Goal: Task Accomplishment & Management: Use online tool/utility

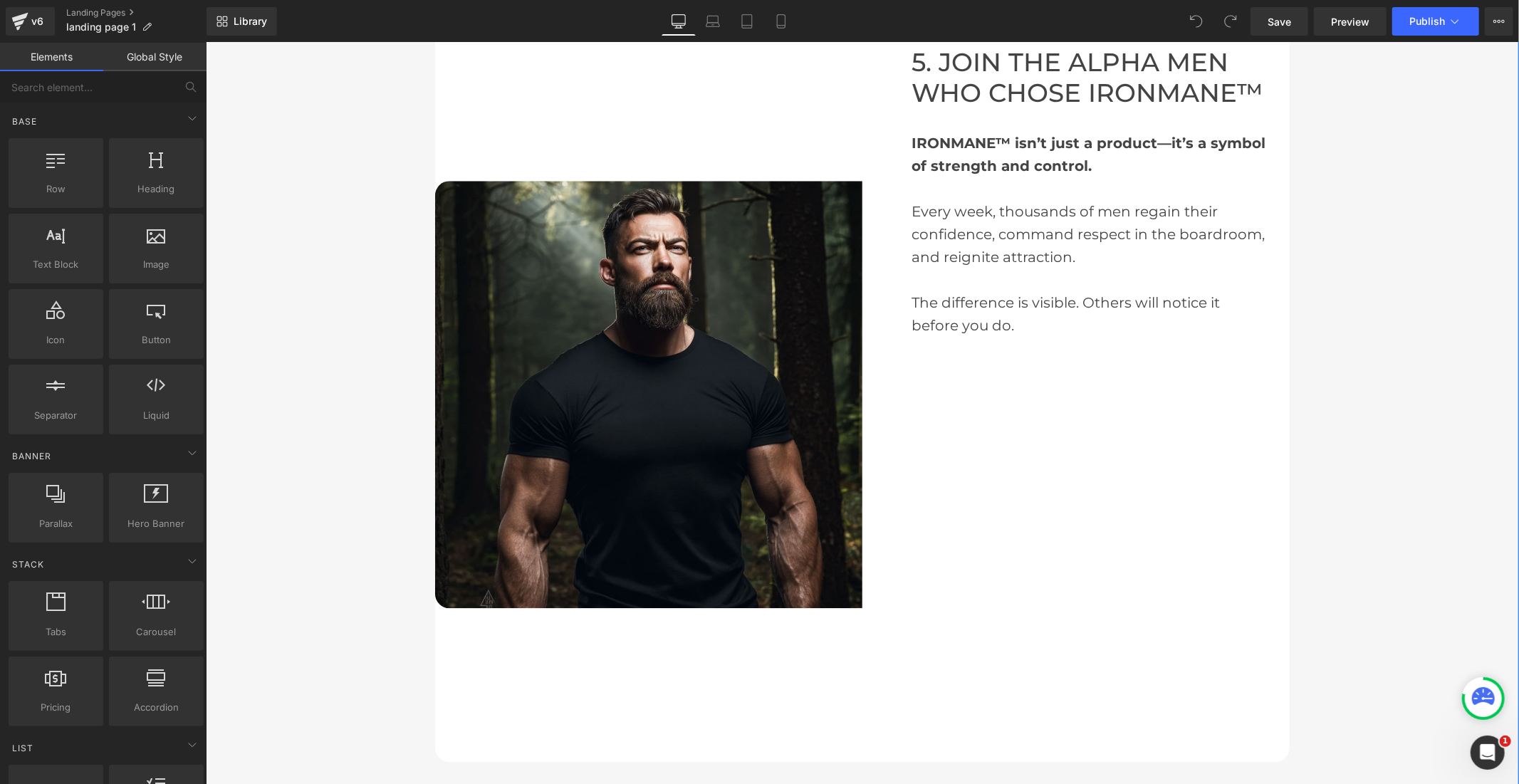
scroll to position [3479, 0]
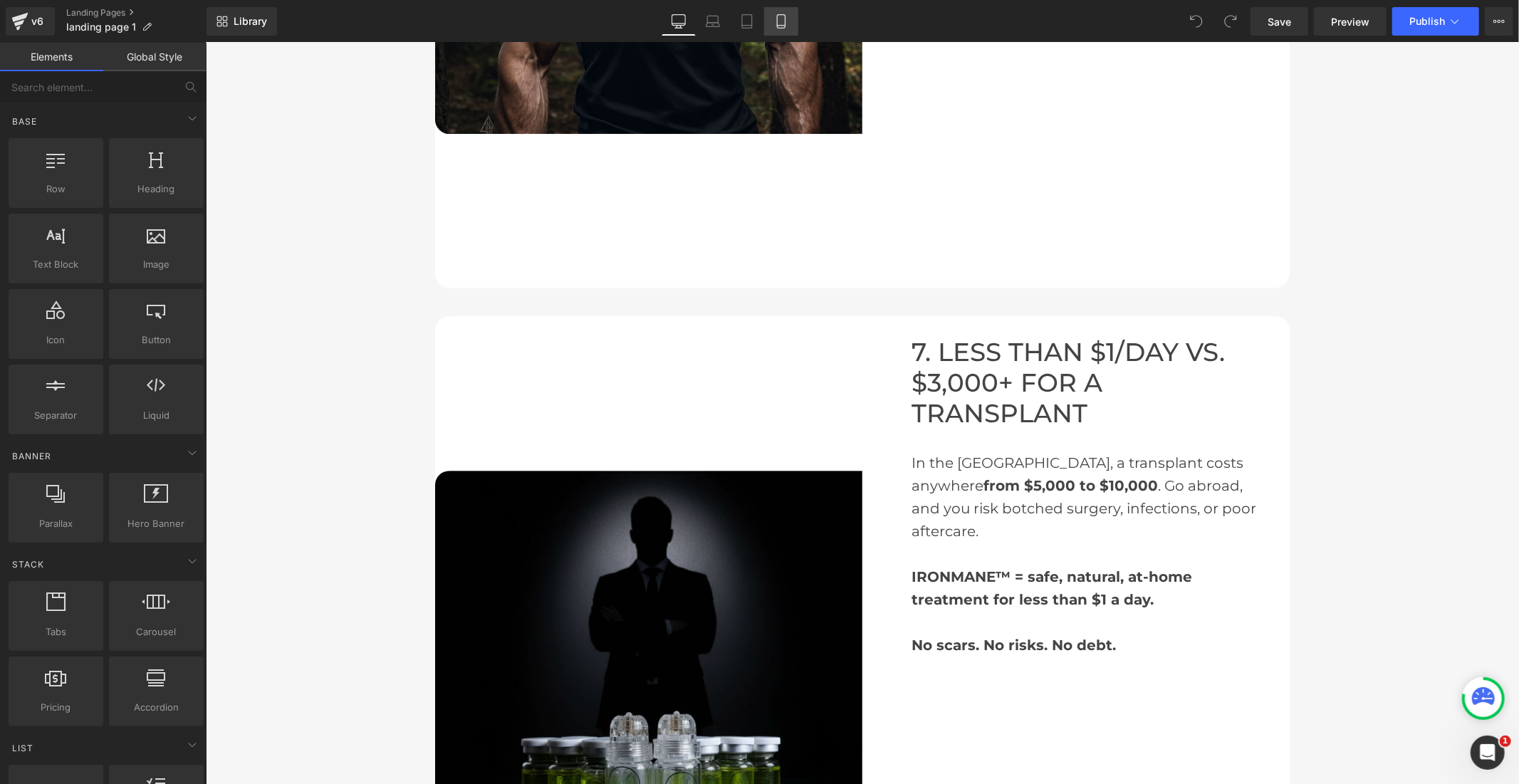
click at [786, 22] on icon at bounding box center [781, 21] width 14 height 14
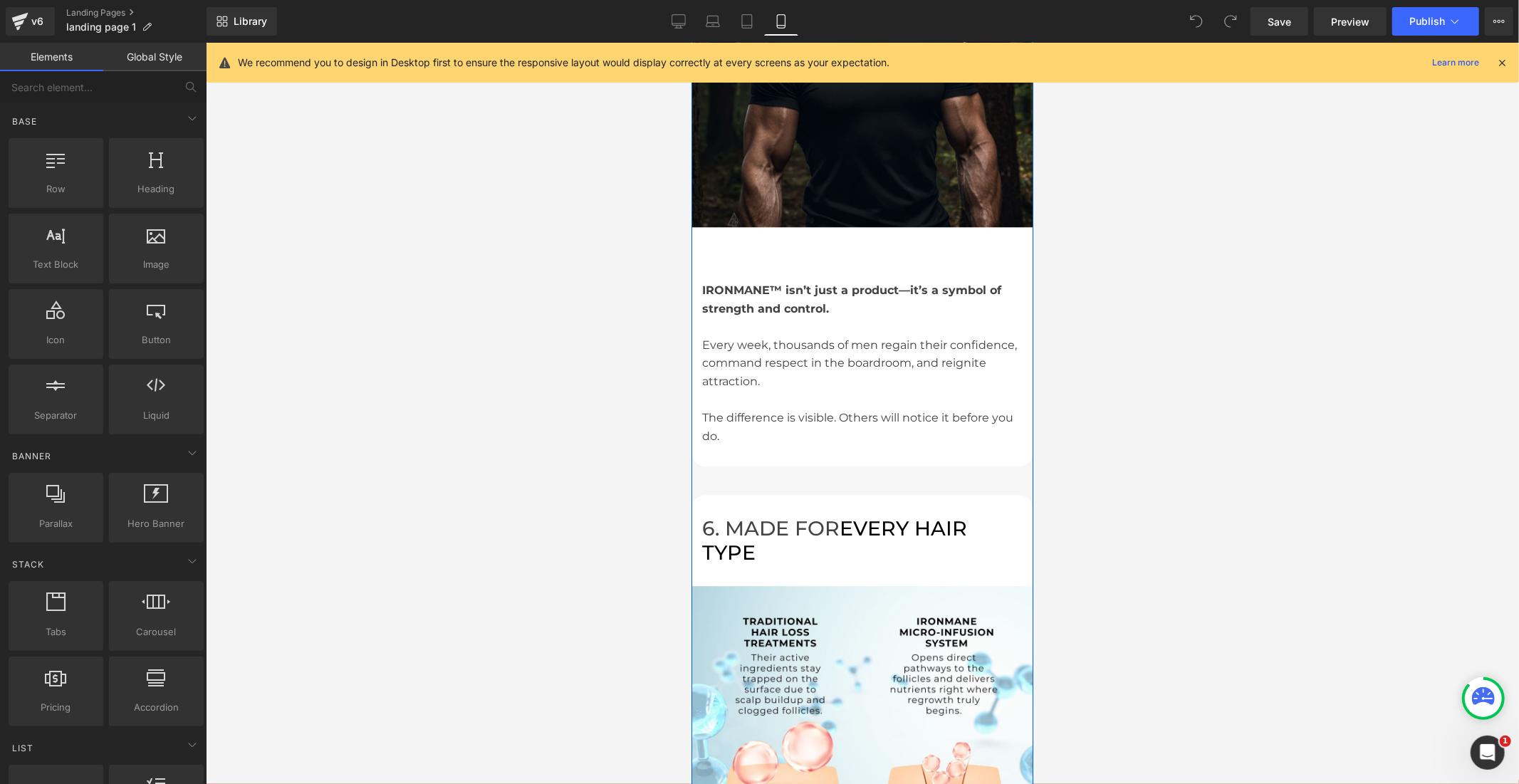
scroll to position [3223, 0]
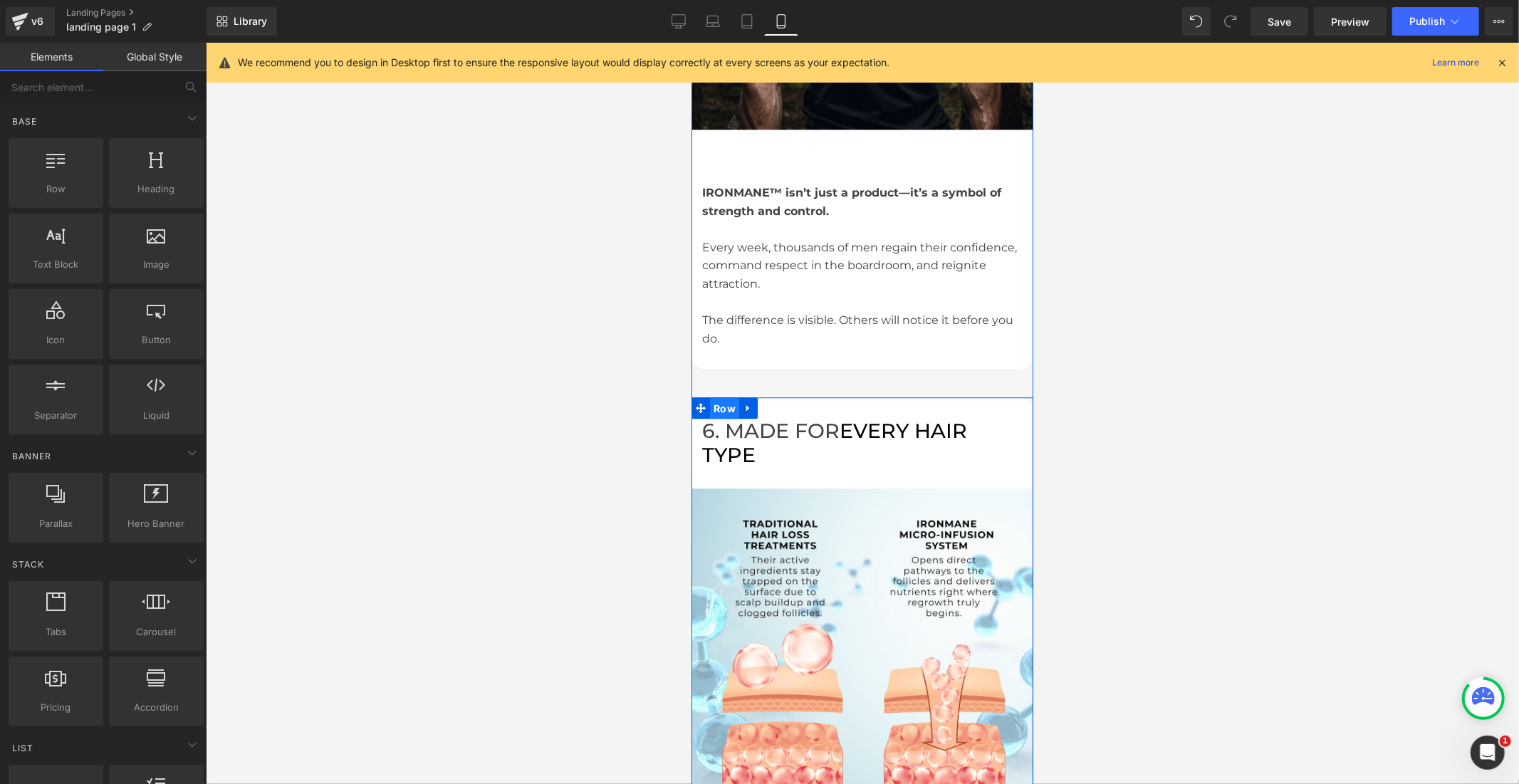
click at [725, 397] on span "Row" at bounding box center [724, 407] width 29 height 21
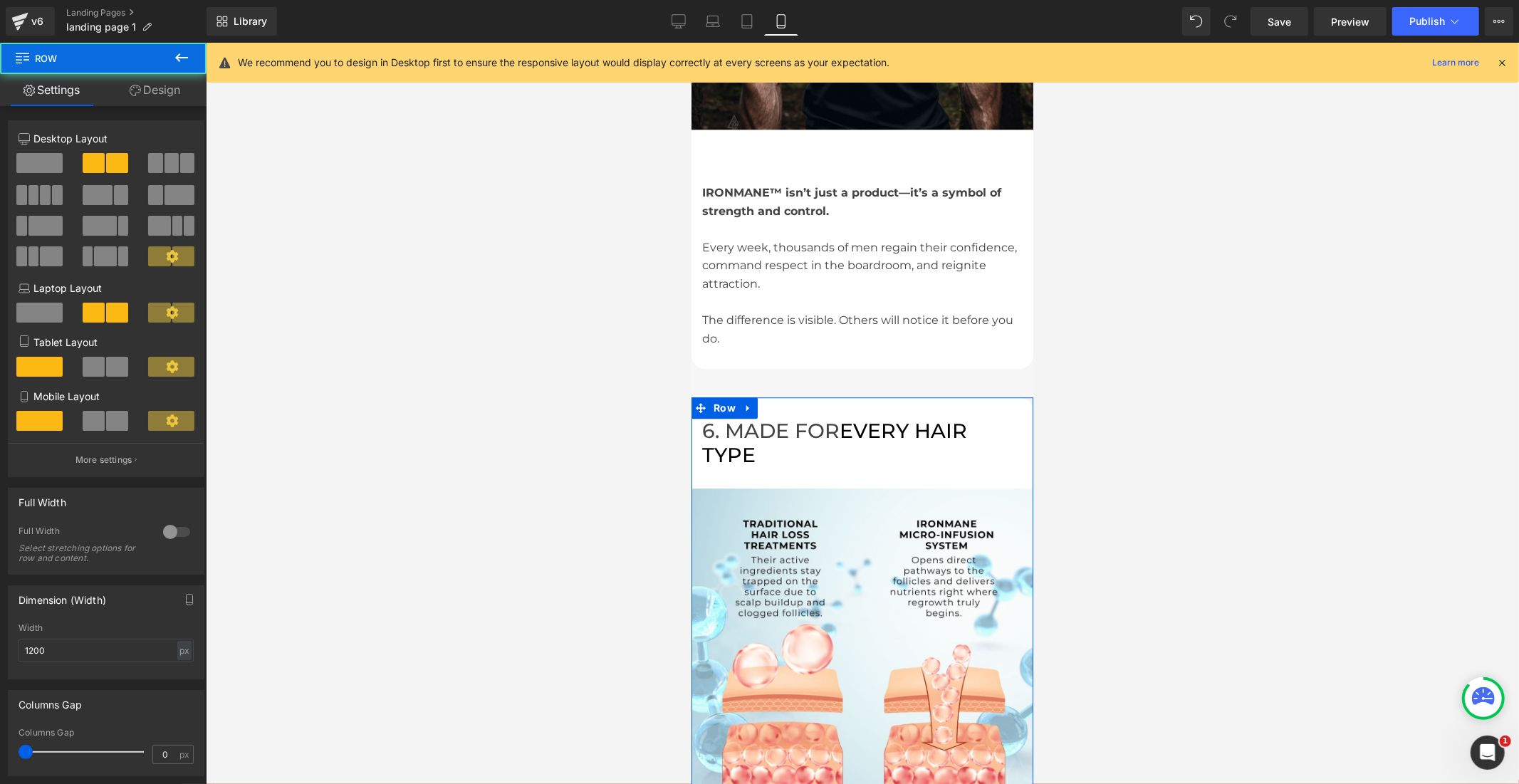
click at [140, 85] on link "Design" at bounding box center [155, 90] width 103 height 32
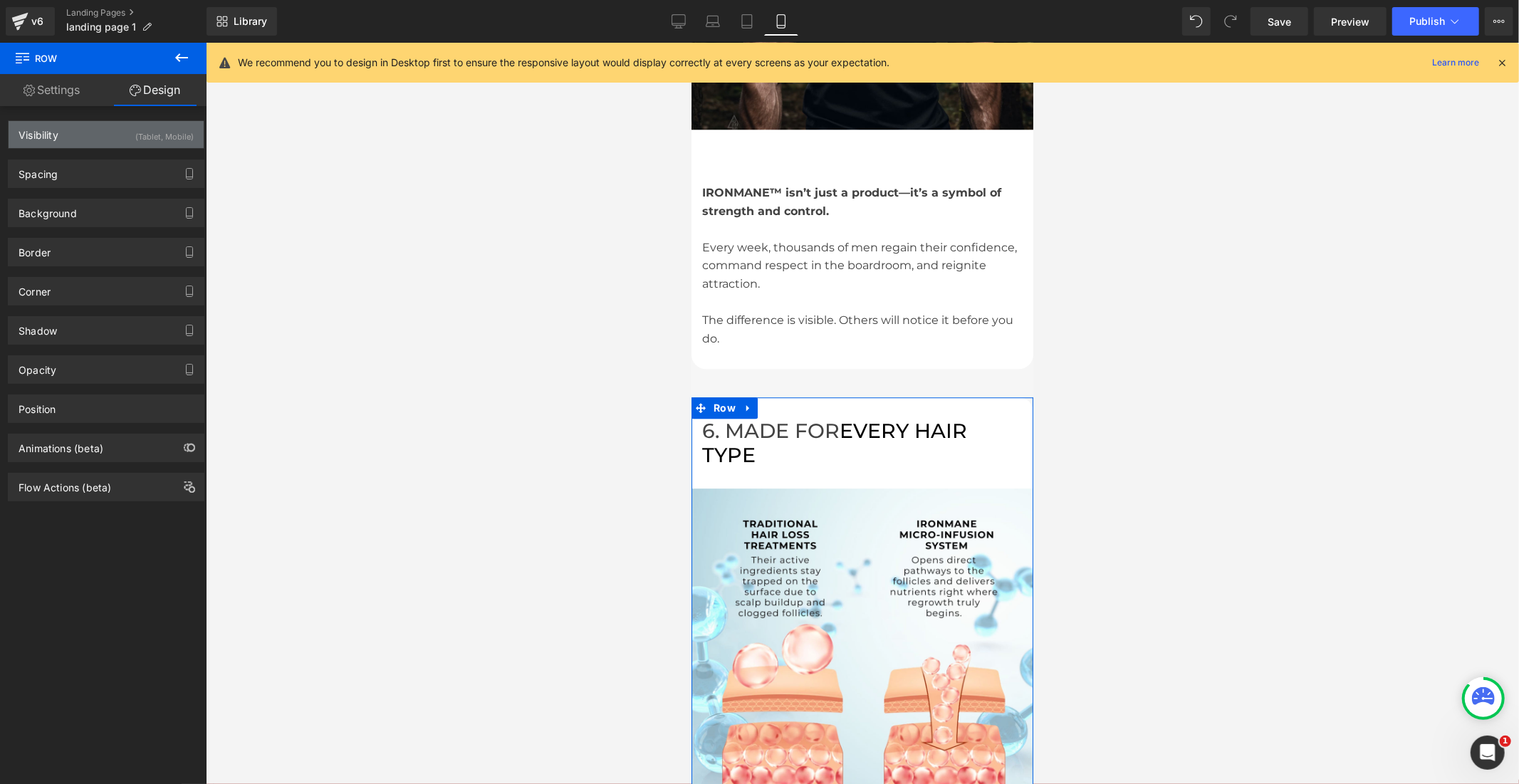
click at [122, 135] on div "Visibility (Tablet, Mobile)" at bounding box center [106, 134] width 195 height 27
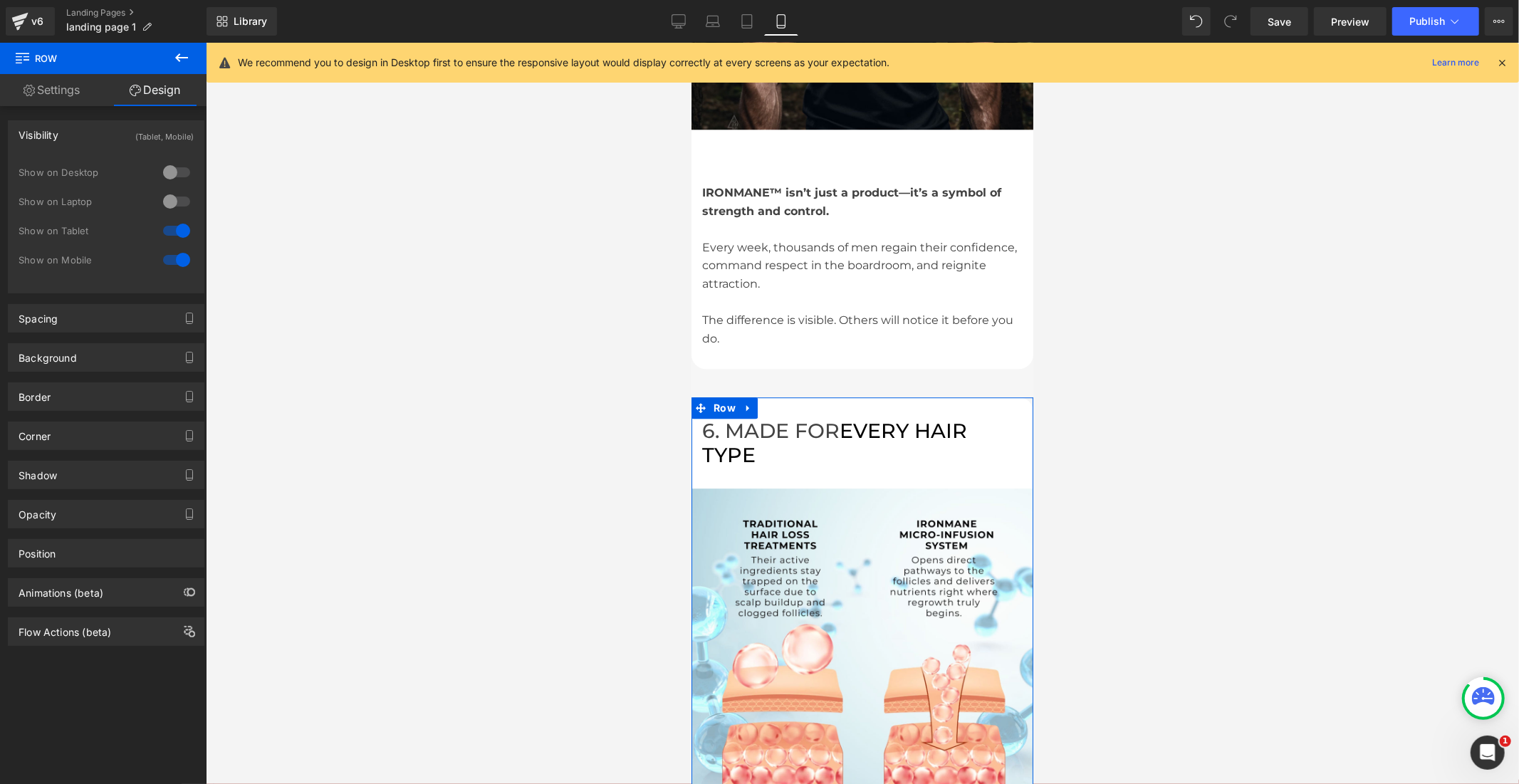
click at [174, 167] on div at bounding box center [176, 172] width 34 height 23
click at [182, 195] on div at bounding box center [176, 201] width 34 height 23
click at [180, 51] on icon at bounding box center [181, 57] width 17 height 17
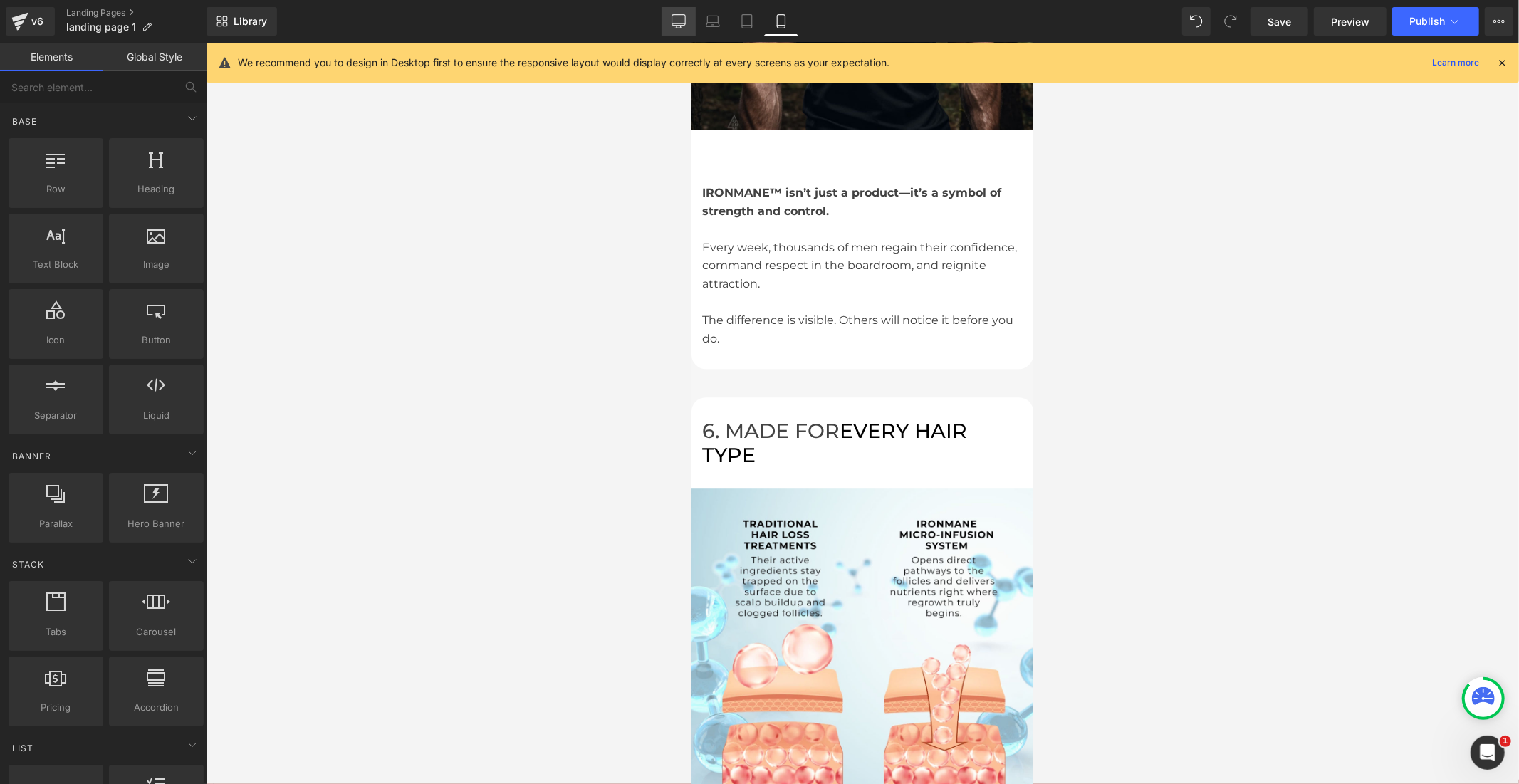
click at [682, 22] on icon at bounding box center [679, 21] width 14 height 14
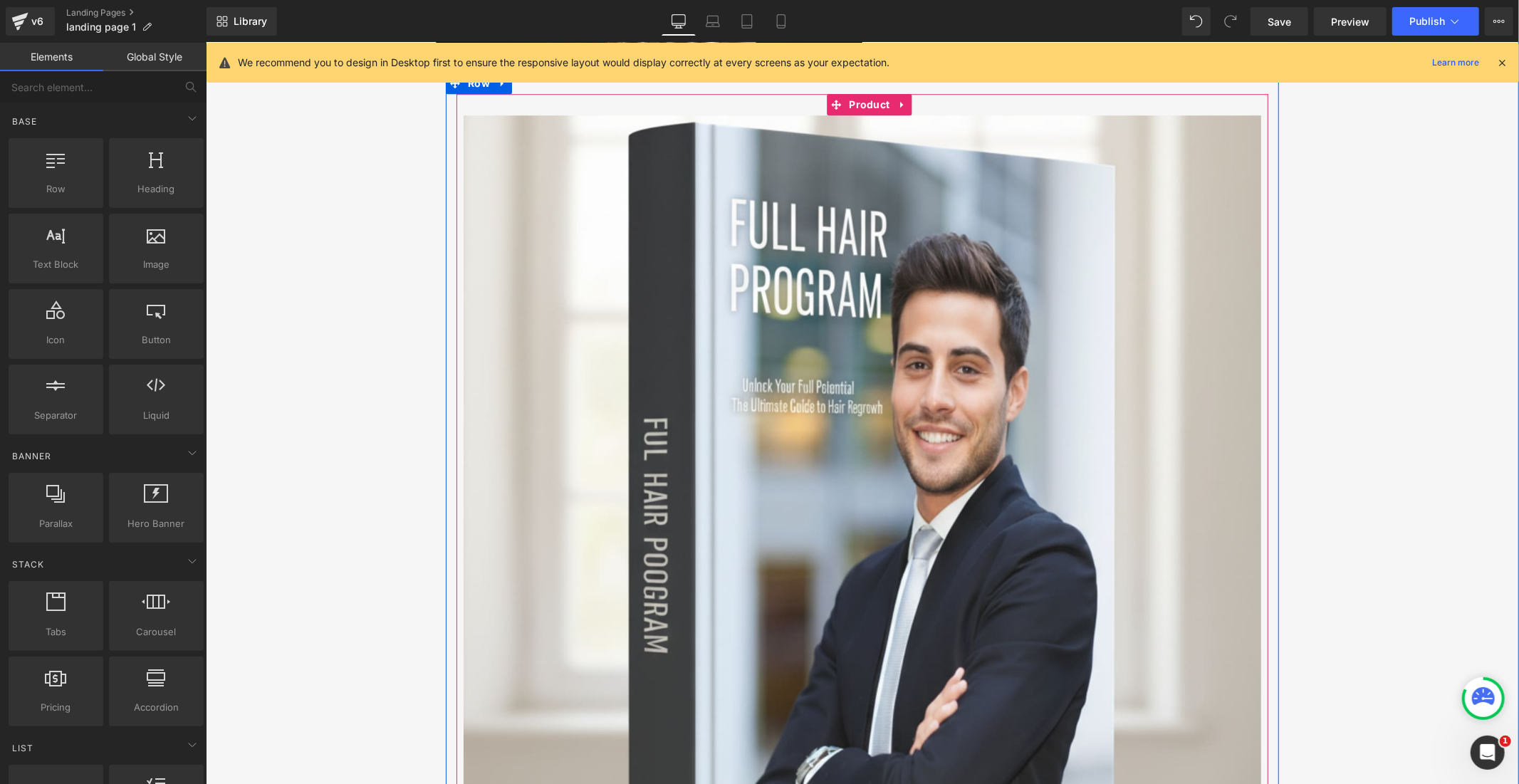
scroll to position [3319, 0]
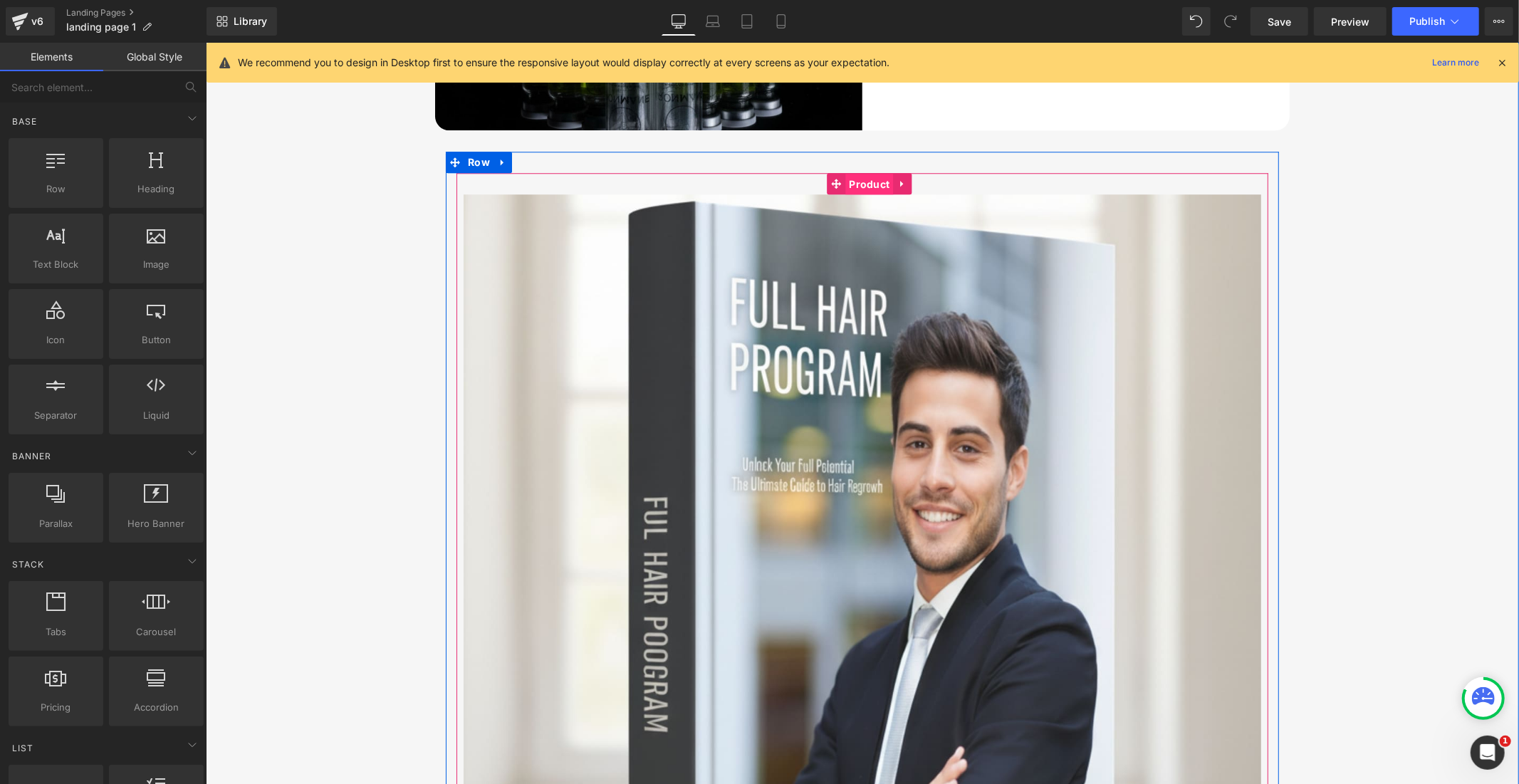
click at [858, 181] on span "Product" at bounding box center [868, 183] width 48 height 21
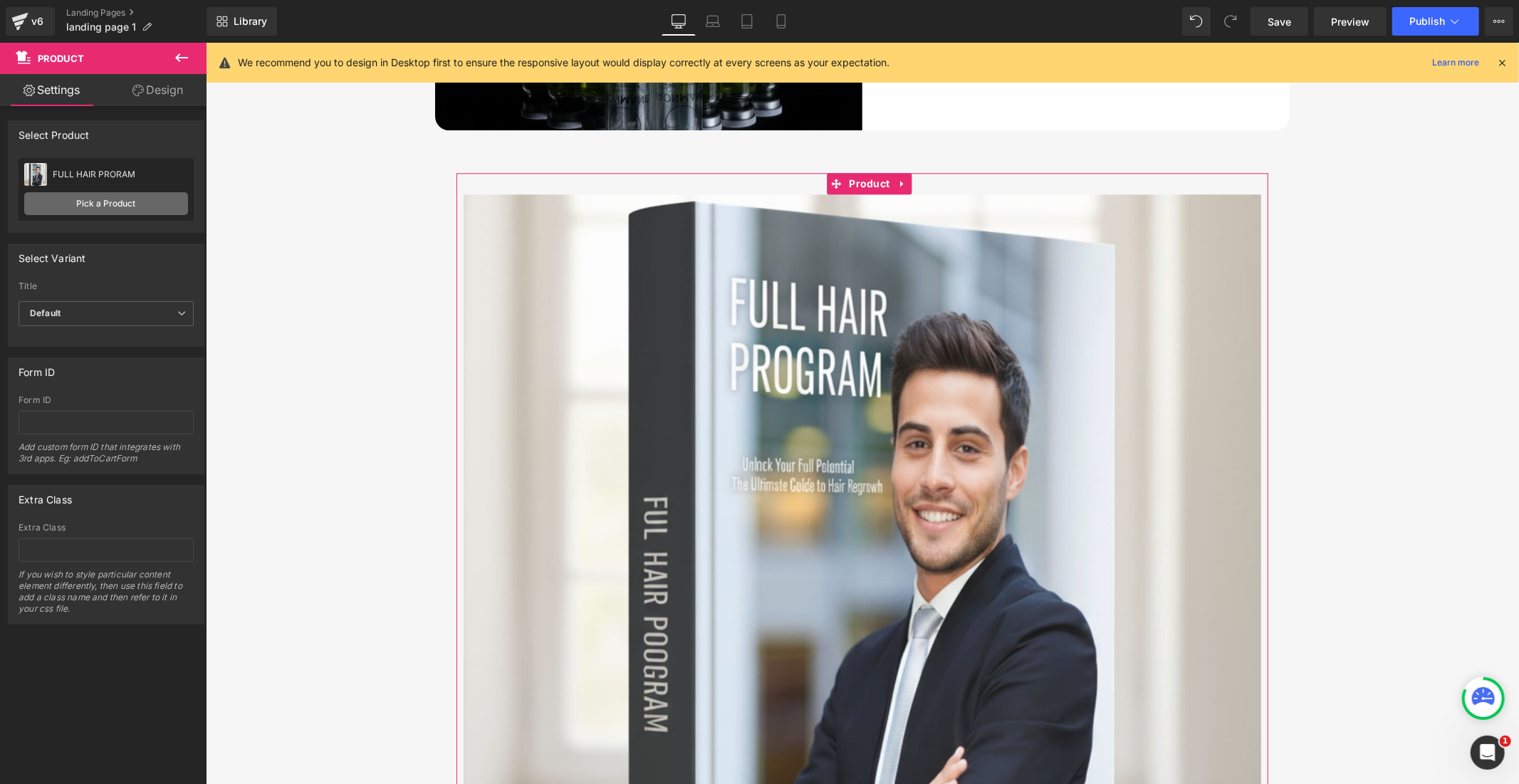
click at [166, 203] on link "Pick a Product" at bounding box center [106, 204] width 164 height 23
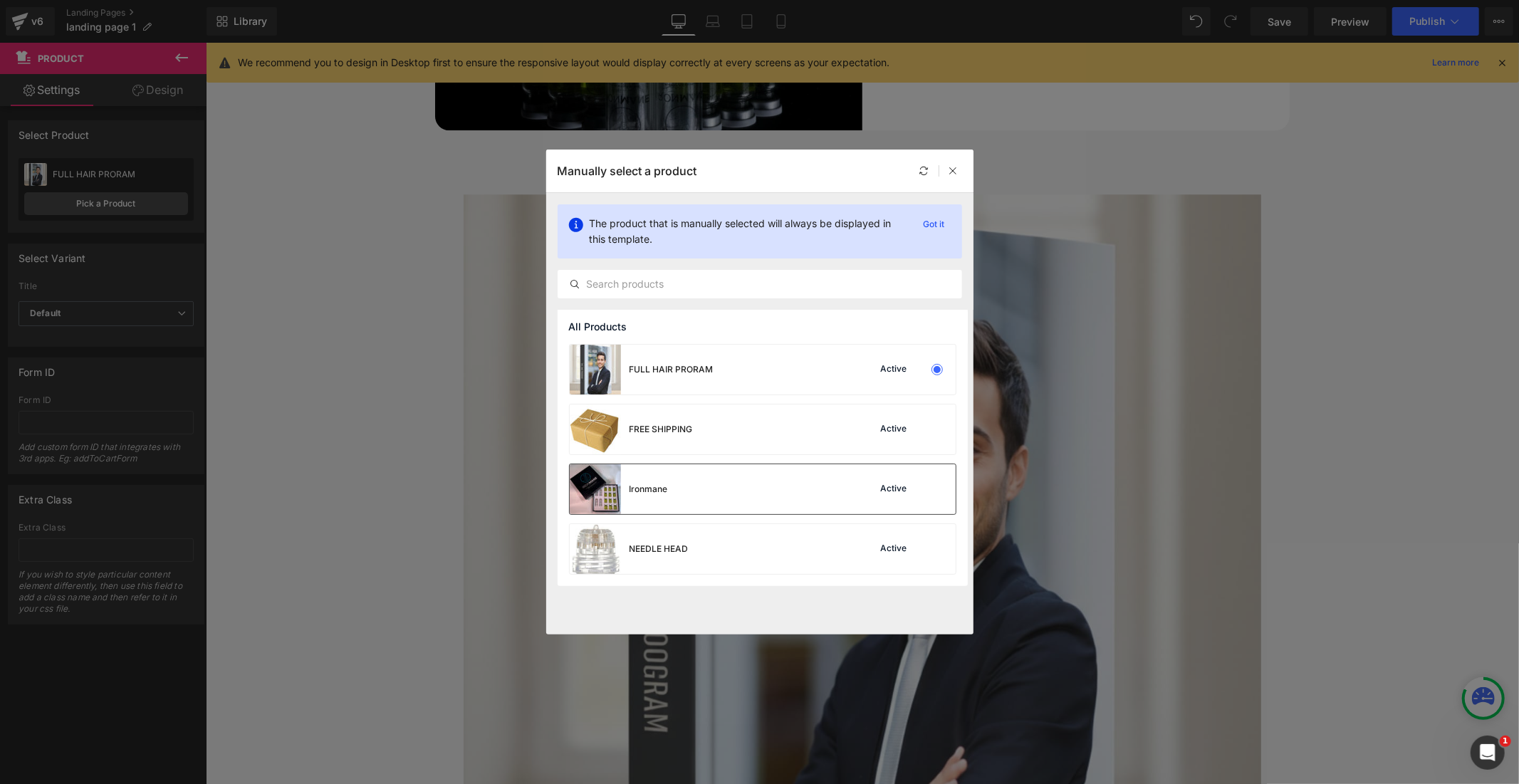
click at [919, 490] on div "Active" at bounding box center [907, 489] width 97 height 20
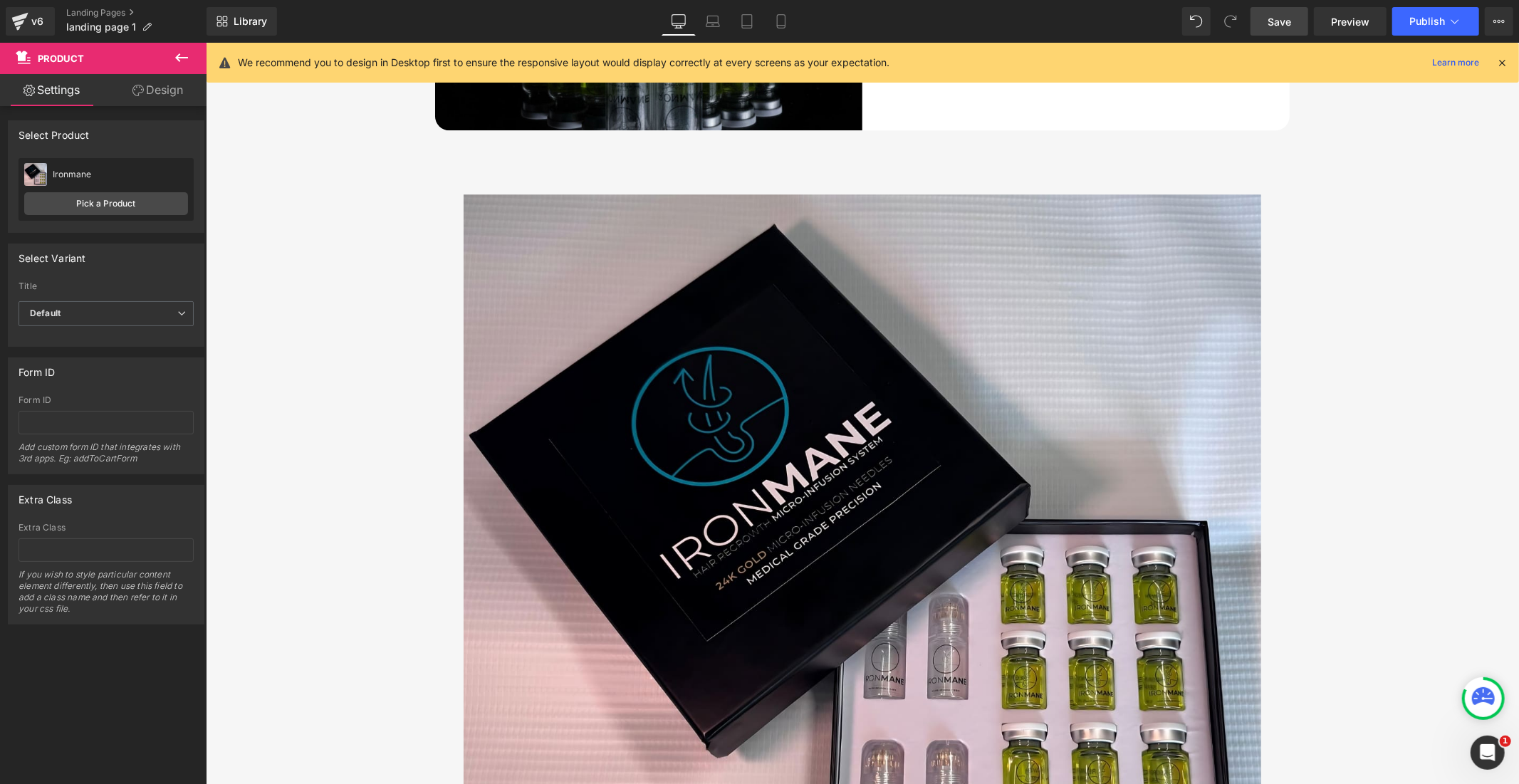
click at [1268, 22] on link "Save" at bounding box center [1280, 21] width 57 height 29
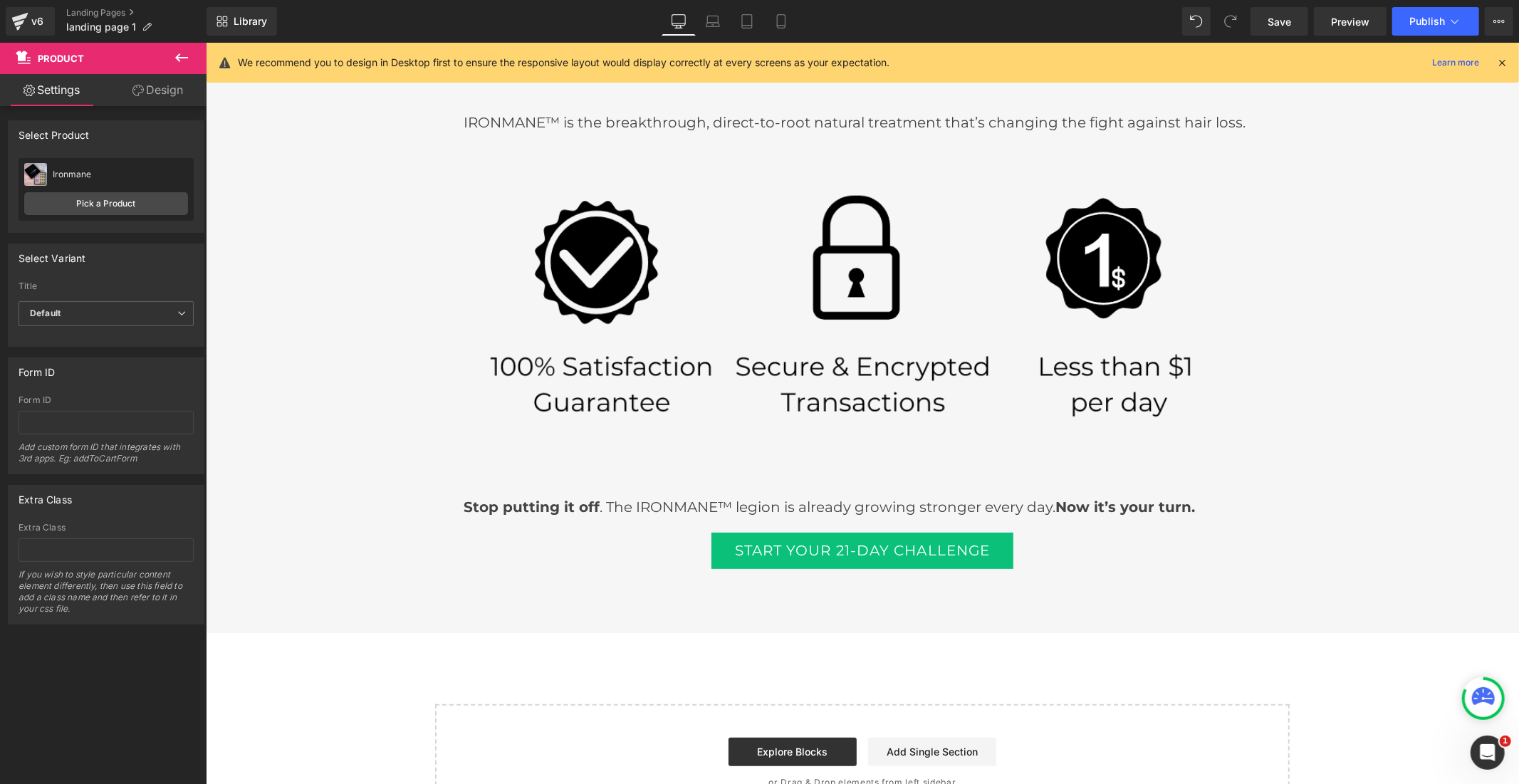
scroll to position [4693, 0]
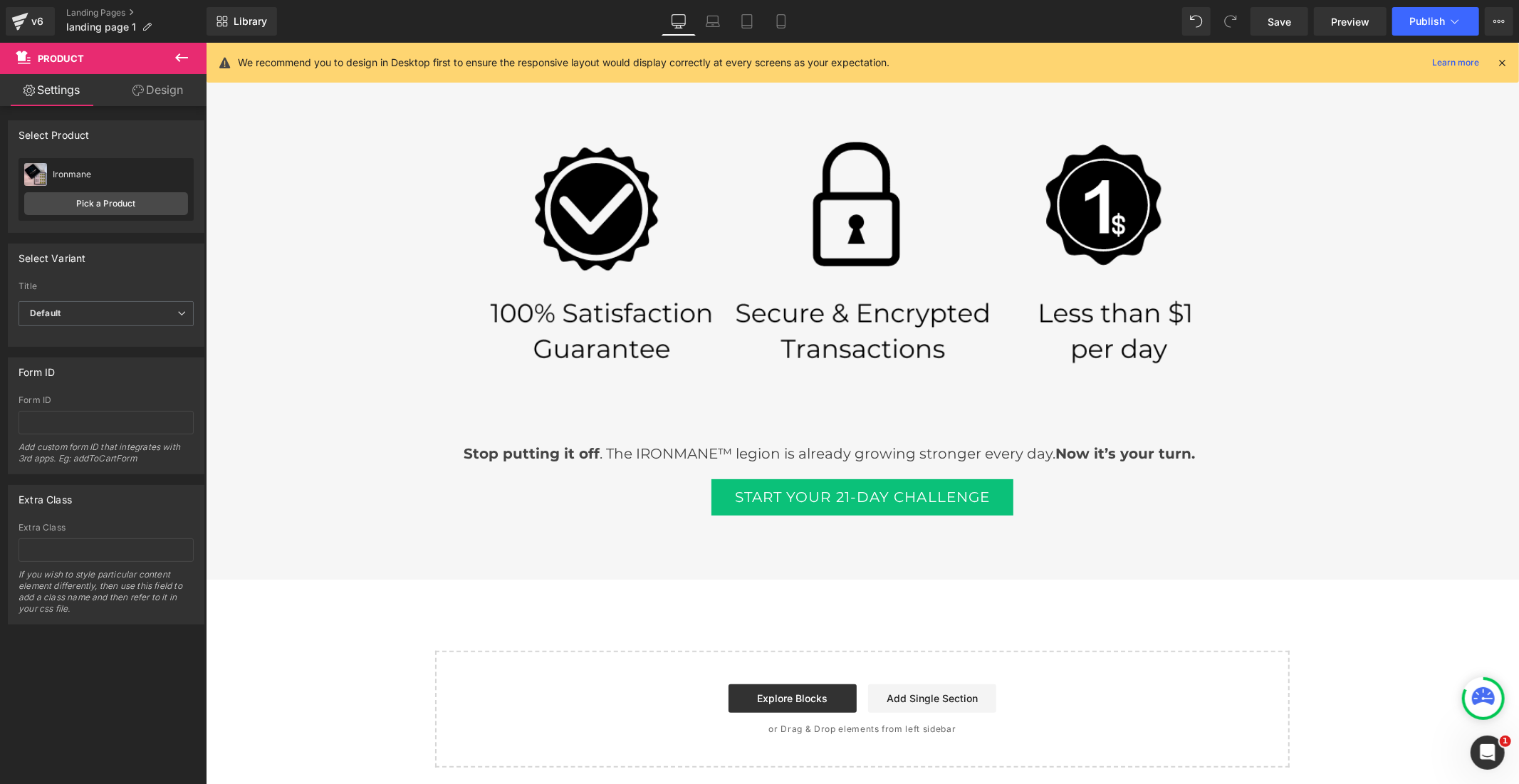
drag, startPoint x: 1508, startPoint y: 195, endPoint x: 1681, endPoint y: 776, distance: 606.2
click at [818, 693] on link "Explore Blocks" at bounding box center [792, 698] width 128 height 29
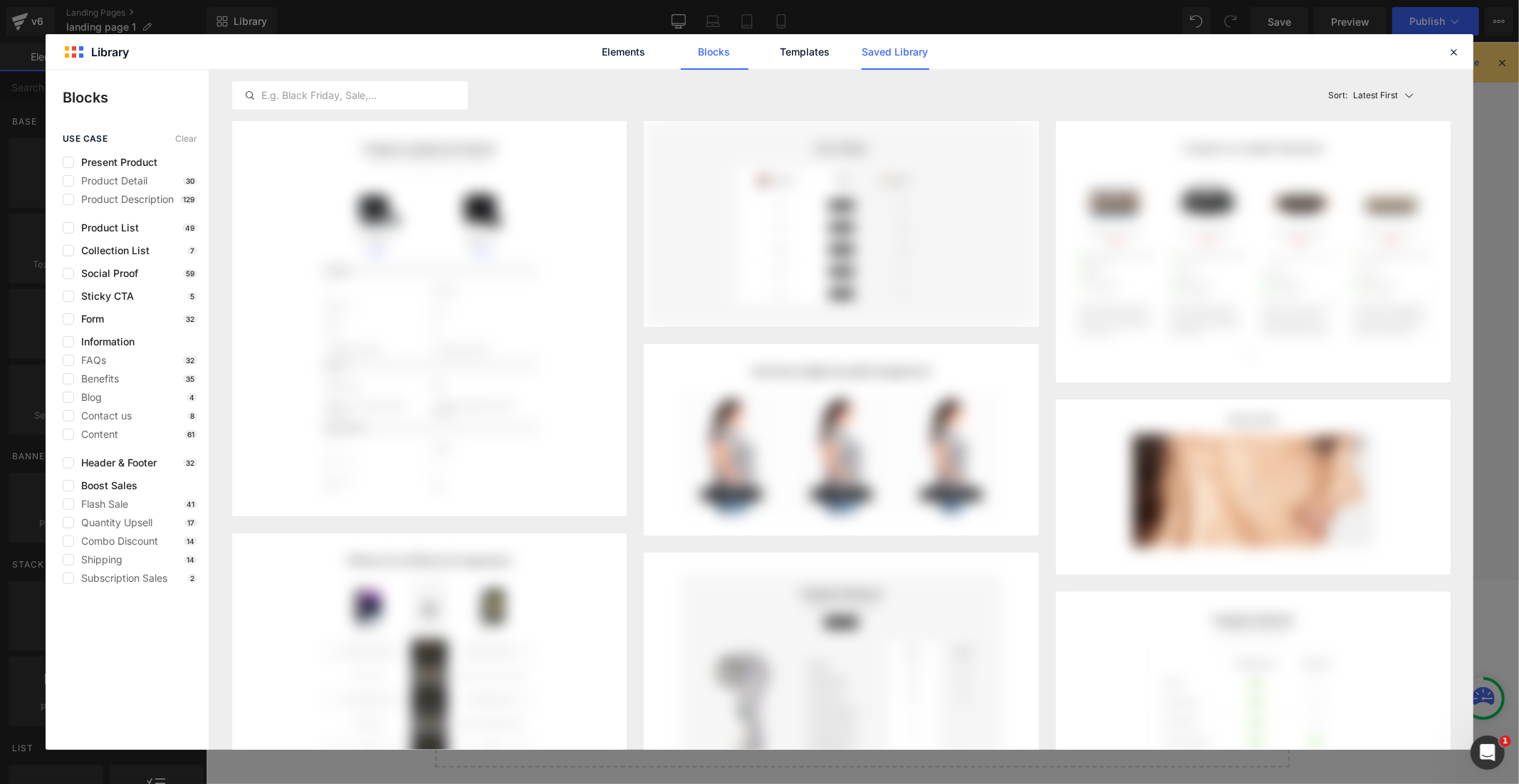
click at [903, 51] on link "Saved Library" at bounding box center [895, 51] width 68 height 35
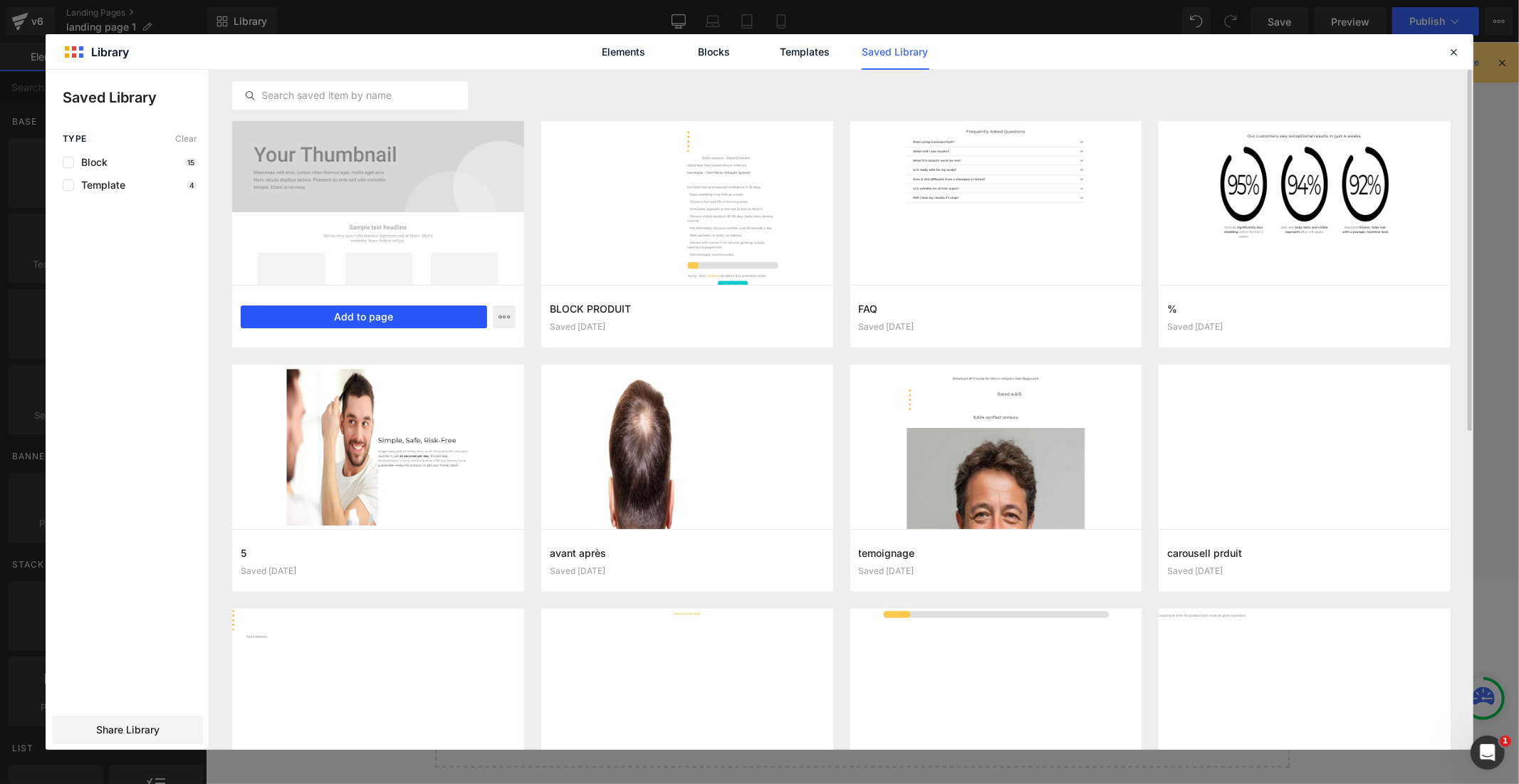
click at [409, 315] on button "Add to page" at bounding box center [364, 317] width 246 height 23
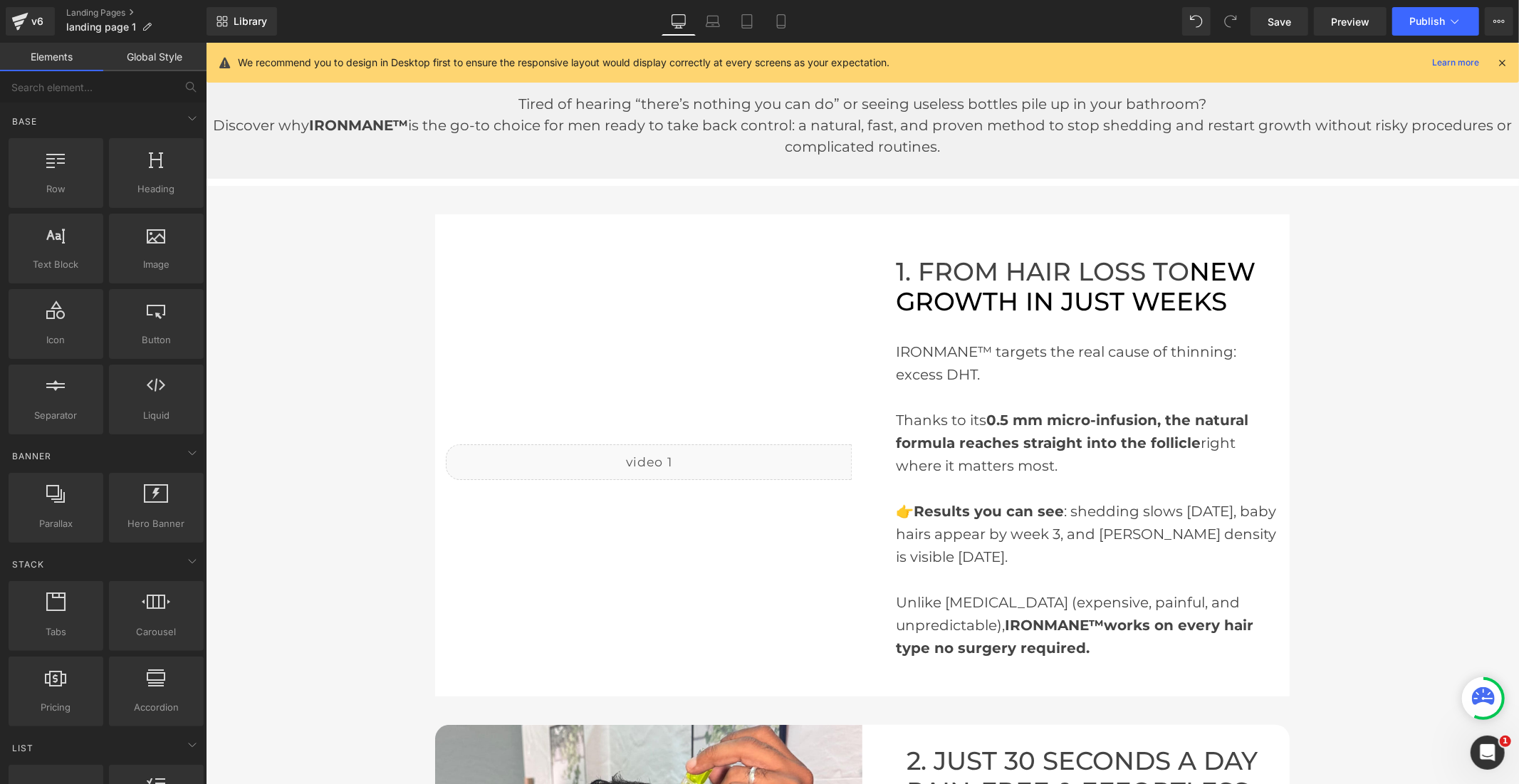
scroll to position [11, 0]
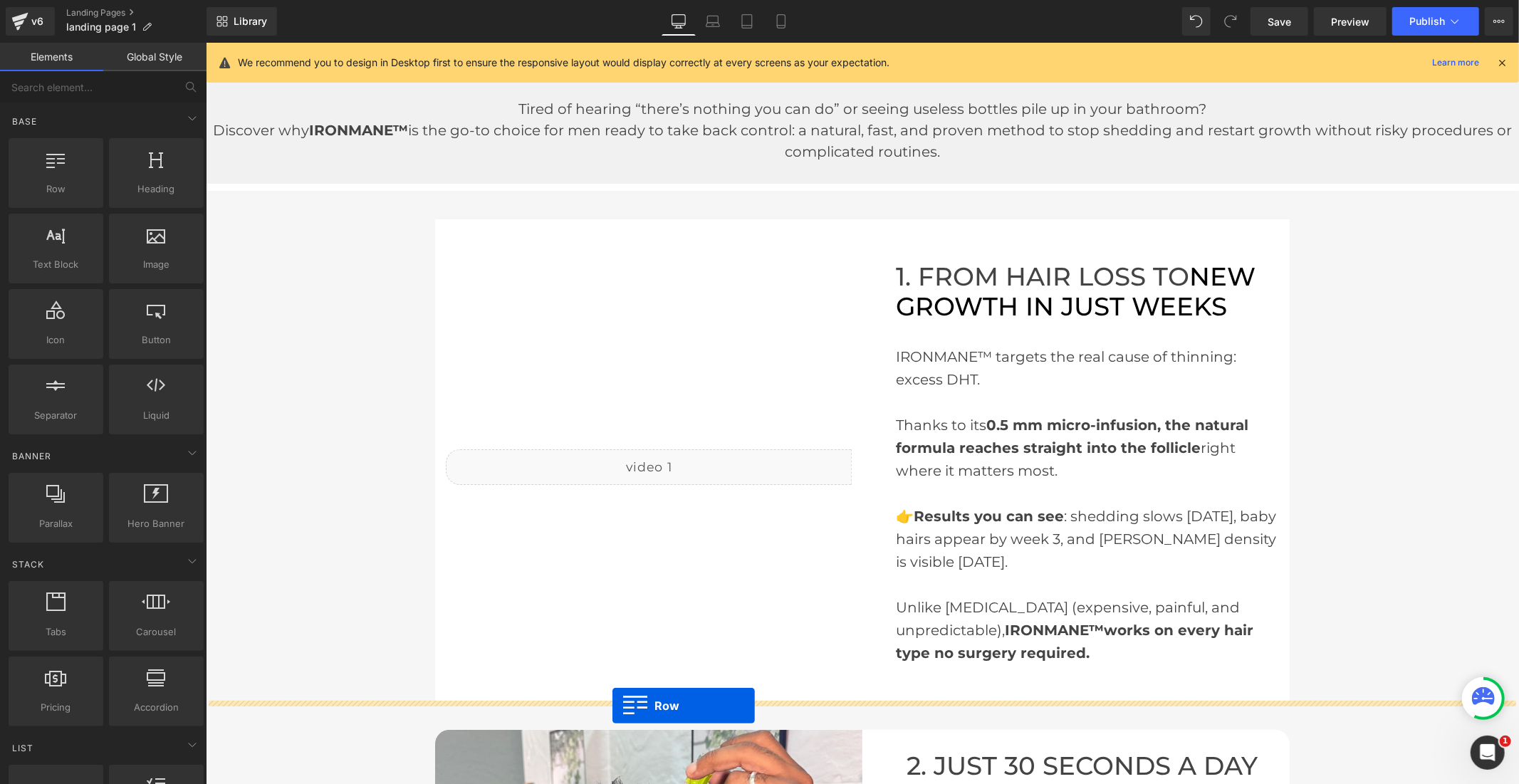
drag, startPoint x: 435, startPoint y: 544, endPoint x: 612, endPoint y: 706, distance: 239.9
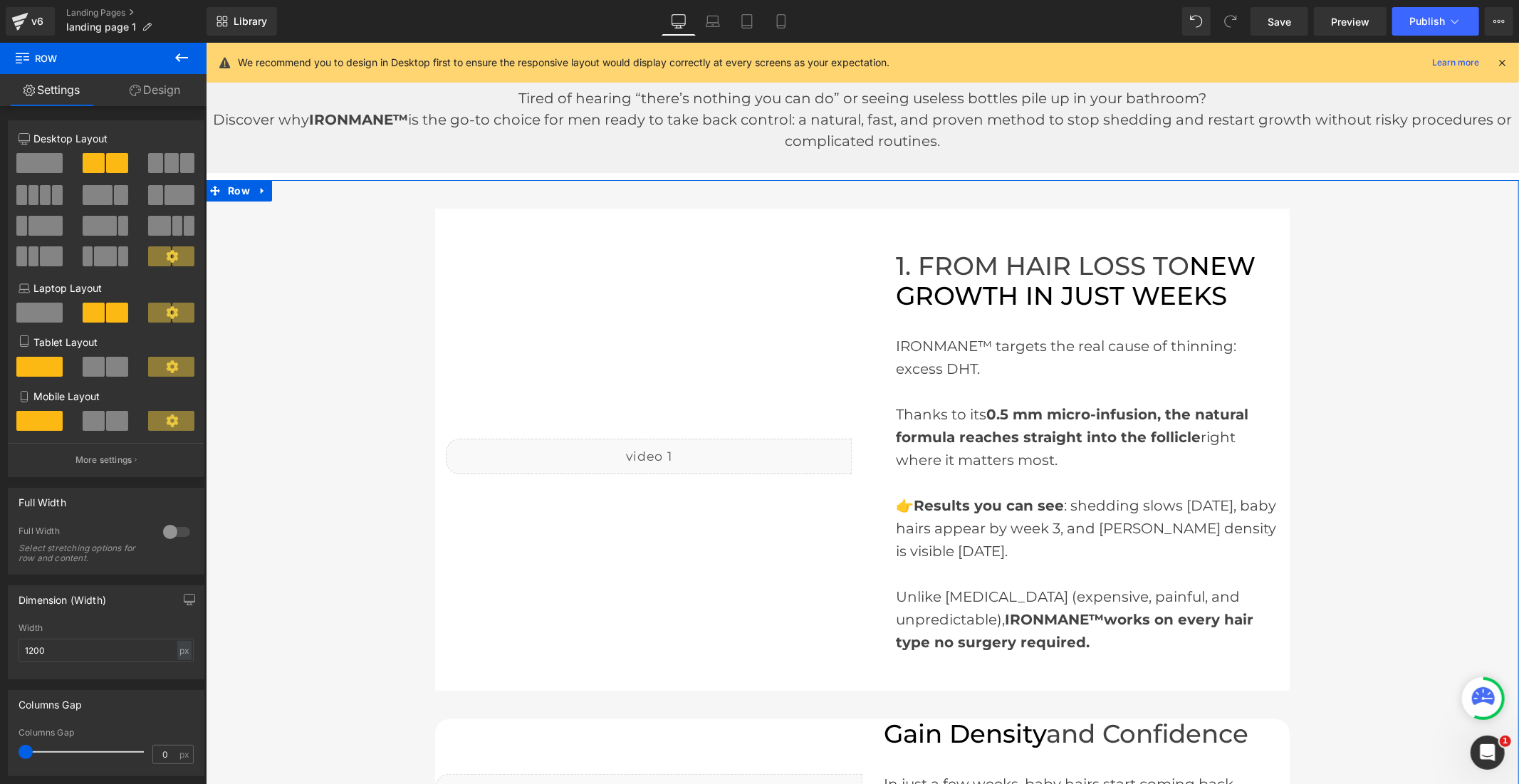
scroll to position [0, 0]
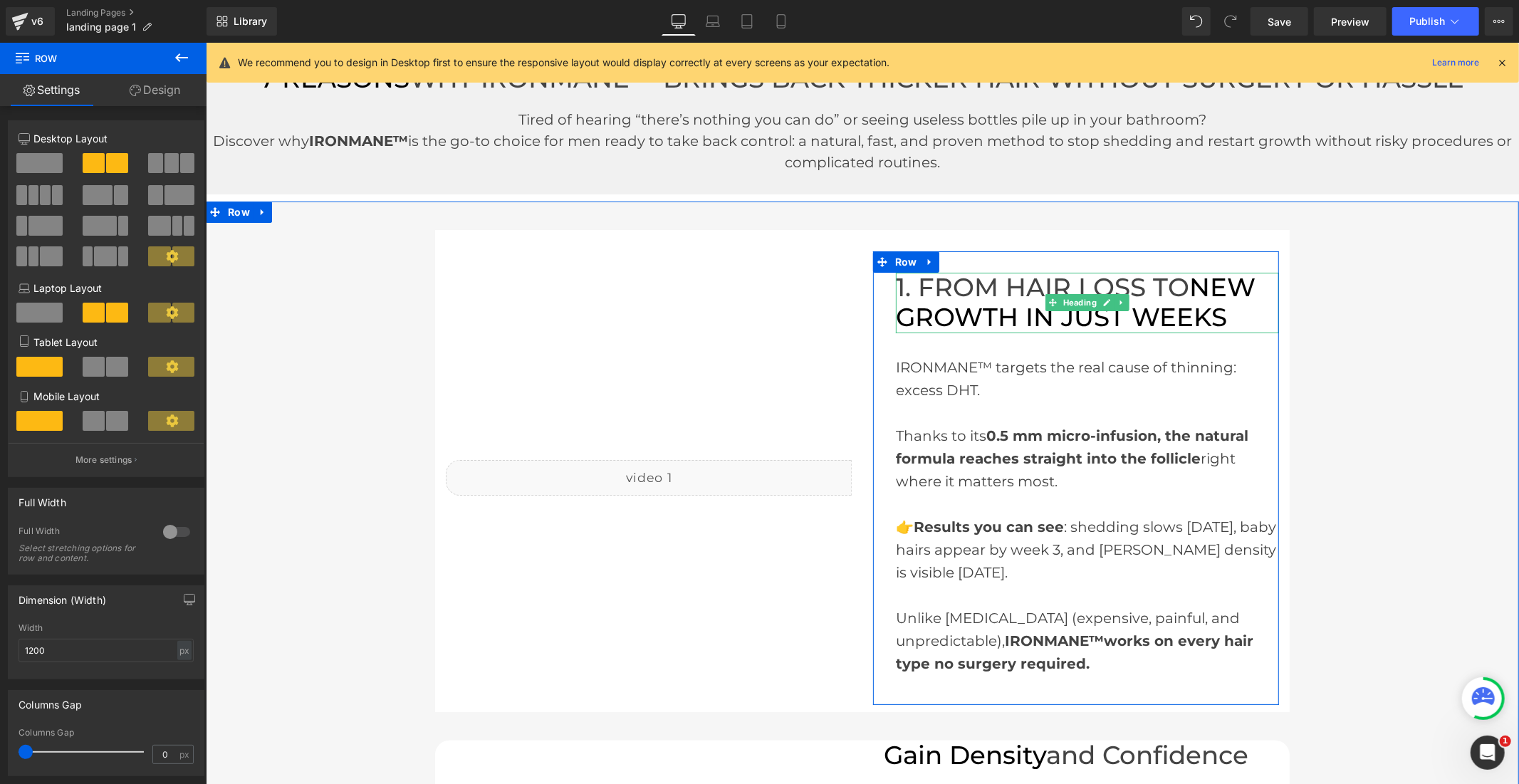
click at [932, 316] on span "NEW GROWTH IN JUST WEEKS" at bounding box center [1075, 301] width 359 height 61
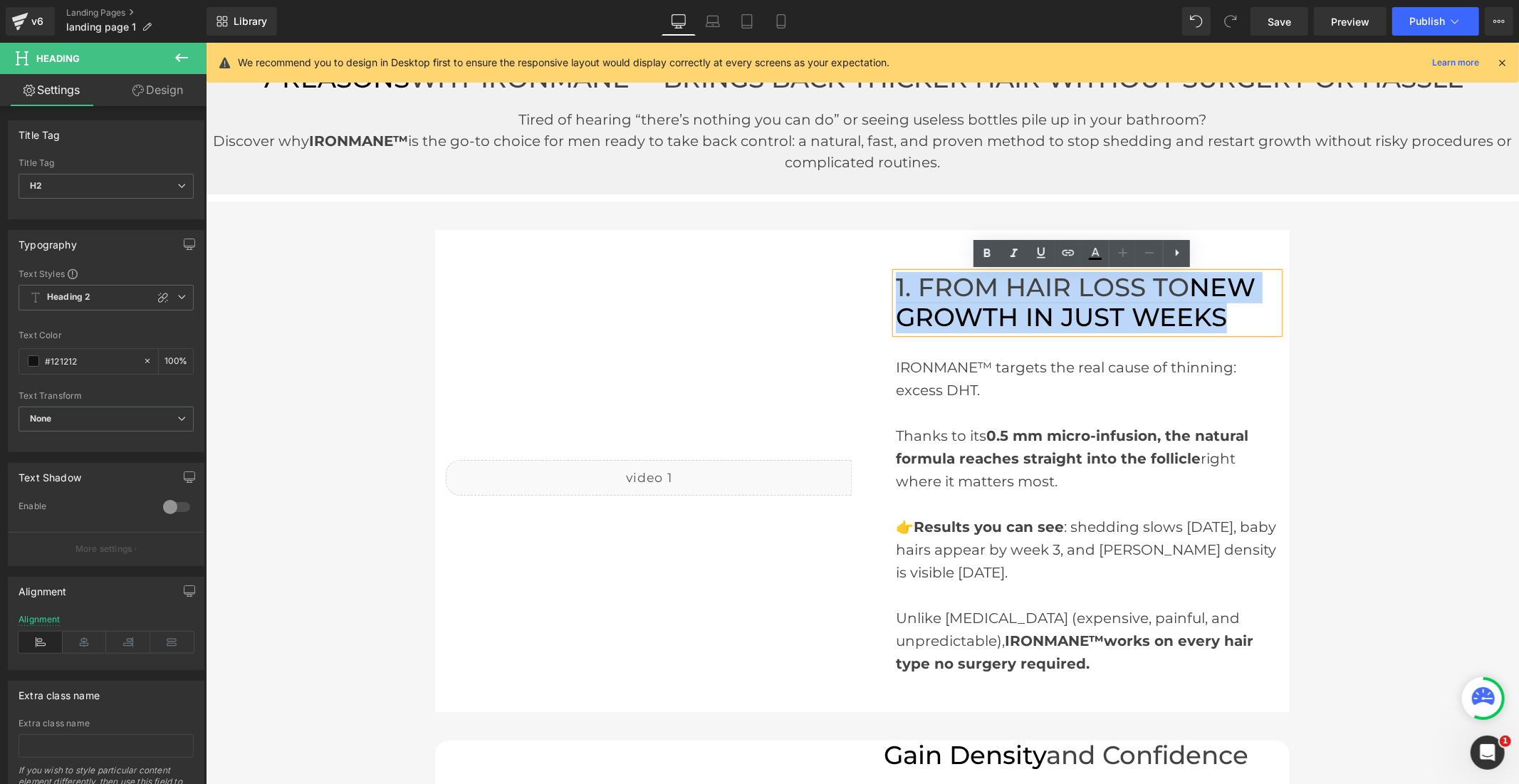
drag, startPoint x: 1225, startPoint y: 315, endPoint x: 889, endPoint y: 284, distance: 337.4
click at [895, 284] on h2 "1. FROM HAIR LOSS TO NEW GROWTH IN JUST WEEKS" at bounding box center [1087, 302] width 384 height 60
copy h2 "1. FROM HAIR LOSS TO NEW GROWTH IN JUST WEEKS"
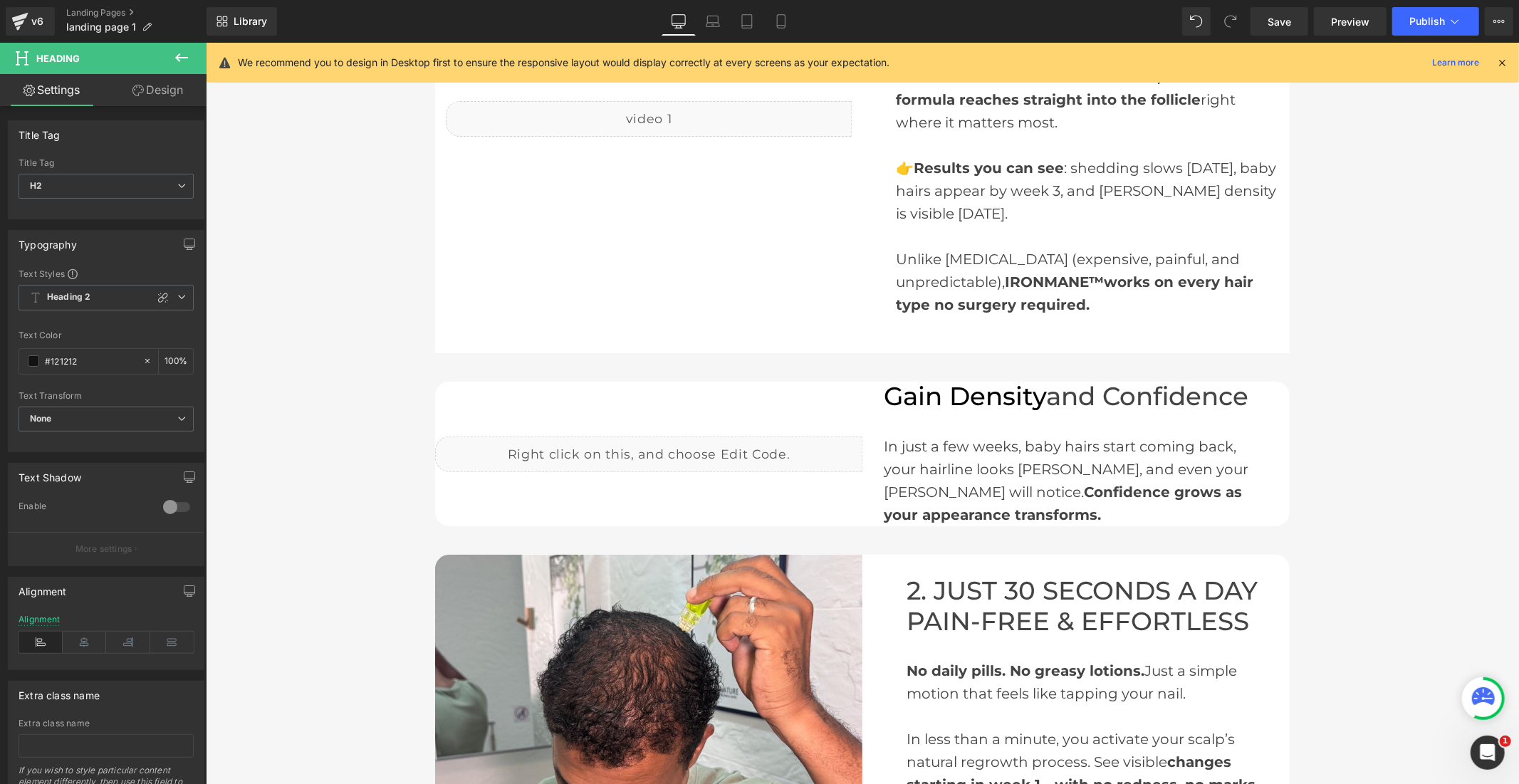
scroll to position [395, 0]
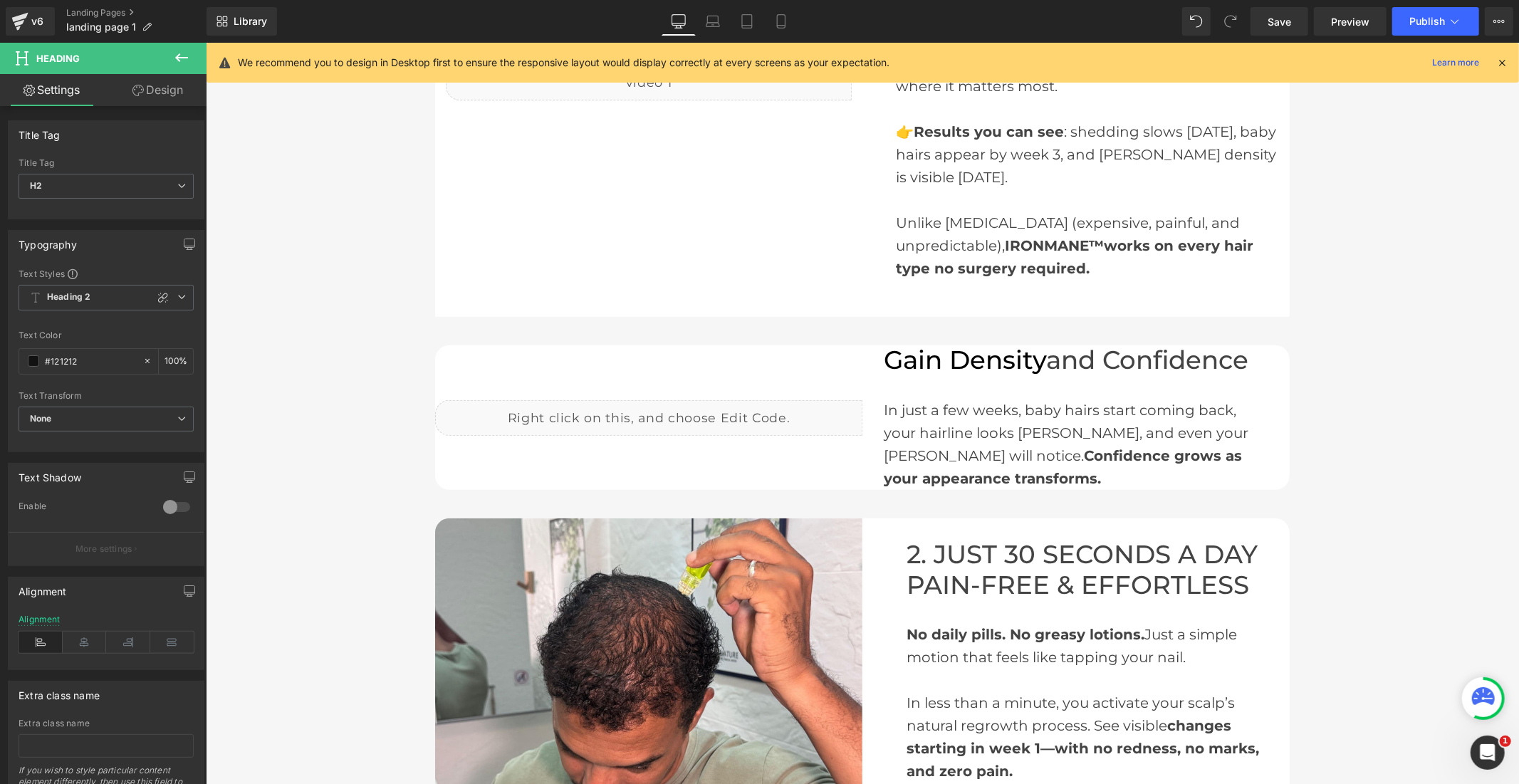
click at [976, 358] on span "Gain Density" at bounding box center [964, 359] width 162 height 31
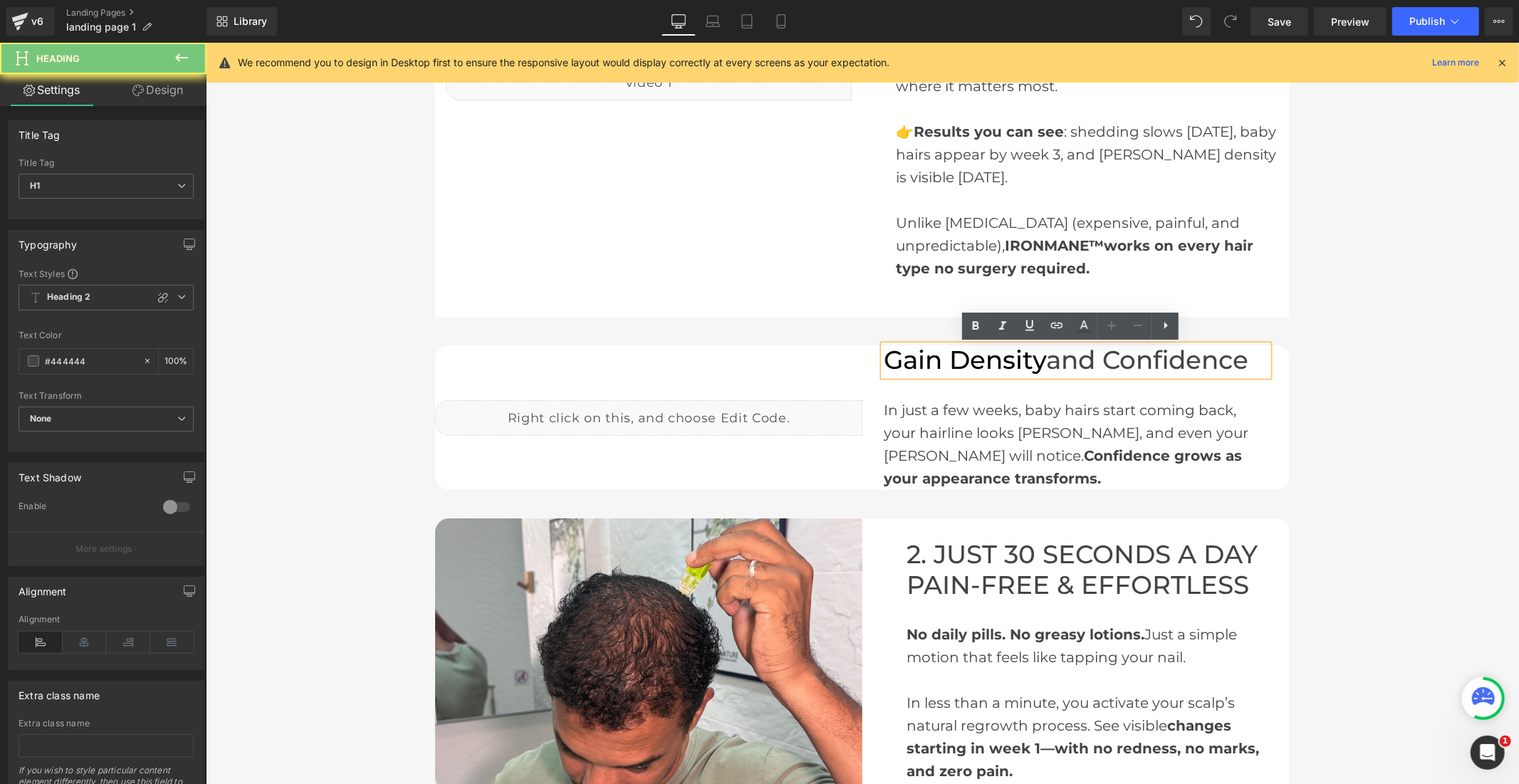
click at [976, 358] on span "Gain Density" at bounding box center [964, 359] width 162 height 31
paste div
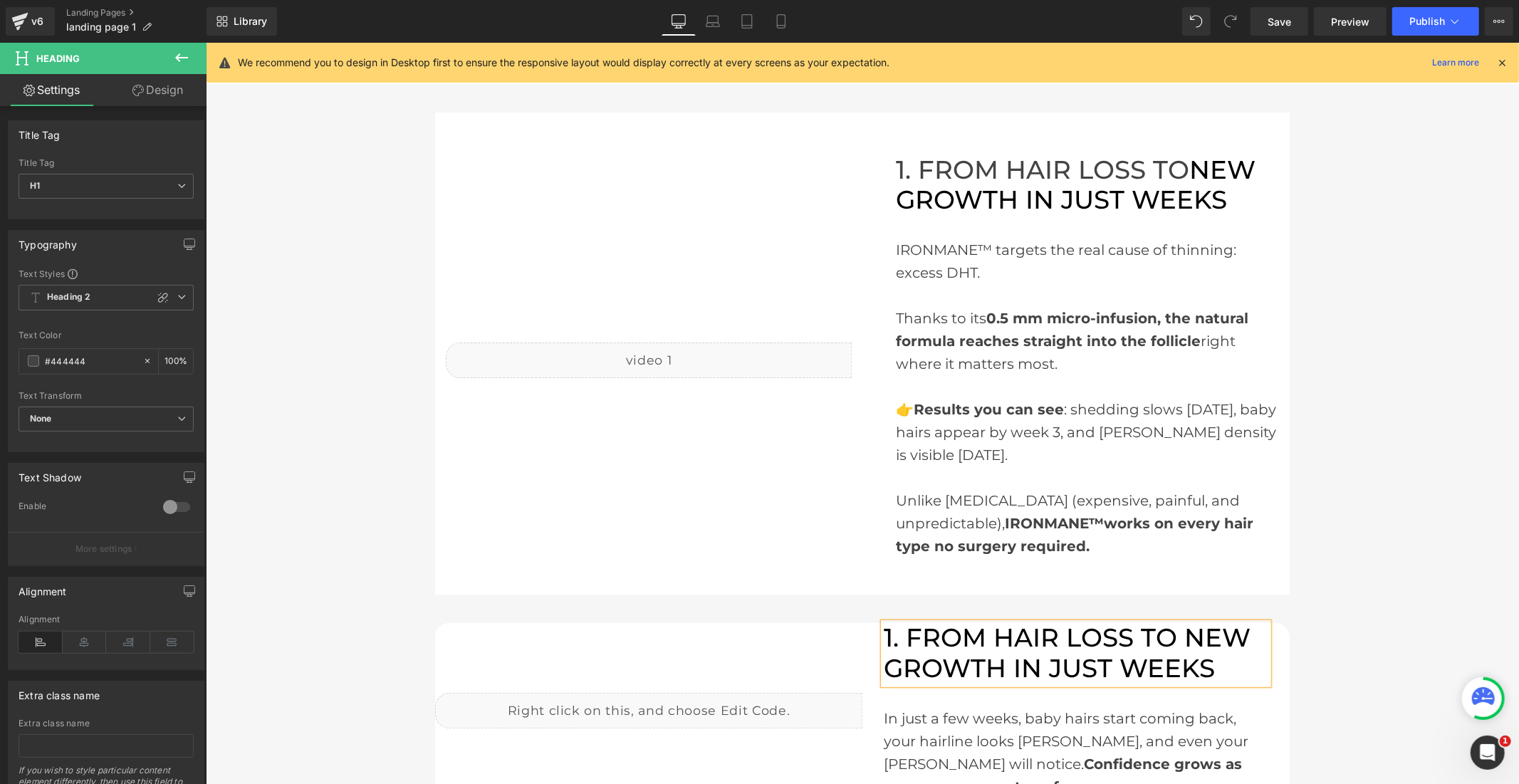
scroll to position [79, 0]
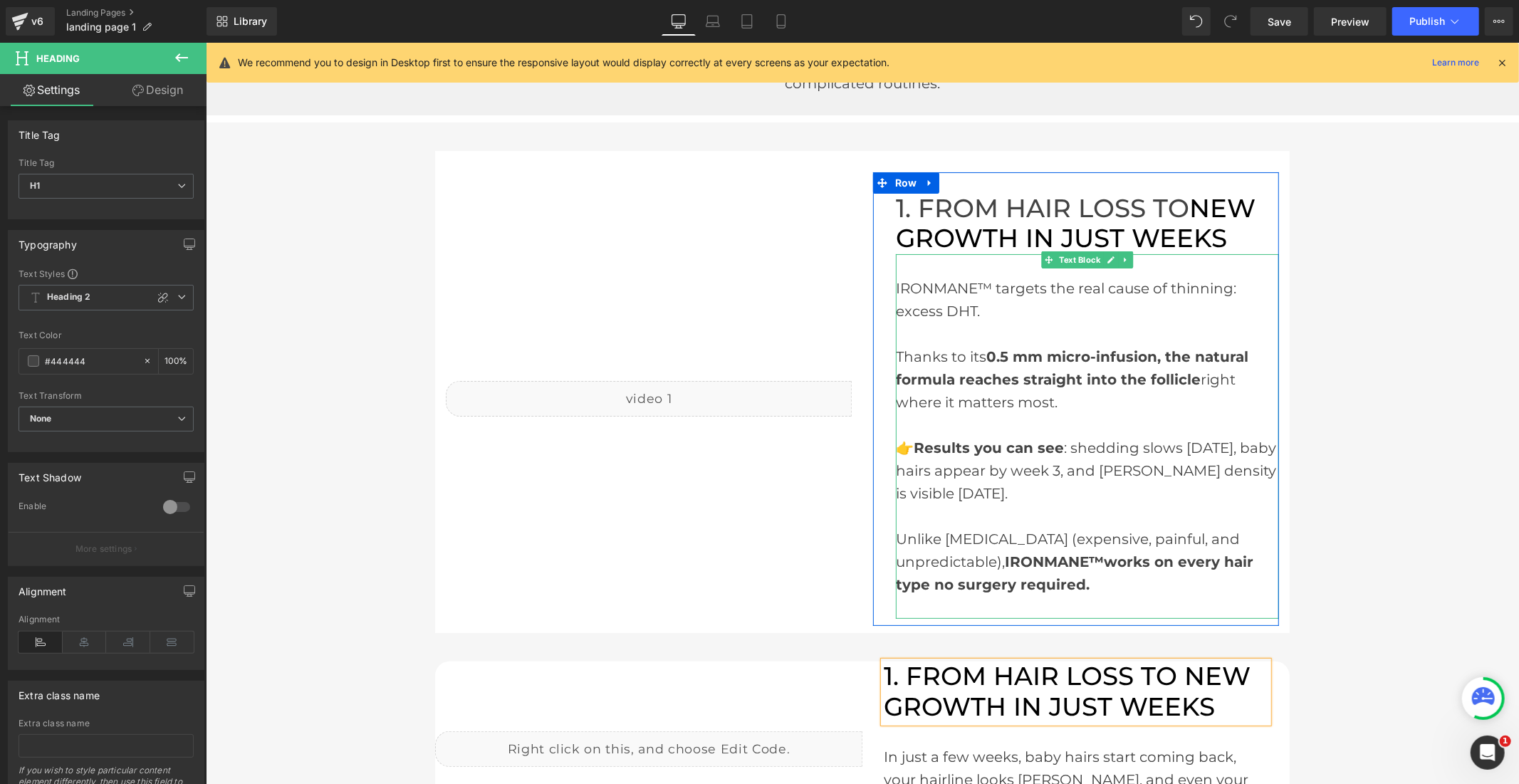
click at [1075, 573] on strong "works on every hair type no surgery required." at bounding box center [1074, 572] width 358 height 40
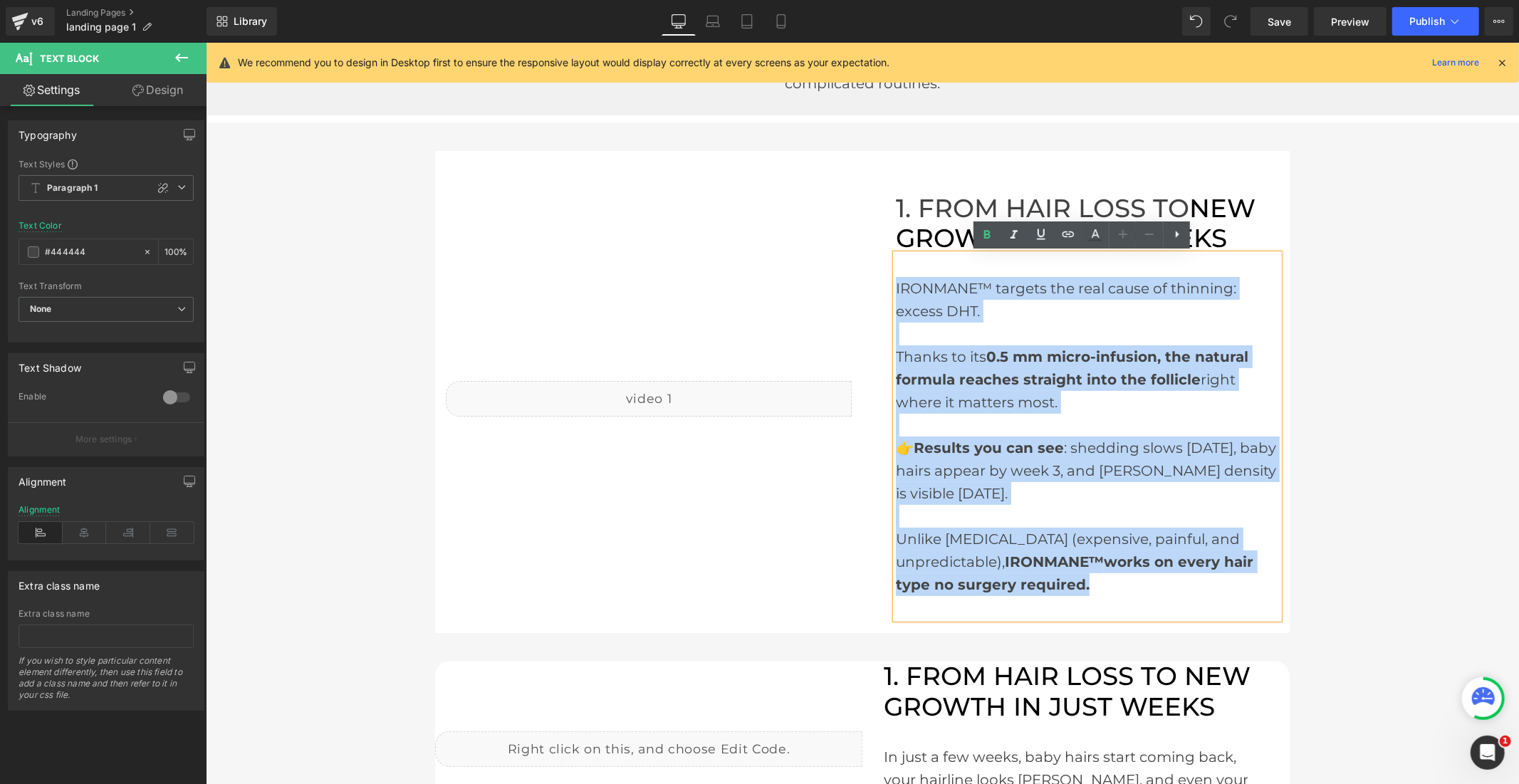
drag, startPoint x: 1092, startPoint y: 581, endPoint x: 889, endPoint y: 284, distance: 359.7
click at [895, 284] on div "IRONMANE™ targets the real cause of thinning: excess DHT. Thanks to its 0.5 mm …" at bounding box center [1087, 435] width 384 height 364
copy div "IRONMANE™ targets the real cause of thinning: excess DHT. Thanks to its 0.5 mm …"
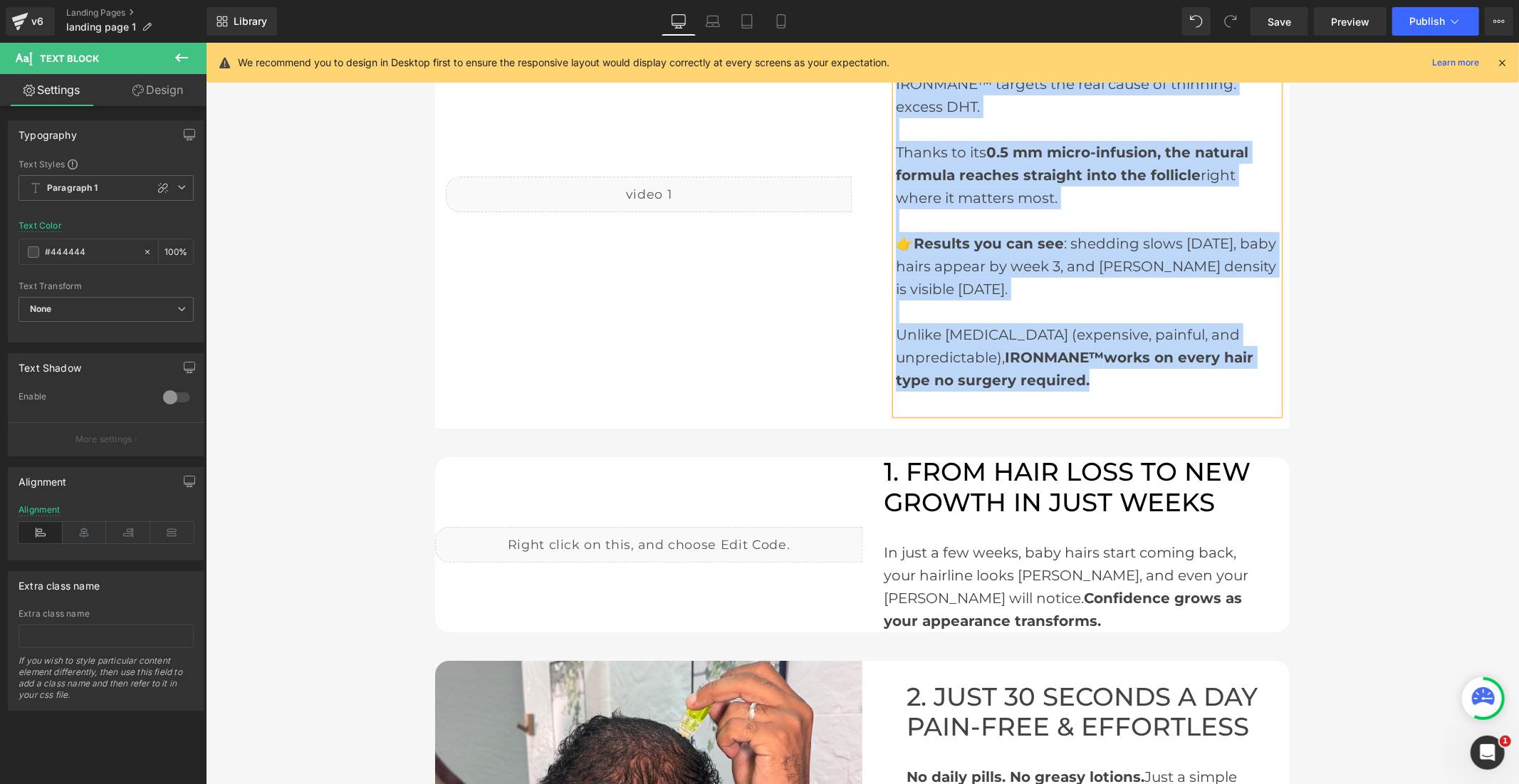
scroll to position [474, 0]
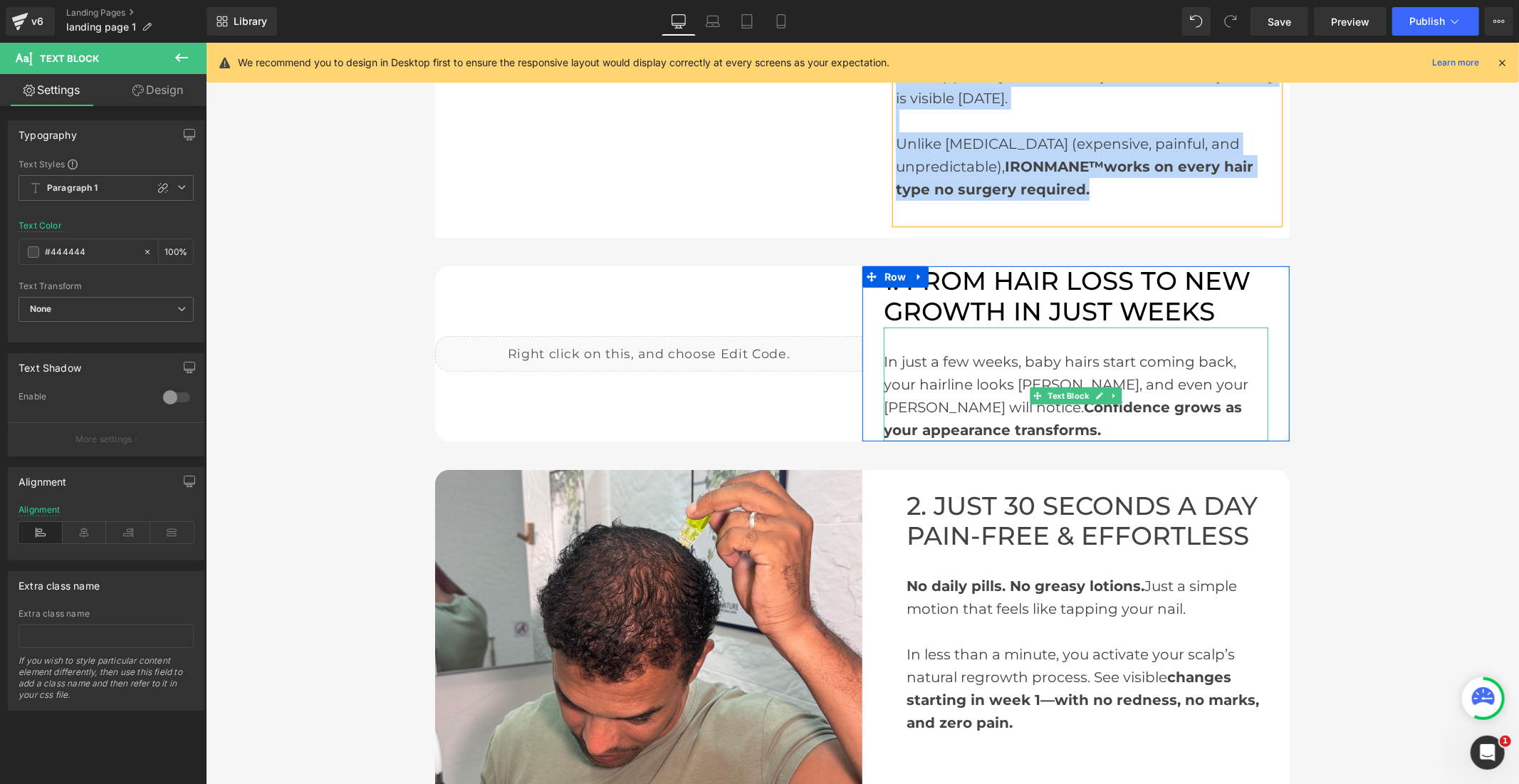
click at [958, 386] on div "In just a few weeks, baby hairs start coming back, your hairline looks fuller, …" at bounding box center [1075, 383] width 384 height 114
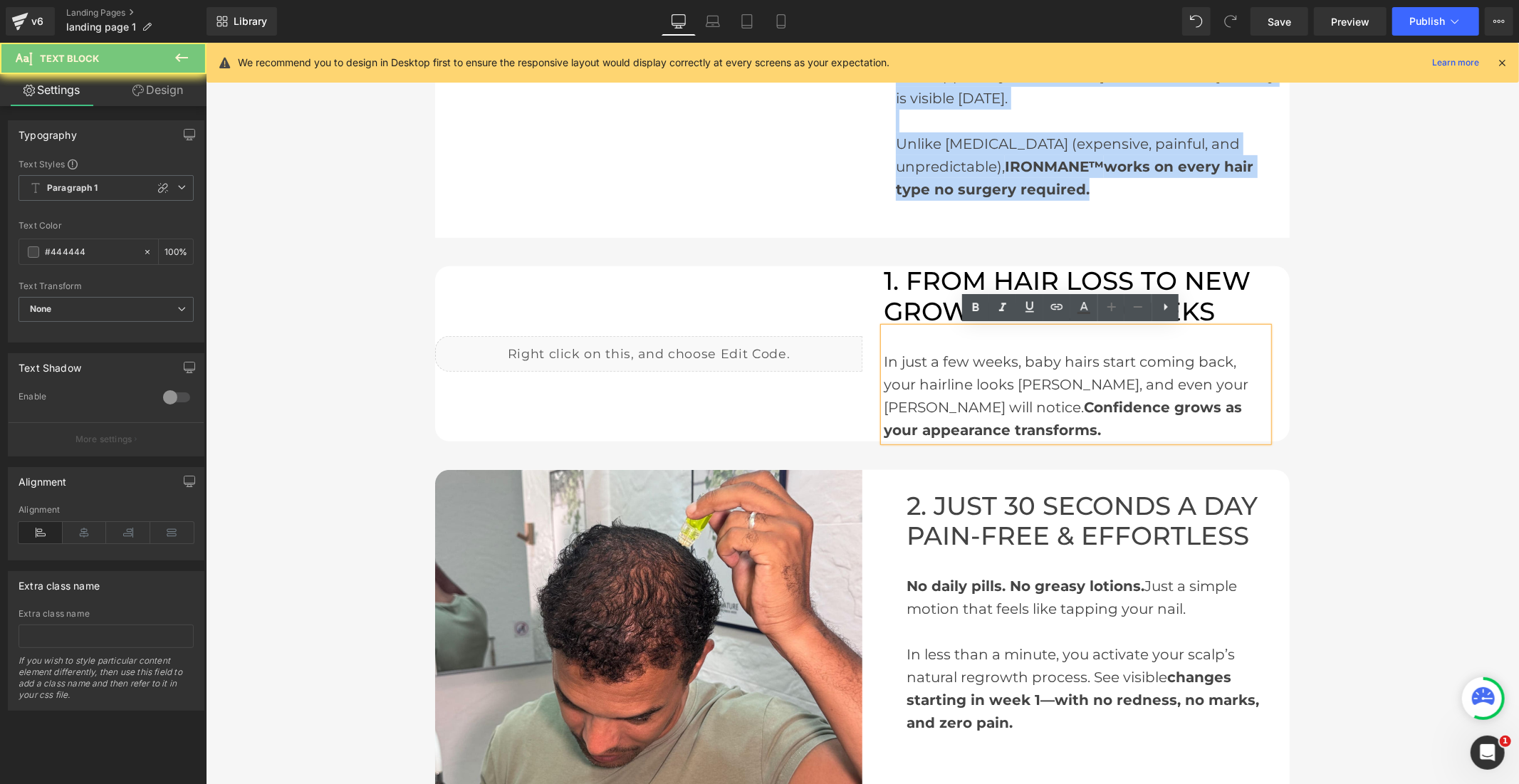
click at [958, 386] on div "In just a few weeks, baby hairs start coming back, your hairline looks fuller, …" at bounding box center [1075, 383] width 384 height 114
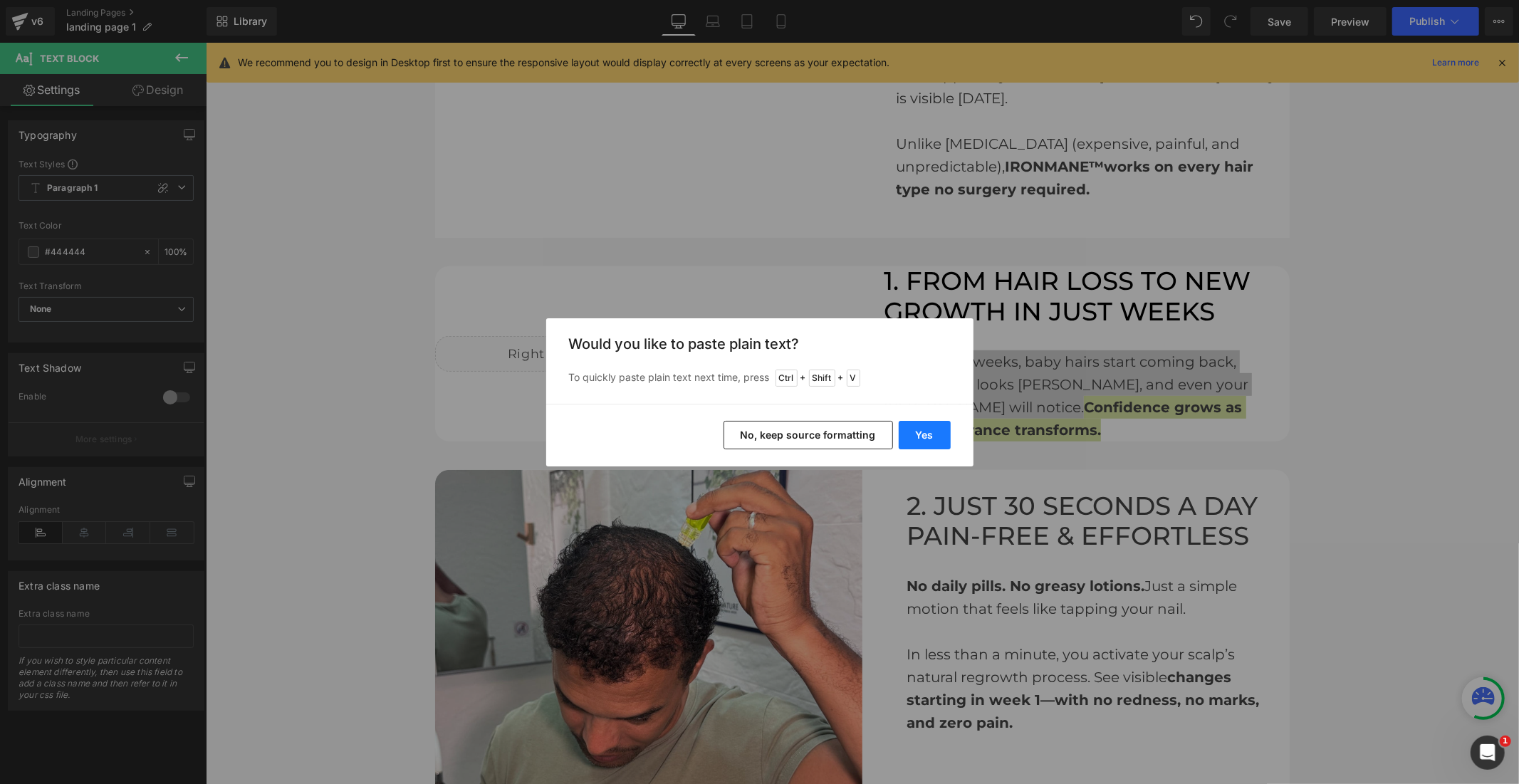
click at [943, 427] on button "Yes" at bounding box center [925, 435] width 52 height 29
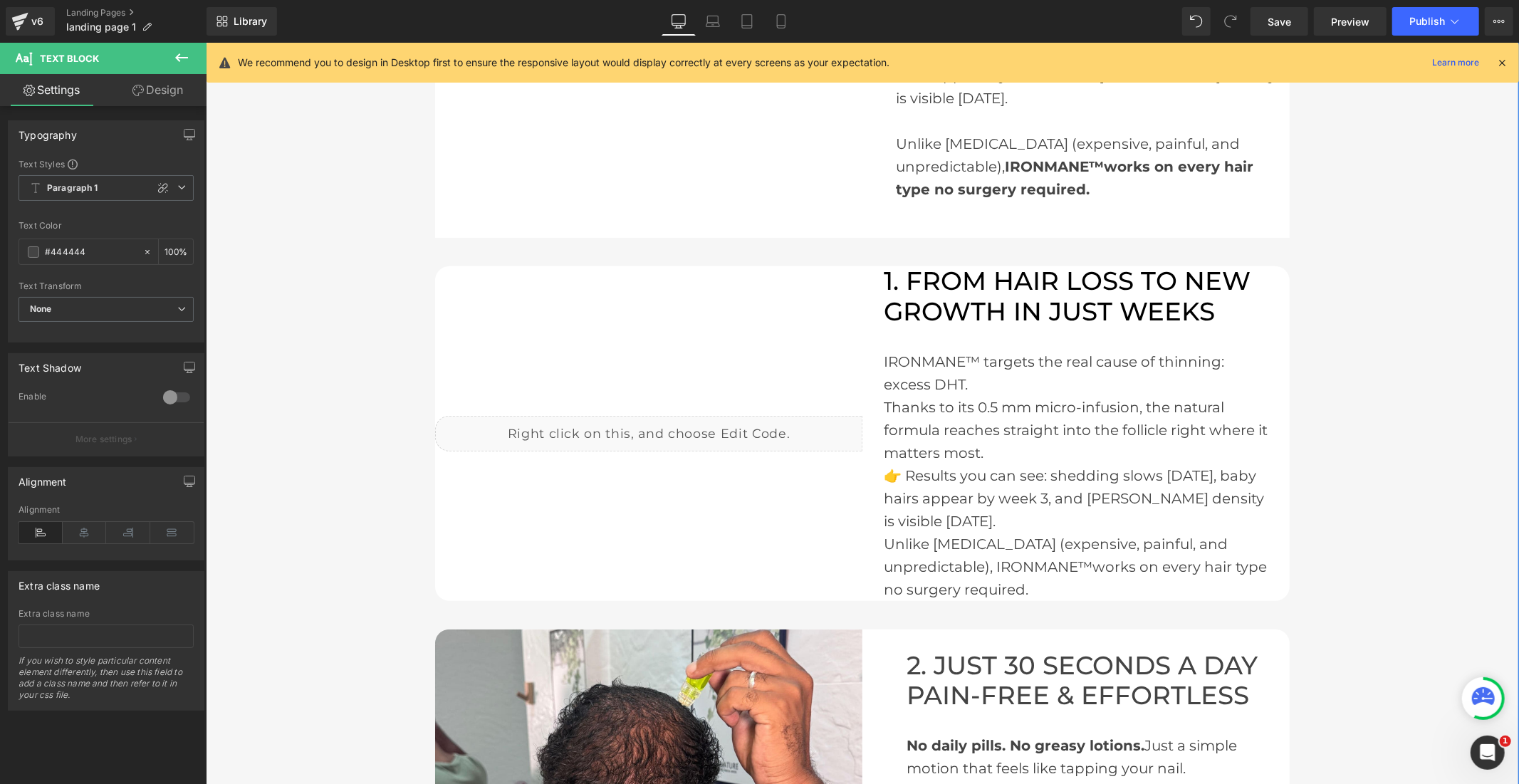
click at [969, 383] on div "IRONMANE™ targets the real cause of thinning: excess DHT.  Thanks to its 0.5 …" at bounding box center [1075, 463] width 384 height 273
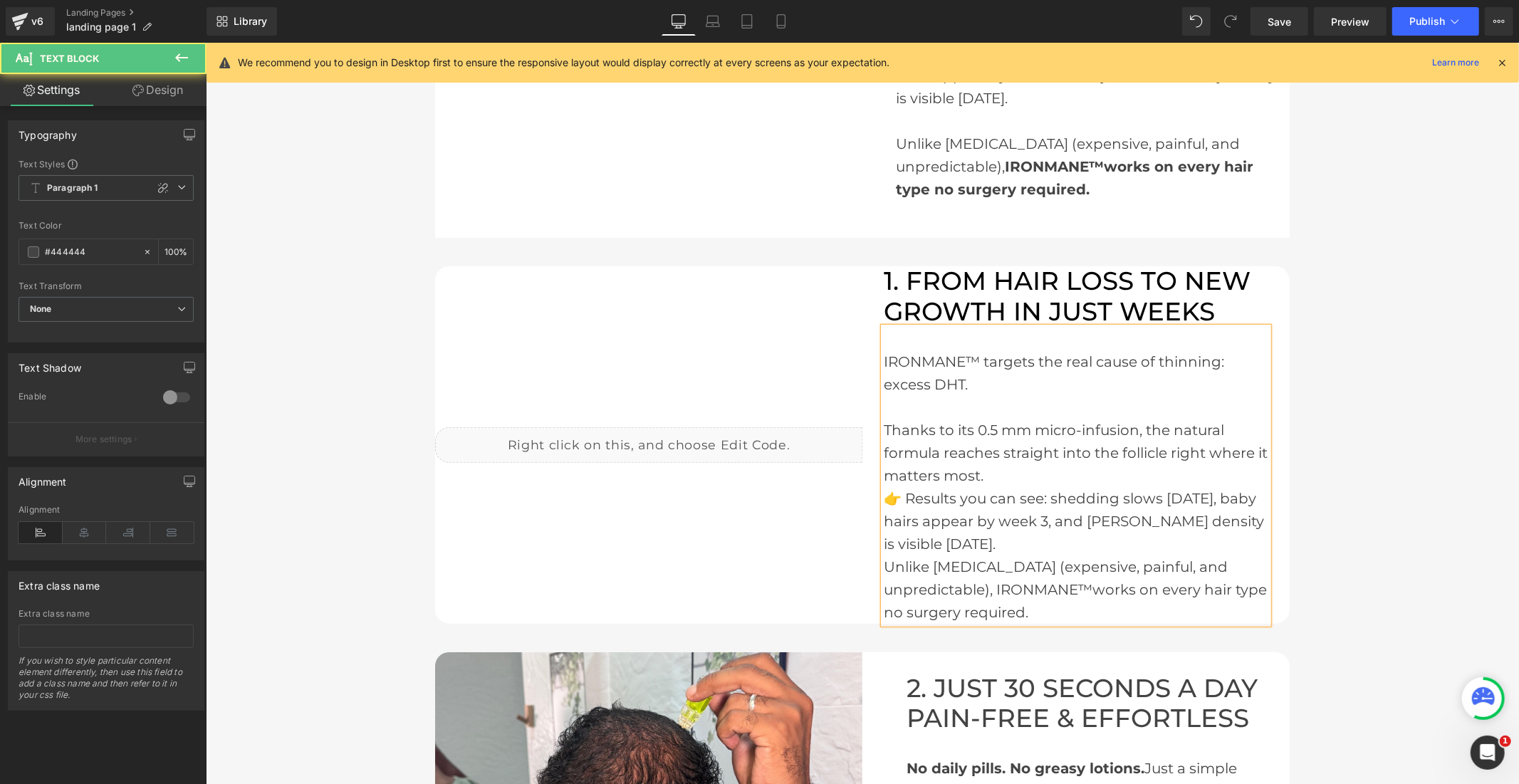
click at [1046, 466] on div "Thanks to its 0.5 mm micro-infusion, the natural formula reaches straight into …" at bounding box center [1075, 452] width 384 height 69
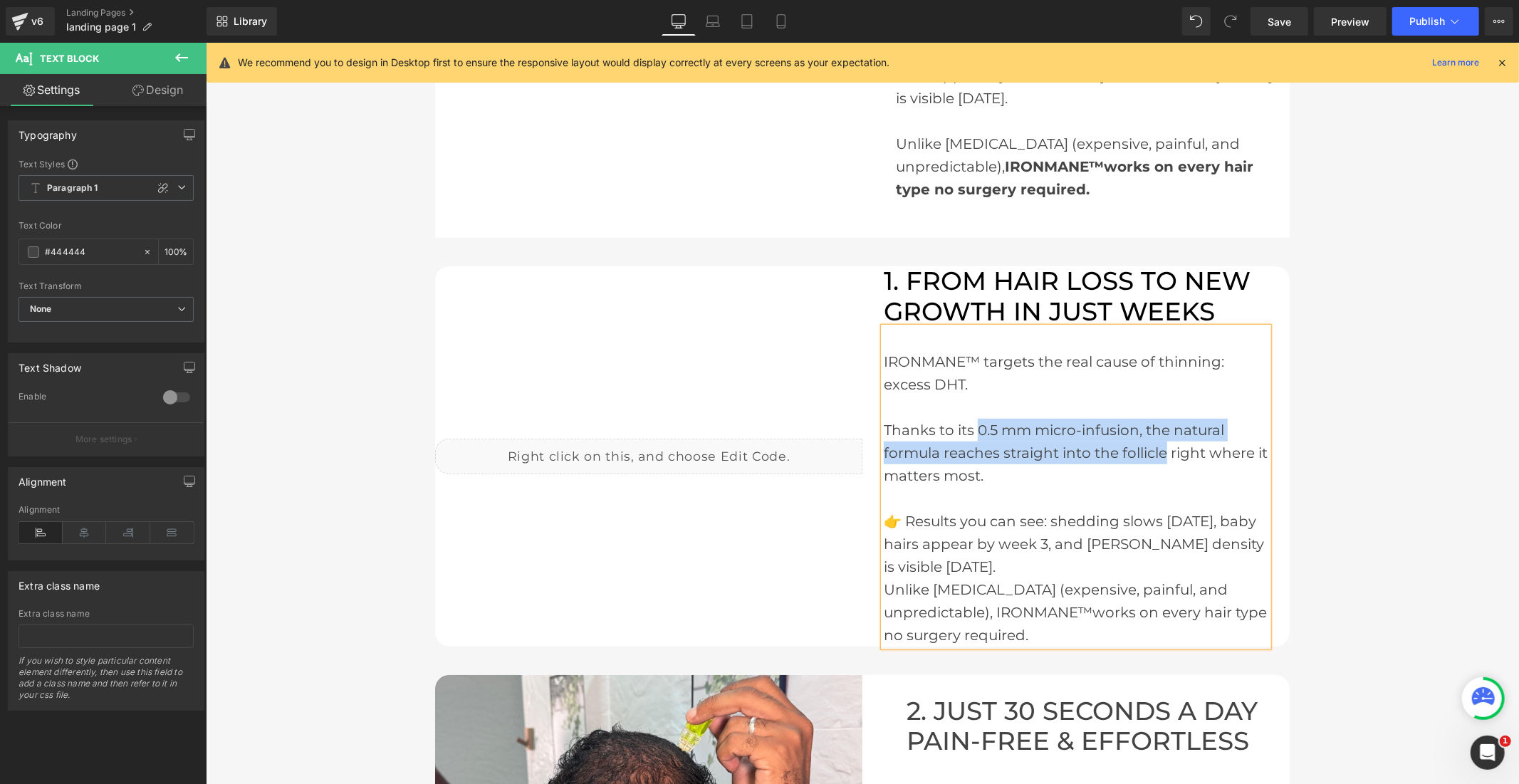
drag, startPoint x: 1160, startPoint y: 450, endPoint x: 973, endPoint y: 429, distance: 188.2
click at [973, 429] on div "Thanks to its 0.5 mm micro-infusion, the natural formula reaches straight into …" at bounding box center [1075, 452] width 384 height 69
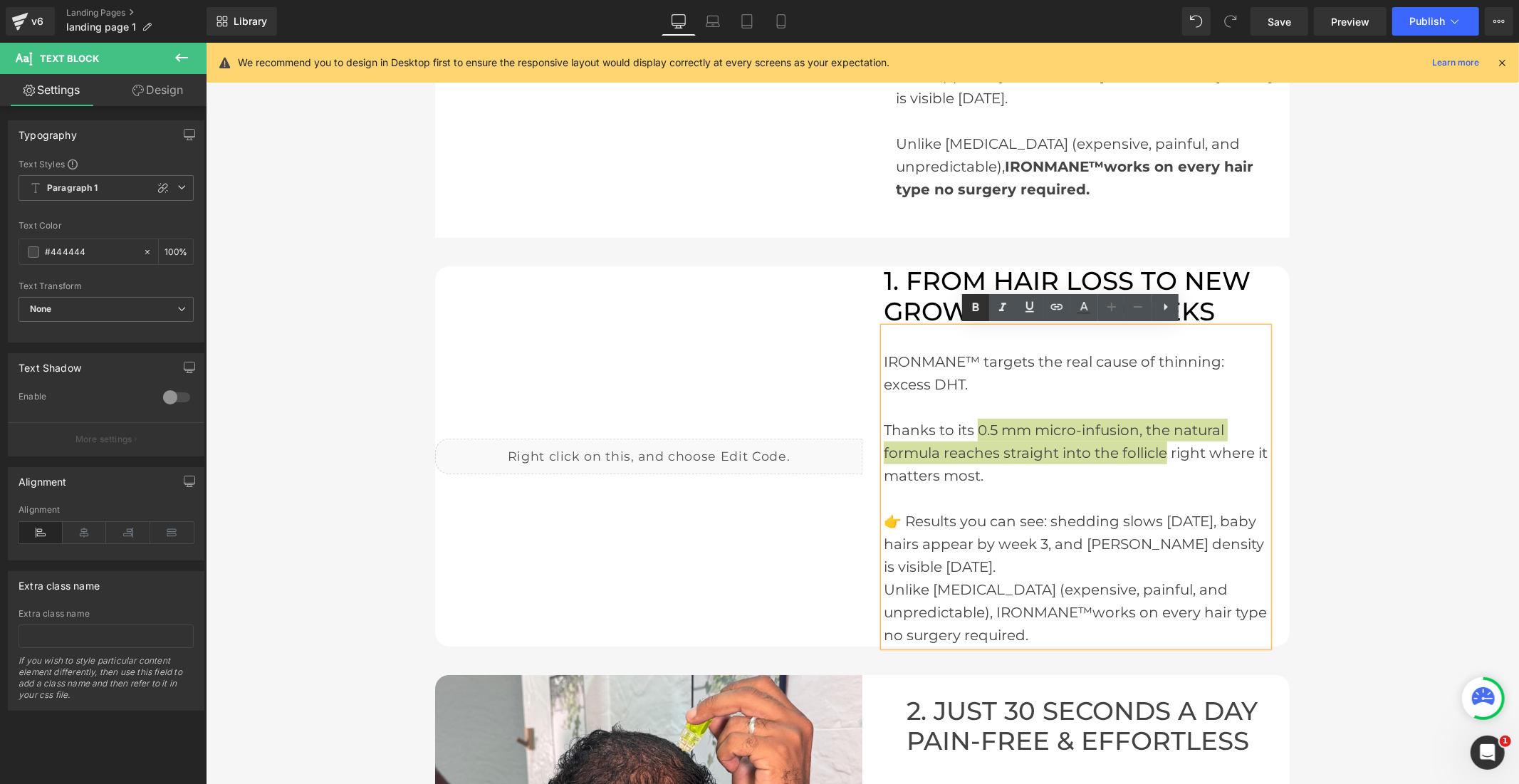
click at [973, 309] on icon at bounding box center [976, 306] width 6 height 8
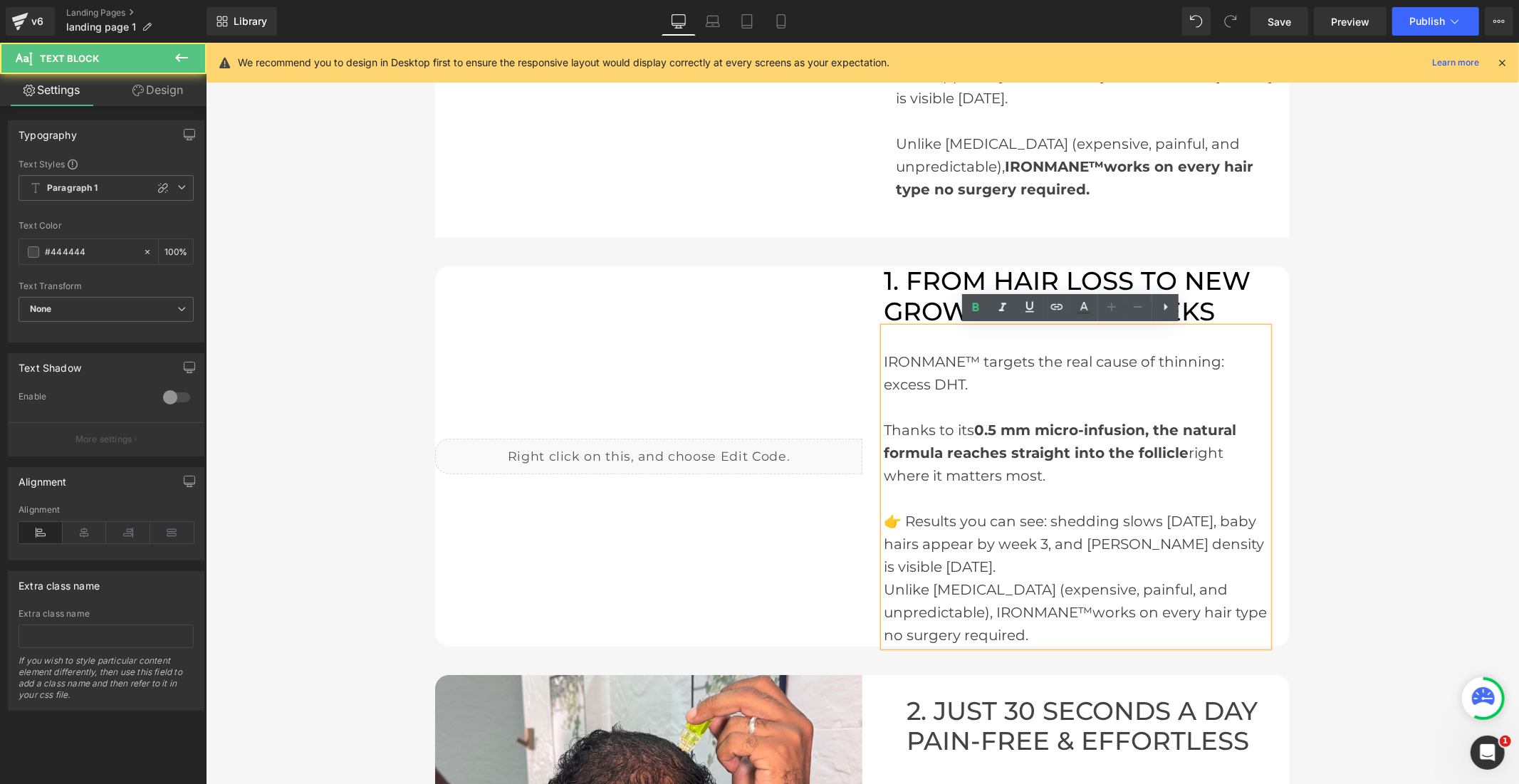
click at [1069, 565] on div "👉 Results you can see: shedding slows in 2 weeks, baby hairs appear by week 3, …" at bounding box center [1075, 543] width 384 height 69
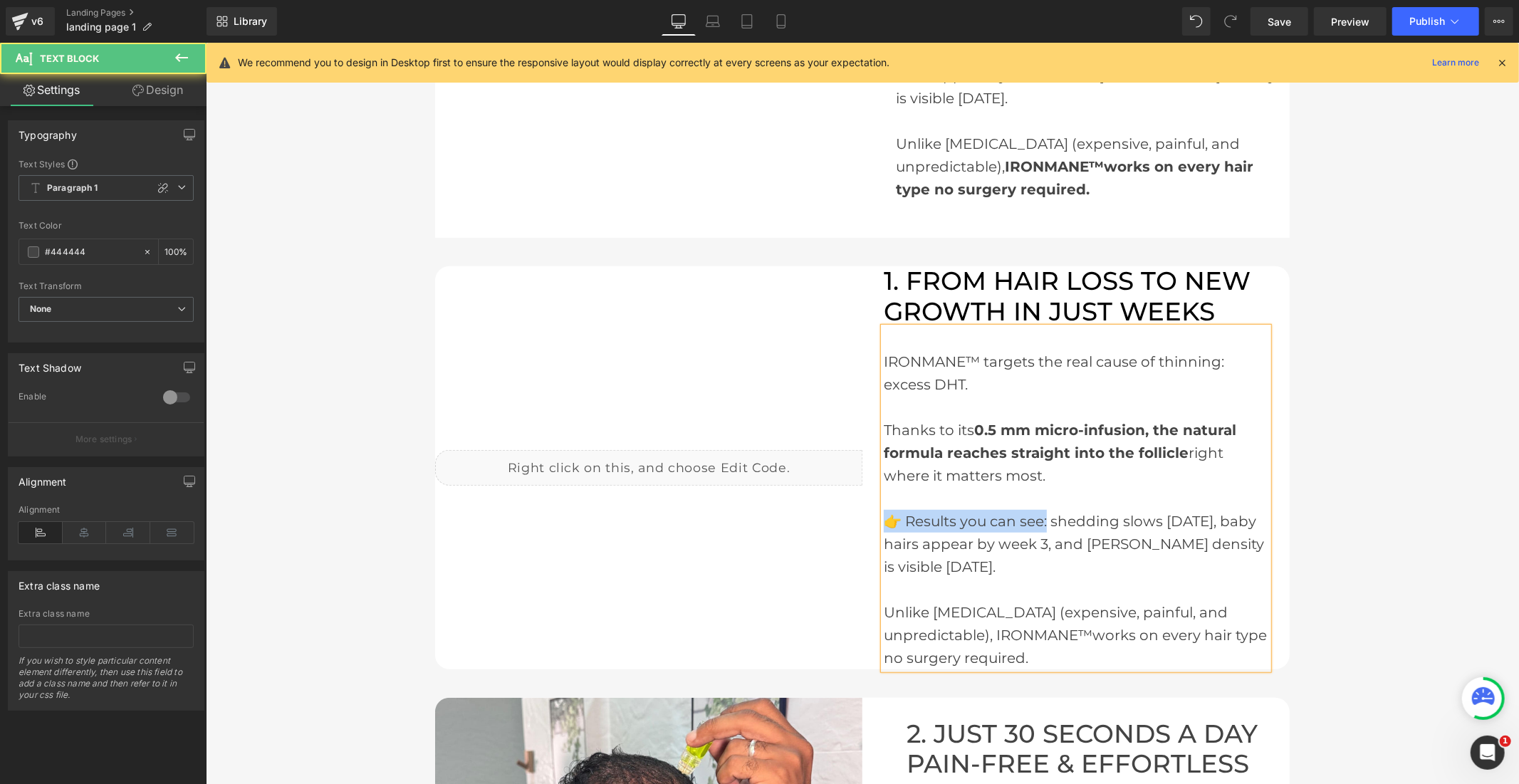
drag, startPoint x: 1044, startPoint y: 519, endPoint x: 905, endPoint y: 524, distance: 139.1
click at [895, 524] on div "👉 Results you can see: shedding slows in 2 weeks, baby hairs appear by week 3, …" at bounding box center [1075, 543] width 384 height 69
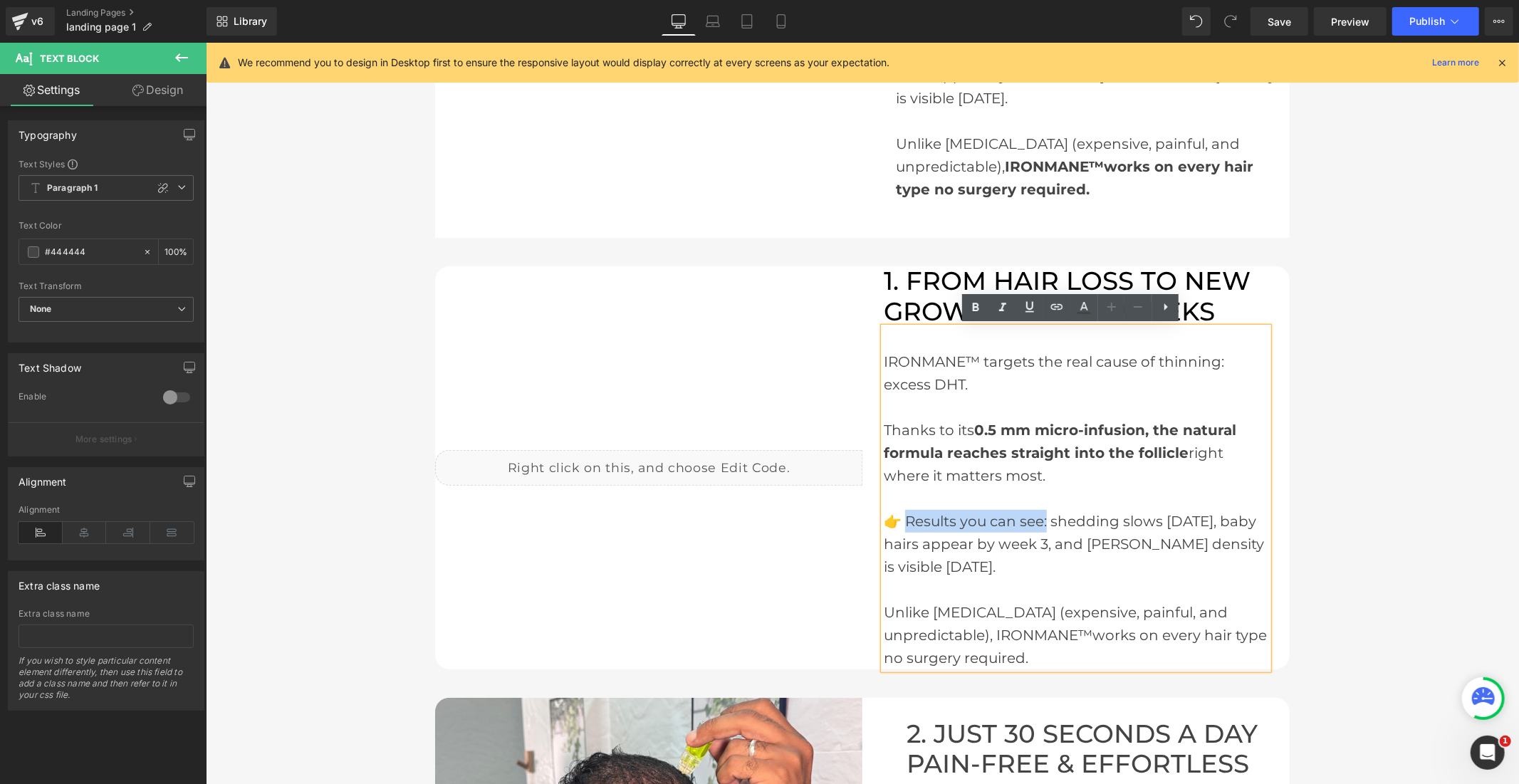
click at [1024, 530] on div "👉 Results you can see: shedding slows in 2 weeks, baby hairs appear by week 3, …" at bounding box center [1075, 543] width 384 height 69
drag, startPoint x: 1046, startPoint y: 521, endPoint x: 886, endPoint y: 526, distance: 160.1
click at [886, 526] on div "👉 Results you can see: shedding slows in 2 weeks, baby hairs appear by week 3, …" at bounding box center [1075, 543] width 384 height 69
click at [973, 308] on icon at bounding box center [976, 306] width 6 height 8
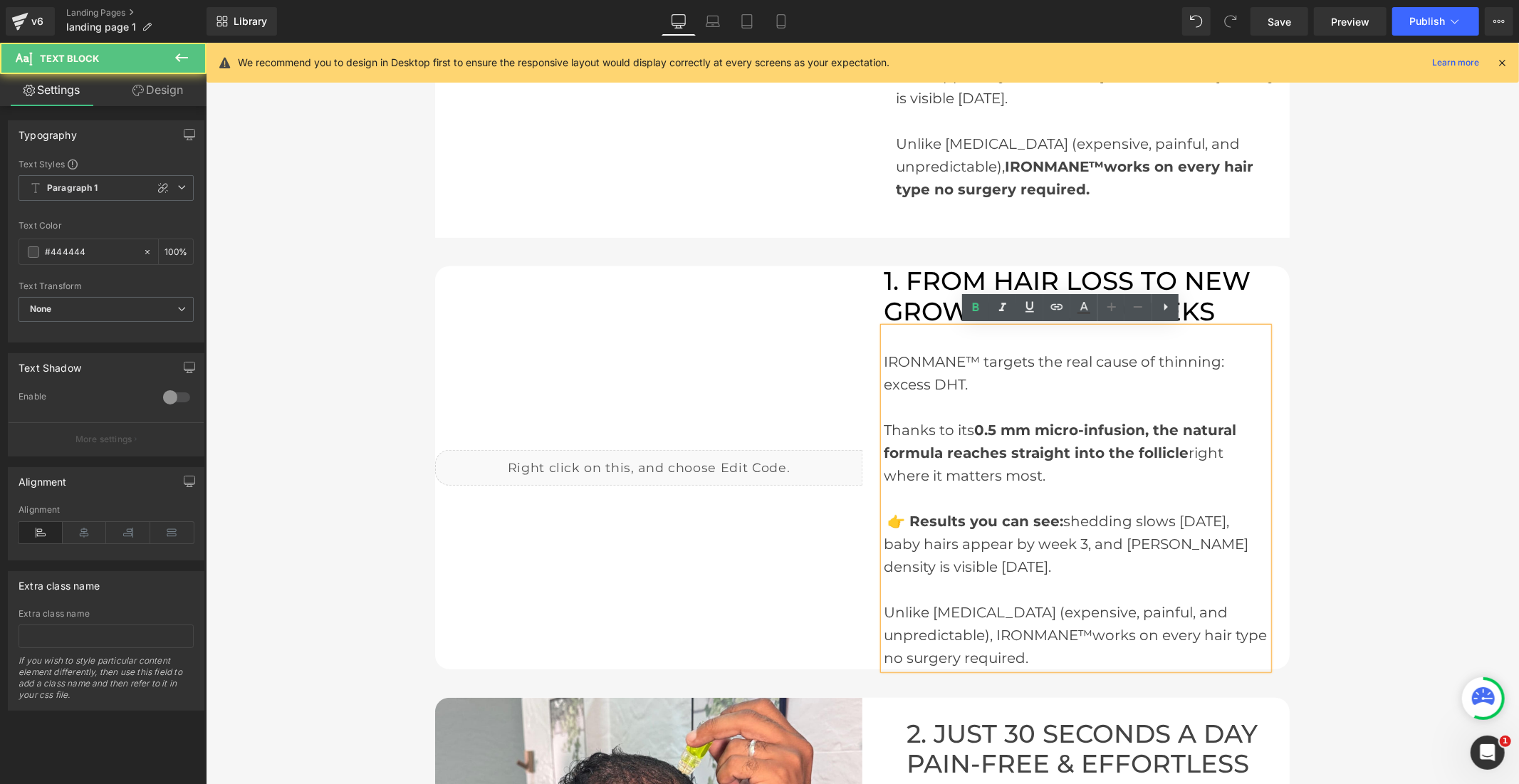
drag, startPoint x: 1021, startPoint y: 651, endPoint x: 989, endPoint y: 633, distance: 36.7
click at [989, 633] on div "Unlike hair transplants (expensive, painful, and unpredictable), IRONMANE™works…" at bounding box center [1075, 634] width 384 height 69
click at [975, 308] on icon at bounding box center [975, 307] width 17 height 17
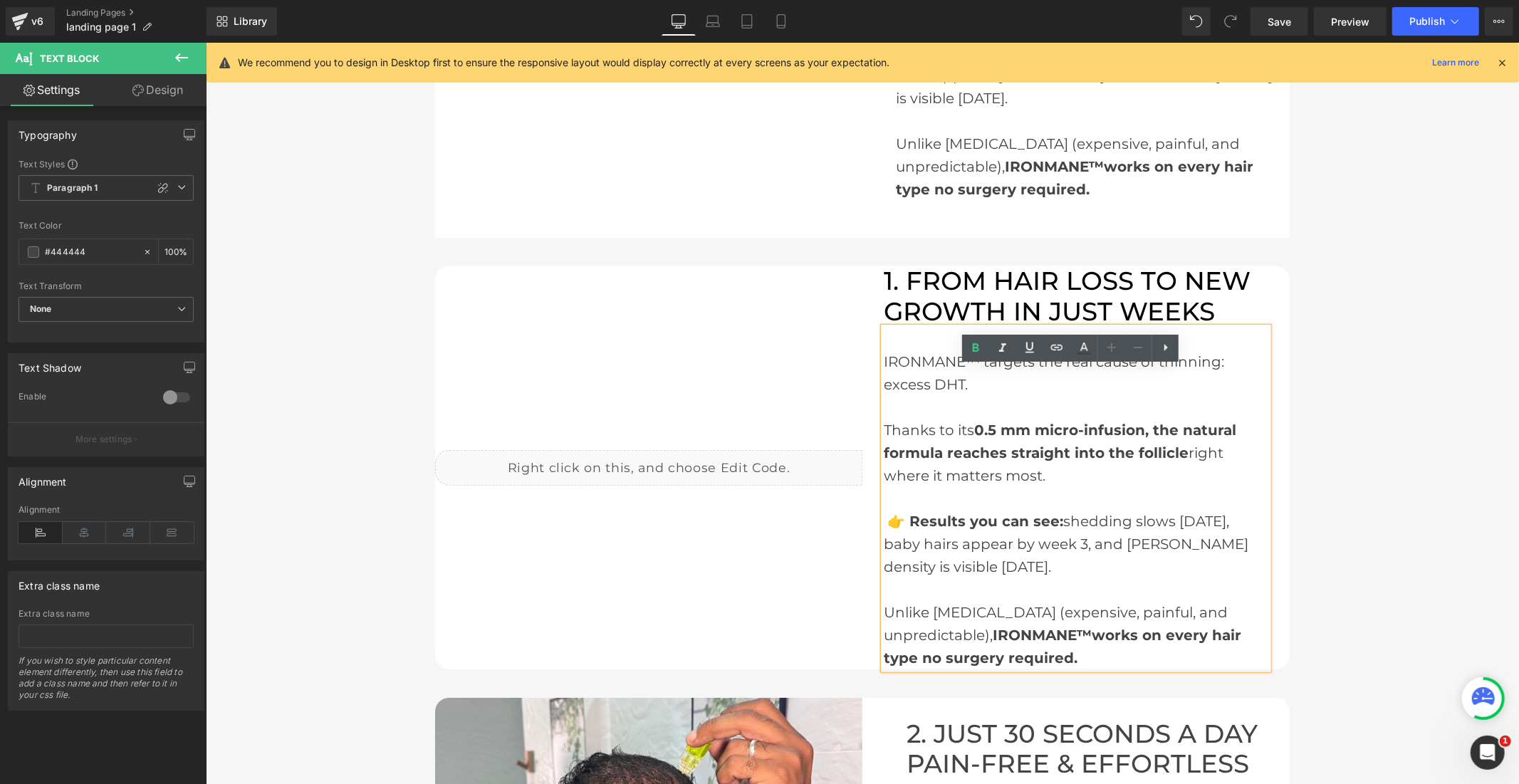
scroll to position [79, 0]
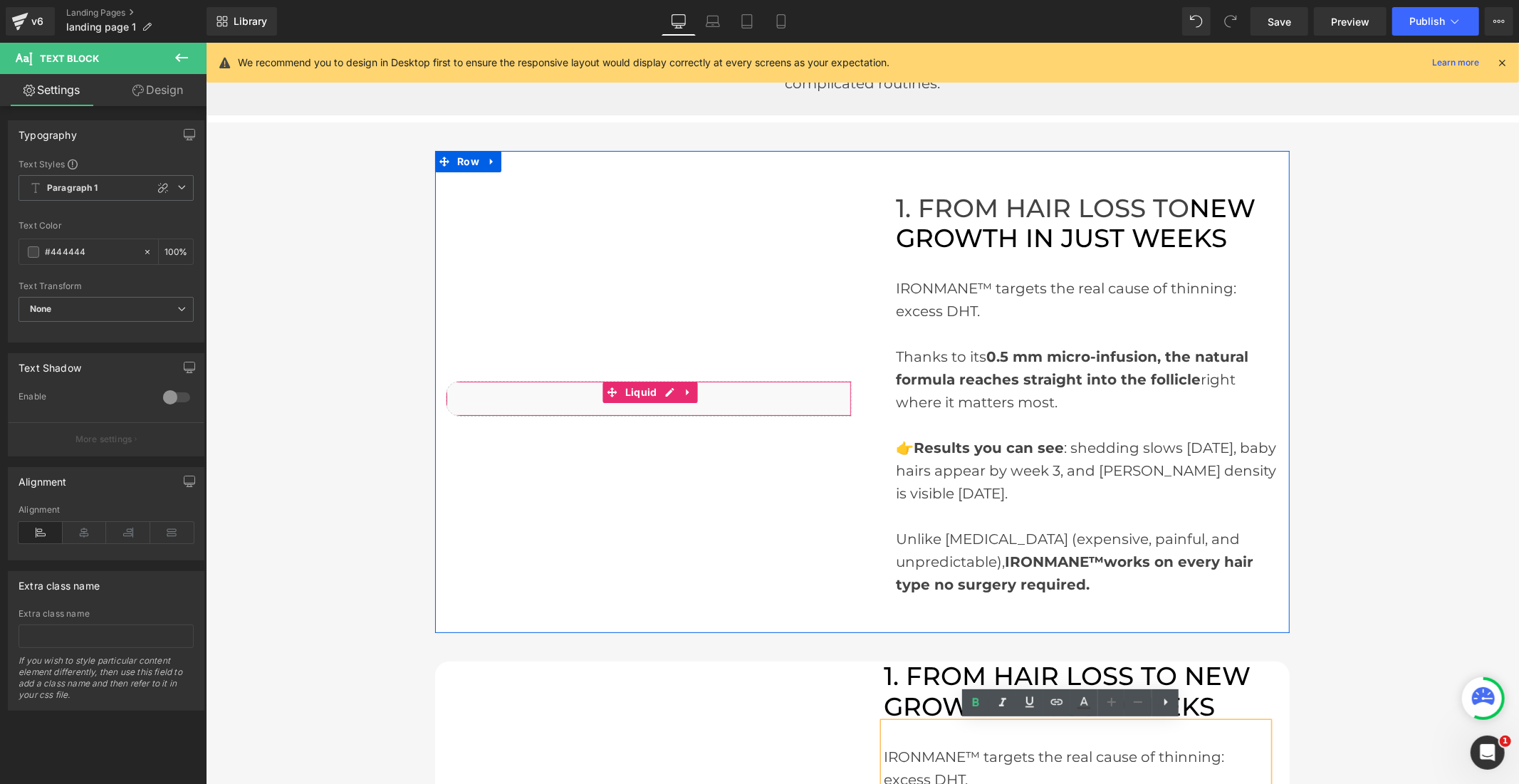
click at [658, 389] on div "Liquid" at bounding box center [649, 398] width 406 height 35
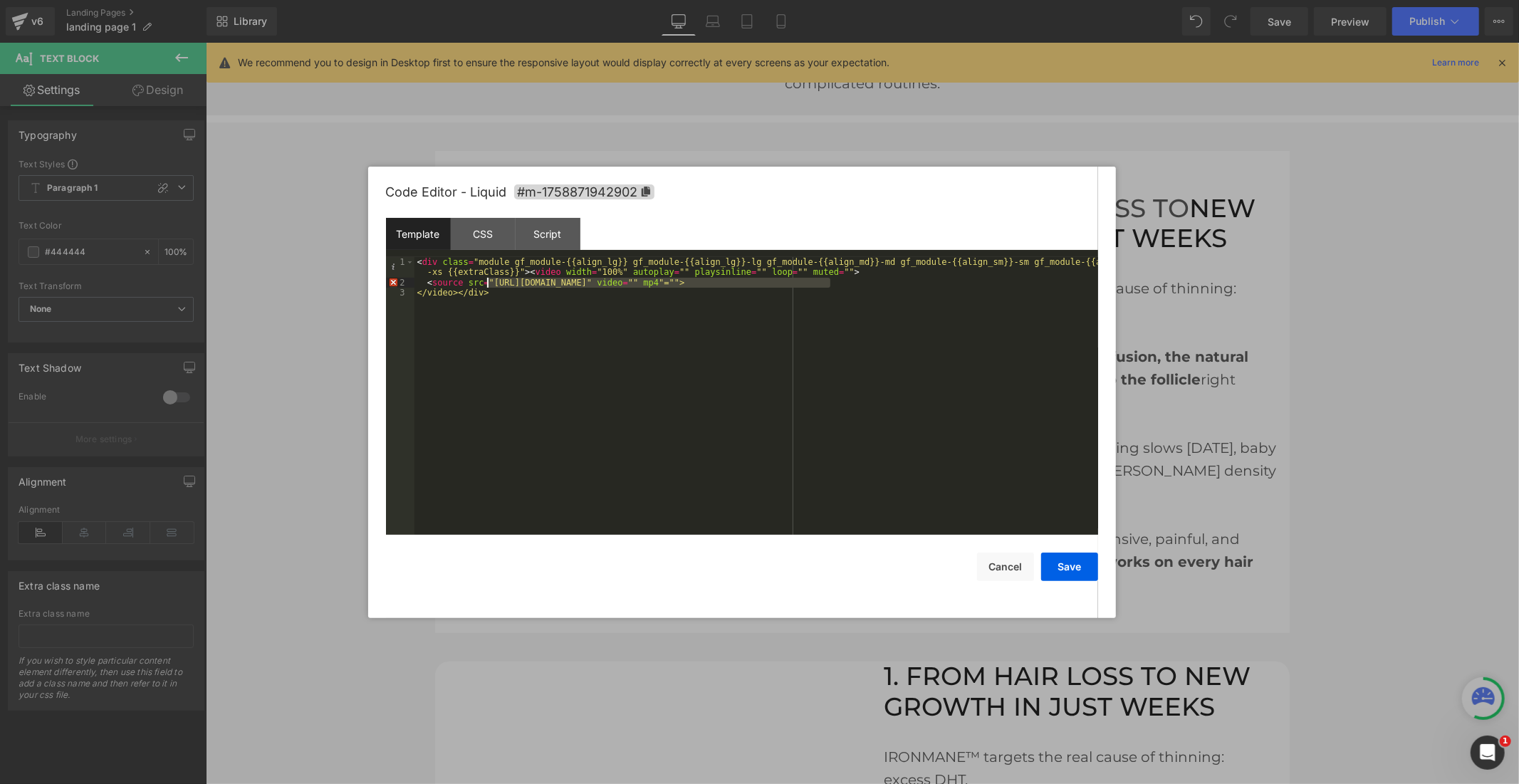
drag, startPoint x: 830, startPoint y: 283, endPoint x: 488, endPoint y: 286, distance: 342.0
click at [488, 286] on div "< div class = "module gf_module-{{align_lg}} gf_module-{{align_lg}}-lg gf_modul…" at bounding box center [756, 411] width 684 height 308
click at [1007, 567] on button "Cancel" at bounding box center [1005, 567] width 57 height 29
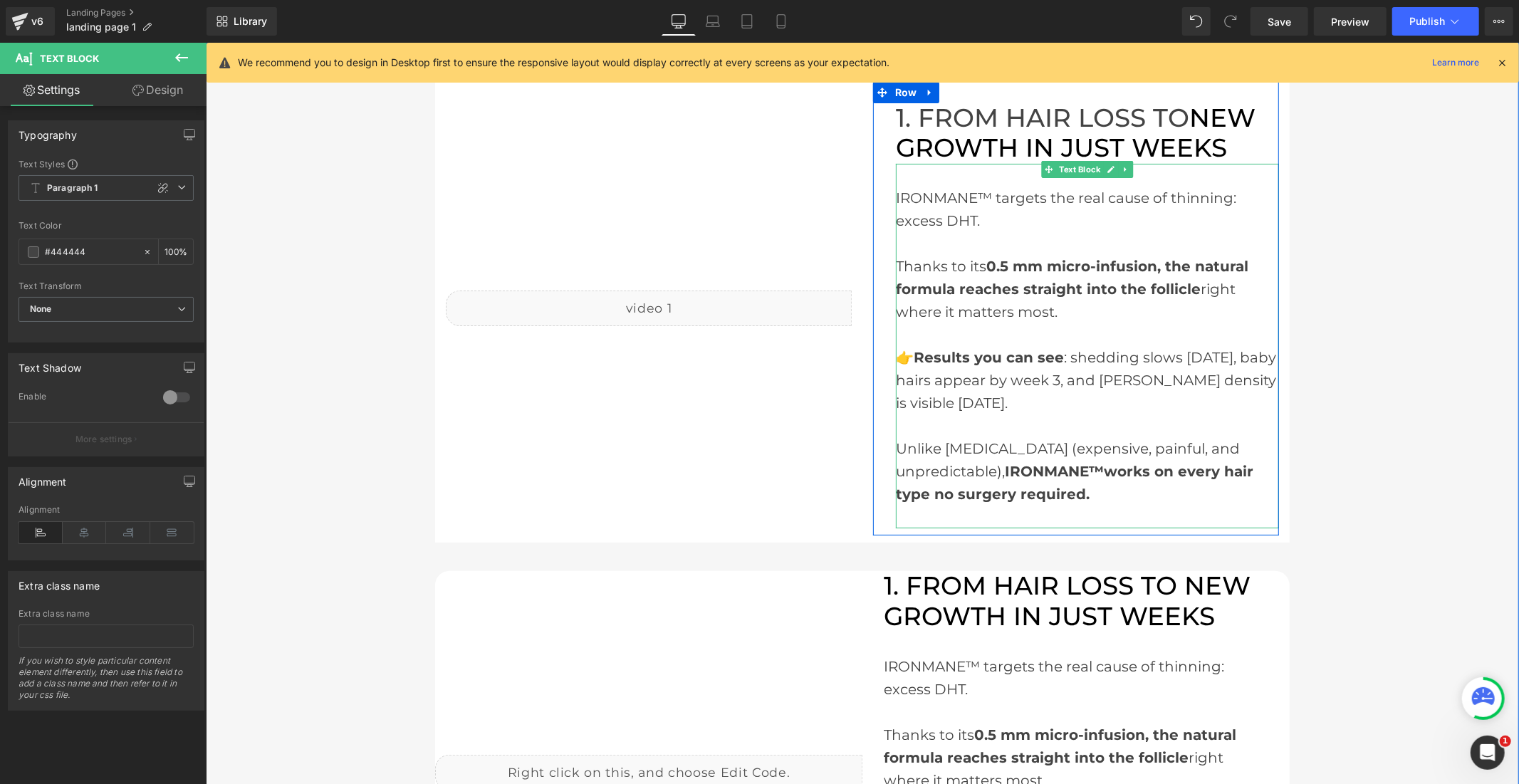
scroll to position [316, 0]
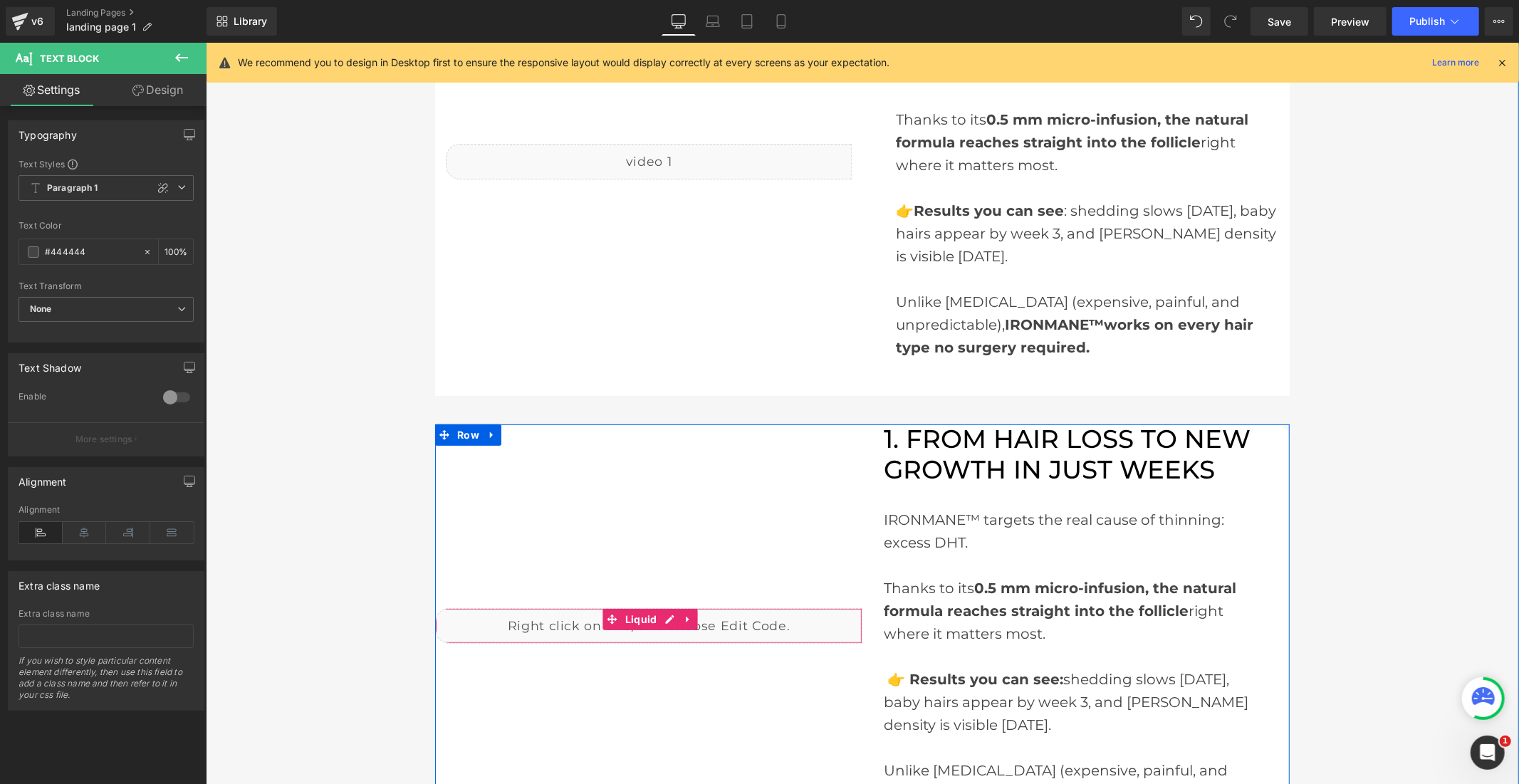
click at [661, 622] on div "Liquid" at bounding box center [648, 625] width 427 height 35
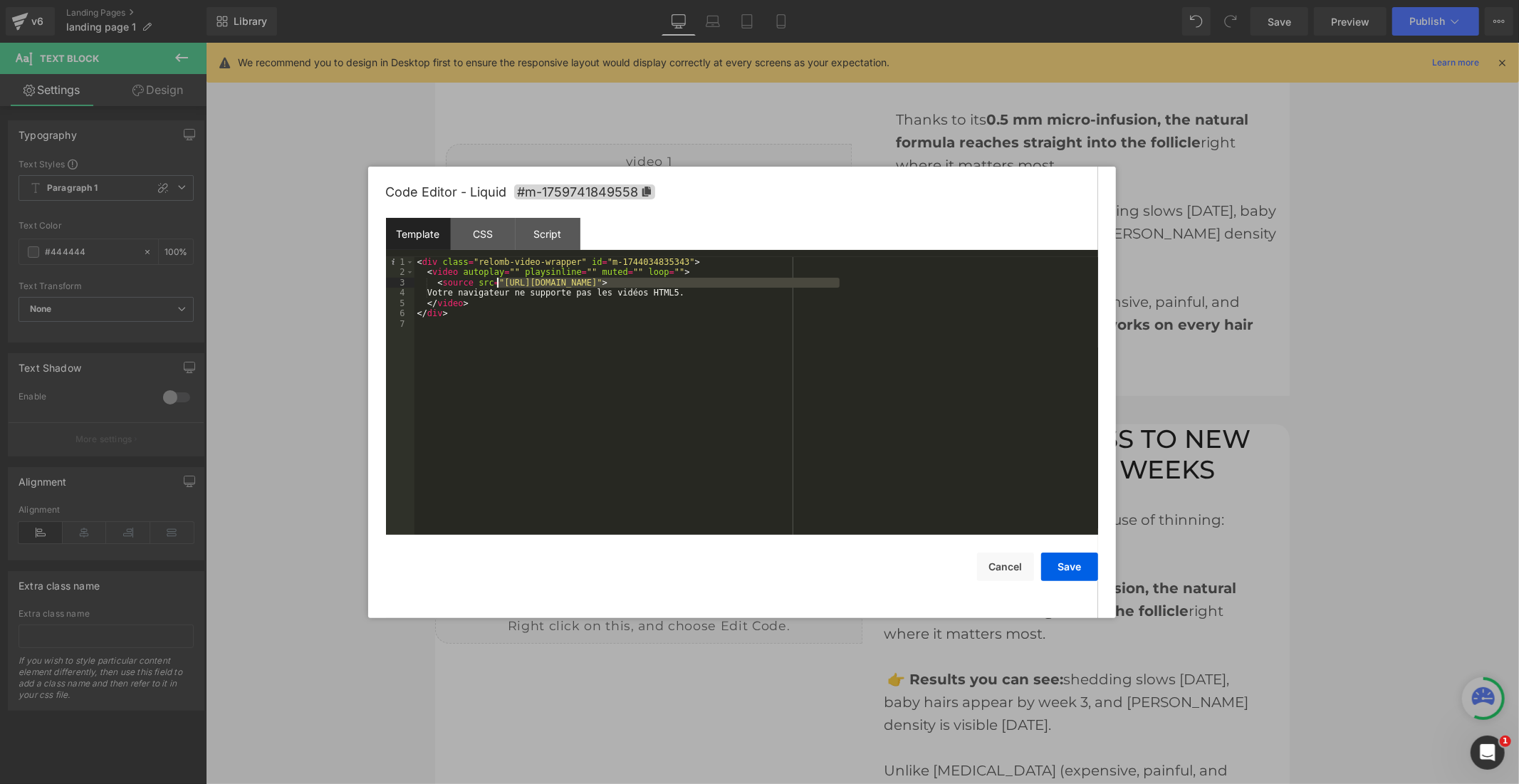
drag, startPoint x: 840, startPoint y: 281, endPoint x: 497, endPoint y: 287, distance: 343.1
click at [497, 287] on div "< div class = "relomb-video-wrapper" id = "m-1744034835343" > < video autoplay …" at bounding box center [756, 406] width 684 height 298
click at [1079, 576] on button "Save" at bounding box center [1069, 567] width 57 height 29
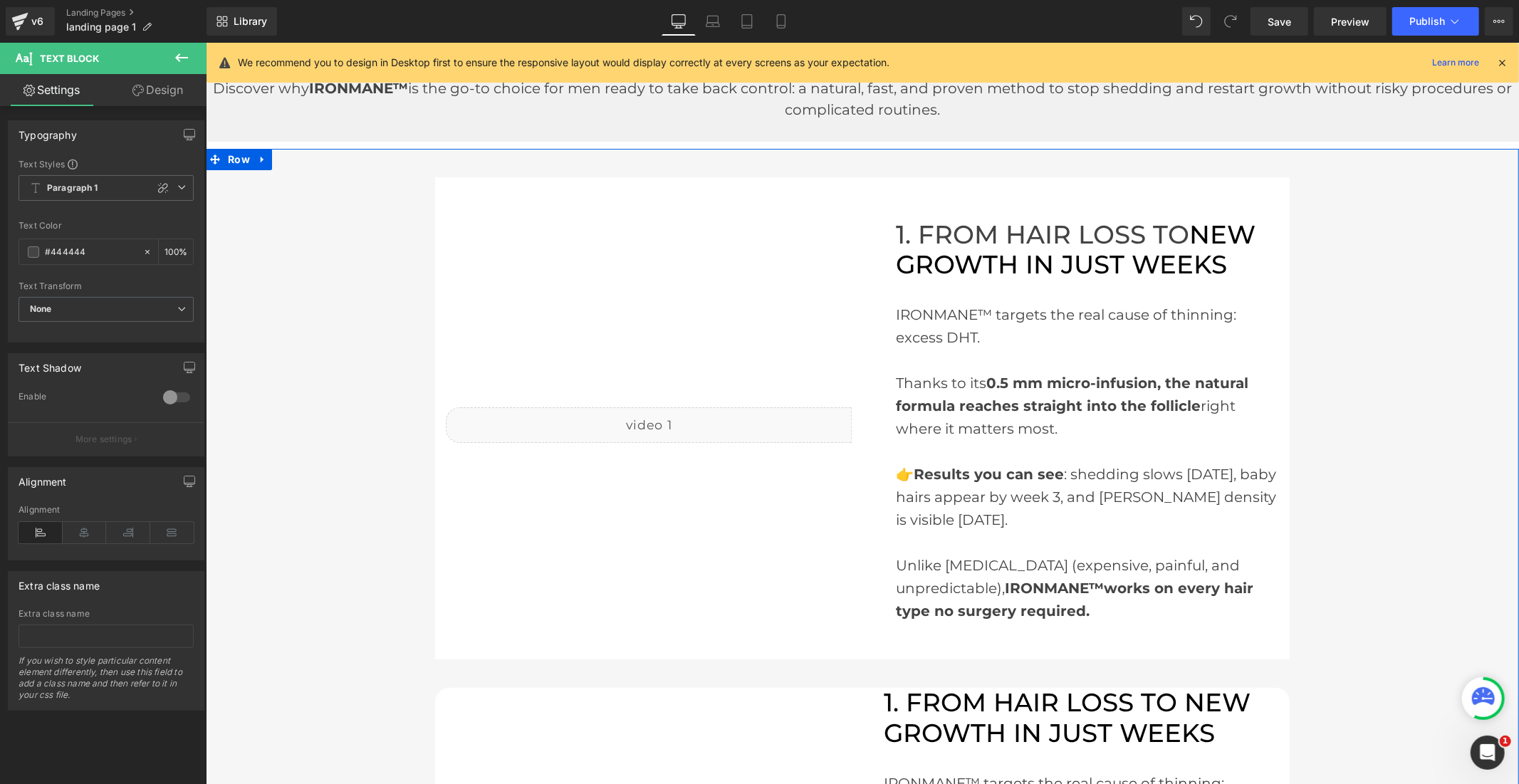
scroll to position [0, 0]
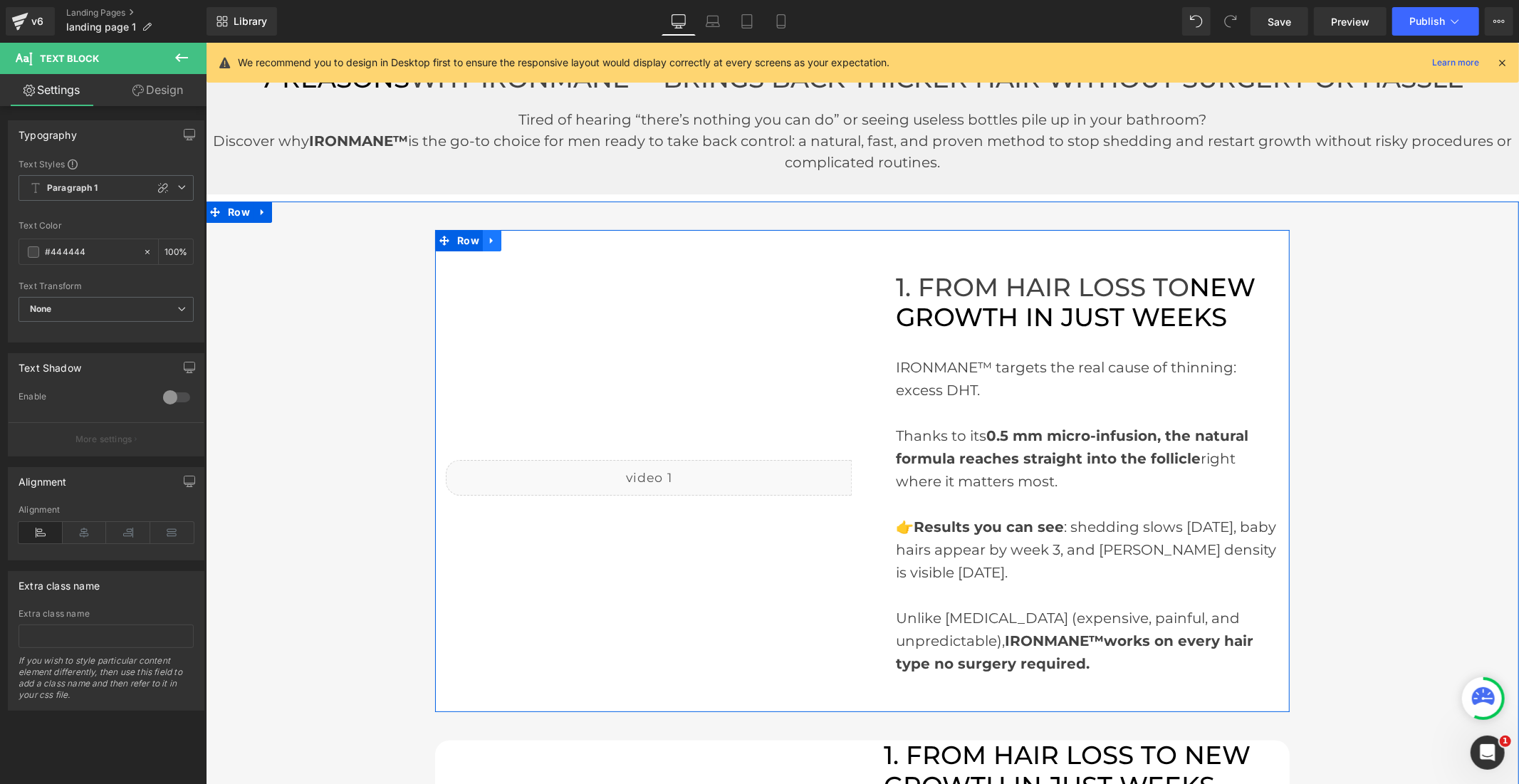
click at [486, 244] on icon at bounding box center [491, 239] width 10 height 11
click at [523, 243] on icon at bounding box center [528, 239] width 10 height 10
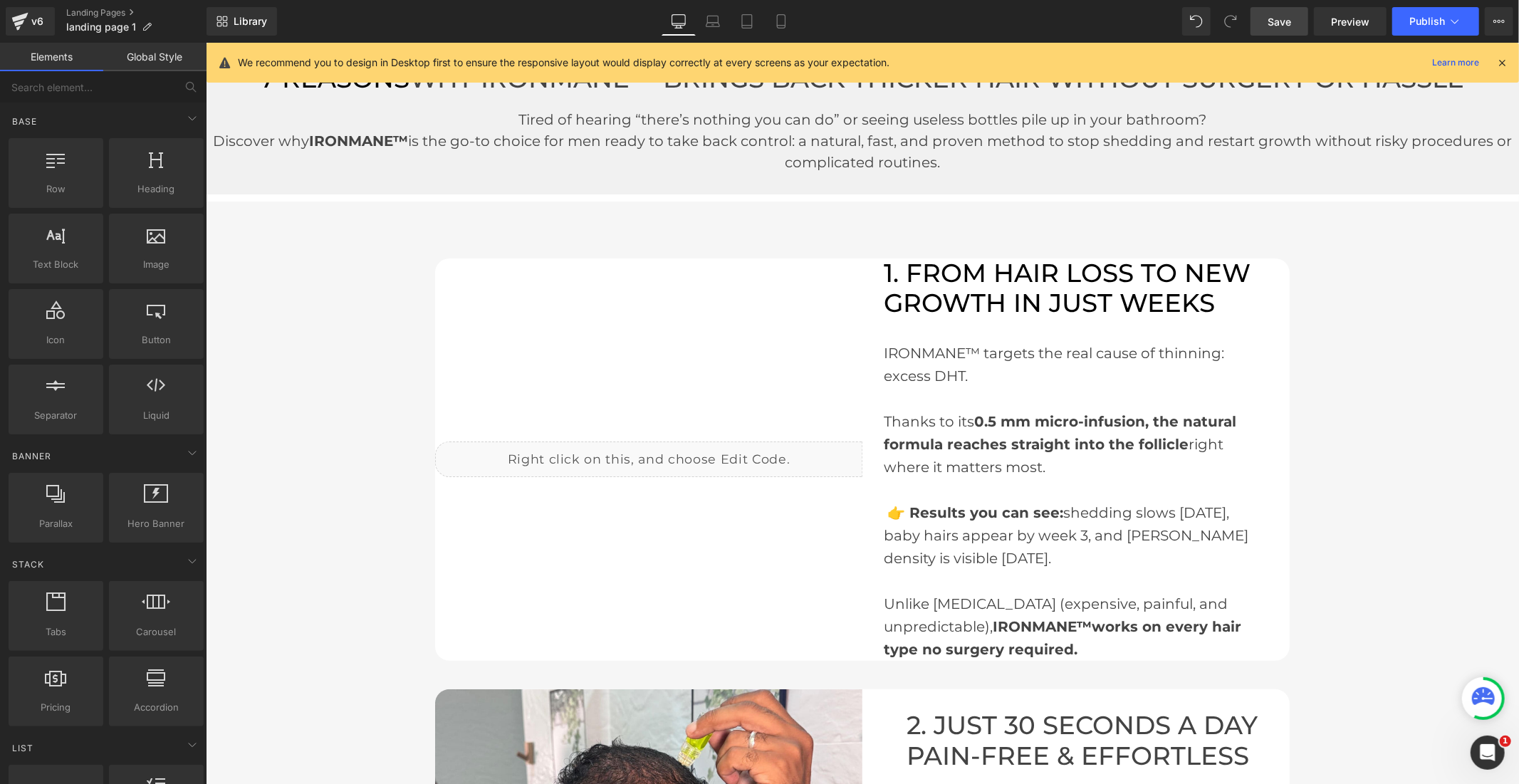
click at [1291, 19] on span "Save" at bounding box center [1279, 22] width 23 height 15
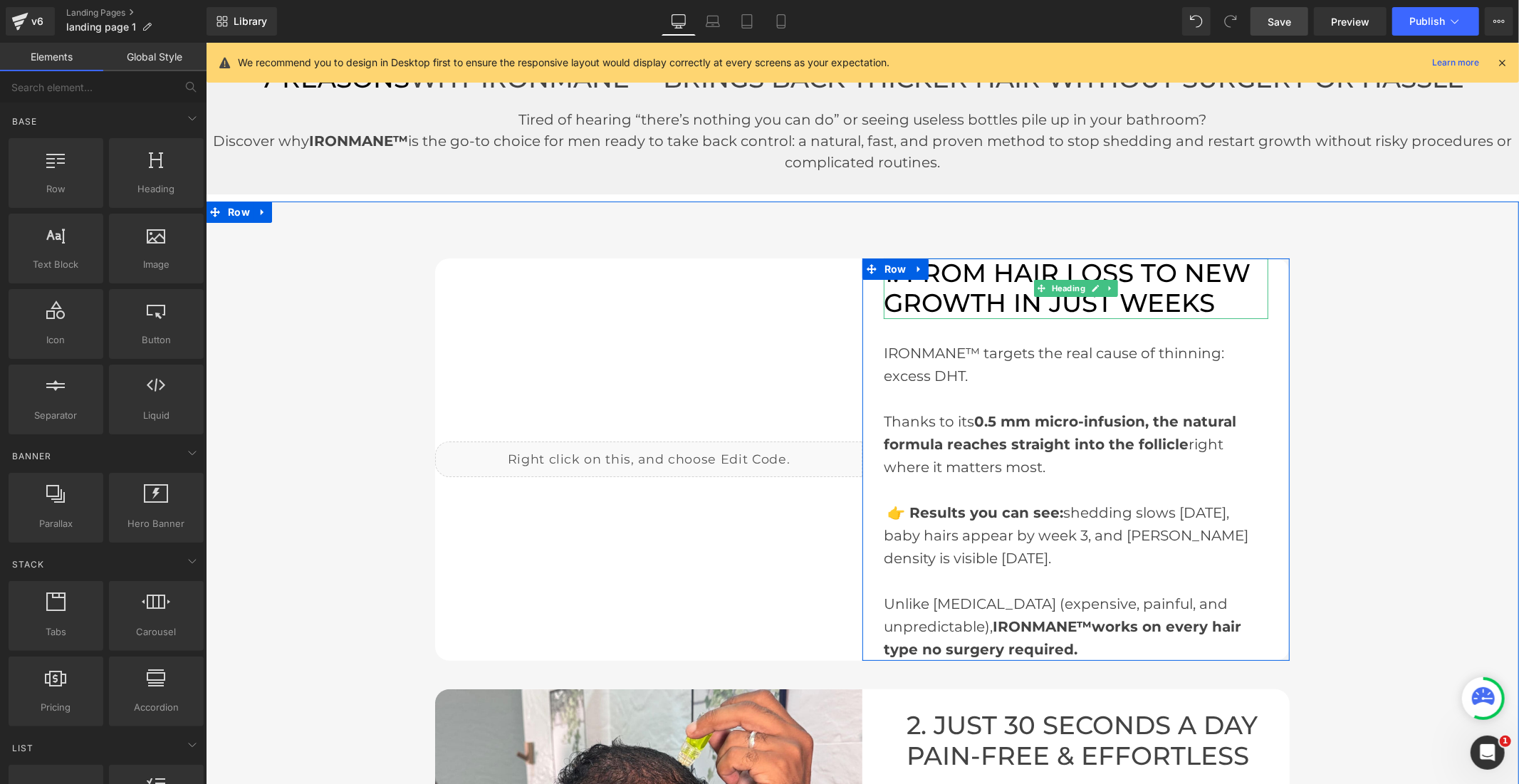
drag, startPoint x: 971, startPoint y: 303, endPoint x: 1015, endPoint y: 289, distance: 46.2
click at [971, 303] on font "1. FROM HAIR LOSS TO NEW GROWTH IN JUST WEEKS" at bounding box center [1067, 287] width 367 height 61
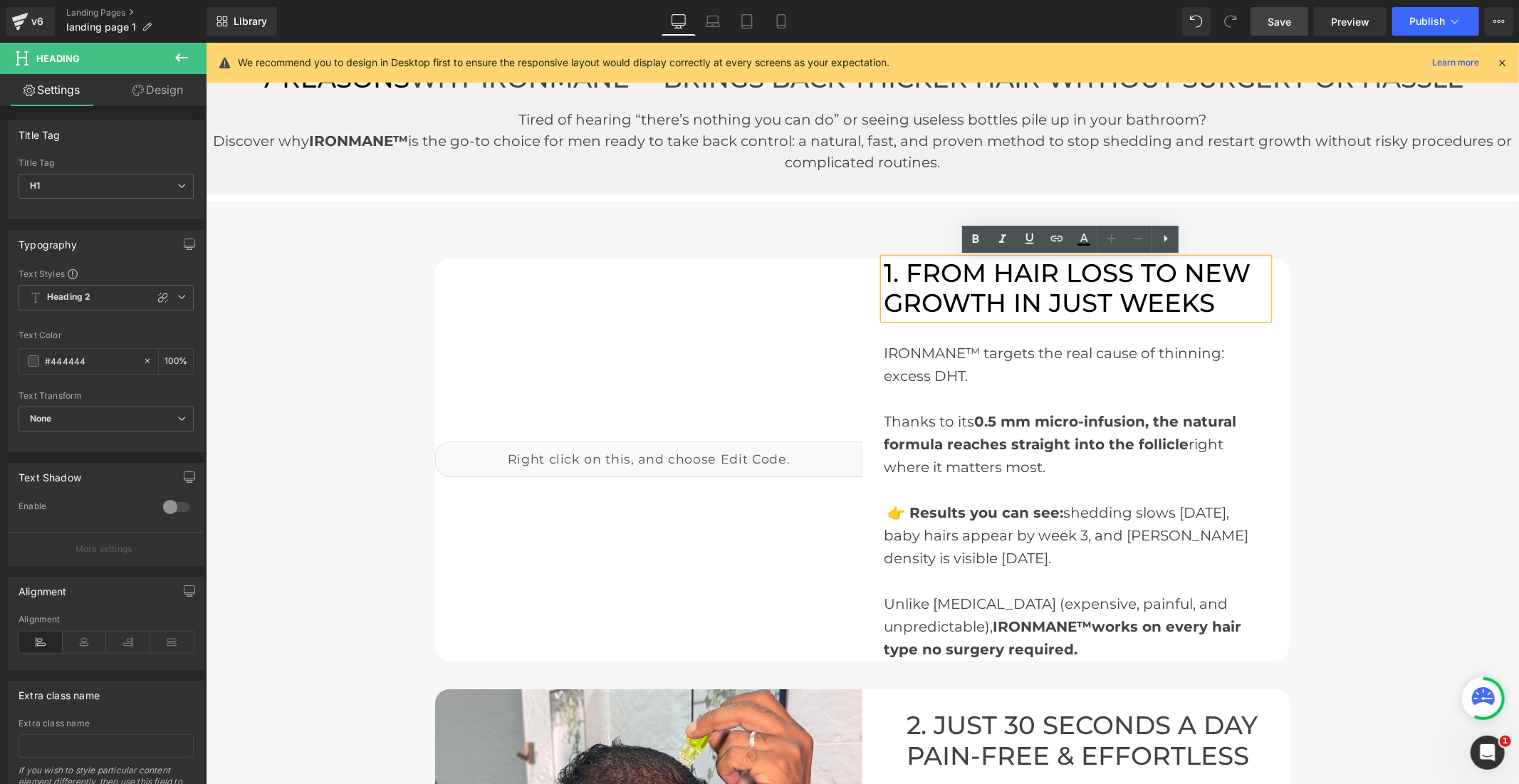
click at [1278, 301] on div "1. FROM HAIR LOSS TO NEW GROWTH IN JUST WEEKS Heading IRONMANE™ targets the rea…" at bounding box center [1075, 458] width 427 height 402
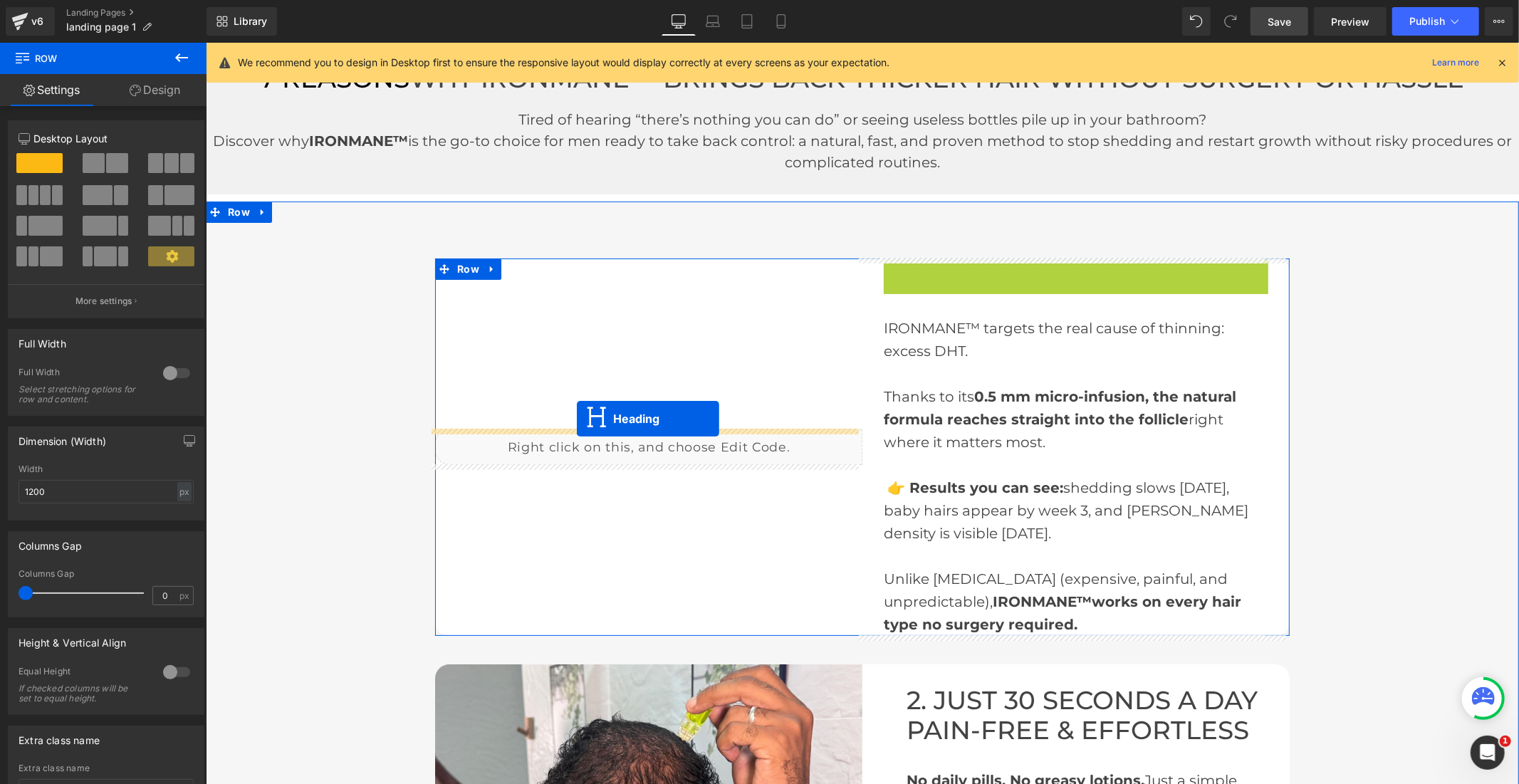
drag, startPoint x: 1037, startPoint y: 286, endPoint x: 578, endPoint y: 420, distance: 478.2
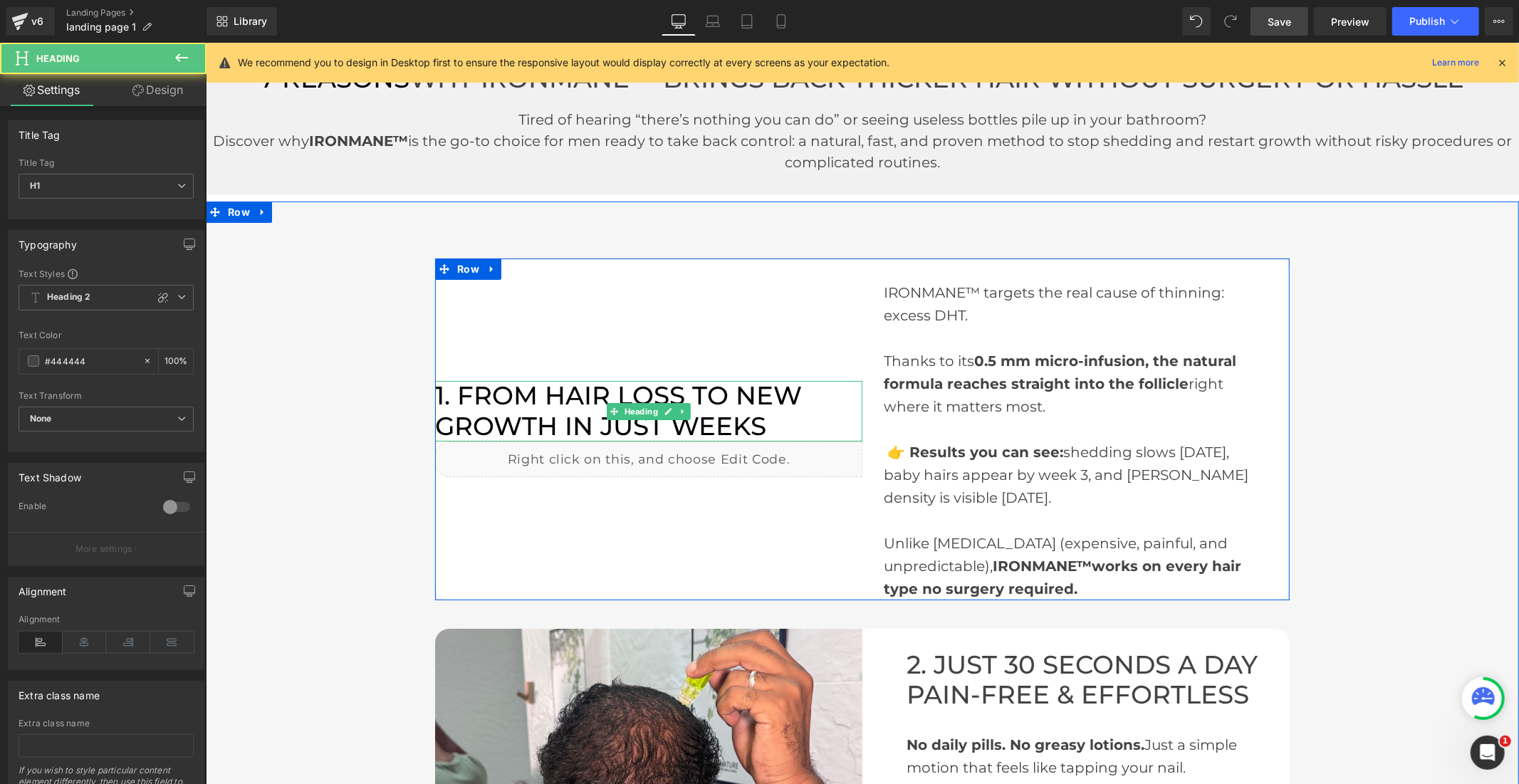
click at [538, 415] on font "1. FROM HAIR LOSS TO NEW GROWTH IN JUST WEEKS" at bounding box center [618, 410] width 367 height 61
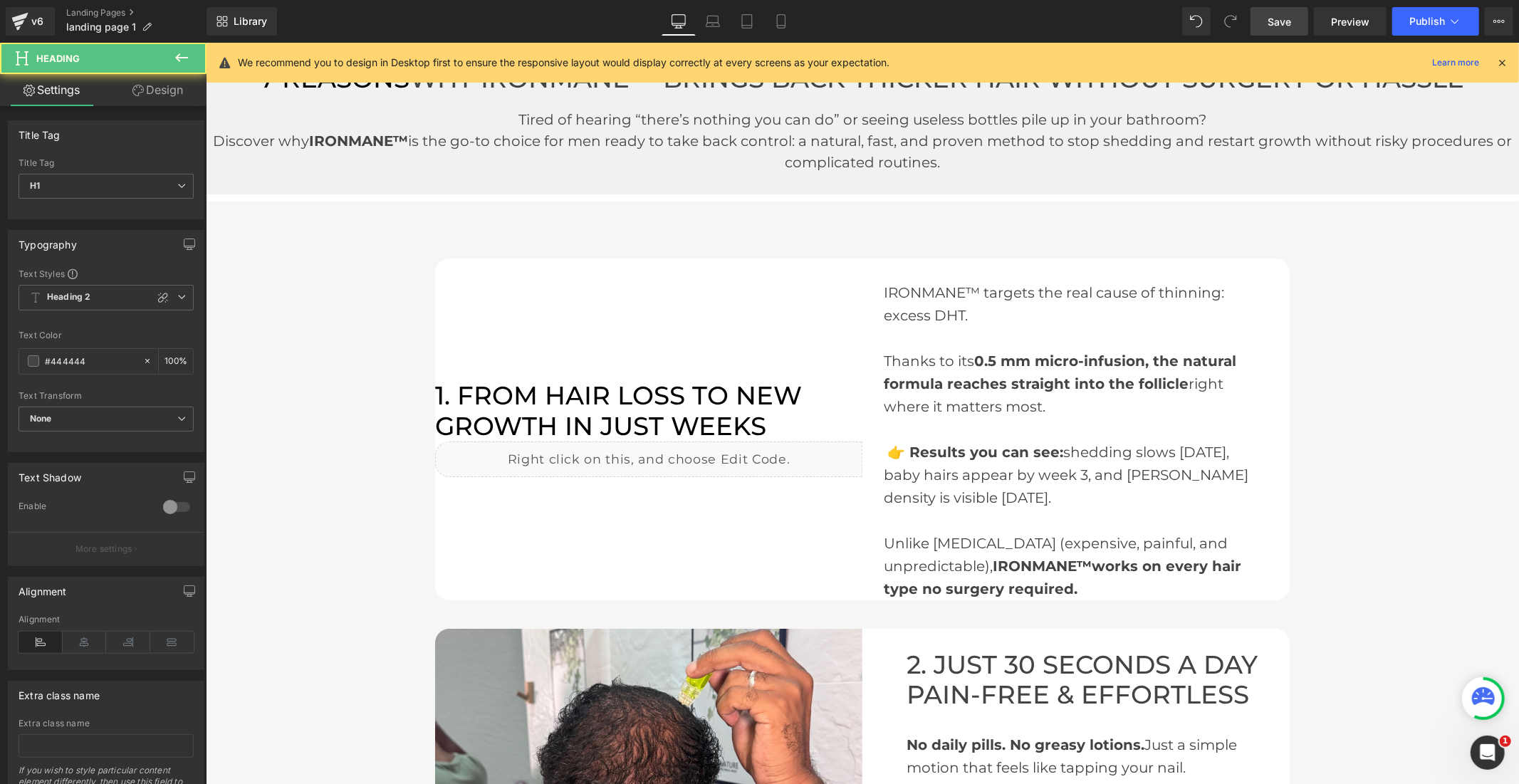
click at [166, 94] on link "Design" at bounding box center [158, 90] width 103 height 32
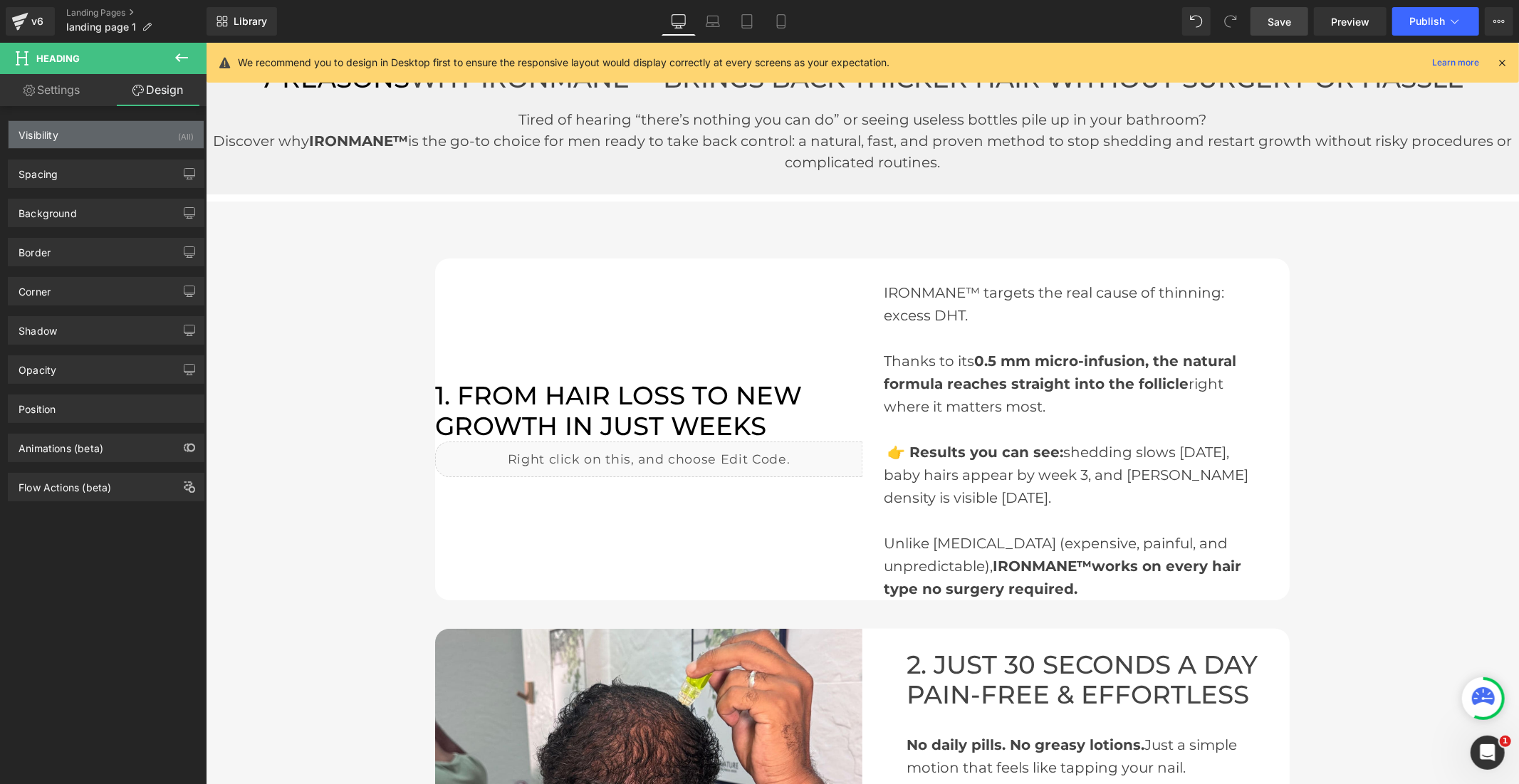
click at [122, 137] on div "Visibility (All)" at bounding box center [106, 134] width 195 height 27
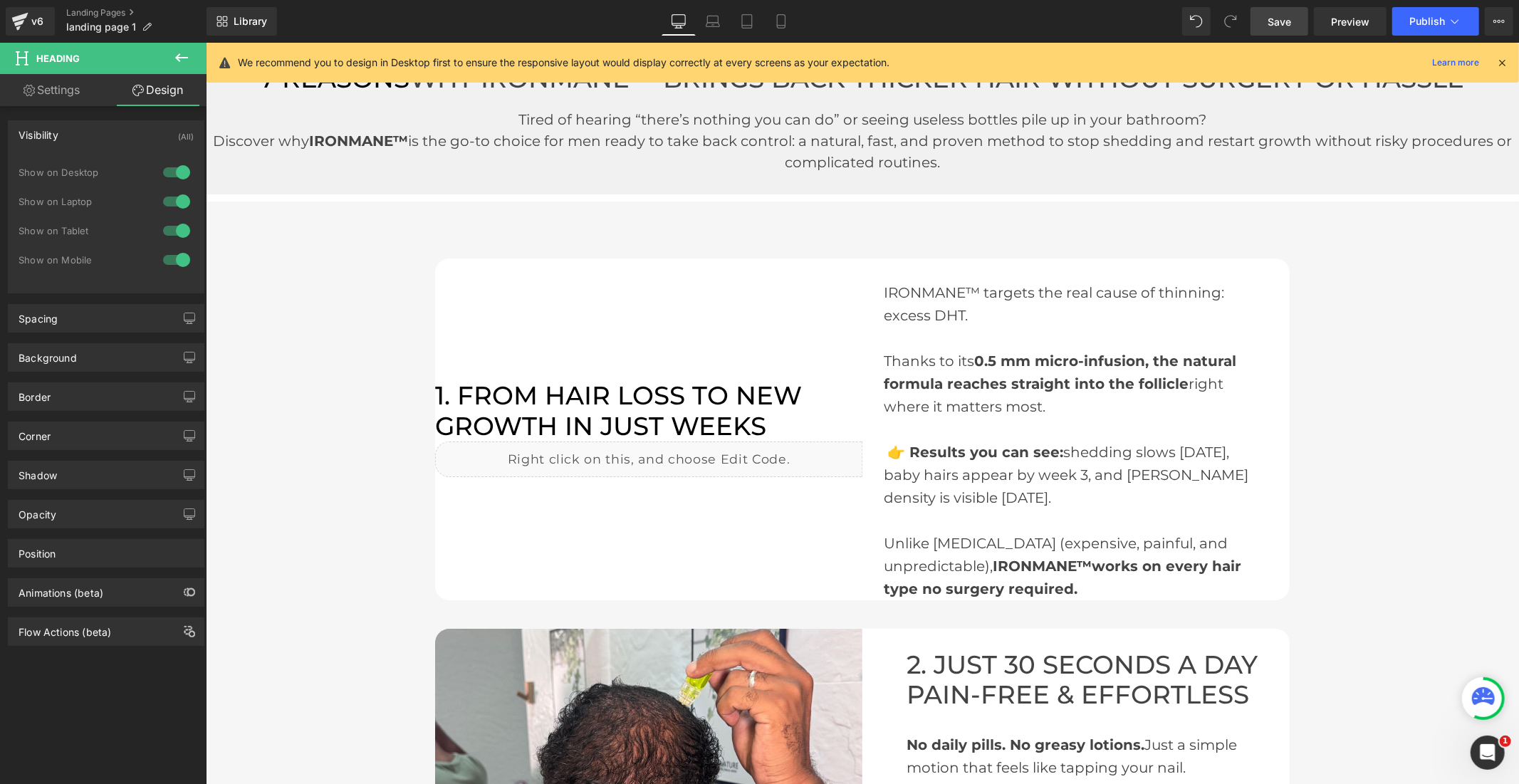
click at [159, 170] on div at bounding box center [176, 172] width 34 height 23
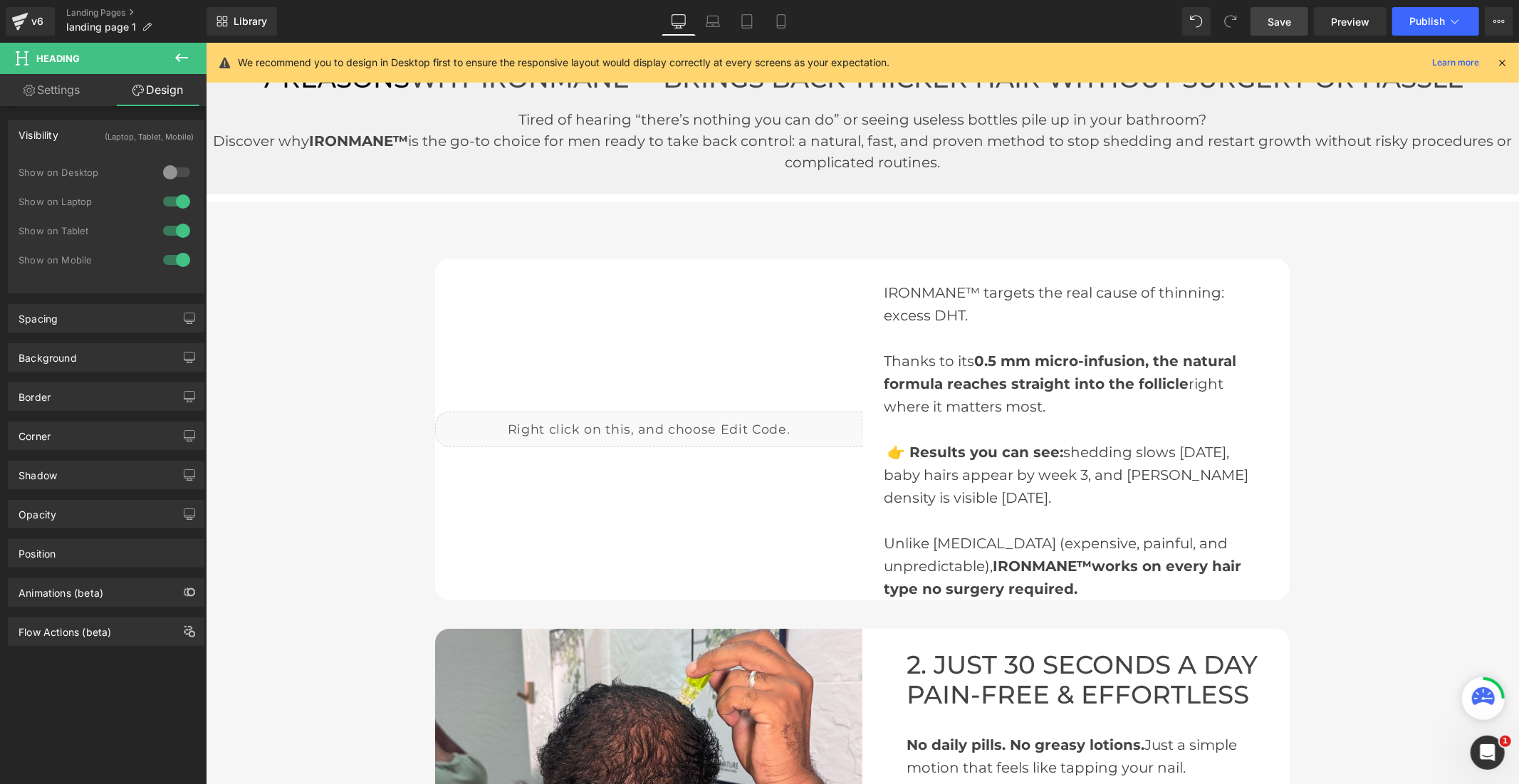
click at [159, 202] on div at bounding box center [176, 201] width 34 height 23
click at [179, 170] on div at bounding box center [176, 172] width 34 height 23
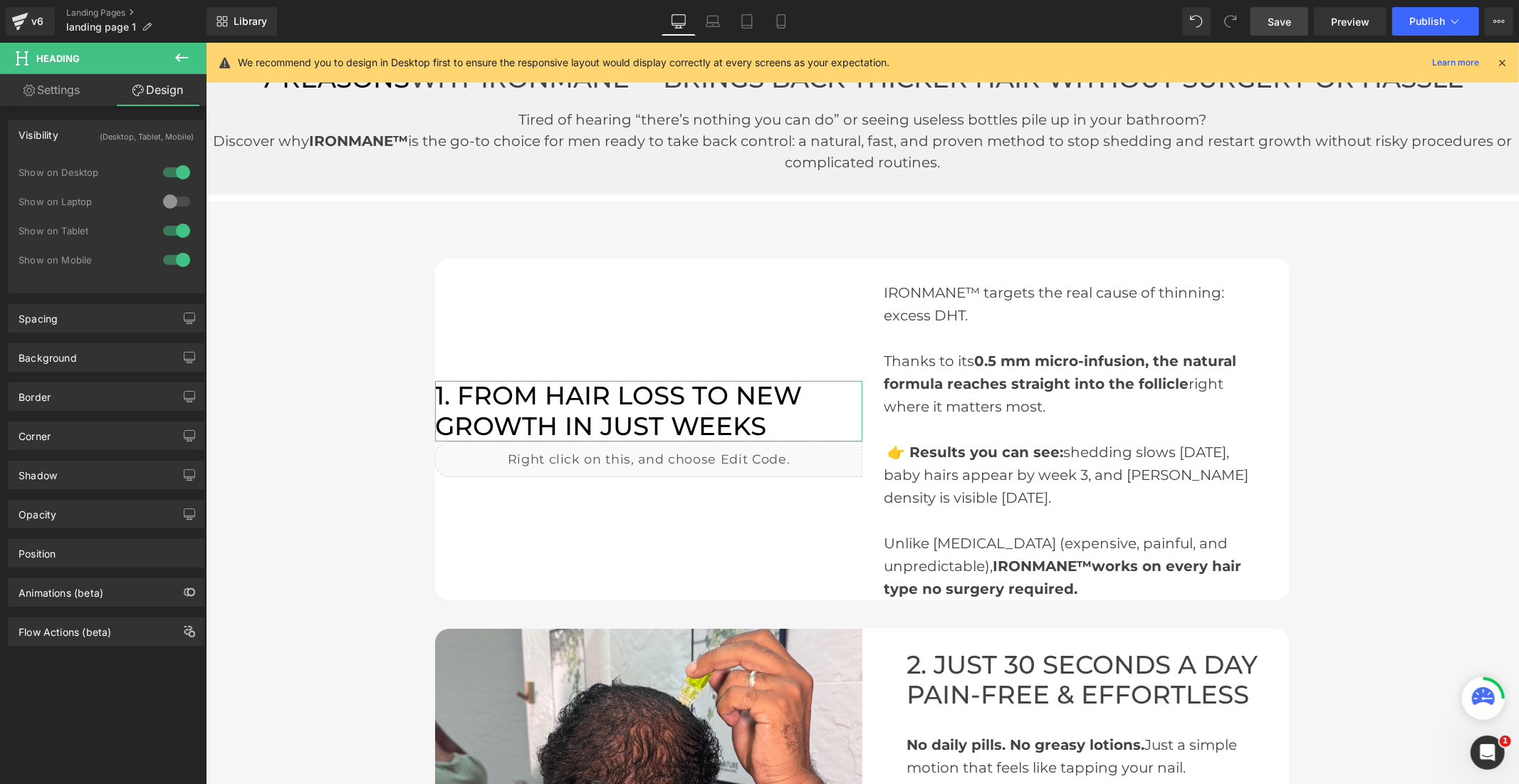
click at [180, 200] on div at bounding box center [176, 201] width 34 height 23
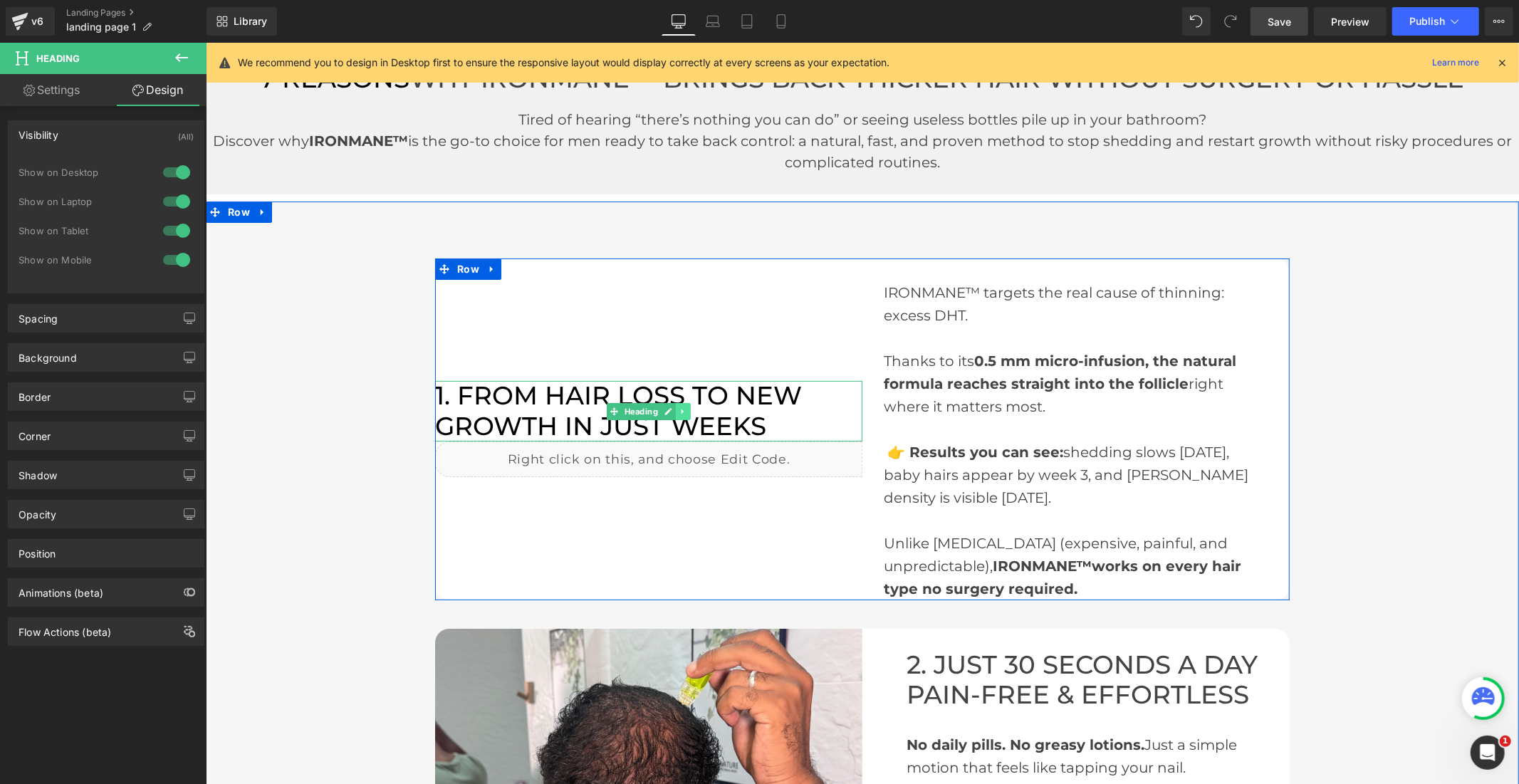
click at [680, 408] on icon at bounding box center [682, 410] width 8 height 8
click at [671, 412] on icon at bounding box center [675, 410] width 8 height 8
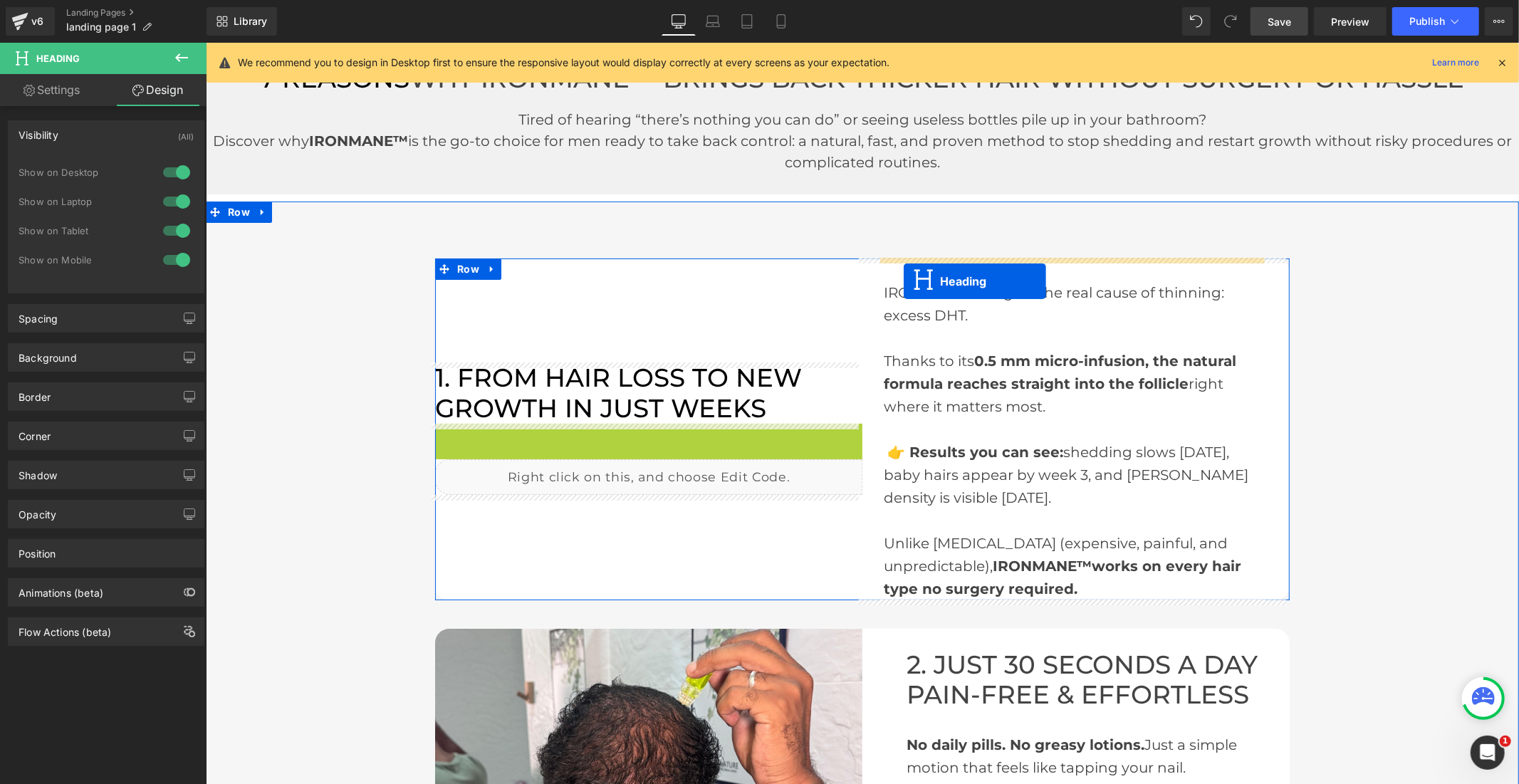
drag, startPoint x: 604, startPoint y: 437, endPoint x: 903, endPoint y: 281, distance: 337.2
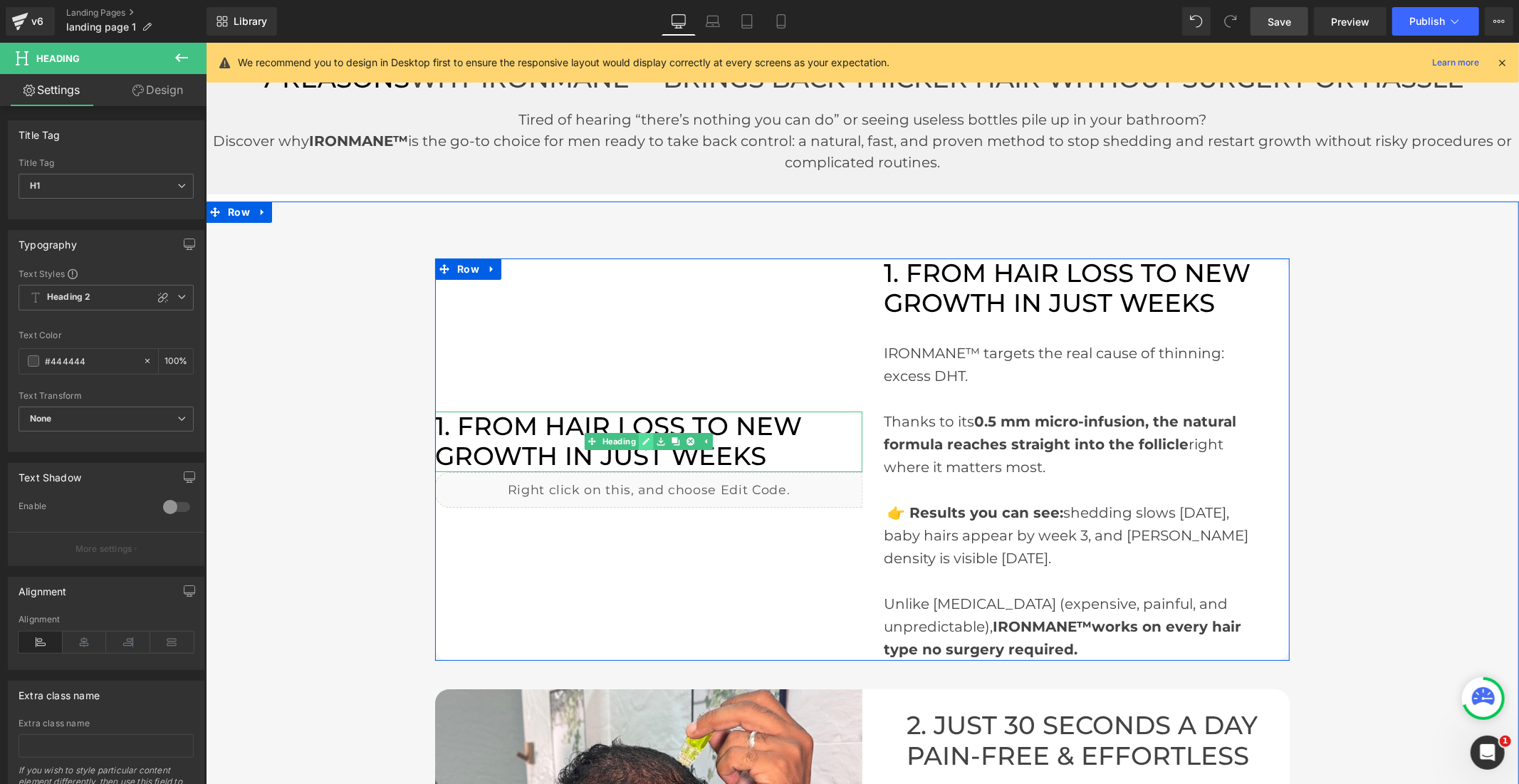
click at [638, 441] on link at bounding box center [645, 441] width 15 height 17
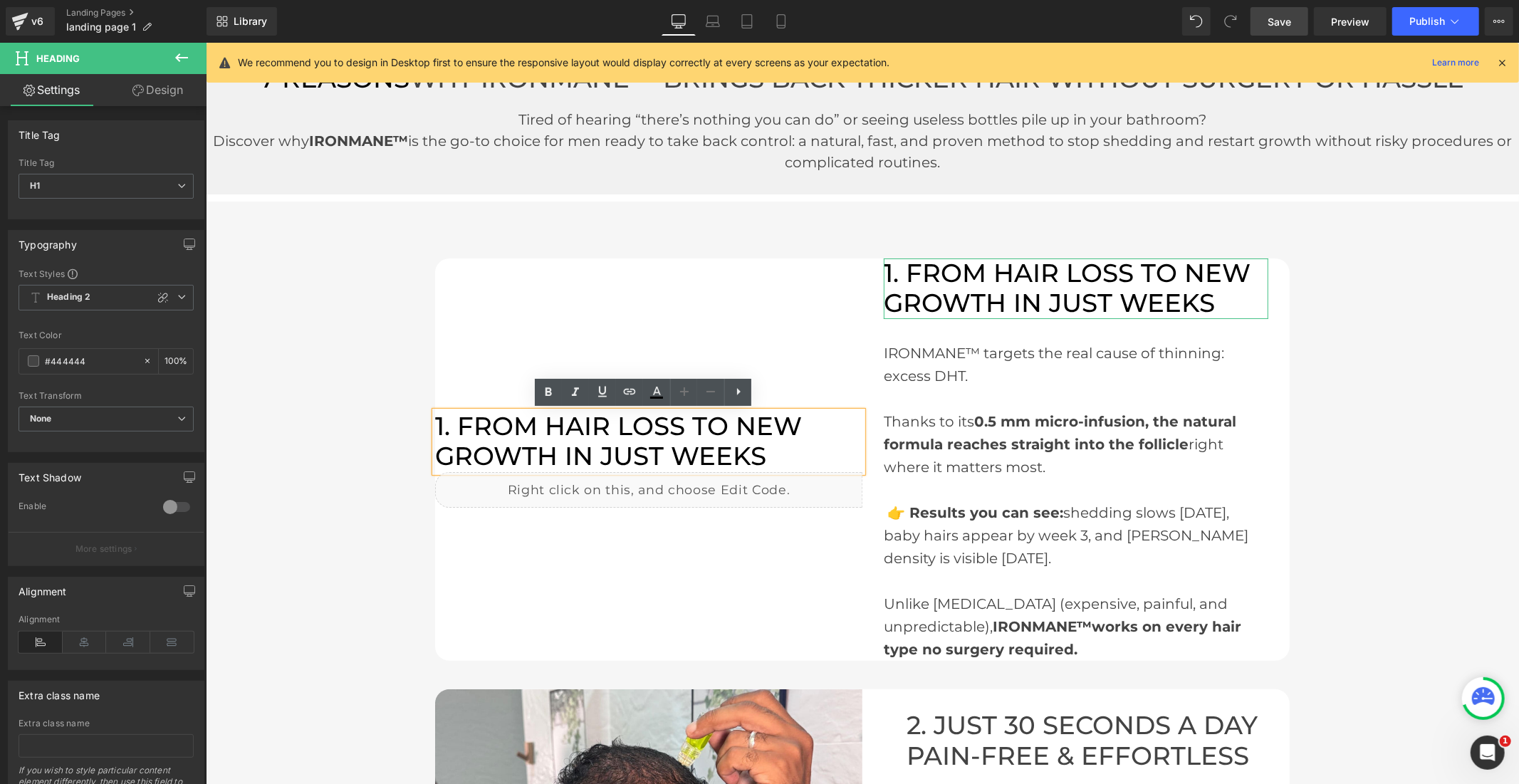
click at [157, 94] on link "Design" at bounding box center [158, 90] width 103 height 32
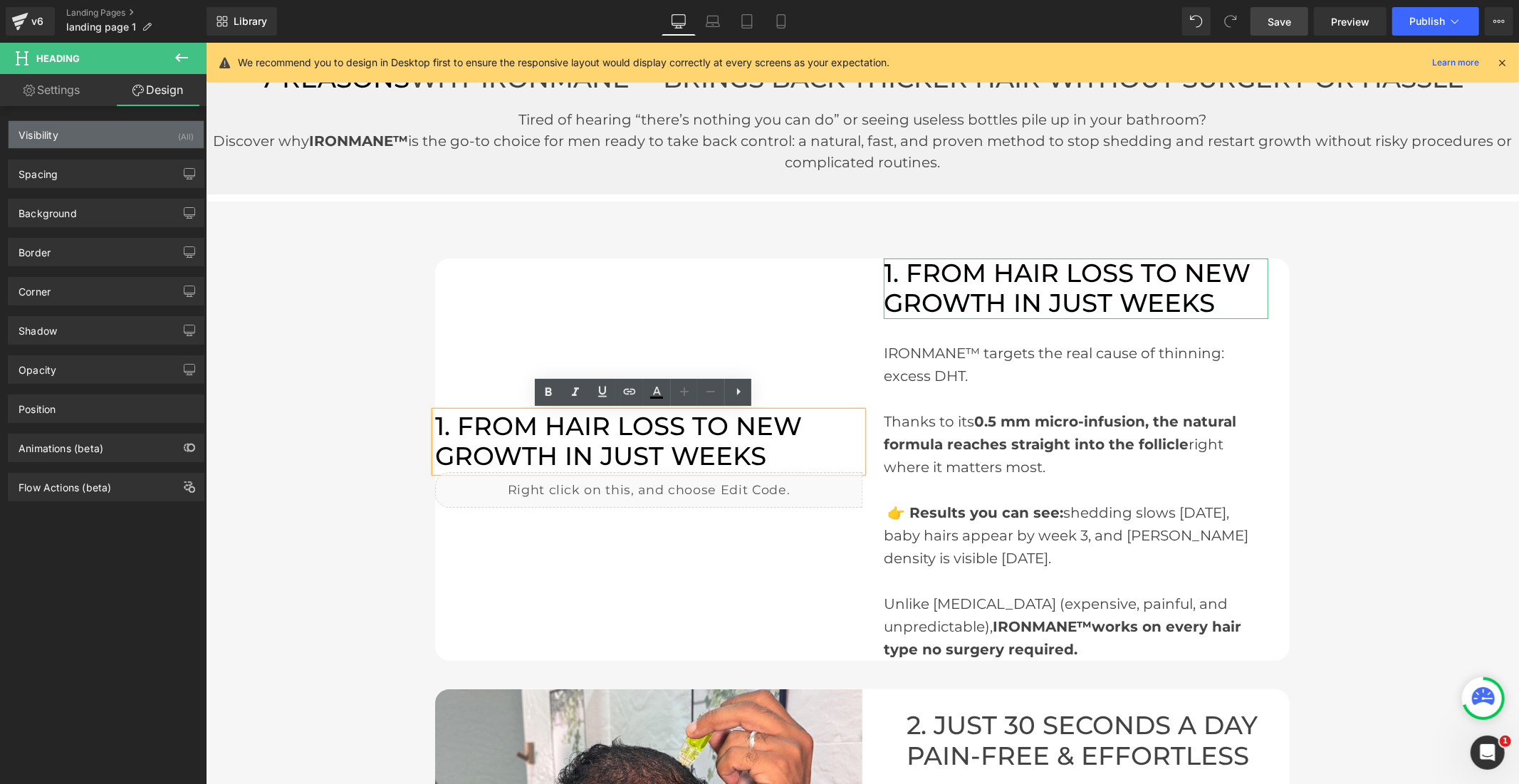
click at [111, 132] on div "Visibility (All)" at bounding box center [106, 134] width 195 height 27
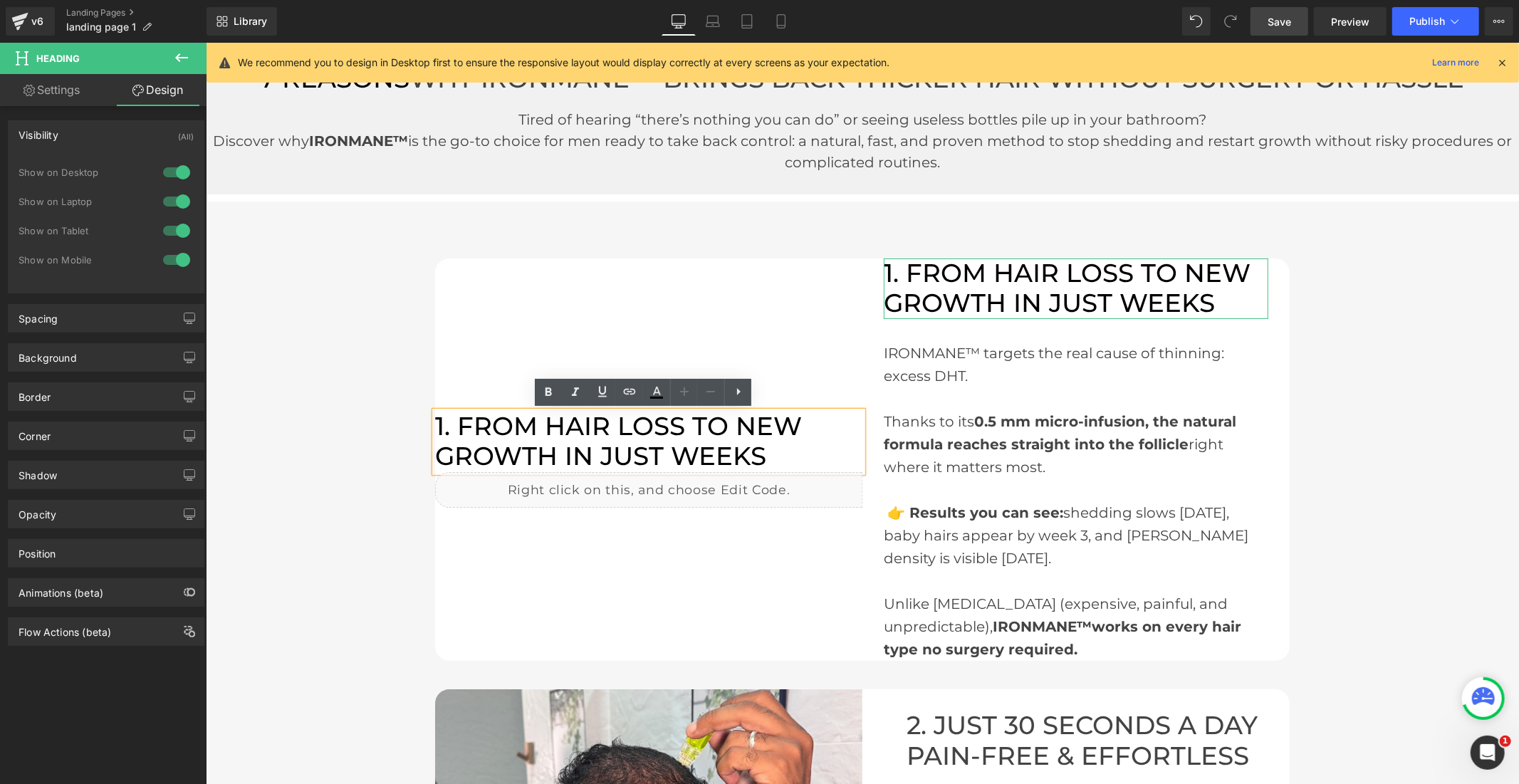
drag, startPoint x: 155, startPoint y: 171, endPoint x: 159, endPoint y: 179, distance: 8.9
click at [159, 171] on div at bounding box center [176, 172] width 34 height 23
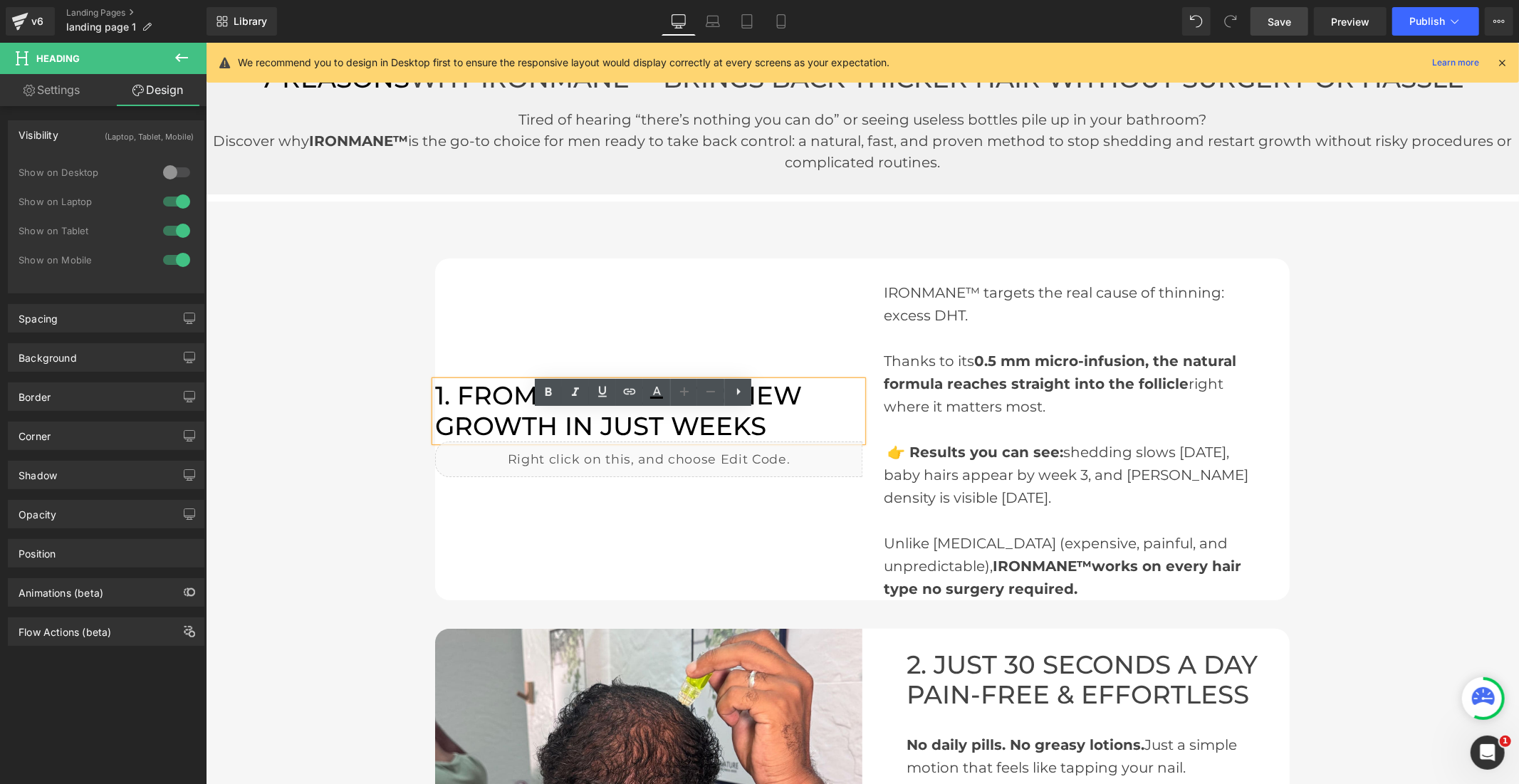
drag, startPoint x: 164, startPoint y: 202, endPoint x: 175, endPoint y: 208, distance: 12.5
click at [165, 203] on div at bounding box center [176, 201] width 34 height 23
click at [175, 169] on div at bounding box center [176, 172] width 34 height 23
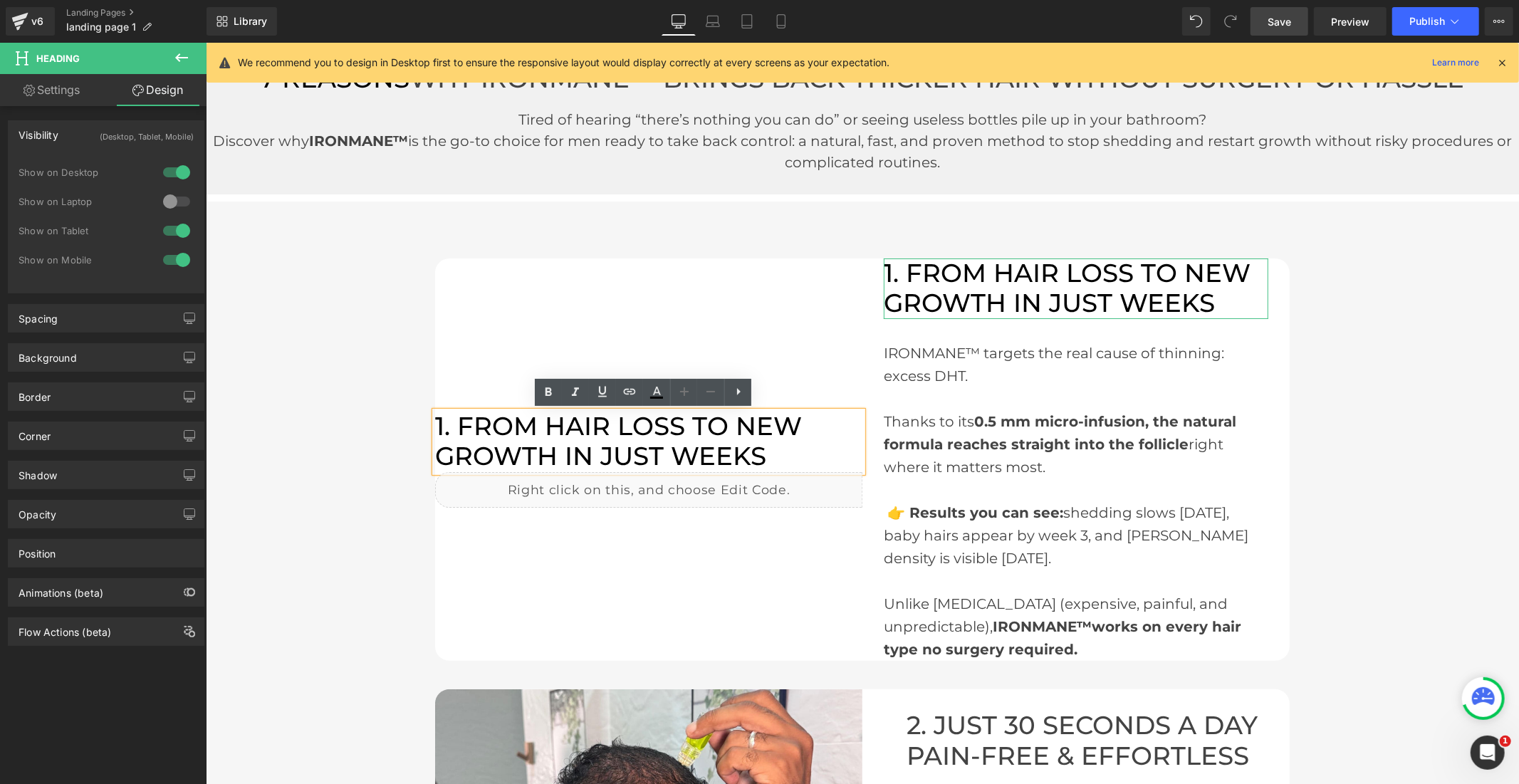
click at [179, 201] on div at bounding box center [176, 201] width 34 height 23
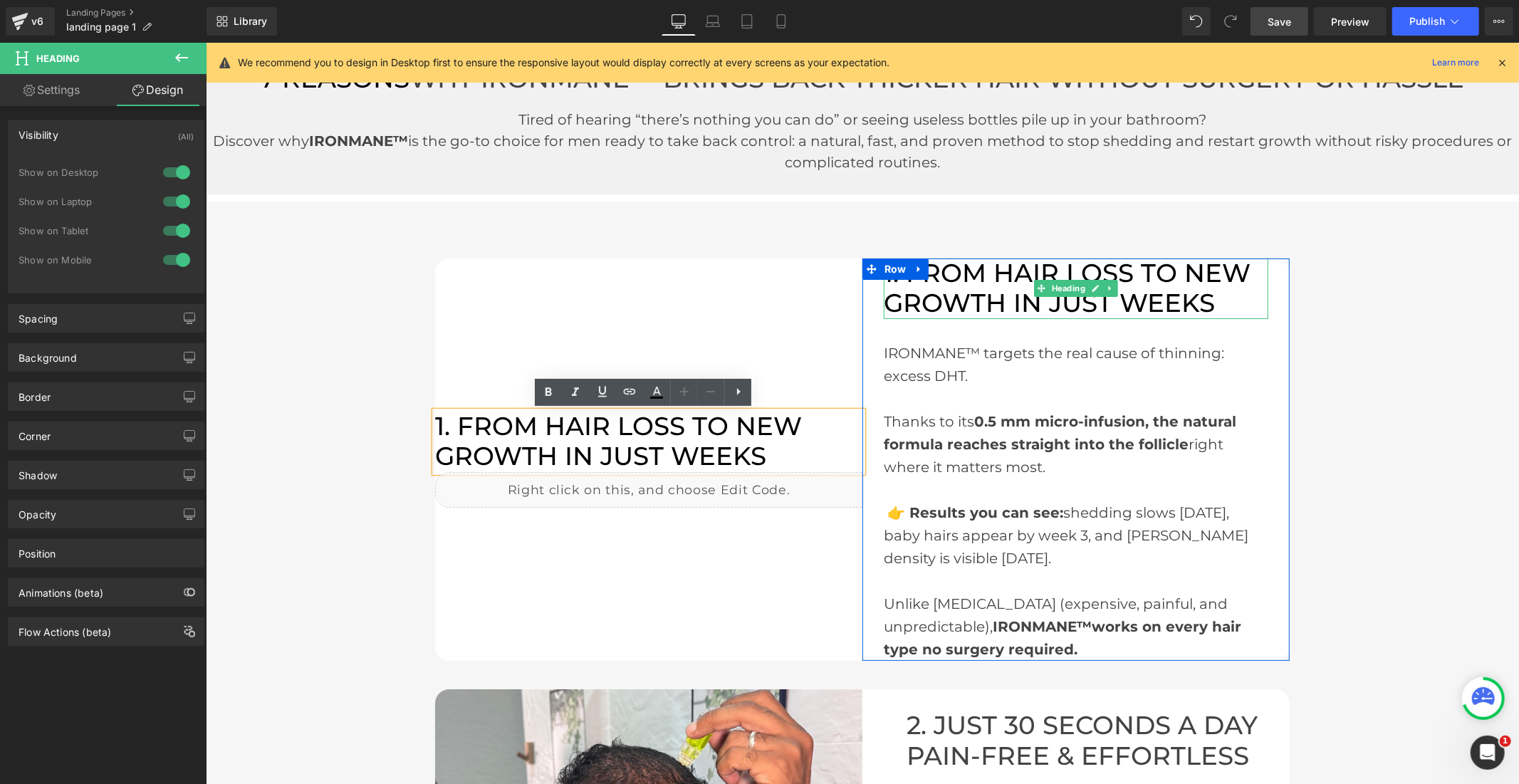
click at [928, 297] on font "1. FROM HAIR LOSS TO NEW GROWTH IN JUST WEEKS" at bounding box center [1067, 287] width 367 height 61
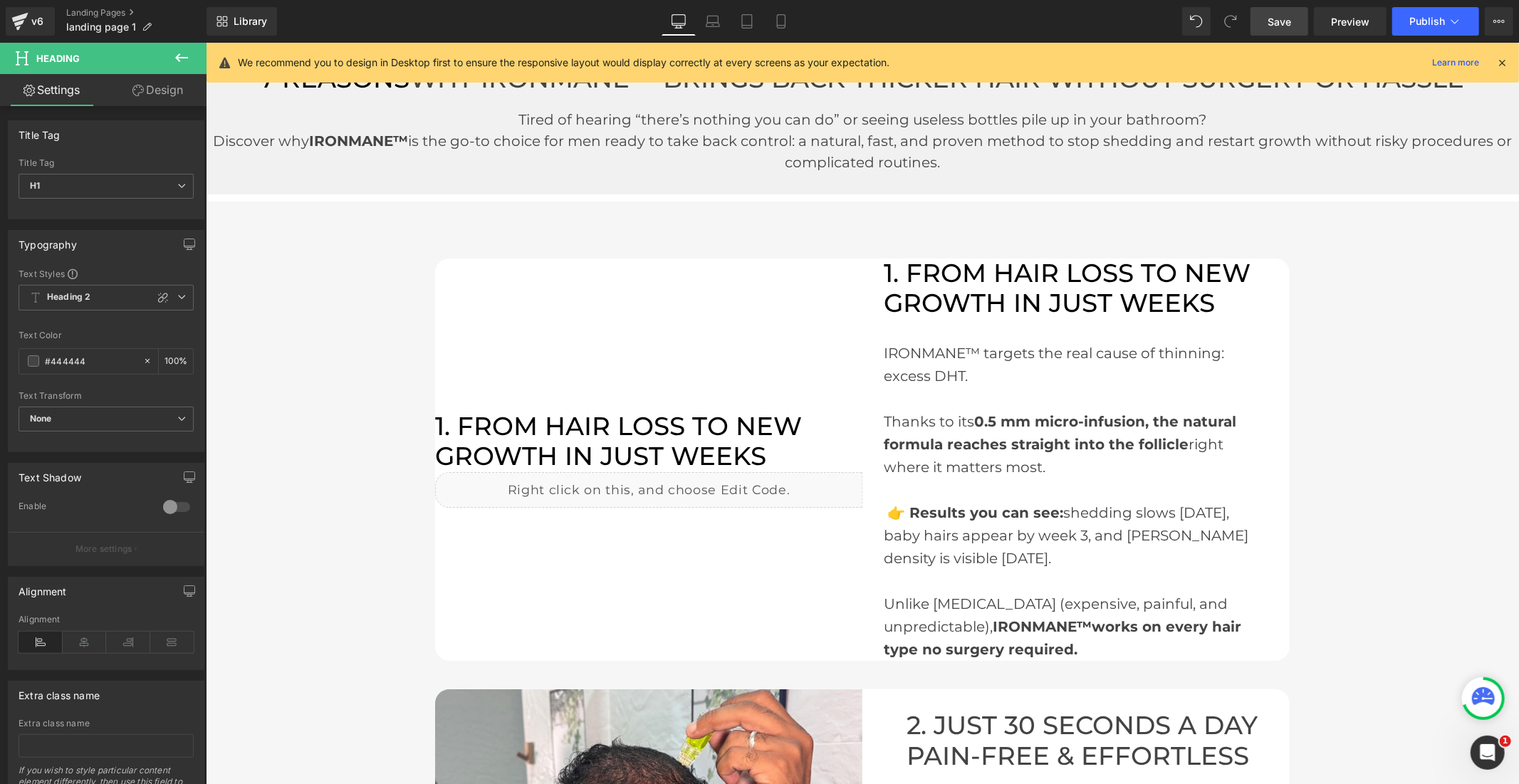
click at [166, 82] on link "Design" at bounding box center [158, 90] width 103 height 32
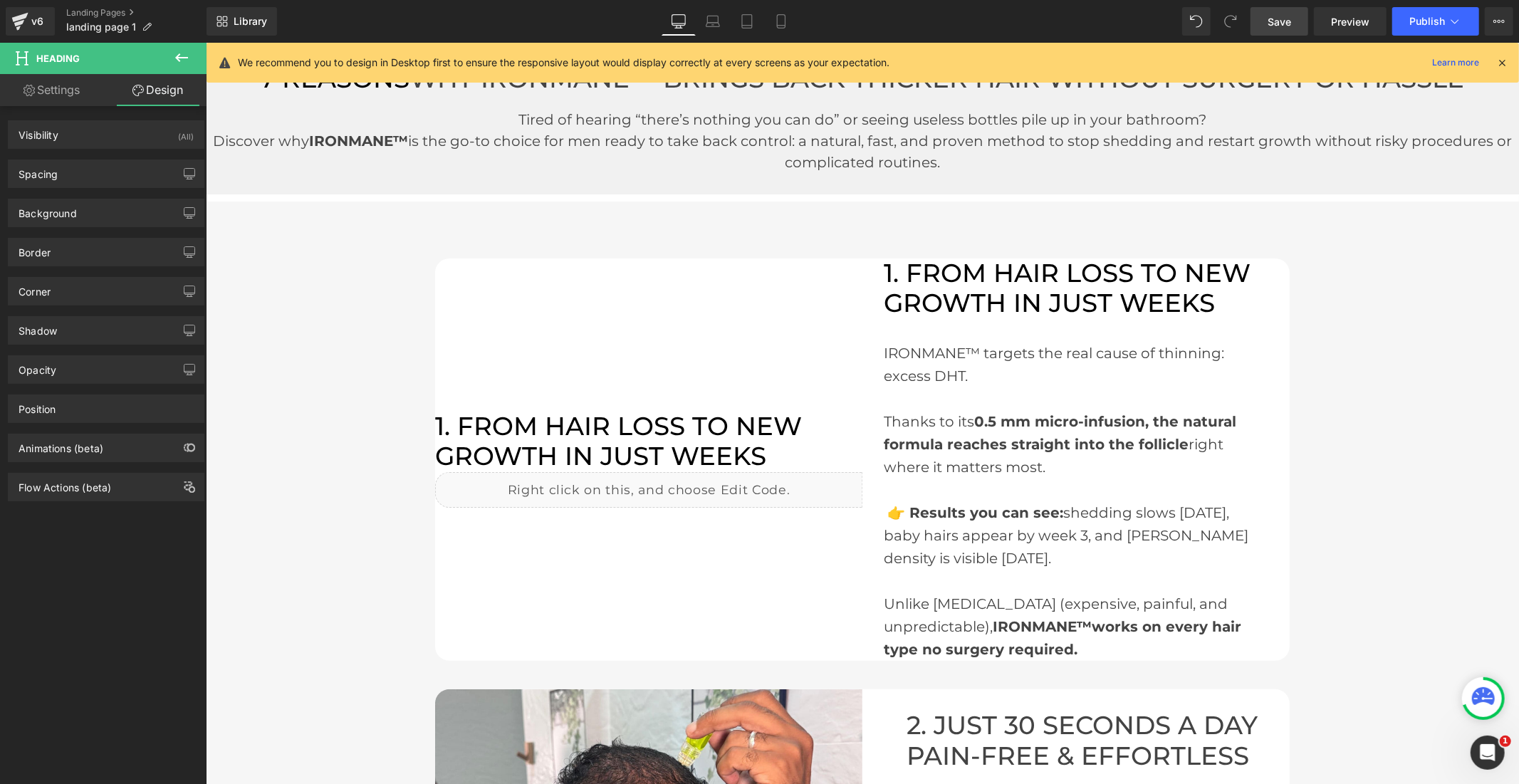
click at [166, 91] on link "Design" at bounding box center [158, 90] width 103 height 32
click at [117, 132] on div "Visibility (All)" at bounding box center [106, 134] width 195 height 27
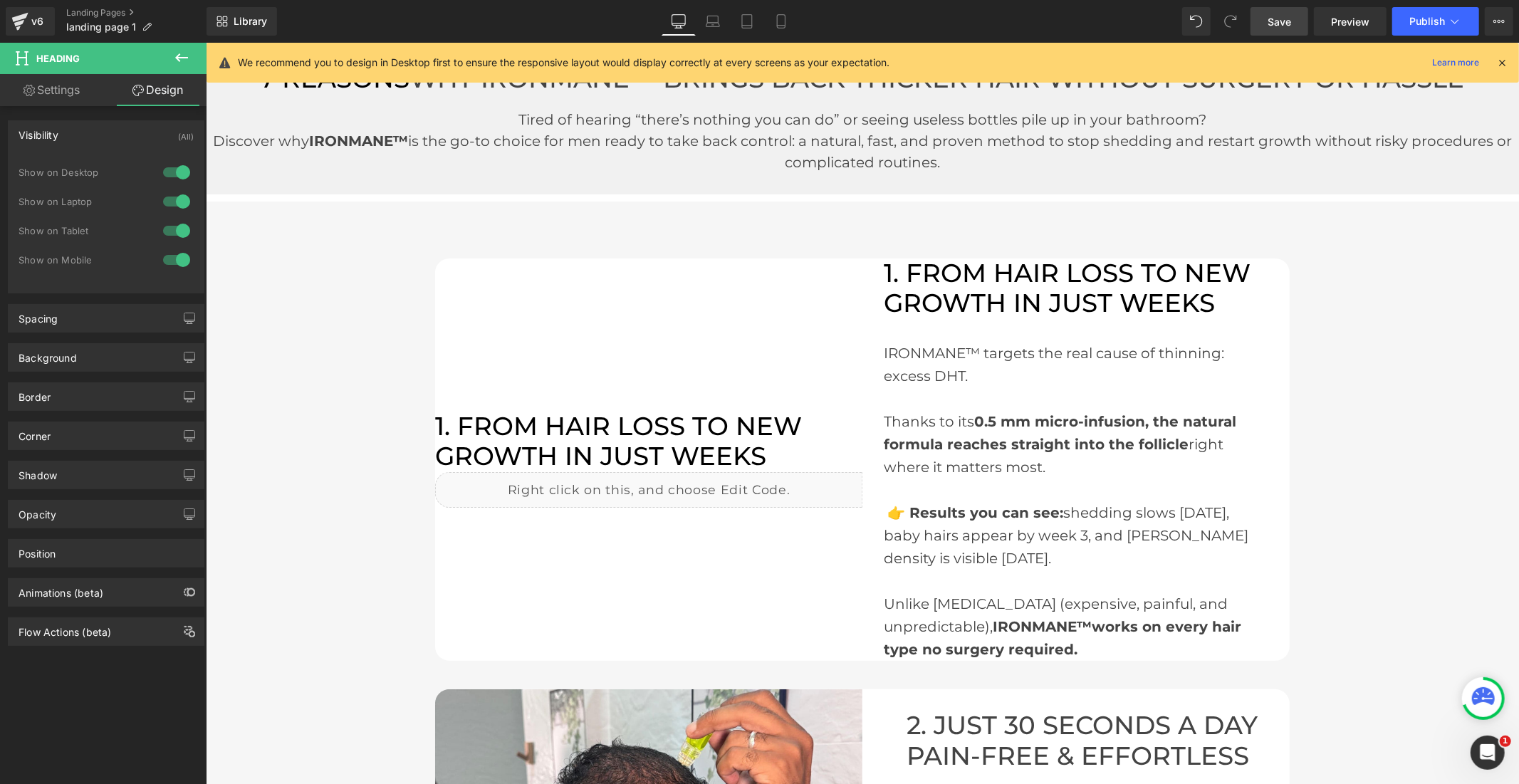
click at [162, 232] on div at bounding box center [176, 231] width 34 height 23
click at [166, 255] on div at bounding box center [176, 260] width 34 height 23
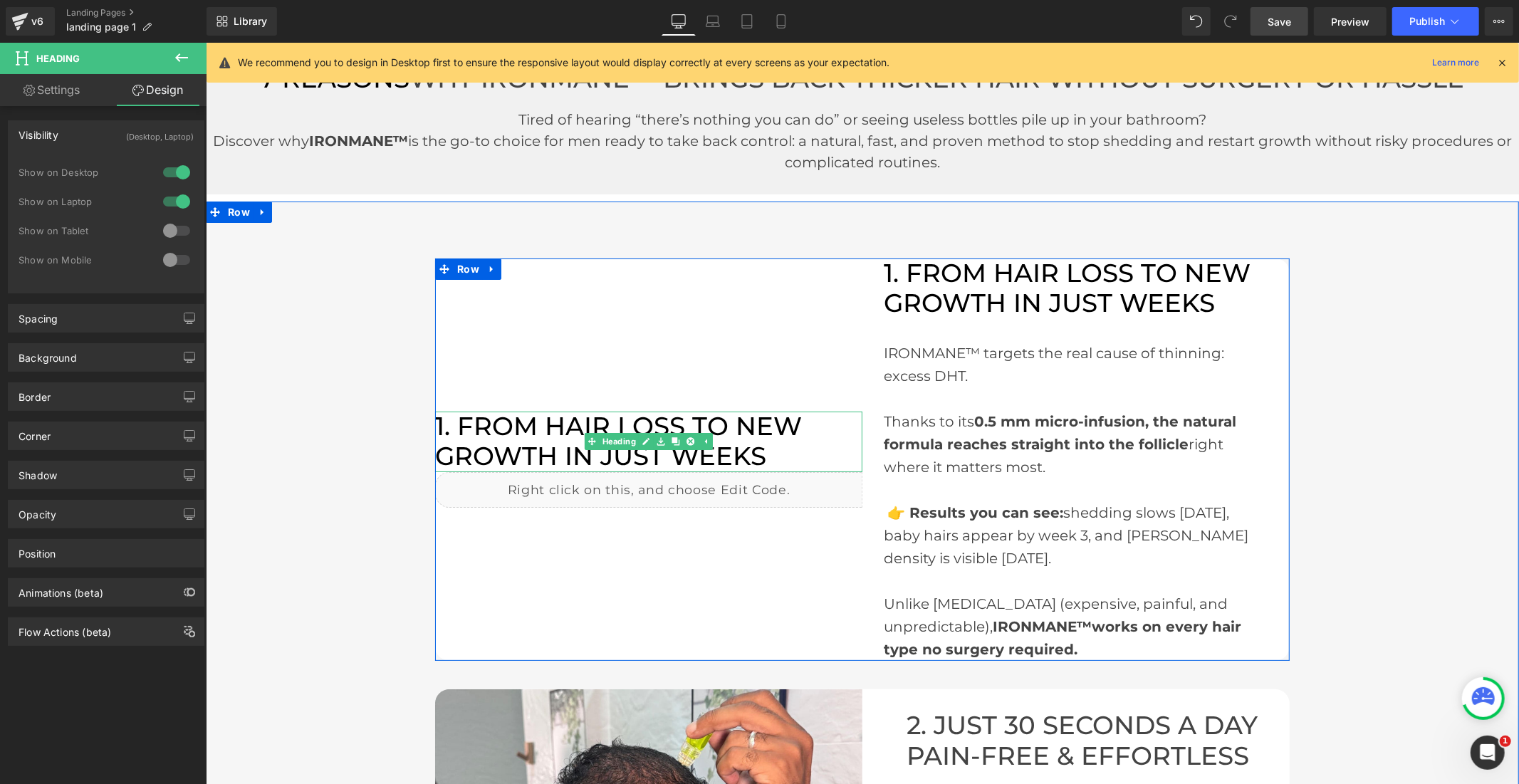
click at [530, 436] on font "1. FROM HAIR LOSS TO NEW GROWTH IN JUST WEEKS" at bounding box center [618, 440] width 367 height 61
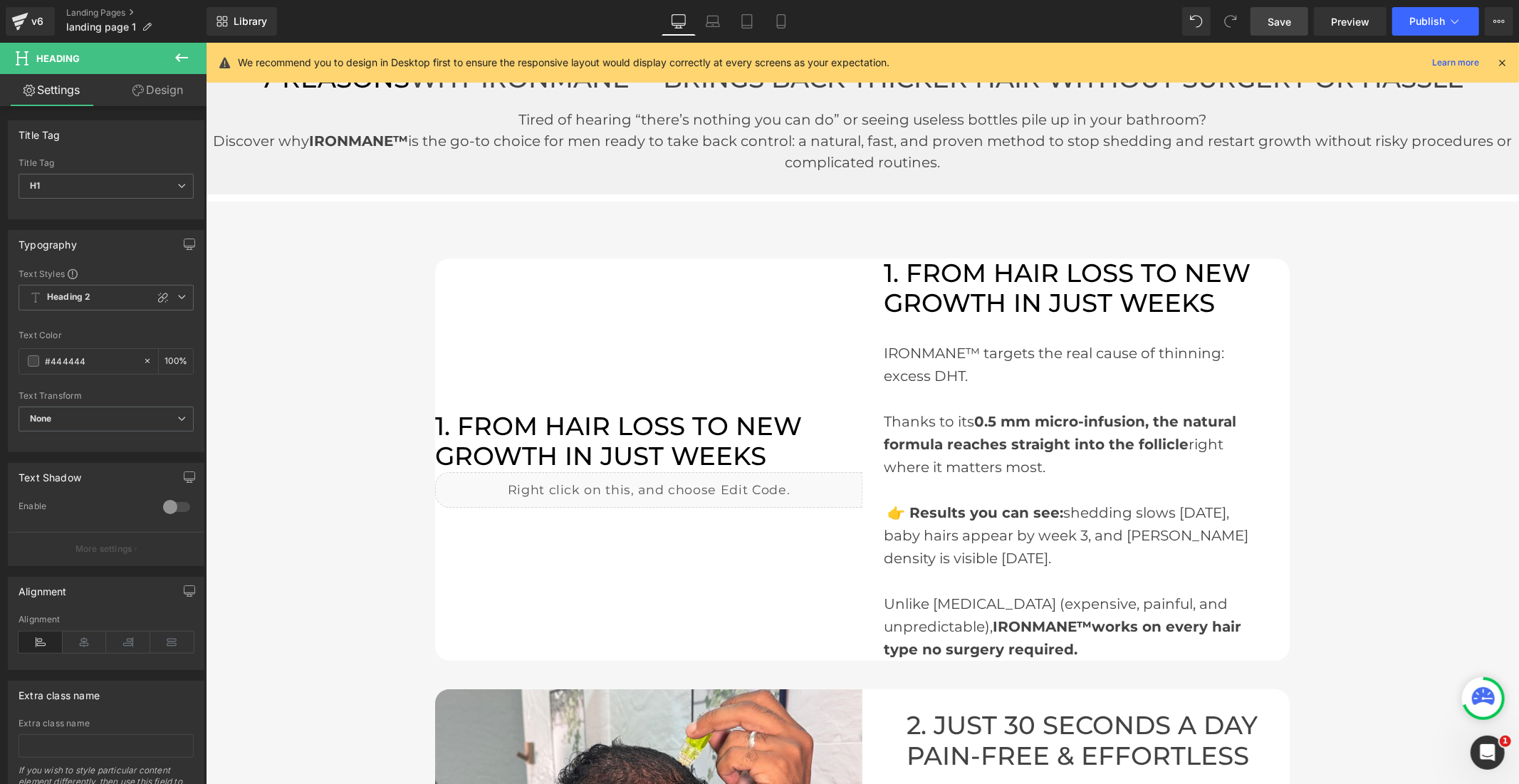
click at [145, 91] on link "Design" at bounding box center [158, 90] width 103 height 32
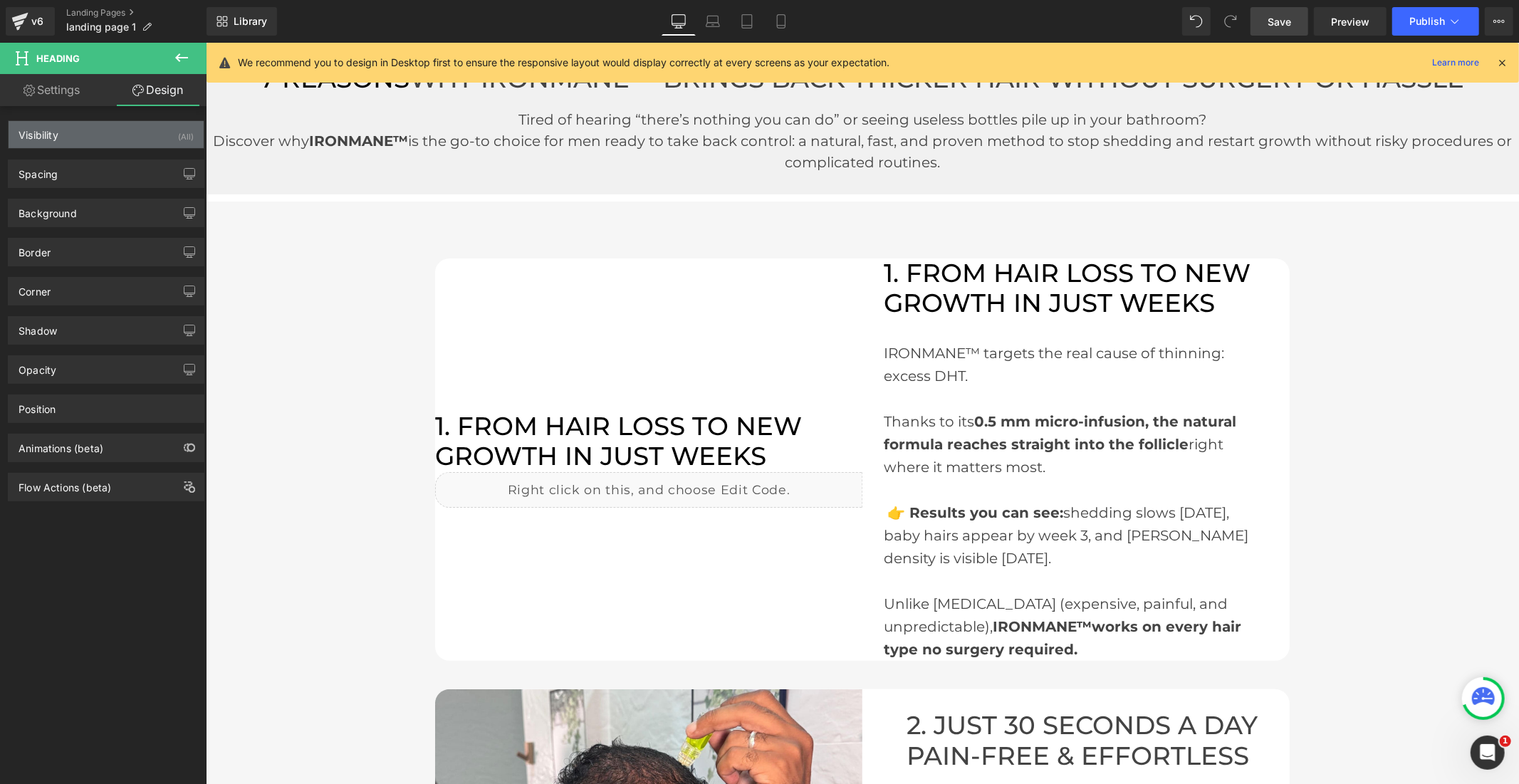
click at [149, 129] on div "Visibility (All)" at bounding box center [106, 134] width 195 height 27
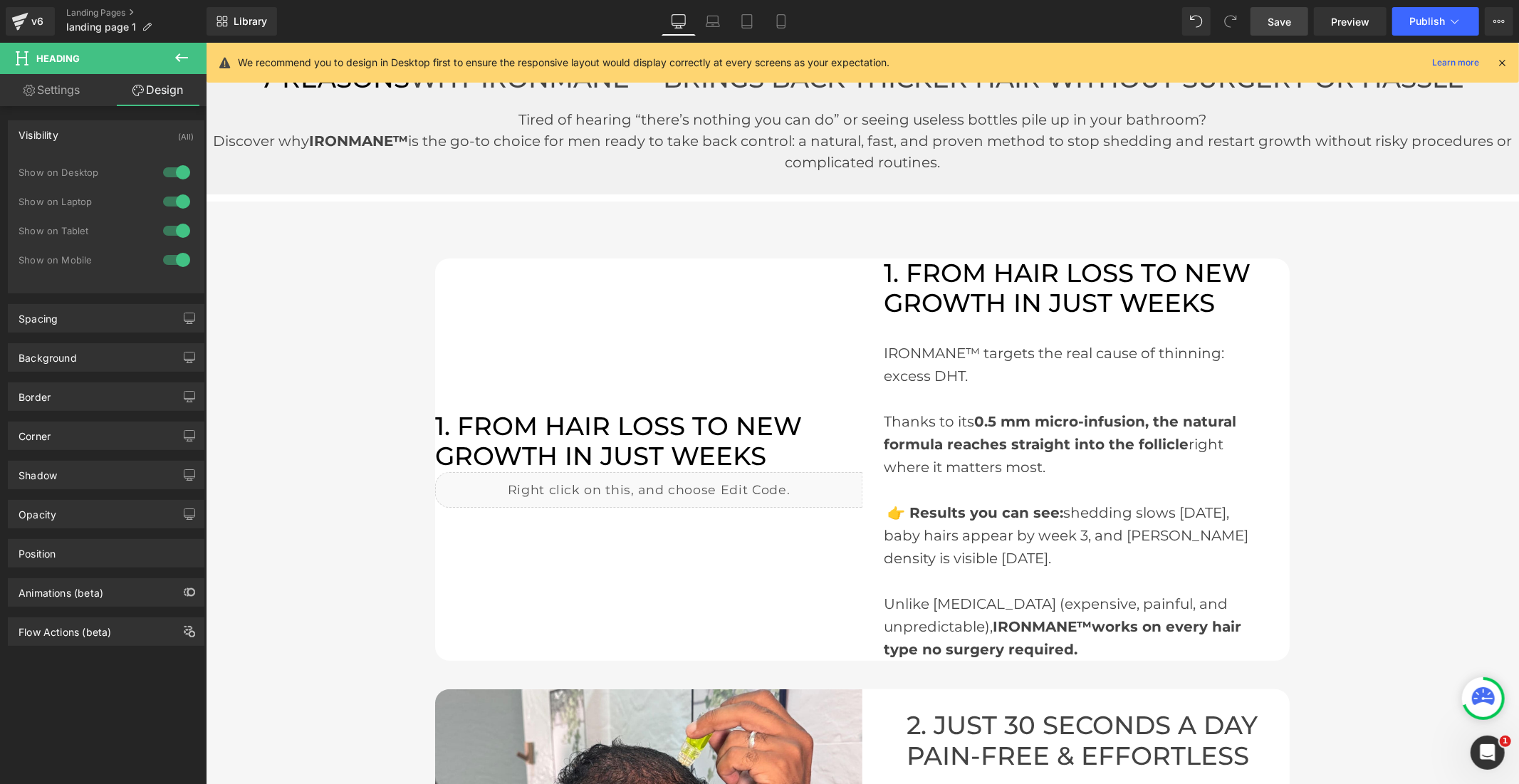
click at [162, 176] on div at bounding box center [176, 172] width 34 height 23
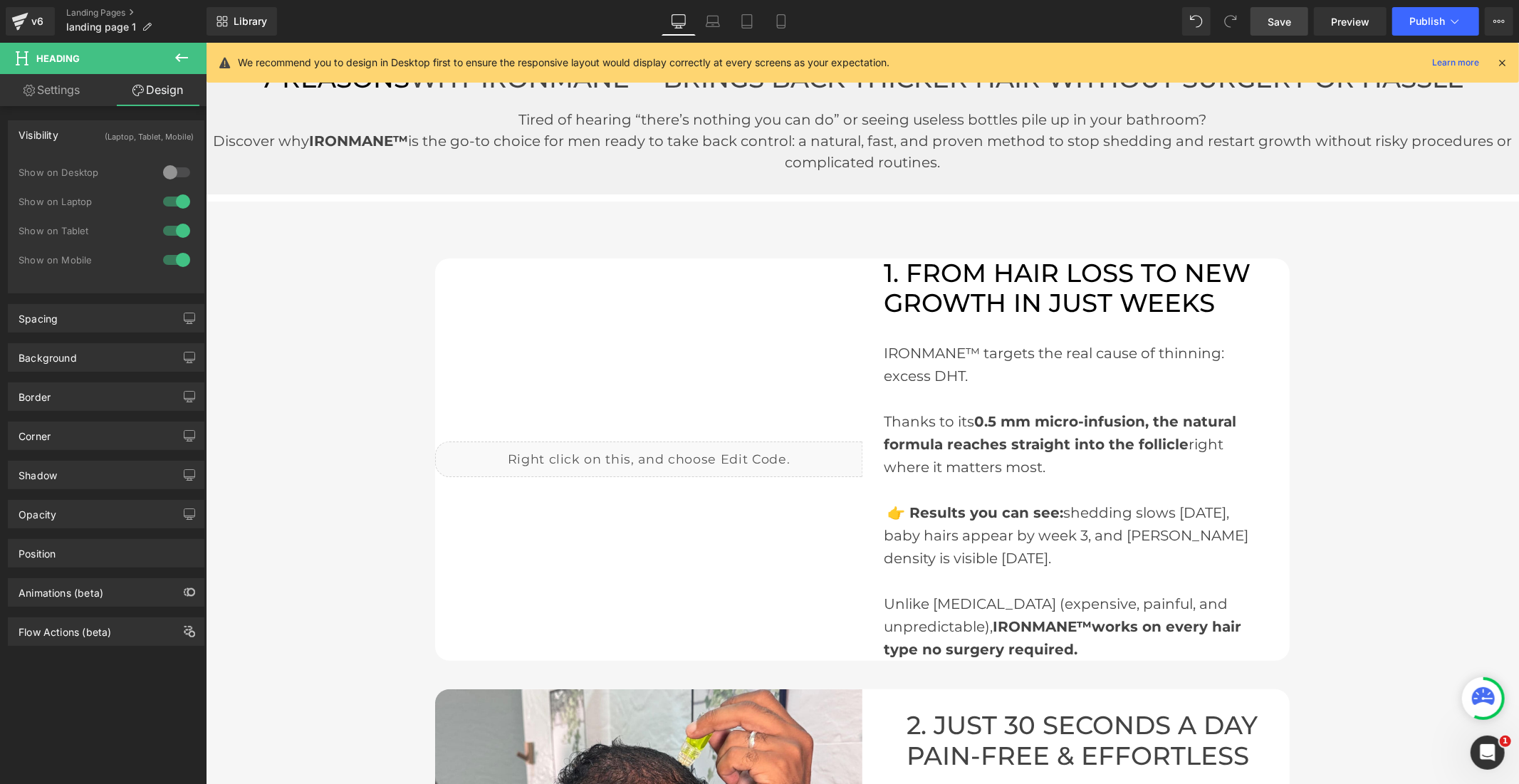
click at [165, 196] on div at bounding box center [176, 201] width 34 height 23
click at [1269, 11] on link "Save" at bounding box center [1280, 21] width 57 height 29
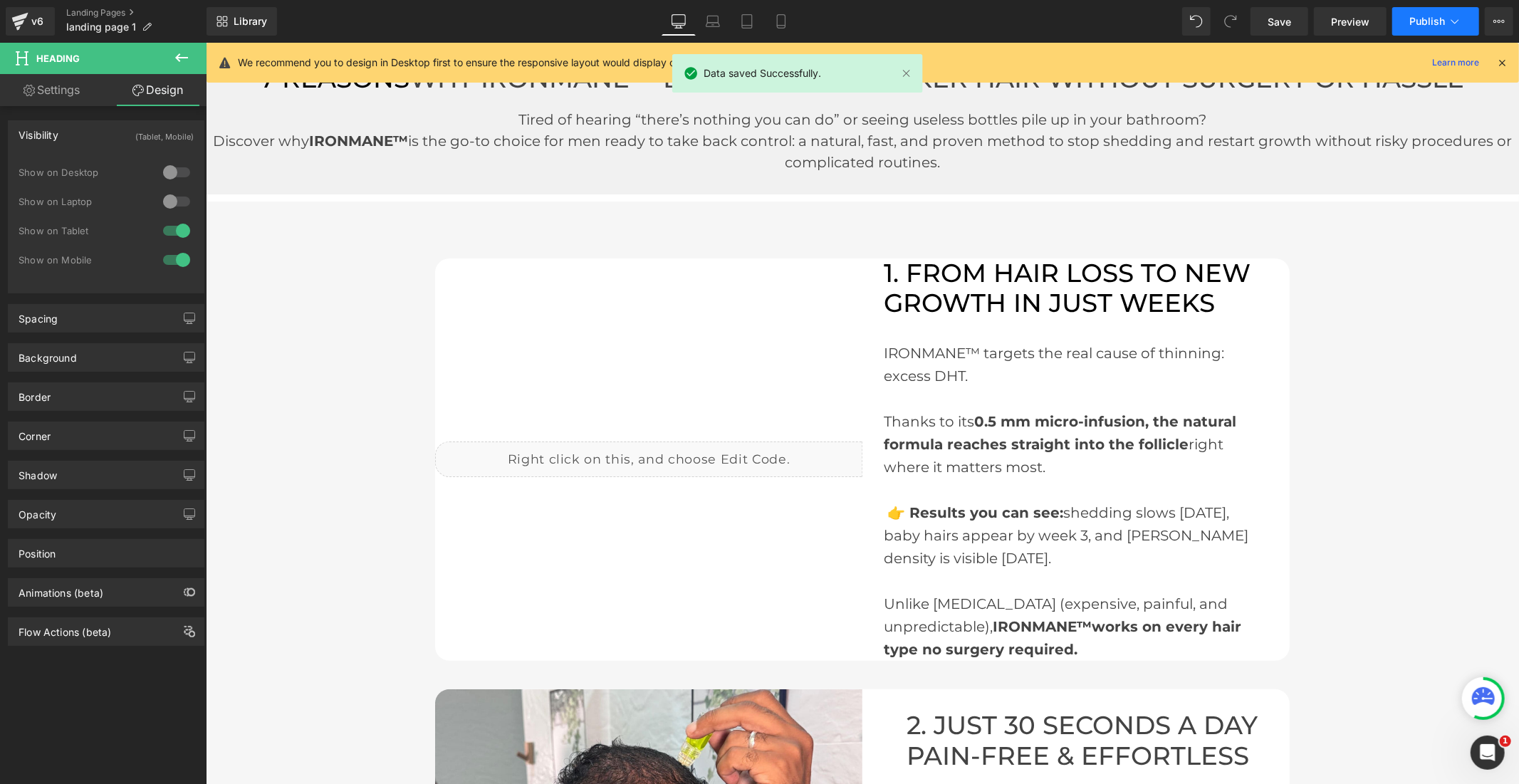
click at [1440, 26] on span "Publish" at bounding box center [1427, 21] width 35 height 11
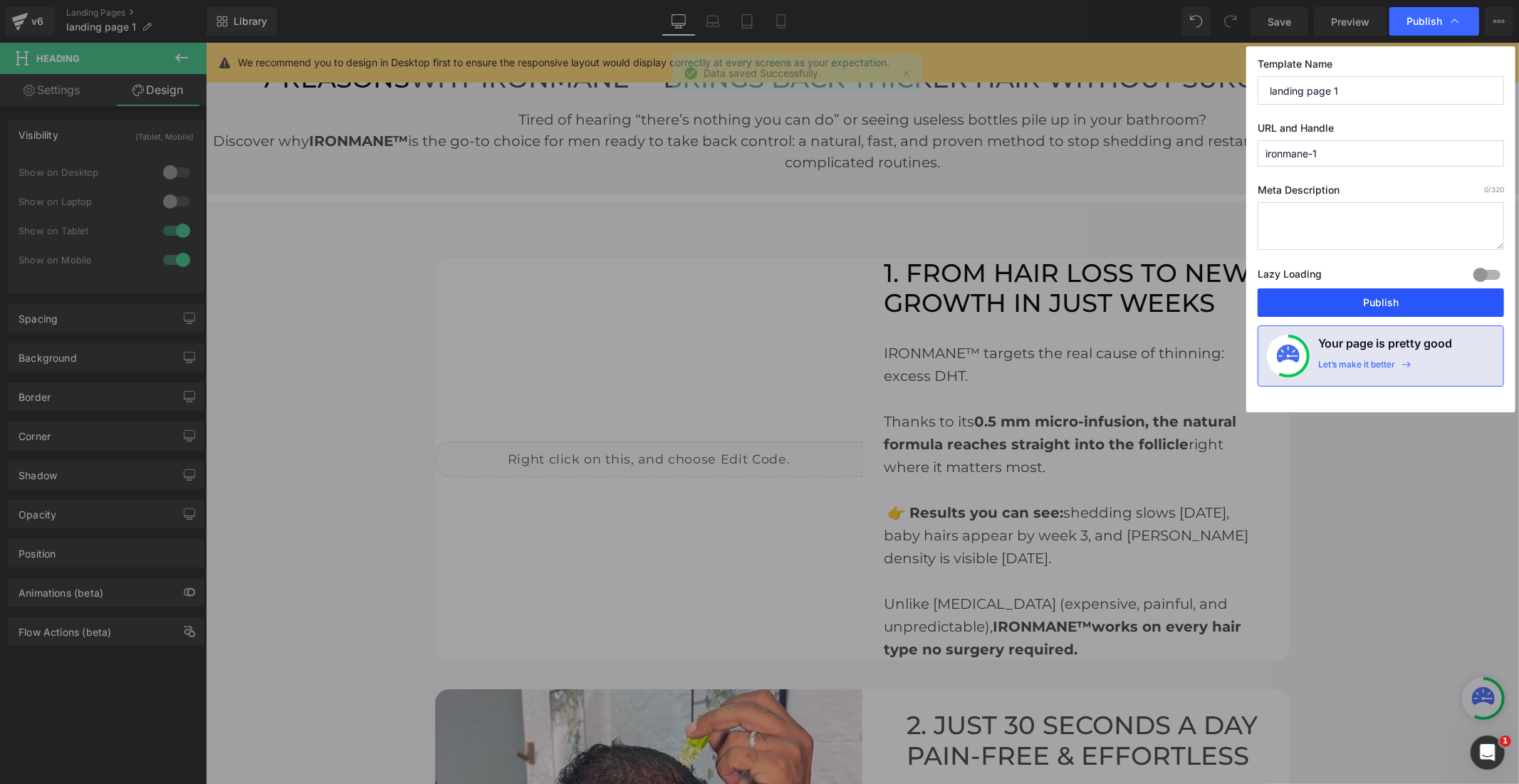
drag, startPoint x: 1343, startPoint y: 303, endPoint x: 1148, endPoint y: 309, distance: 195.1
click at [1343, 303] on button "Publish" at bounding box center [1381, 303] width 246 height 29
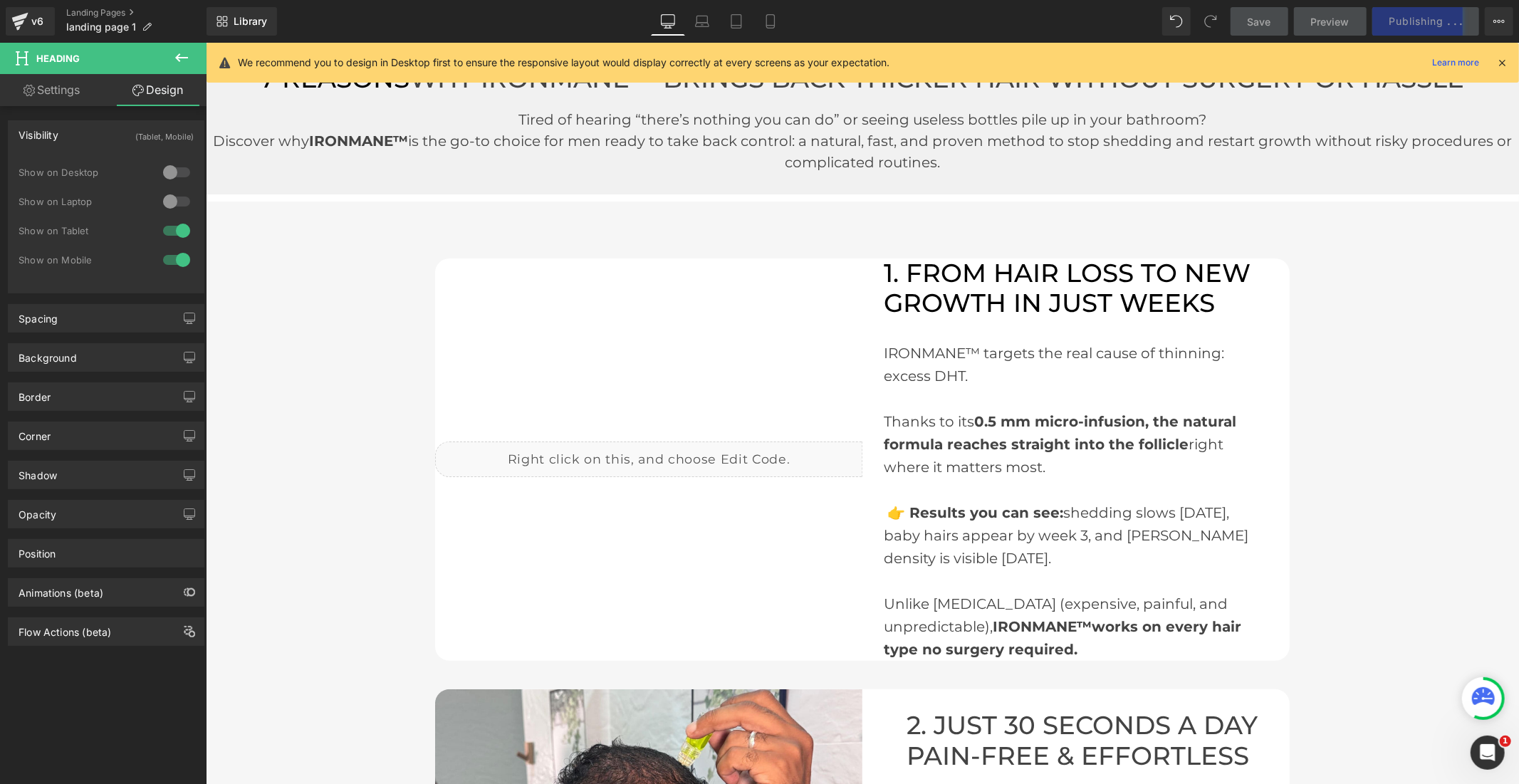
drag, startPoint x: 1501, startPoint y: 60, endPoint x: 1296, endPoint y: 19, distance: 209.1
click at [1501, 60] on icon at bounding box center [1502, 63] width 13 height 13
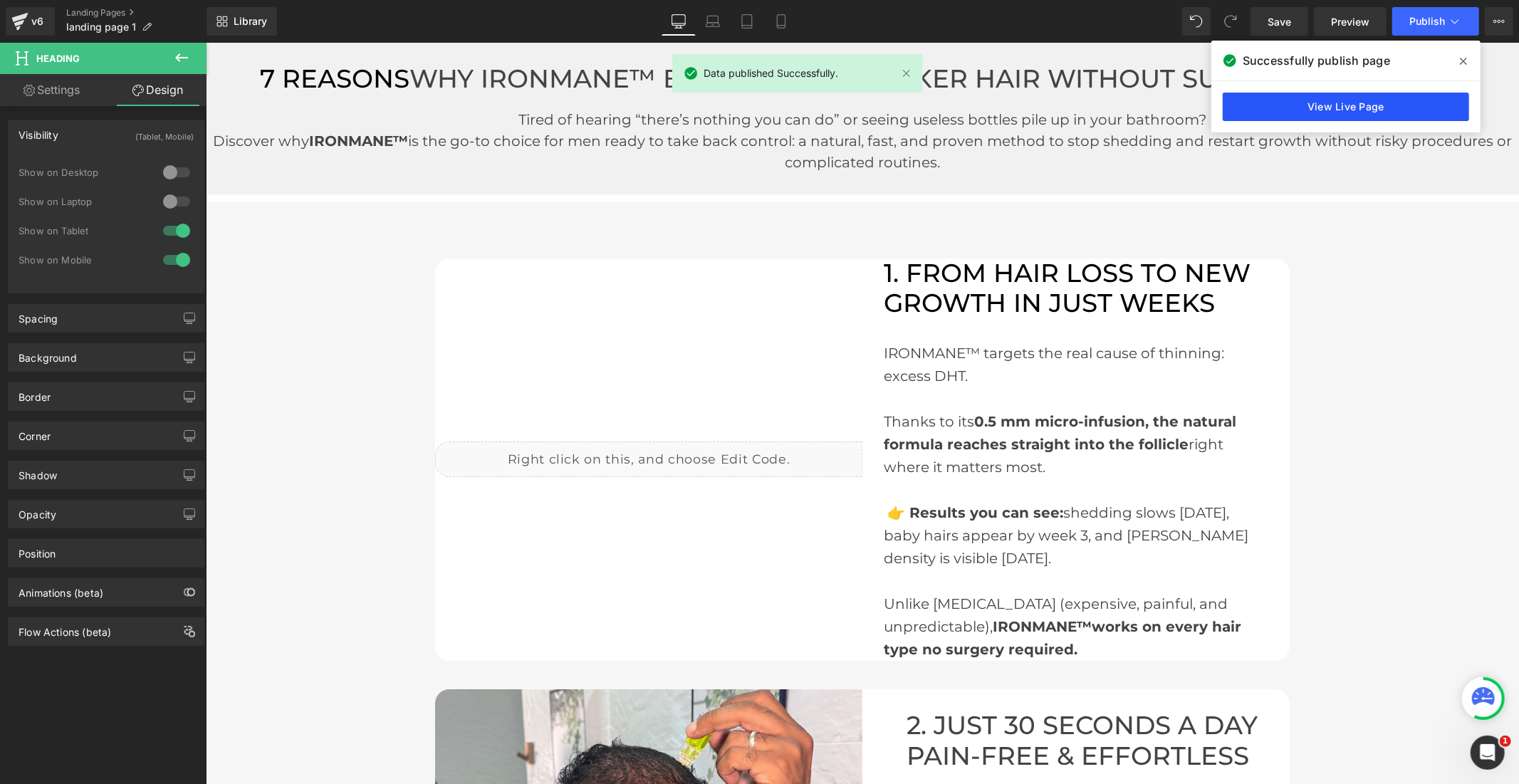
click at [1432, 107] on link "View Live Page" at bounding box center [1346, 107] width 246 height 29
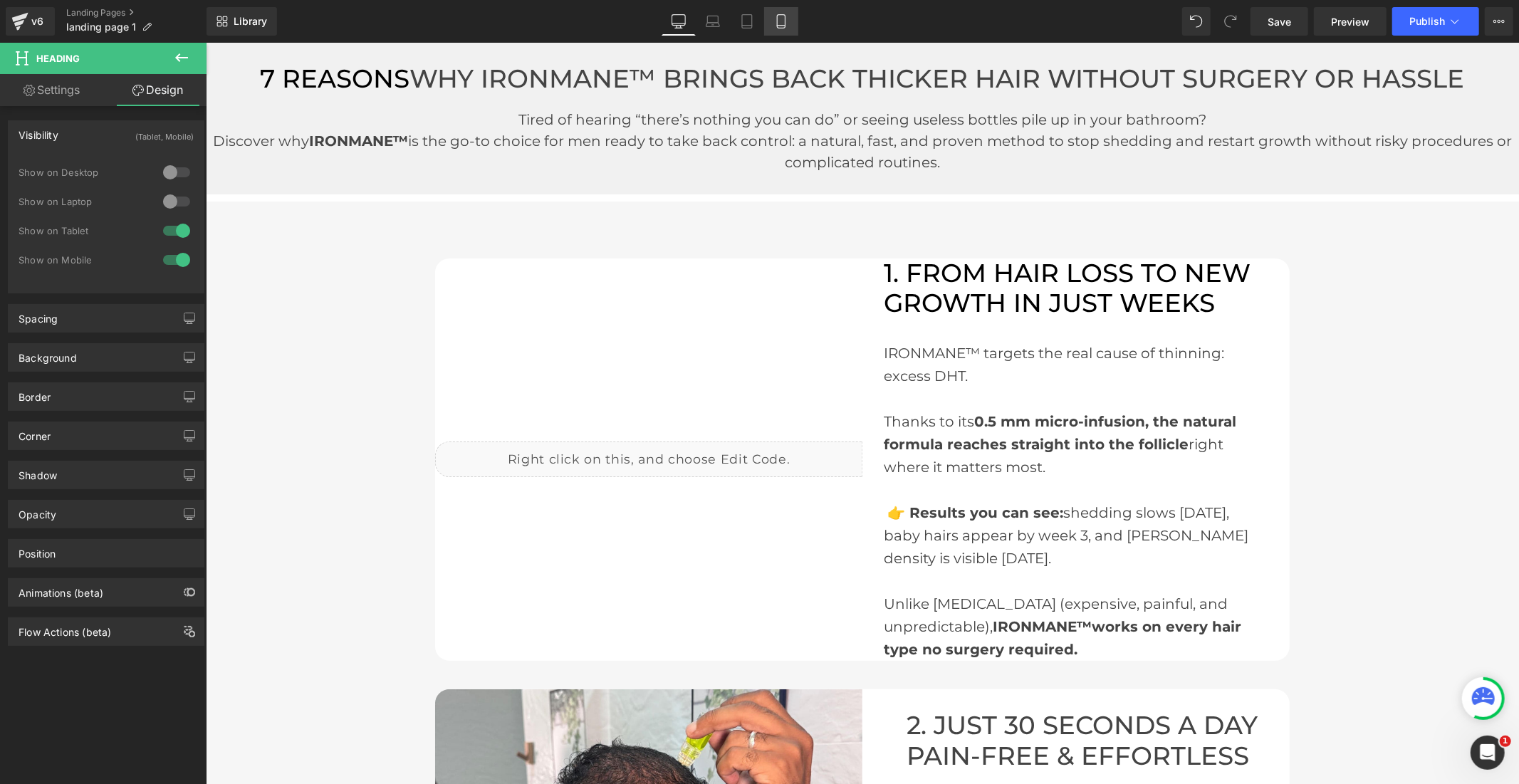
click at [778, 26] on icon at bounding box center [781, 21] width 14 height 14
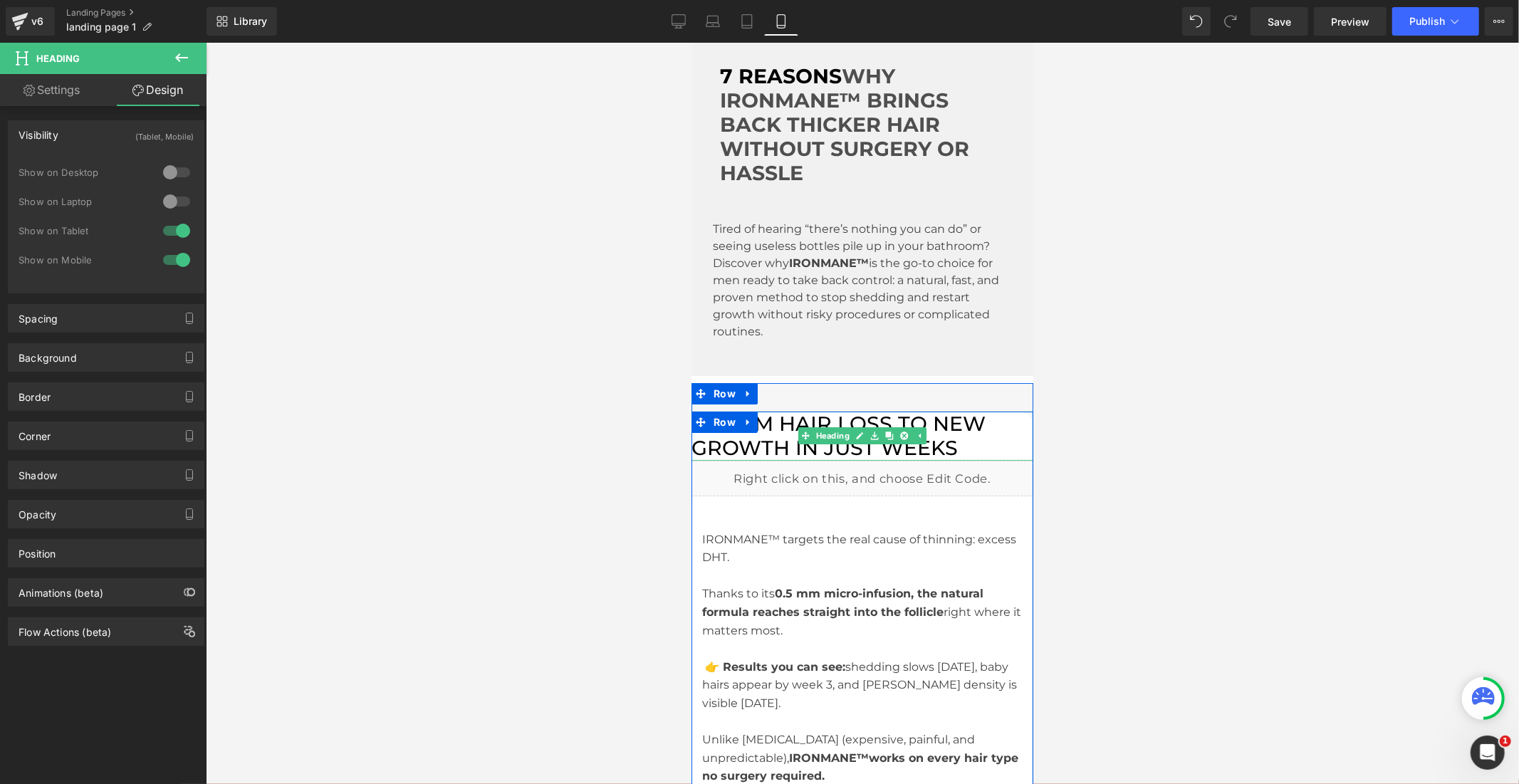
click at [936, 418] on font "1. FROM HAIR LOSS TO NEW GROWTH IN JUST WEEKS" at bounding box center [838, 435] width 294 height 48
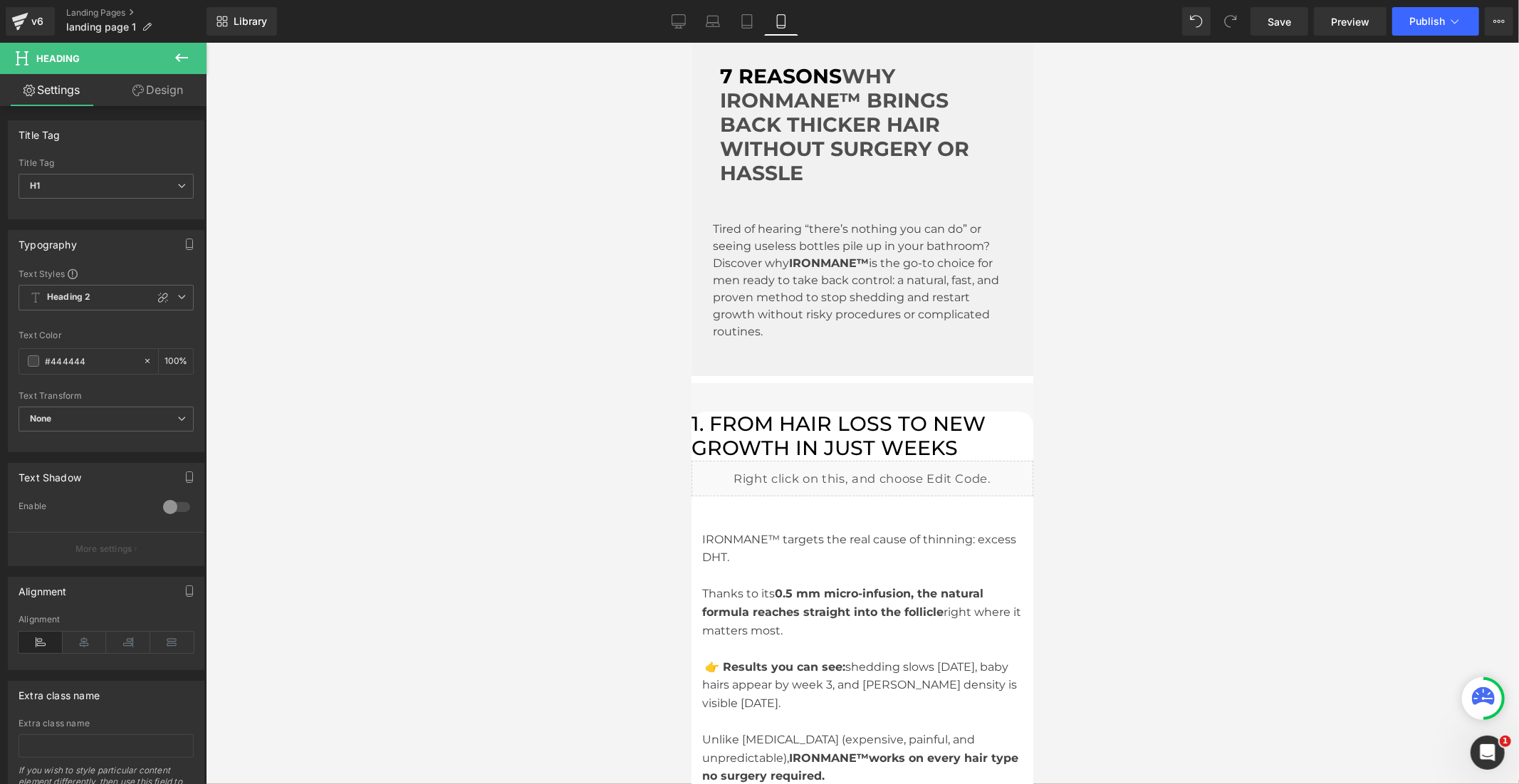
click at [187, 59] on icon at bounding box center [181, 57] width 17 height 17
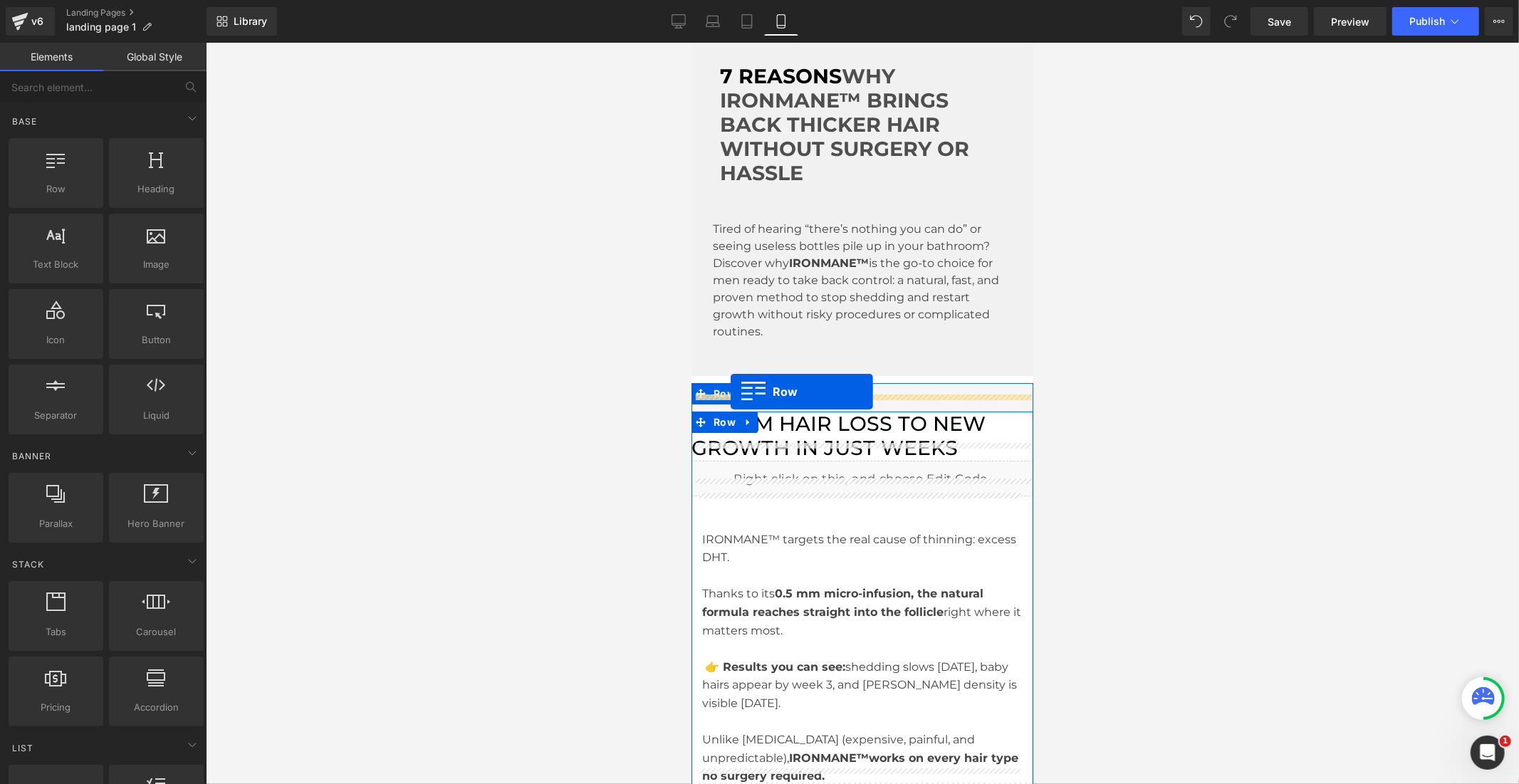
drag, startPoint x: 760, startPoint y: 228, endPoint x: 730, endPoint y: 391, distance: 165.7
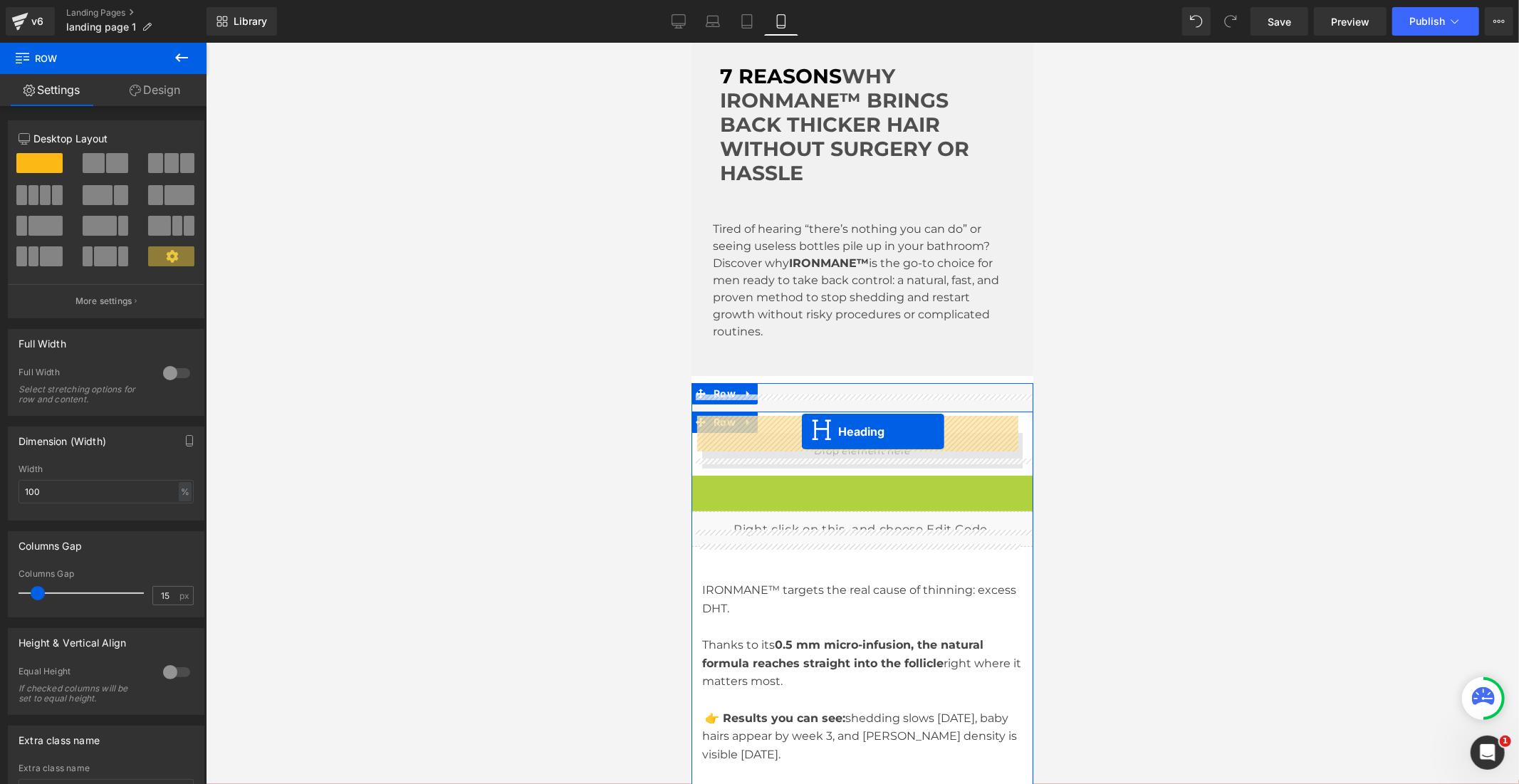
drag, startPoint x: 800, startPoint y: 482, endPoint x: 801, endPoint y: 431, distance: 51.0
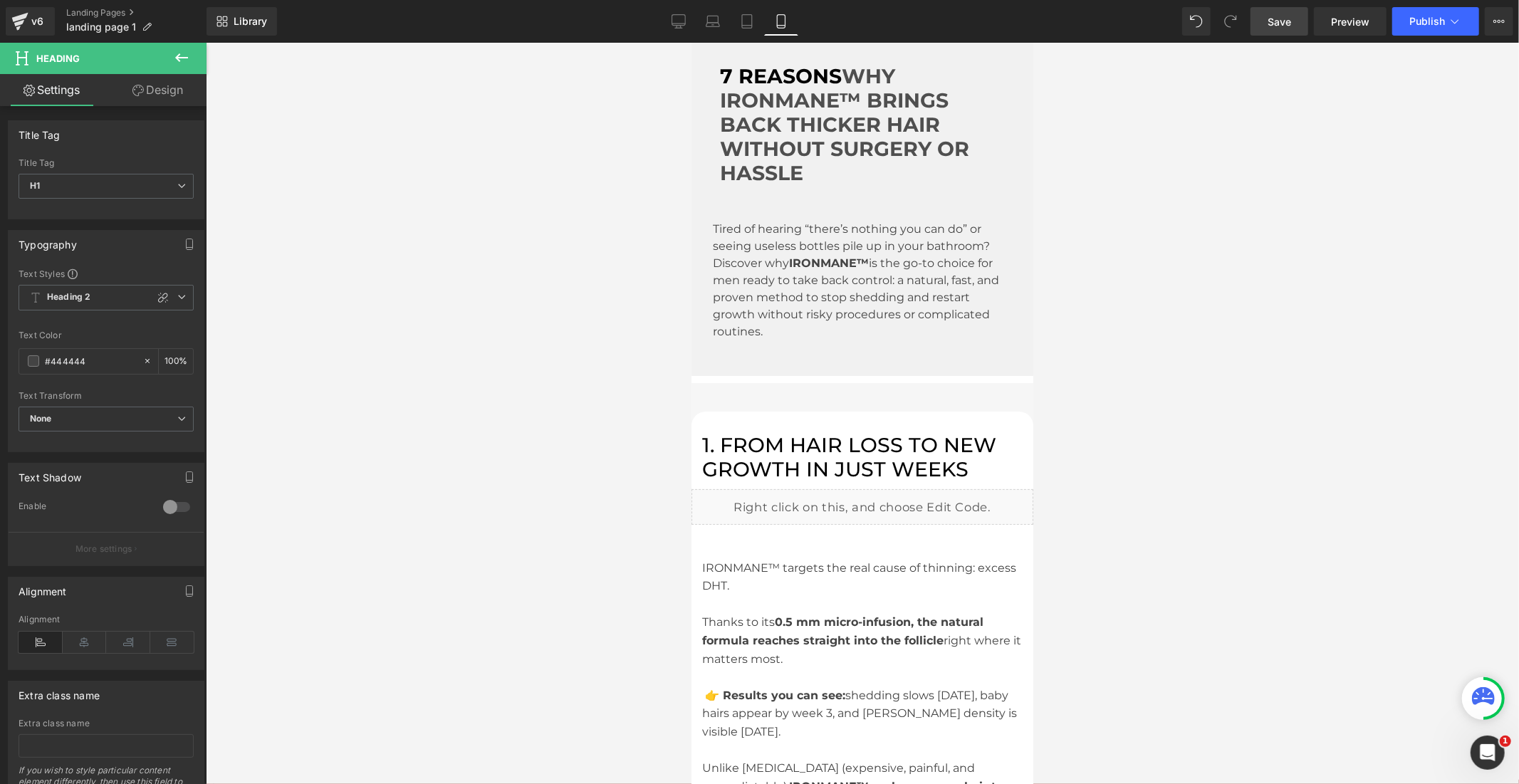
click at [1287, 24] on span "Save" at bounding box center [1279, 22] width 23 height 15
click at [1426, 23] on span "Publish" at bounding box center [1427, 21] width 35 height 11
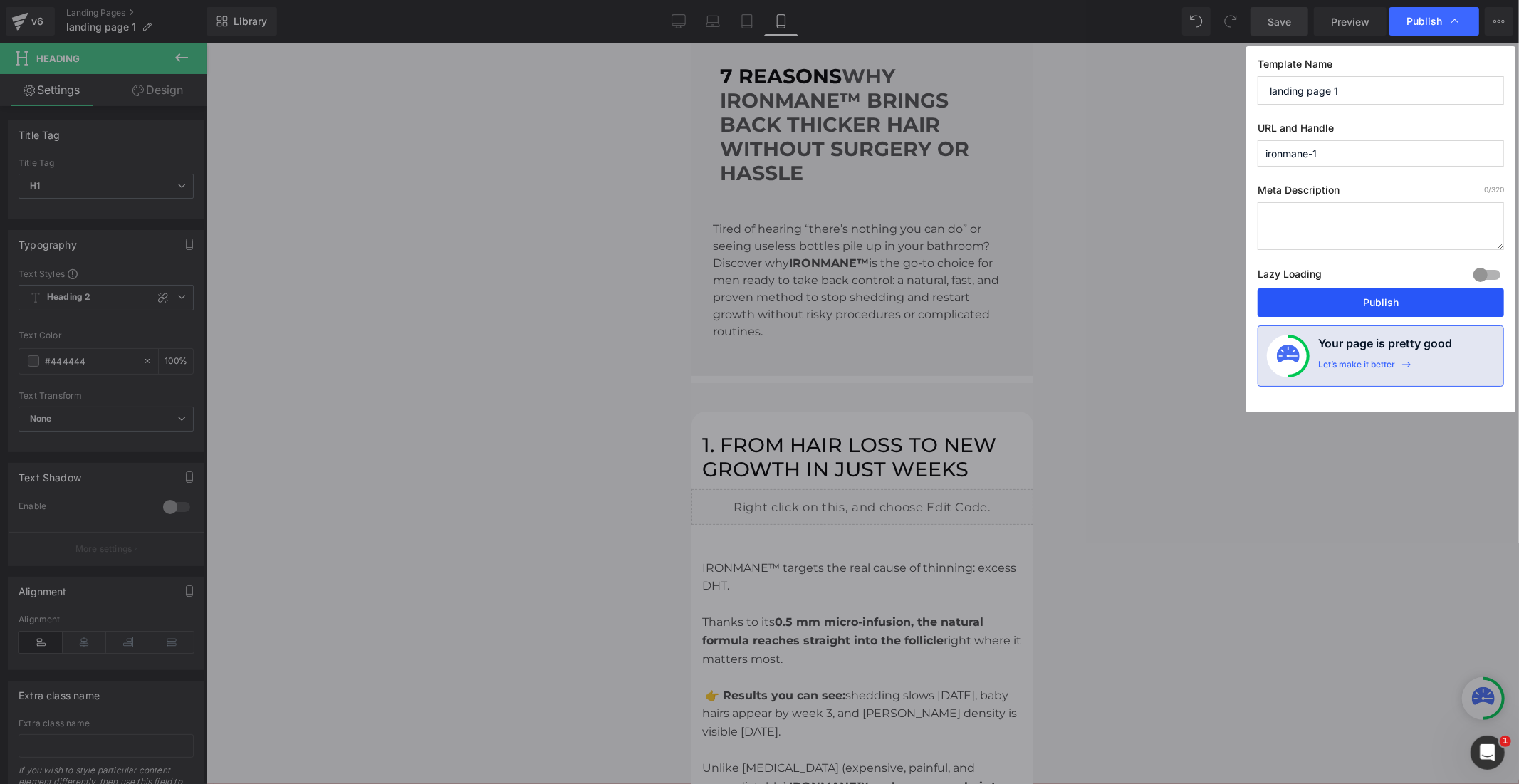
click at [1334, 299] on button "Publish" at bounding box center [1381, 303] width 246 height 29
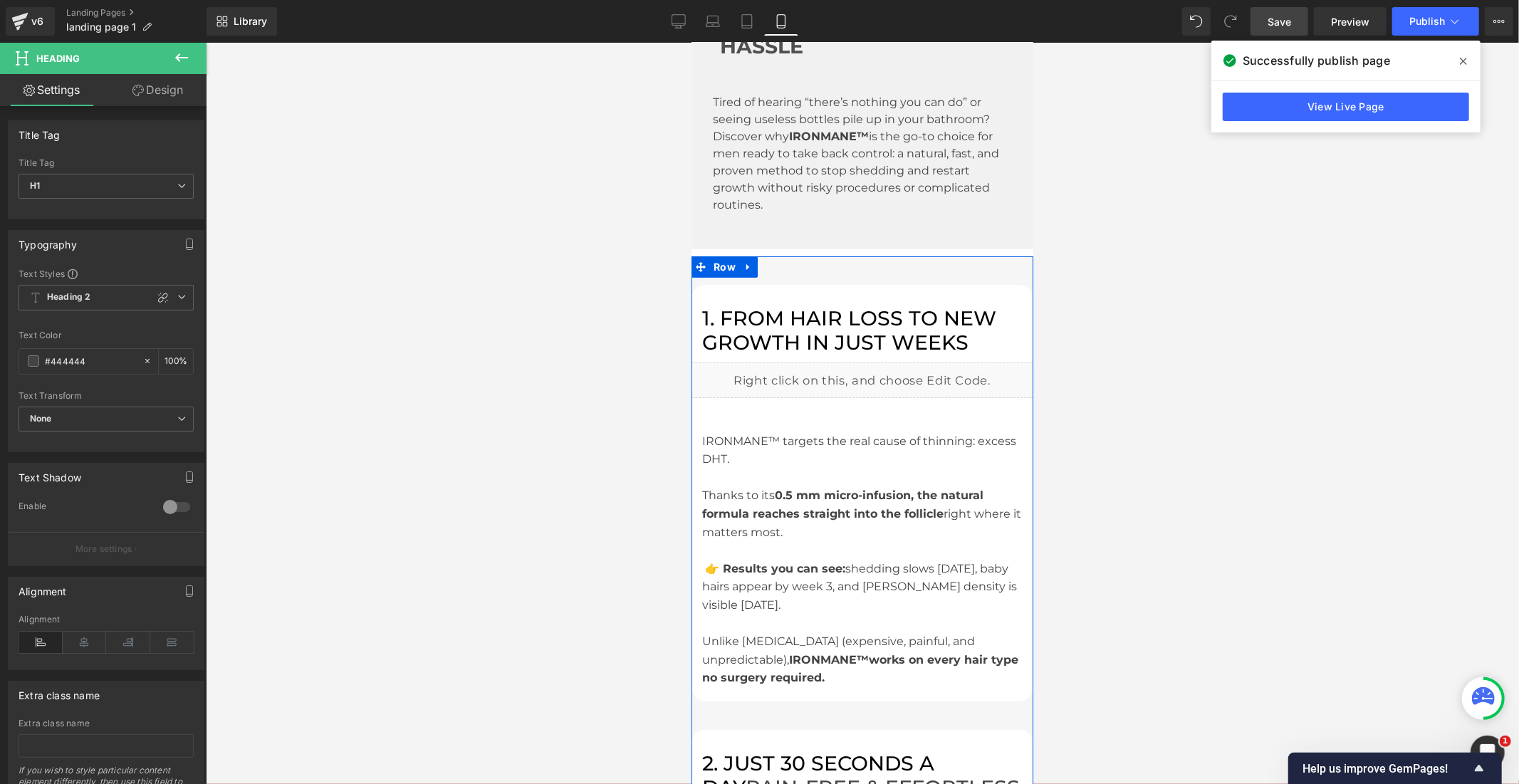
scroll to position [79, 0]
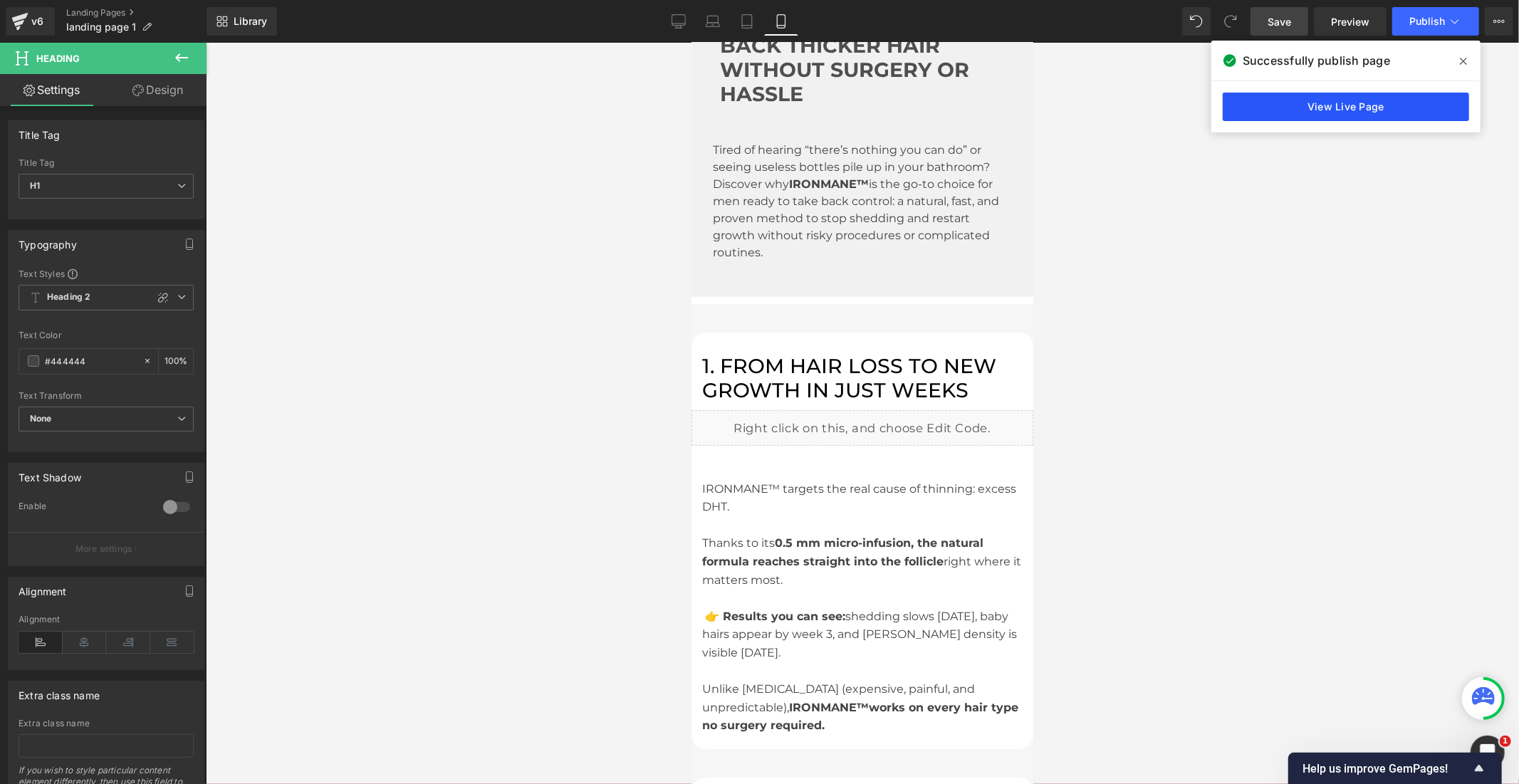
click at [1398, 101] on link "View Live Page" at bounding box center [1346, 107] width 246 height 29
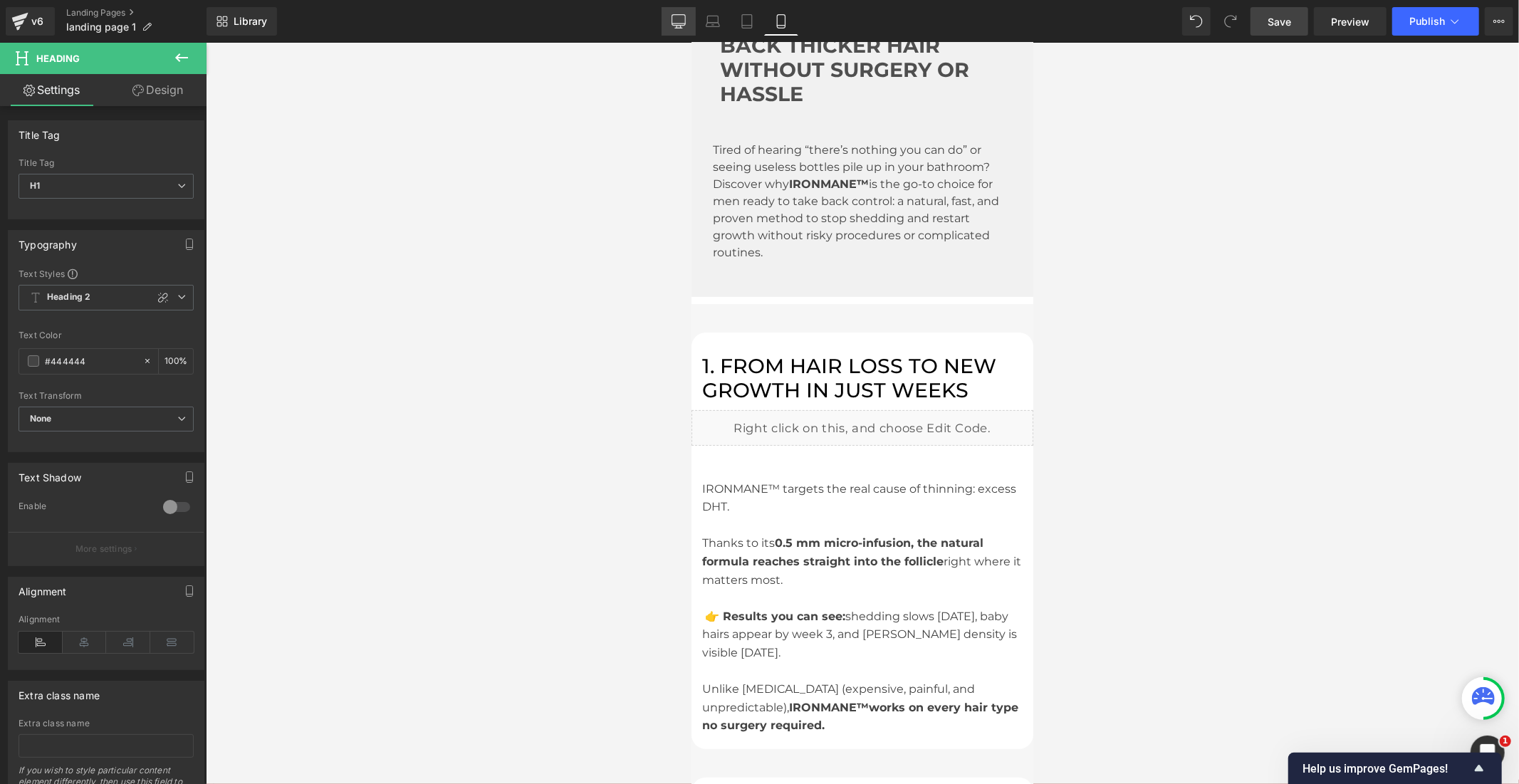
click at [679, 11] on link "Desktop" at bounding box center [678, 21] width 34 height 29
type input "100"
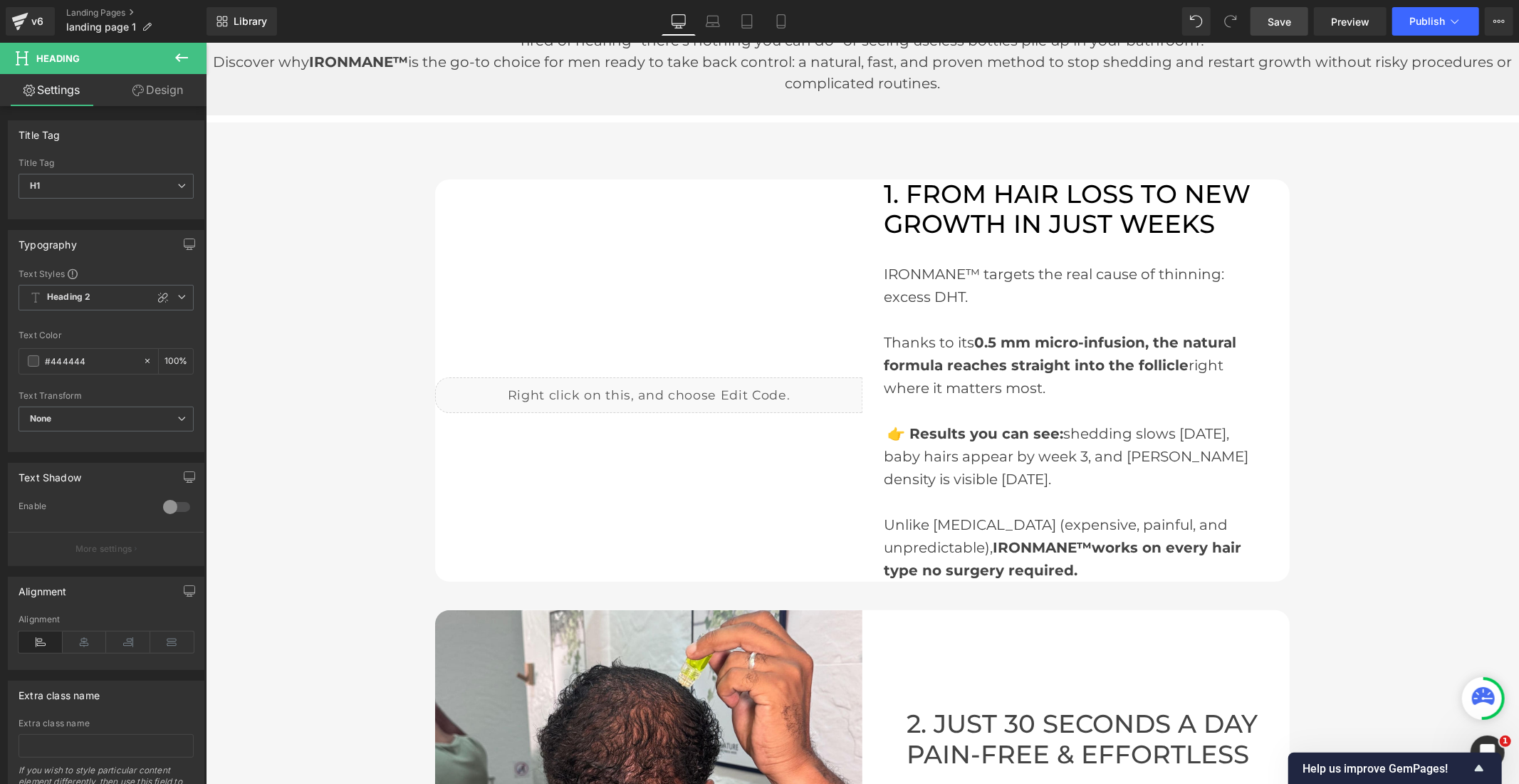
scroll to position [0, 0]
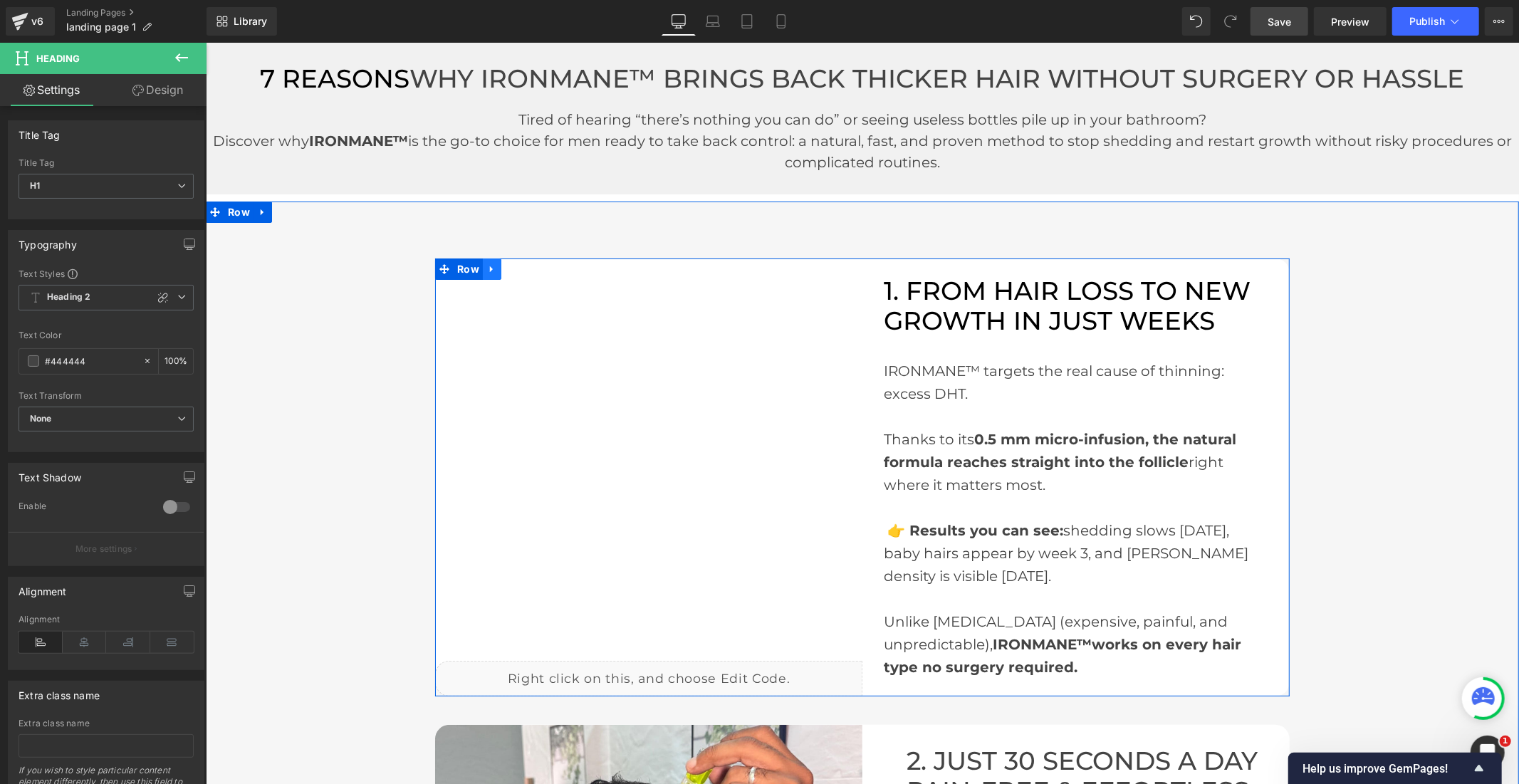
click at [486, 271] on icon at bounding box center [491, 268] width 10 height 11
click at [459, 269] on span "Row" at bounding box center [467, 269] width 29 height 21
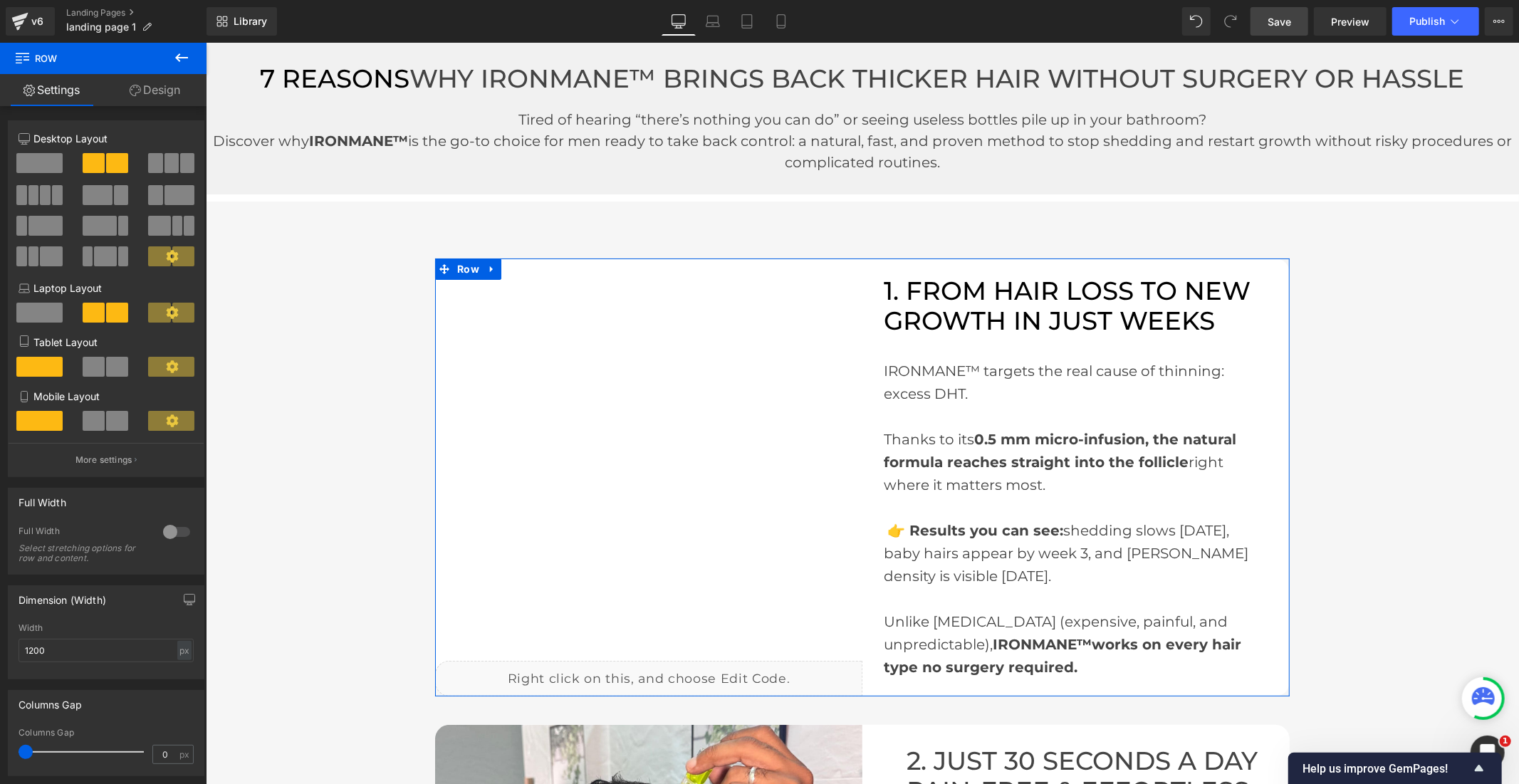
click at [151, 85] on link "Design" at bounding box center [155, 90] width 103 height 32
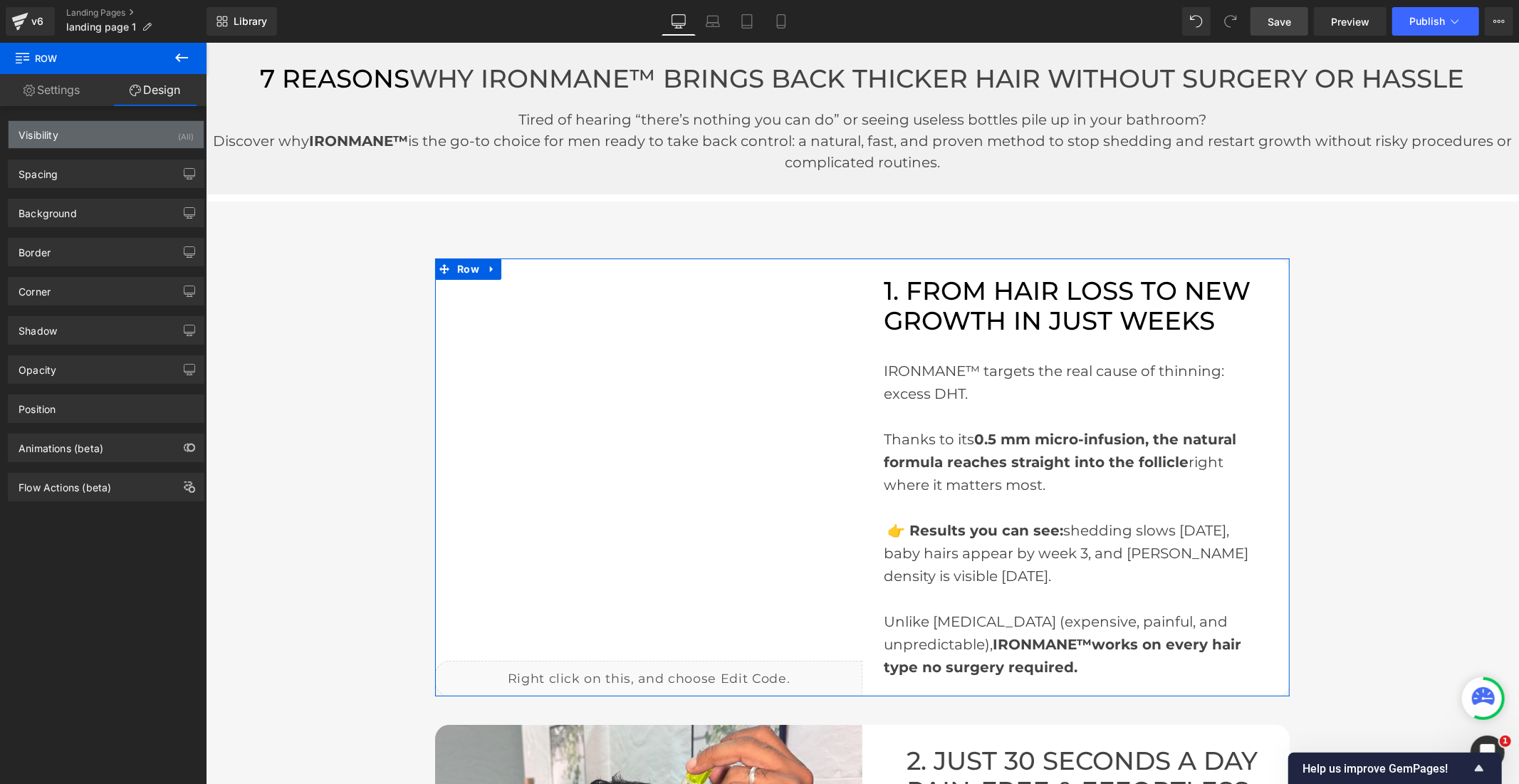
click at [119, 143] on div "Visibility (All)" at bounding box center [106, 134] width 195 height 27
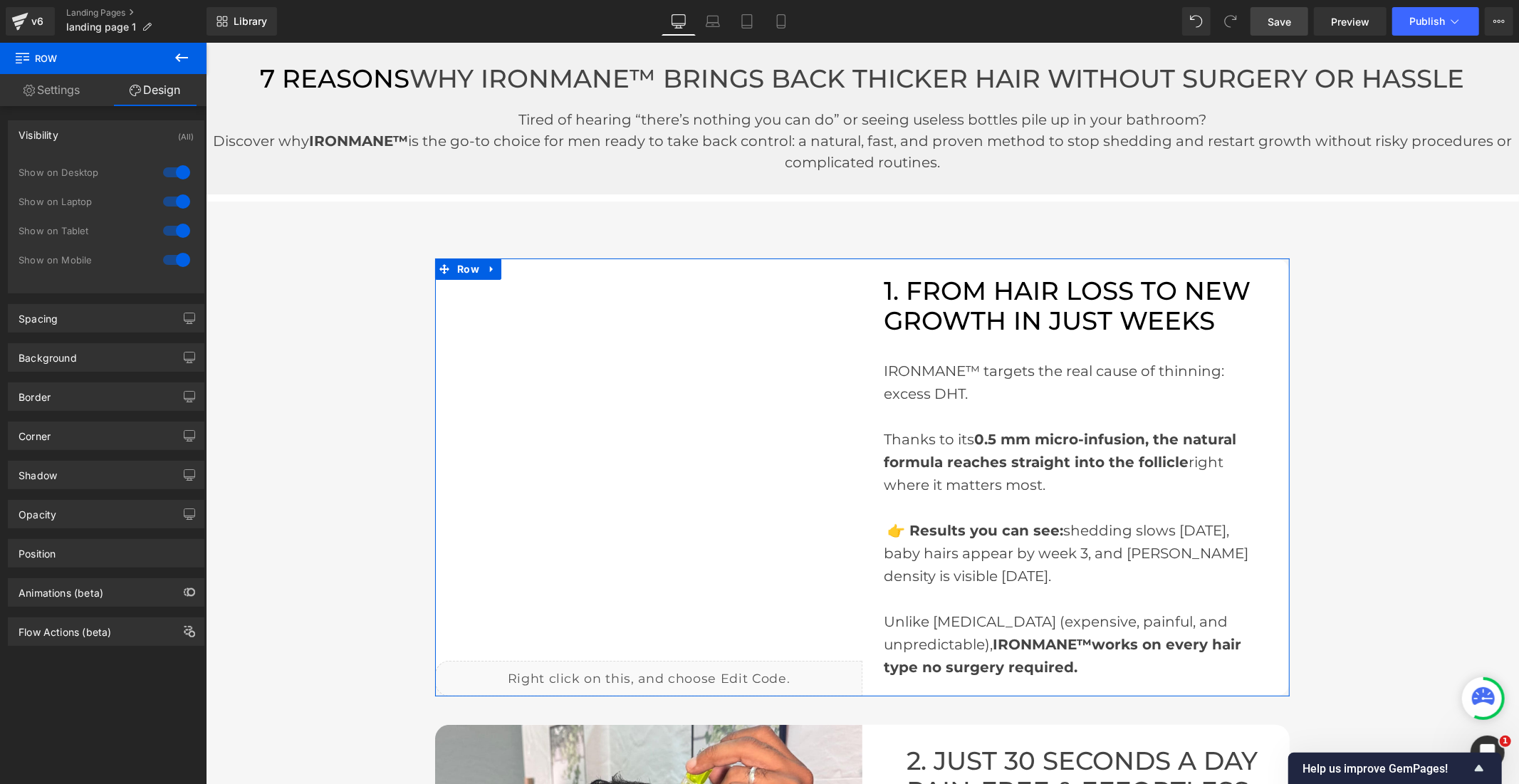
click at [159, 172] on div at bounding box center [176, 172] width 34 height 23
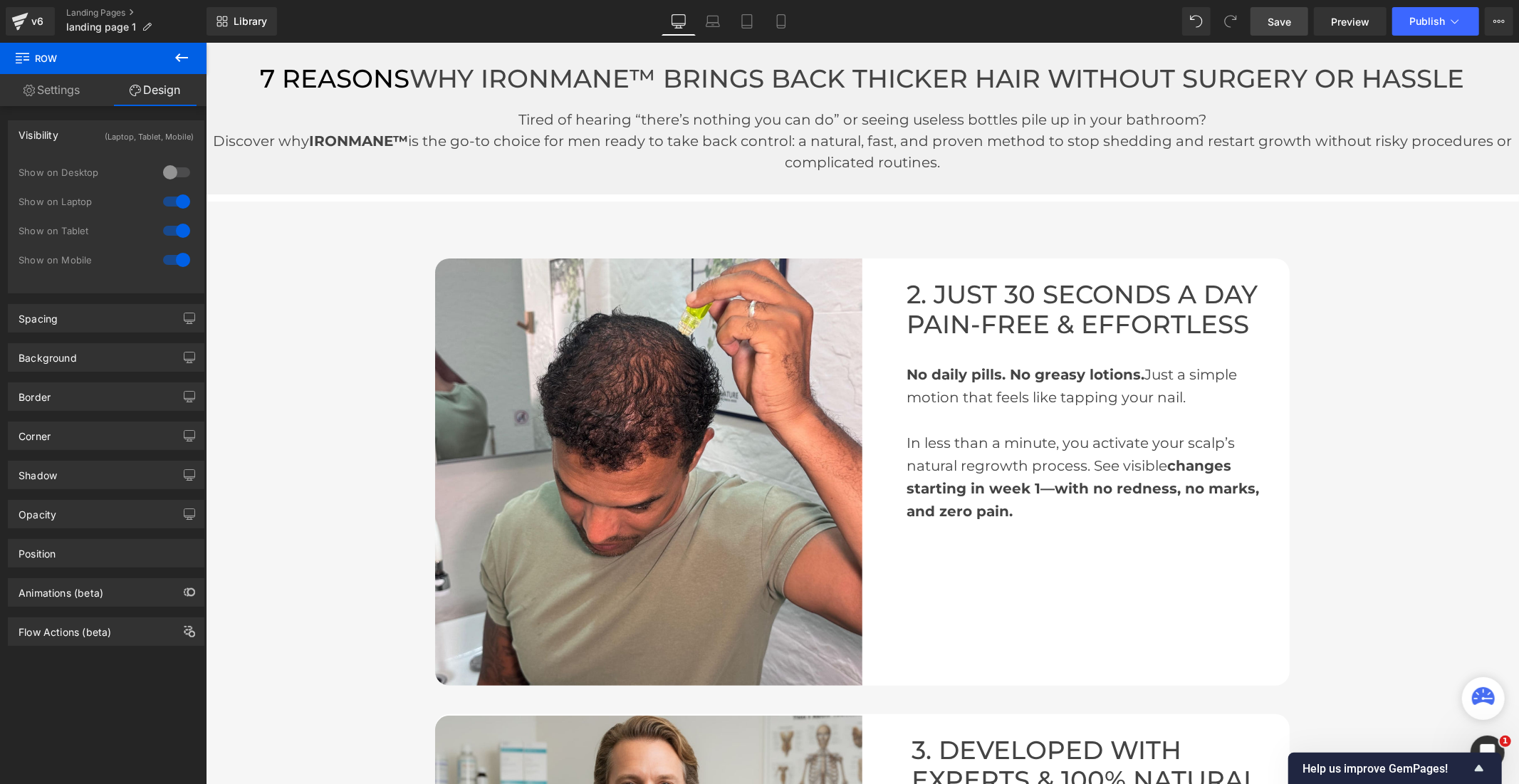
click at [164, 201] on div at bounding box center [176, 201] width 34 height 23
click at [1285, 16] on span "Save" at bounding box center [1279, 22] width 23 height 15
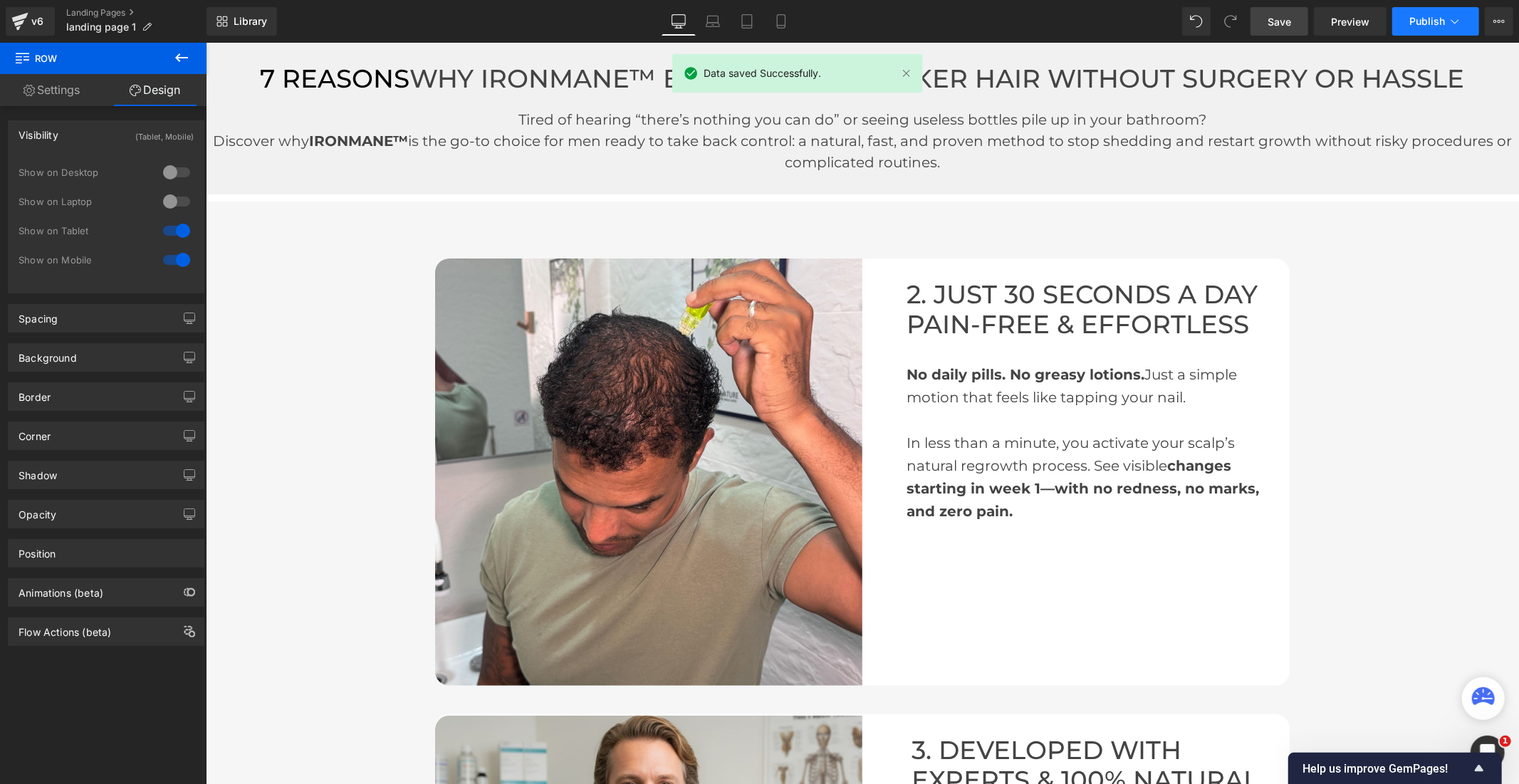
click at [1407, 24] on button "Publish" at bounding box center [1435, 21] width 87 height 29
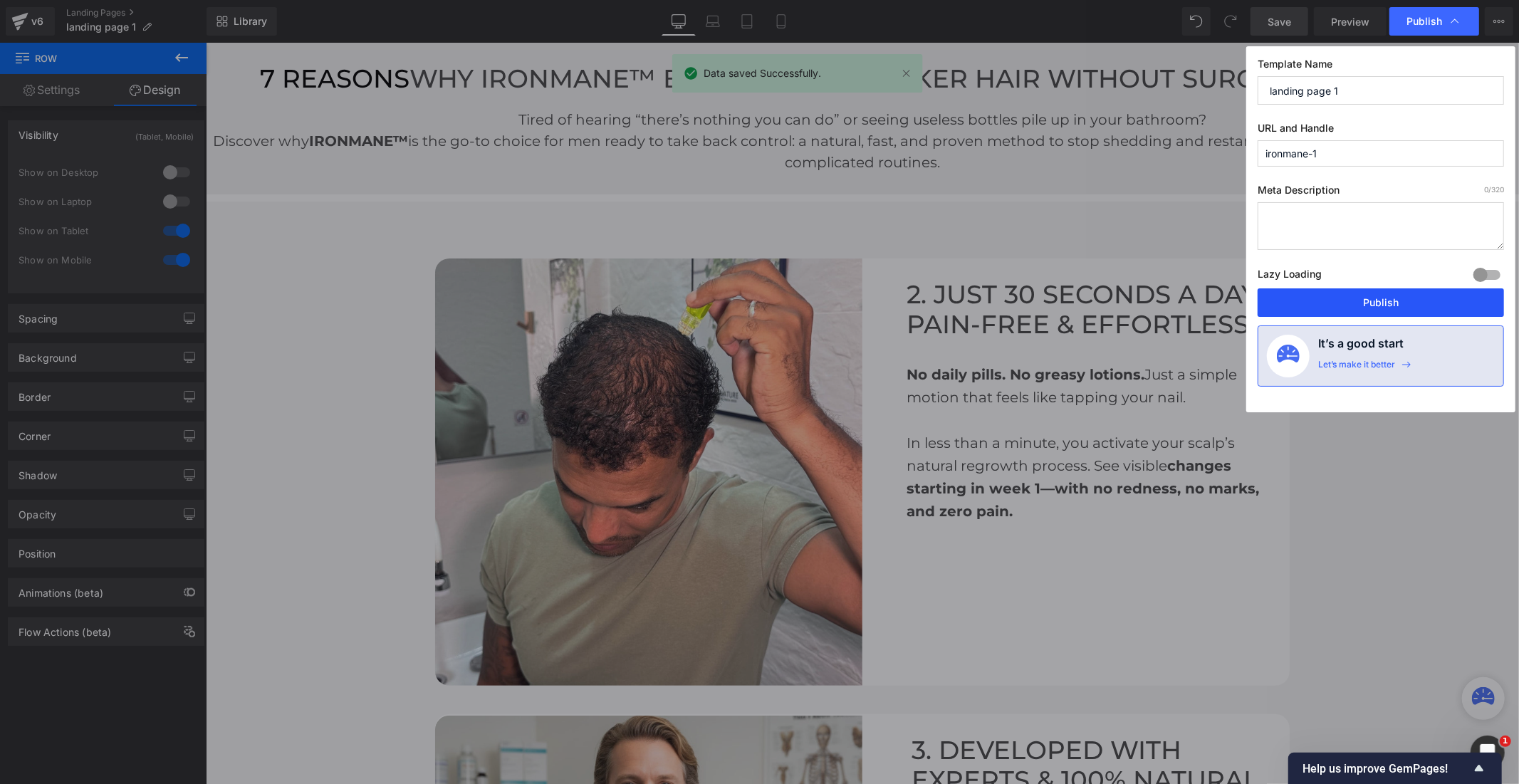
click at [1376, 295] on button "Publish" at bounding box center [1381, 303] width 246 height 29
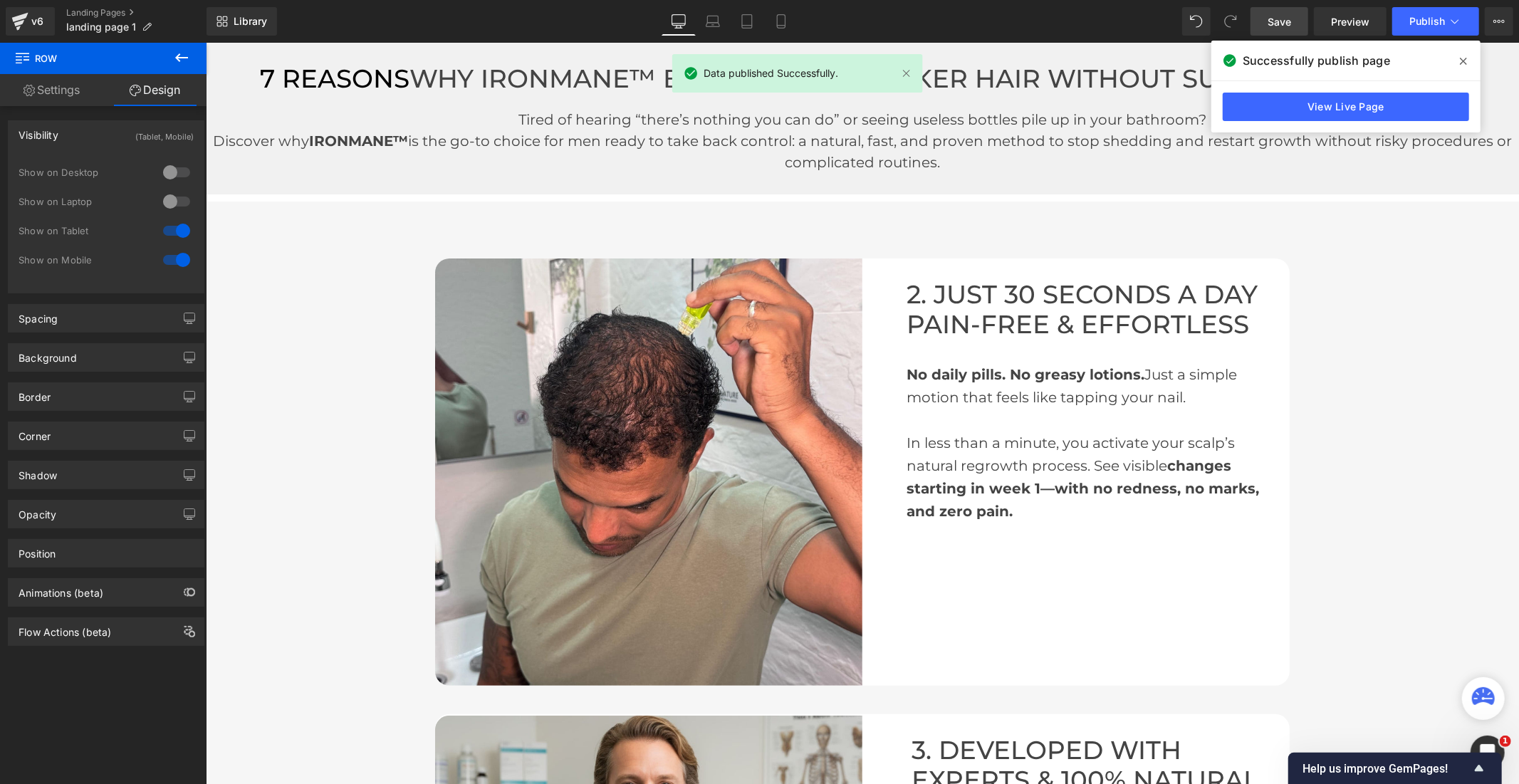
click at [174, 173] on div at bounding box center [176, 172] width 34 height 23
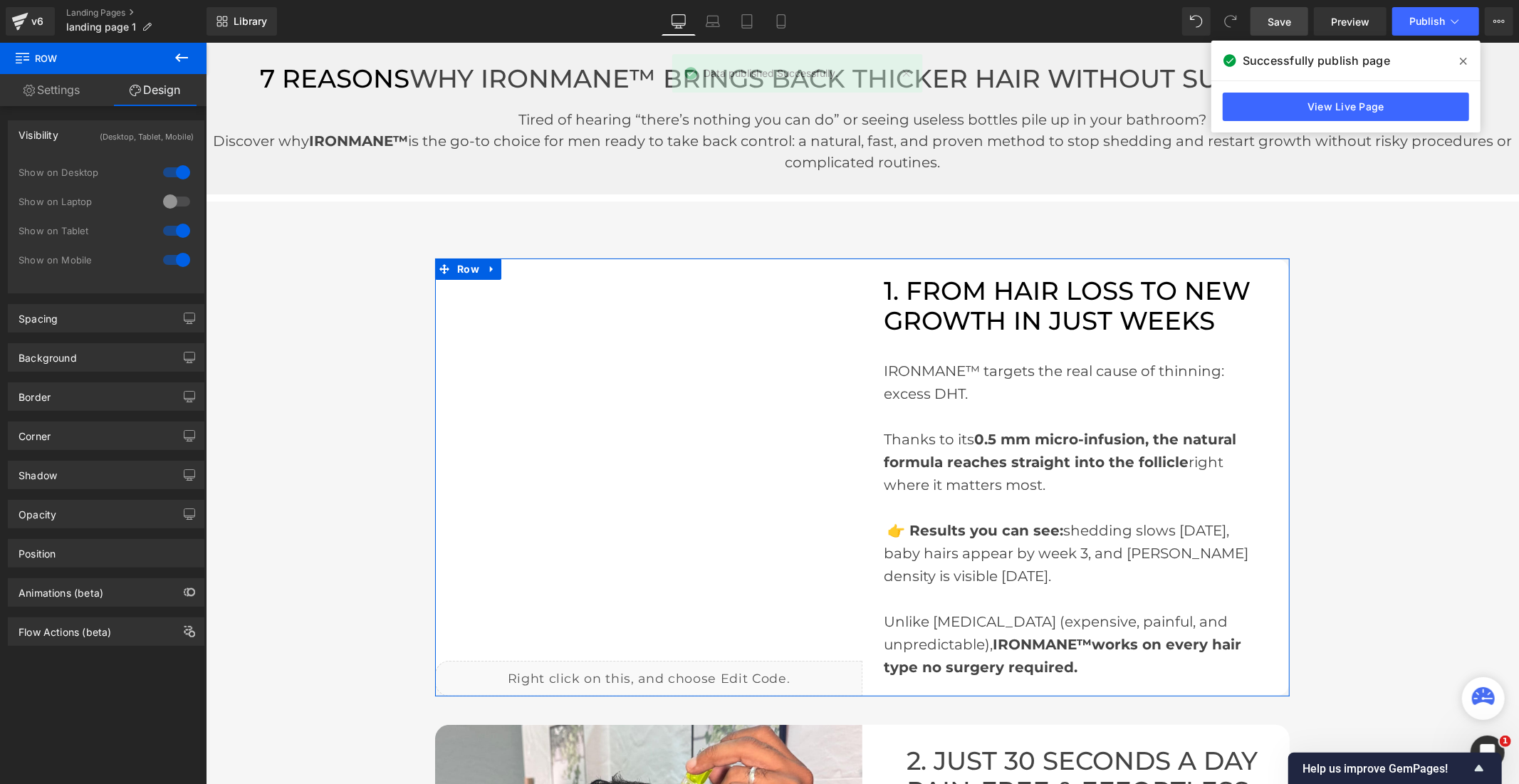
click at [172, 199] on div at bounding box center [176, 201] width 34 height 23
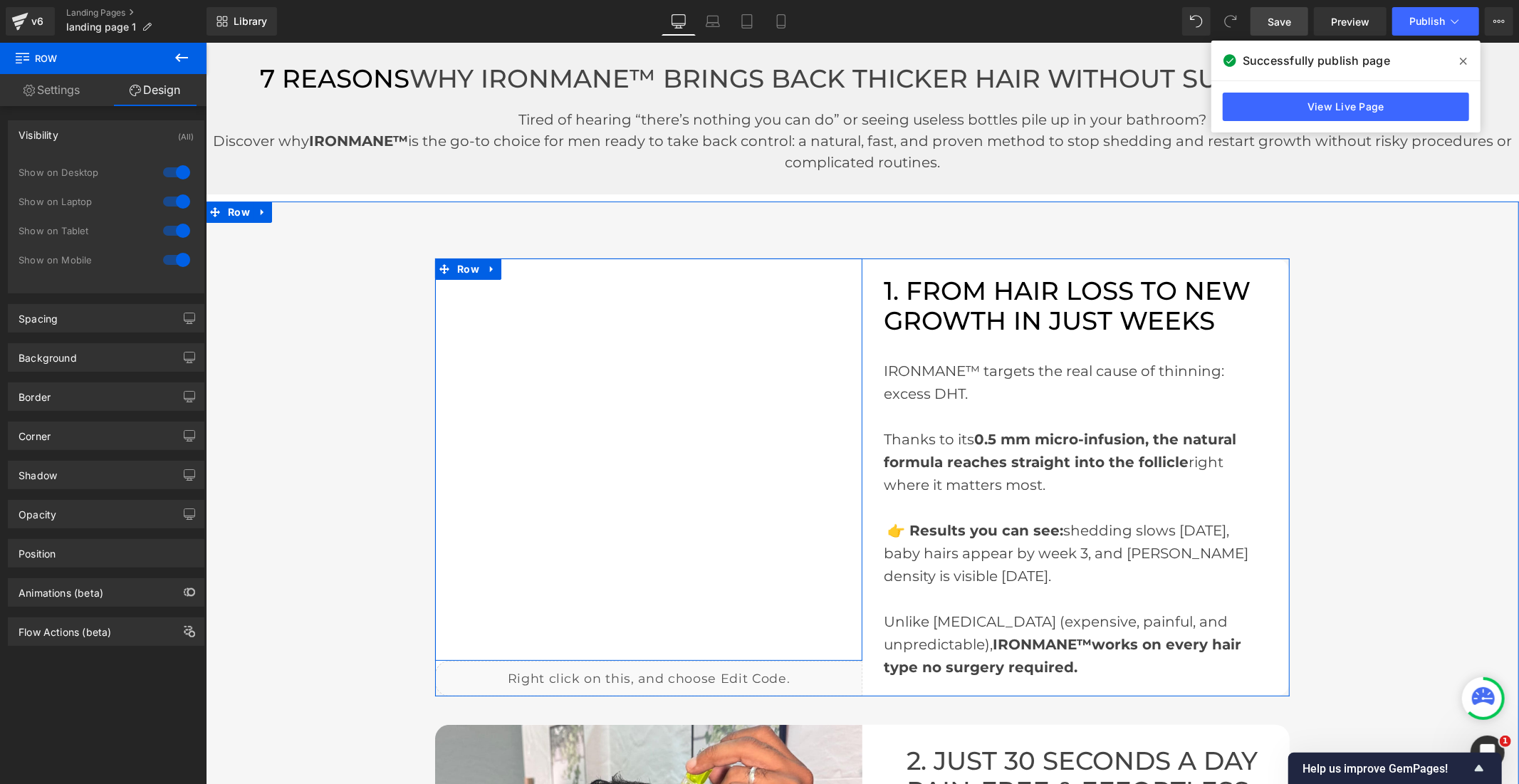
click at [587, 448] on div "1. FROM HAIR LOSS TO NEW GROWTH IN JUST WEEKS Heading Row" at bounding box center [648, 458] width 427 height 402
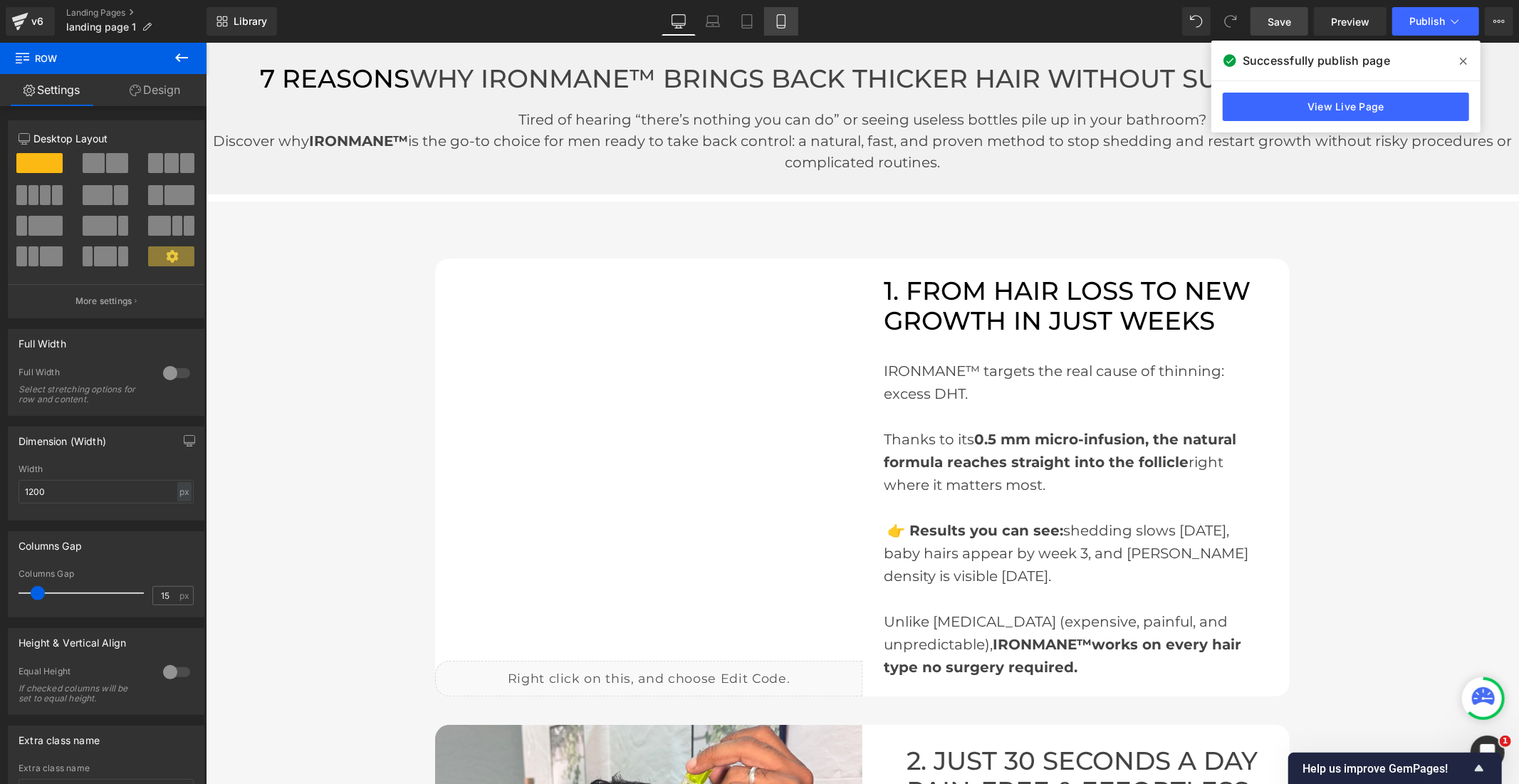
click at [774, 23] on icon at bounding box center [781, 21] width 14 height 14
type input "100"
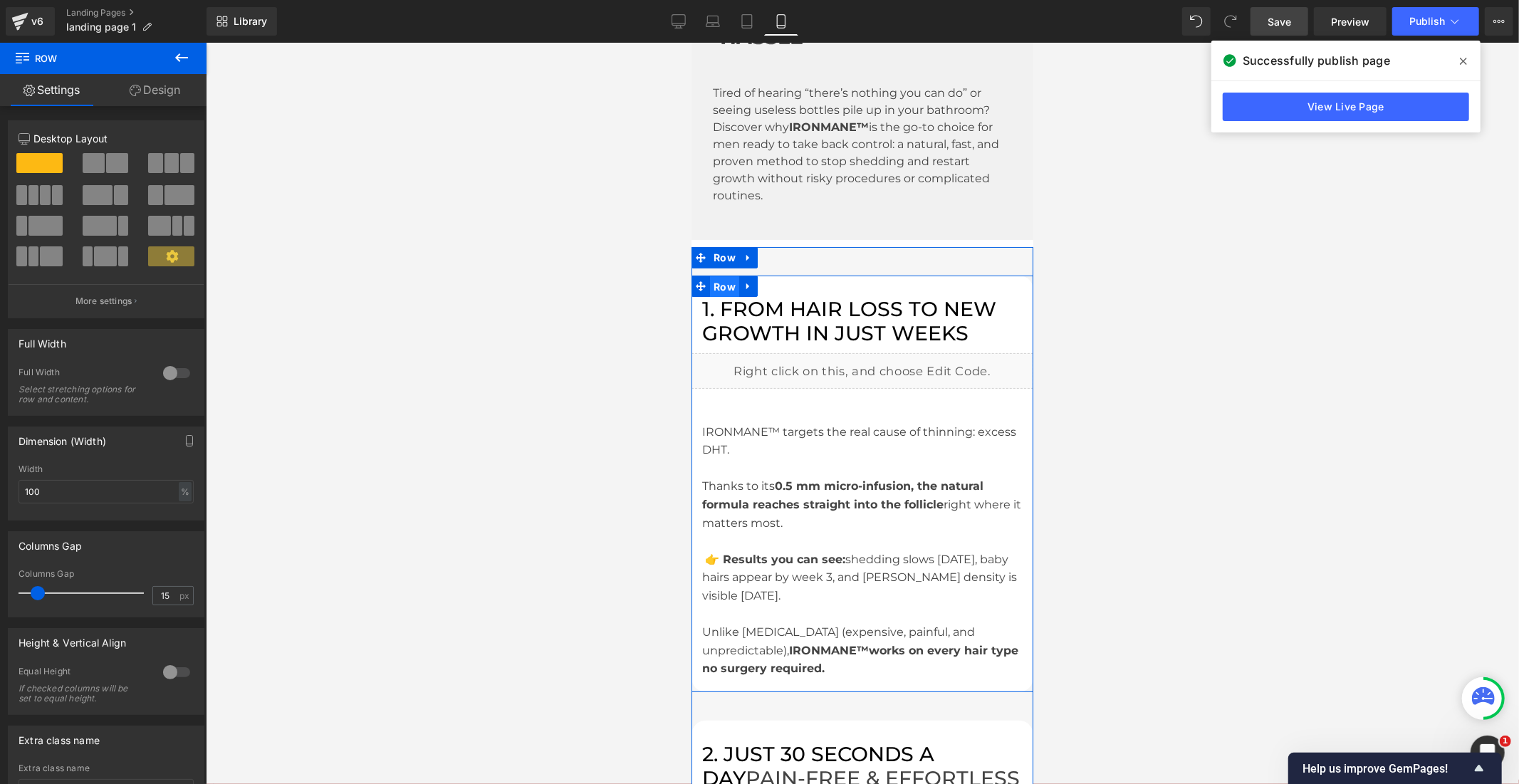
click at [724, 275] on span "Row" at bounding box center [724, 286] width 29 height 21
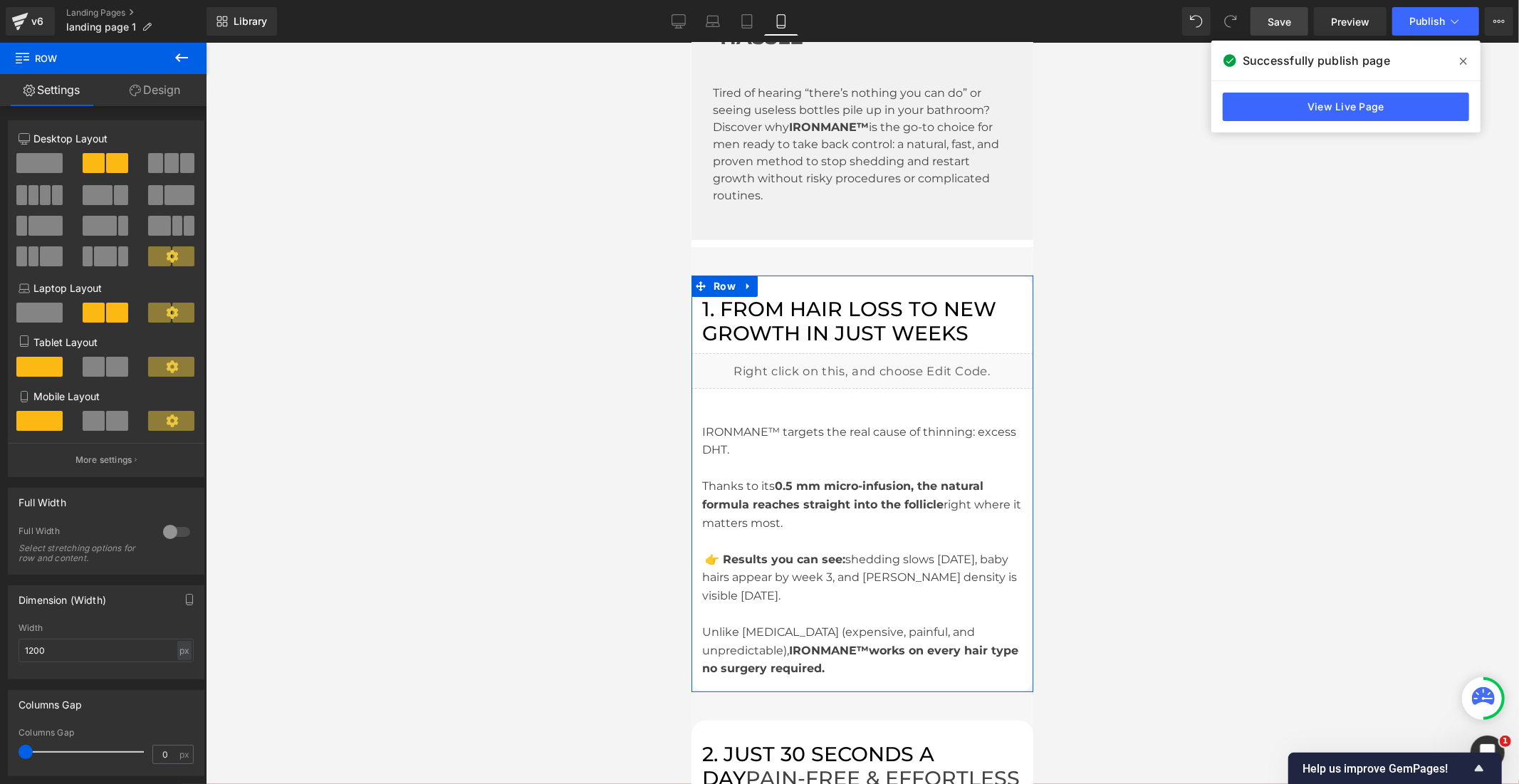
click at [149, 93] on link "Design" at bounding box center [155, 90] width 103 height 32
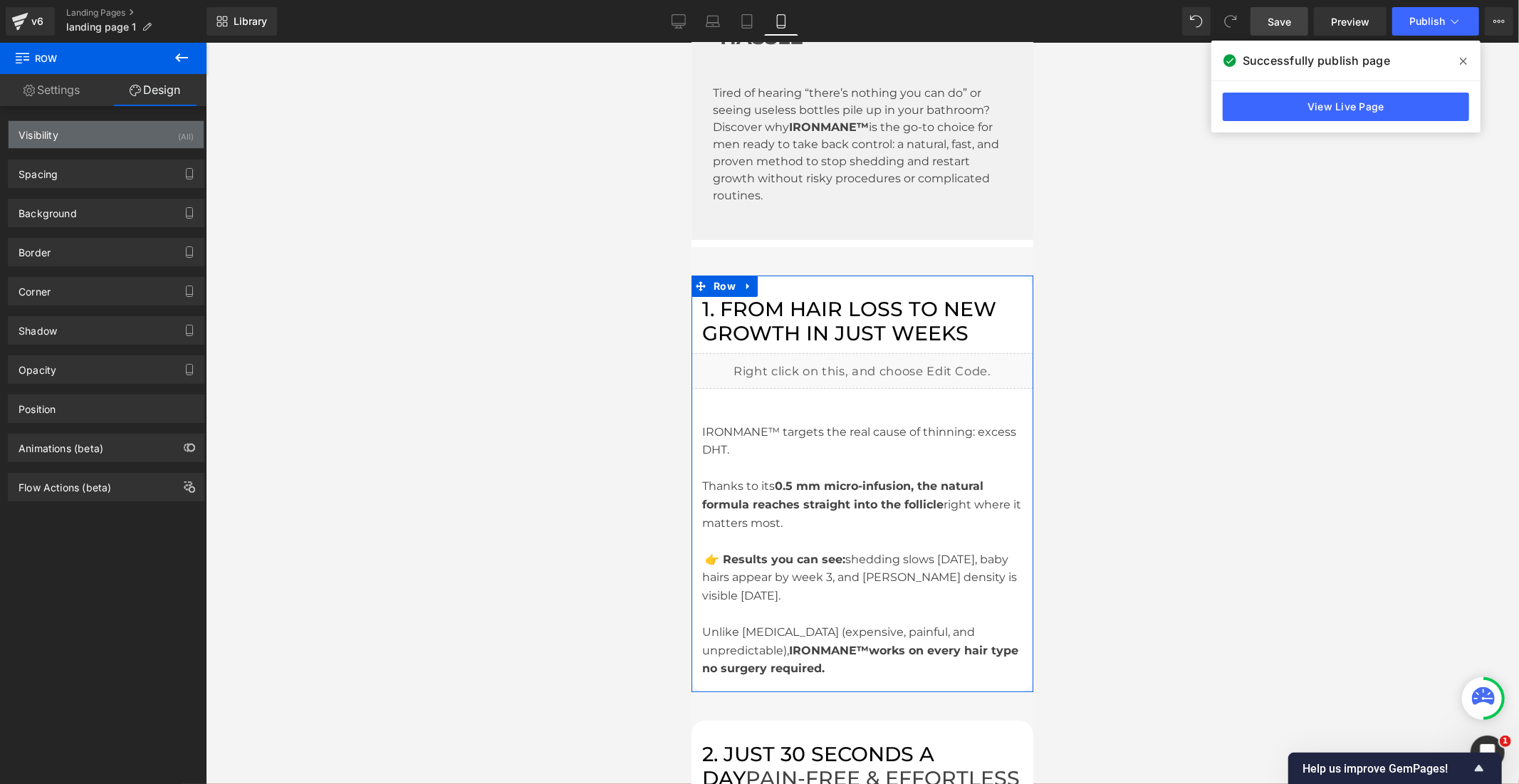
click at [132, 129] on div "Visibility (All)" at bounding box center [106, 134] width 195 height 27
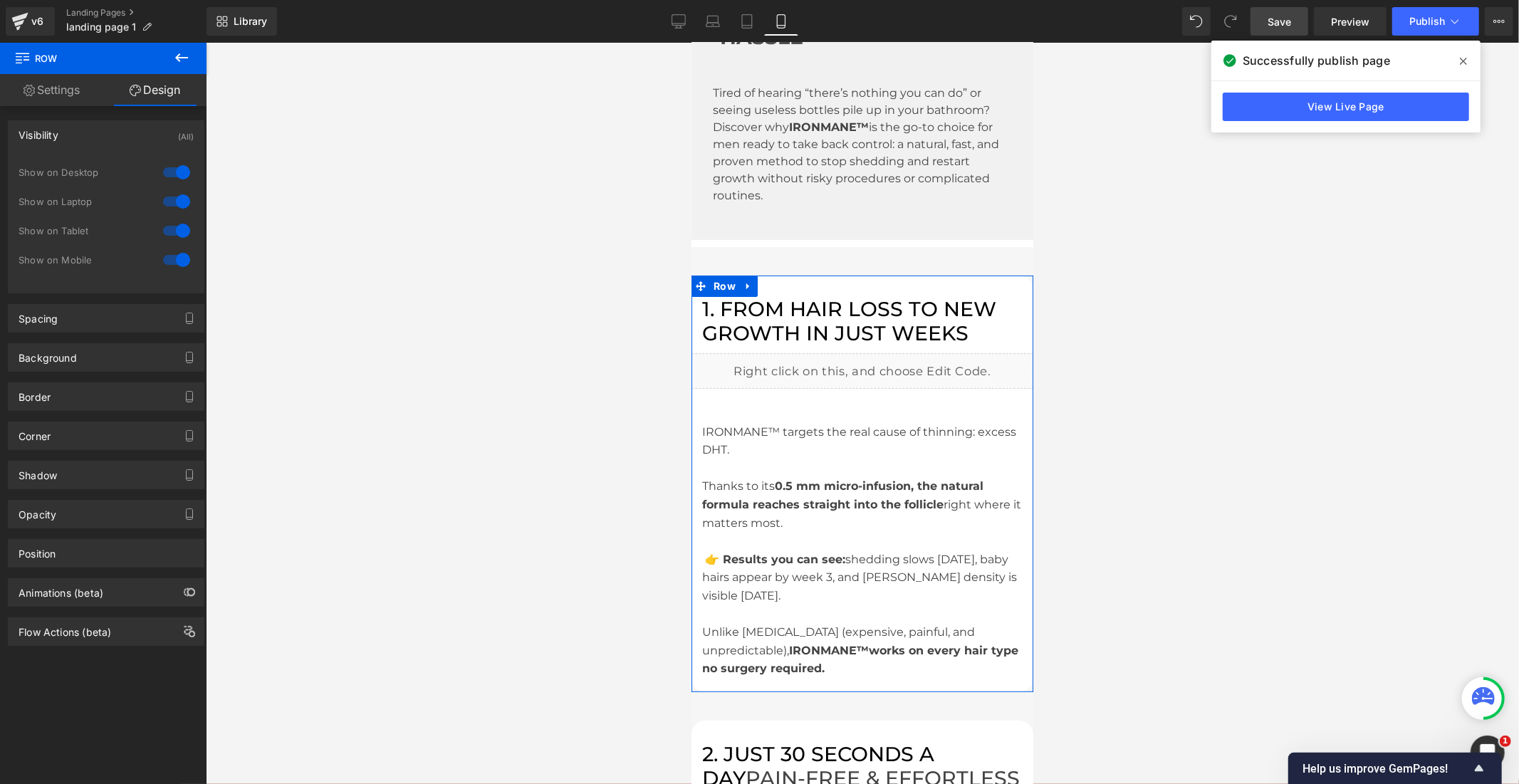
click at [165, 176] on div at bounding box center [176, 172] width 34 height 23
click at [167, 198] on div at bounding box center [176, 201] width 34 height 23
click at [679, 22] on icon at bounding box center [679, 21] width 14 height 14
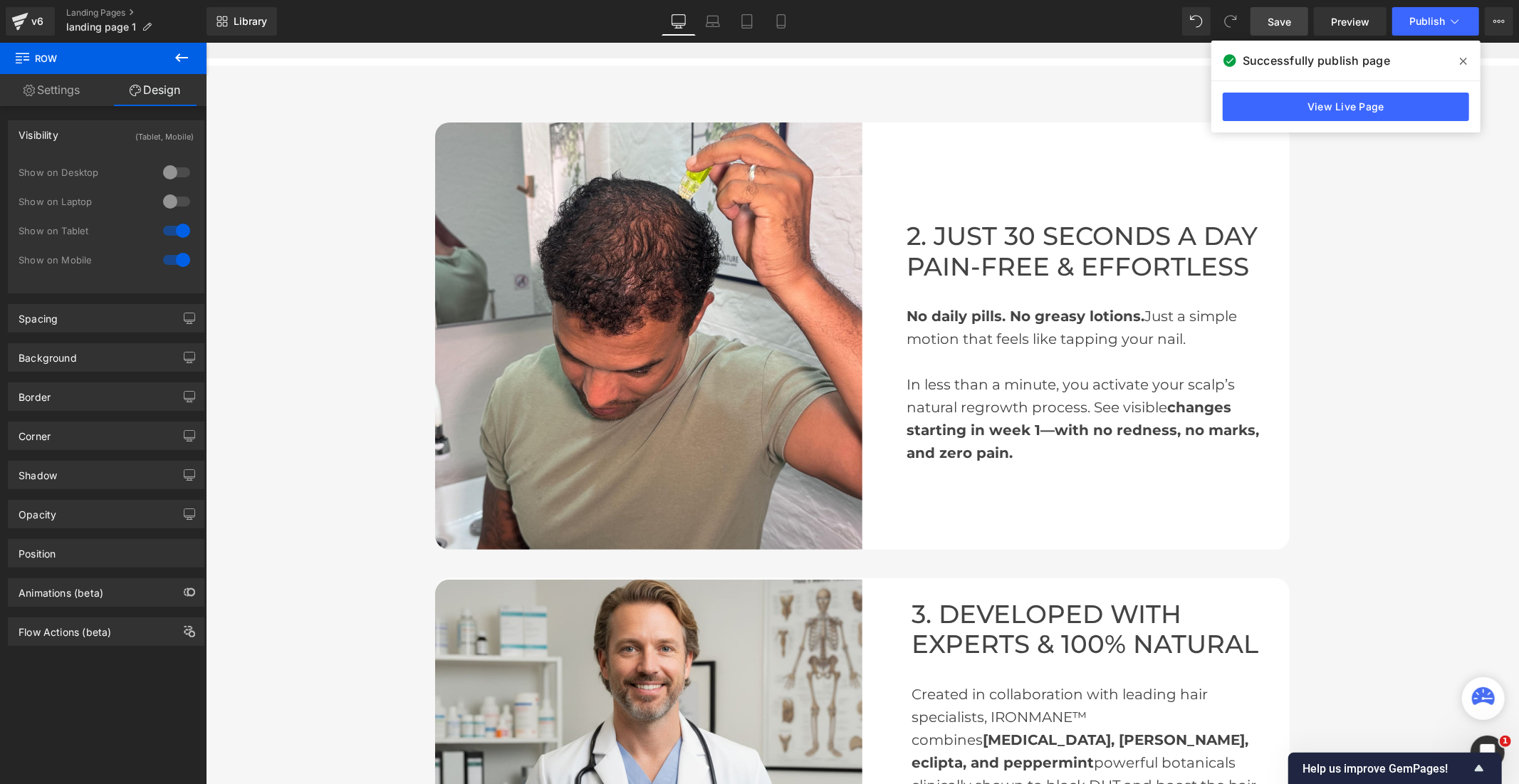
scroll to position [0, 0]
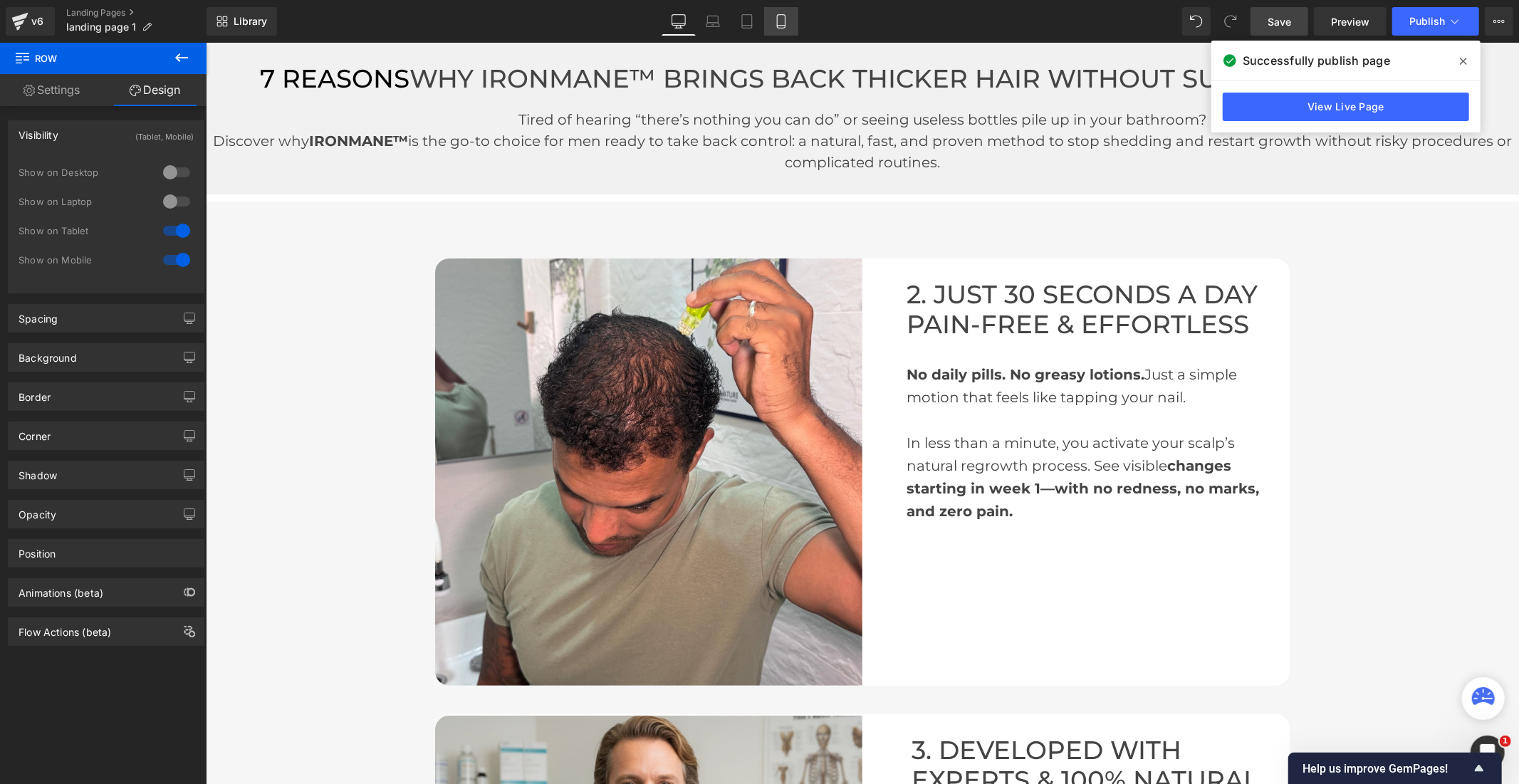
click at [778, 20] on icon at bounding box center [781, 21] width 14 height 14
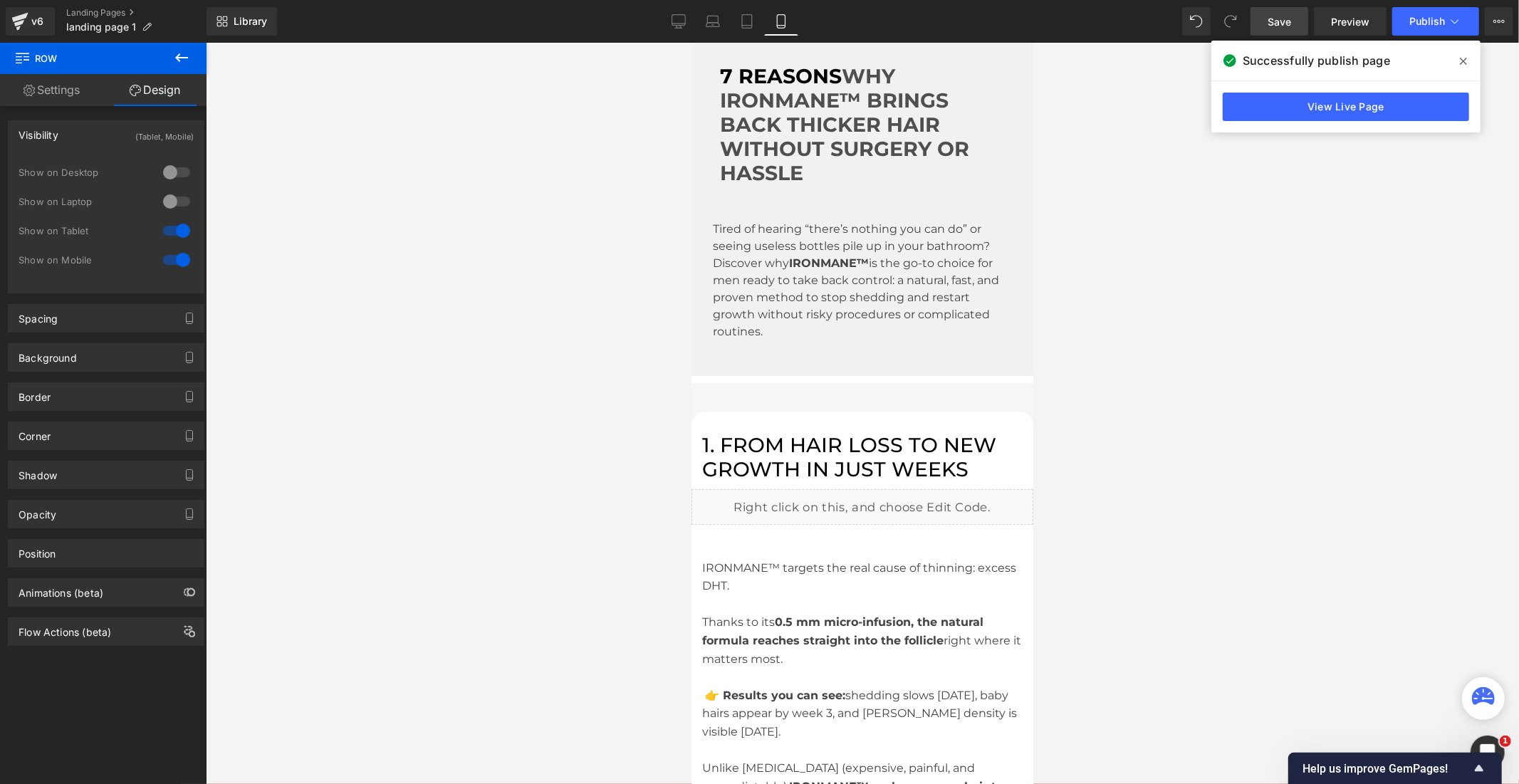
scroll to position [103, 0]
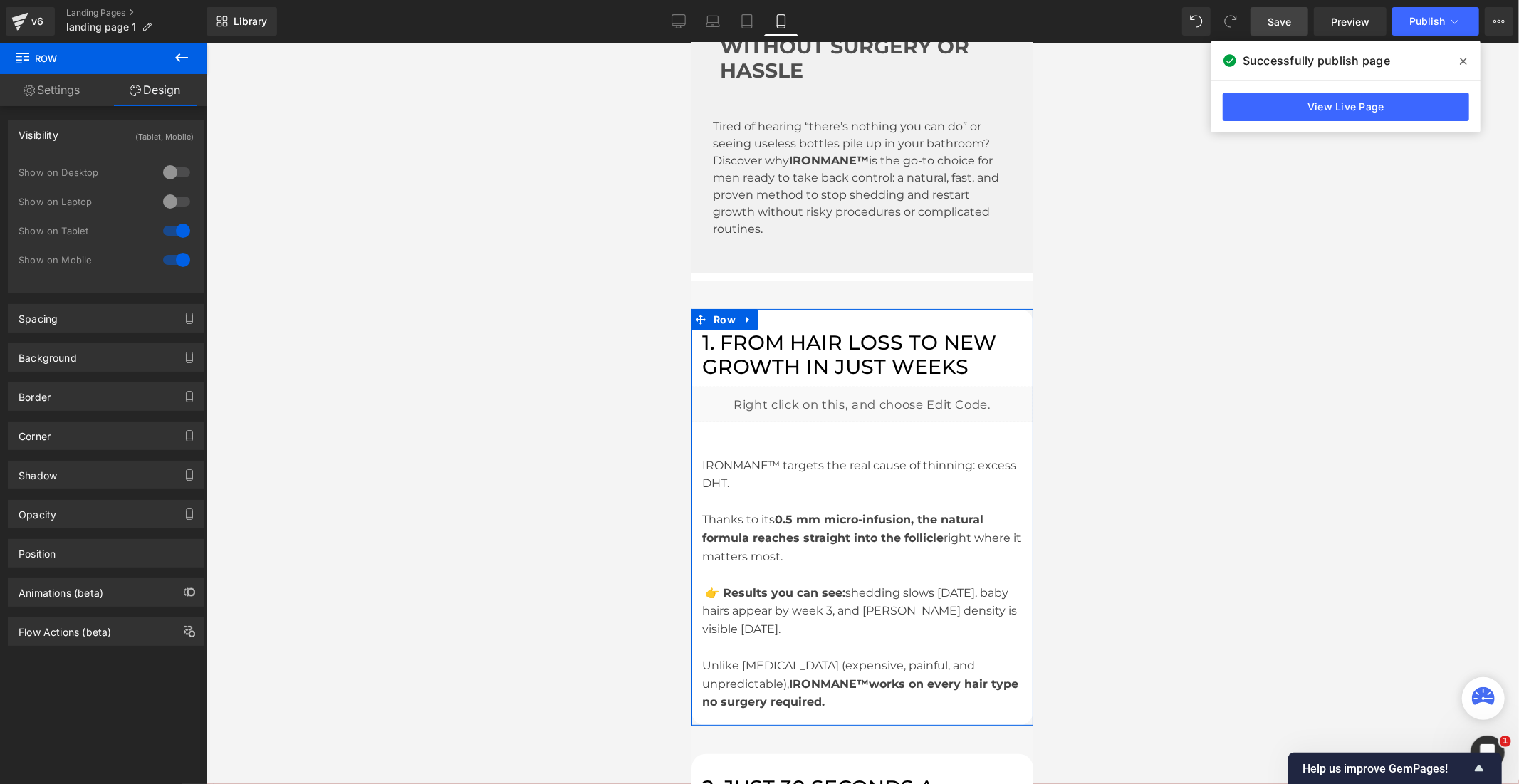
click at [172, 174] on div at bounding box center [176, 172] width 34 height 23
click at [172, 198] on div at bounding box center [176, 201] width 34 height 23
click at [776, 308] on div "1. FROM HAIR LOSS TO NEW GROWTH IN JUST WEEKS Heading Row" at bounding box center [861, 346] width 342 height 77
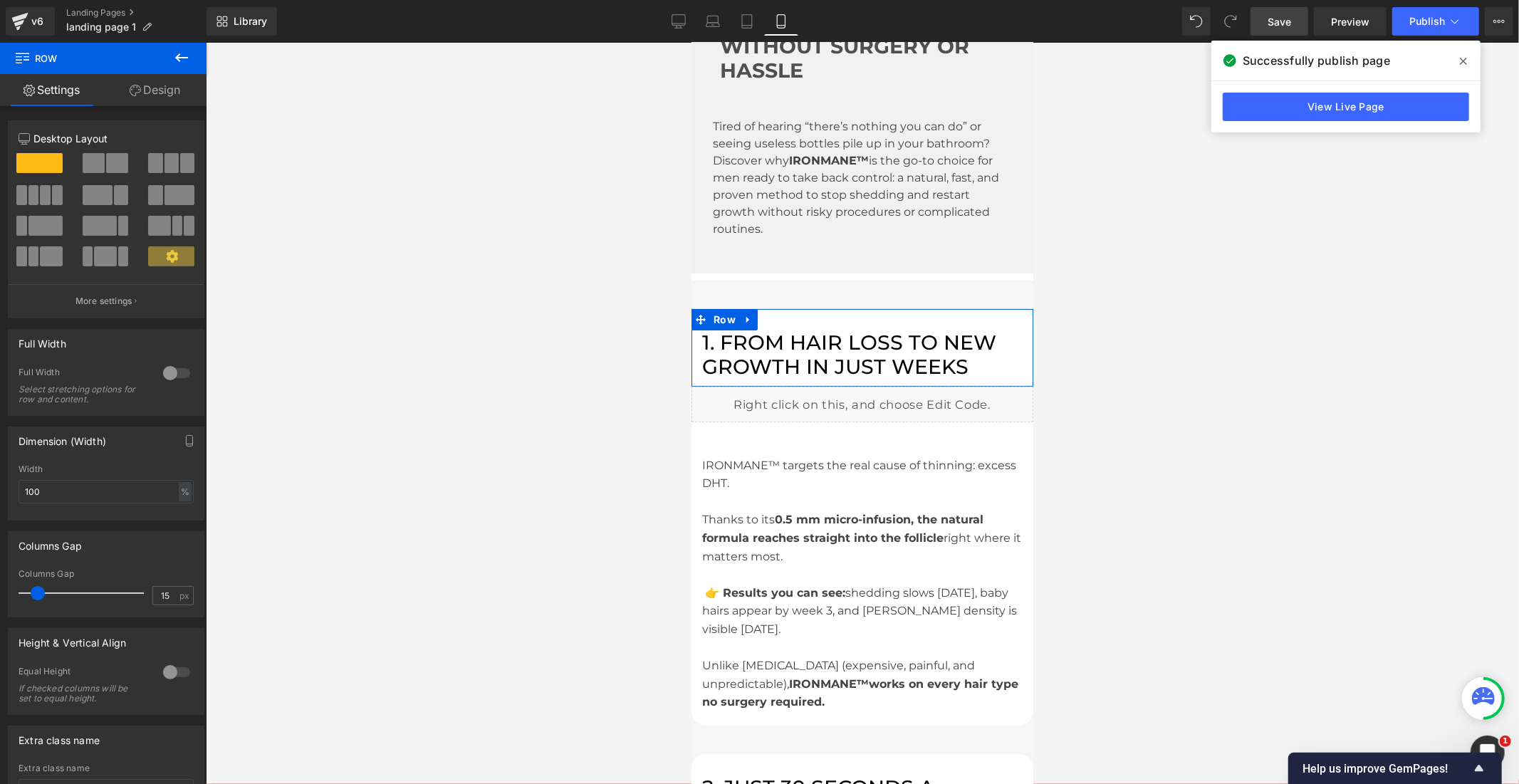
click at [148, 94] on link "Design" at bounding box center [155, 90] width 103 height 32
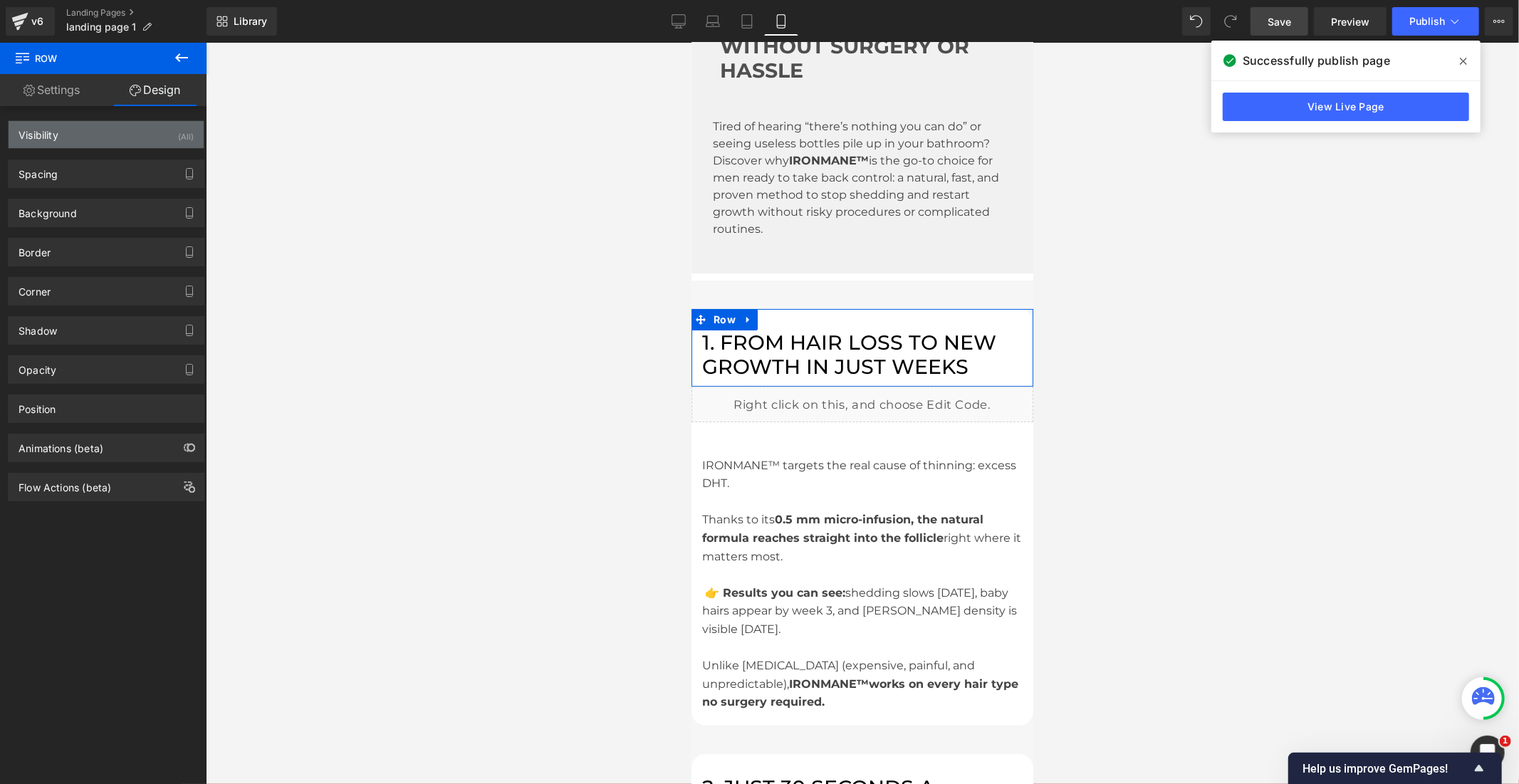
click at [161, 137] on div "Visibility (All)" at bounding box center [106, 134] width 195 height 27
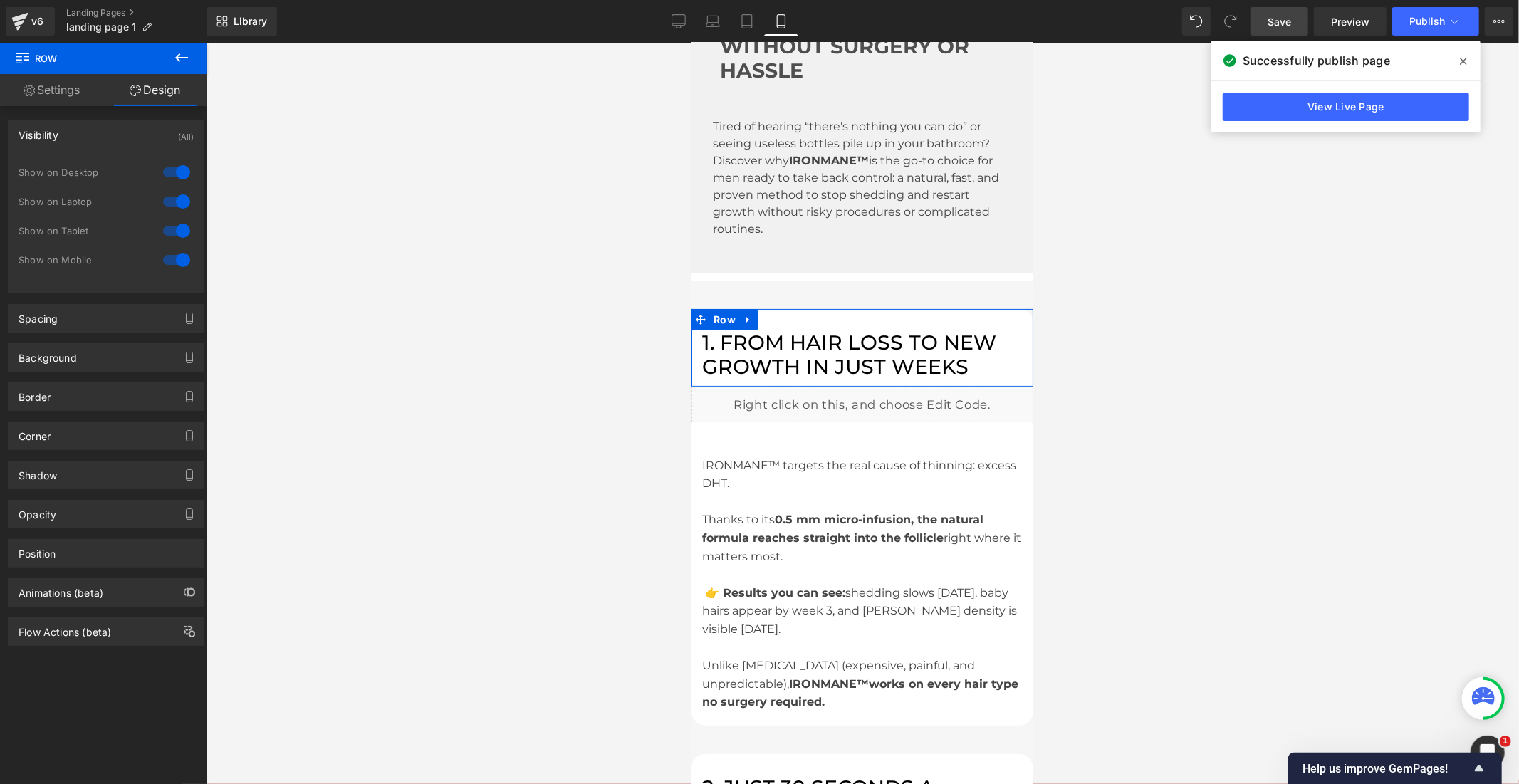
click at [169, 169] on div at bounding box center [176, 172] width 34 height 23
click at [169, 201] on div at bounding box center [176, 201] width 34 height 23
click at [670, 11] on link "Desktop" at bounding box center [678, 21] width 34 height 29
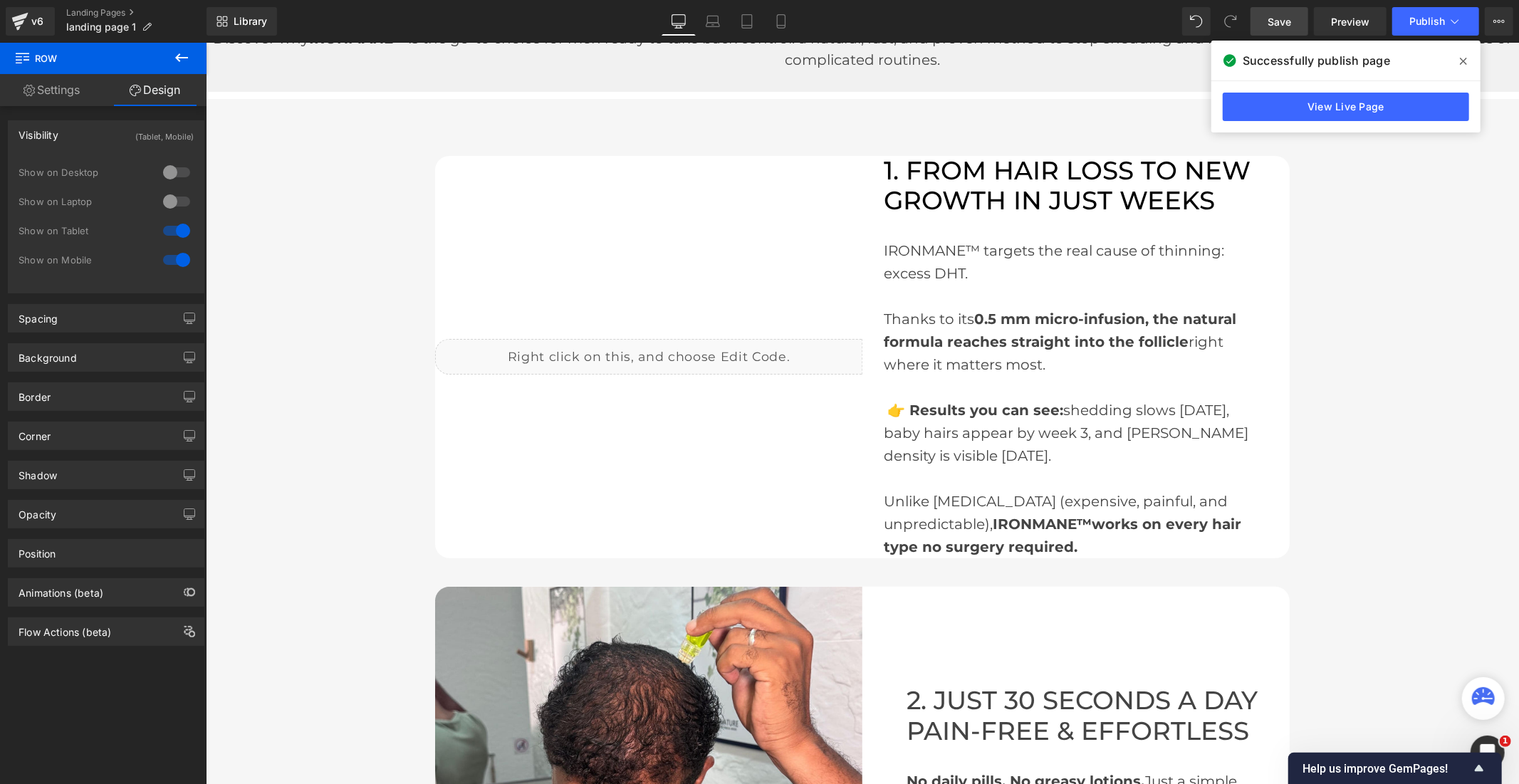
scroll to position [0, 0]
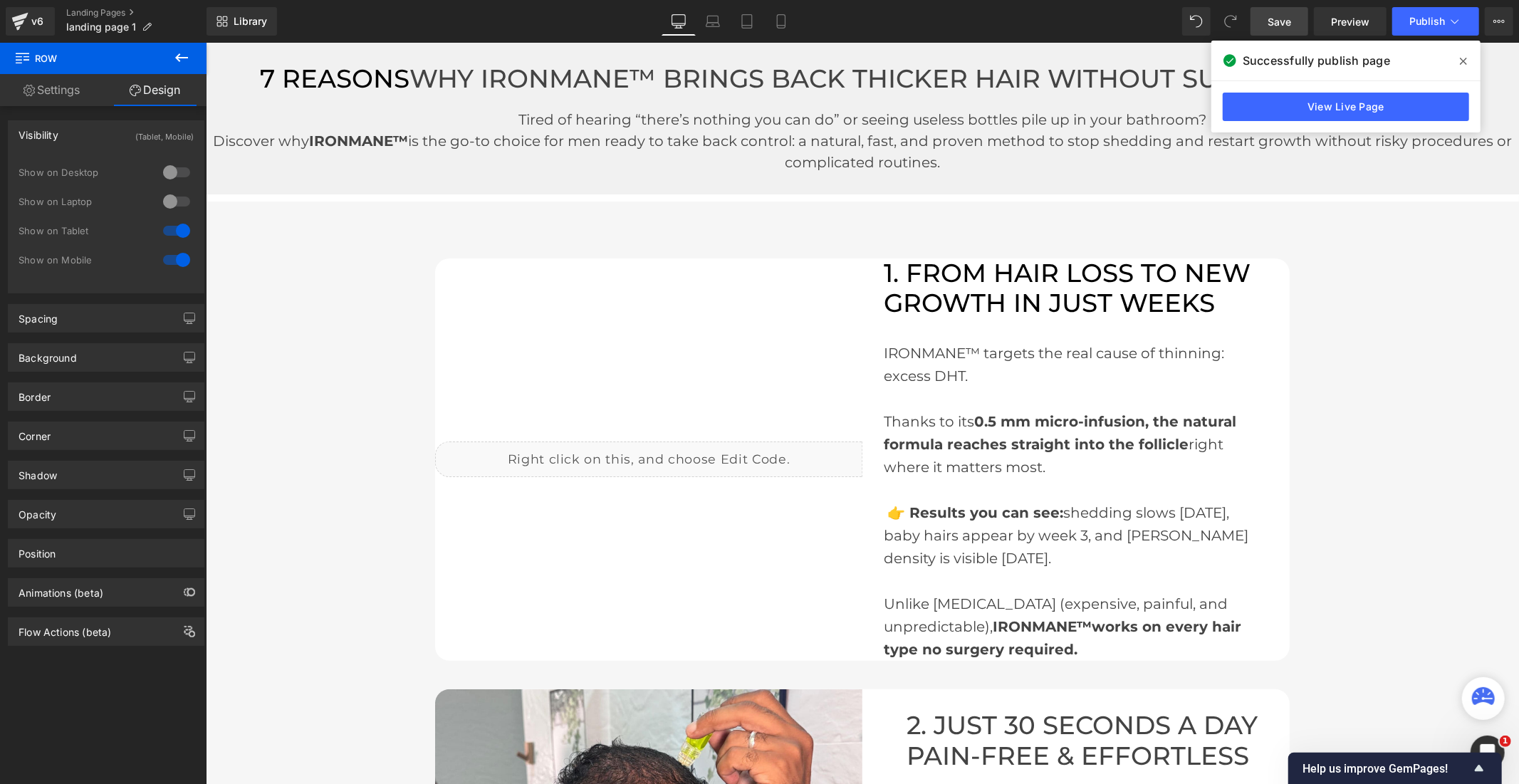
click at [1289, 14] on span "Save" at bounding box center [1279, 22] width 23 height 15
click at [1409, 16] on button "Publish" at bounding box center [1435, 21] width 87 height 29
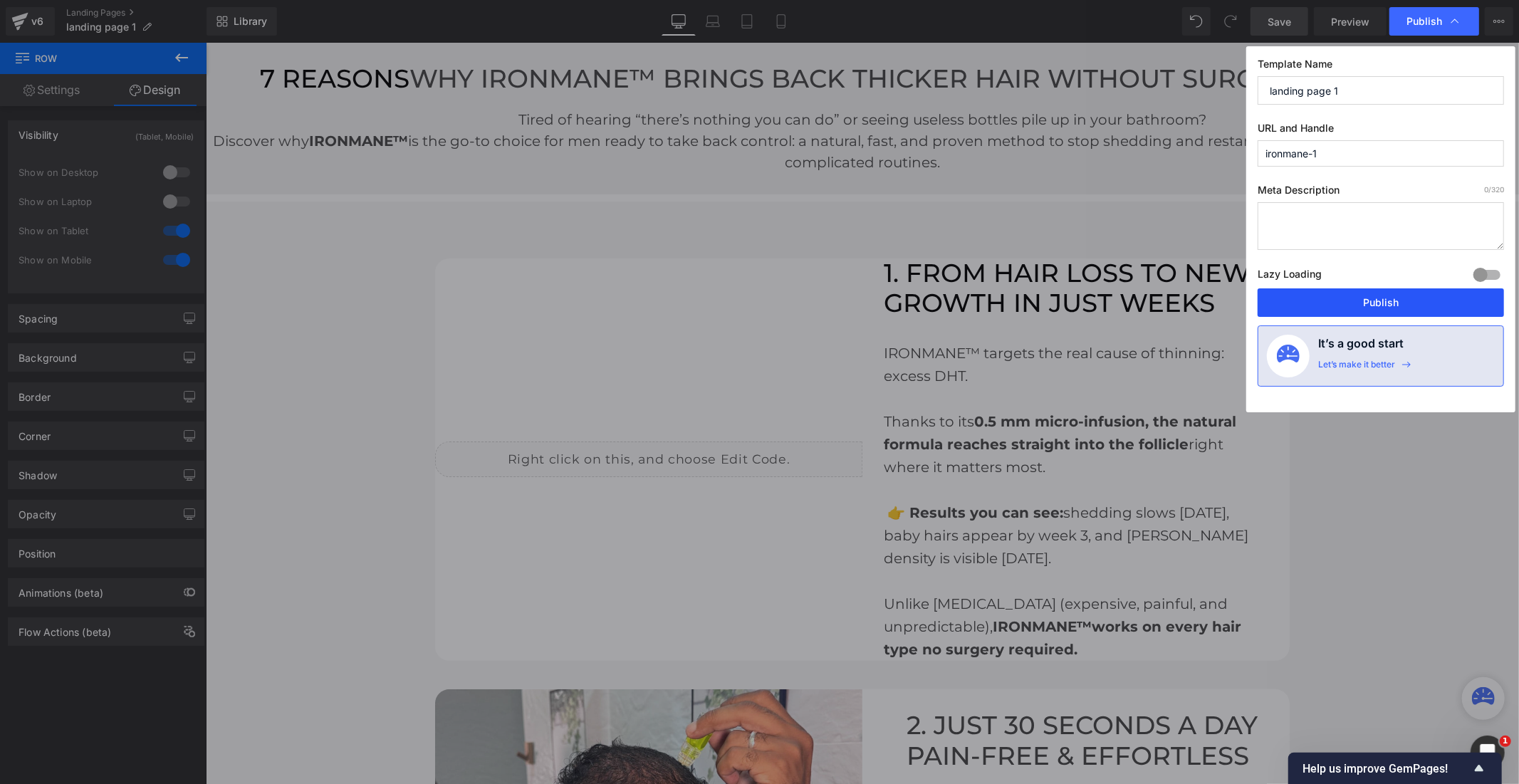
click at [1370, 295] on button "Publish" at bounding box center [1381, 303] width 246 height 29
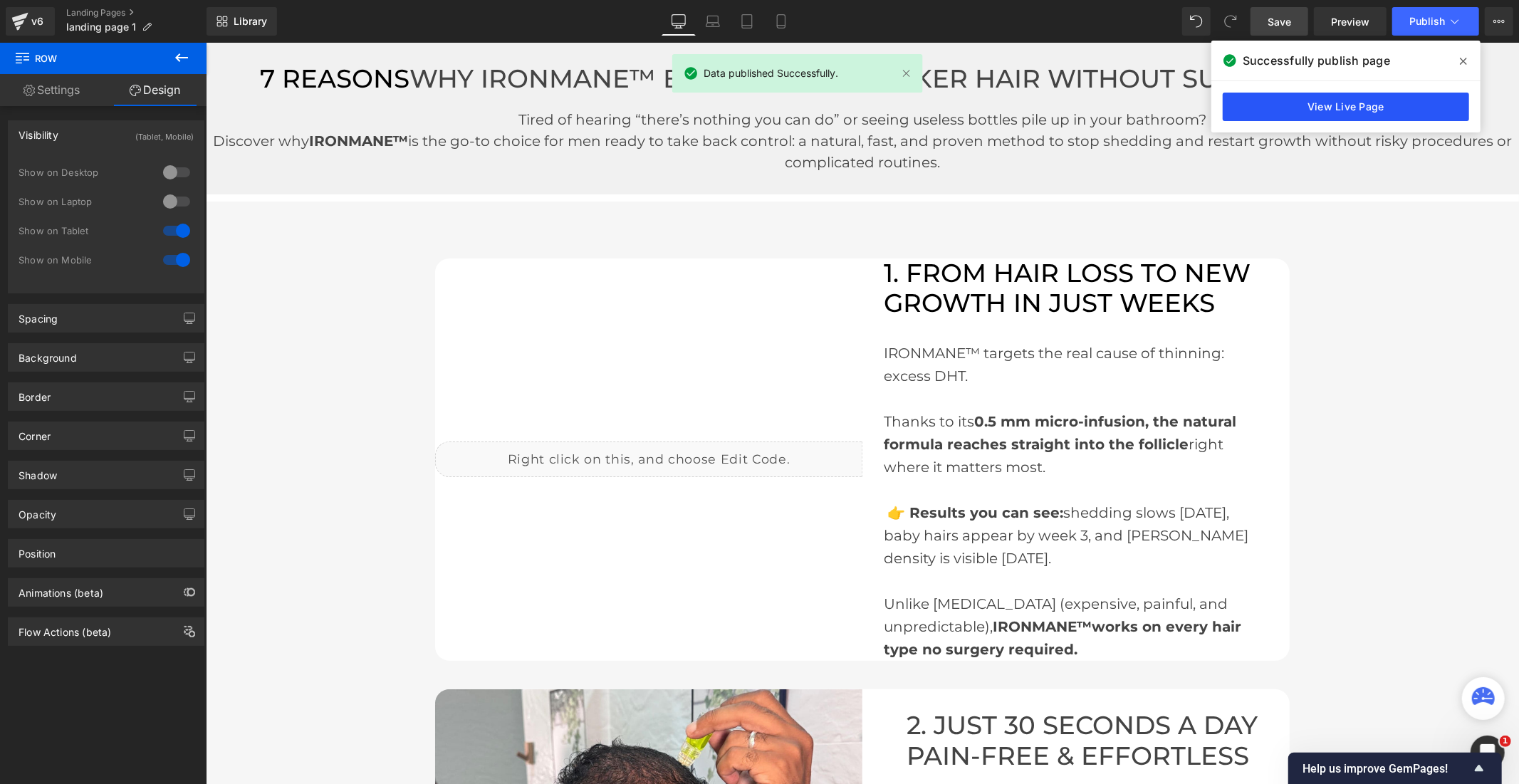
click at [1397, 115] on link "View Live Page" at bounding box center [1346, 107] width 246 height 29
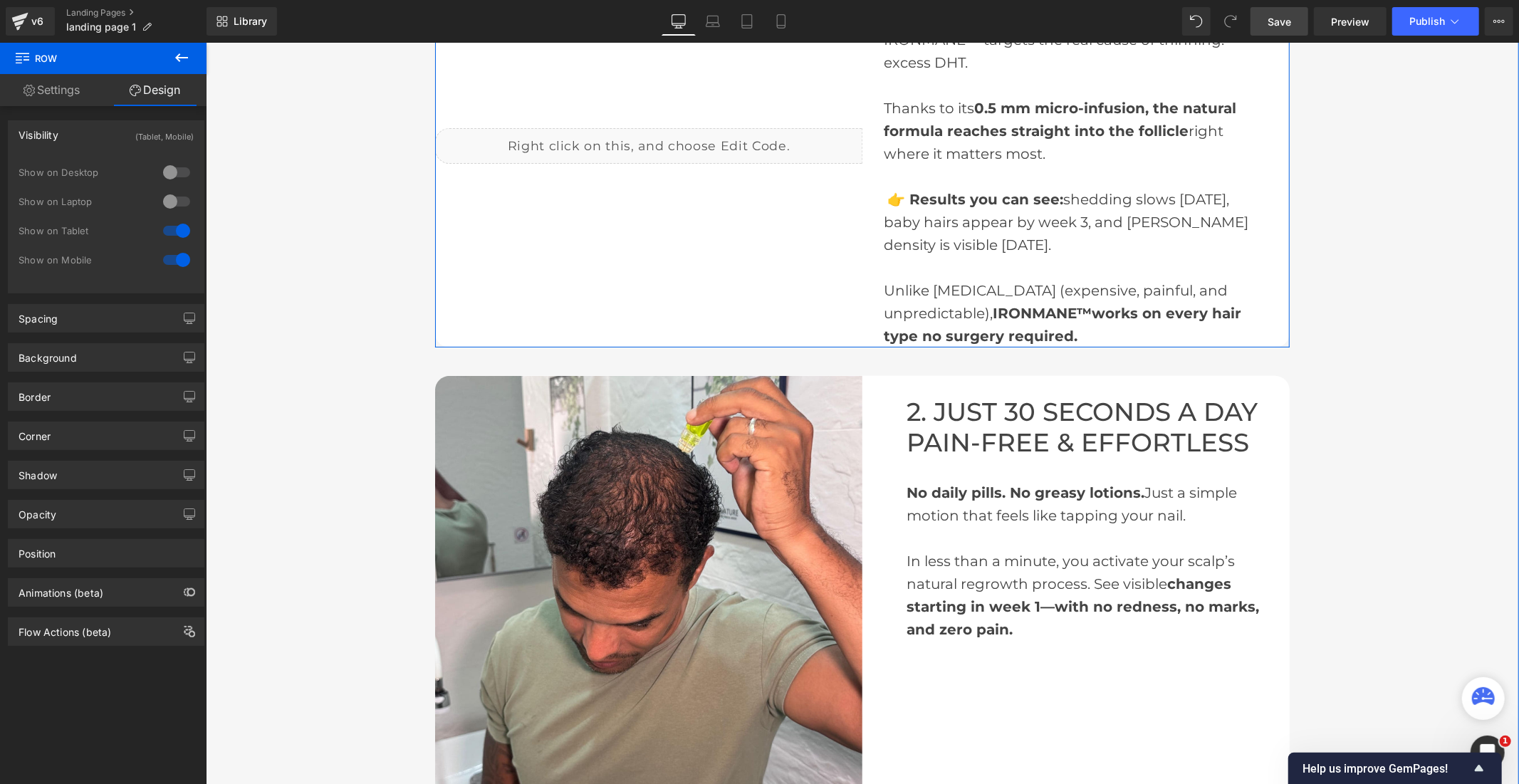
scroll to position [316, 0]
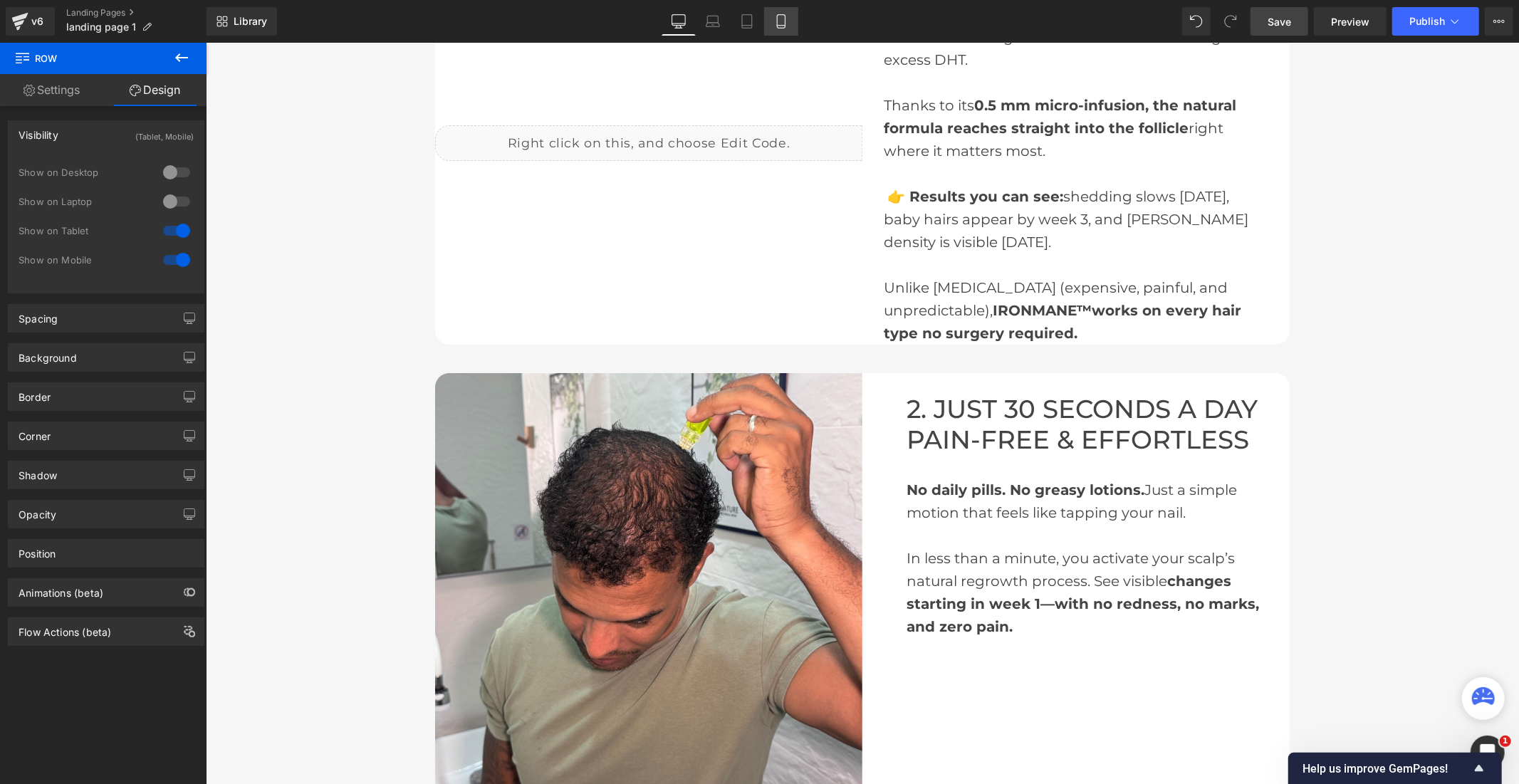
click at [781, 27] on icon at bounding box center [781, 22] width 8 height 14
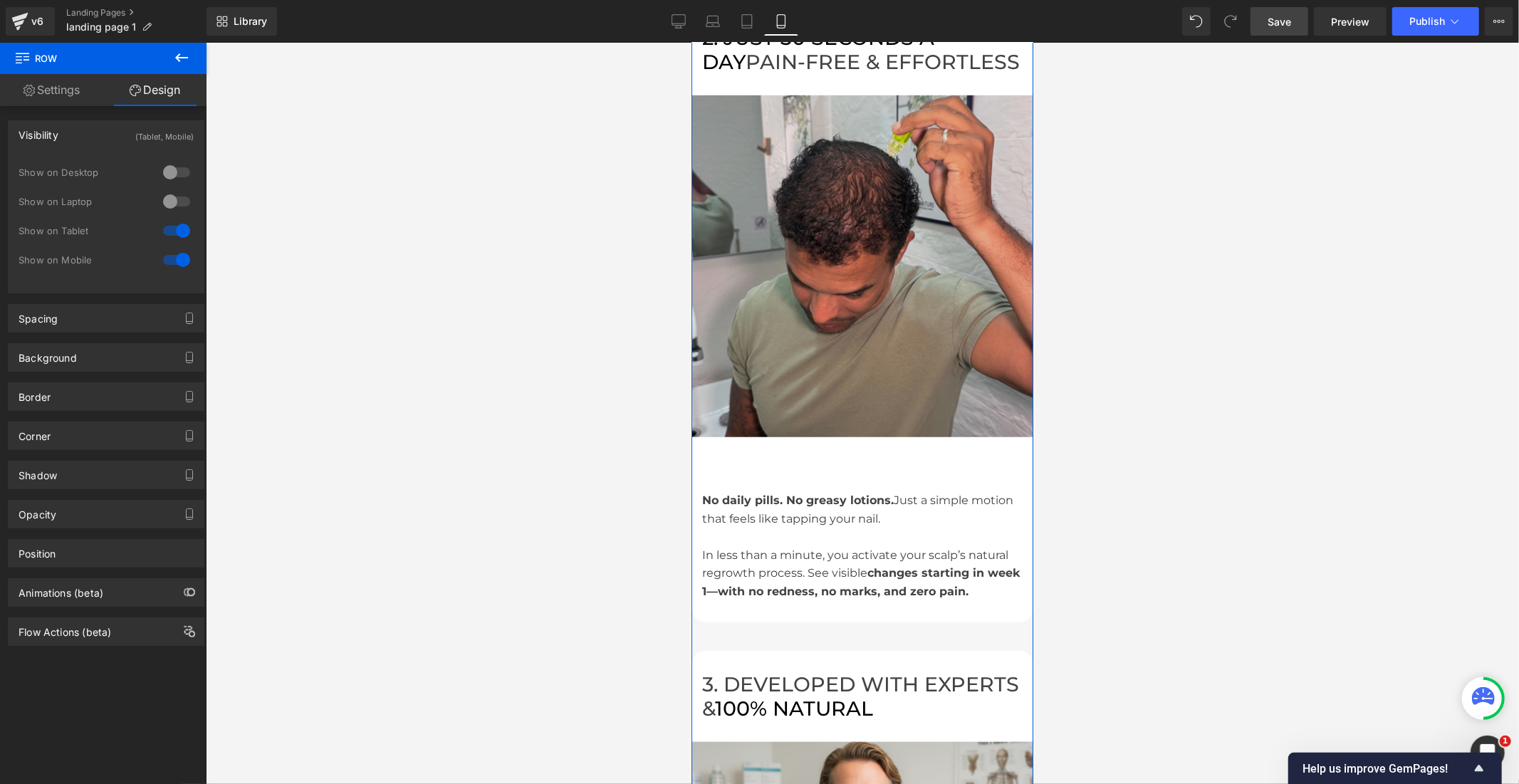
scroll to position [893, 0]
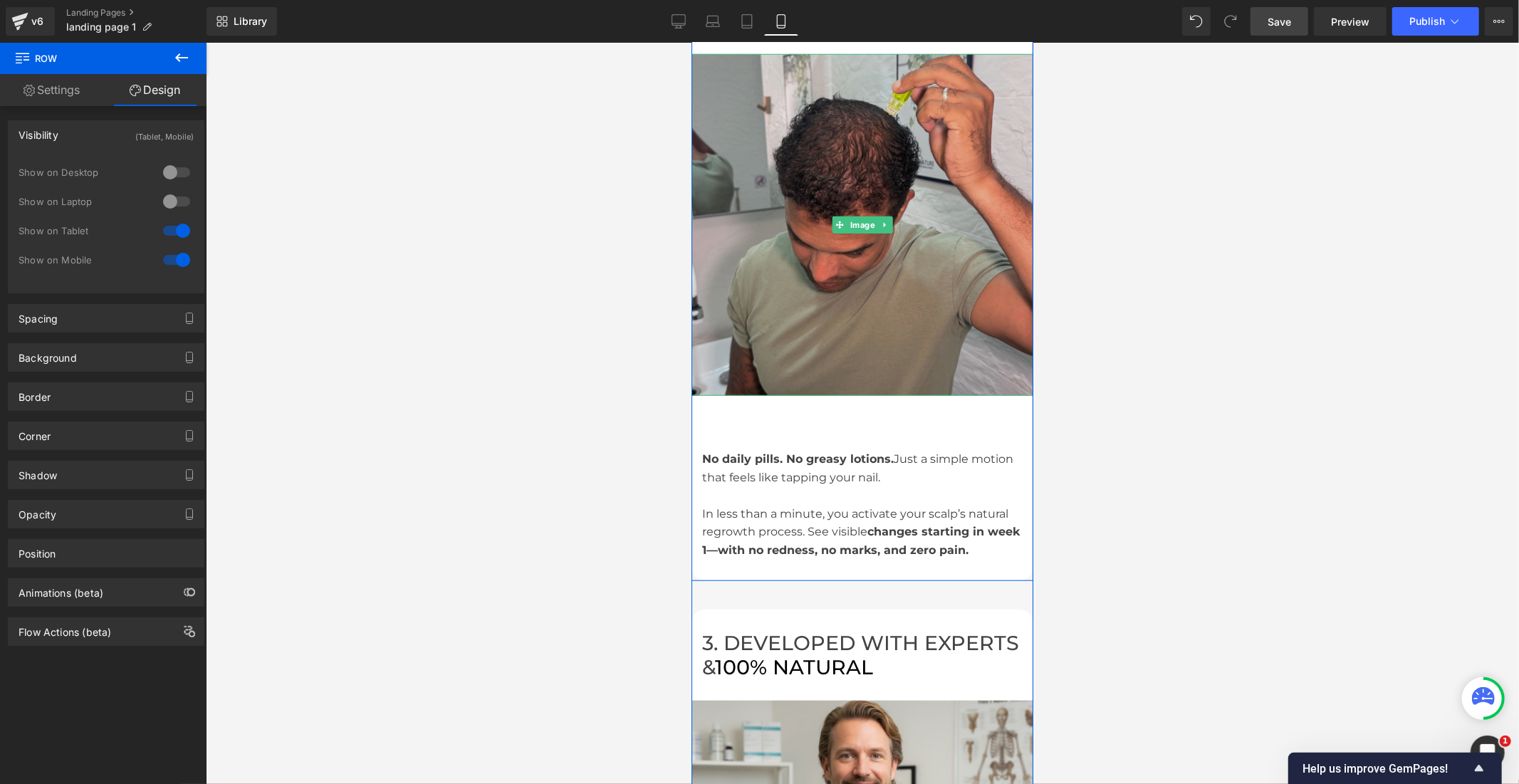
click at [784, 336] on img at bounding box center [861, 224] width 342 height 342
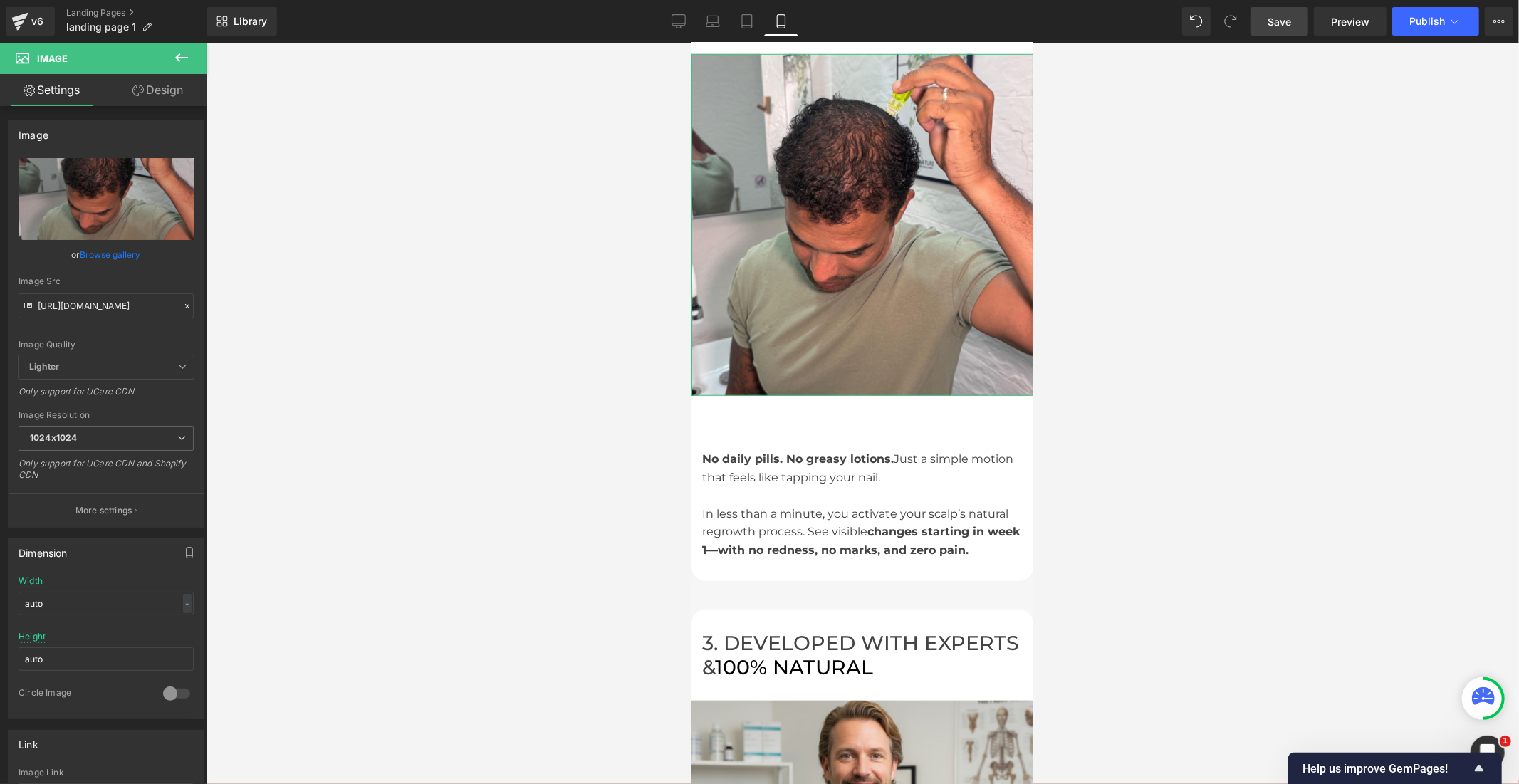
click at [147, 85] on link "Design" at bounding box center [158, 90] width 103 height 32
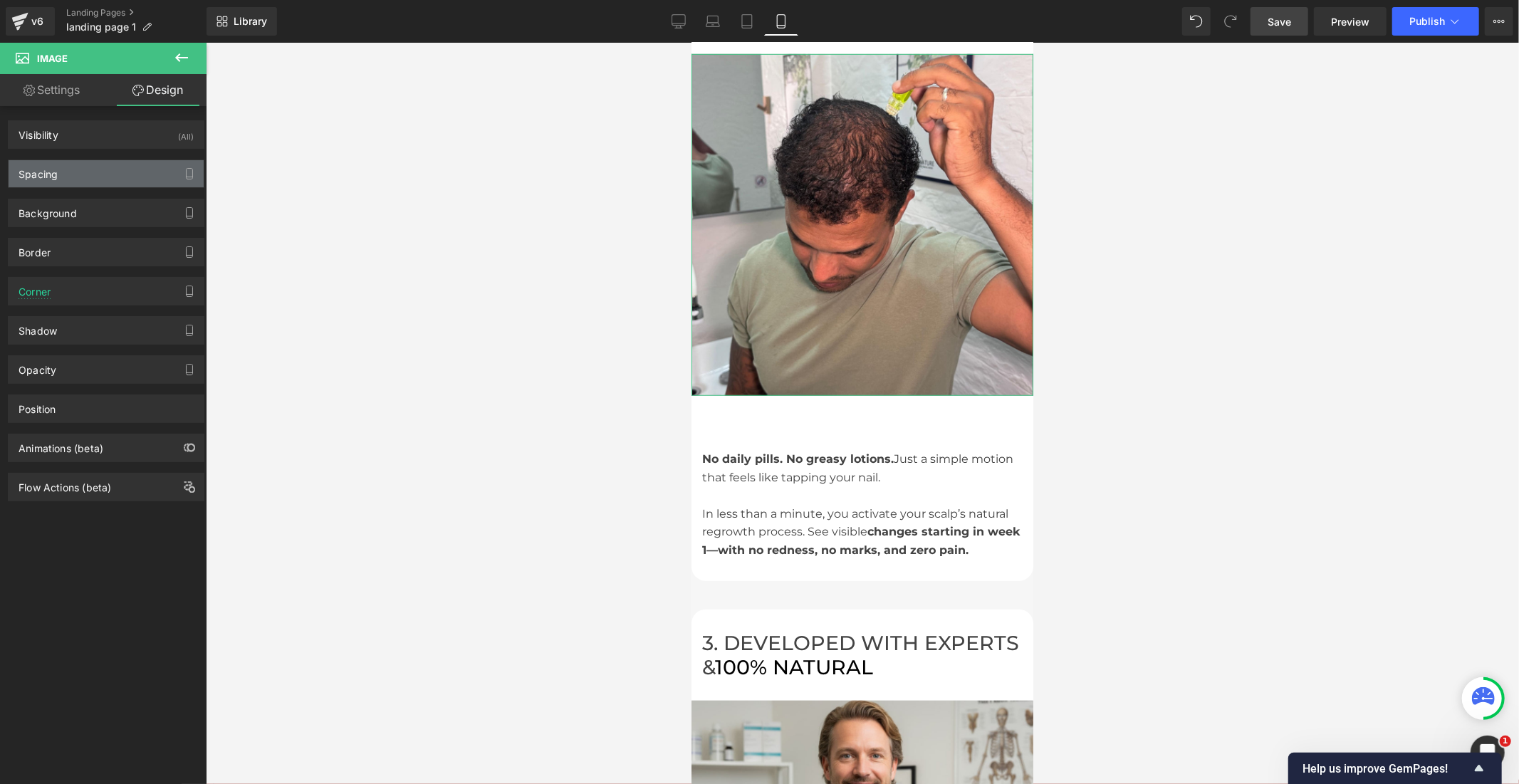
click at [90, 180] on div "Spacing" at bounding box center [106, 174] width 195 height 27
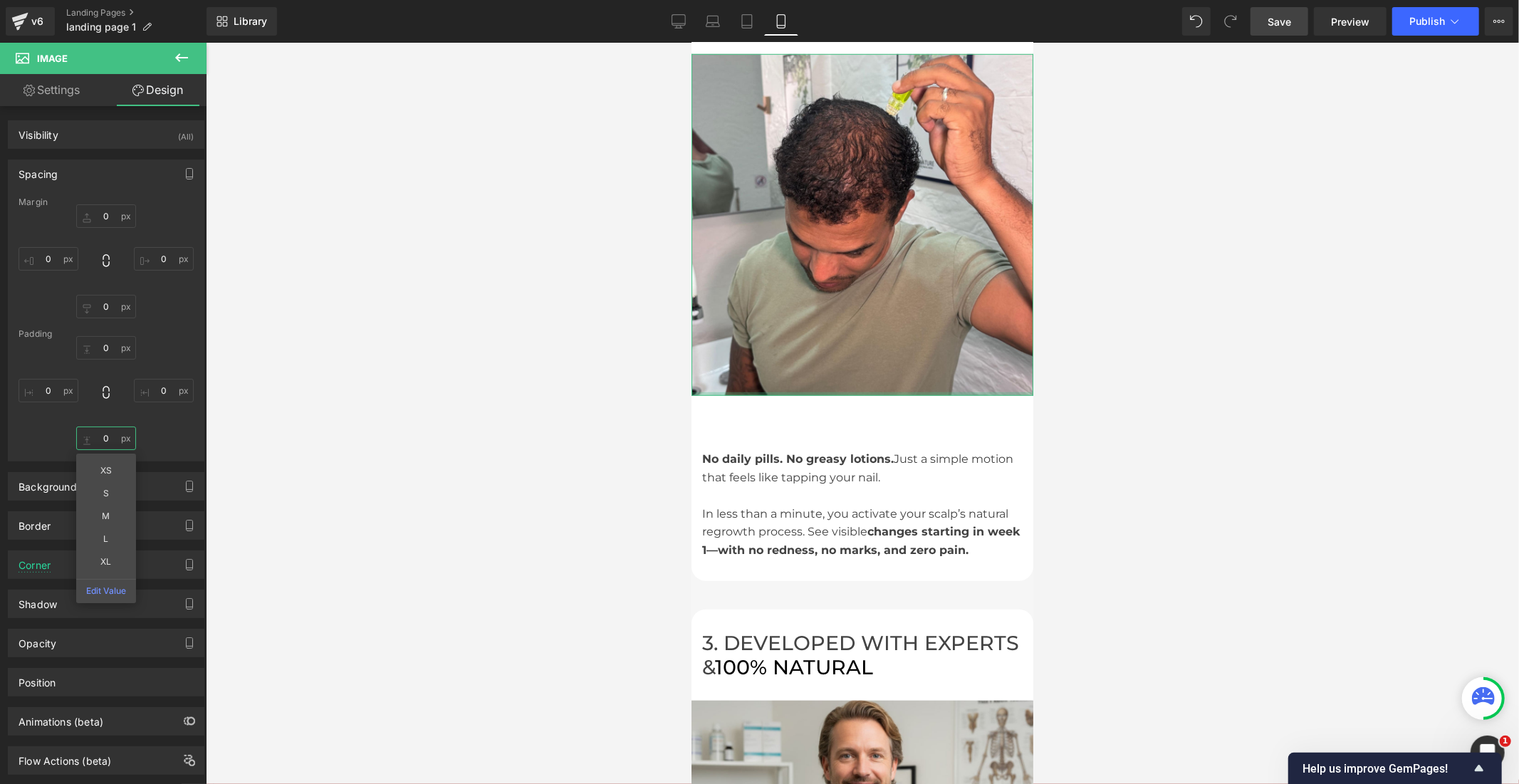
click at [105, 438] on input "0" at bounding box center [106, 438] width 60 height 23
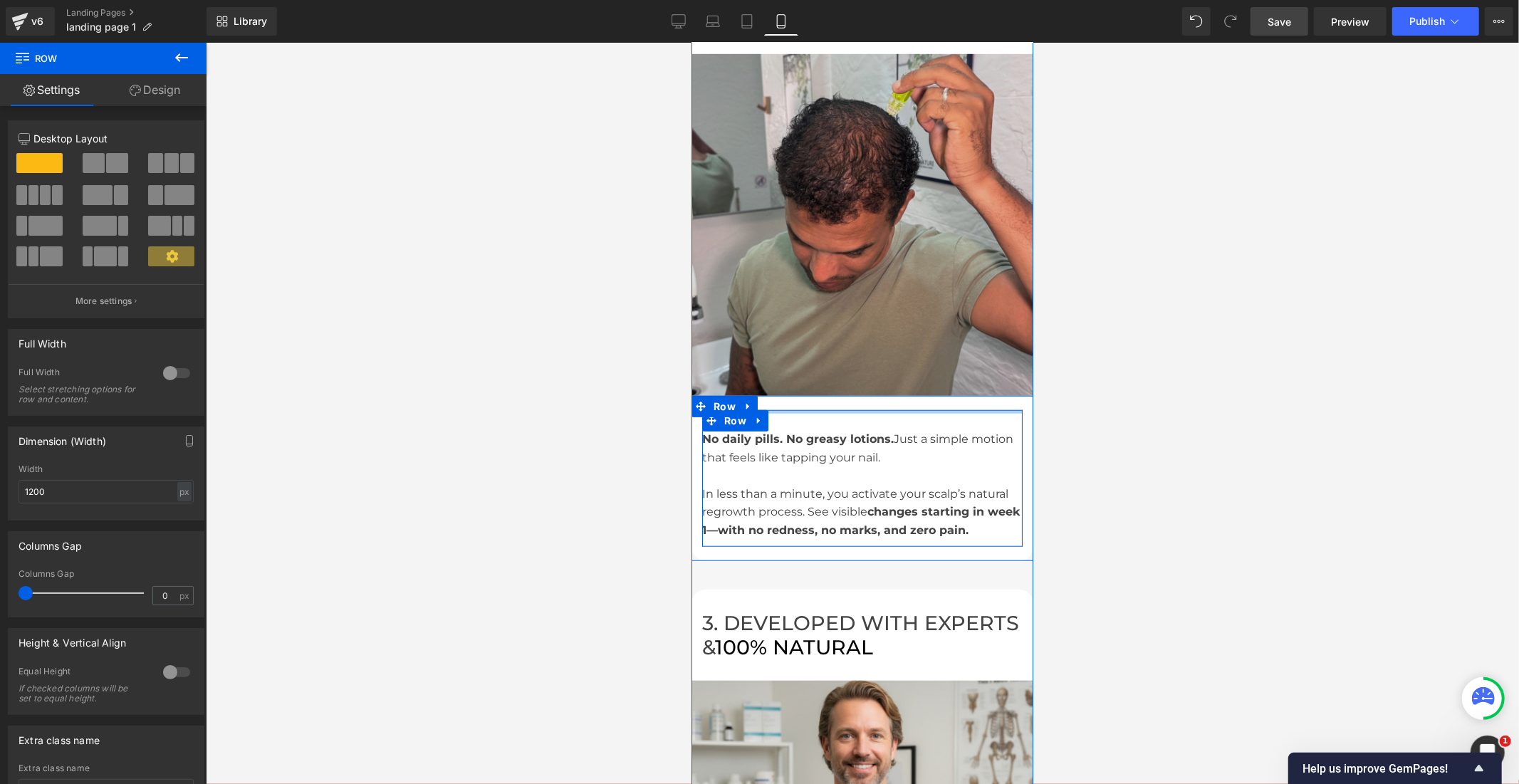
drag, startPoint x: 814, startPoint y: 394, endPoint x: 815, endPoint y: 358, distance: 36.0
click at [815, 358] on div "2. JUST 30 SECONDS A DAY PAIN-FREE & EFFORTLESS Heading Row Image 2. JUST 30 SE…" at bounding box center [861, 261] width 342 height 598
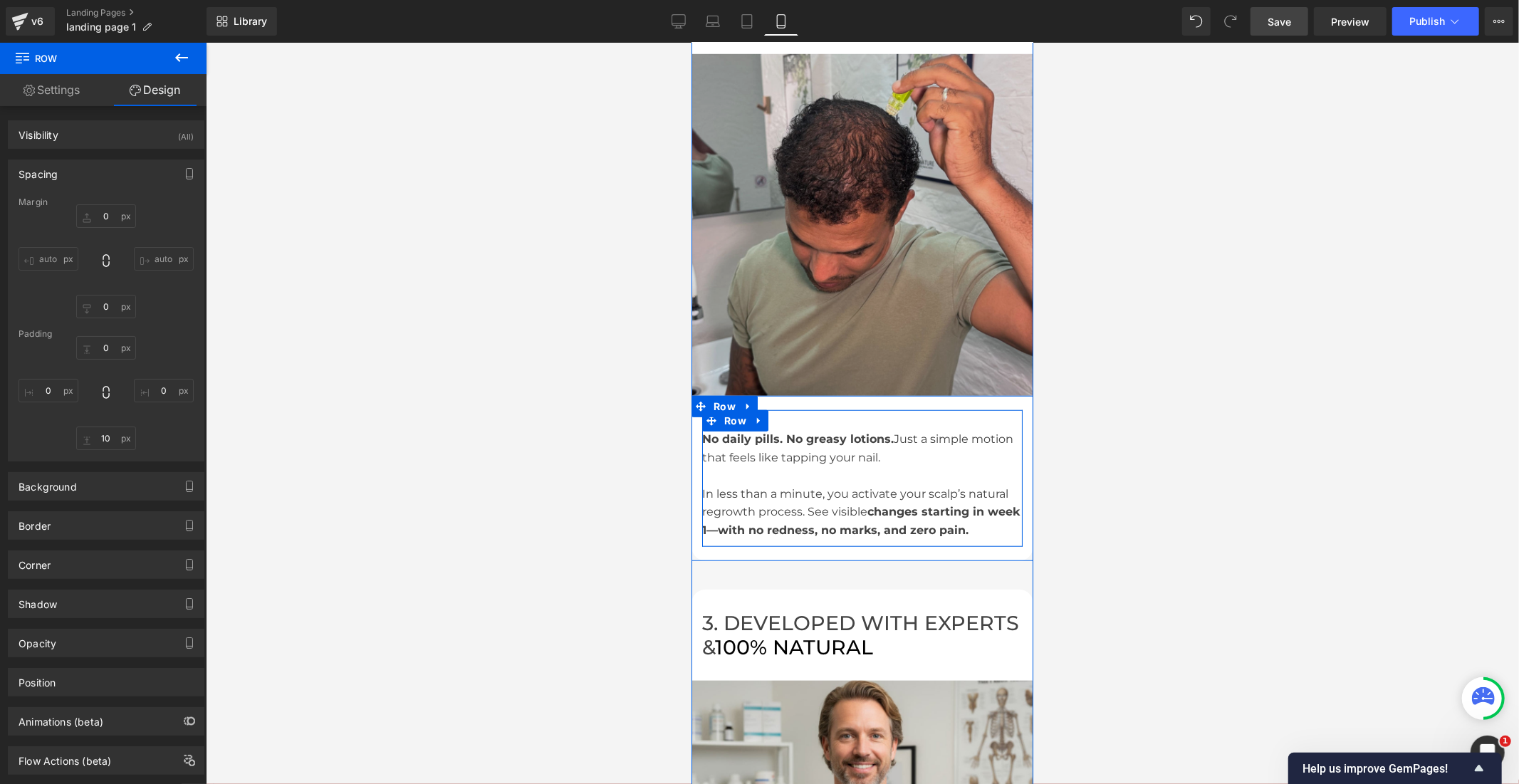
click at [833, 363] on img at bounding box center [861, 224] width 342 height 342
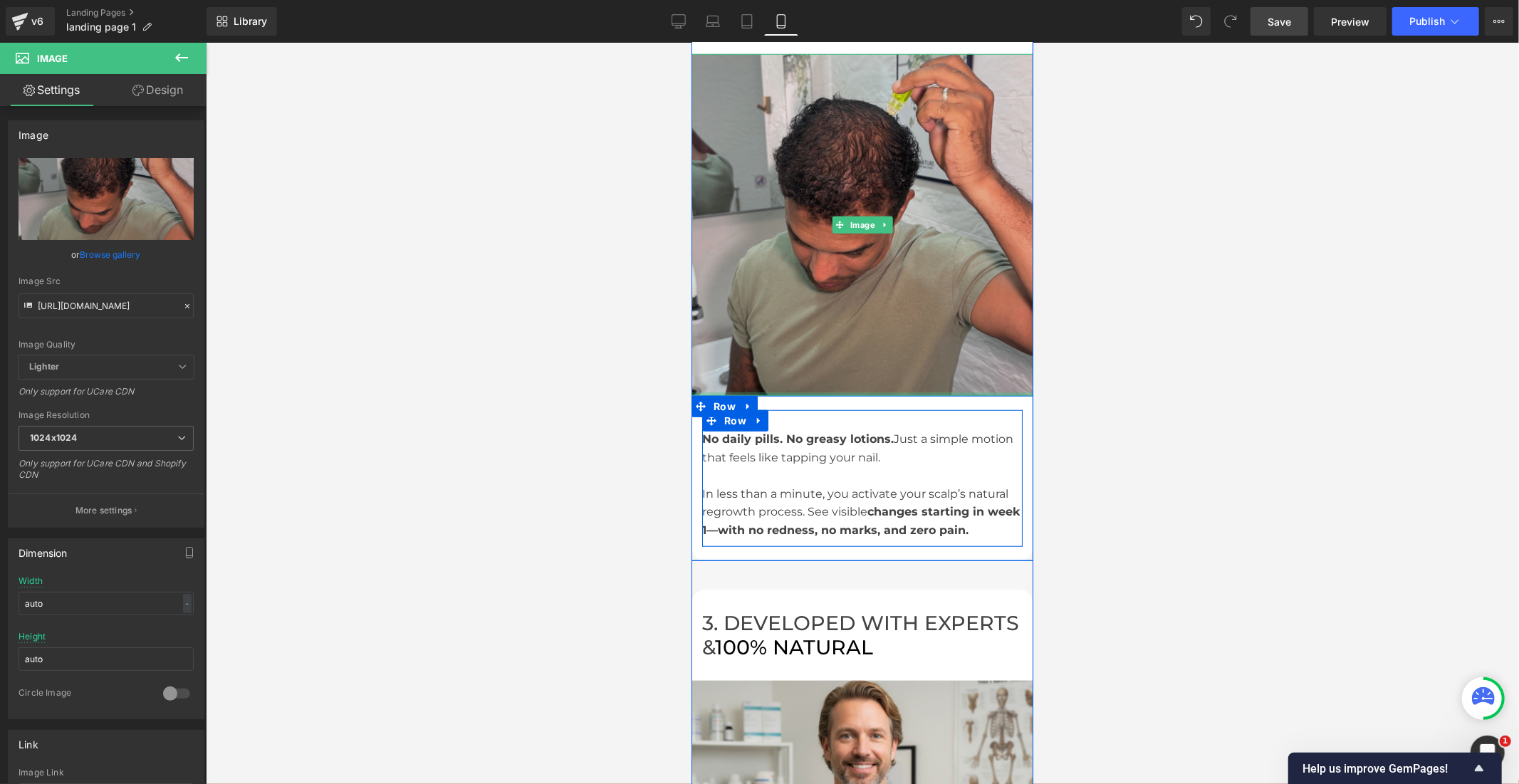
drag, startPoint x: 832, startPoint y: 375, endPoint x: 833, endPoint y: 358, distance: 17.0
click at [833, 358] on div "Image" at bounding box center [861, 224] width 342 height 342
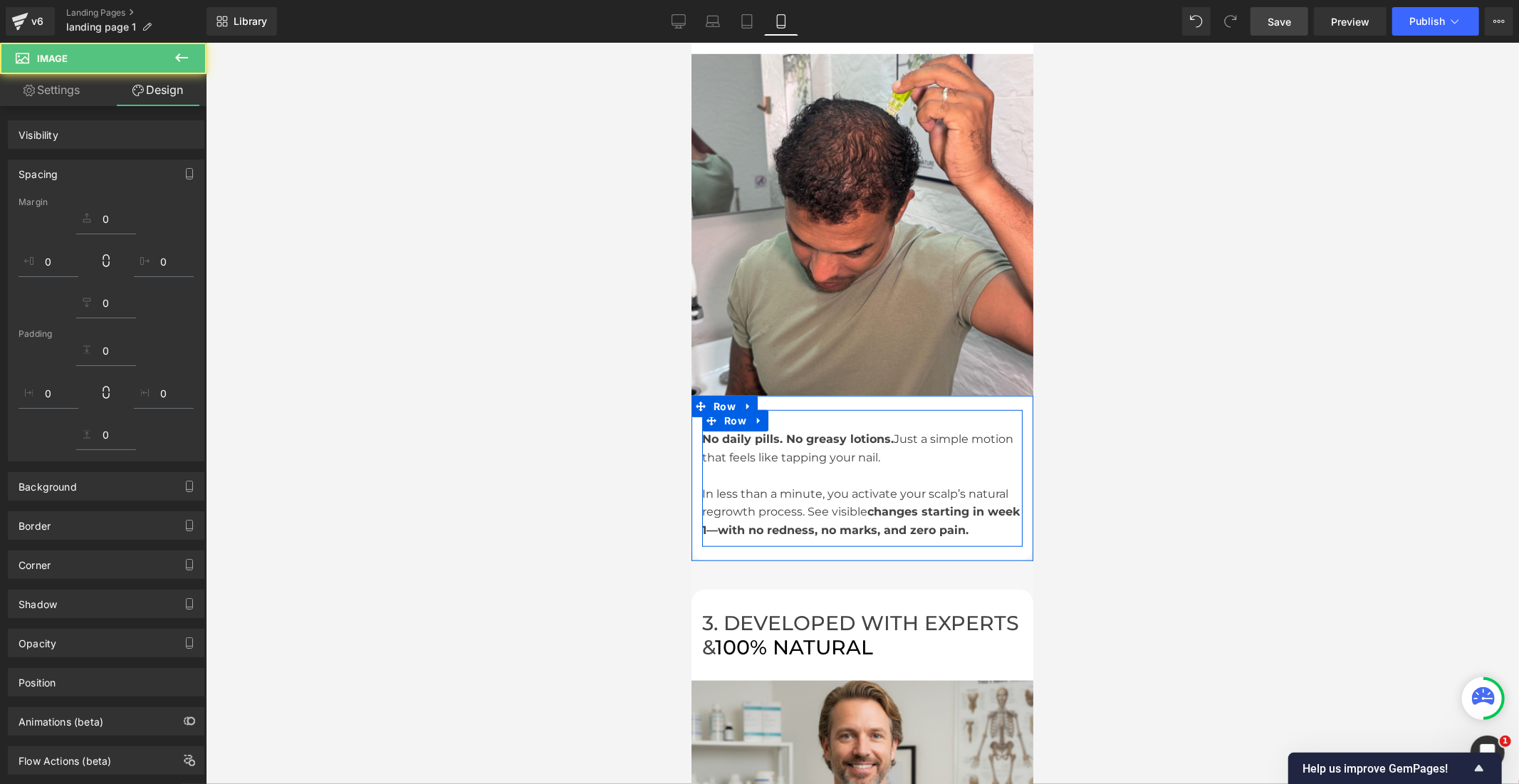
click at [1165, 369] on div at bounding box center [863, 414] width 1314 height 741
click at [1101, 396] on div at bounding box center [863, 414] width 1314 height 741
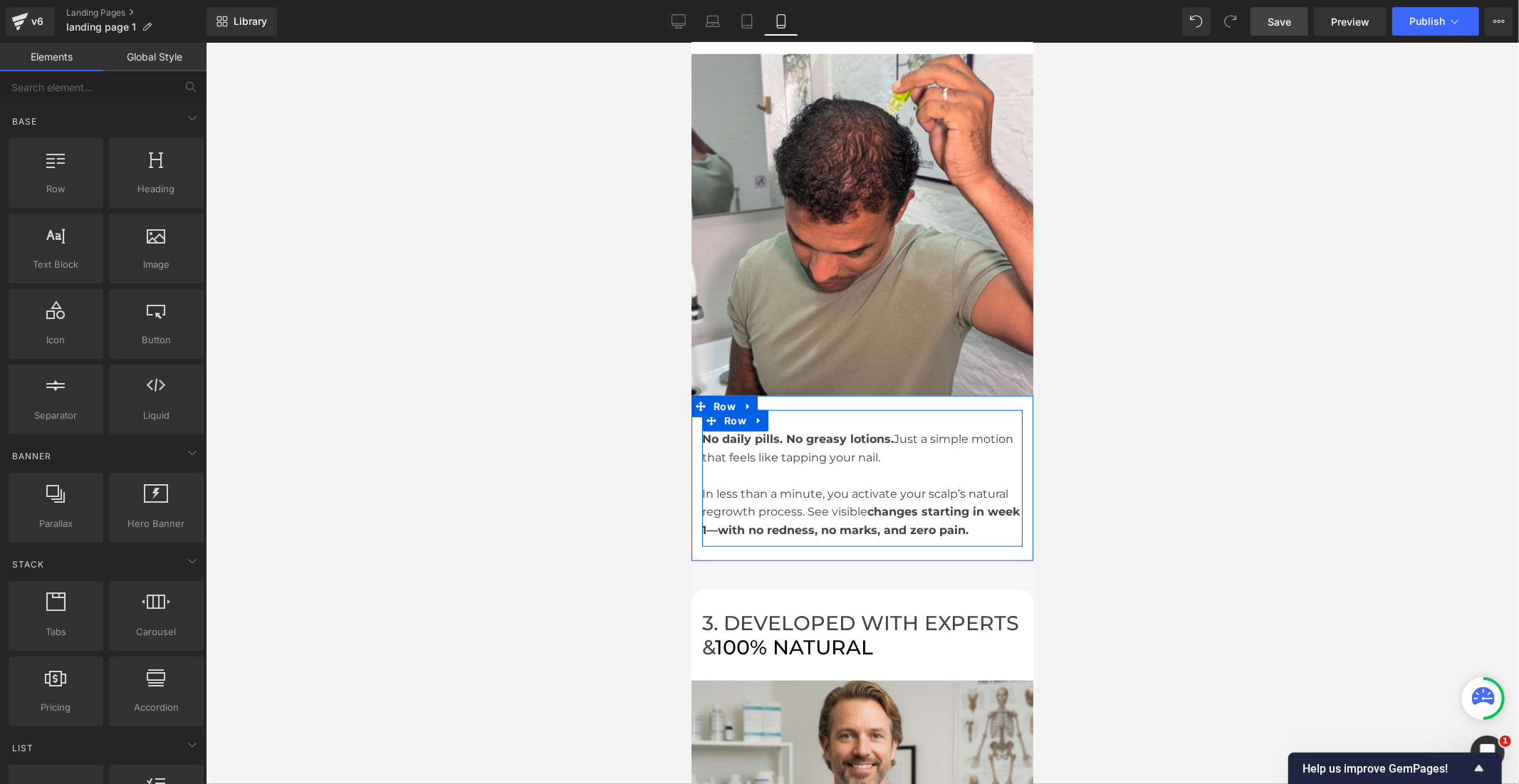
click at [1045, 369] on div at bounding box center [863, 414] width 1314 height 741
click at [621, 331] on div at bounding box center [863, 414] width 1314 height 741
click at [686, 327] on div at bounding box center [863, 414] width 1314 height 741
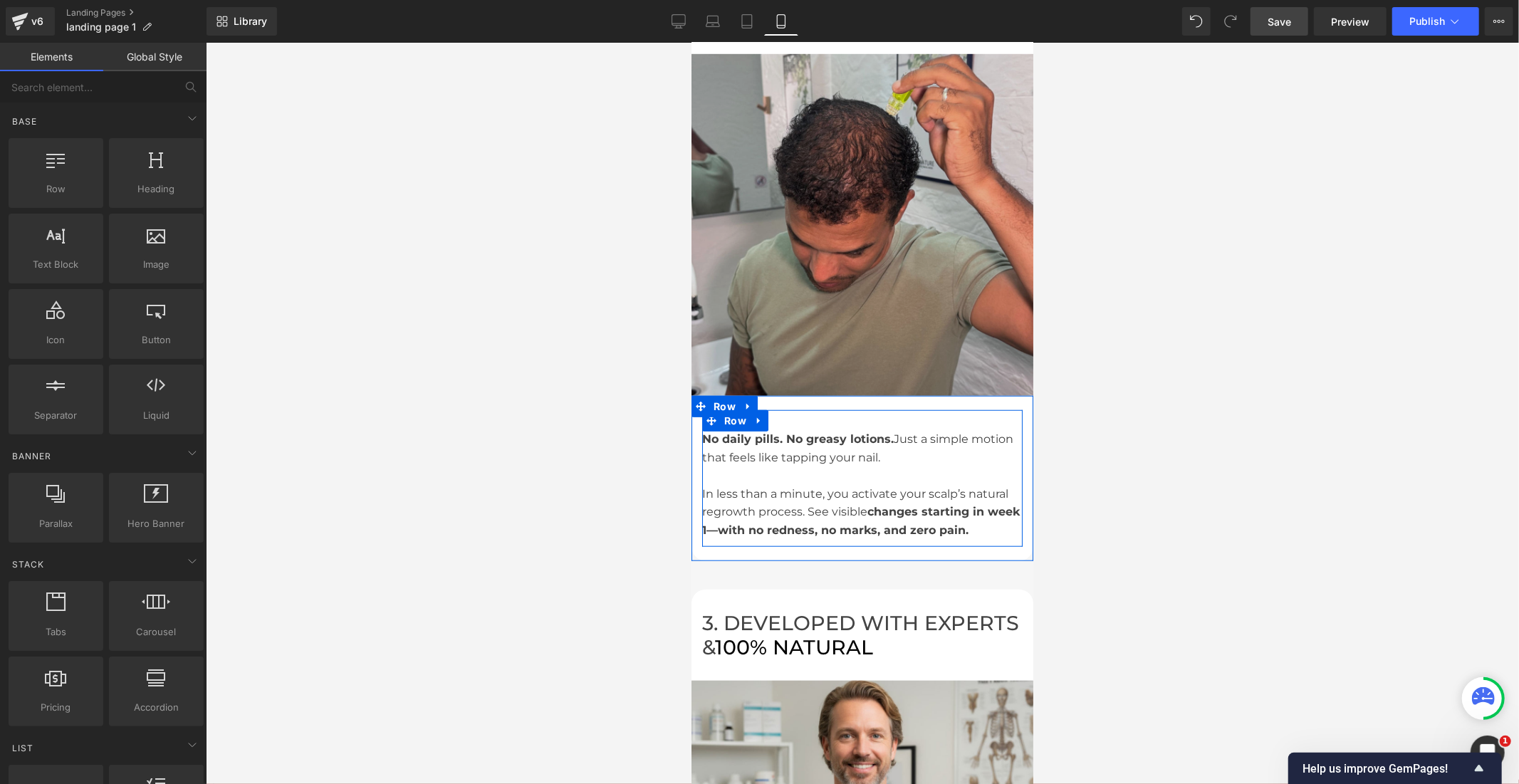
click at [698, 327] on img at bounding box center [861, 224] width 342 height 342
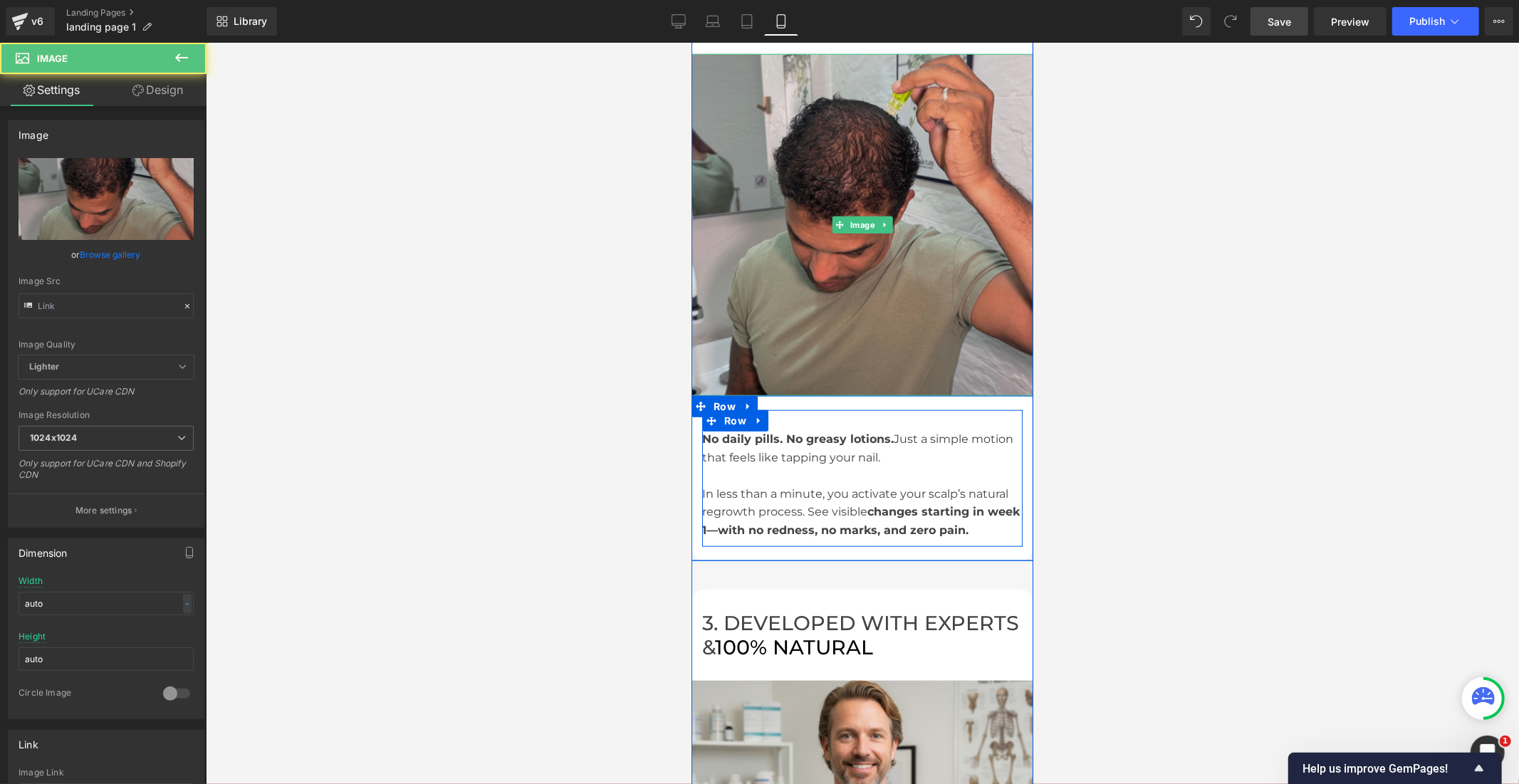
type input "https://cdn.shopify.com/s/files/1/0968/5388/5257/files/7_1_1024x1024.jpg?v=1758…"
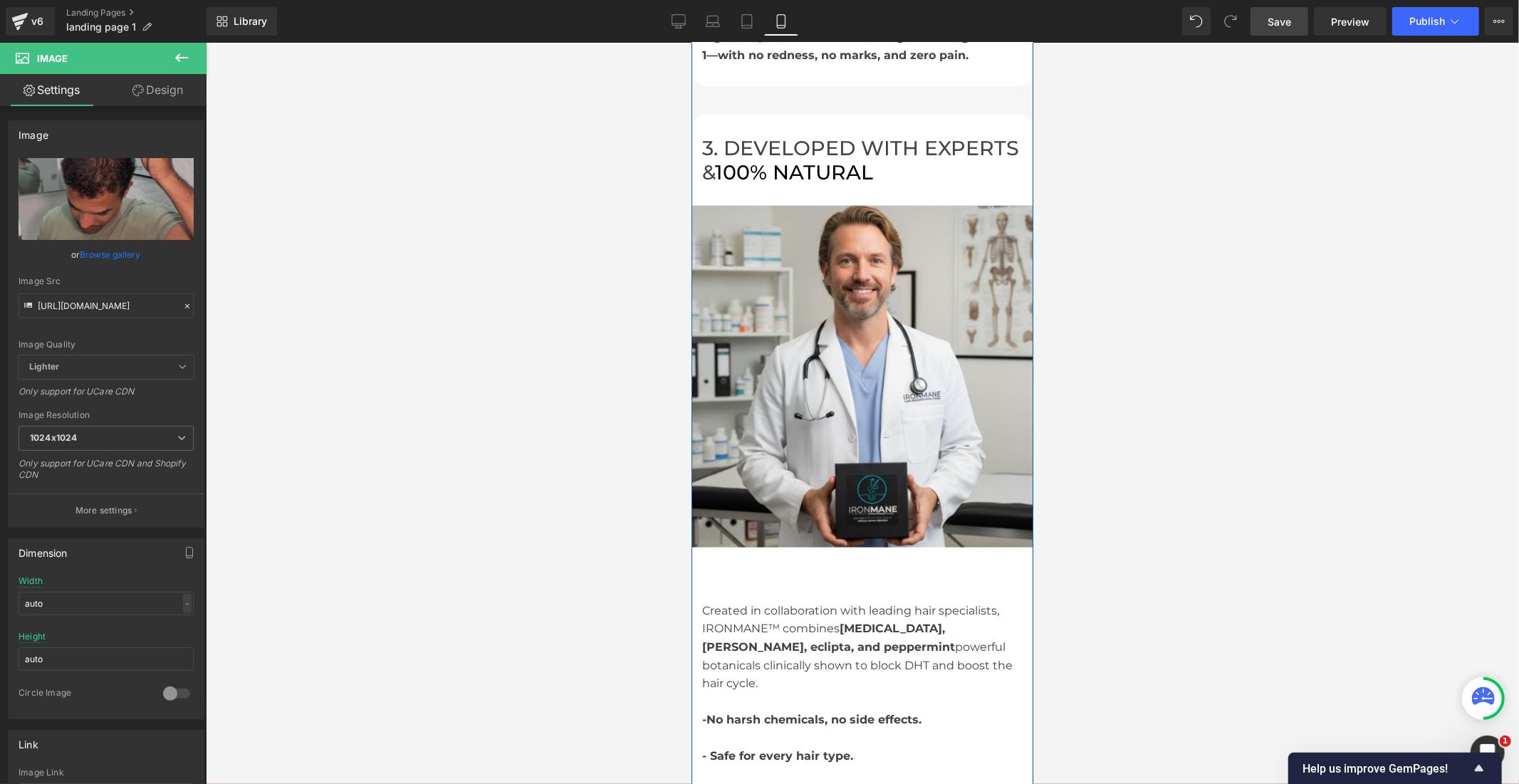
scroll to position [1447, 0]
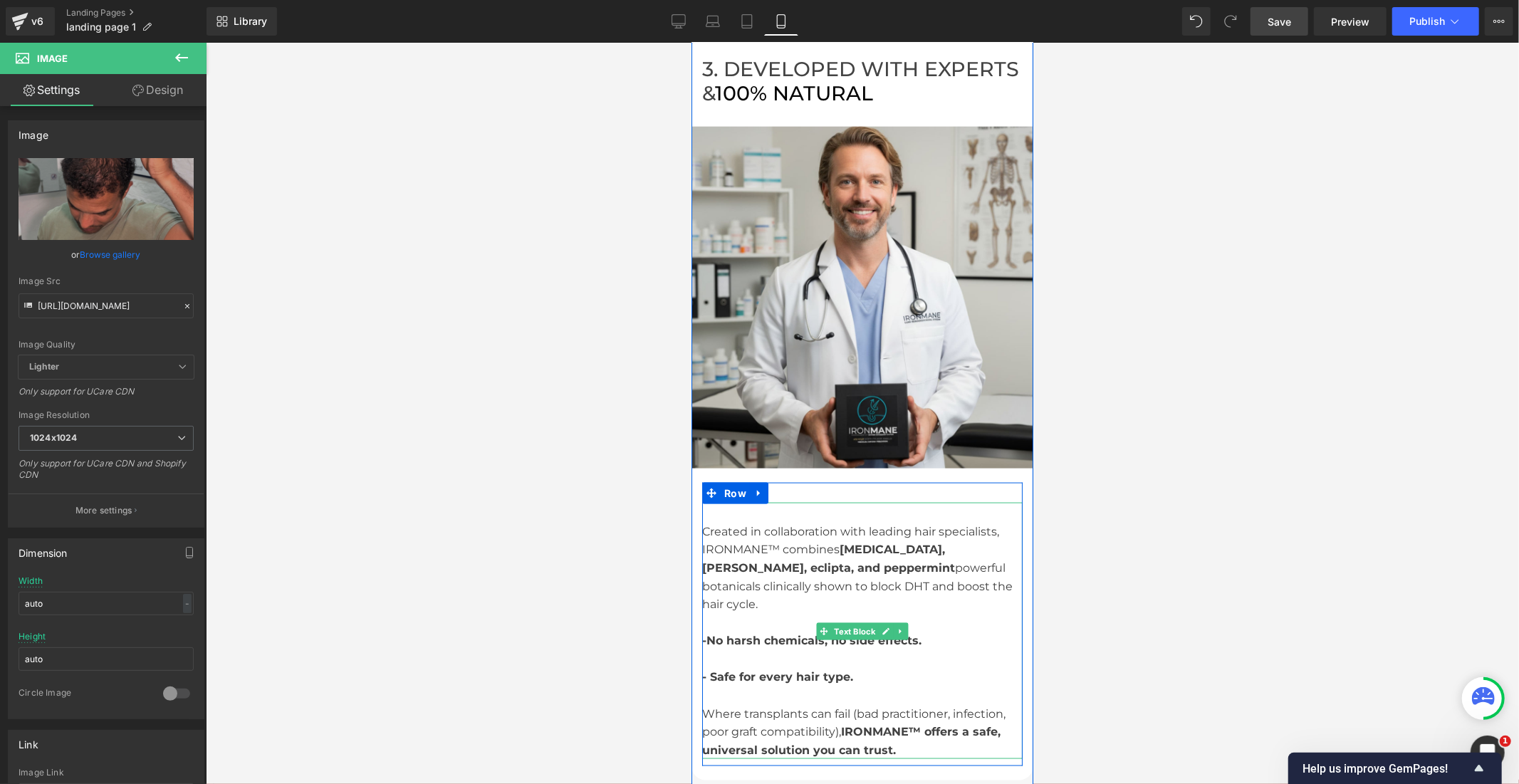
click at [833, 521] on div "Created in collaboration with leading hair specialists, IRONMANE™ combines gins…" at bounding box center [861, 567] width 321 height 91
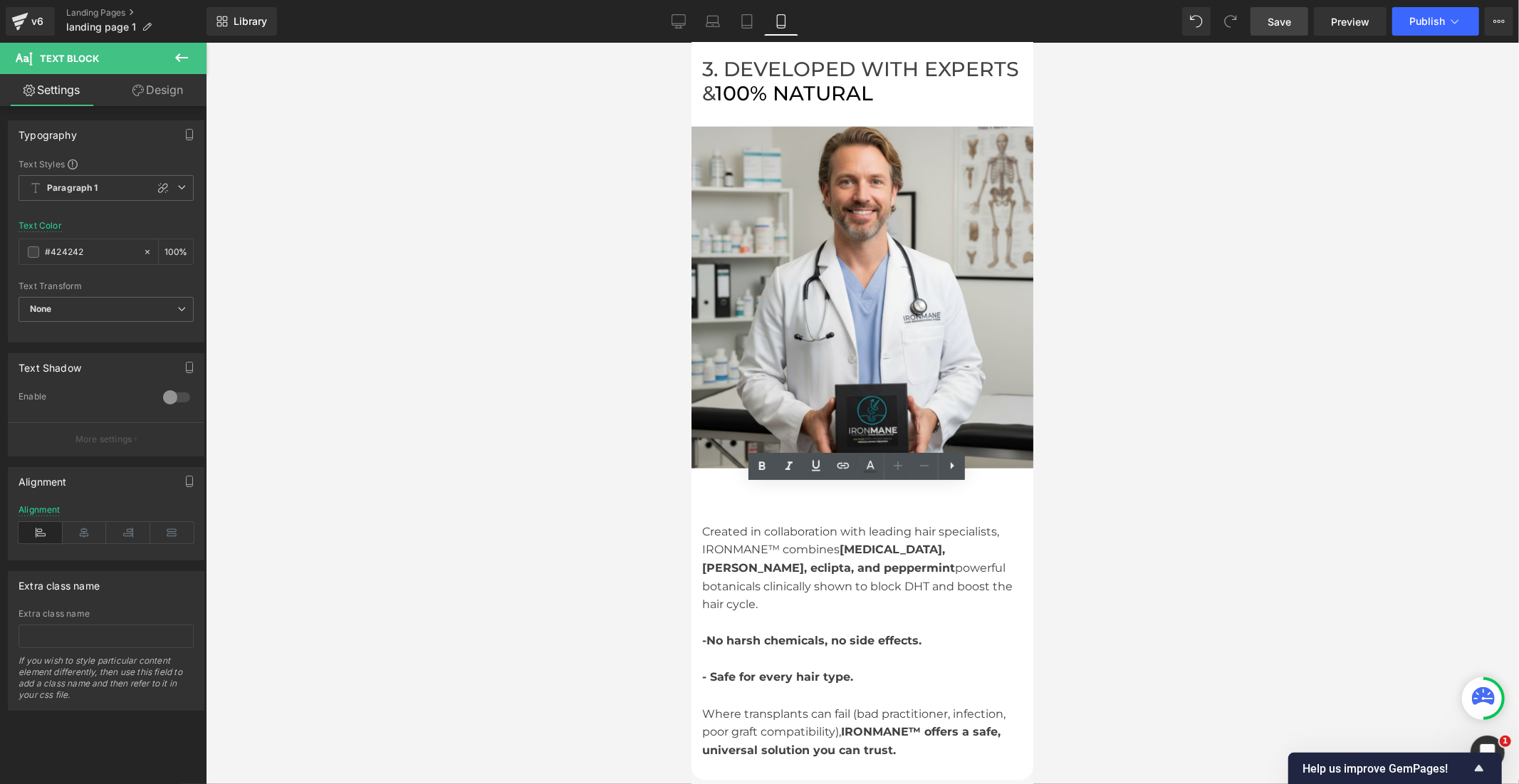
click at [1098, 471] on div at bounding box center [863, 414] width 1314 height 741
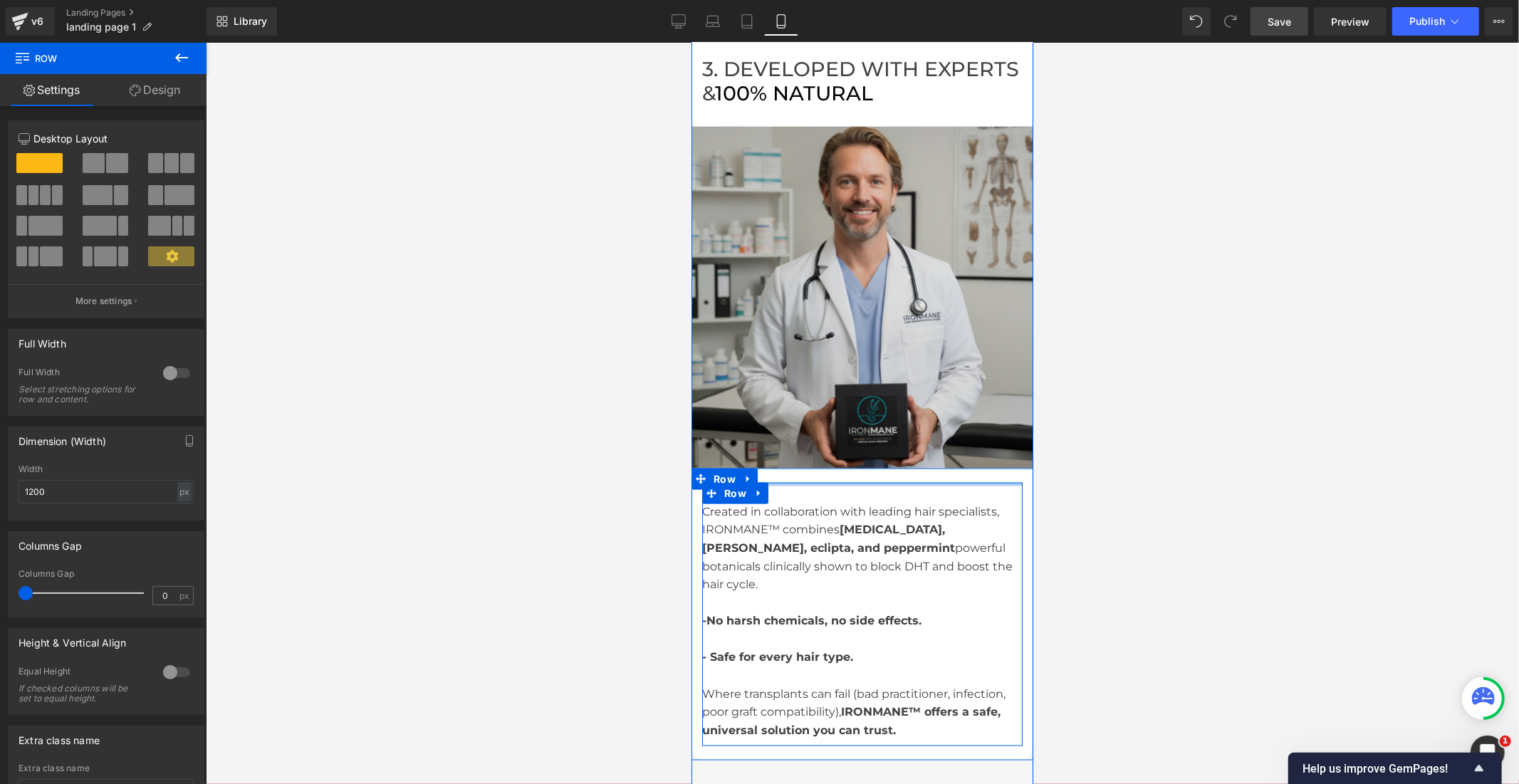
click at [862, 432] on div "3. DEVELOPED WITH EXPERTS & 100% NATURAL Heading Row Image 3. DEVELOPED WITH EX…" at bounding box center [861, 397] width 342 height 725
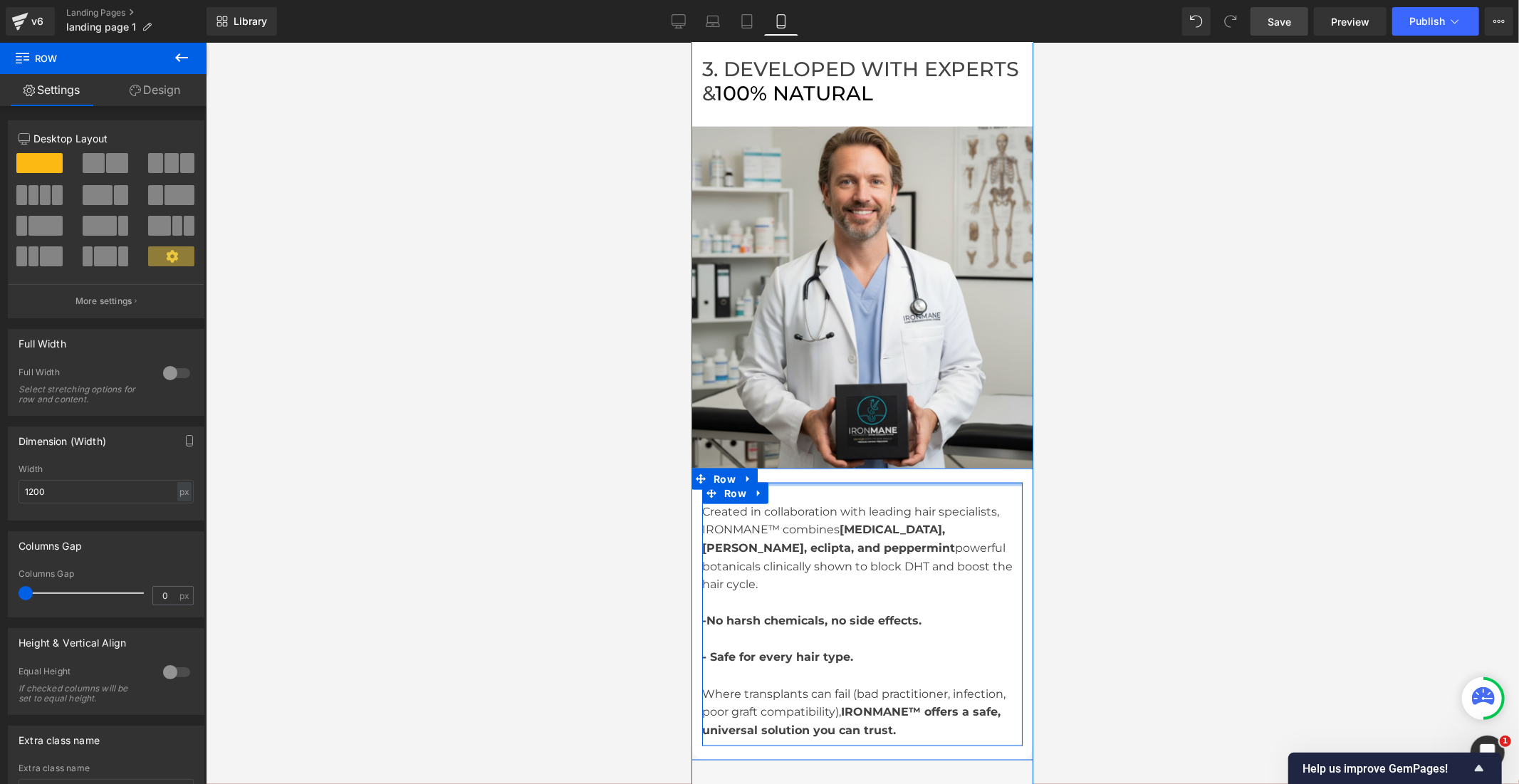
click at [1149, 469] on div at bounding box center [863, 414] width 1314 height 741
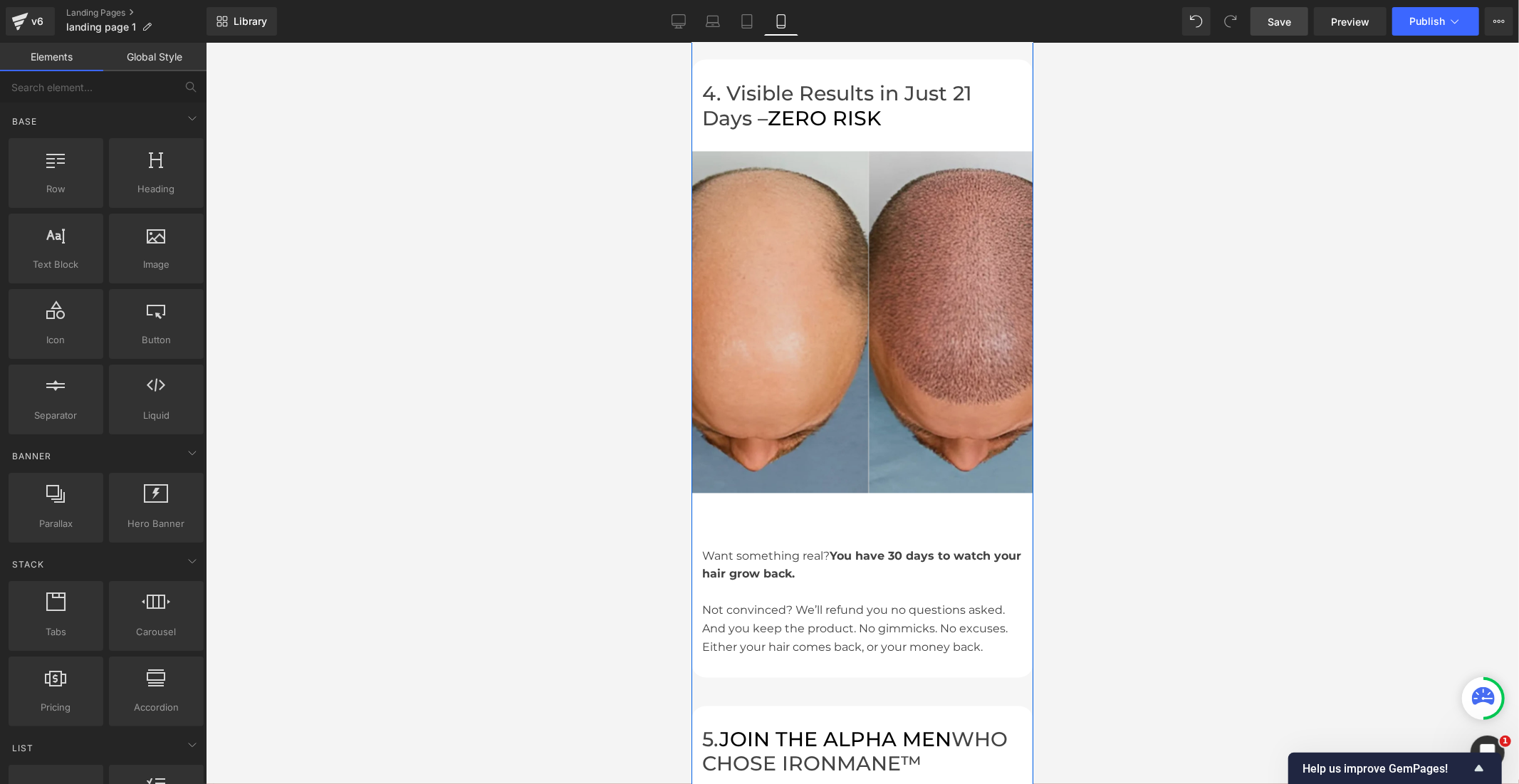
scroll to position [2238, 0]
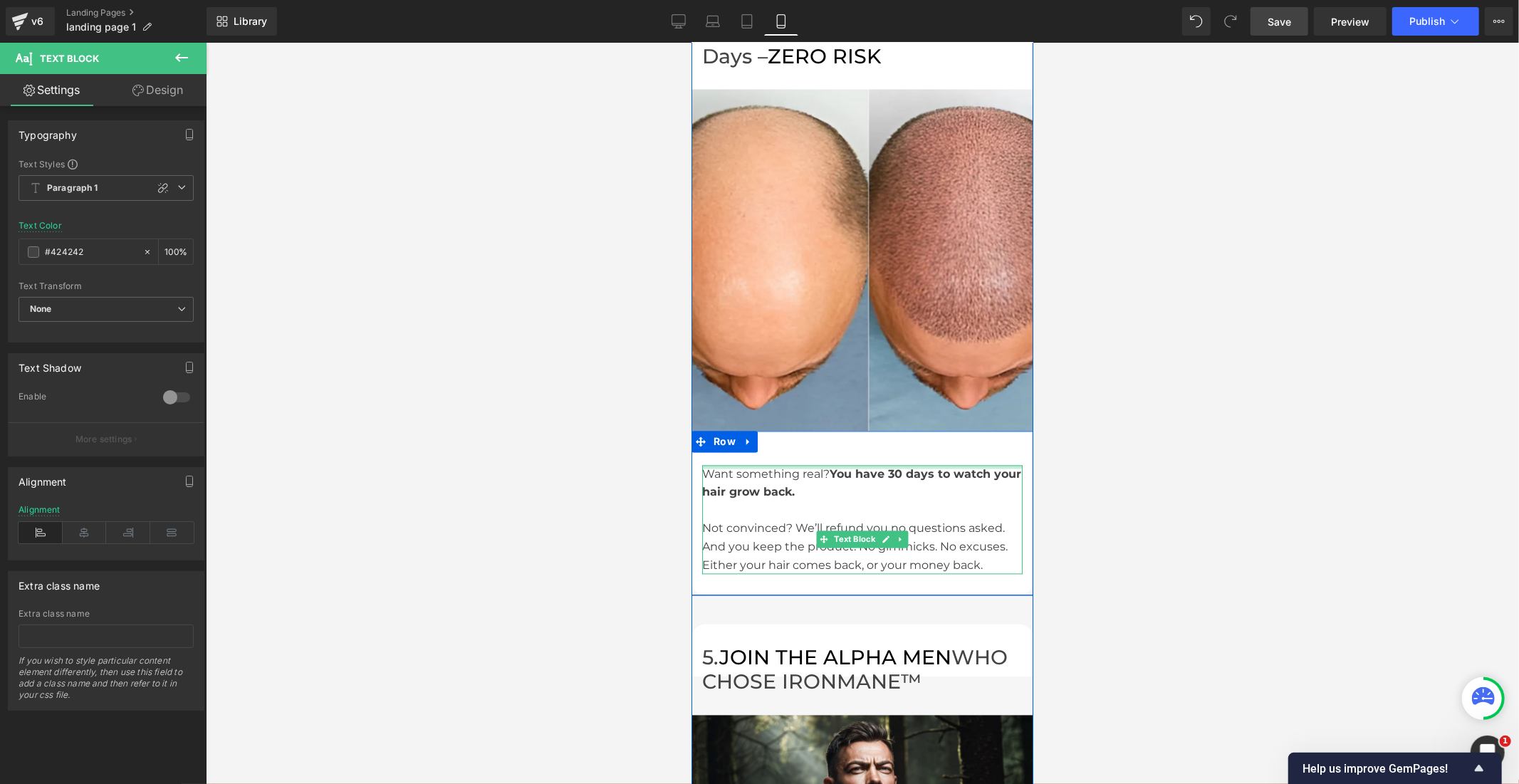
drag, startPoint x: 855, startPoint y: 431, endPoint x: 860, endPoint y: 401, distance: 30.4
click at [860, 431] on div "4. Visible Results in Just 21 Days – ZERO RISK Heading Want something real? You…" at bounding box center [861, 513] width 342 height 165
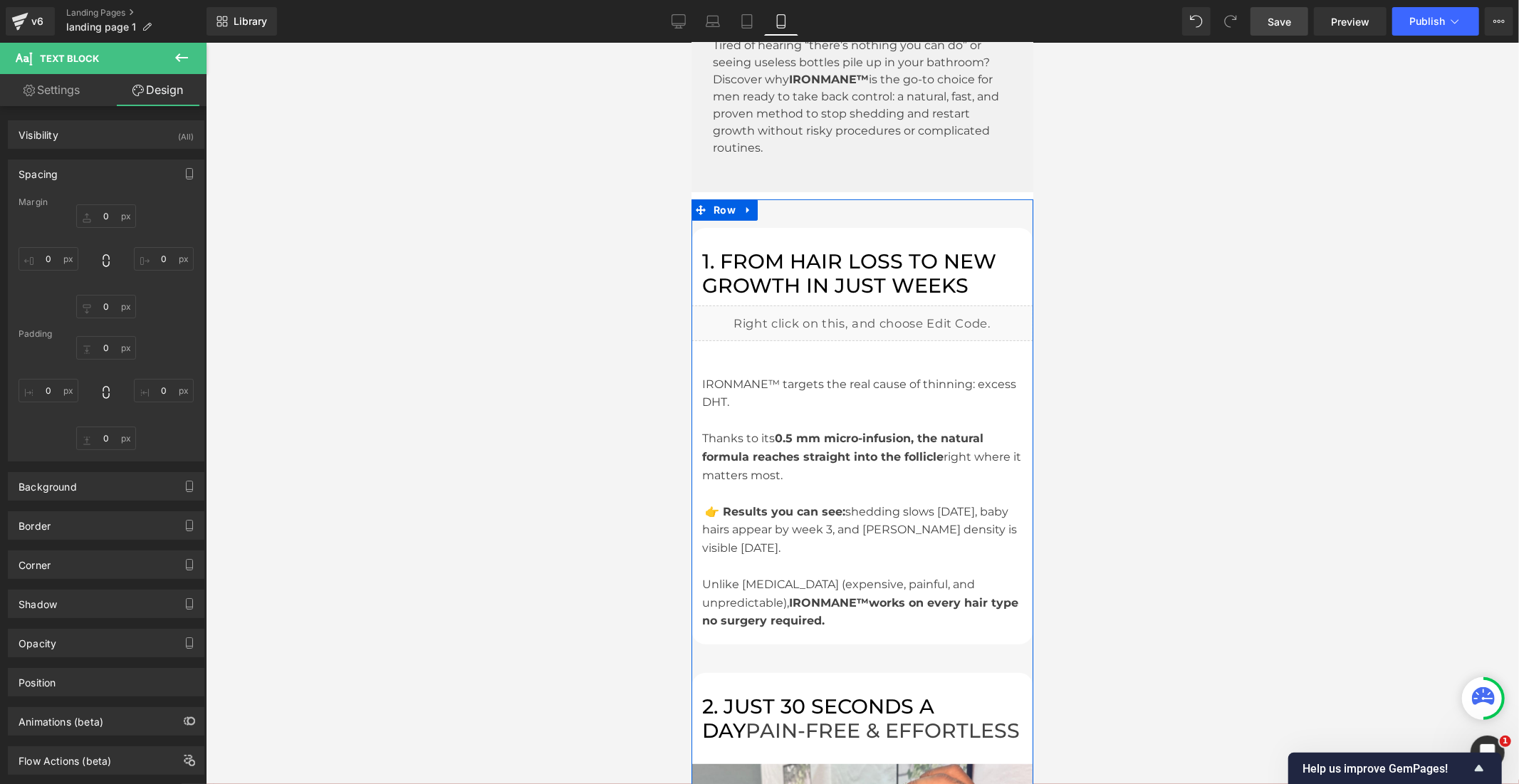
scroll to position [182, 0]
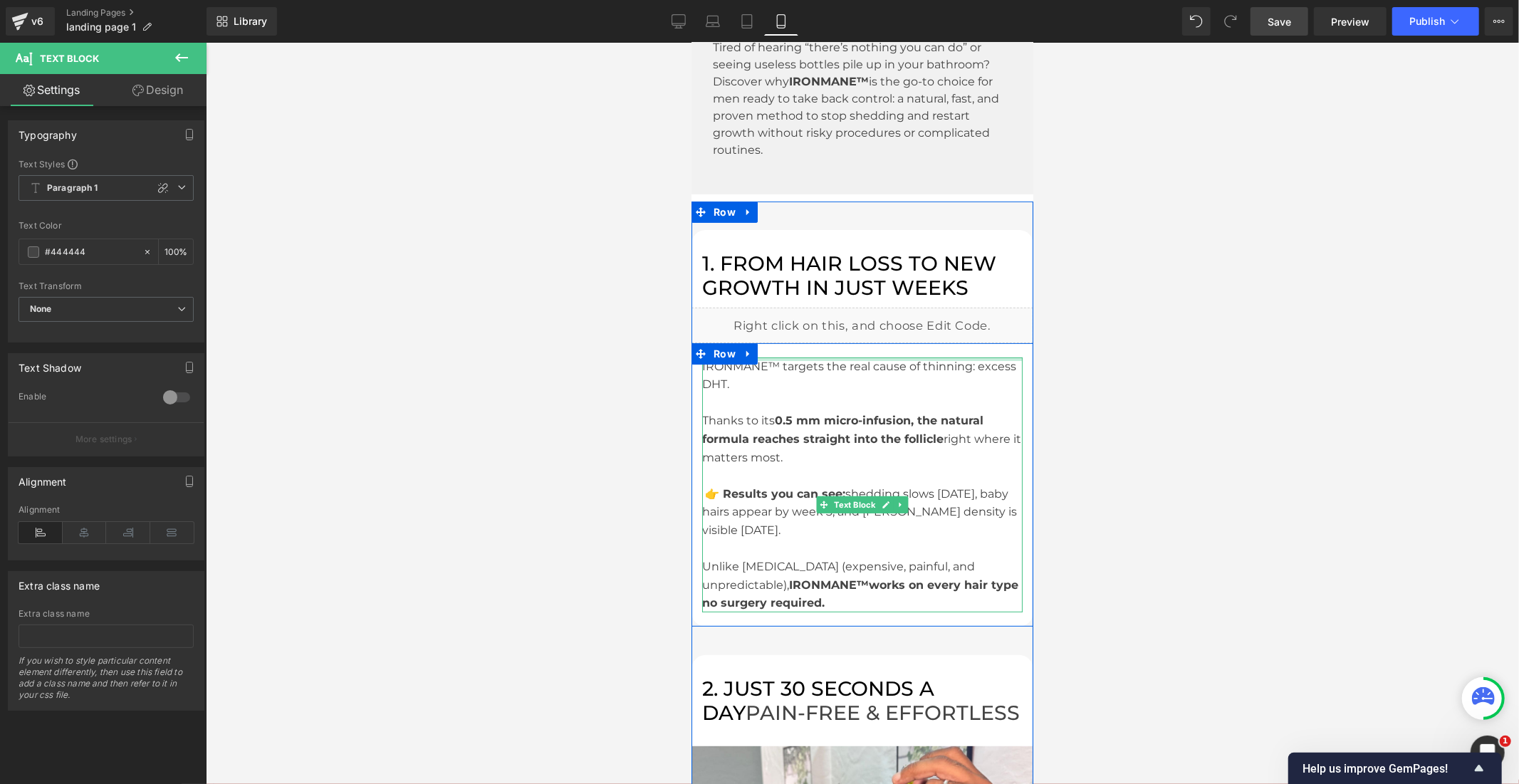
drag, startPoint x: 820, startPoint y: 341, endPoint x: 824, endPoint y: 313, distance: 28.3
click at [824, 313] on div "1. FROM HAIR LOSS TO NEW GROWTH IN JUST WEEKS Heading Row Liquid 1. FROM HAIR L…" at bounding box center [861, 427] width 342 height 395
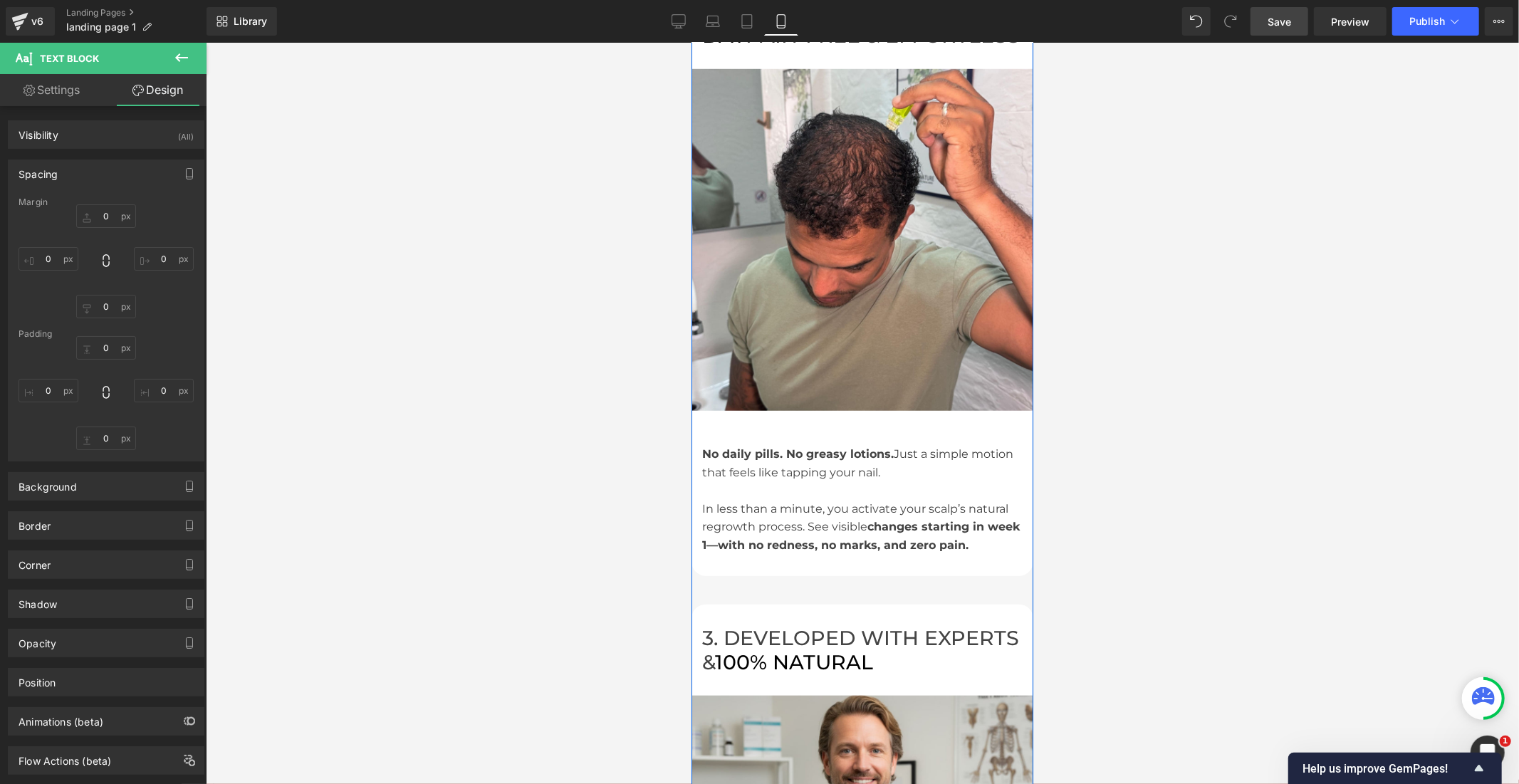
scroll to position [893, 0]
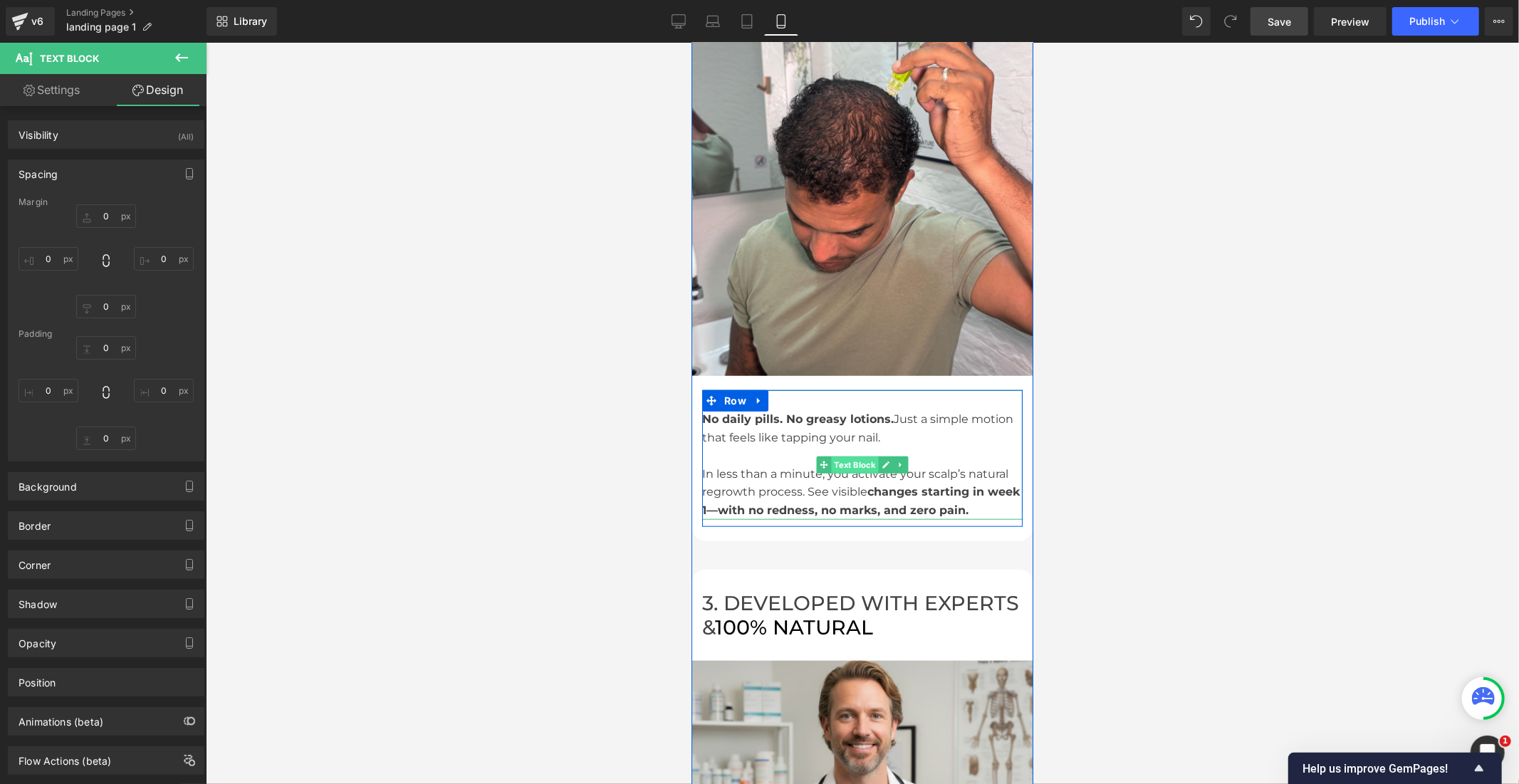
click at [833, 456] on span "Text Block" at bounding box center [854, 464] width 47 height 17
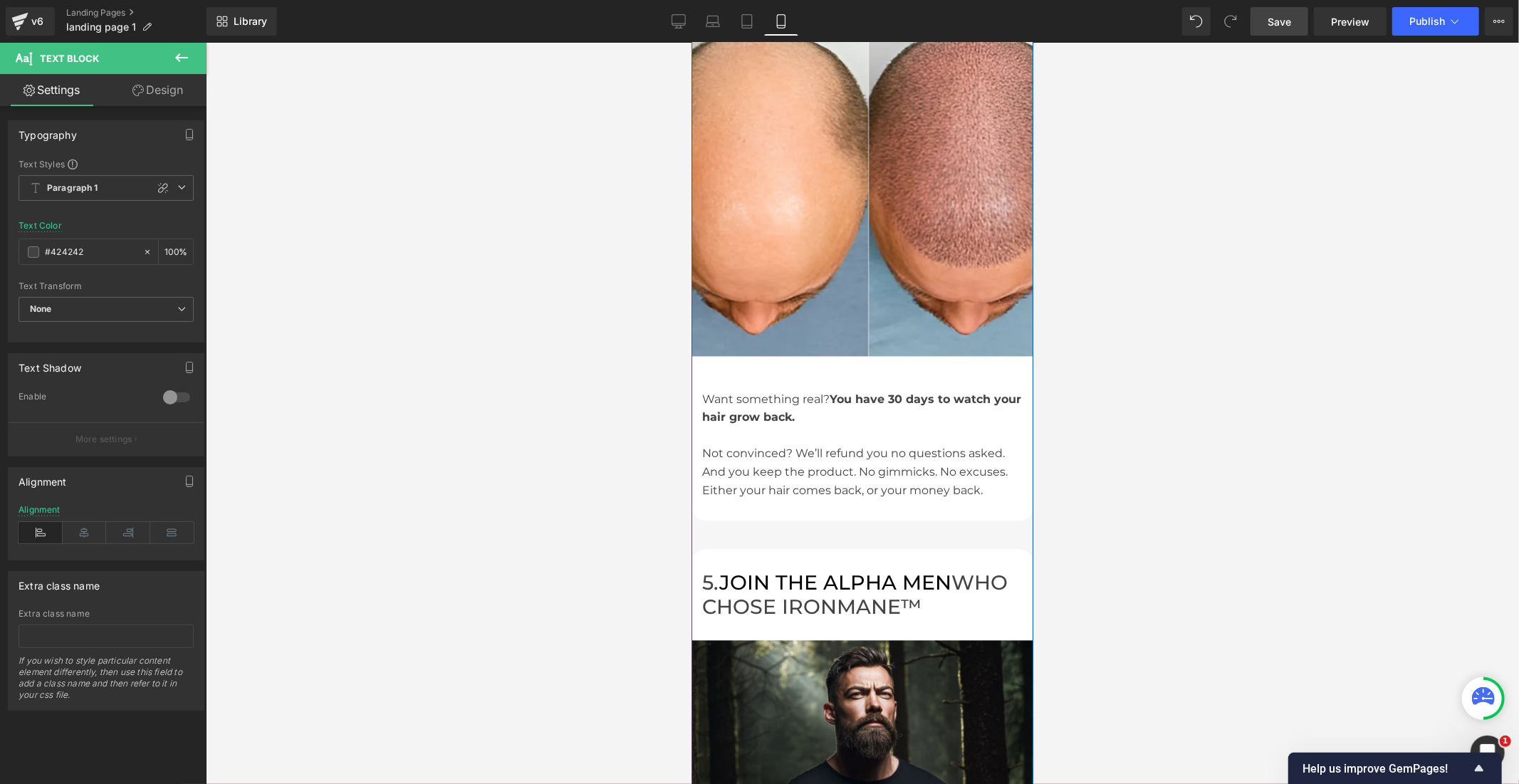
scroll to position [2317, 0]
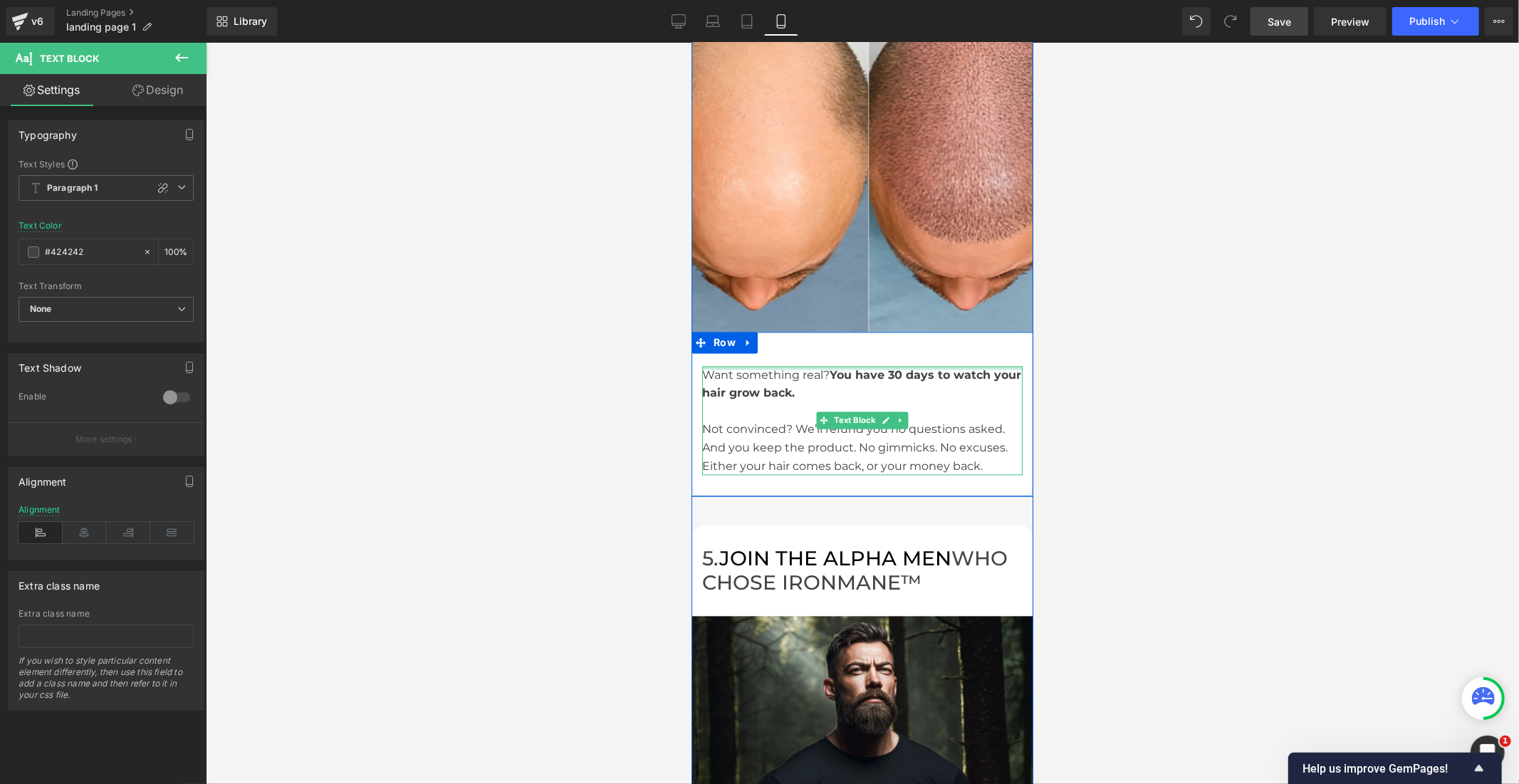
drag, startPoint x: 818, startPoint y: 332, endPoint x: 828, endPoint y: 325, distance: 12.2
click at [821, 332] on div "4. Visible Results in Just 21 Days – ZERO RISK Heading Want something real? You…" at bounding box center [861, 414] width 342 height 165
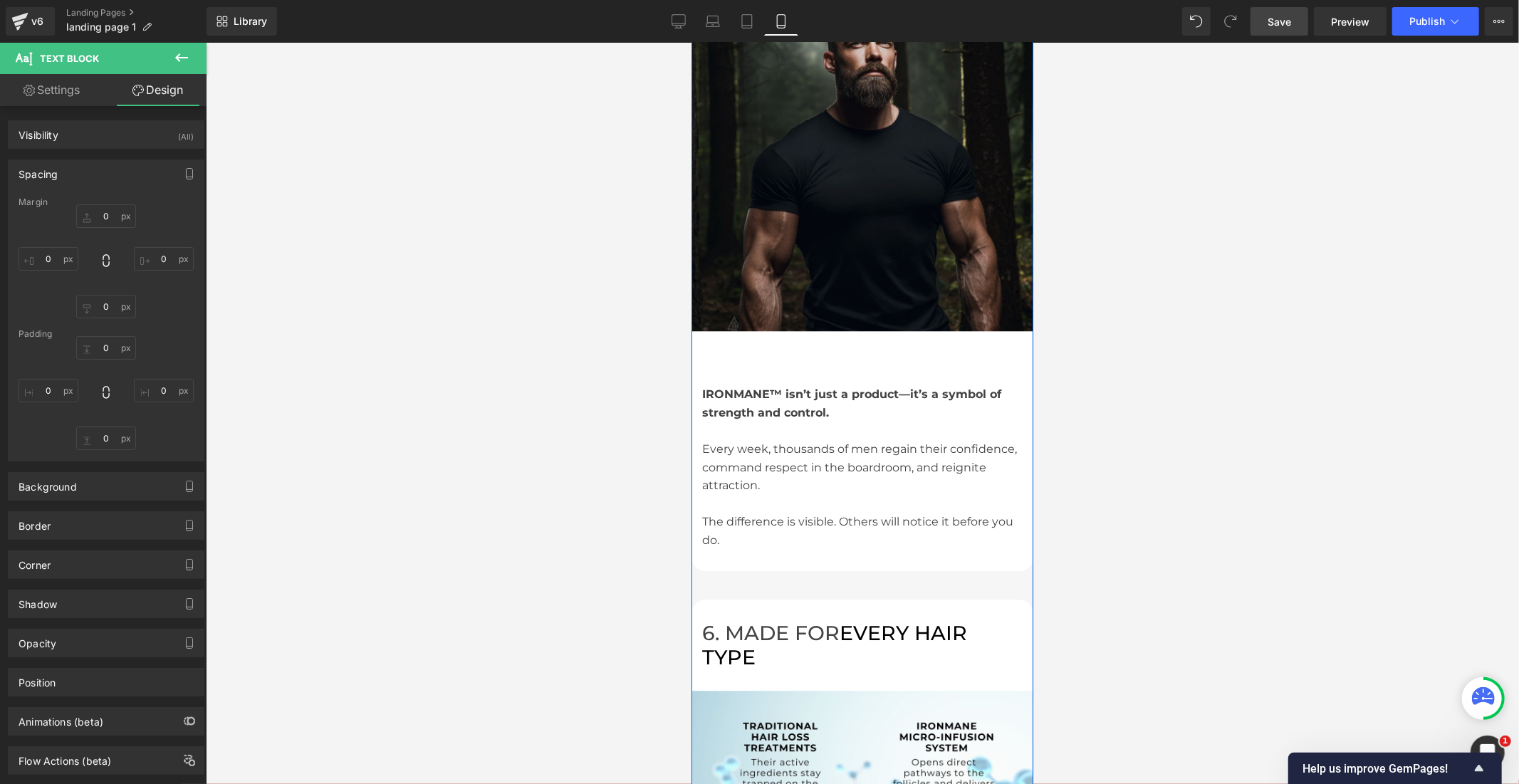
scroll to position [2950, 0]
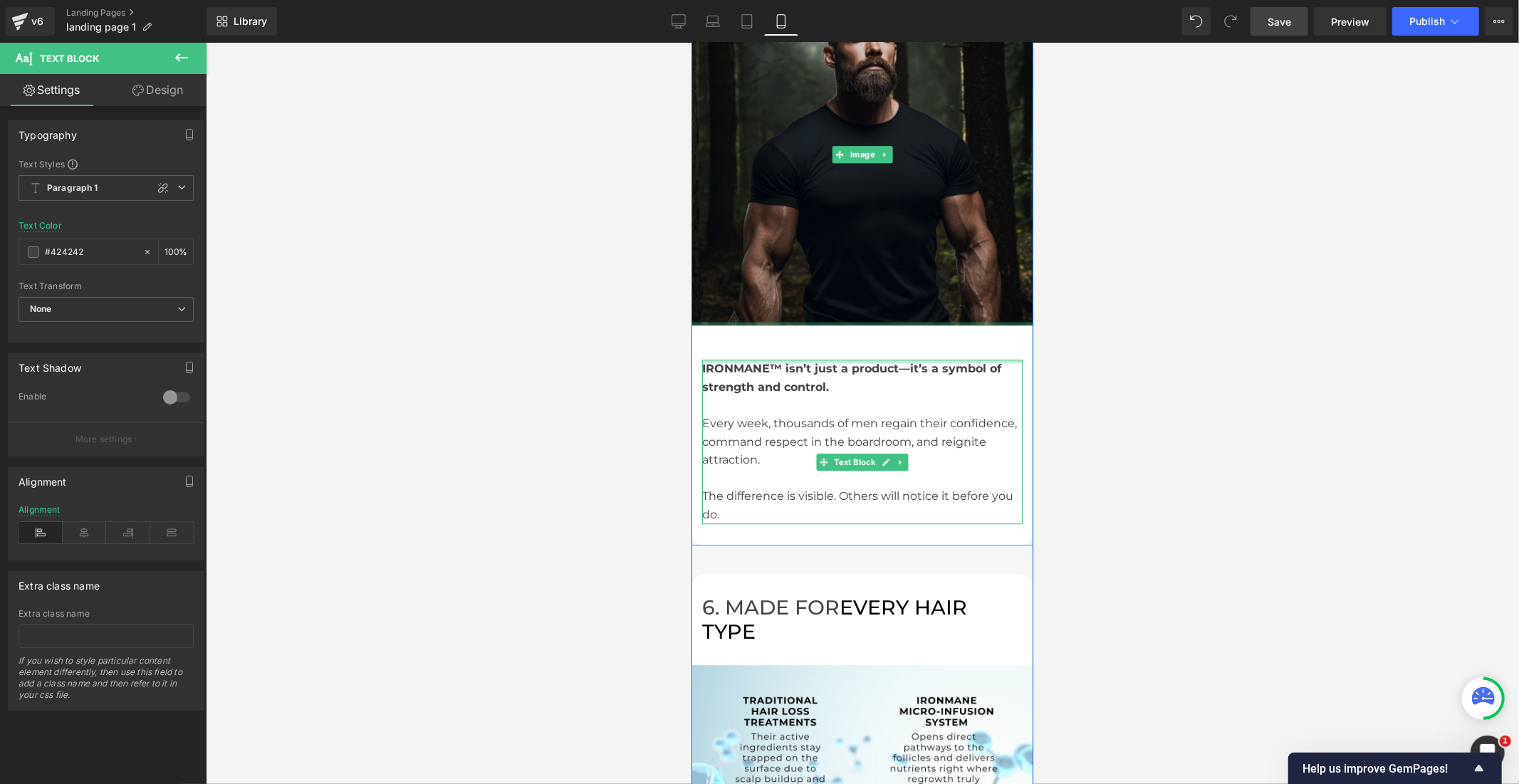
drag, startPoint x: 846, startPoint y: 324, endPoint x: 849, endPoint y: 287, distance: 37.1
click at [849, 287] on div "5. JOIN THE ALPHA MEN WHO CHOSE IRONMANE™ Heading Row Image 5. JOIN THE ALPHA M…" at bounding box center [861, 218] width 342 height 653
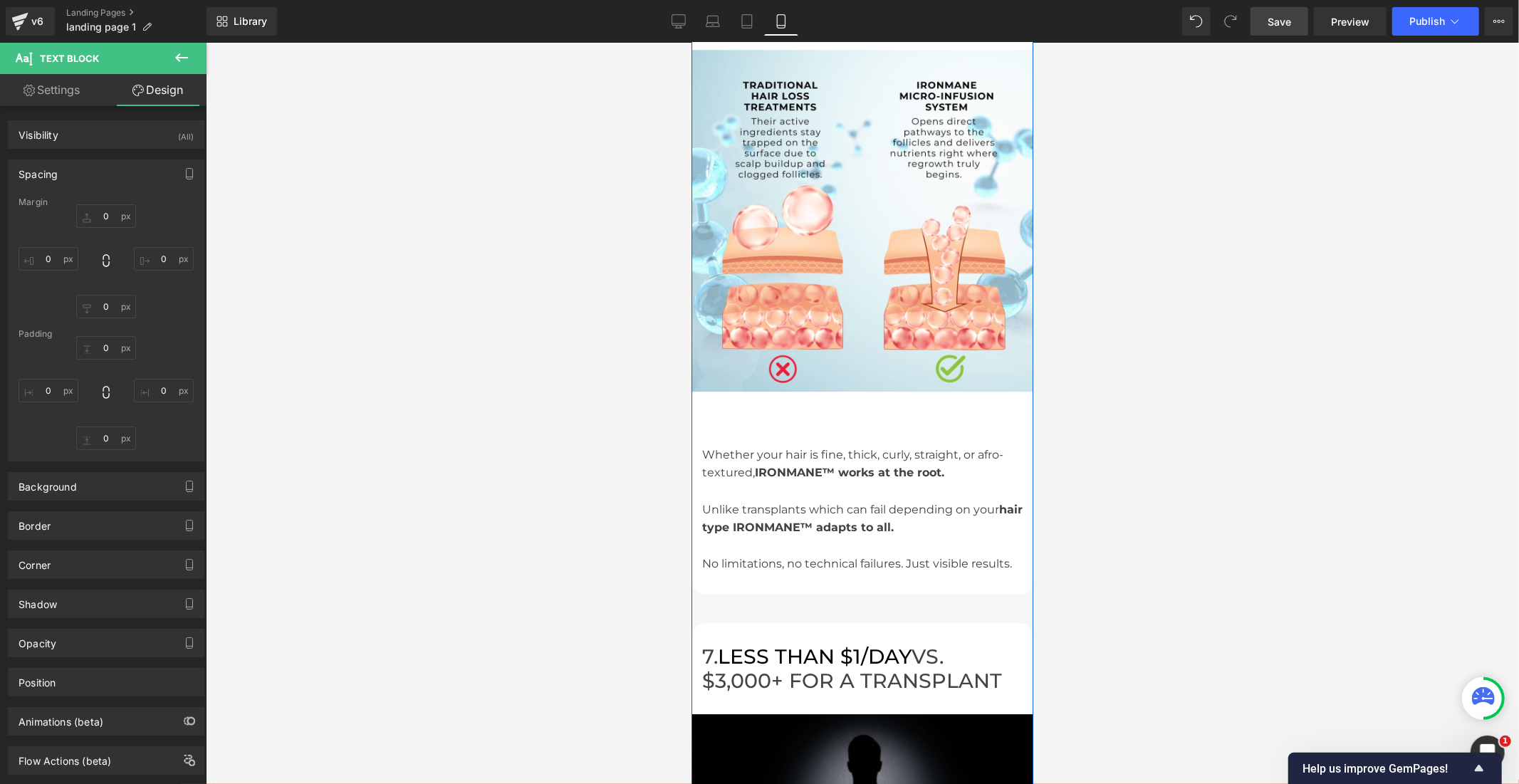
scroll to position [3583, 0]
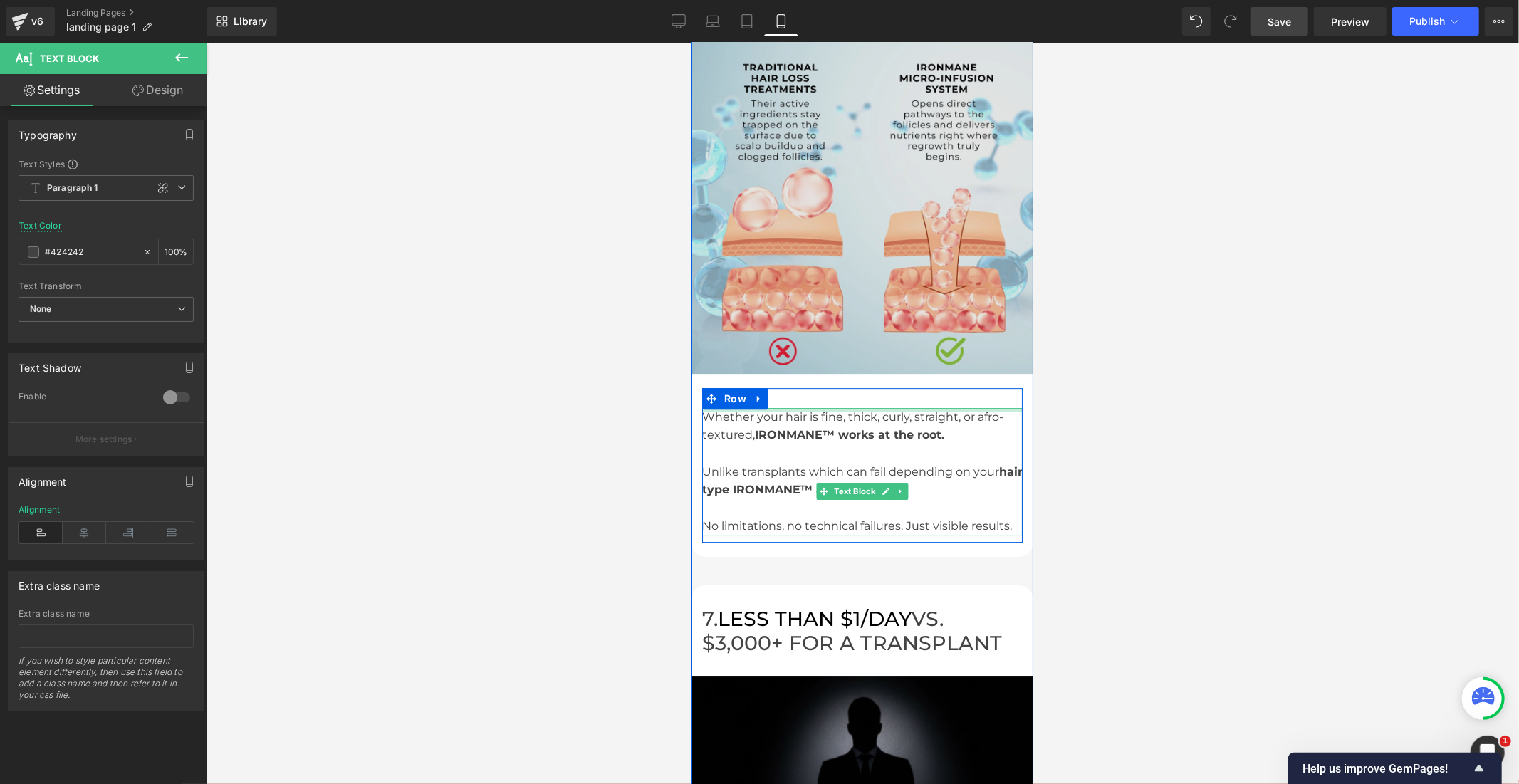
drag, startPoint x: 855, startPoint y: 372, endPoint x: 855, endPoint y: 327, distance: 45.0
click at [855, 327] on div "6. MADE FOR EVERY HAIR TYPE Heading Row Image 6. MADE FOR EVERY HAIR TYPE Headi…" at bounding box center [861, 248] width 342 height 616
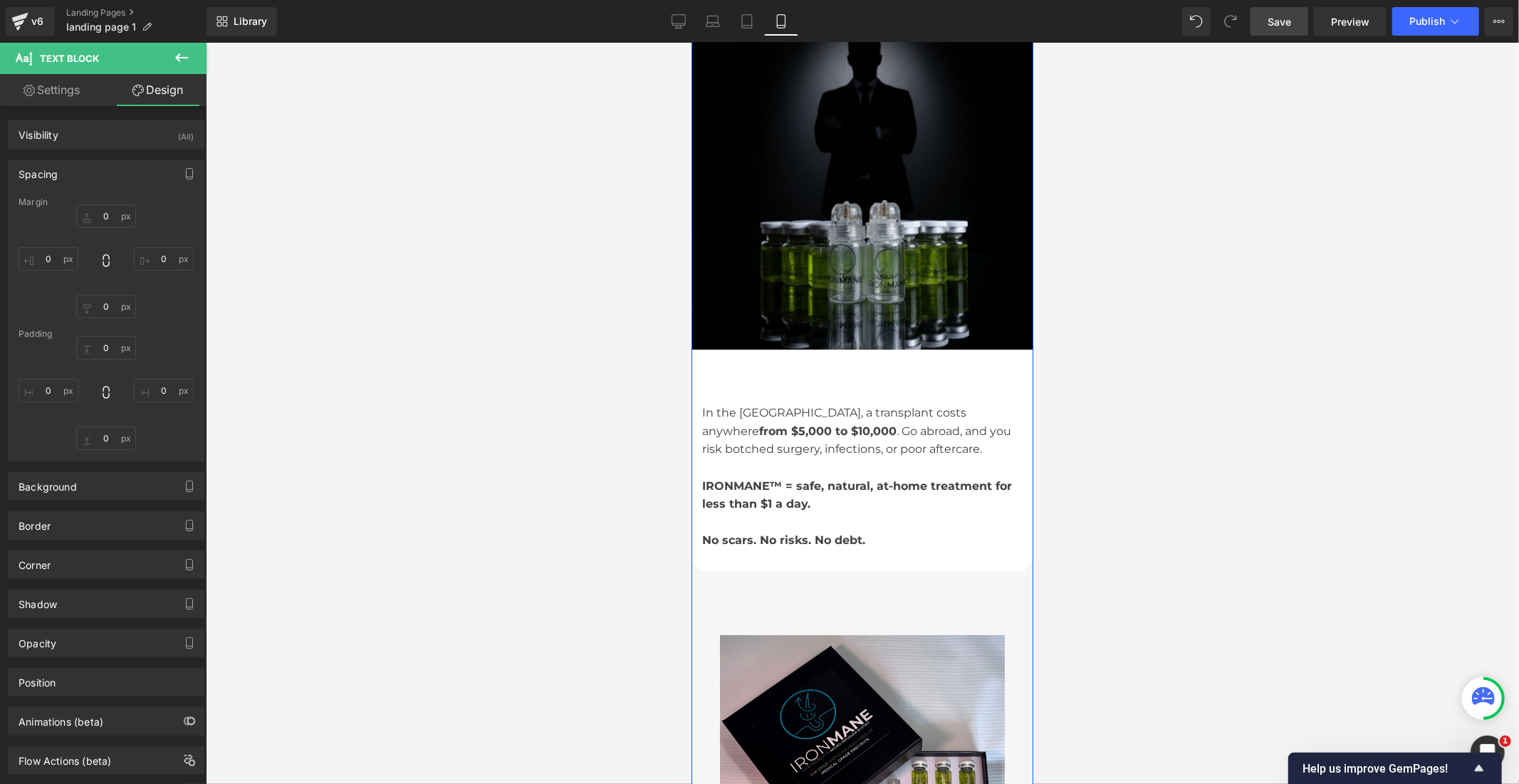
scroll to position [4294, 0]
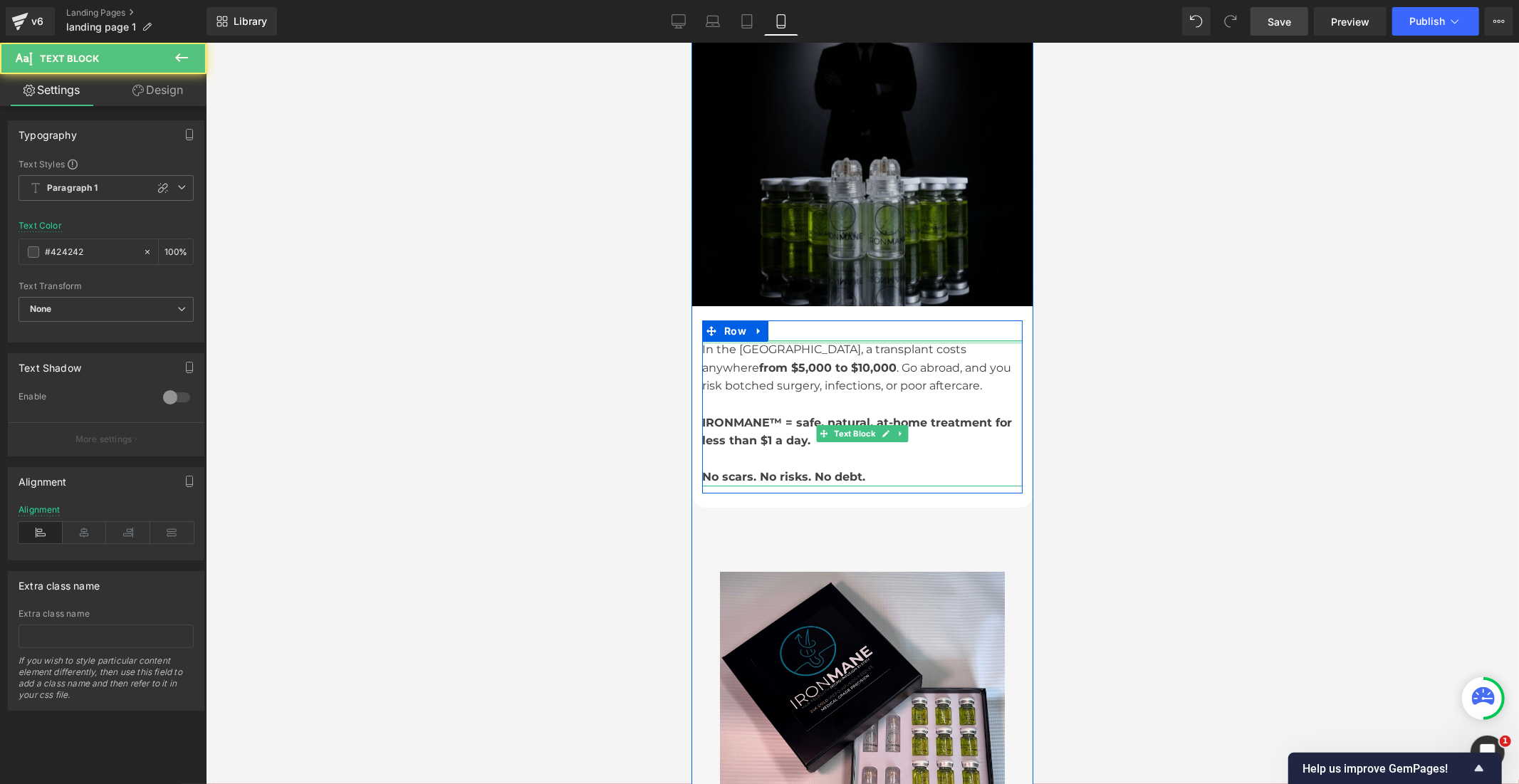
drag, startPoint x: 836, startPoint y: 307, endPoint x: 836, endPoint y: 266, distance: 41.0
click at [836, 266] on div "7. LESS THAN $1/DAY VS. $3,000+ FOR A TRANSPLANT Heading Row Image 7. LESS THAN…" at bounding box center [861, 189] width 342 height 635
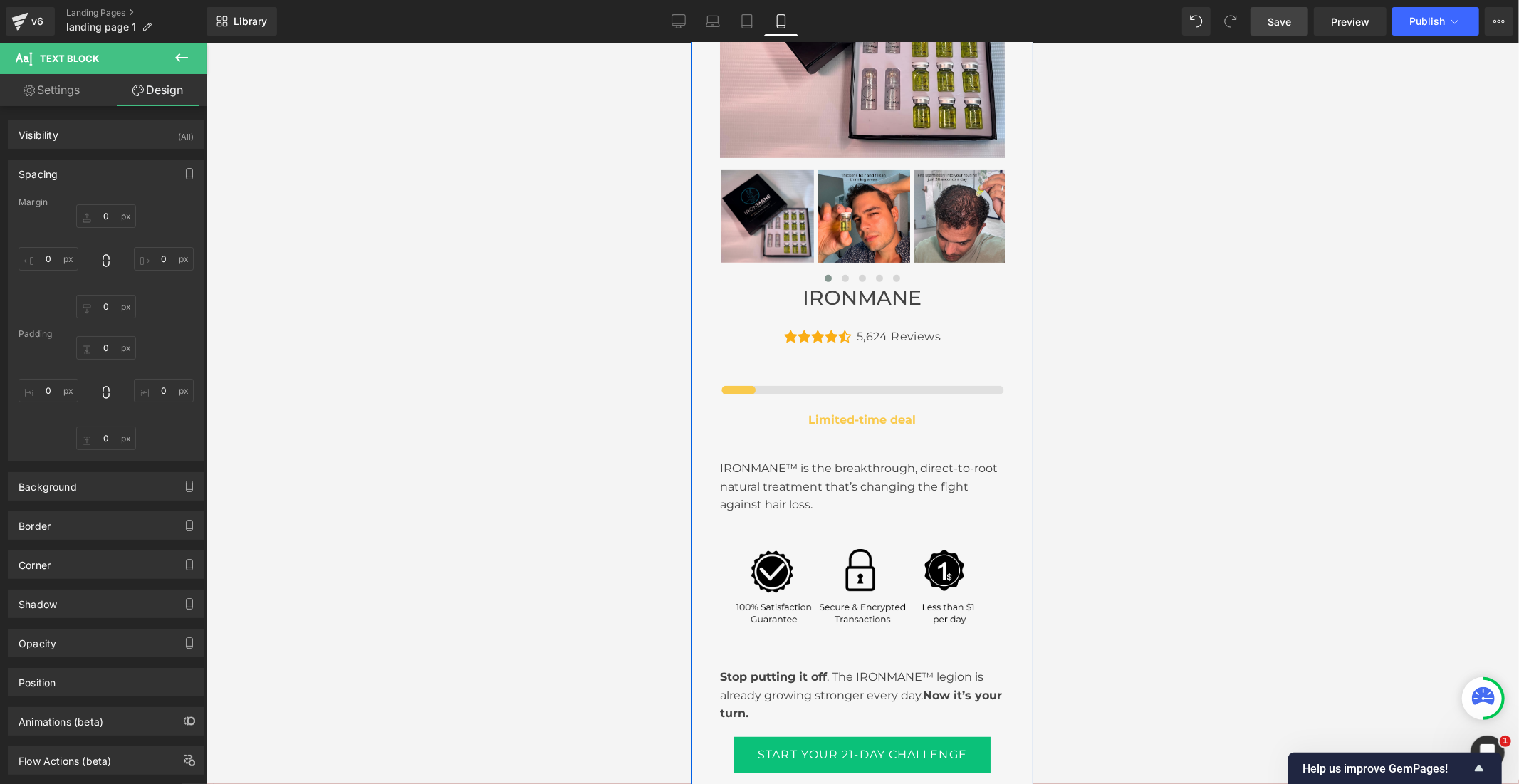
scroll to position [5007, 0]
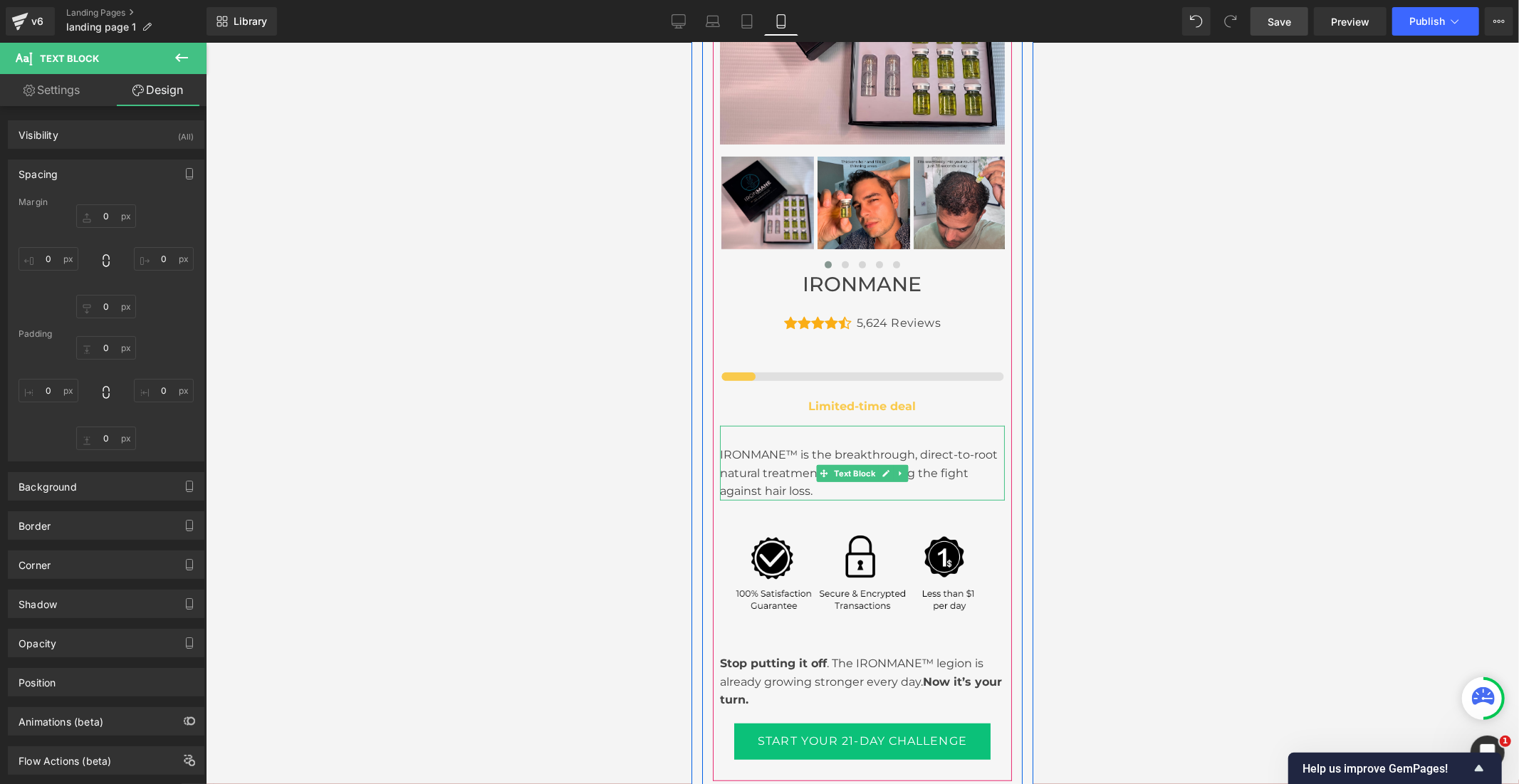
click at [783, 445] on div "IRONMANE™ is the breakthrough, direct-to-root natural treatment that’s changing…" at bounding box center [861, 472] width 285 height 55
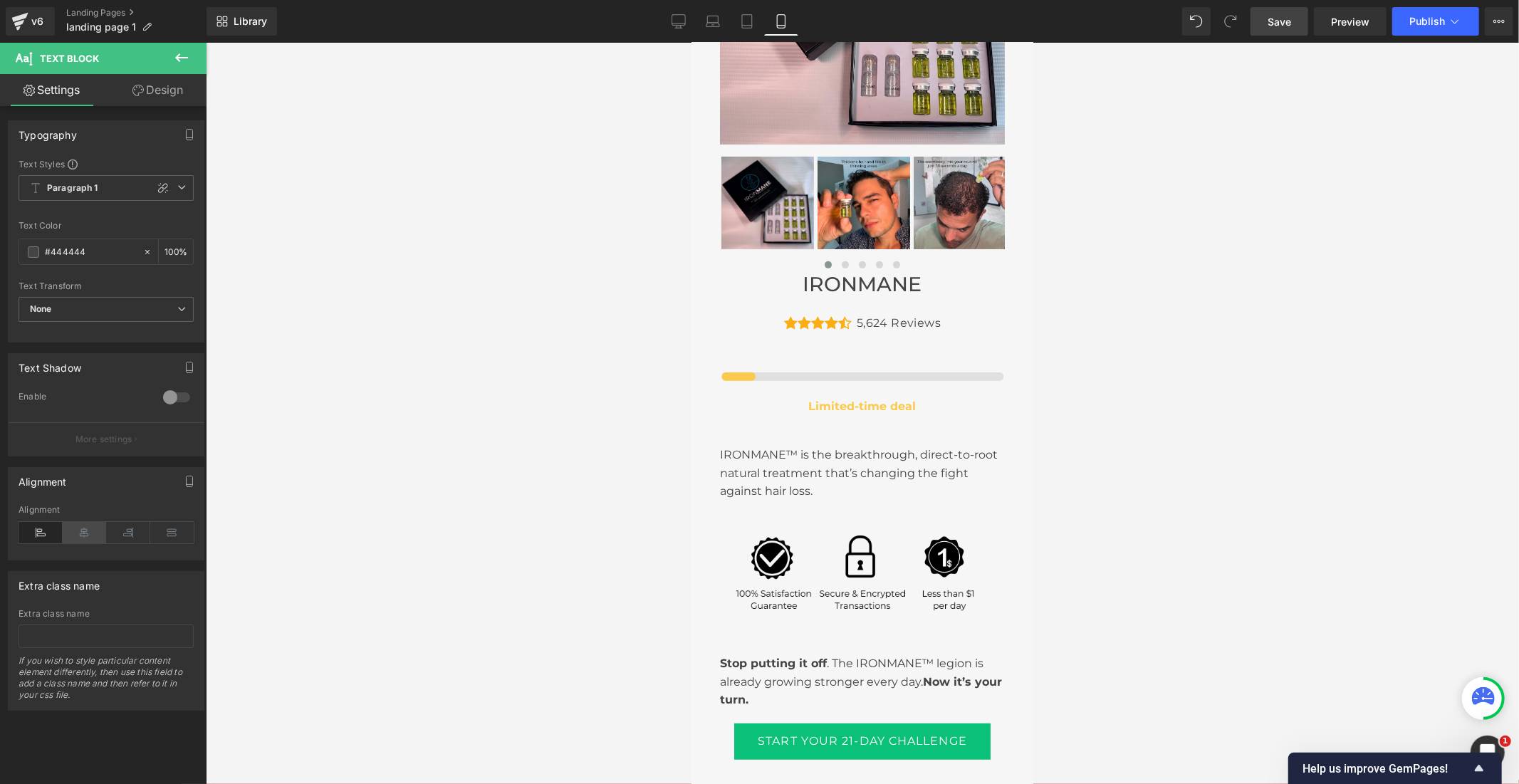
click at [86, 528] on icon at bounding box center [85, 532] width 44 height 21
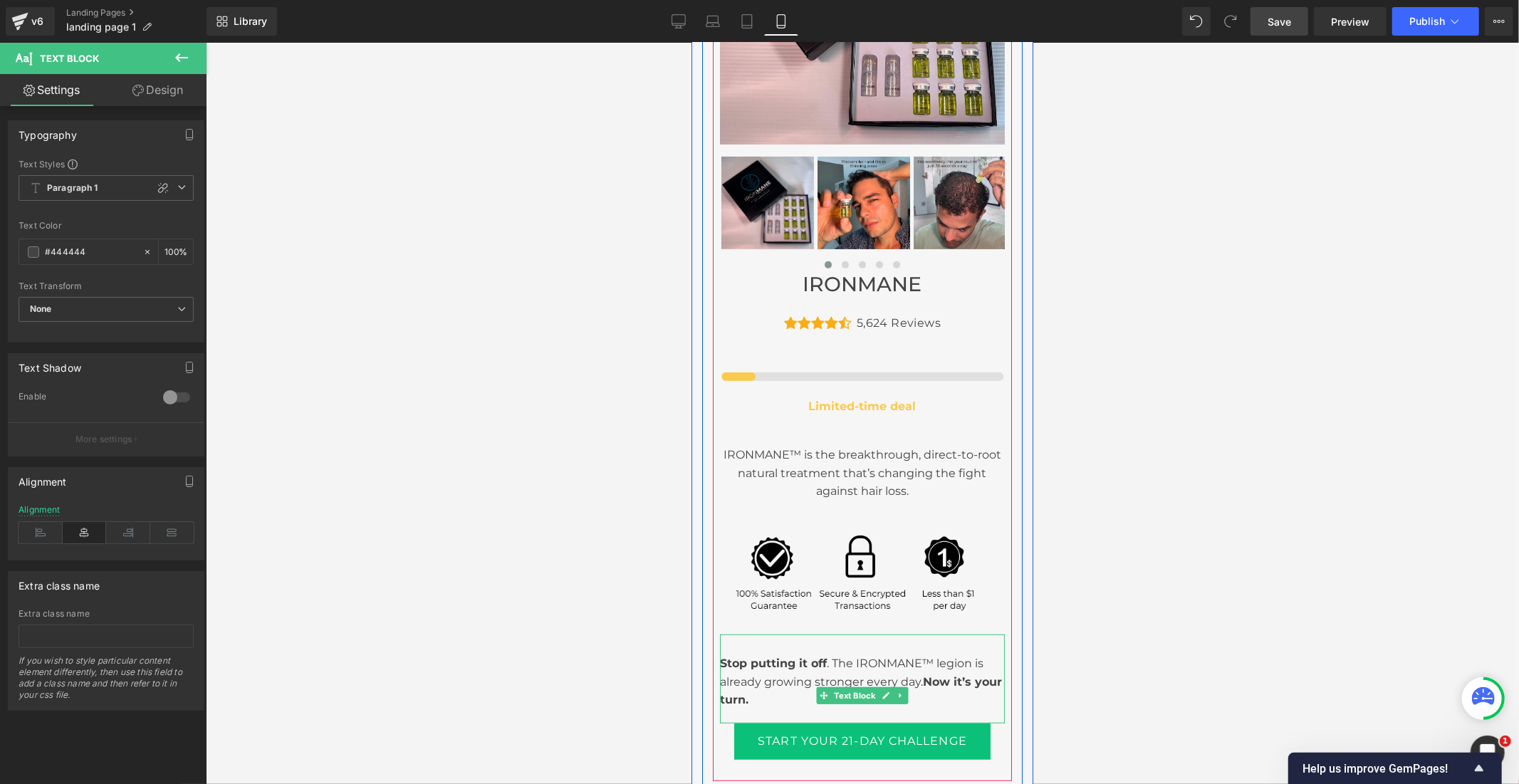
click at [739, 653] on div "Stop putting it off . The IRONMANE™ legion is already growing stronger every da…" at bounding box center [861, 681] width 285 height 55
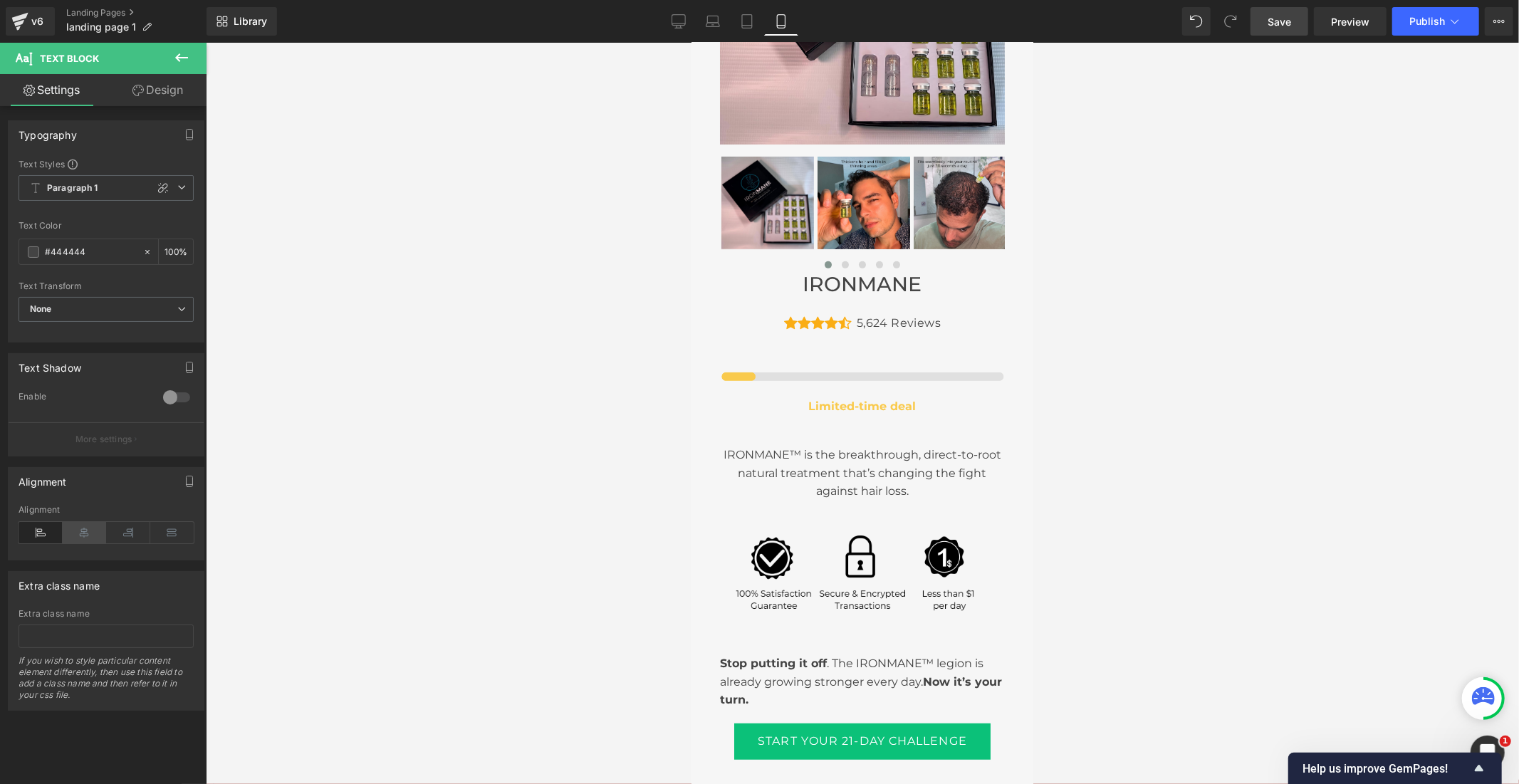
click at [79, 537] on icon at bounding box center [85, 532] width 44 height 21
click at [1278, 19] on span "Save" at bounding box center [1279, 22] width 23 height 15
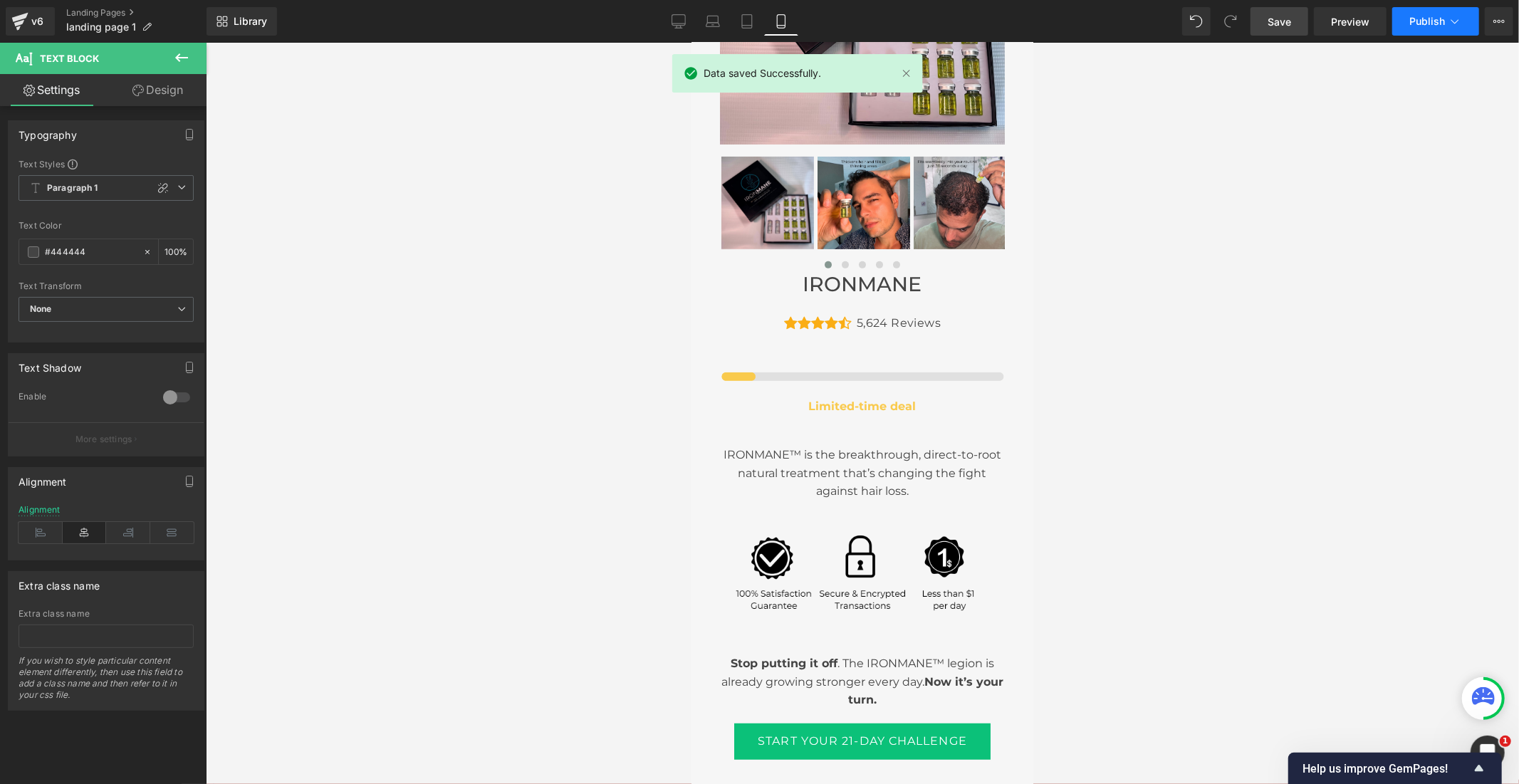
click at [1419, 26] on span "Publish" at bounding box center [1427, 21] width 35 height 11
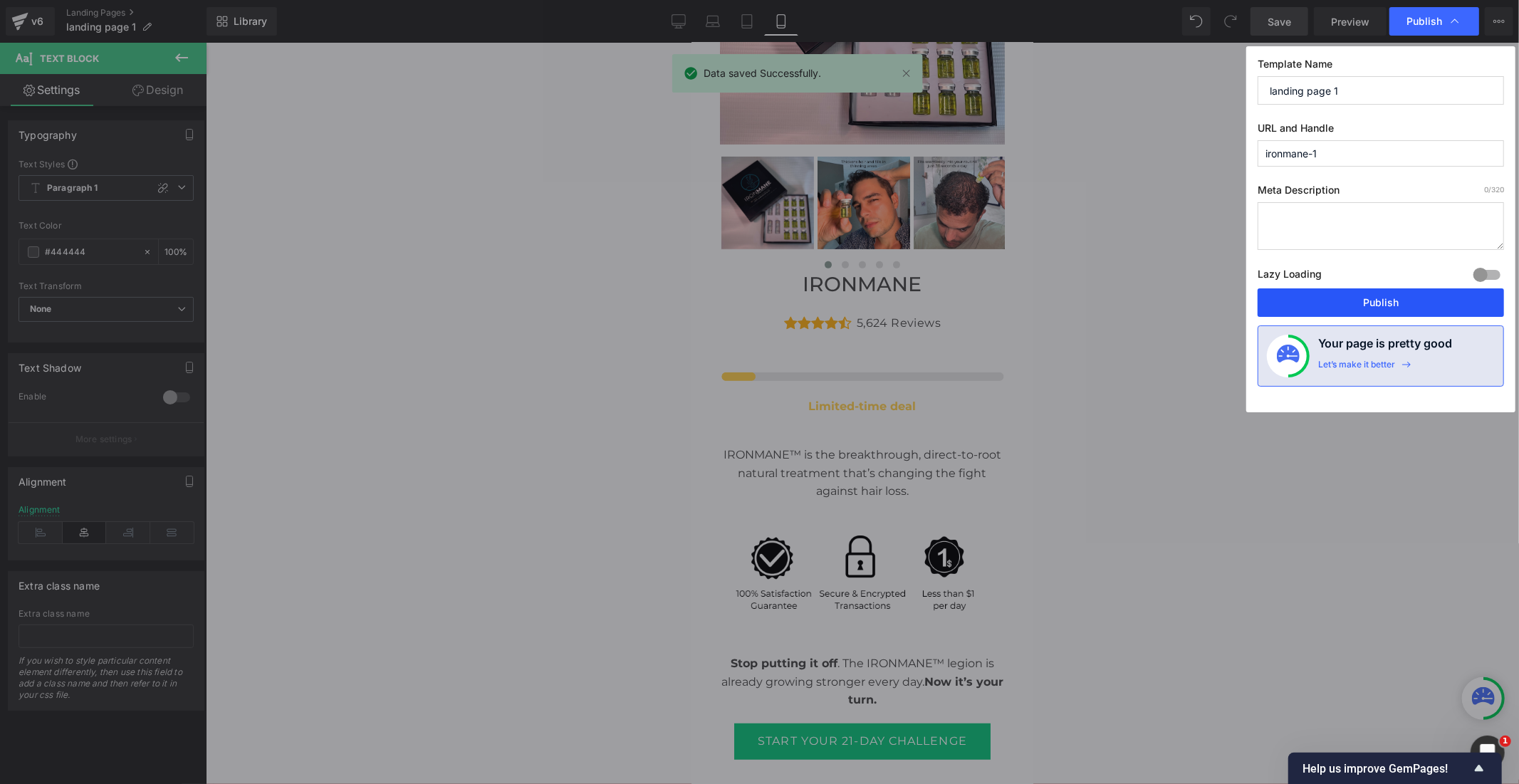
click at [1375, 300] on button "Publish" at bounding box center [1381, 303] width 246 height 29
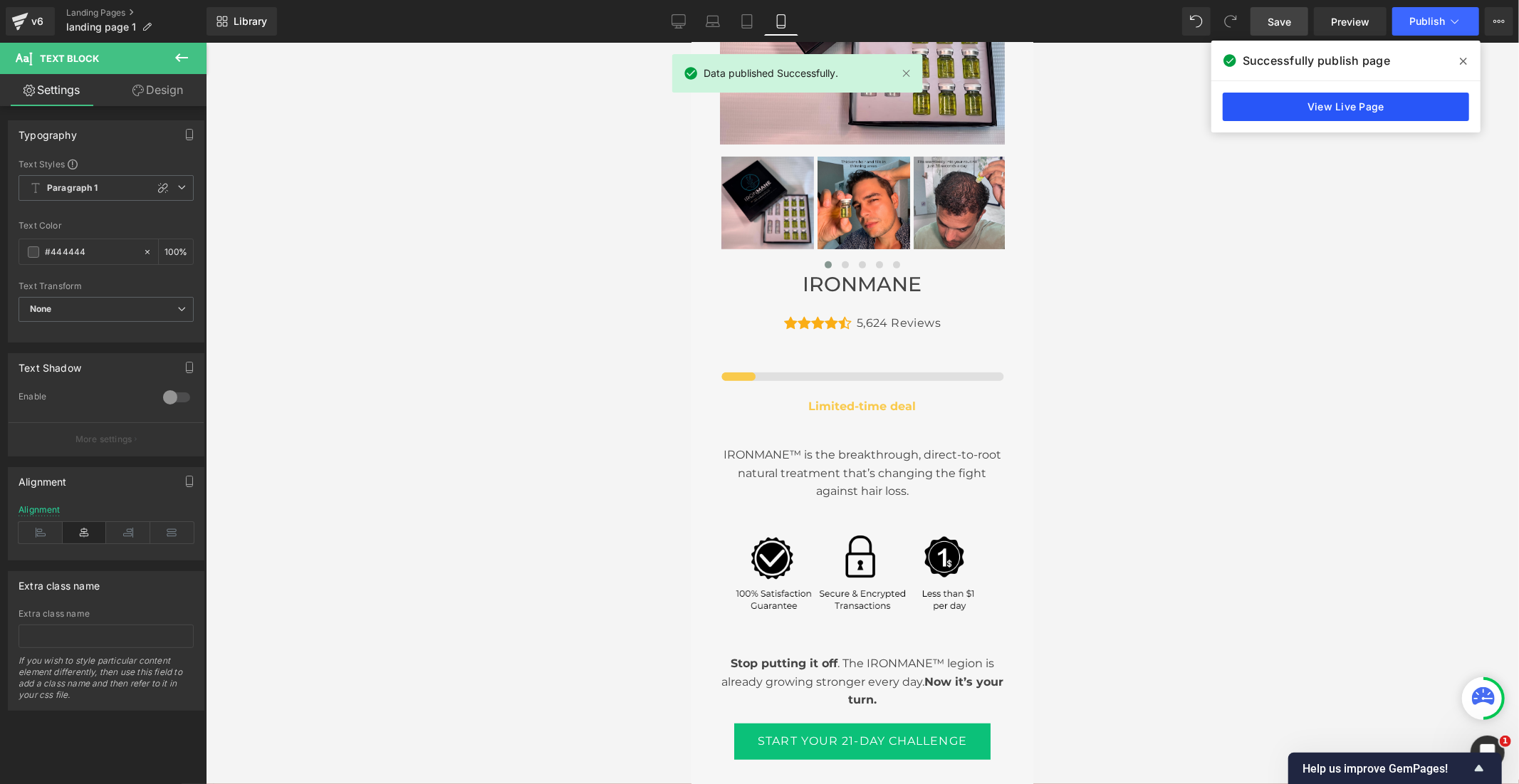
click at [1333, 97] on link "View Live Page" at bounding box center [1346, 107] width 246 height 29
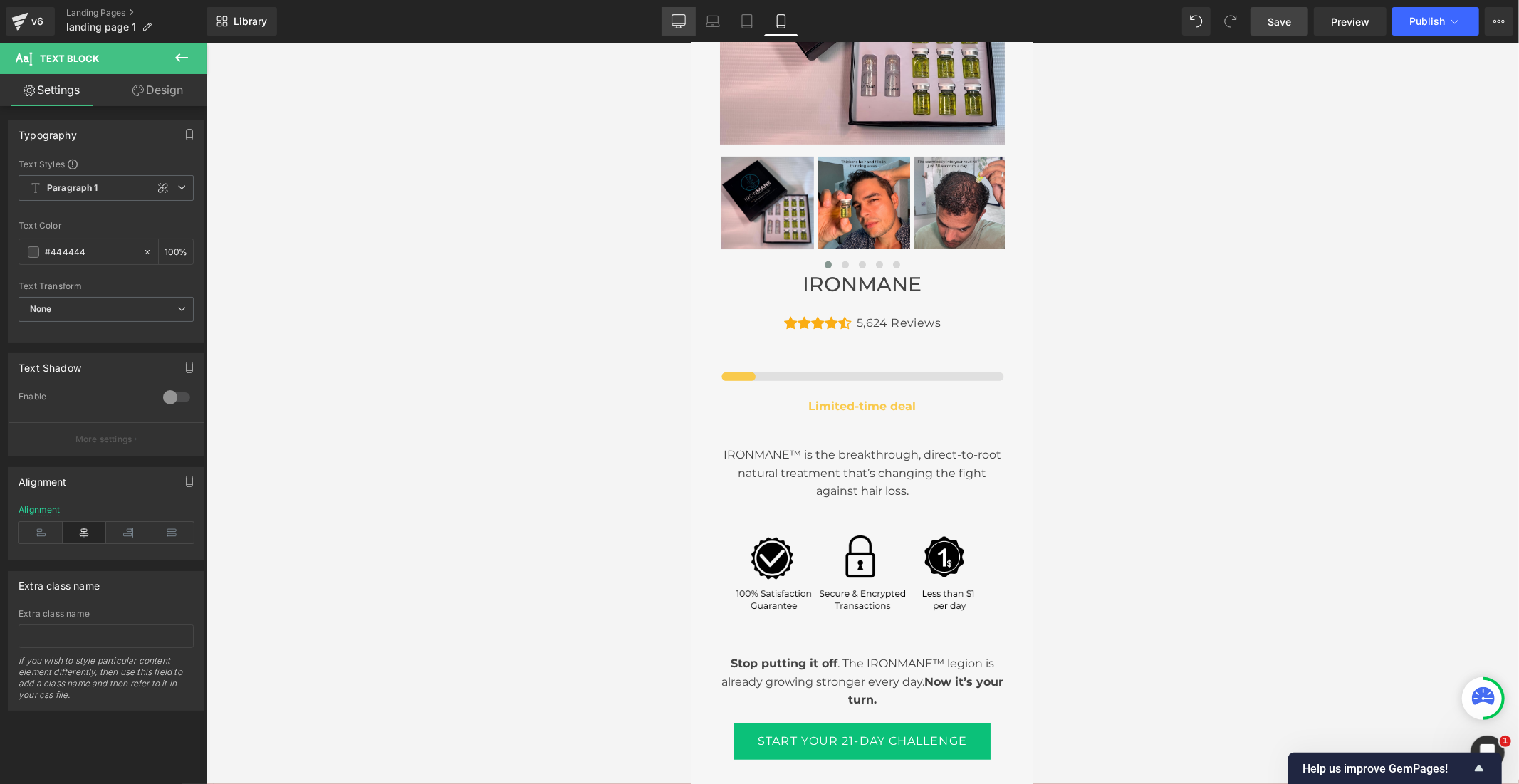
click at [677, 20] on icon at bounding box center [679, 21] width 14 height 14
type input "100"
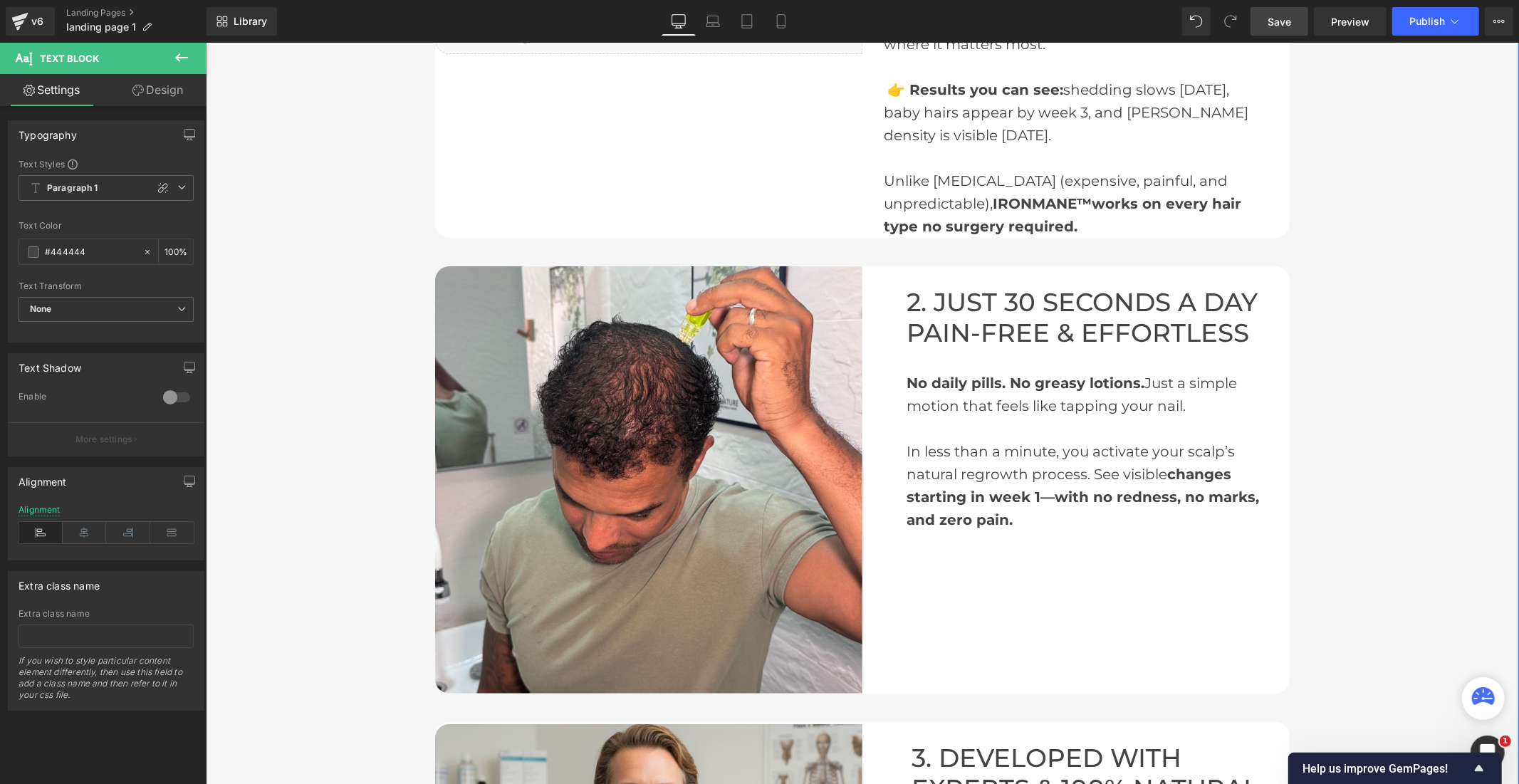
scroll to position [27, 0]
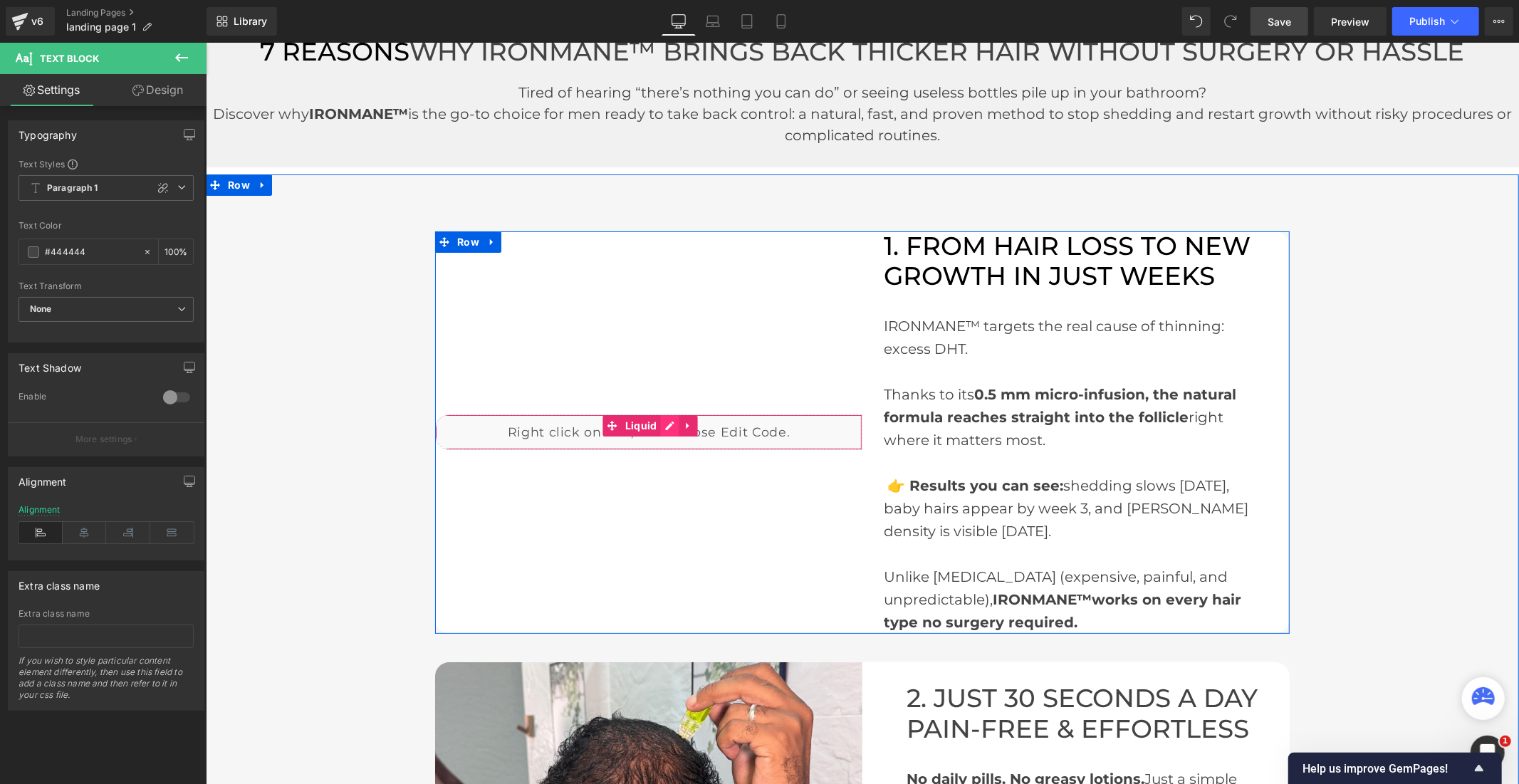
click at [667, 425] on div "Liquid" at bounding box center [648, 431] width 427 height 35
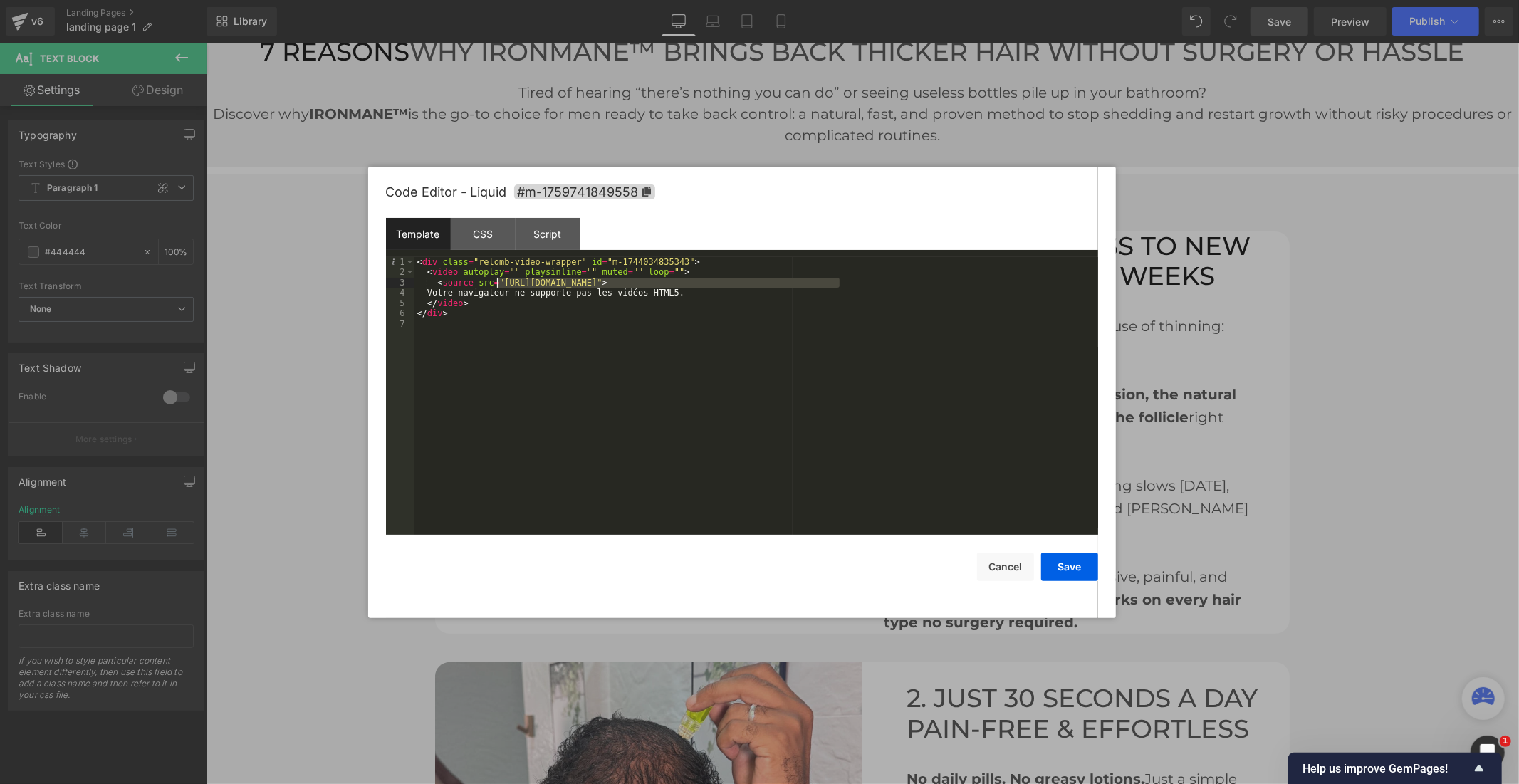
drag, startPoint x: 837, startPoint y: 281, endPoint x: 497, endPoint y: 286, distance: 340.0
click at [497, 286] on div "< div class = "relomb-video-wrapper" id = "m-1744034835343" > < video autoplay …" at bounding box center [756, 406] width 684 height 298
click at [1069, 574] on button "Save" at bounding box center [1069, 567] width 57 height 29
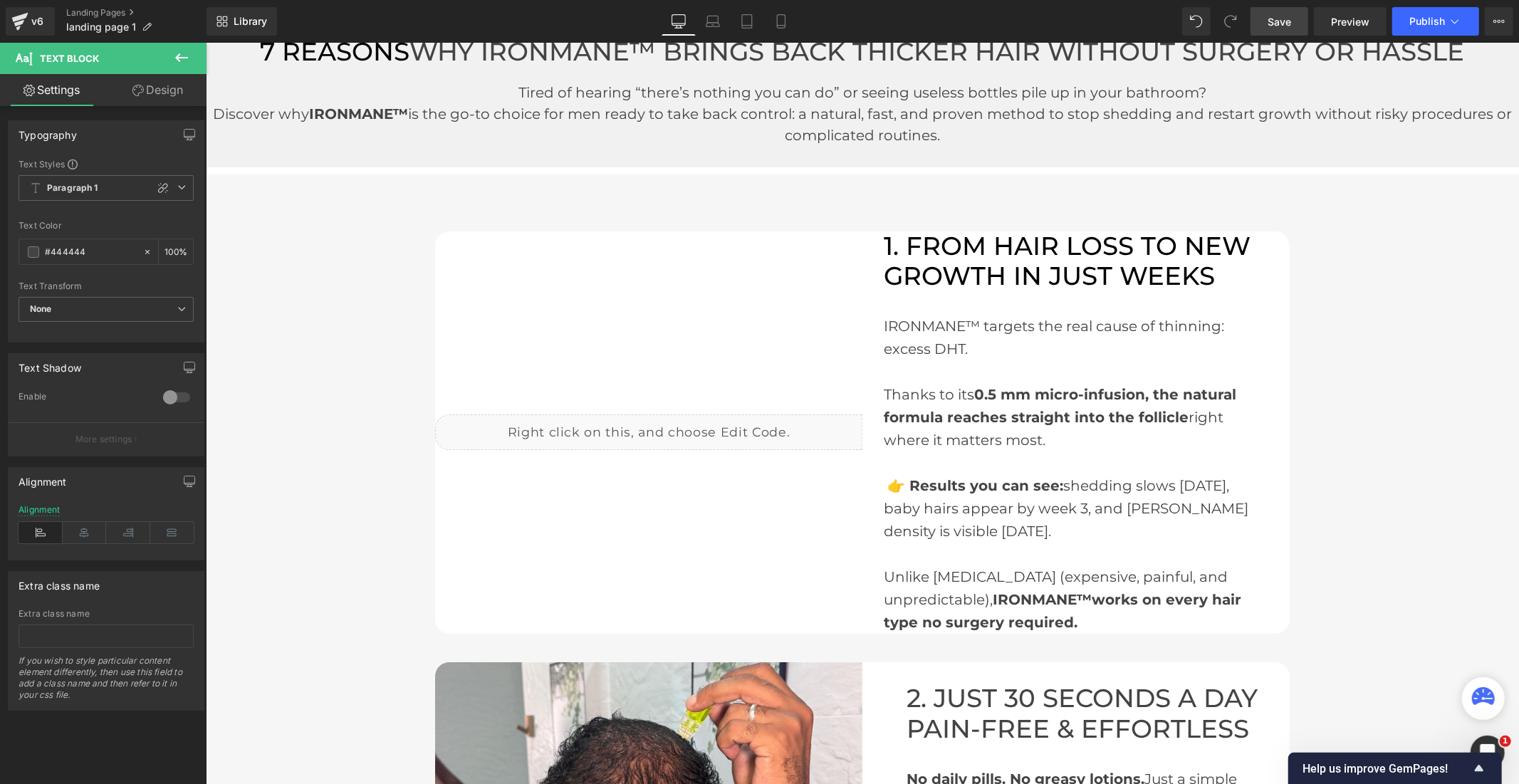
click at [1277, 23] on span "Save" at bounding box center [1279, 22] width 23 height 15
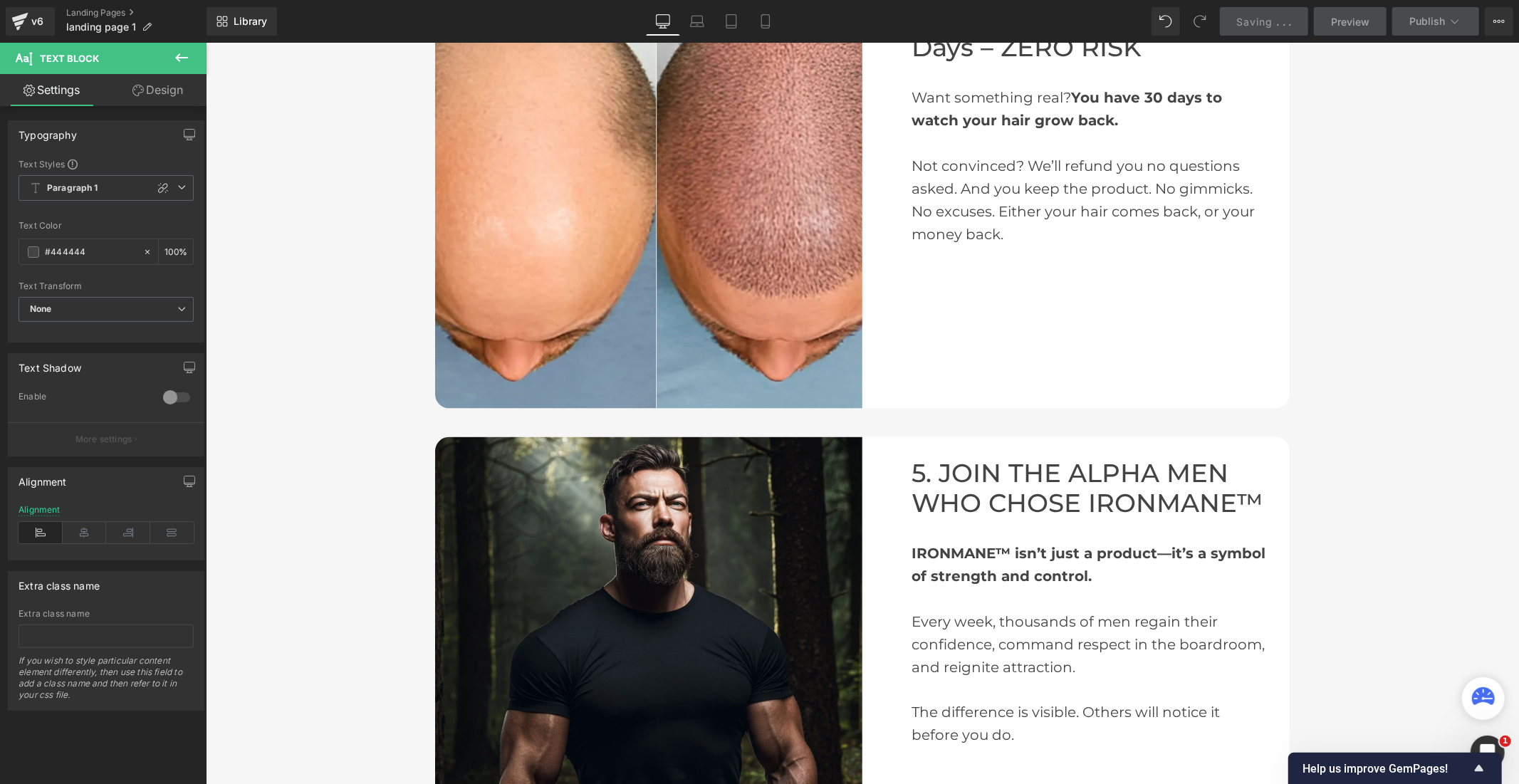
scroll to position [1689, 0]
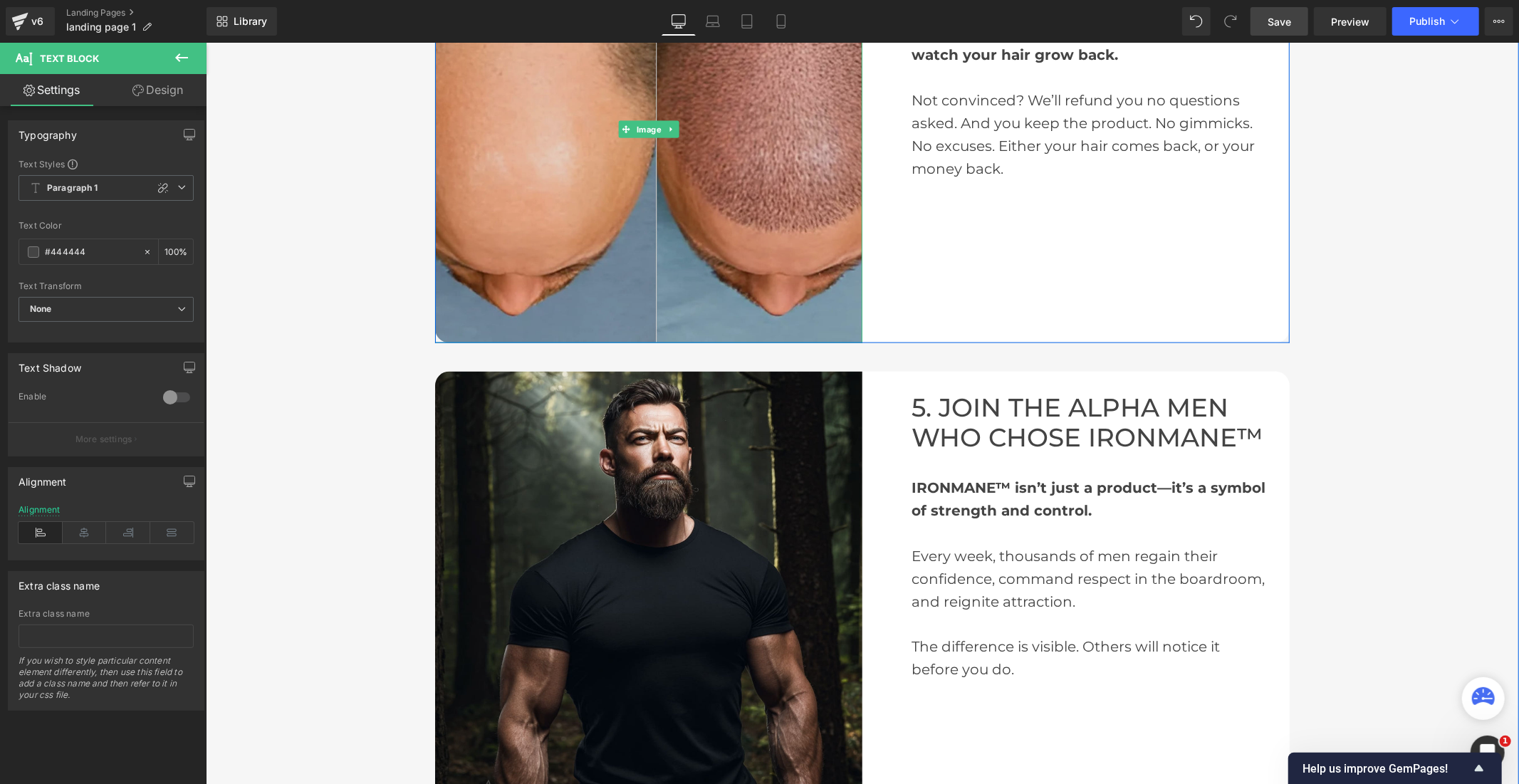
click at [708, 270] on img at bounding box center [648, 129] width 427 height 427
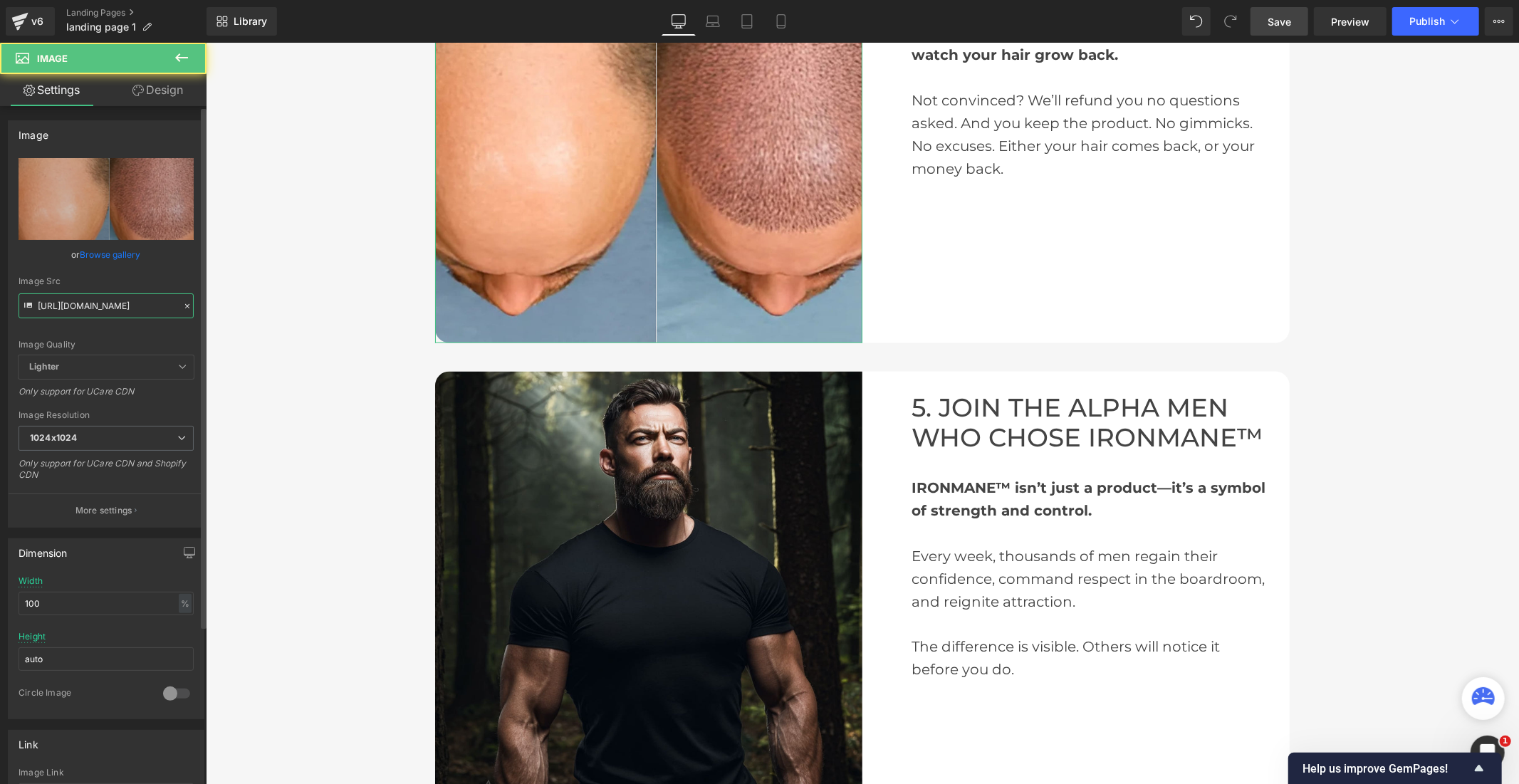
click at [115, 308] on input "https://cdn.shopify.com/s/files/1/0968/5388/5257/files/2_d8cfa47e-c103-4777-b4c…" at bounding box center [106, 306] width 175 height 25
paste input "ironmane_1_1_2_1.jpg?v=1759742859"
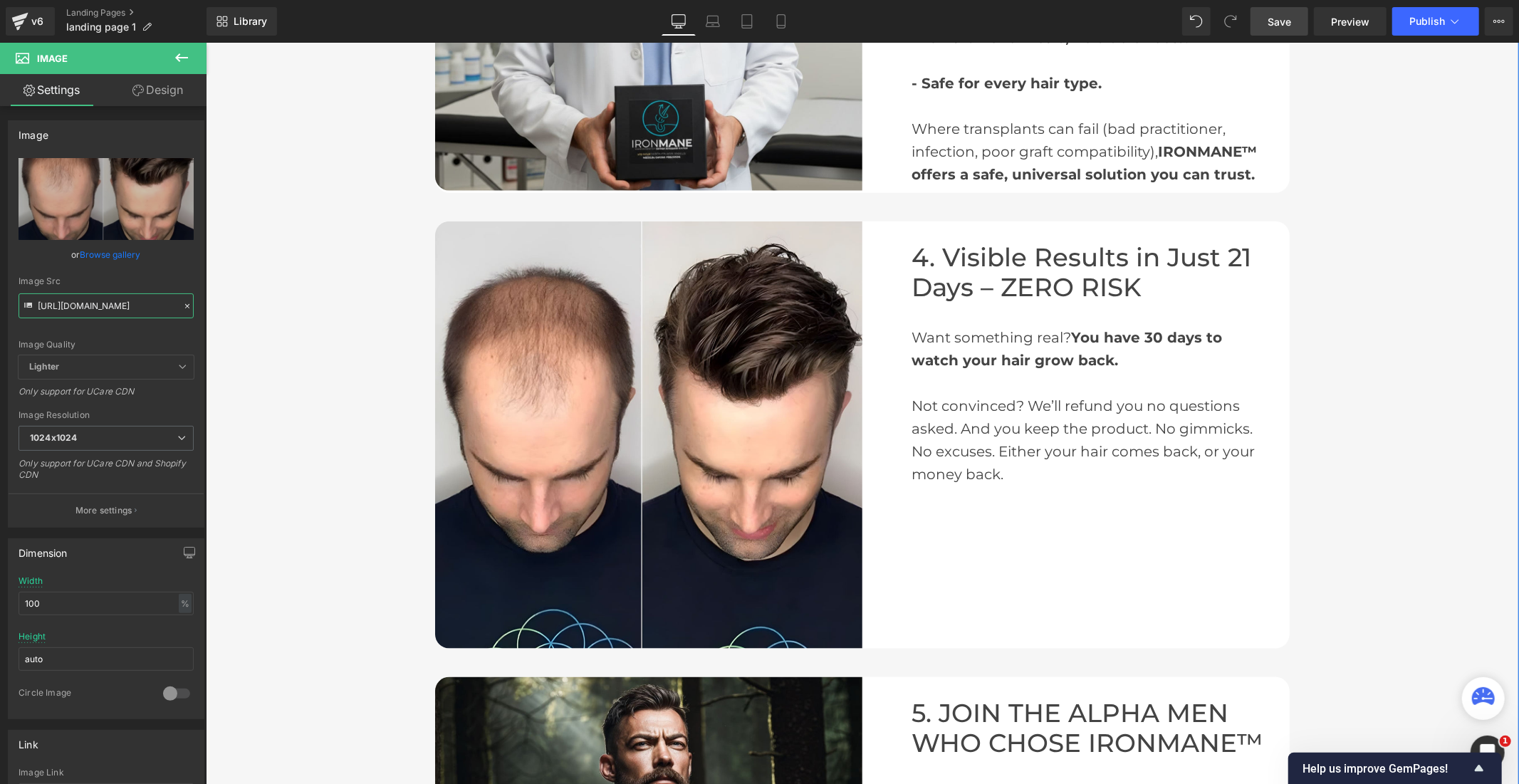
scroll to position [1372, 0]
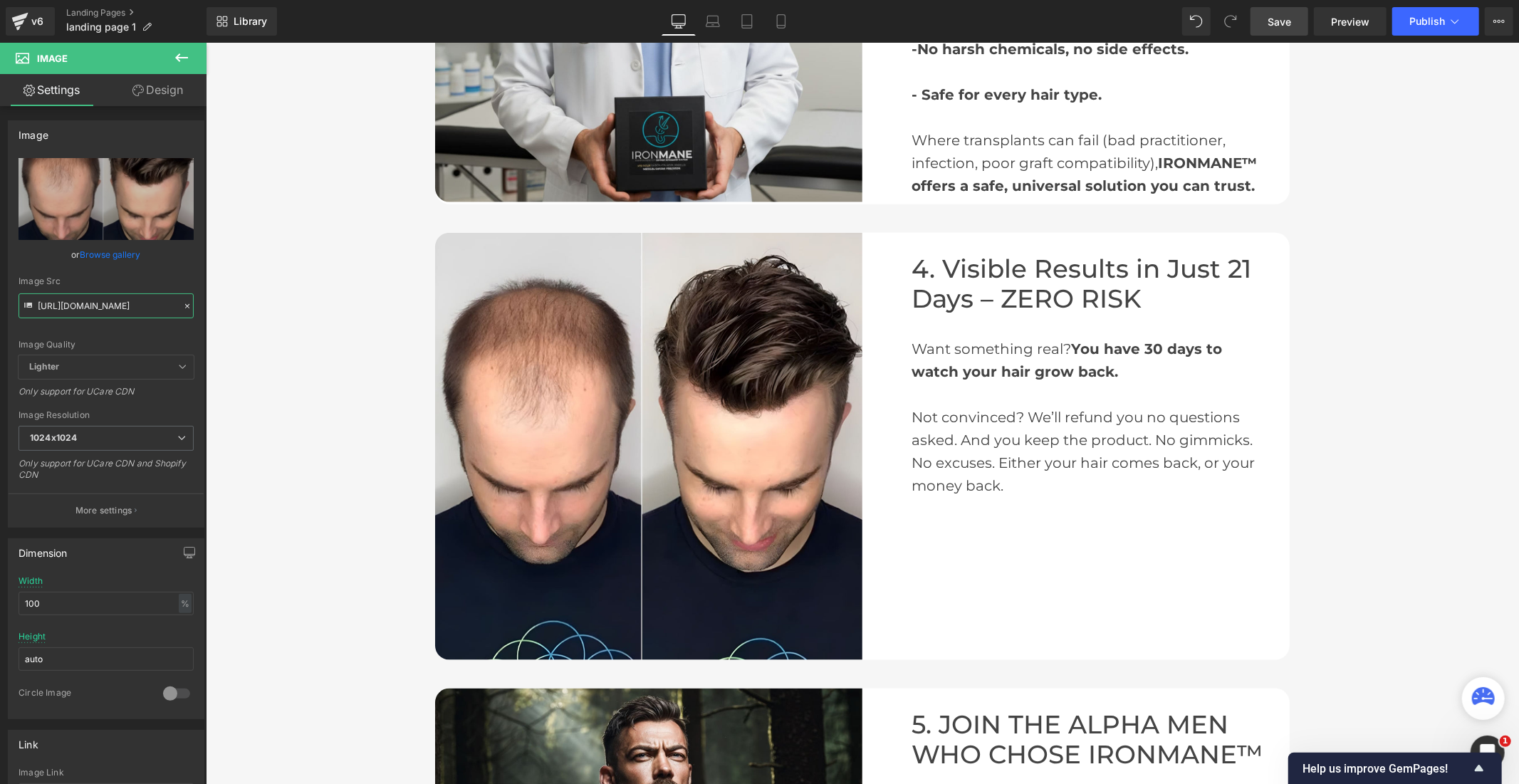
type input "https://cdn.shopify.com/s/files/1/0968/5388/5257/files/ironmane_1_1_2_1_1024x10…"
click at [1280, 21] on span "Save" at bounding box center [1279, 22] width 23 height 15
click at [1411, 27] on button "Publish" at bounding box center [1435, 21] width 87 height 29
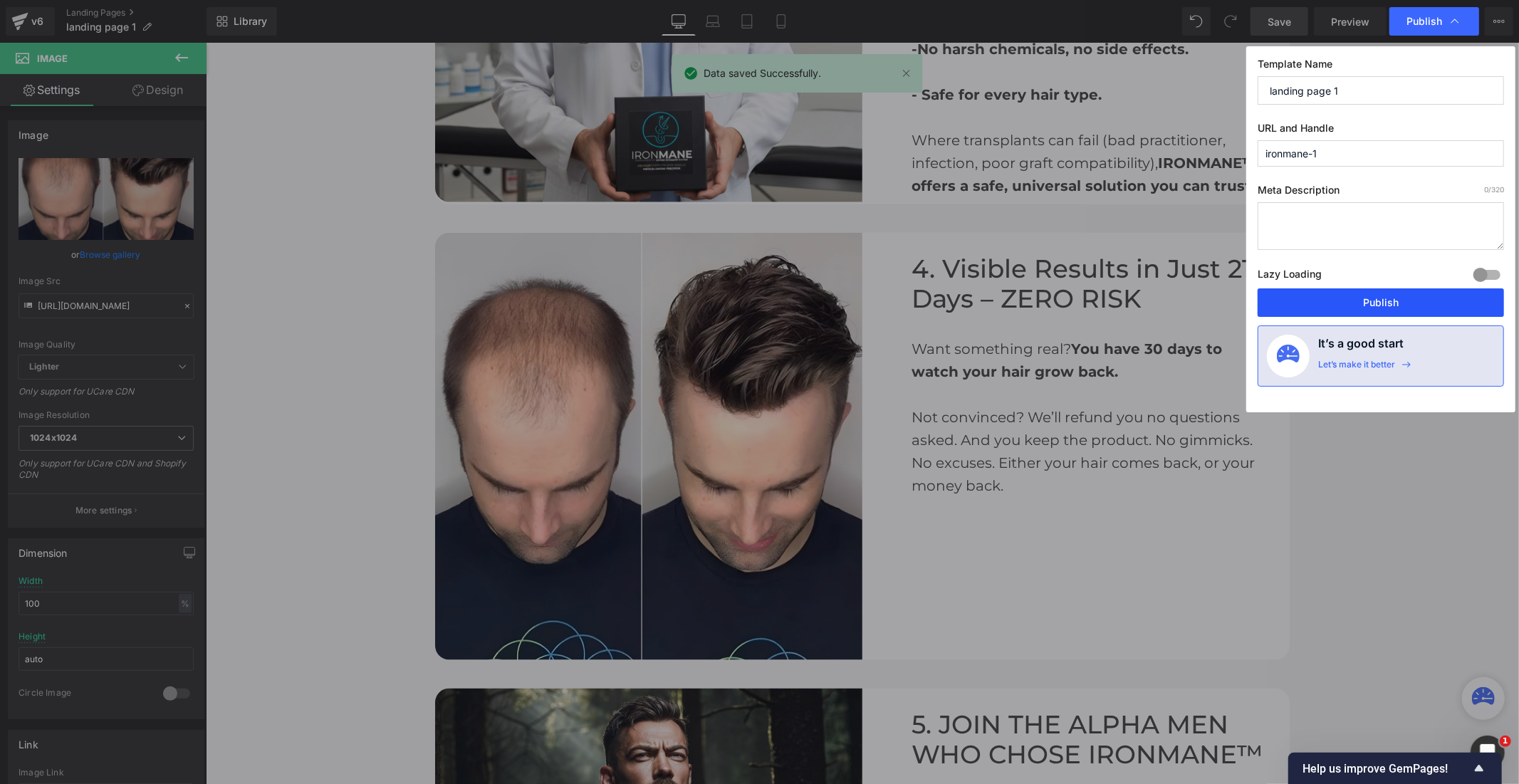
drag, startPoint x: 1361, startPoint y: 305, endPoint x: 1145, endPoint y: 265, distance: 219.7
click at [1361, 305] on button "Publish" at bounding box center [1381, 303] width 246 height 29
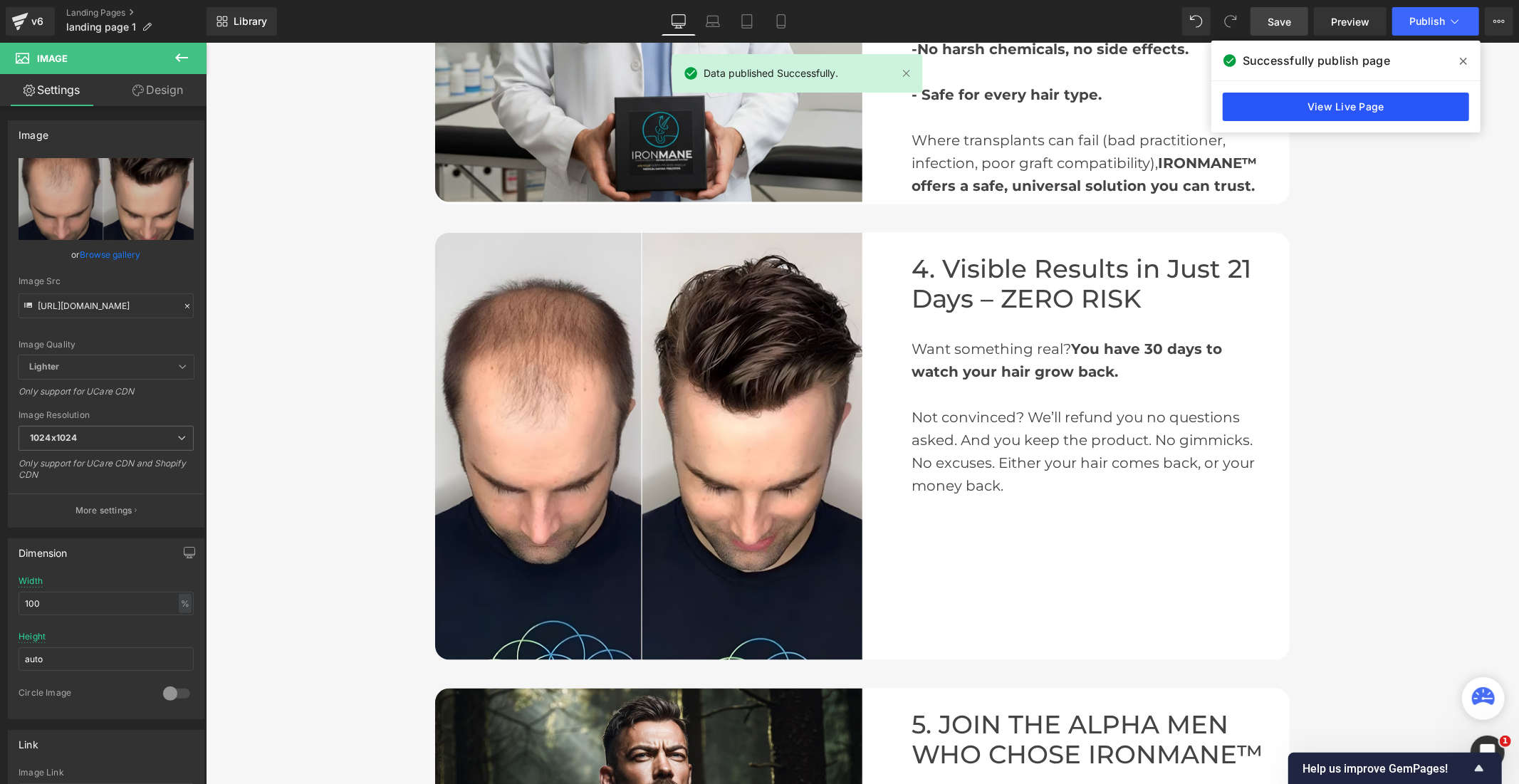
click at [1330, 110] on link "View Live Page" at bounding box center [1346, 107] width 246 height 29
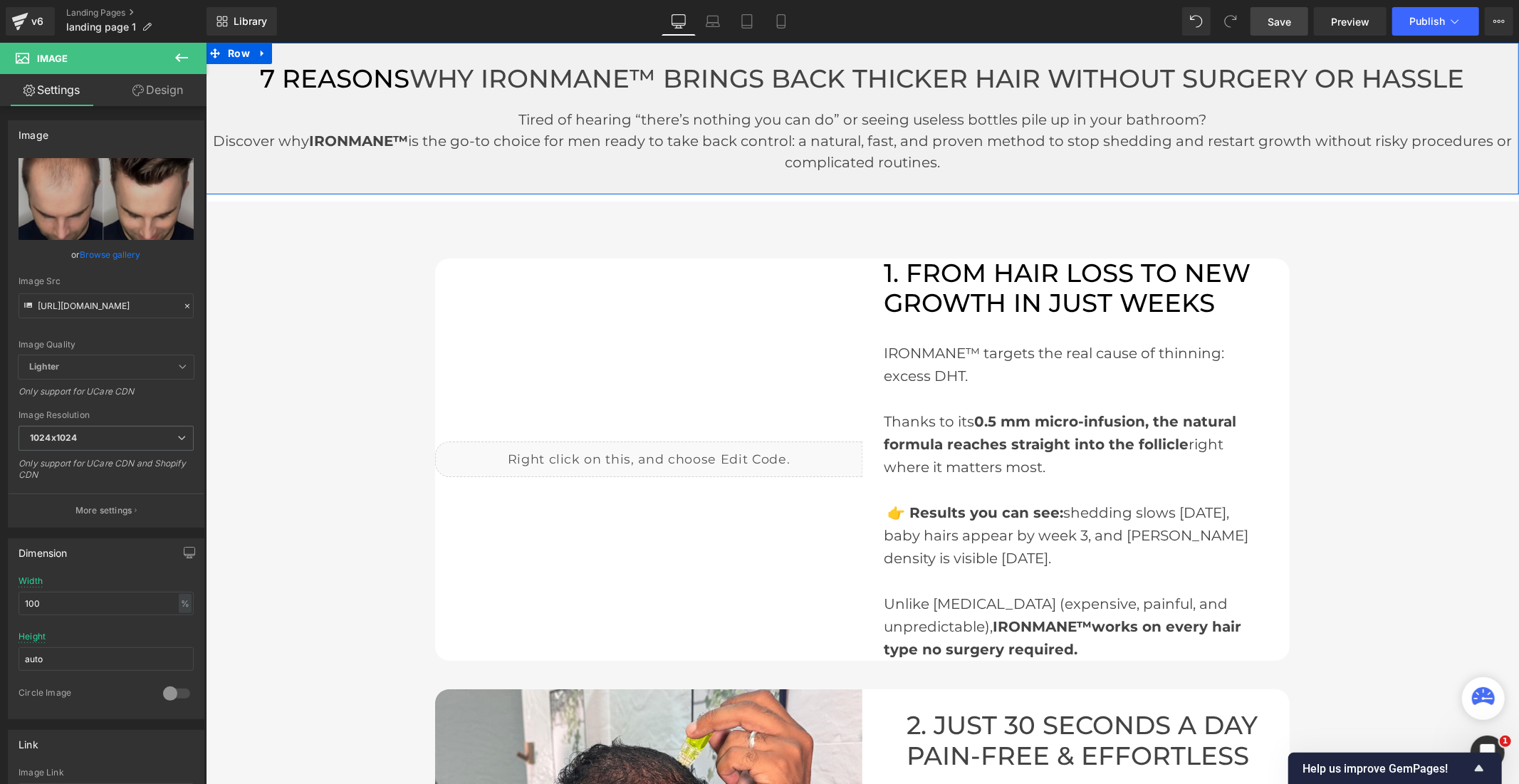
click at [319, 166] on p "Discover why IRONMANE™ is the go-to choice for men ready to take back control: …" at bounding box center [862, 151] width 1314 height 43
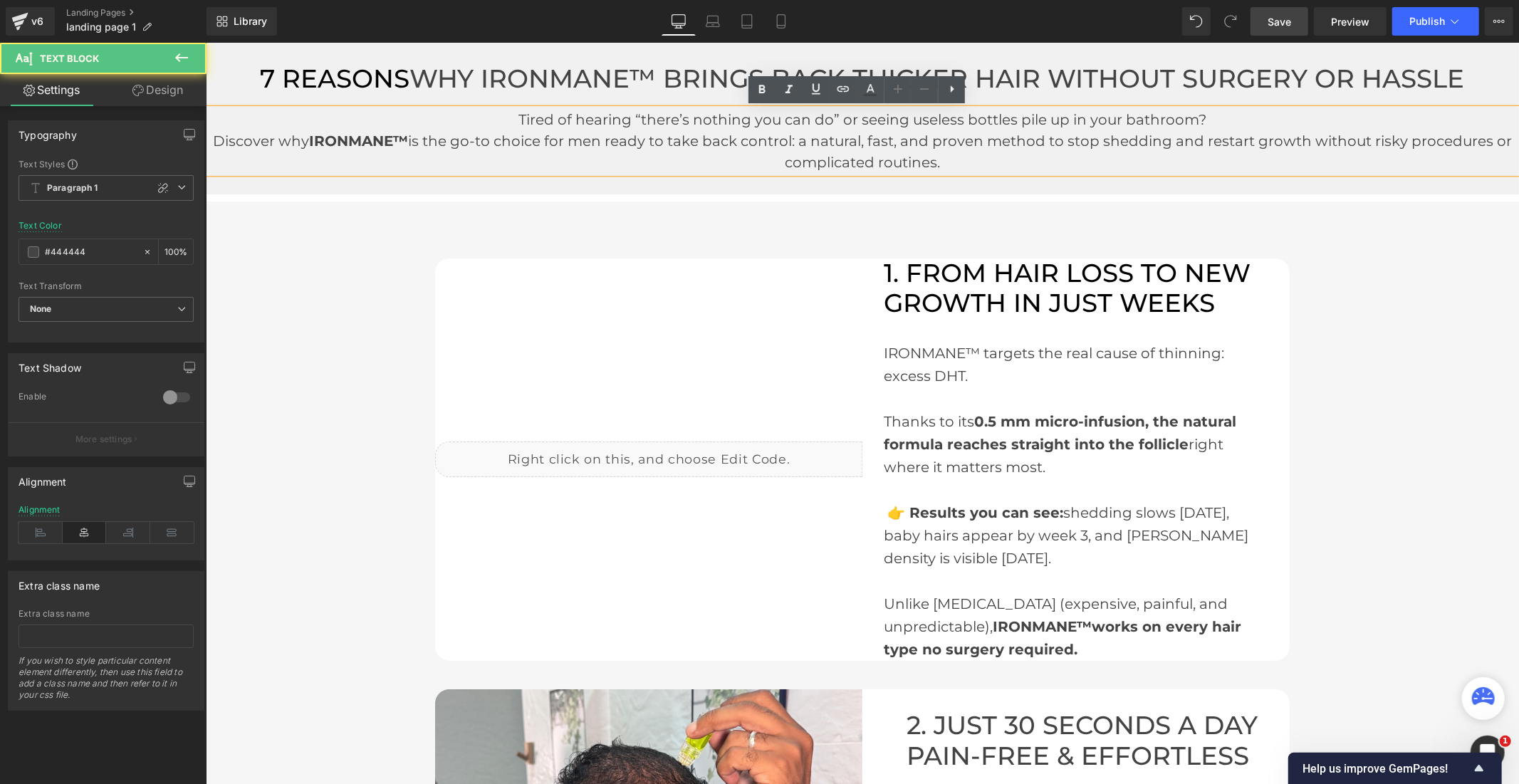
click at [230, 49] on div "7 REASONS WHY IRONMANE™ BRINGS BACK THICKER HAIR WITHOUT SURGERY OR HASSLE Head…" at bounding box center [862, 118] width 1314 height 152
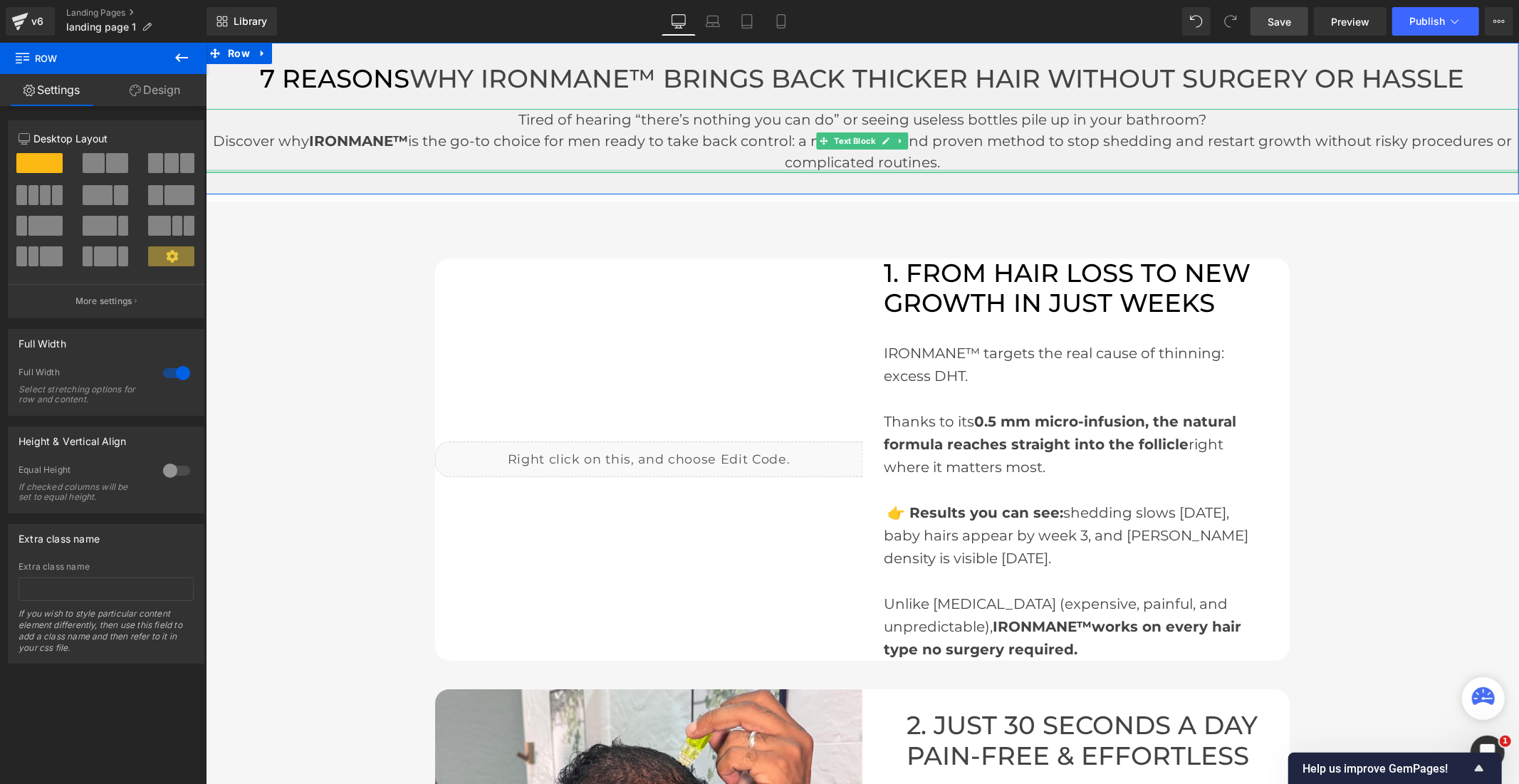
click at [376, 171] on div at bounding box center [862, 171] width 1314 height 4
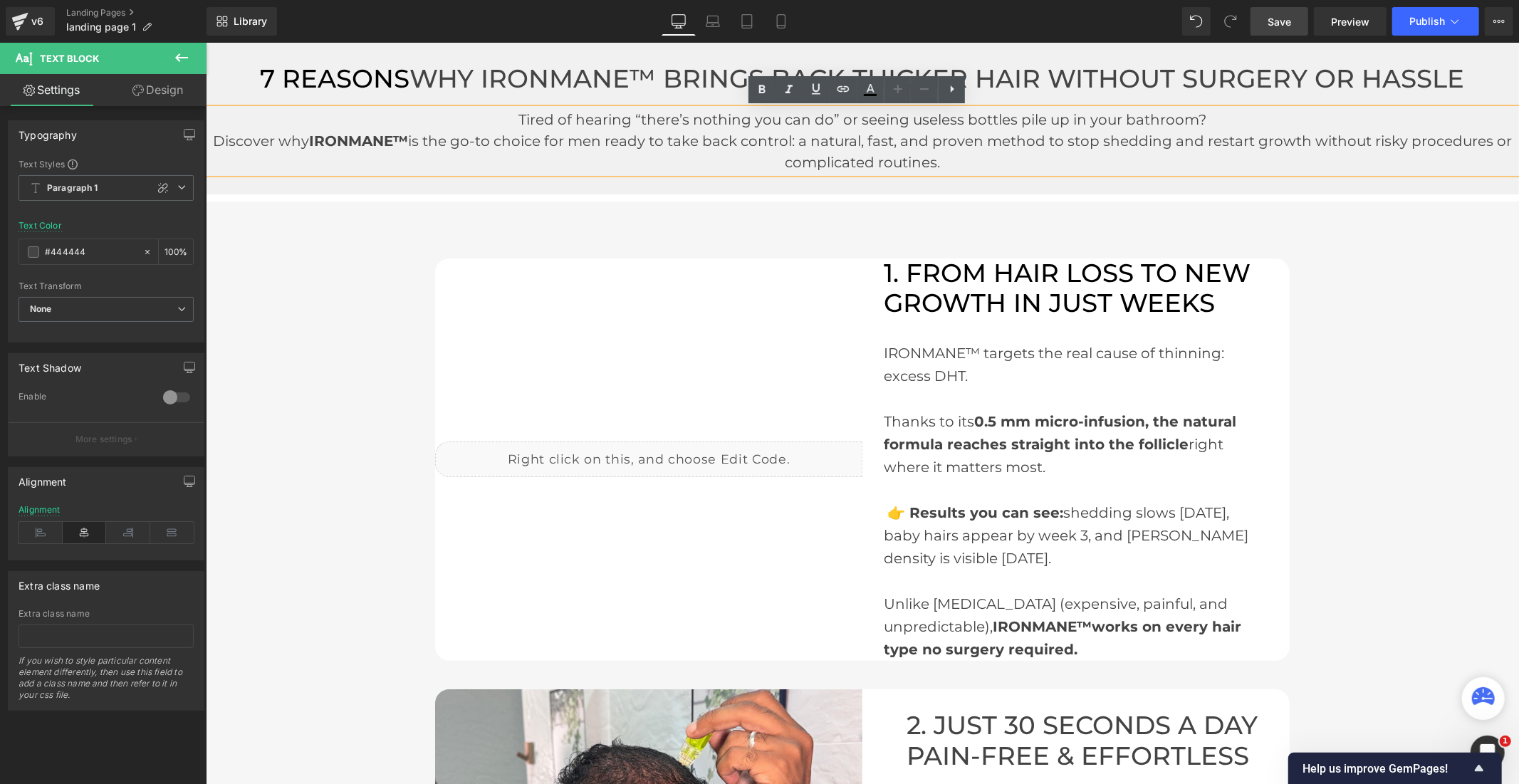
click at [235, 53] on div "7 REASONS WHY IRONMANE™ BRINGS BACK THICKER HAIR WITHOUT SURGERY OR HASSLE Head…" at bounding box center [862, 118] width 1314 height 152
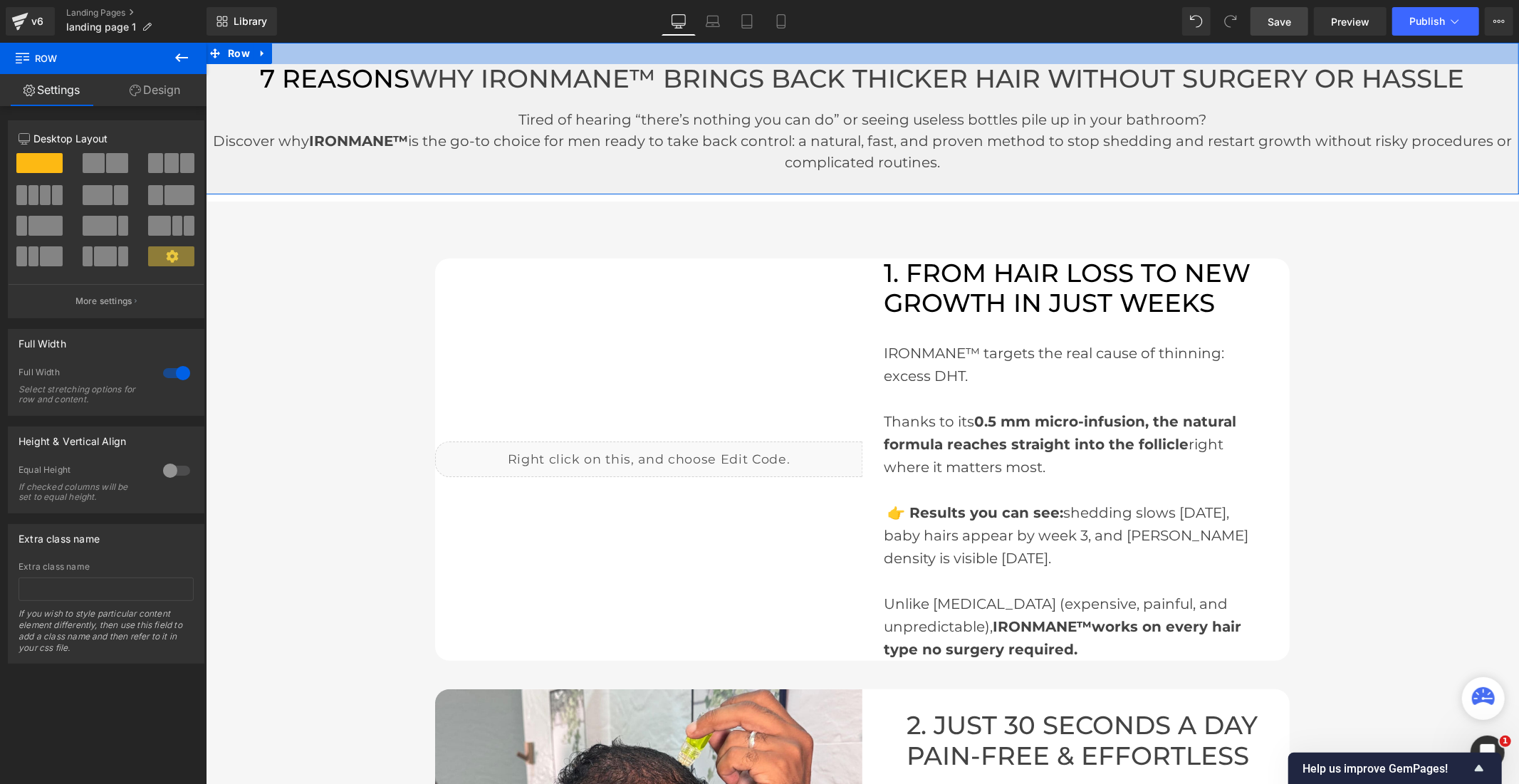
click at [435, 61] on div at bounding box center [862, 53] width 1314 height 21
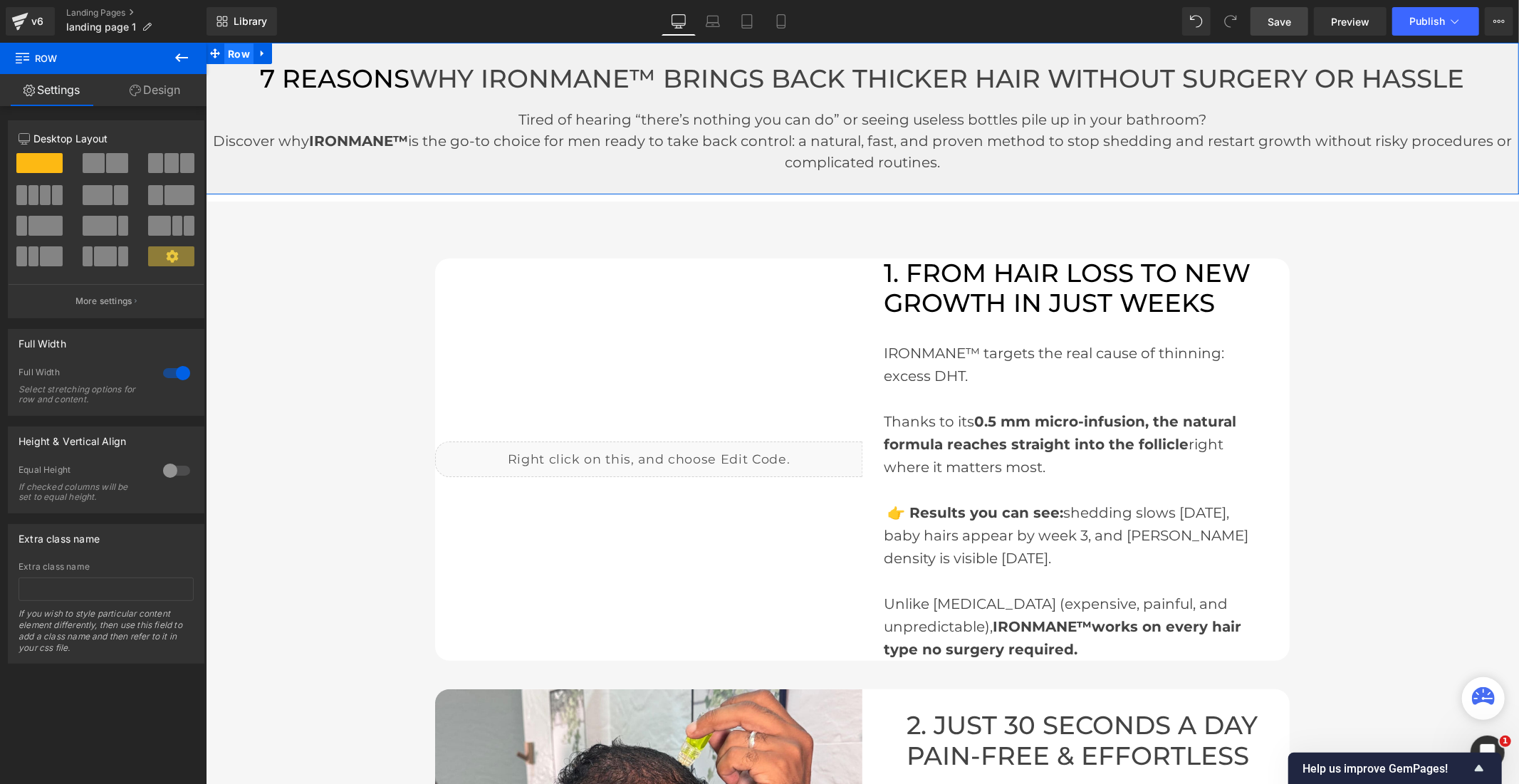
click at [233, 54] on span "Row" at bounding box center [238, 54] width 29 height 21
click at [167, 374] on div at bounding box center [176, 373] width 34 height 23
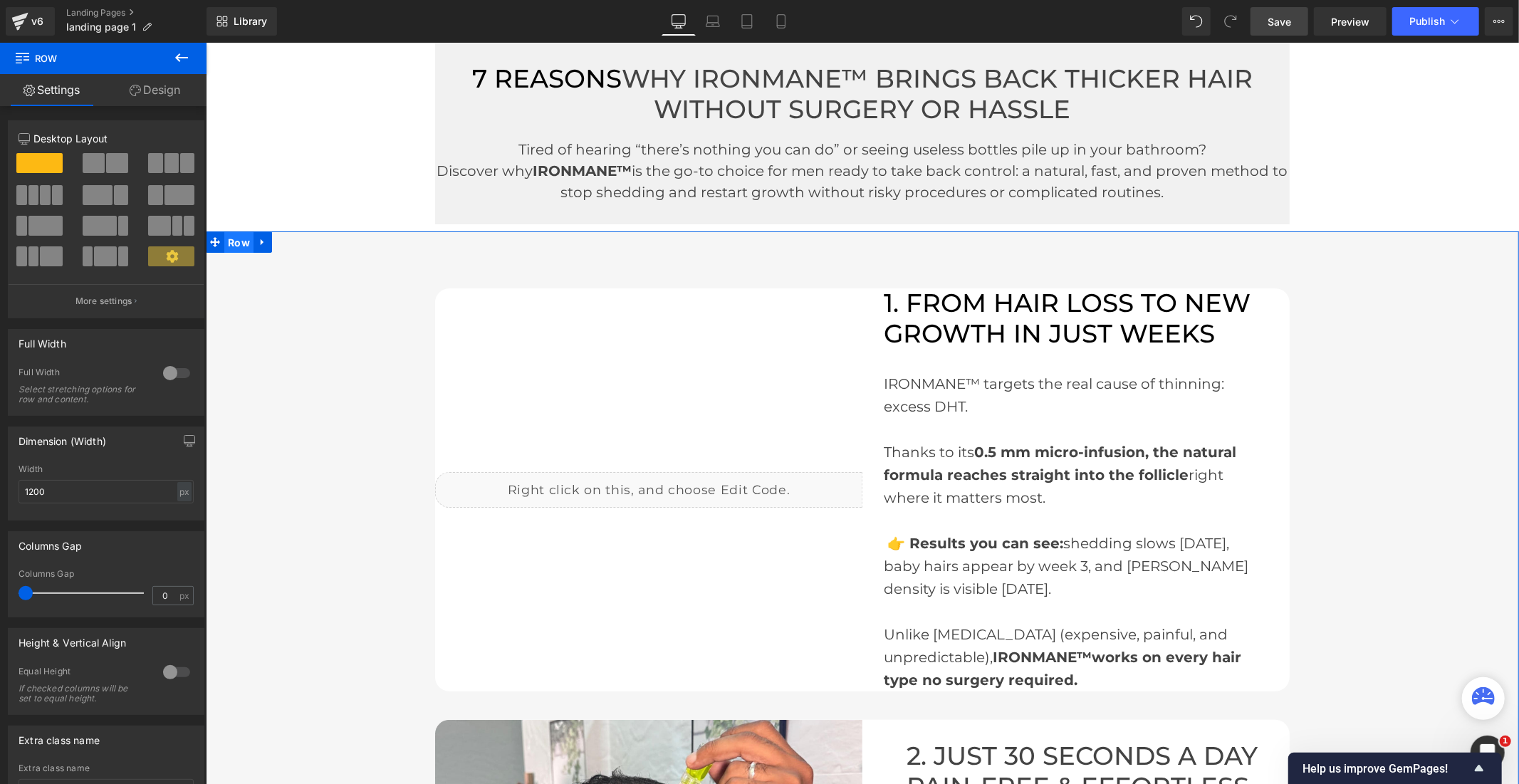
click at [238, 239] on span "Row" at bounding box center [238, 242] width 29 height 21
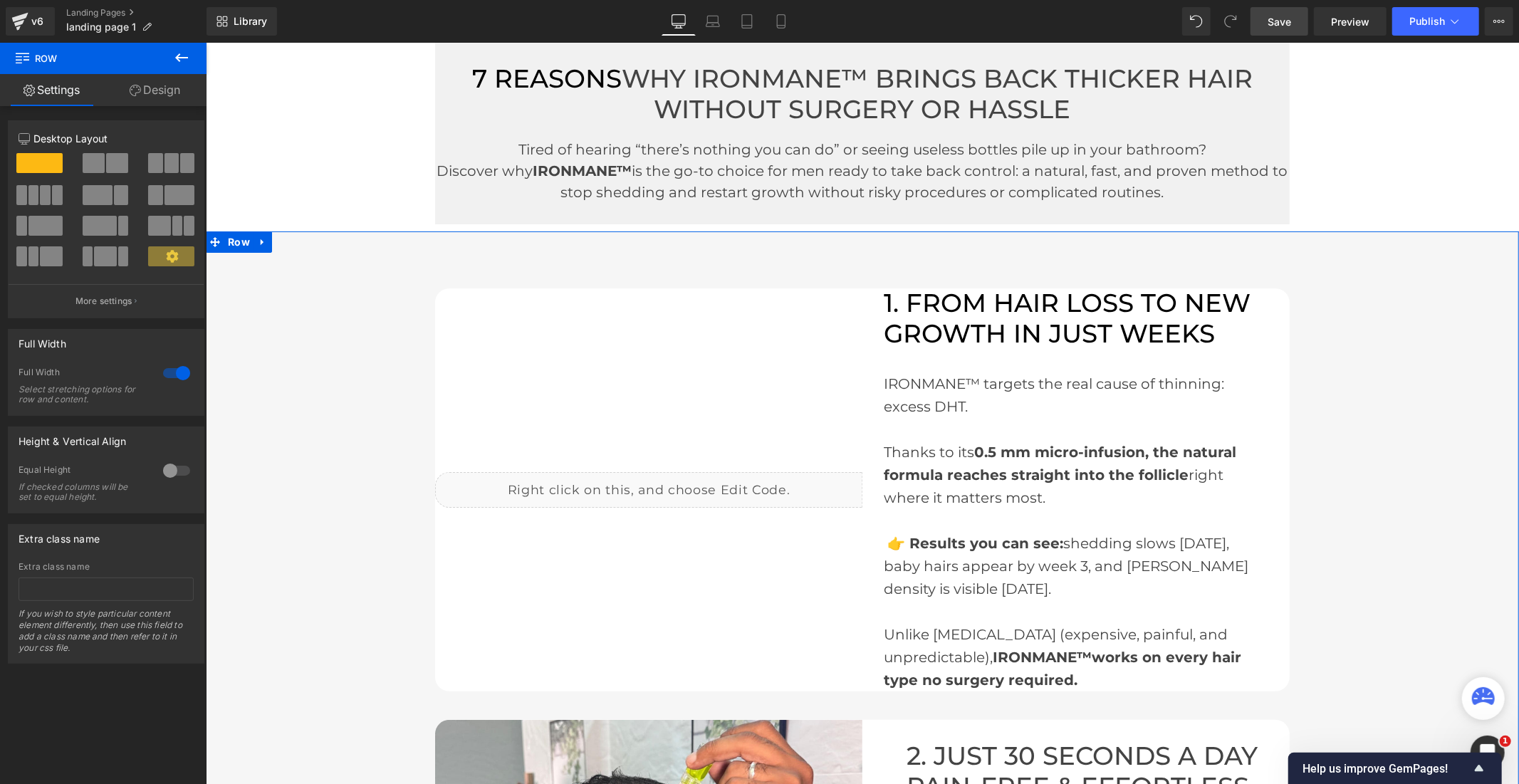
click at [161, 374] on div at bounding box center [176, 373] width 34 height 23
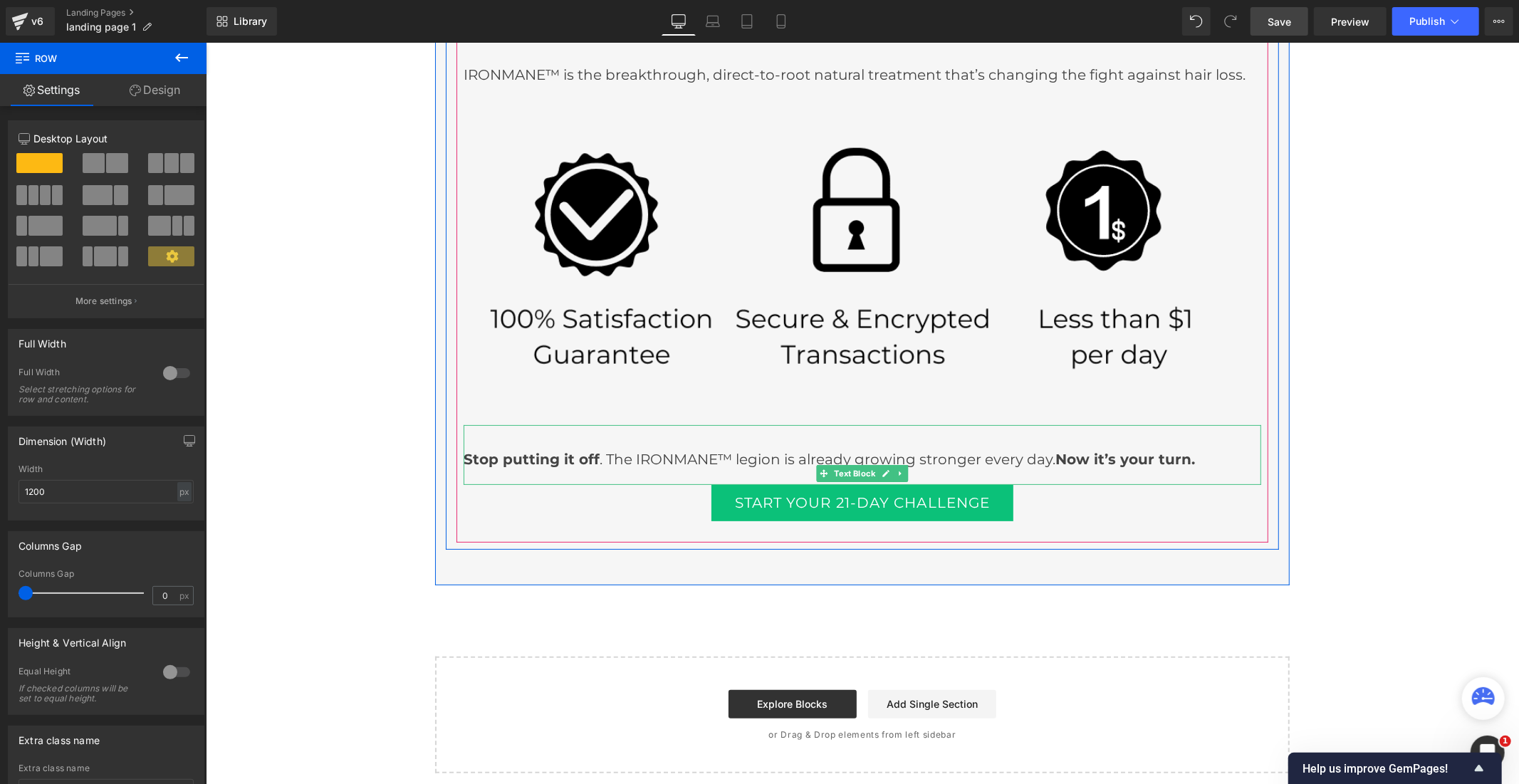
scroll to position [4671, 0]
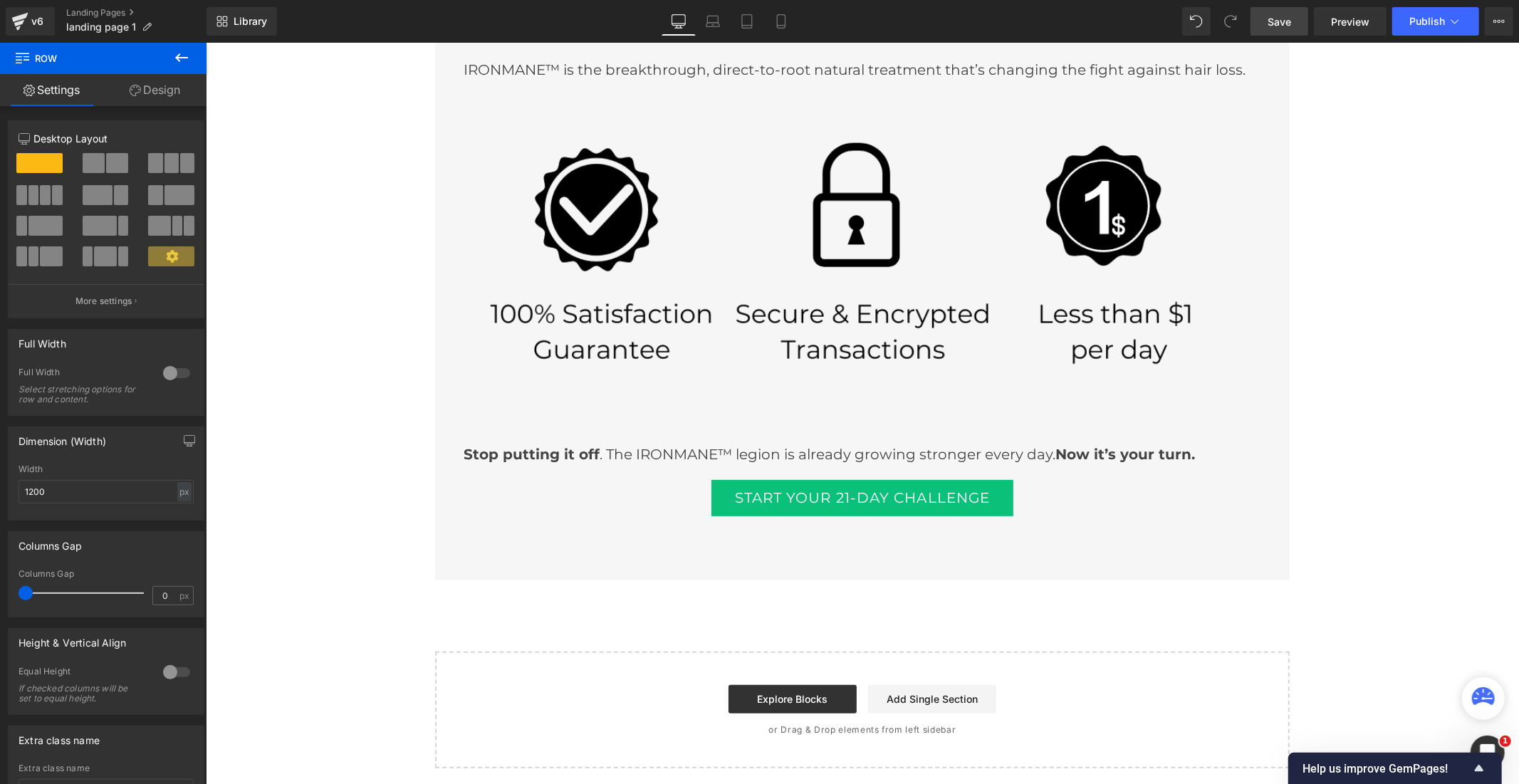
click at [1280, 20] on span "Save" at bounding box center [1279, 22] width 23 height 15
click at [774, 22] on icon at bounding box center [781, 21] width 14 height 14
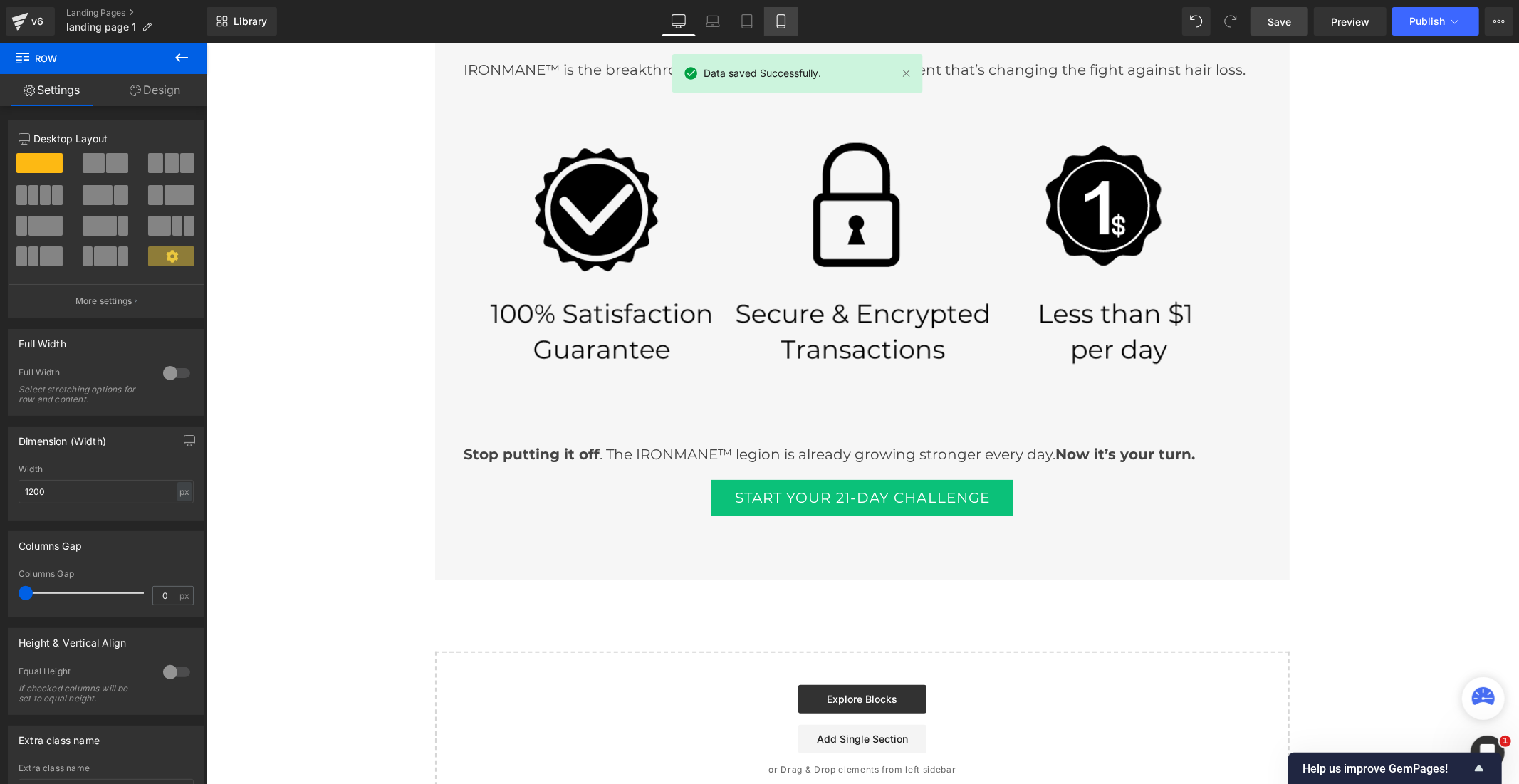
type input "100"
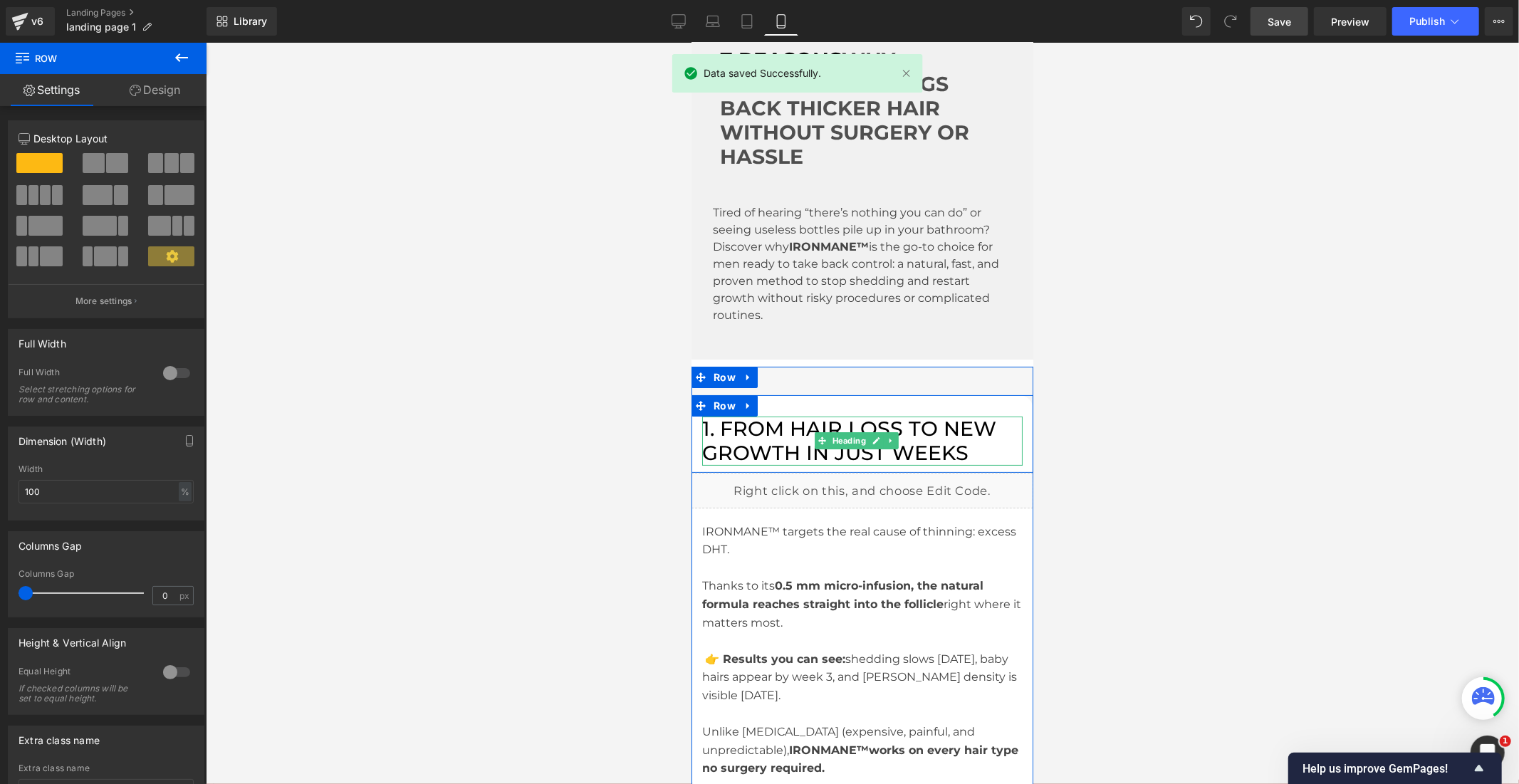
scroll to position [0, 0]
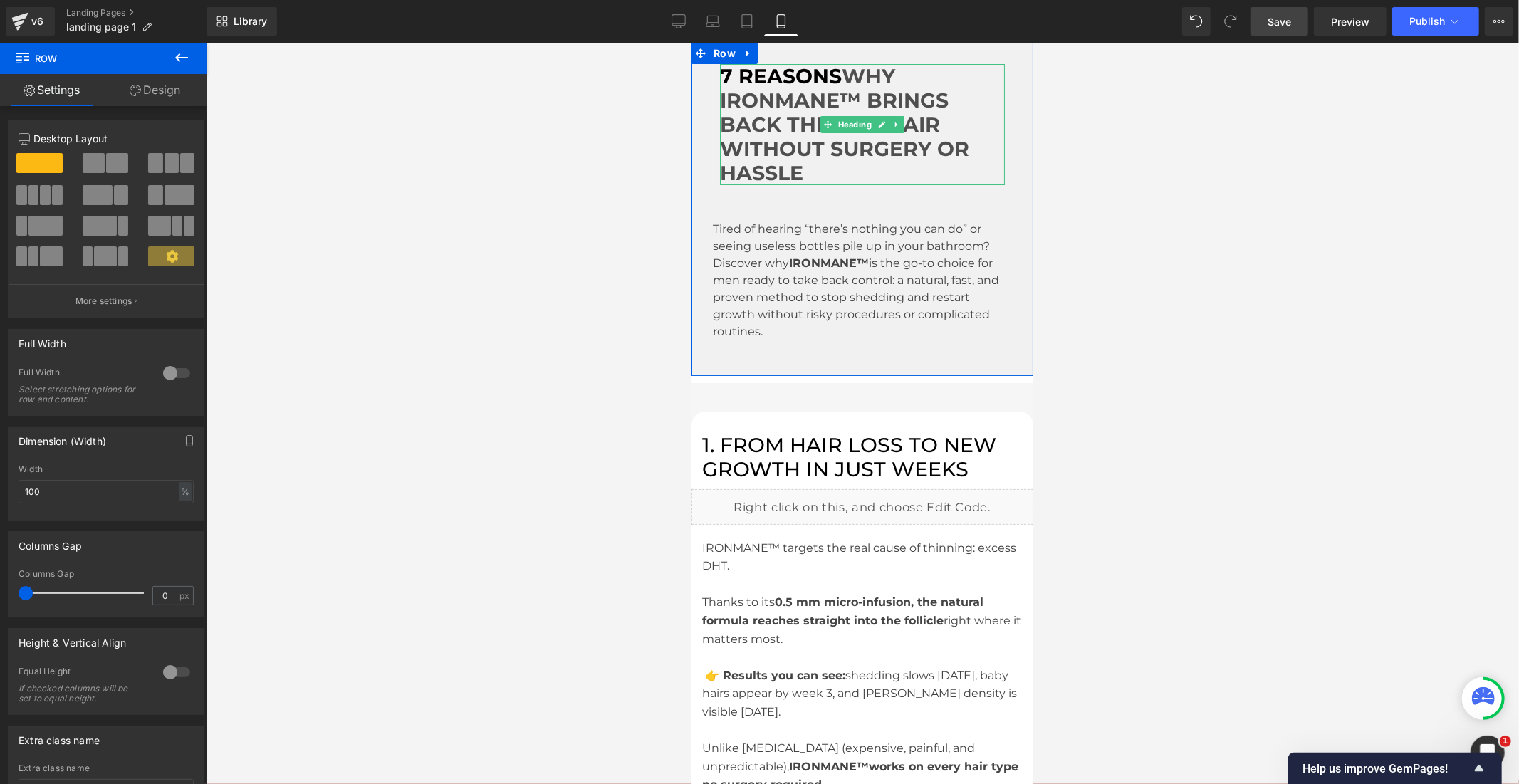
click at [803, 100] on strong "7 REASONS WHY IRONMANE™ BRINGS BACK THICKER HAIR WITHOUT SURGERY OR HASSLE" at bounding box center [844, 124] width 249 height 121
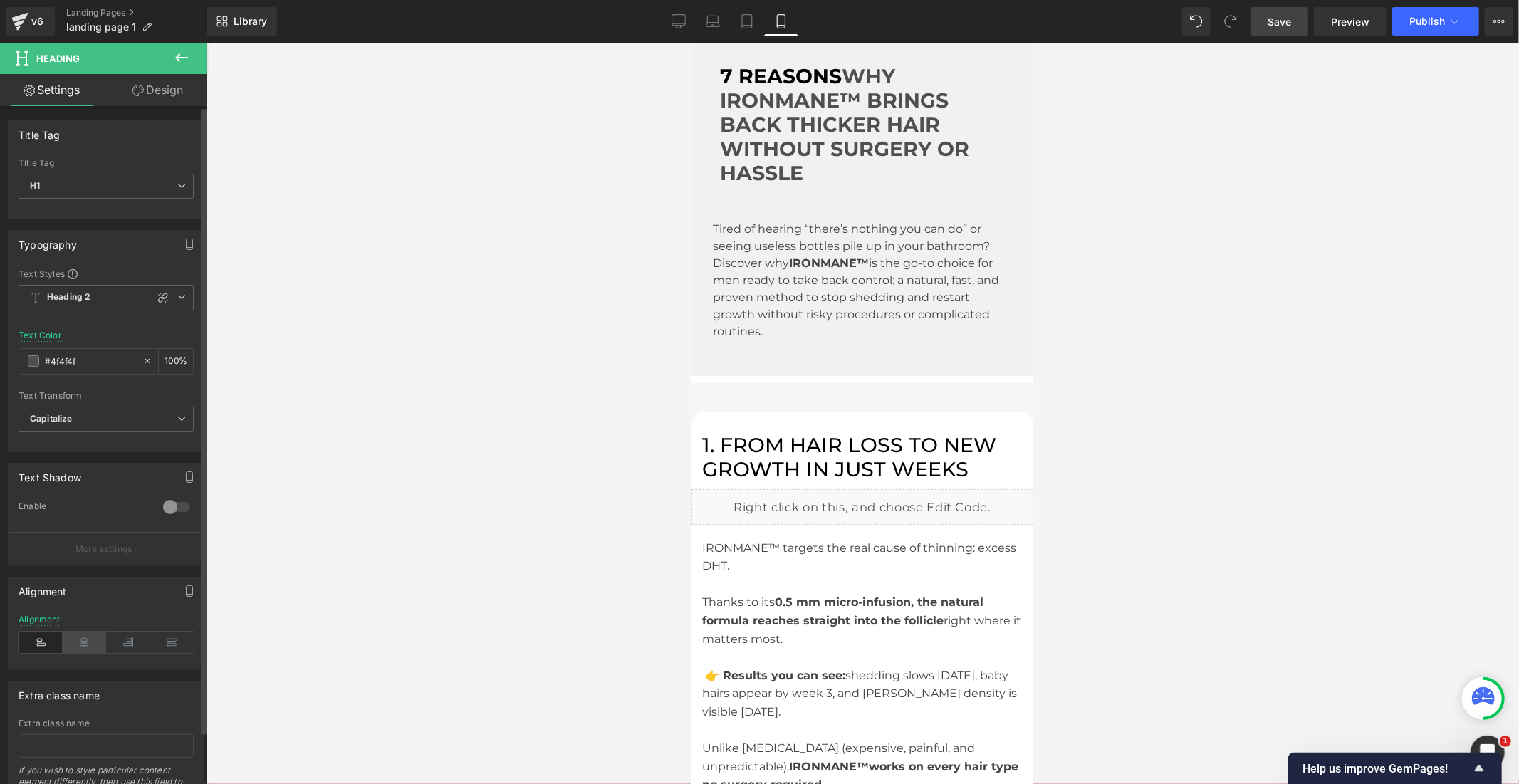
click at [77, 642] on icon at bounding box center [85, 642] width 44 height 21
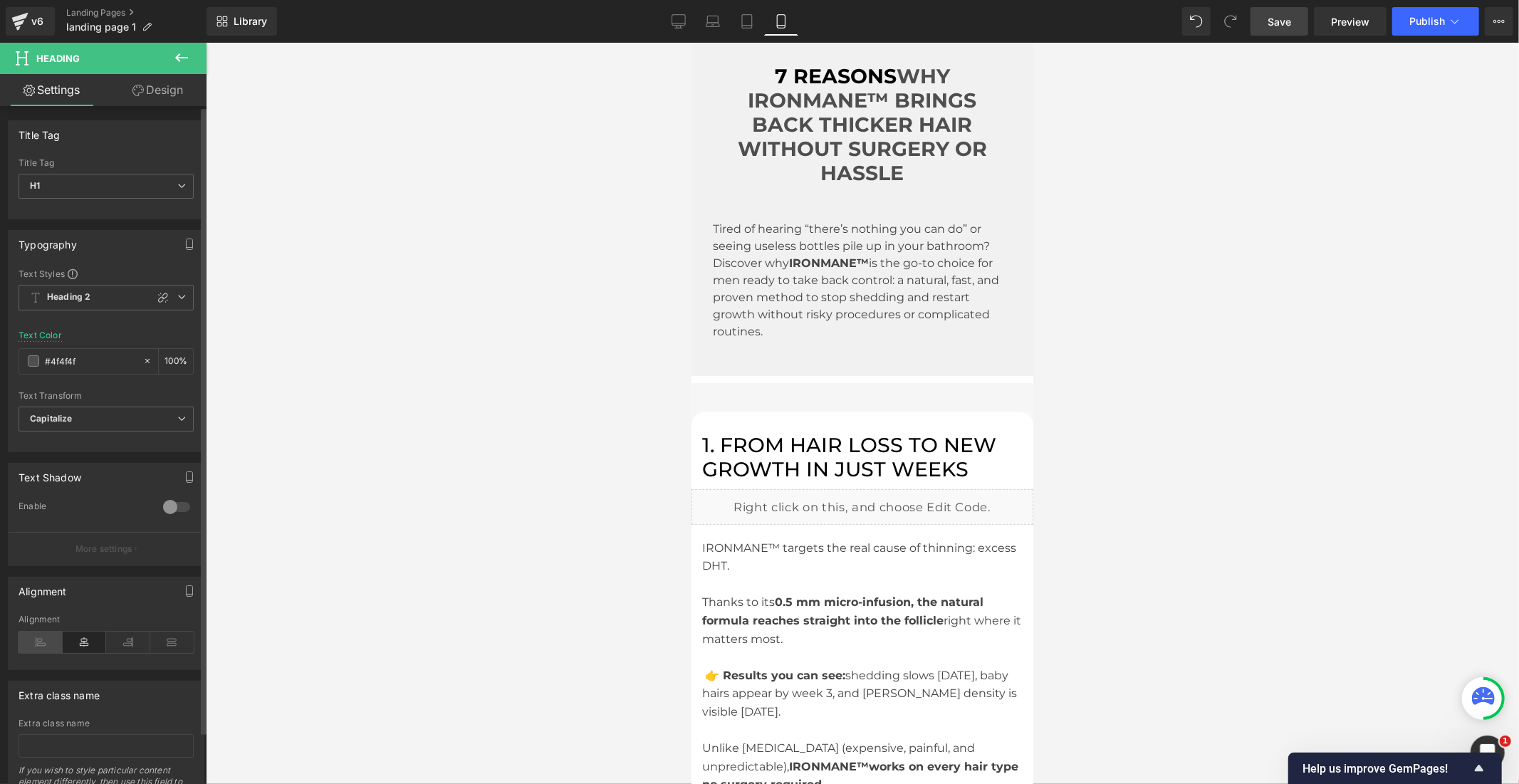
click at [51, 639] on icon at bounding box center [41, 642] width 44 height 21
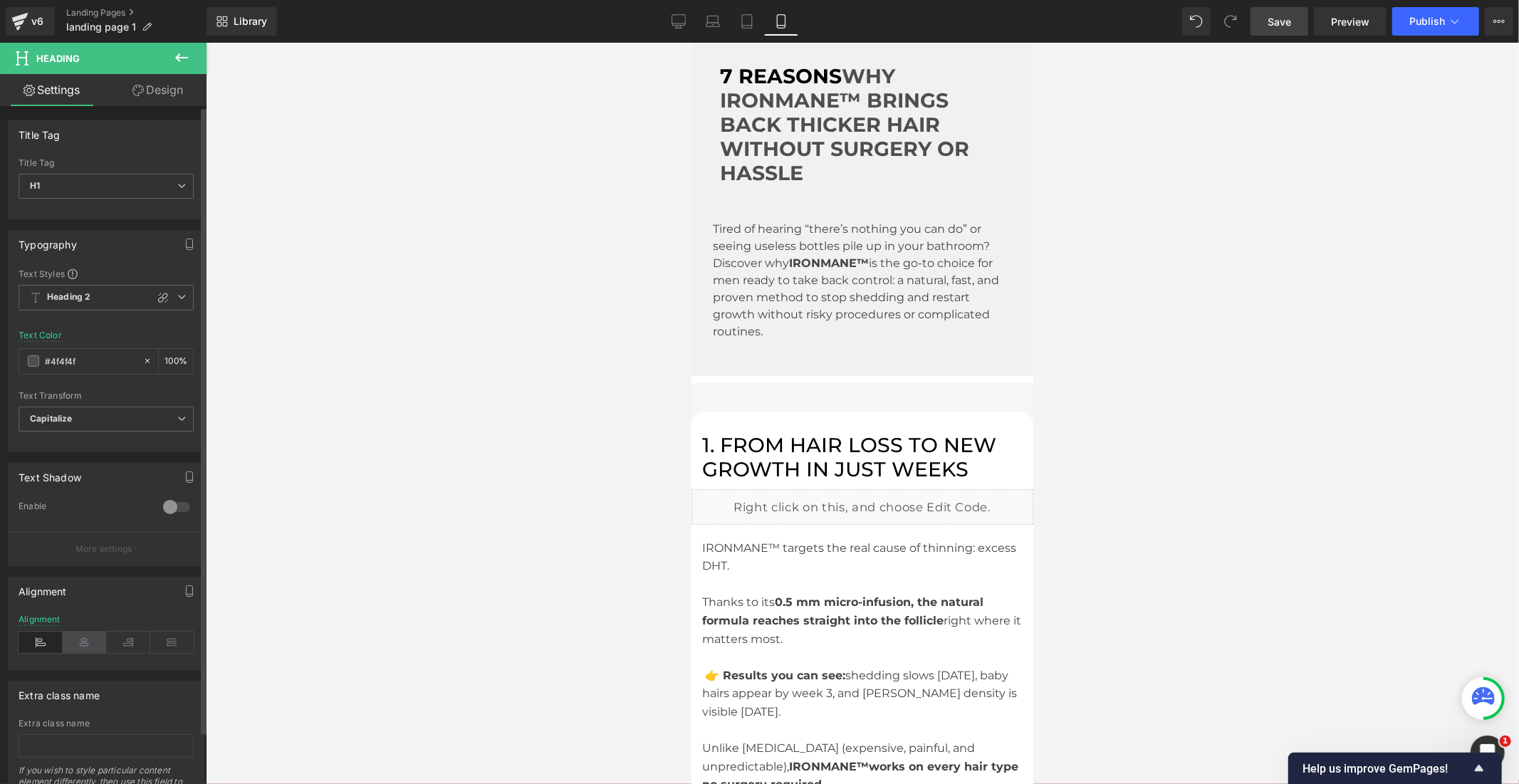
click at [77, 643] on icon at bounding box center [85, 642] width 44 height 21
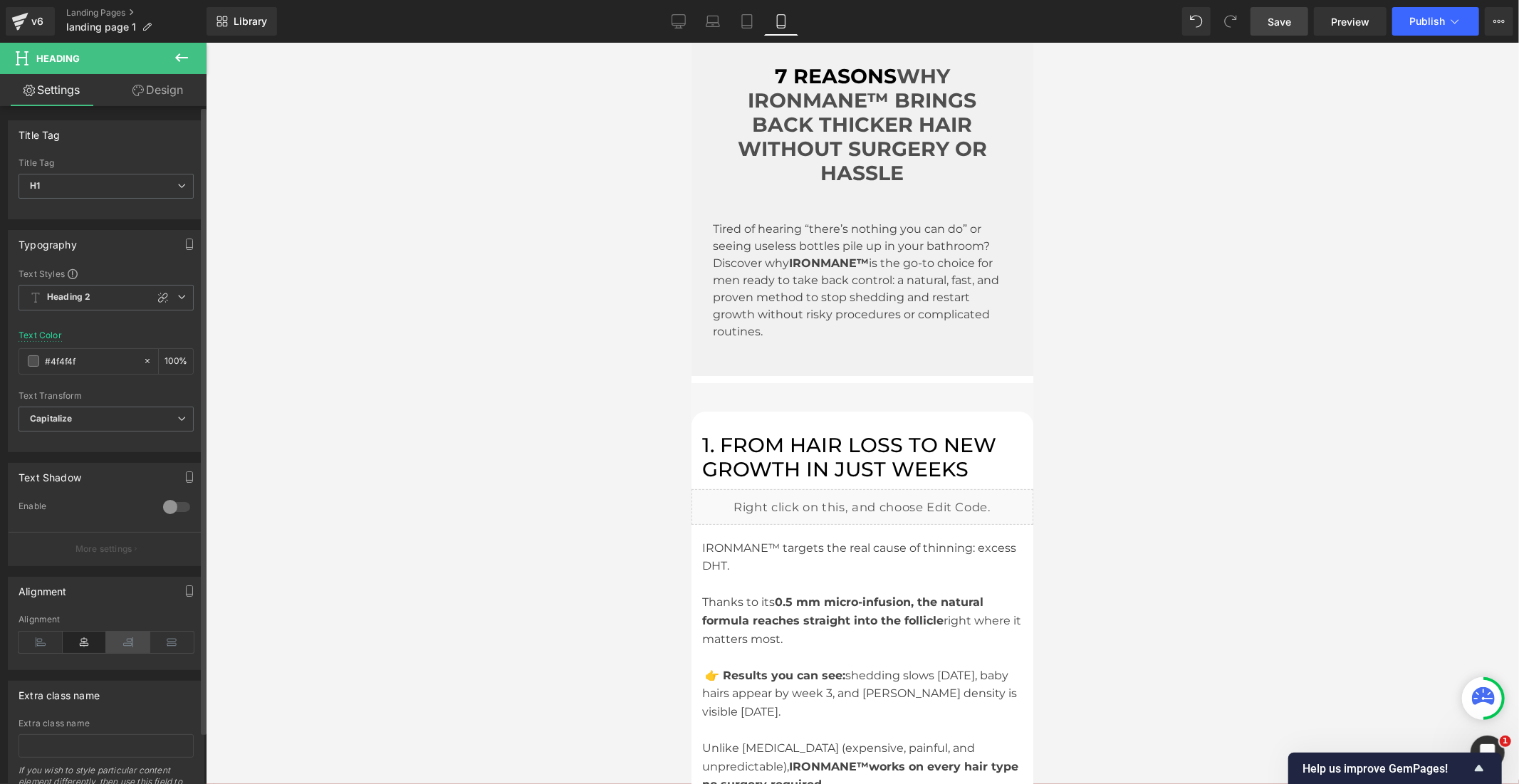
click at [128, 646] on icon at bounding box center [128, 642] width 44 height 21
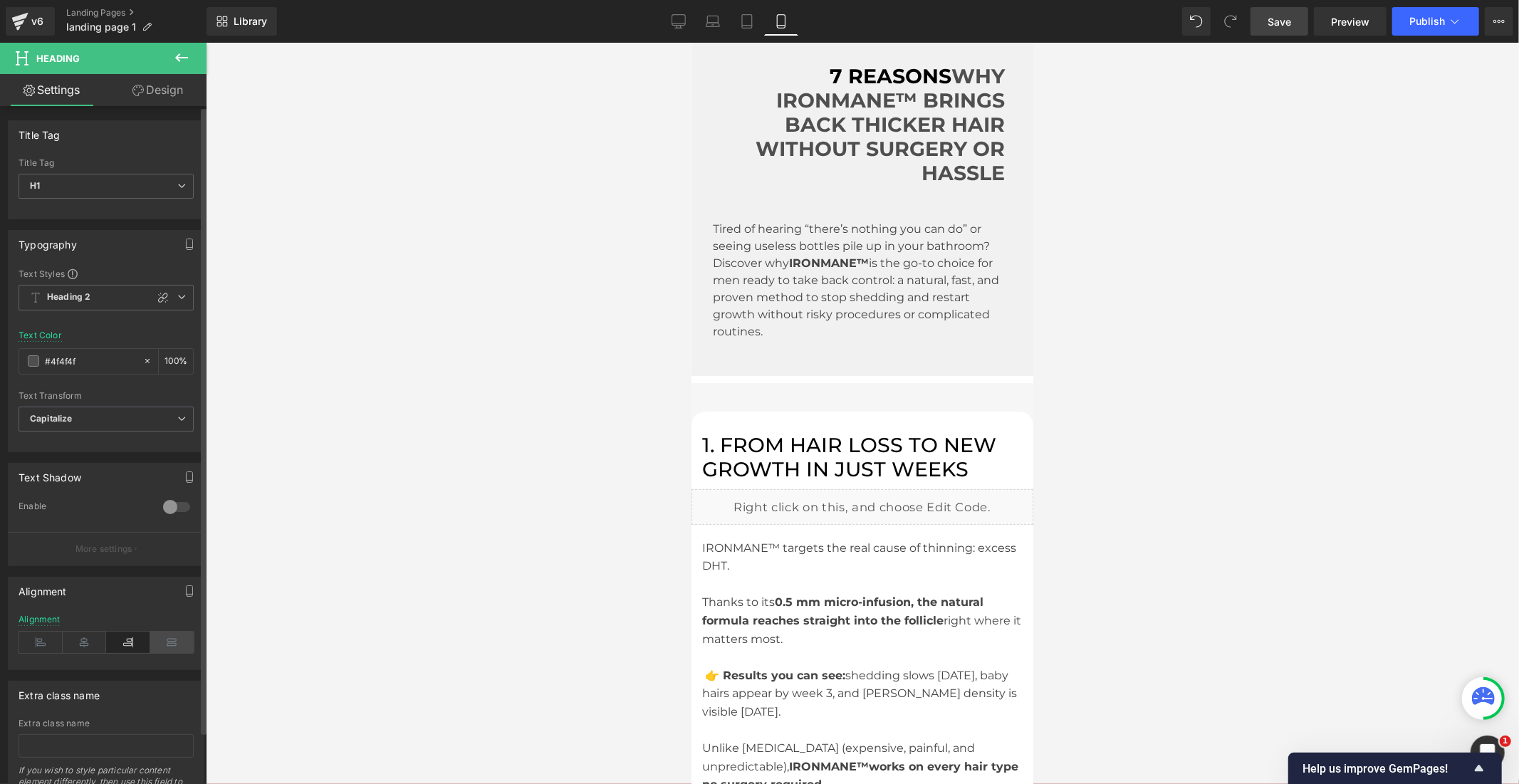
click at [167, 644] on icon at bounding box center [172, 642] width 44 height 21
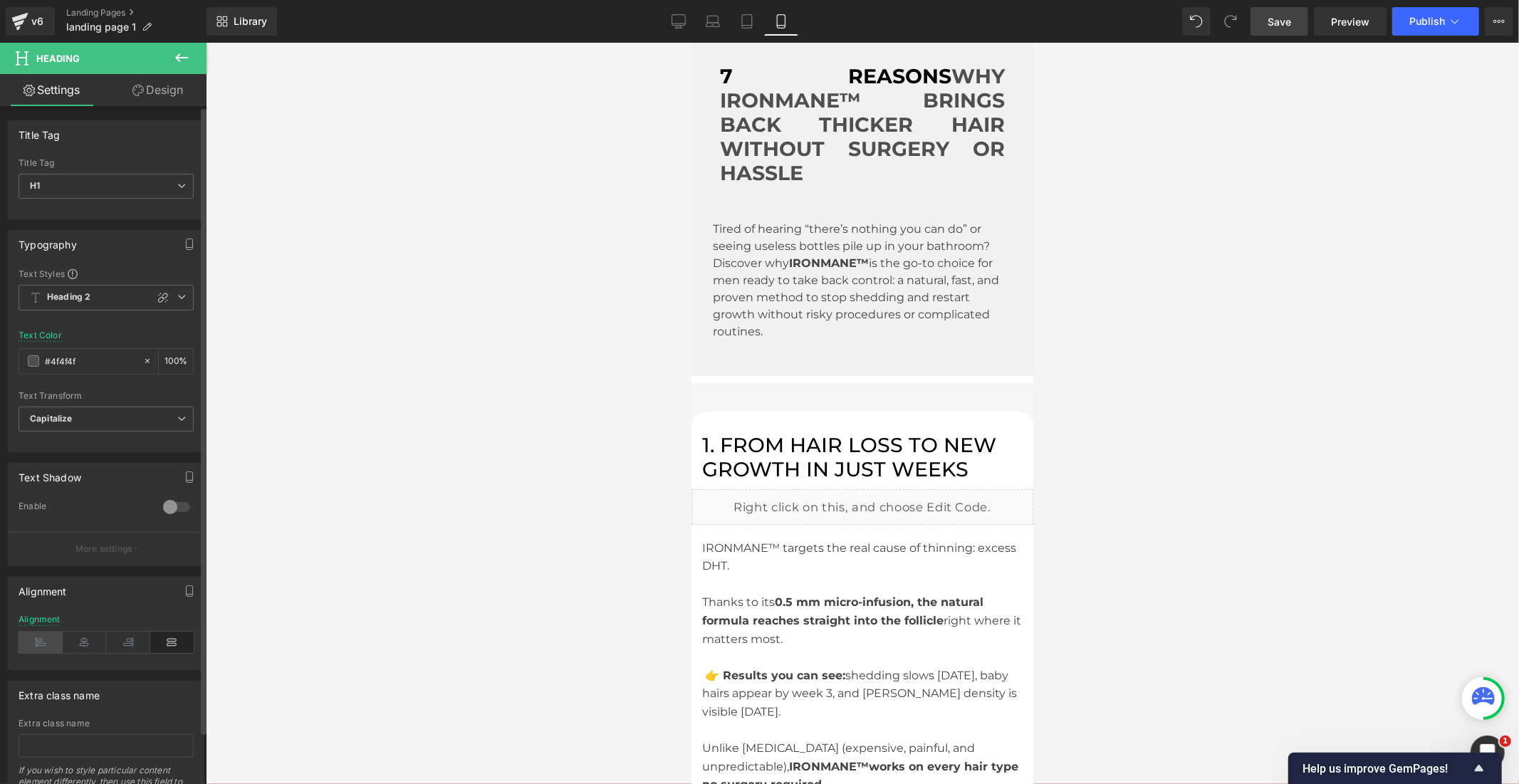
click at [44, 644] on icon at bounding box center [41, 642] width 44 height 21
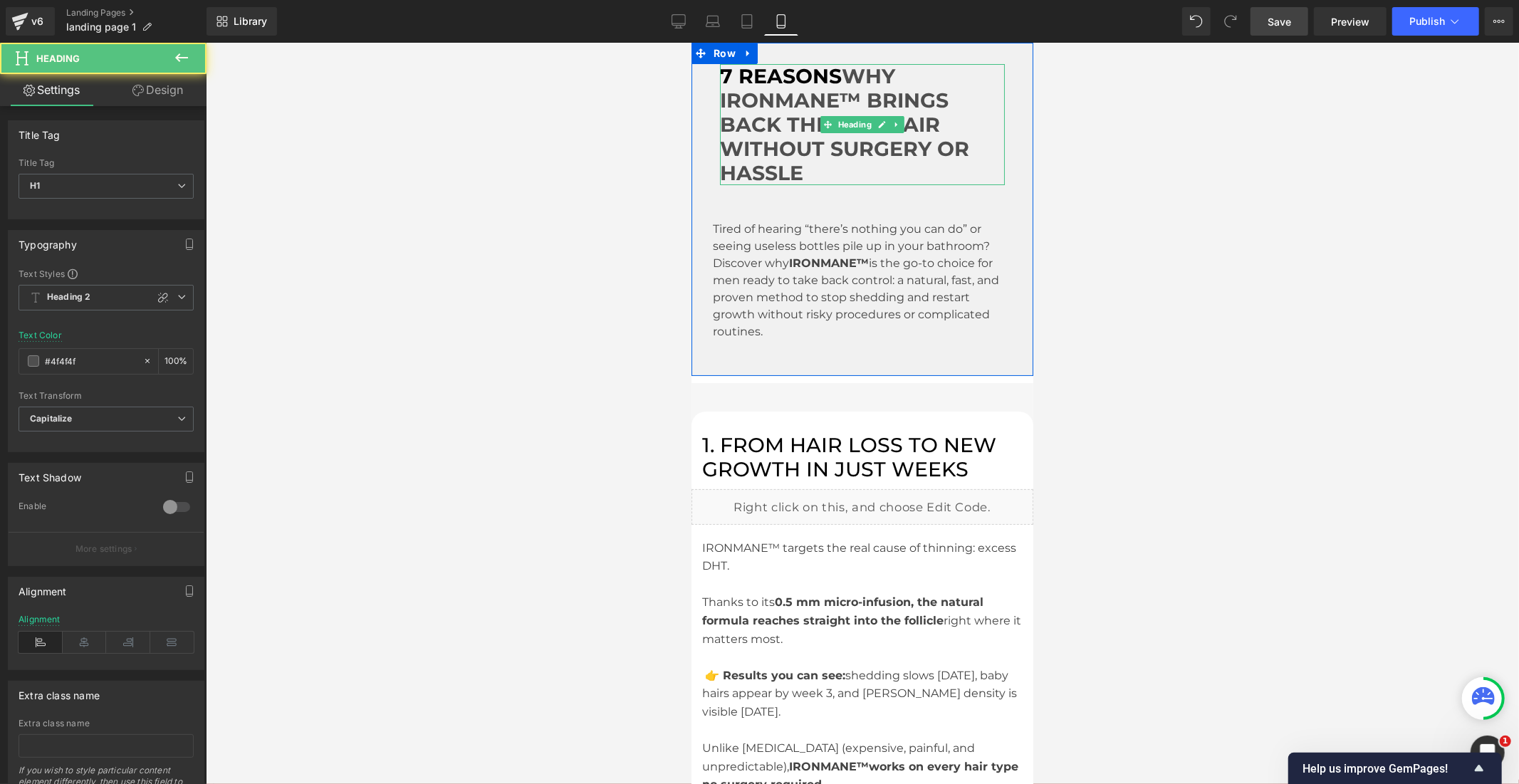
click at [803, 174] on h1 "7 REASONS WHY IRONMANE™ BRINGS BACK THICKER HAIR WITHOUT SURGERY OR HASSLE" at bounding box center [861, 124] width 285 height 121
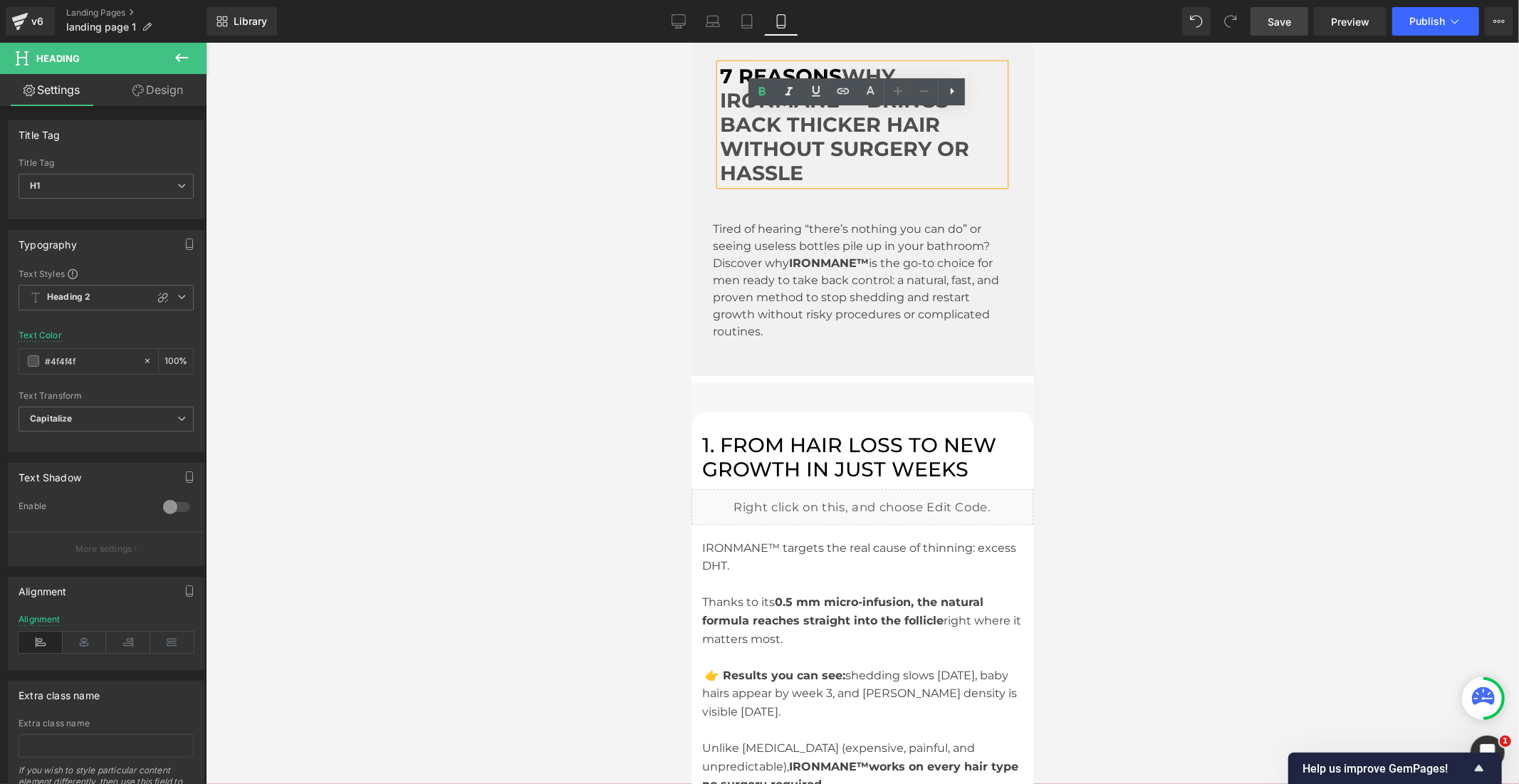
drag, startPoint x: 803, startPoint y: 174, endPoint x: 718, endPoint y: 146, distance: 89.5
click at [719, 146] on h1 "7 REASONS WHY IRONMANE™ BRINGS BACK THICKER HAIR WITHOUT SURGERY OR HASSLE" at bounding box center [861, 124] width 285 height 121
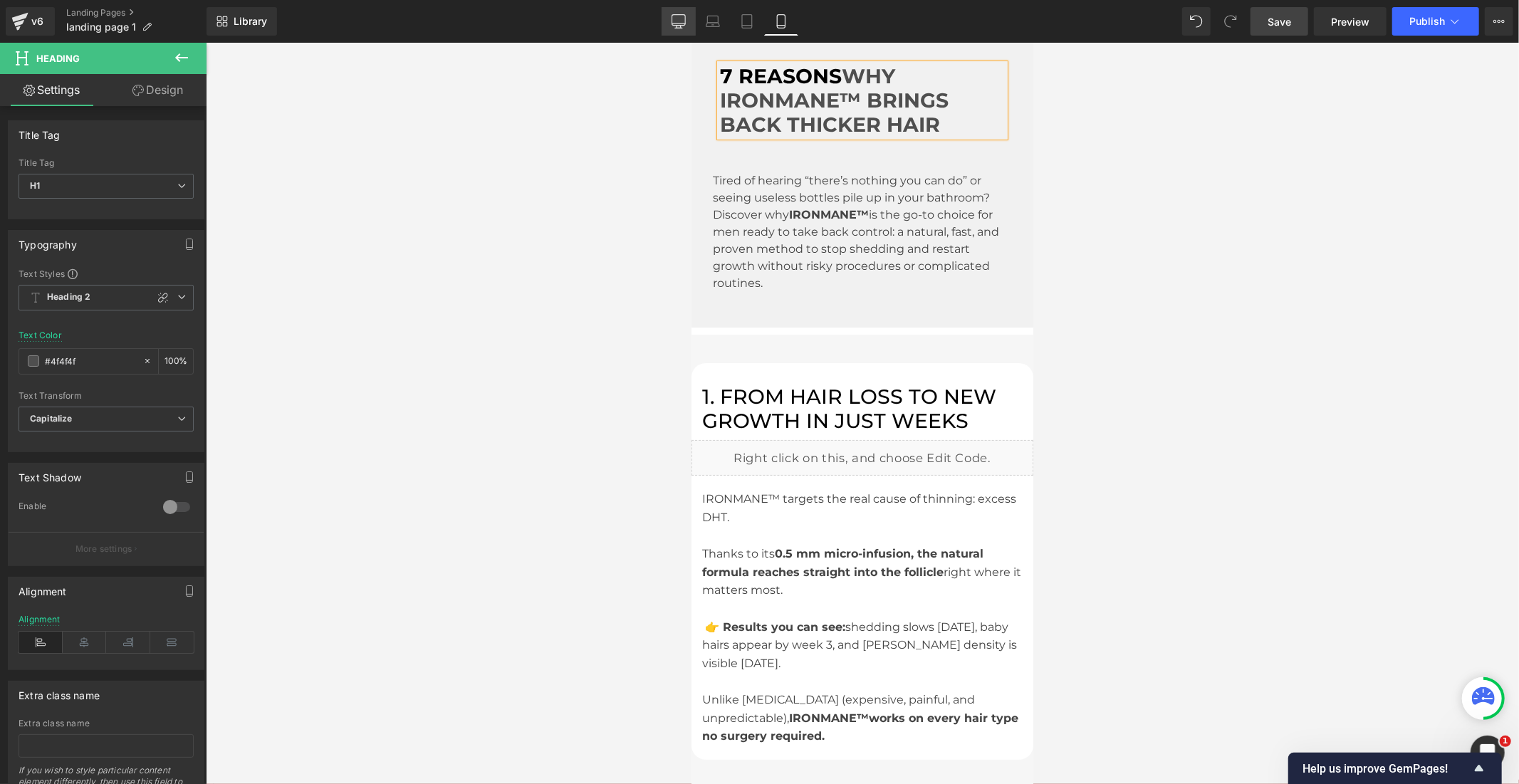
click at [680, 30] on link "Desktop" at bounding box center [678, 21] width 34 height 29
type input "#444444"
type input "100"
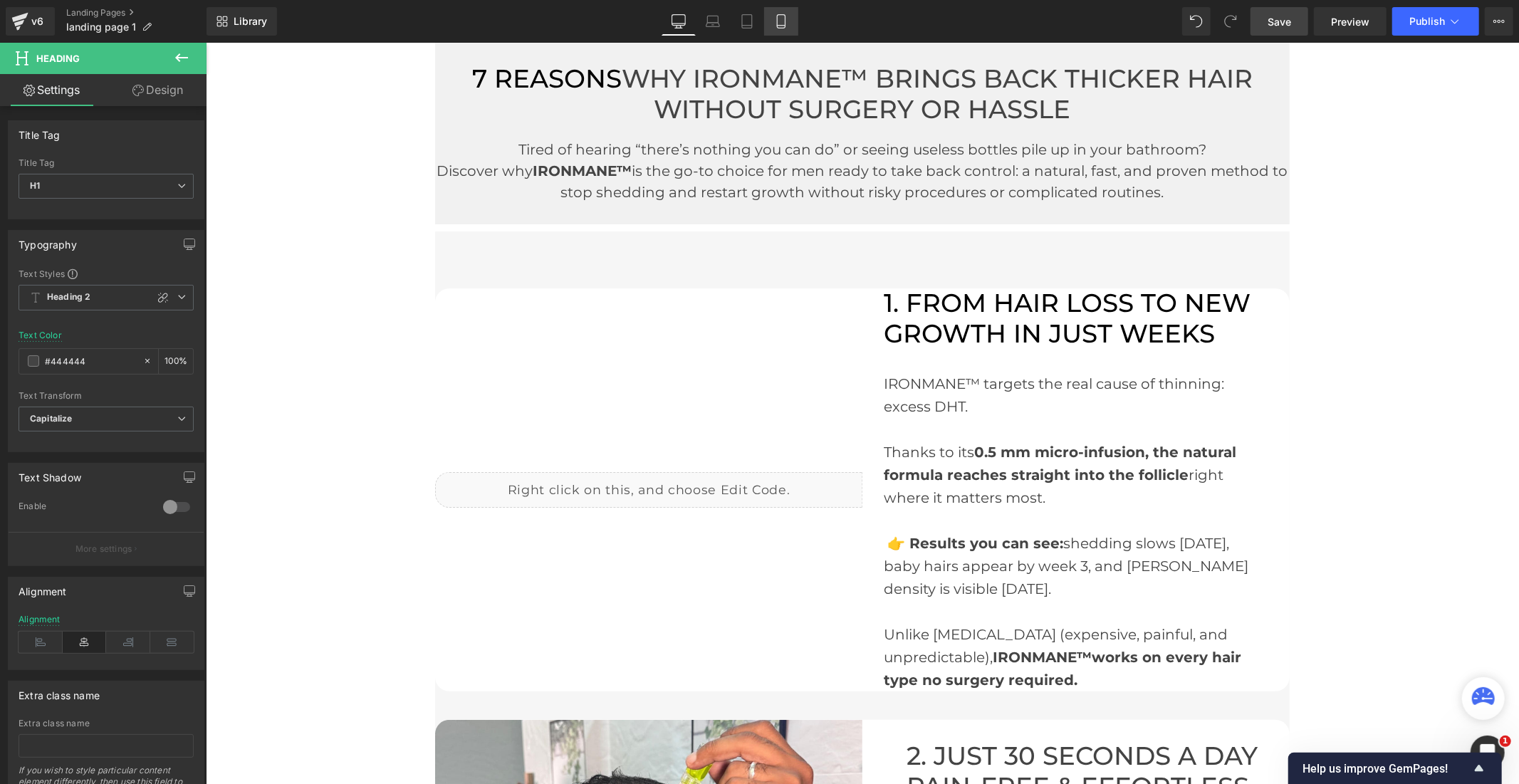
click at [774, 23] on icon at bounding box center [781, 21] width 14 height 14
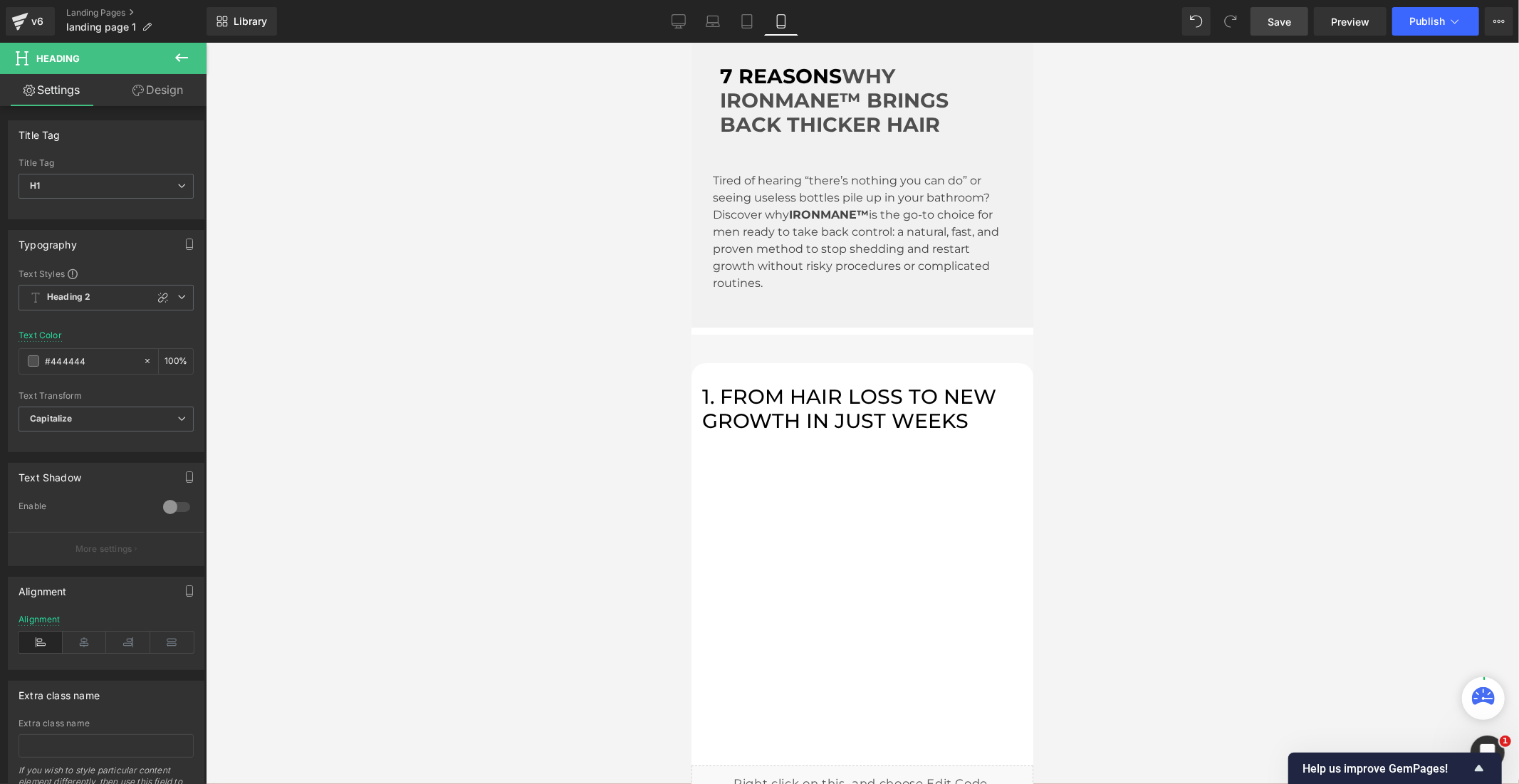
type input "#4f4f4f"
type input "100"
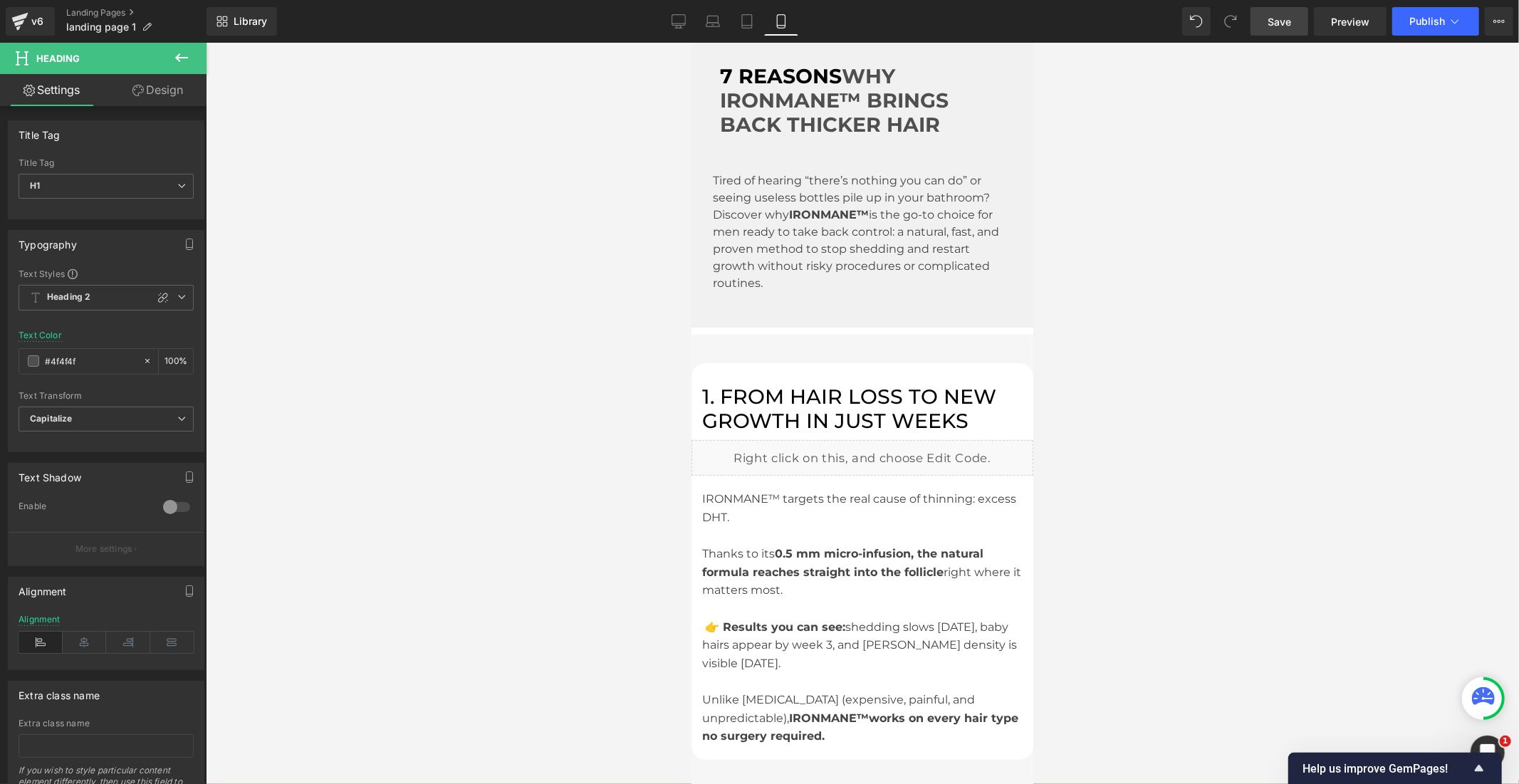
click at [1275, 19] on span "Save" at bounding box center [1279, 22] width 23 height 15
click at [1430, 21] on span "Publish" at bounding box center [1427, 21] width 35 height 11
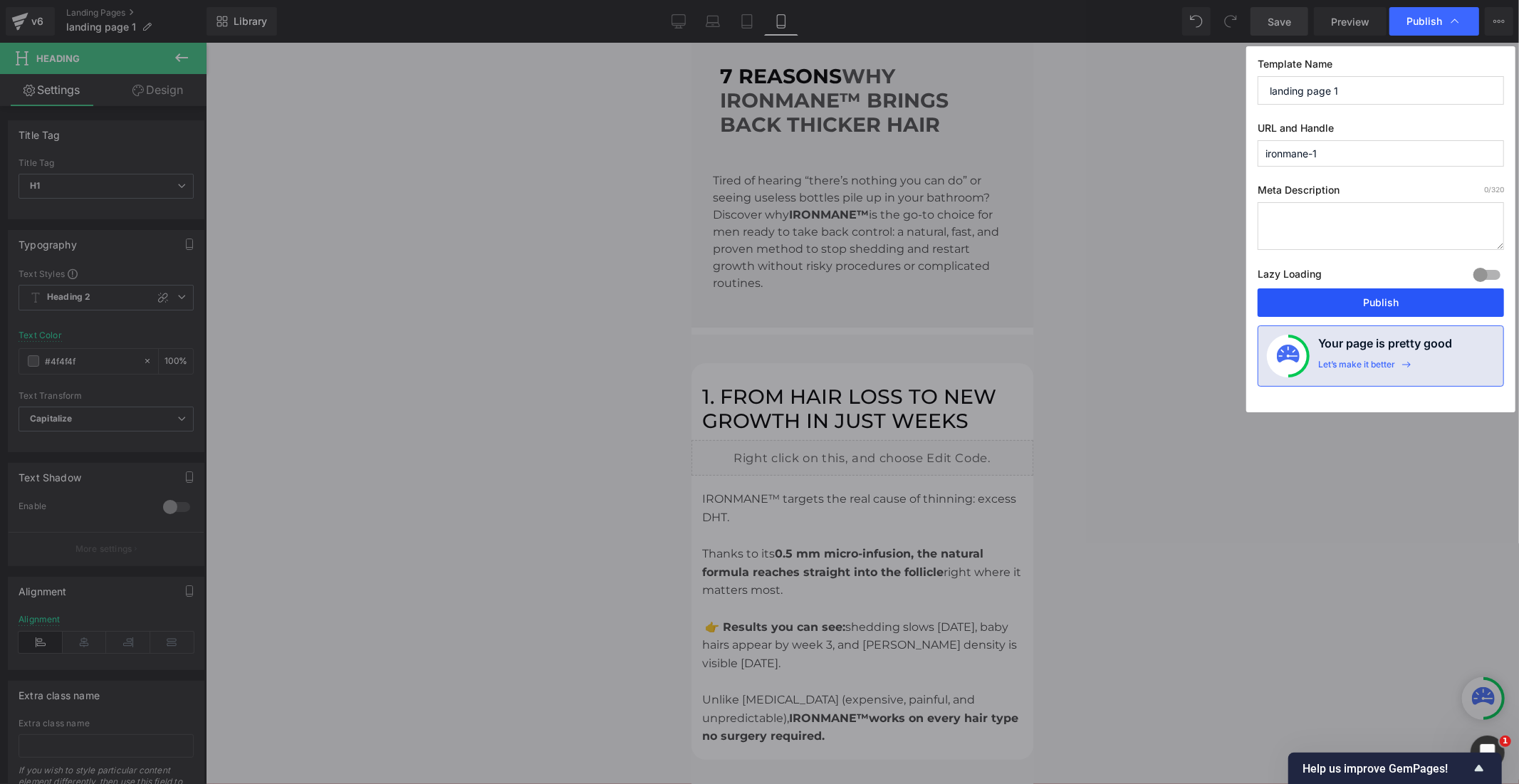
click at [1354, 309] on button "Publish" at bounding box center [1381, 303] width 246 height 29
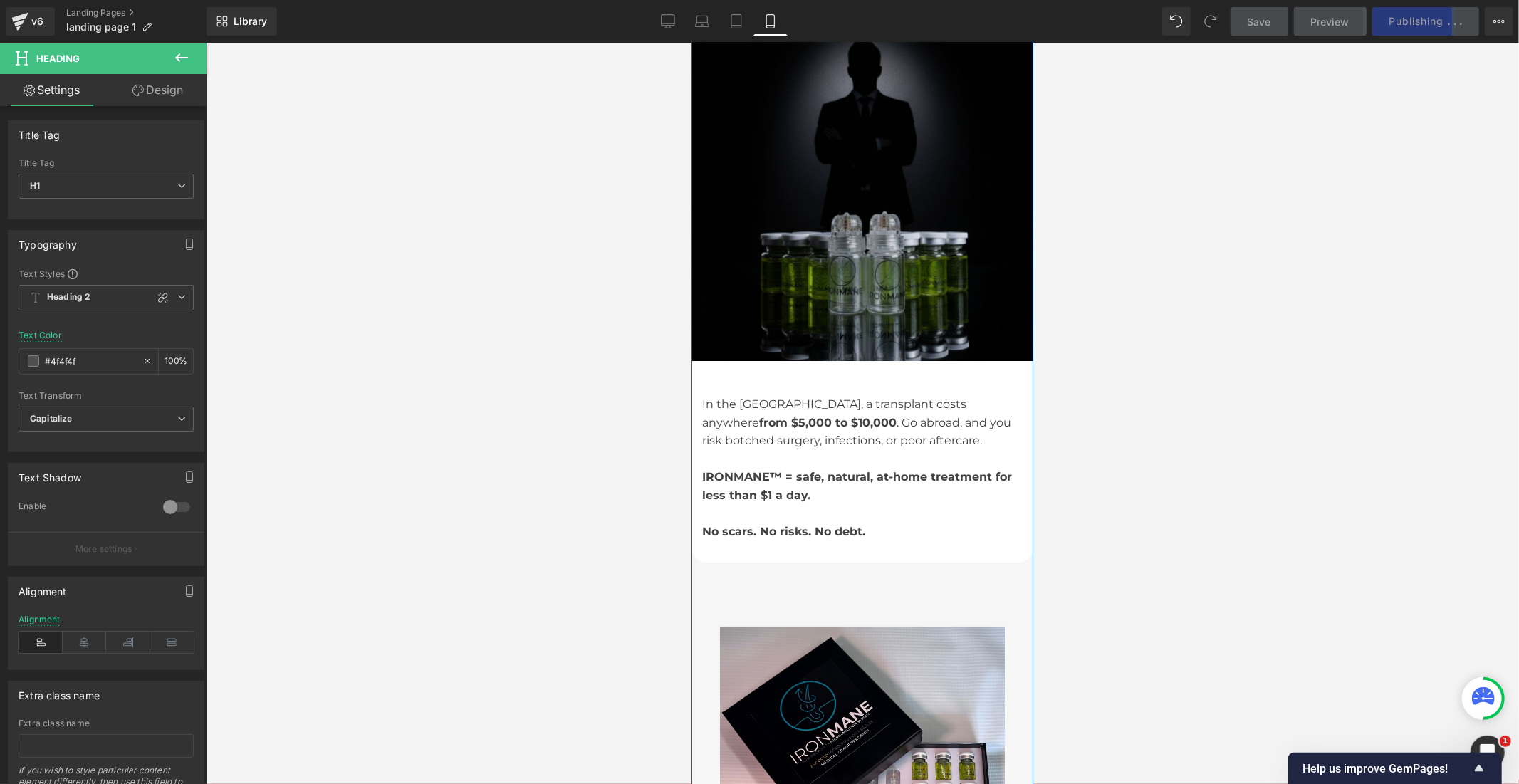
scroll to position [4666, 0]
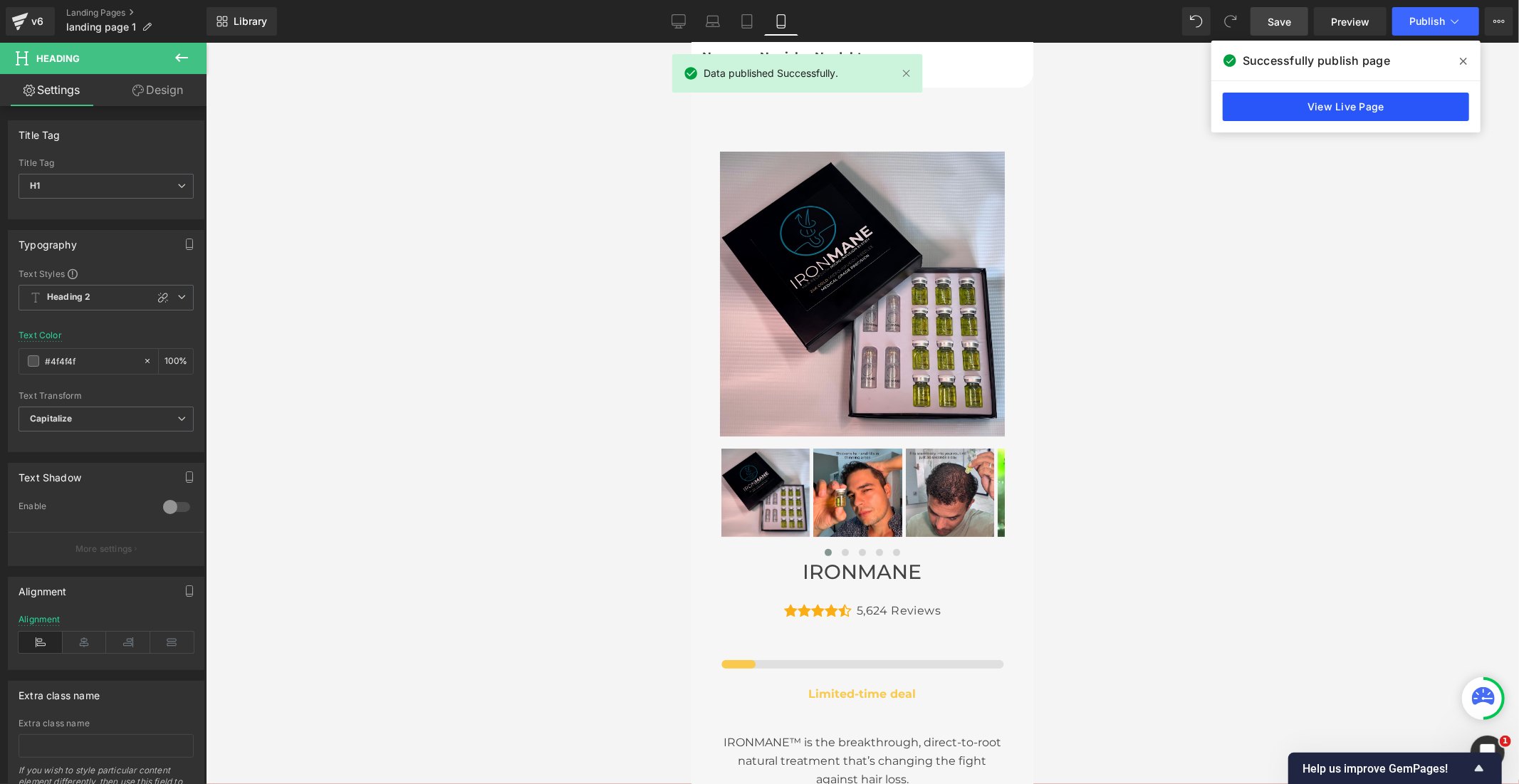
click at [1342, 104] on link "View Live Page" at bounding box center [1346, 107] width 246 height 29
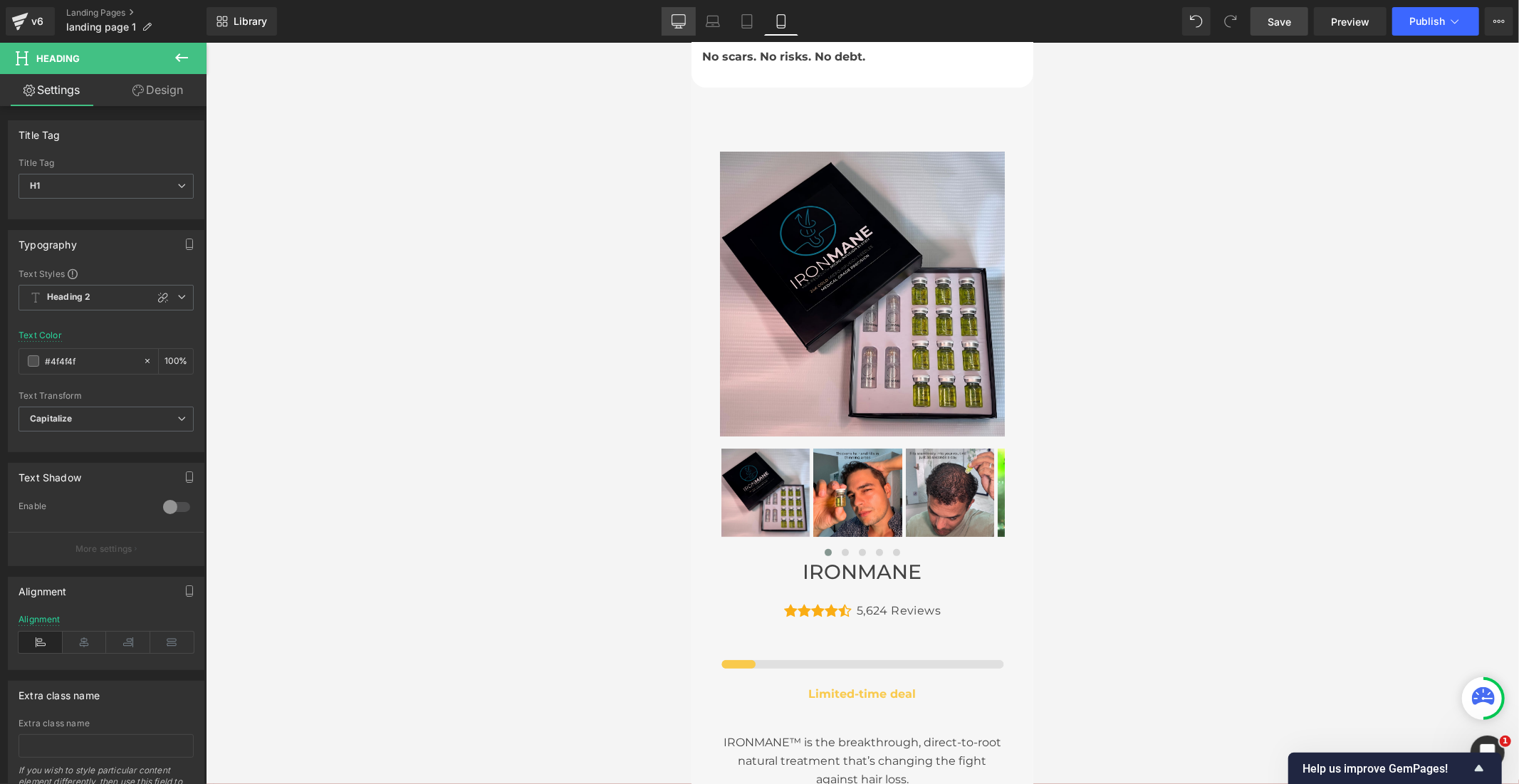
click at [686, 26] on icon at bounding box center [679, 21] width 14 height 14
type input "#444444"
type input "100"
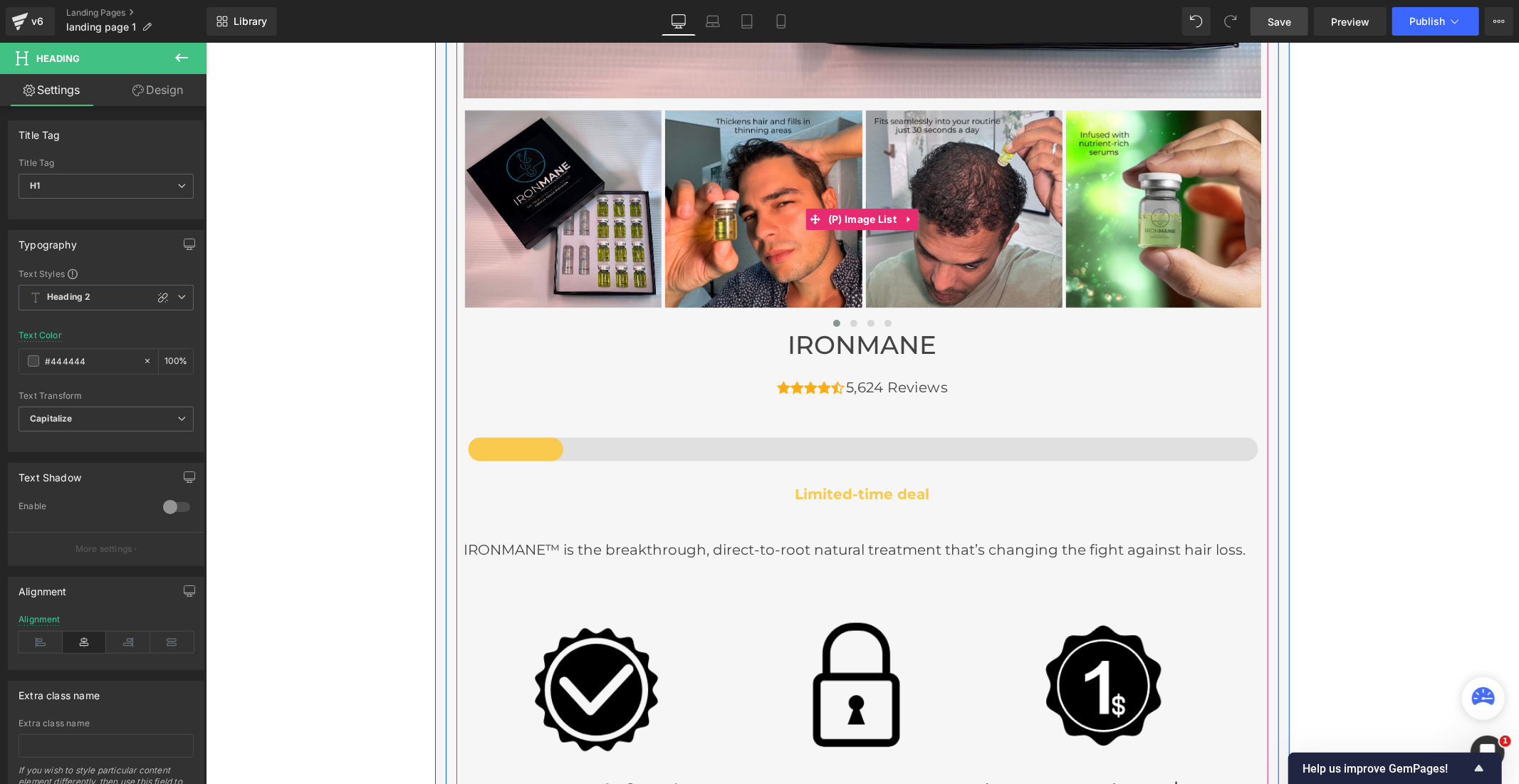
scroll to position [3796, 0]
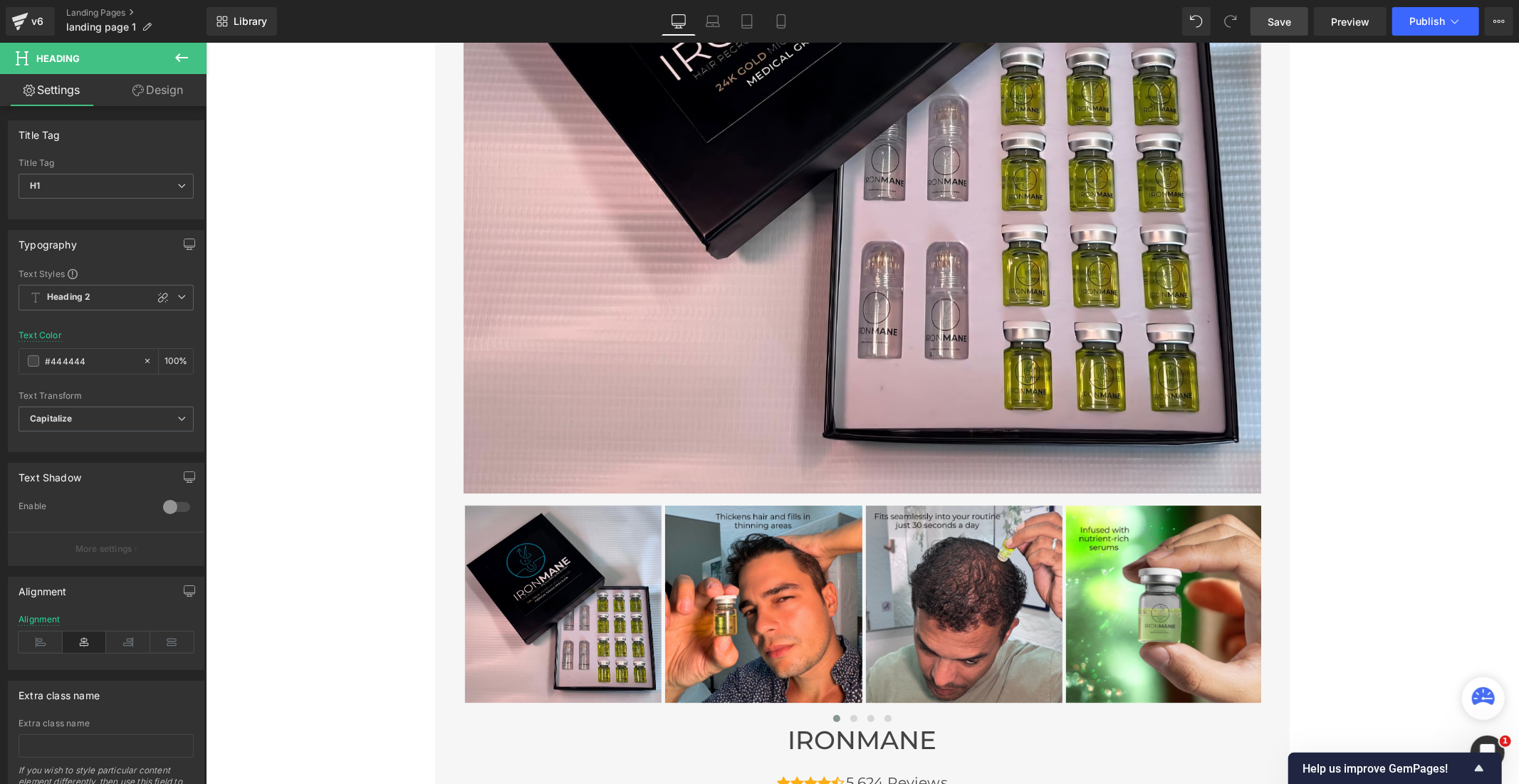
click at [175, 54] on icon at bounding box center [181, 57] width 17 height 17
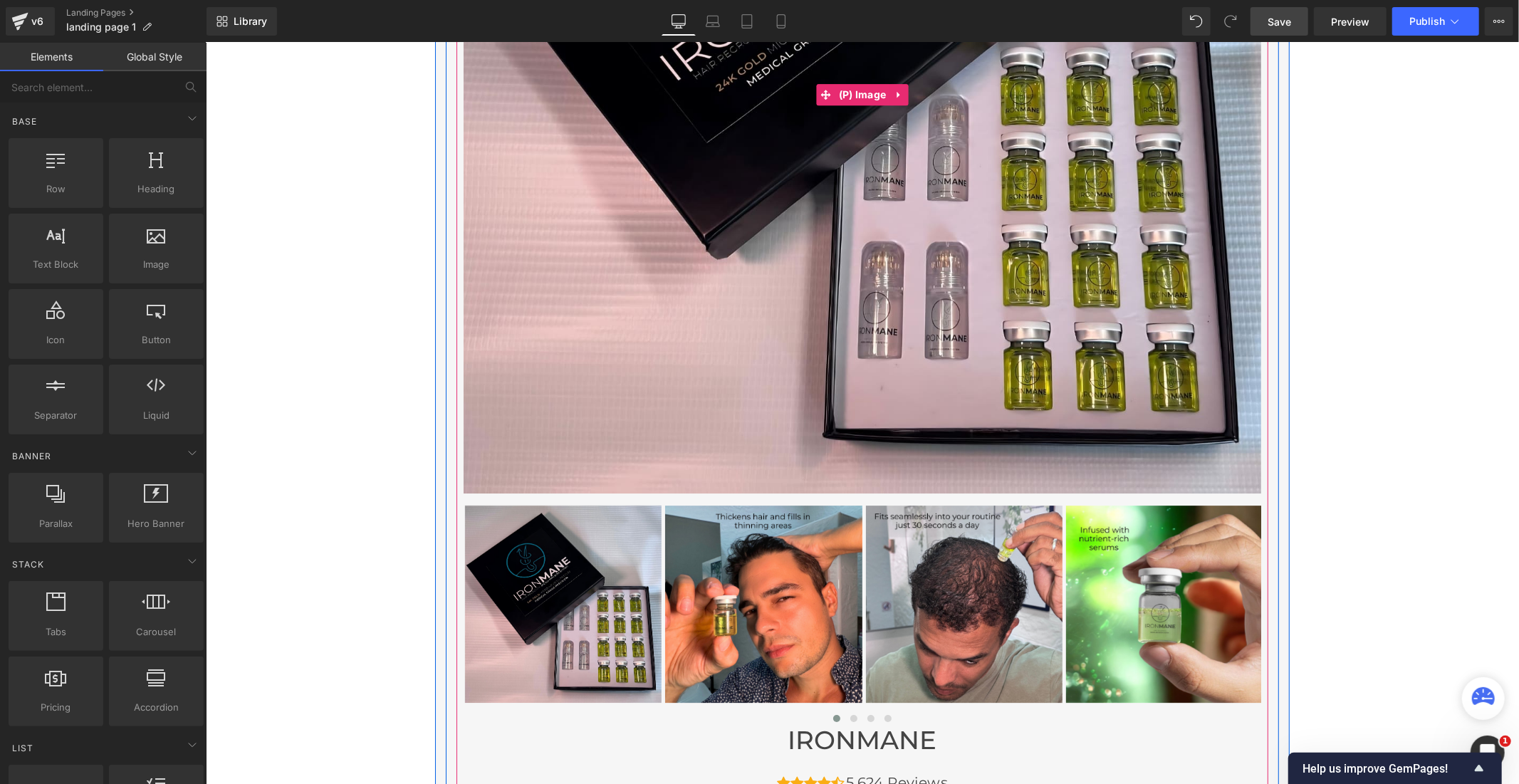
scroll to position [3400, 0]
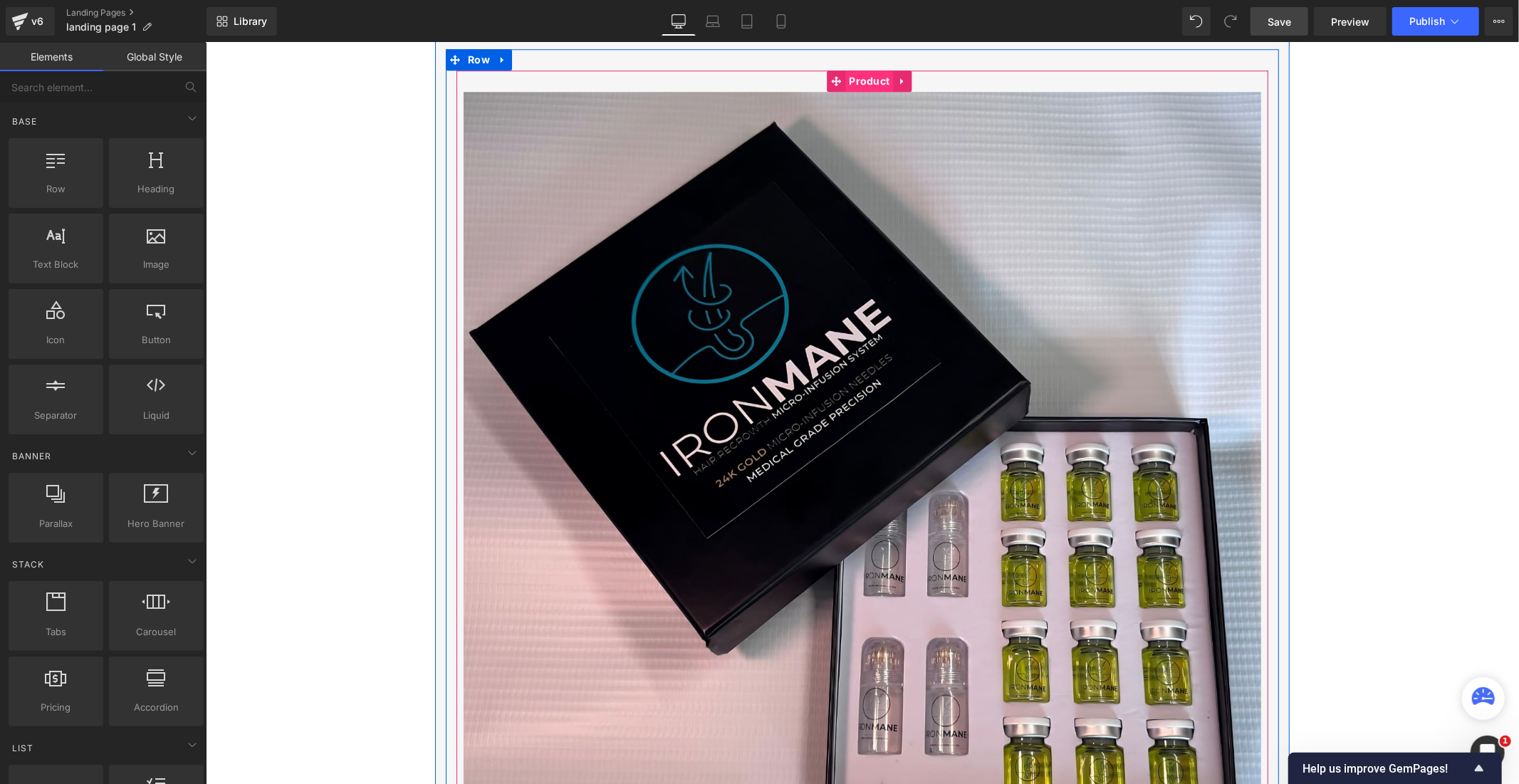
click at [858, 71] on span "Product" at bounding box center [868, 80] width 48 height 21
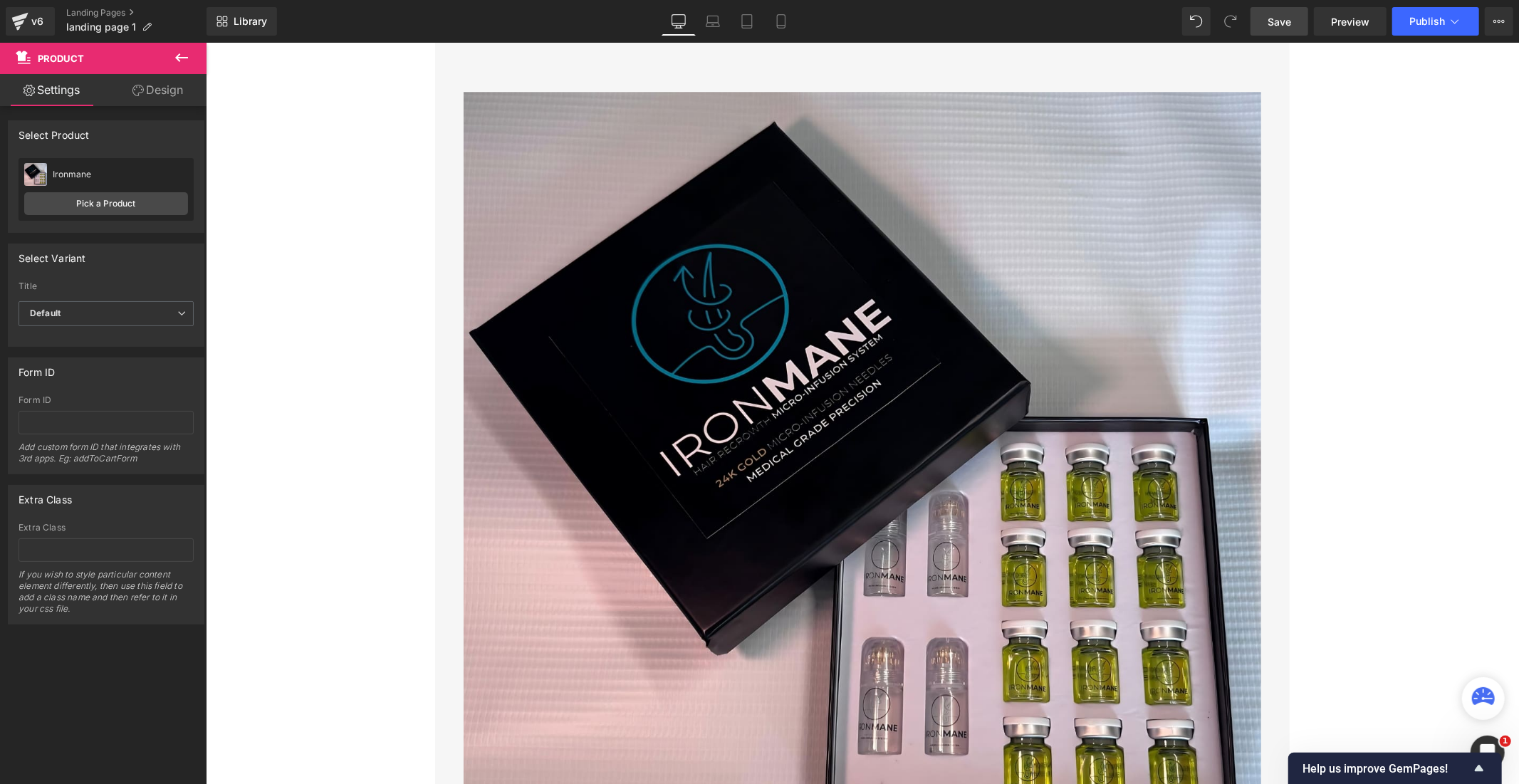
click at [174, 64] on icon at bounding box center [181, 57] width 17 height 17
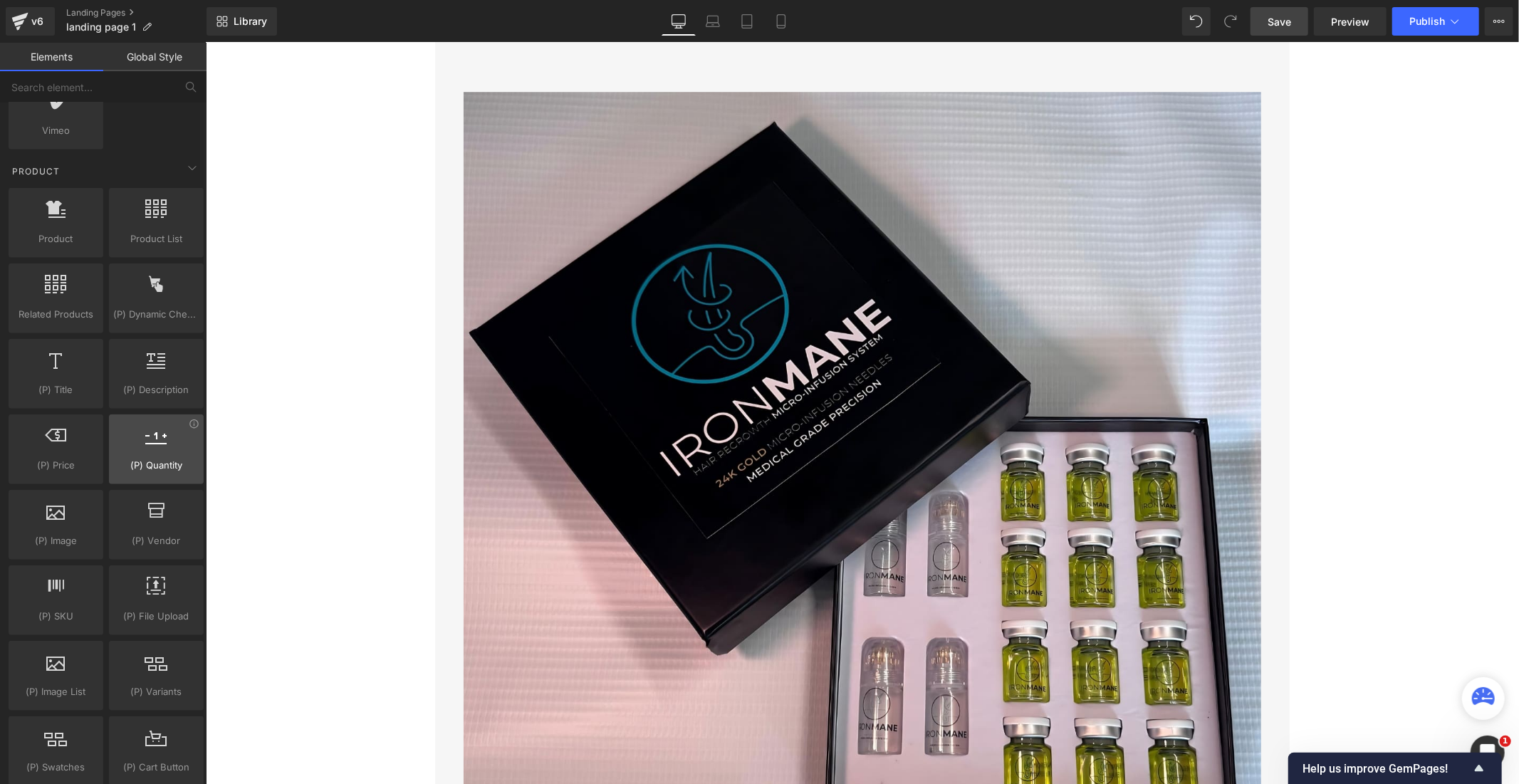
scroll to position [1186, 0]
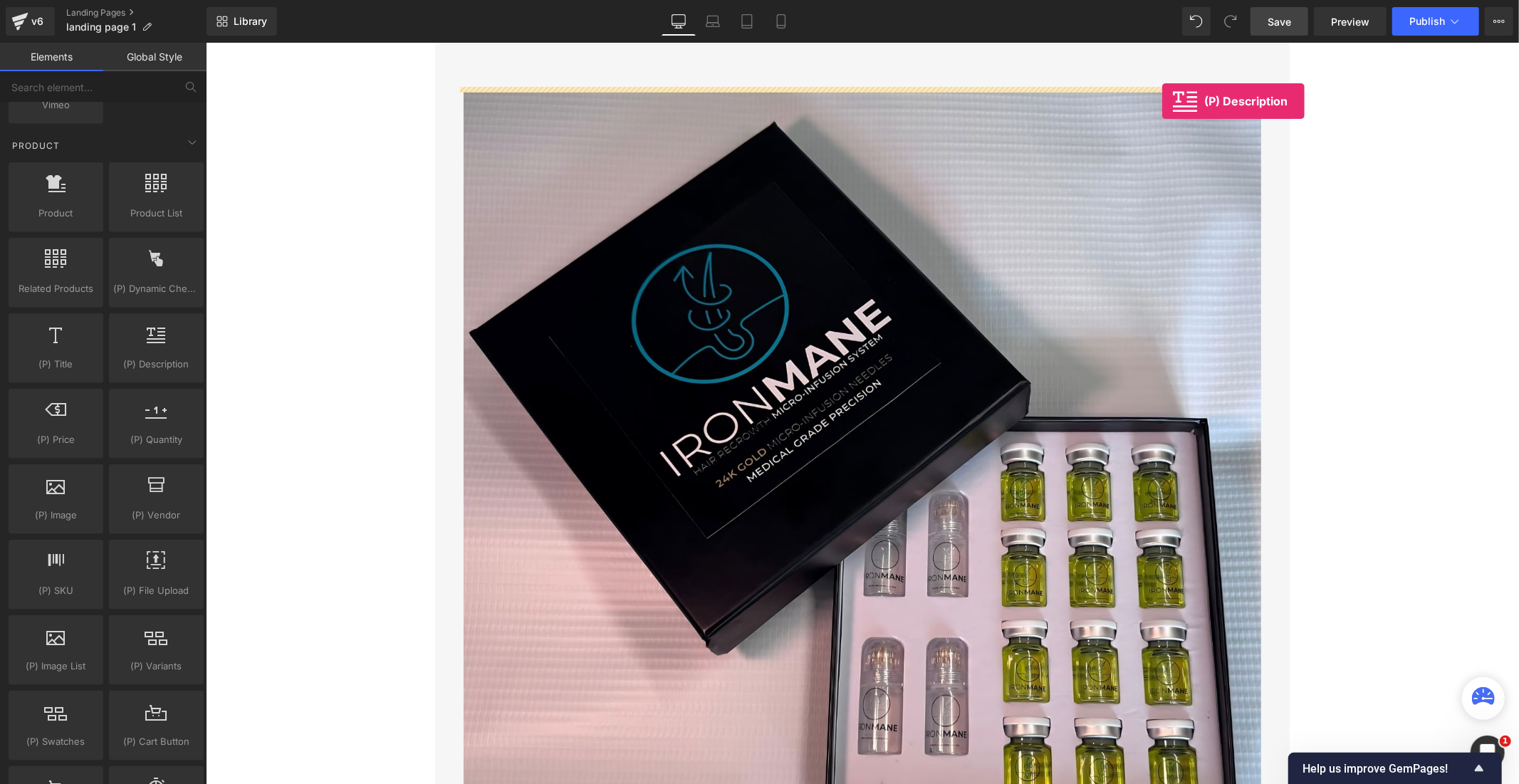
drag, startPoint x: 357, startPoint y: 392, endPoint x: 1162, endPoint y: 100, distance: 856.3
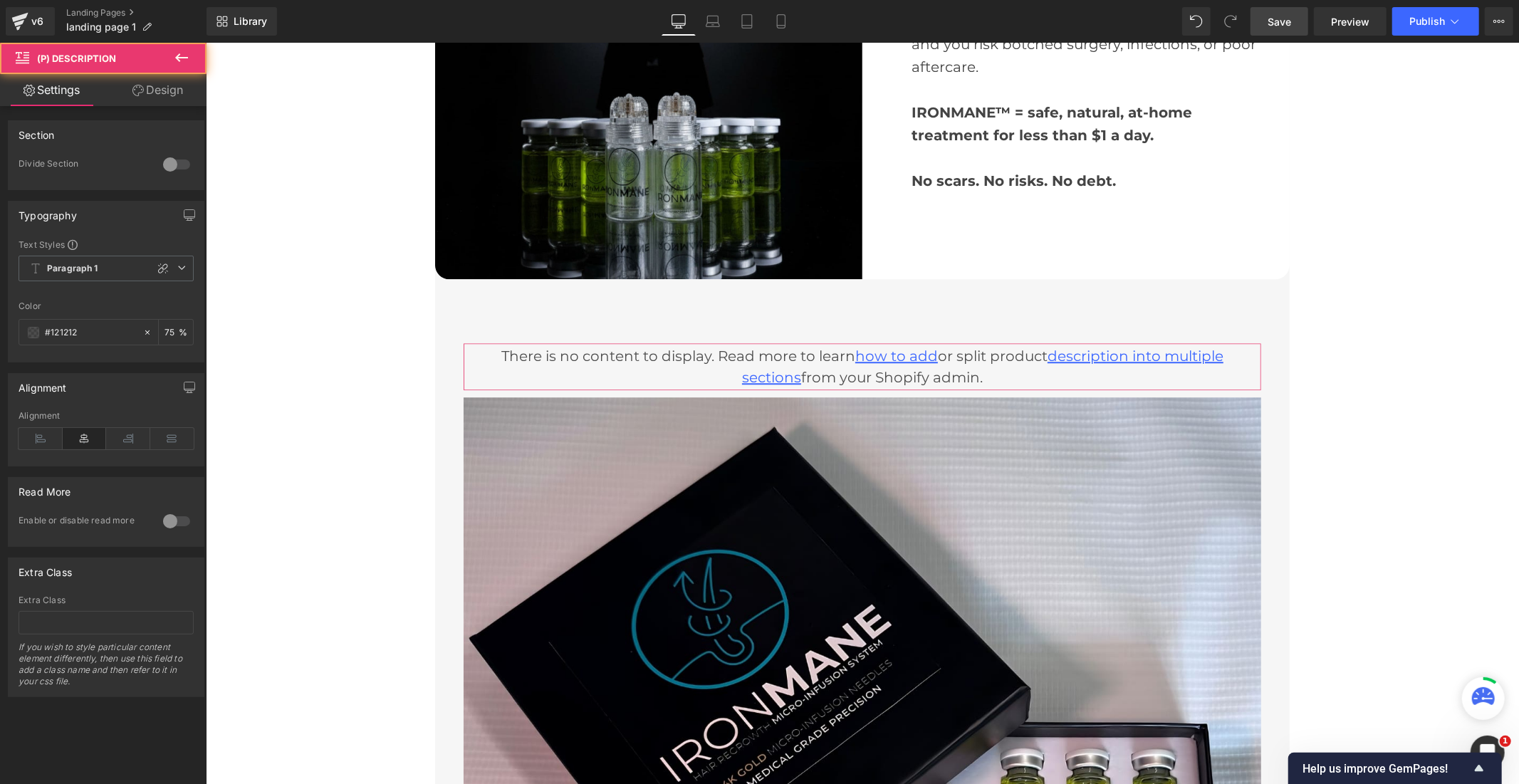
scroll to position [3138, 0]
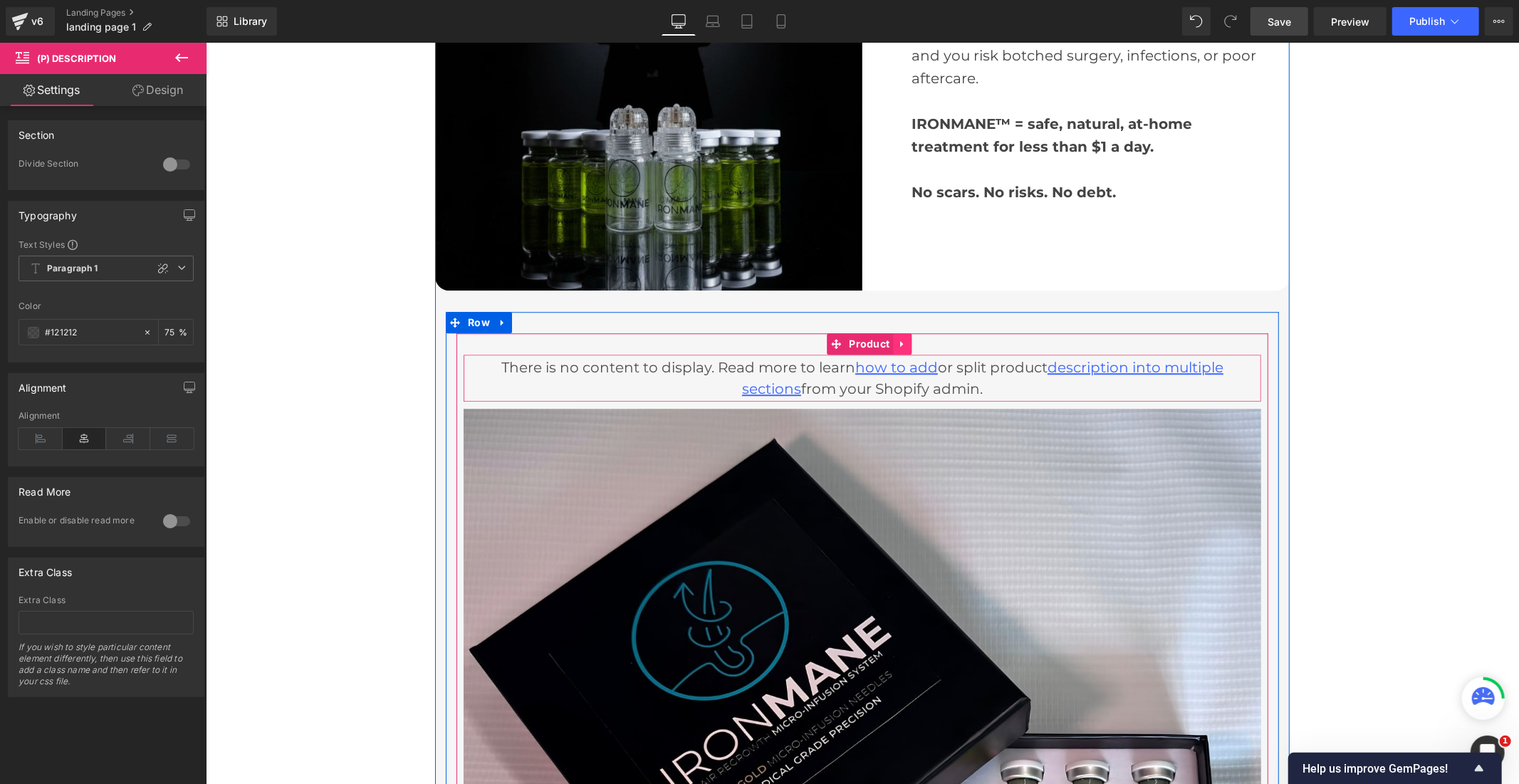
click at [898, 338] on icon at bounding box center [902, 343] width 10 height 11
click at [907, 338] on icon at bounding box center [911, 343] width 10 height 10
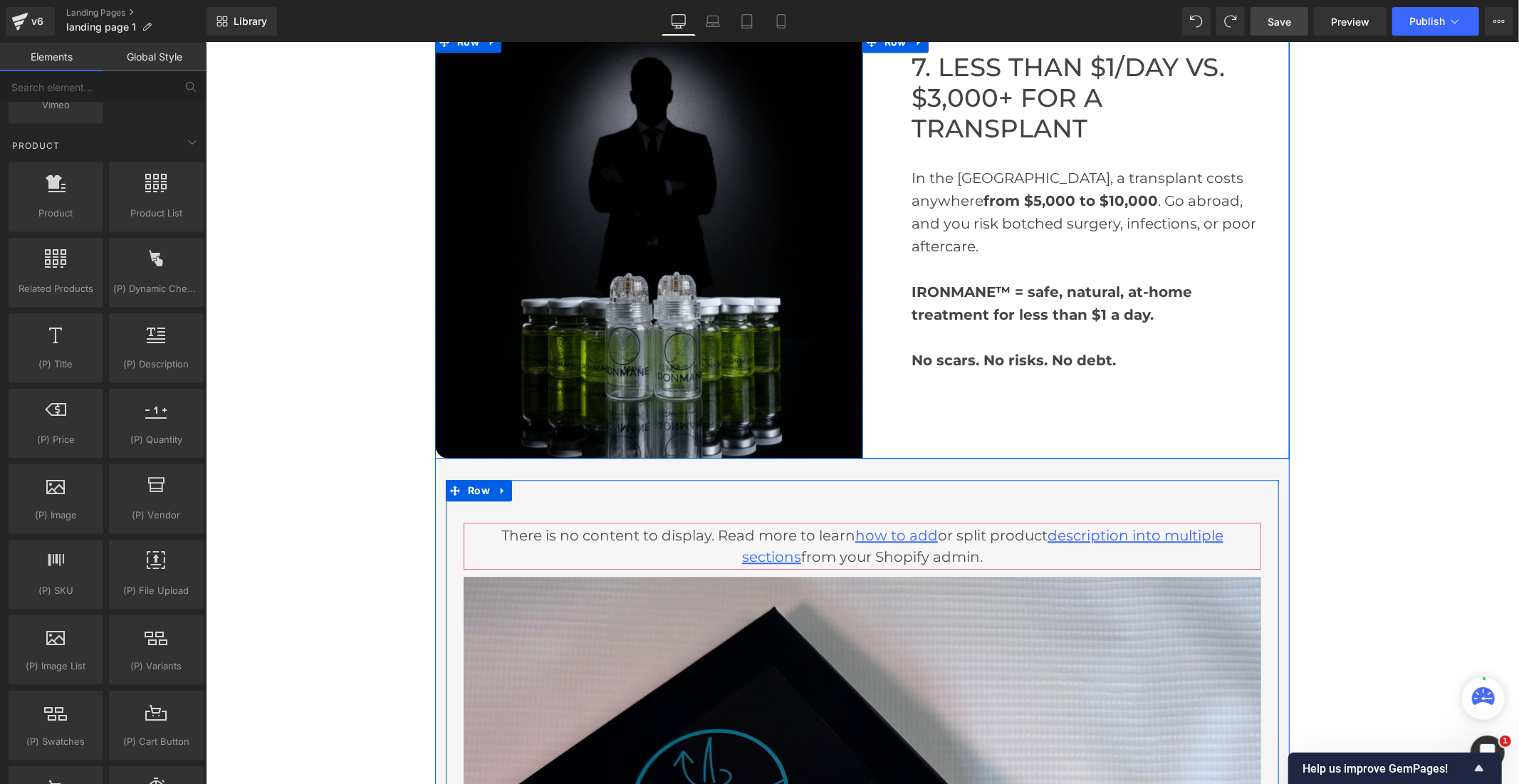
scroll to position [2935, 0]
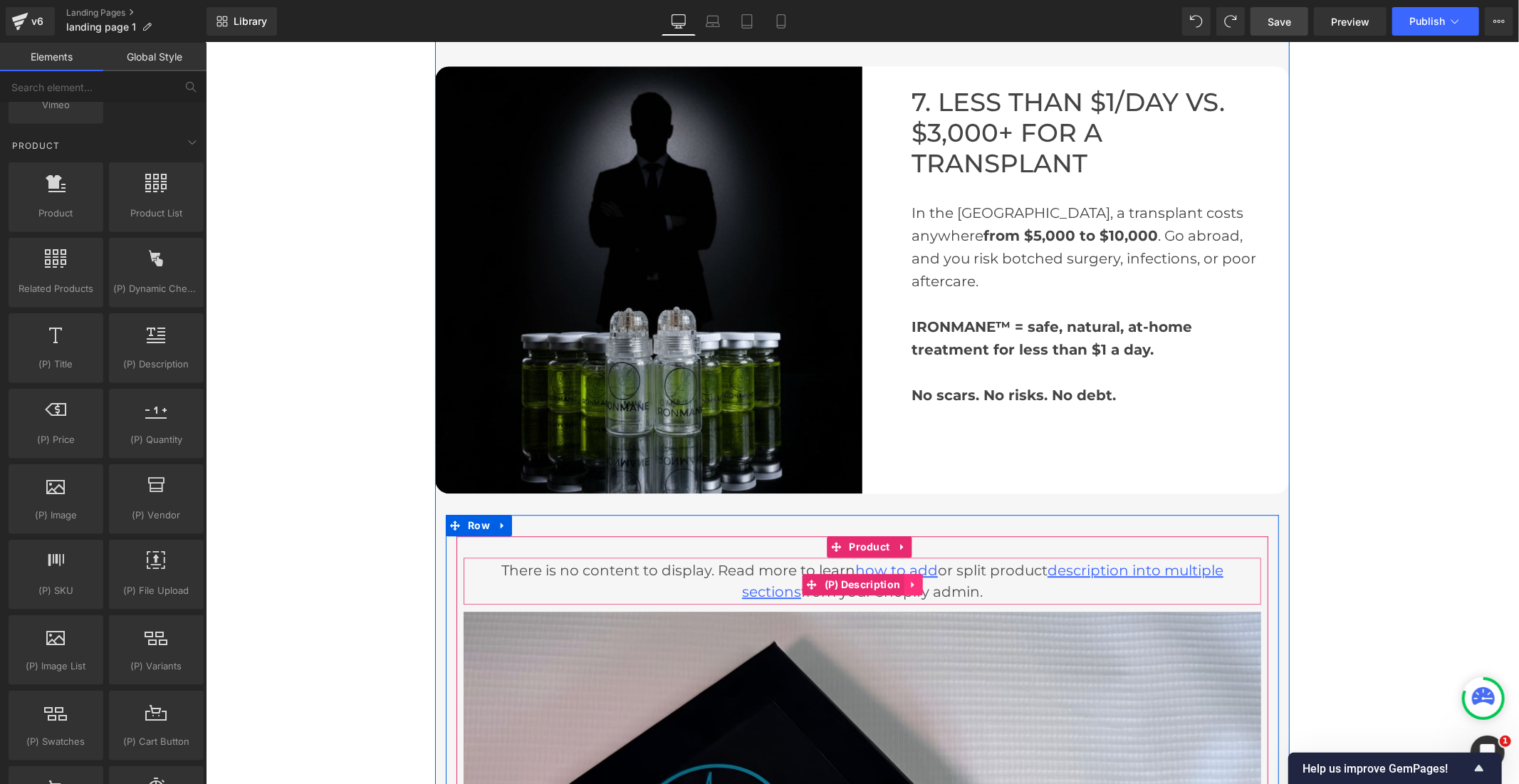
click at [907, 579] on icon at bounding box center [912, 584] width 10 height 11
click at [917, 579] on icon at bounding box center [921, 583] width 10 height 10
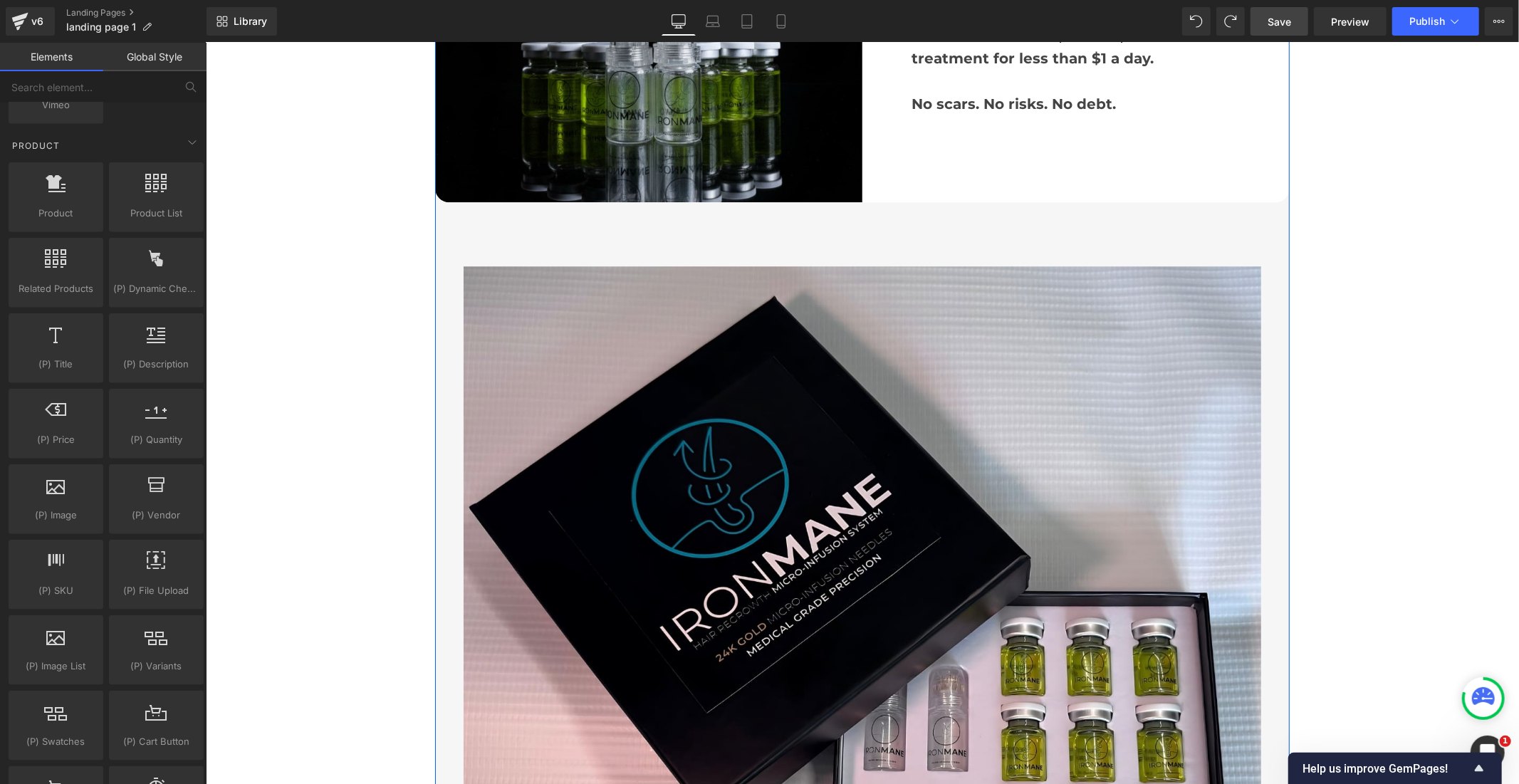
scroll to position [3251, 0]
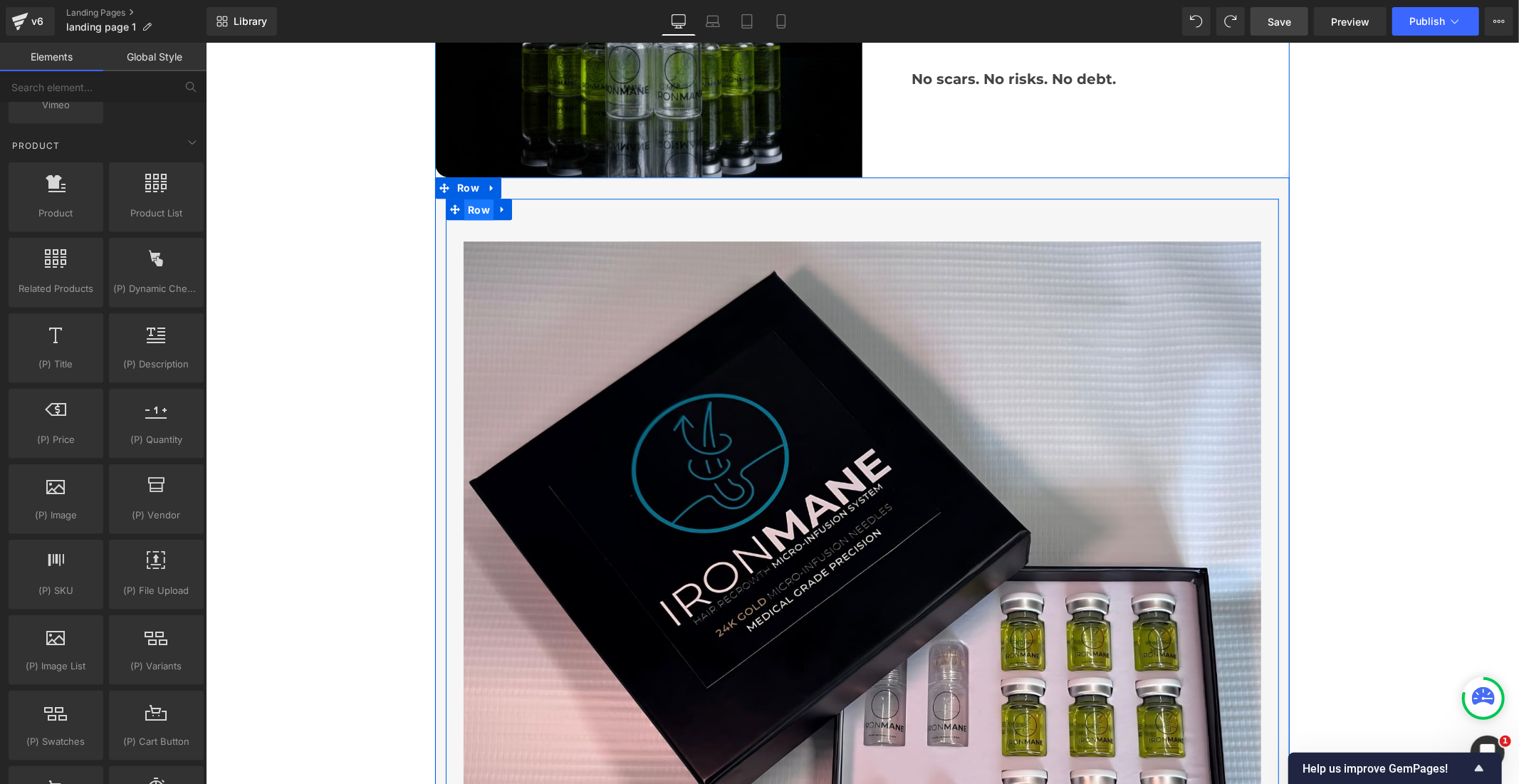
click at [472, 204] on span "Row" at bounding box center [478, 209] width 29 height 21
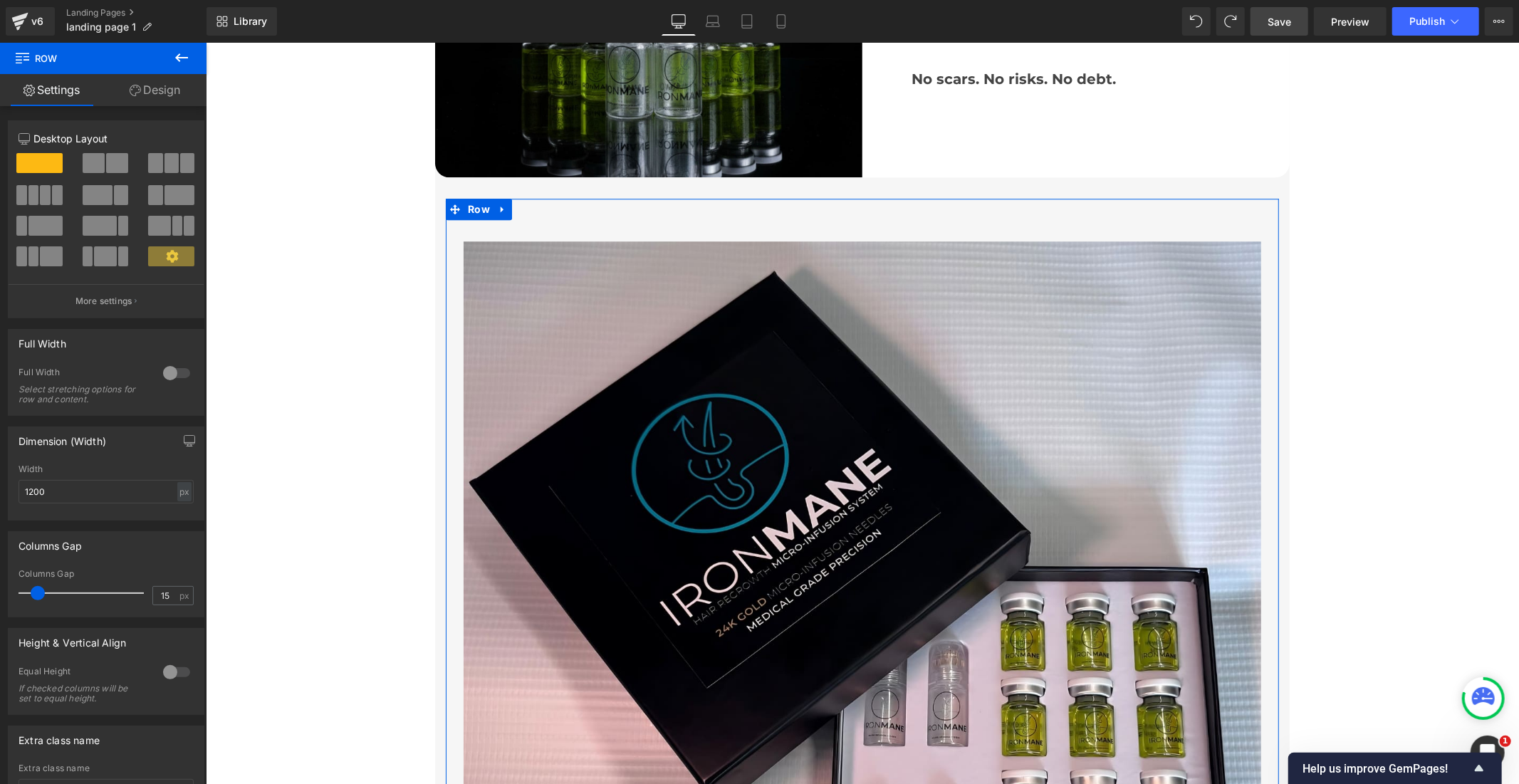
click at [107, 159] on span at bounding box center [117, 163] width 22 height 20
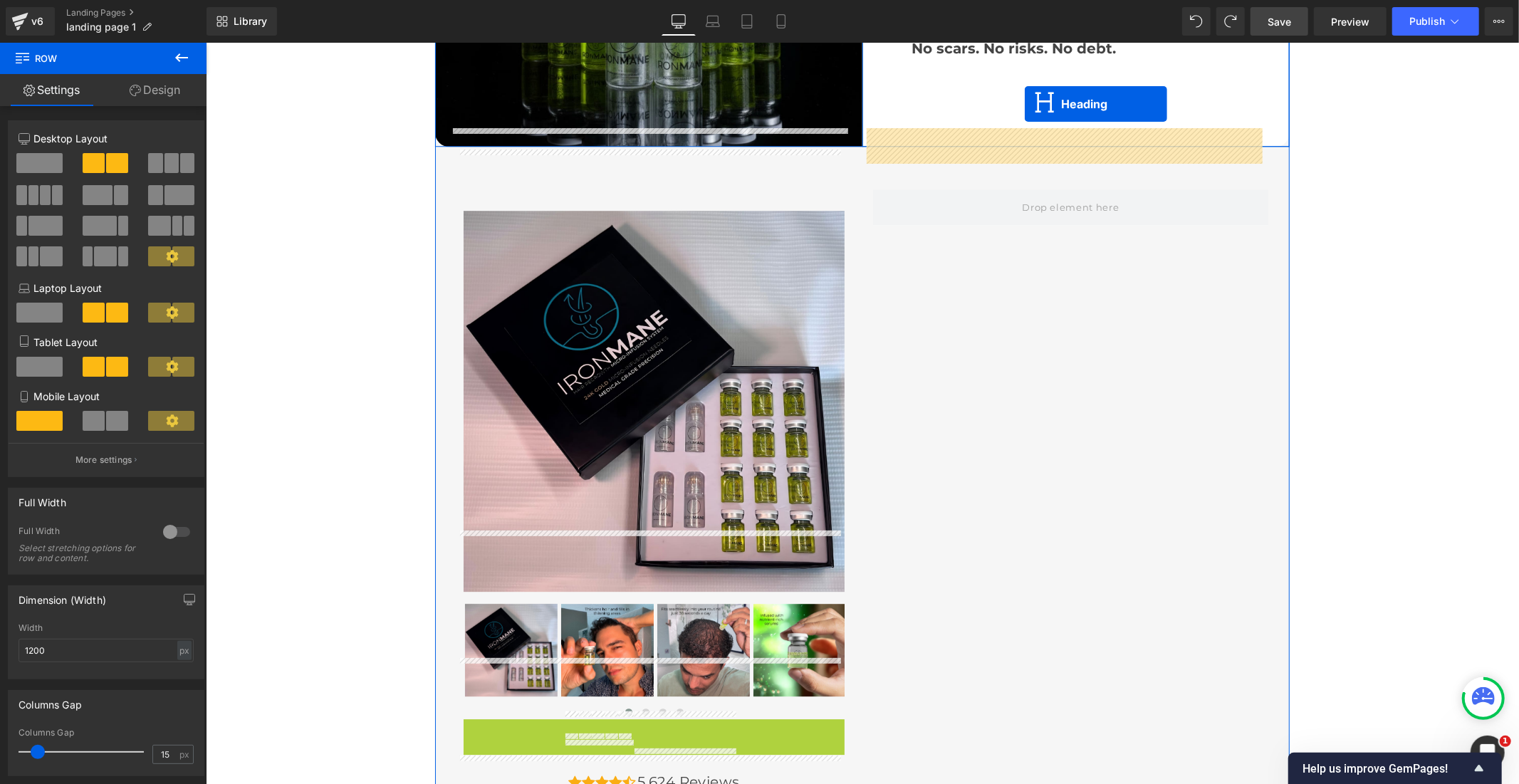
scroll to position [3168, 0]
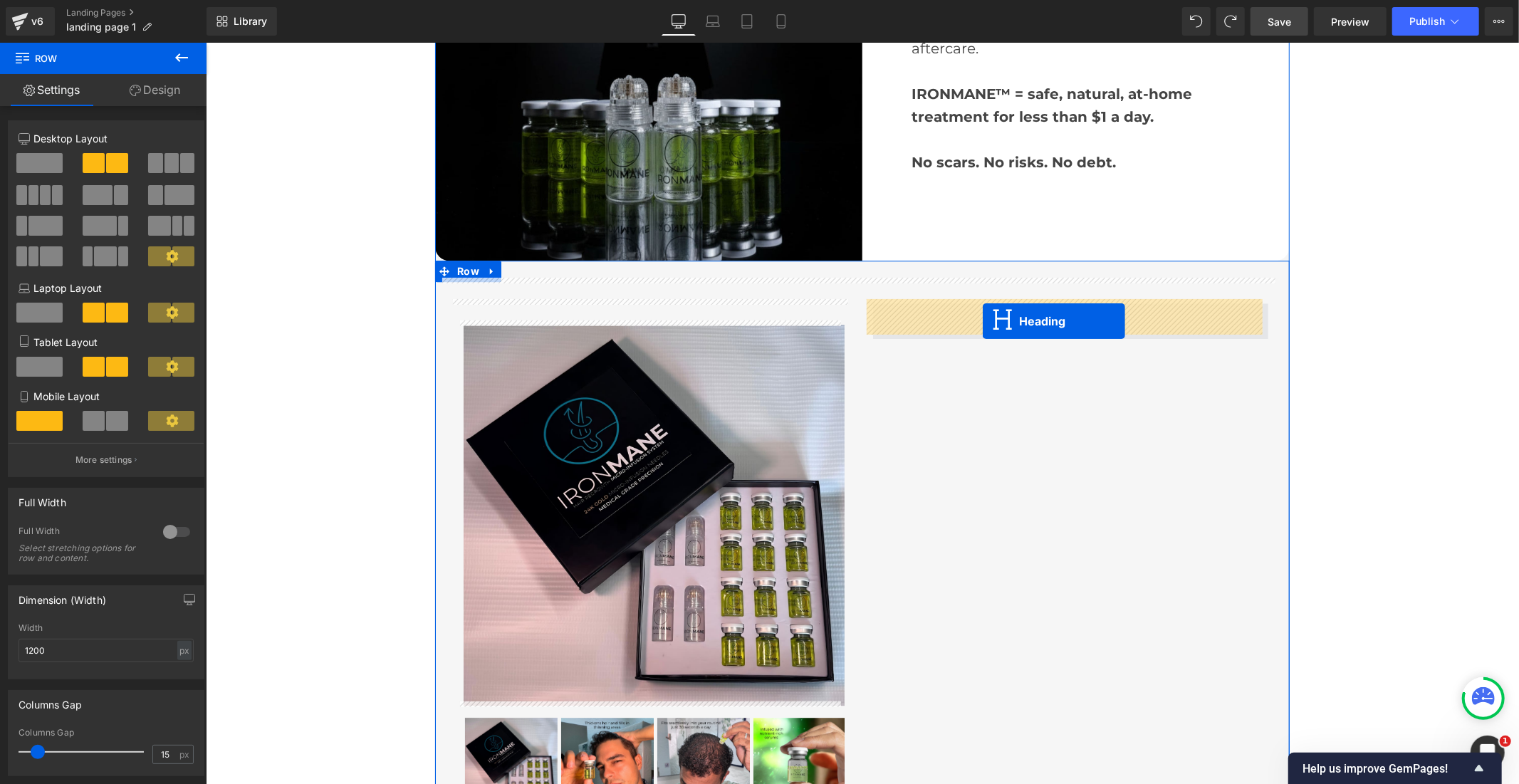
drag, startPoint x: 609, startPoint y: 598, endPoint x: 983, endPoint y: 321, distance: 465.4
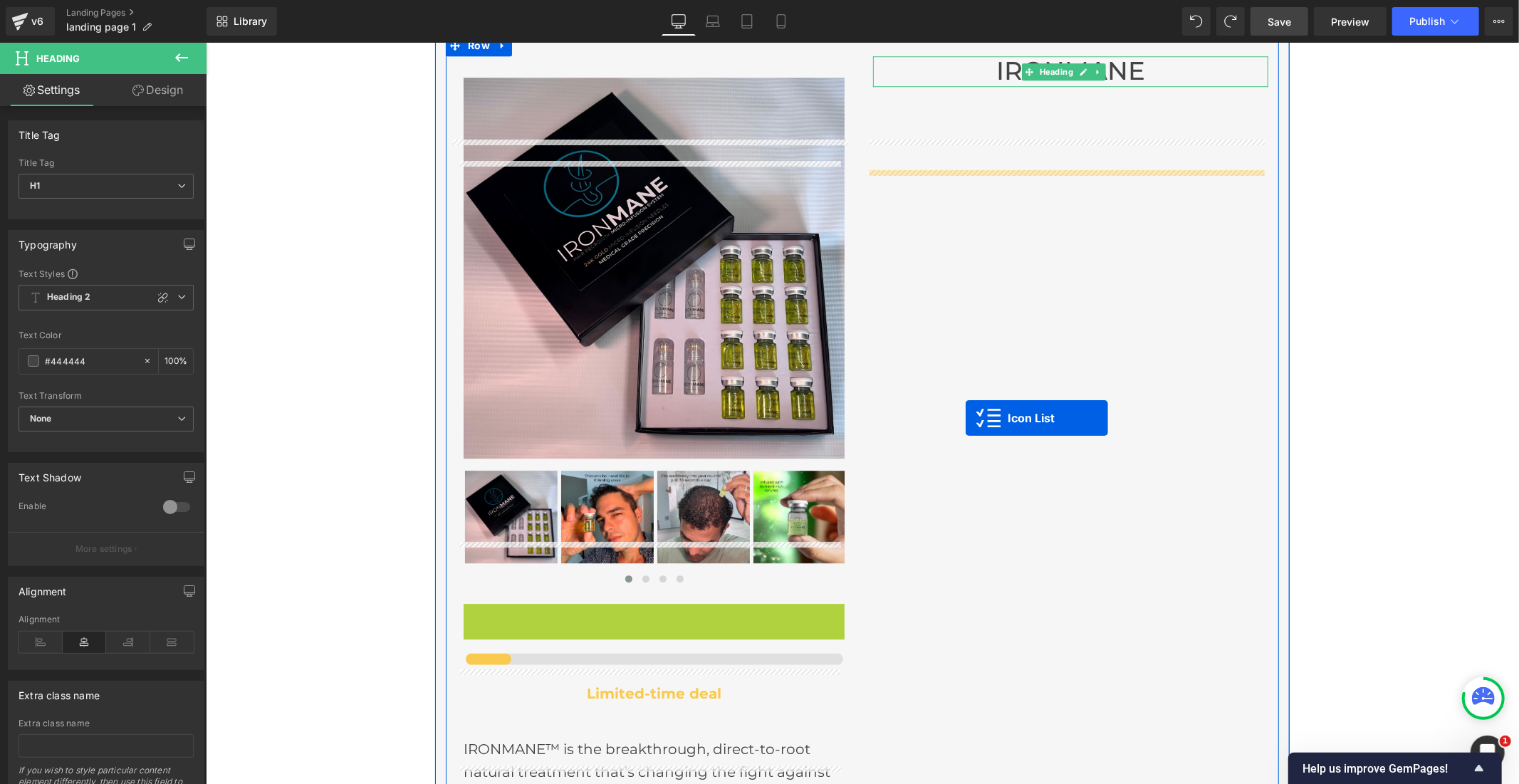
scroll to position [3325, 0]
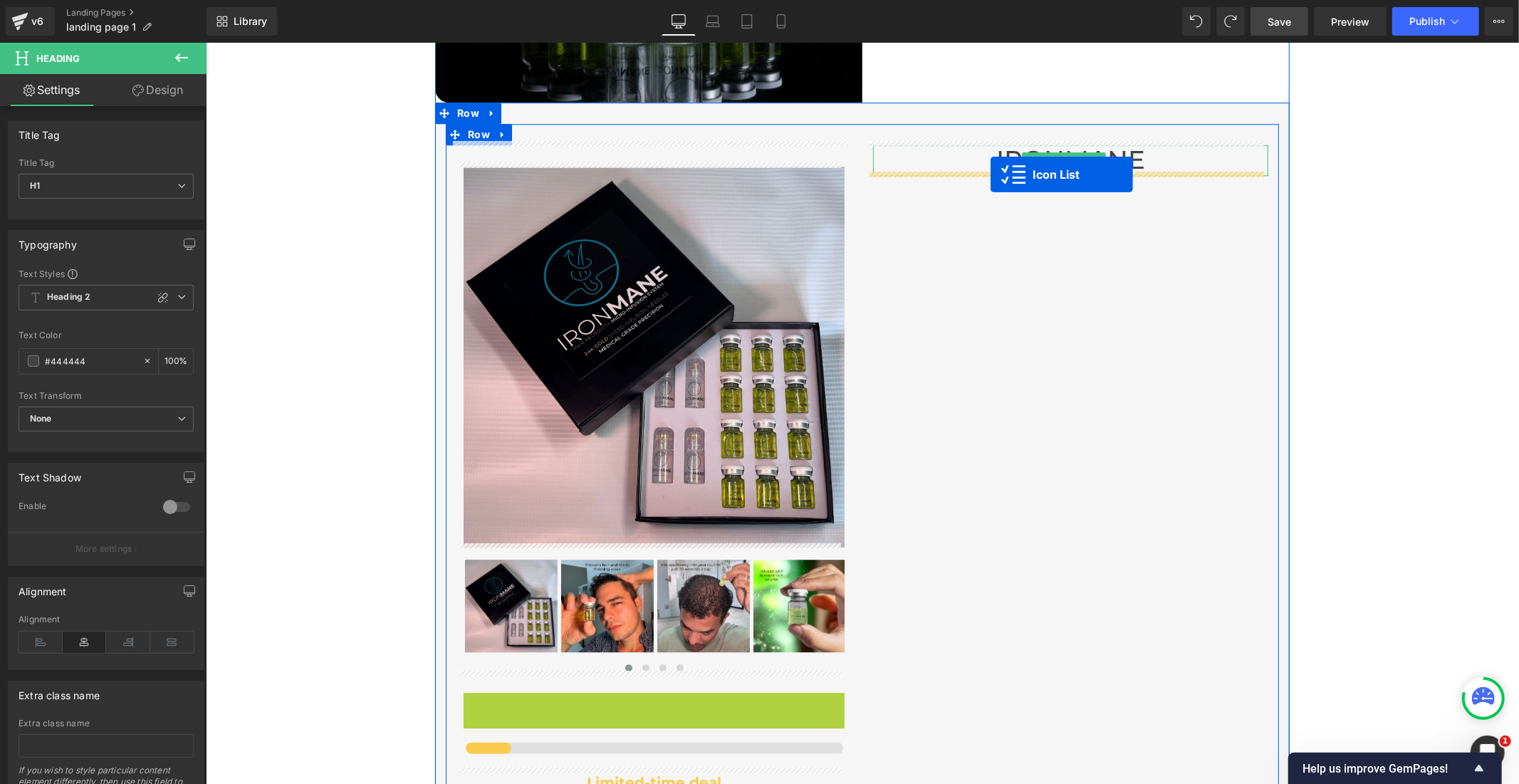
drag, startPoint x: 612, startPoint y: 537, endPoint x: 990, endPoint y: 174, distance: 524.1
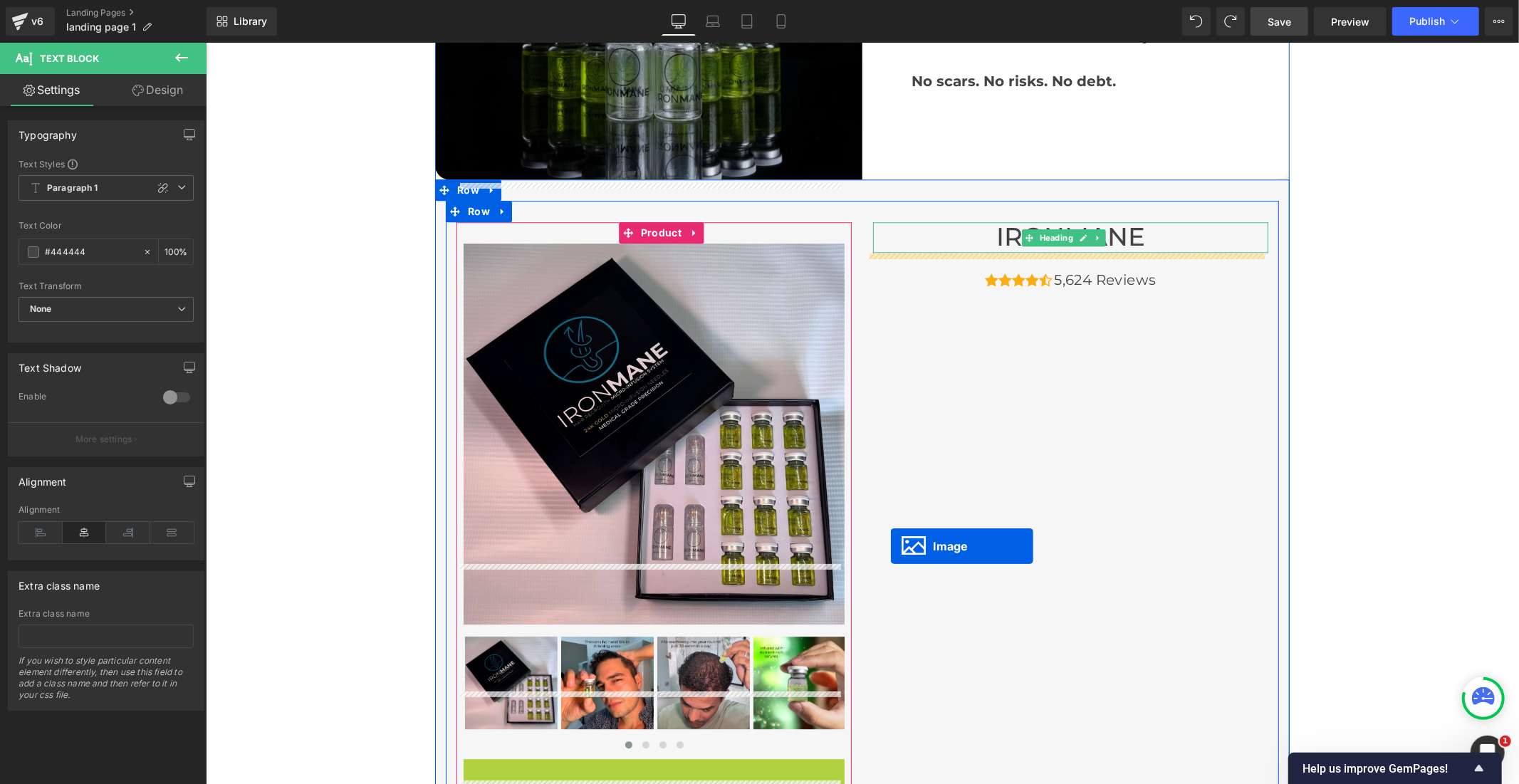
scroll to position [3247, 0]
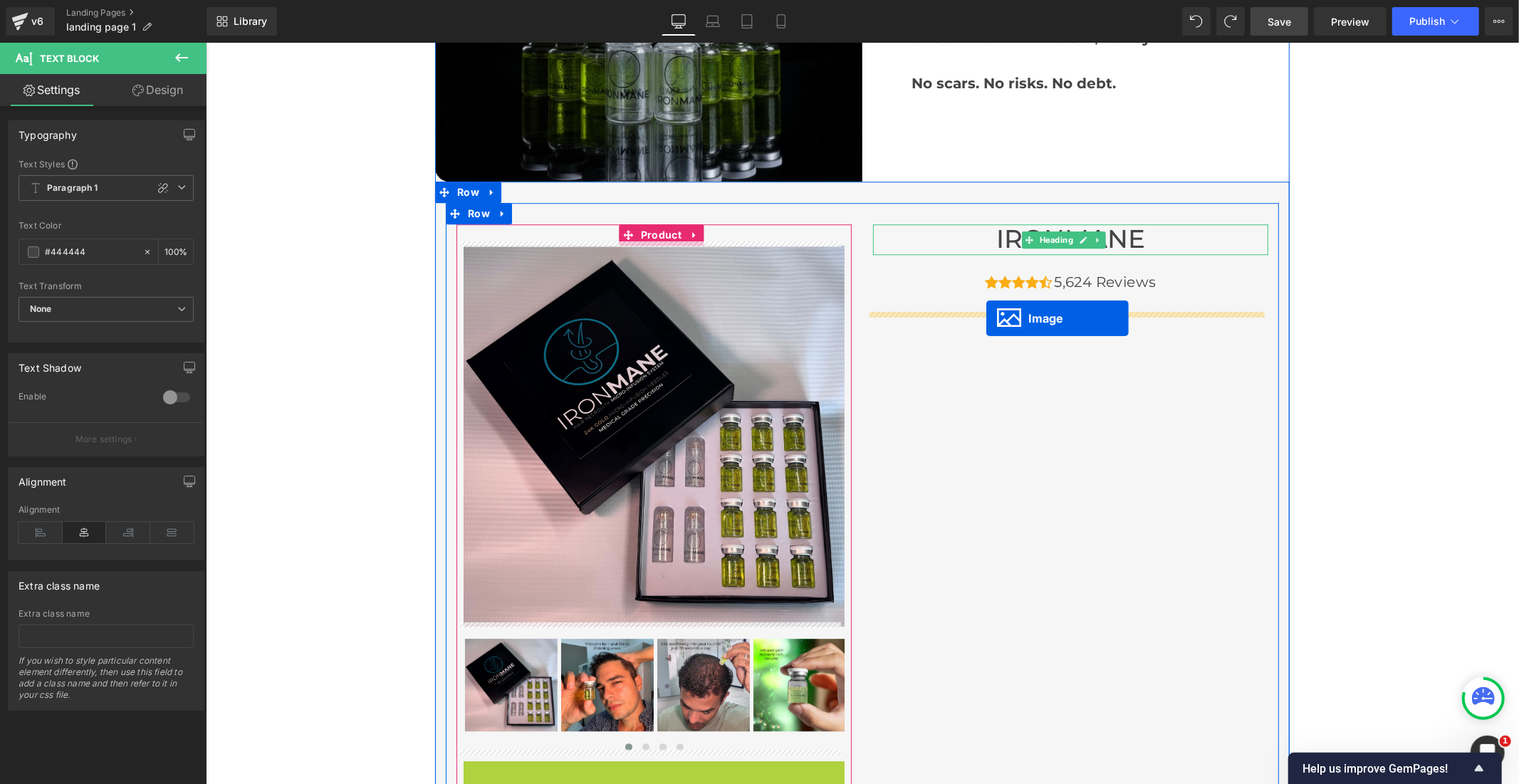
drag, startPoint x: 622, startPoint y: 451, endPoint x: 986, endPoint y: 318, distance: 387.5
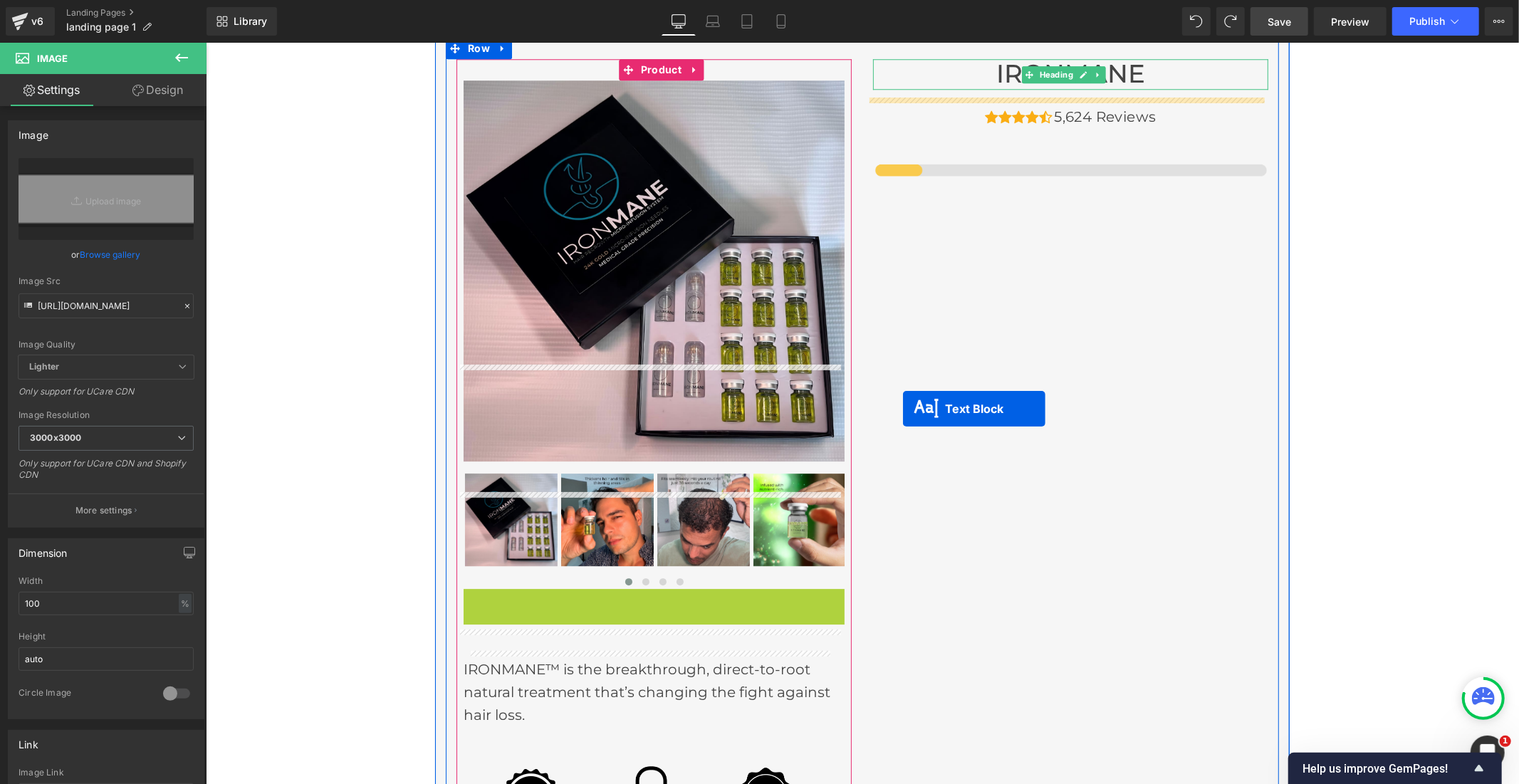
scroll to position [3405, 0]
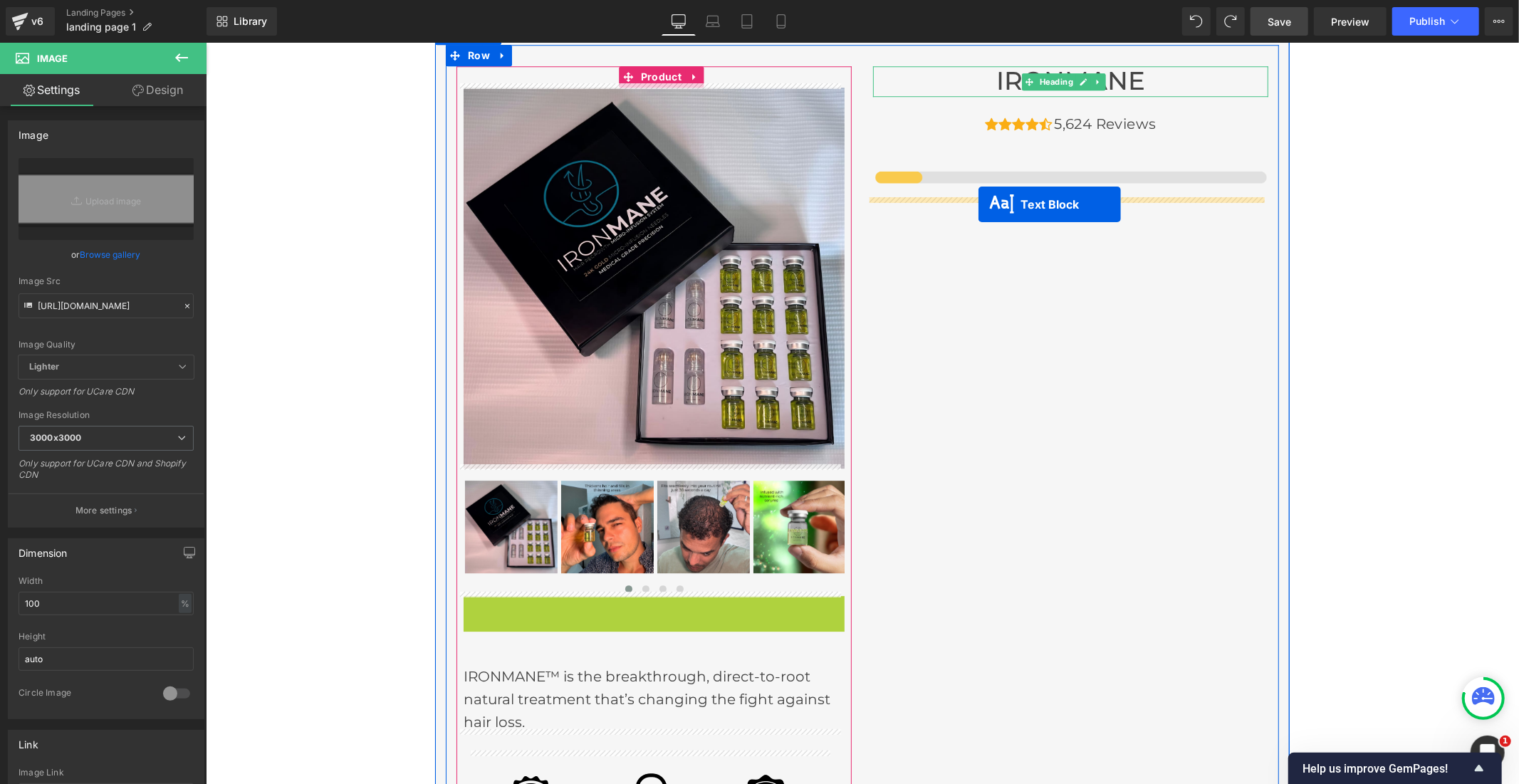
drag, startPoint x: 609, startPoint y: 363, endPoint x: 978, endPoint y: 203, distance: 402.2
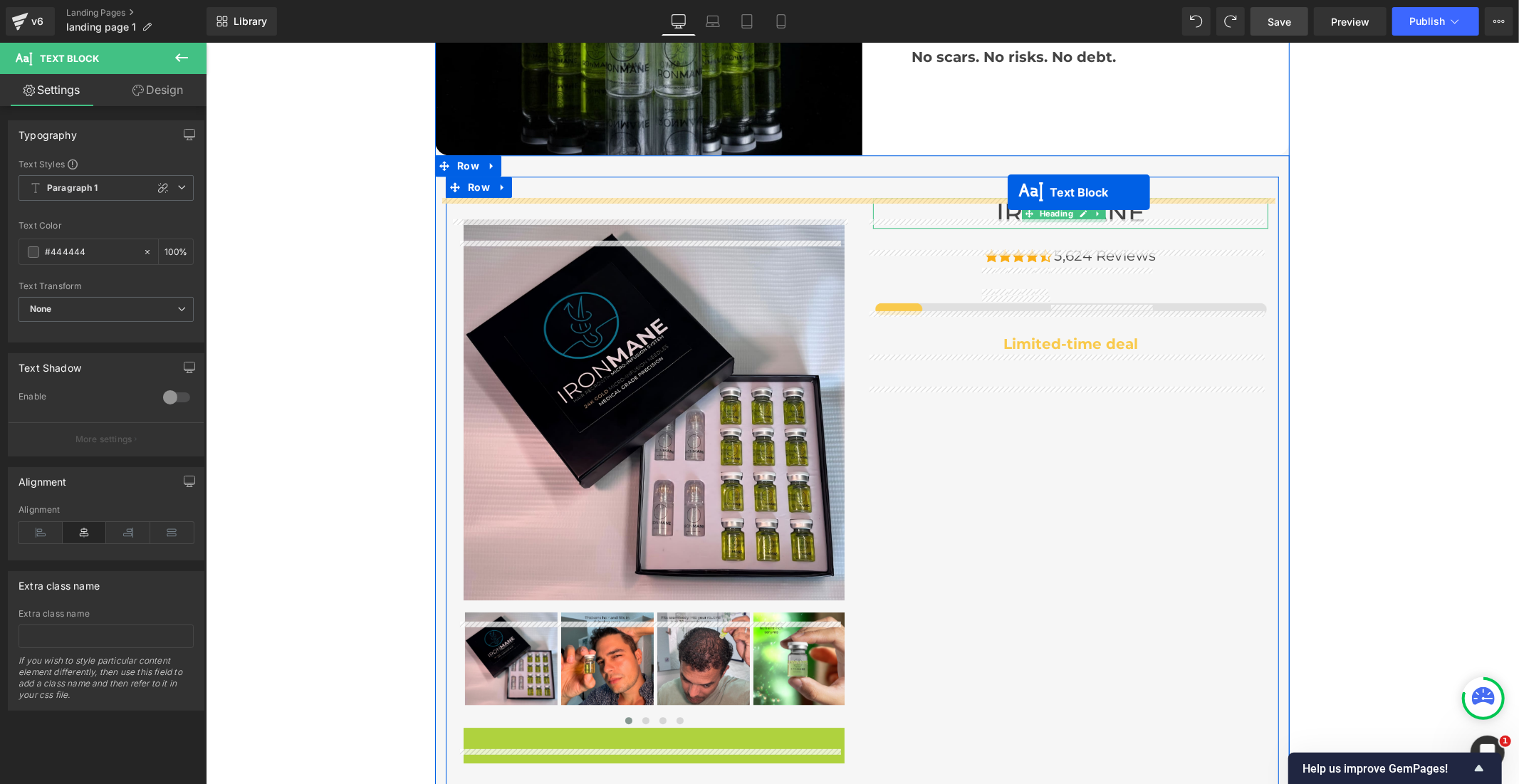
scroll to position [3247, 0]
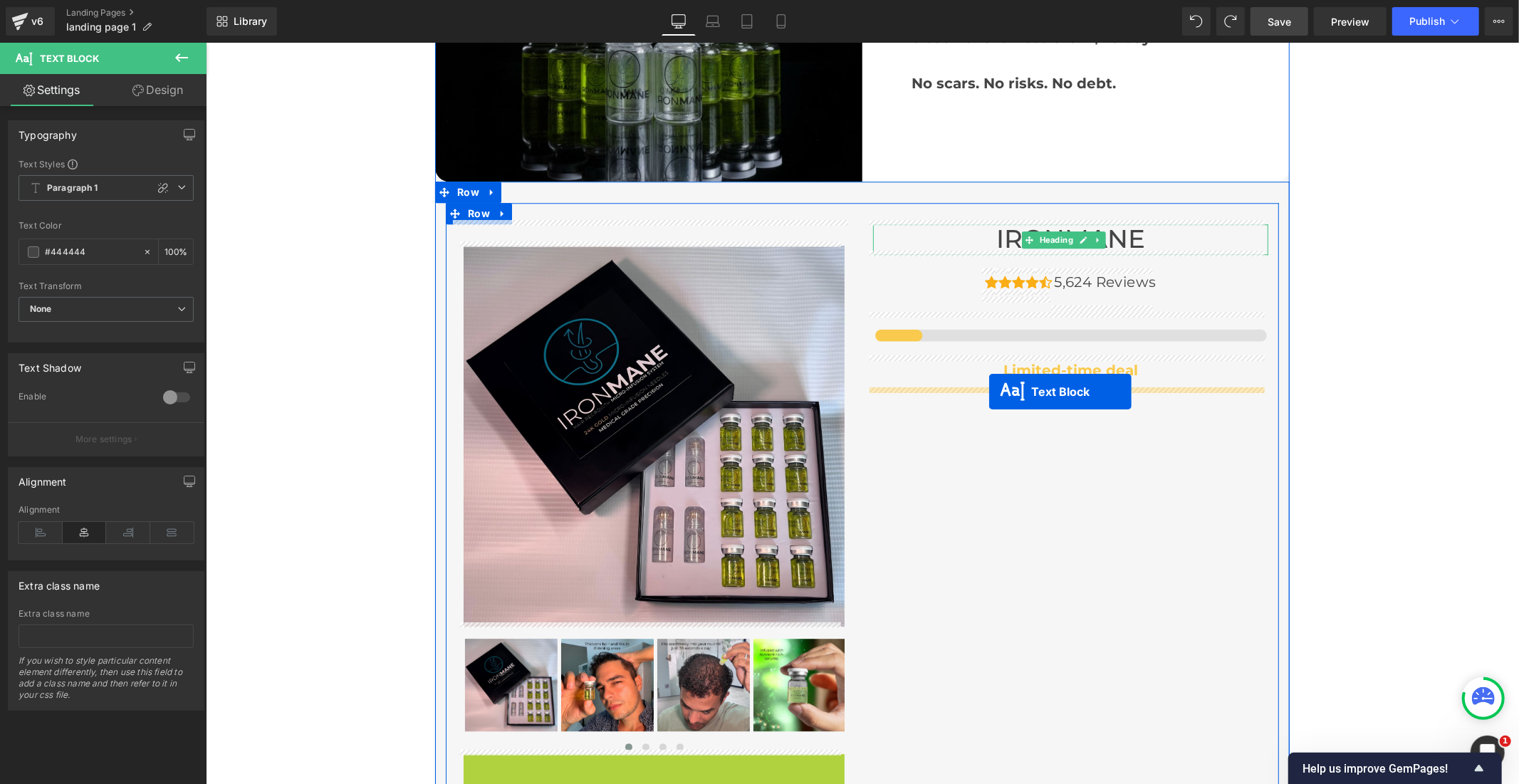
drag, startPoint x: 609, startPoint y: 412, endPoint x: 988, endPoint y: 391, distance: 379.6
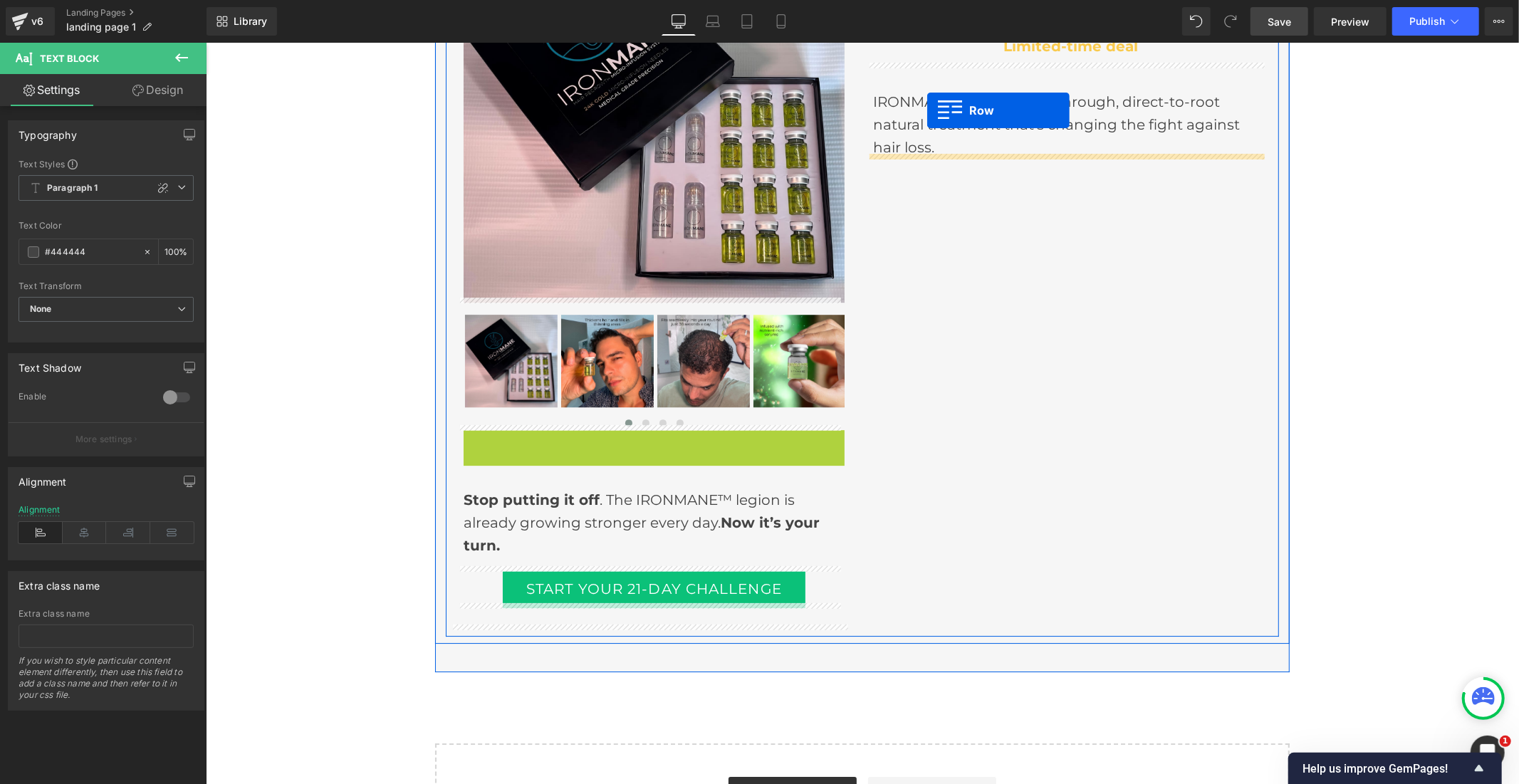
scroll to position [3556, 0]
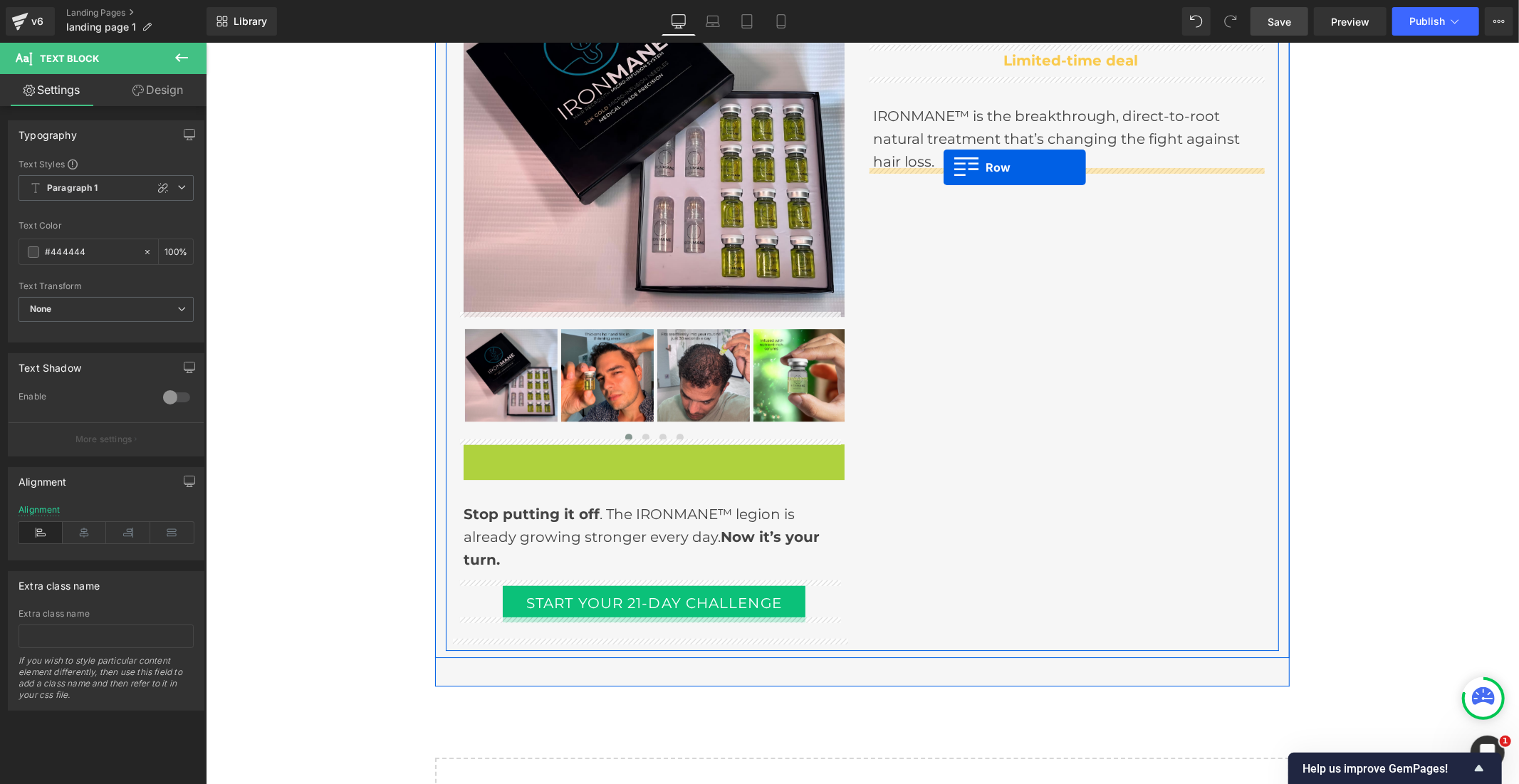
drag, startPoint x: 462, startPoint y: 364, endPoint x: 943, endPoint y: 167, distance: 519.8
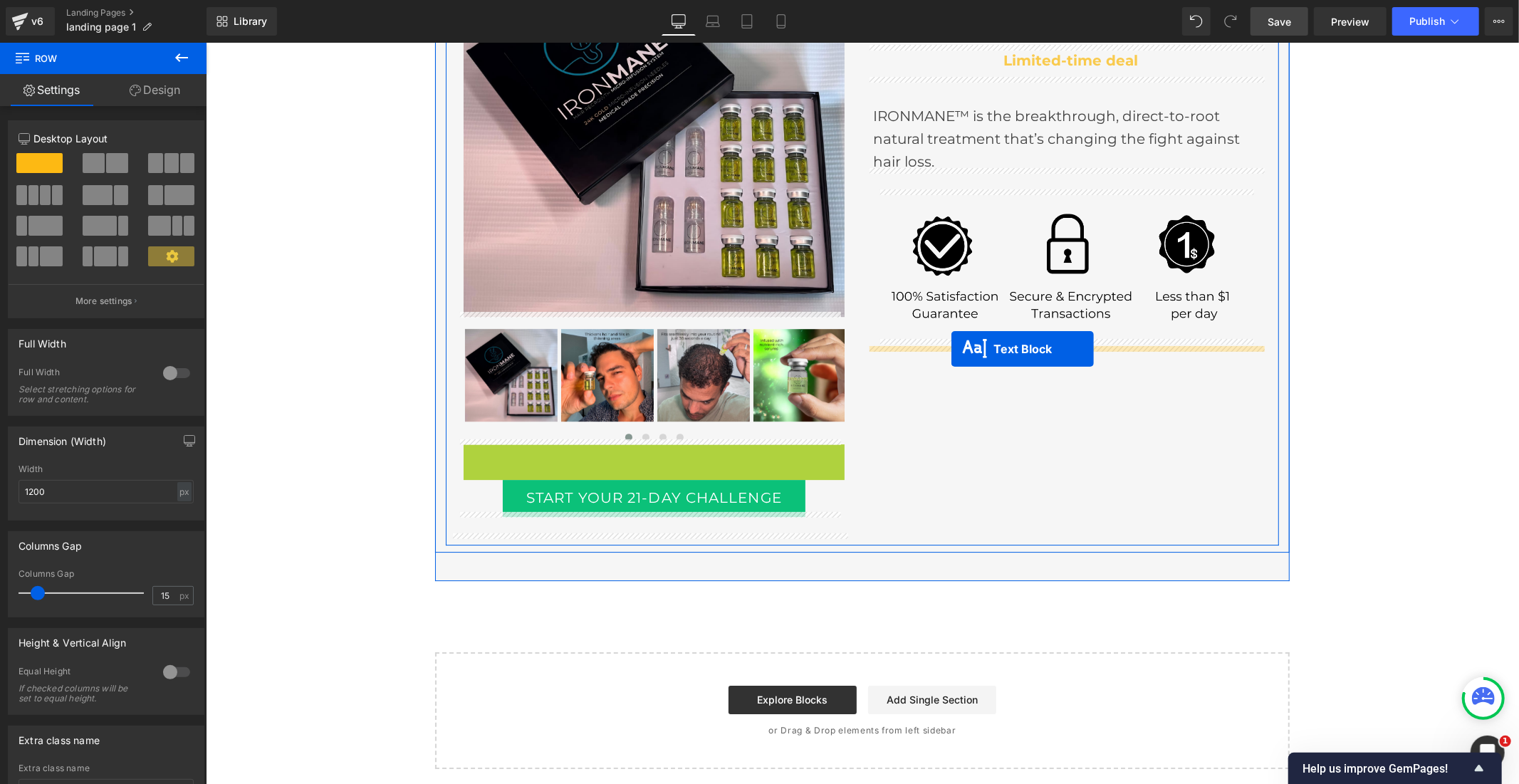
drag, startPoint x: 605, startPoint y: 509, endPoint x: 951, endPoint y: 349, distance: 381.2
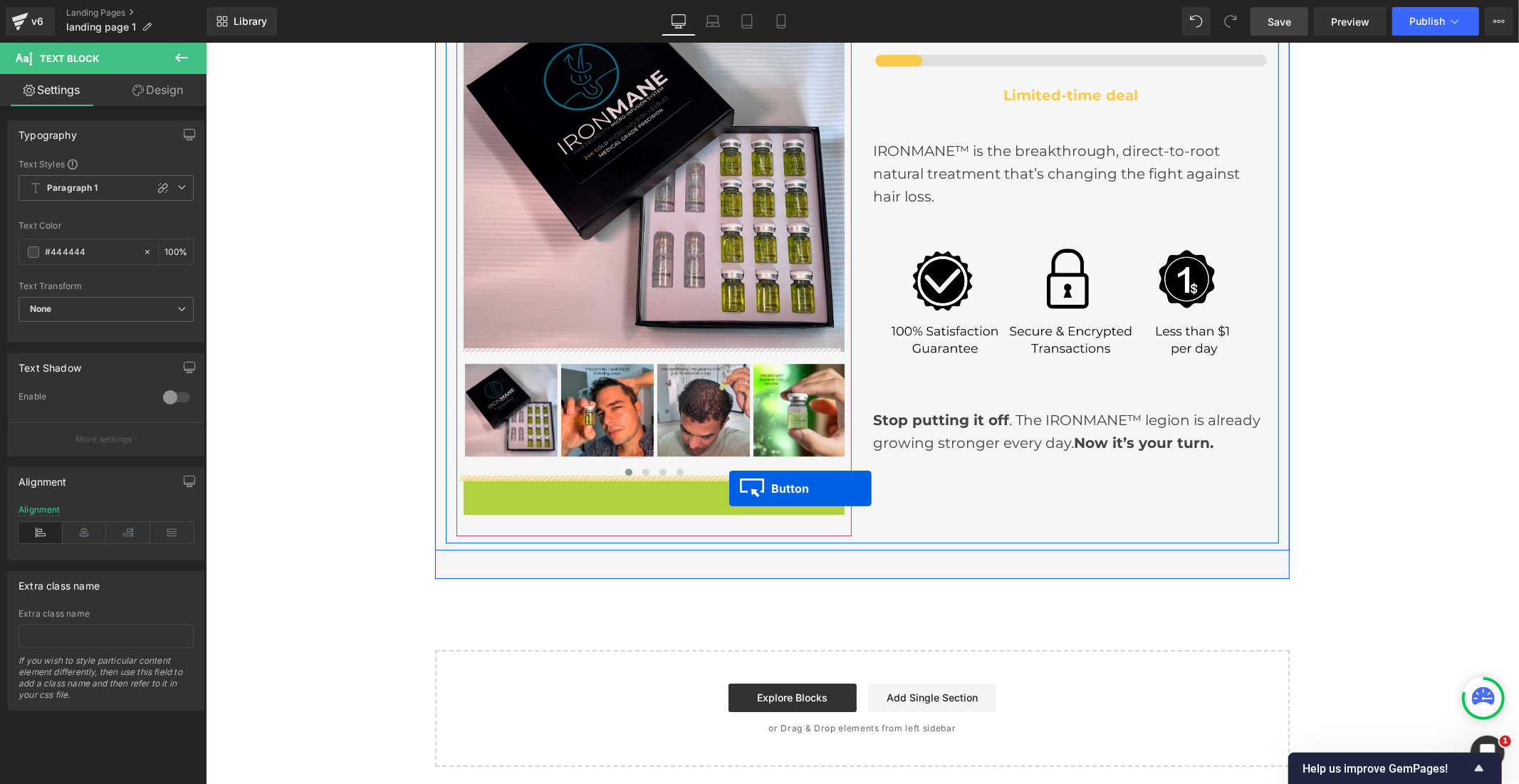
scroll to position [3520, 0]
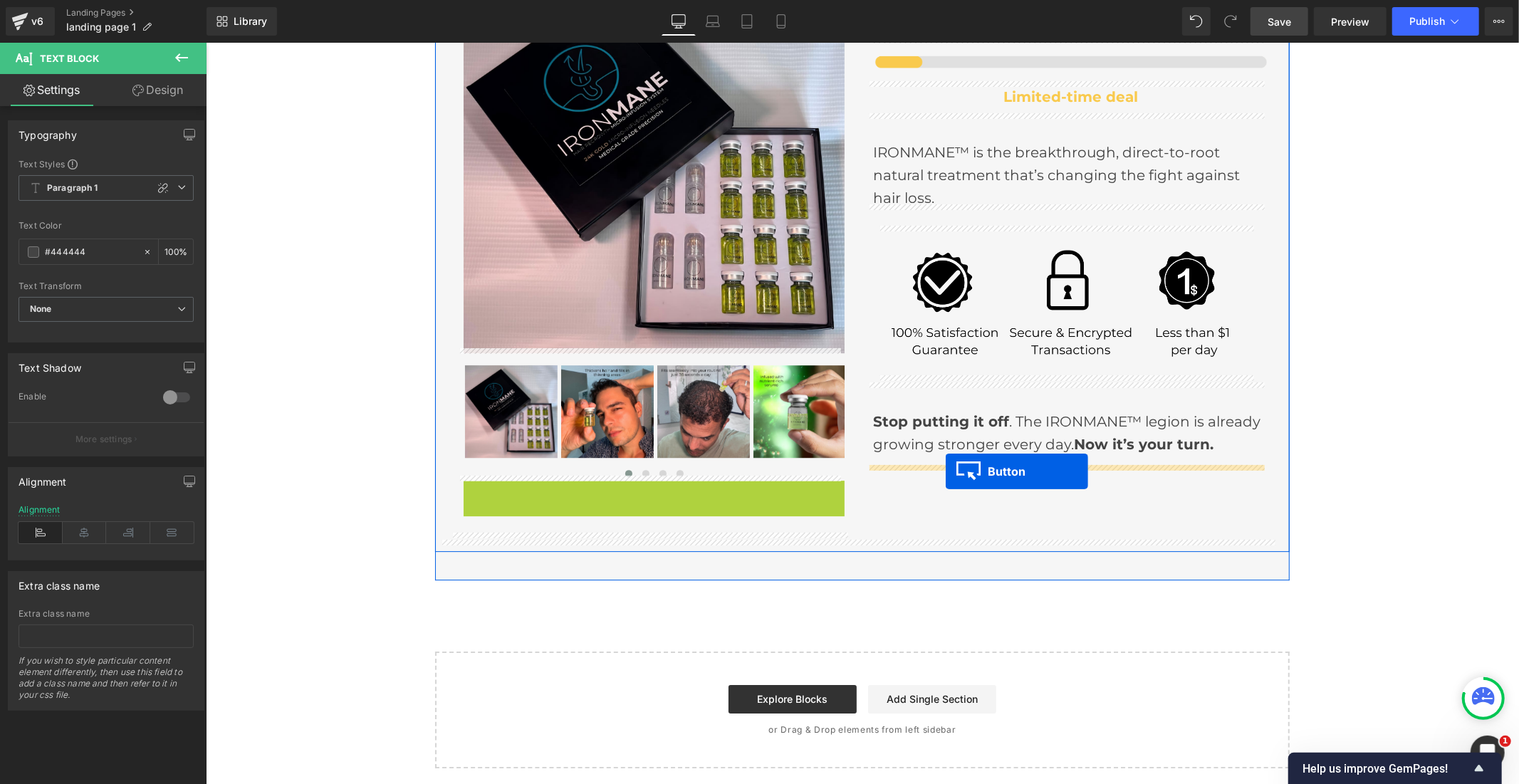
drag, startPoint x: 620, startPoint y: 492, endPoint x: 945, endPoint y: 471, distance: 325.7
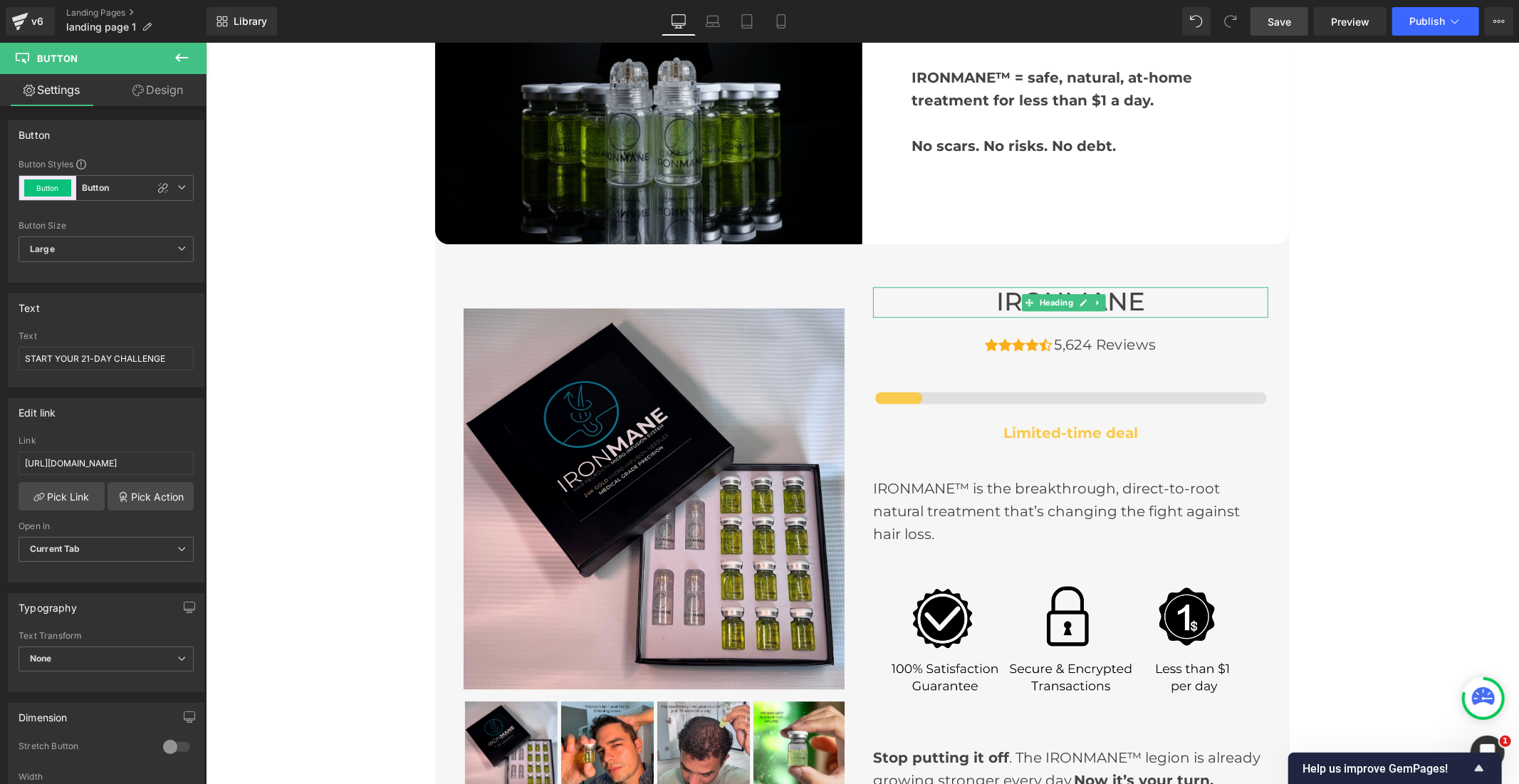
scroll to position [3172, 0]
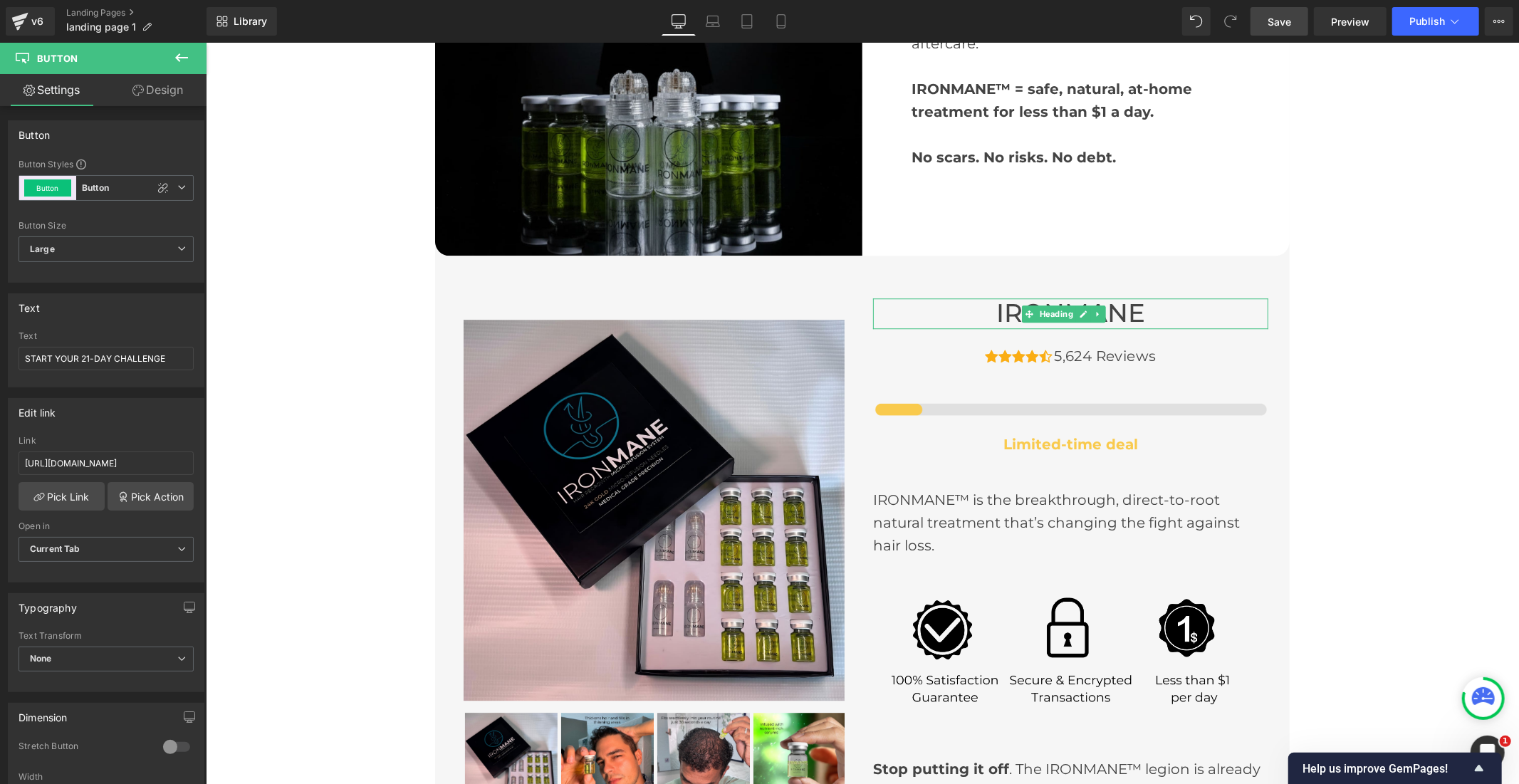
click at [1277, 20] on span "Save" at bounding box center [1279, 22] width 23 height 15
click at [1437, 24] on span "Publish" at bounding box center [1427, 21] width 35 height 11
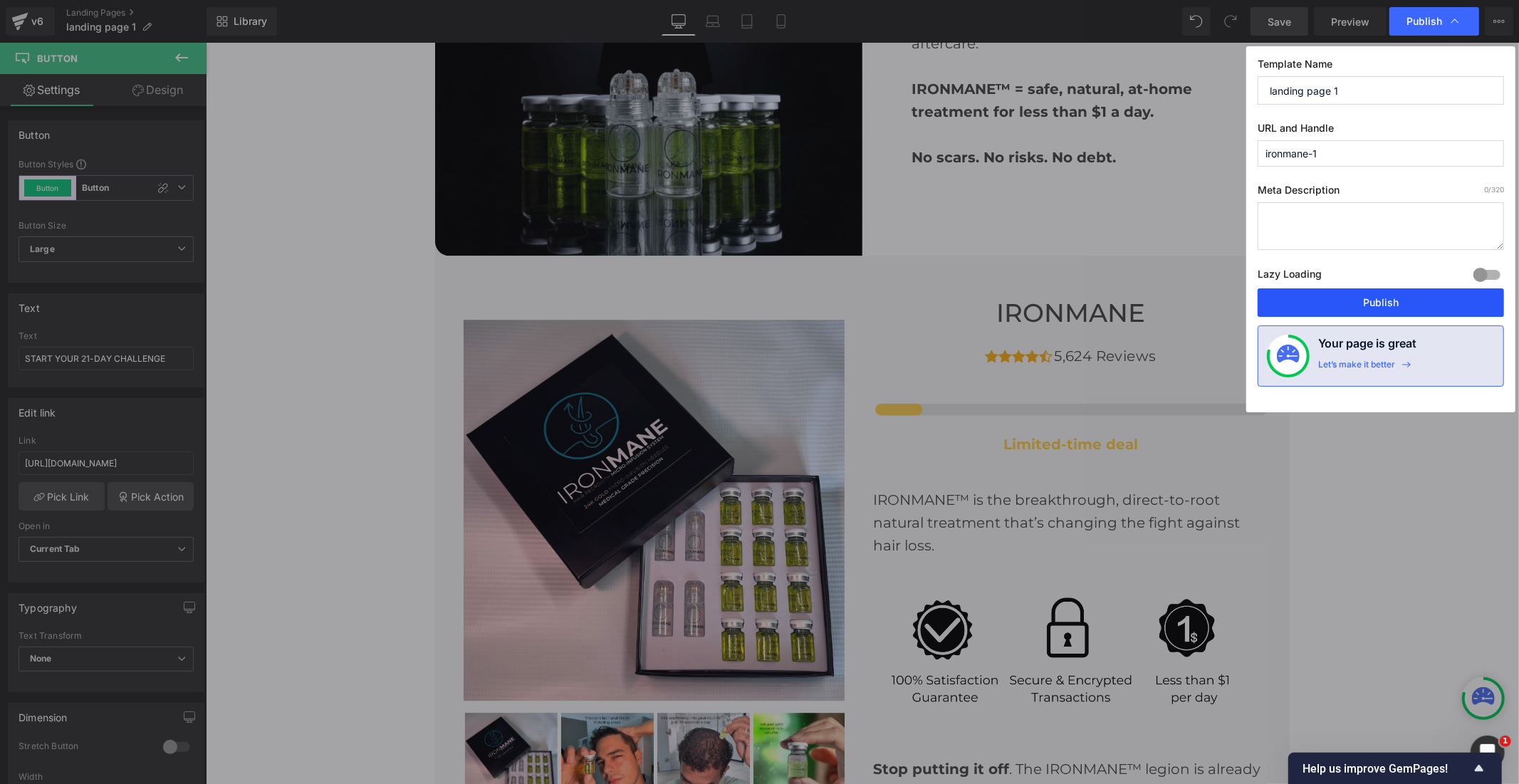
click at [1397, 304] on button "Publish" at bounding box center [1381, 303] width 246 height 29
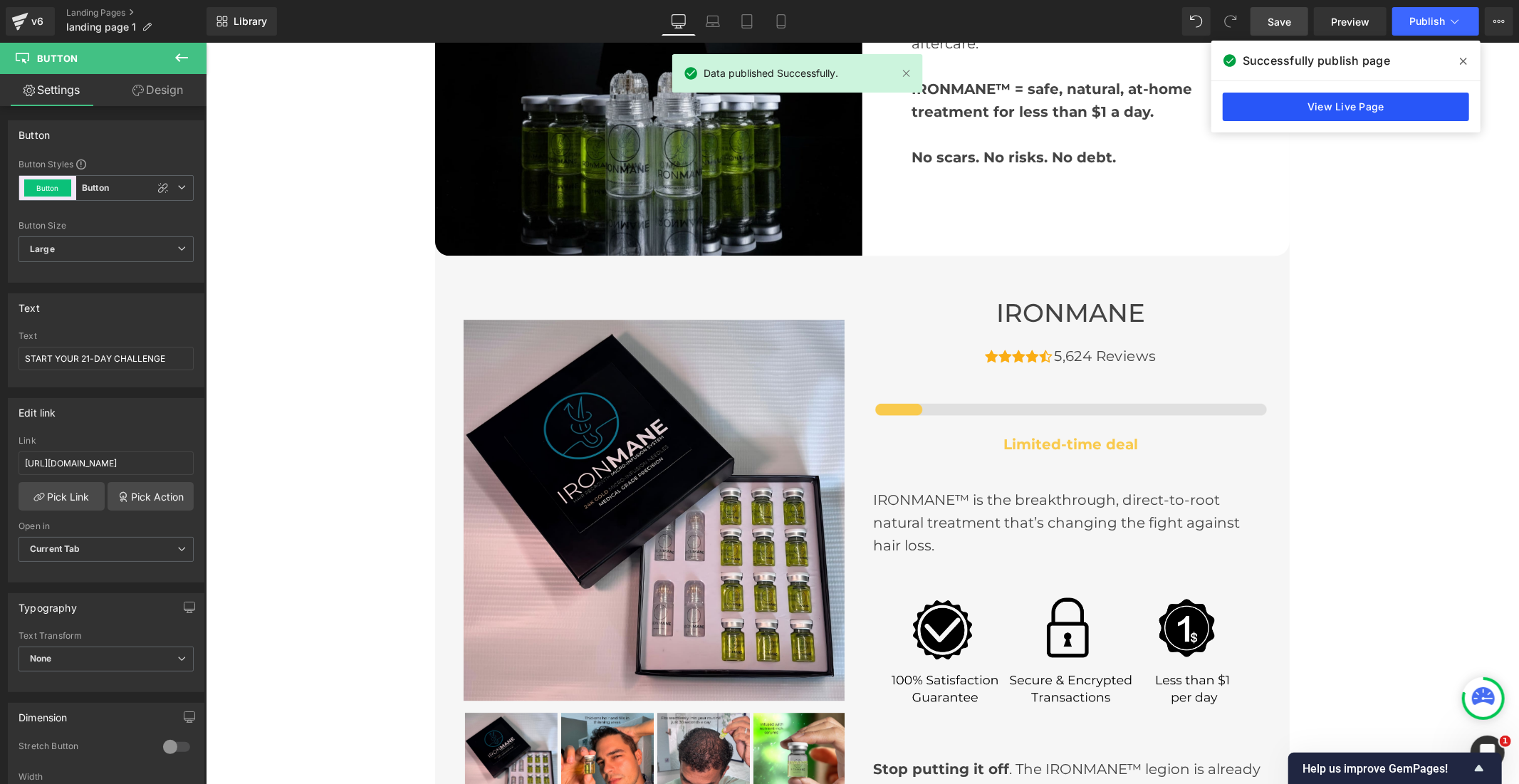
click at [1358, 105] on link "View Live Page" at bounding box center [1346, 107] width 246 height 29
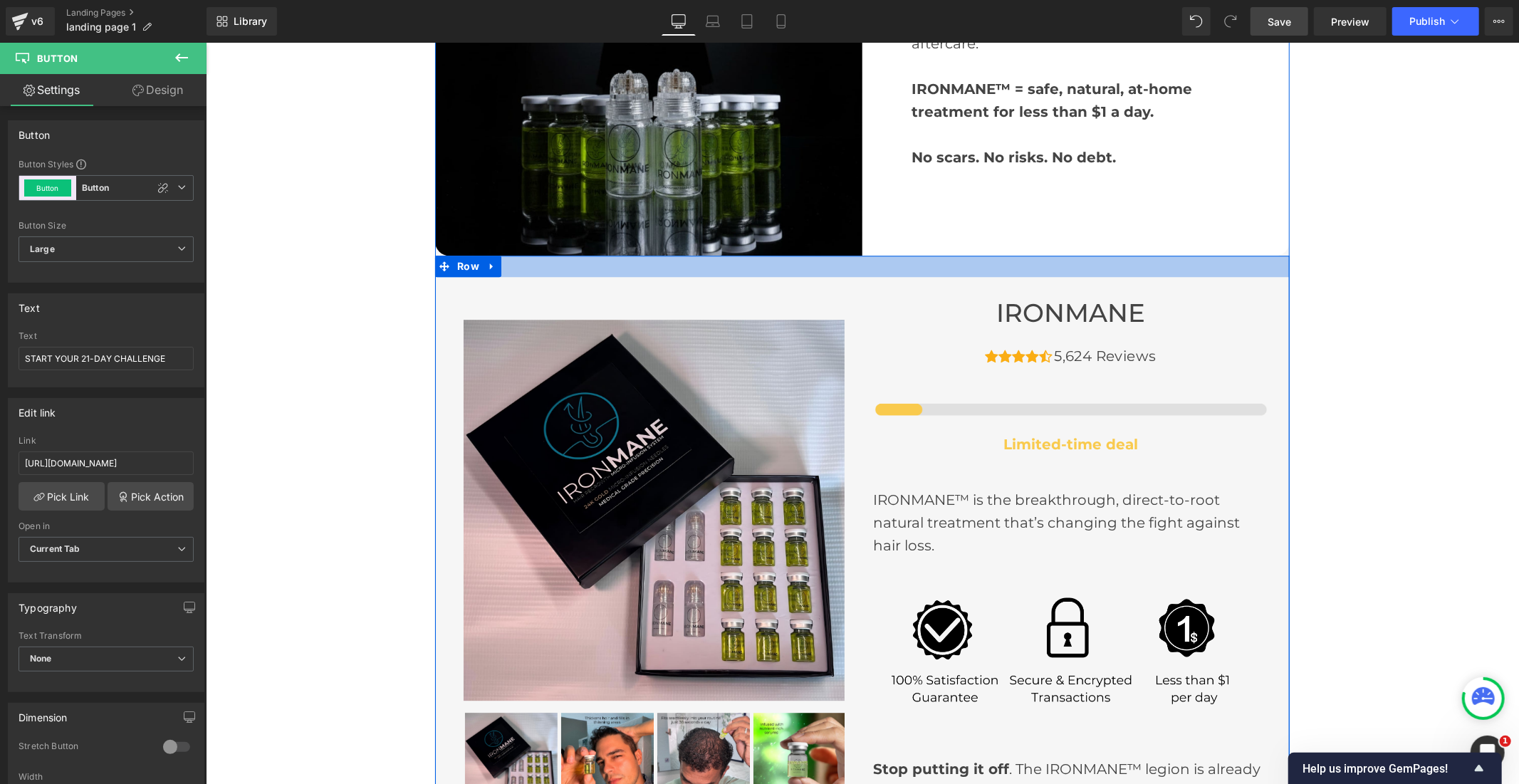
click at [883, 259] on div at bounding box center [861, 266] width 855 height 21
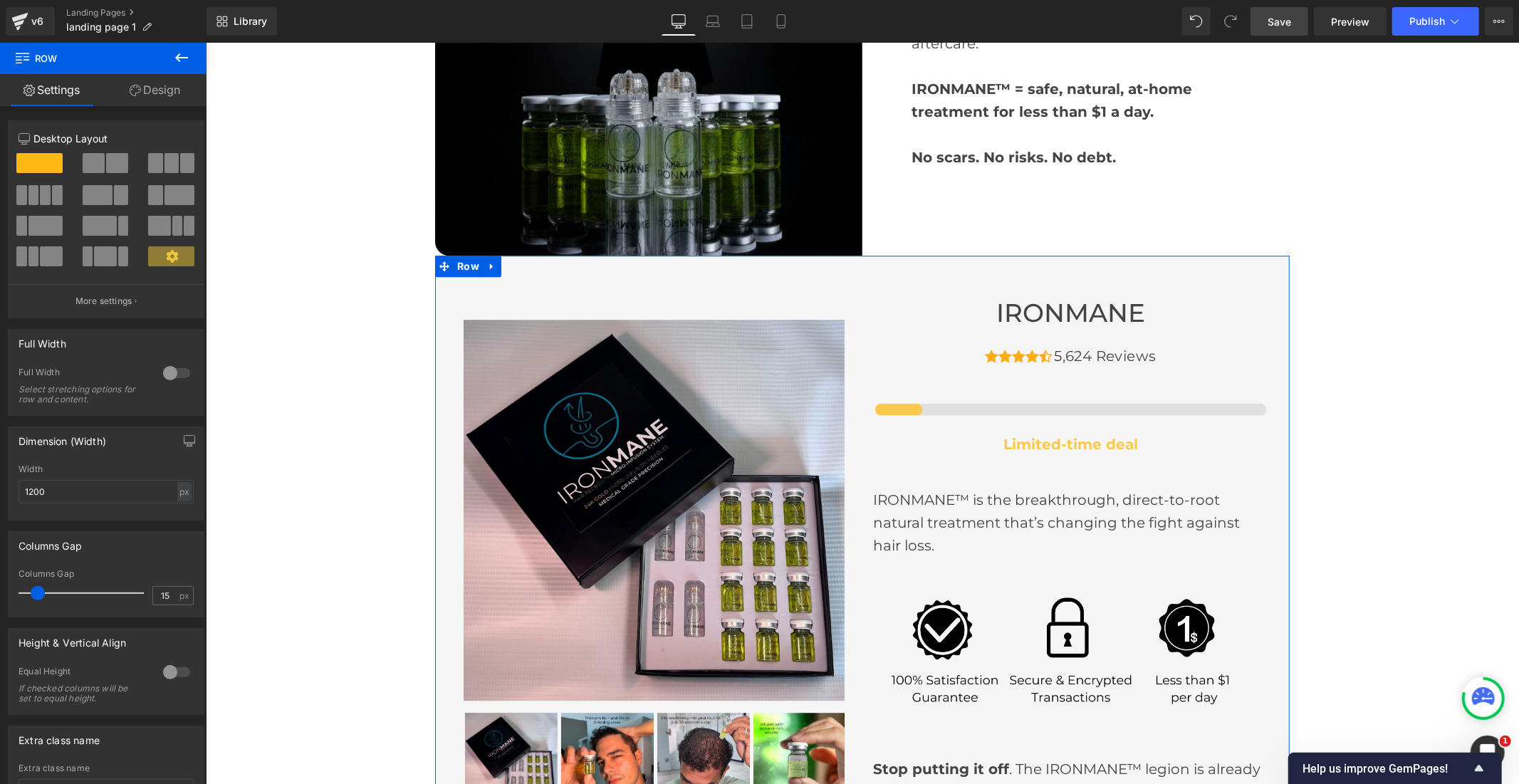
click at [133, 85] on icon at bounding box center [135, 90] width 11 height 11
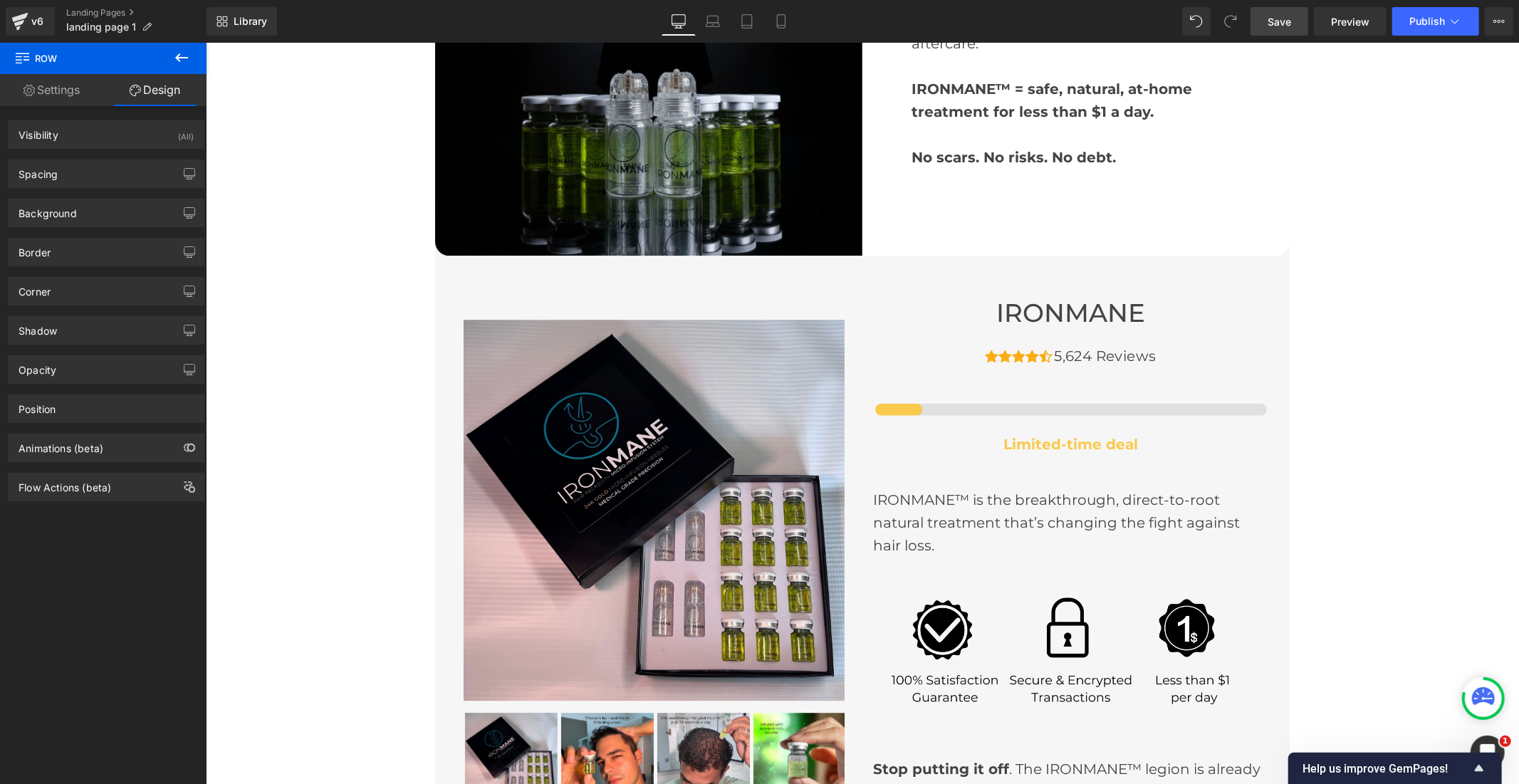
click at [183, 52] on icon at bounding box center [181, 57] width 17 height 17
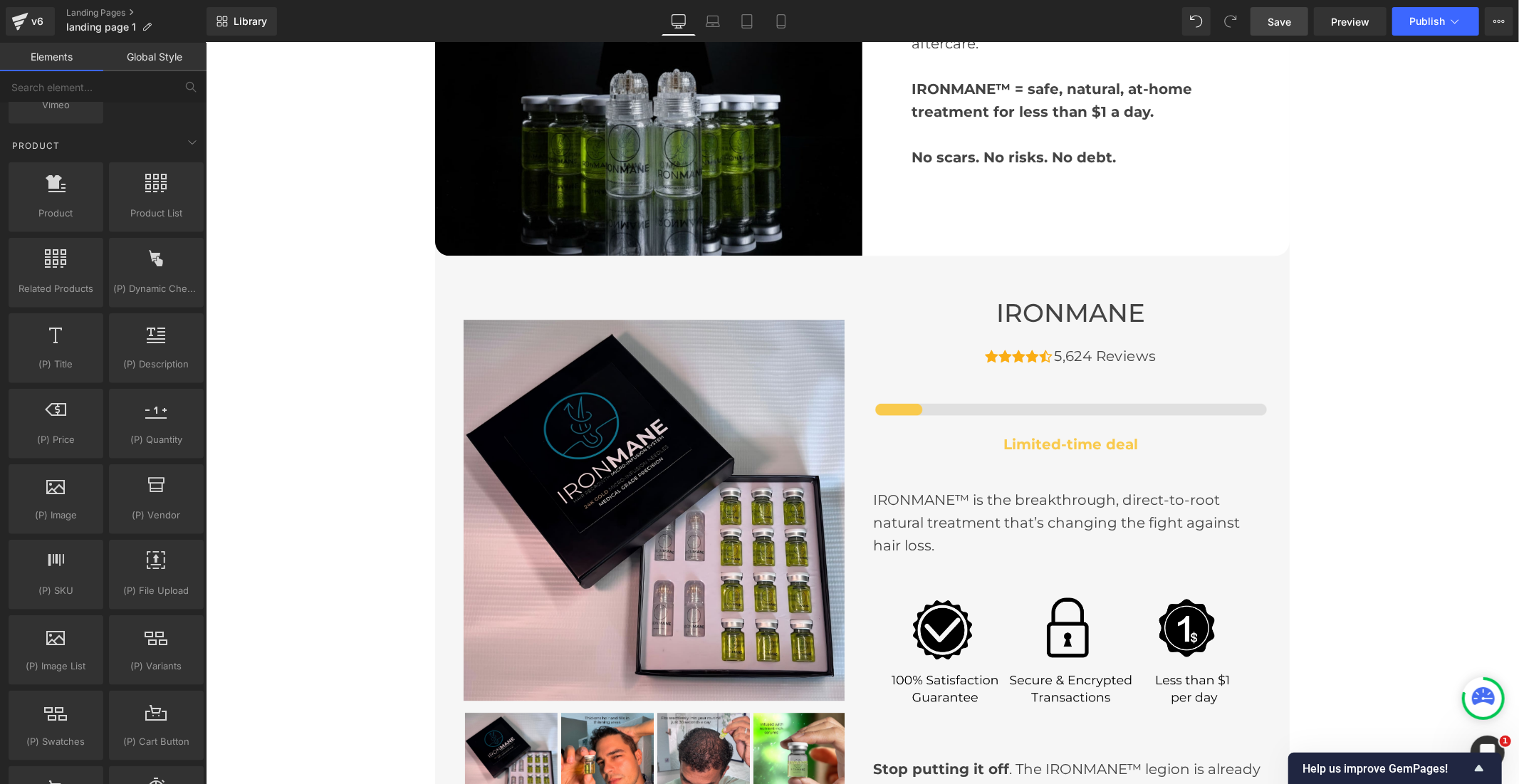
click at [47, 55] on link "Elements" at bounding box center [51, 57] width 103 height 29
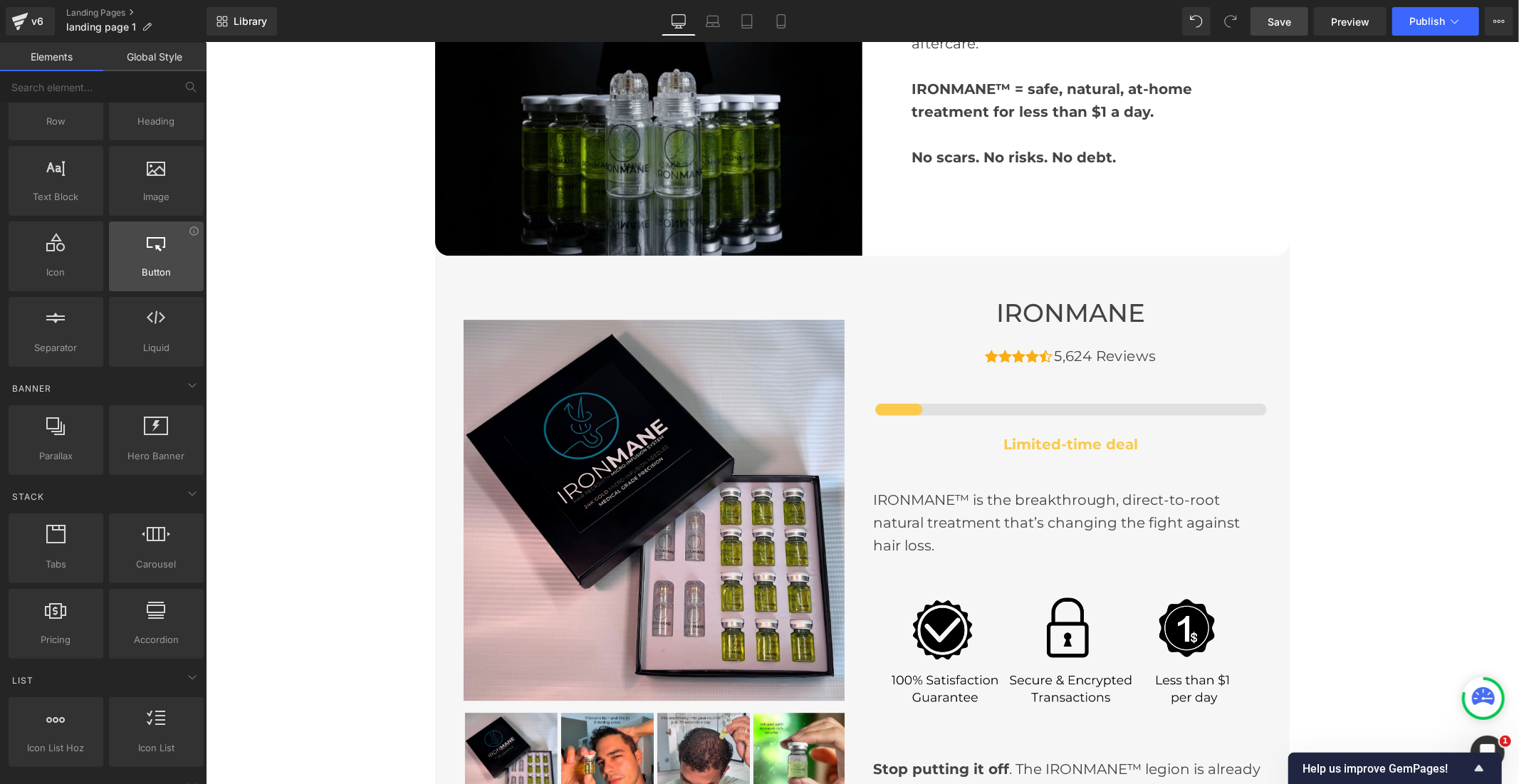
scroll to position [0, 0]
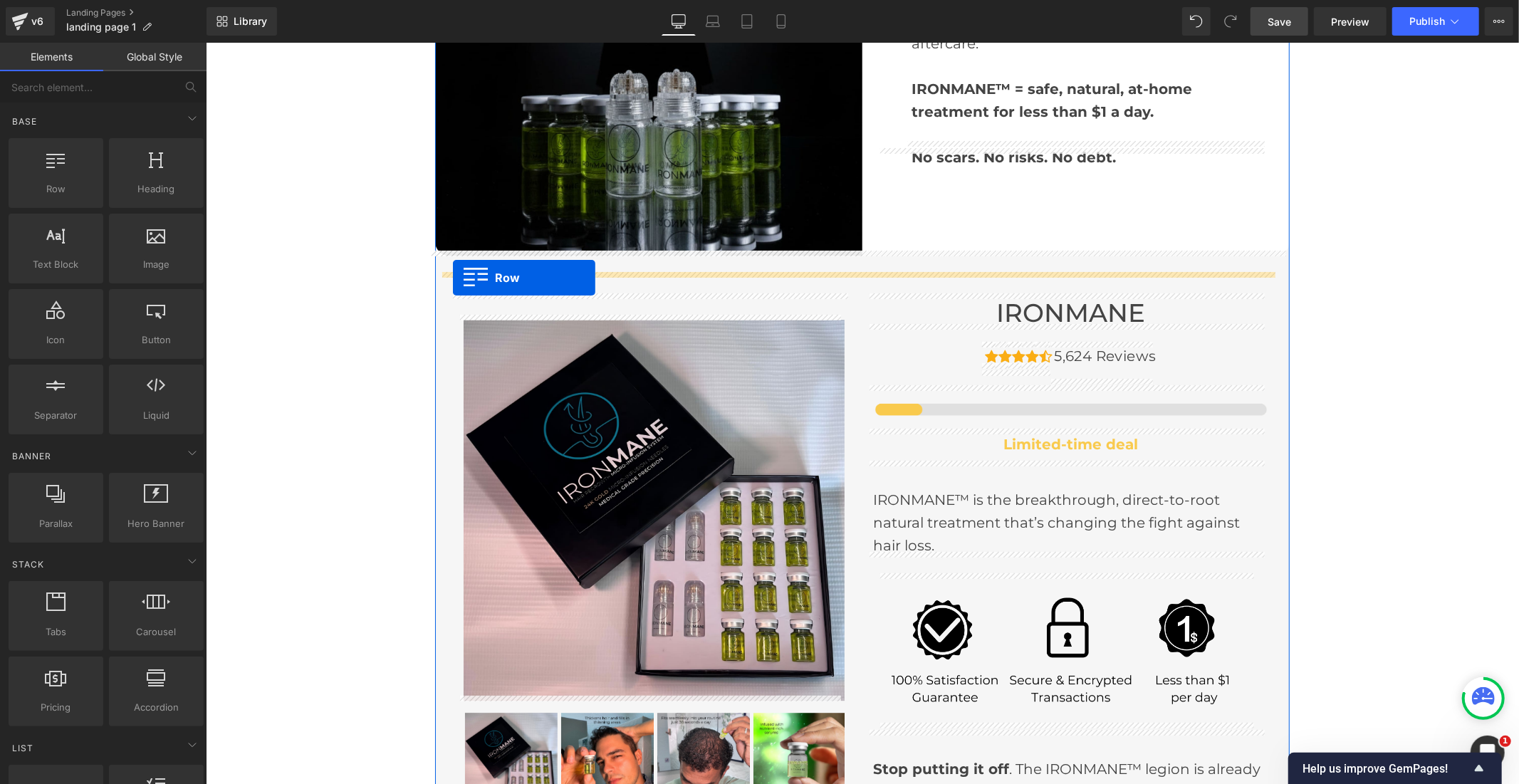
drag, startPoint x: 266, startPoint y: 226, endPoint x: 452, endPoint y: 278, distance: 193.1
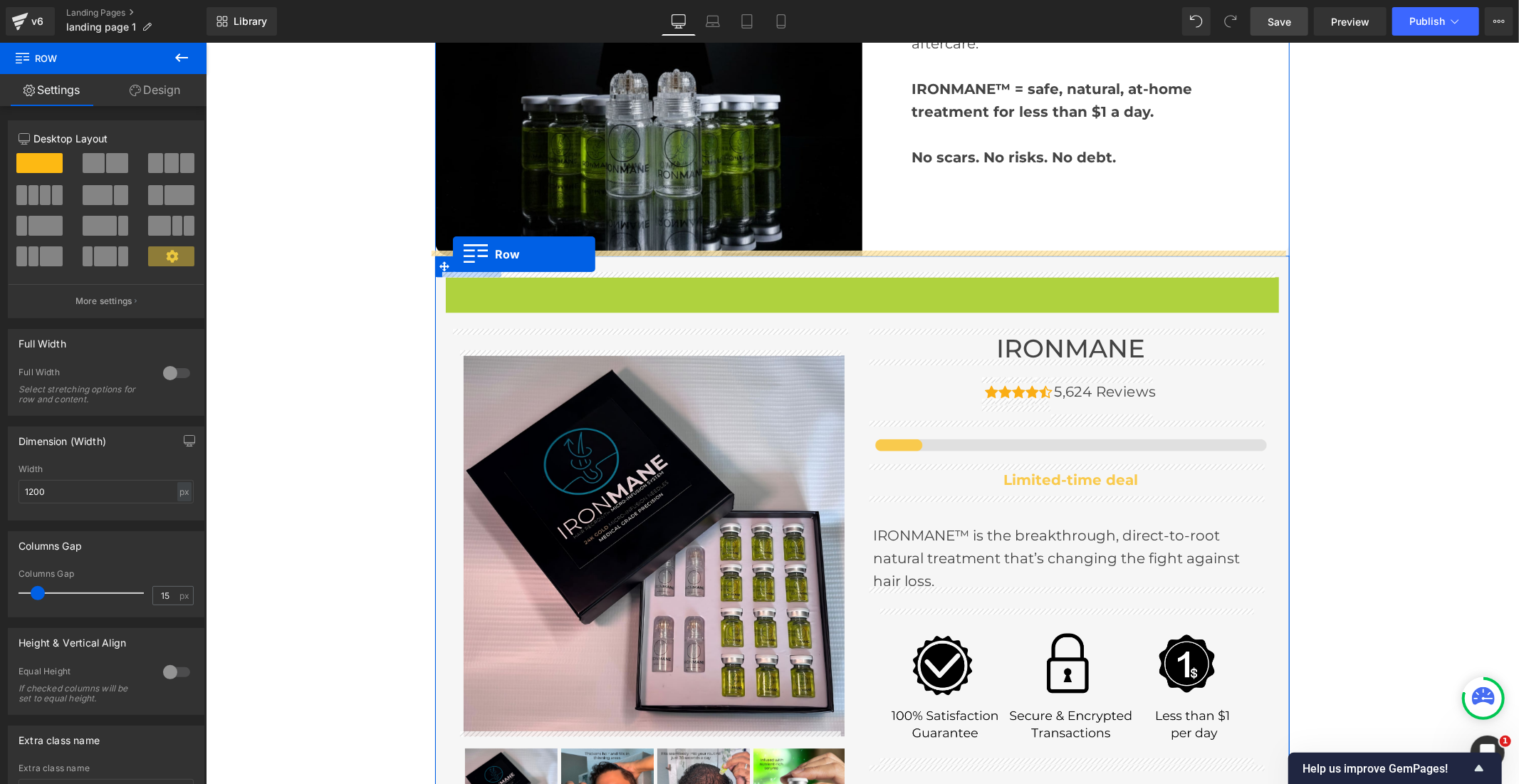
drag, startPoint x: 447, startPoint y: 282, endPoint x: 452, endPoint y: 254, distance: 28.4
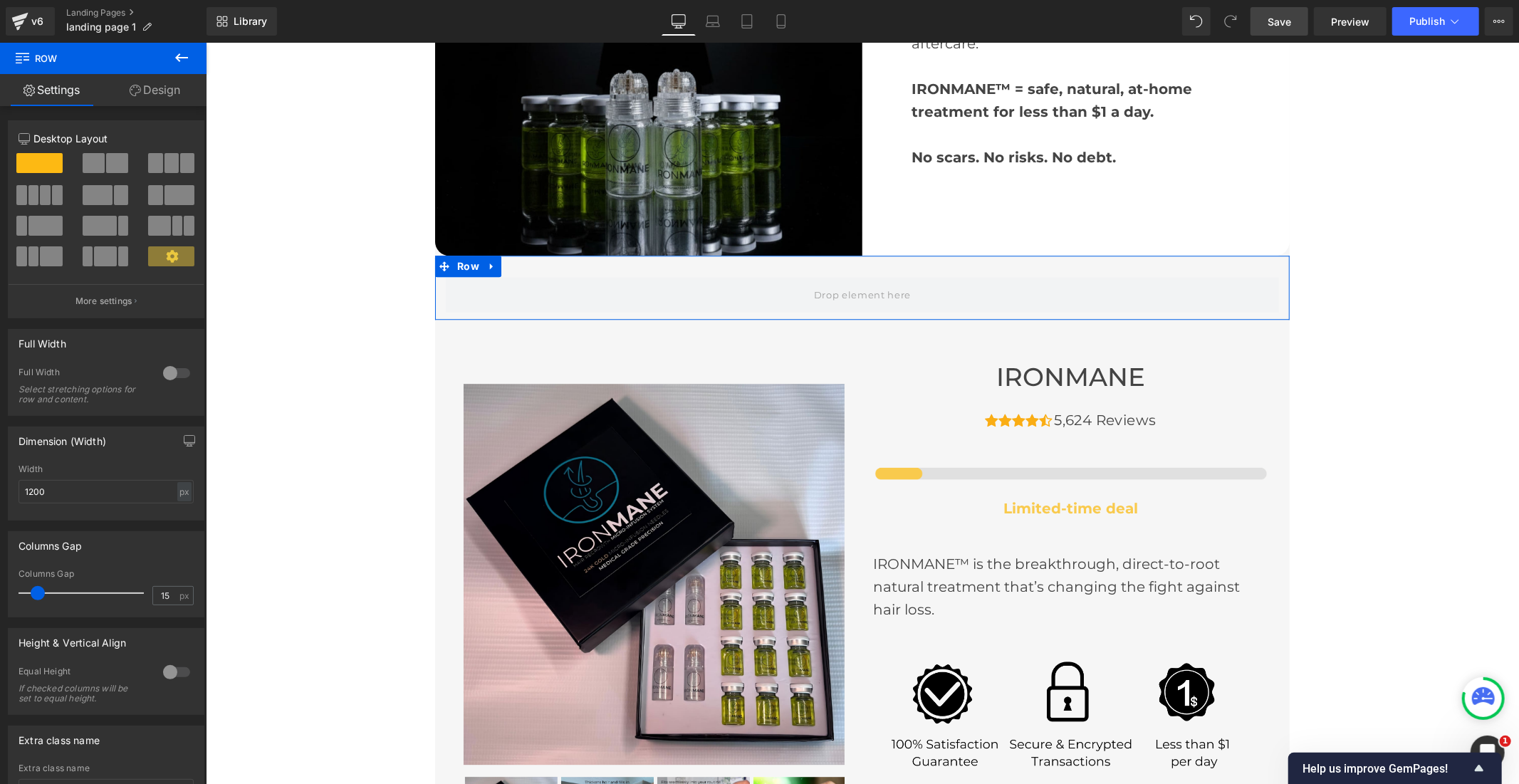
click at [168, 90] on link "Design" at bounding box center [155, 90] width 103 height 32
click at [0, 0] on div "Background" at bounding box center [0, 0] width 0 height 0
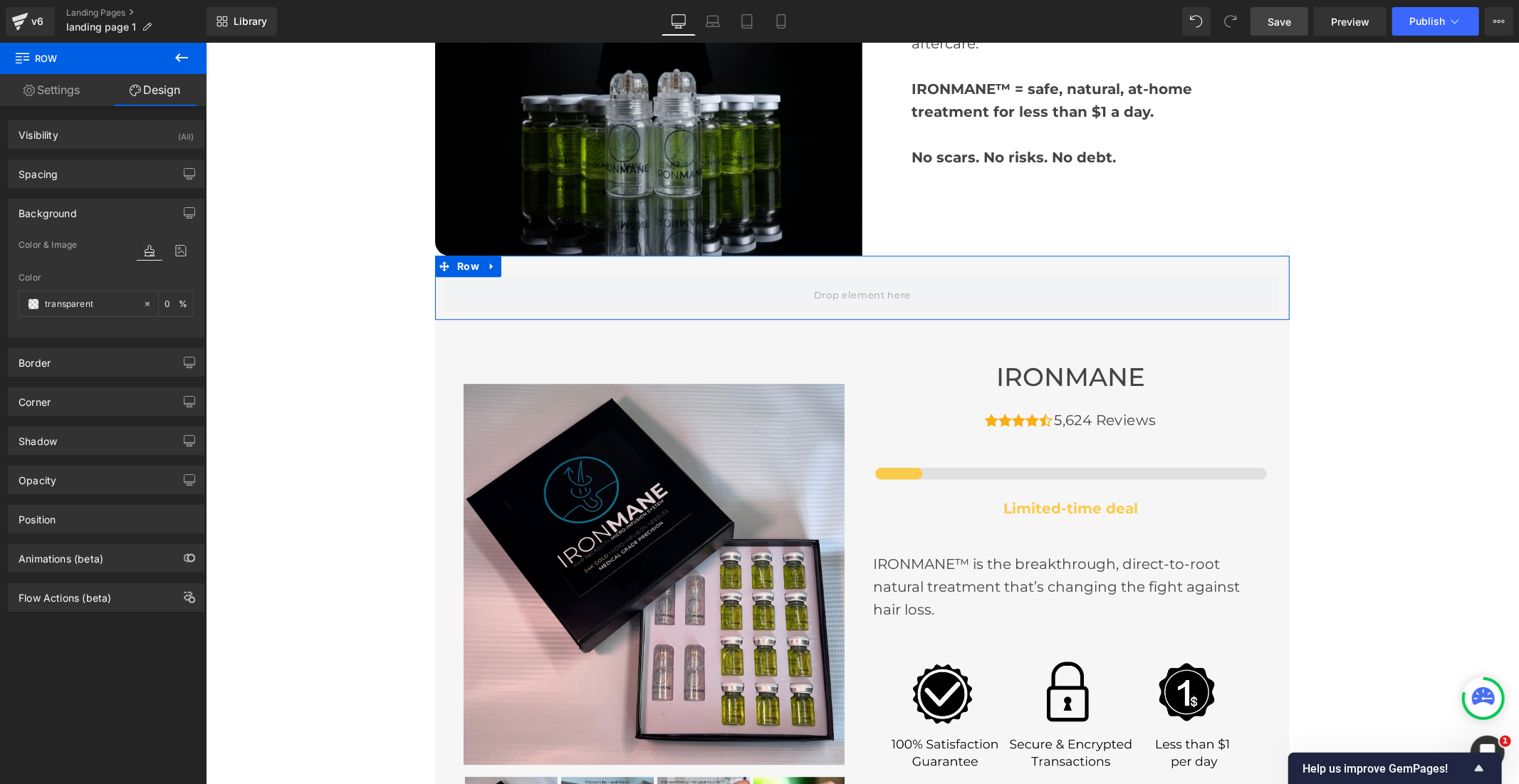
type input "transparent"
type input "0"
click at [37, 304] on span at bounding box center [33, 303] width 11 height 11
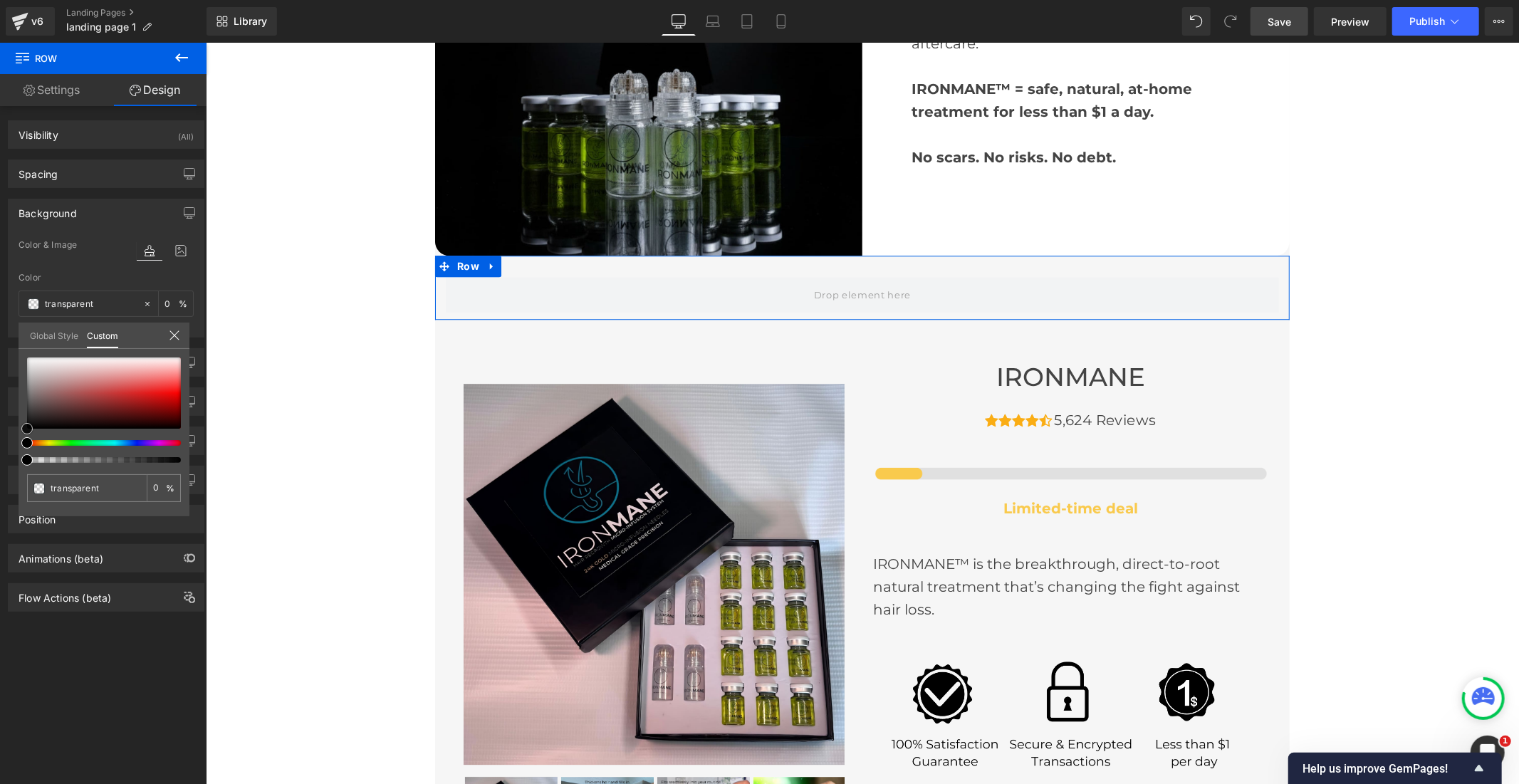
type input "#000000"
type input "100"
type input "#000000"
type input "100"
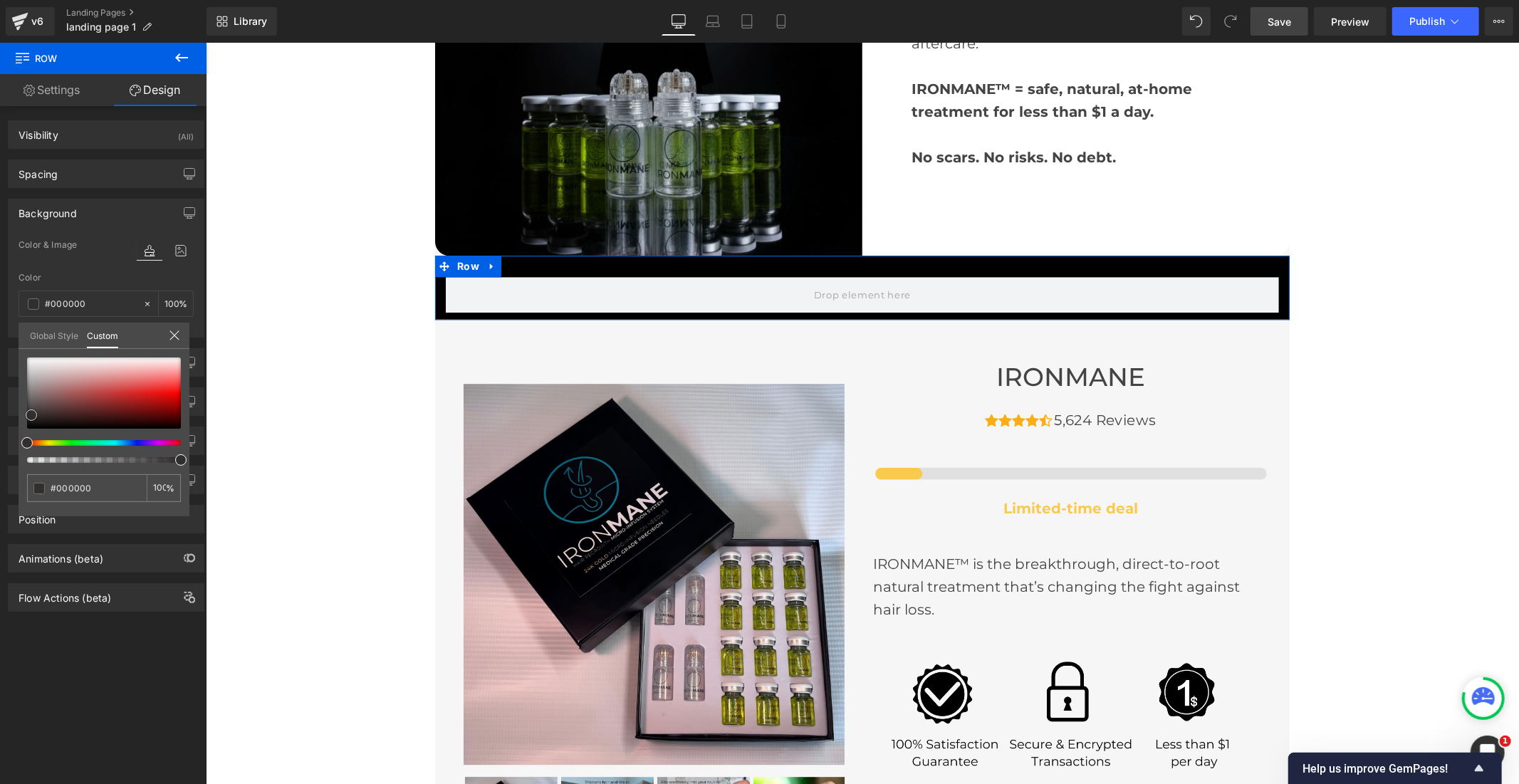
type input "#1f1d1d"
type input "#4f4949"
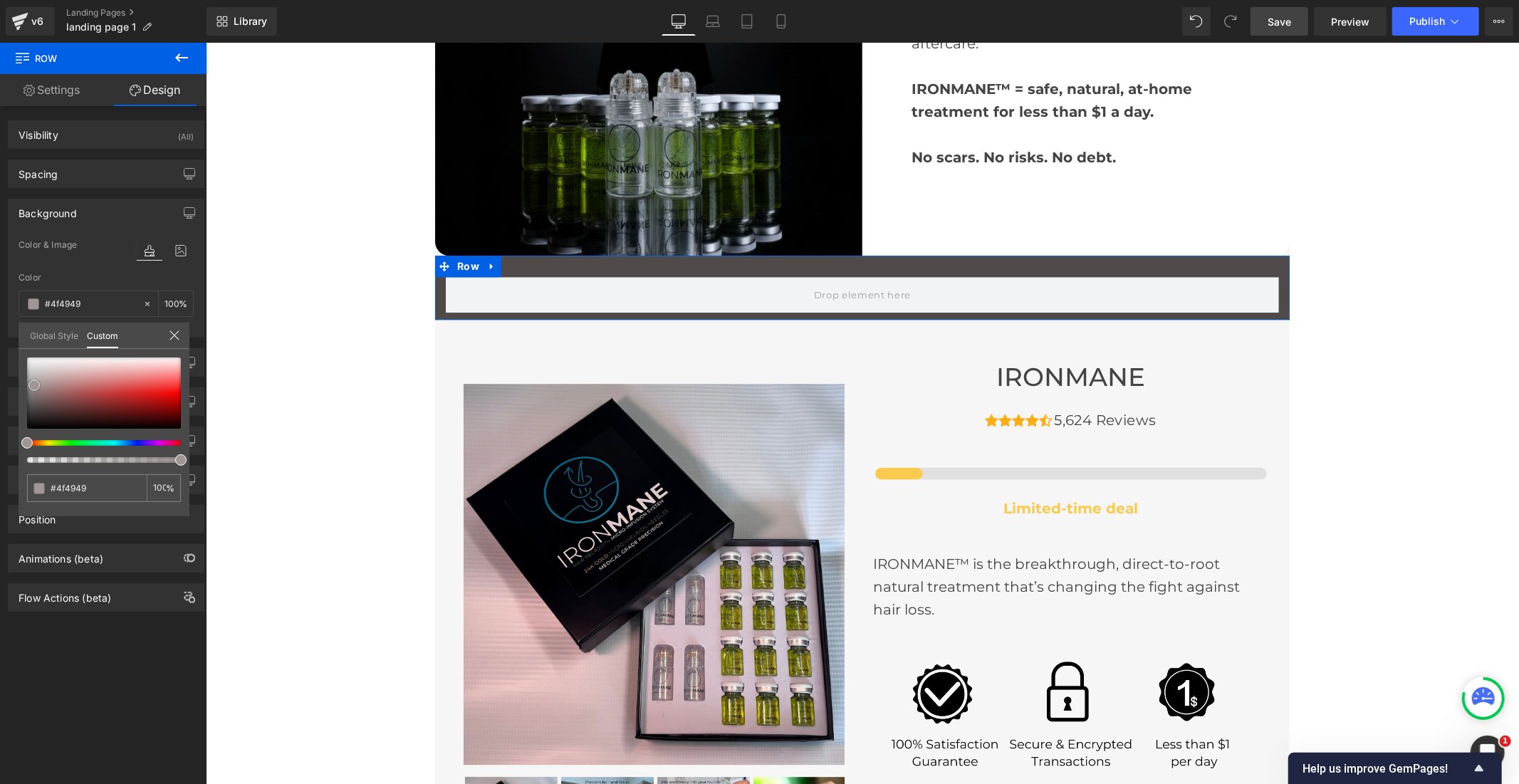
type input "#786d6d"
type input "#9e9393"
type input "#b1a9a9"
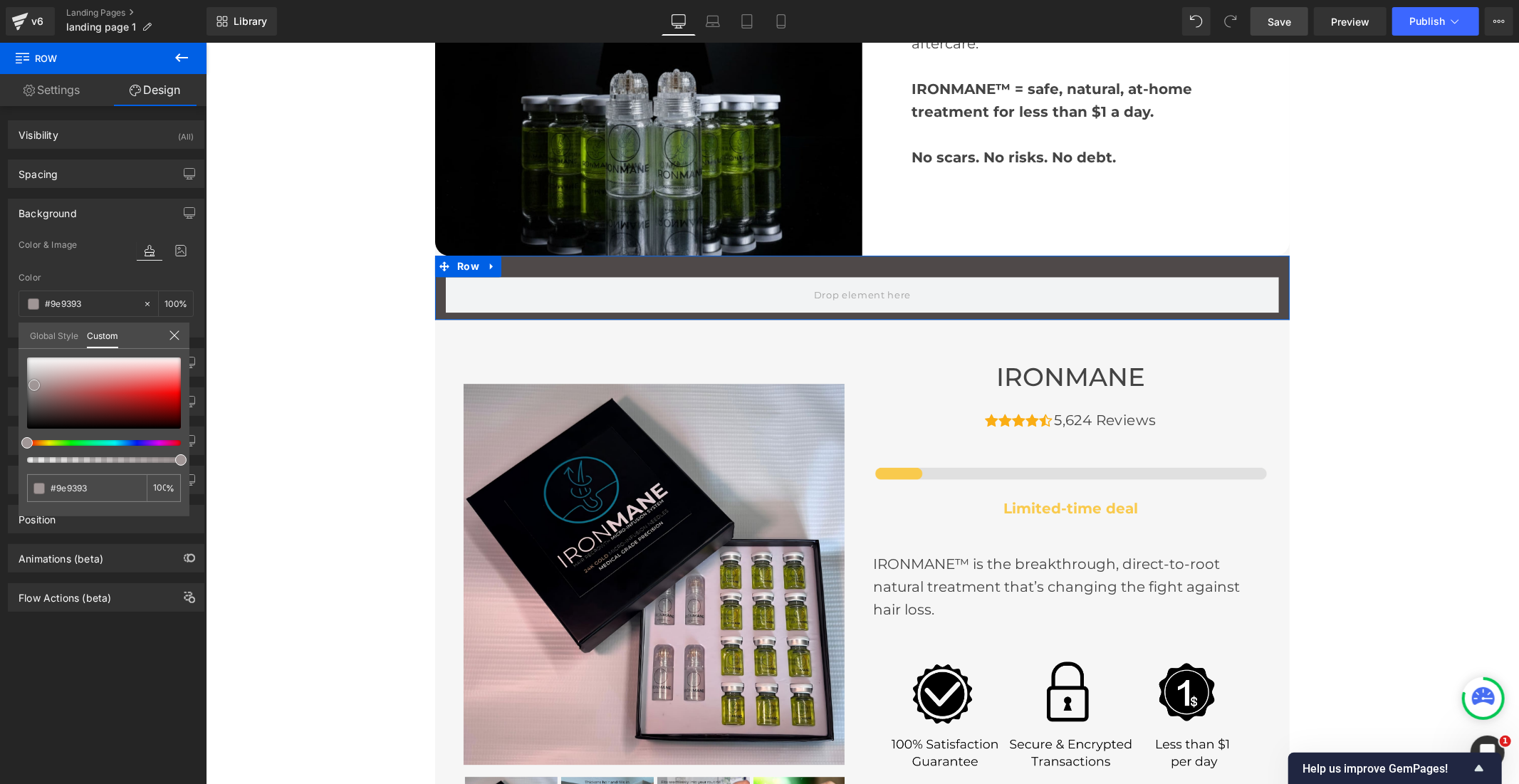
type input "#b1a9a9"
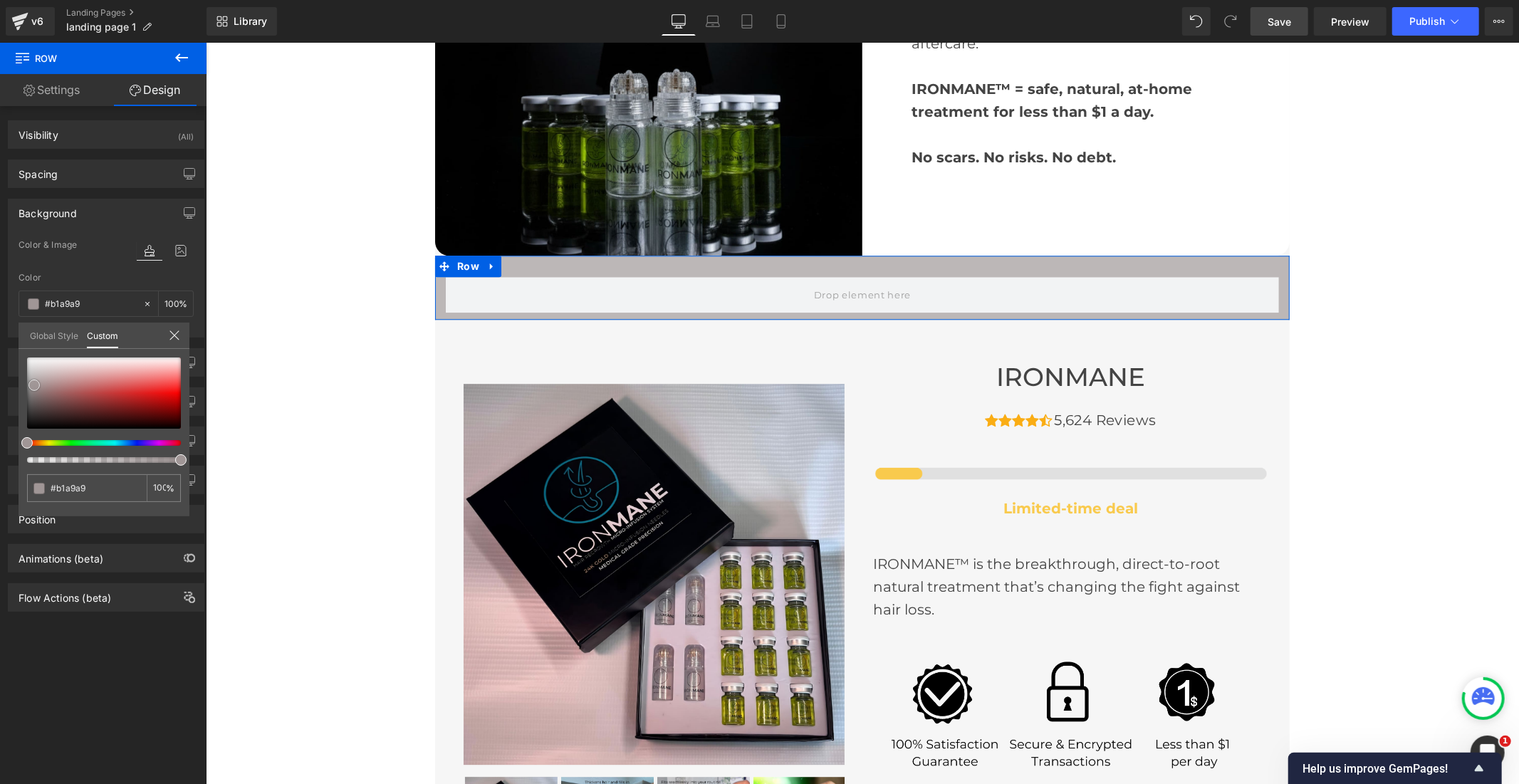
type input "#bcb7b7"
type input "#cec9c9"
type input "#e1dfdf"
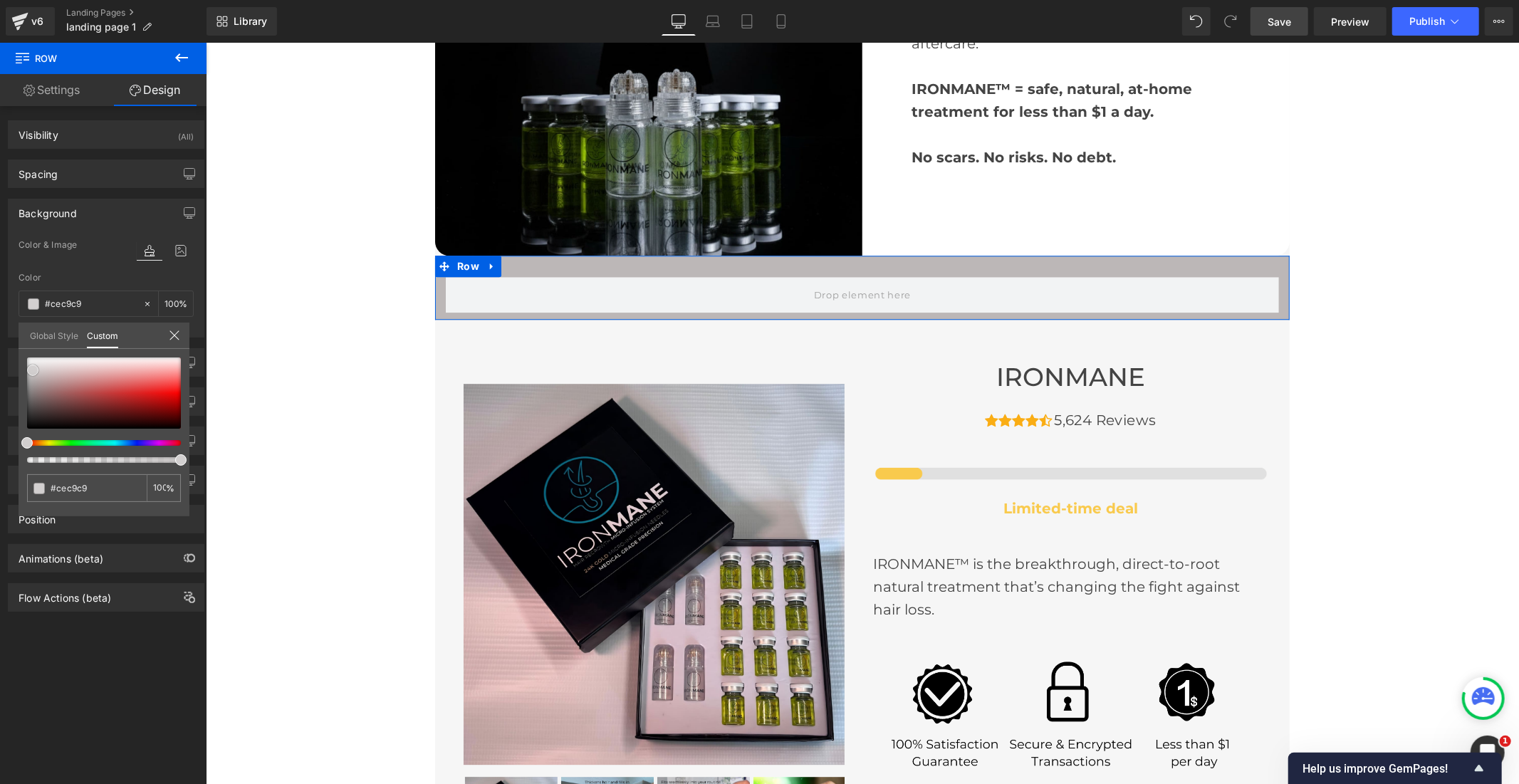
type input "#e1dfdf"
type input "#edecec"
type input "#fcfcfc"
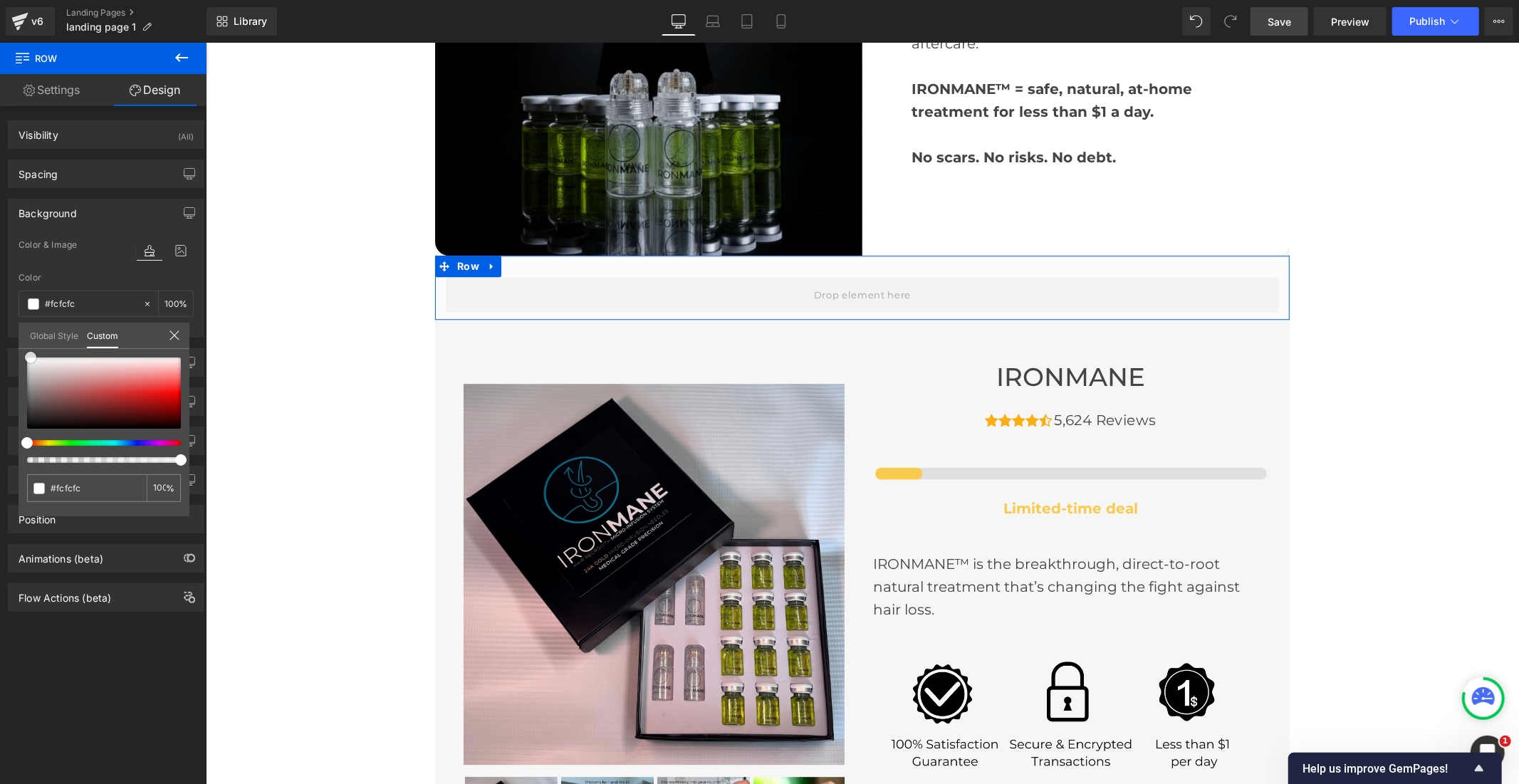
type input "#ffffff"
drag, startPoint x: 26, startPoint y: 423, endPoint x: 17, endPoint y: 336, distance: 87.5
click at [17, 336] on div "Background Color & Image color rgba(255, 255, 255, 1) Color #ffffff 100 % Image…" at bounding box center [106, 263] width 213 height 149
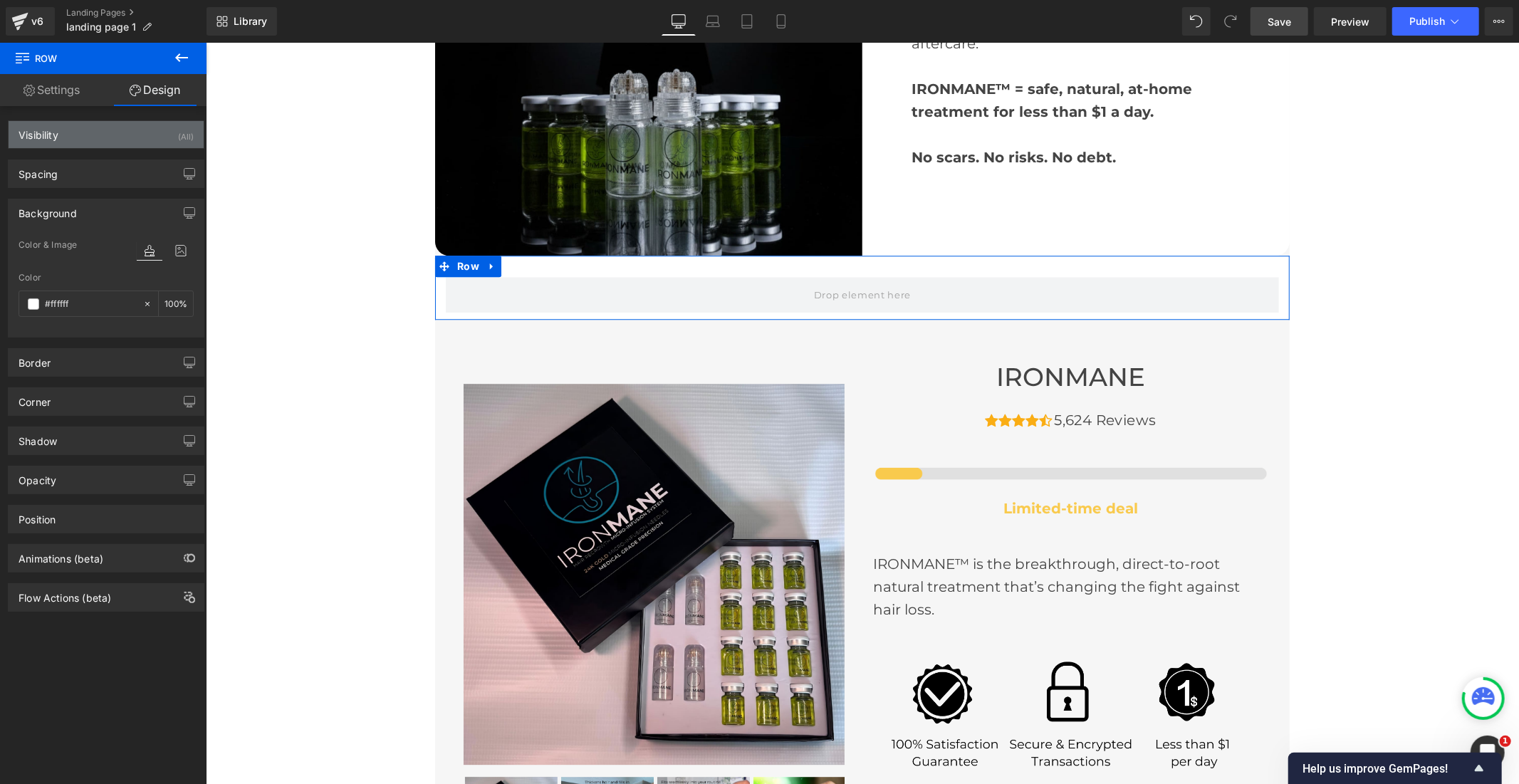
click at [111, 132] on div "Visibility (All)" at bounding box center [106, 134] width 195 height 27
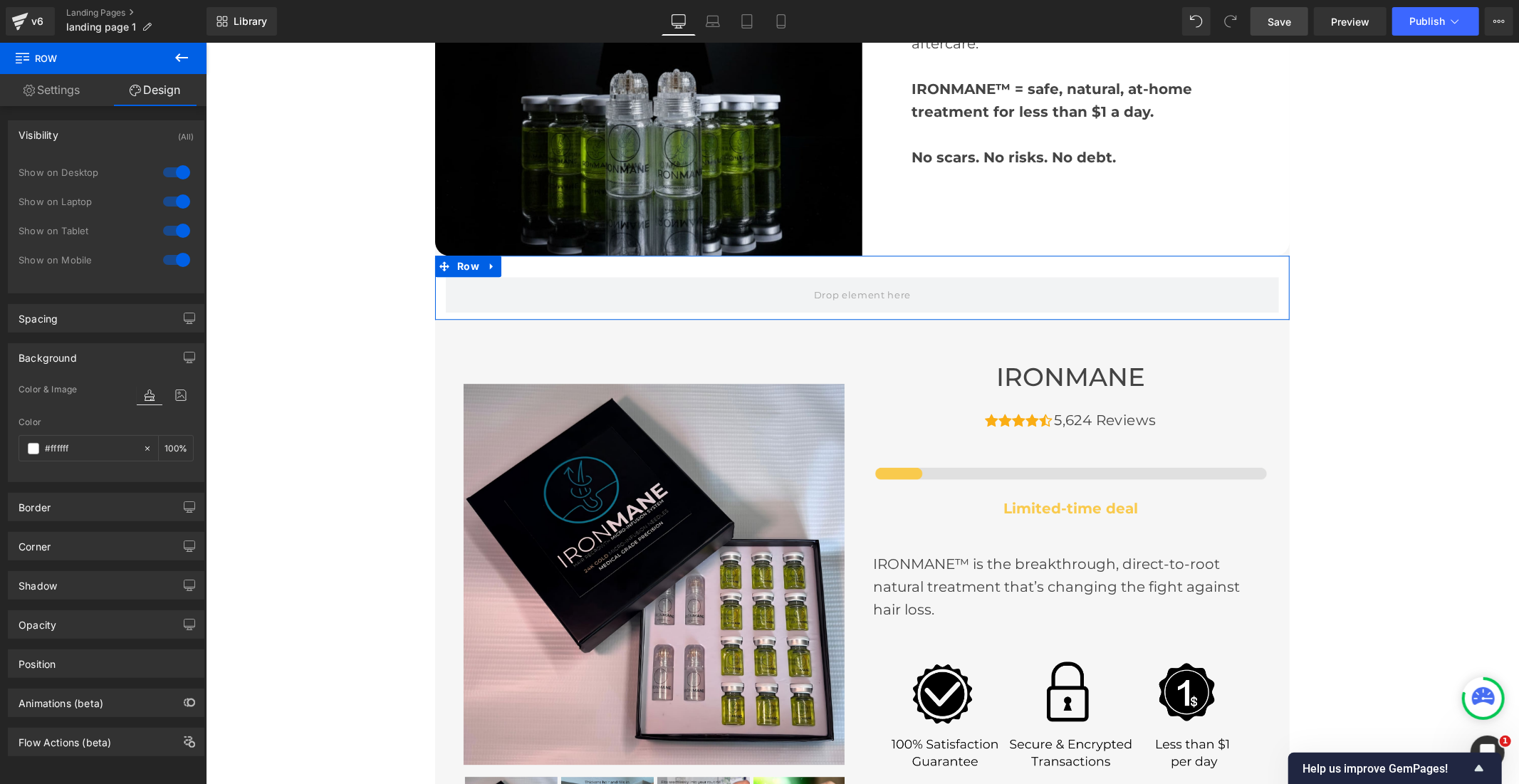
click at [168, 229] on div at bounding box center [176, 231] width 34 height 23
click at [170, 255] on div at bounding box center [176, 260] width 34 height 23
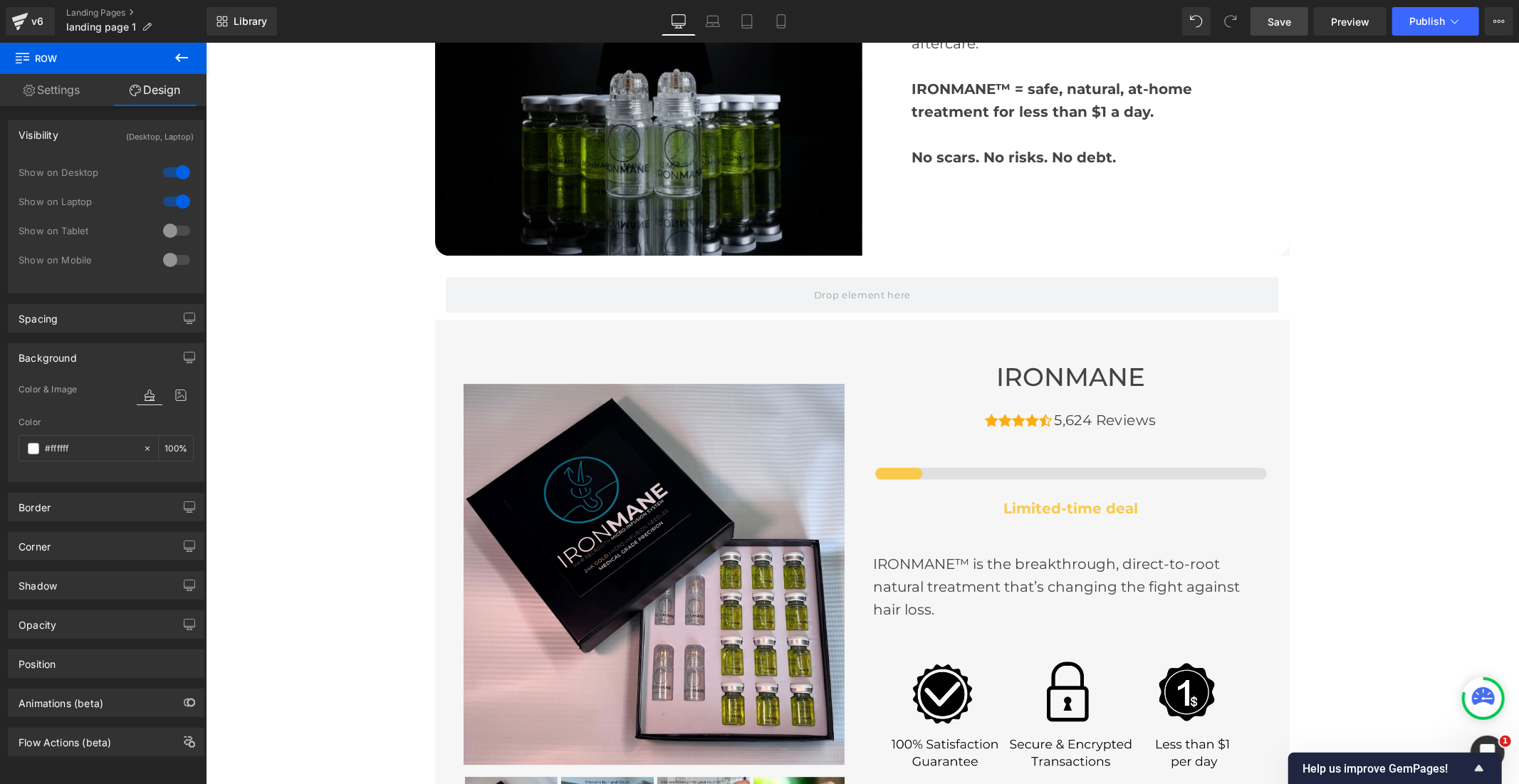
click at [1287, 22] on span "Save" at bounding box center [1279, 22] width 23 height 15
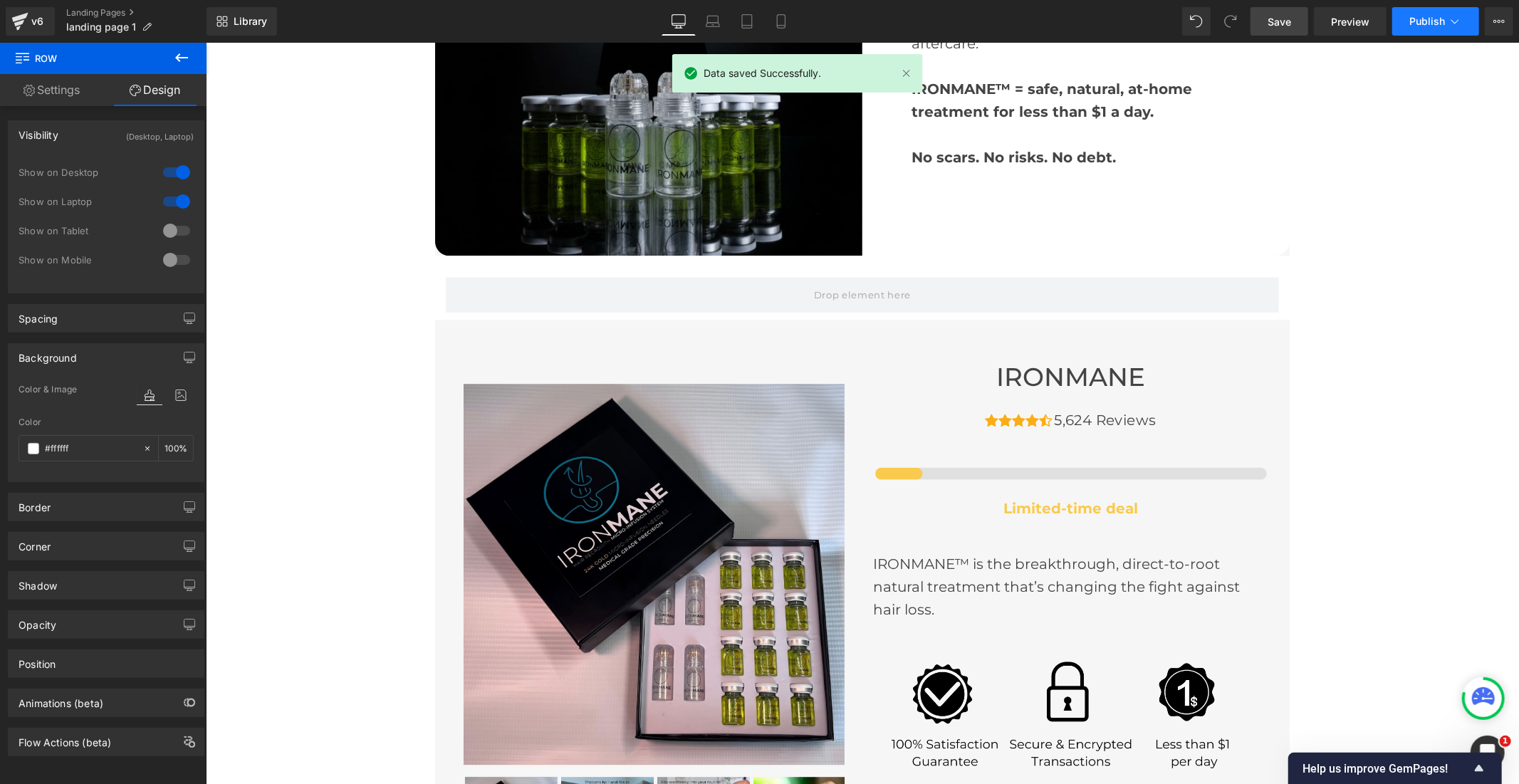
click at [1427, 26] on span "Publish" at bounding box center [1427, 21] width 35 height 11
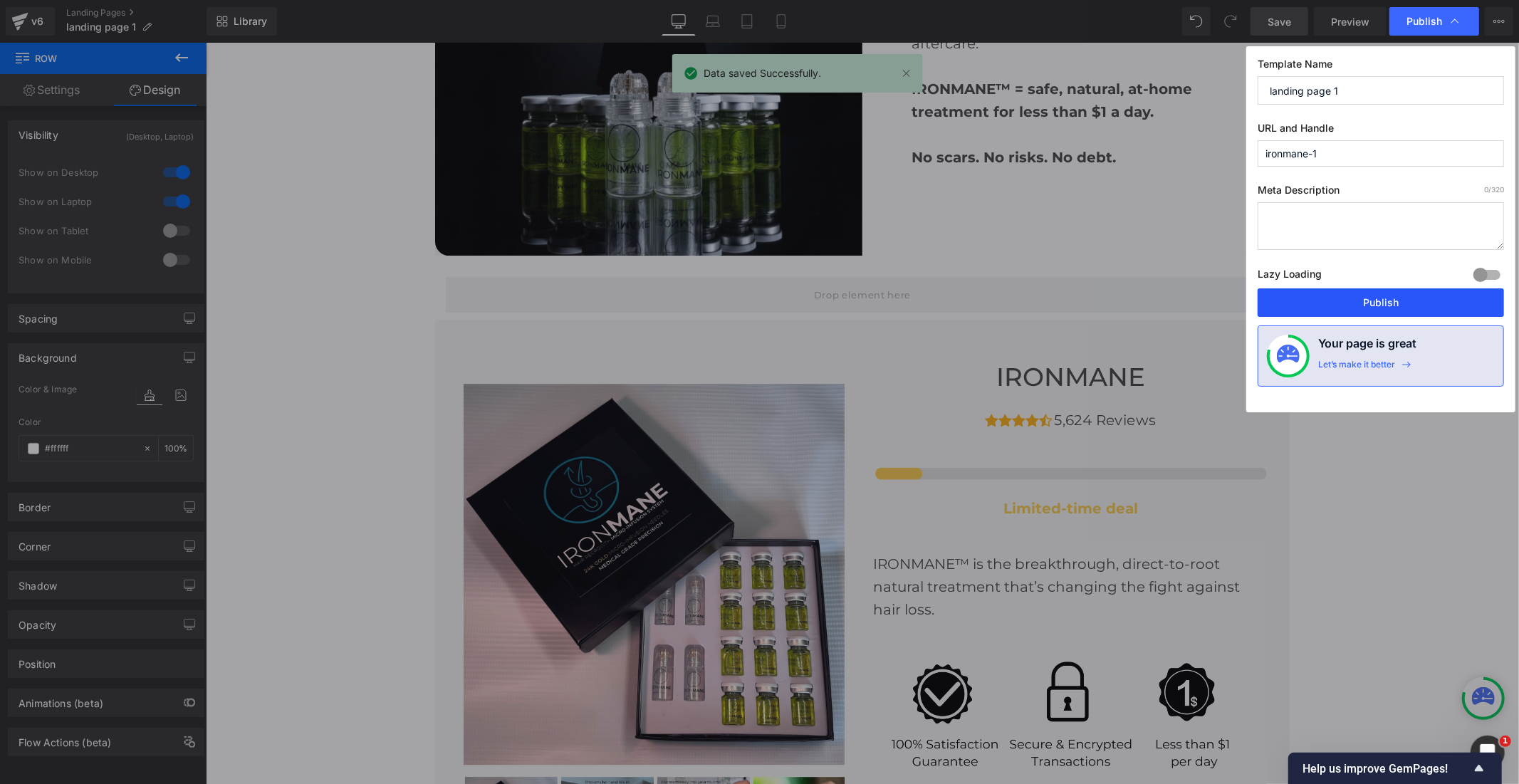
drag, startPoint x: 1397, startPoint y: 312, endPoint x: 1189, endPoint y: 270, distance: 212.2
click at [1397, 312] on button "Publish" at bounding box center [1381, 303] width 246 height 29
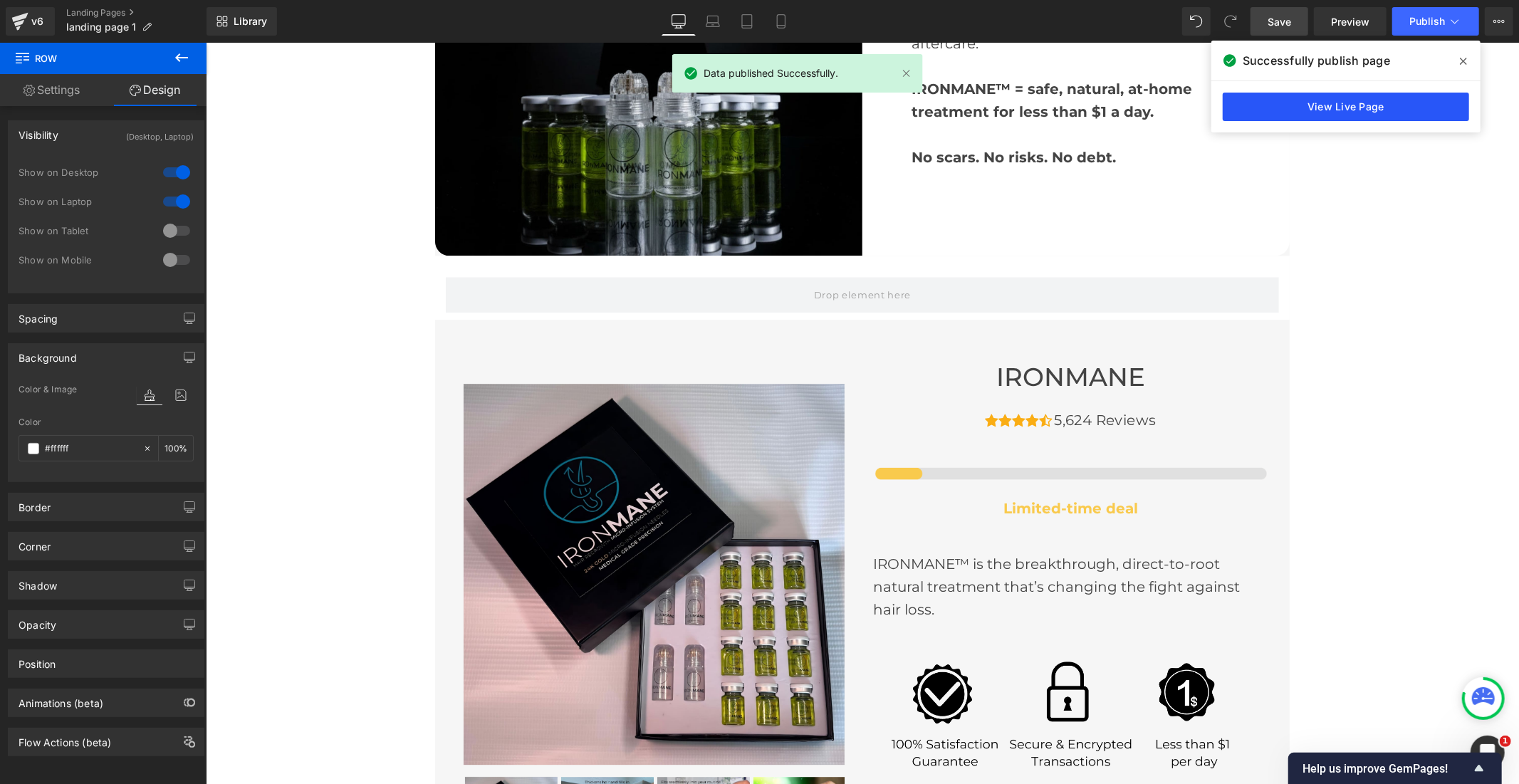
click at [1385, 110] on link "View Live Page" at bounding box center [1346, 107] width 246 height 29
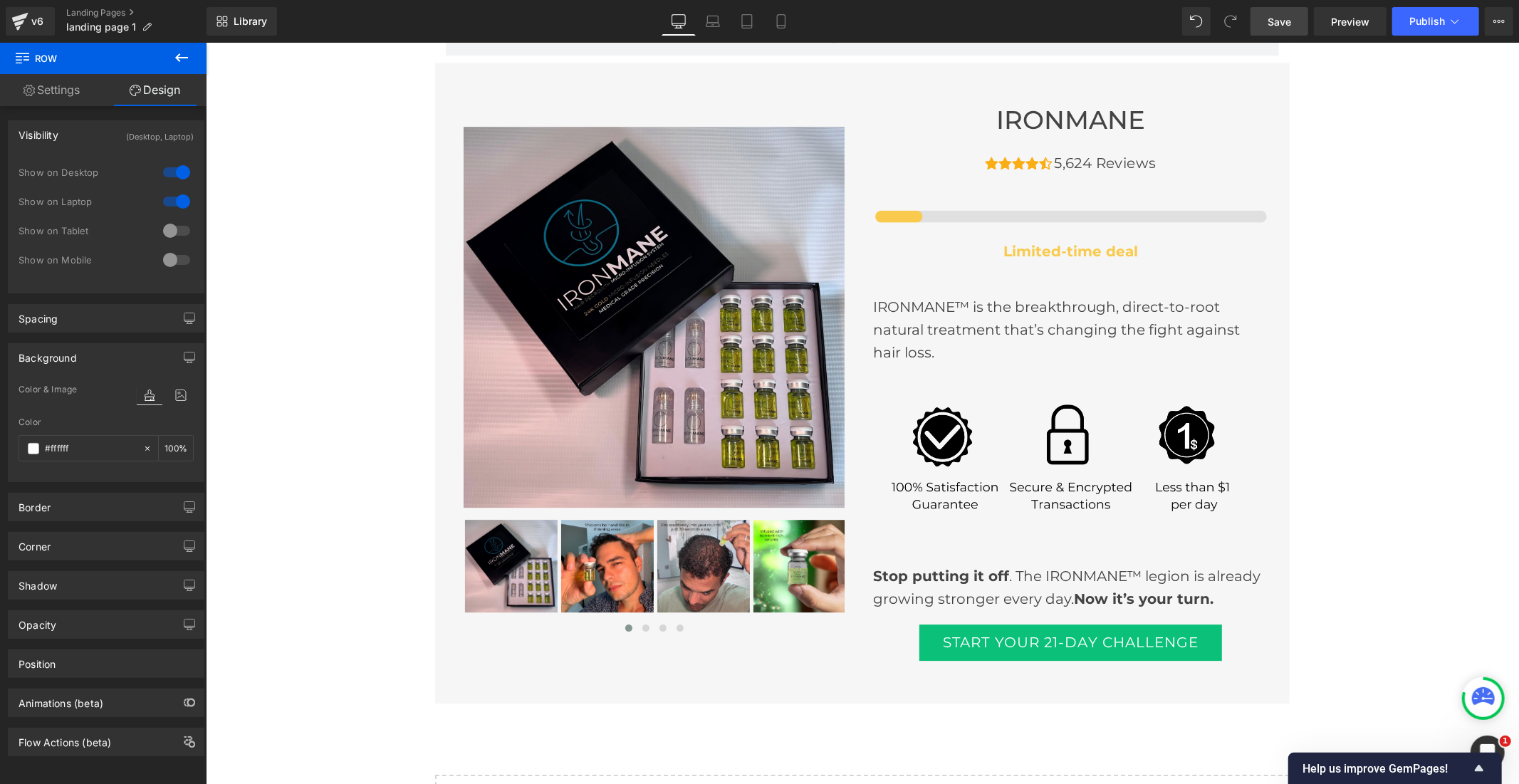
scroll to position [3489, 0]
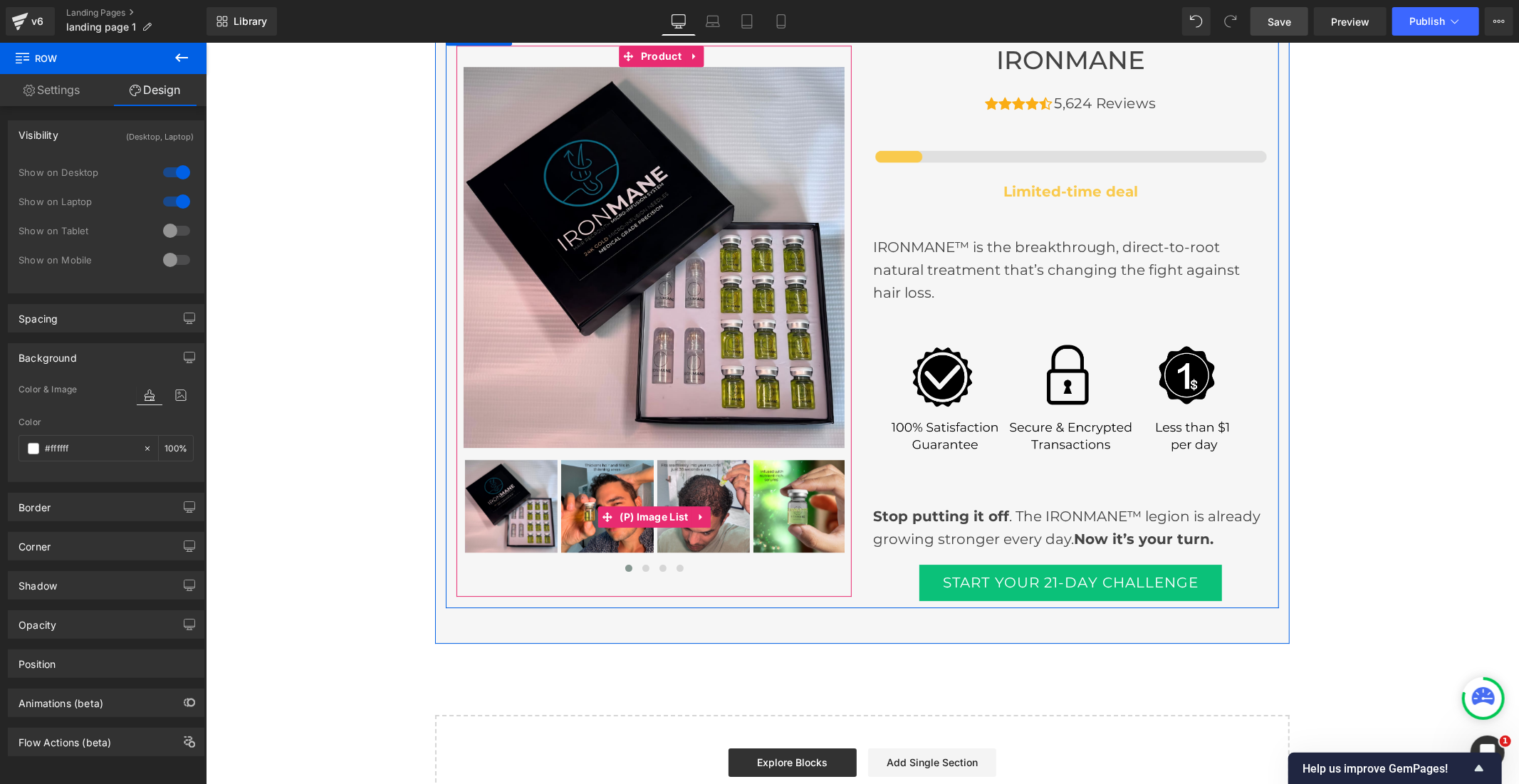
click at [779, 509] on img at bounding box center [799, 505] width 93 height 93
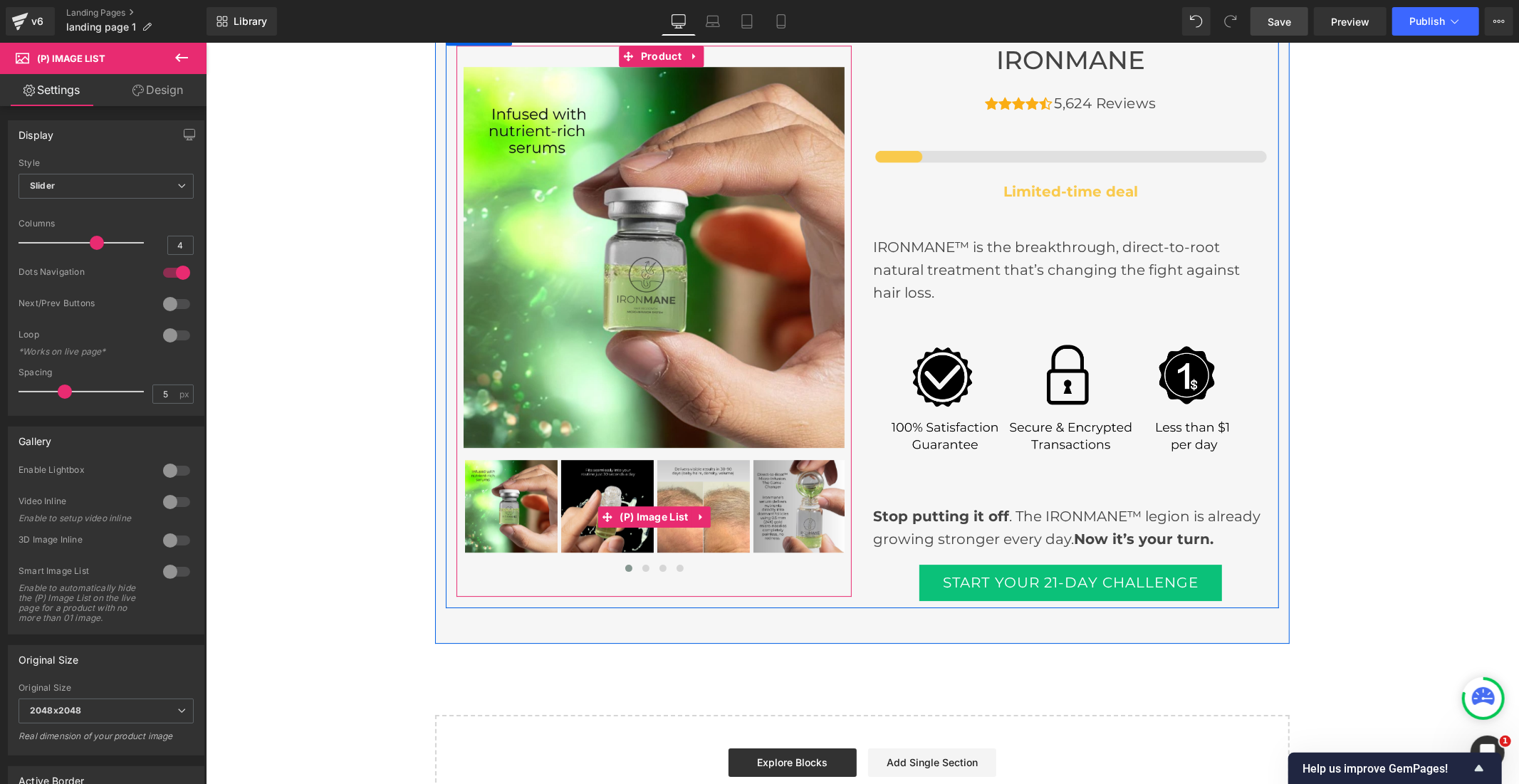
click at [776, 489] on img at bounding box center [799, 505] width 93 height 93
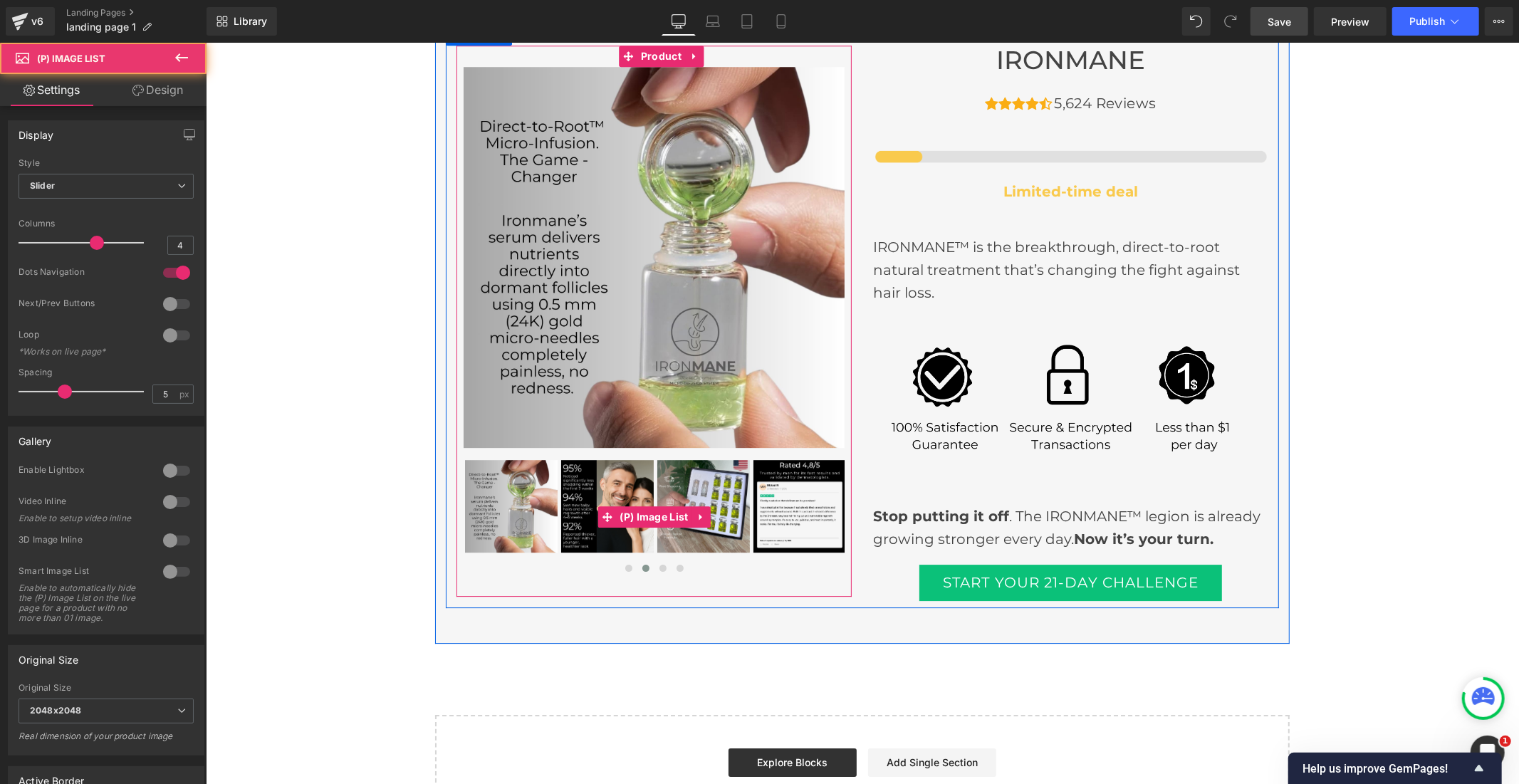
click at [702, 498] on img at bounding box center [703, 505] width 93 height 93
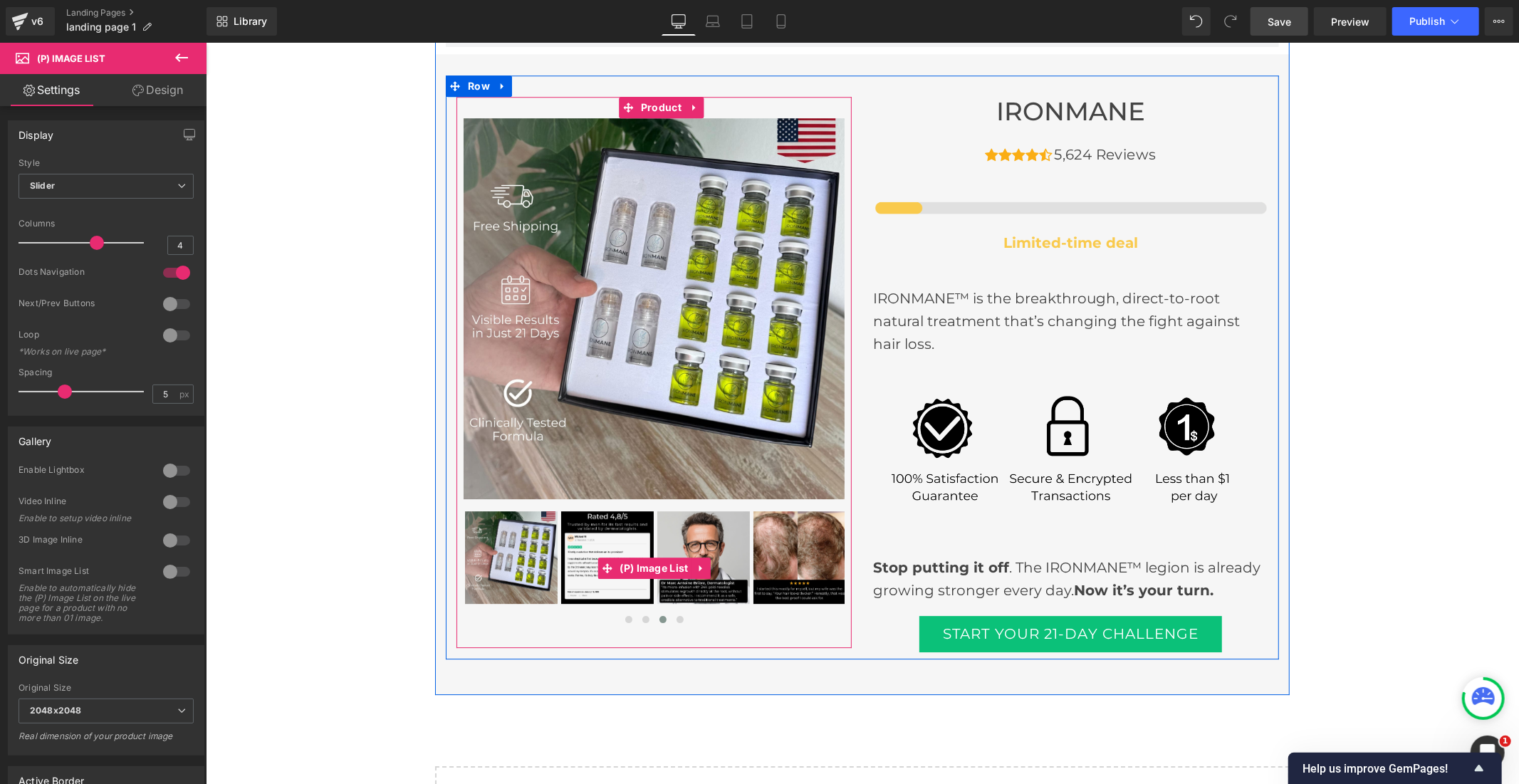
scroll to position [3411, 0]
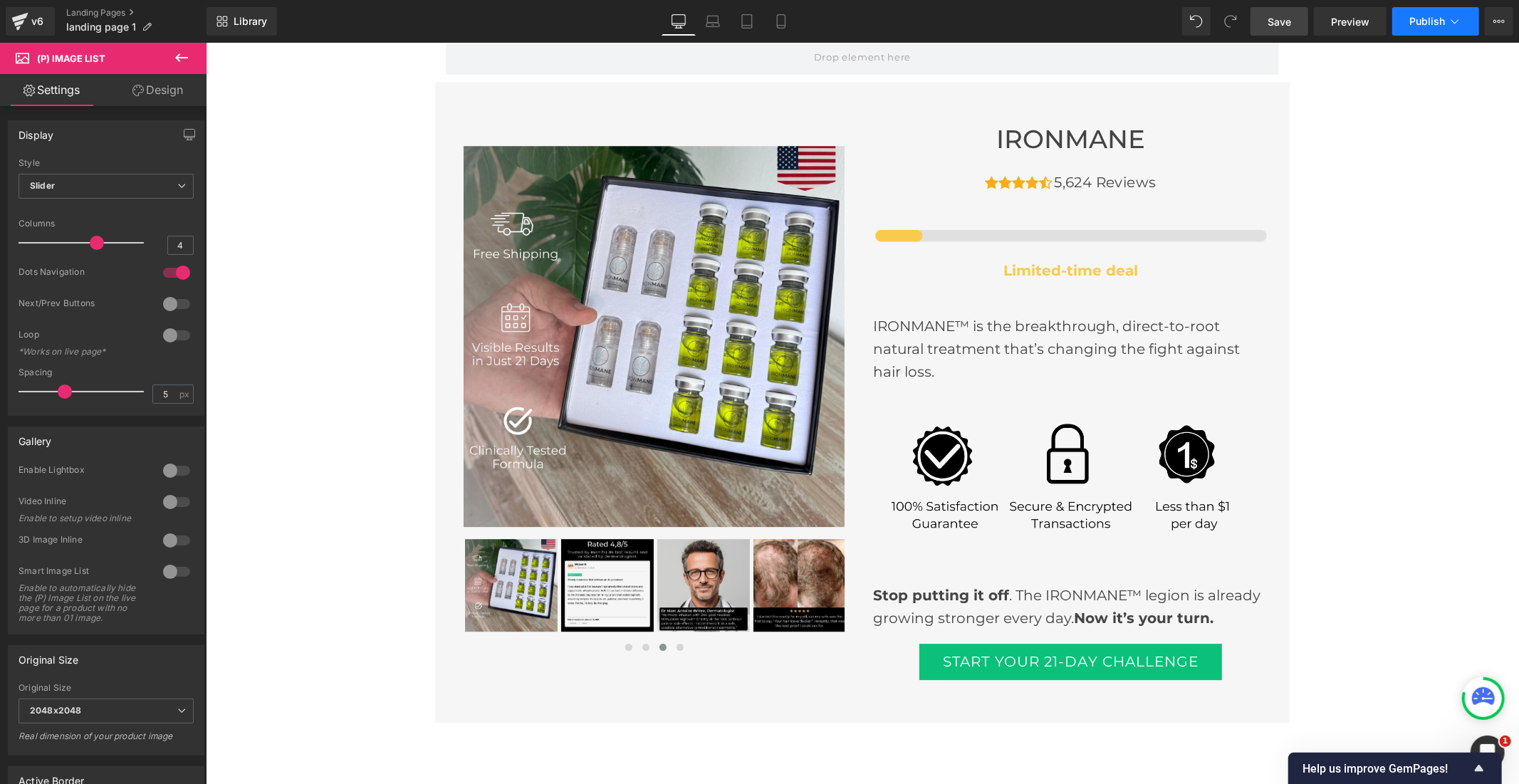
click at [1447, 16] on button "Publish" at bounding box center [1435, 21] width 87 height 29
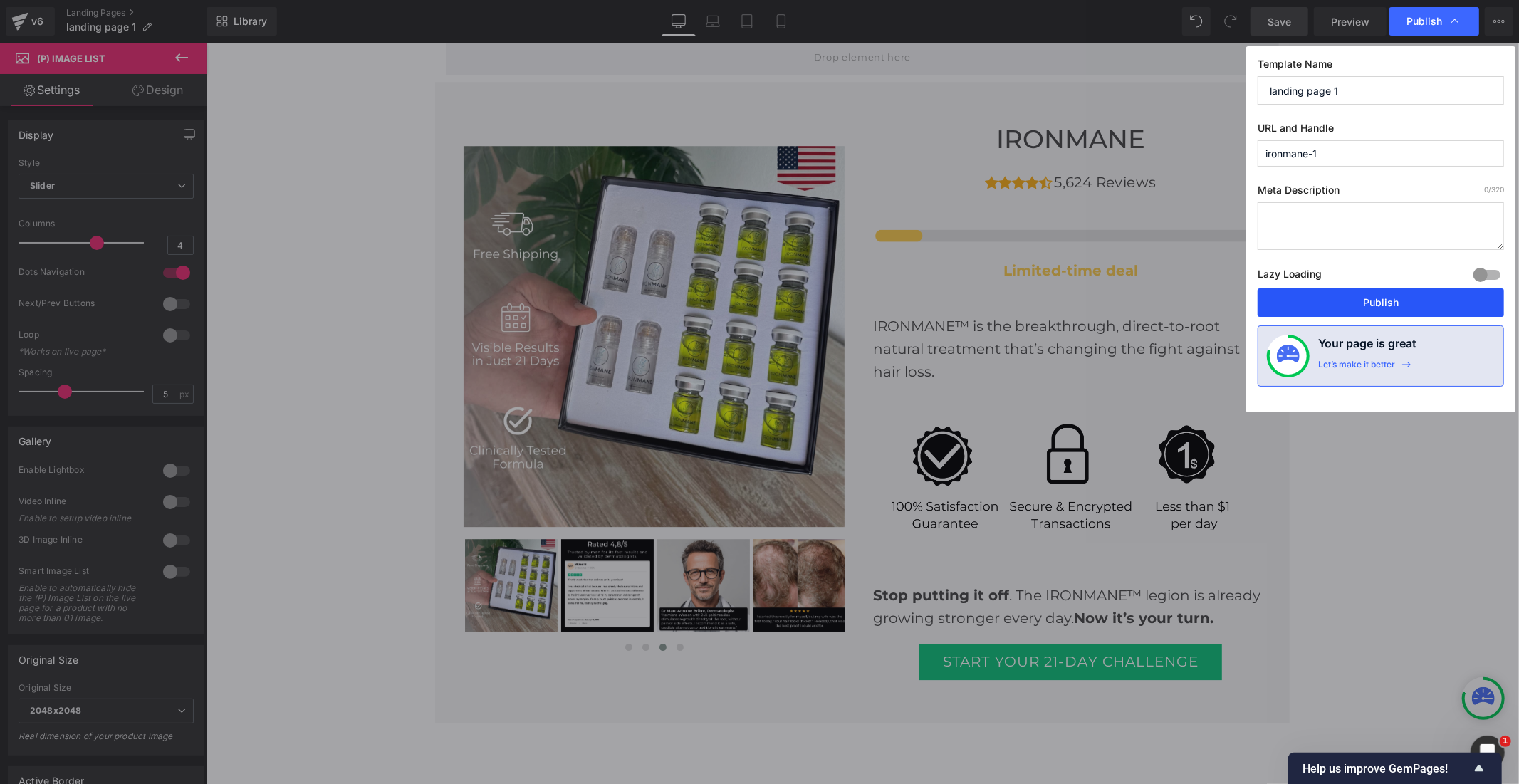
drag, startPoint x: 1397, startPoint y: 301, endPoint x: 1190, endPoint y: 242, distance: 215.2
click at [1397, 301] on button "Publish" at bounding box center [1381, 303] width 246 height 29
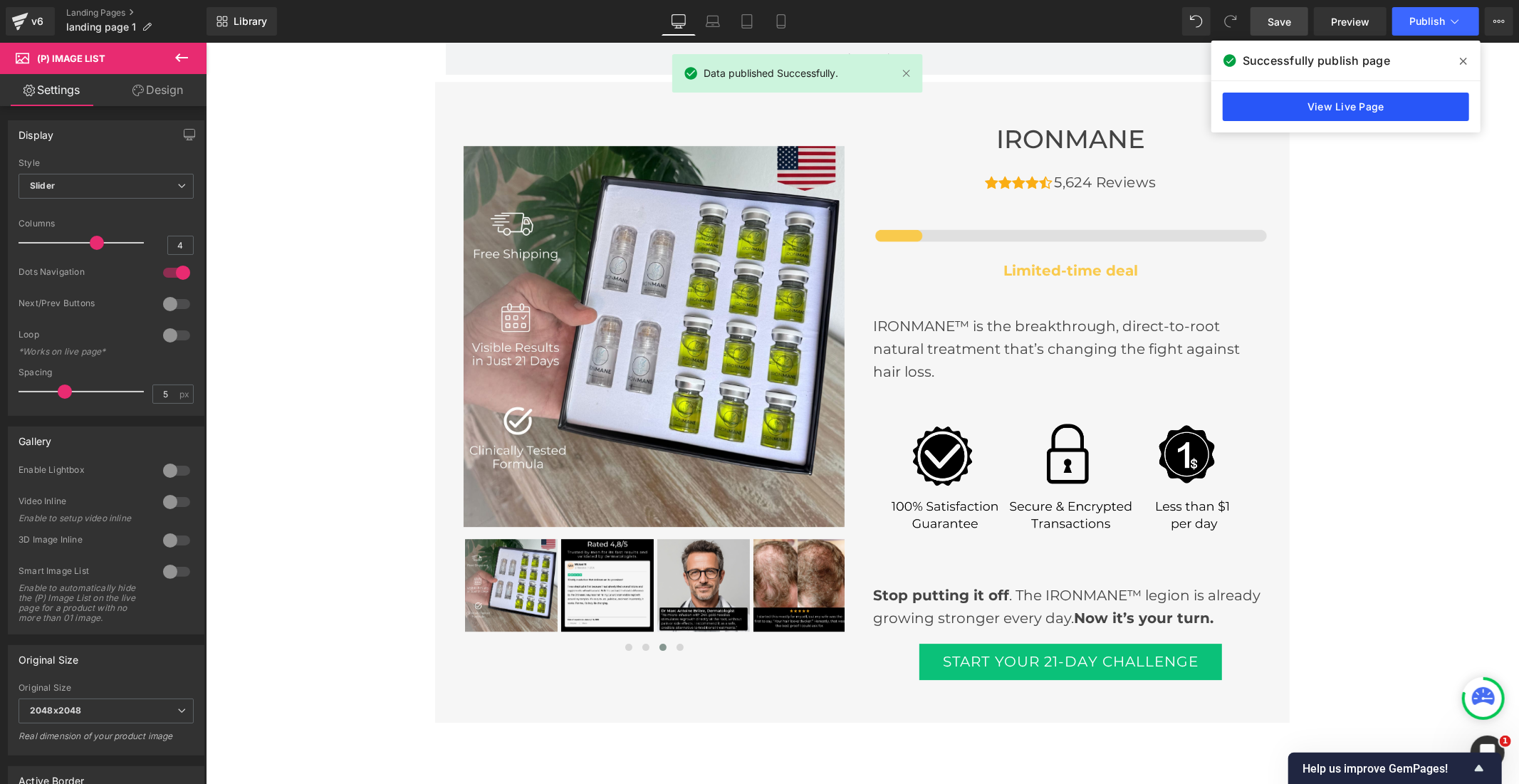
click at [1342, 109] on link "View Live Page" at bounding box center [1346, 107] width 246 height 29
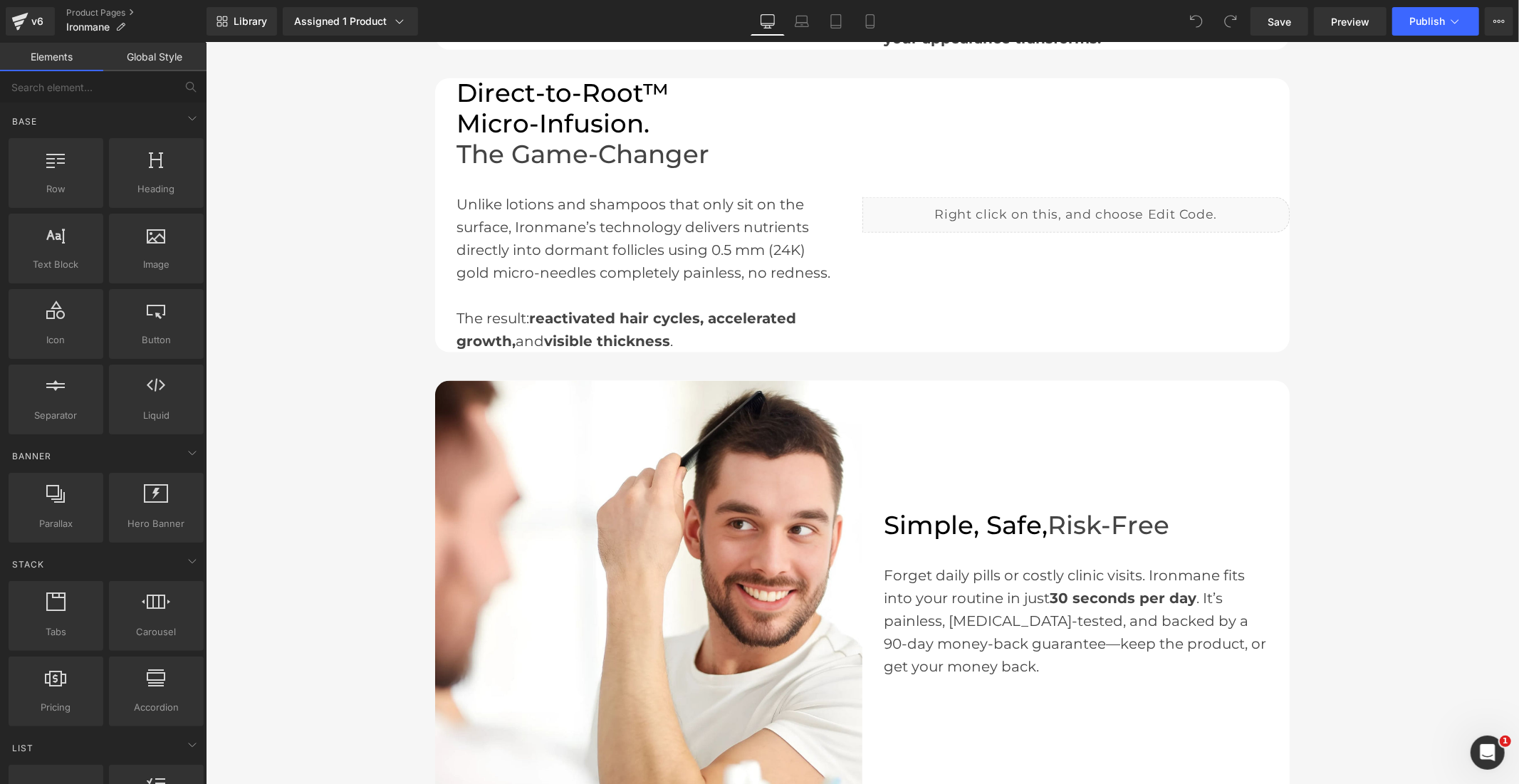
scroll to position [1186, 0]
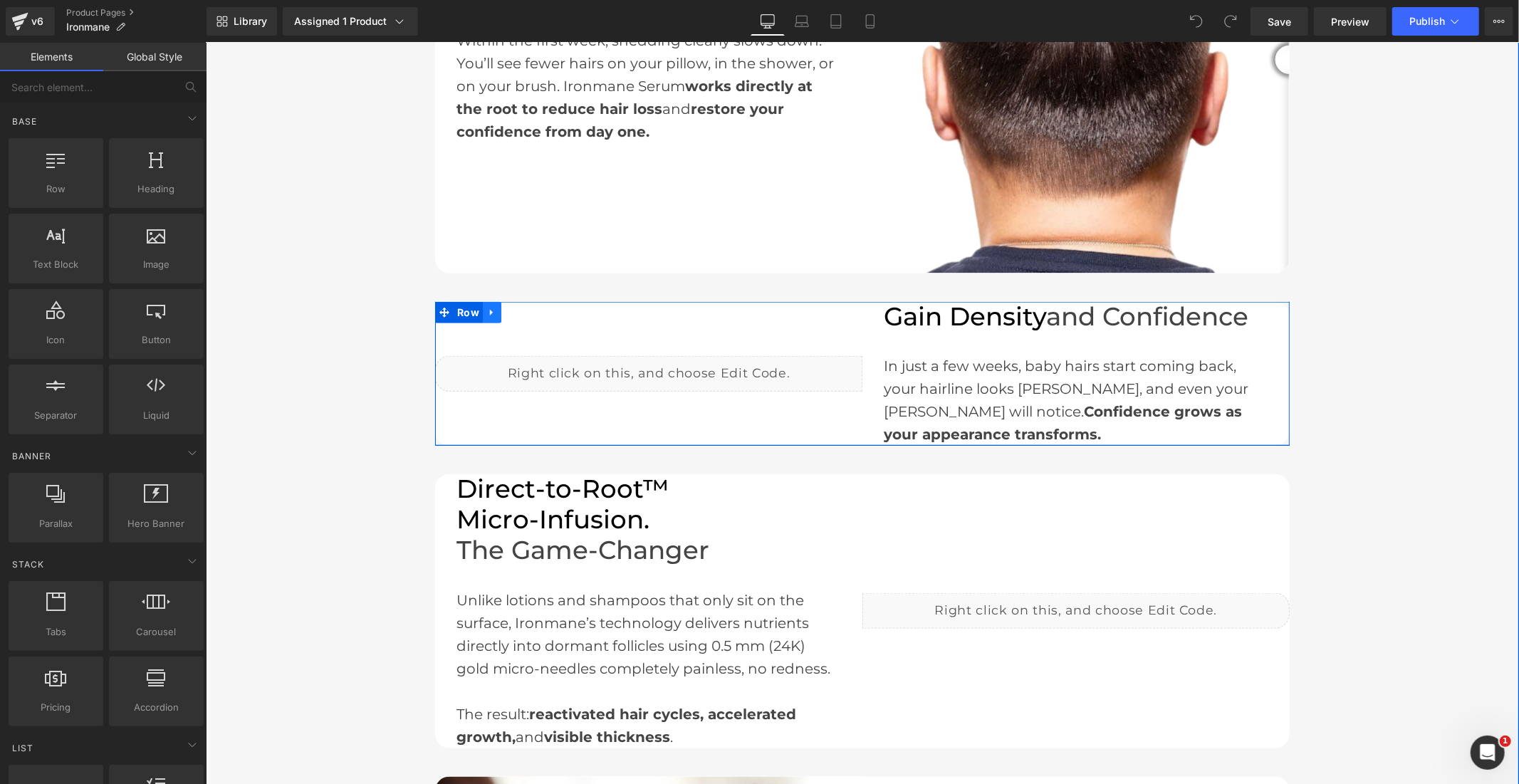
click at [489, 309] on icon at bounding box center [491, 311] width 3 height 6
click at [486, 311] on icon at bounding box center [491, 312] width 10 height 11
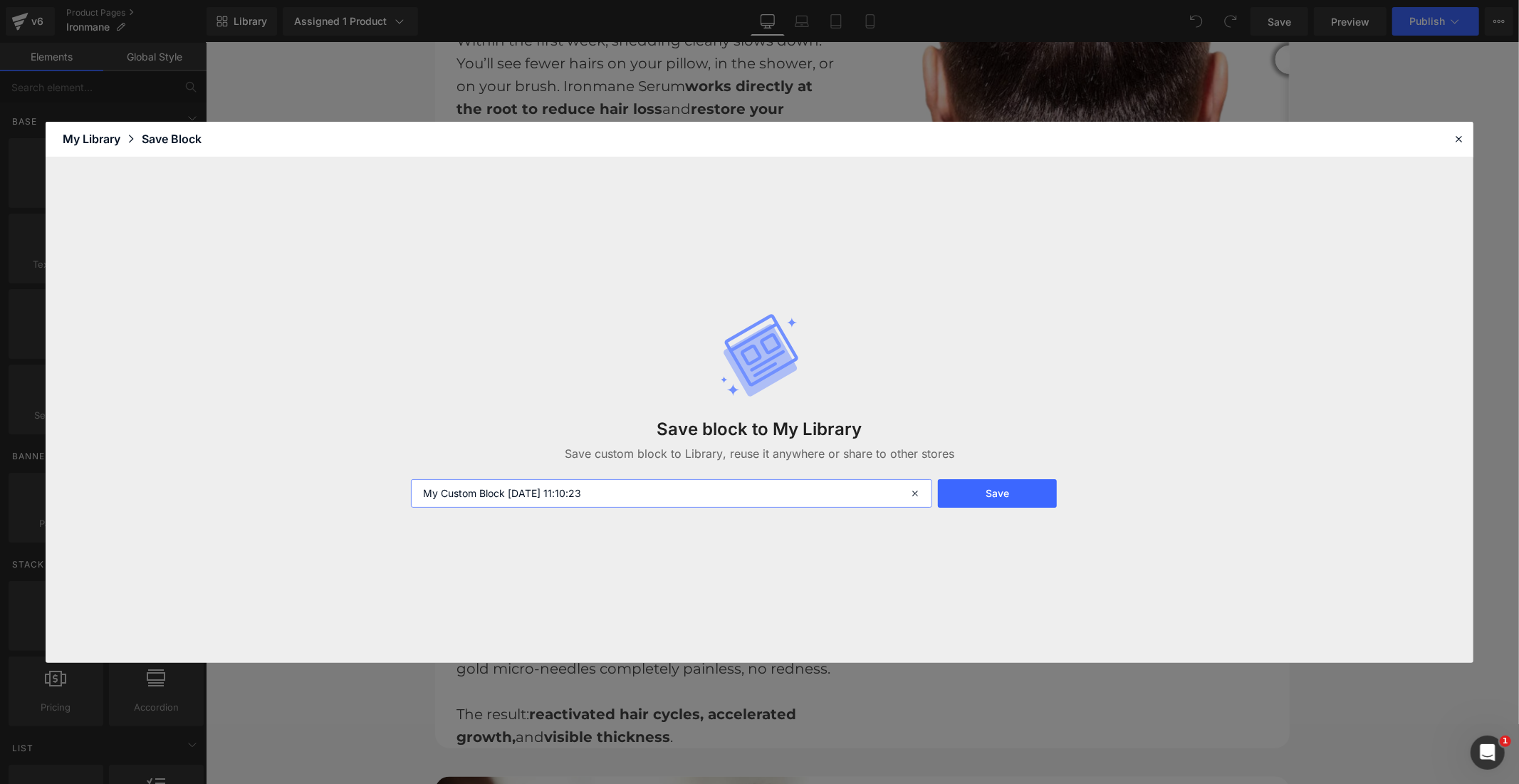
drag, startPoint x: 622, startPoint y: 491, endPoint x: 418, endPoint y: 490, distance: 204.0
click at [418, 490] on input "My Custom Block 2025-10-06 11:10:23" at bounding box center [671, 493] width 522 height 29
type input "video block"
click at [996, 498] on button "Save" at bounding box center [997, 493] width 119 height 29
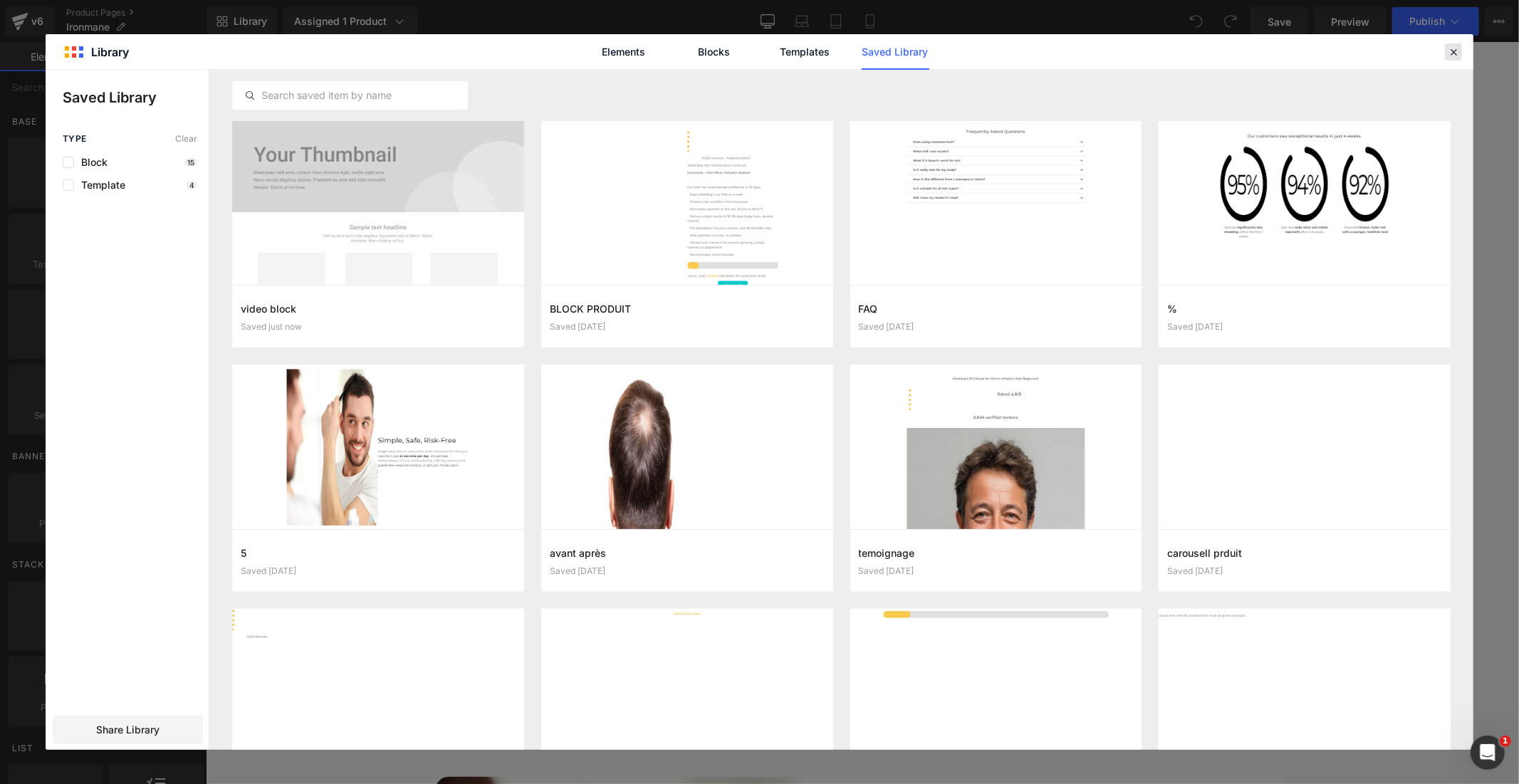
click at [1447, 48] on div at bounding box center [1453, 52] width 17 height 17
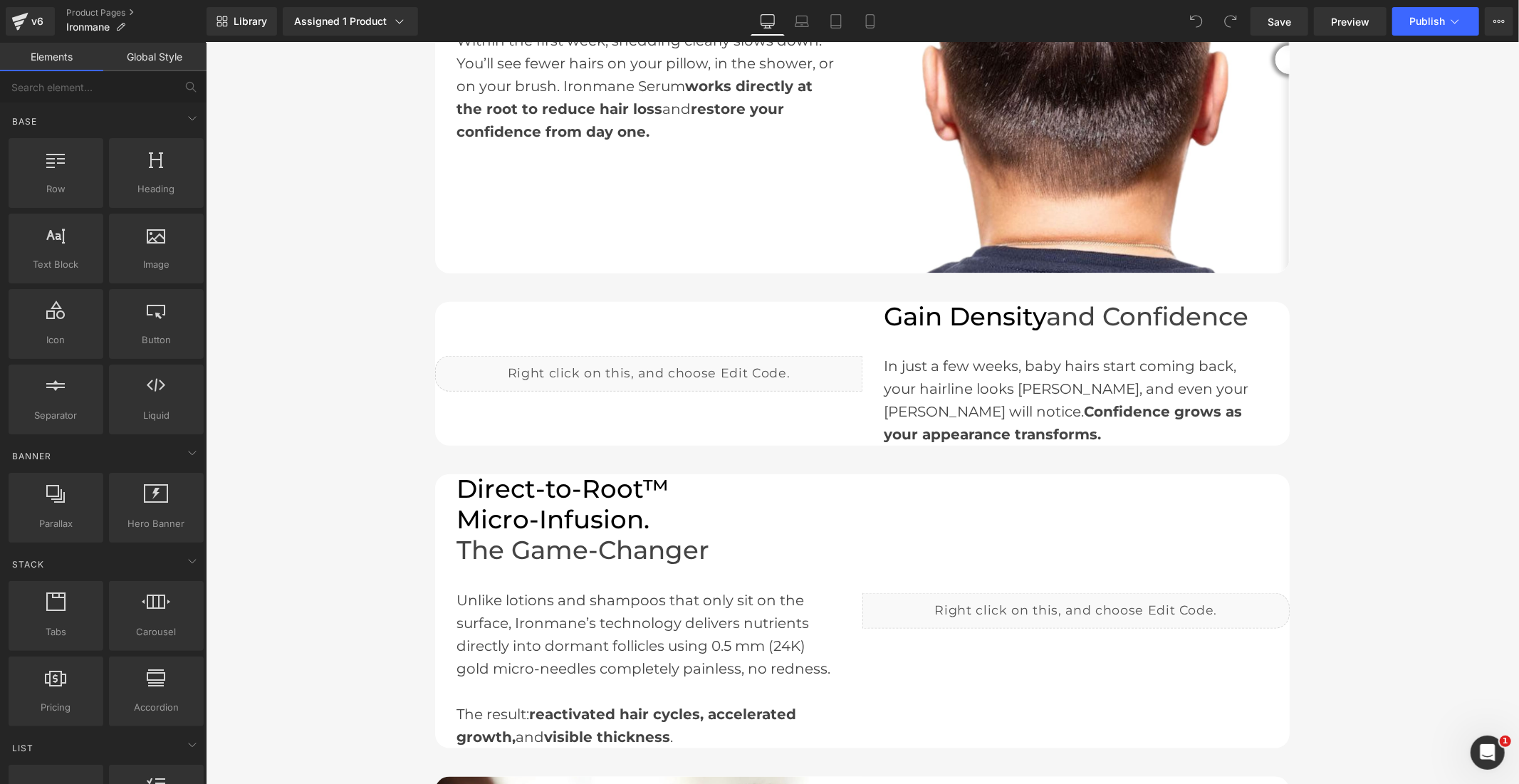
drag, startPoint x: 12, startPoint y: 22, endPoint x: 133, endPoint y: 0, distance: 123.0
click at [12, 23] on icon at bounding box center [20, 21] width 17 height 35
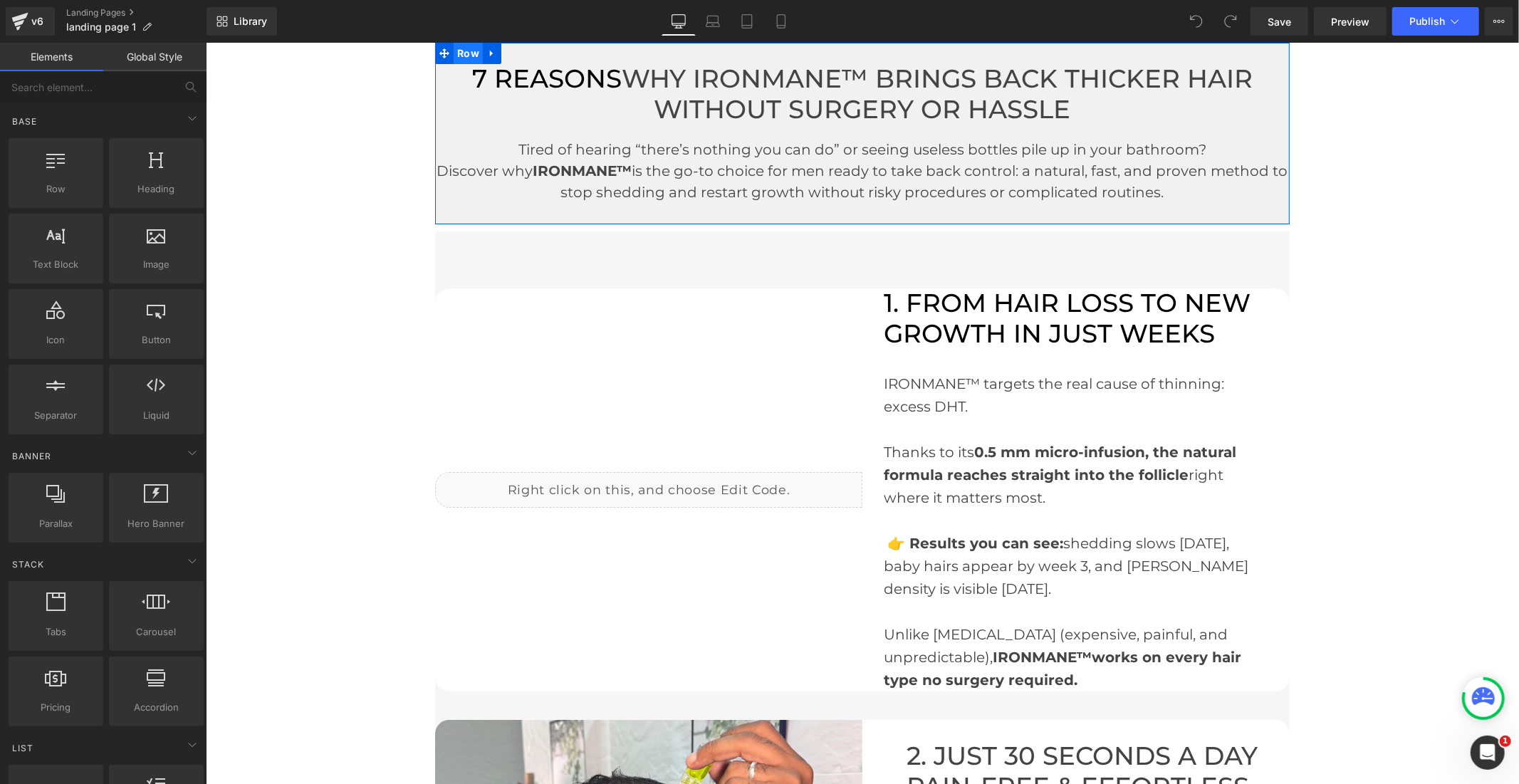
click at [453, 51] on span "Row" at bounding box center [467, 53] width 29 height 21
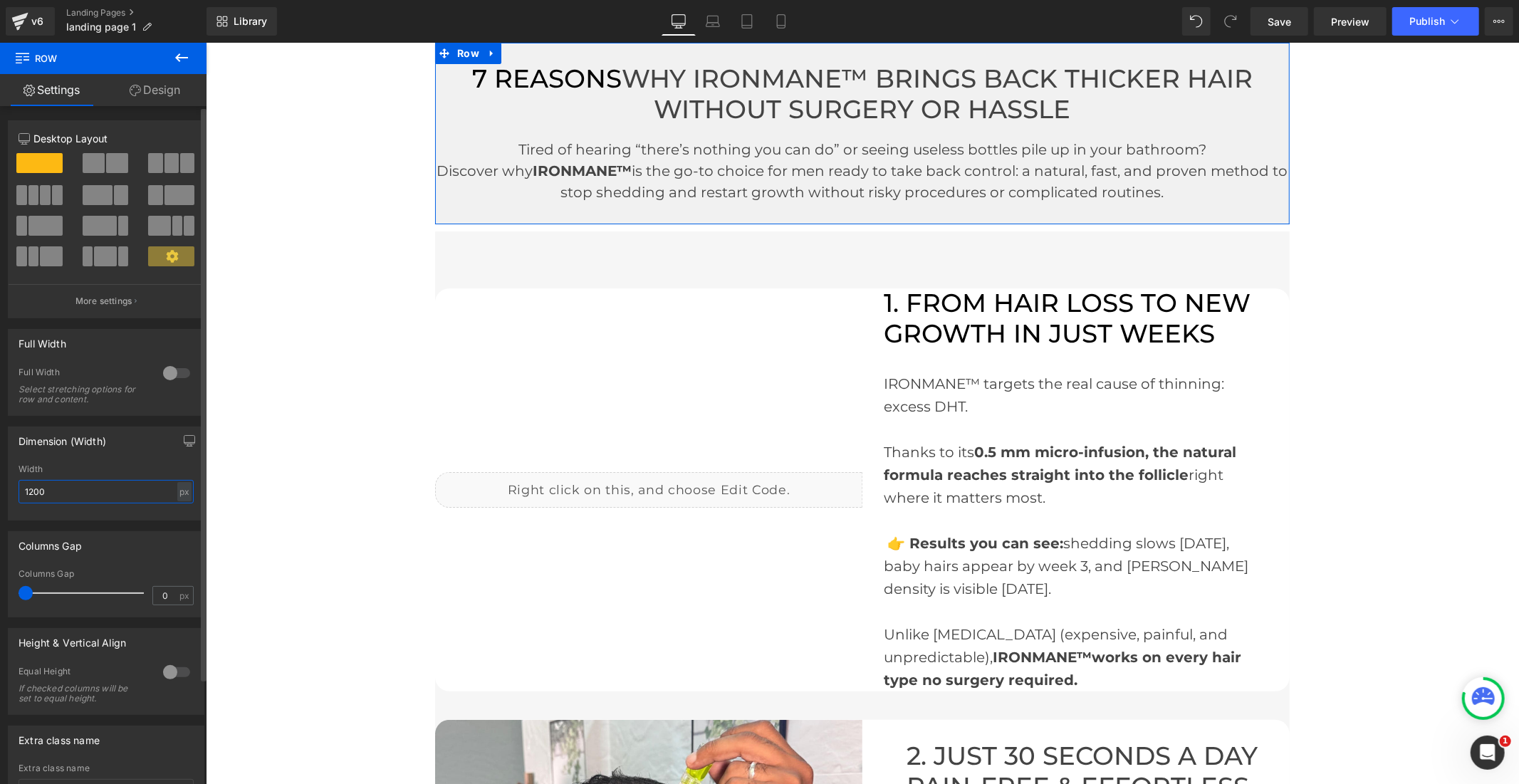
drag, startPoint x: 51, startPoint y: 487, endPoint x: 19, endPoint y: 494, distance: 32.8
click at [19, 494] on input "1200" at bounding box center [106, 491] width 175 height 23
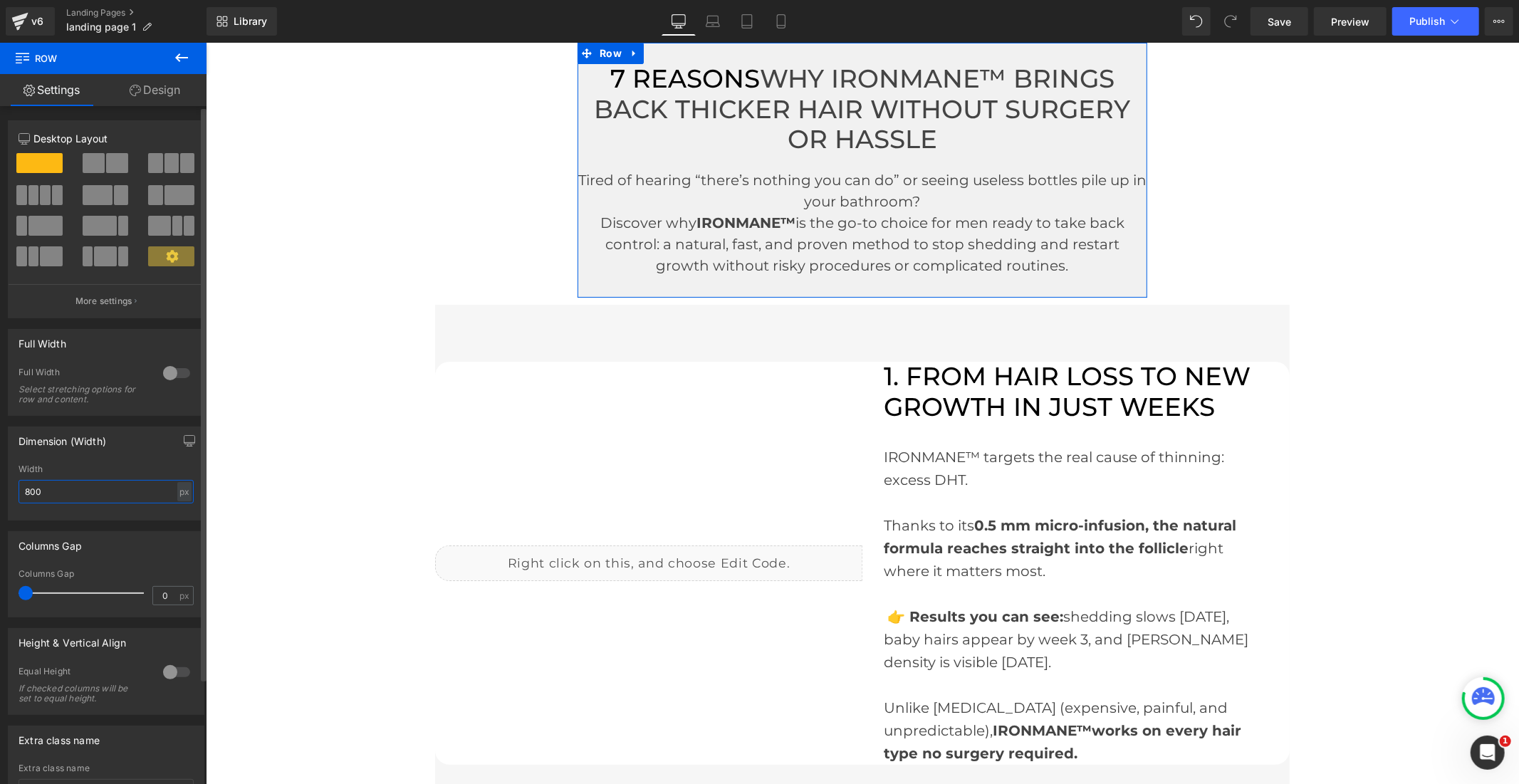
drag, startPoint x: 23, startPoint y: 492, endPoint x: 12, endPoint y: 492, distance: 11.0
click at [12, 492] on div "800px Width 800 px % px" at bounding box center [106, 492] width 195 height 56
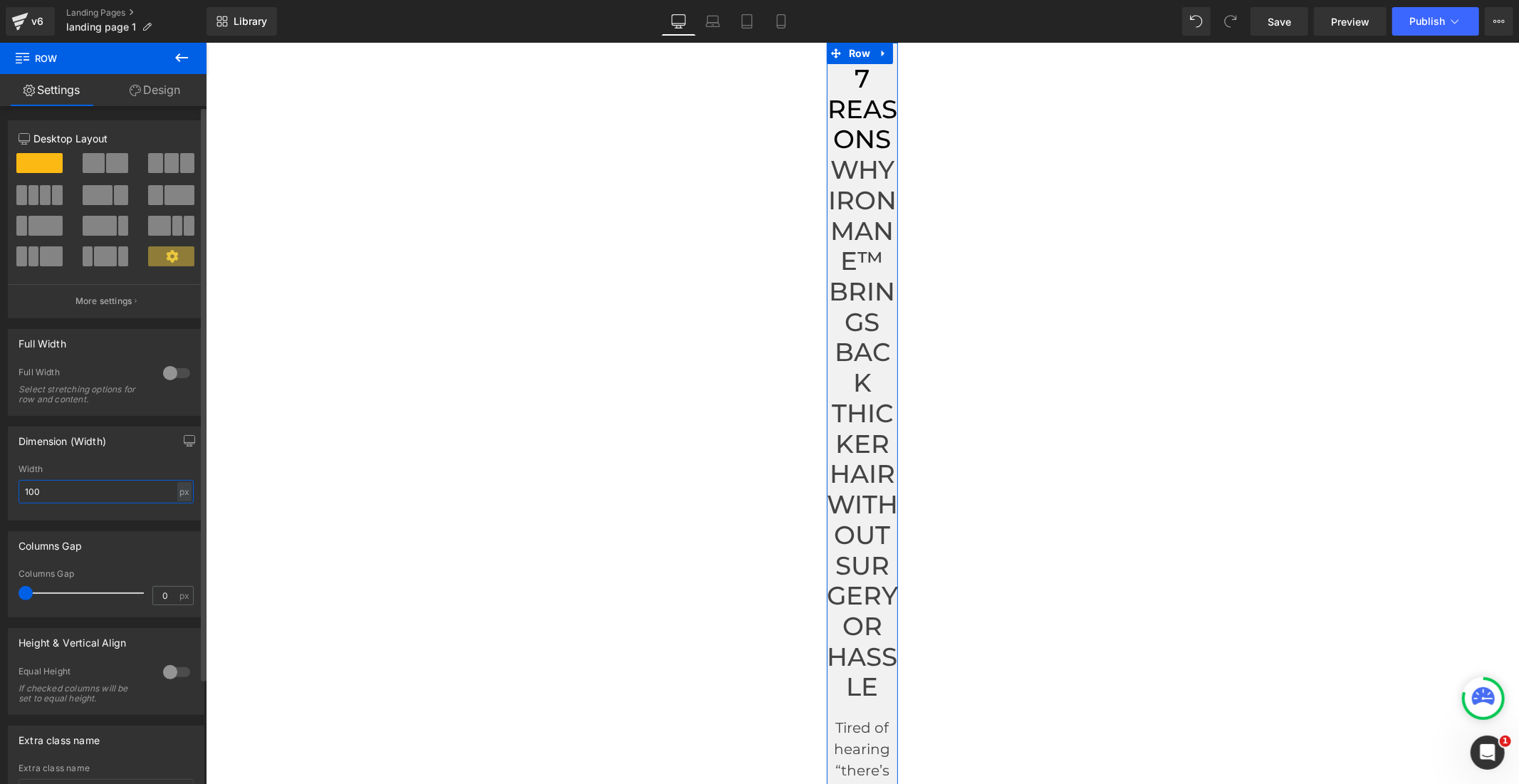
type input "1000"
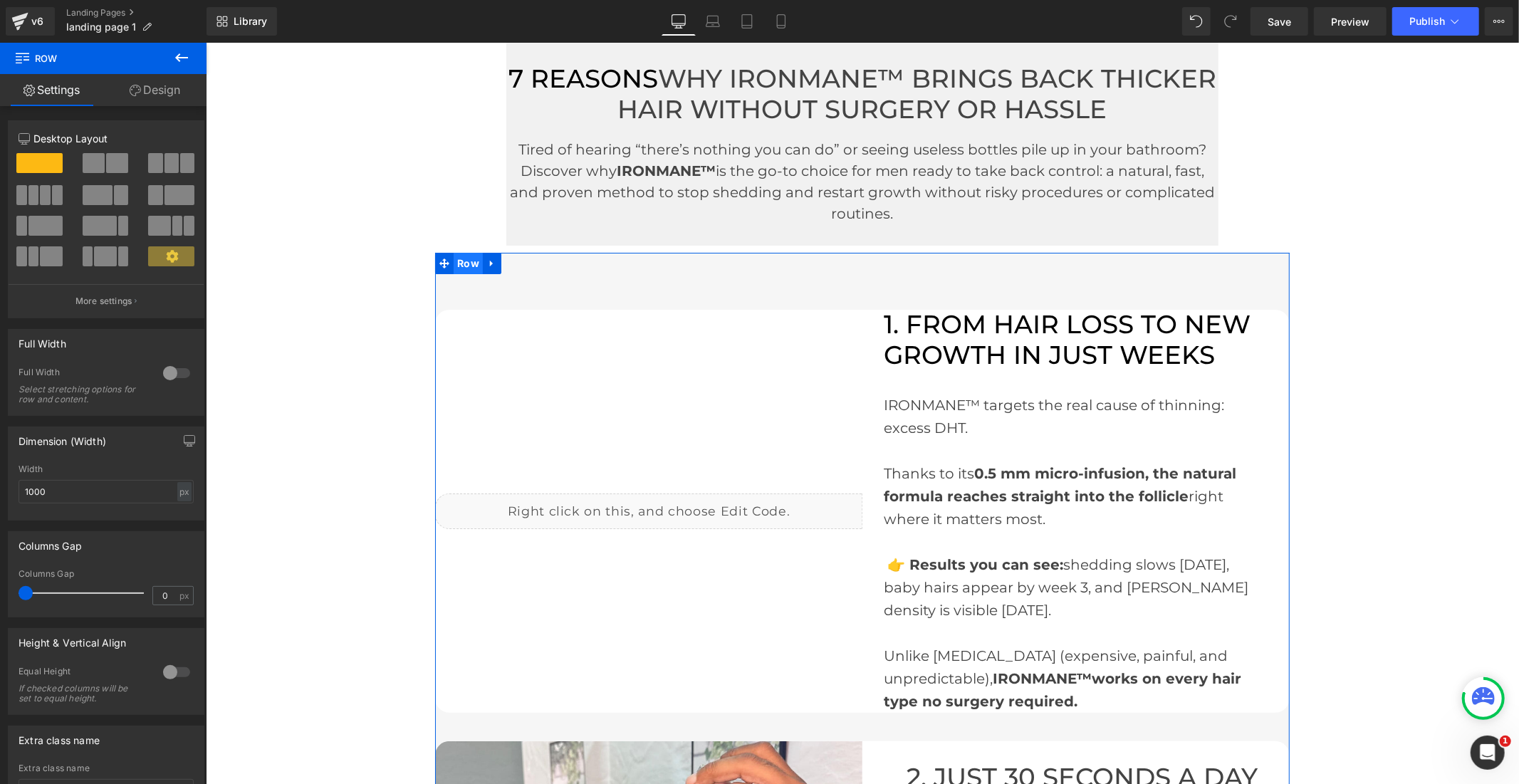
click at [467, 266] on span "Row" at bounding box center [467, 263] width 29 height 21
click at [66, 487] on input "1200" at bounding box center [106, 491] width 175 height 23
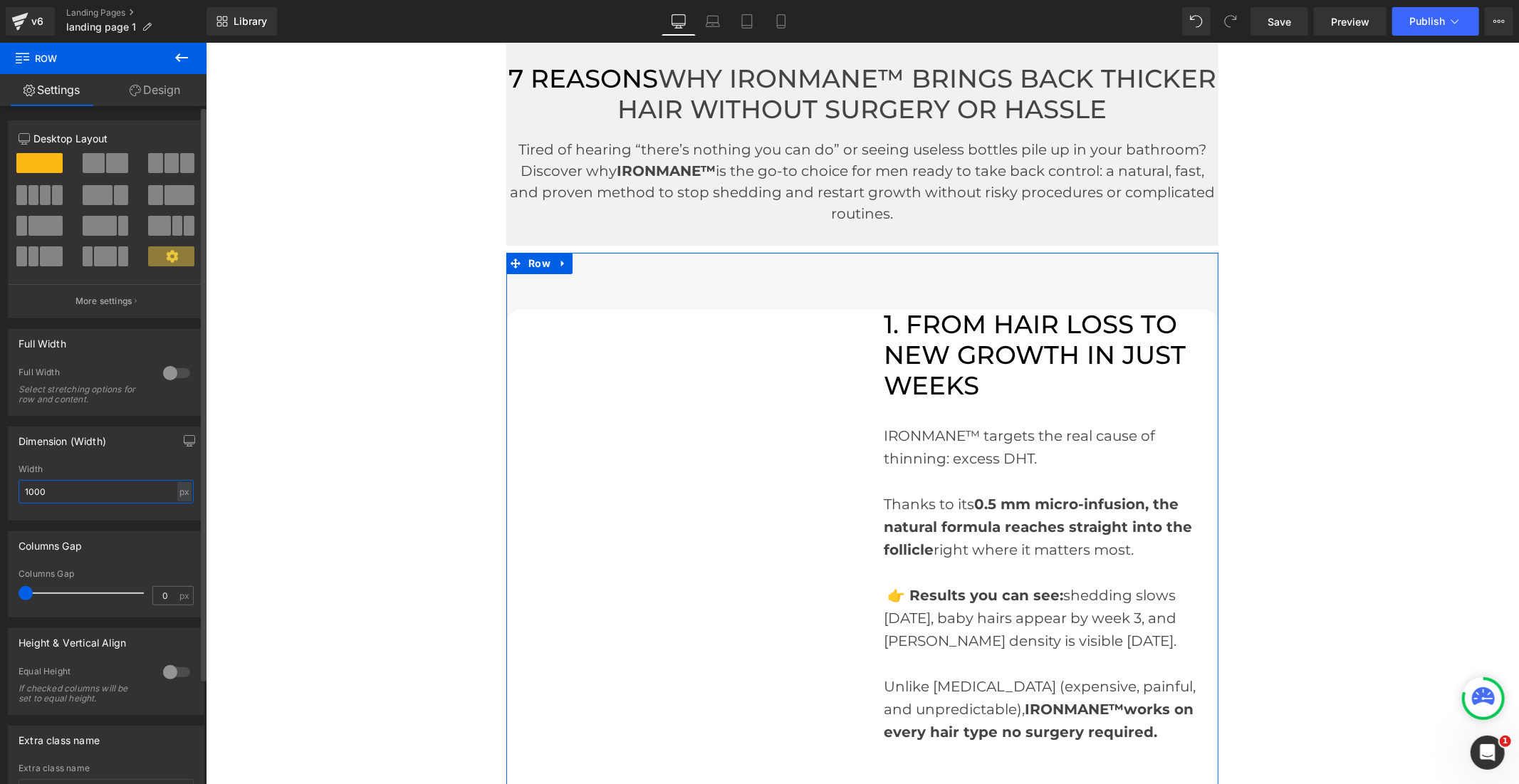
drag, startPoint x: 44, startPoint y: 492, endPoint x: 27, endPoint y: 497, distance: 17.7
click at [27, 497] on input "1000" at bounding box center [106, 491] width 175 height 23
type input "1200"
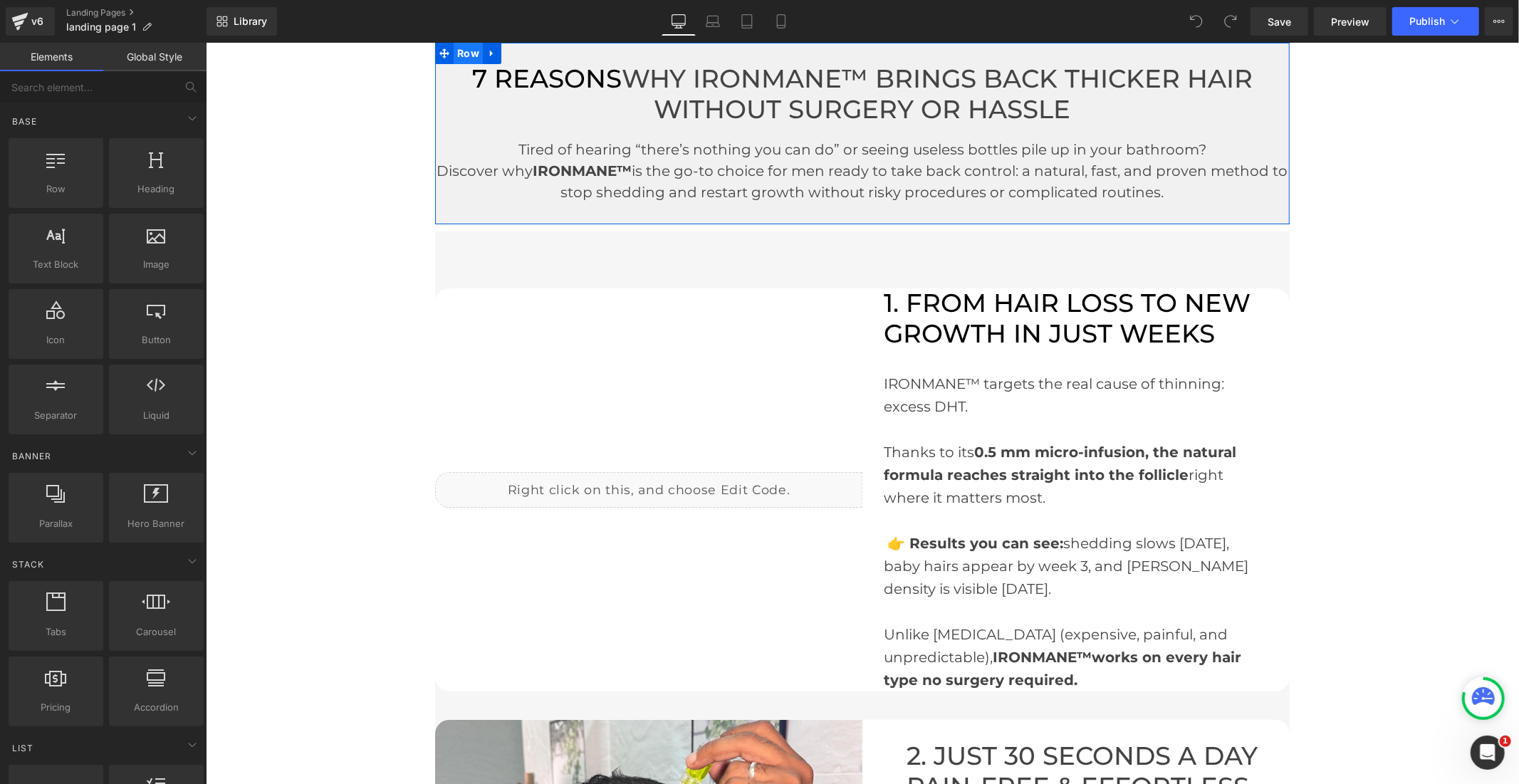
click at [464, 47] on span "Row" at bounding box center [467, 53] width 29 height 21
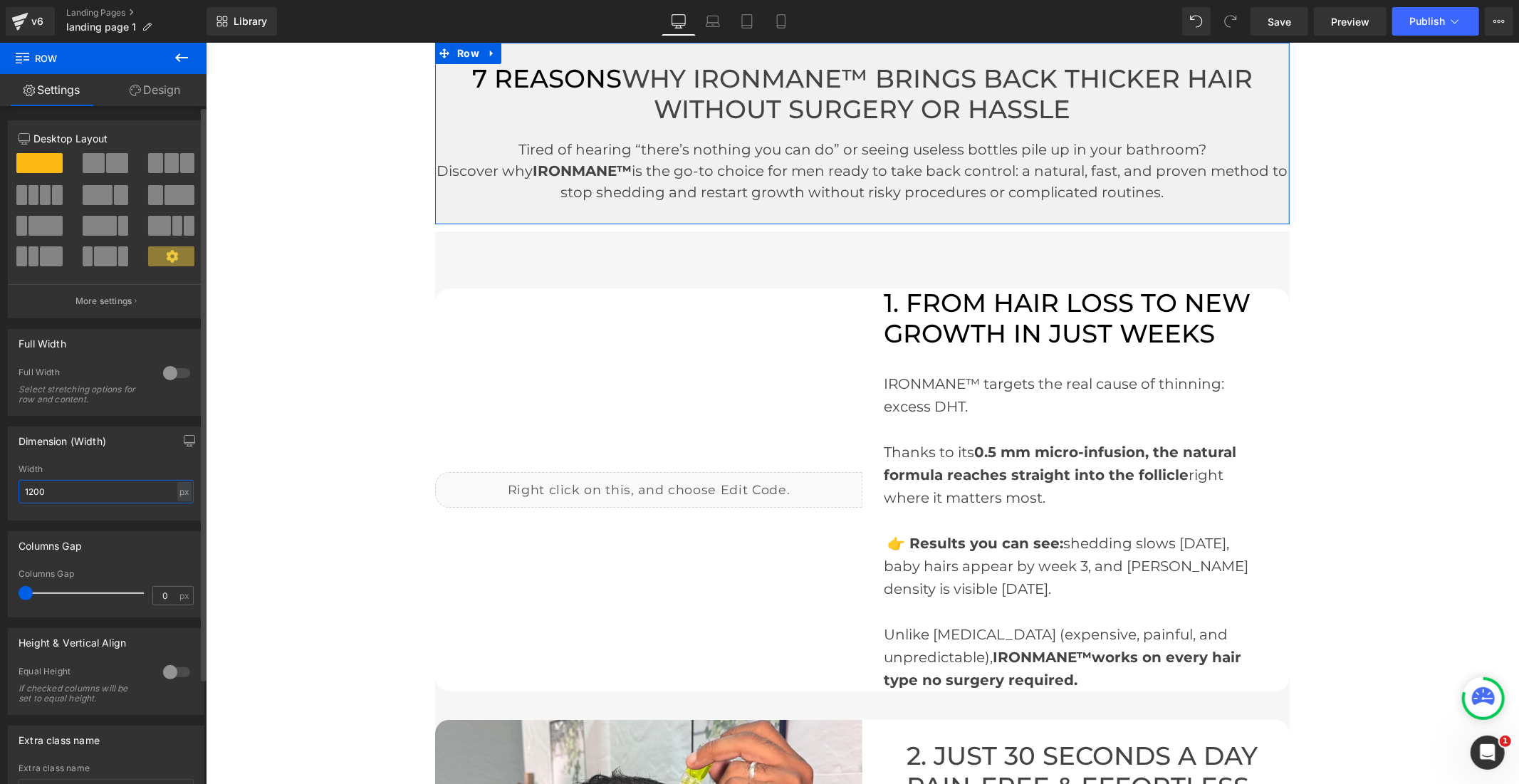
click at [32, 497] on input "1200" at bounding box center [106, 491] width 175 height 23
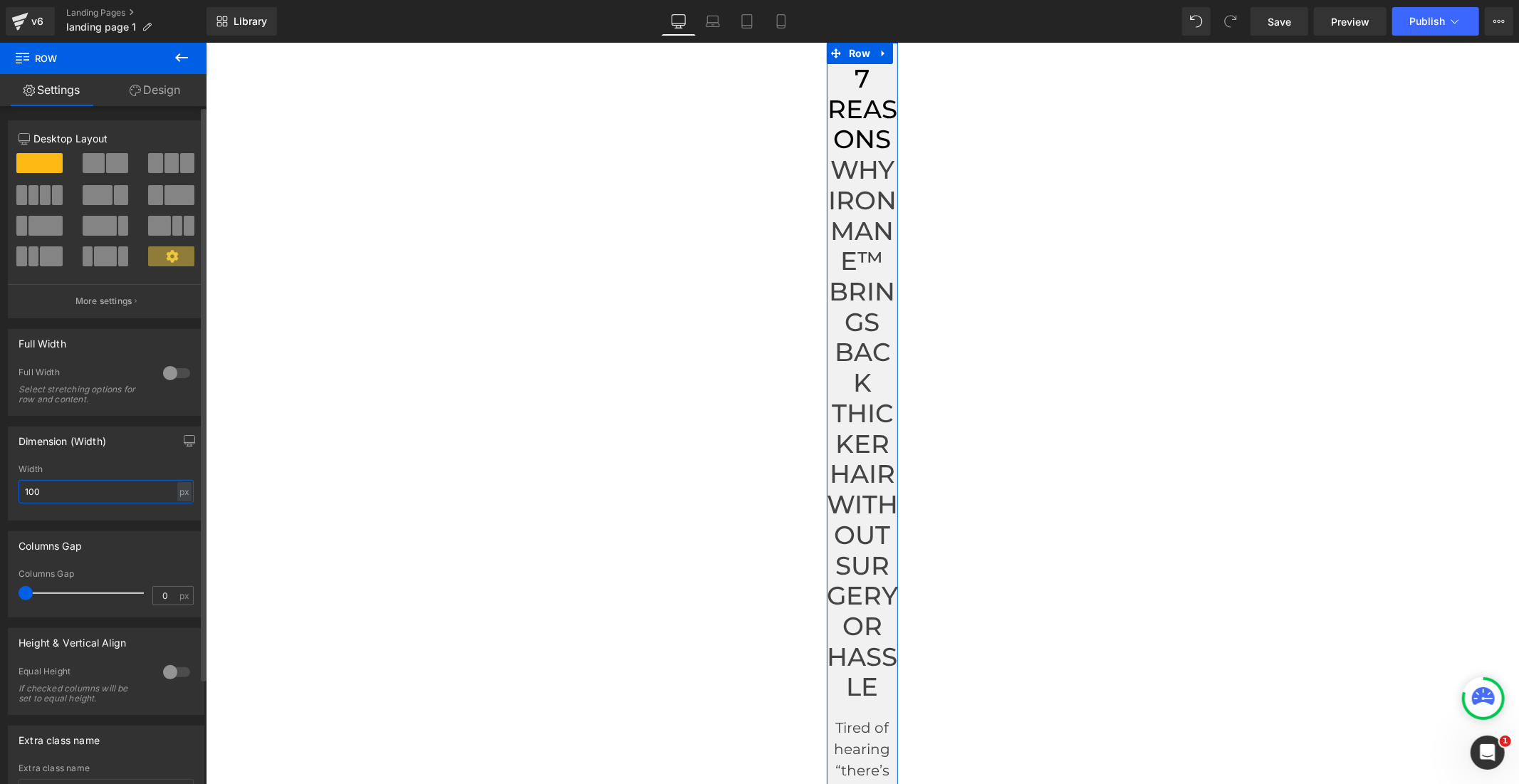
type input "1000"
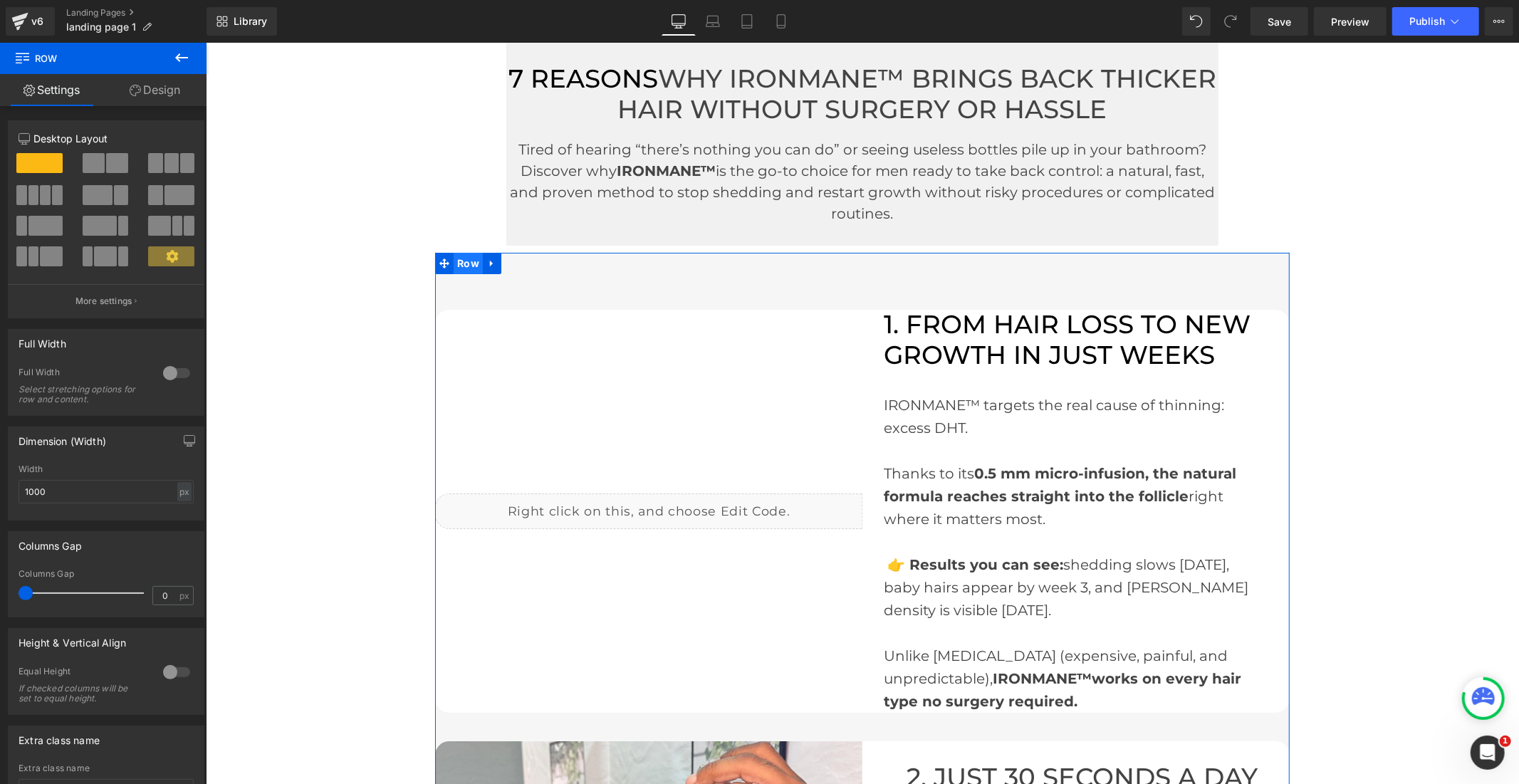
click at [460, 259] on span "Row" at bounding box center [467, 263] width 29 height 21
click at [33, 492] on input "1200" at bounding box center [106, 491] width 175 height 23
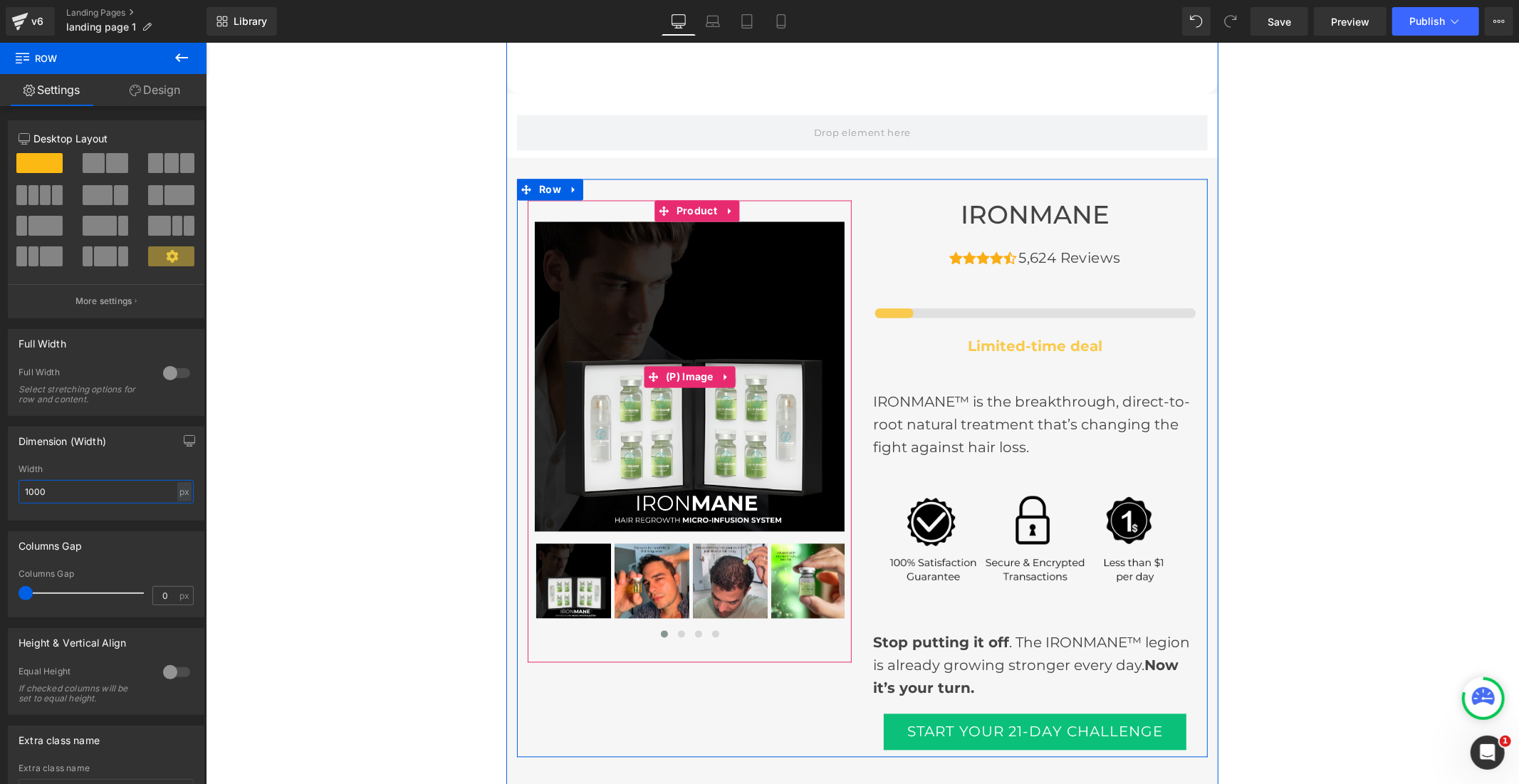
scroll to position [16084, 0]
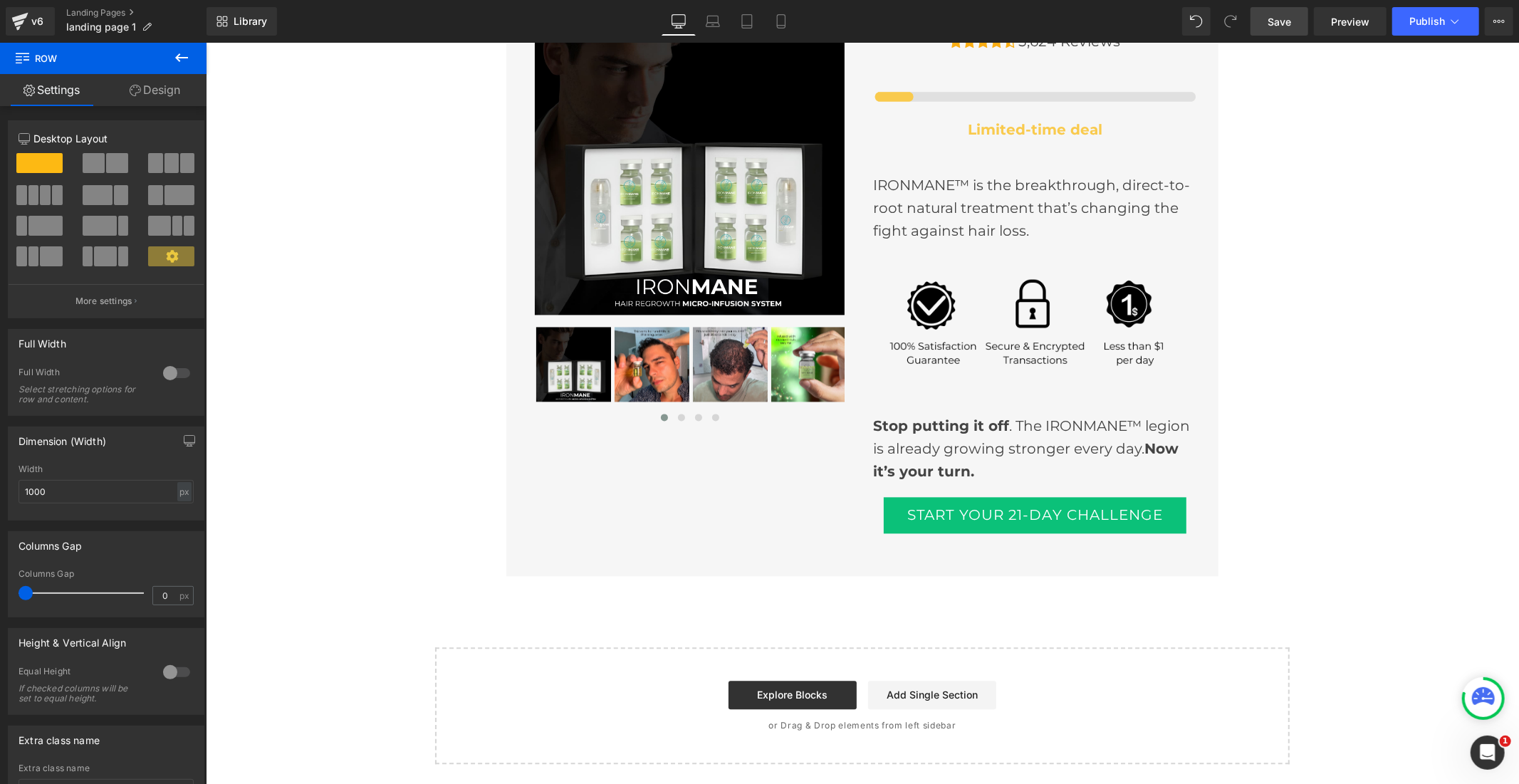
click at [1263, 19] on link "Save" at bounding box center [1280, 21] width 57 height 29
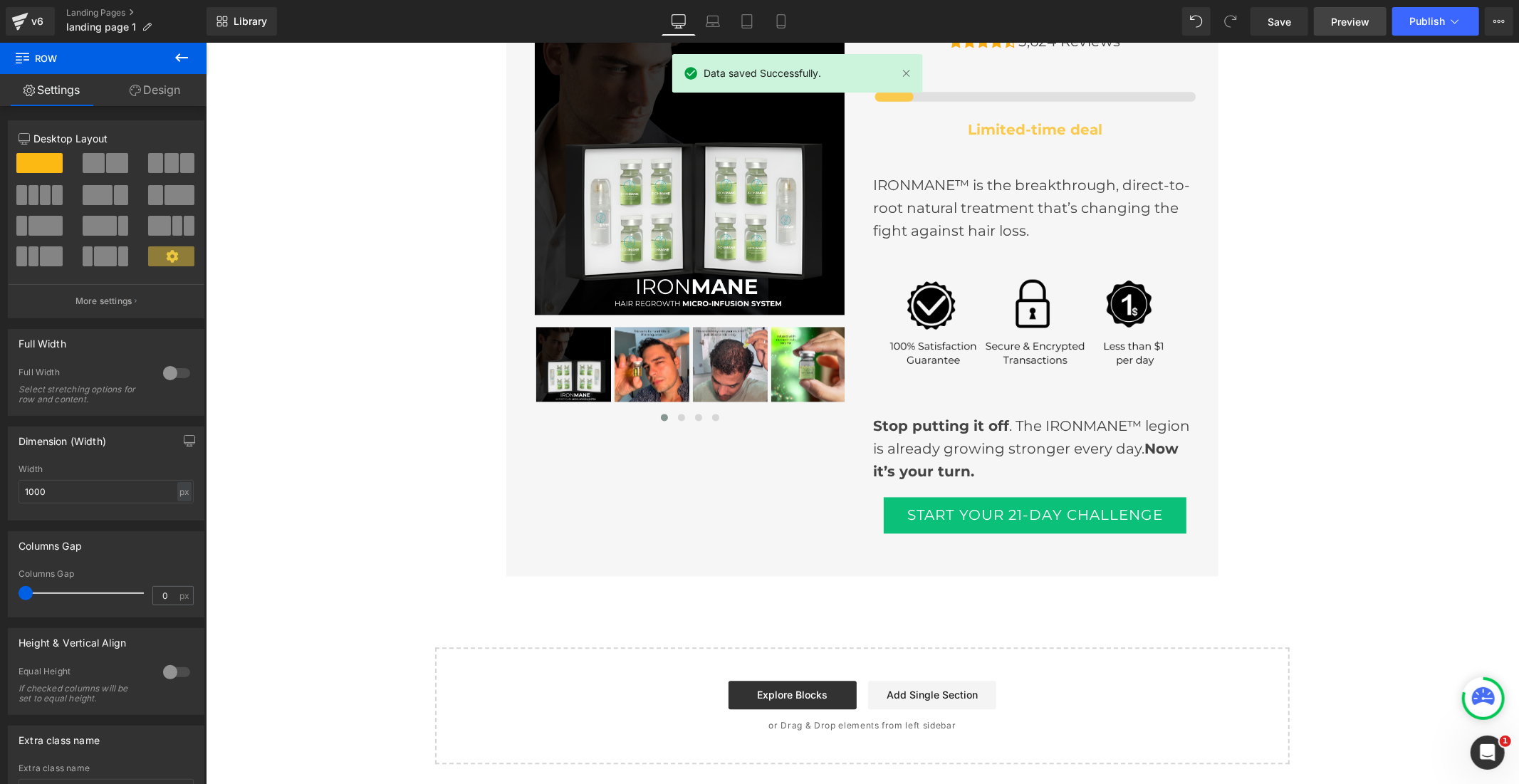
click at [1326, 19] on link "Preview" at bounding box center [1350, 21] width 72 height 29
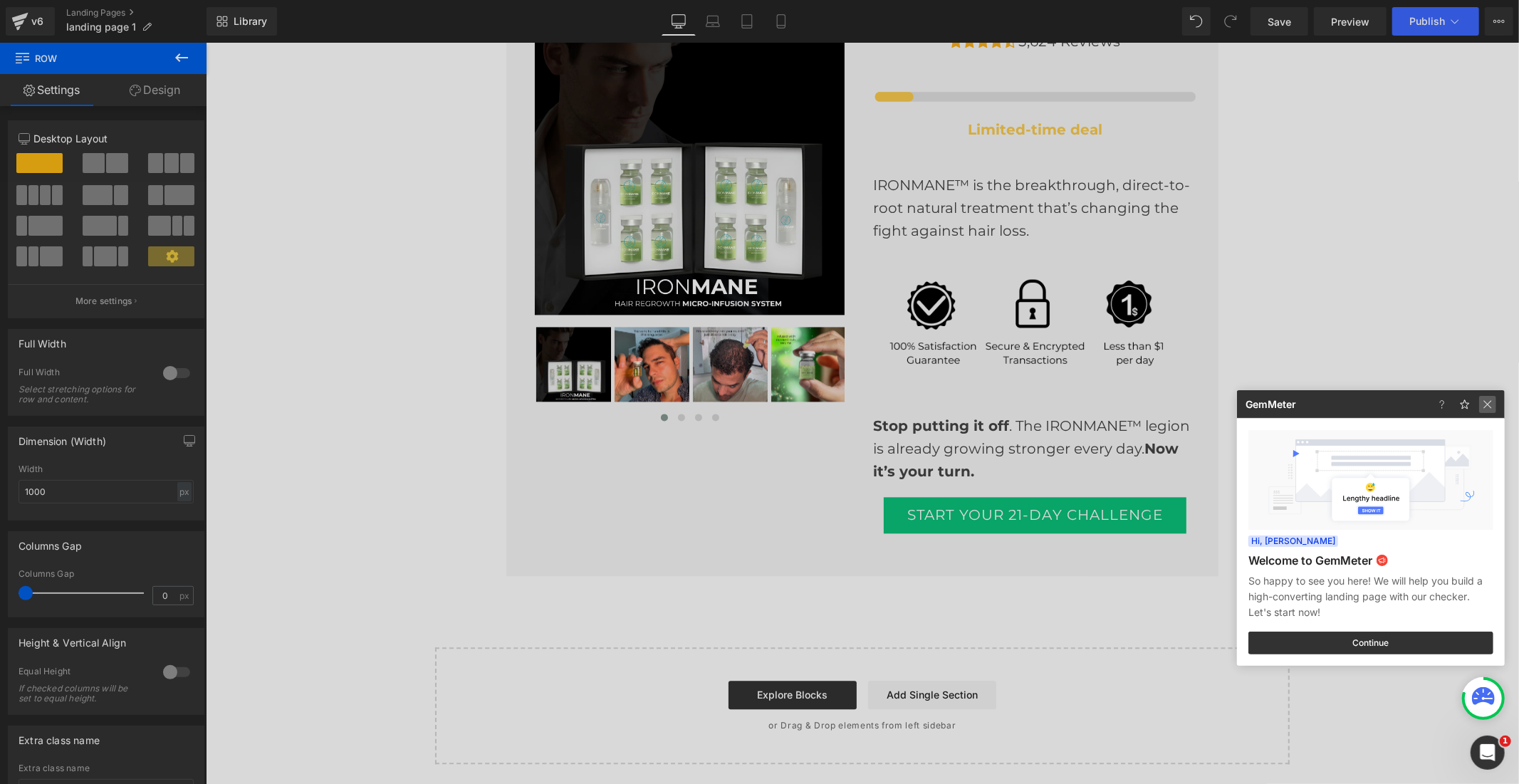
click at [1490, 407] on img at bounding box center [1487, 404] width 17 height 17
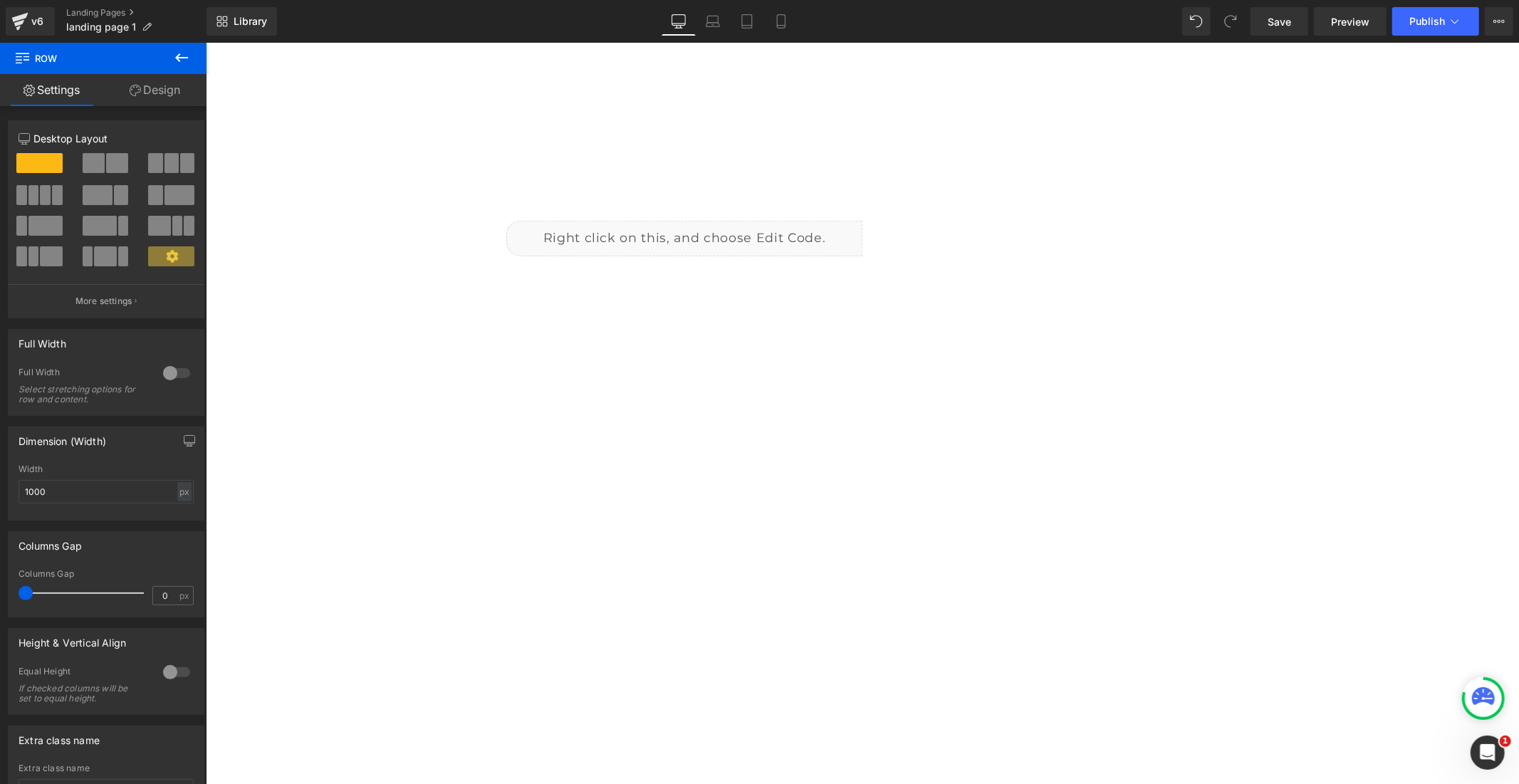
scroll to position [0, 0]
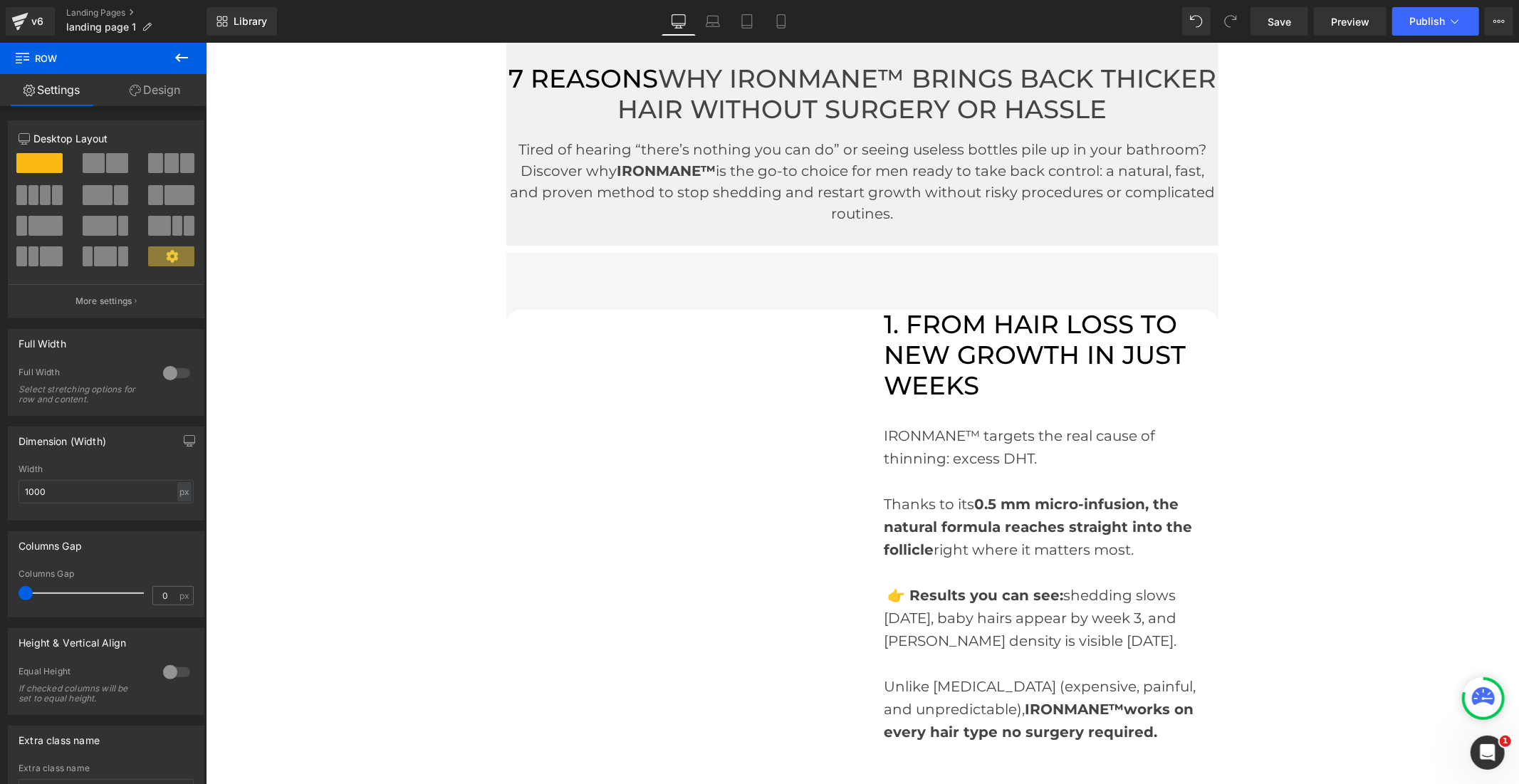
drag, startPoint x: 1512, startPoint y: 748, endPoint x: 1639, endPoint y: 72, distance: 687.8
click at [33, 493] on input "1000" at bounding box center [106, 491] width 175 height 23
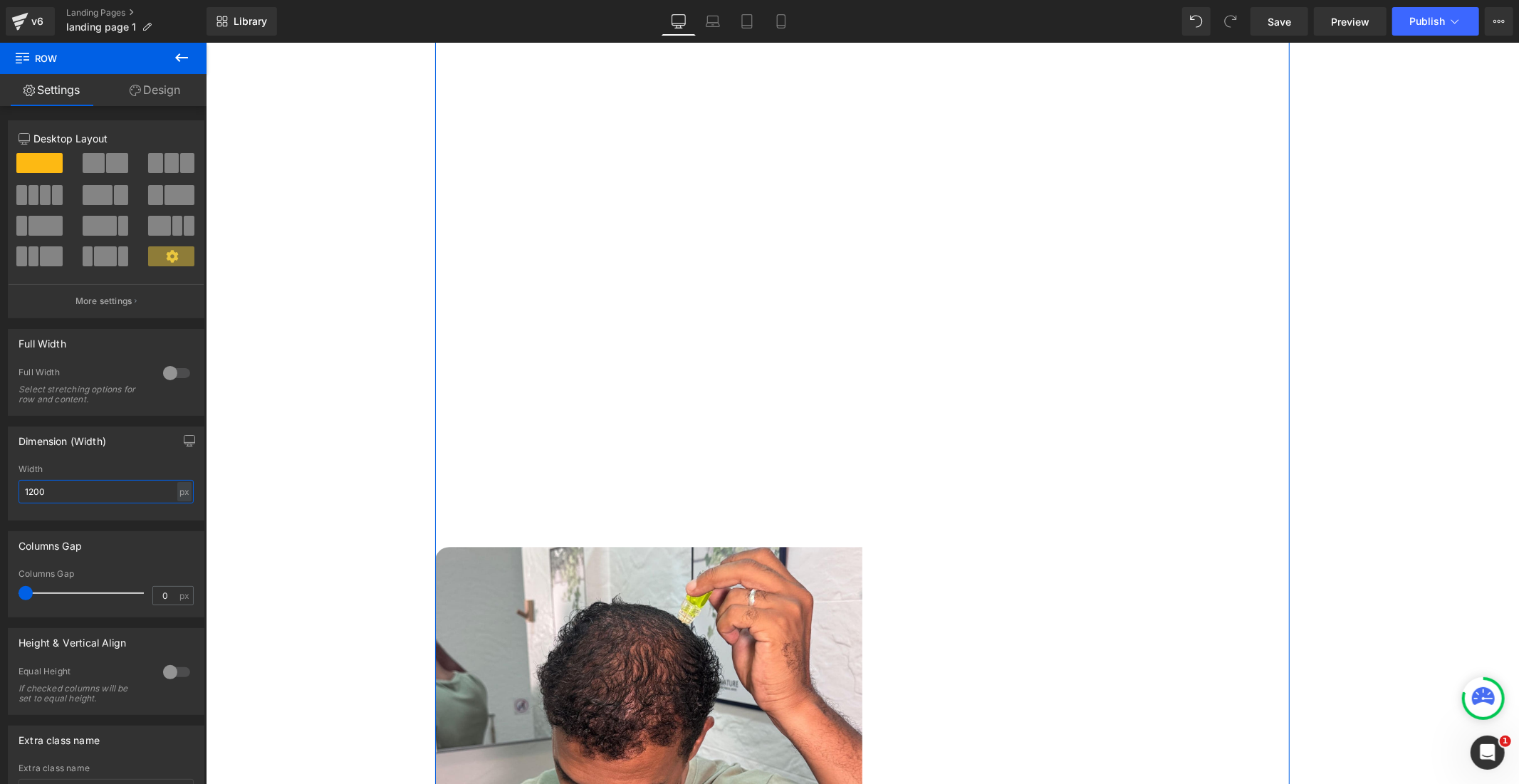
scroll to position [3717, 0]
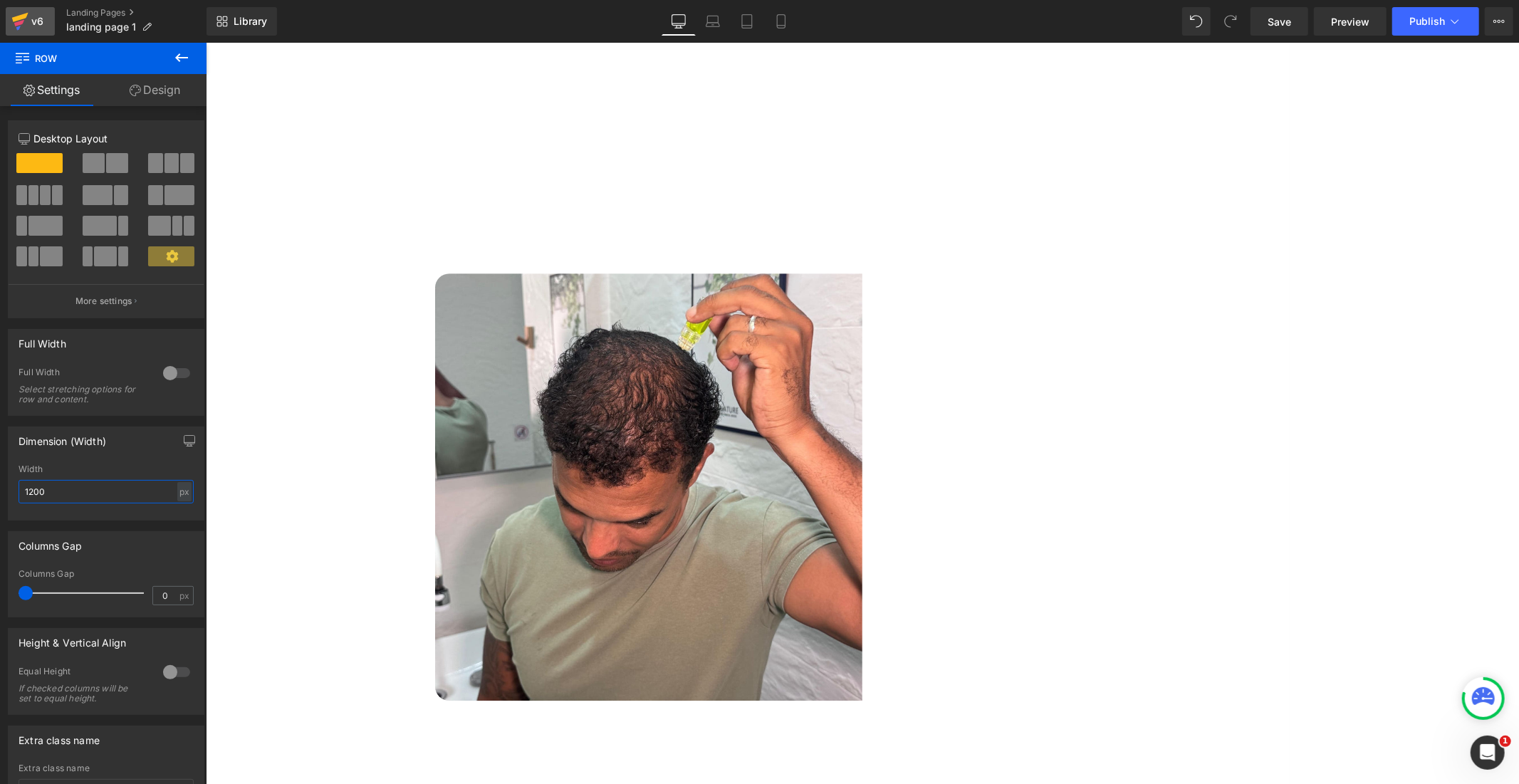
type input "1200"
click at [45, 23] on div "v6" at bounding box center [38, 21] width 18 height 19
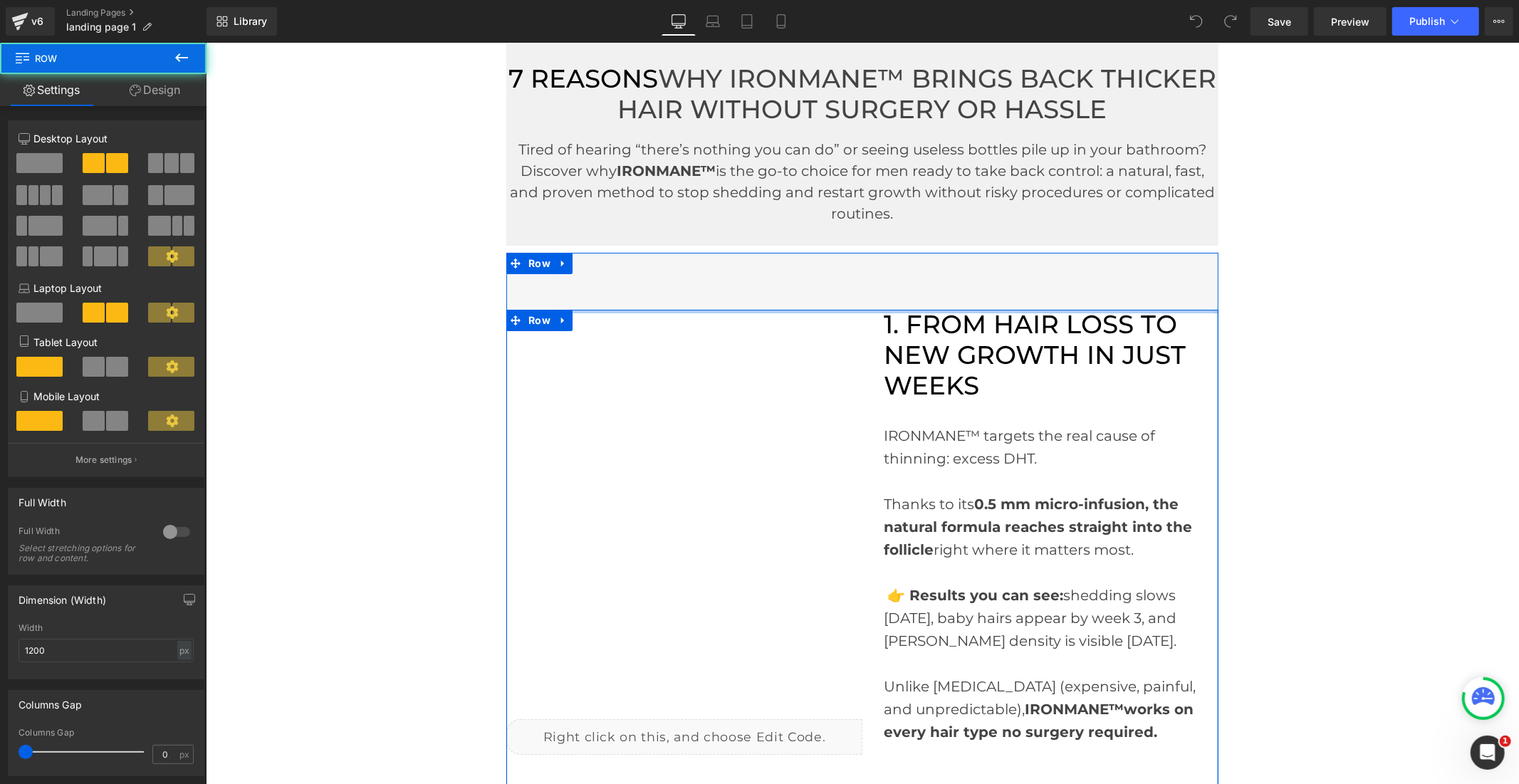
drag, startPoint x: 855, startPoint y: 308, endPoint x: 857, endPoint y: 267, distance: 41.0
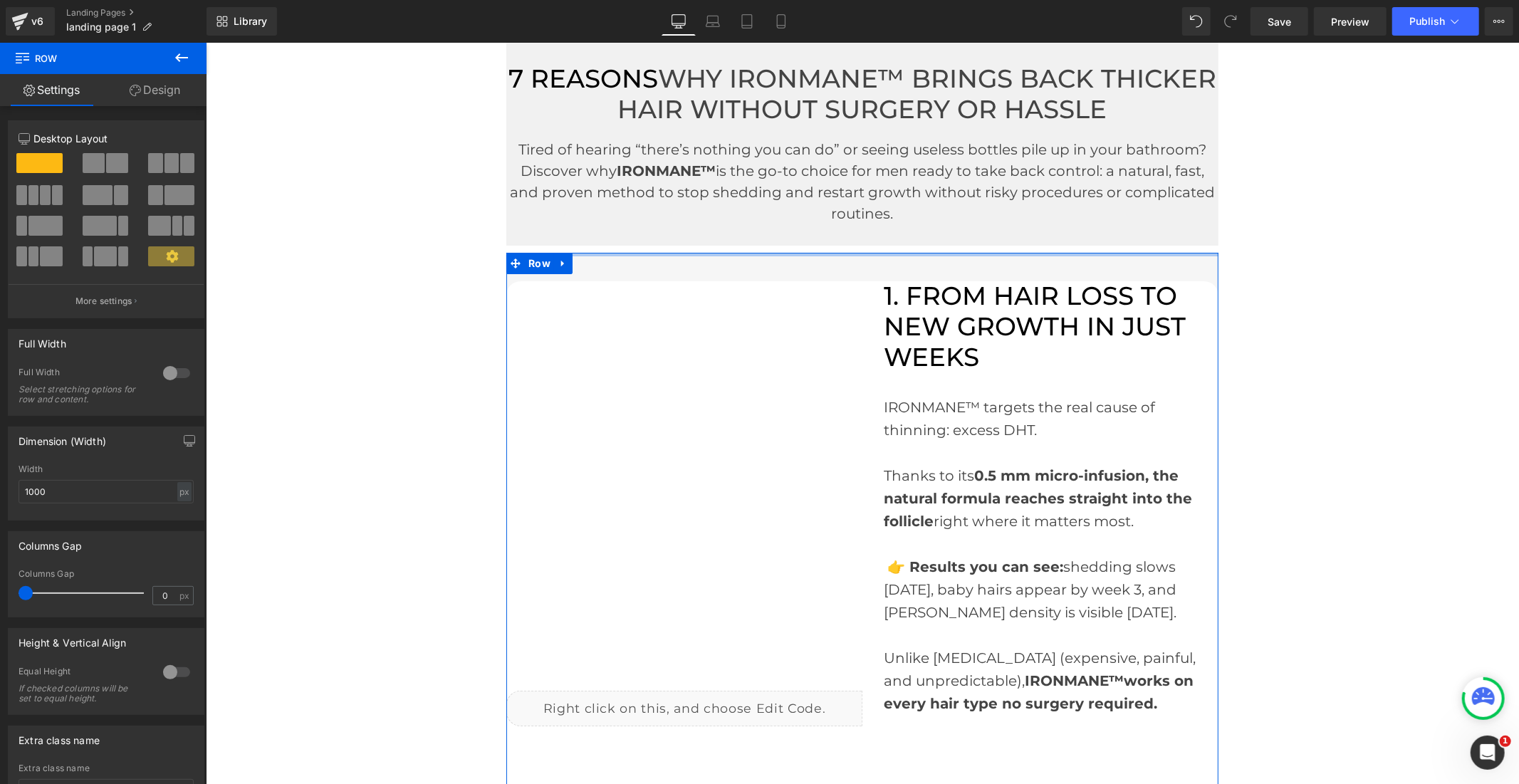
drag, startPoint x: 738, startPoint y: 252, endPoint x: 752, endPoint y: 215, distance: 39.6
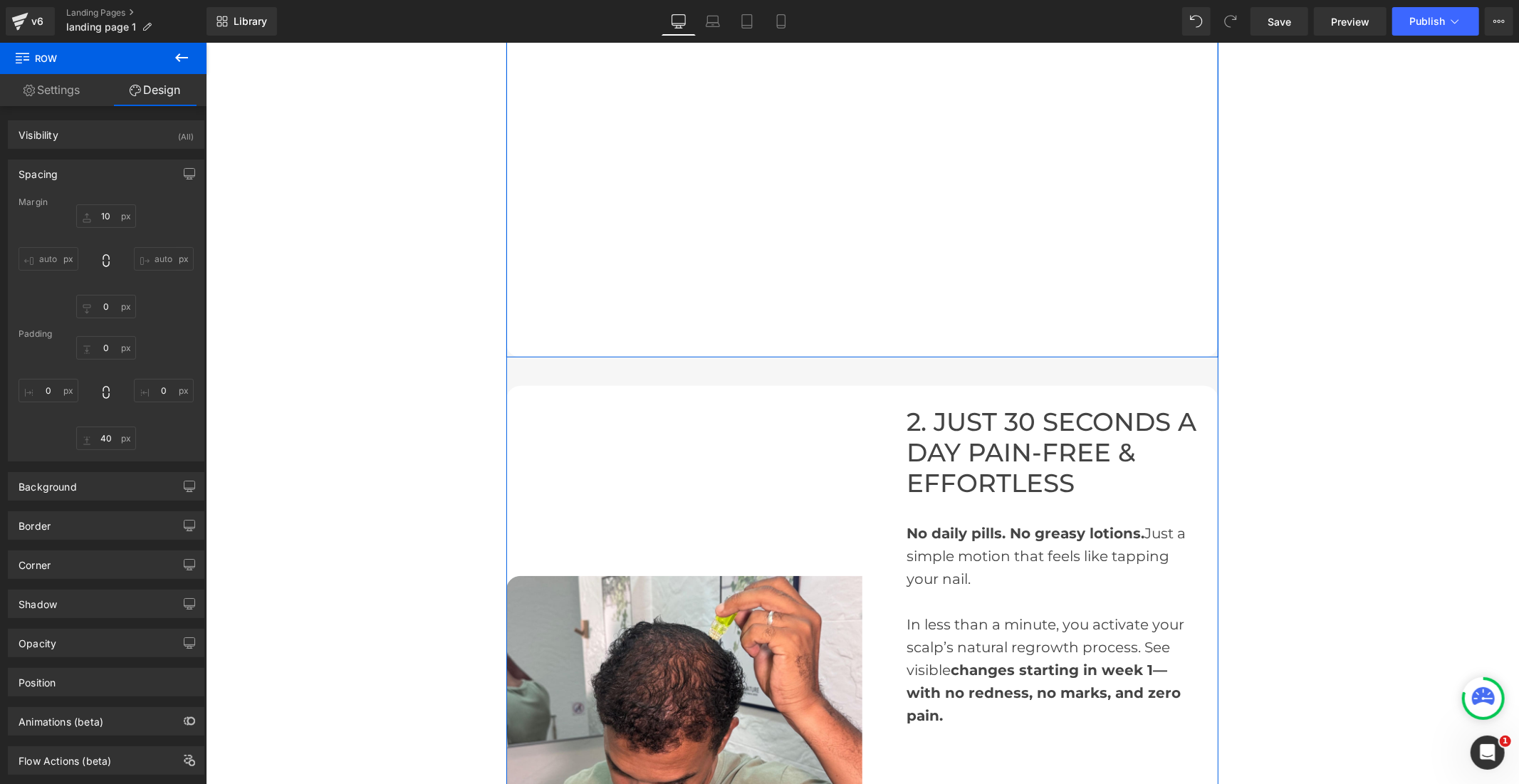
scroll to position [791, 0]
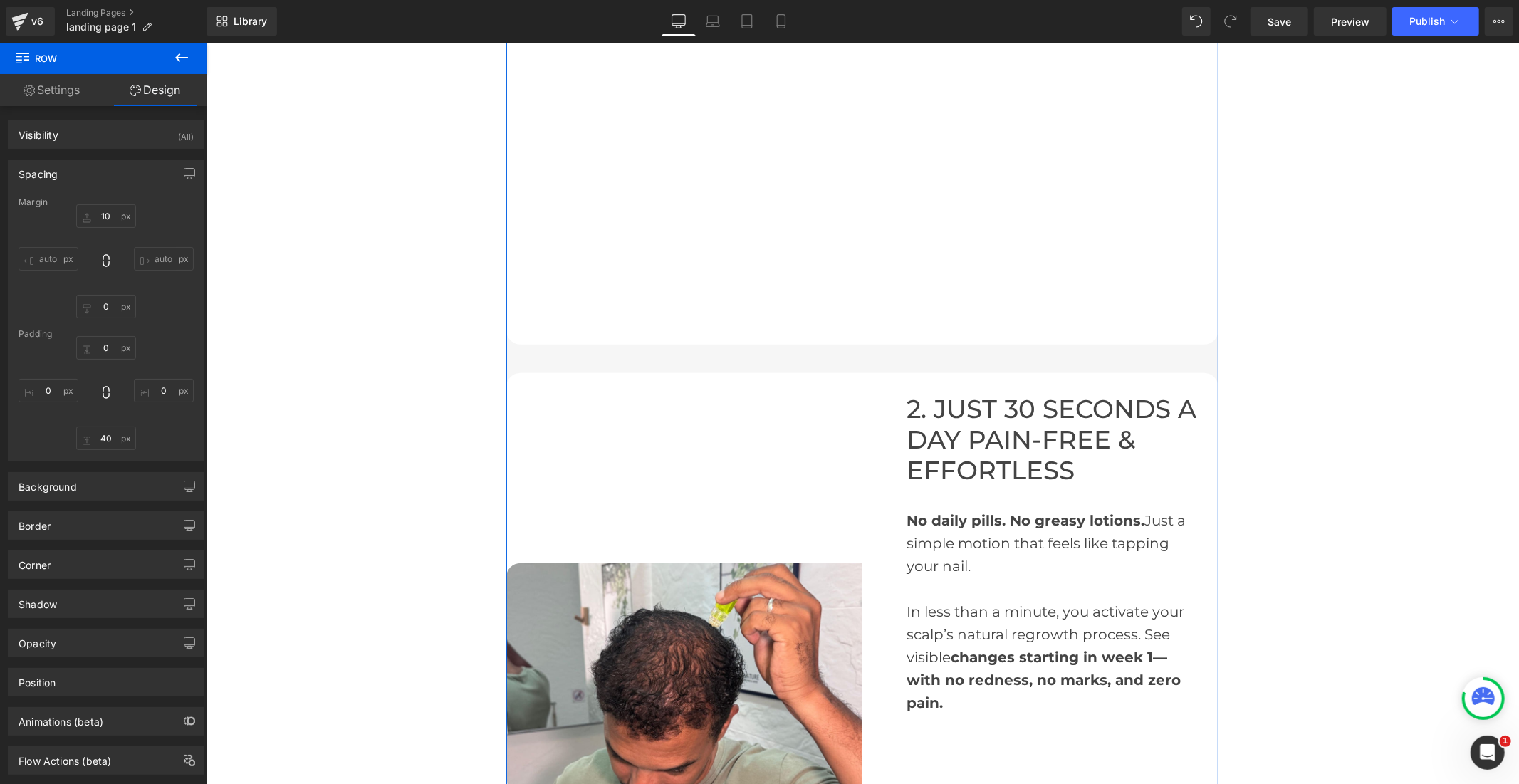
click at [47, 89] on link "Settings" at bounding box center [51, 90] width 103 height 32
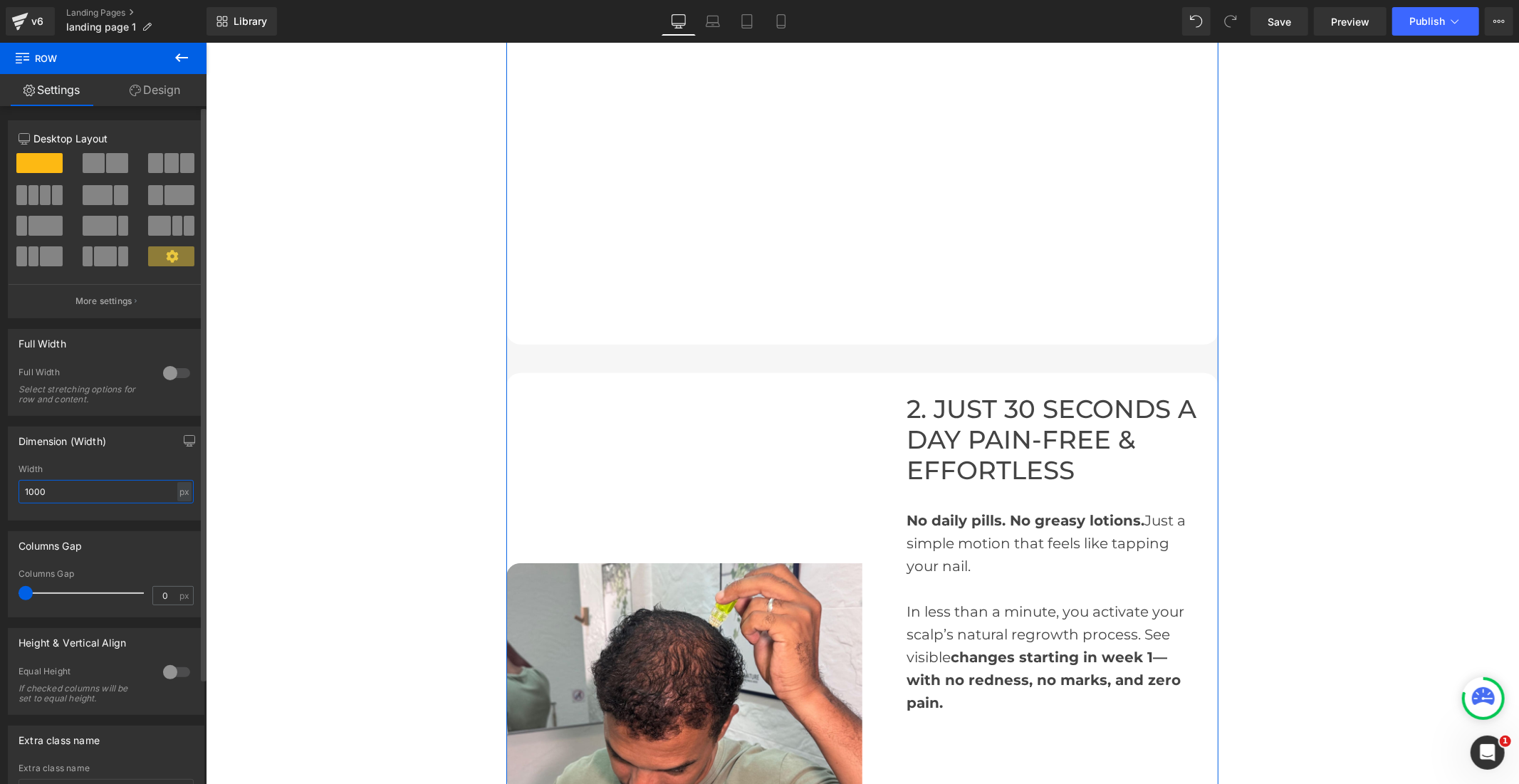
click at [33, 497] on input "1000" at bounding box center [106, 491] width 175 height 23
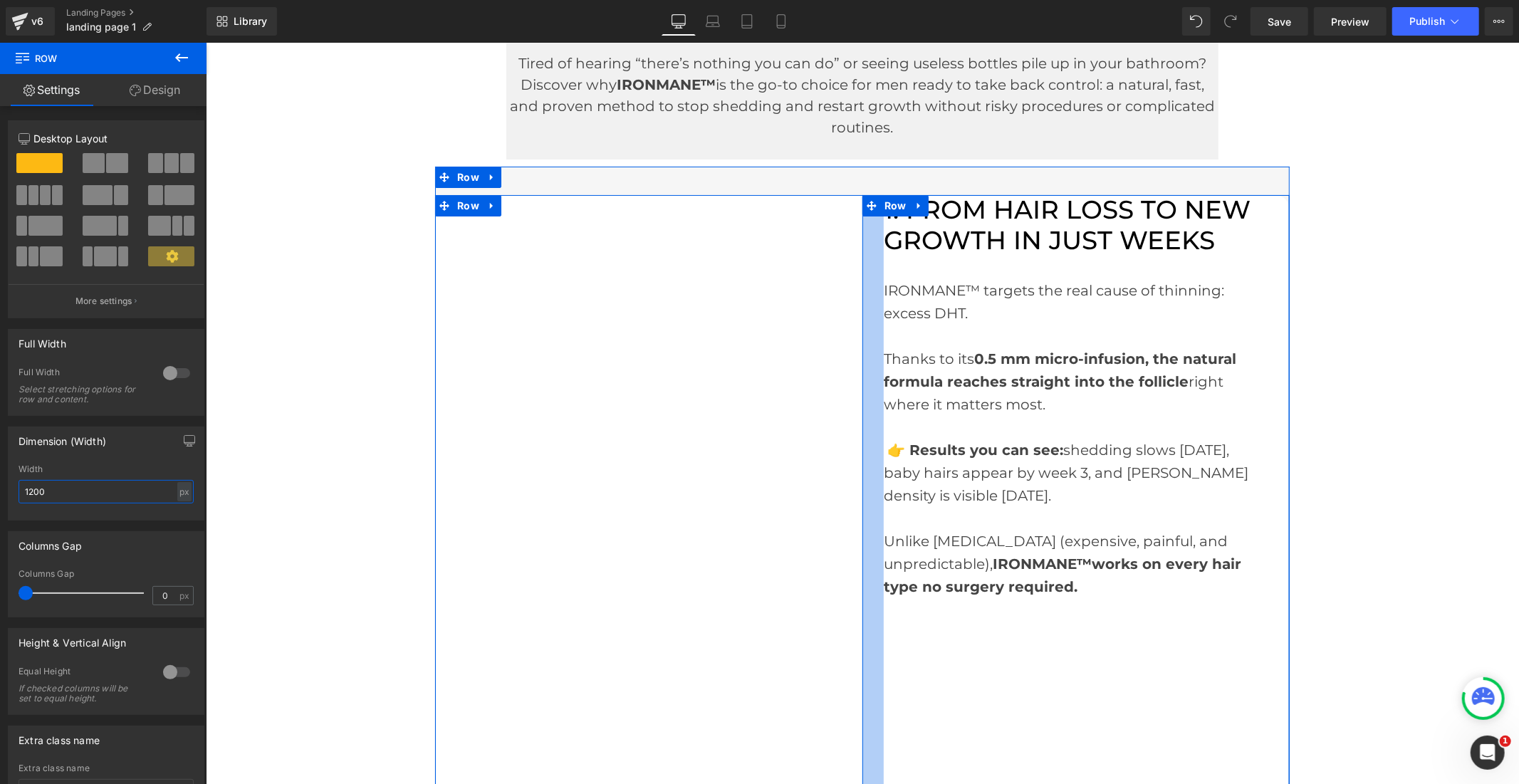
scroll to position [0, 0]
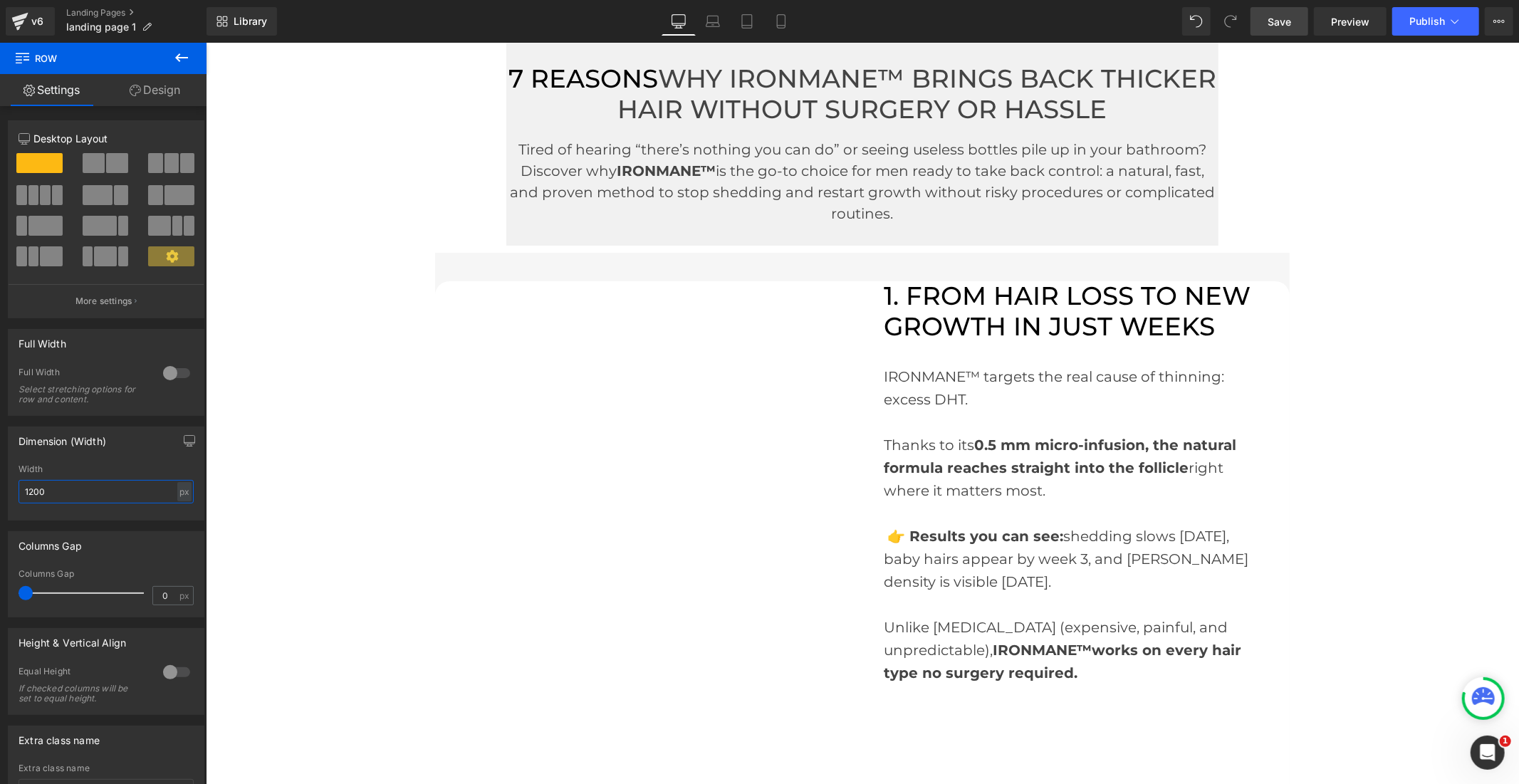
type input "1200"
click at [1276, 23] on span "Save" at bounding box center [1279, 22] width 23 height 15
click at [1407, 17] on button "Publish" at bounding box center [1435, 21] width 87 height 29
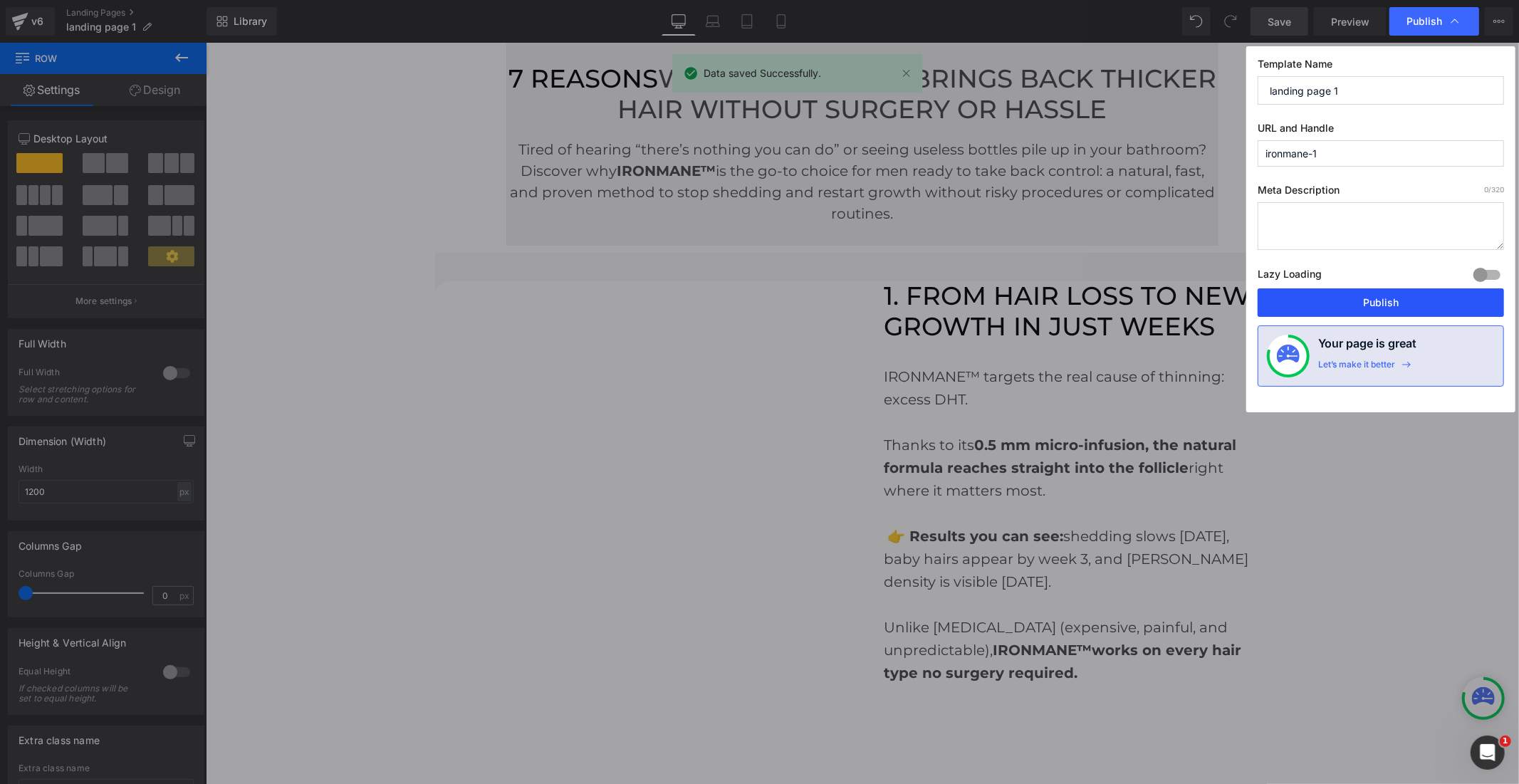
click at [1326, 302] on button "Publish" at bounding box center [1381, 303] width 246 height 29
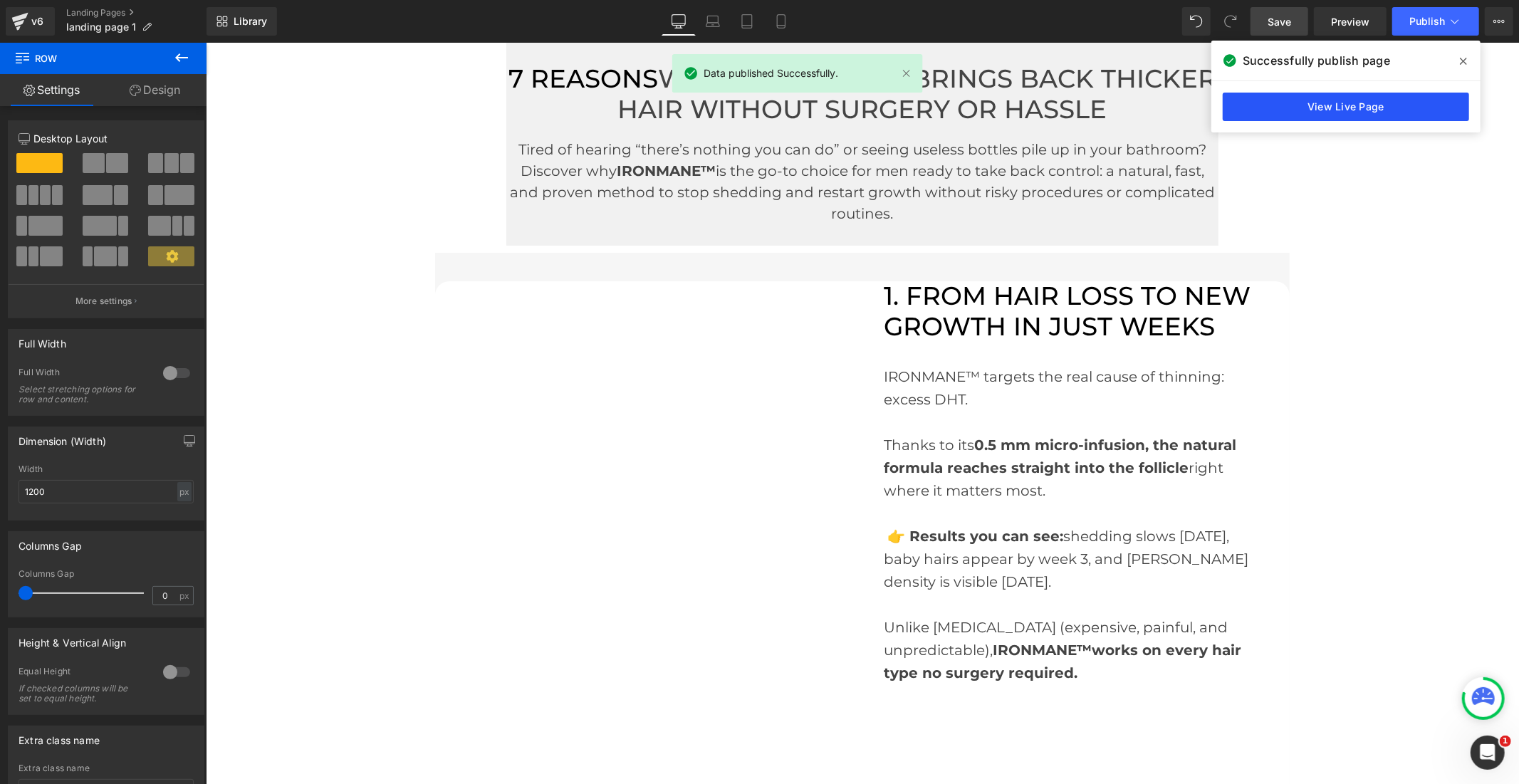
click at [1332, 104] on link "View Live Page" at bounding box center [1346, 107] width 246 height 29
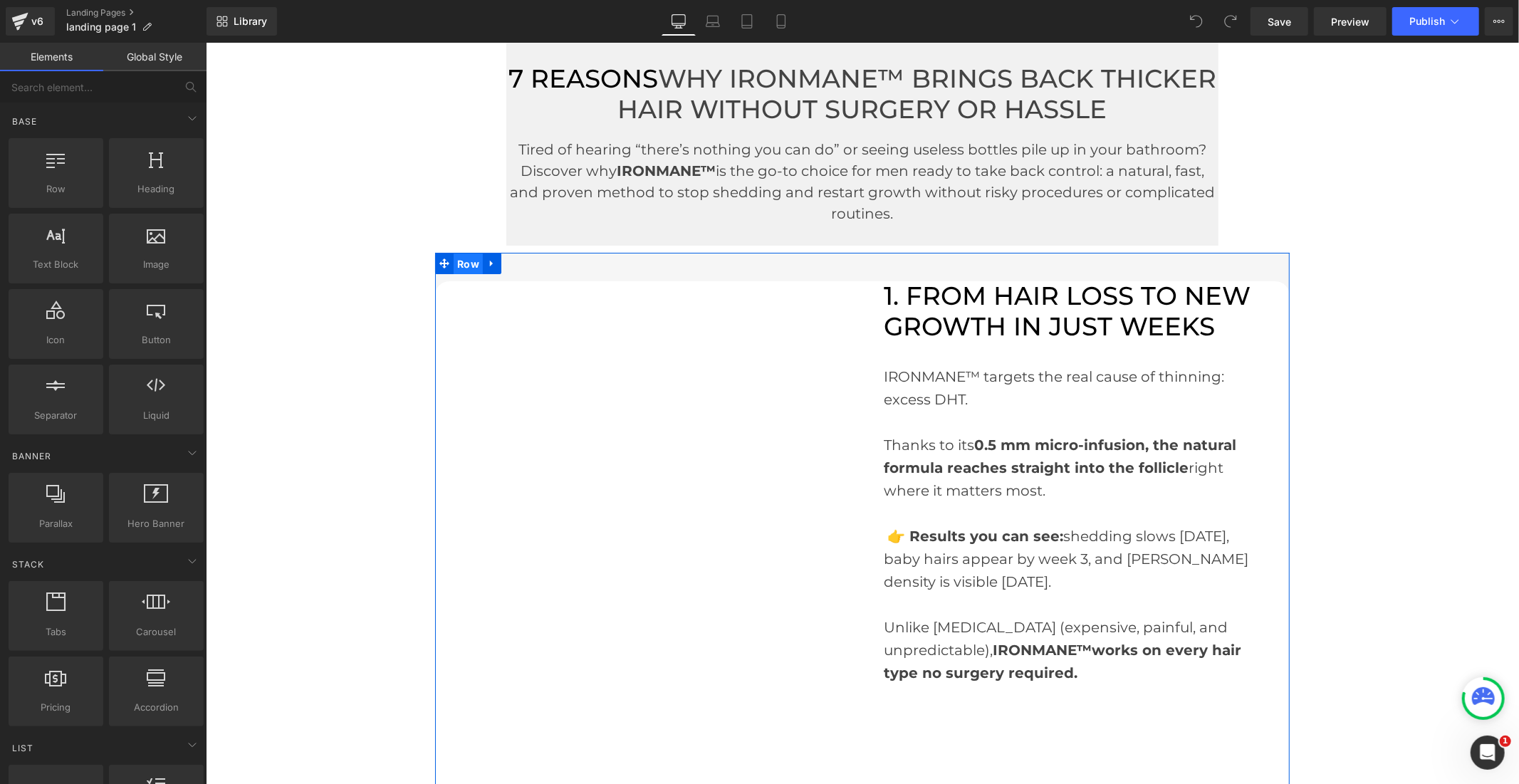
click at [464, 263] on span "Row" at bounding box center [467, 263] width 29 height 21
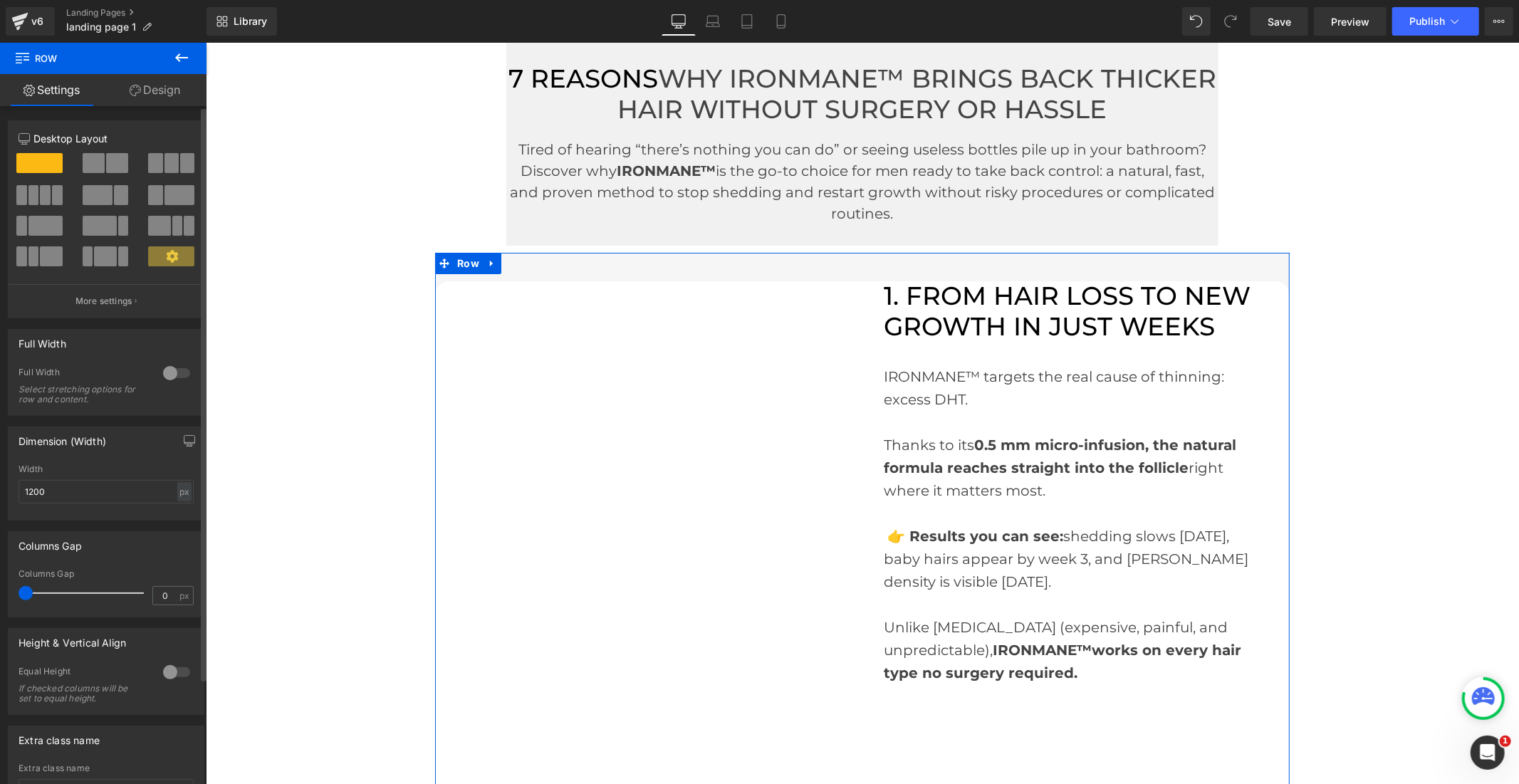
click at [173, 369] on div at bounding box center [176, 373] width 34 height 23
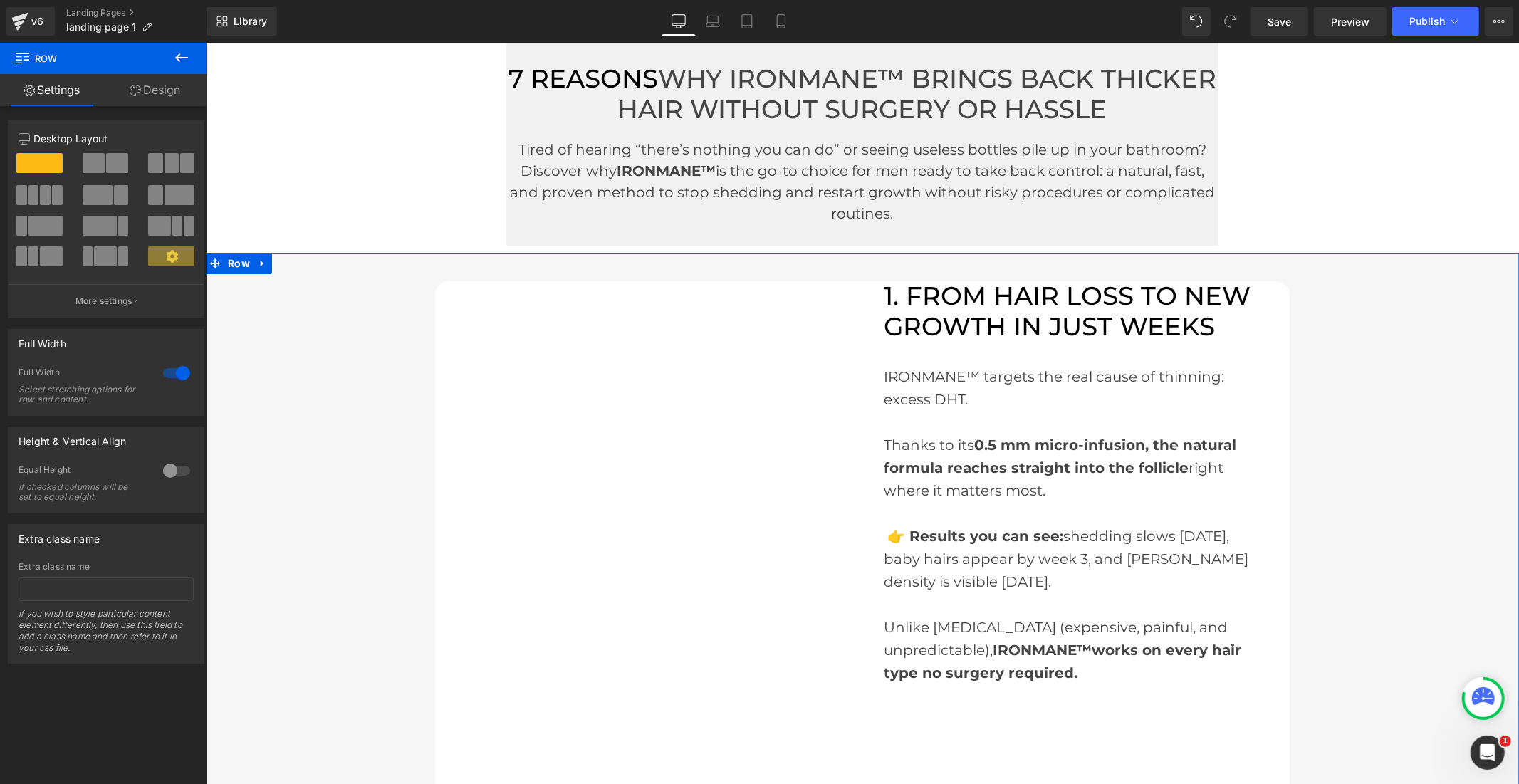
click at [167, 374] on div at bounding box center [176, 373] width 34 height 23
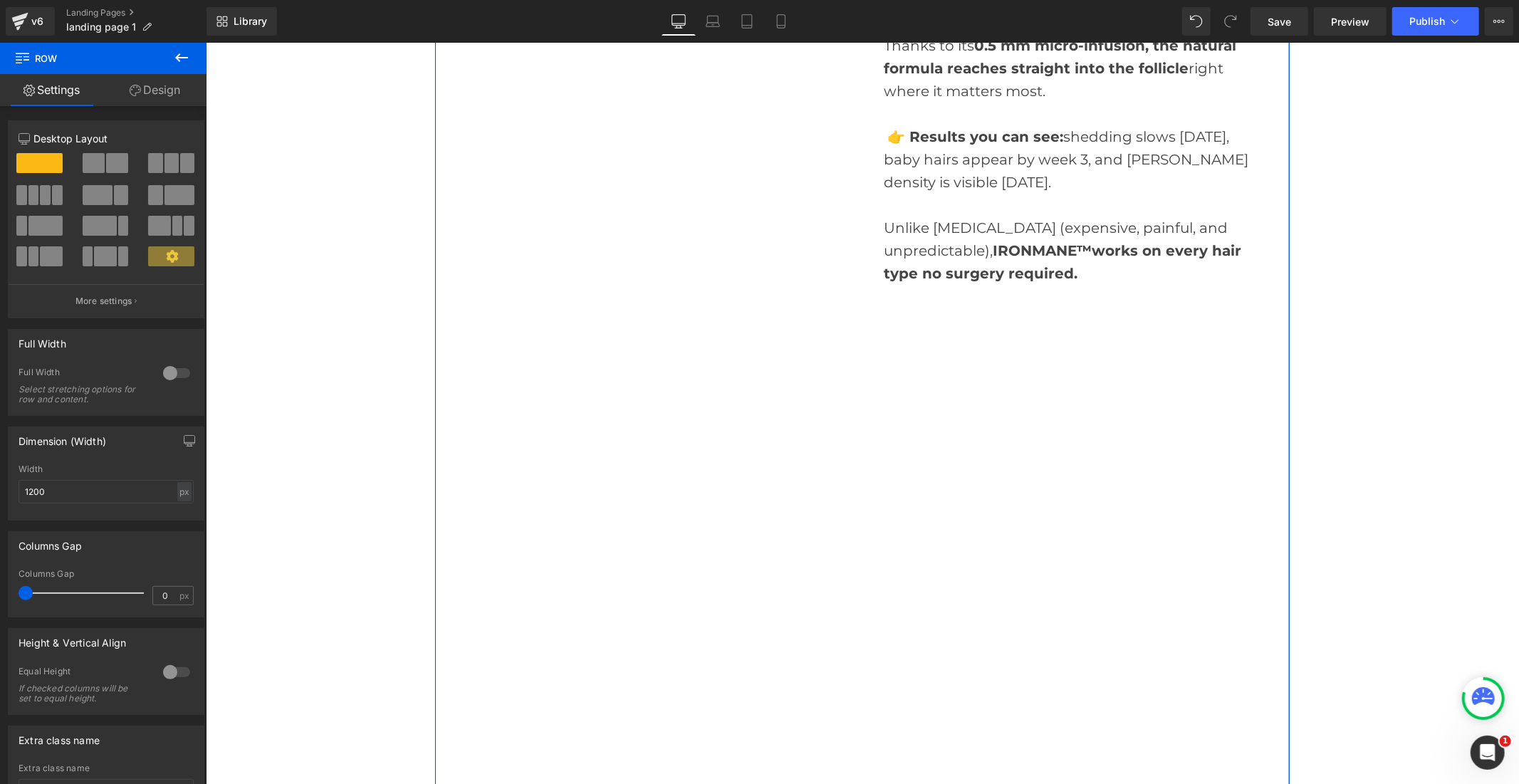
scroll to position [237, 0]
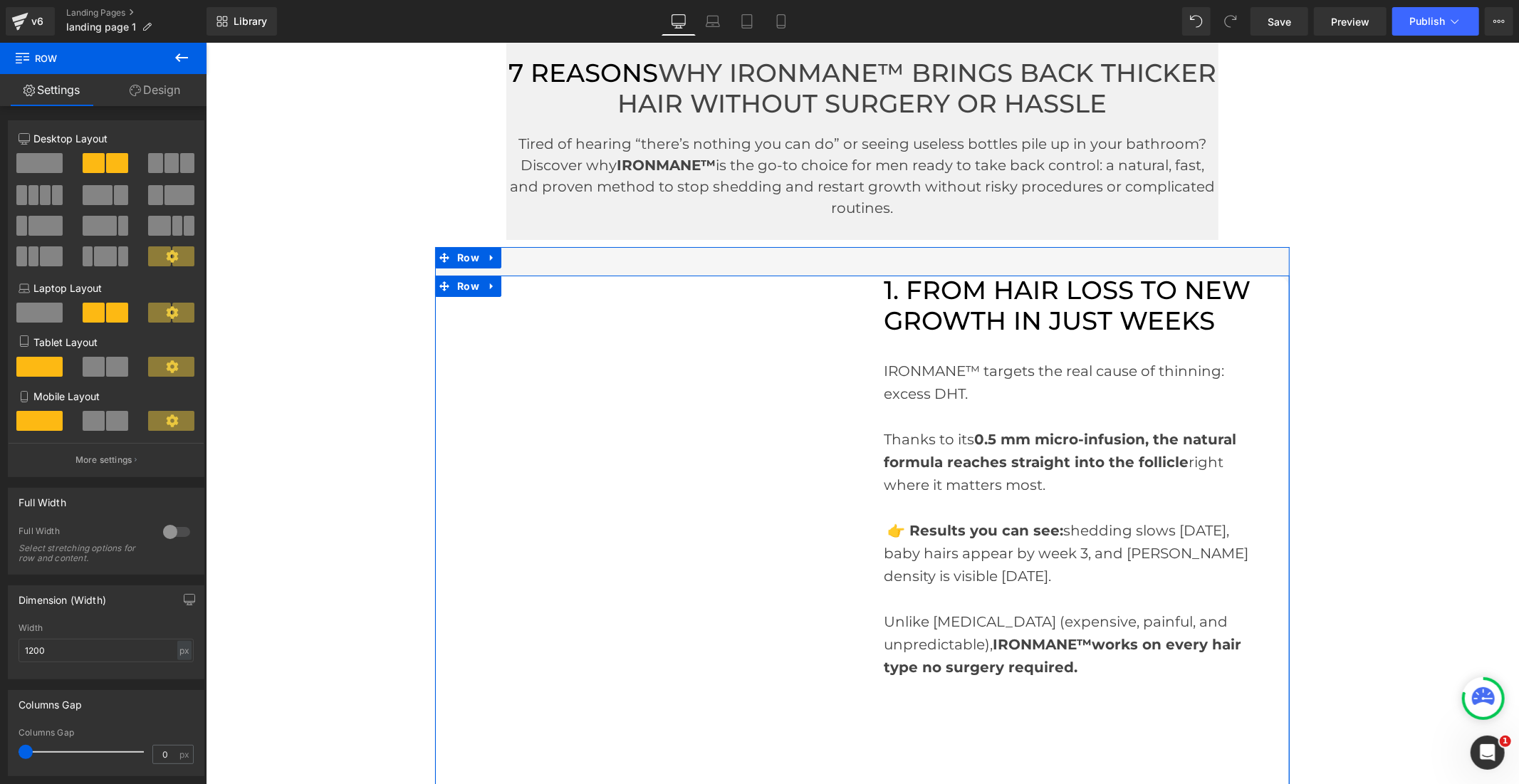
scroll to position [0, 0]
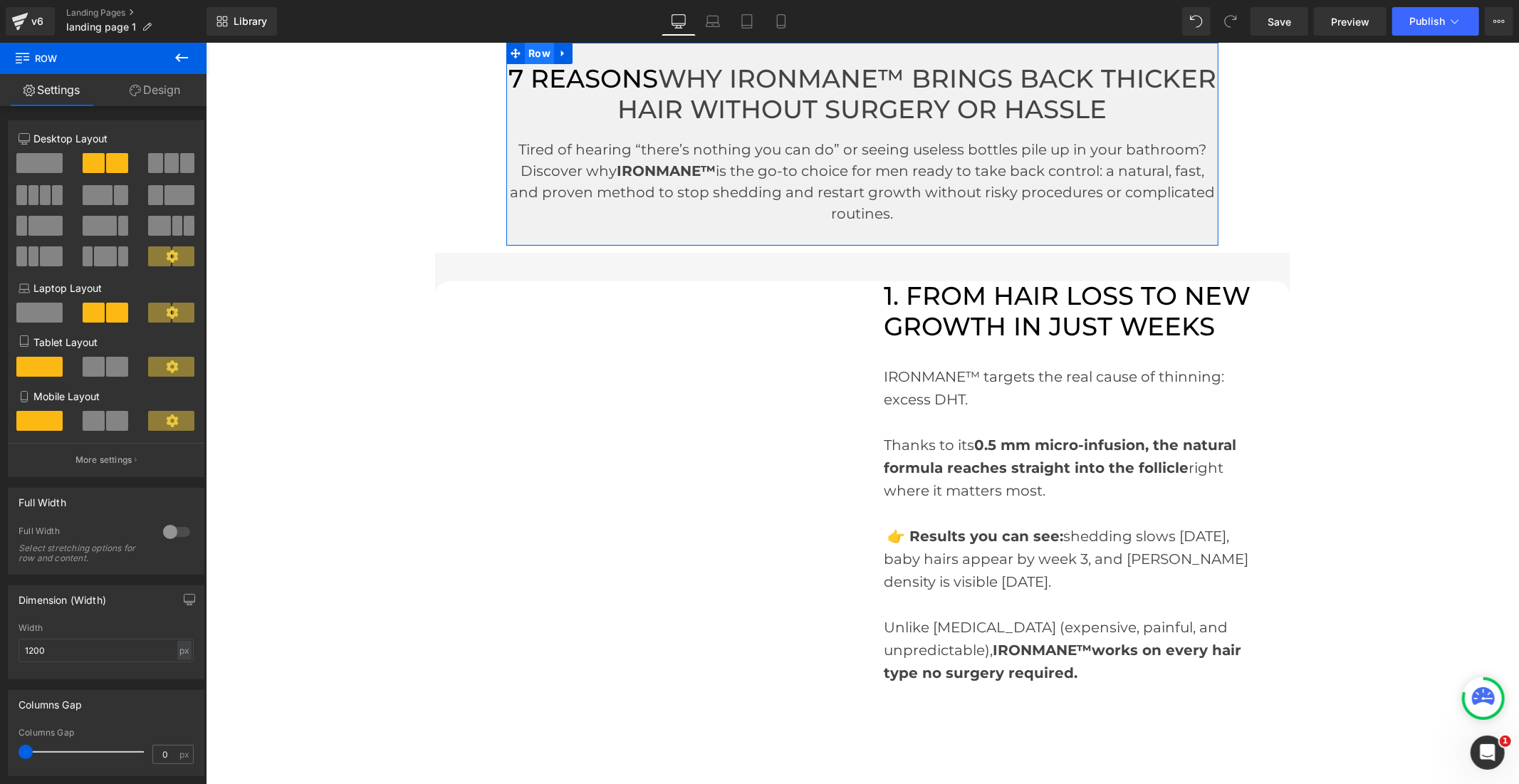
click at [526, 45] on span "Row" at bounding box center [538, 53] width 29 height 21
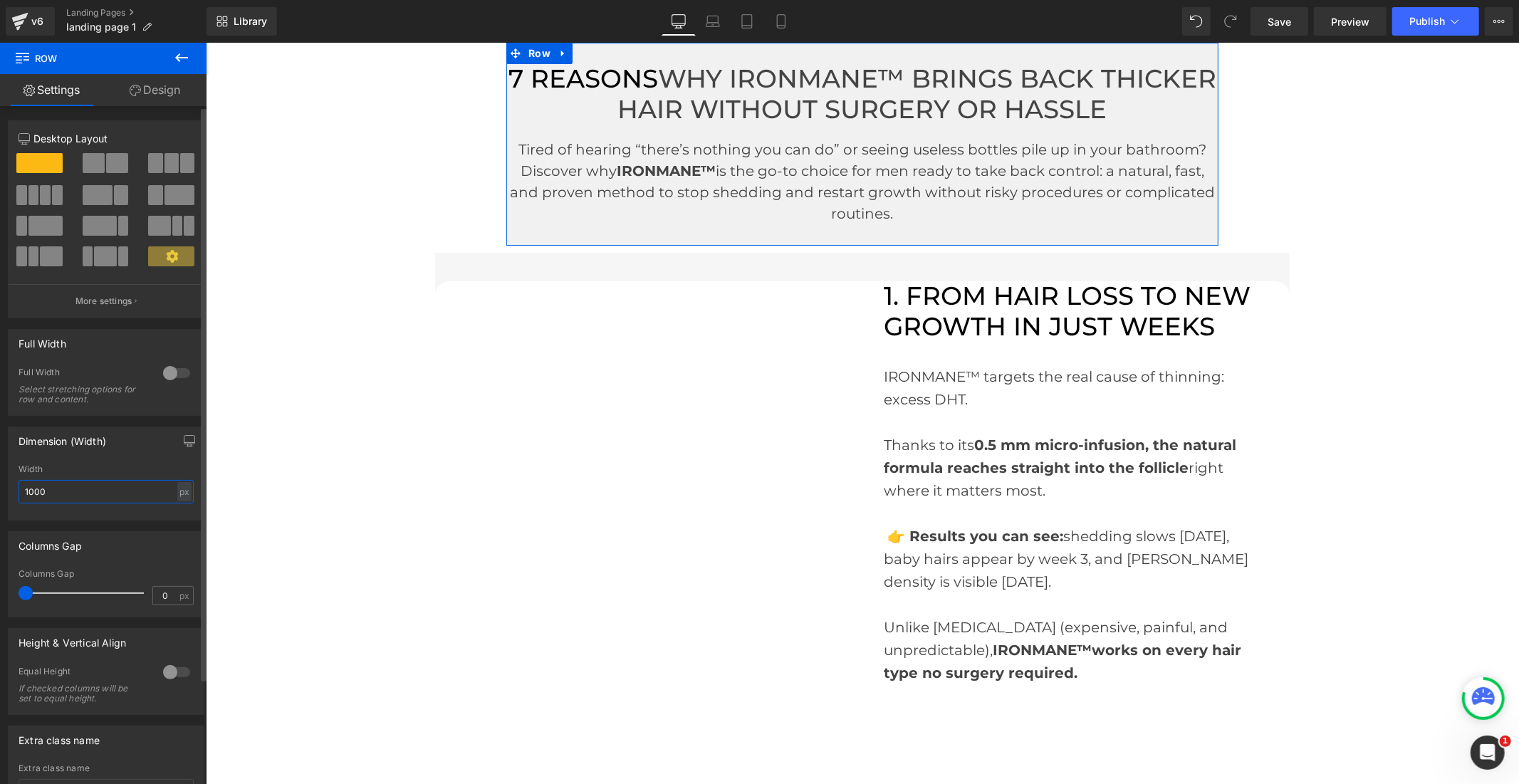
click at [35, 491] on input "1000" at bounding box center [106, 491] width 175 height 23
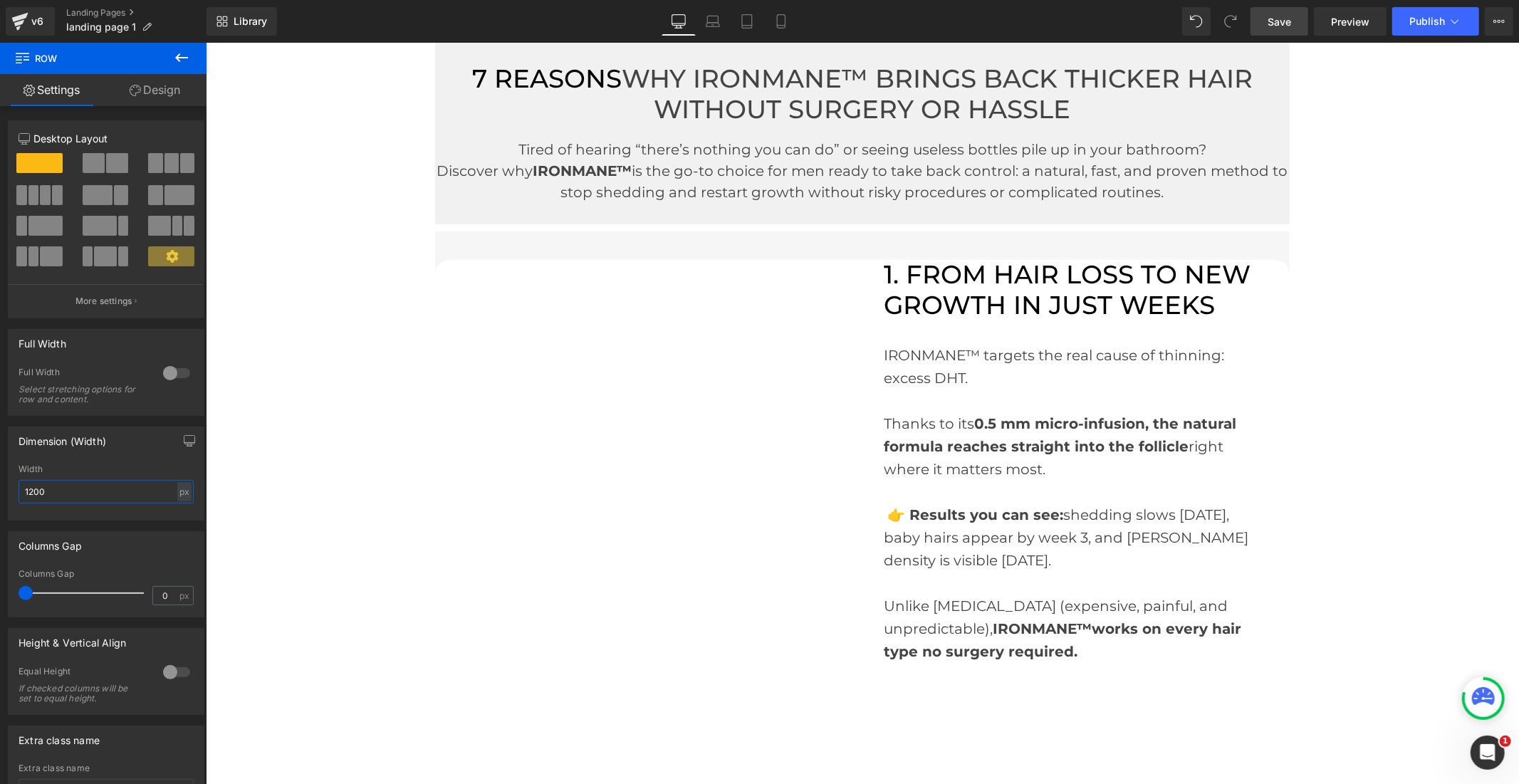
type input "1200"
click at [1289, 18] on span "Save" at bounding box center [1279, 22] width 23 height 15
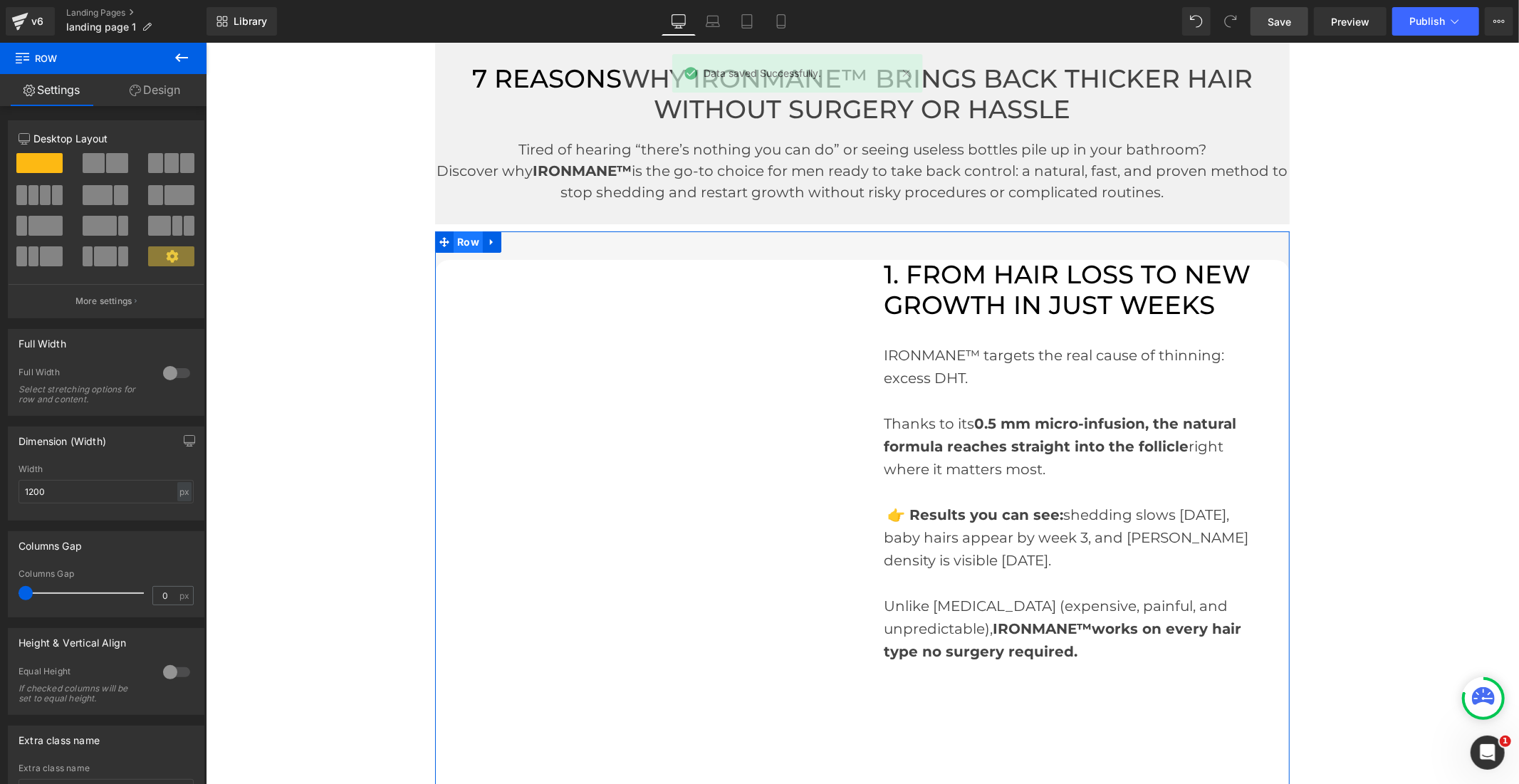
click at [455, 239] on span "Row" at bounding box center [467, 241] width 29 height 21
drag, startPoint x: 26, startPoint y: 592, endPoint x: 37, endPoint y: 580, distance: 16.3
click at [37, 580] on div at bounding box center [85, 593] width 119 height 29
type input "0"
drag, startPoint x: 32, startPoint y: 594, endPoint x: 0, endPoint y: 595, distance: 32.0
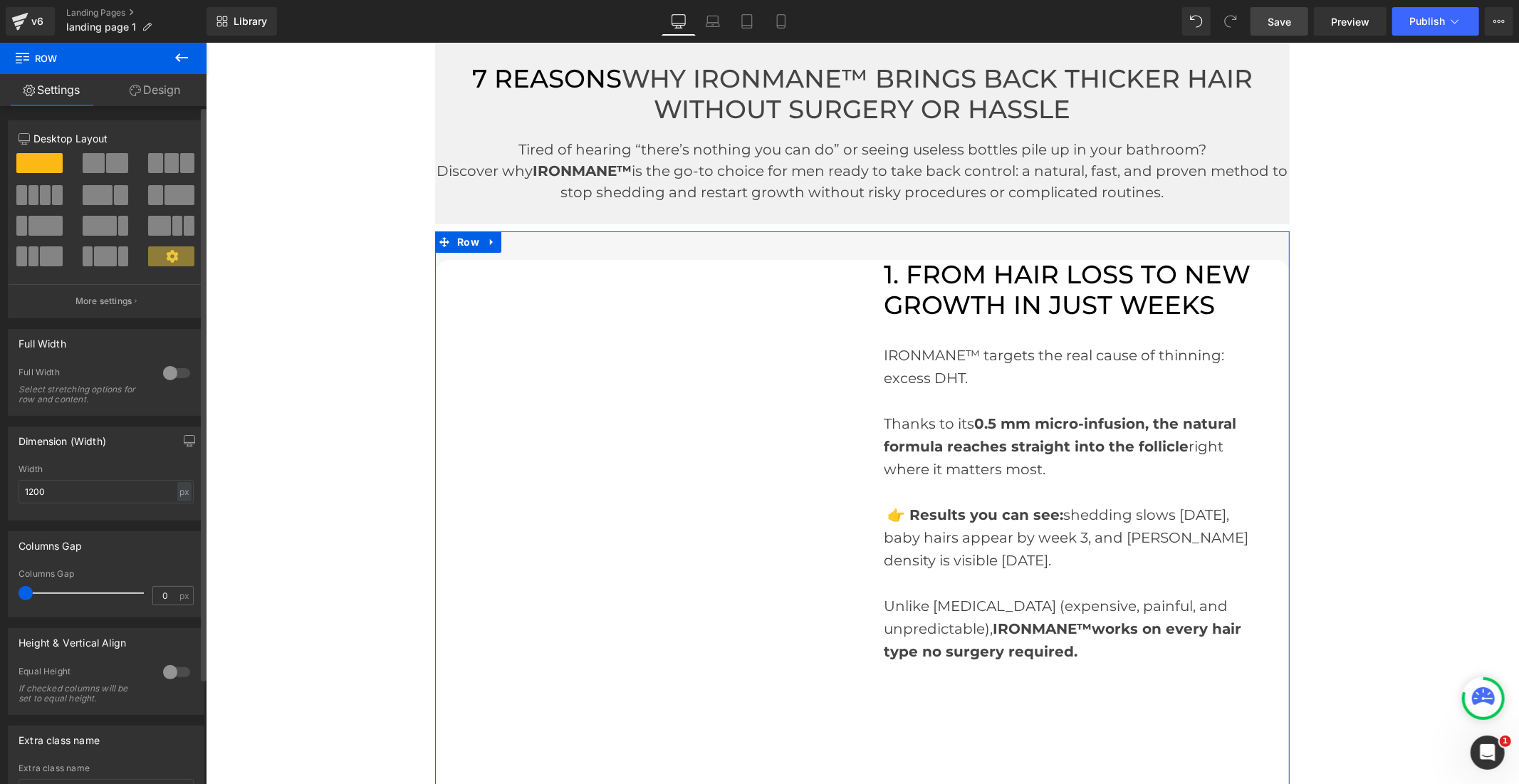
click at [0, 595] on div "Columns Gap 0px Columns Gap 0 px" at bounding box center [106, 569] width 213 height 97
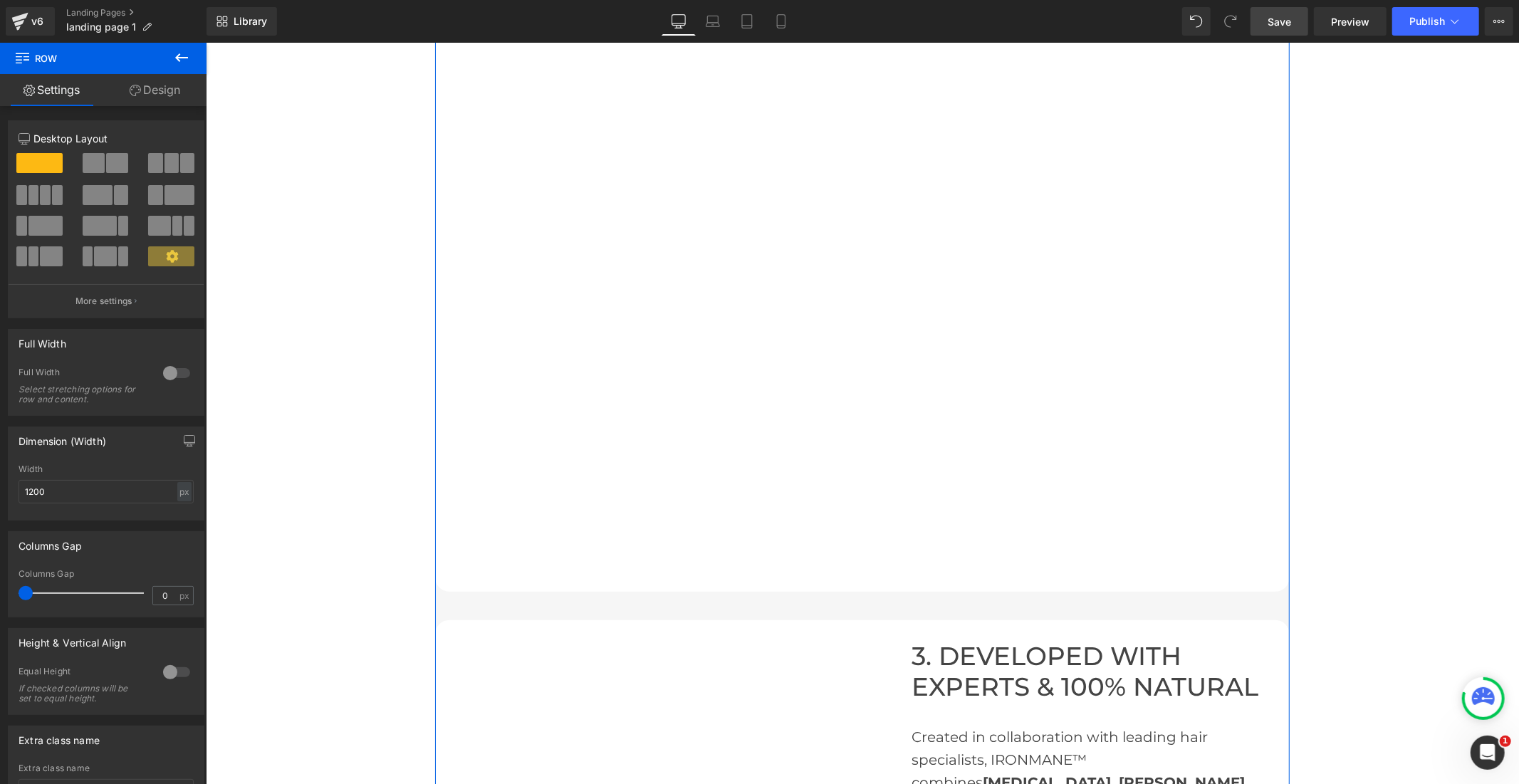
scroll to position [4982, 0]
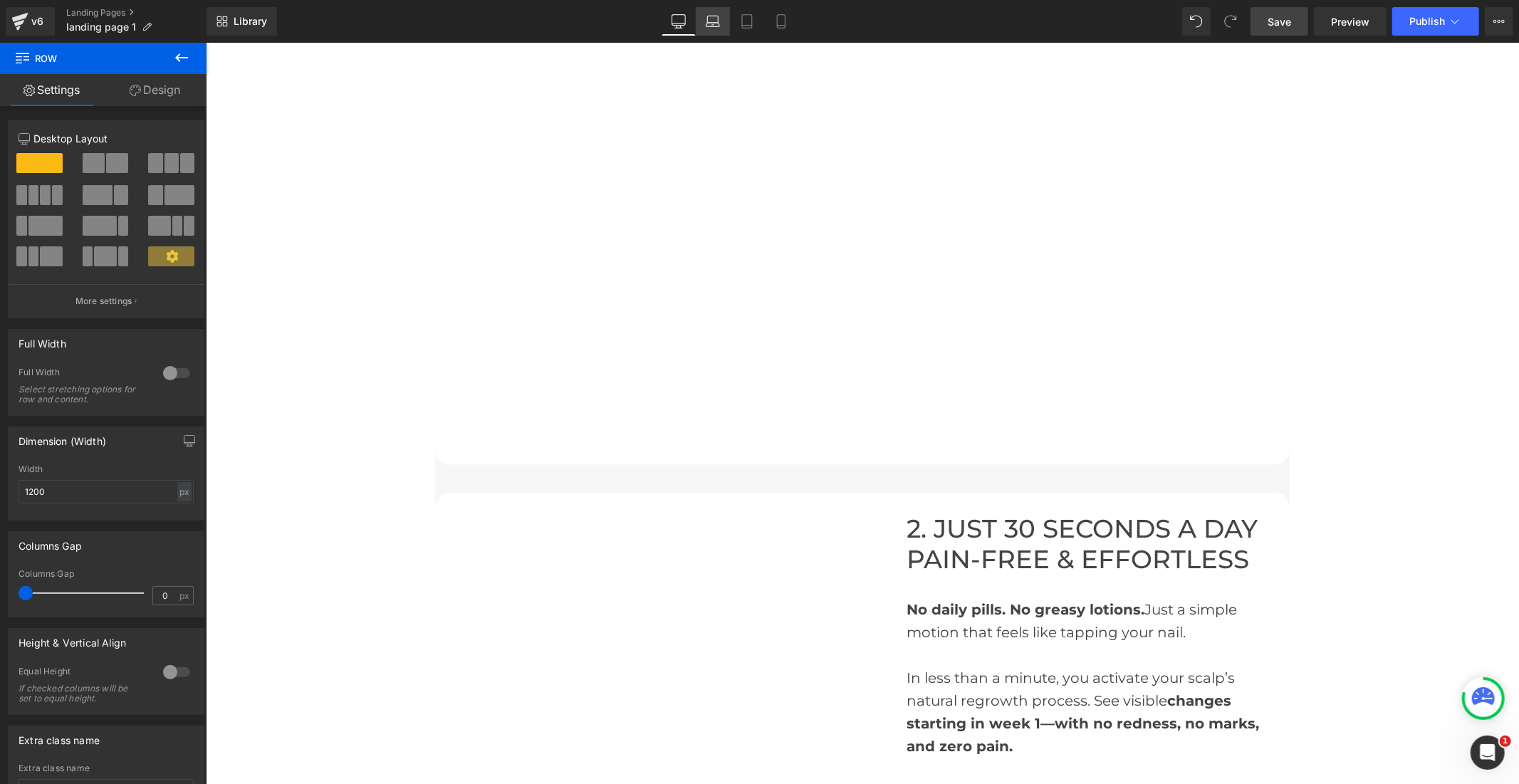
click at [708, 22] on icon at bounding box center [713, 21] width 14 height 14
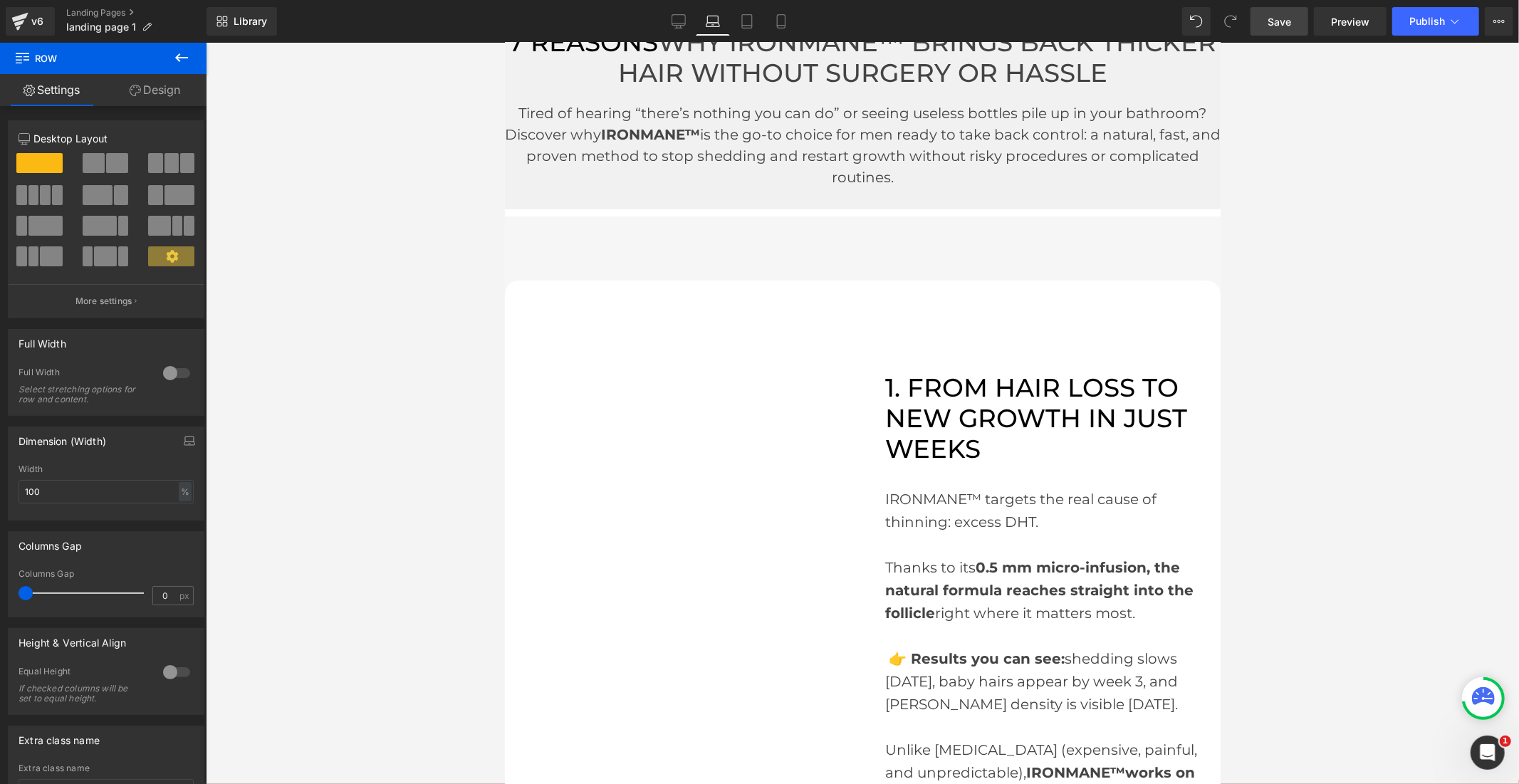
scroll to position [0, 0]
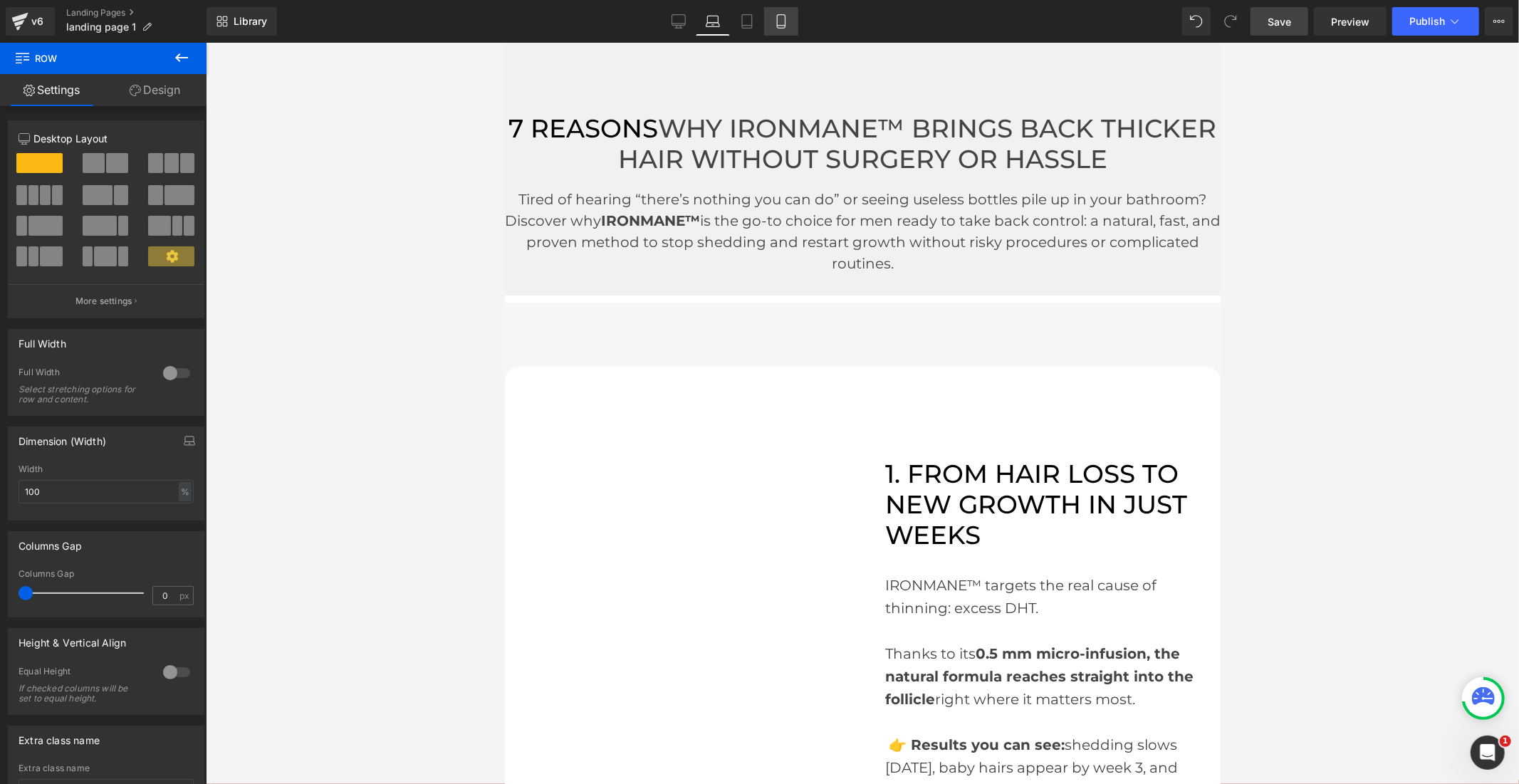
click at [771, 21] on link "Mobile" at bounding box center [781, 21] width 34 height 29
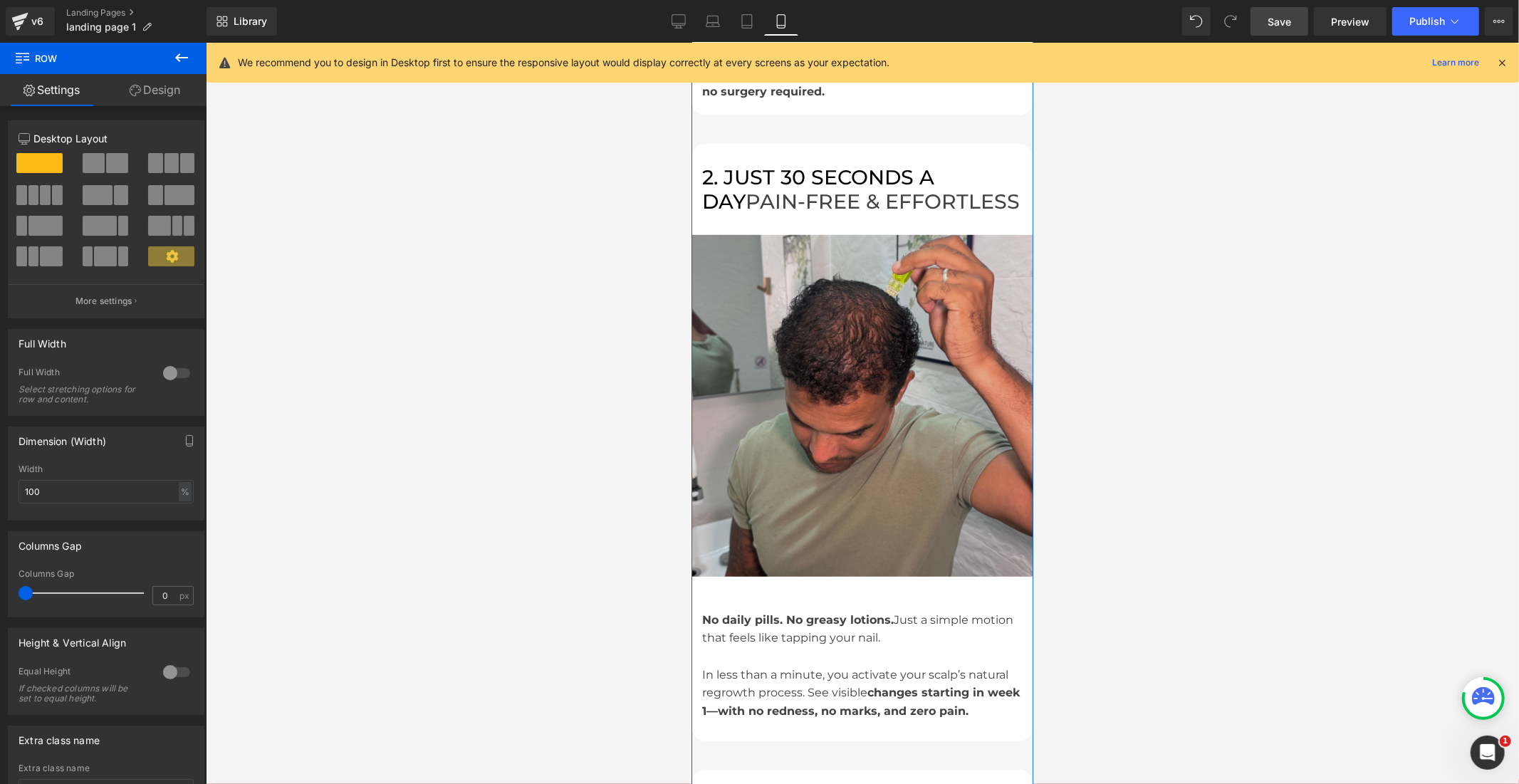
scroll to position [647, 0]
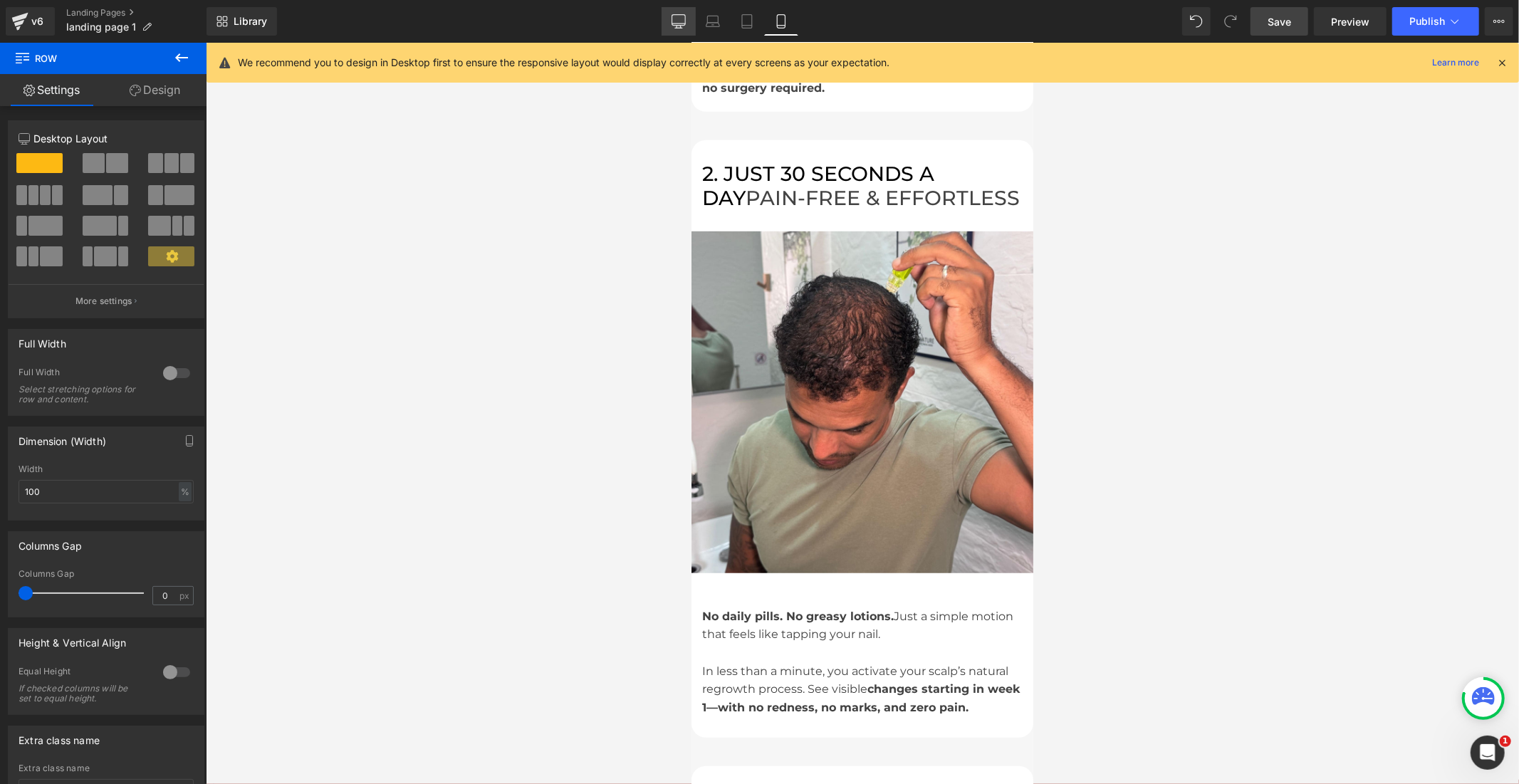
click at [681, 12] on link "Desktop" at bounding box center [678, 21] width 34 height 29
type input "1200"
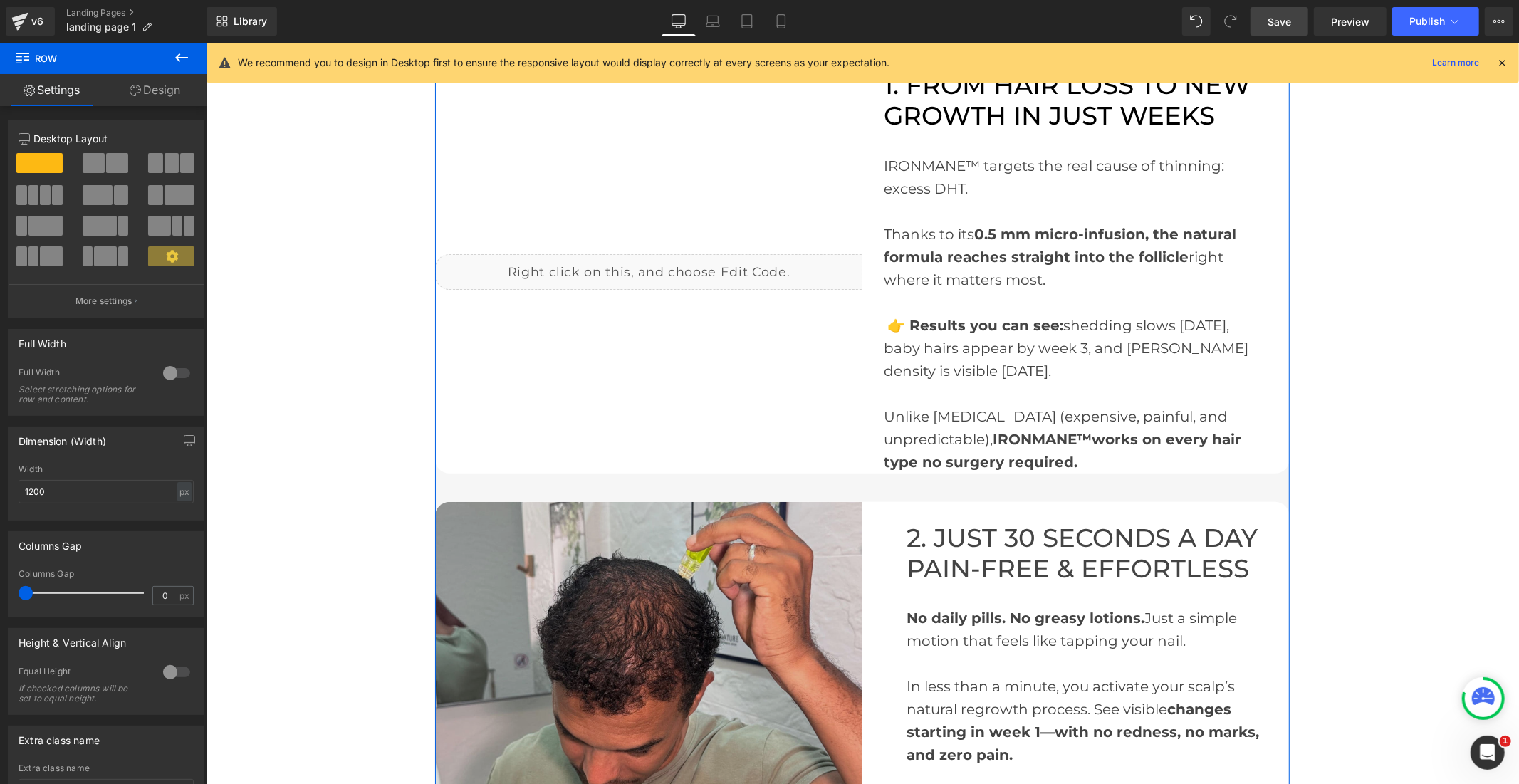
scroll to position [0, 0]
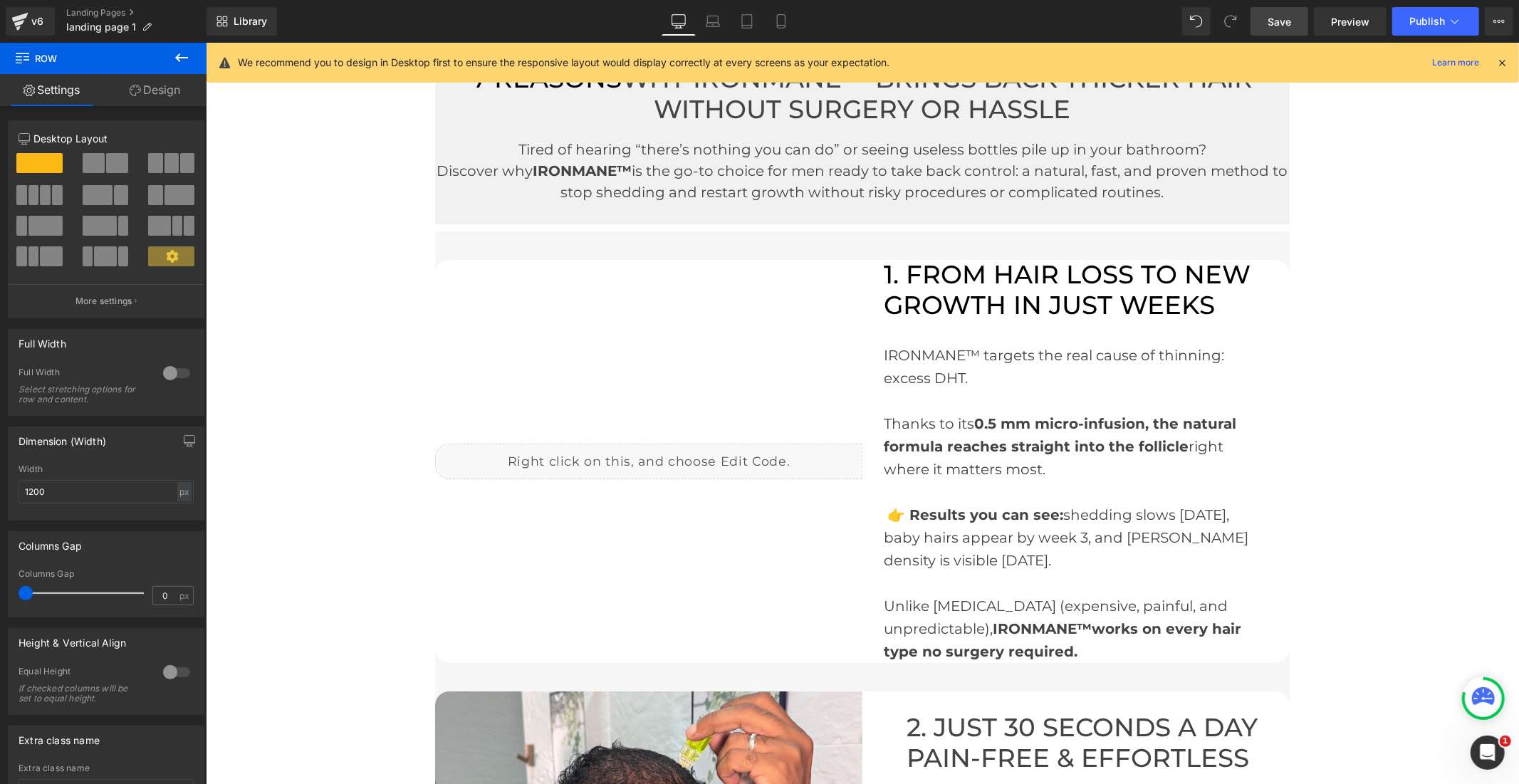
click at [1294, 24] on link "Save" at bounding box center [1280, 21] width 57 height 29
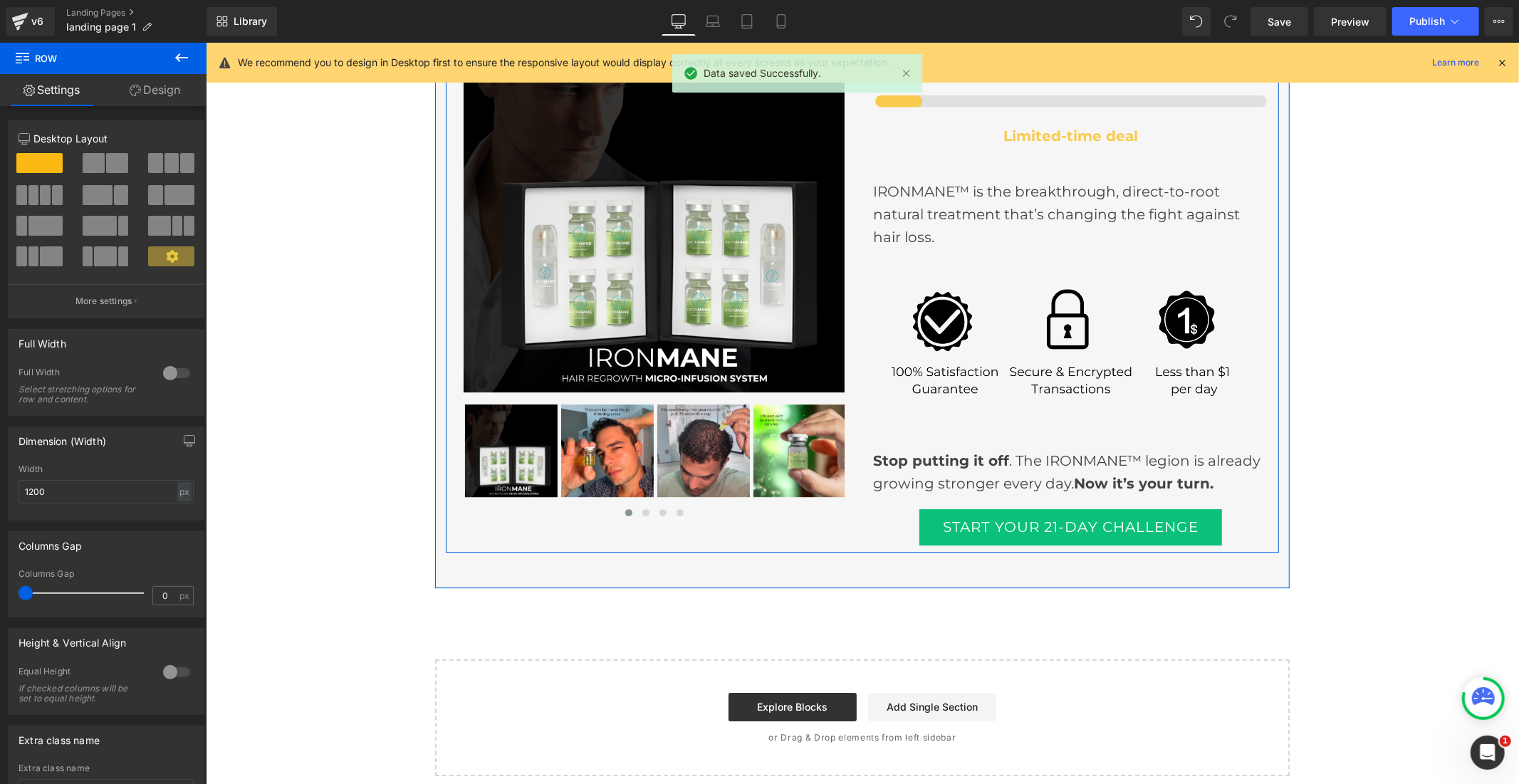
scroll to position [3525, 0]
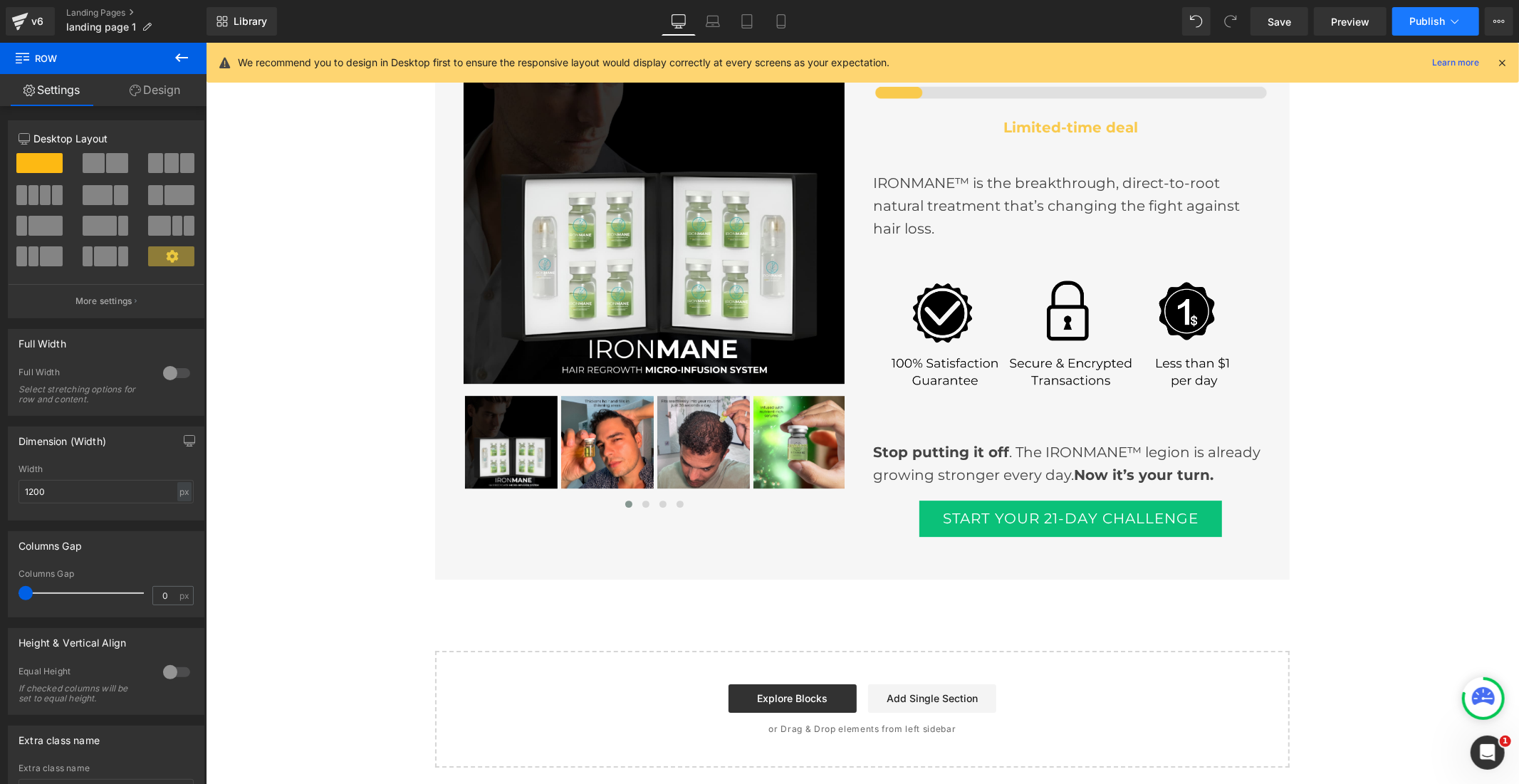
click at [1413, 17] on span "Publish" at bounding box center [1427, 21] width 35 height 11
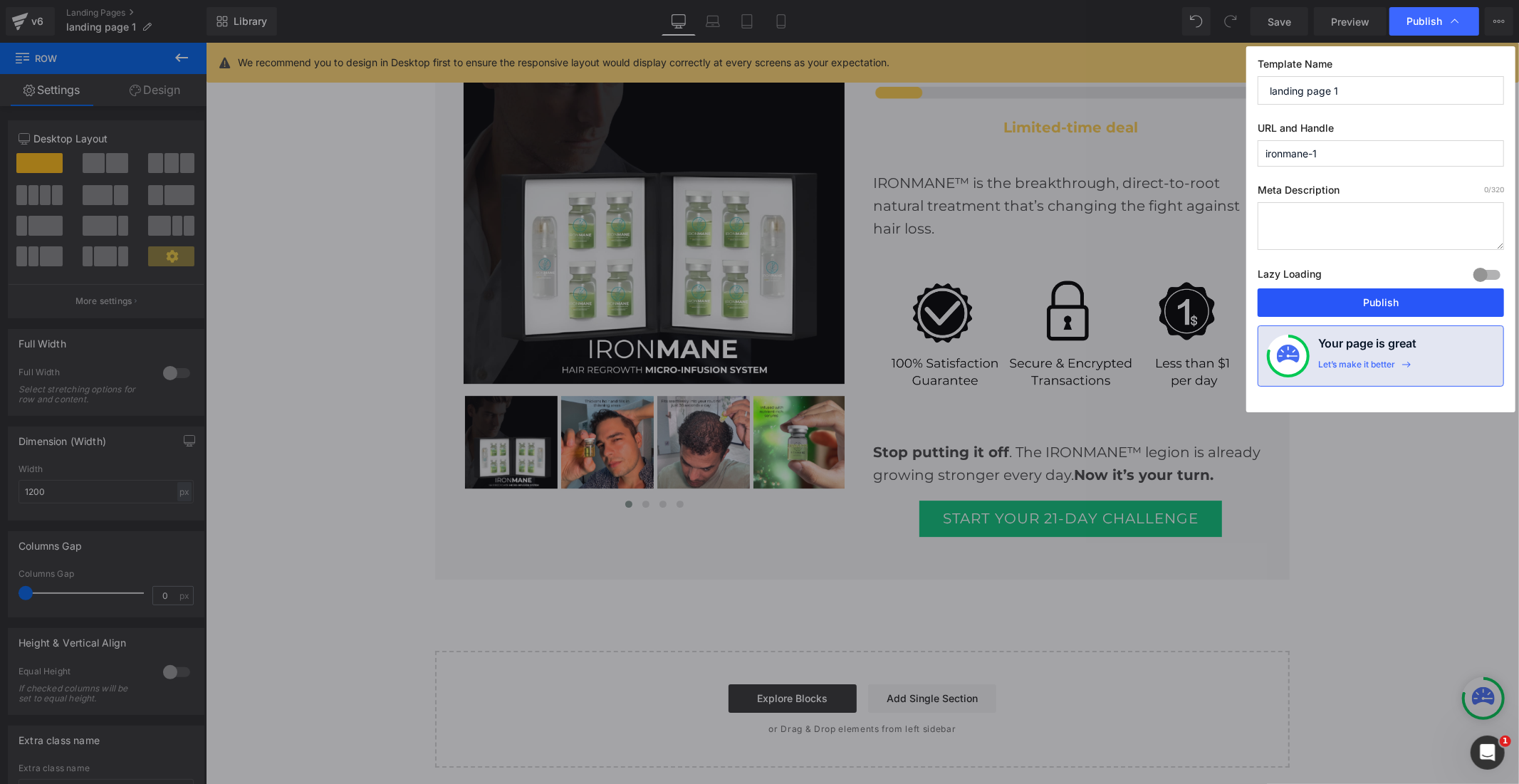
click at [1349, 296] on button "Publish" at bounding box center [1381, 303] width 246 height 29
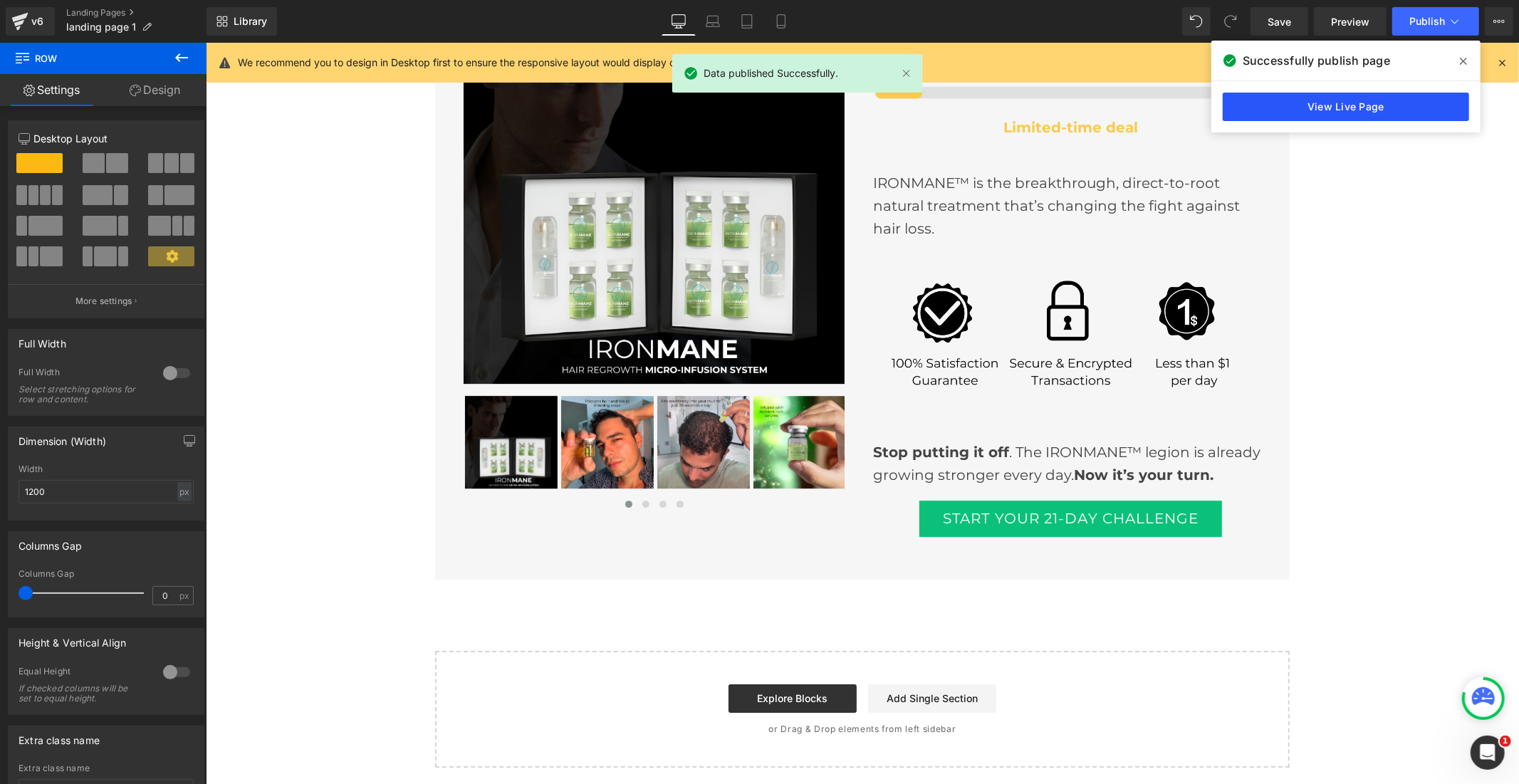
click at [1328, 94] on link "View Live Page" at bounding box center [1346, 107] width 246 height 29
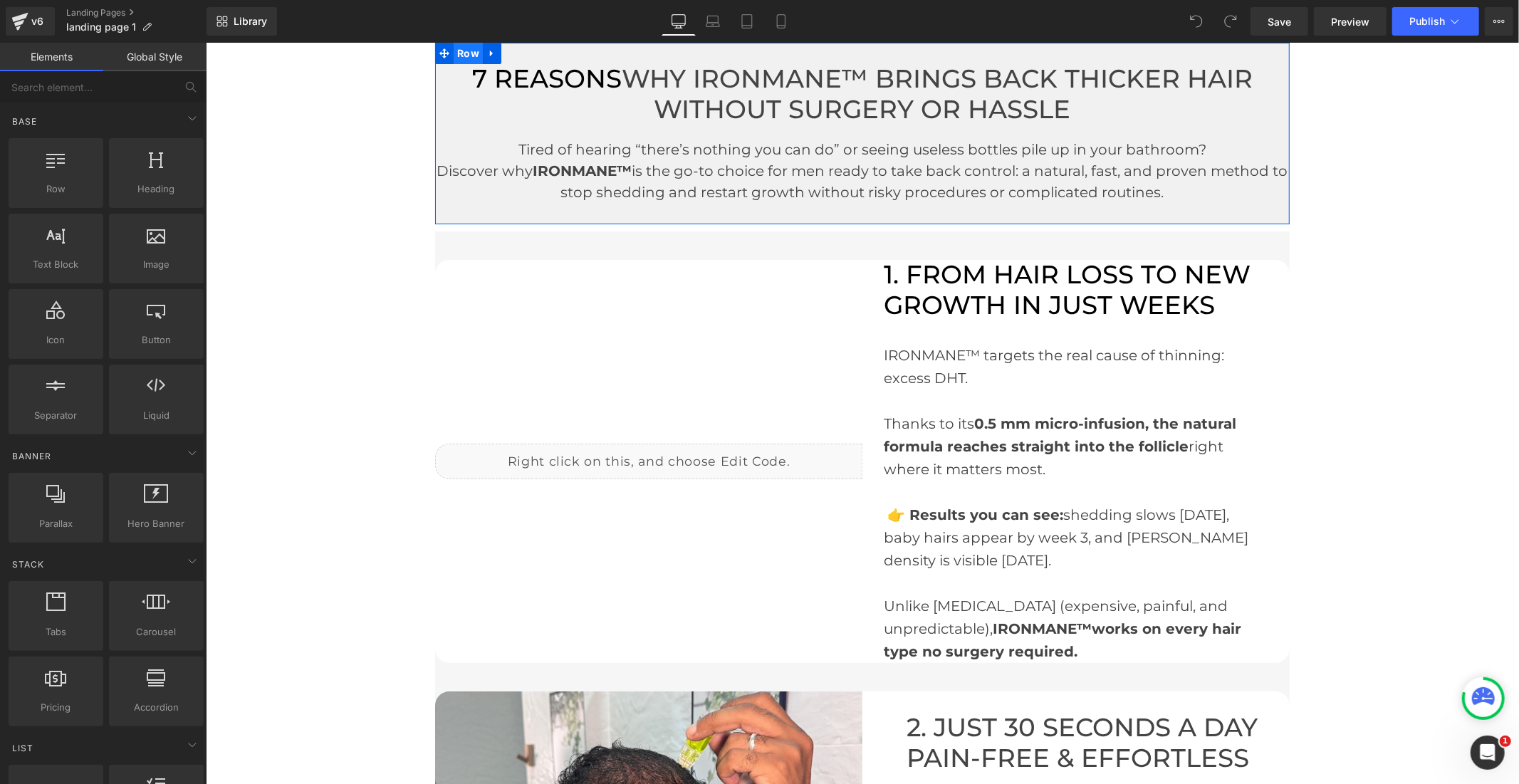
click at [457, 52] on span "Row" at bounding box center [467, 53] width 29 height 21
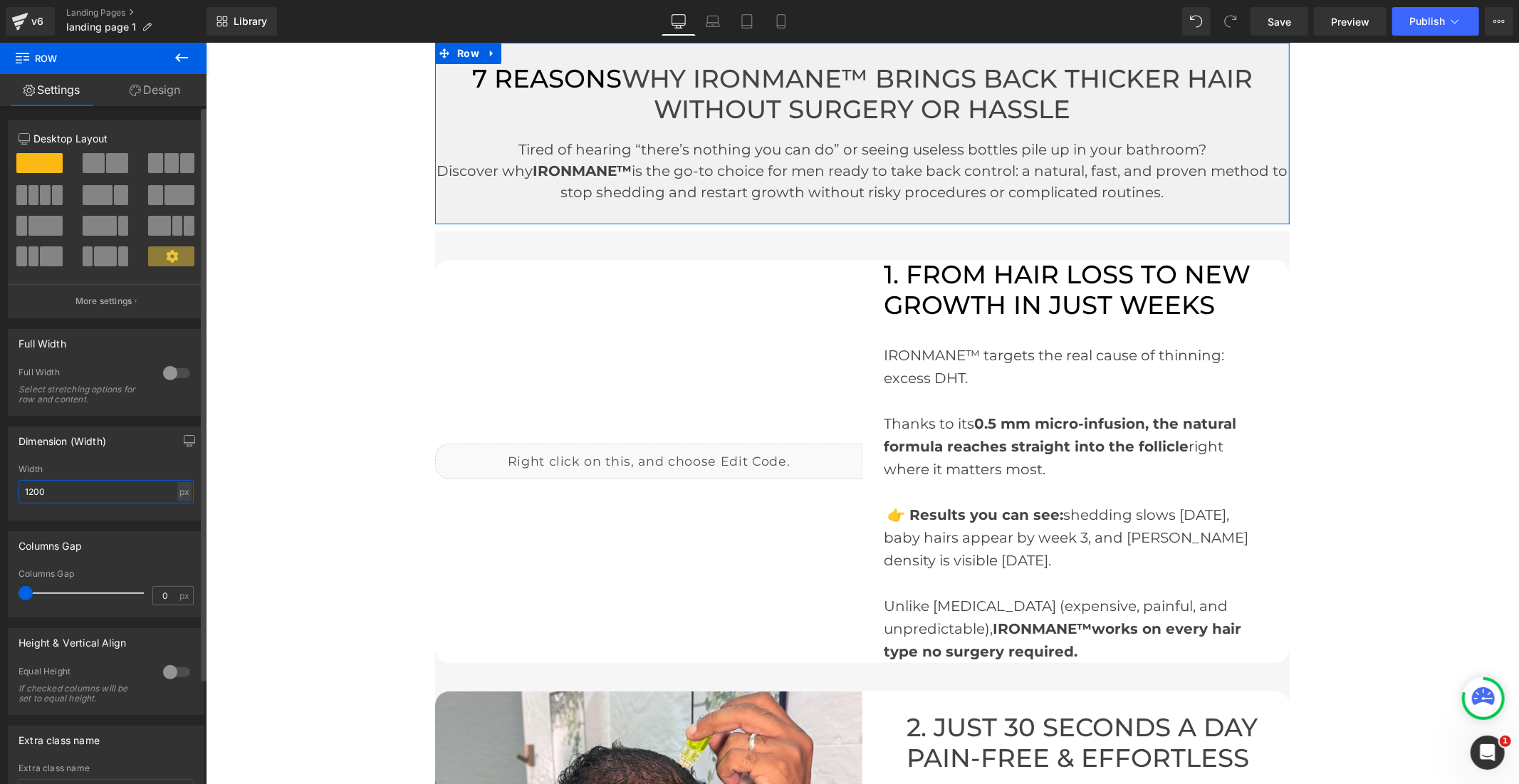
click at [32, 493] on input "1200" at bounding box center [106, 491] width 175 height 23
type input "1000"
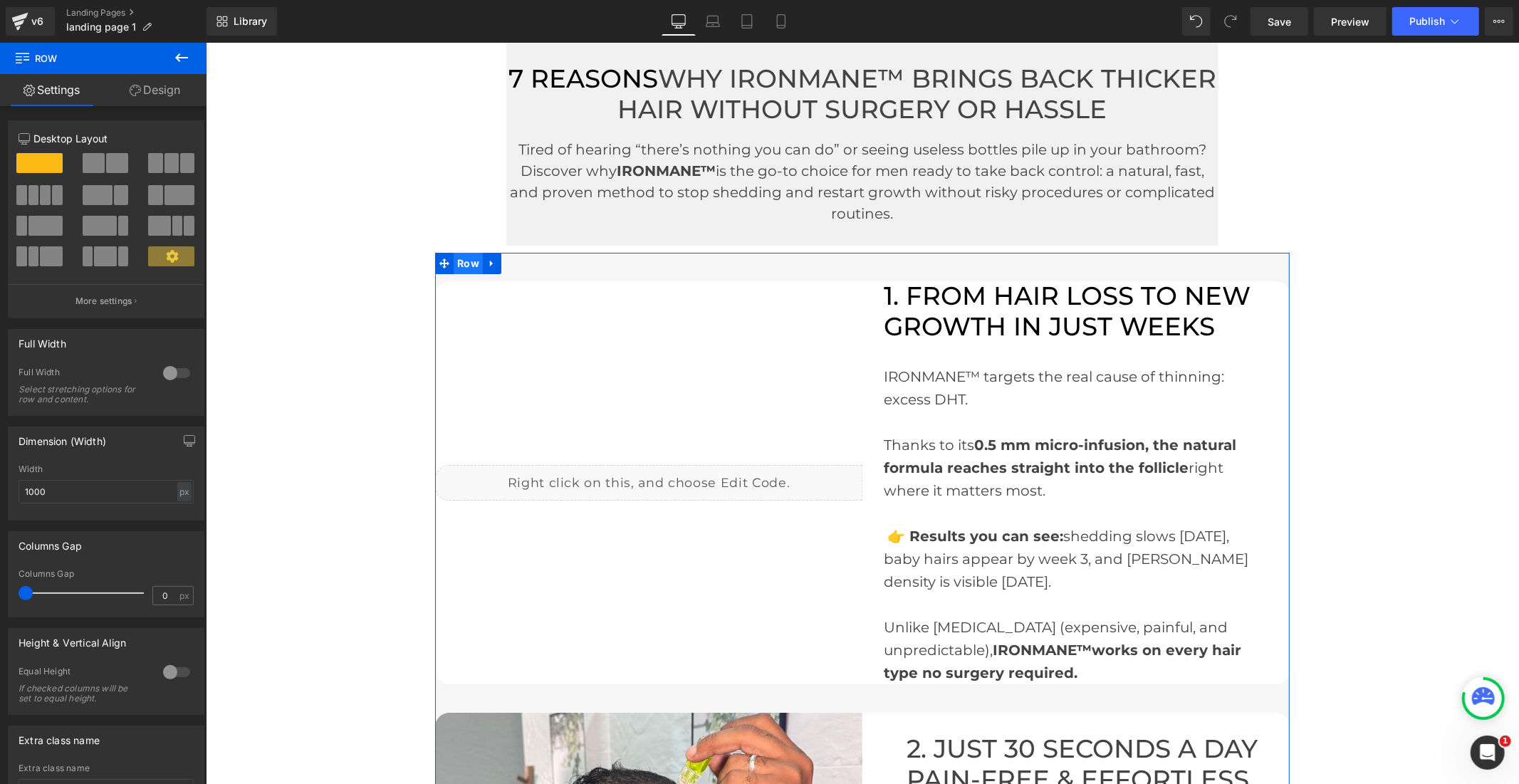
click at [457, 258] on span "Row" at bounding box center [467, 263] width 29 height 21
click at [36, 495] on input "1200" at bounding box center [106, 491] width 175 height 23
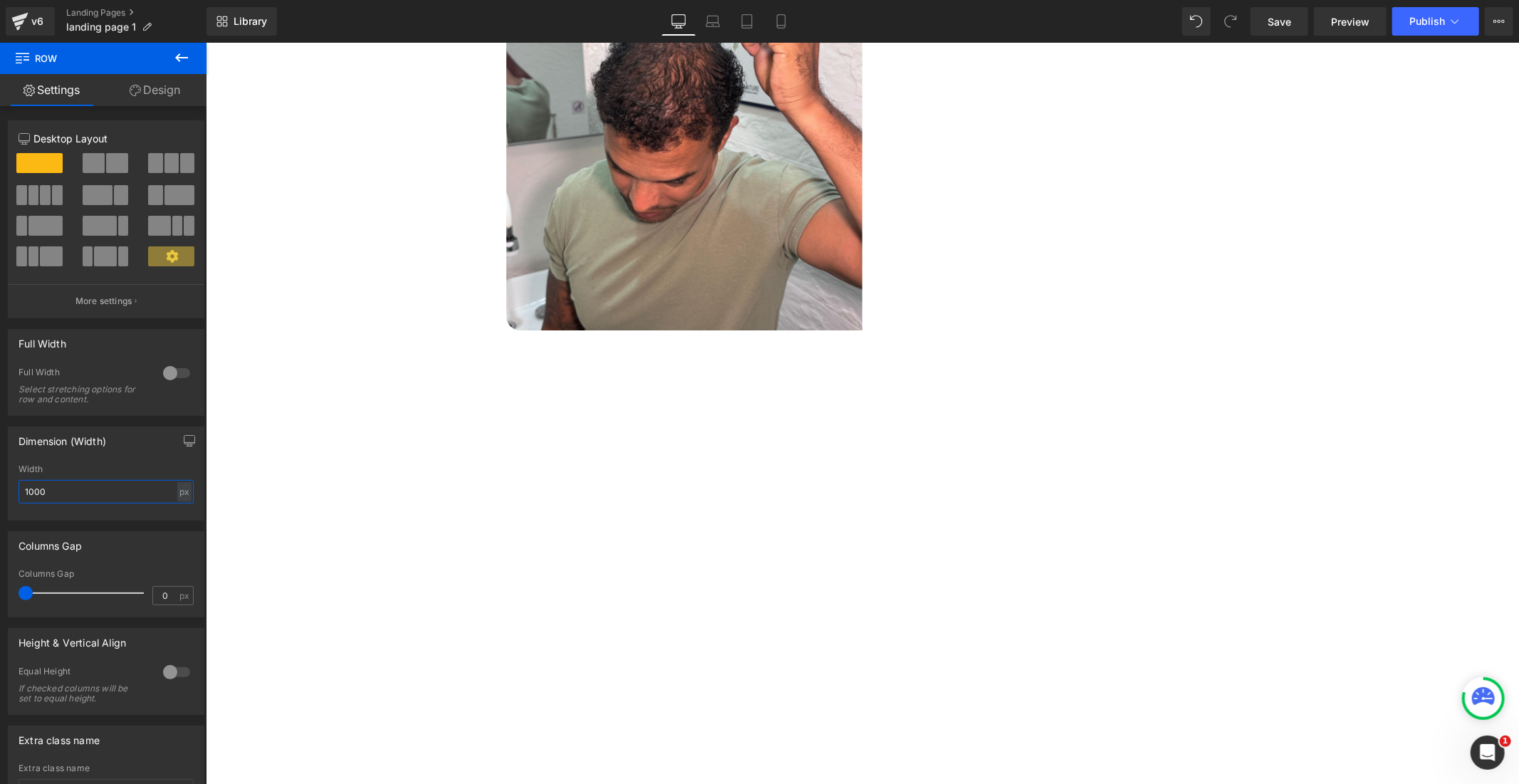
scroll to position [4112, 0]
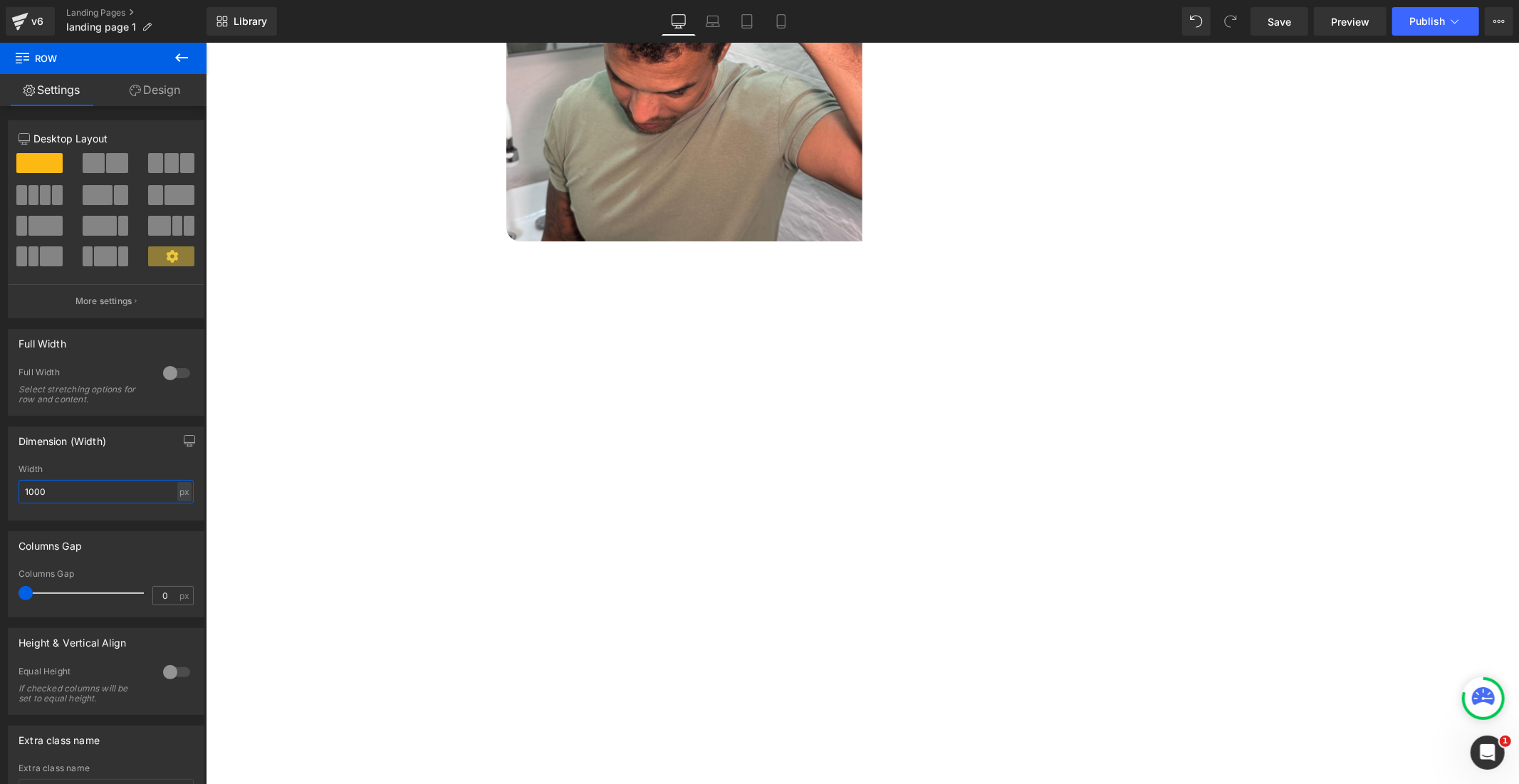
type input "1000"
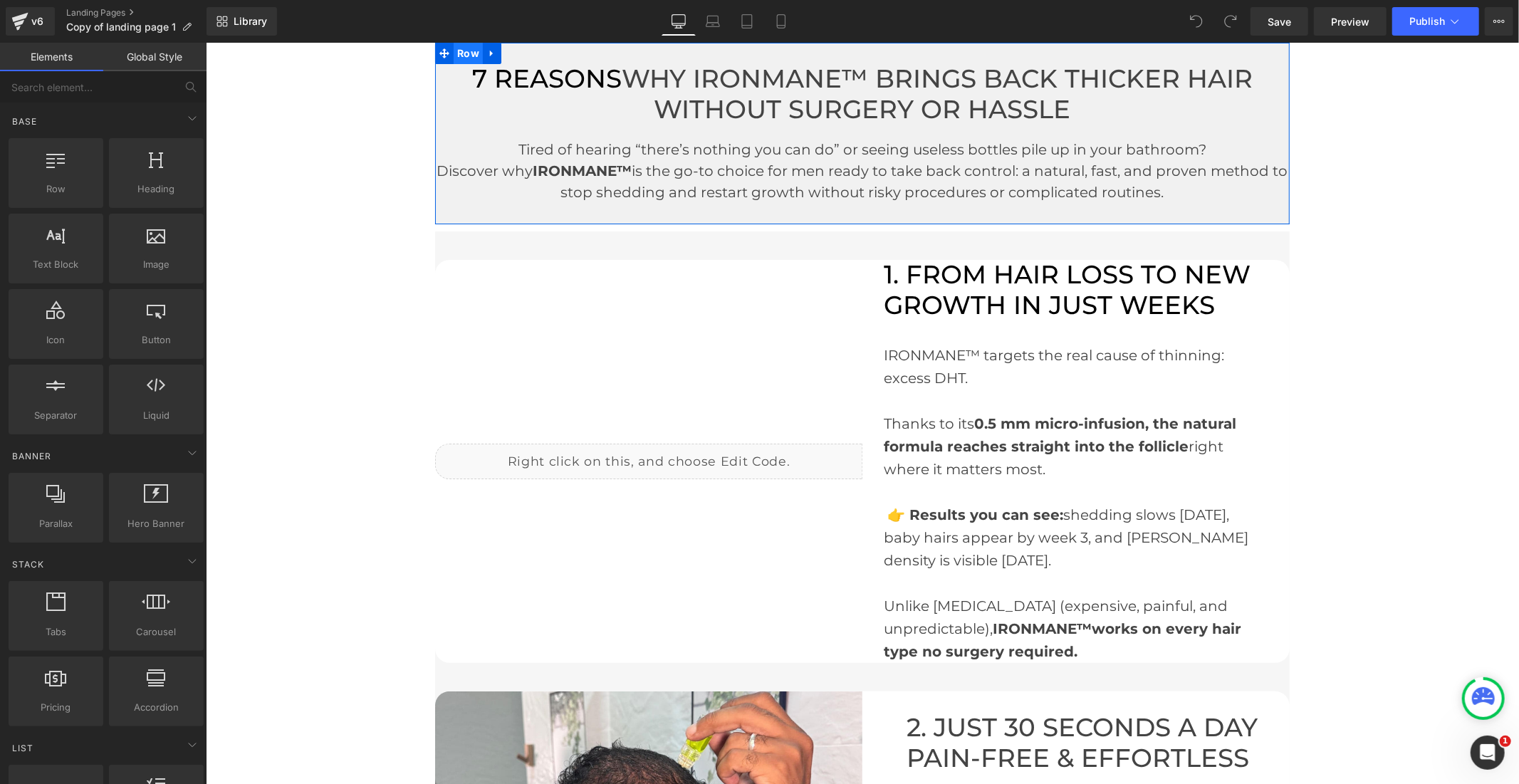
click at [459, 57] on span "Row" at bounding box center [467, 53] width 29 height 21
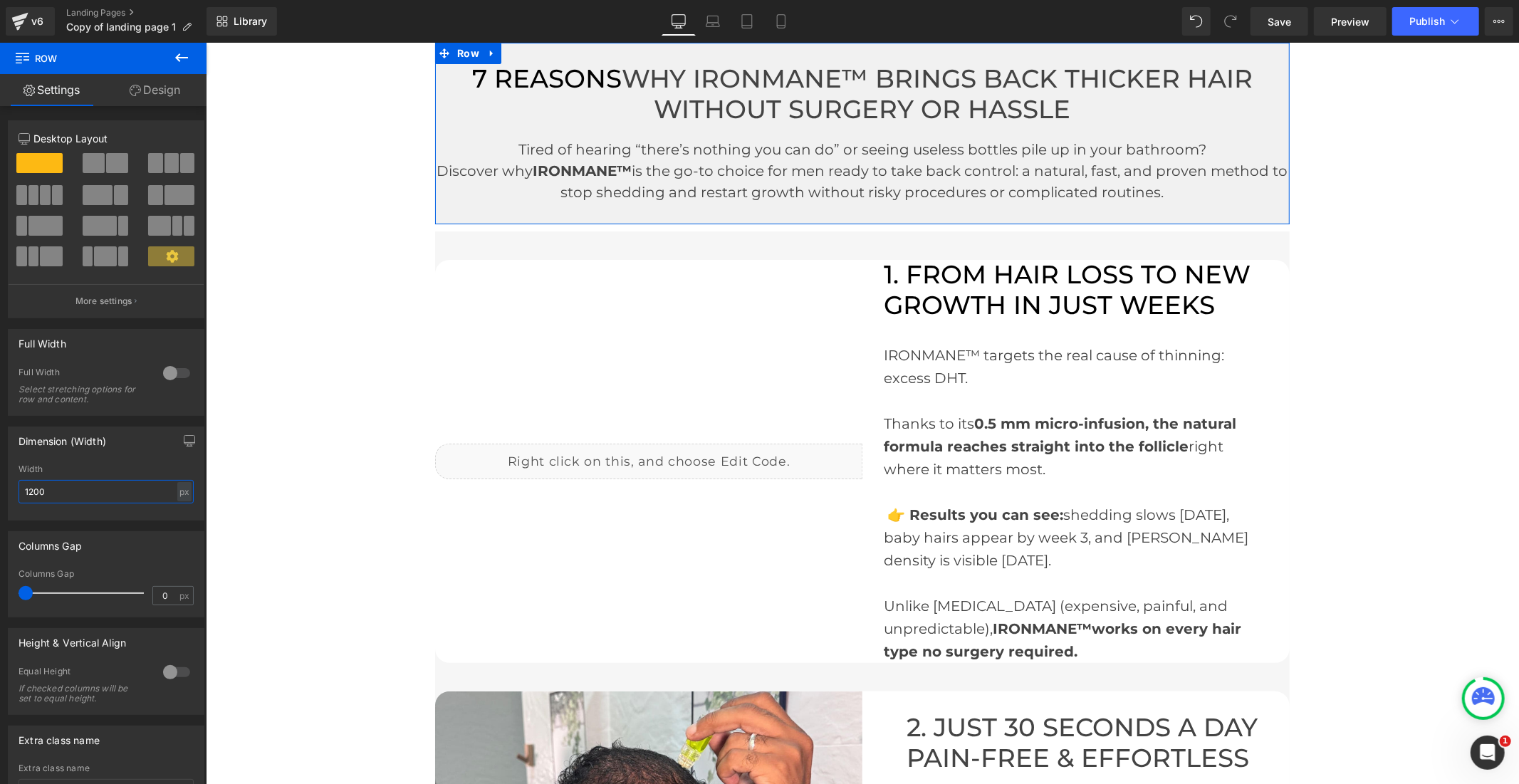
click at [31, 494] on input "1200" at bounding box center [106, 491] width 175 height 23
type input "1000"
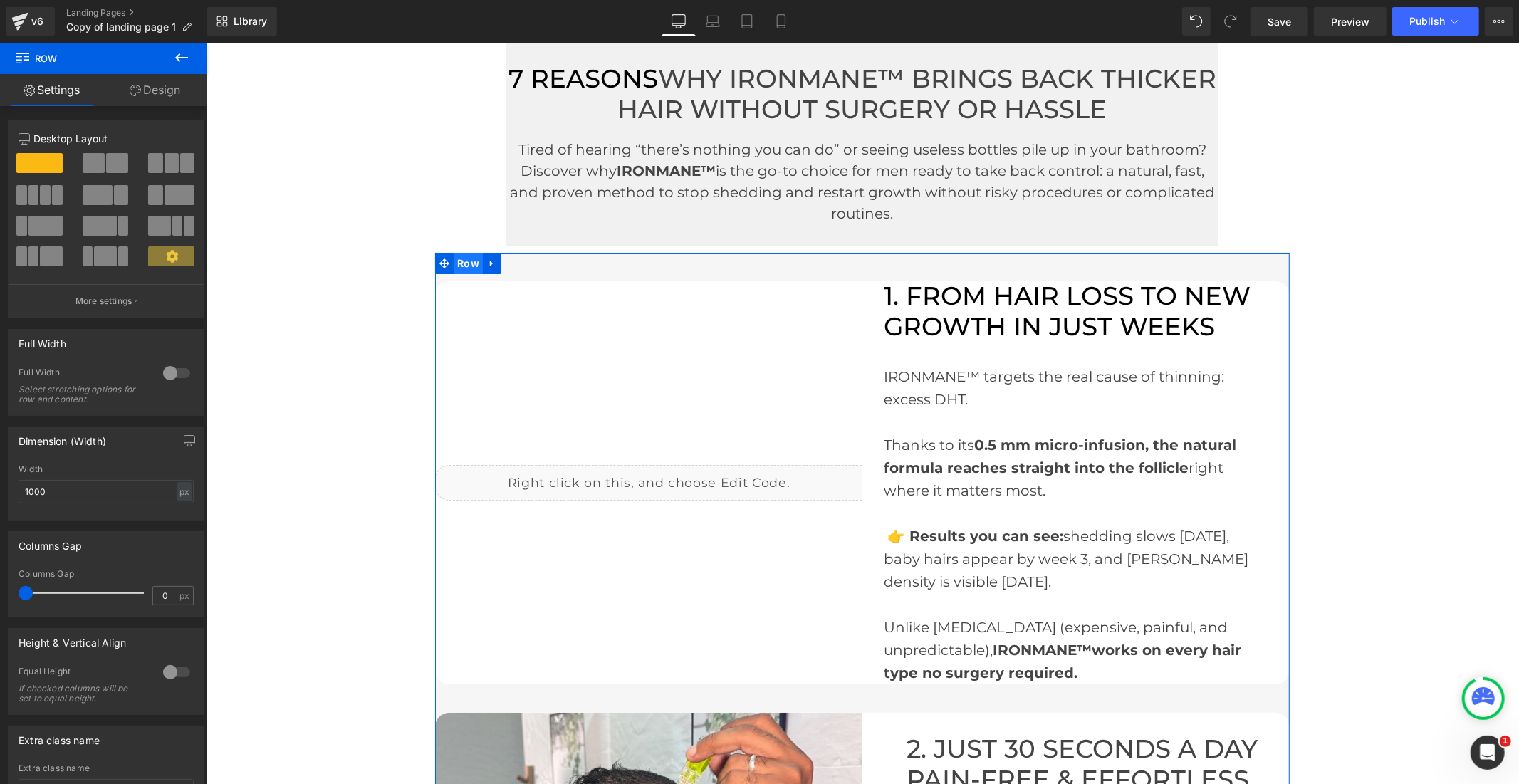
click at [470, 260] on span "Row" at bounding box center [467, 263] width 29 height 21
click at [34, 490] on input "1200" at bounding box center [106, 491] width 175 height 23
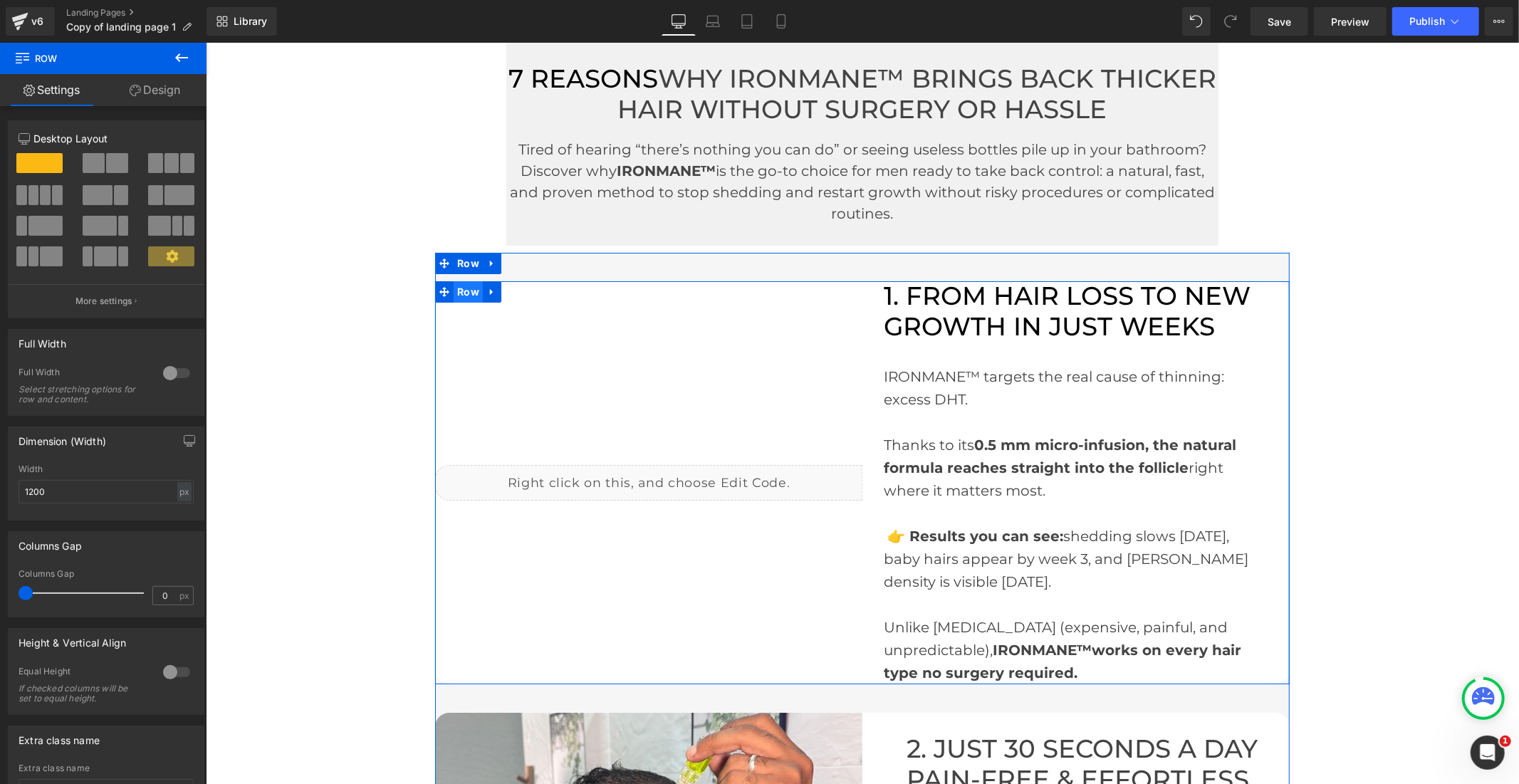
click at [466, 293] on span "Row" at bounding box center [467, 291] width 29 height 21
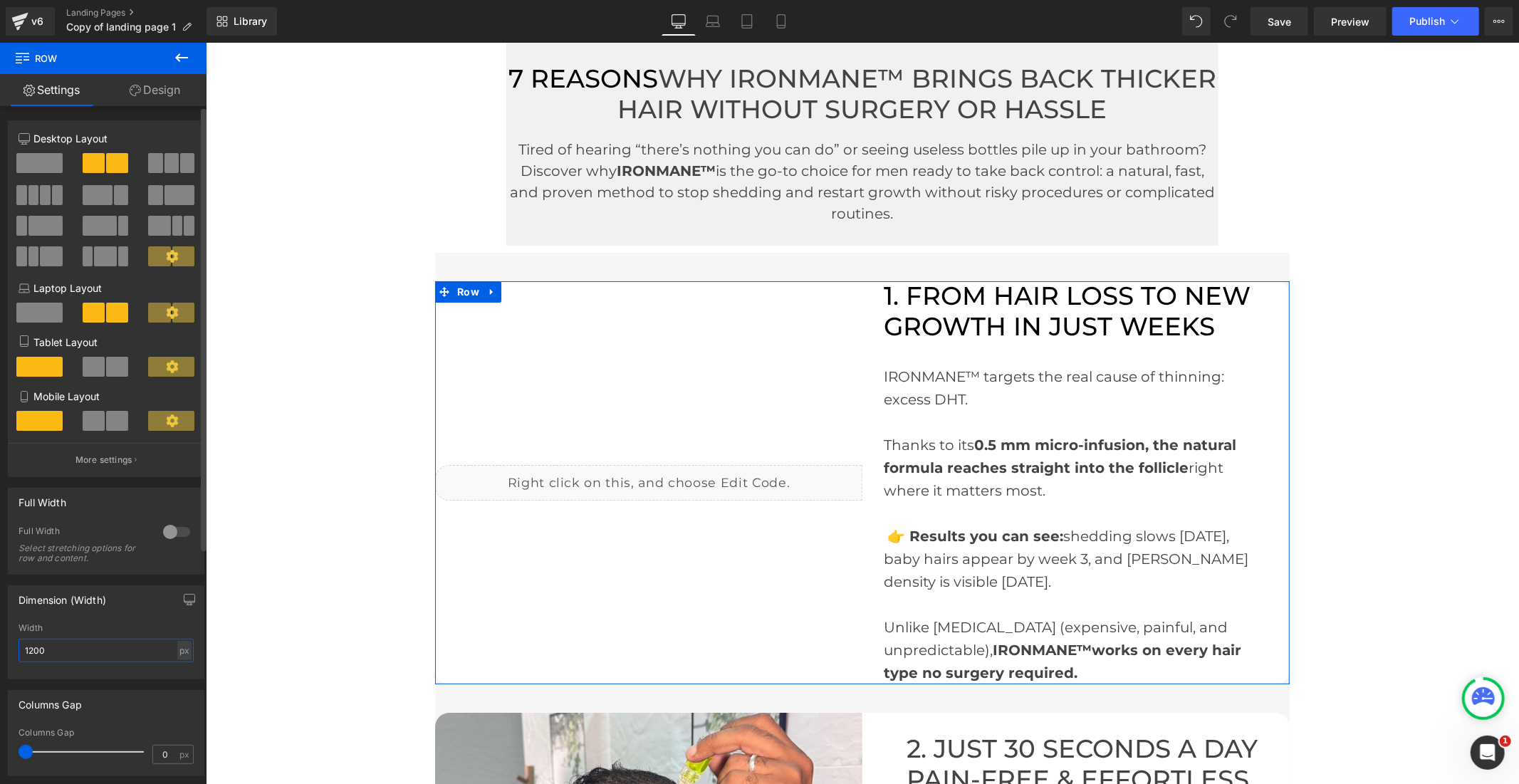
click at [33, 656] on input "1200" at bounding box center [106, 650] width 175 height 23
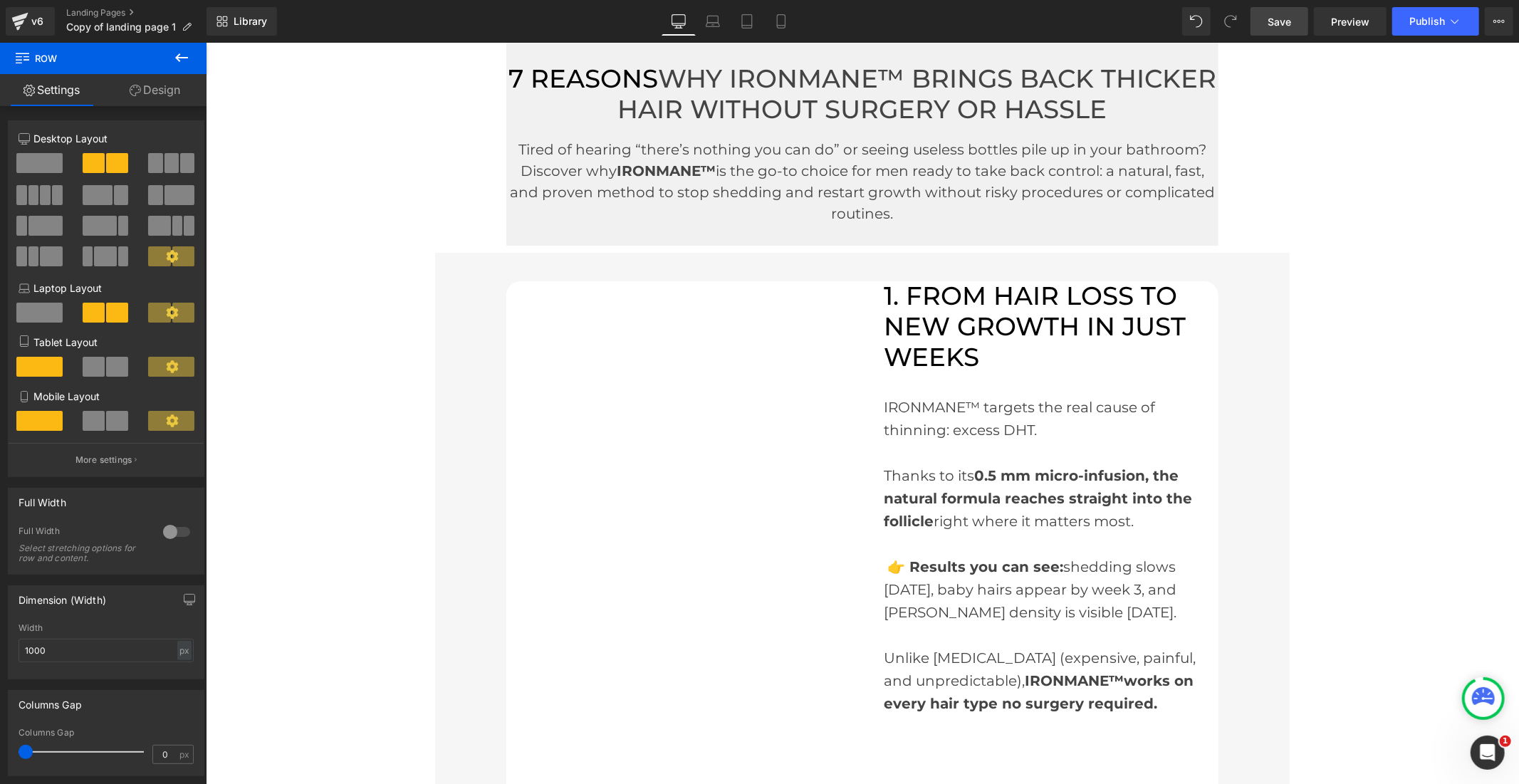
click at [1268, 14] on link "Save" at bounding box center [1280, 21] width 57 height 29
click at [1407, 19] on button "Publish" at bounding box center [1435, 21] width 87 height 29
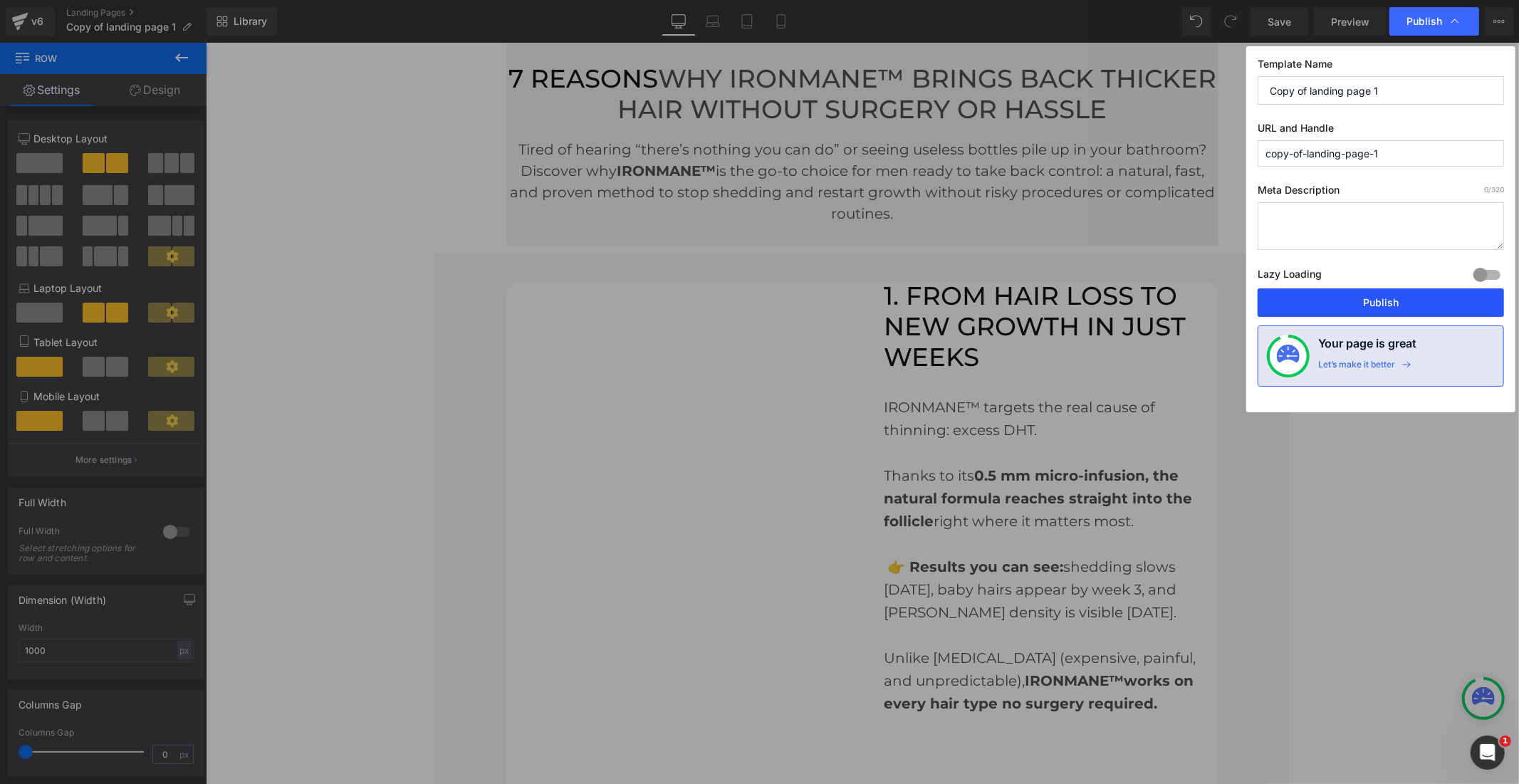
drag, startPoint x: 1301, startPoint y: 303, endPoint x: 1096, endPoint y: 258, distance: 209.9
click at [1301, 303] on button "Publish" at bounding box center [1381, 303] width 246 height 29
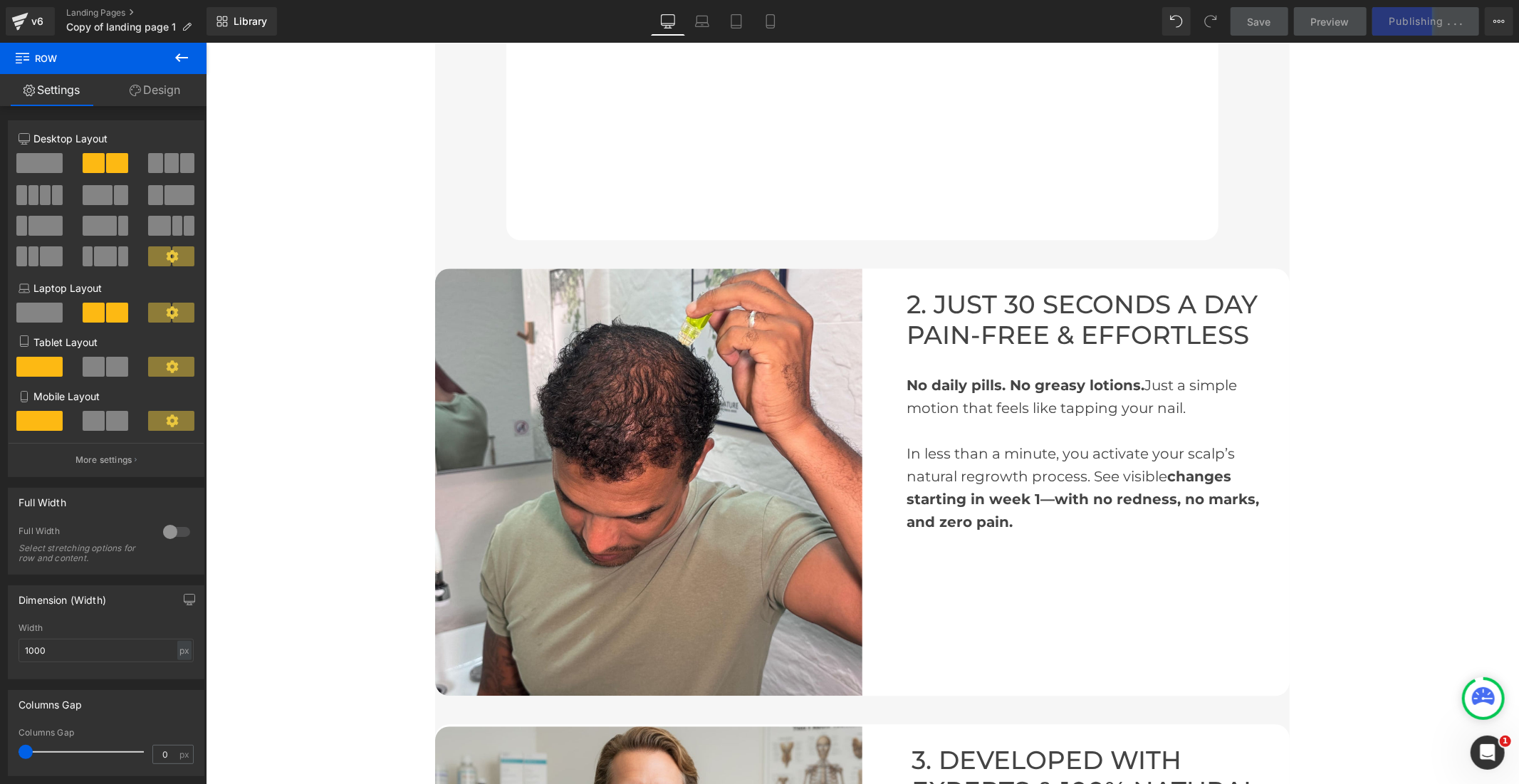
scroll to position [2847, 0]
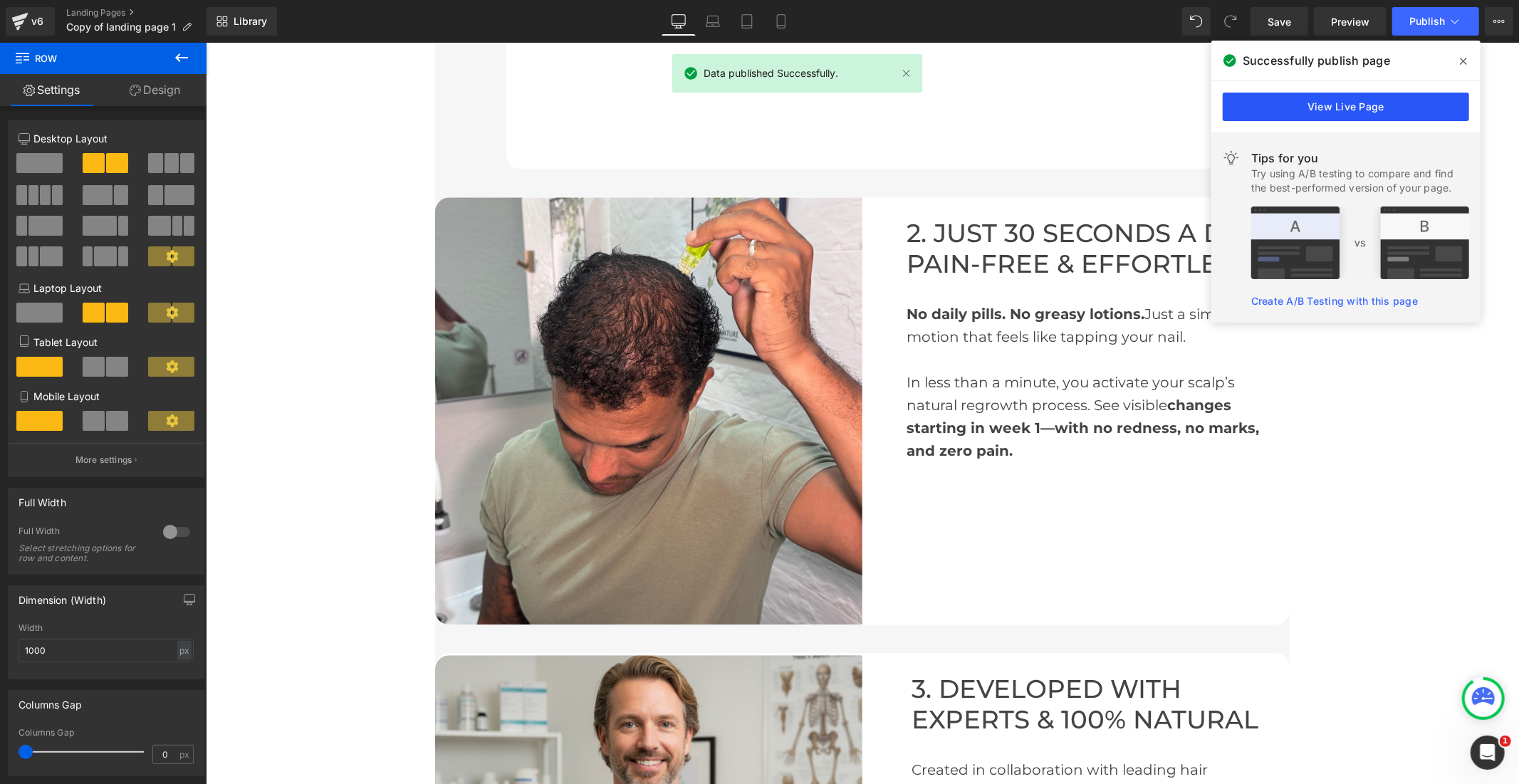
click at [1268, 109] on link "View Live Page" at bounding box center [1346, 107] width 246 height 29
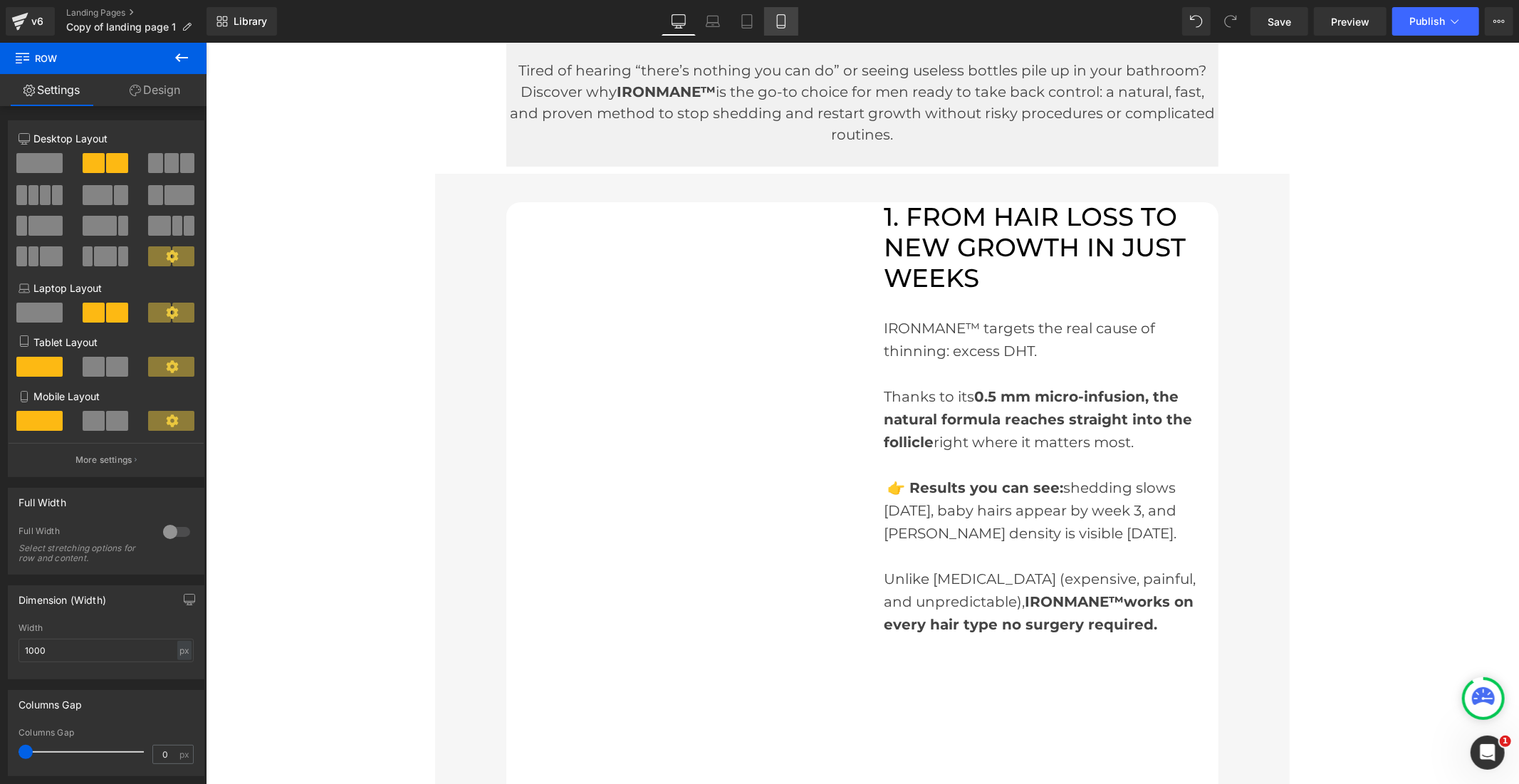
click at [787, 24] on link "Mobile" at bounding box center [781, 21] width 34 height 29
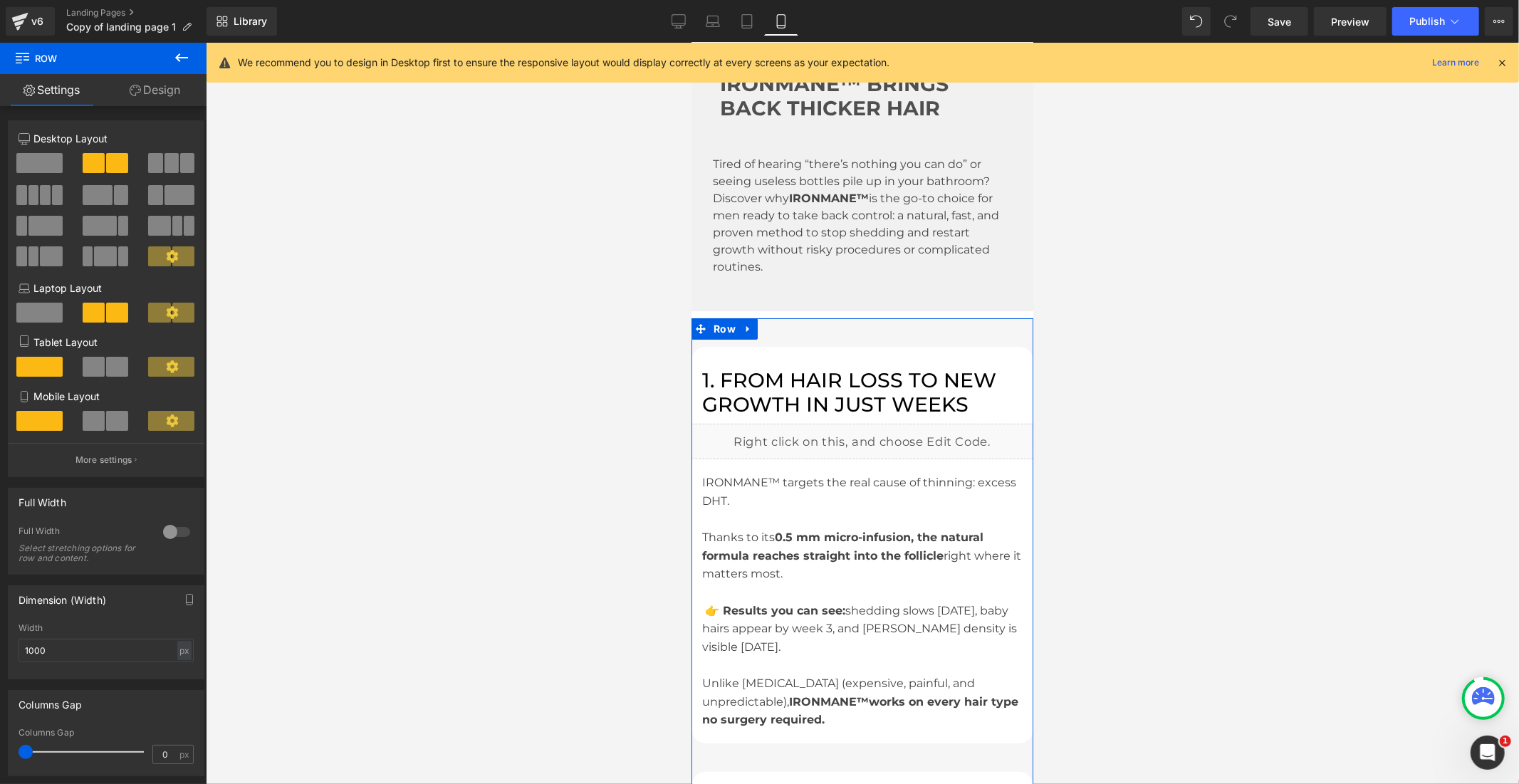
scroll to position [0, 0]
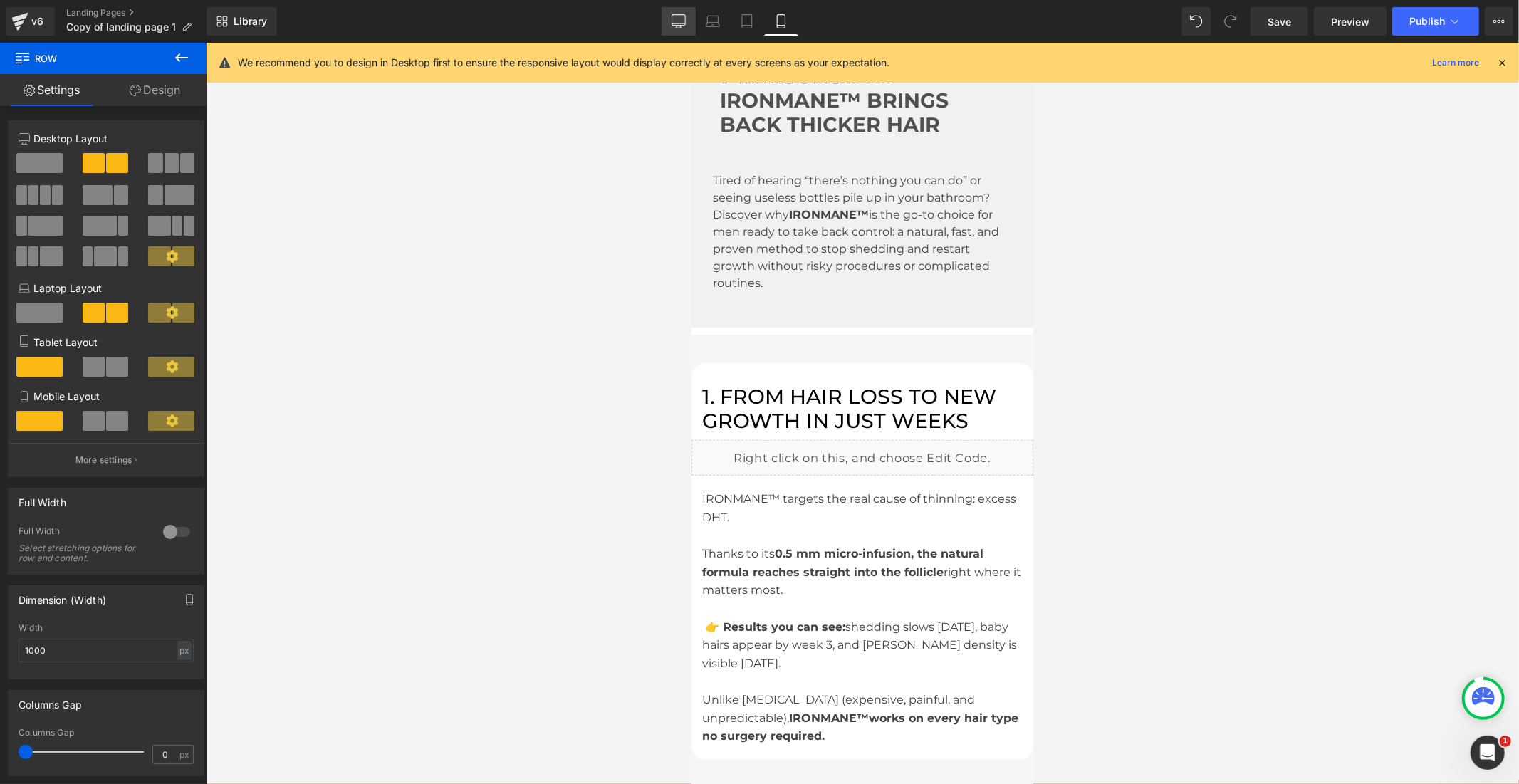
click at [685, 15] on icon at bounding box center [679, 20] width 14 height 11
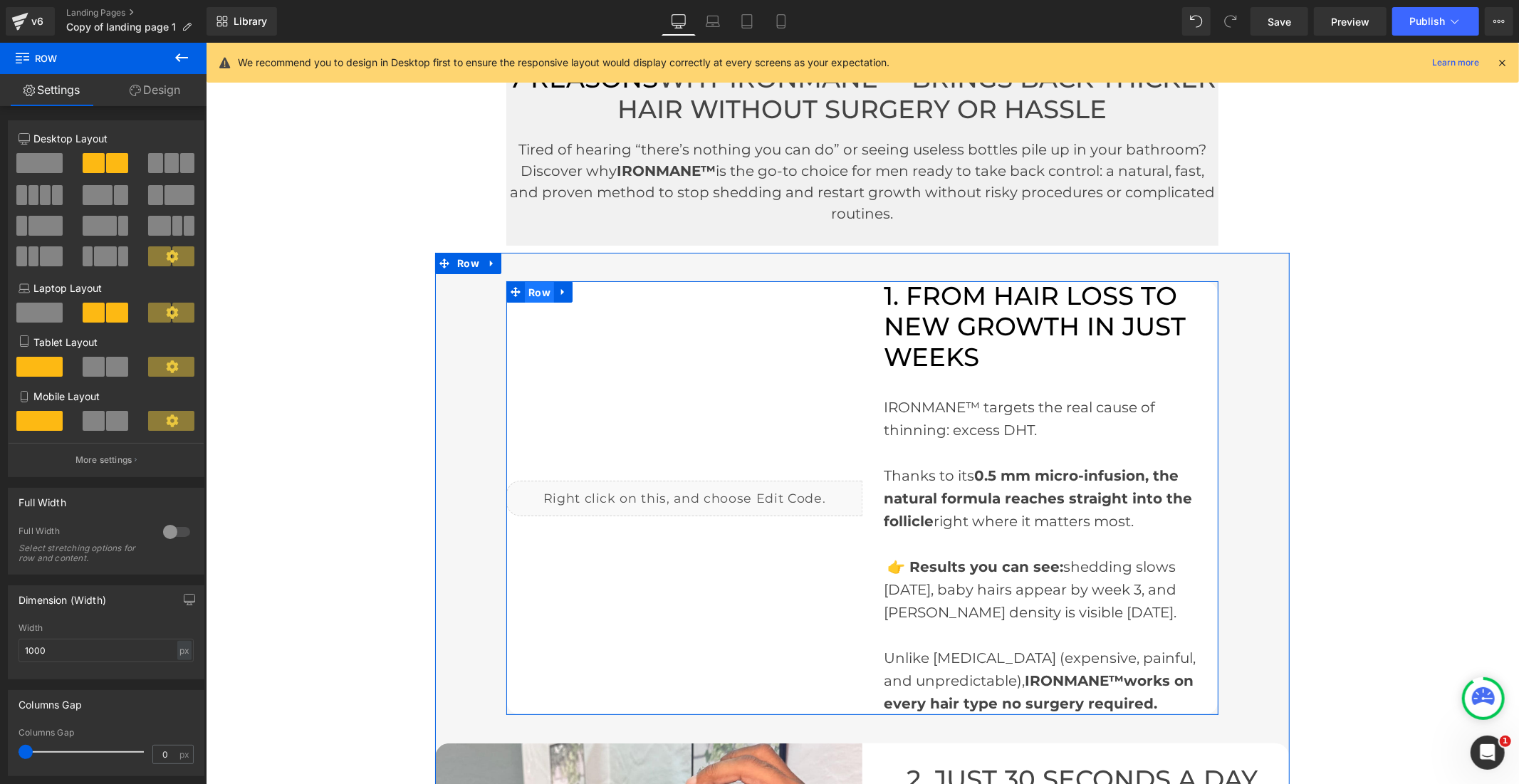
click at [529, 292] on span "Row" at bounding box center [538, 292] width 29 height 21
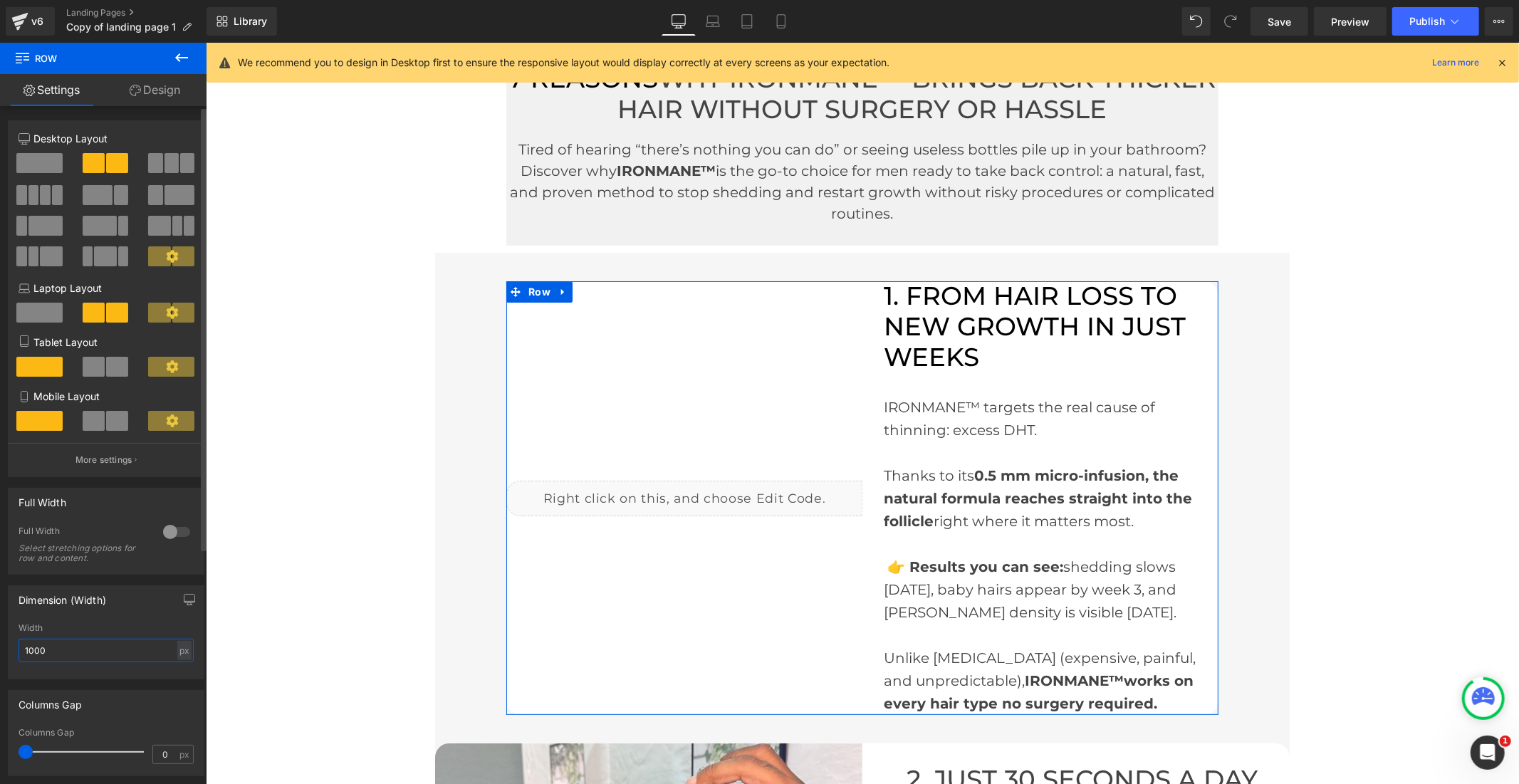
click at [31, 660] on input "1000" at bounding box center [106, 650] width 175 height 23
click at [34, 659] on input "1000" at bounding box center [106, 650] width 175 height 23
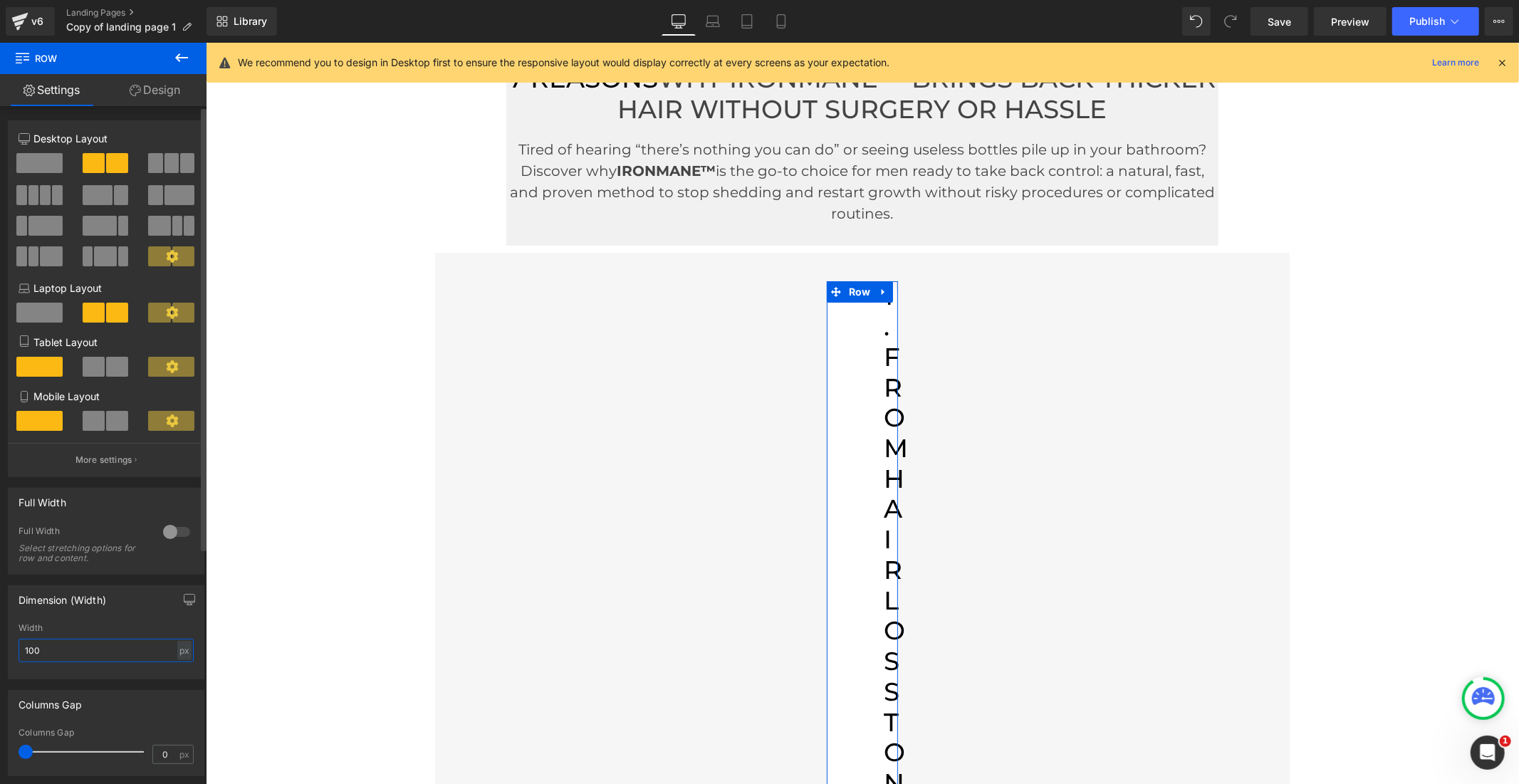
type input "1200"
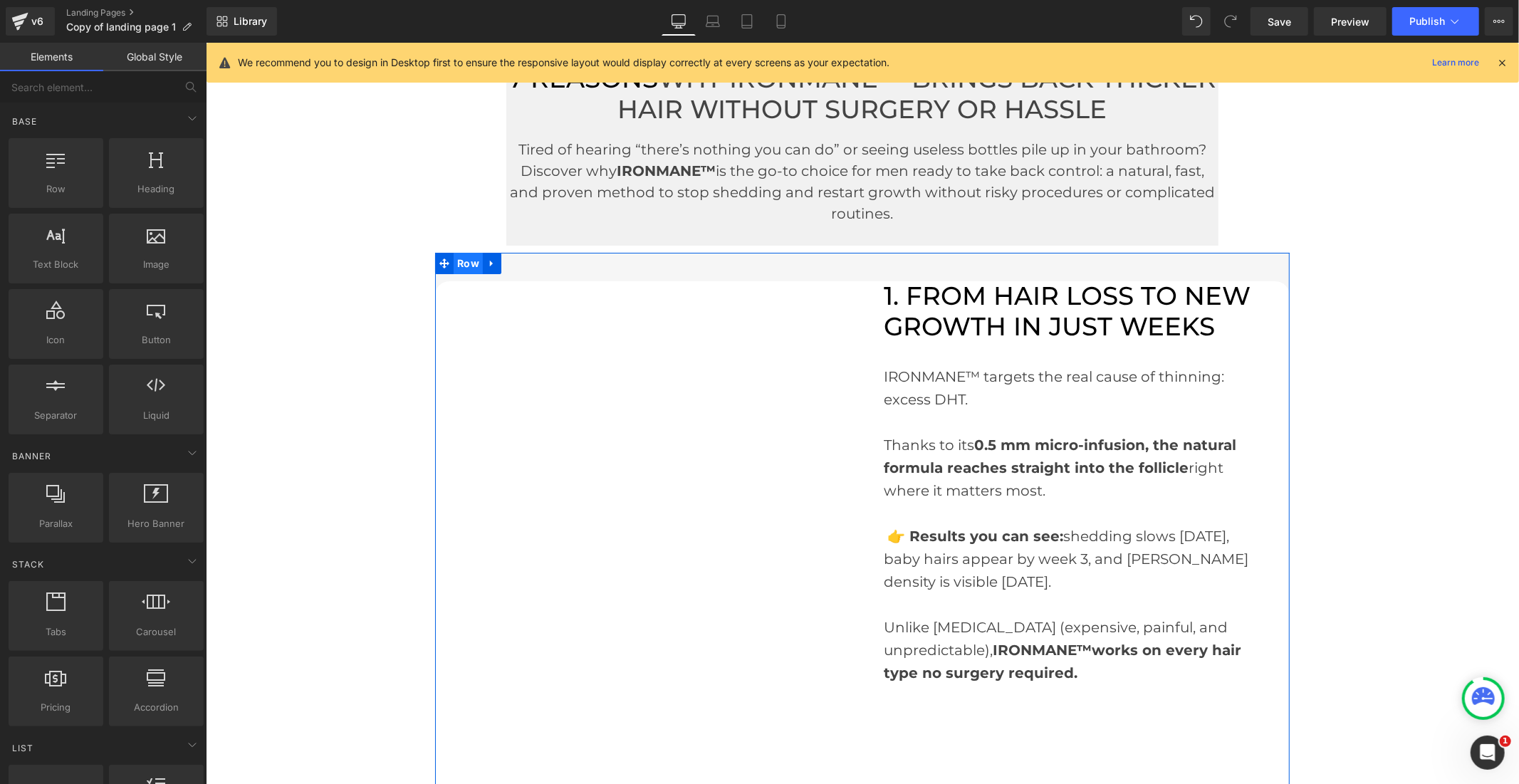
click at [455, 263] on span "Row" at bounding box center [467, 263] width 29 height 21
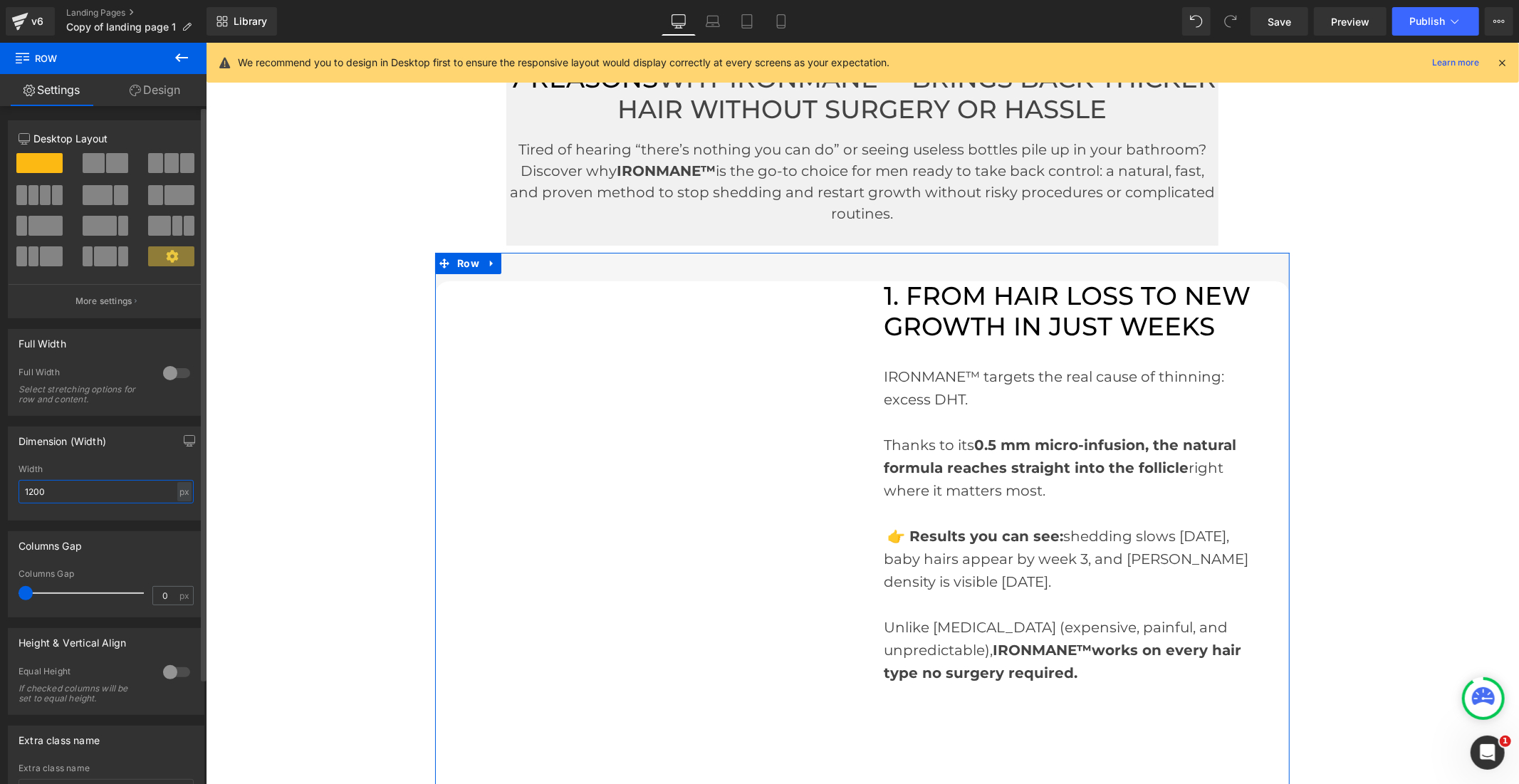
drag, startPoint x: 48, startPoint y: 493, endPoint x: 23, endPoint y: 491, distance: 25.1
click at [23, 491] on input "1200" at bounding box center [106, 491] width 175 height 23
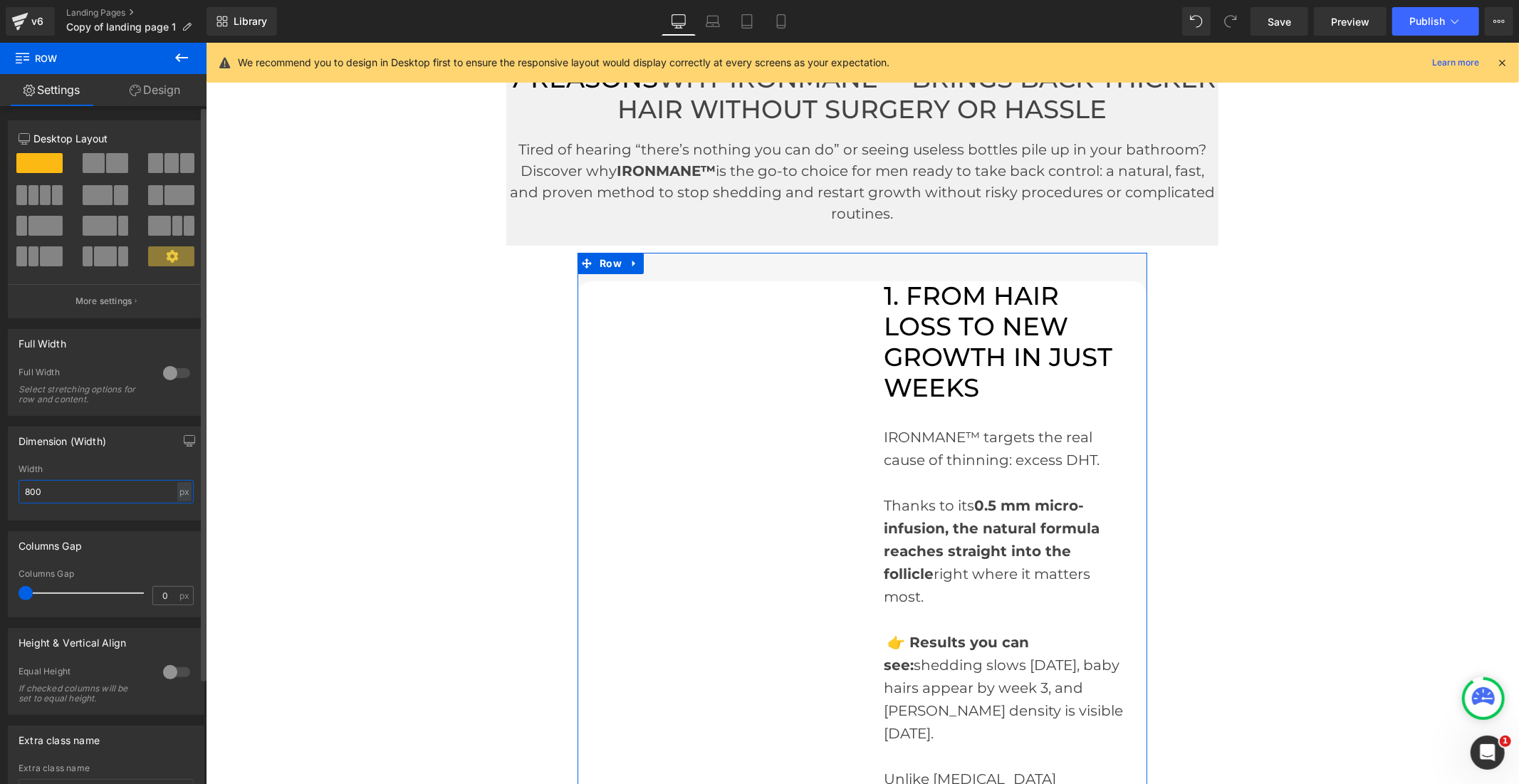
click at [31, 493] on input "800" at bounding box center [106, 491] width 175 height 23
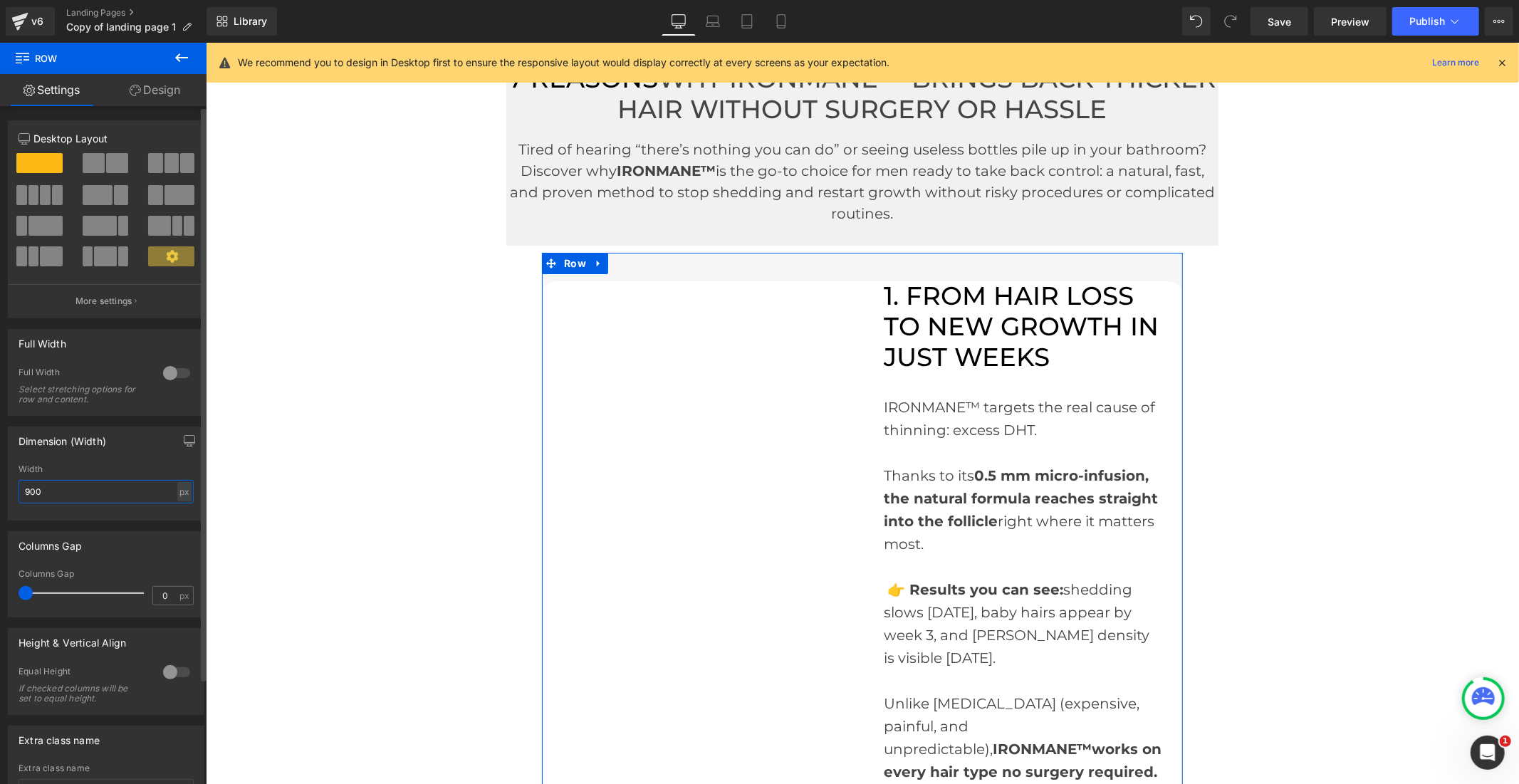
drag, startPoint x: 22, startPoint y: 494, endPoint x: 7, endPoint y: 494, distance: 15.0
click at [8, 494] on div "Dimension (Width) 900px Width 900 px % px" at bounding box center [106, 473] width 196 height 94
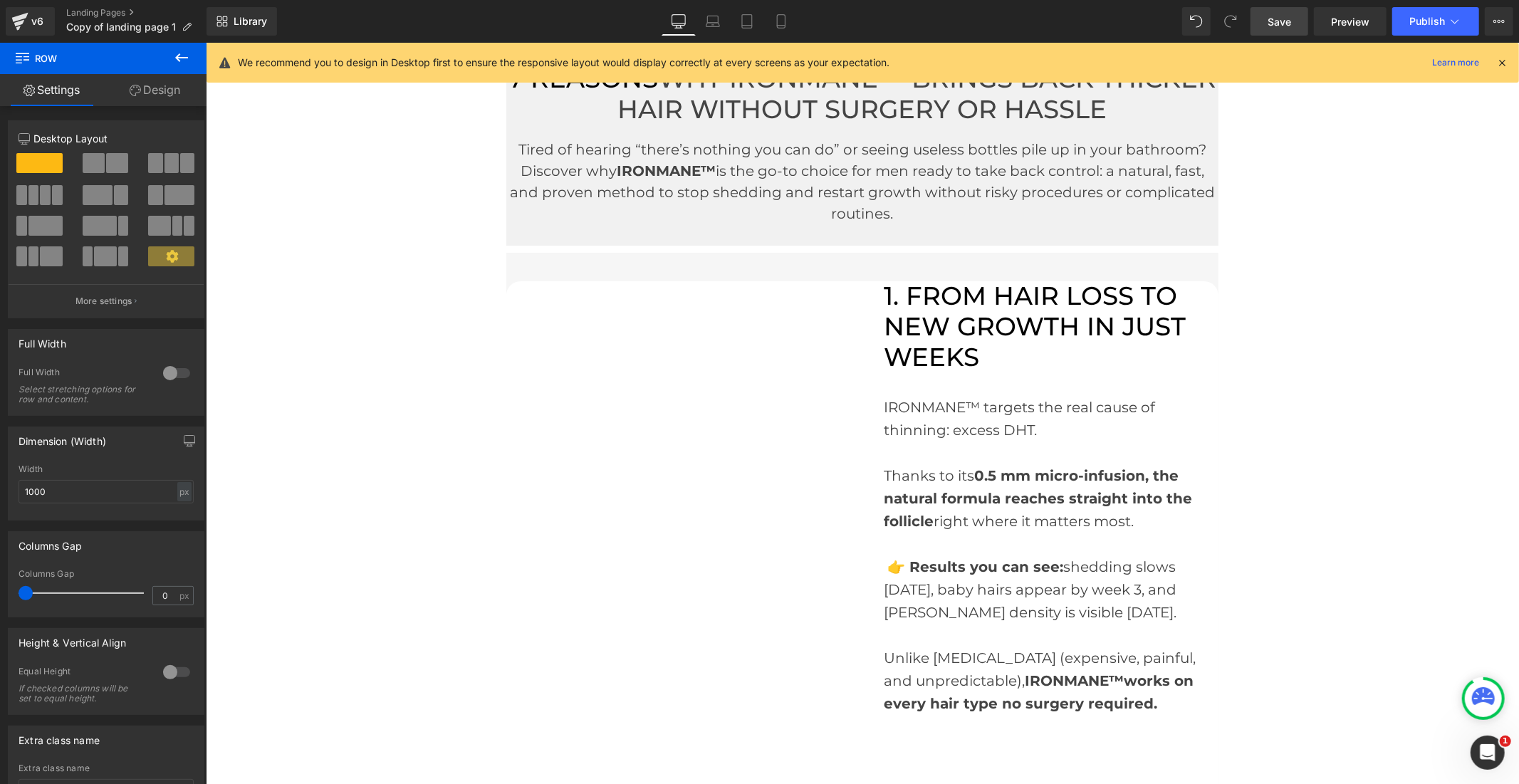
click at [1276, 29] on link "Save" at bounding box center [1280, 21] width 57 height 29
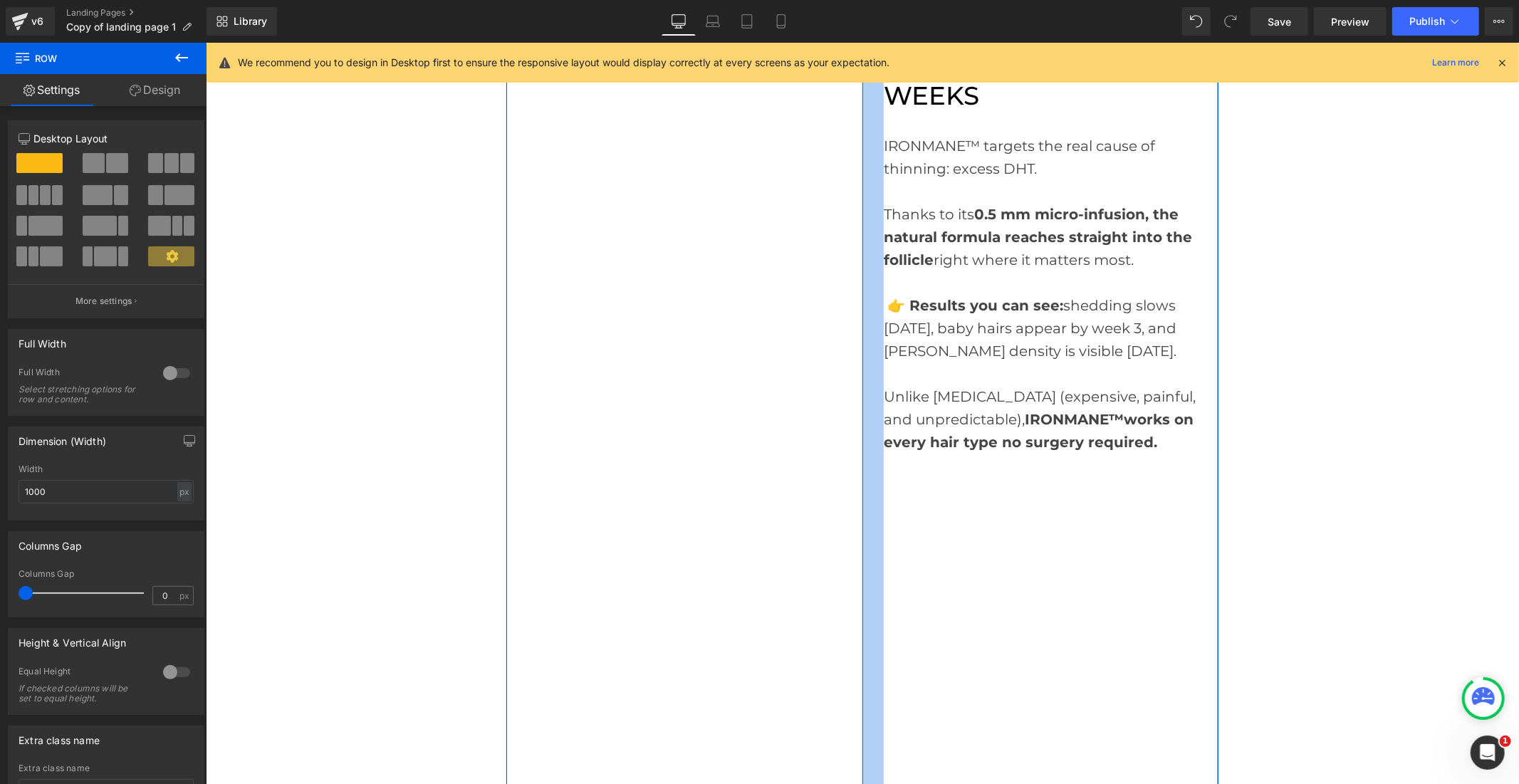
scroll to position [474, 0]
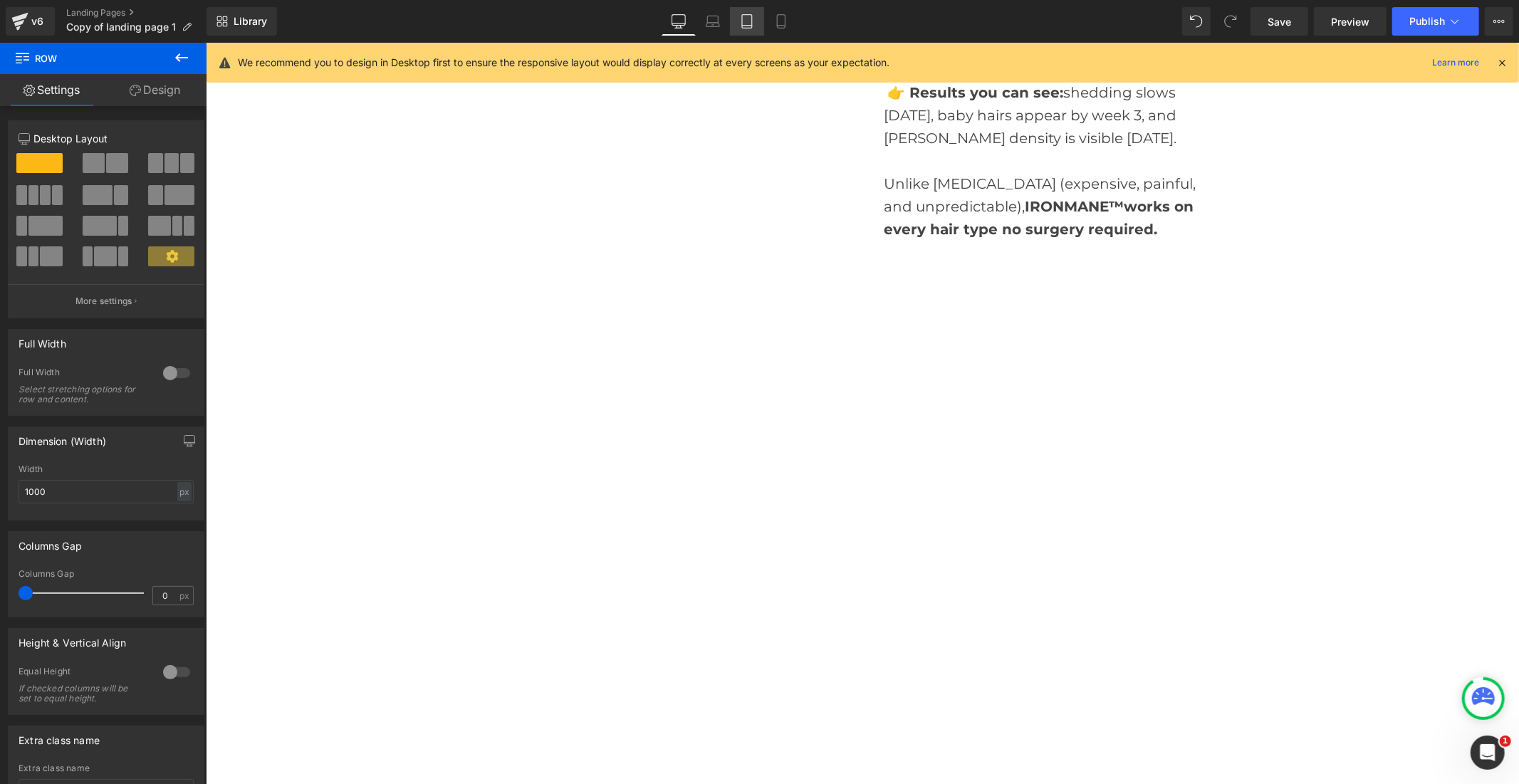
drag, startPoint x: 773, startPoint y: 14, endPoint x: 757, endPoint y: 16, distance: 16.1
click at [774, 14] on icon at bounding box center [781, 21] width 14 height 14
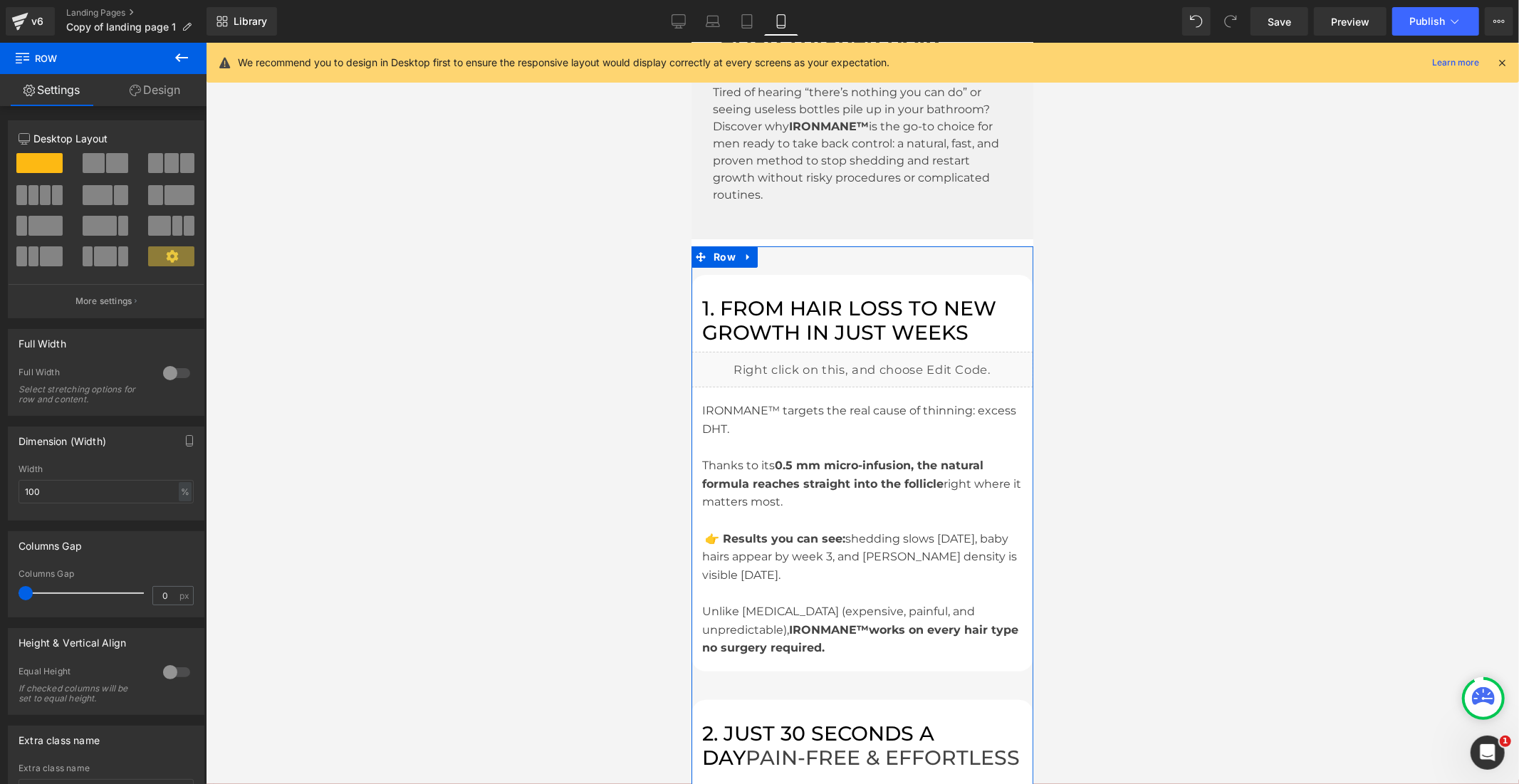
scroll to position [0, 0]
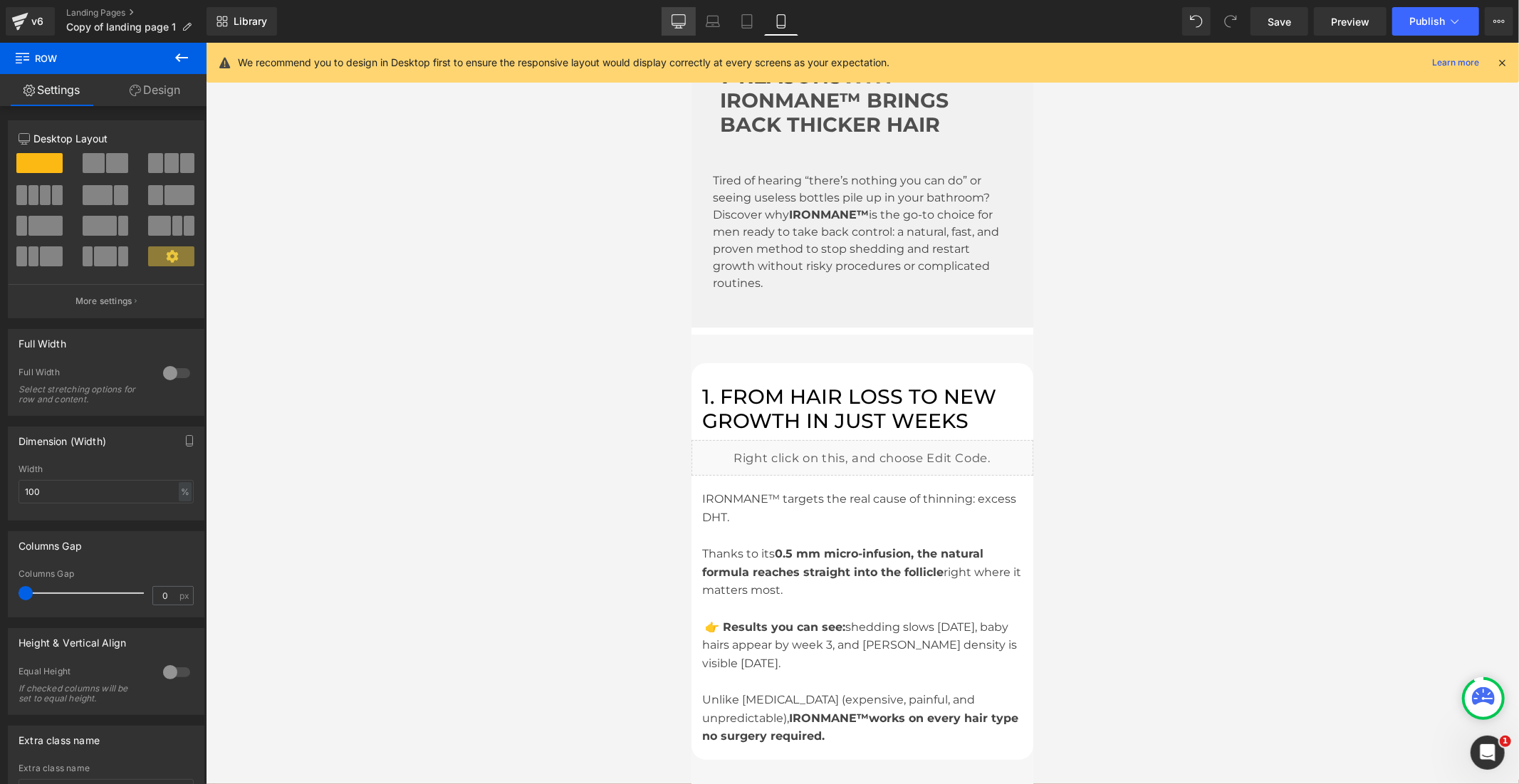
click at [685, 17] on icon at bounding box center [679, 21] width 14 height 14
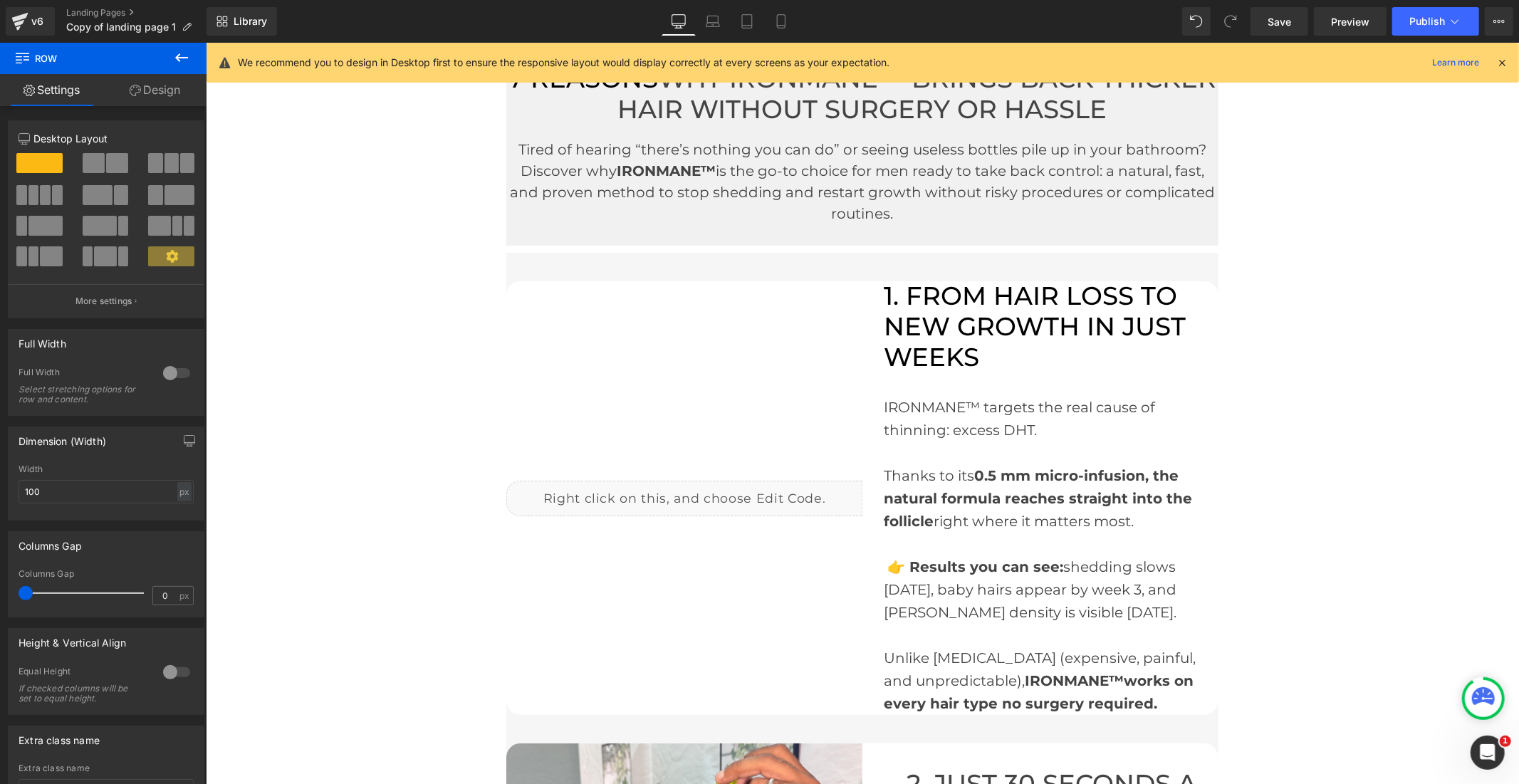
type input "1000"
click at [1452, 17] on icon at bounding box center [1455, 21] width 14 height 14
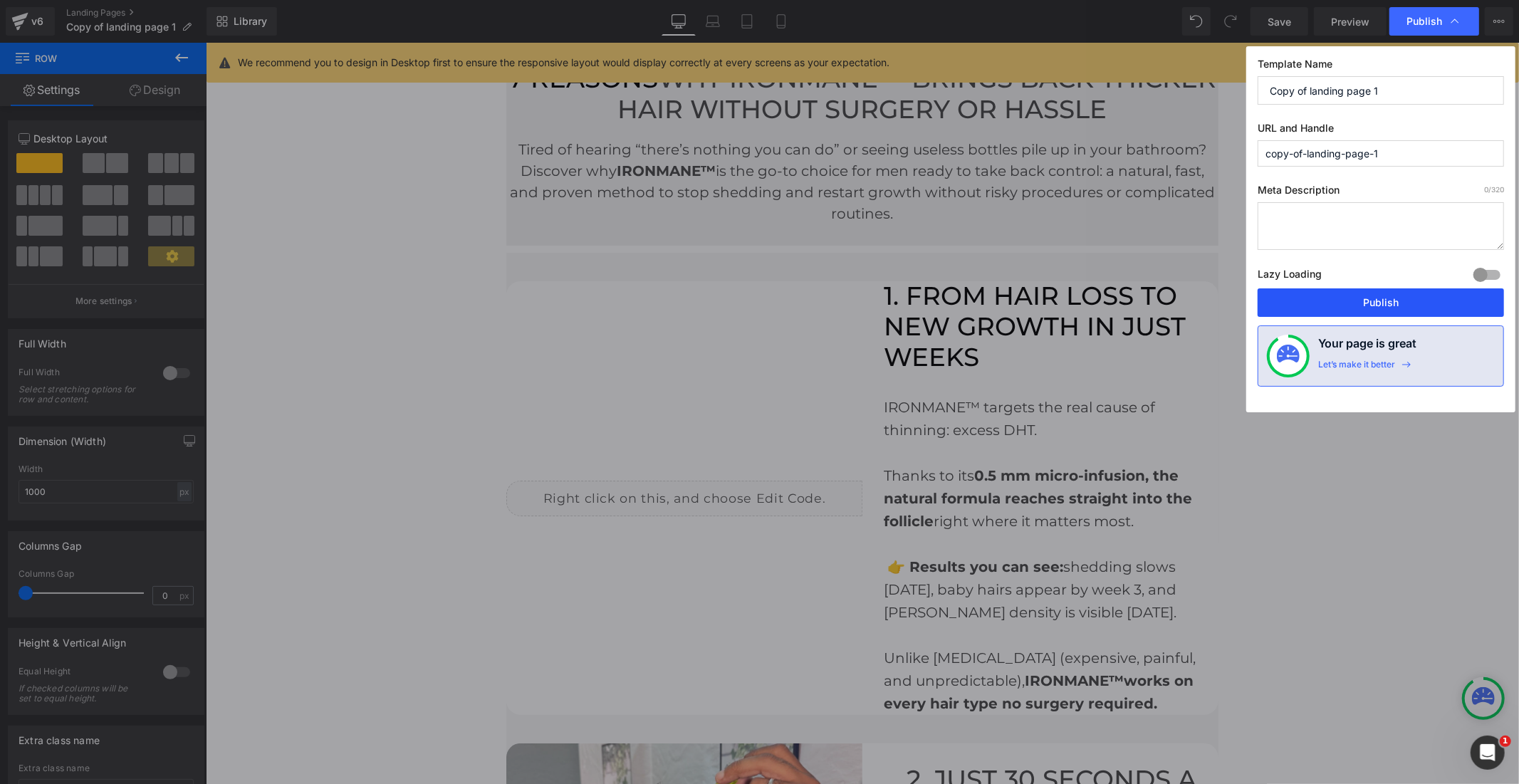
click at [1323, 310] on button "Publish" at bounding box center [1381, 303] width 246 height 29
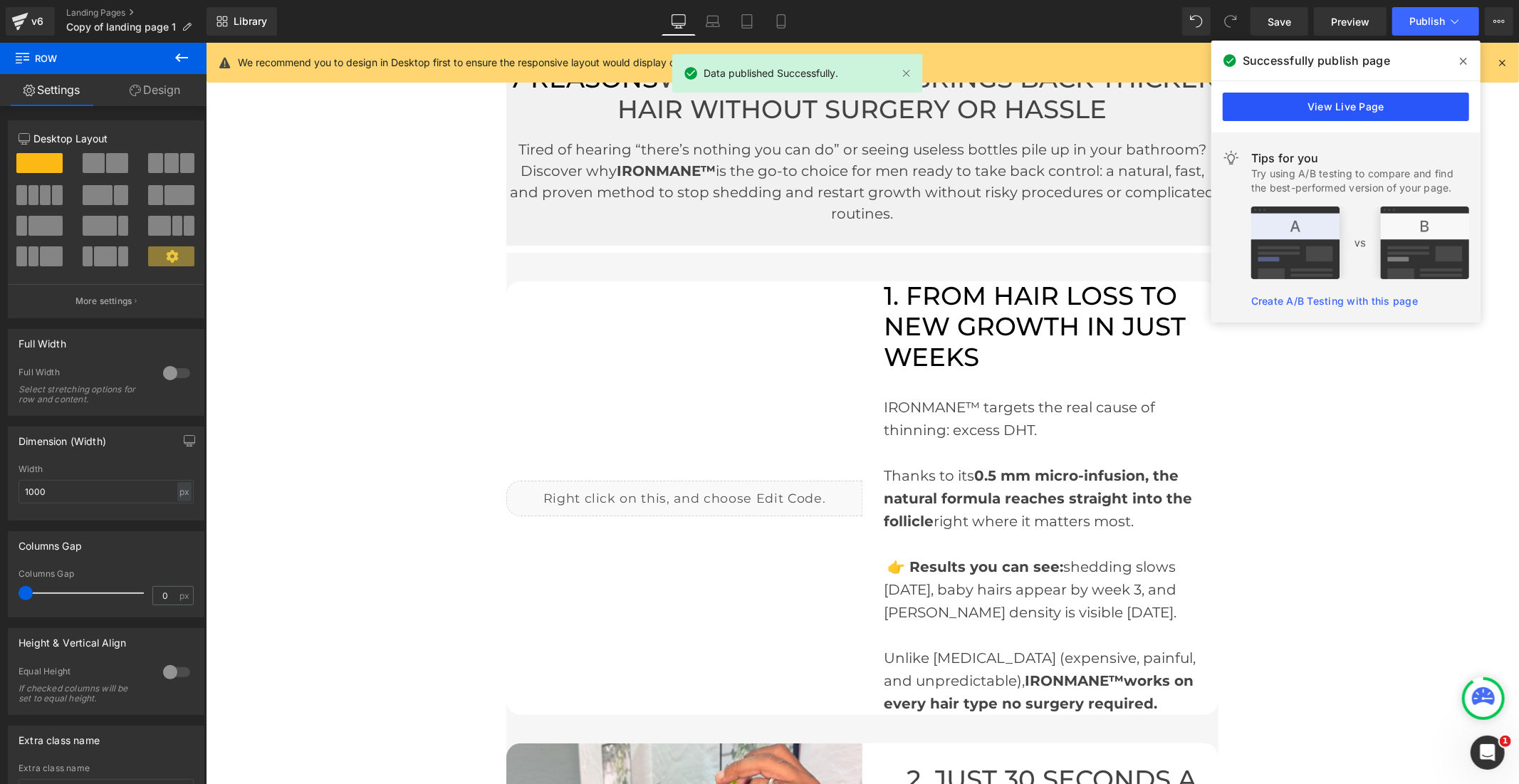
click at [1283, 106] on link "View Live Page" at bounding box center [1346, 107] width 246 height 29
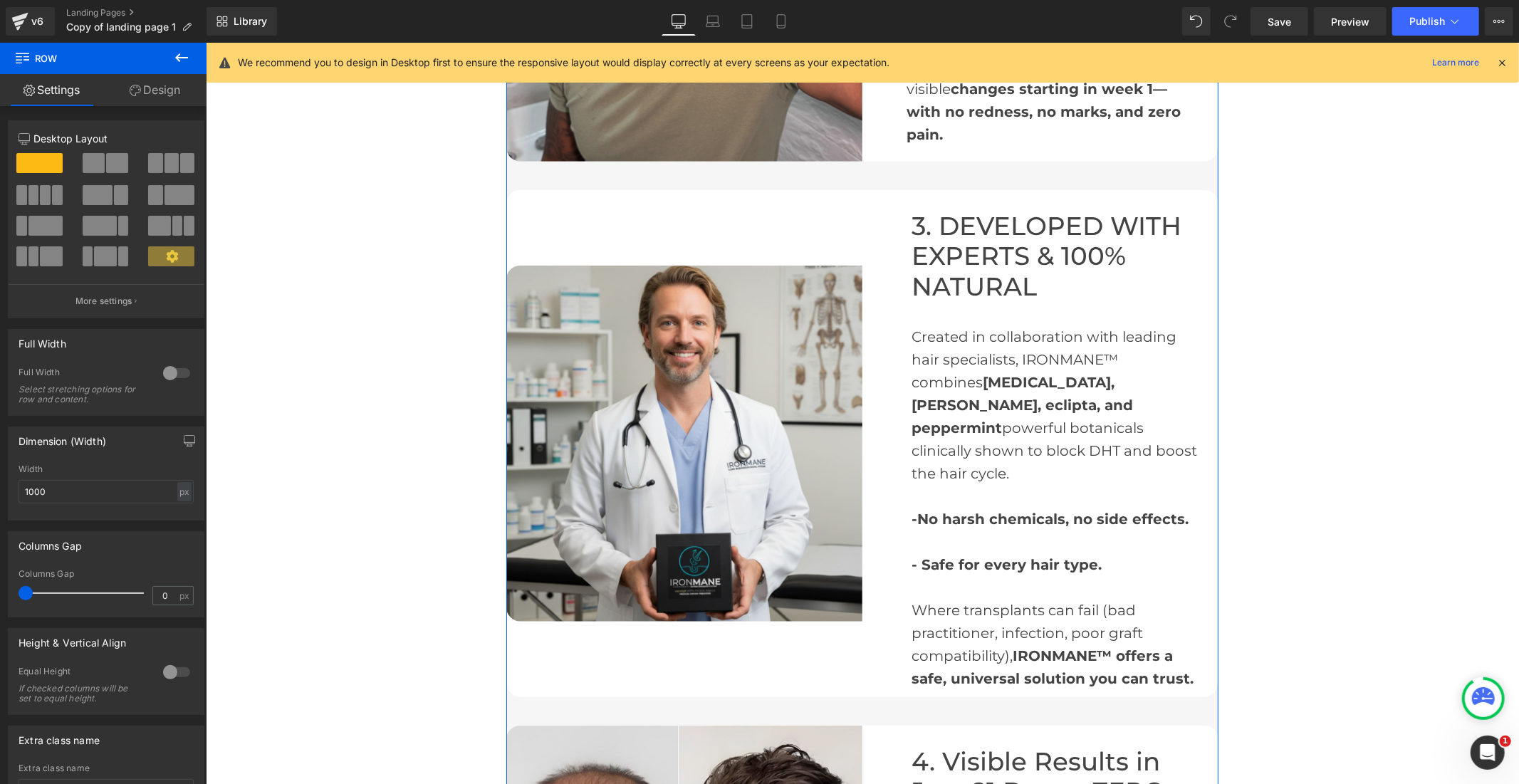
scroll to position [948, 0]
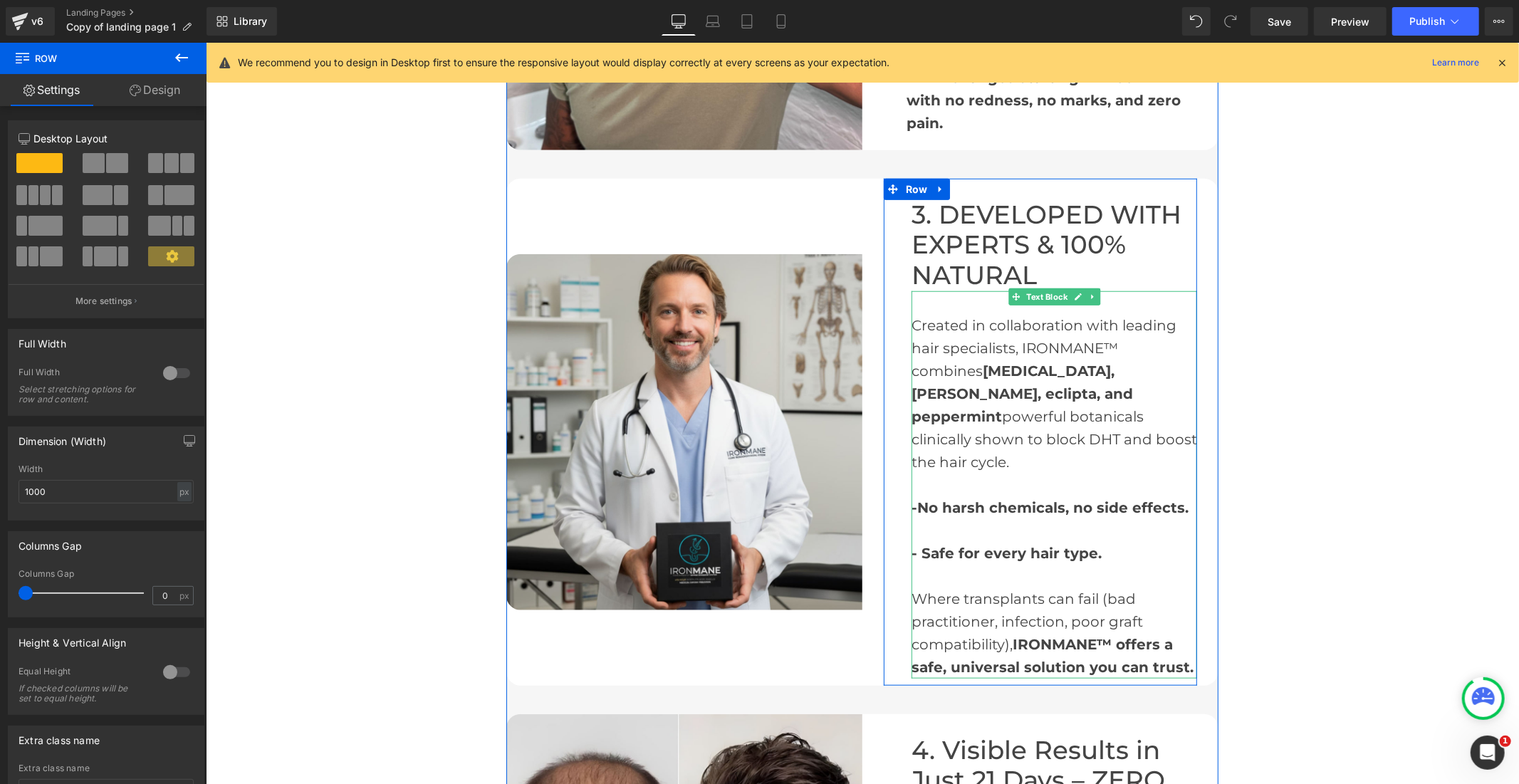
click at [911, 498] on strong "-No harsh chemicals, no side effects." at bounding box center [1049, 506] width 277 height 17
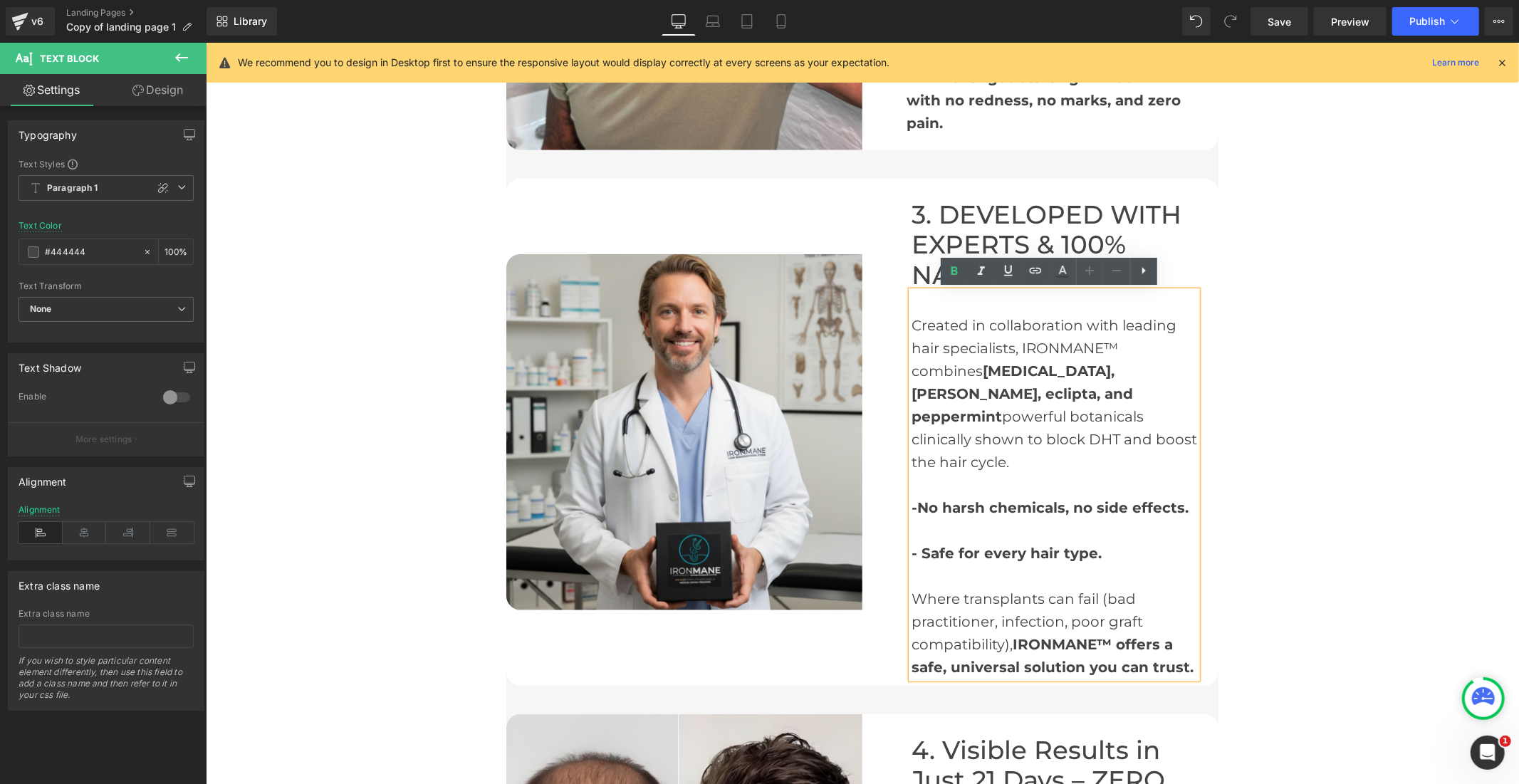
click at [911, 498] on strong "-No harsh chemicals, no side effects." at bounding box center [1049, 506] width 277 height 17
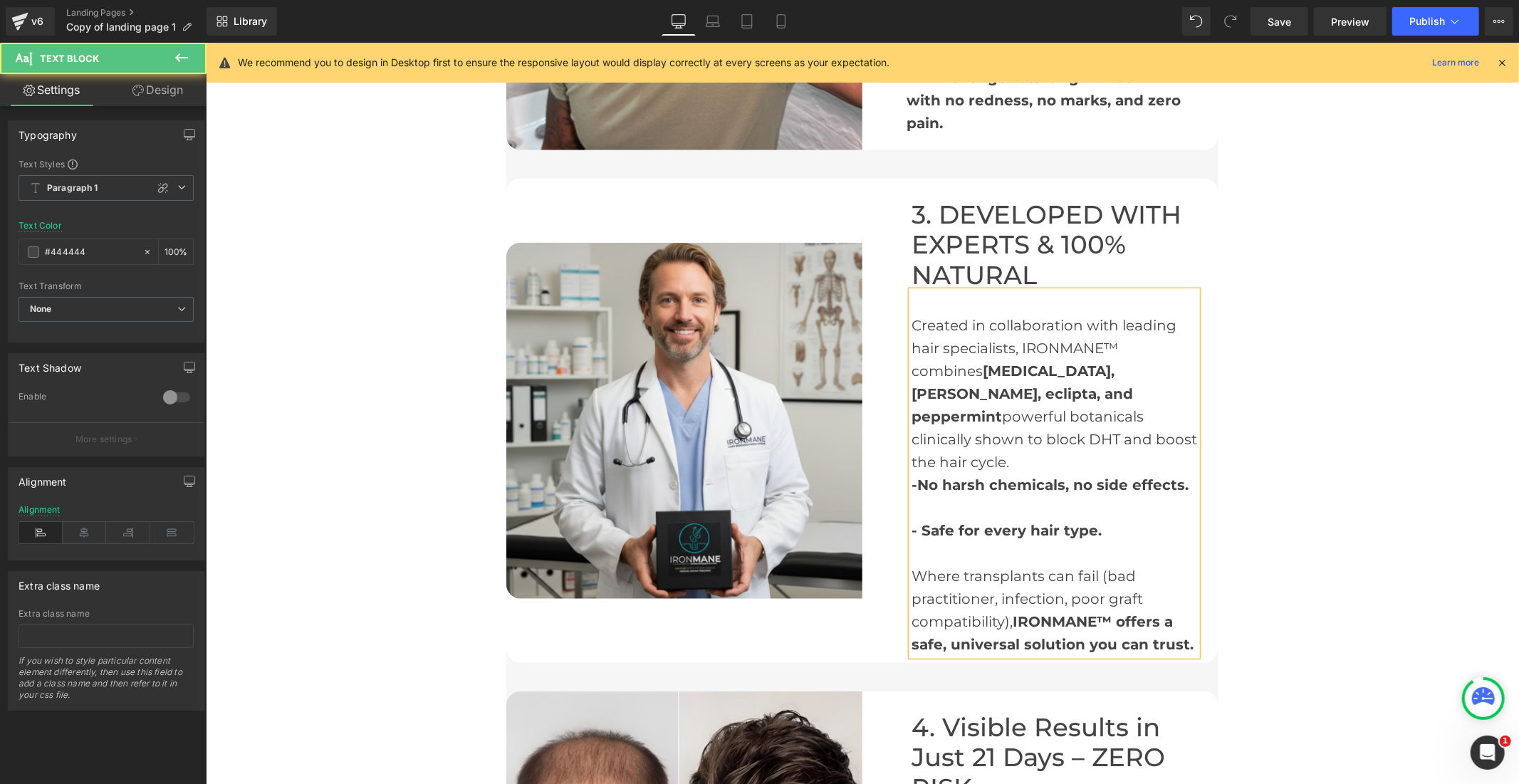
click at [911, 521] on strong "- Safe for every hair type." at bounding box center [1006, 530] width 190 height 17
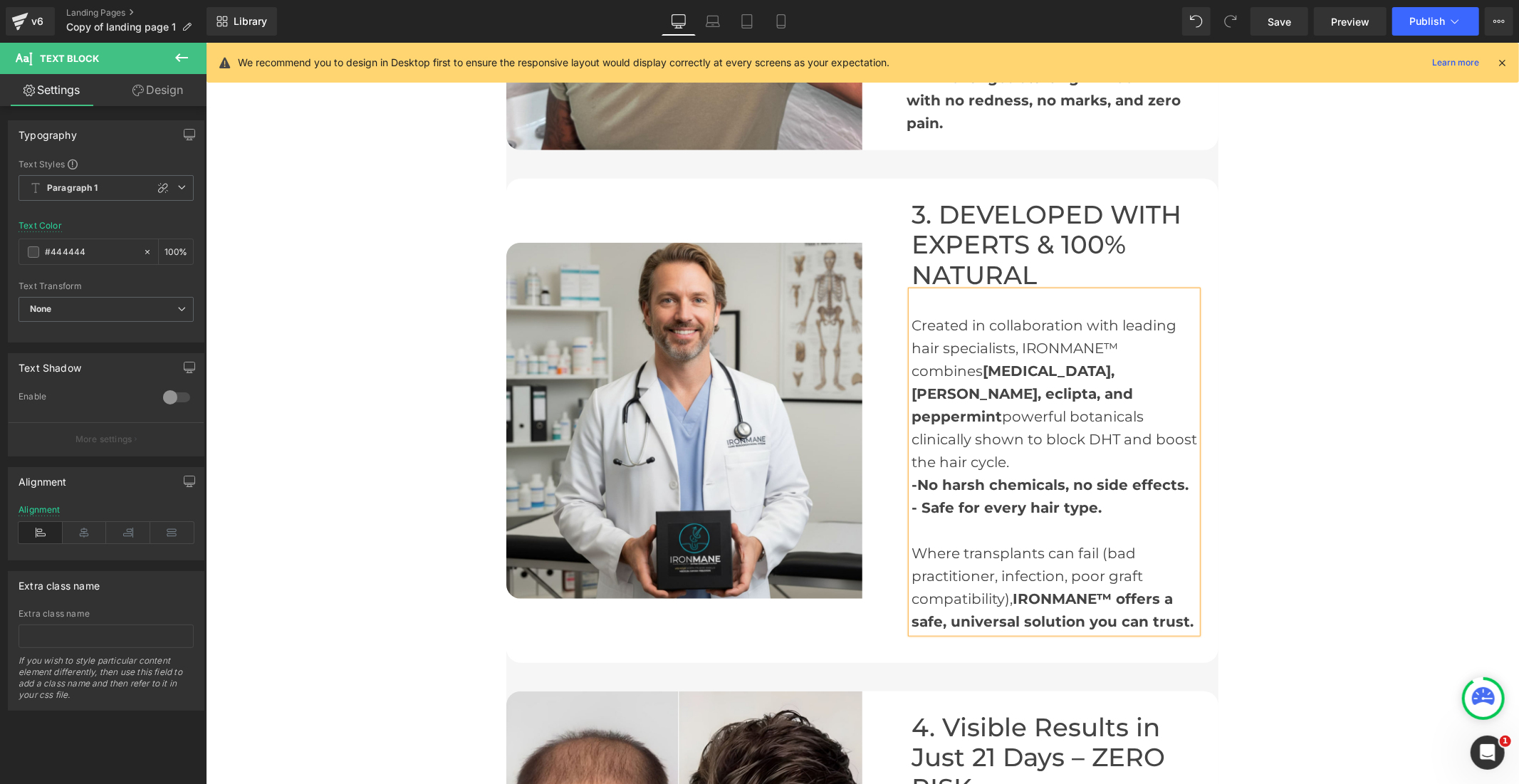
click at [911, 541] on div "Where transplants can fail (bad practitioner, infection, poor graft compatibili…" at bounding box center [1054, 586] width 285 height 91
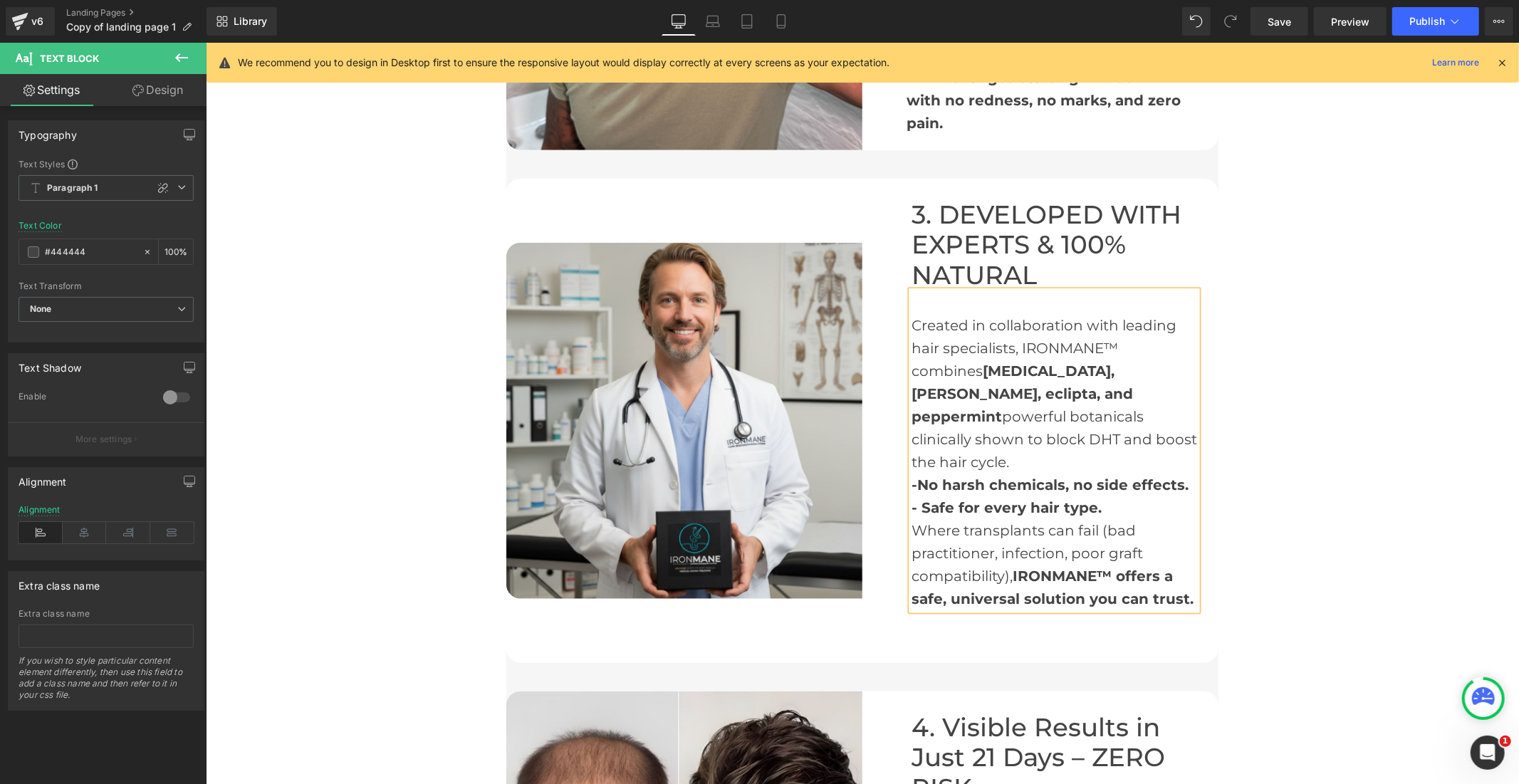
click at [911, 327] on div "Created in collaboration with leading hair specialists, IRONMANE™ combines gins…" at bounding box center [1054, 392] width 285 height 159
click at [1291, 16] on span "Save" at bounding box center [1279, 22] width 23 height 15
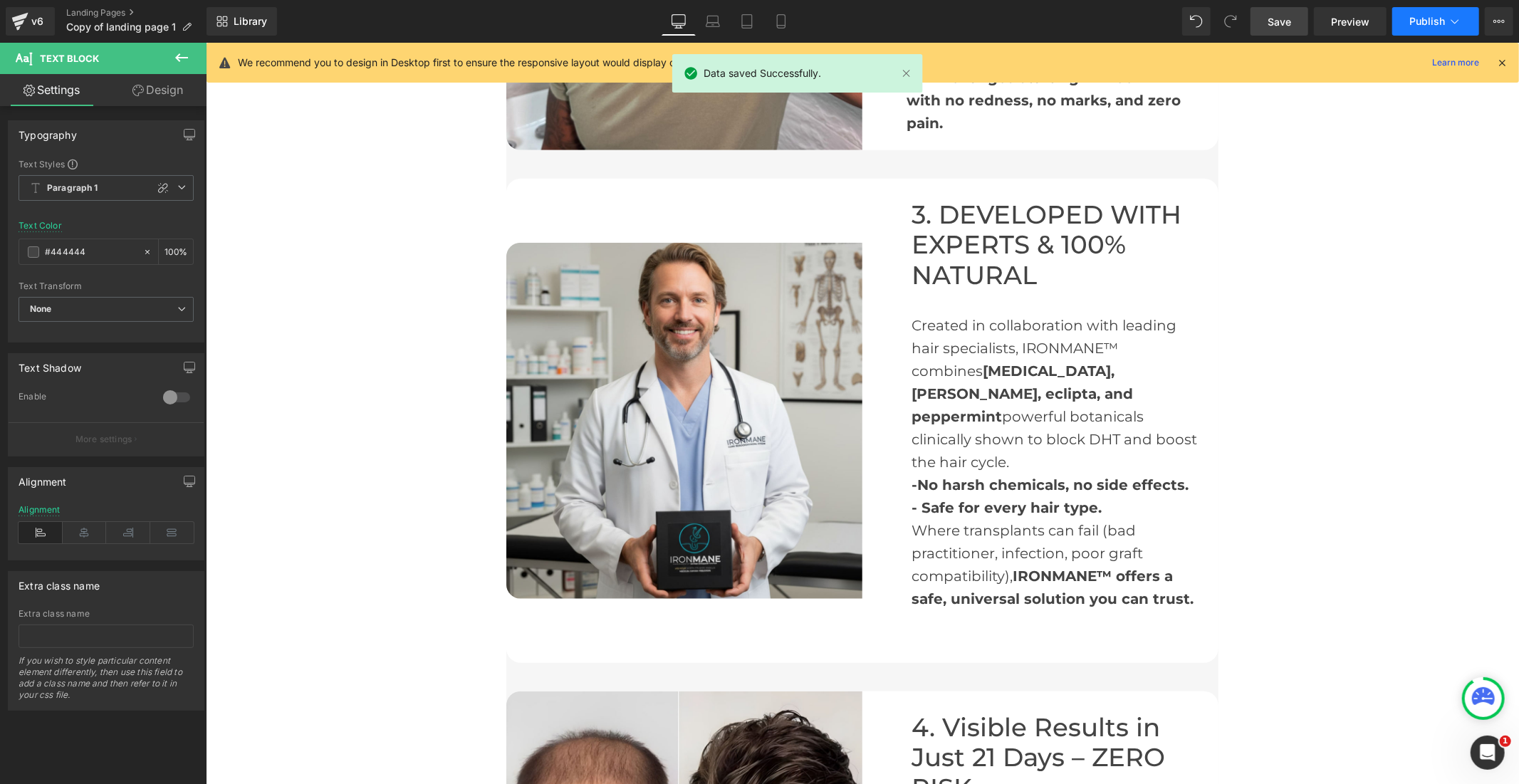
click at [1403, 23] on button "Publish" at bounding box center [1435, 21] width 87 height 29
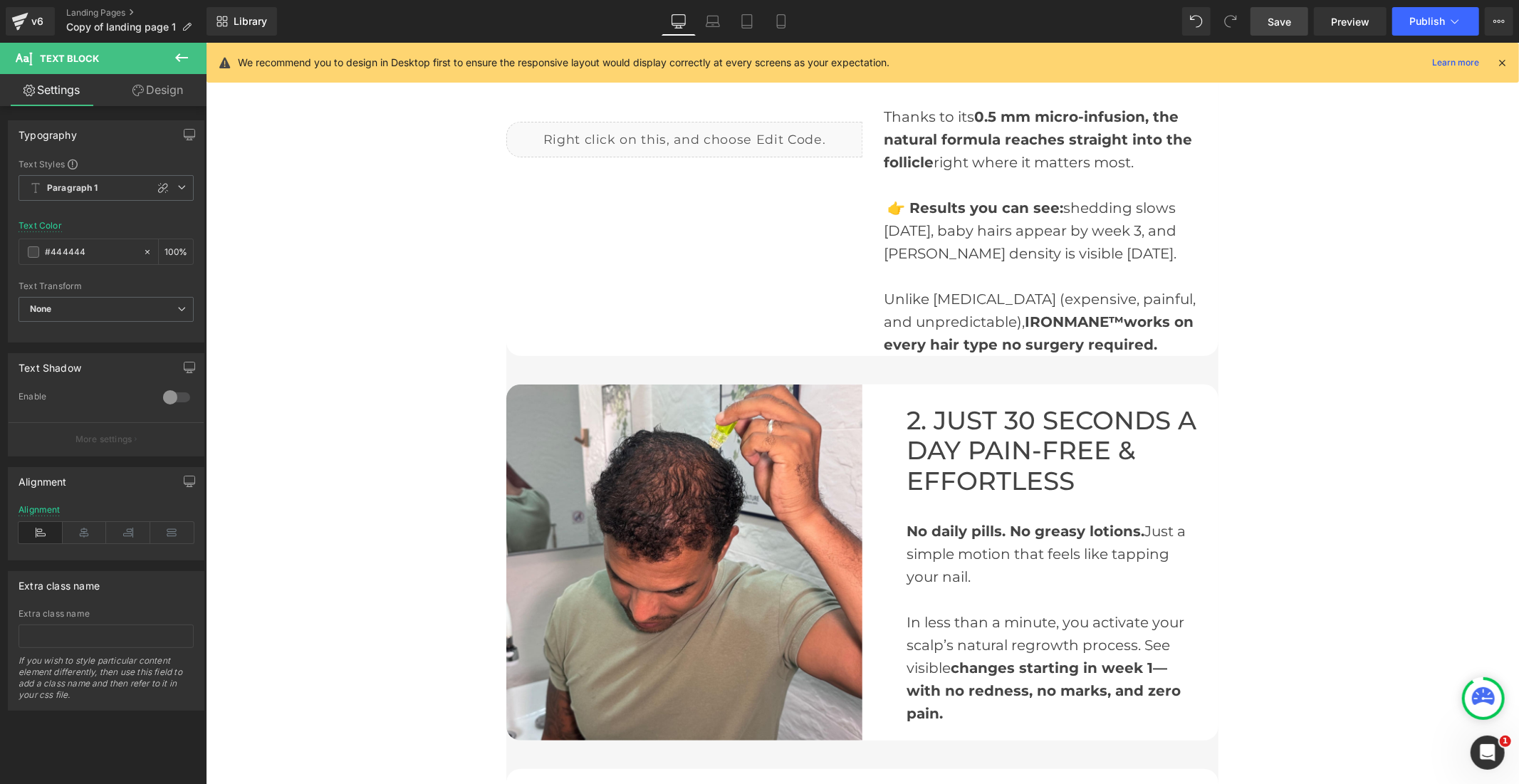
scroll to position [79, 0]
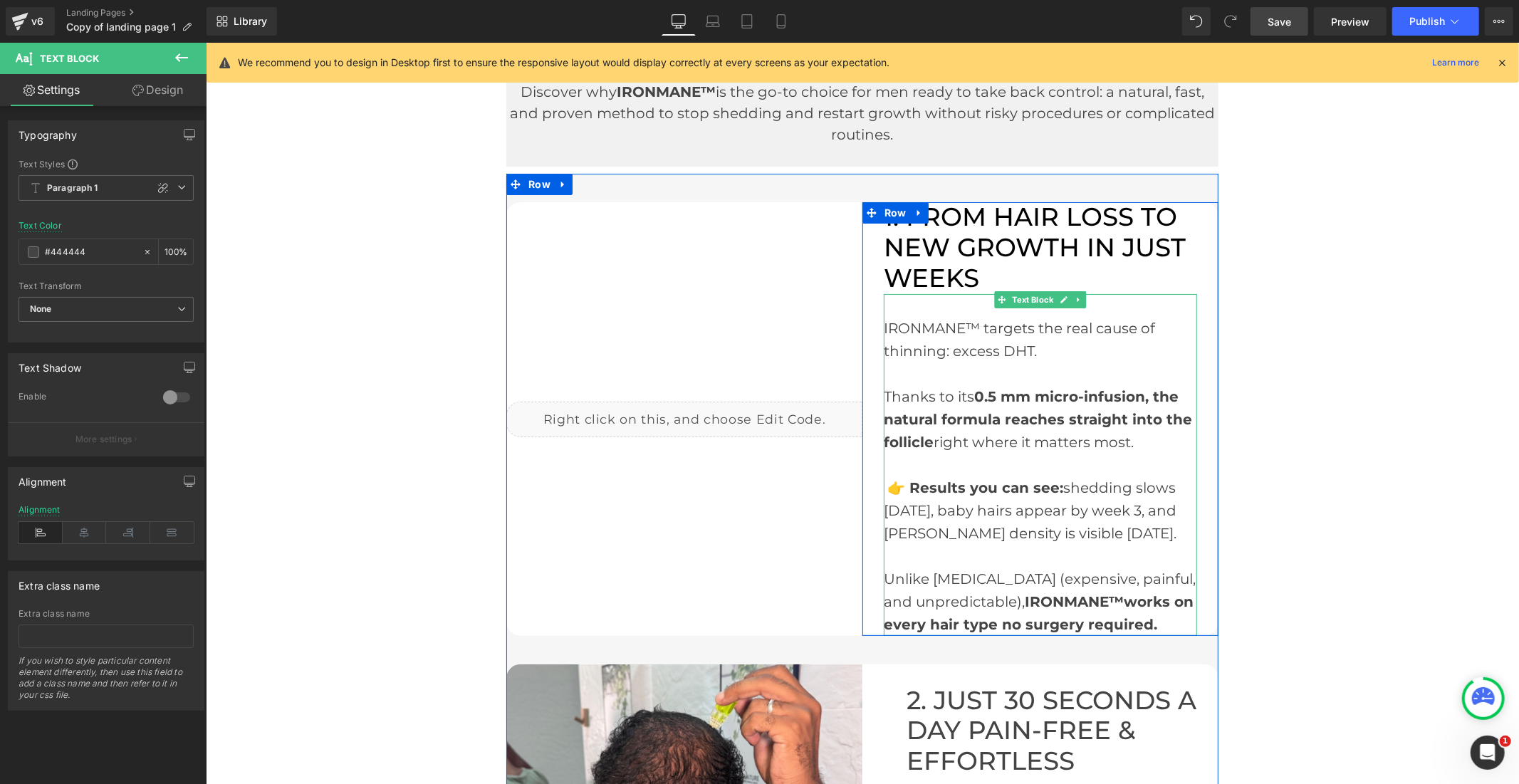
click at [886, 386] on div "Thanks to its 0.5 mm micro-infusion, the natural formula reaches straight into …" at bounding box center [1040, 418] width 313 height 69
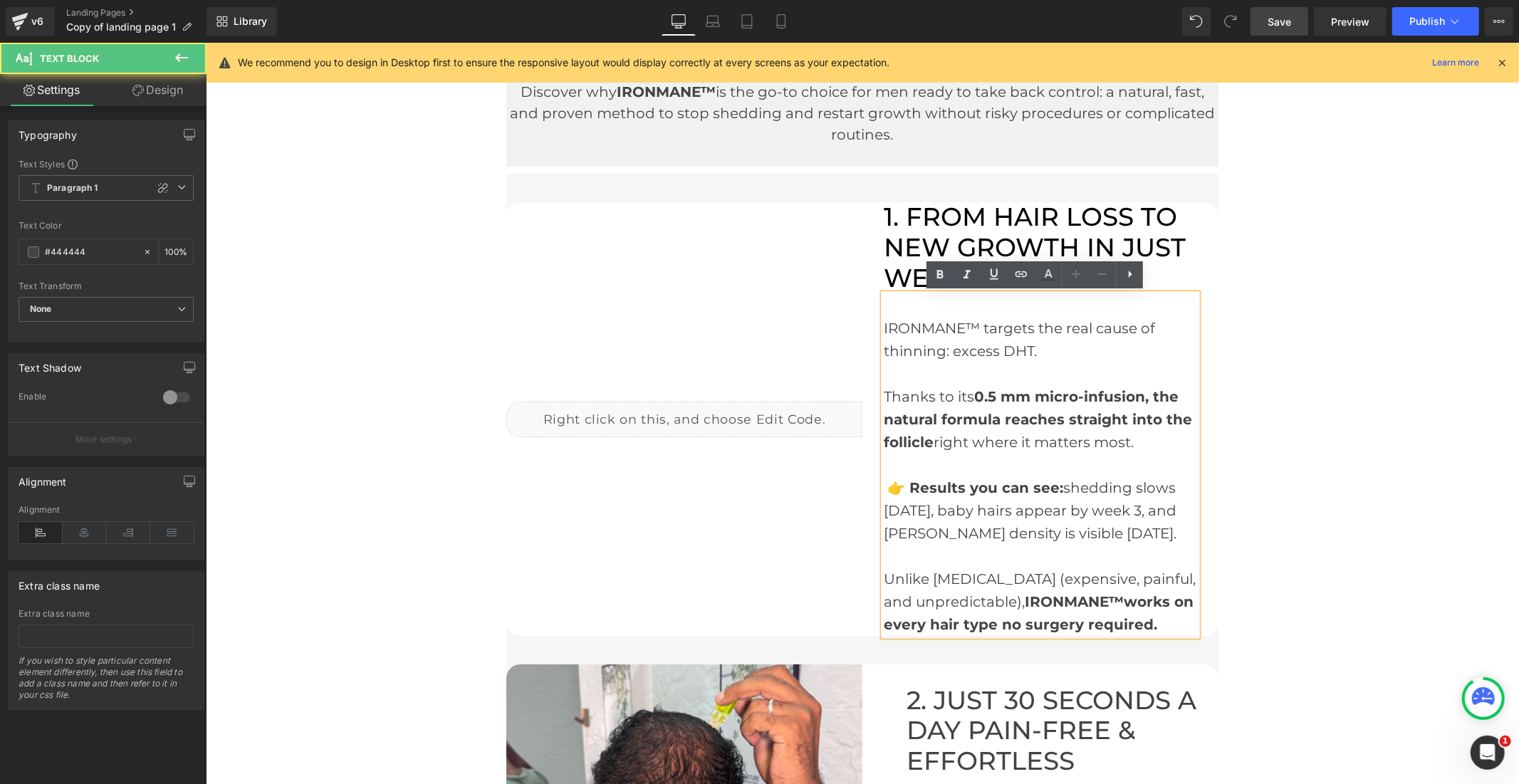
click at [883, 394] on div "Thanks to its 0.5 mm micro-infusion, the natural formula reaches straight into …" at bounding box center [1040, 418] width 313 height 69
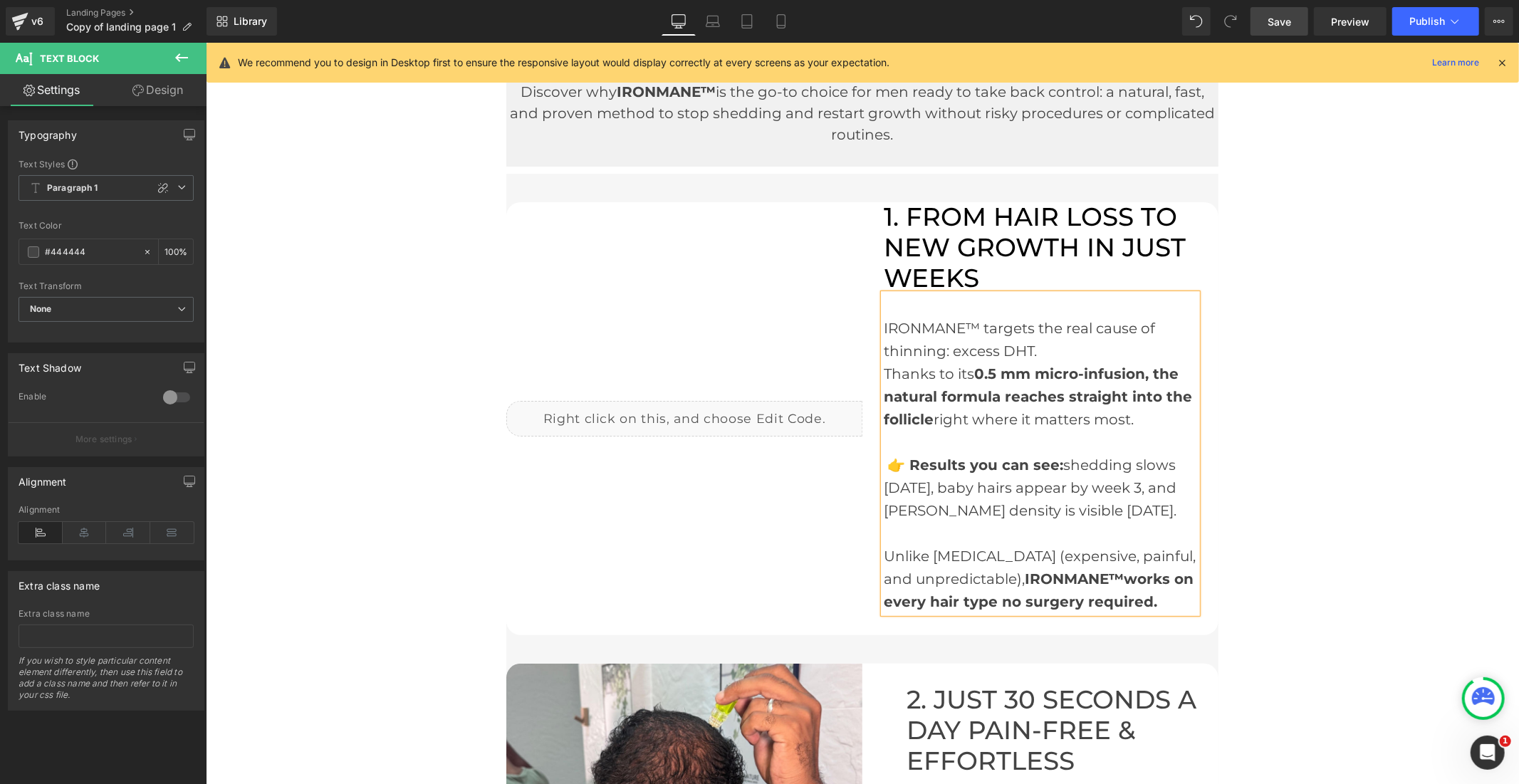
click at [886, 463] on strong "👉 Results you can see:" at bounding box center [974, 464] width 176 height 17
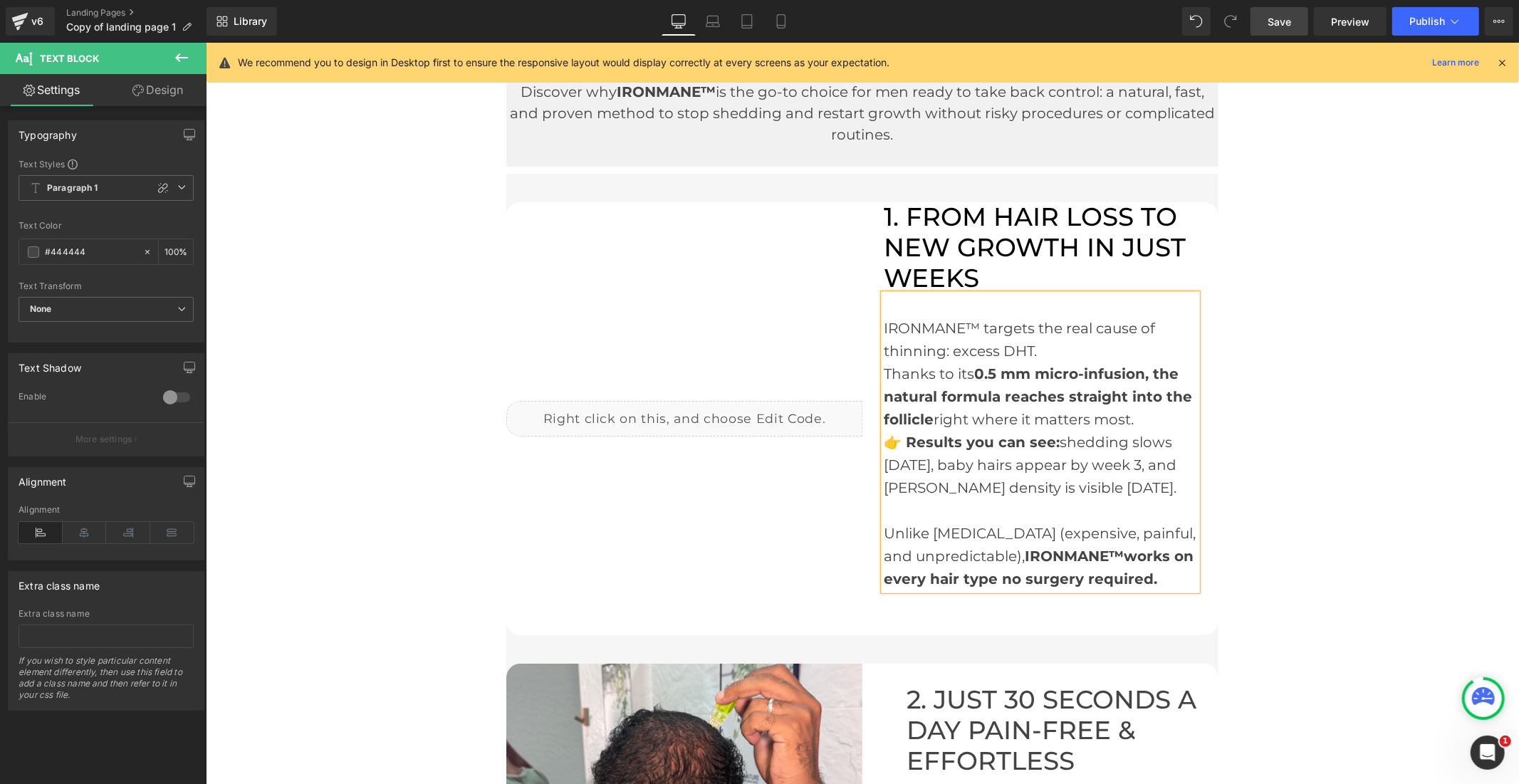
click at [883, 530] on div "IRONMANE™ targets the real cause of thinning: excess DHT. Thanks to its 0.5 mm …" at bounding box center [1040, 441] width 313 height 296
click at [883, 532] on div "Unlike hair transplants (expensive, painful, and unpredictable), IRONMANE™works…" at bounding box center [1040, 555] width 313 height 69
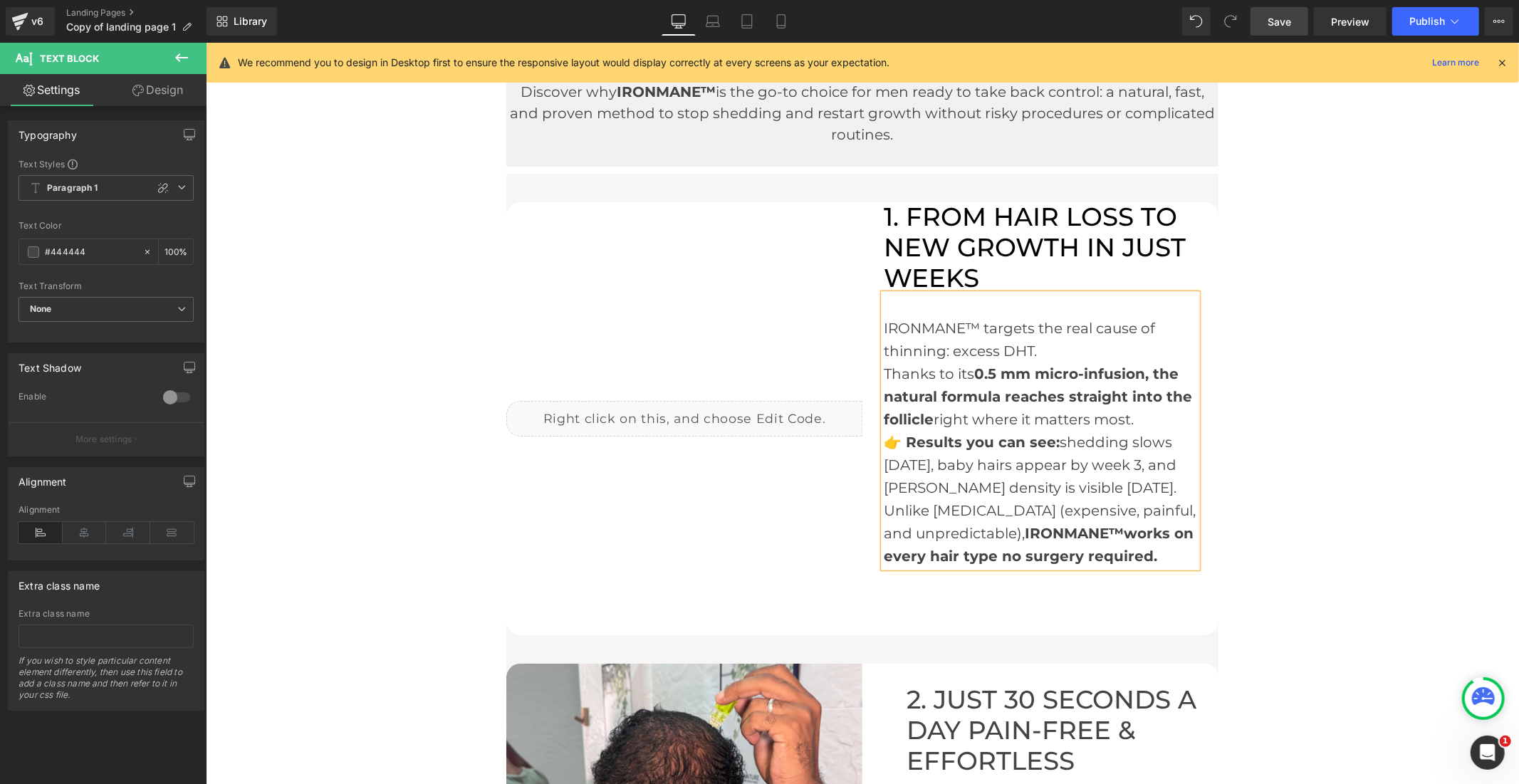
click at [1265, 32] on link "Save" at bounding box center [1280, 21] width 57 height 29
click at [1407, 23] on button "Publish" at bounding box center [1435, 21] width 87 height 29
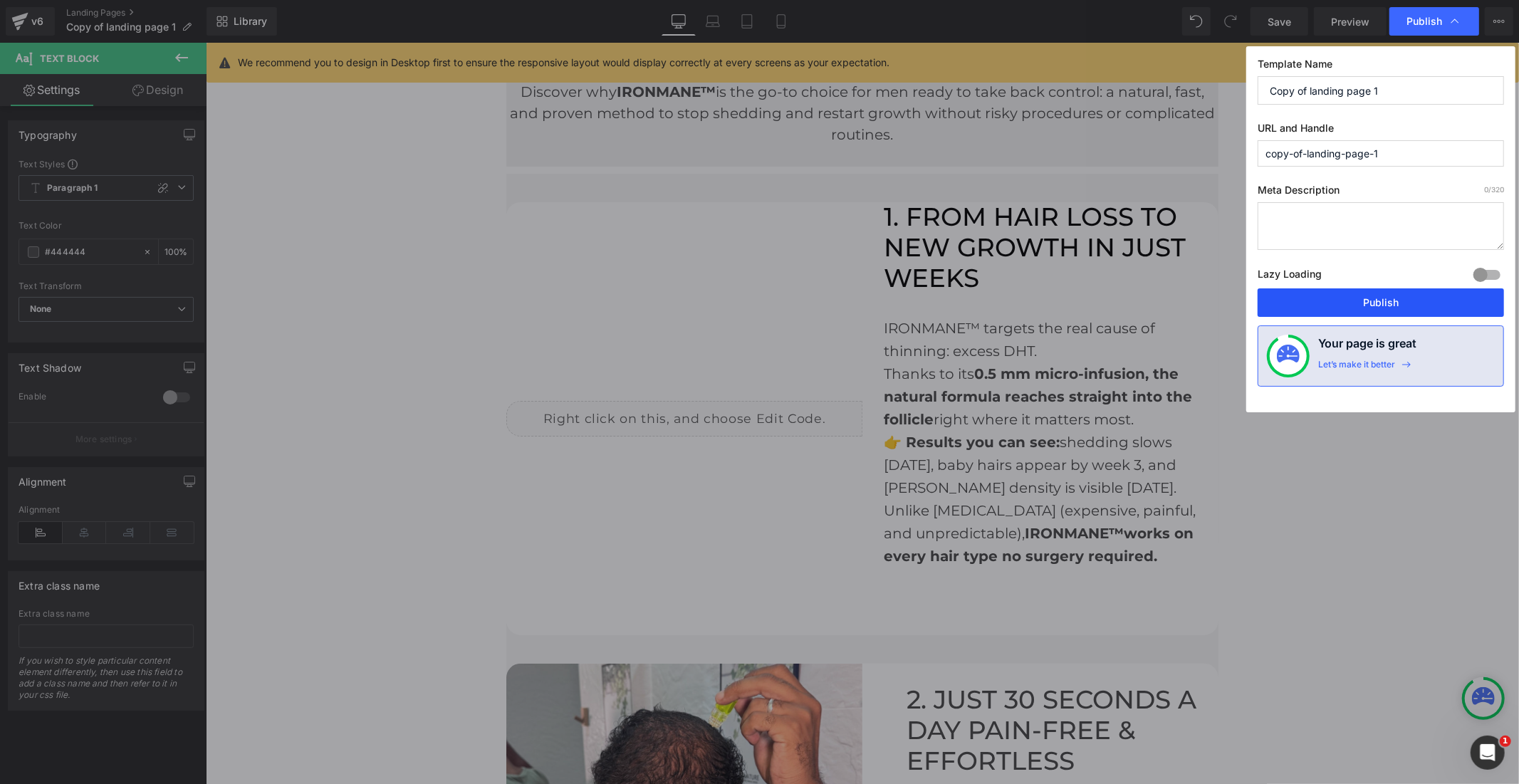
click at [1382, 302] on button "Publish" at bounding box center [1381, 303] width 246 height 29
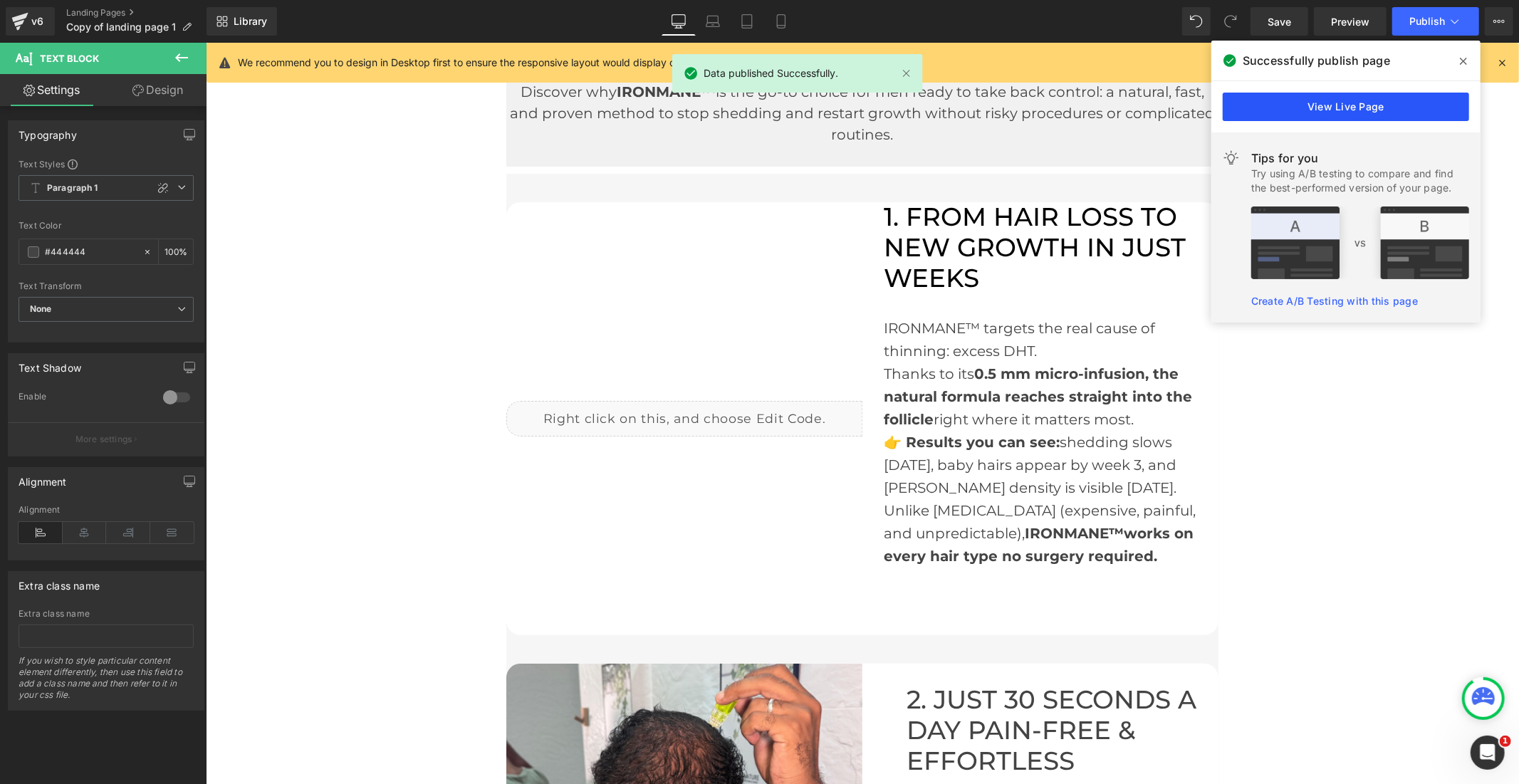
click at [1337, 106] on link "View Live Page" at bounding box center [1346, 107] width 246 height 29
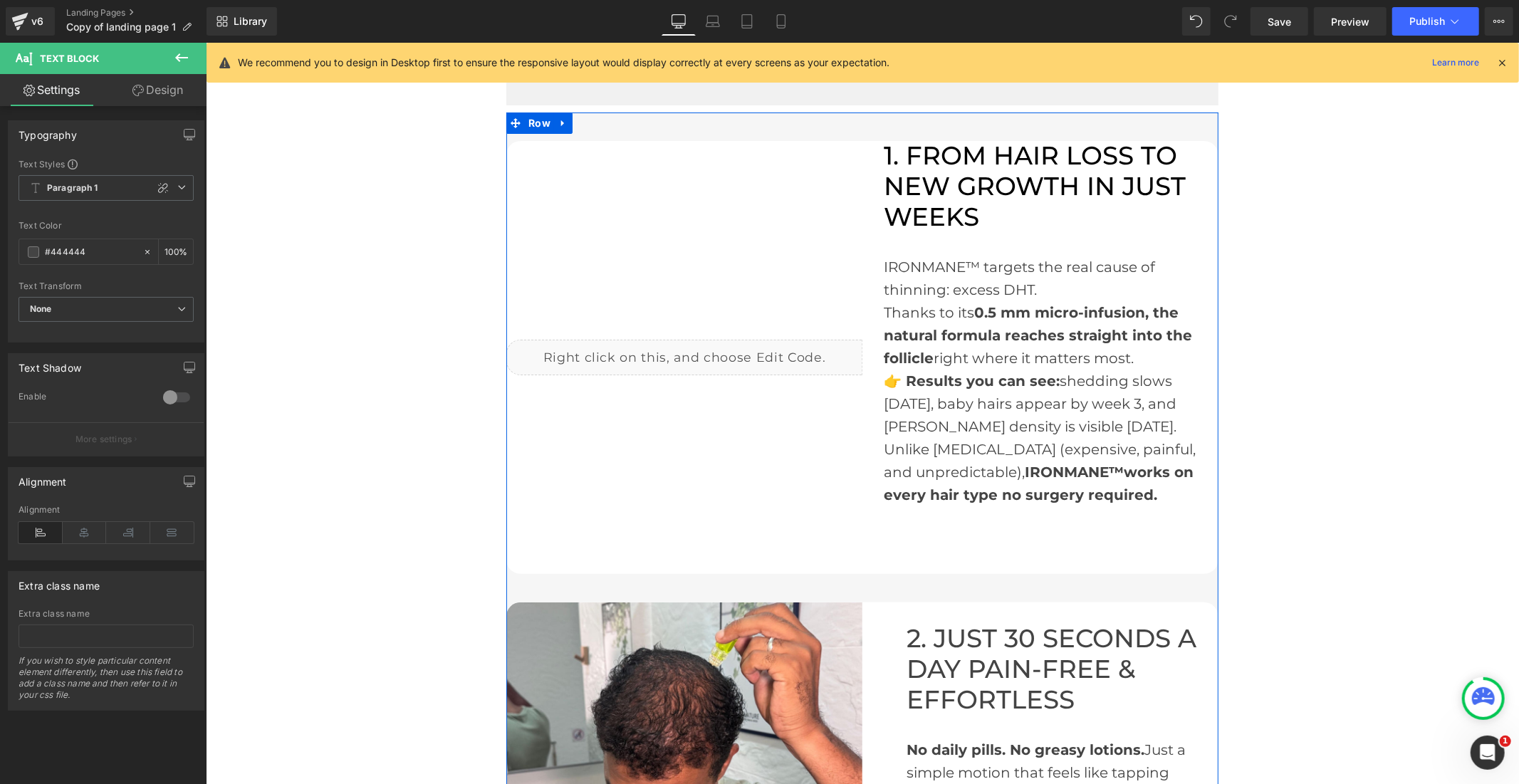
scroll to position [0, 0]
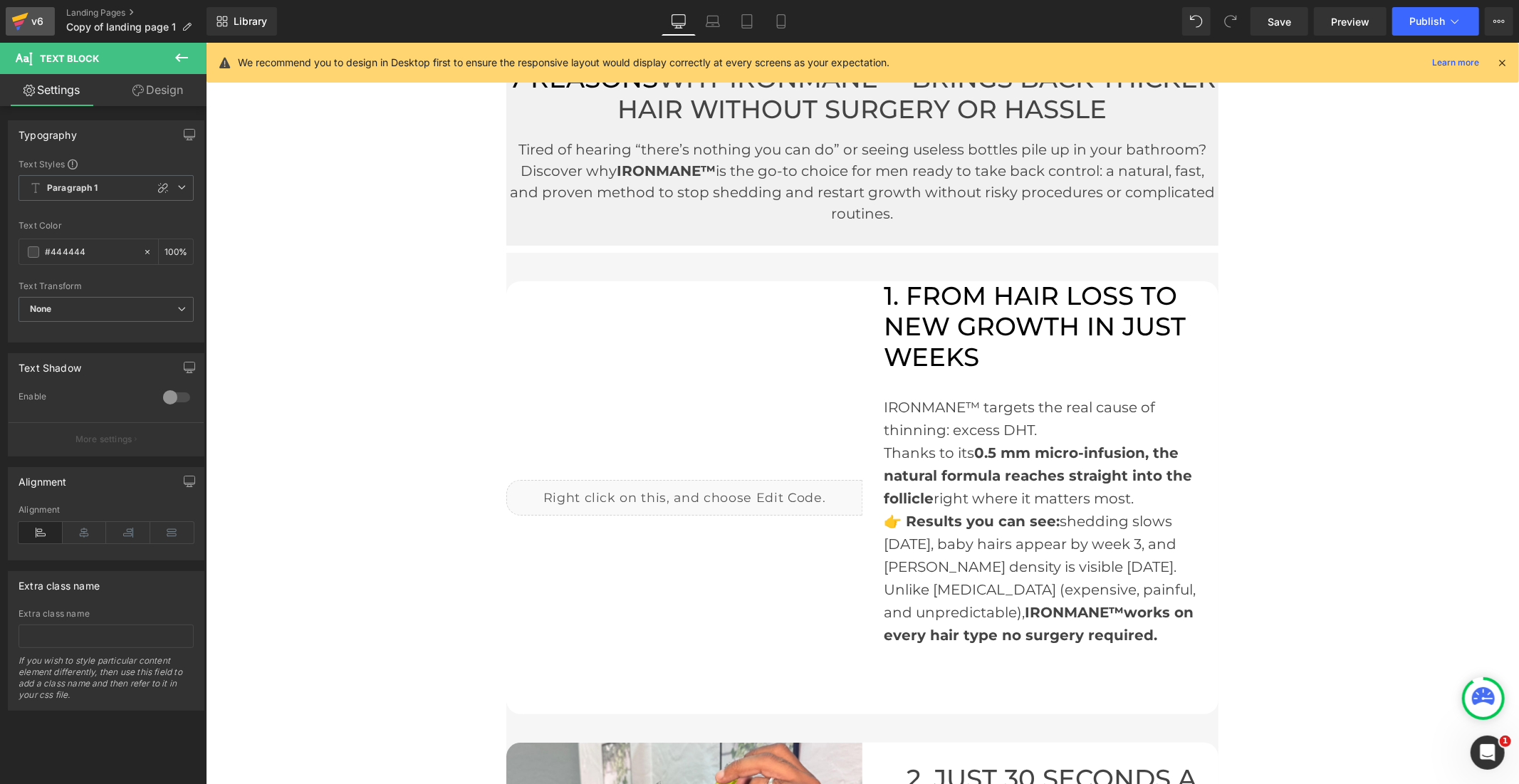
click at [14, 17] on icon at bounding box center [20, 21] width 17 height 35
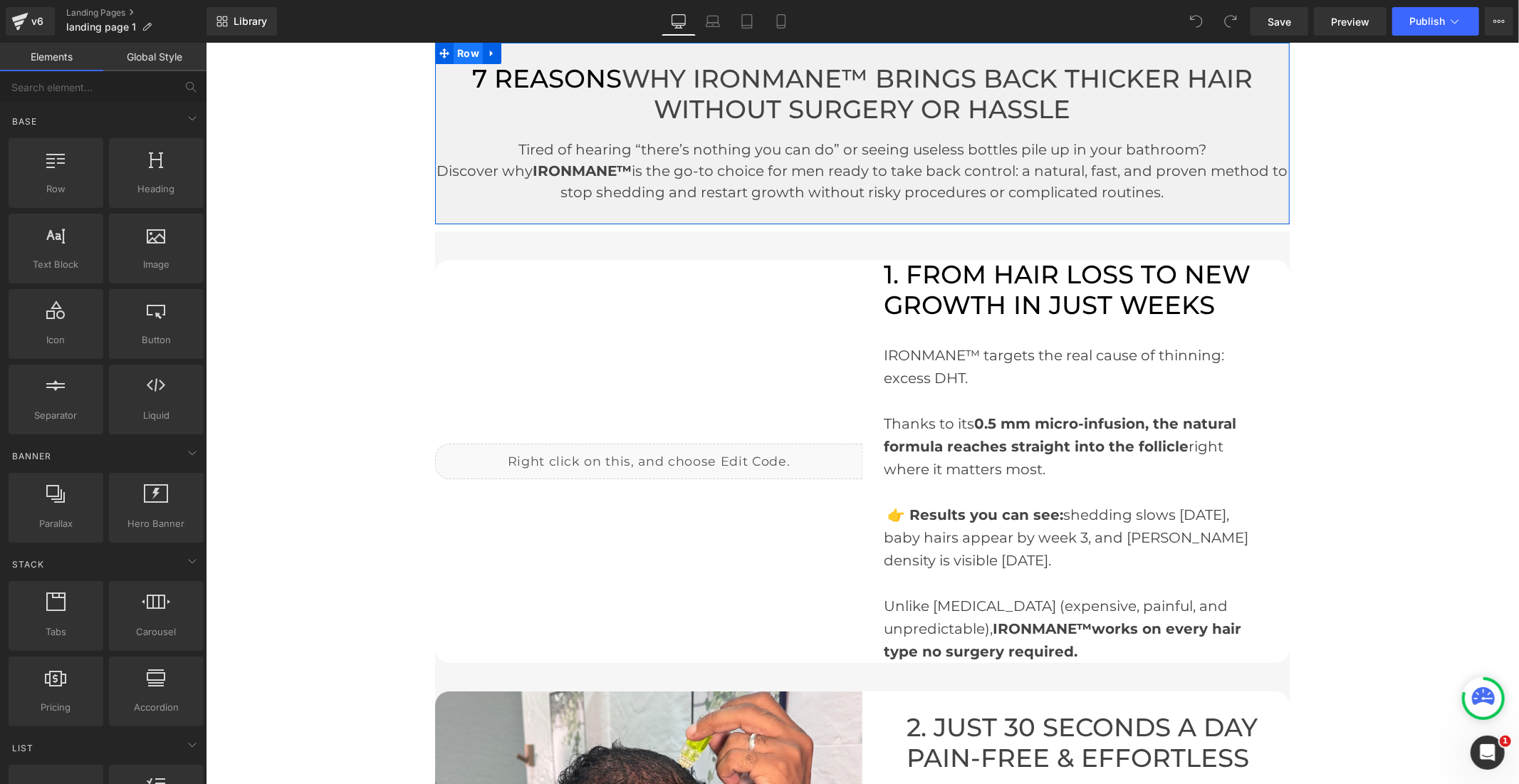
click at [462, 53] on span "Row" at bounding box center [467, 53] width 29 height 21
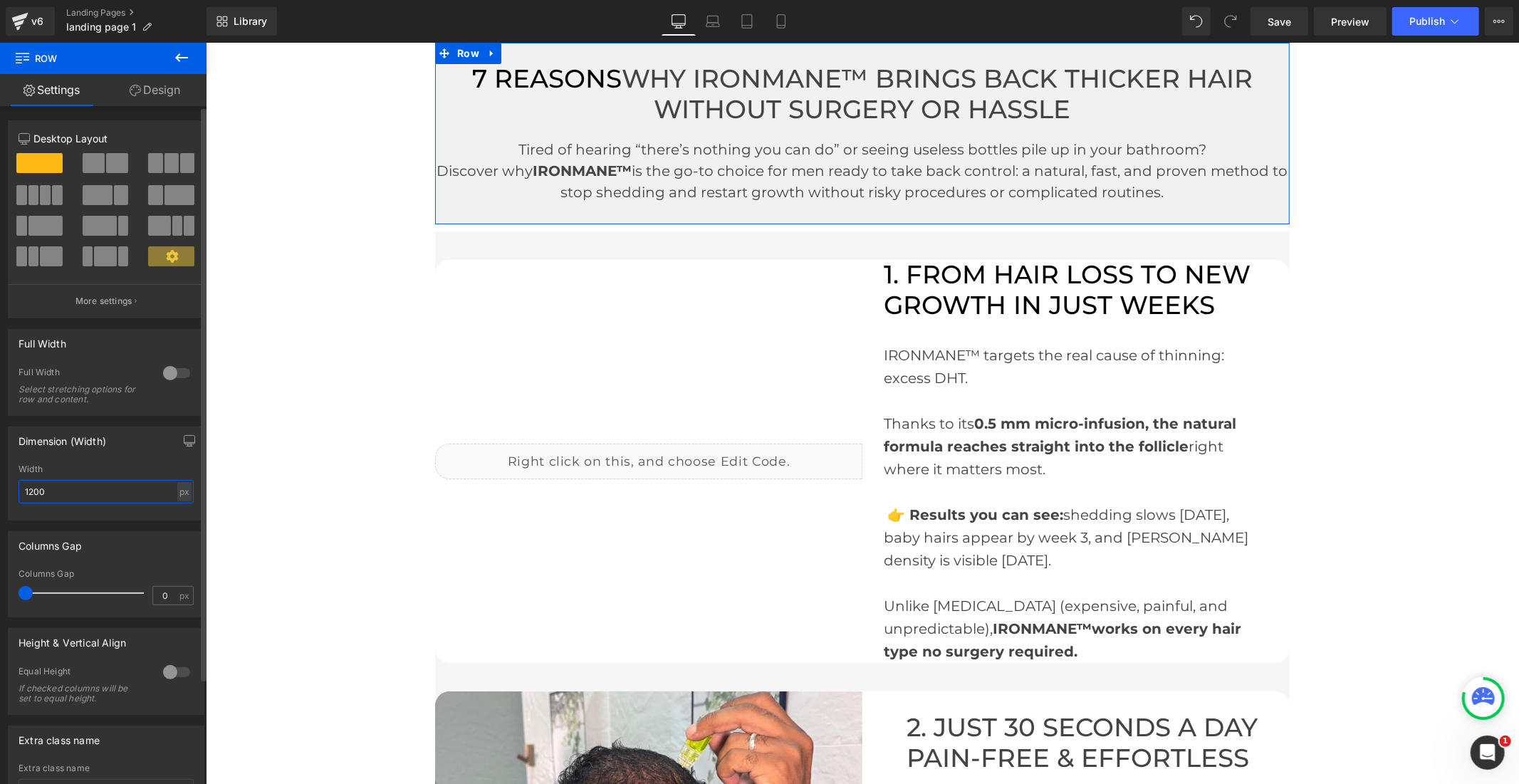
click at [33, 489] on input "1200" at bounding box center [106, 491] width 175 height 23
type input "1000"
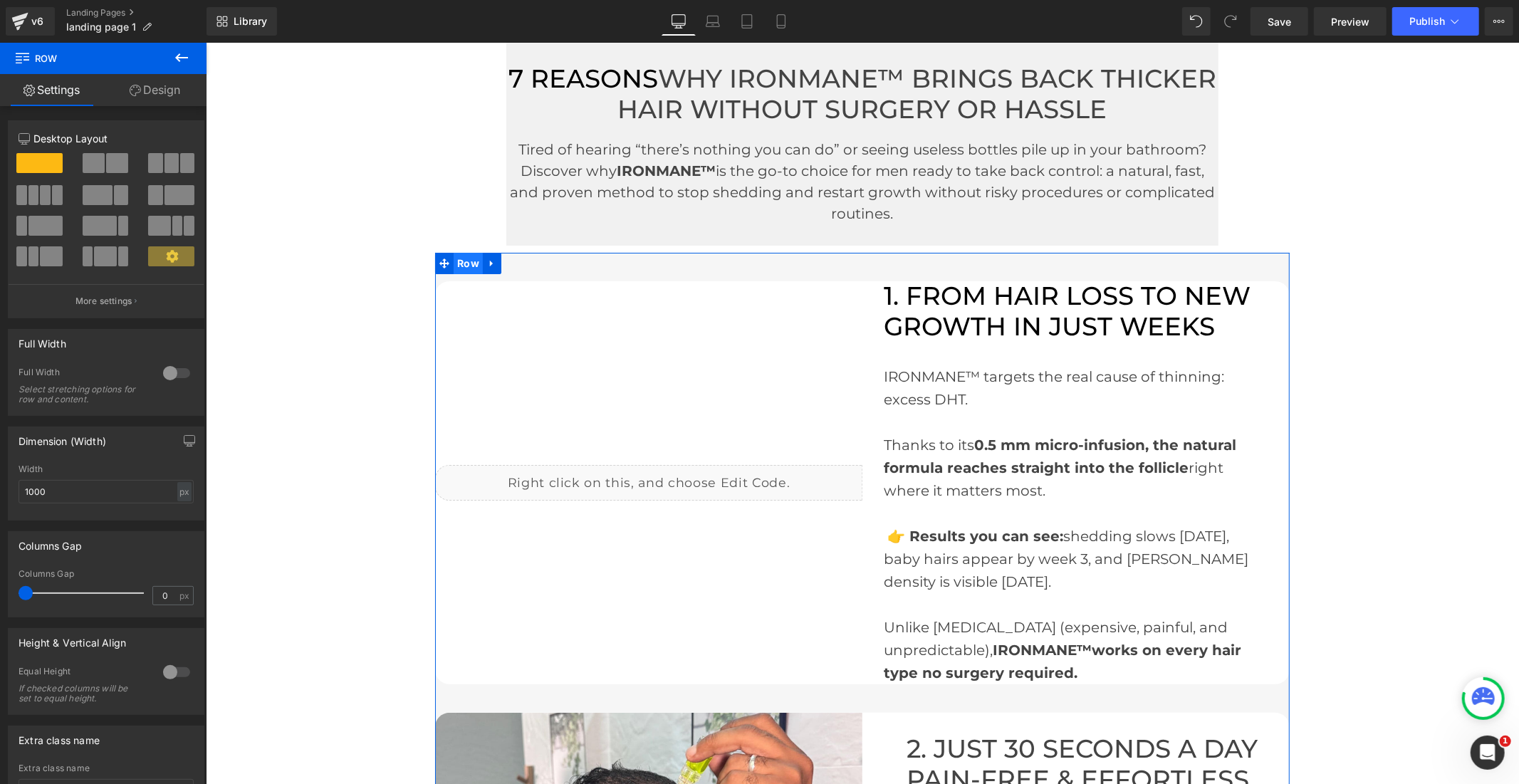
click at [459, 263] on span "Row" at bounding box center [467, 263] width 29 height 21
click at [35, 495] on input "1200" at bounding box center [106, 491] width 175 height 23
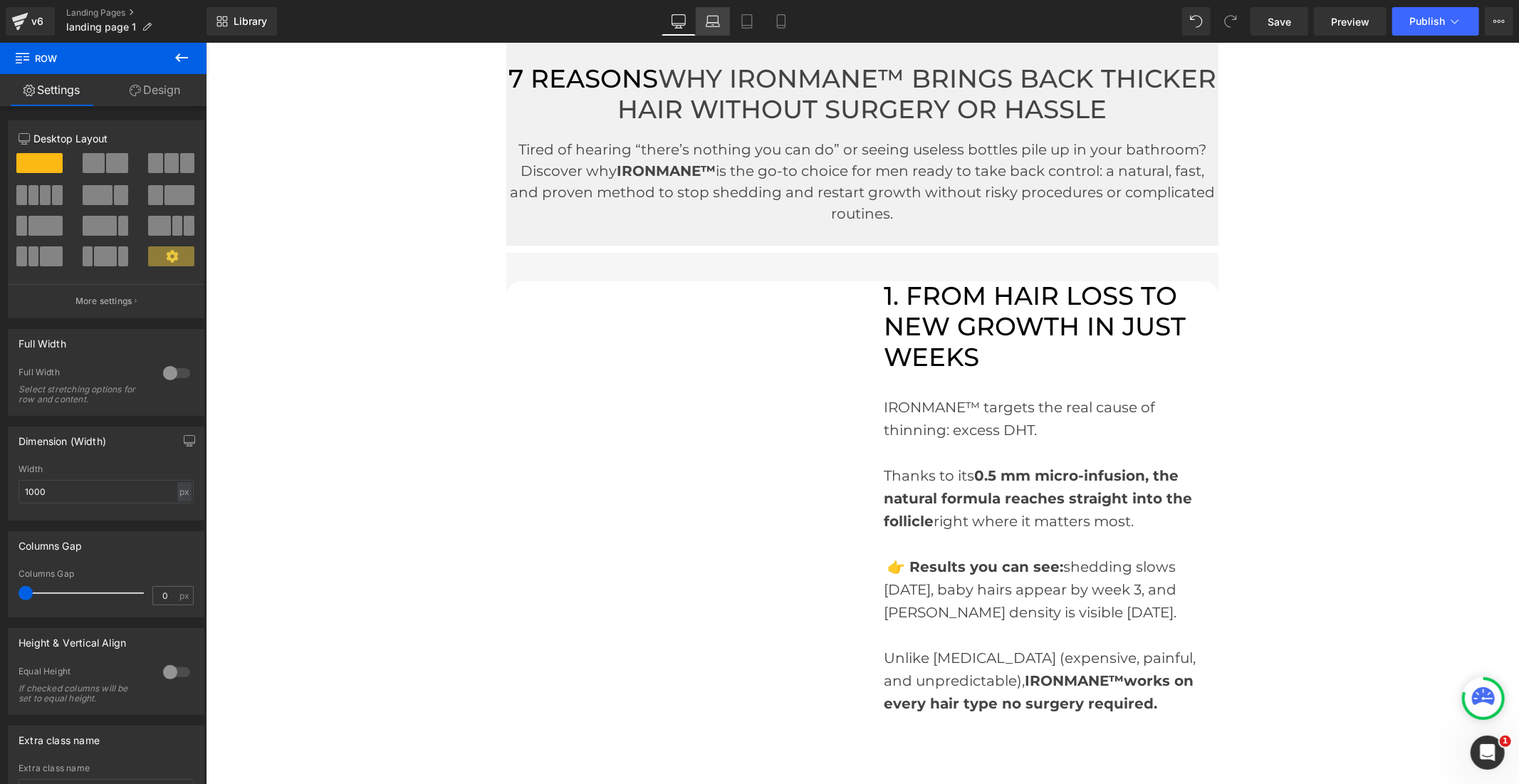
click at [710, 25] on icon at bounding box center [713, 21] width 14 height 14
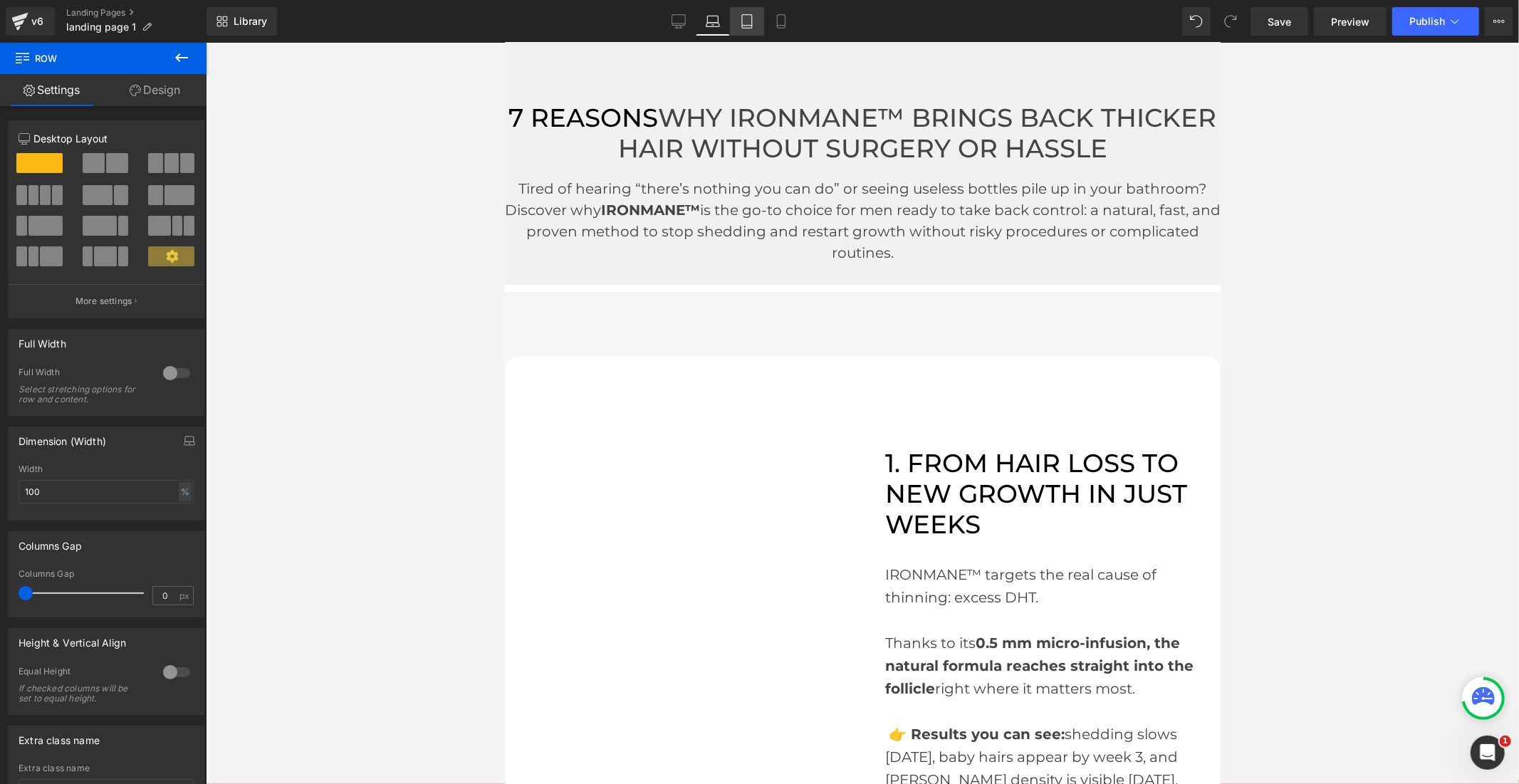
click at [741, 26] on icon at bounding box center [747, 21] width 14 height 14
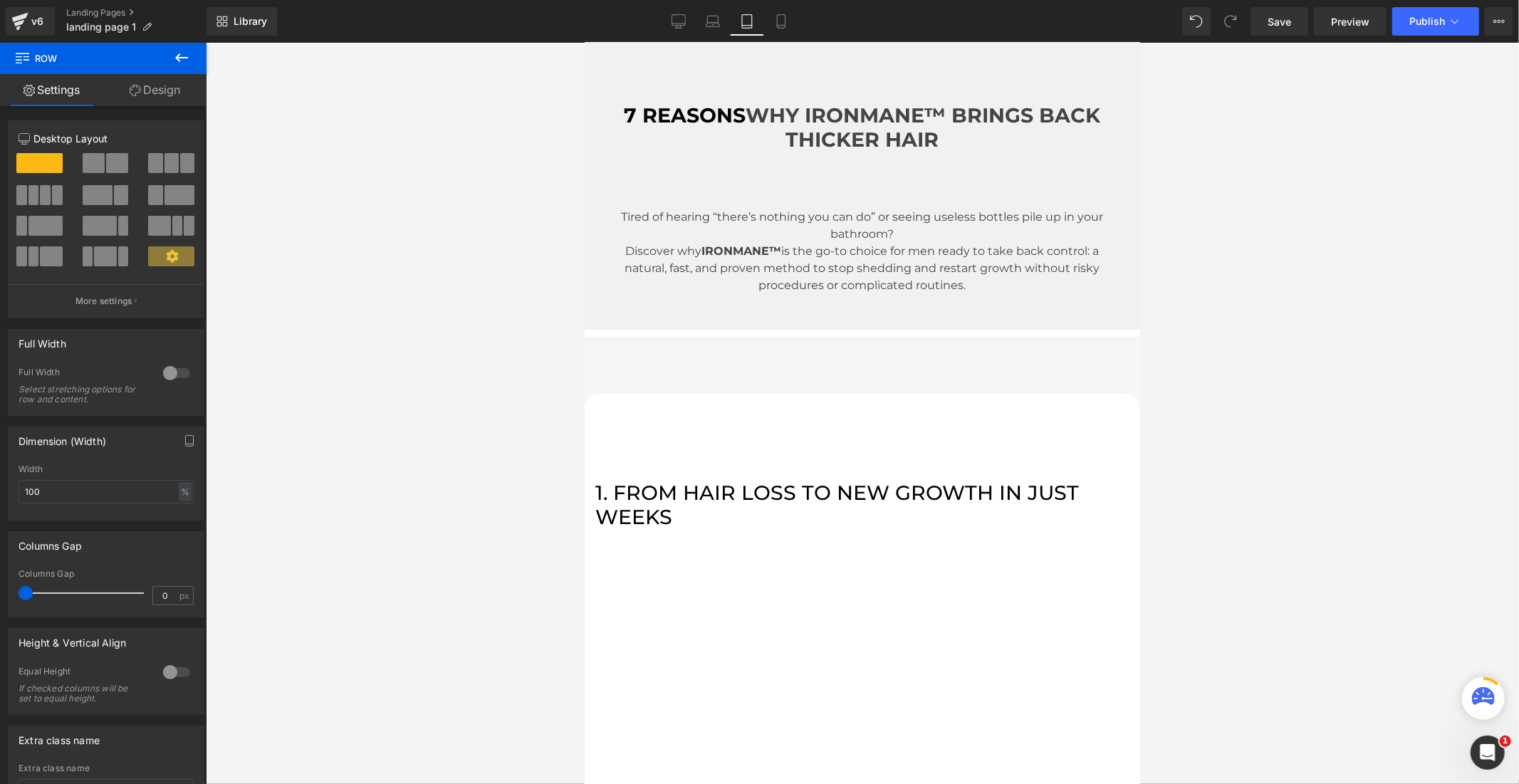
scroll to position [55, 0]
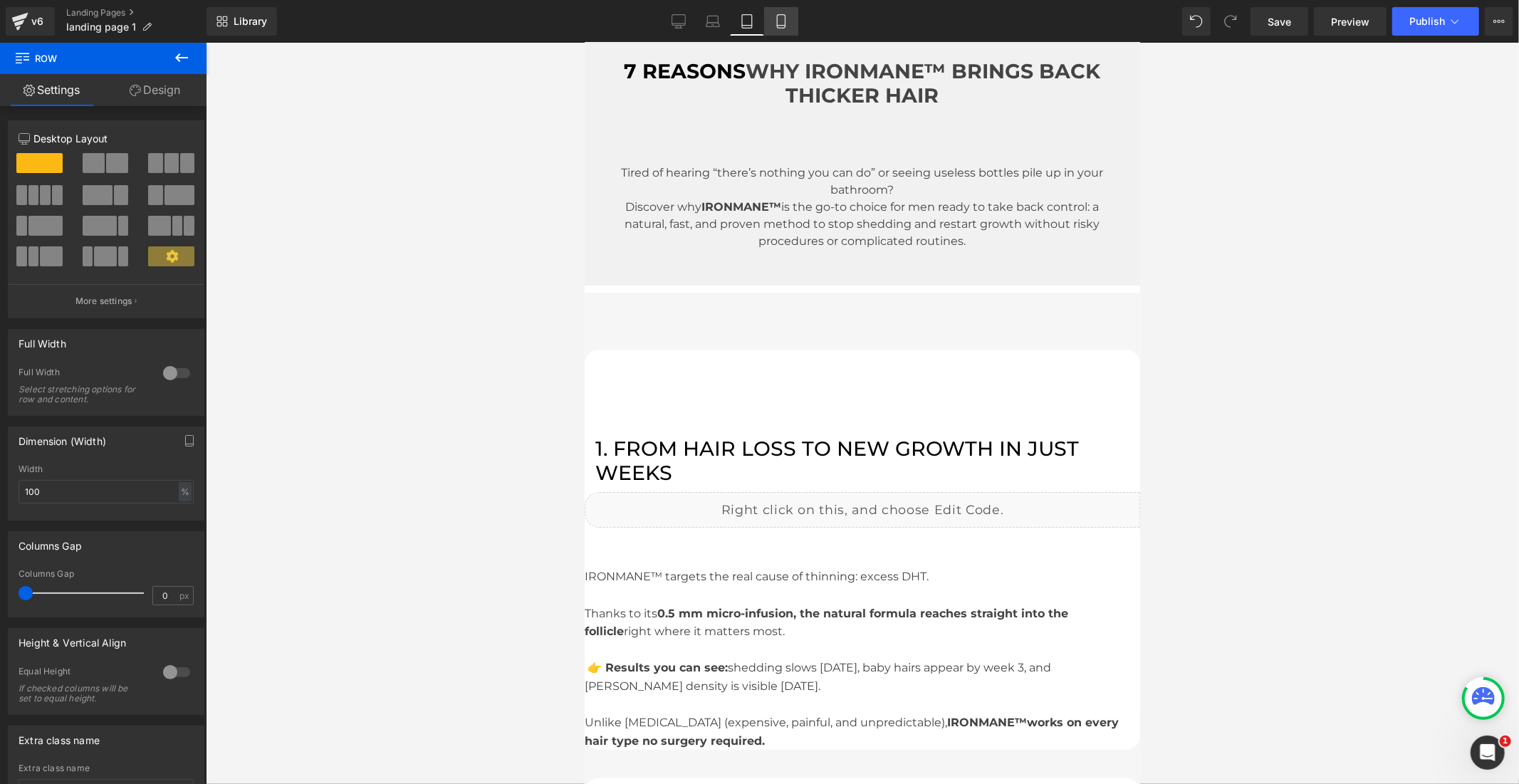
click at [780, 18] on icon at bounding box center [781, 21] width 14 height 14
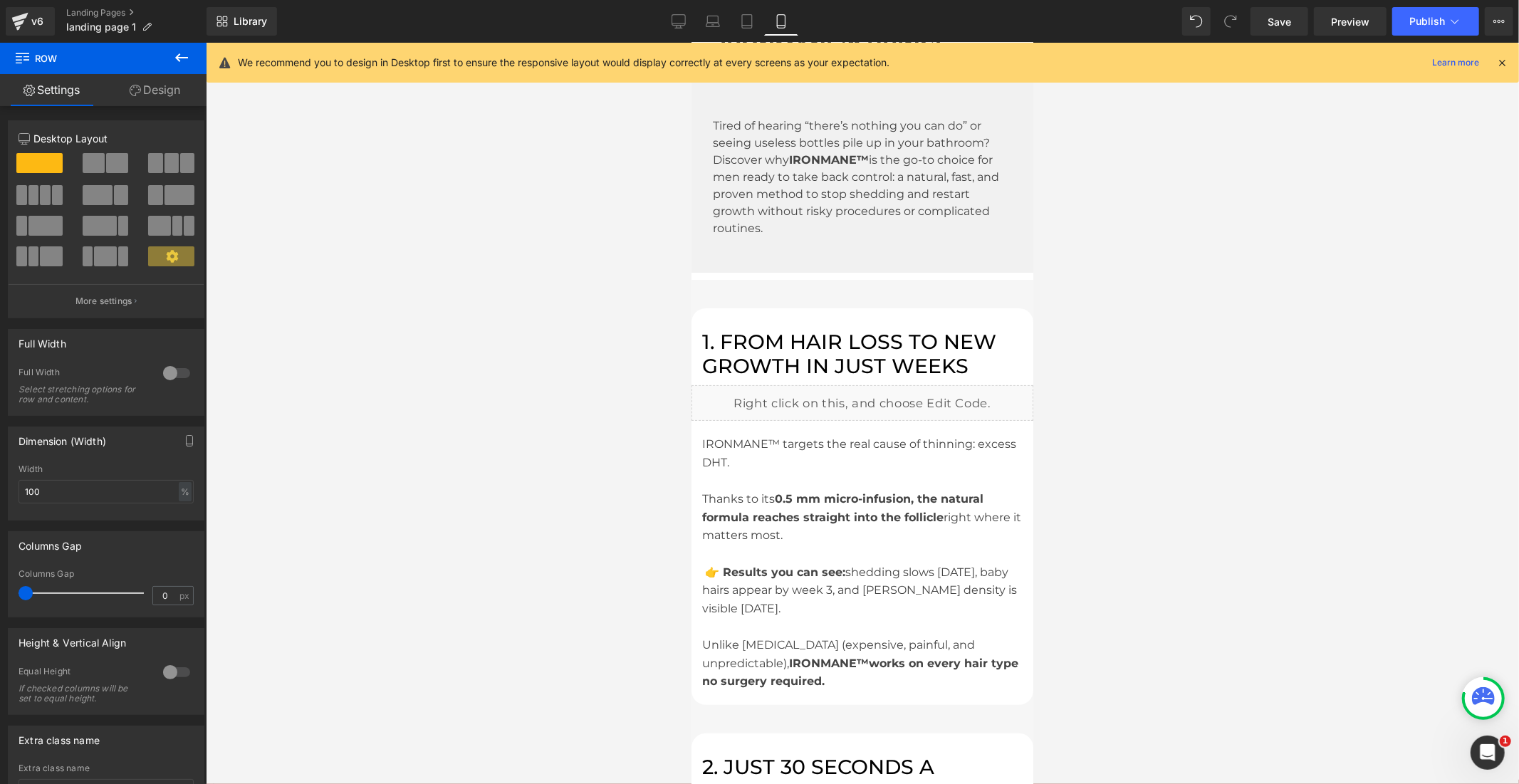
scroll to position [25, 0]
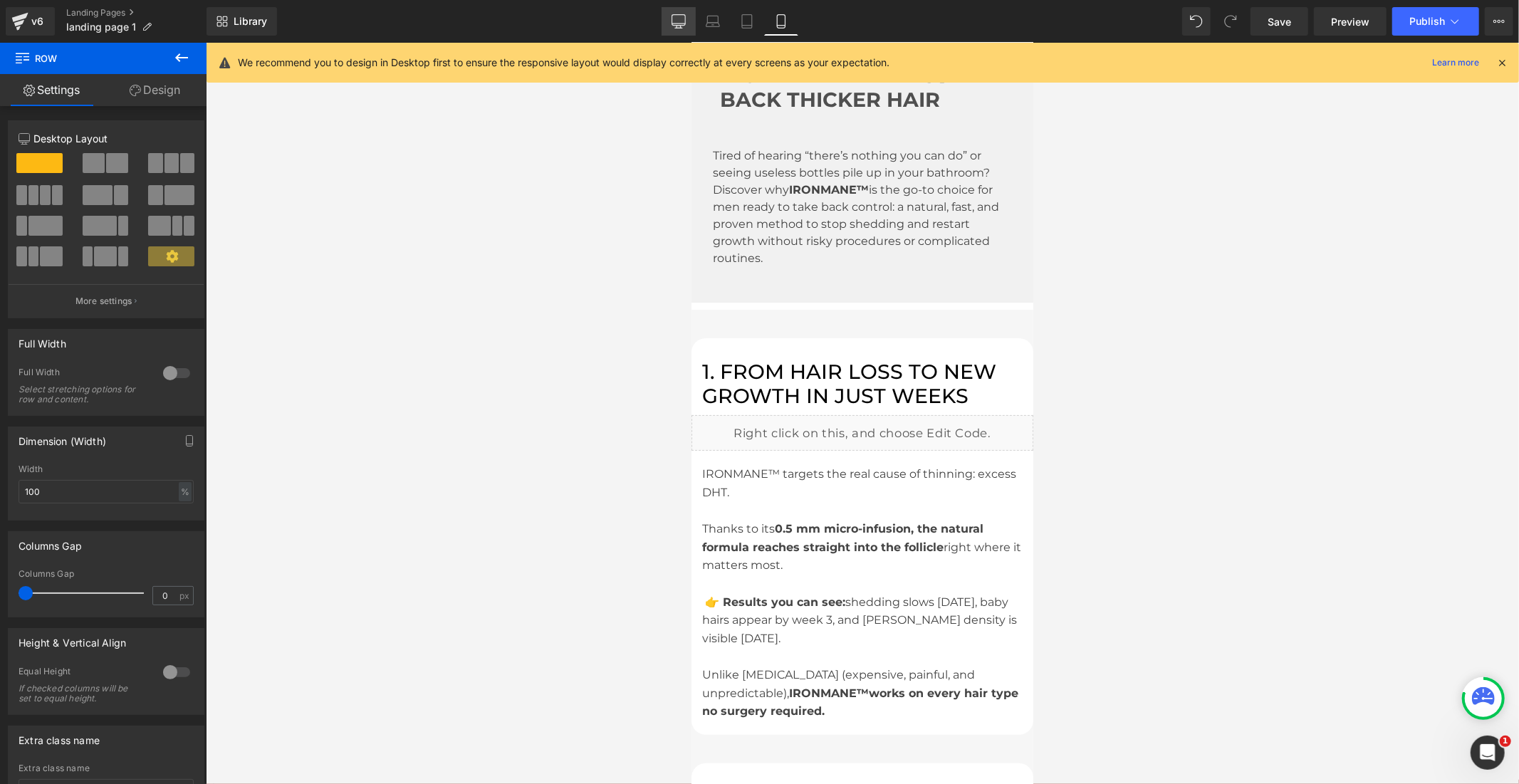
click at [686, 18] on icon at bounding box center [679, 21] width 14 height 14
type input "1000"
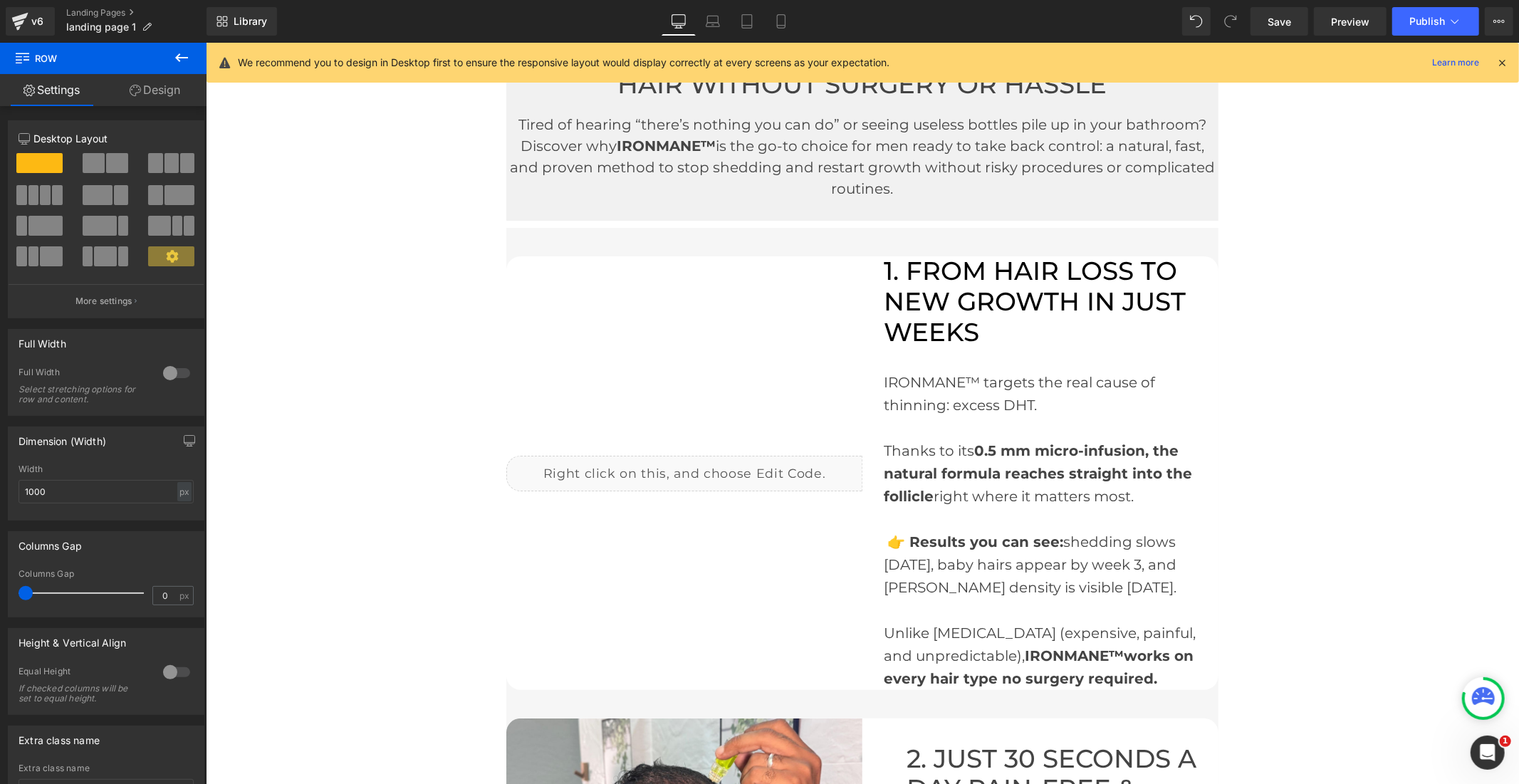
scroll to position [0, 0]
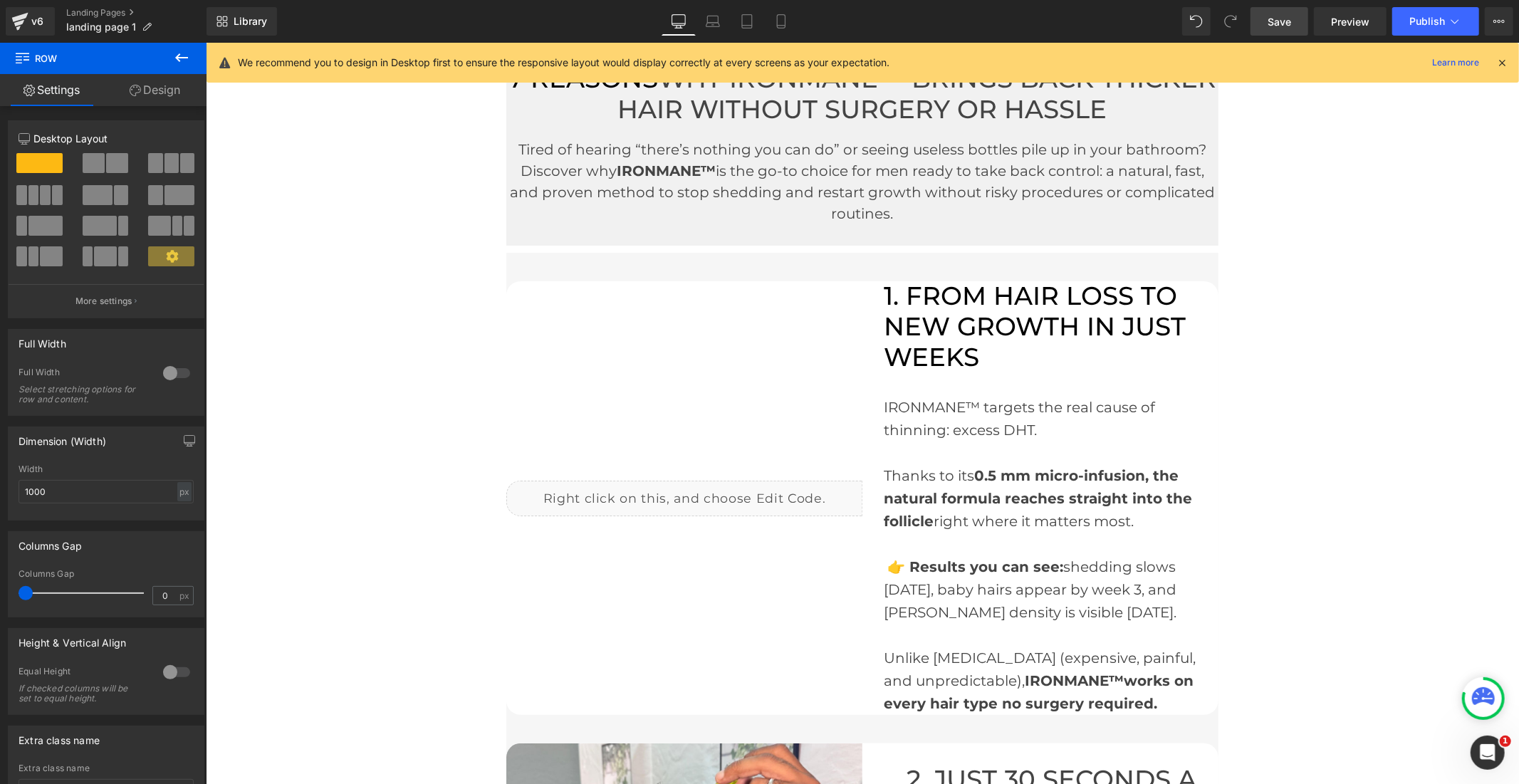
click at [1268, 22] on link "Save" at bounding box center [1280, 21] width 57 height 29
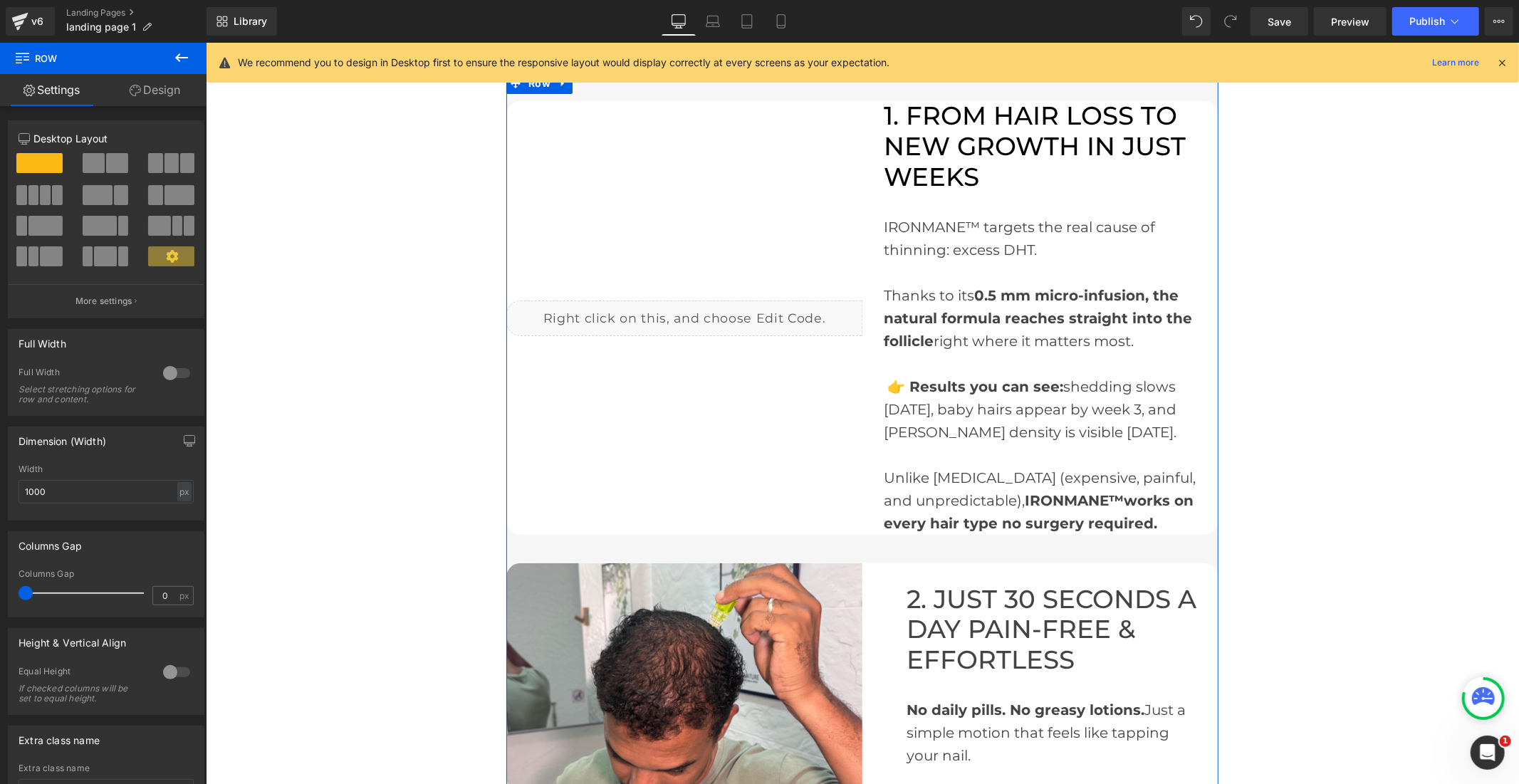
scroll to position [158, 0]
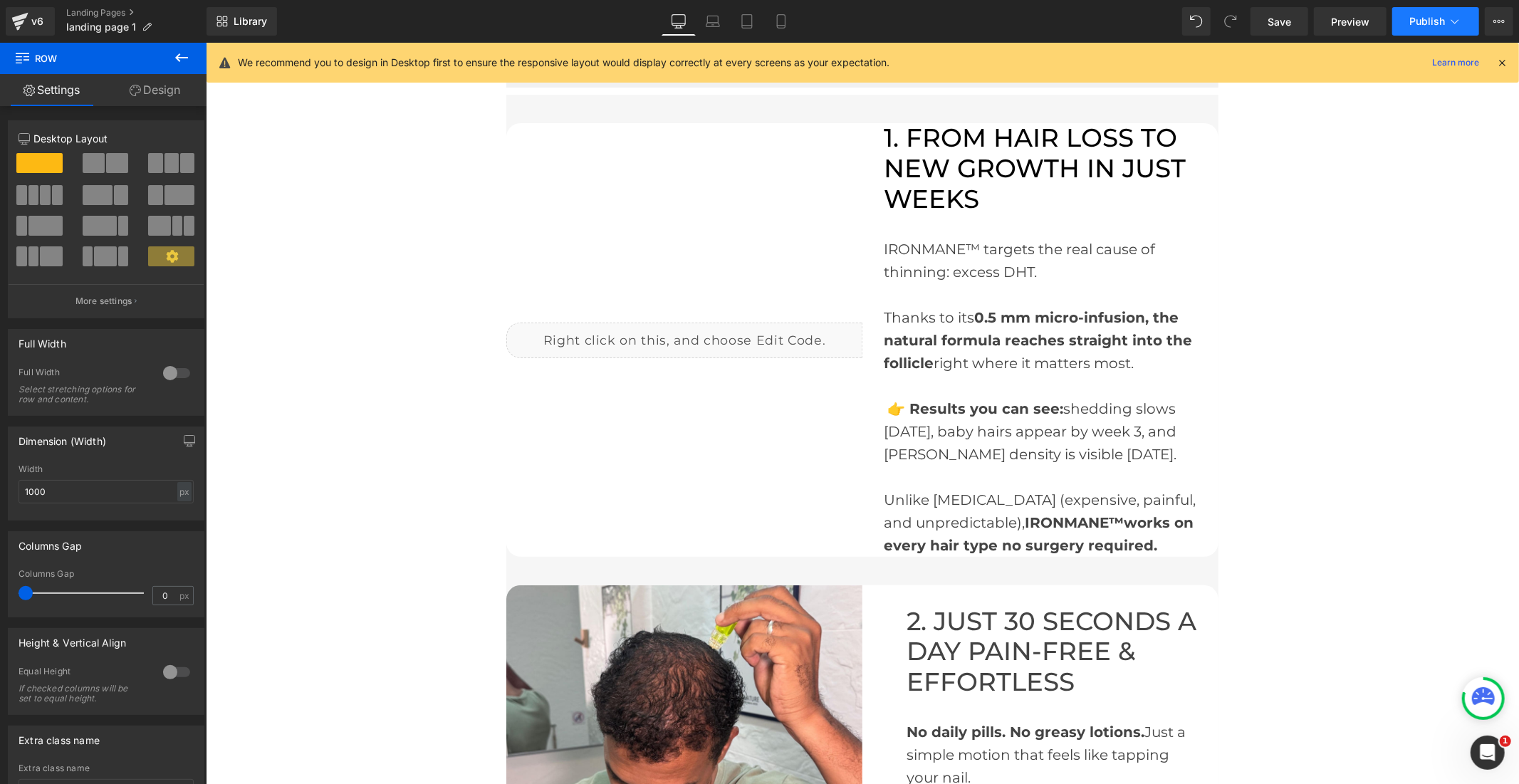
click at [1414, 24] on span "Publish" at bounding box center [1427, 21] width 35 height 11
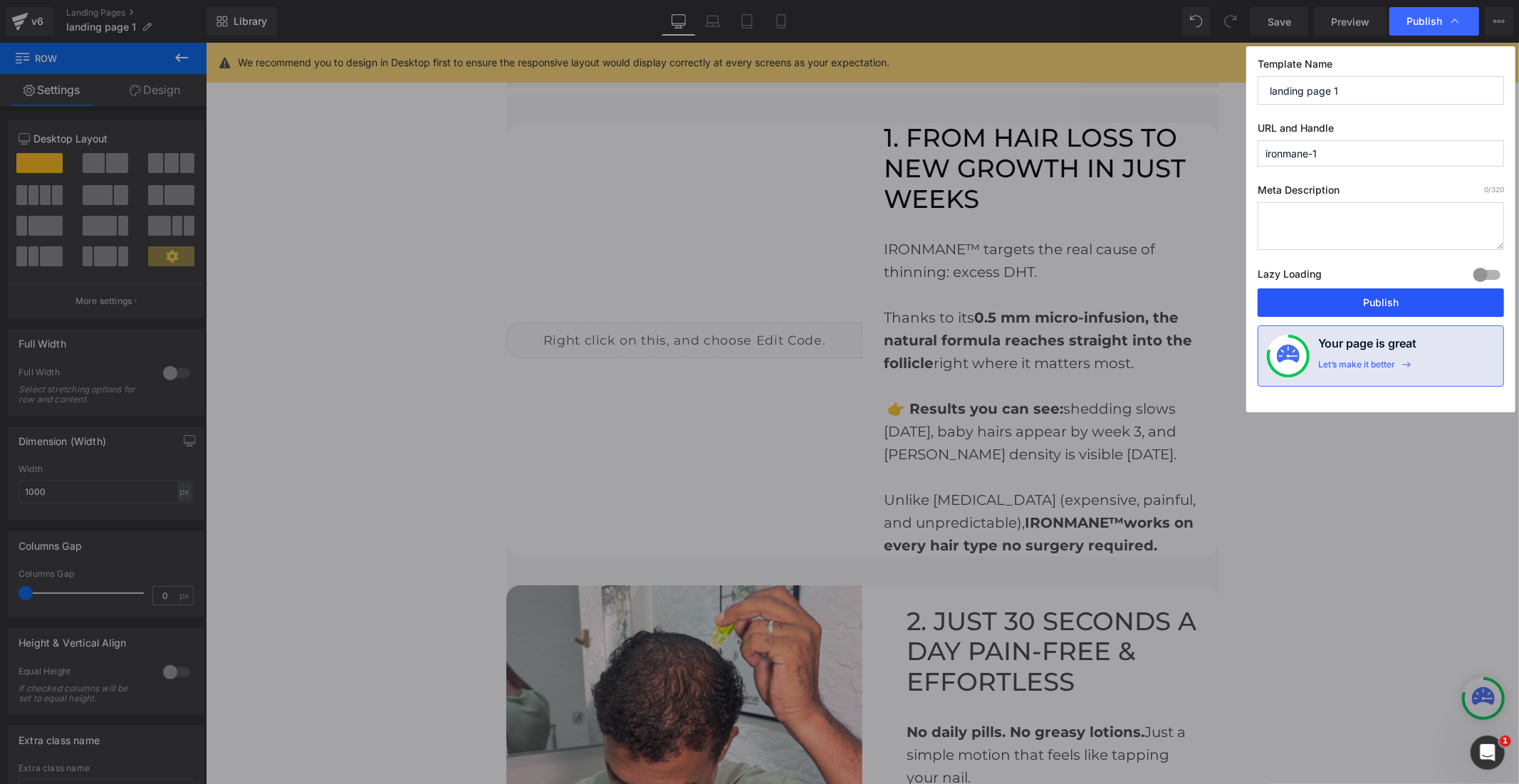
drag, startPoint x: 1321, startPoint y: 304, endPoint x: 1115, endPoint y: 262, distance: 210.2
click at [1321, 304] on button "Publish" at bounding box center [1381, 303] width 246 height 29
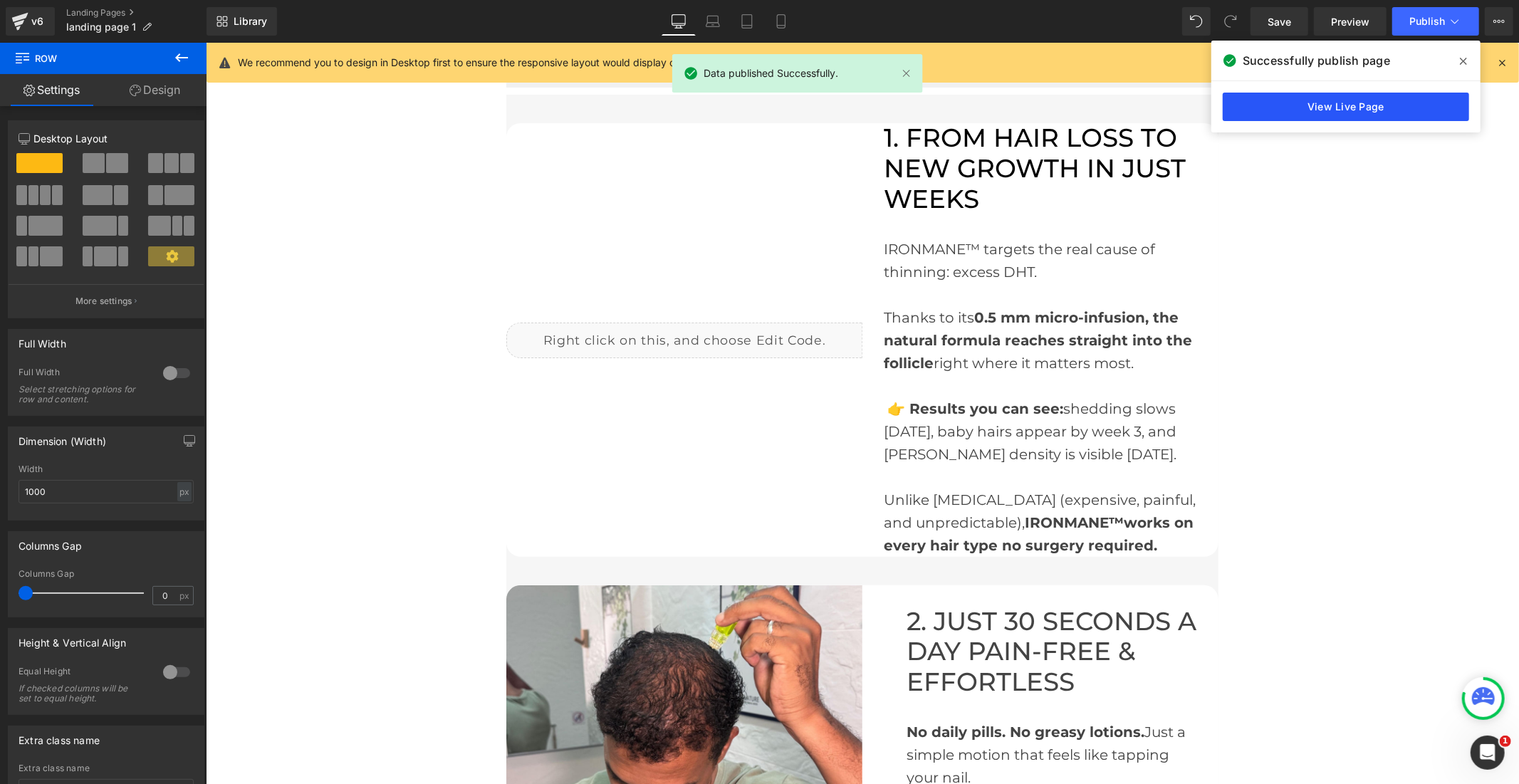
click at [1307, 107] on link "View Live Page" at bounding box center [1346, 107] width 246 height 29
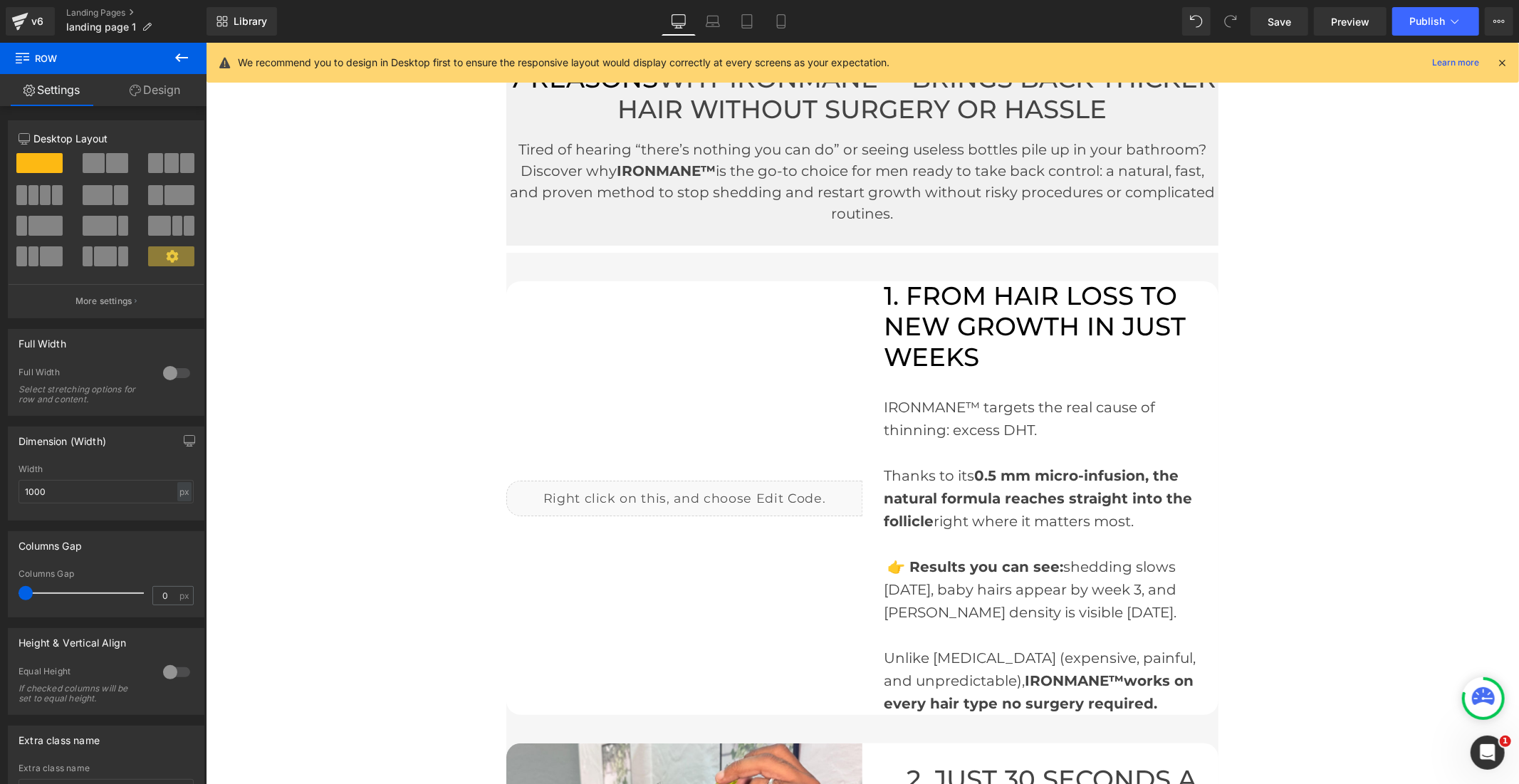
drag, startPoint x: 1498, startPoint y: 62, endPoint x: 1291, endPoint y: 20, distance: 211.2
click at [1498, 62] on icon at bounding box center [1502, 63] width 13 height 13
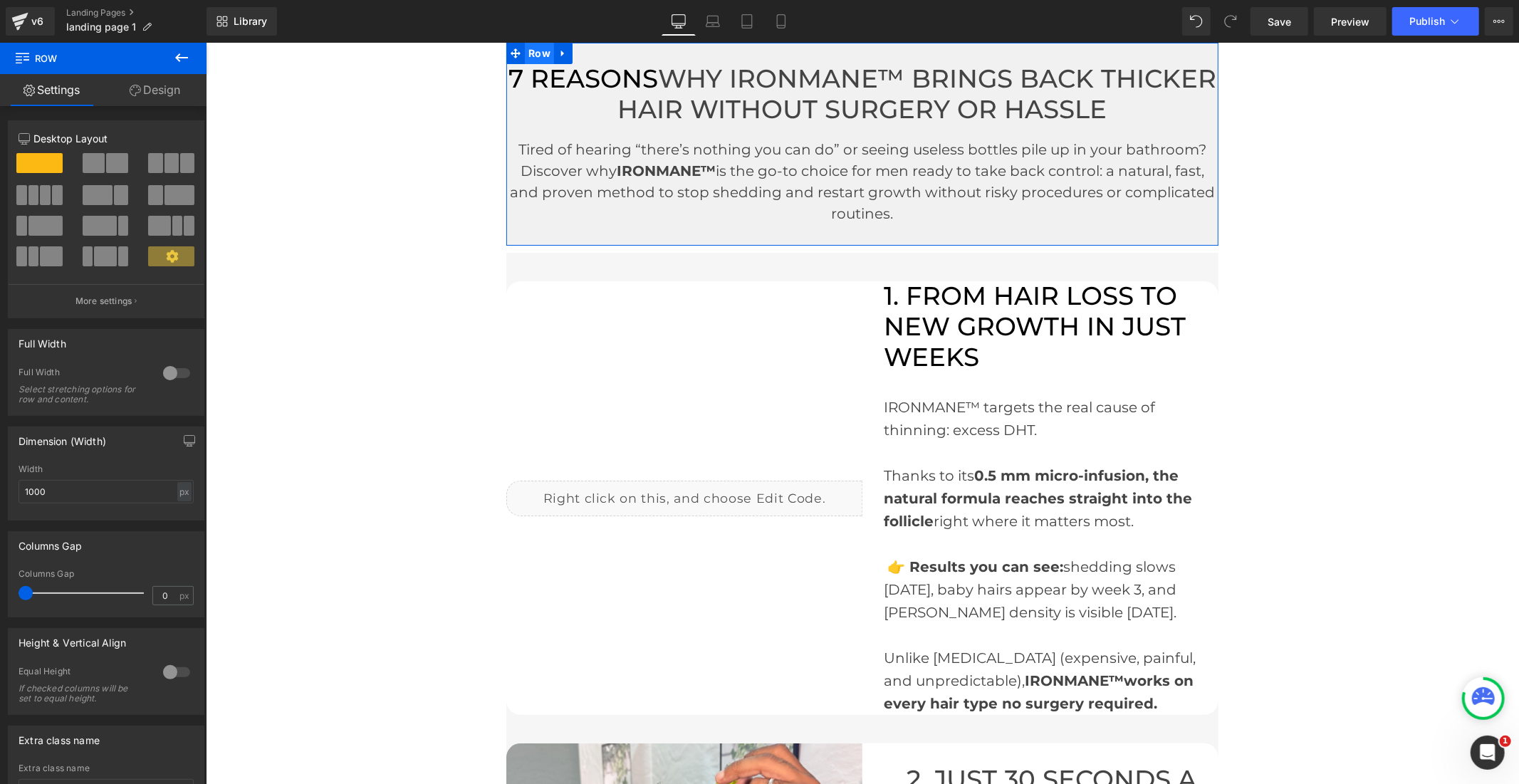
click at [526, 57] on span "Row" at bounding box center [538, 53] width 29 height 21
click at [32, 490] on input "1000" at bounding box center [106, 491] width 175 height 23
type input "1100"
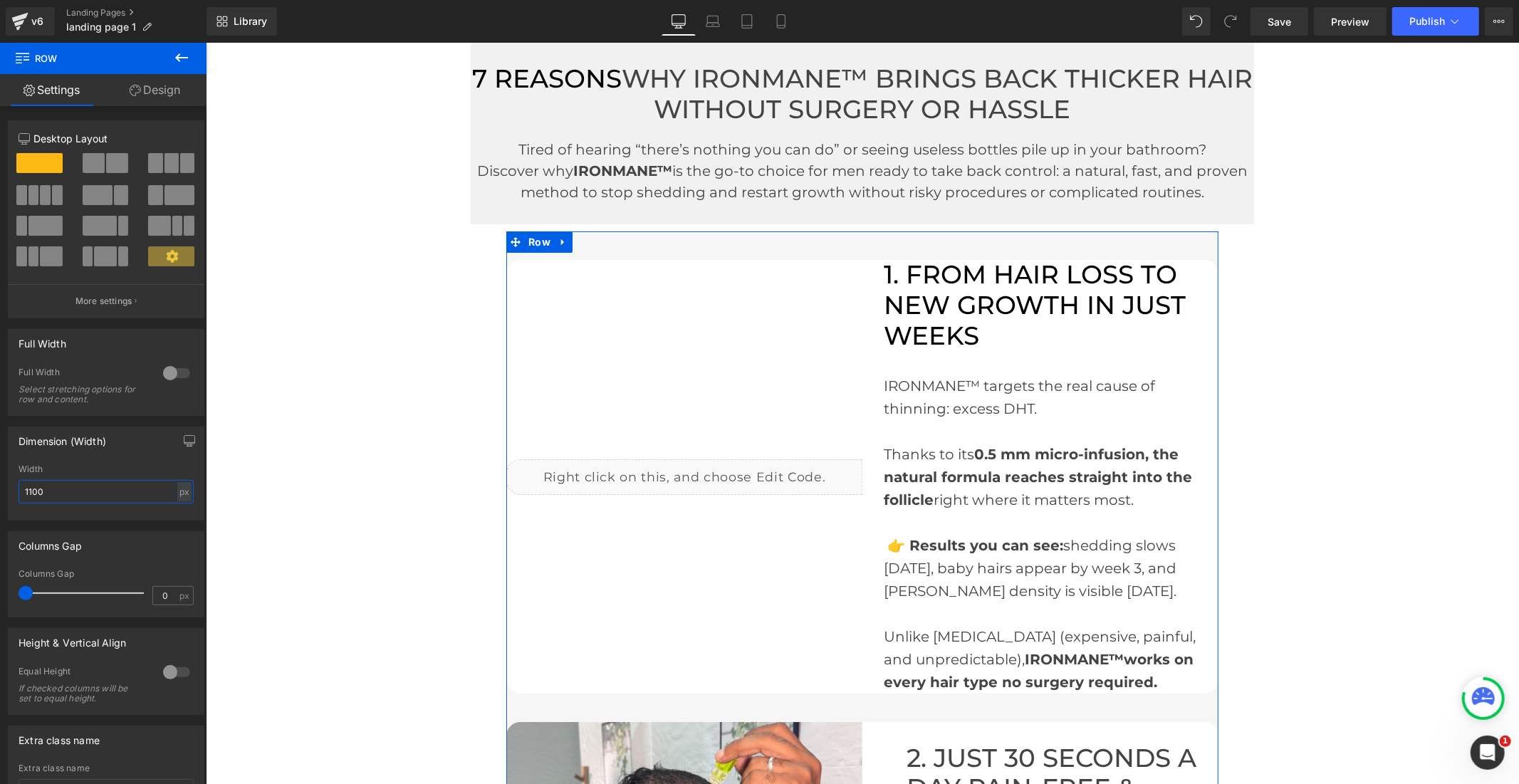
drag, startPoint x: 533, startPoint y: 240, endPoint x: 331, endPoint y: 301, distance: 211.0
click at [533, 240] on span "Row" at bounding box center [538, 241] width 29 height 21
click at [36, 495] on input "1000" at bounding box center [106, 491] width 175 height 23
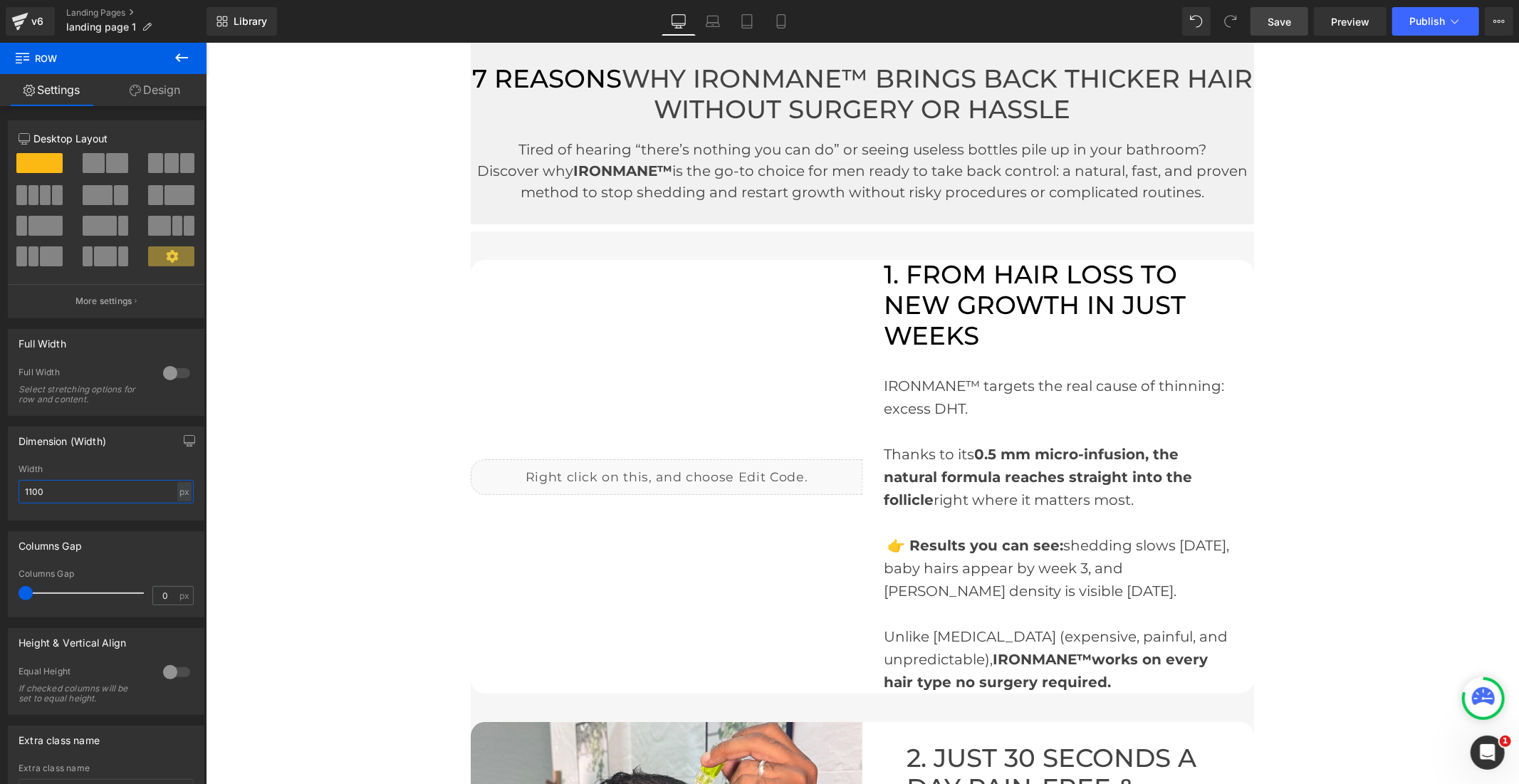
type input "1100"
click at [1269, 29] on span "Save" at bounding box center [1279, 22] width 23 height 15
click at [1430, 17] on span "Publish" at bounding box center [1427, 21] width 35 height 11
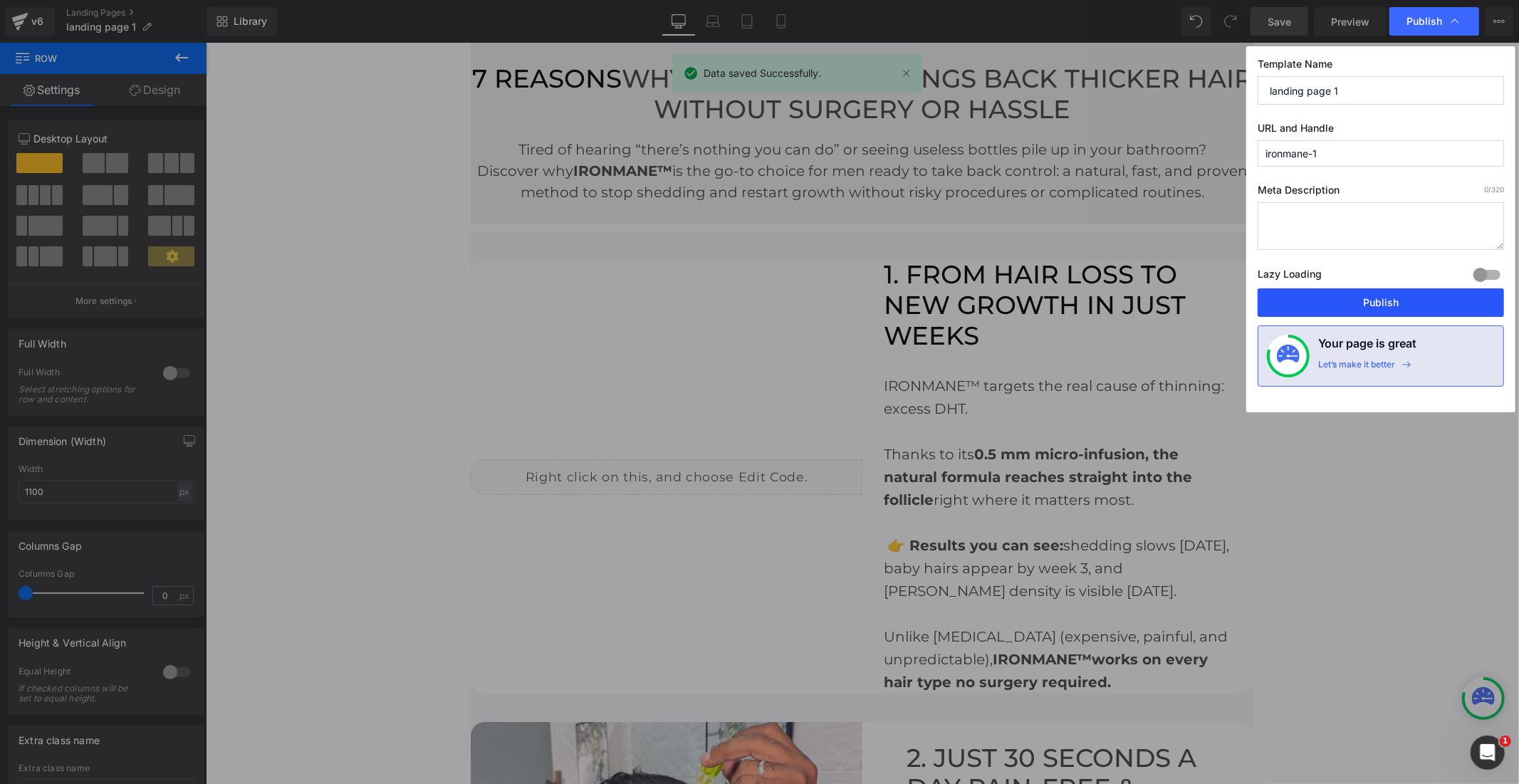
drag, startPoint x: 1385, startPoint y: 310, endPoint x: 1211, endPoint y: 267, distance: 179.2
click at [1385, 310] on button "Publish" at bounding box center [1381, 303] width 246 height 29
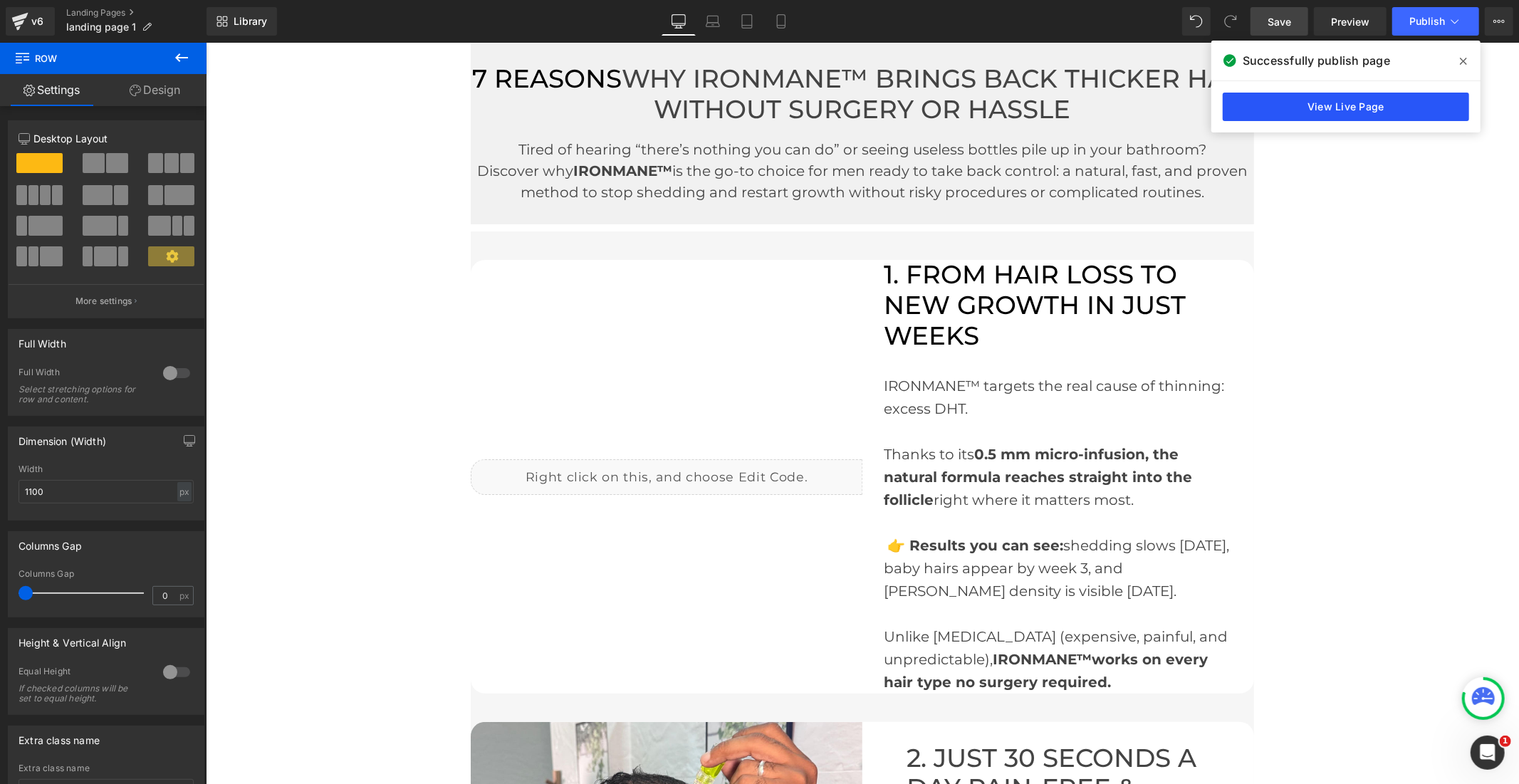
click at [1311, 107] on link "View Live Page" at bounding box center [1346, 107] width 246 height 29
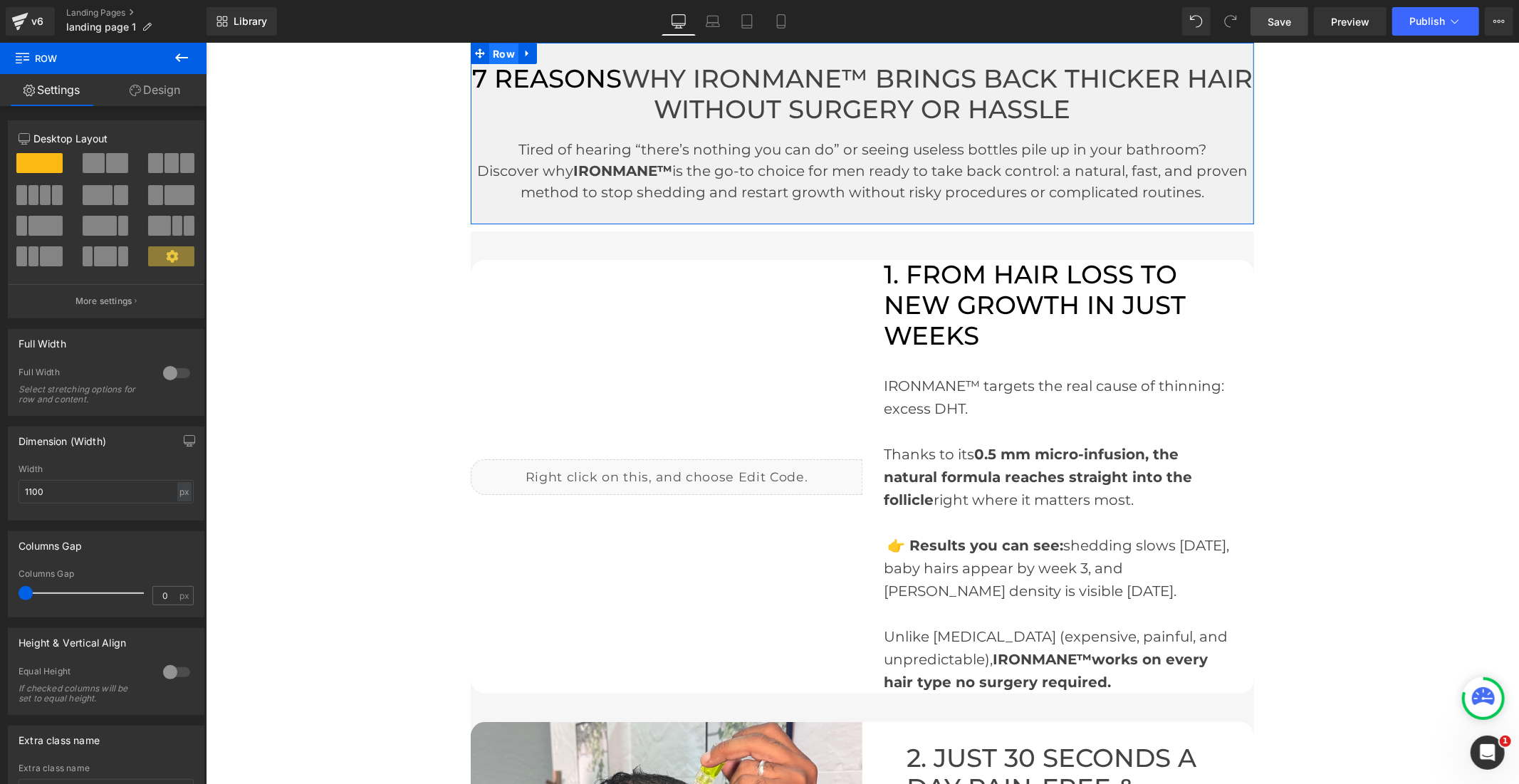
click at [499, 51] on span "Row" at bounding box center [503, 54] width 29 height 21
click at [32, 493] on input "1100" at bounding box center [106, 491] width 175 height 23
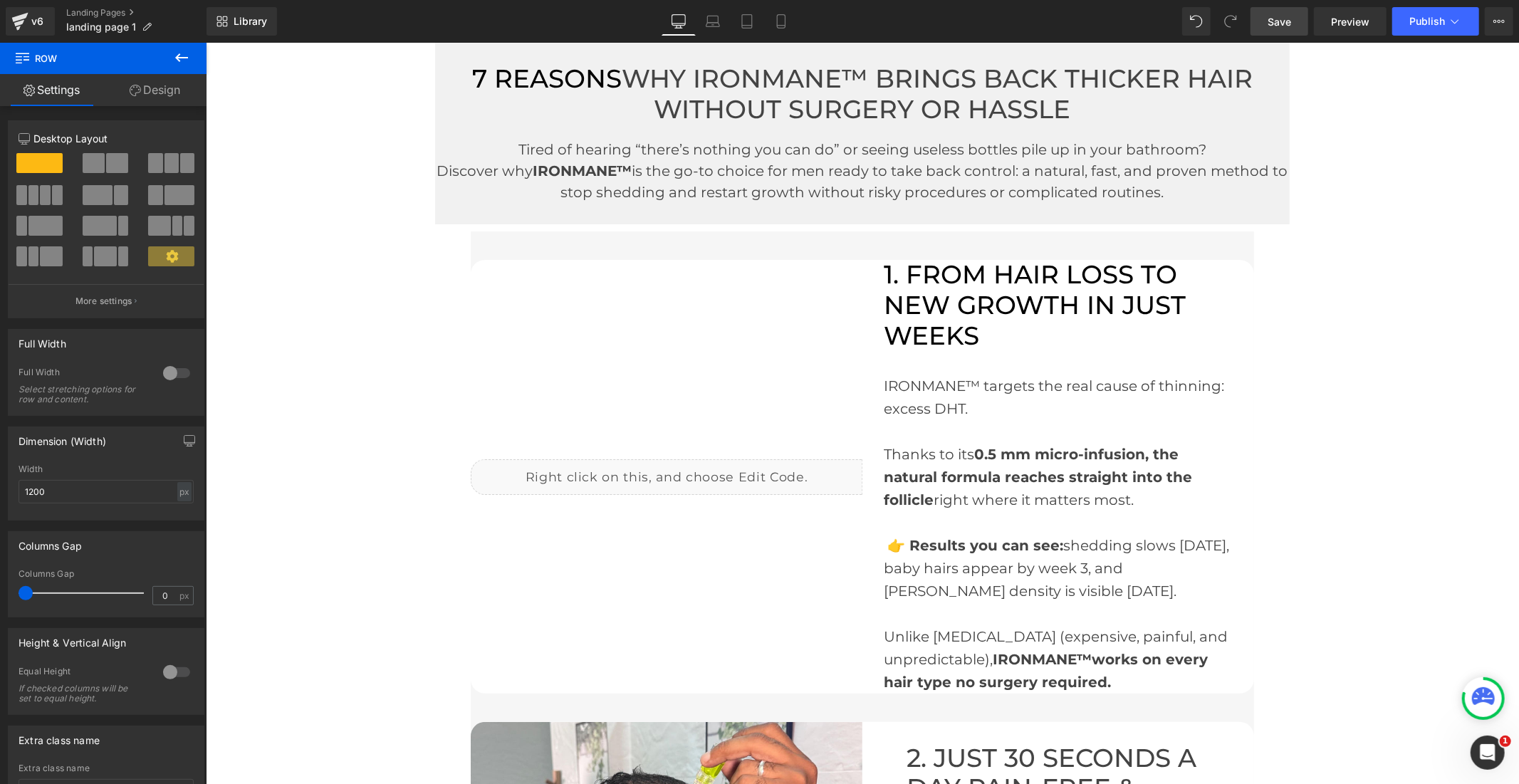
click at [1283, 19] on span "Save" at bounding box center [1279, 22] width 23 height 15
click at [1413, 29] on button "Publish" at bounding box center [1435, 21] width 87 height 29
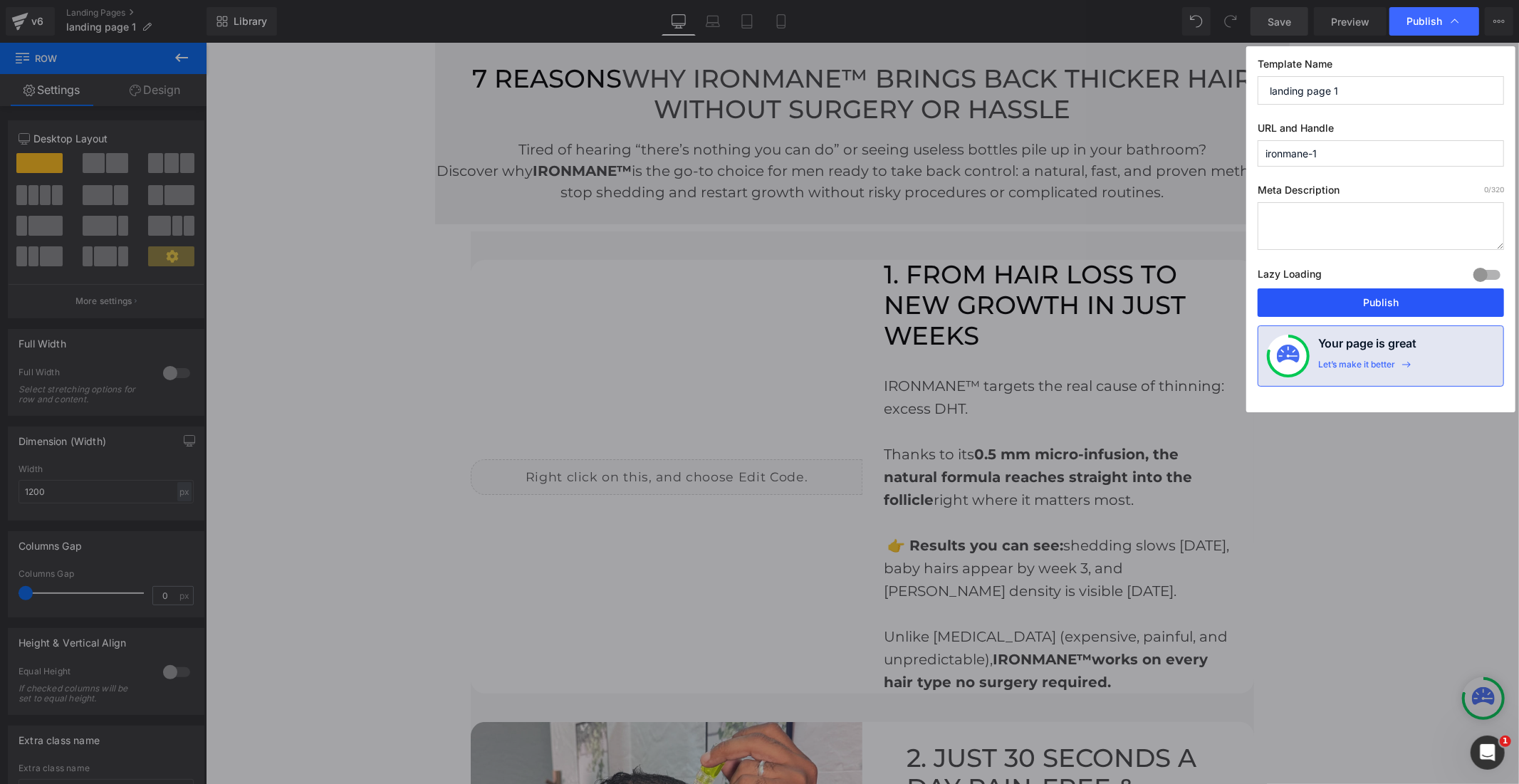
click at [1382, 309] on button "Publish" at bounding box center [1381, 303] width 246 height 29
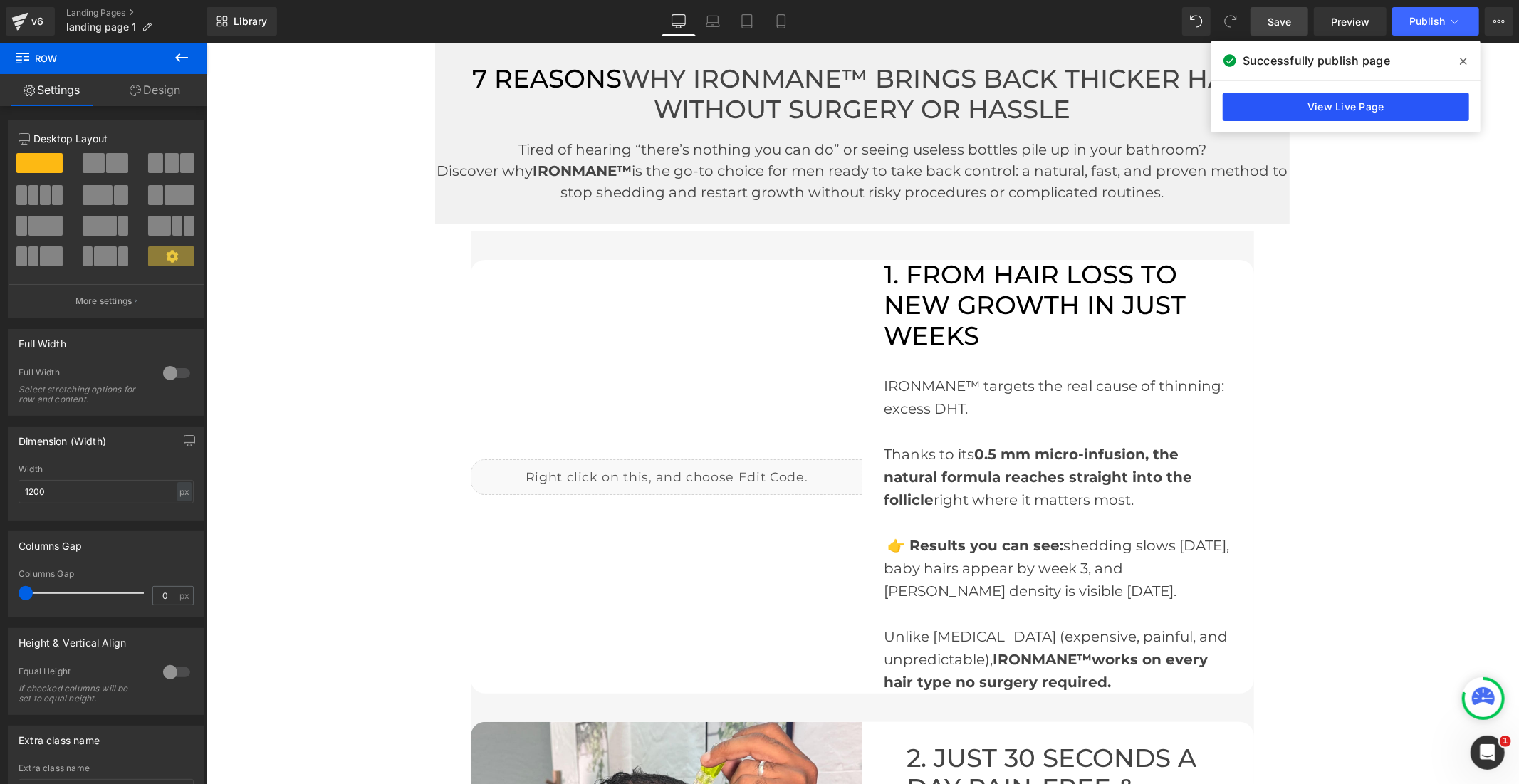
click at [1353, 109] on link "View Live Page" at bounding box center [1346, 107] width 246 height 29
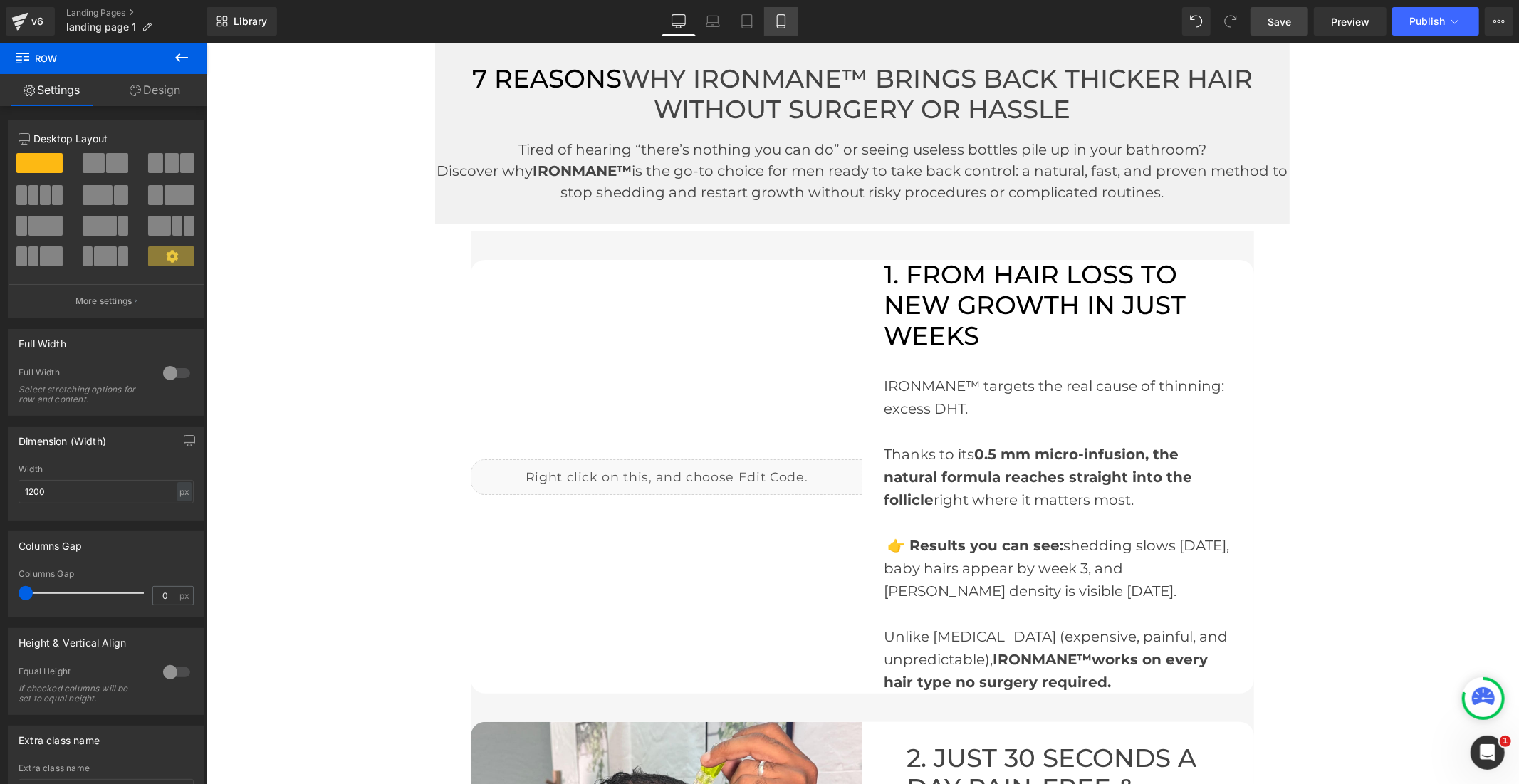
click at [772, 24] on link "Mobile" at bounding box center [781, 21] width 34 height 29
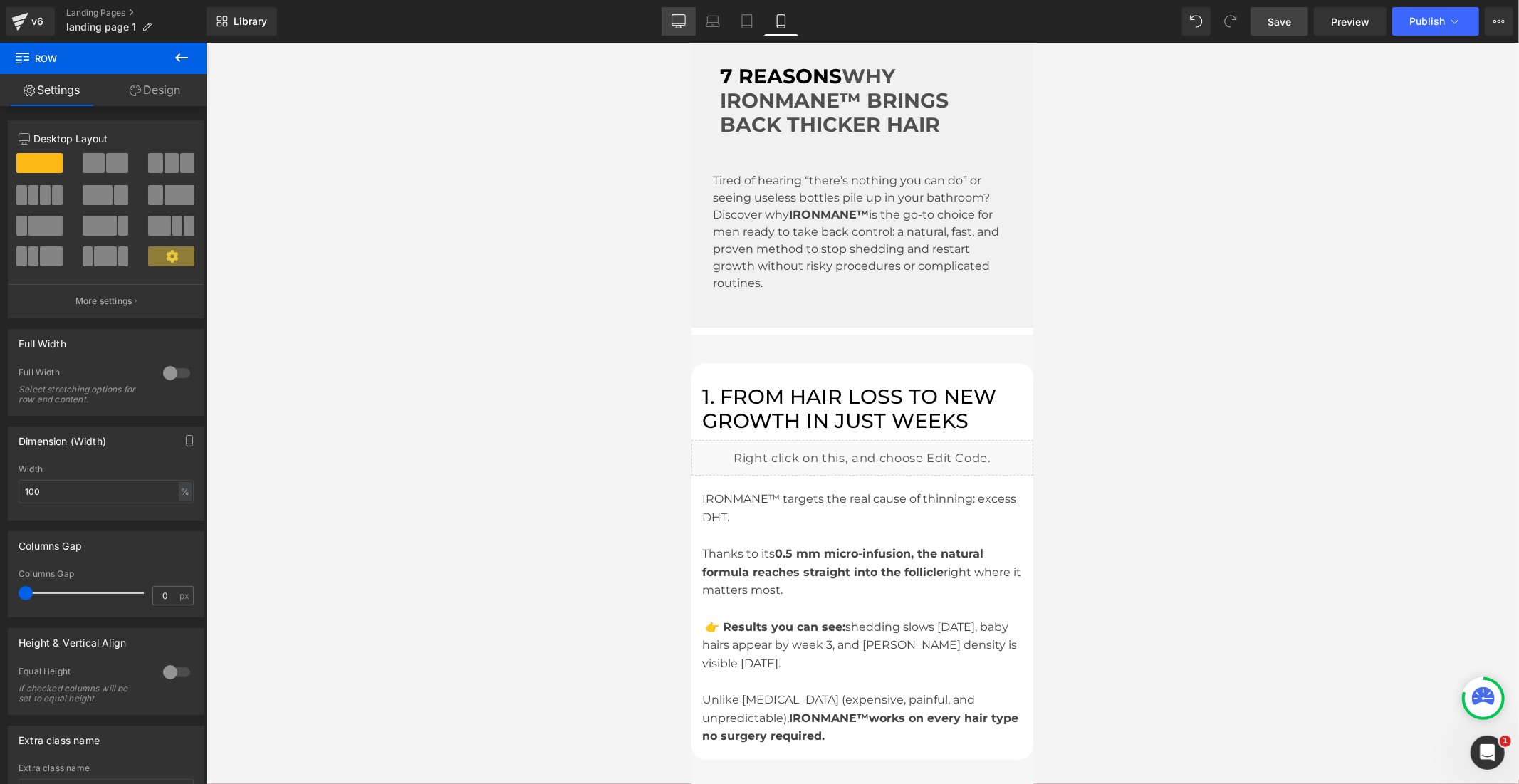
click at [679, 9] on link "Desktop" at bounding box center [678, 21] width 34 height 29
type input "1200"
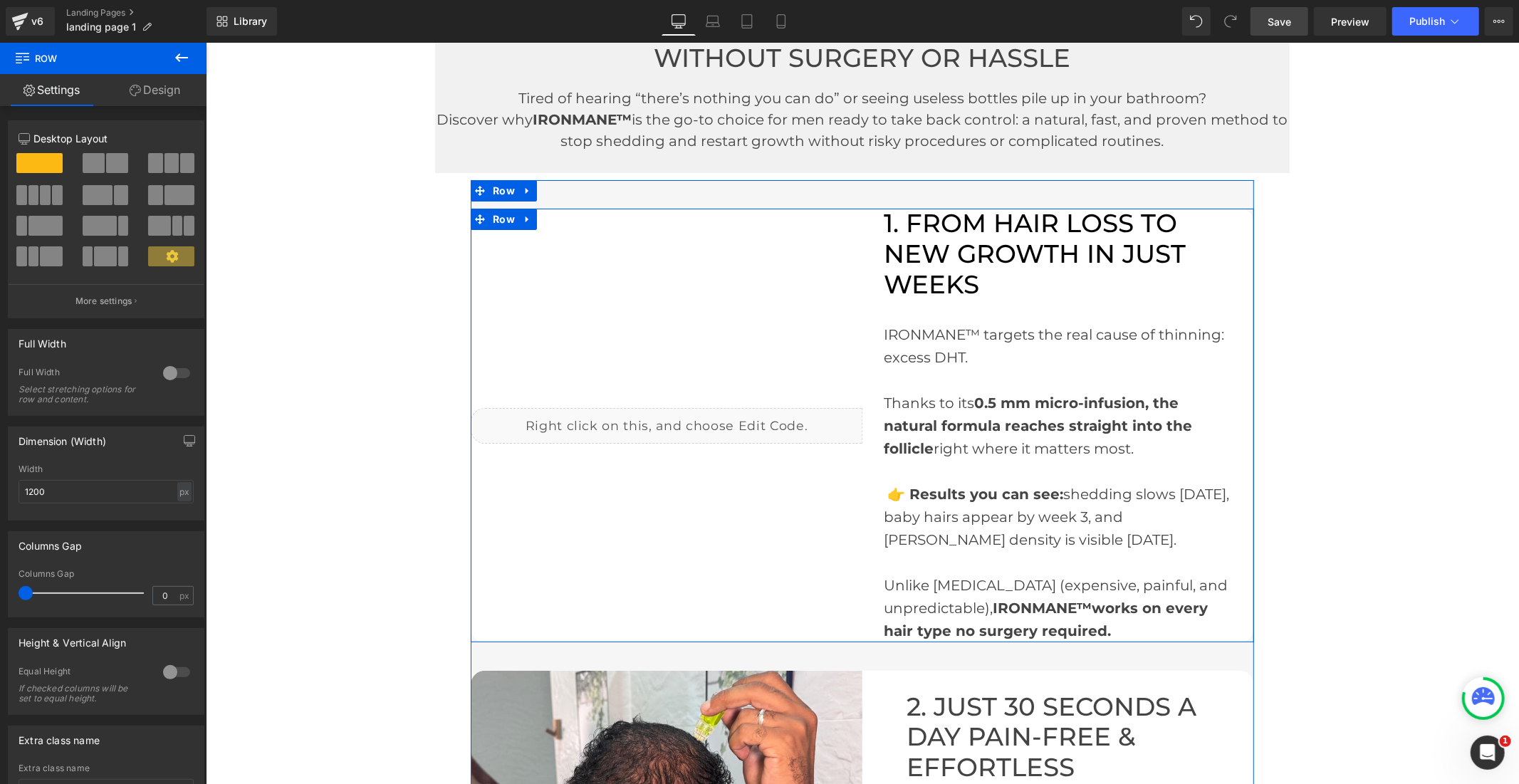
scroll to position [79, 0]
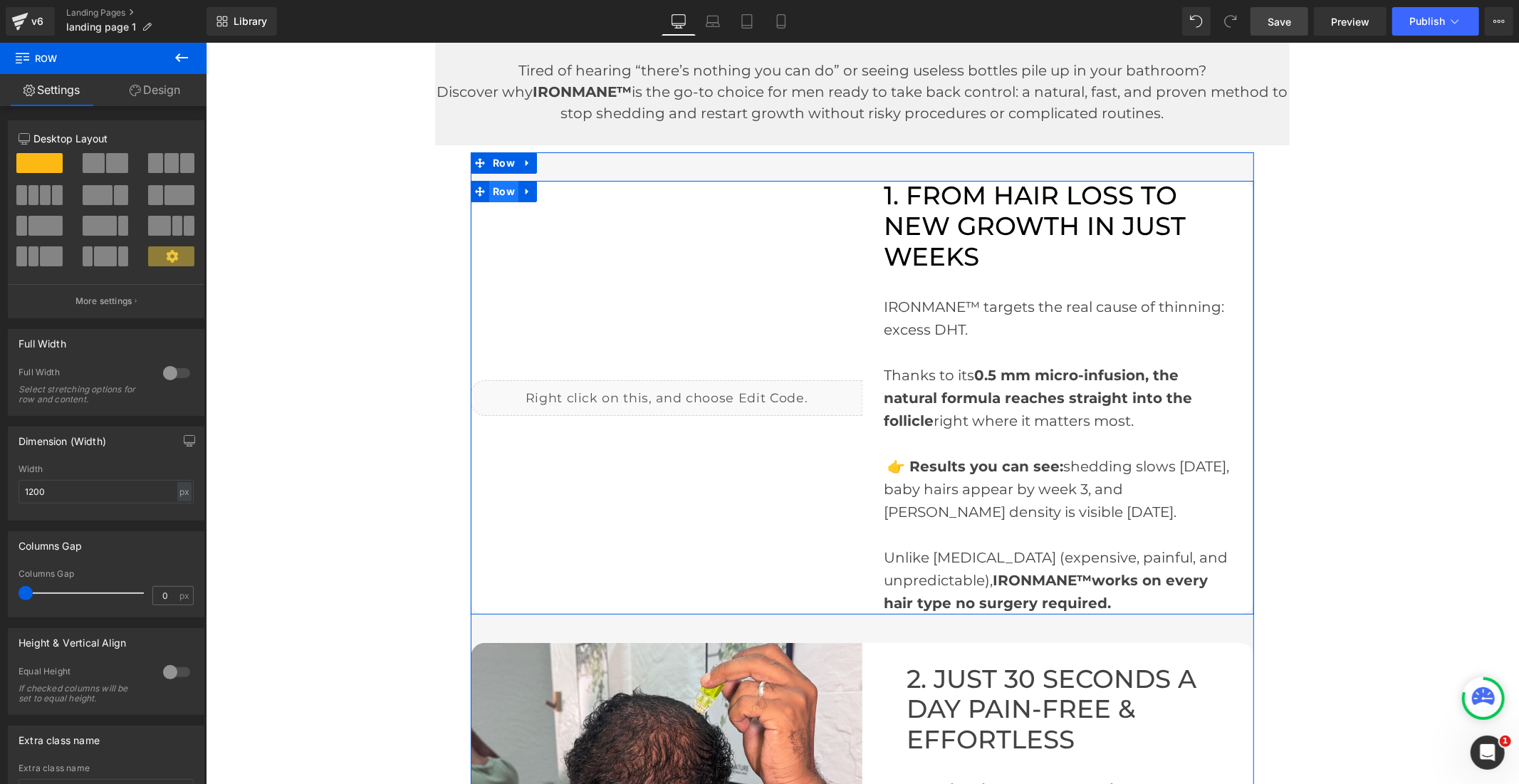
click at [498, 193] on span "Row" at bounding box center [503, 191] width 29 height 21
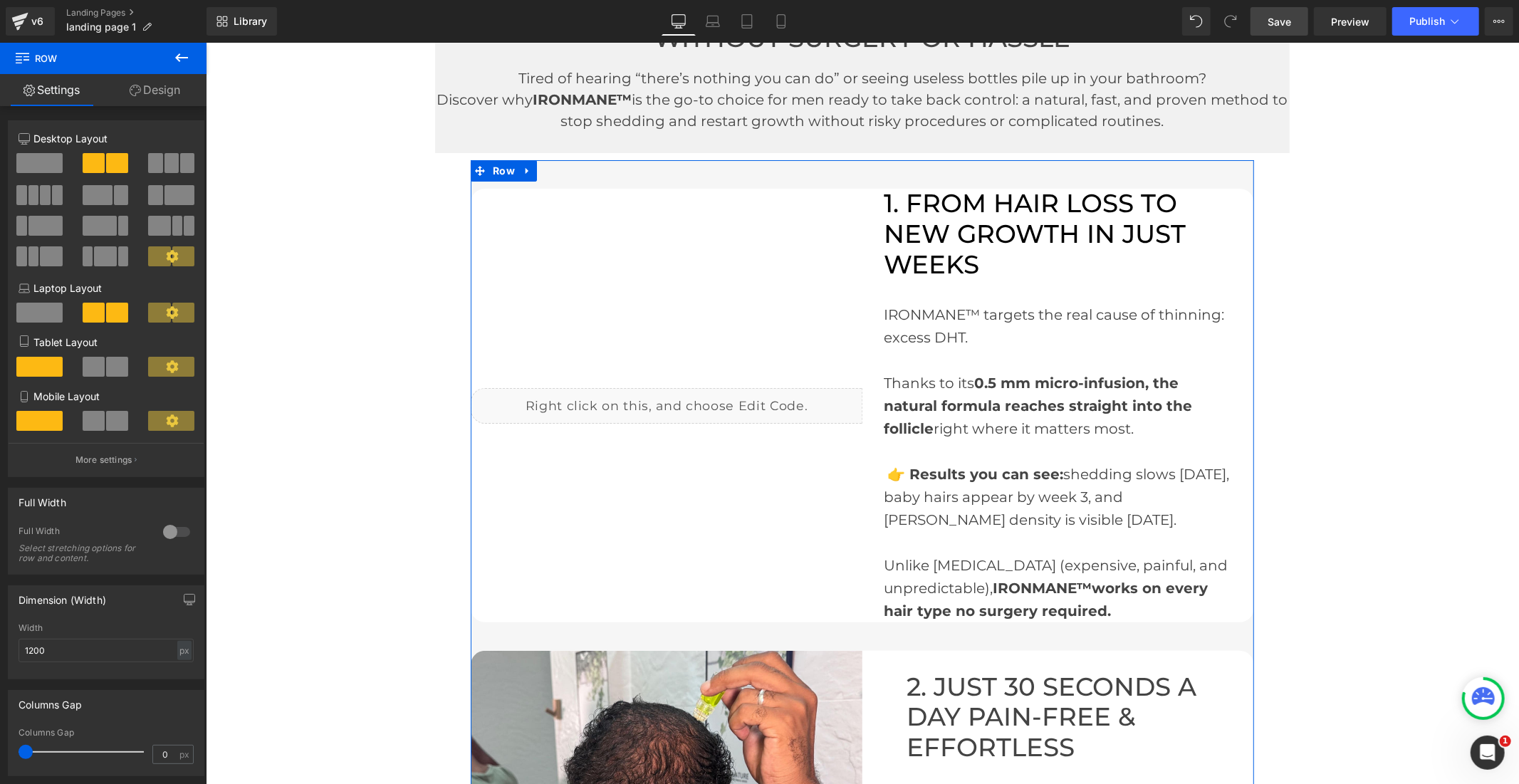
scroll to position [0, 0]
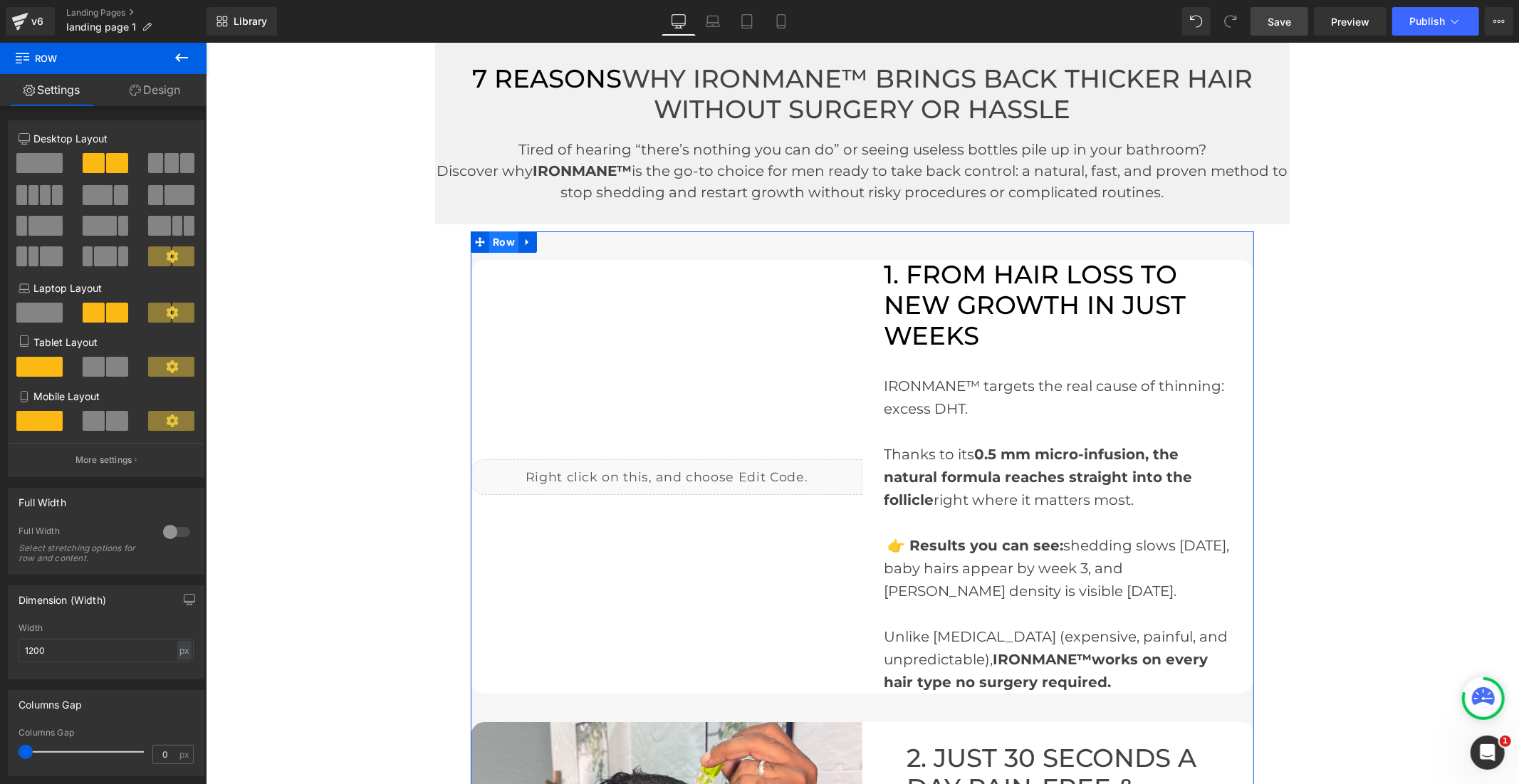
click at [505, 244] on span "Row" at bounding box center [503, 241] width 29 height 21
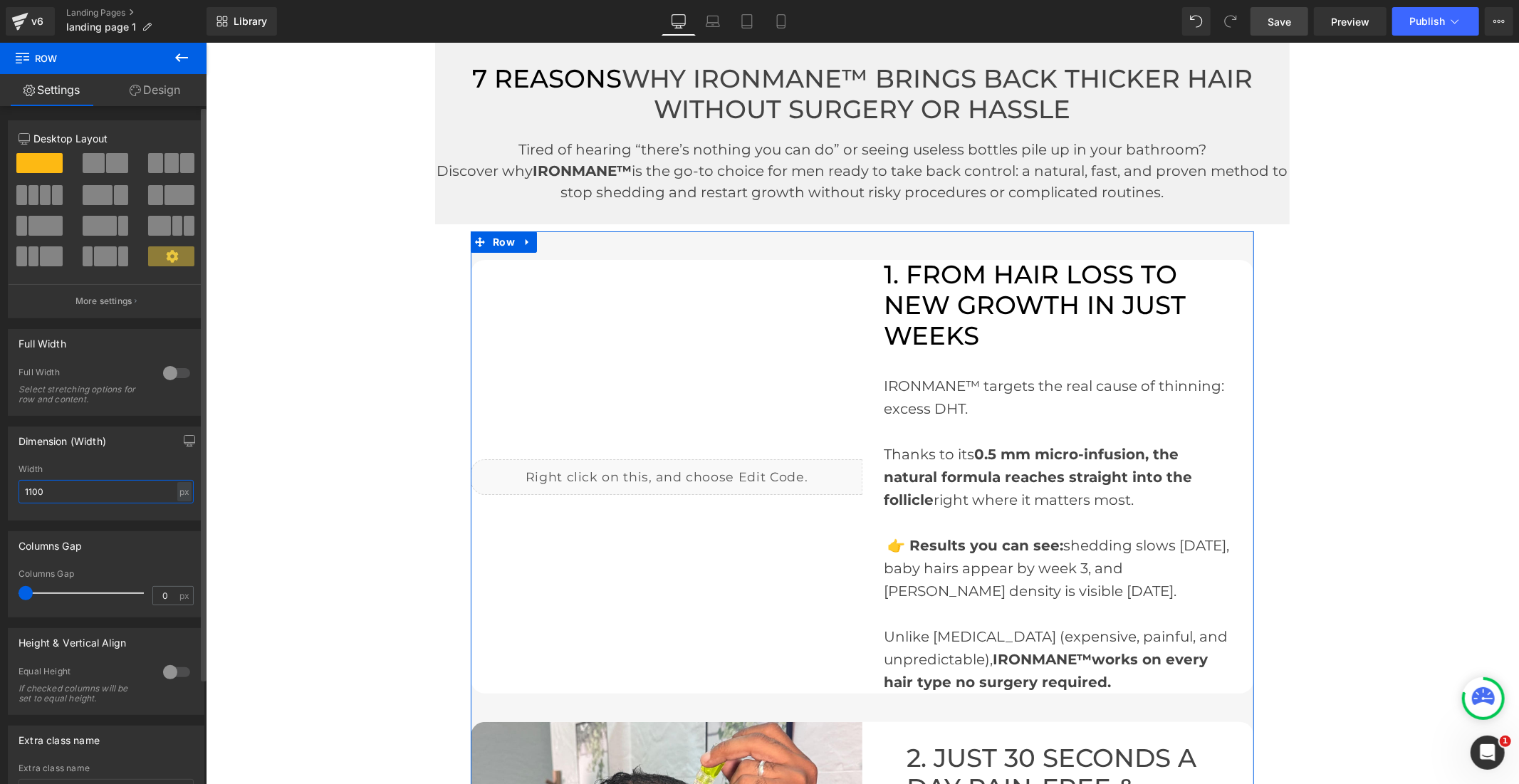
click at [31, 496] on input "1100" at bounding box center [106, 491] width 175 height 23
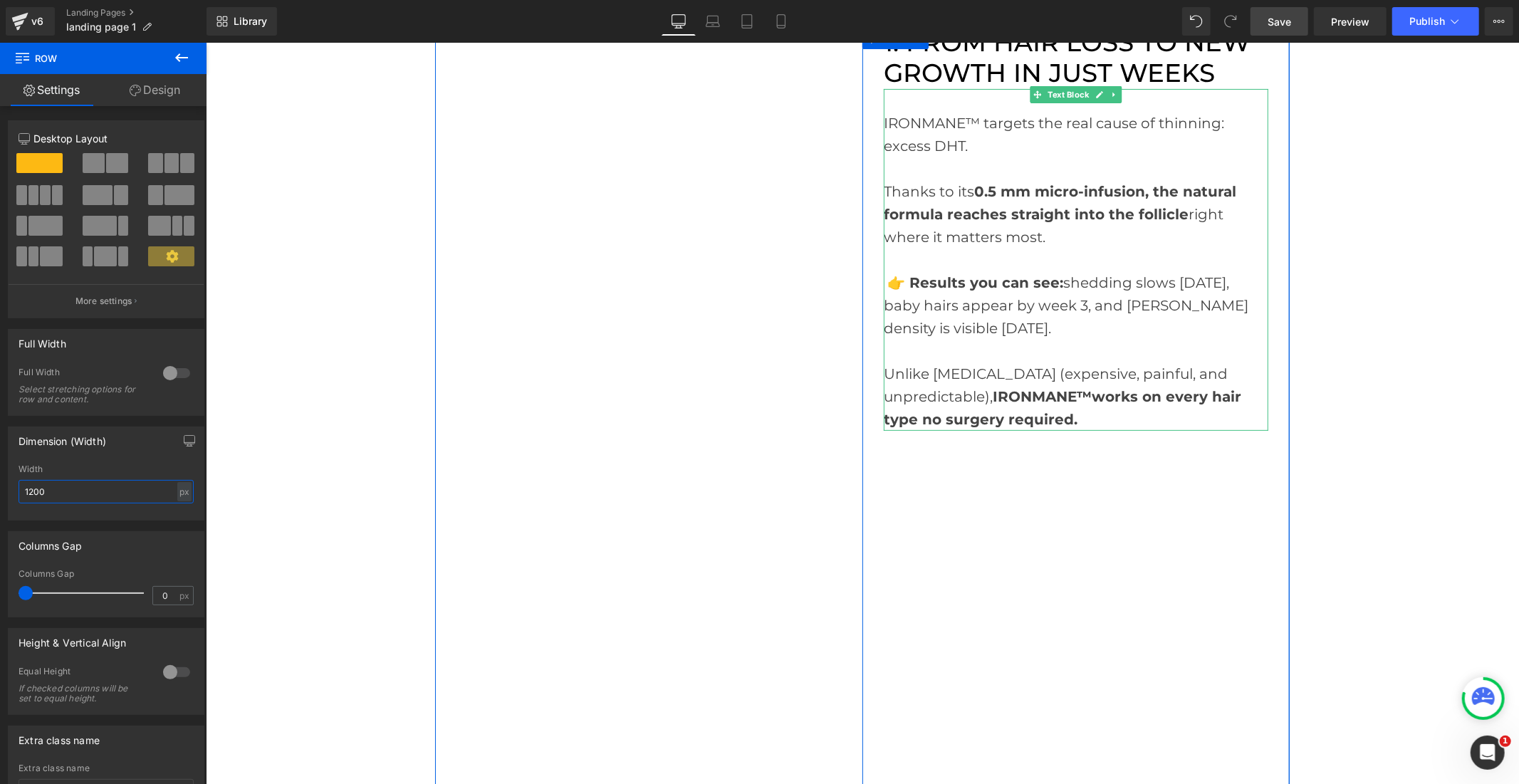
scroll to position [237, 0]
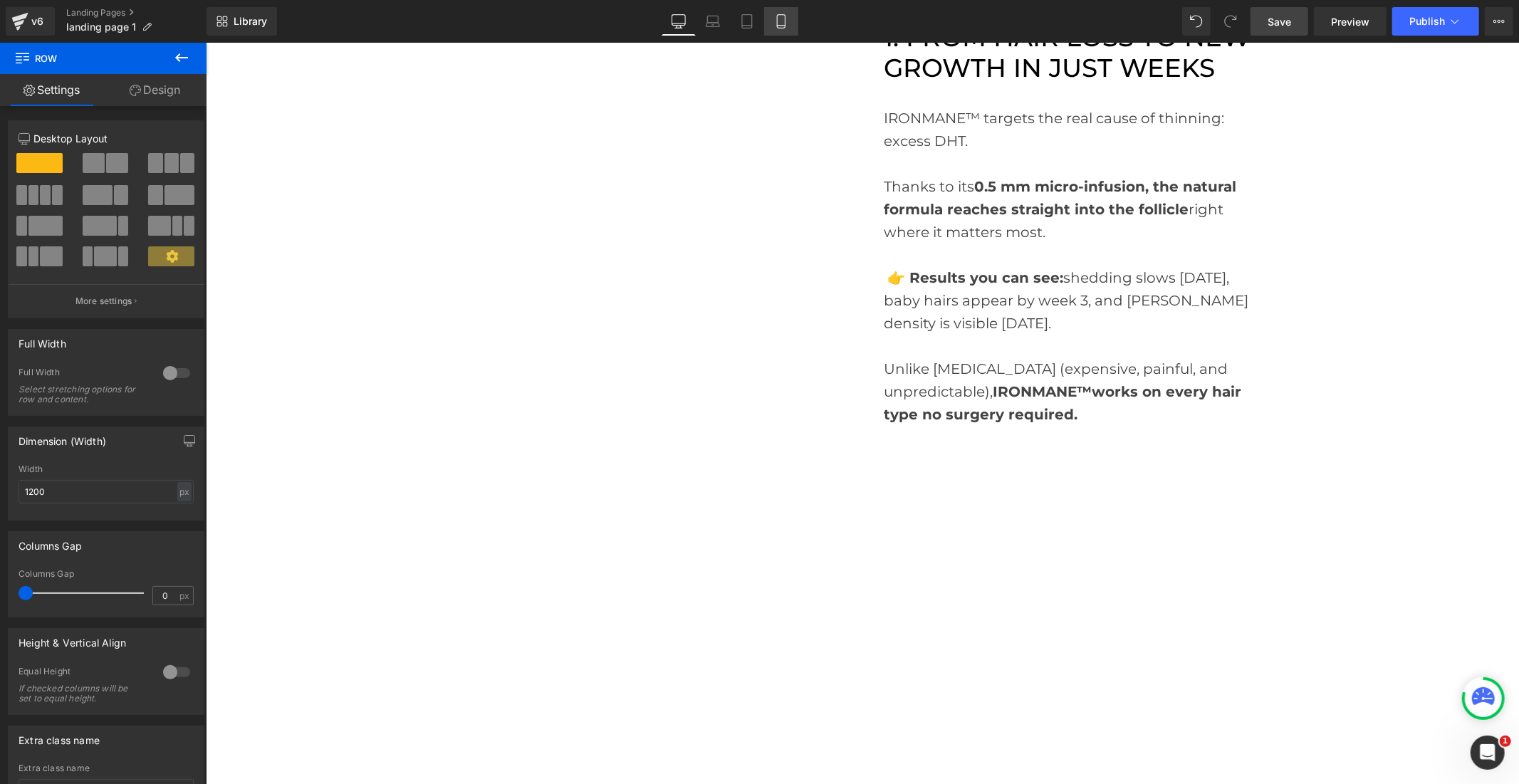
drag, startPoint x: 787, startPoint y: 23, endPoint x: 92, endPoint y: 54, distance: 695.7
click at [787, 23] on link "Mobile" at bounding box center [781, 21] width 34 height 29
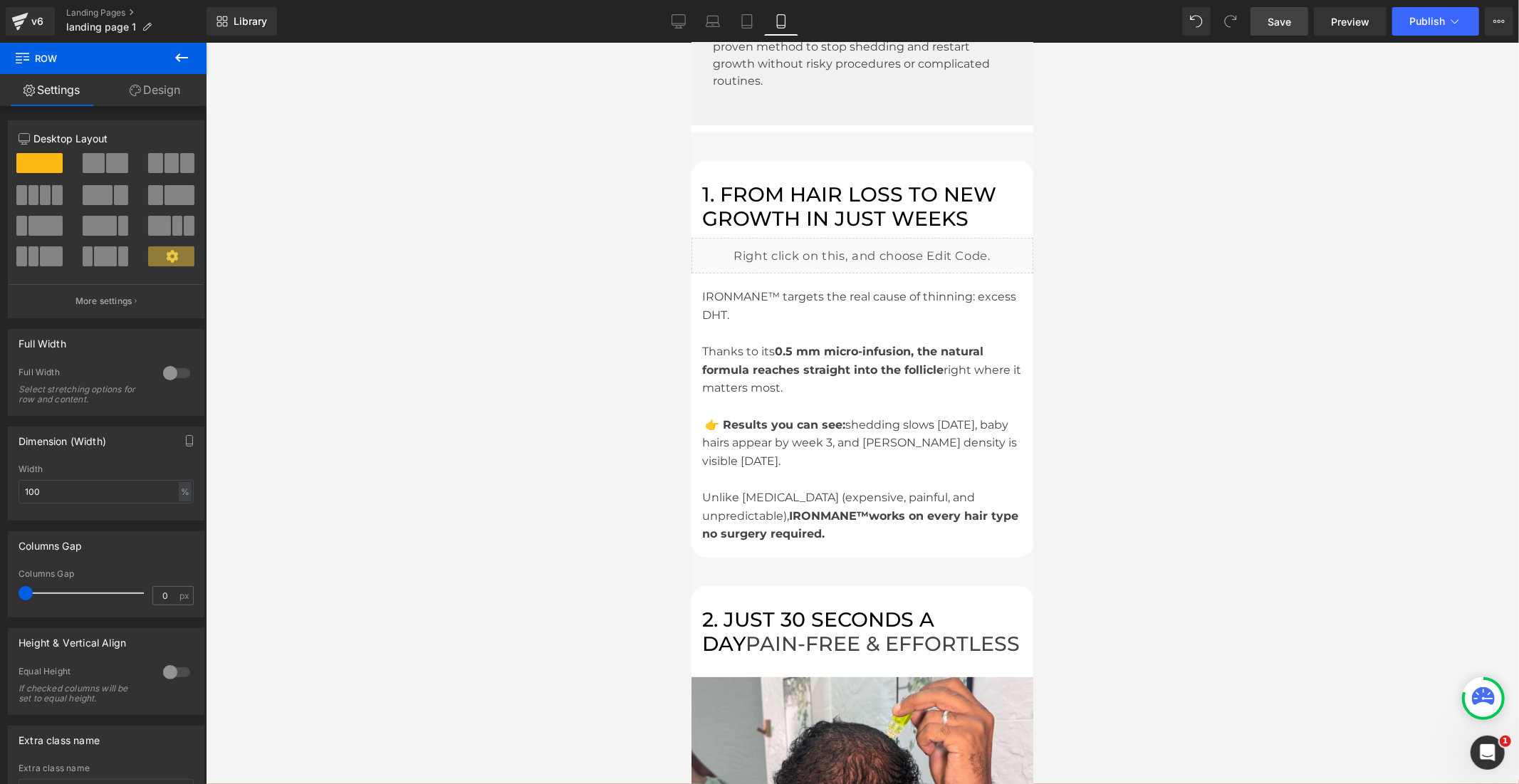
scroll to position [25, 0]
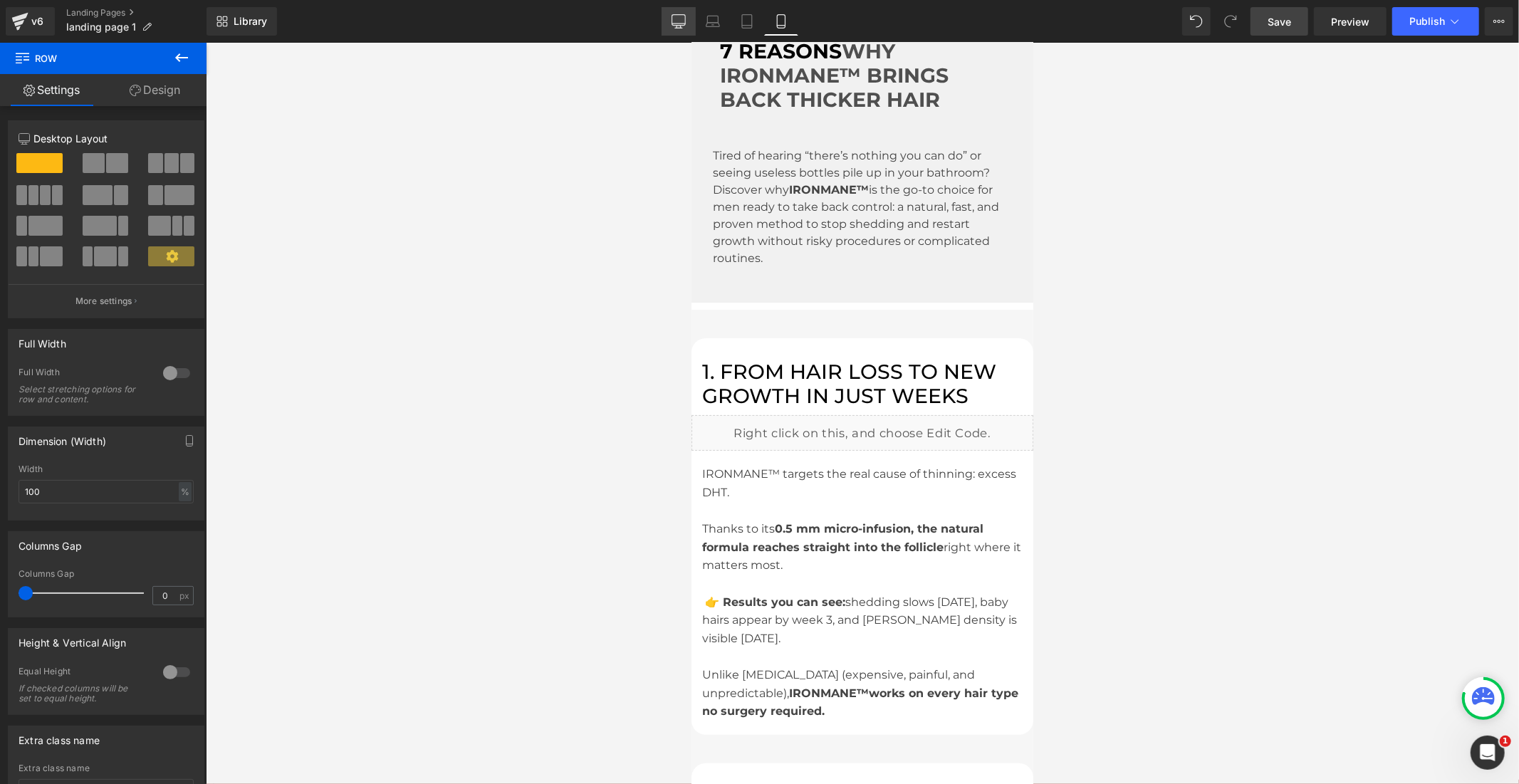
click at [682, 23] on icon at bounding box center [679, 21] width 14 height 14
type input "1200"
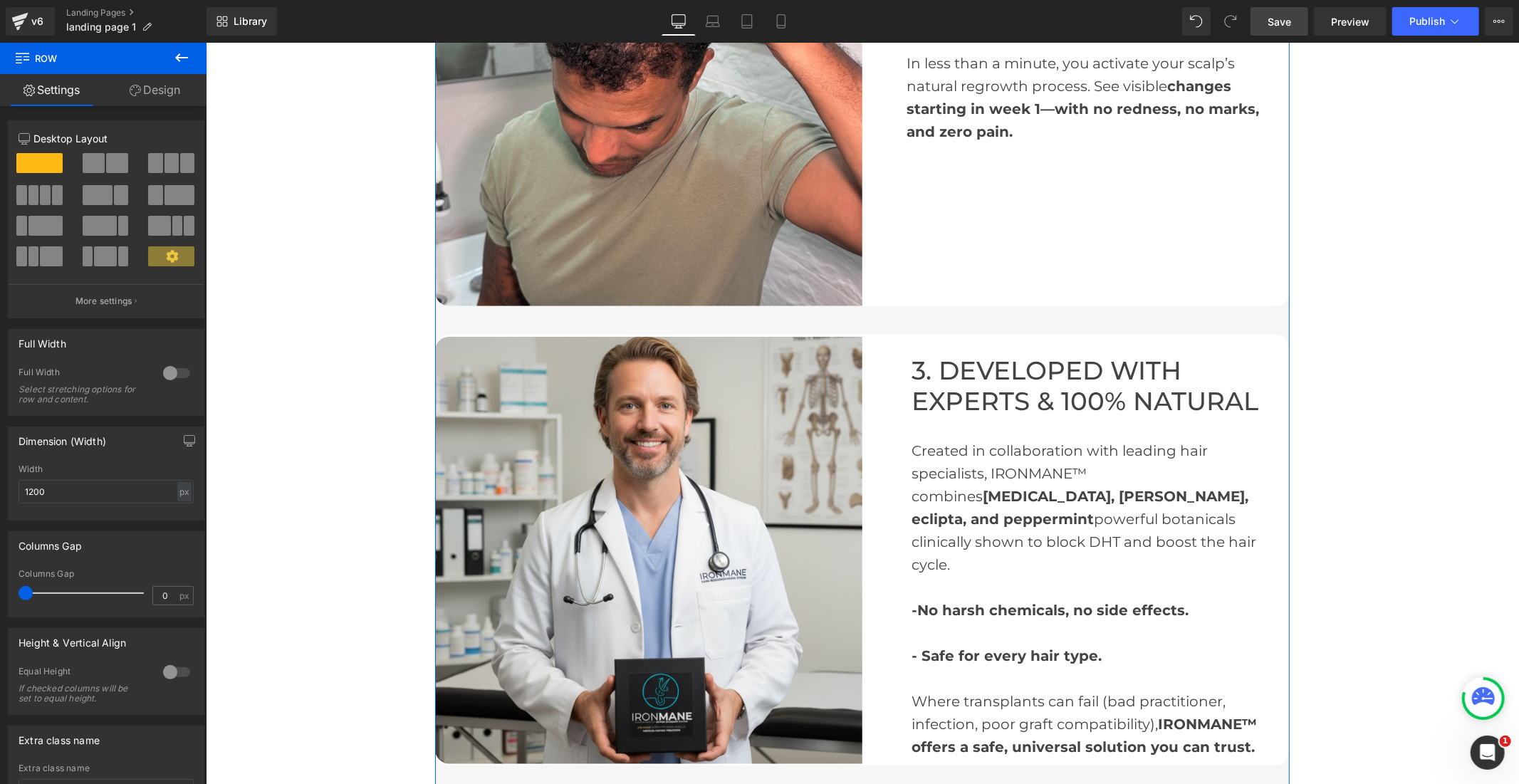
scroll to position [948, 0]
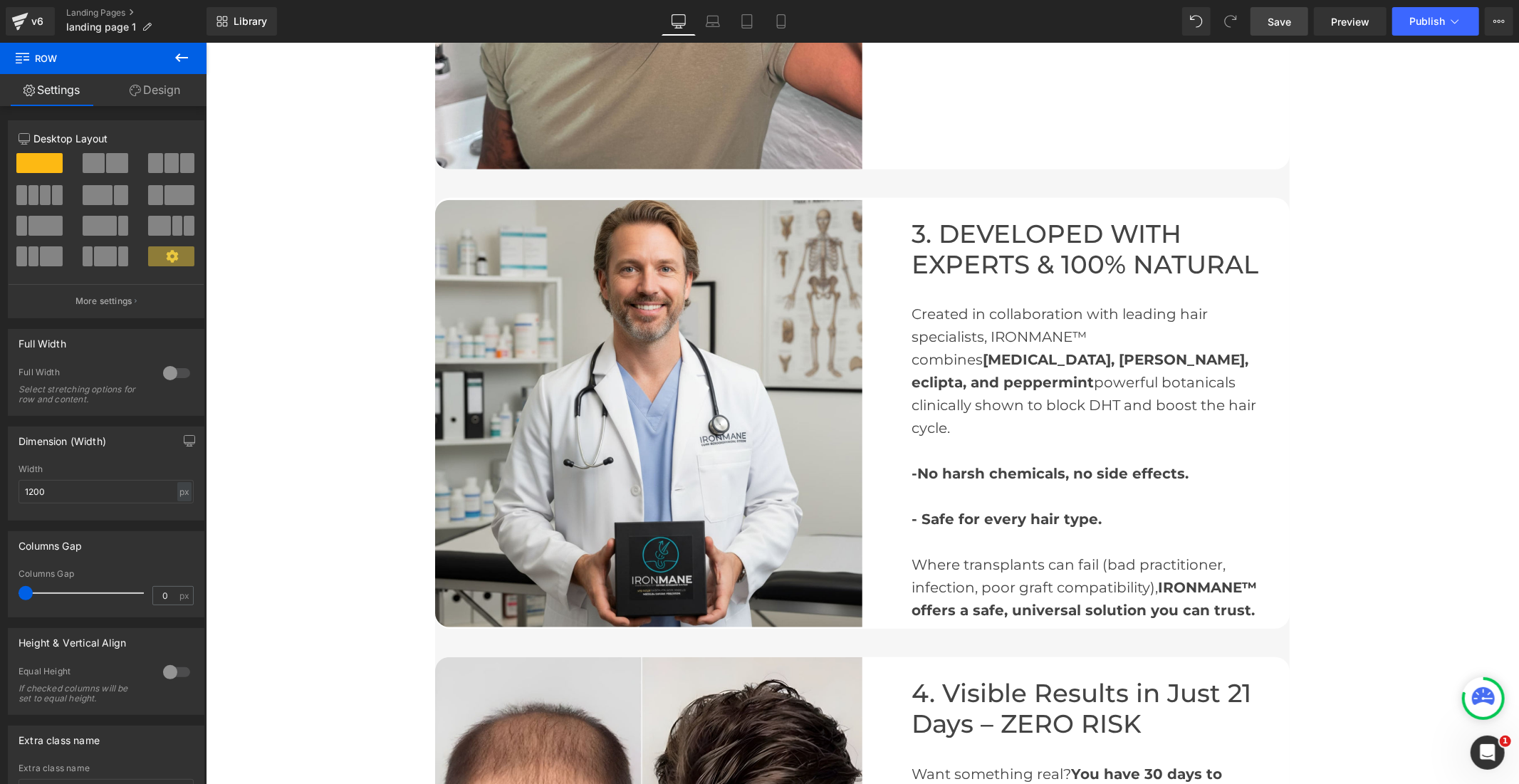
click at [1275, 17] on span "Save" at bounding box center [1279, 22] width 23 height 15
click at [1434, 16] on span "Publish" at bounding box center [1427, 21] width 35 height 11
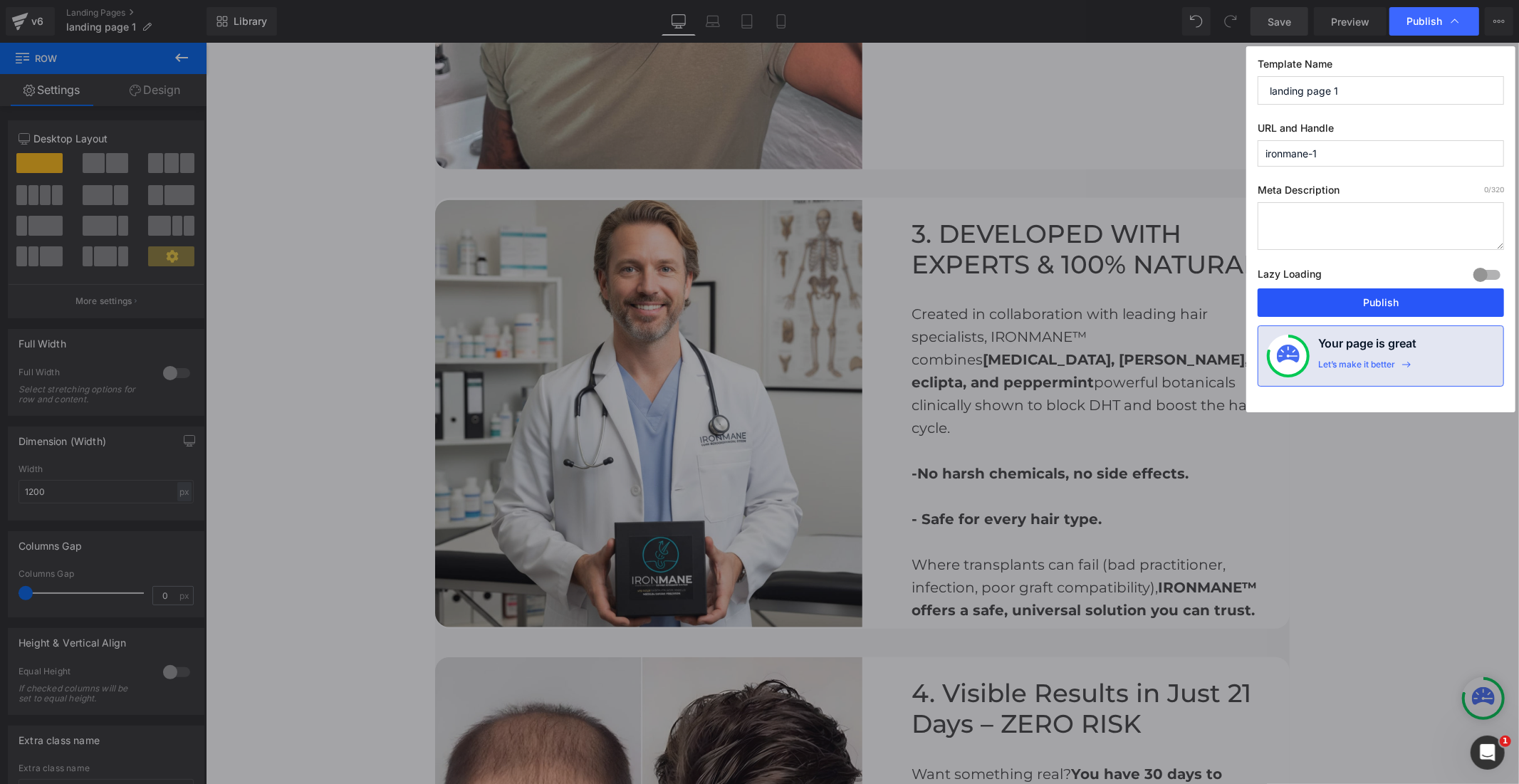
drag, startPoint x: 1325, startPoint y: 300, endPoint x: 1131, endPoint y: 273, distance: 195.9
click at [1325, 300] on button "Publish" at bounding box center [1381, 303] width 246 height 29
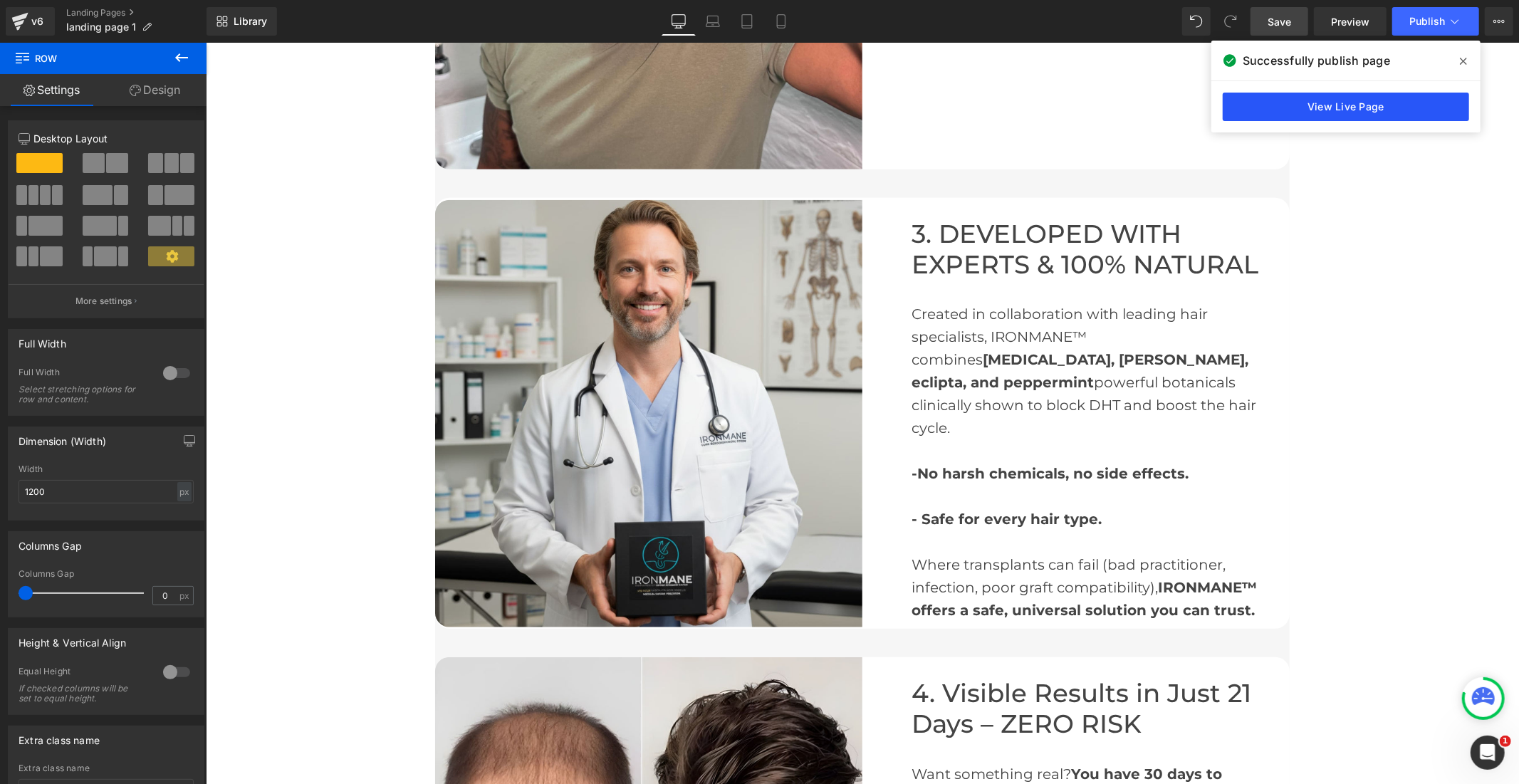
click at [1326, 107] on link "View Live Page" at bounding box center [1346, 107] width 246 height 29
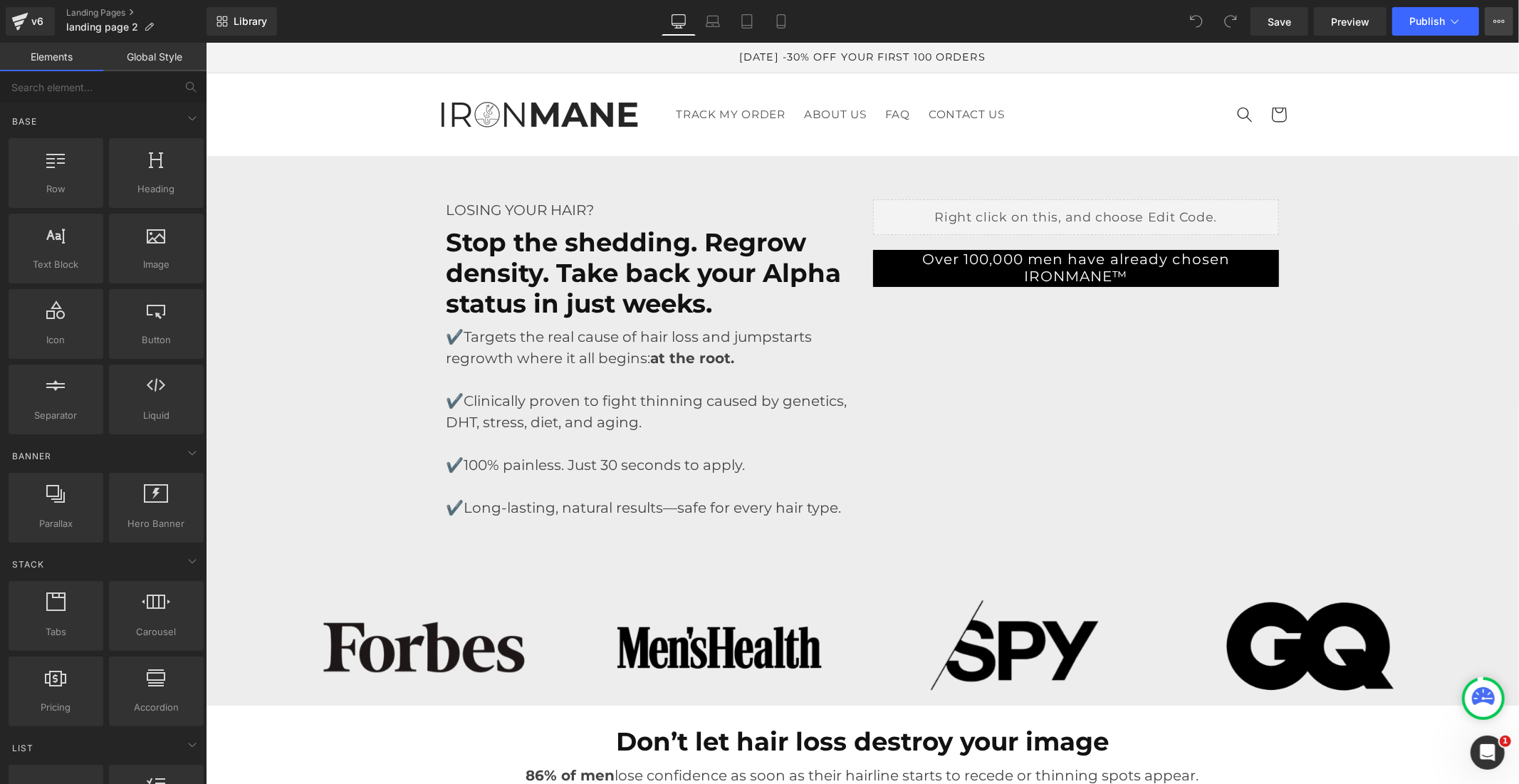
click at [1485, 21] on button "View Live Page View with current Template Save Template to Library Schedule Pub…" at bounding box center [1499, 21] width 29 height 29
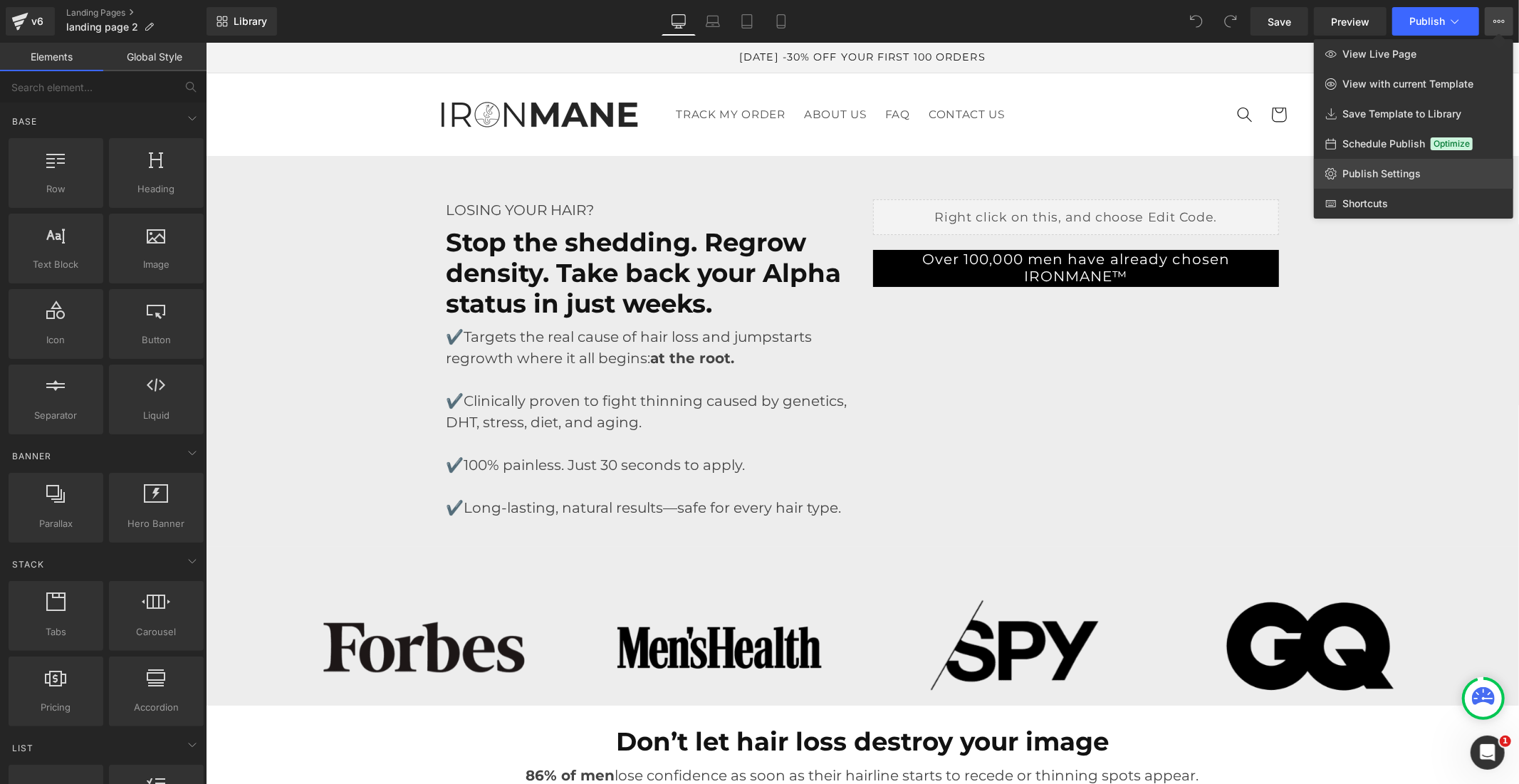
click at [1387, 174] on span "Publish Settings" at bounding box center [1382, 174] width 79 height 13
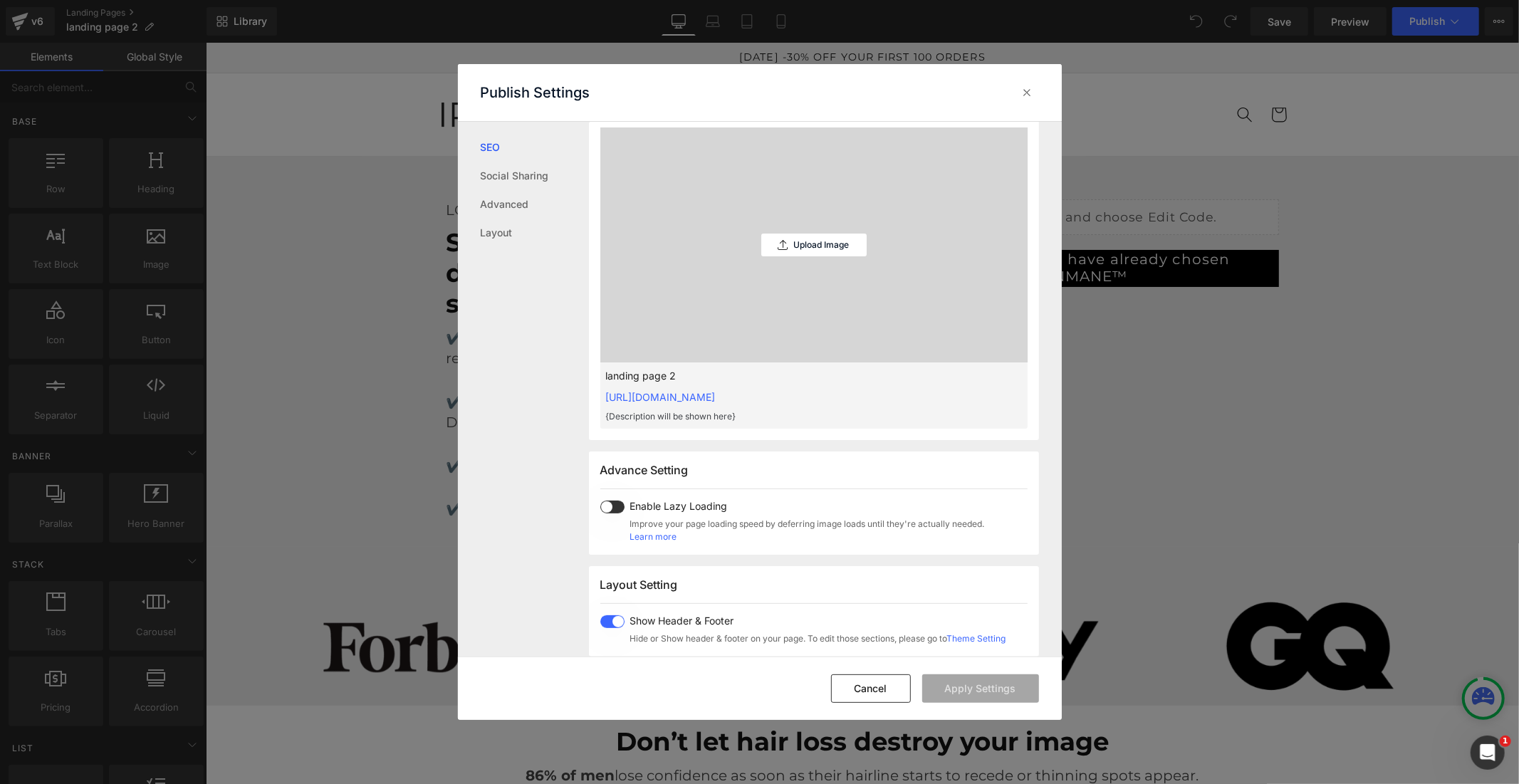
scroll to position [475, 0]
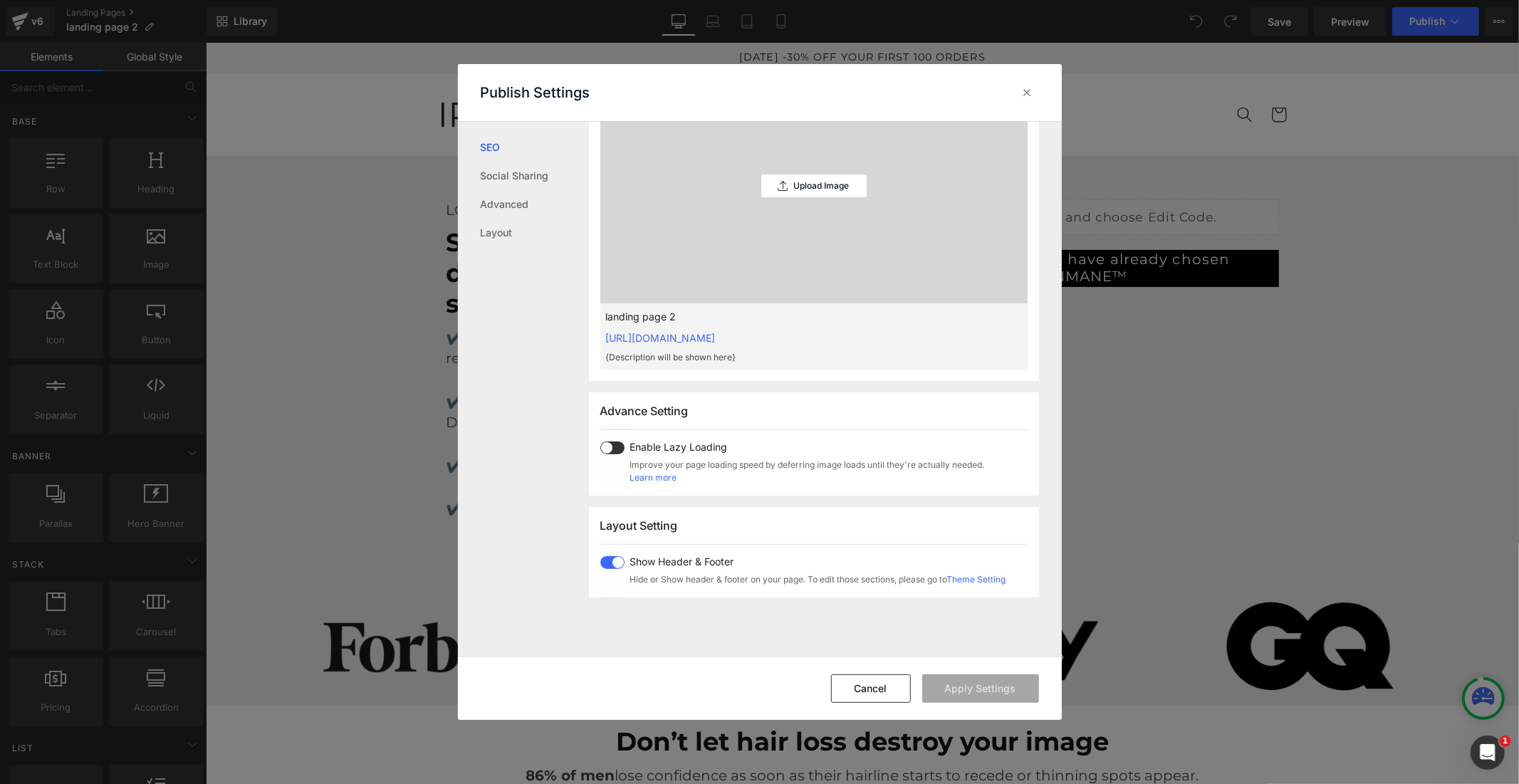
click at [607, 565] on span at bounding box center [612, 562] width 24 height 13
click at [958, 706] on div "Cancel Apply Settings" at bounding box center [760, 688] width 604 height 63
click at [957, 693] on button "Apply Settings" at bounding box center [981, 688] width 117 height 29
click at [1027, 98] on icon at bounding box center [1028, 92] width 14 height 14
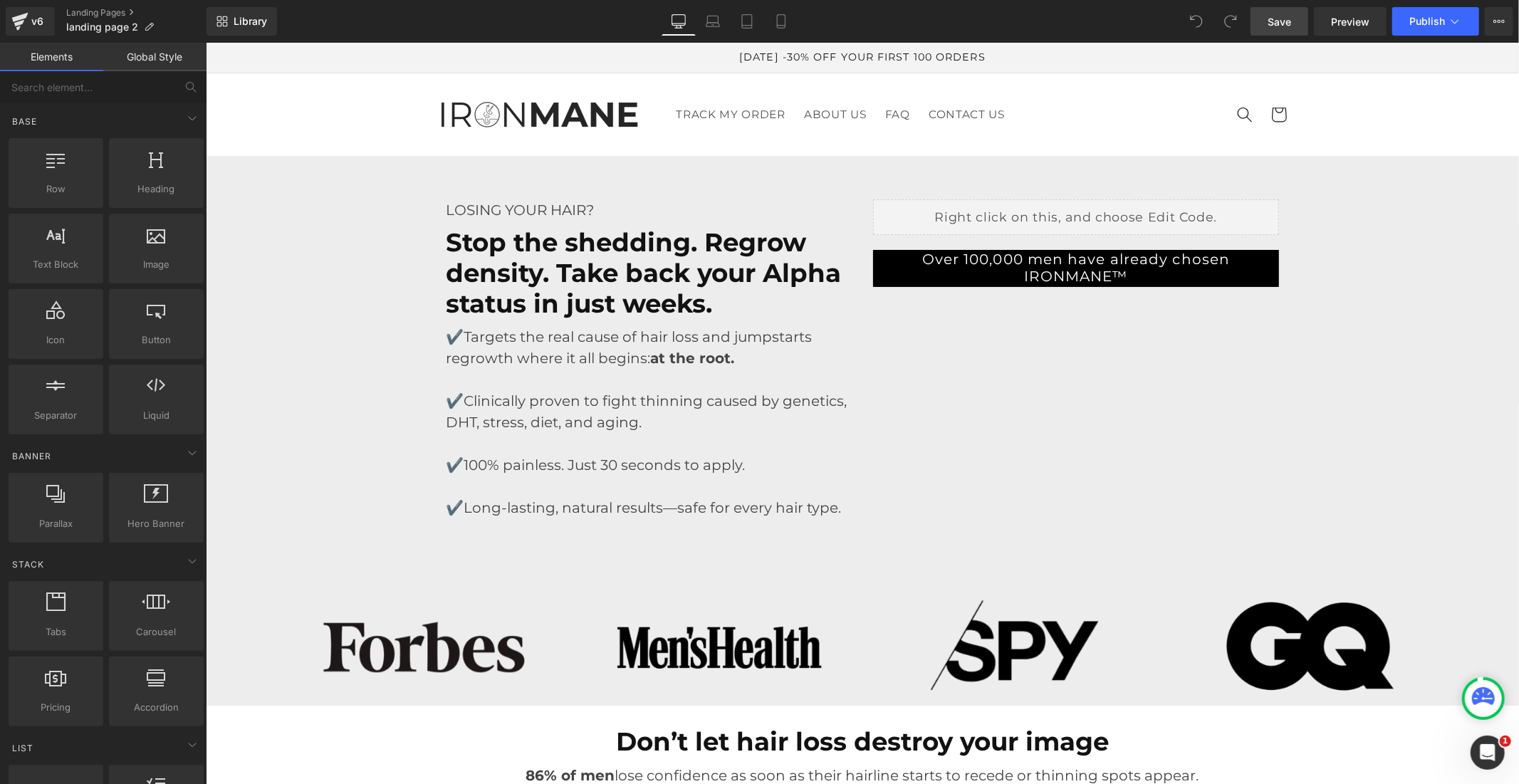
click at [1284, 23] on span "Save" at bounding box center [1279, 22] width 23 height 15
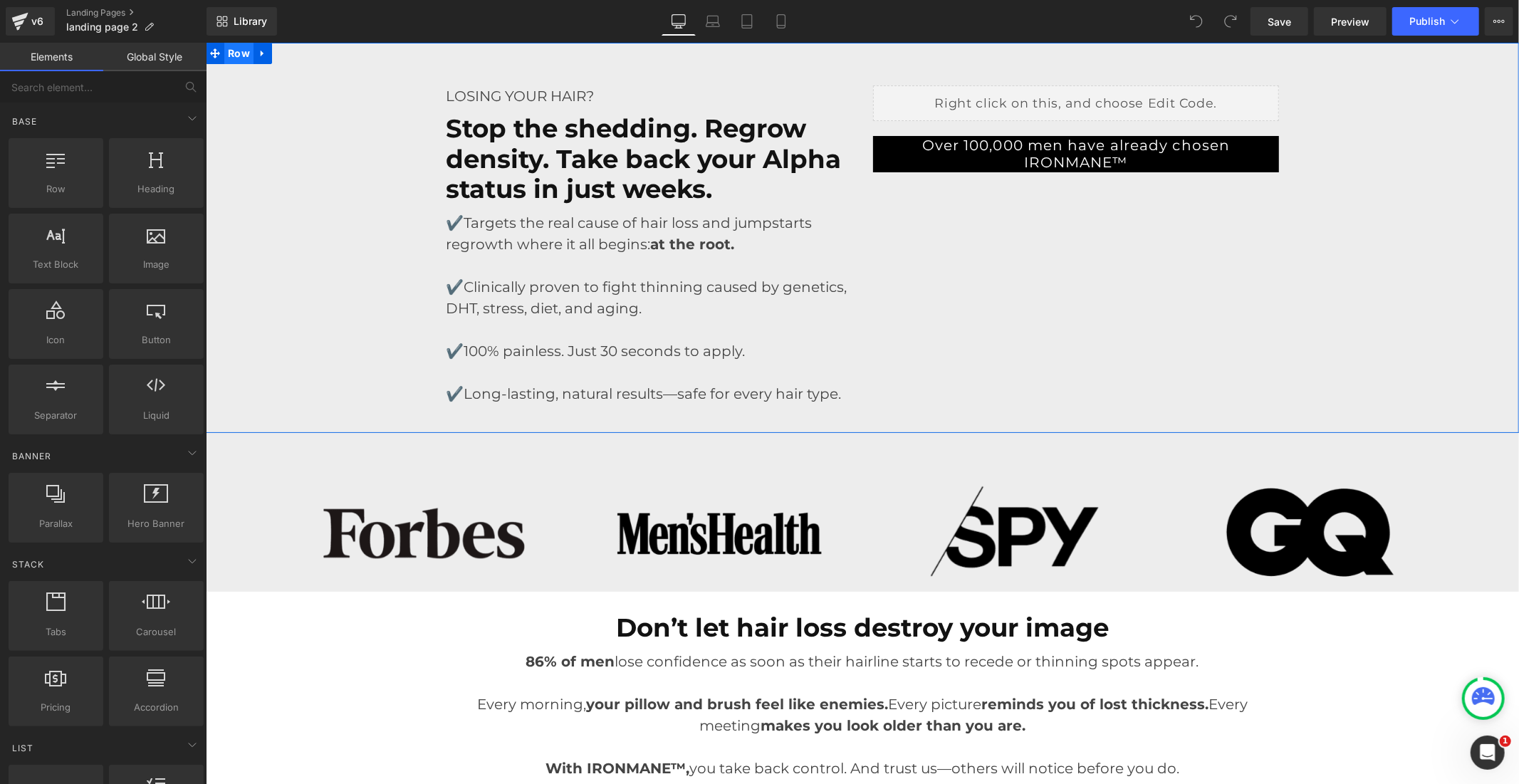
click at [240, 55] on span "Row" at bounding box center [238, 53] width 29 height 21
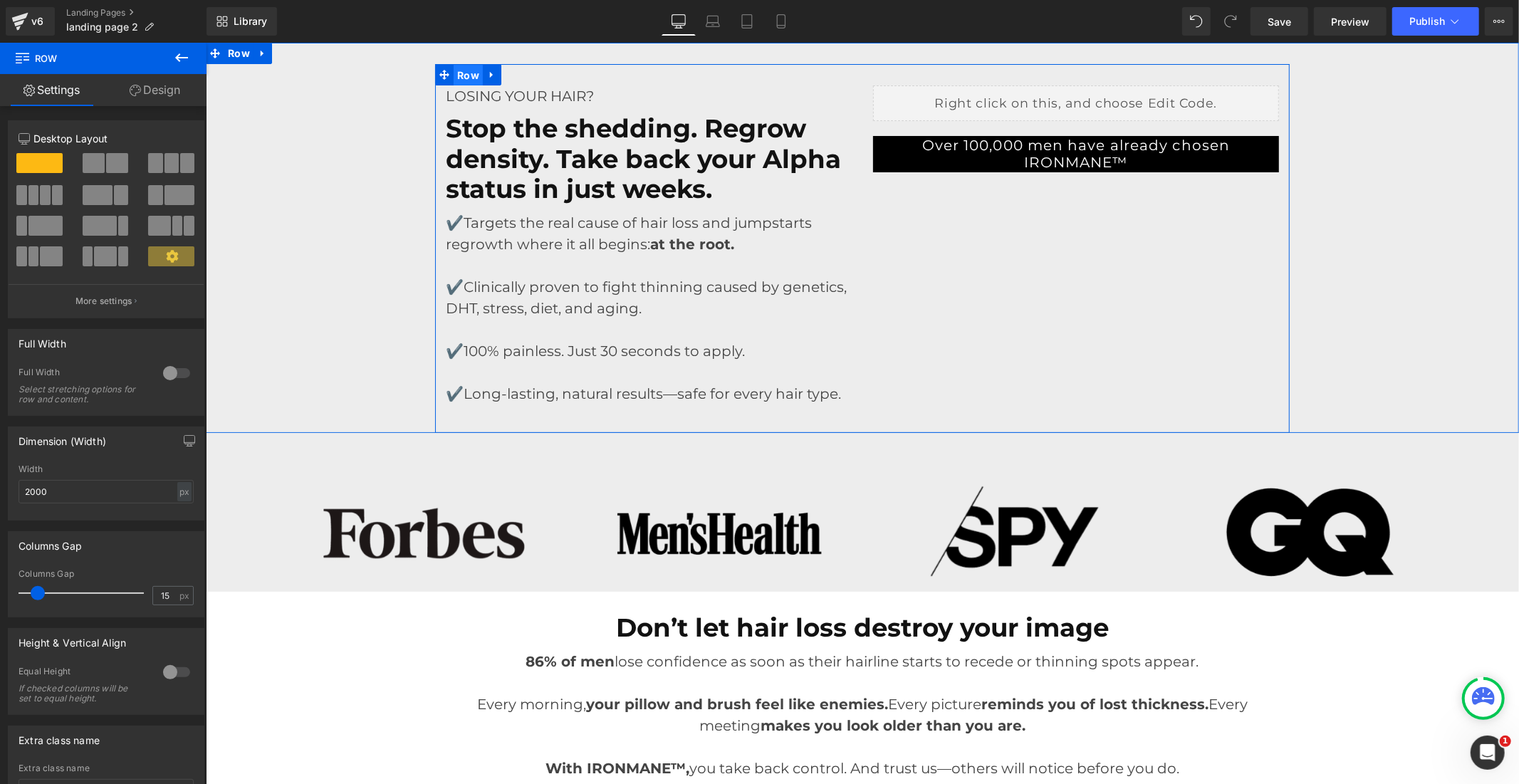
click at [459, 74] on span "Row" at bounding box center [467, 75] width 29 height 21
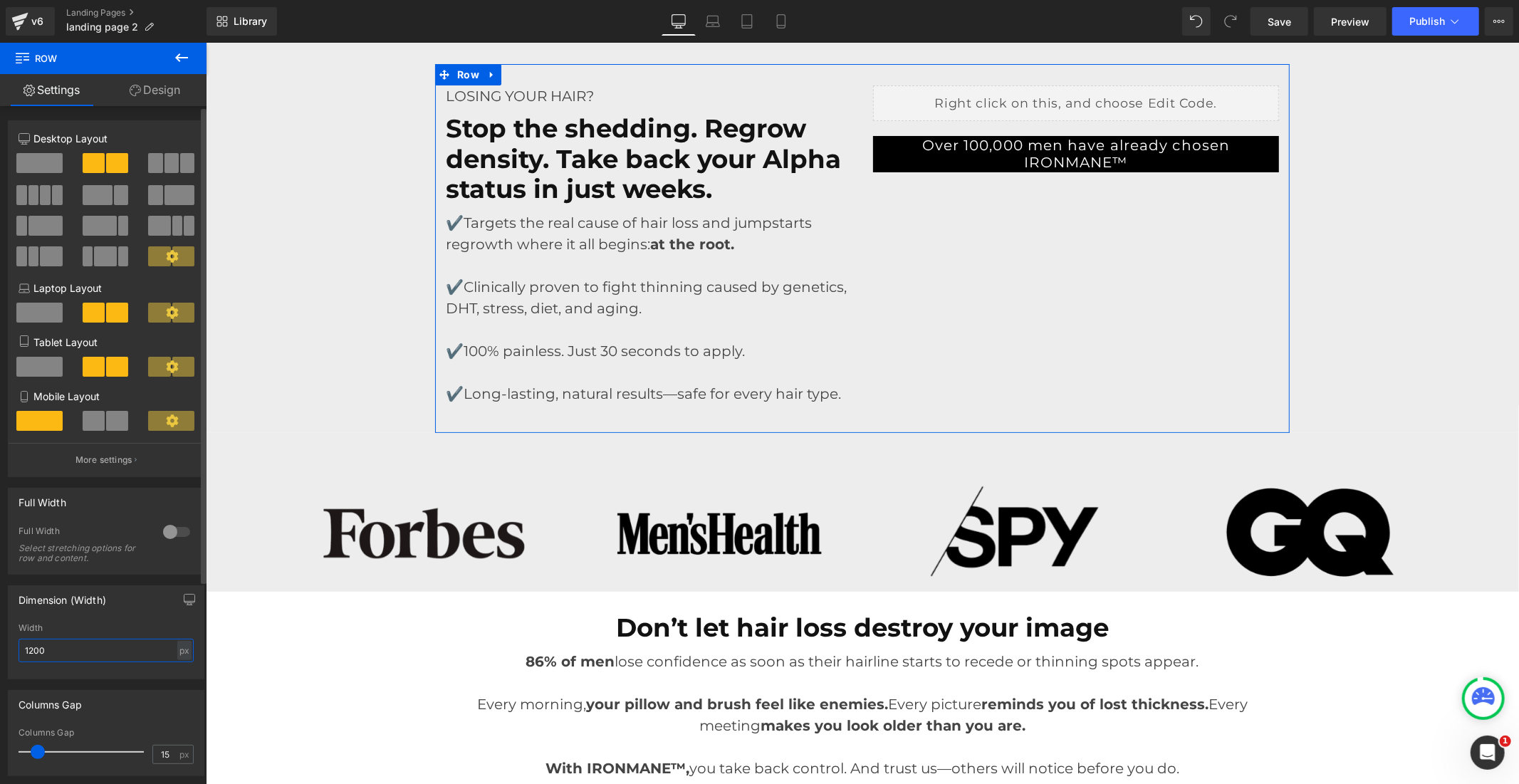
drag, startPoint x: 57, startPoint y: 653, endPoint x: 16, endPoint y: 656, distance: 41.1
click at [16, 656] on div "1200px Width 1200 px % px" at bounding box center [106, 650] width 195 height 56
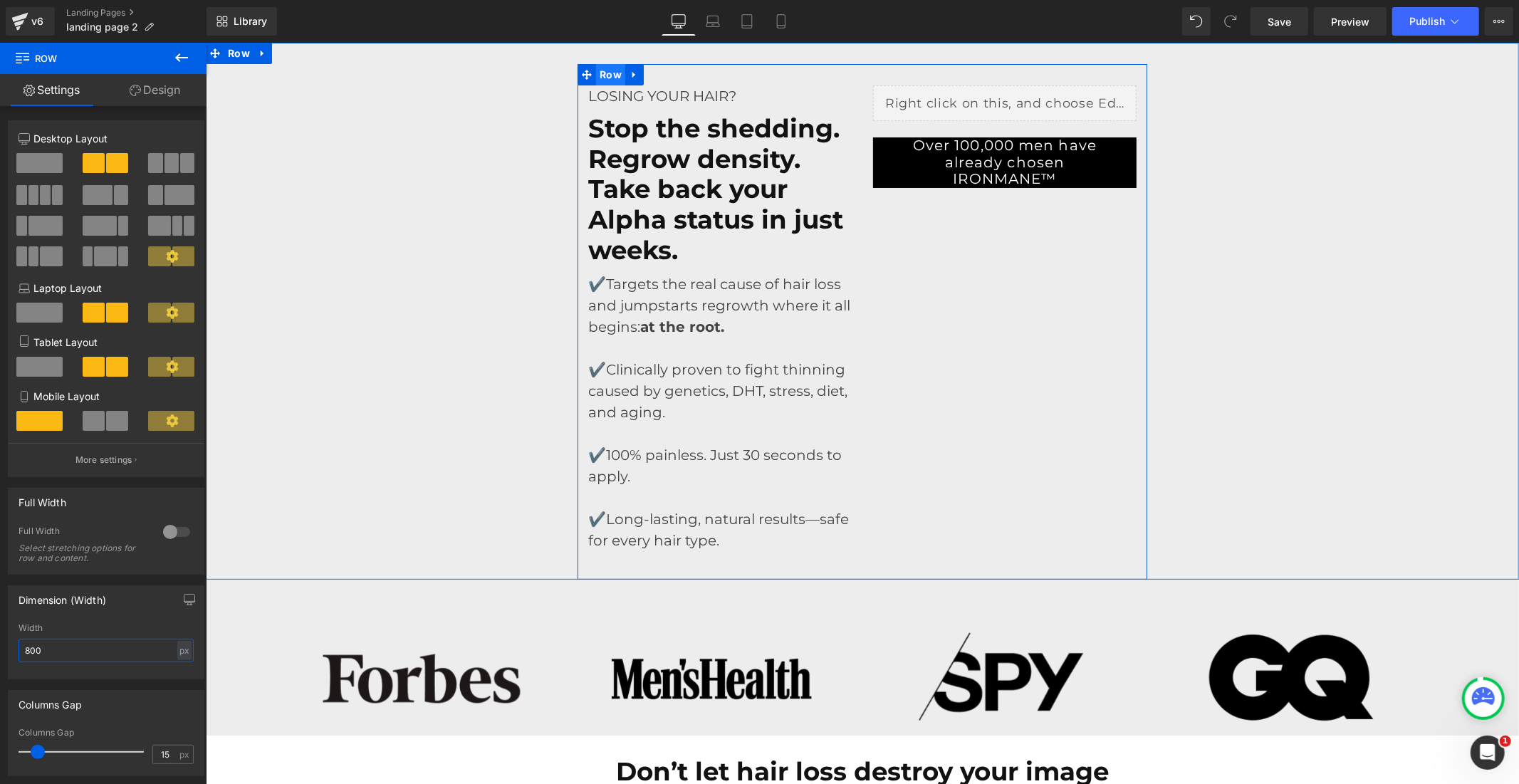
click at [610, 72] on span "Row" at bounding box center [610, 74] width 29 height 21
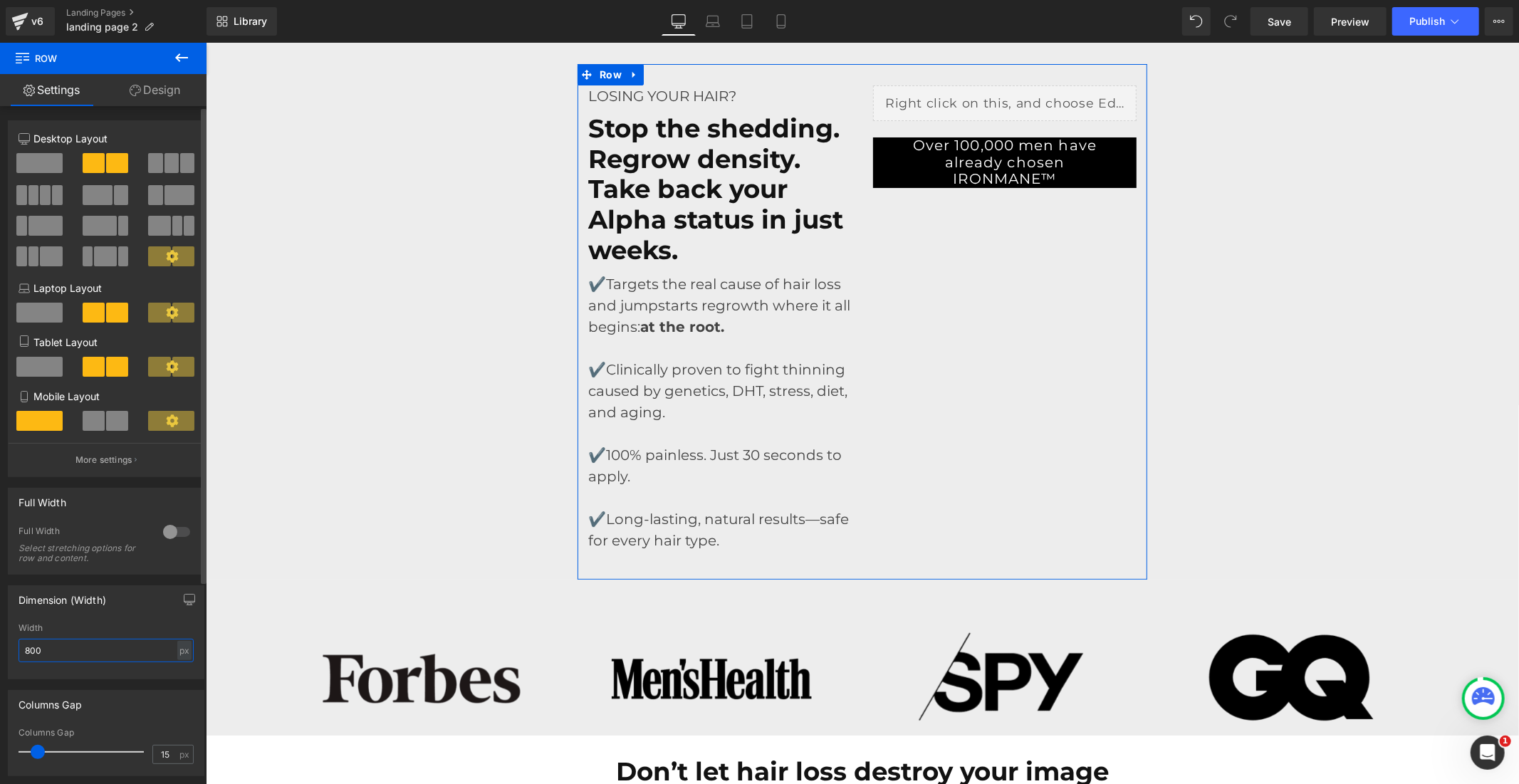
drag, startPoint x: 64, startPoint y: 657, endPoint x: 0, endPoint y: 655, distance: 64.0
click at [0, 655] on div "Dimension (Width) 800px Width 800 px % px" at bounding box center [106, 626] width 213 height 105
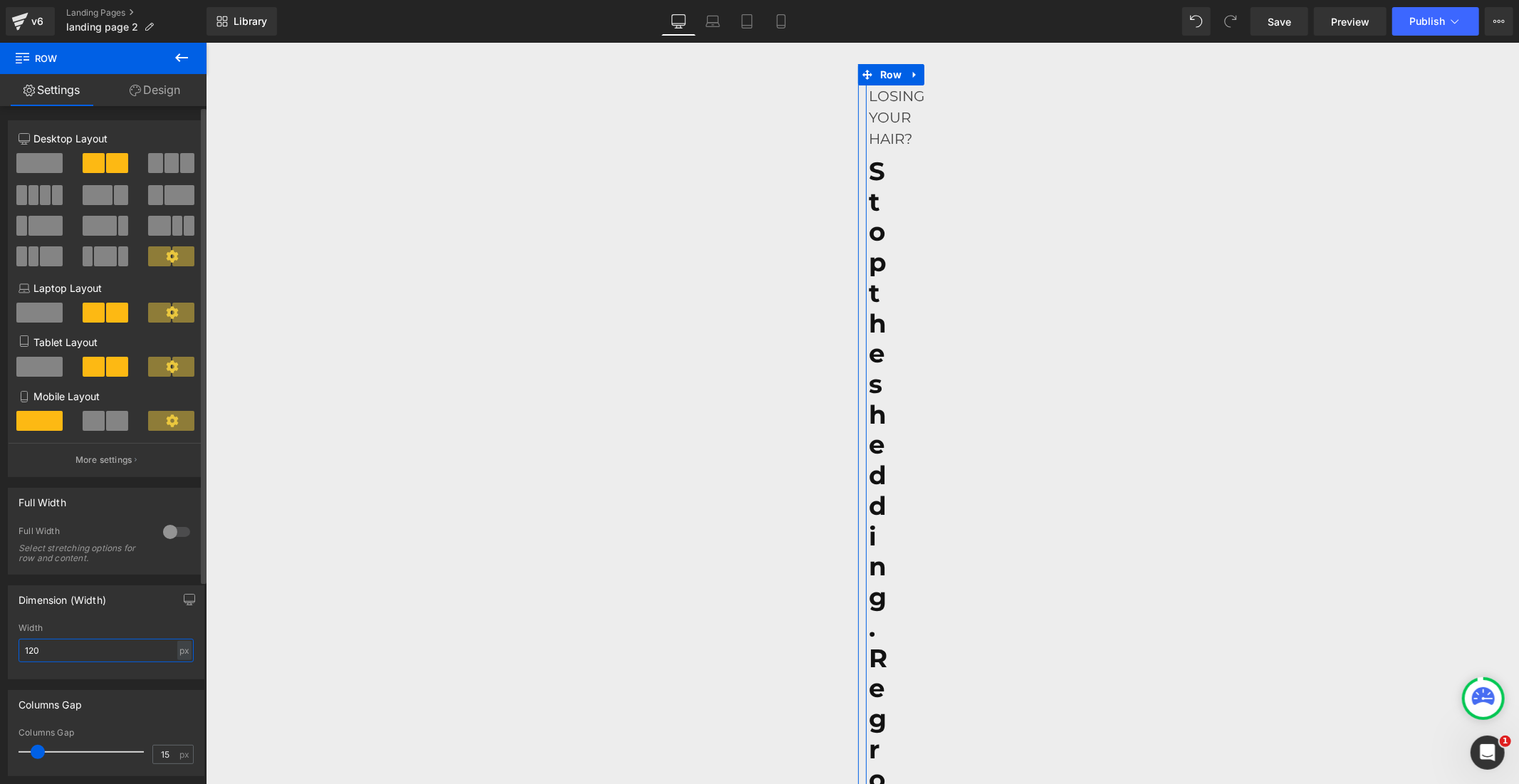
type input "1200"
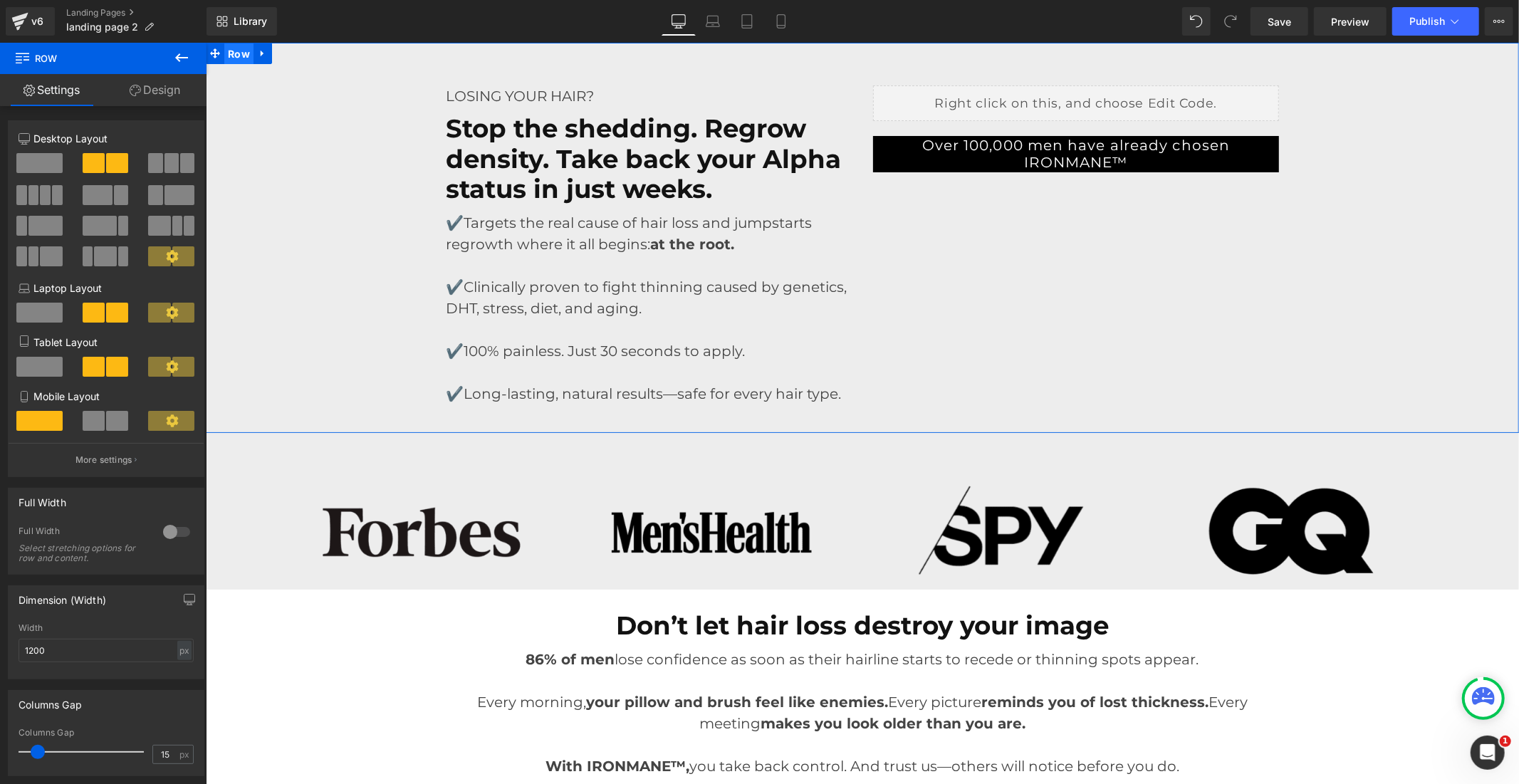
click at [236, 52] on span "Row" at bounding box center [238, 54] width 29 height 21
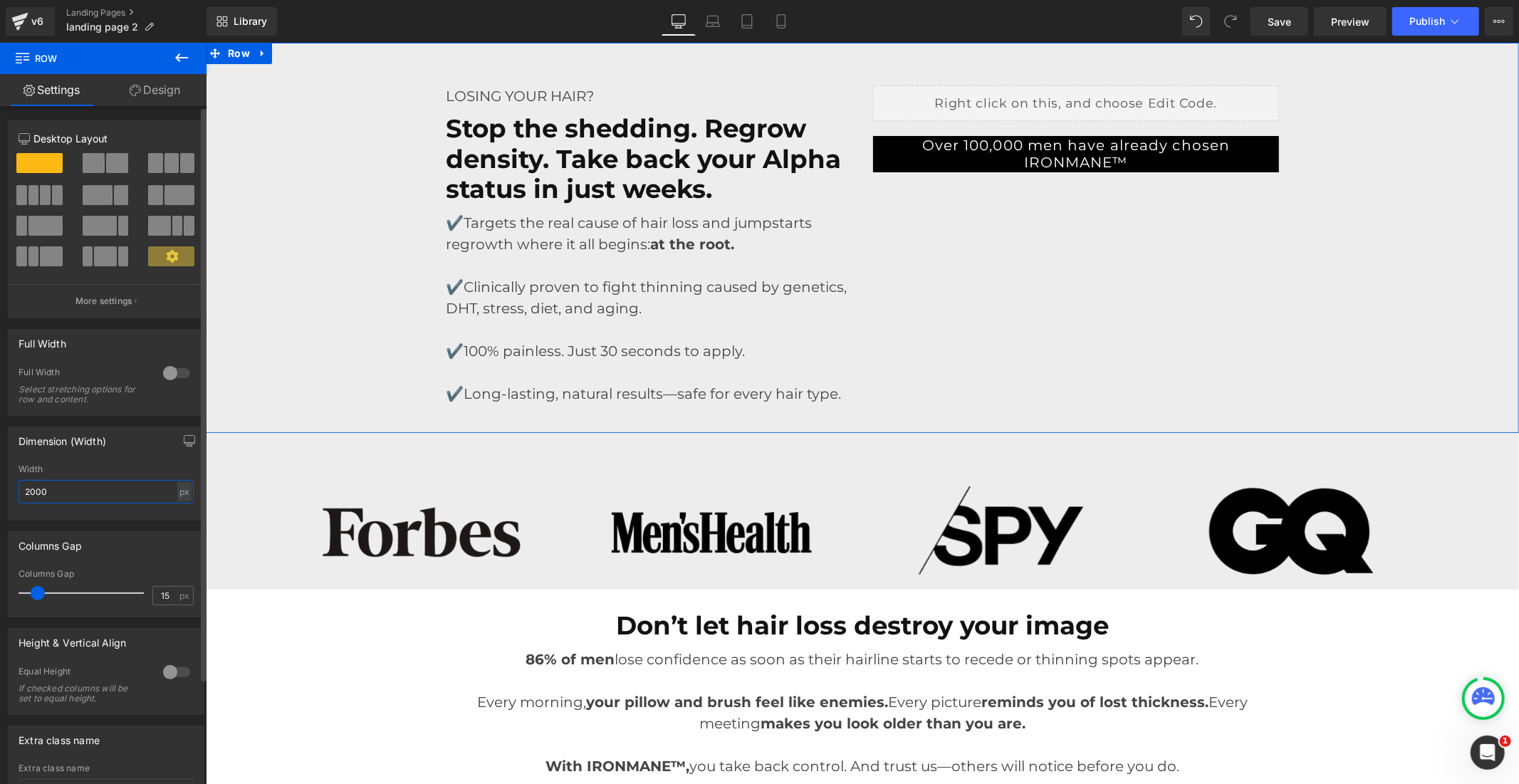
drag, startPoint x: 69, startPoint y: 487, endPoint x: 20, endPoint y: 487, distance: 49.0
click at [20, 487] on input "2000" at bounding box center [106, 491] width 175 height 23
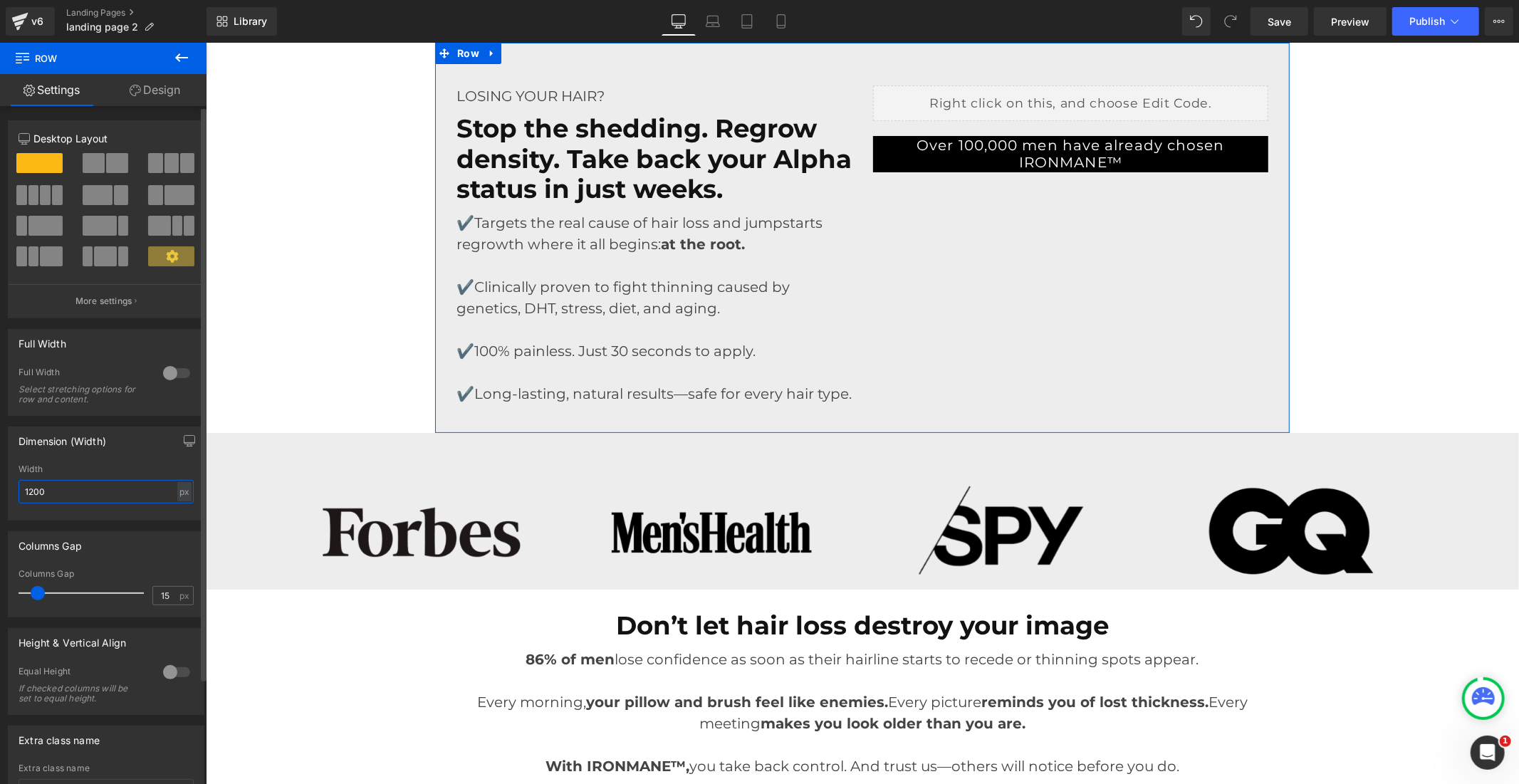
drag, startPoint x: 58, startPoint y: 485, endPoint x: 0, endPoint y: 488, distance: 58.1
click at [0, 488] on div "Dimension (Width) 1200px Width 1200 px % px" at bounding box center [106, 468] width 213 height 105
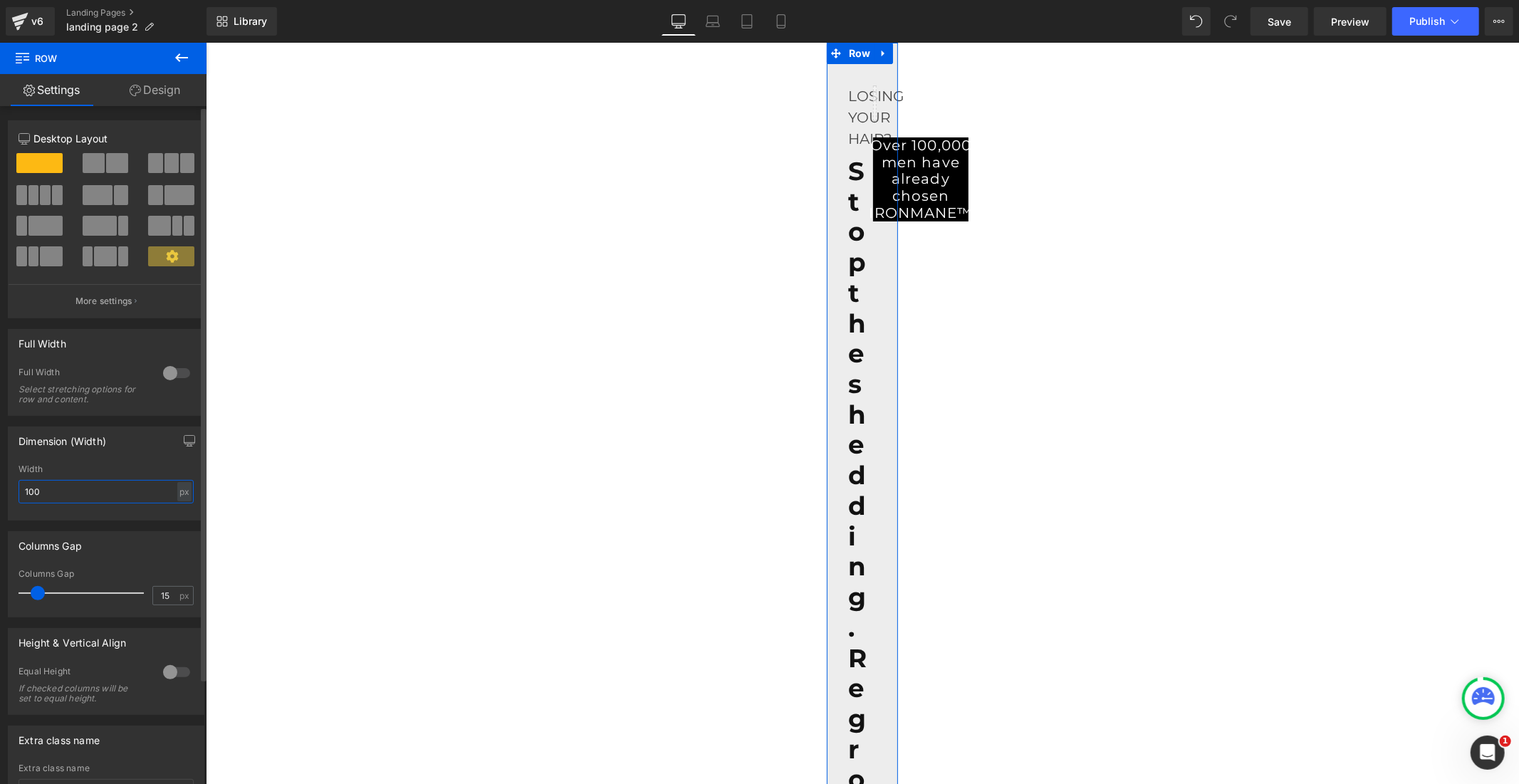
type input "1000"
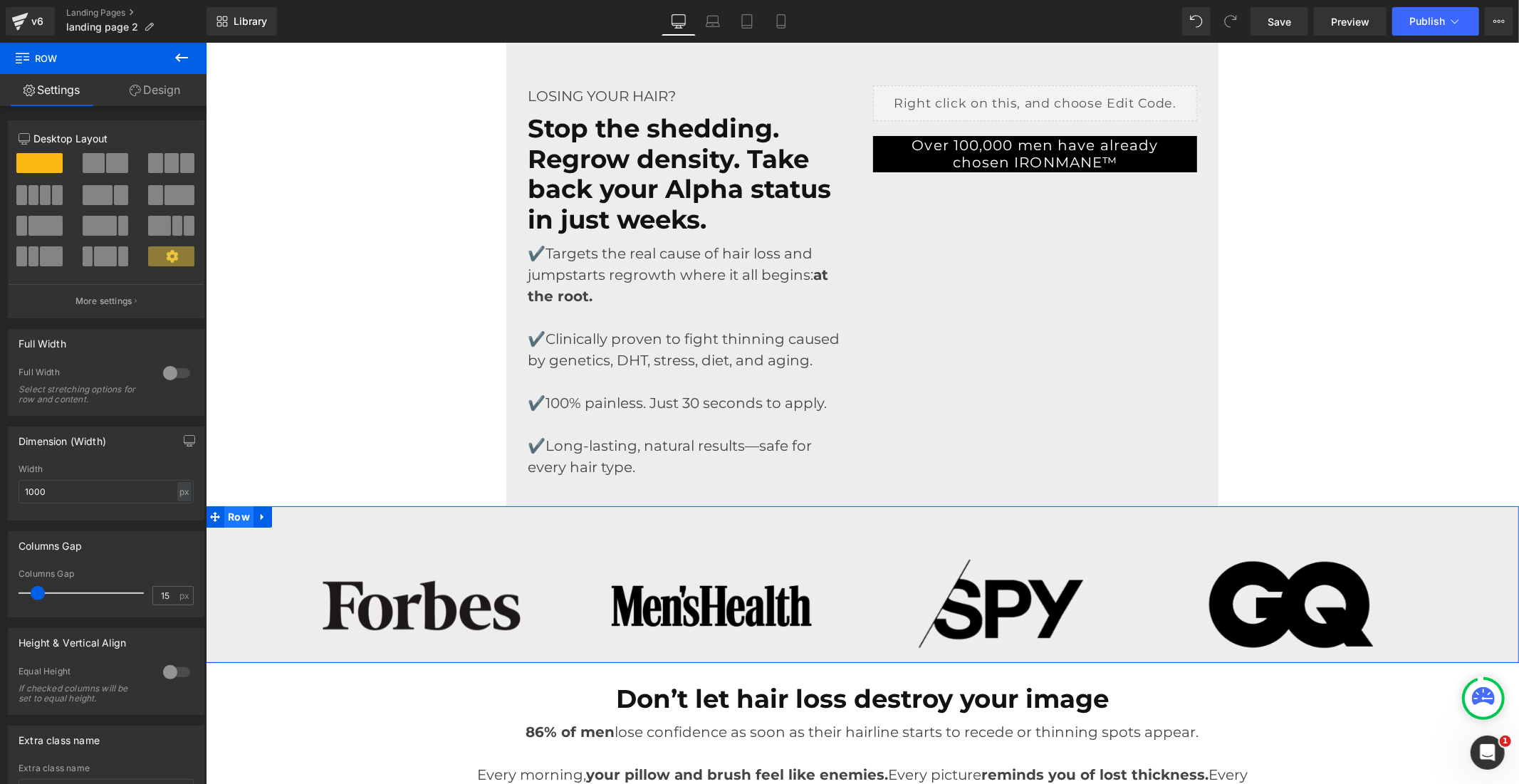
click at [239, 512] on span "Row" at bounding box center [238, 516] width 29 height 21
drag, startPoint x: 60, startPoint y: 487, endPoint x: 0, endPoint y: 487, distance: 60.0
click at [0, 487] on div "Dimension (Width) 2000px Width 2000 px % px" at bounding box center [106, 468] width 213 height 105
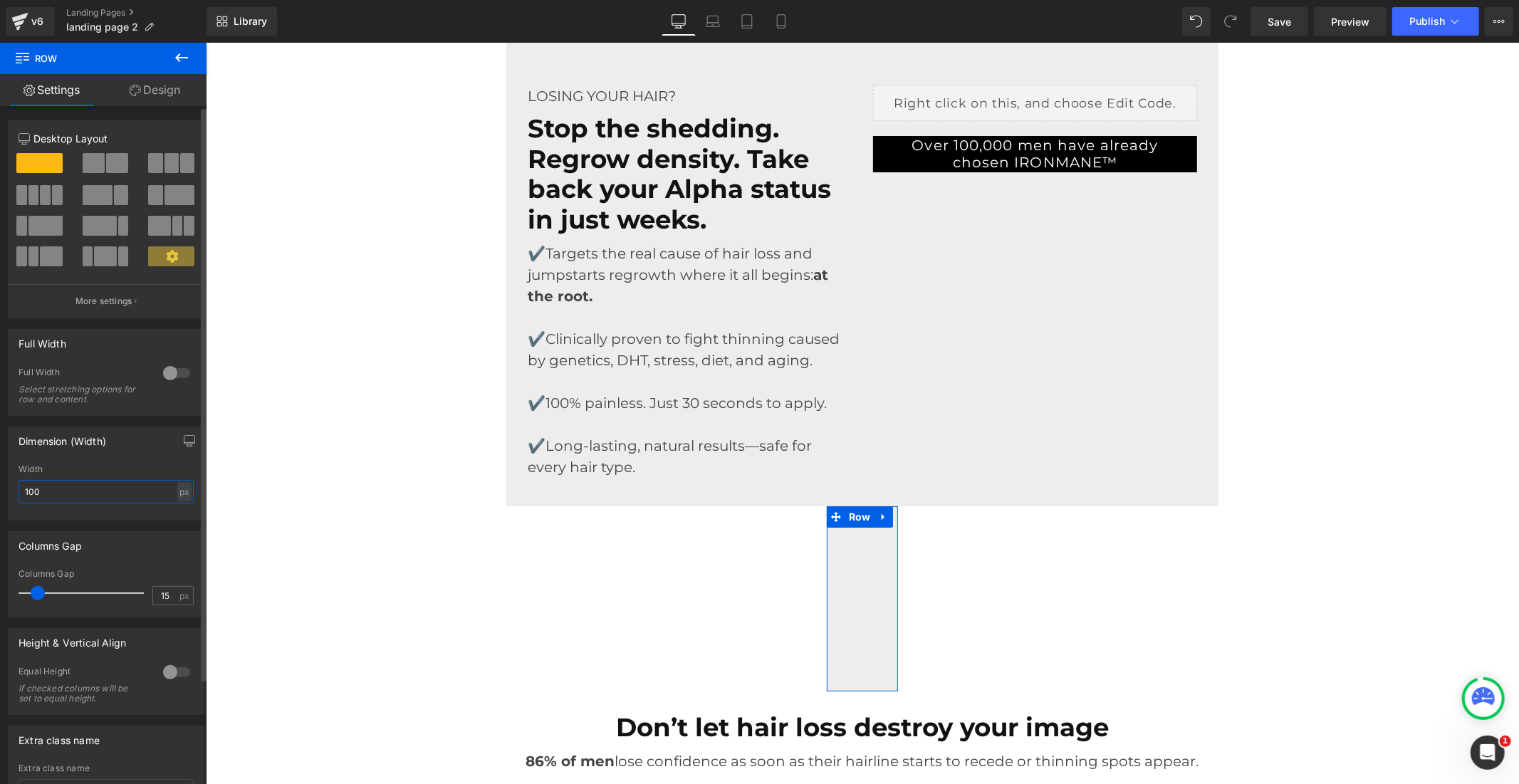
type input "1000"
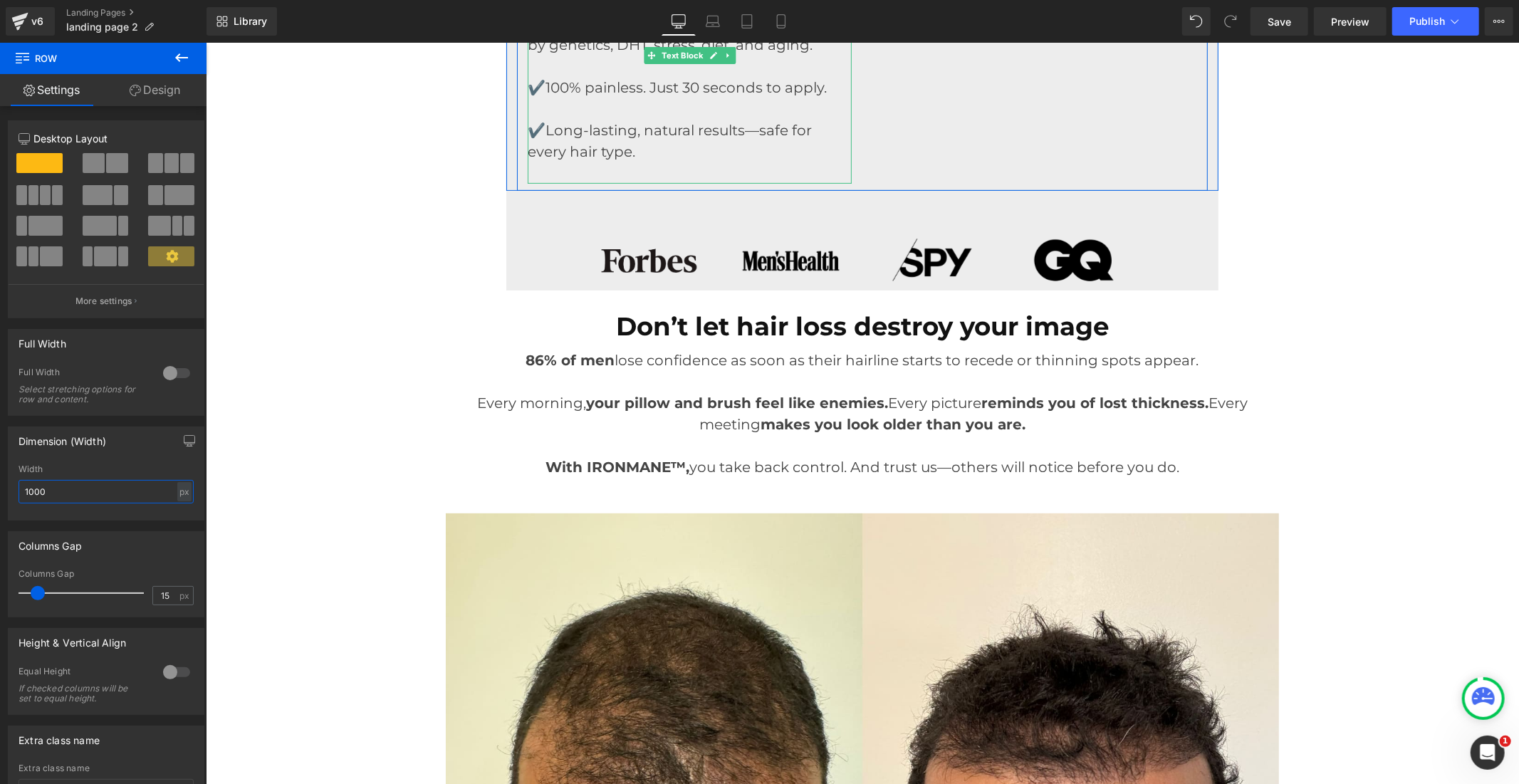
scroll to position [316, 0]
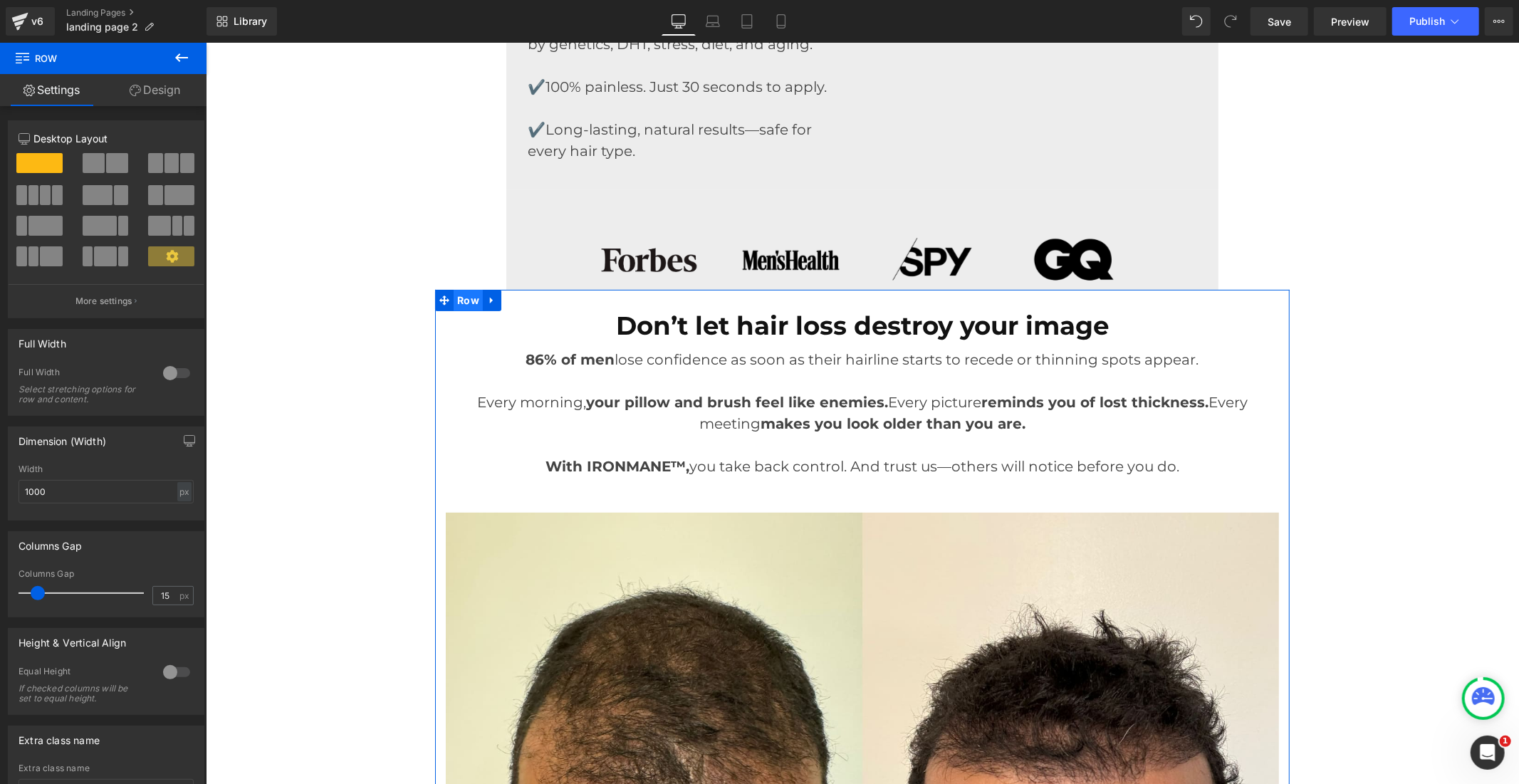
click at [463, 292] on span "Row" at bounding box center [467, 300] width 29 height 21
drag, startPoint x: 63, startPoint y: 492, endPoint x: 10, endPoint y: 493, distance: 53.0
click at [10, 493] on div "1200px Width 1200 px % px" at bounding box center [106, 492] width 195 height 56
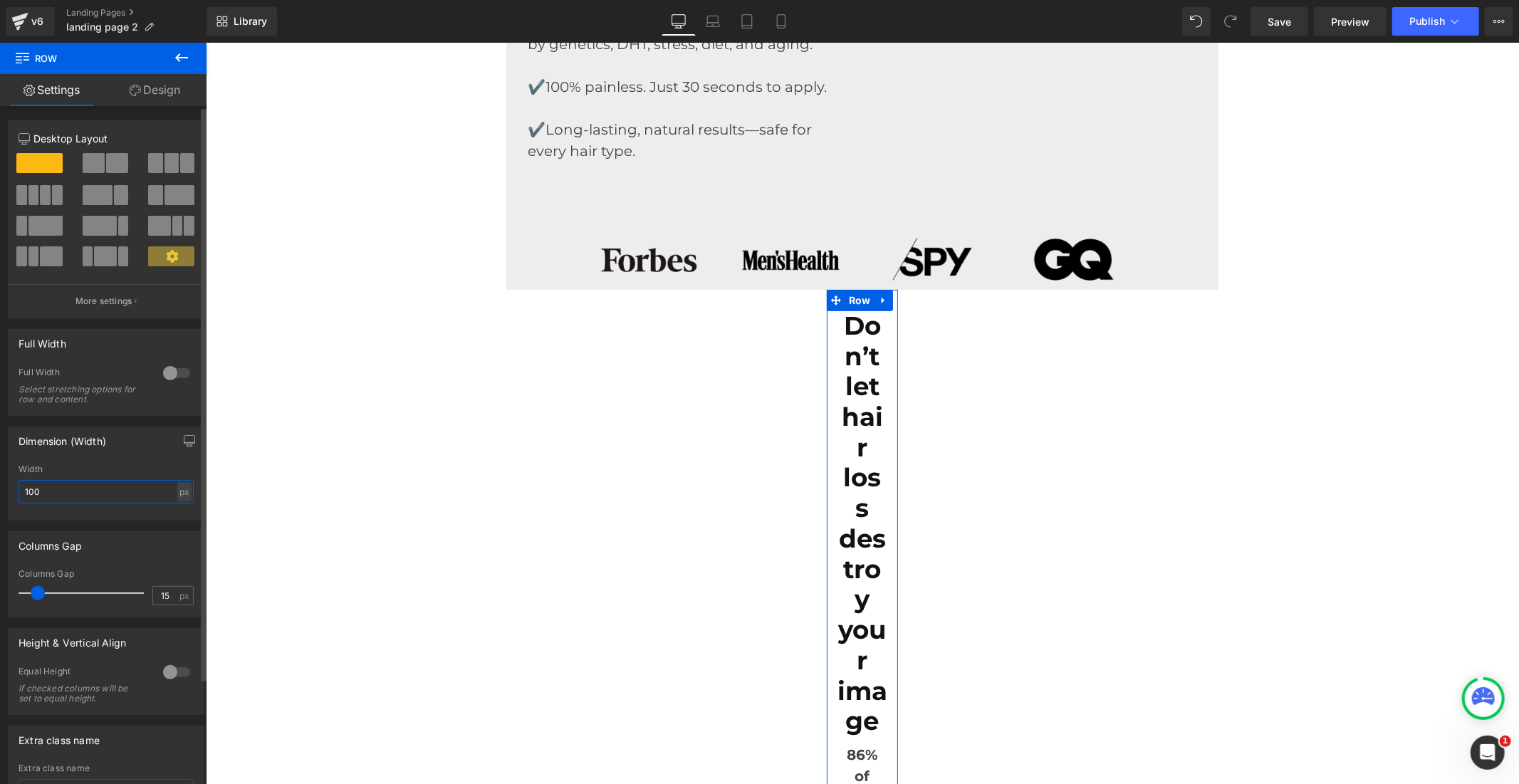
type input "1000"
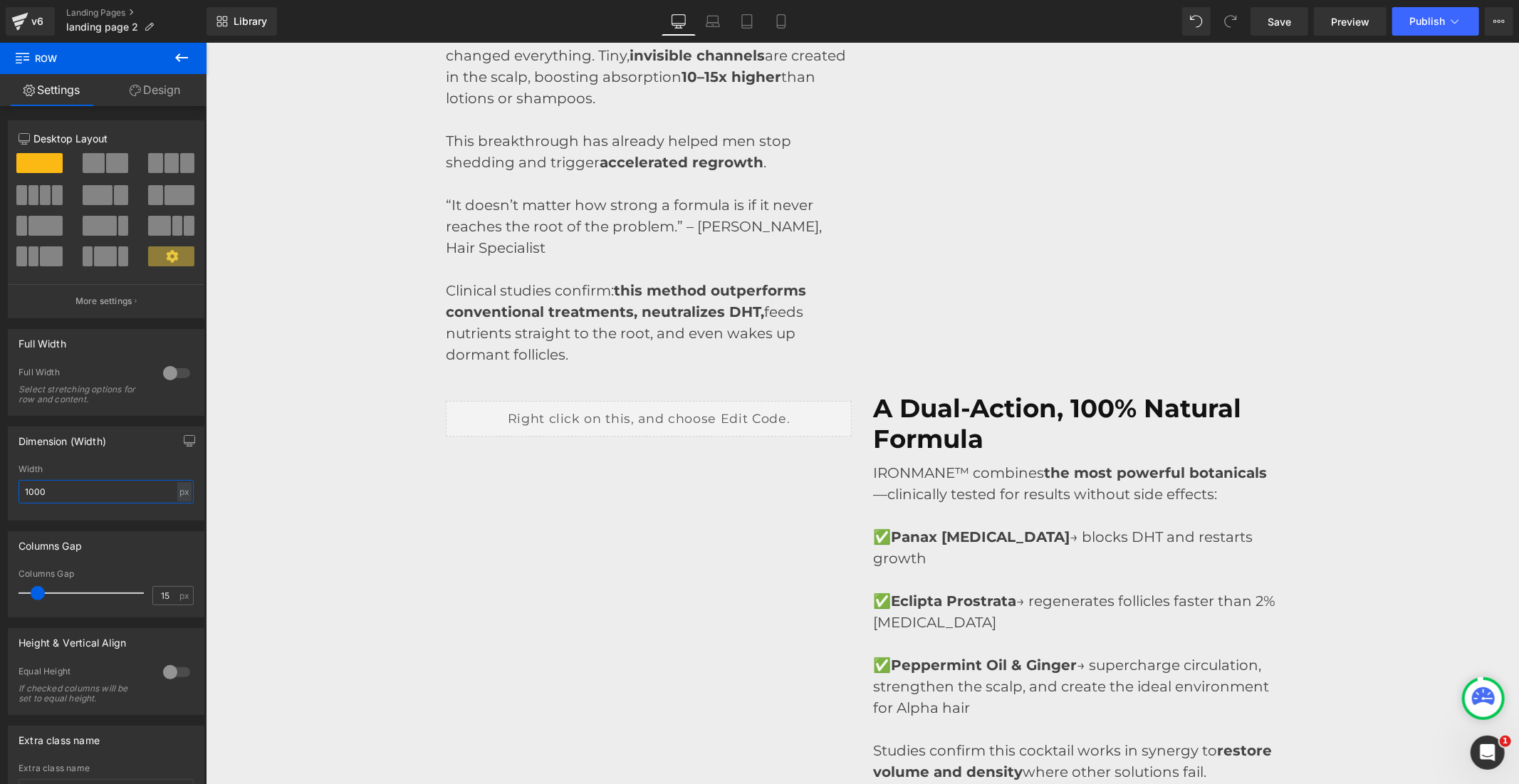
scroll to position [3638, 0]
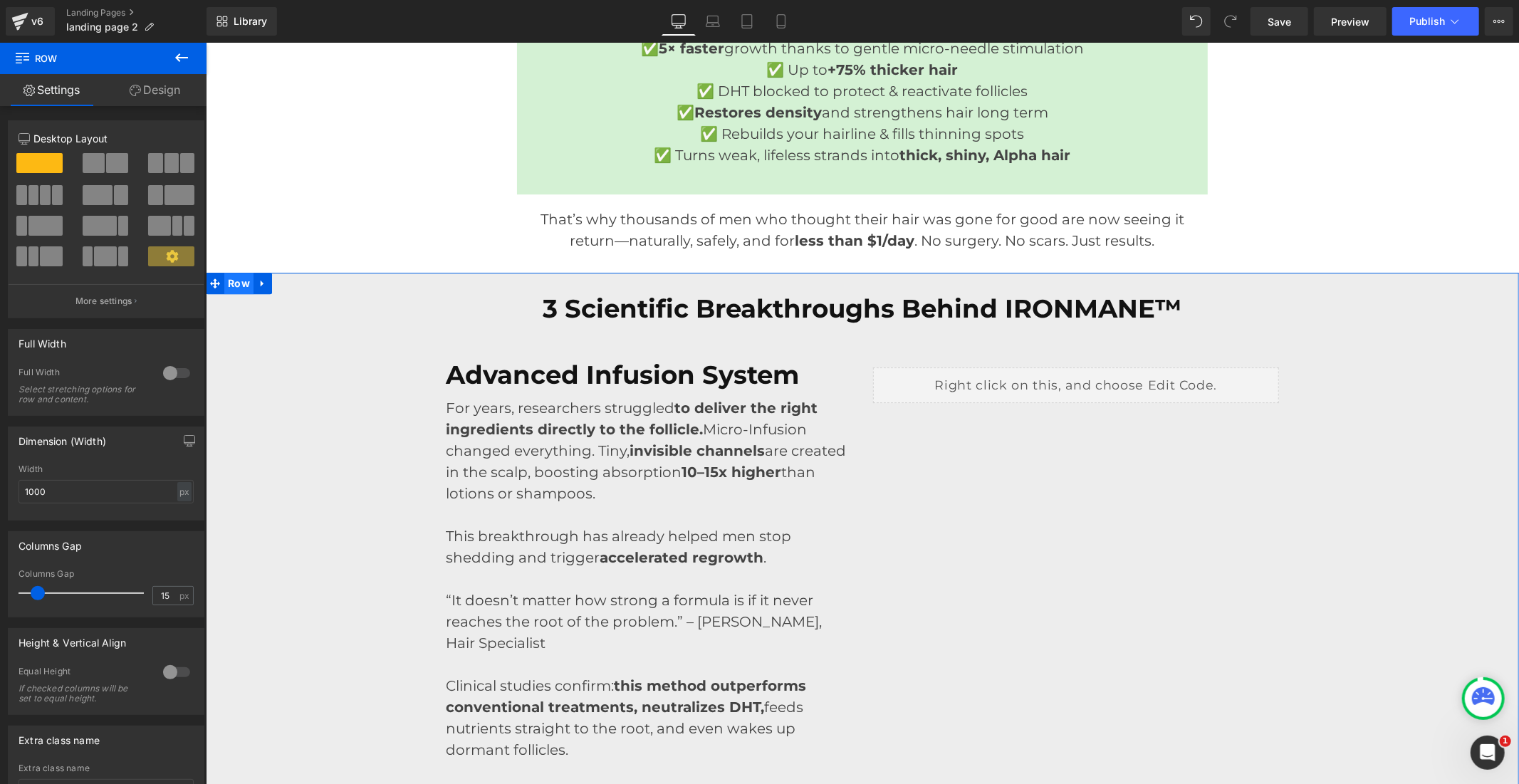
click at [242, 281] on span "Row" at bounding box center [238, 282] width 29 height 21
drag, startPoint x: 57, startPoint y: 489, endPoint x: 0, endPoint y: 496, distance: 57.4
click at [0, 496] on div "Dimension (Width) 2000px Width 2000 px % px" at bounding box center [106, 468] width 213 height 105
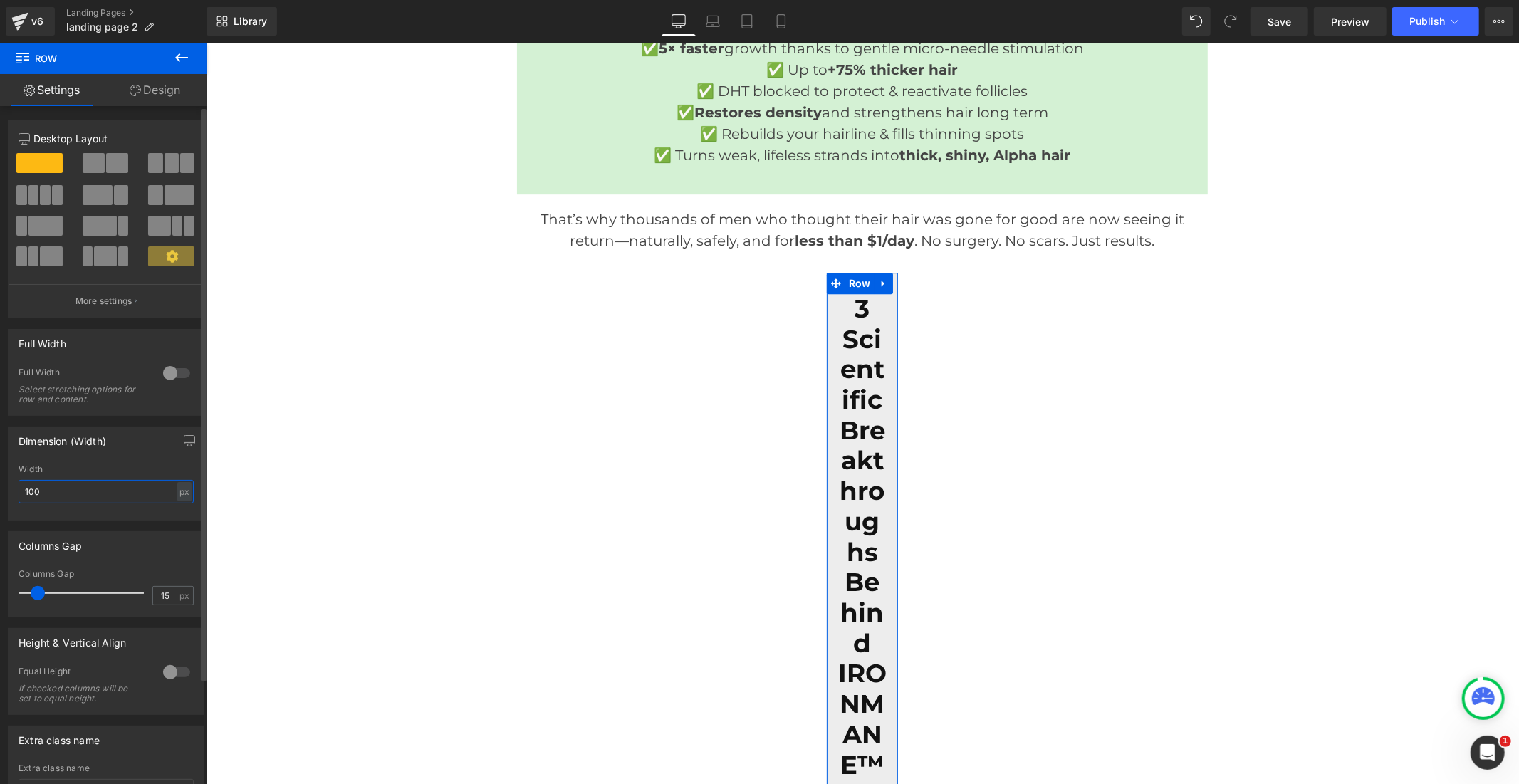
type input "1000"
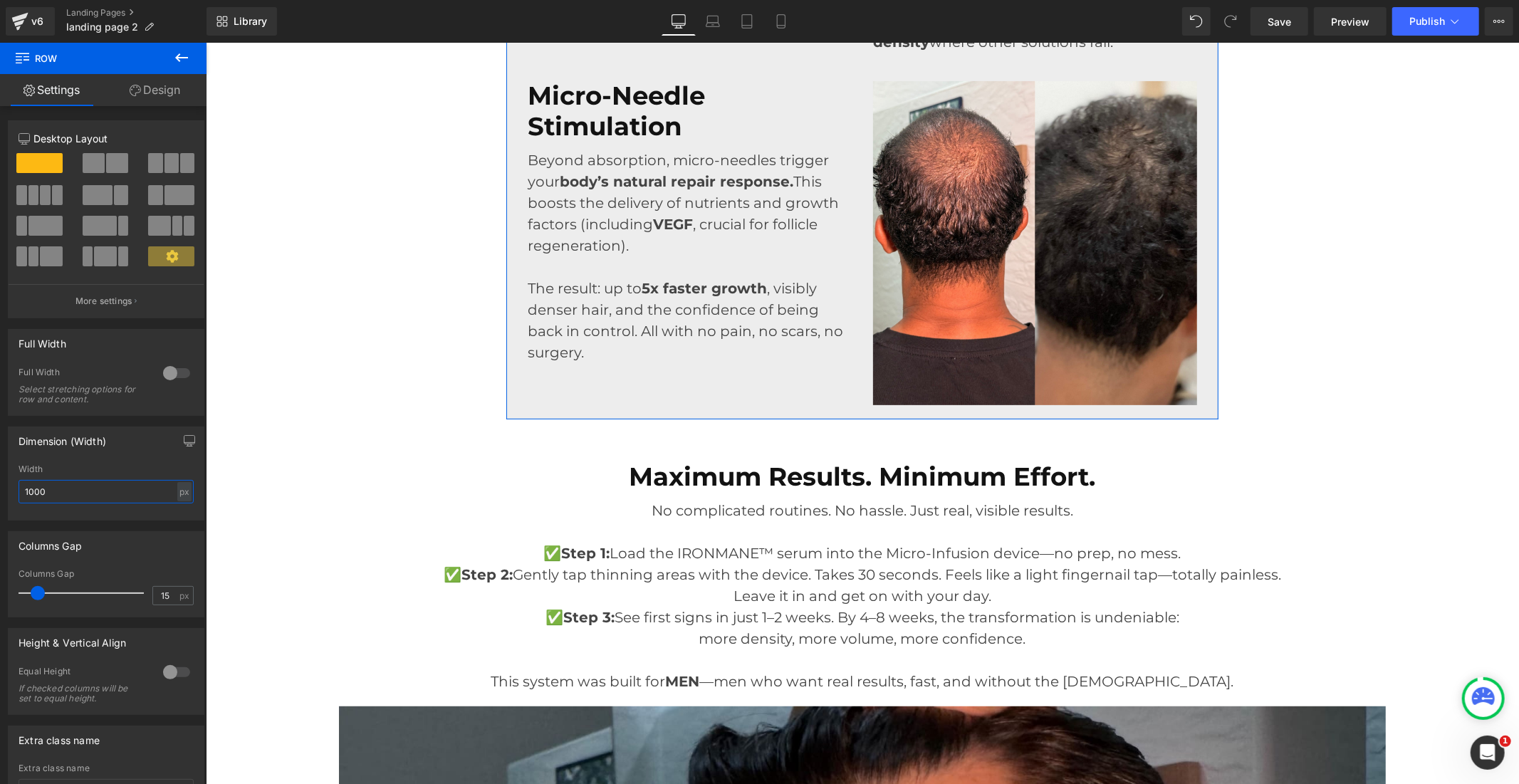
scroll to position [4903, 0]
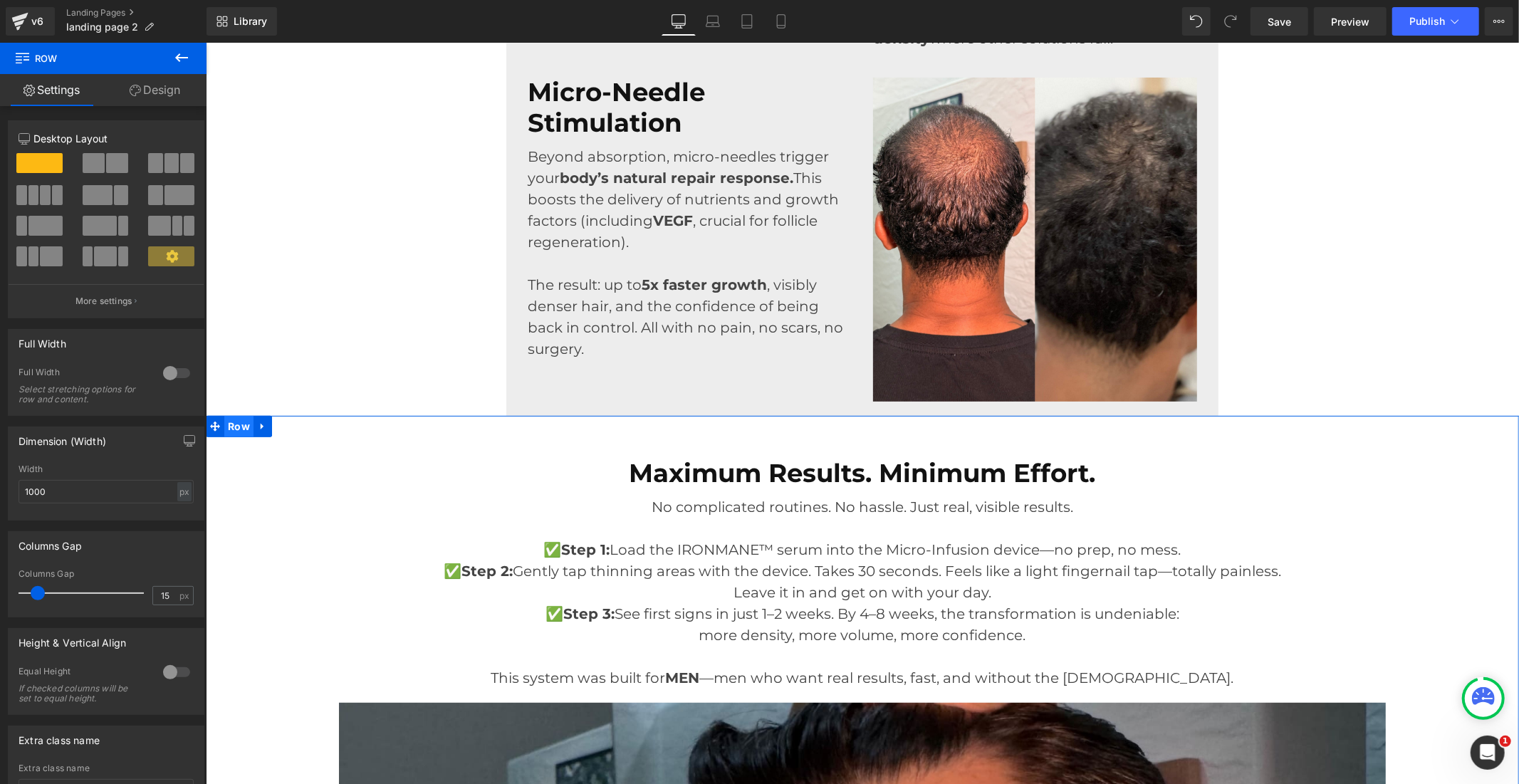
click at [239, 431] on span "Row" at bounding box center [238, 426] width 29 height 21
drag, startPoint x: 56, startPoint y: 489, endPoint x: 0, endPoint y: 493, distance: 56.1
click at [0, 493] on div "Dimension (Width) 2000px Width 2000 px % px" at bounding box center [106, 468] width 213 height 105
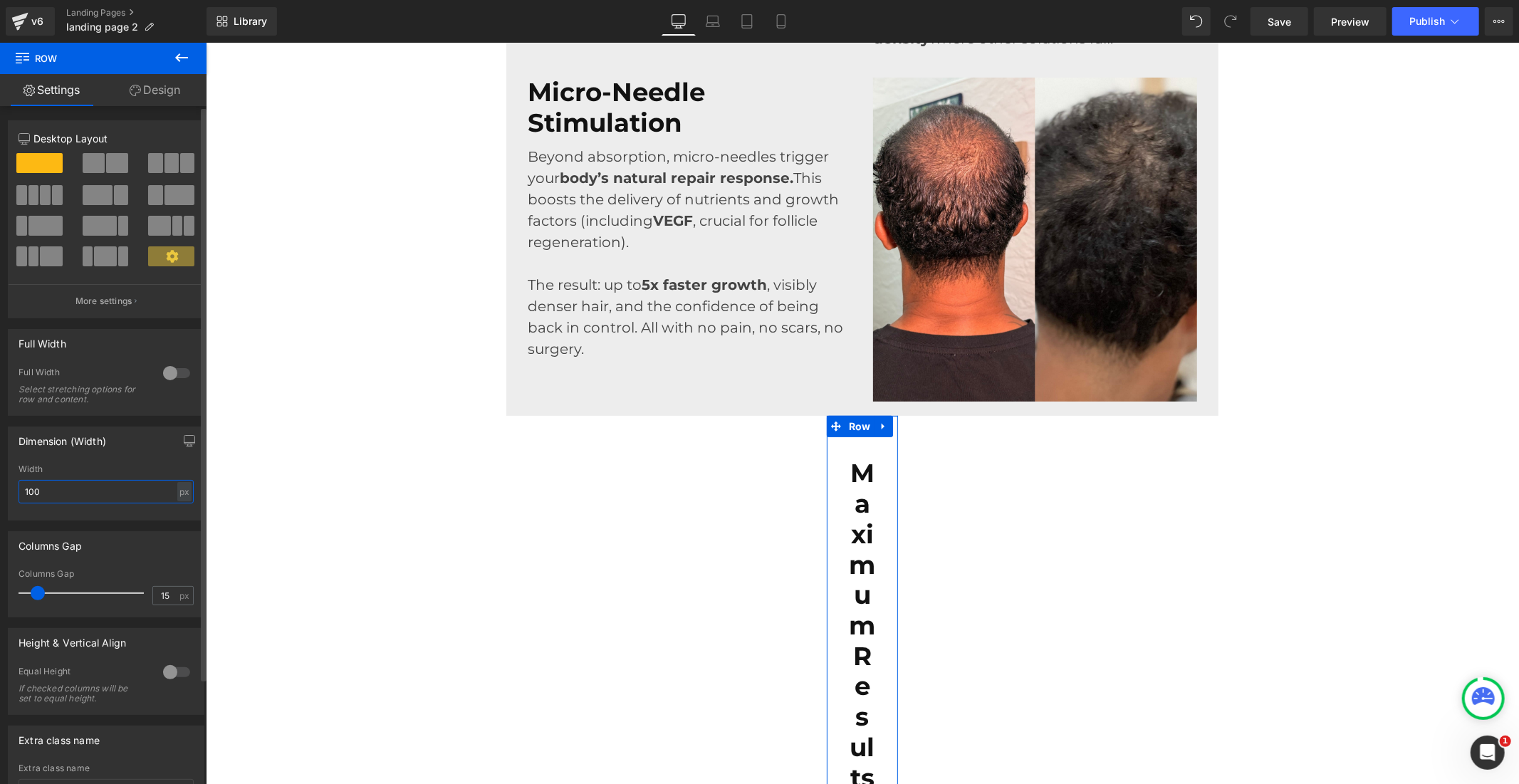
type input "1000"
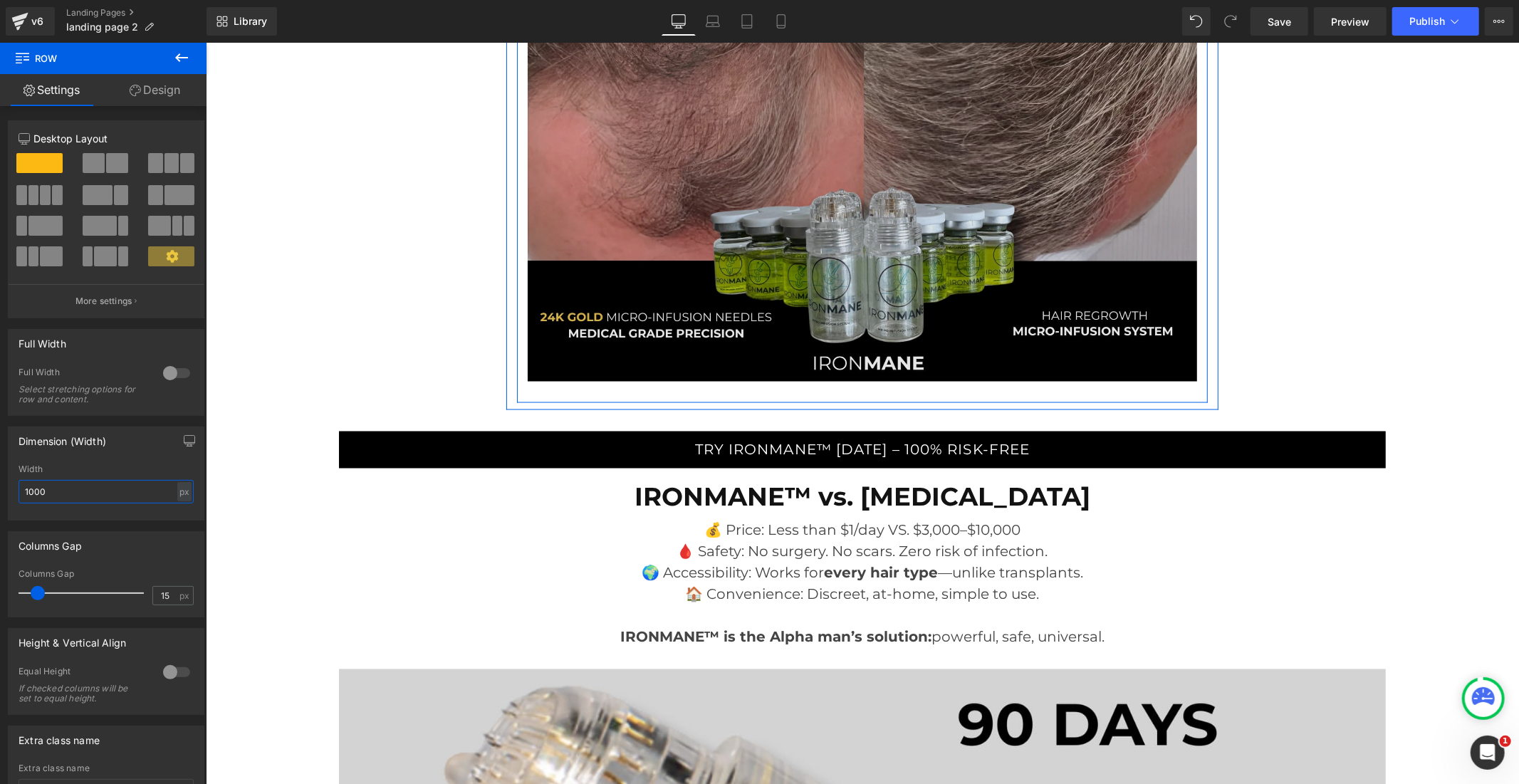
scroll to position [6406, 0]
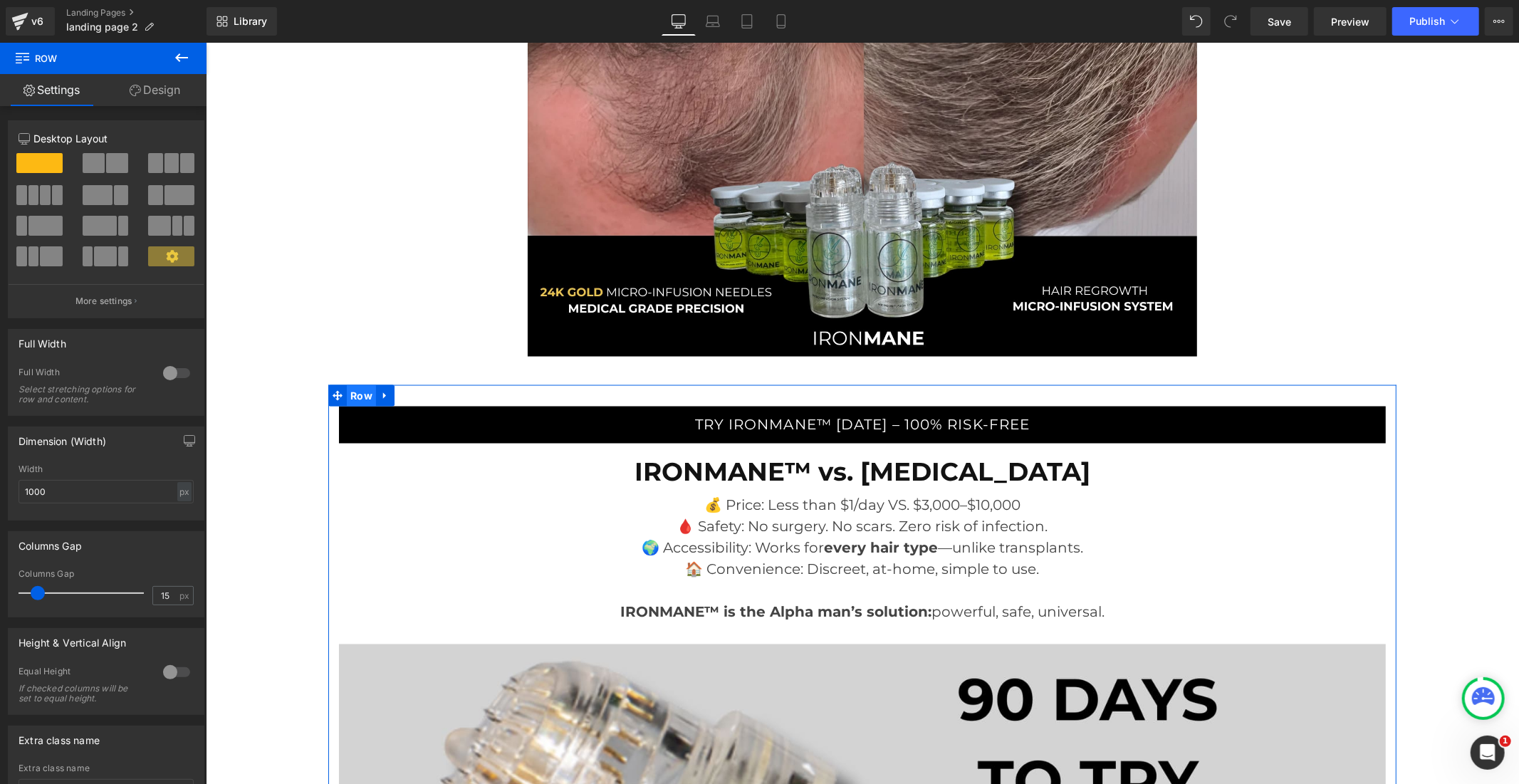
click at [359, 384] on span "Row" at bounding box center [360, 395] width 29 height 21
drag, startPoint x: 22, startPoint y: 493, endPoint x: 0, endPoint y: 493, distance: 22.0
click at [0, 493] on div "Dimension (Width) 1500px Width 1500 px % px" at bounding box center [106, 468] width 213 height 105
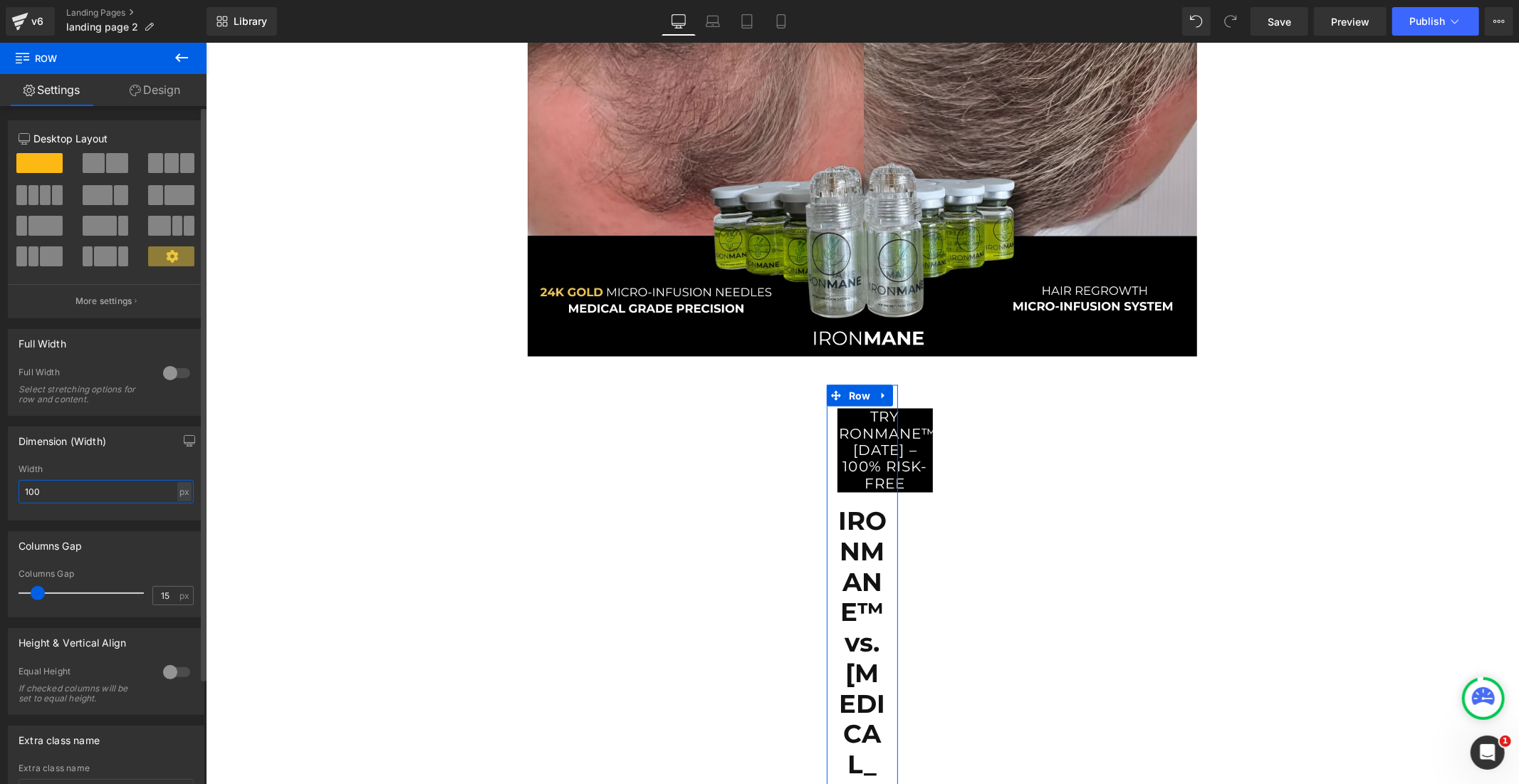
type input "1000"
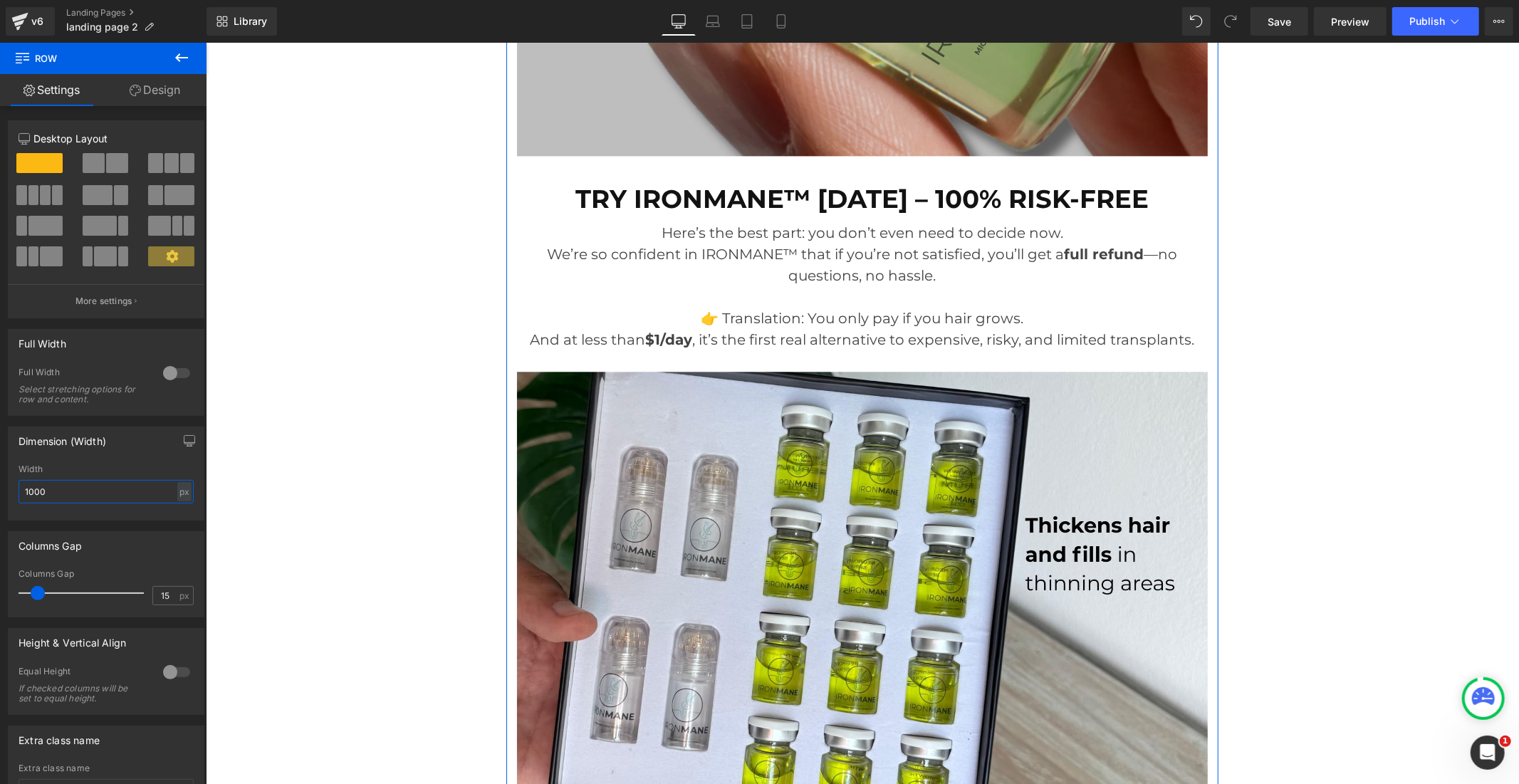
scroll to position [7830, 0]
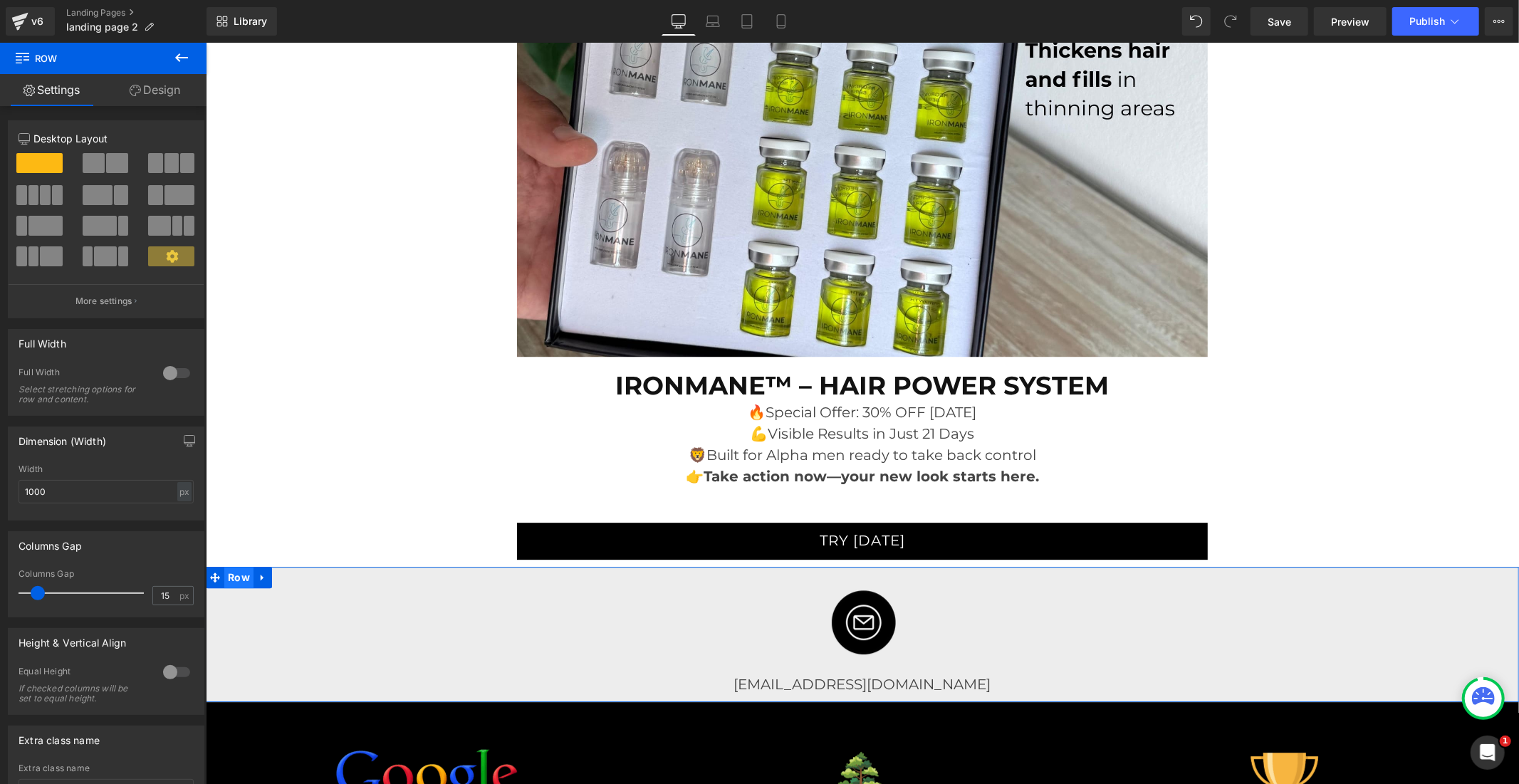
click at [245, 566] on span "Row" at bounding box center [238, 576] width 29 height 21
drag, startPoint x: 83, startPoint y: 490, endPoint x: 11, endPoint y: 493, distance: 72.1
click at [11, 493] on div "2000px Width 2000 px % px" at bounding box center [106, 492] width 195 height 56
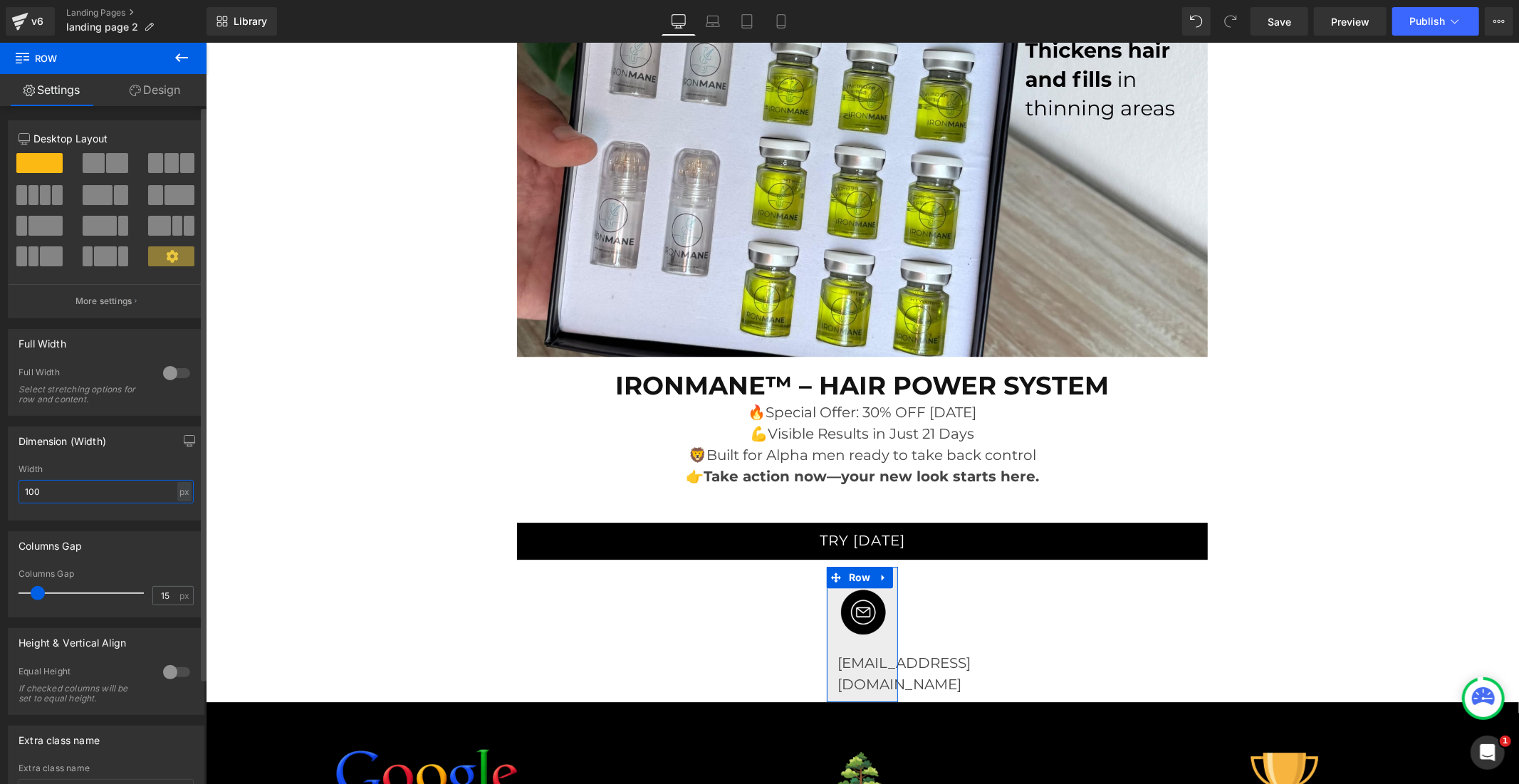
type input "1000"
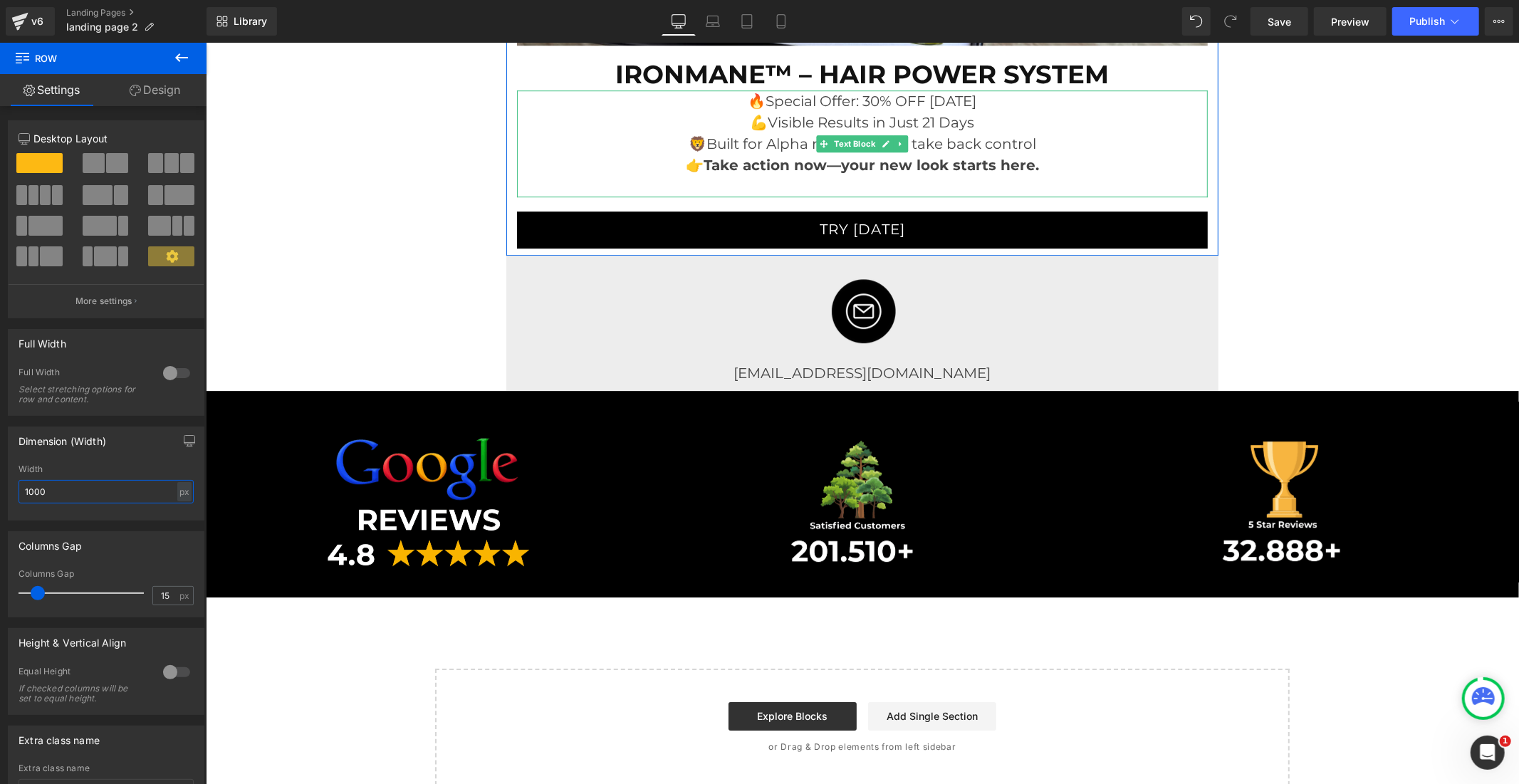
scroll to position [8142, 0]
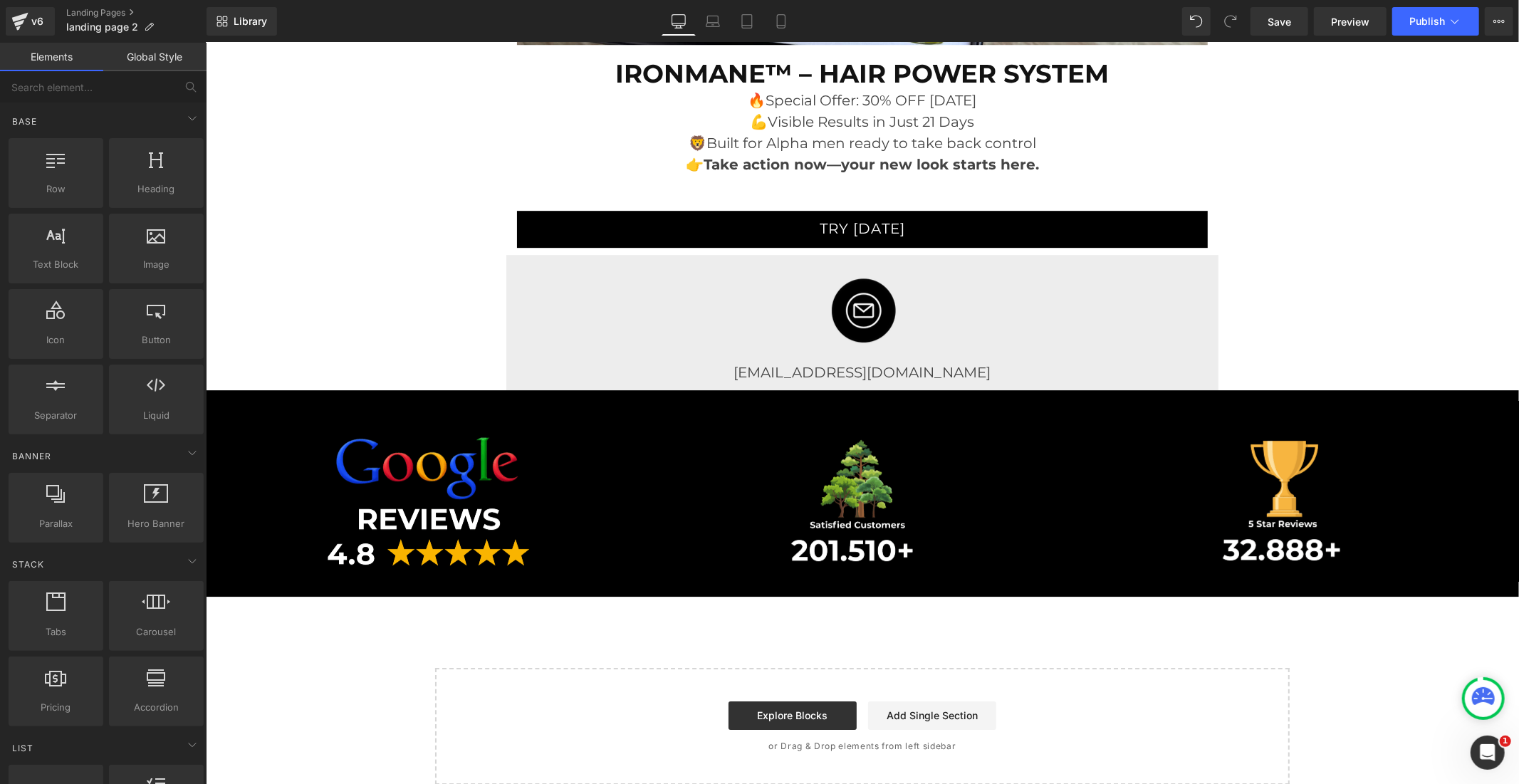
click at [233, 389] on span "Row" at bounding box center [238, 400] width 29 height 21
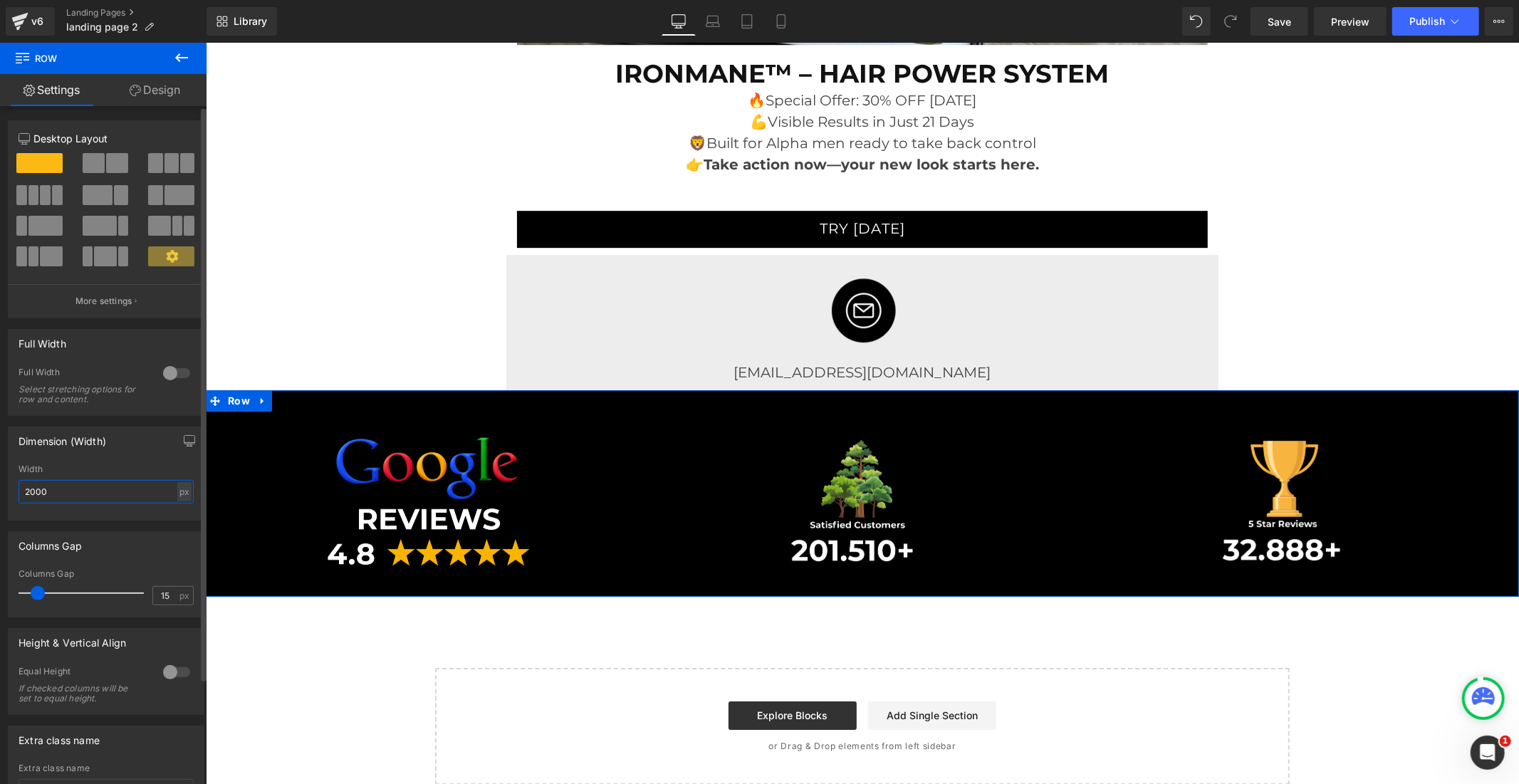
drag, startPoint x: 53, startPoint y: 488, endPoint x: 0, endPoint y: 493, distance: 53.2
click at [0, 493] on div "Dimension (Width) 2000px Width 2000 px % px" at bounding box center [106, 468] width 213 height 105
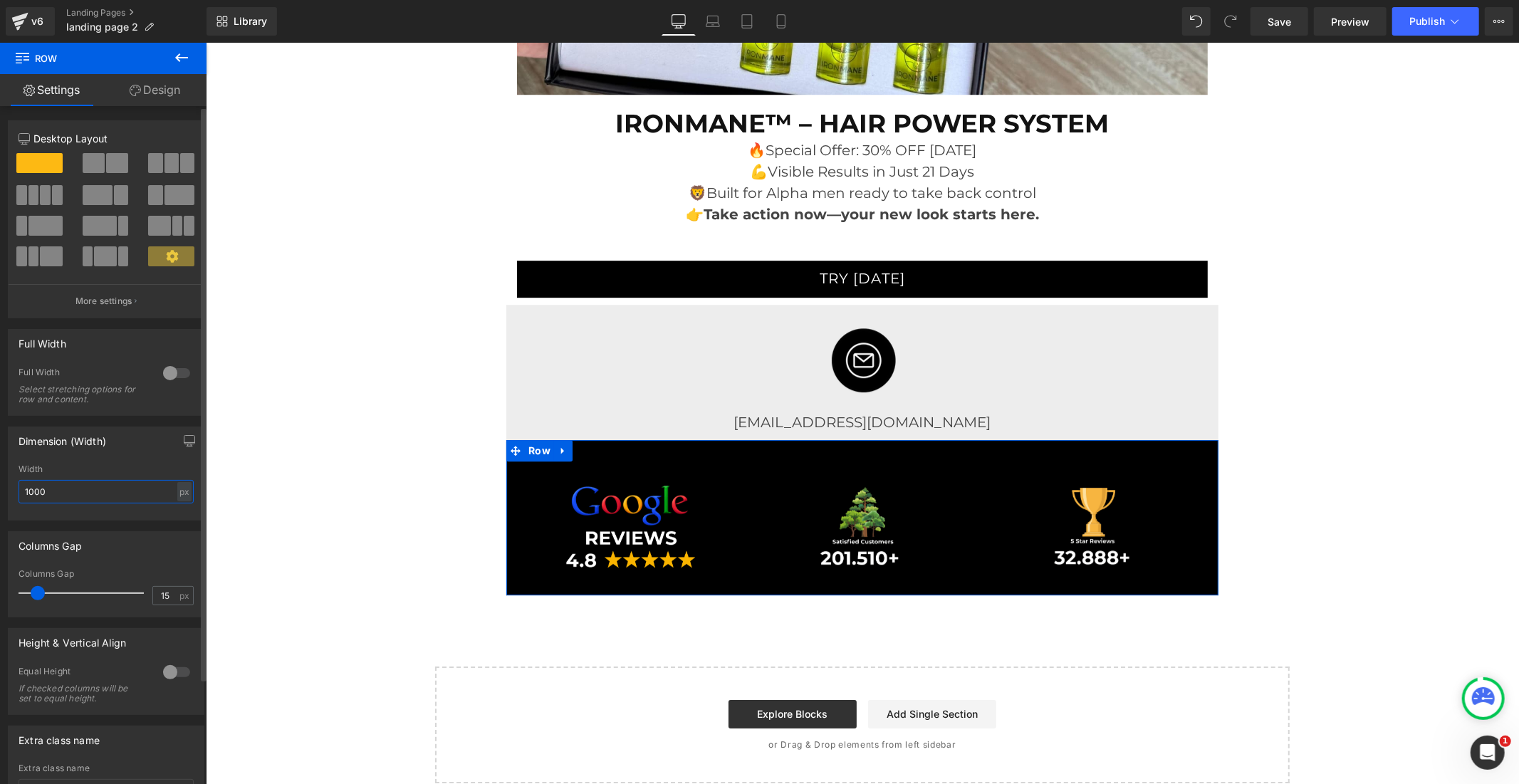
scroll to position [8091, 0]
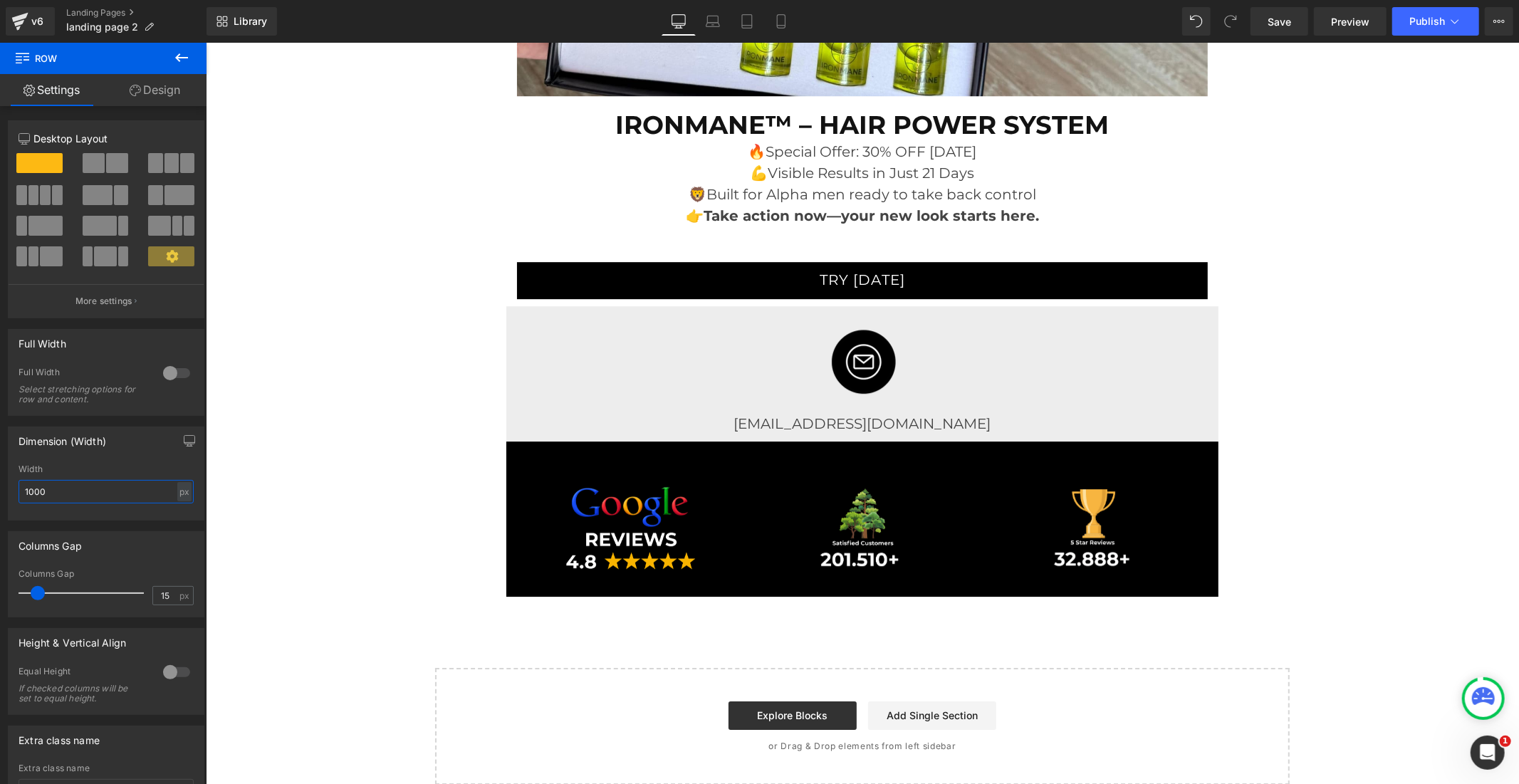
type input "1000"
drag, startPoint x: 518, startPoint y: 293, endPoint x: 529, endPoint y: 282, distance: 15.6
click at [524, 306] on span "Row" at bounding box center [538, 316] width 29 height 21
drag, startPoint x: 52, startPoint y: 493, endPoint x: 0, endPoint y: 500, distance: 52.5
click at [0, 500] on div "Dimension (Width) 1000px Width 1000 px % px" at bounding box center [106, 468] width 213 height 105
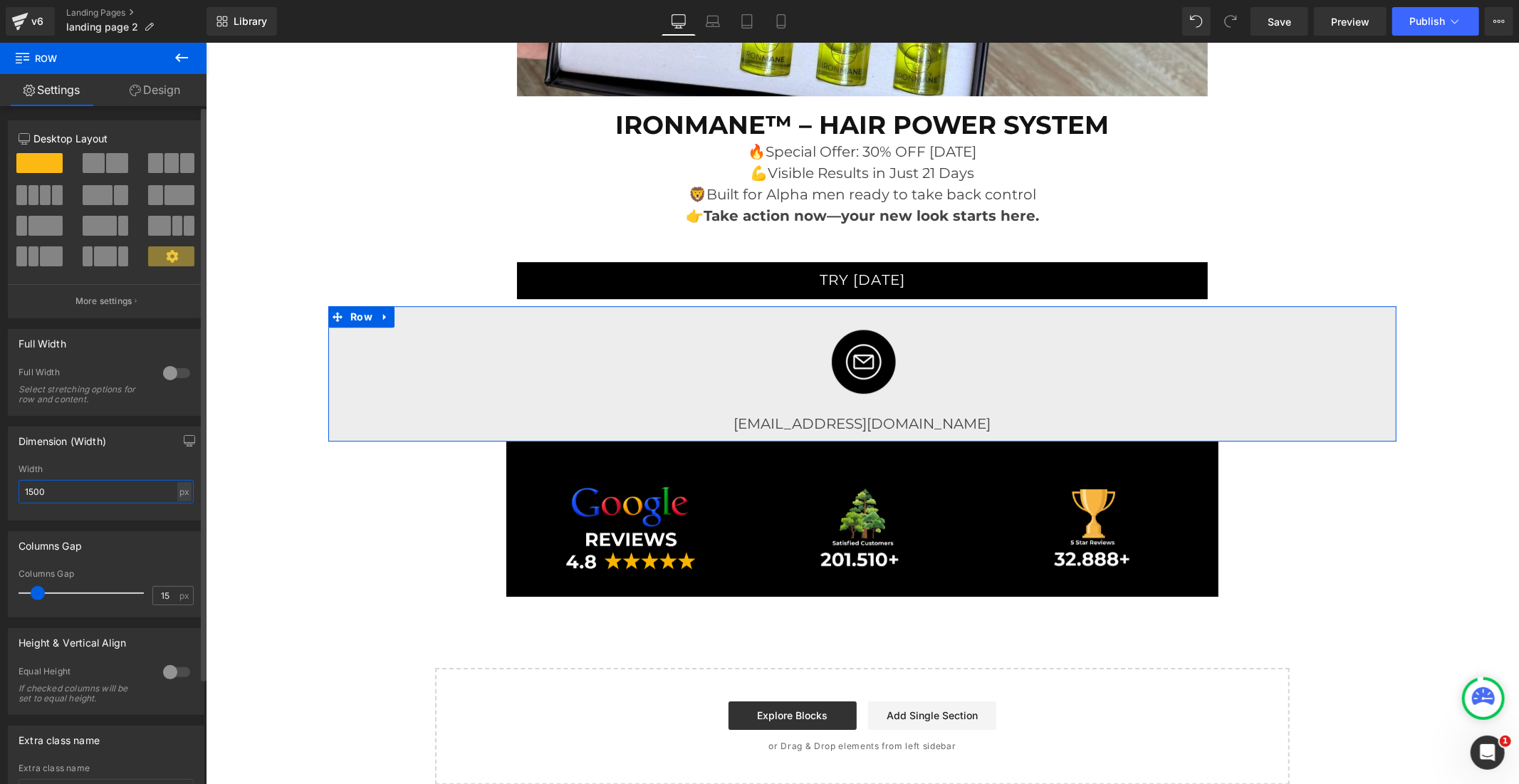
drag, startPoint x: 61, startPoint y: 493, endPoint x: 5, endPoint y: 493, distance: 56.0
click at [5, 493] on div "Dimension (Width) 1500px Width 1500 px % px" at bounding box center [106, 468] width 213 height 105
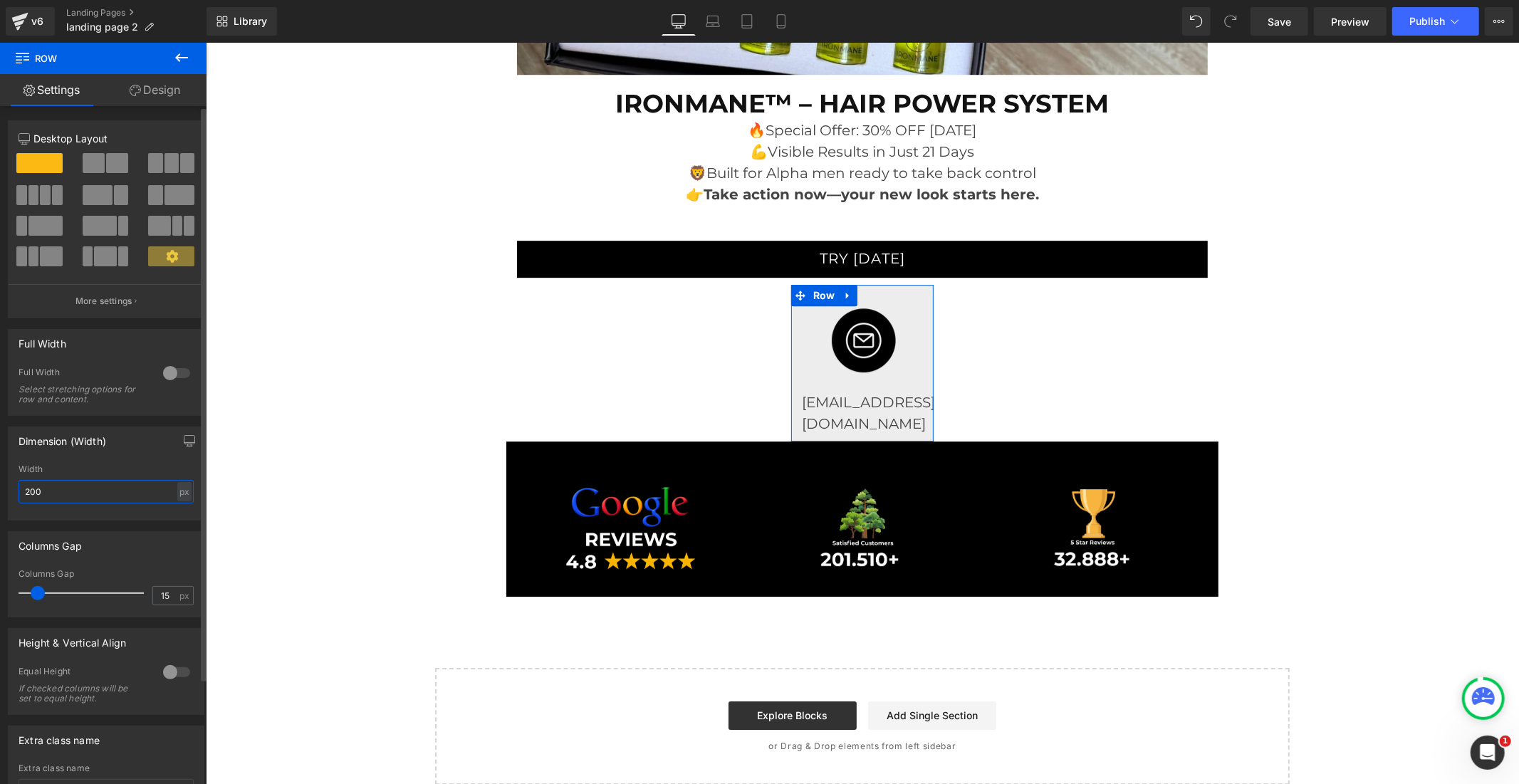
type input "2000"
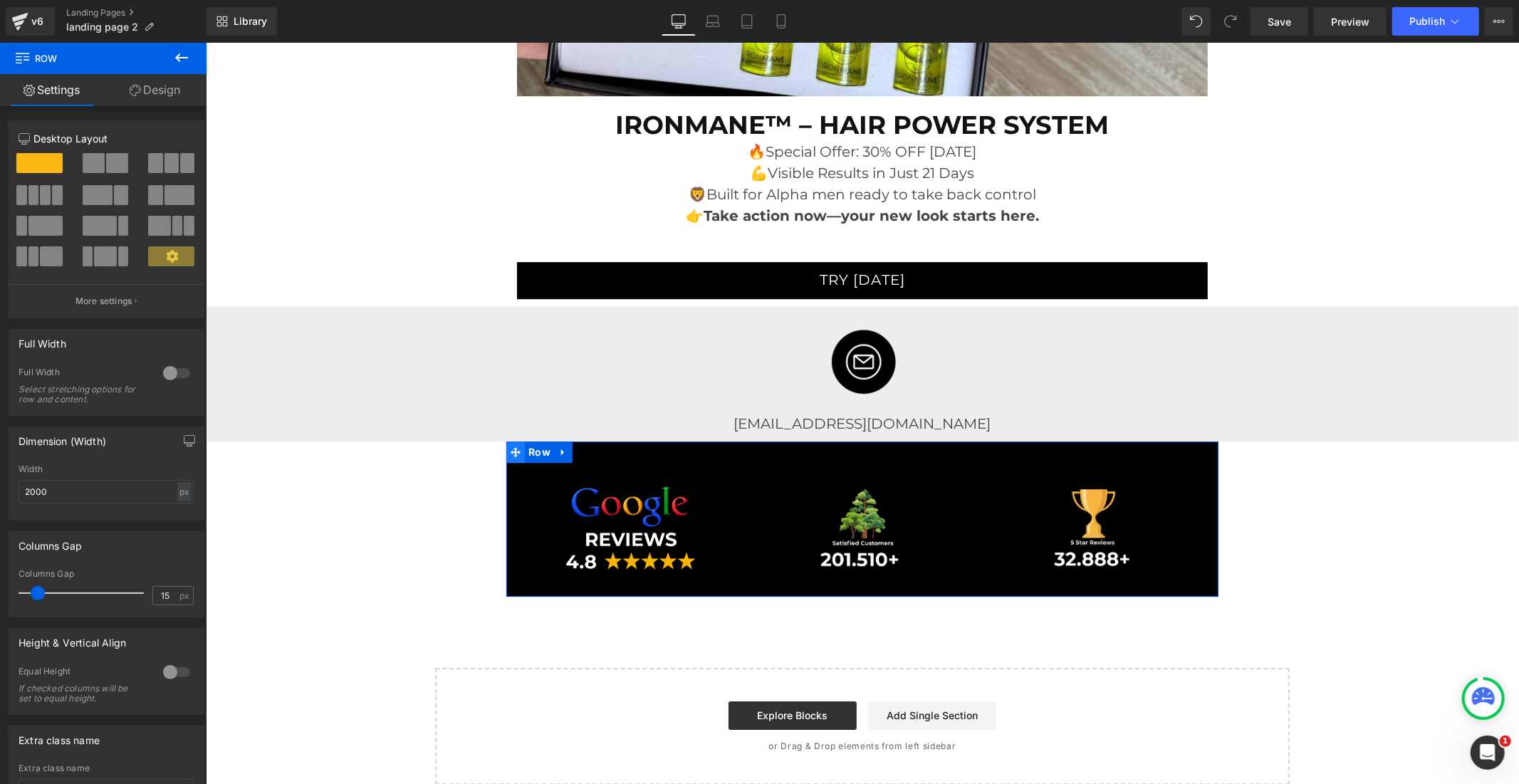
click at [510, 446] on icon at bounding box center [514, 450] width 10 height 10
drag, startPoint x: 60, startPoint y: 486, endPoint x: 0, endPoint y: 489, distance: 60.1
click at [0, 489] on div "Dimension (Width) 1000px Width 1000 px % px" at bounding box center [106, 468] width 213 height 105
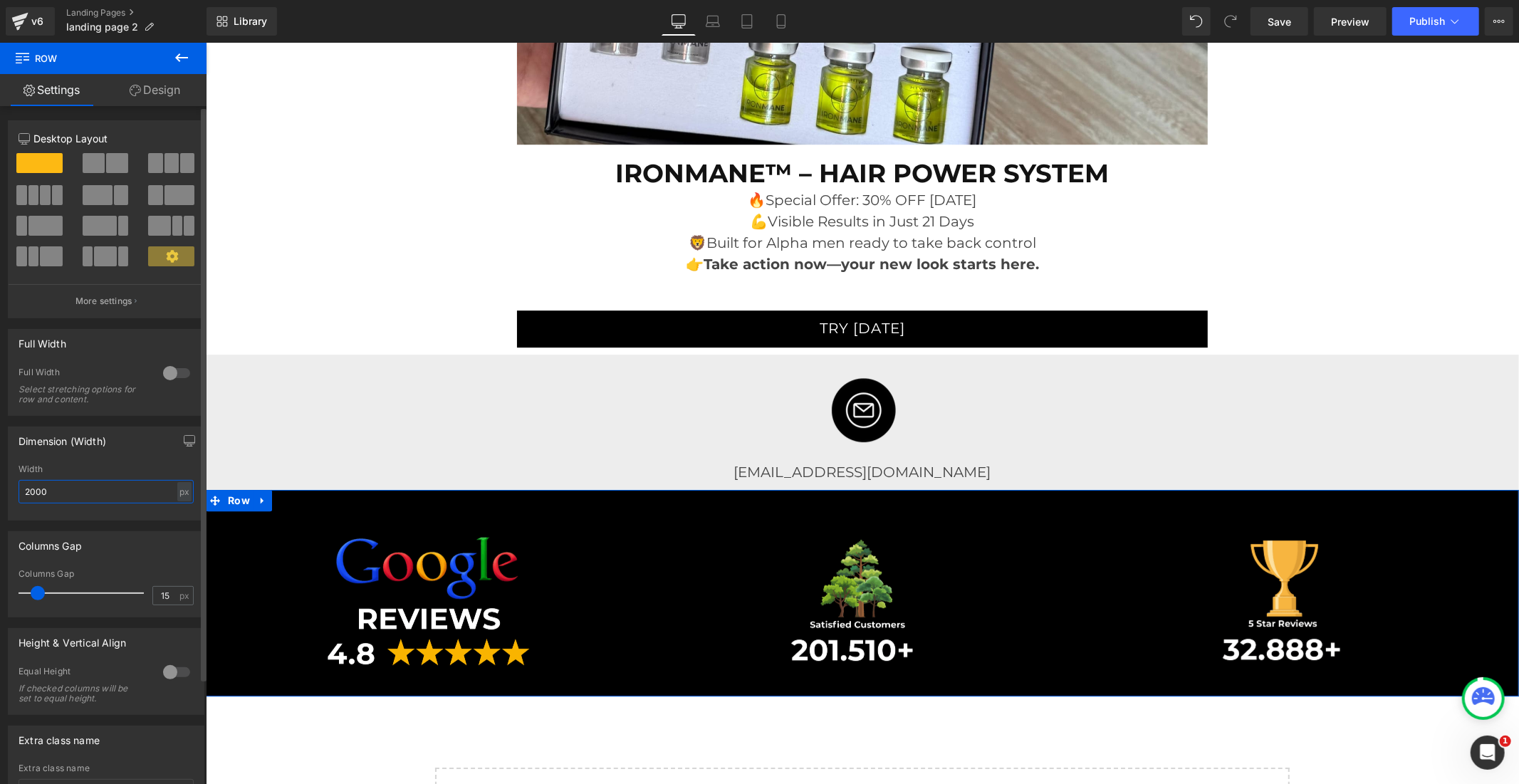
scroll to position [8142, 0]
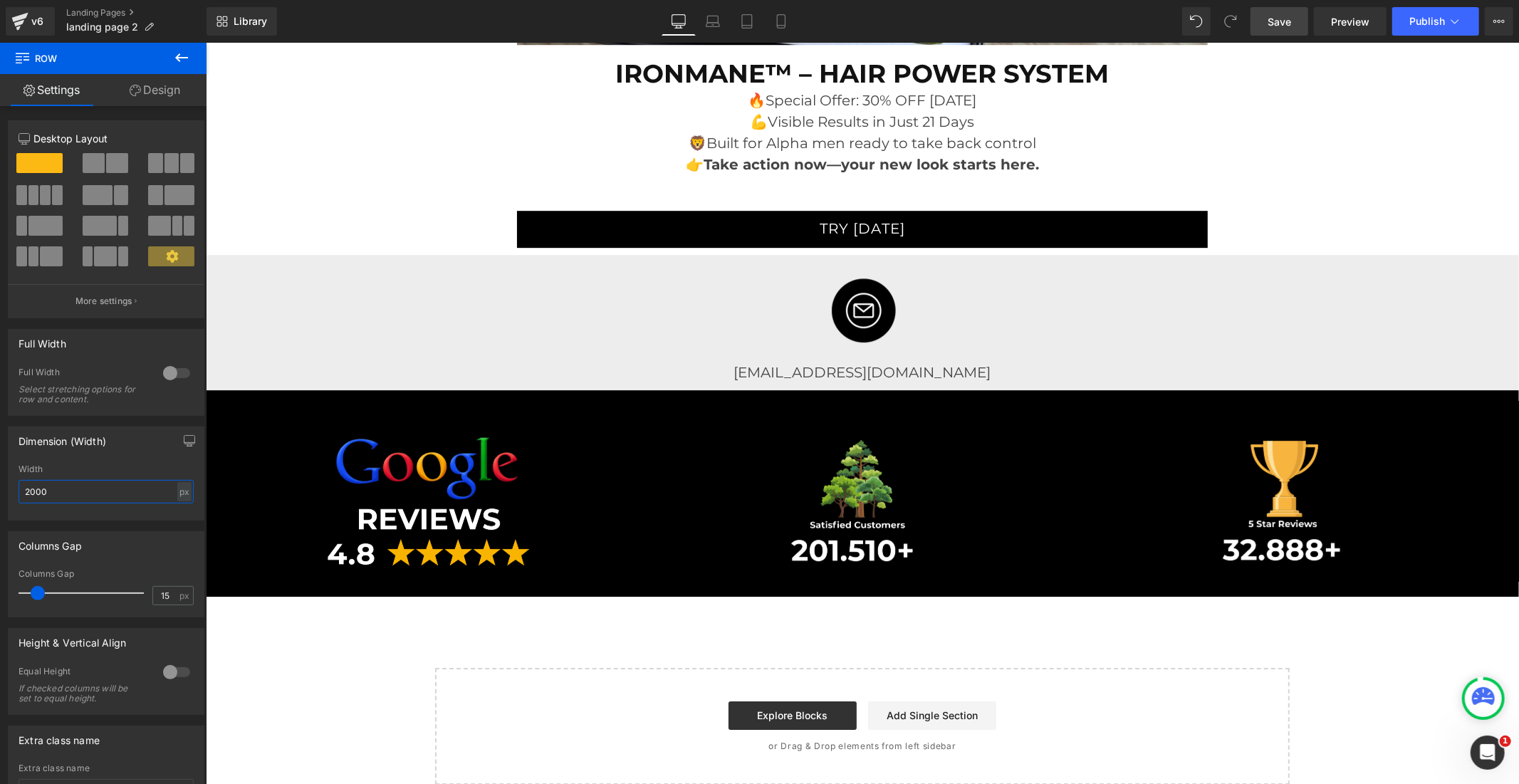
type input "2000"
click at [1299, 22] on link "Save" at bounding box center [1280, 21] width 57 height 29
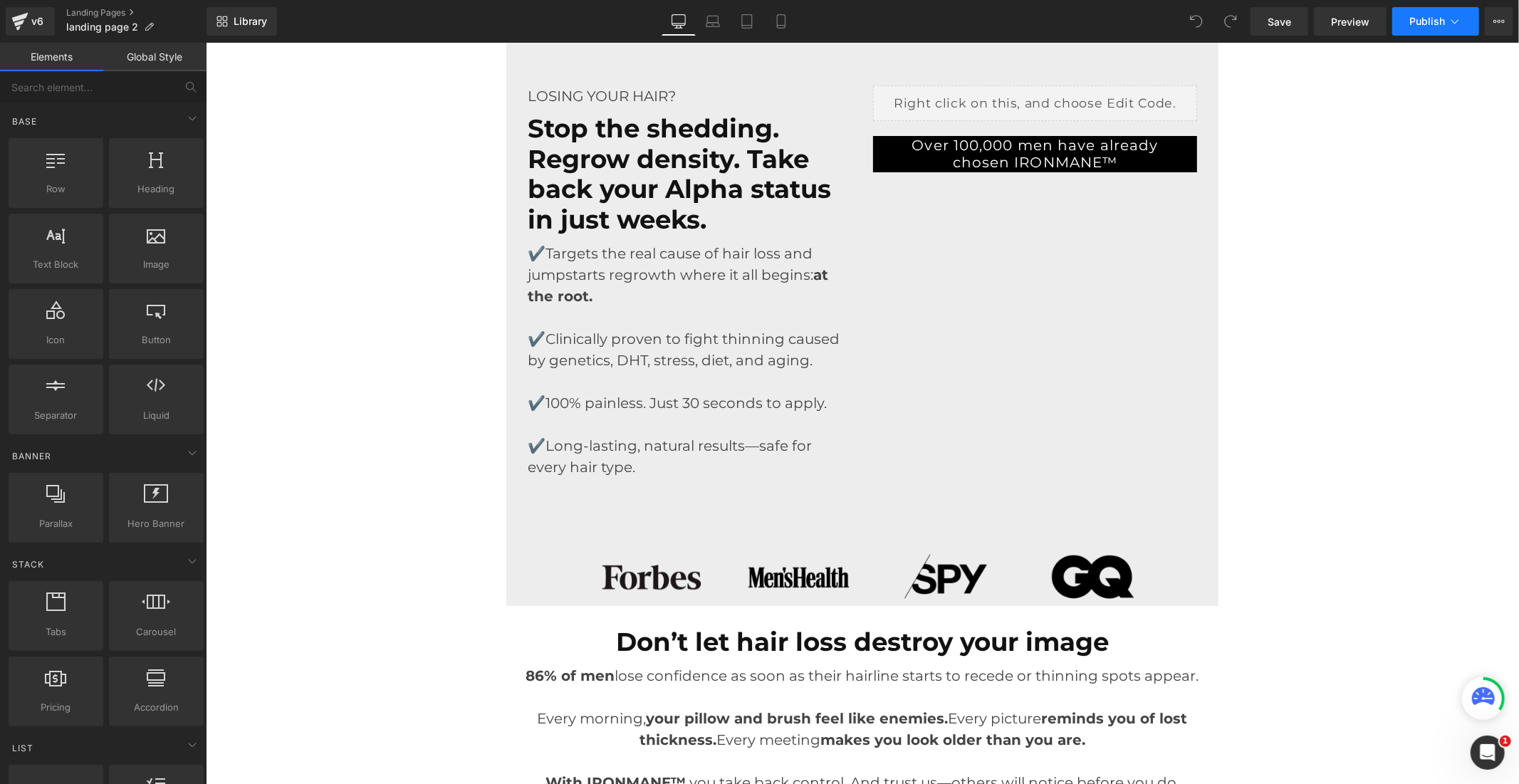
click at [1419, 19] on span "Publish" at bounding box center [1427, 21] width 35 height 11
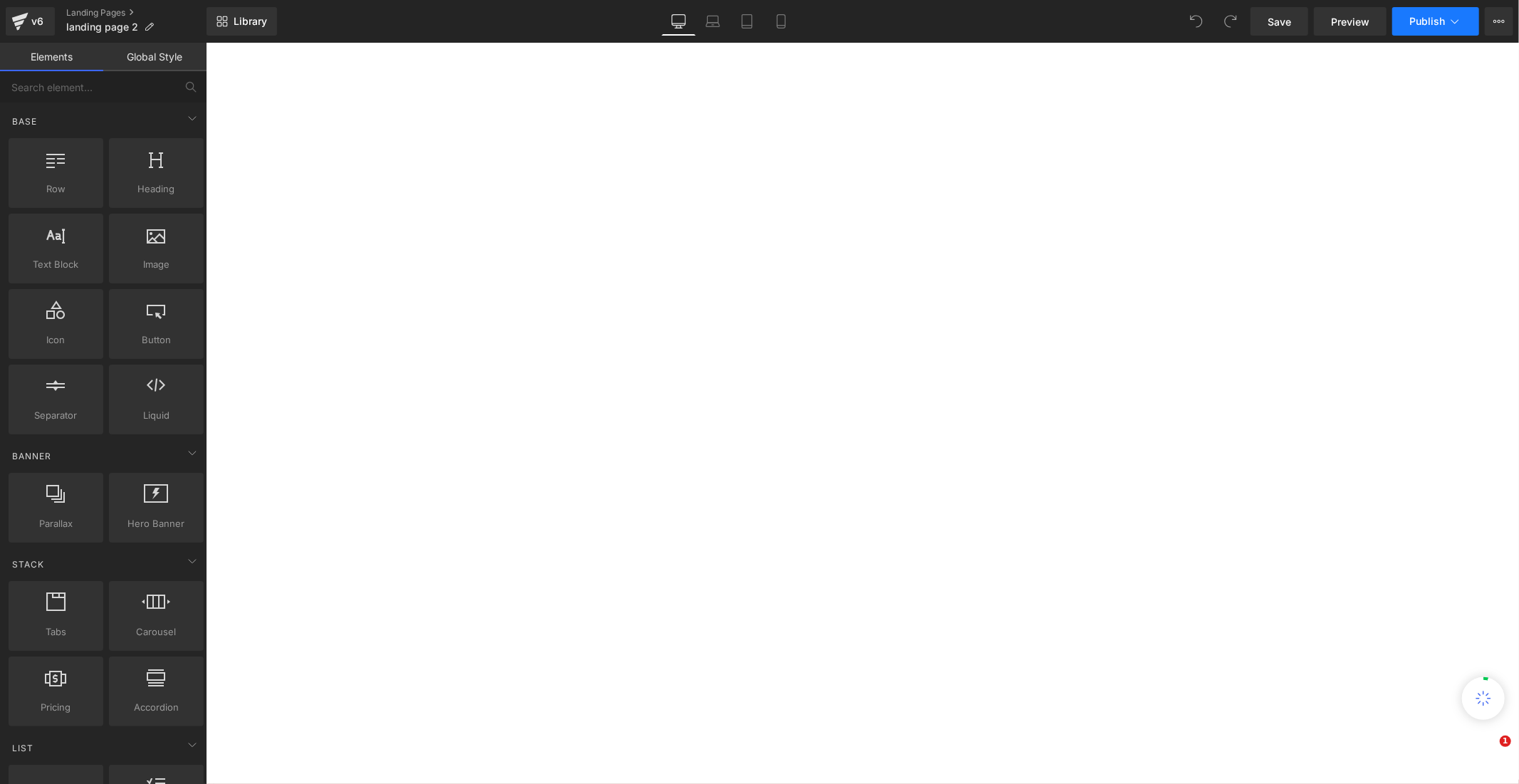
click at [1413, 12] on button "Publish" at bounding box center [1435, 21] width 87 height 29
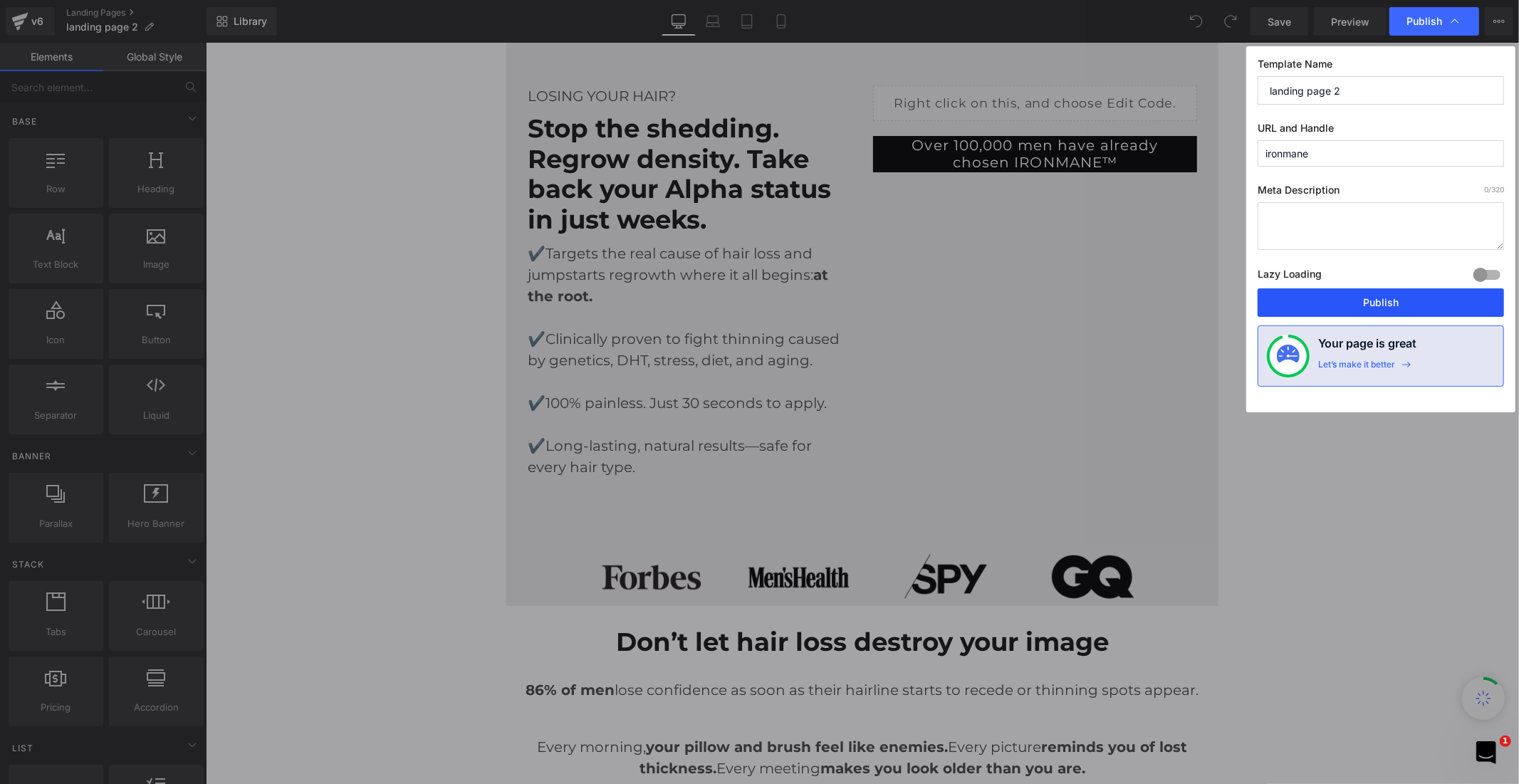
click at [1376, 306] on button "Publish" at bounding box center [1381, 303] width 246 height 29
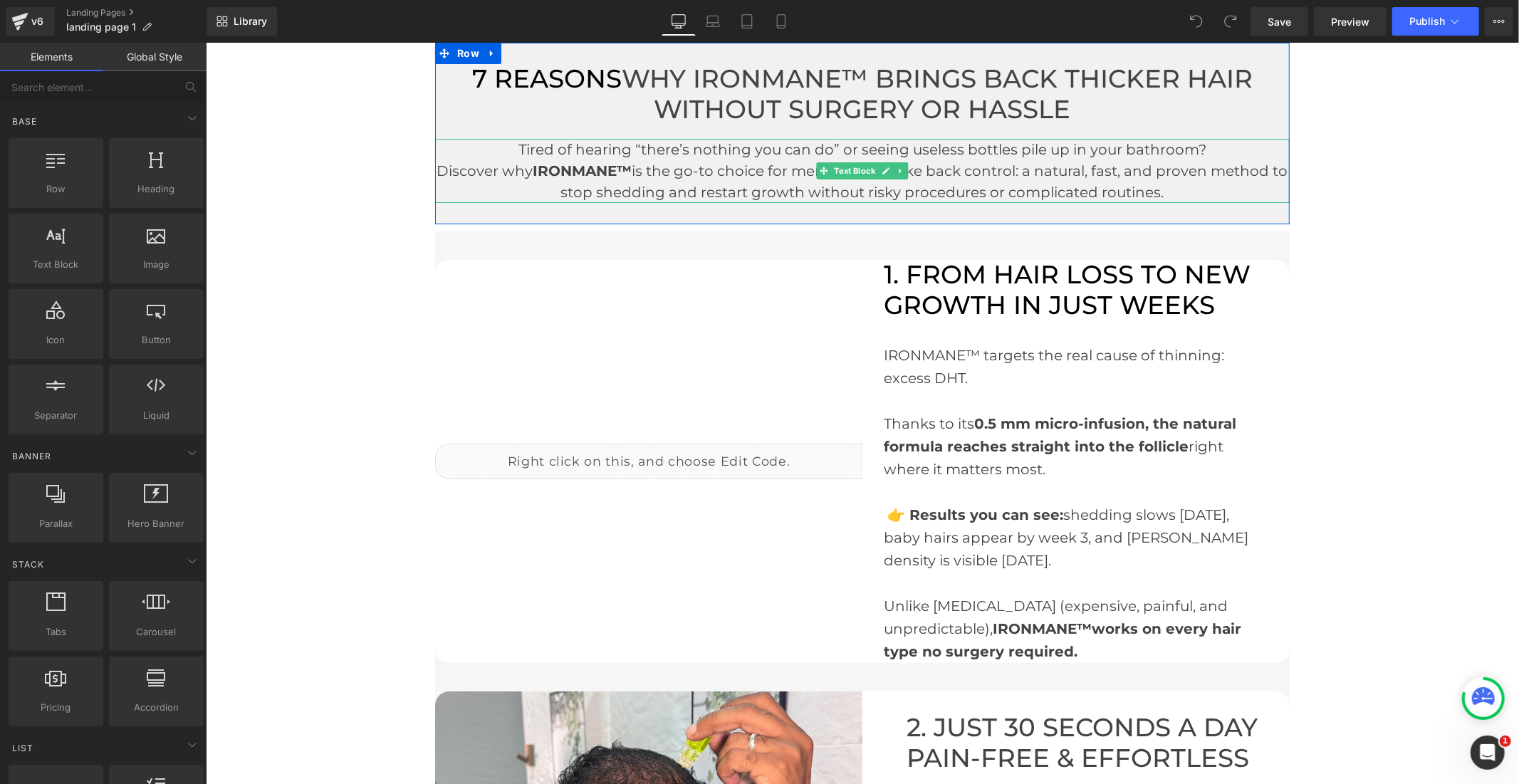
click at [441, 171] on font "Discover why IRONMANE™ is the go-to choice for men ready to take back control: …" at bounding box center [861, 180] width 851 height 38
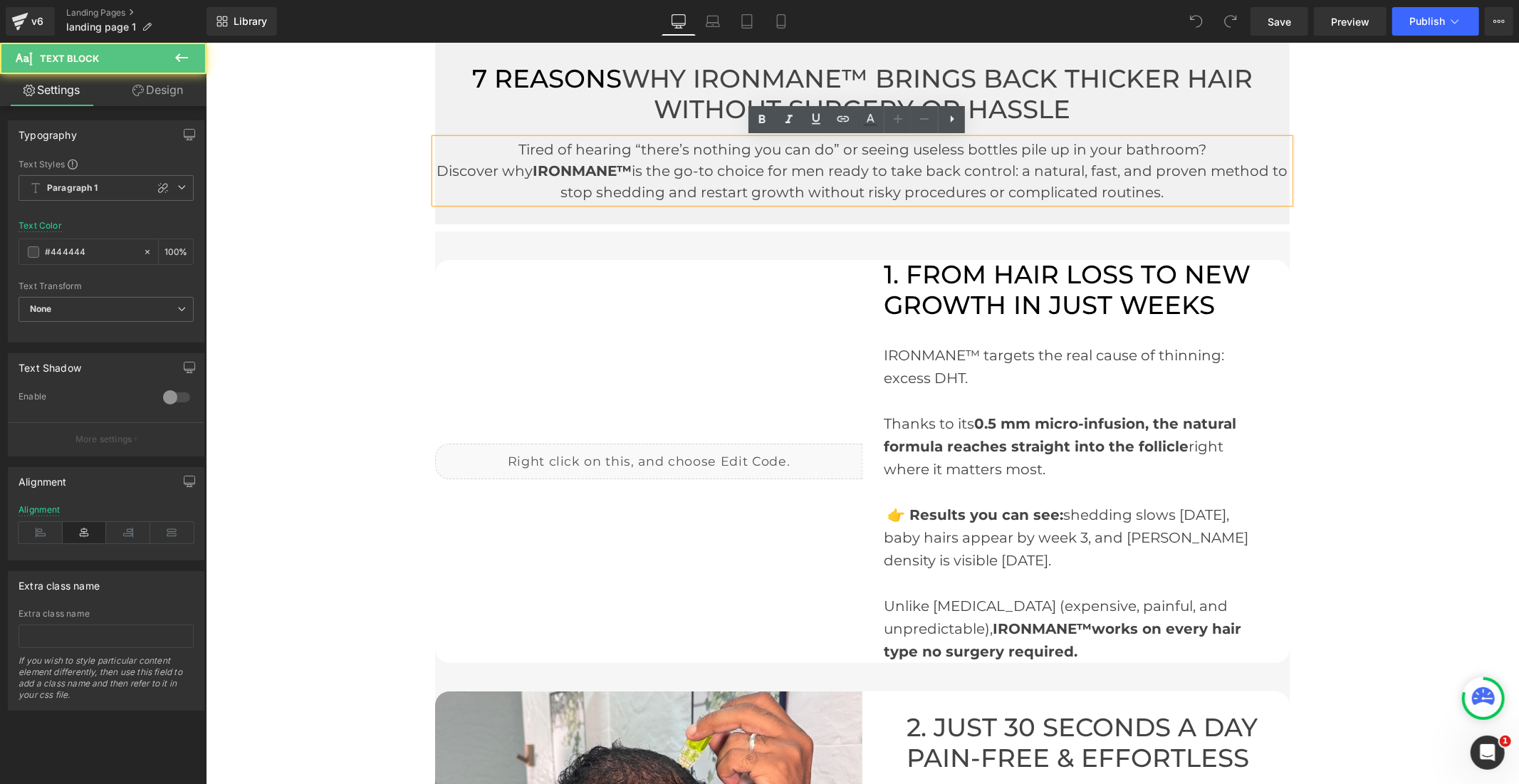
click at [441, 171] on font "Discover why IRONMANE™ is the go-to choice for men ready to take back control: …" at bounding box center [861, 180] width 851 height 38
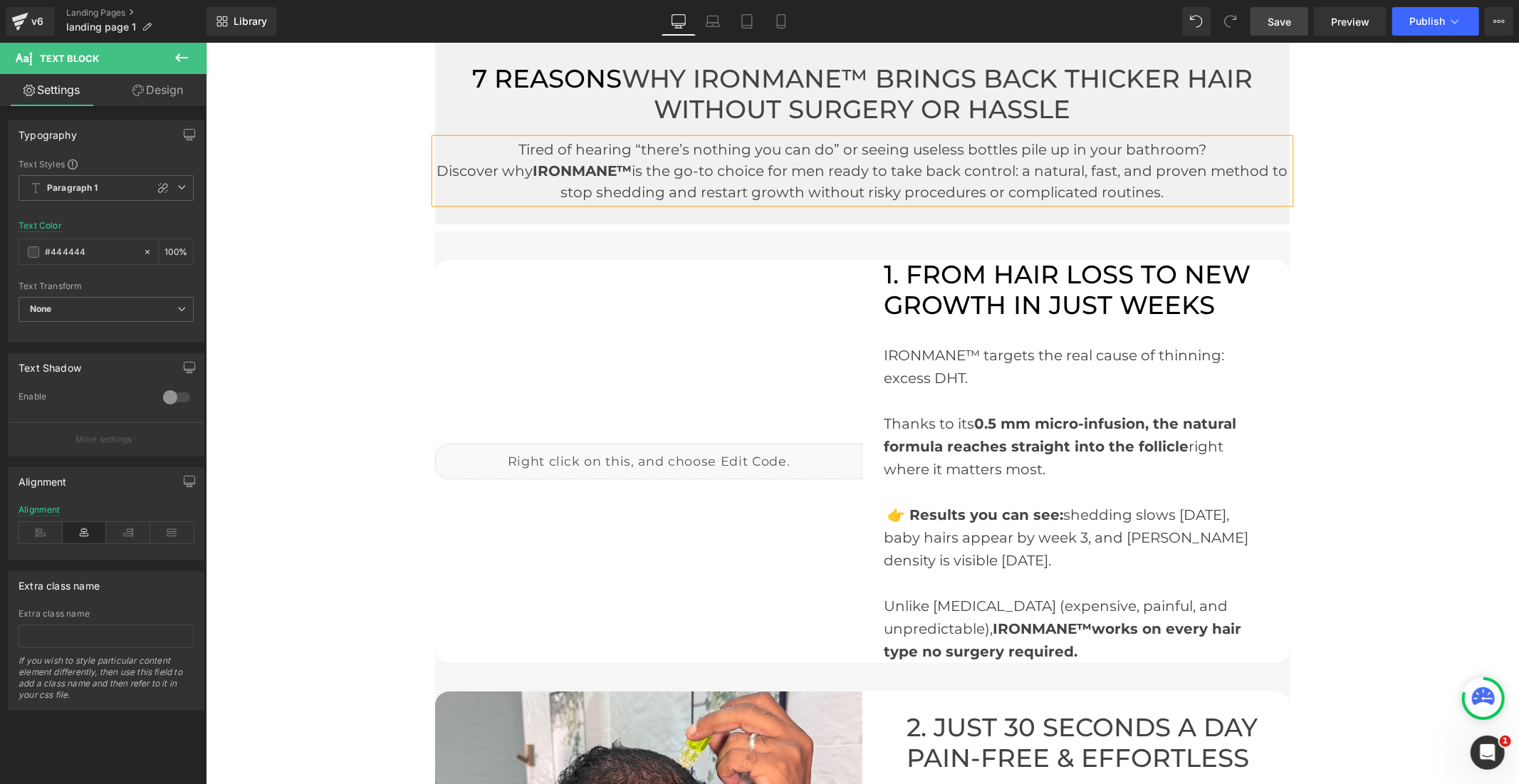
click at [1295, 25] on link "Save" at bounding box center [1280, 21] width 57 height 29
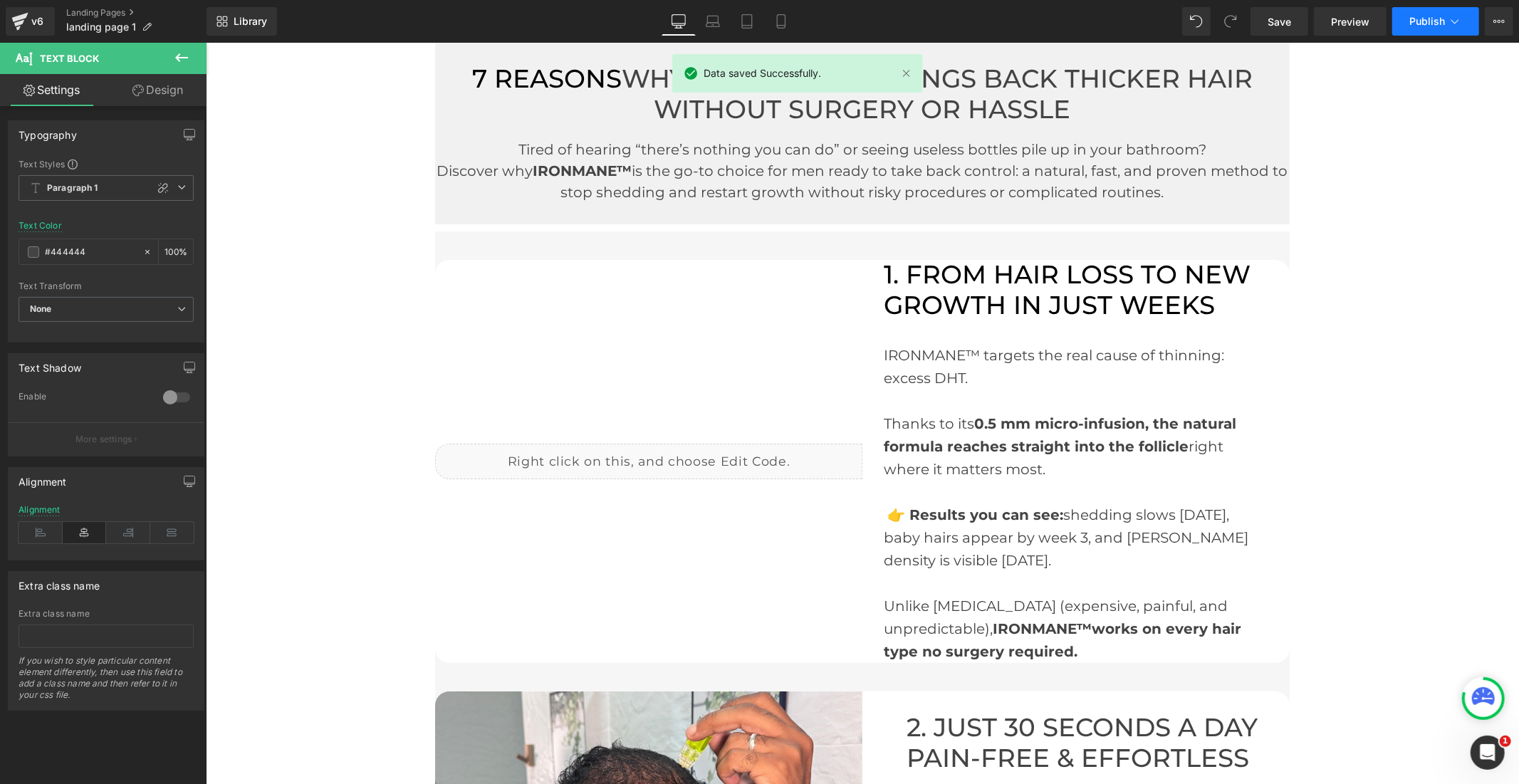
click at [1417, 20] on span "Publish" at bounding box center [1427, 21] width 35 height 11
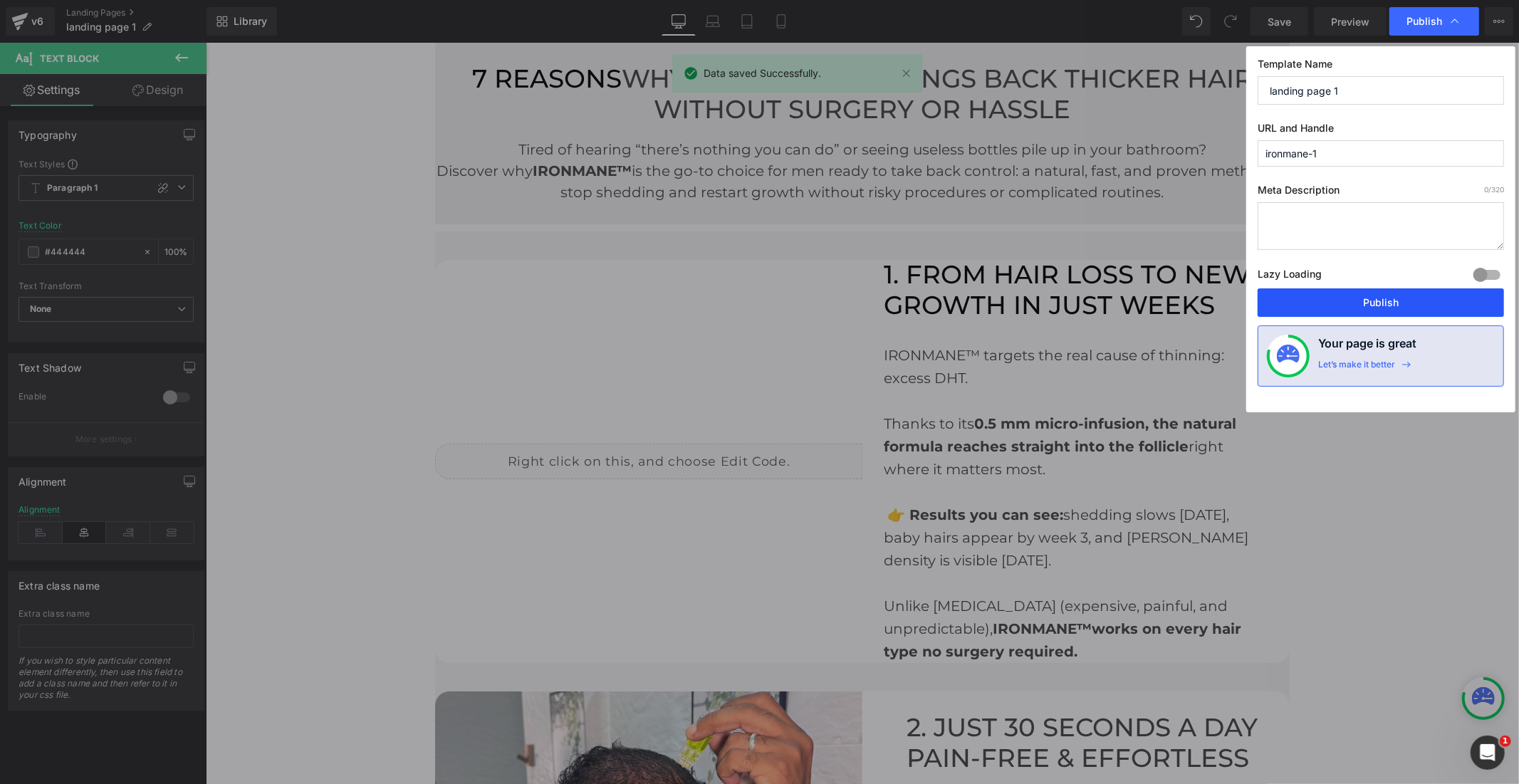
click at [1399, 306] on button "Publish" at bounding box center [1381, 303] width 246 height 29
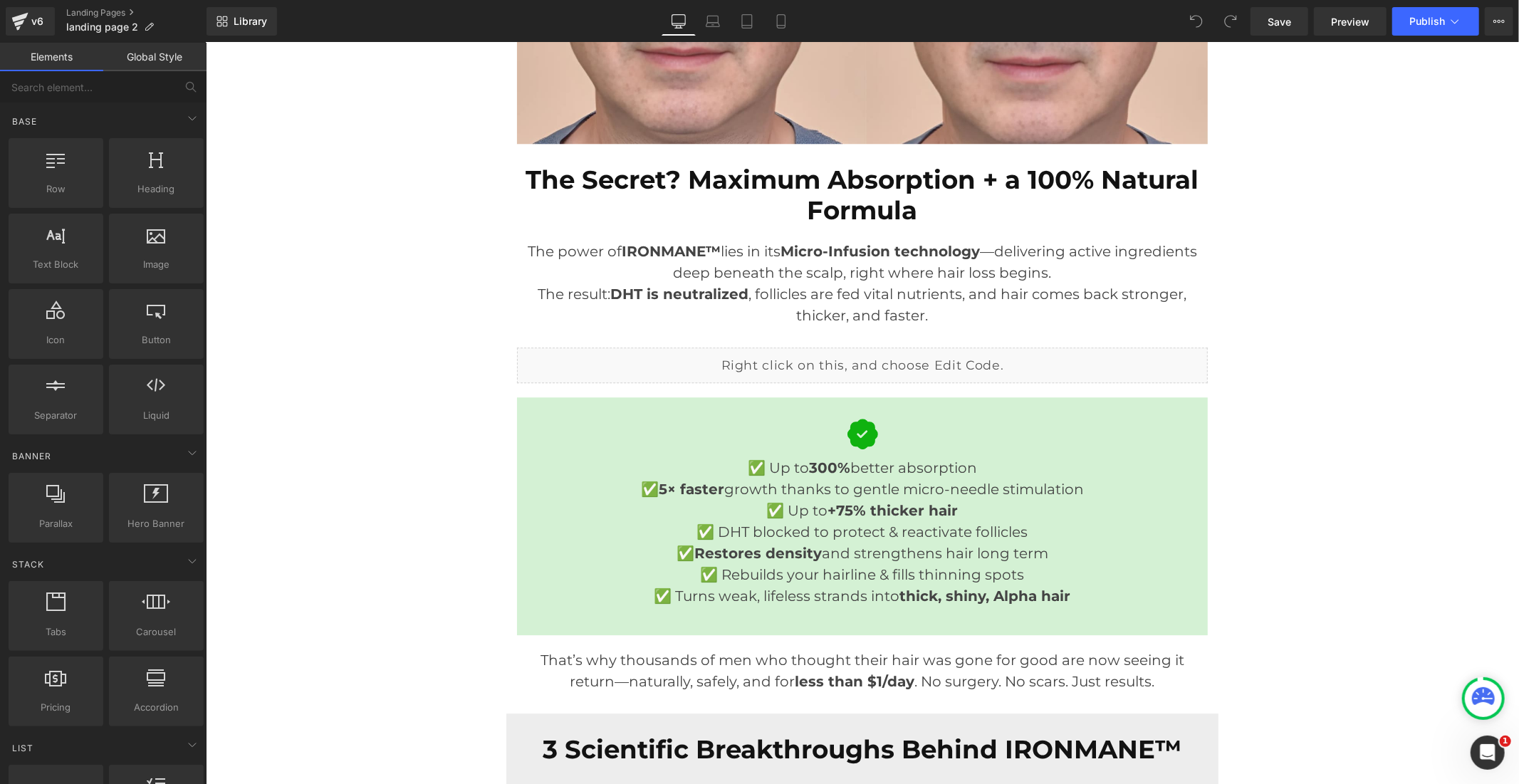
scroll to position [3242, 0]
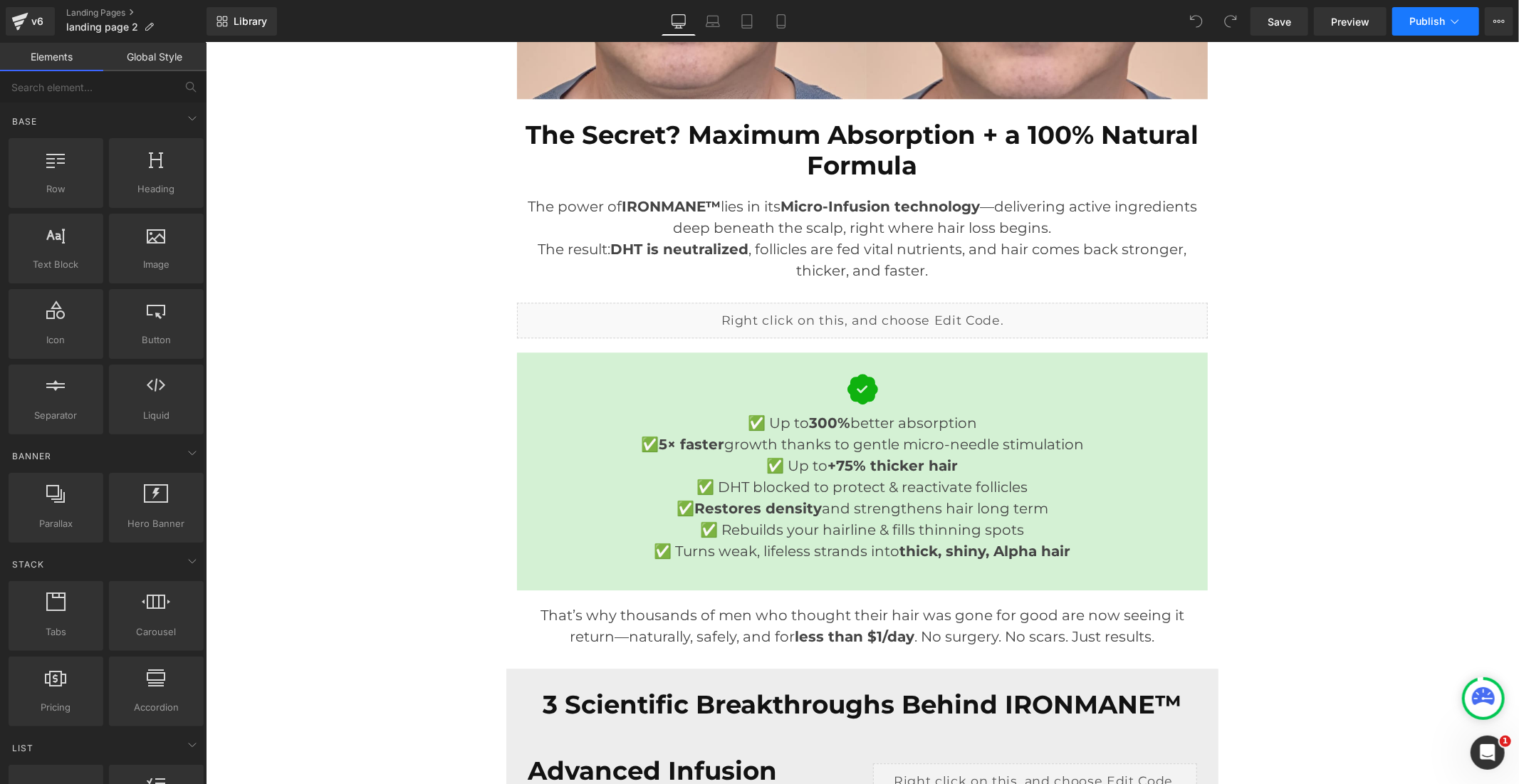
click at [1412, 11] on button "Publish" at bounding box center [1435, 21] width 87 height 29
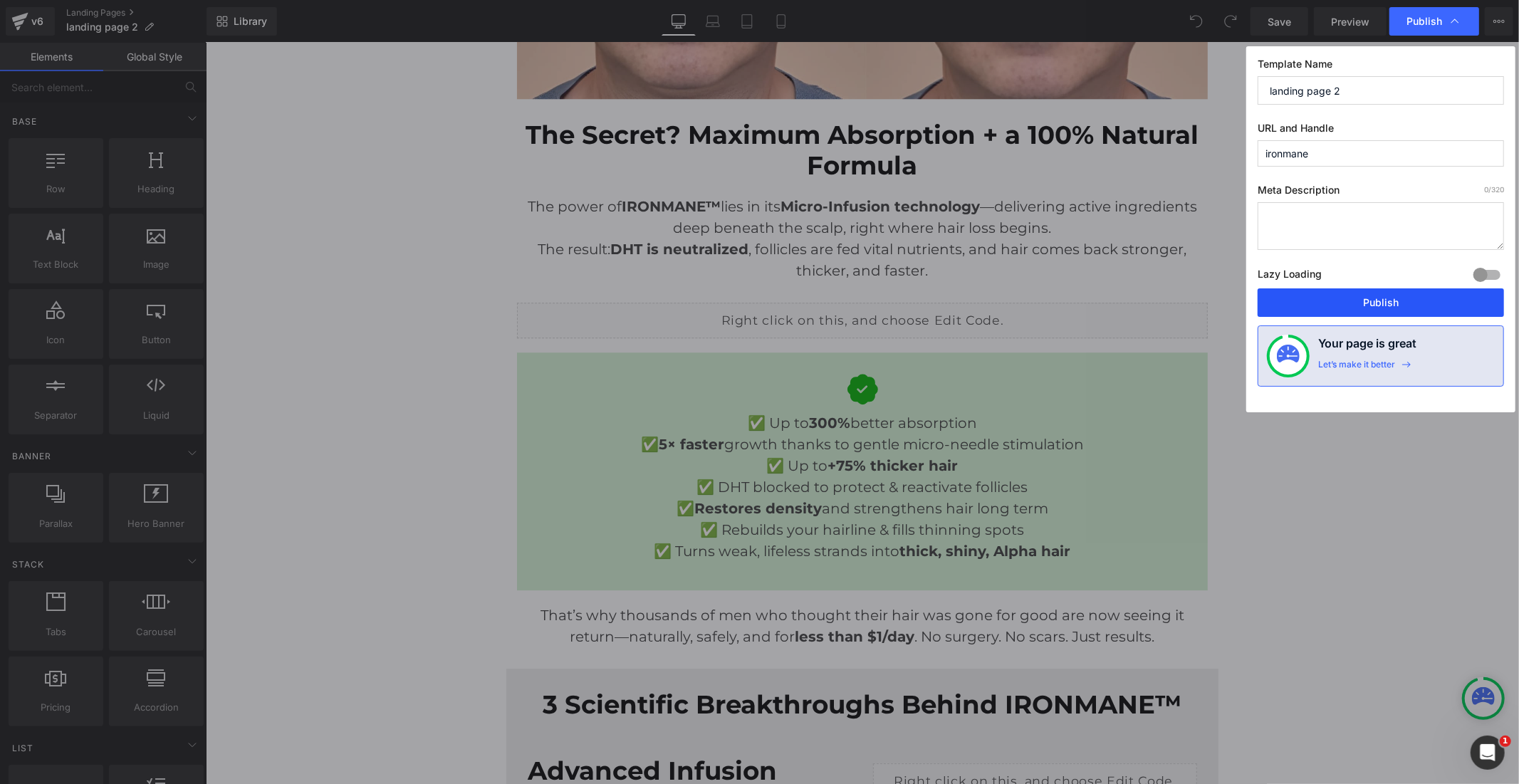
click at [1377, 299] on button "Publish" at bounding box center [1381, 303] width 246 height 29
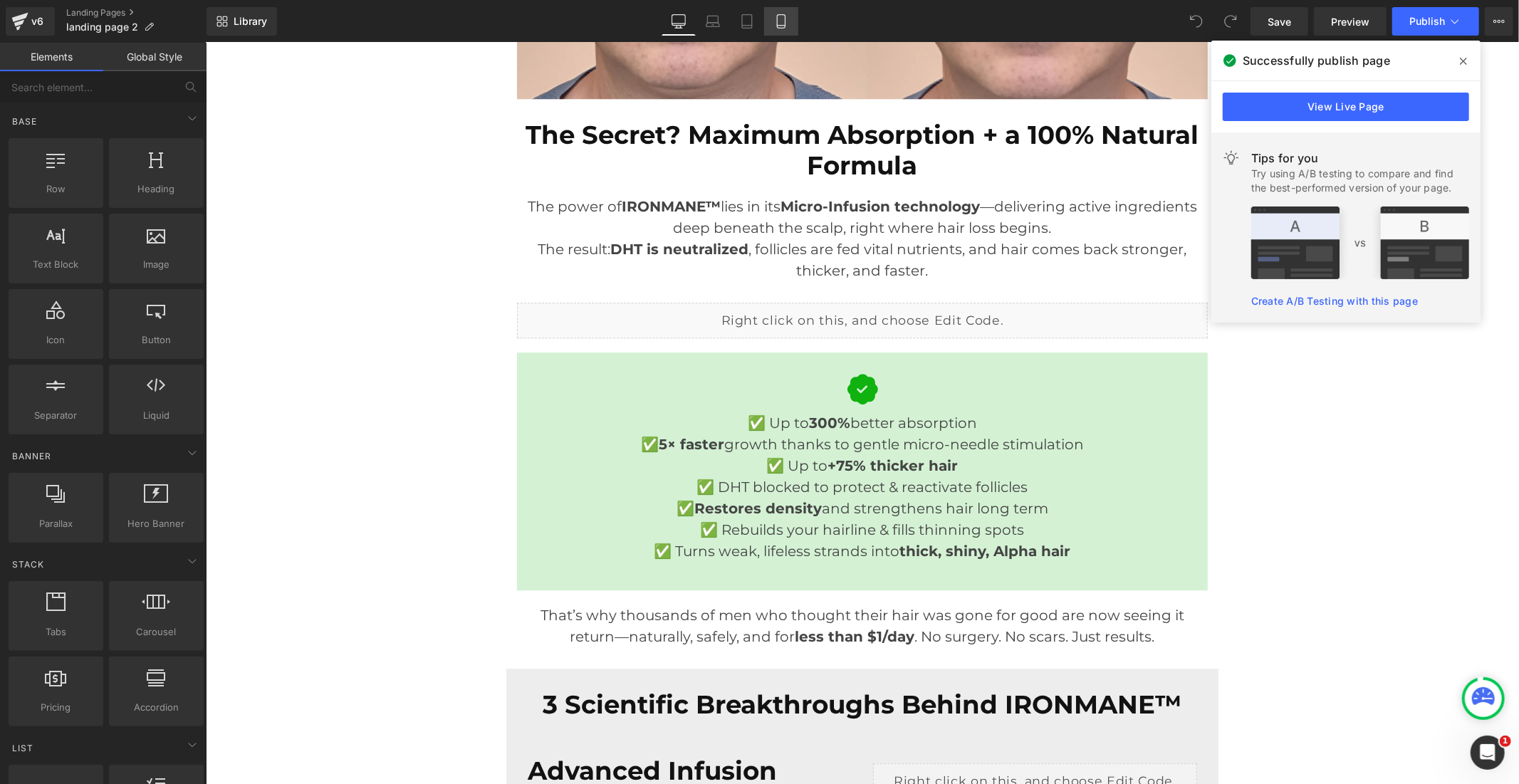
click at [774, 19] on icon at bounding box center [781, 21] width 14 height 14
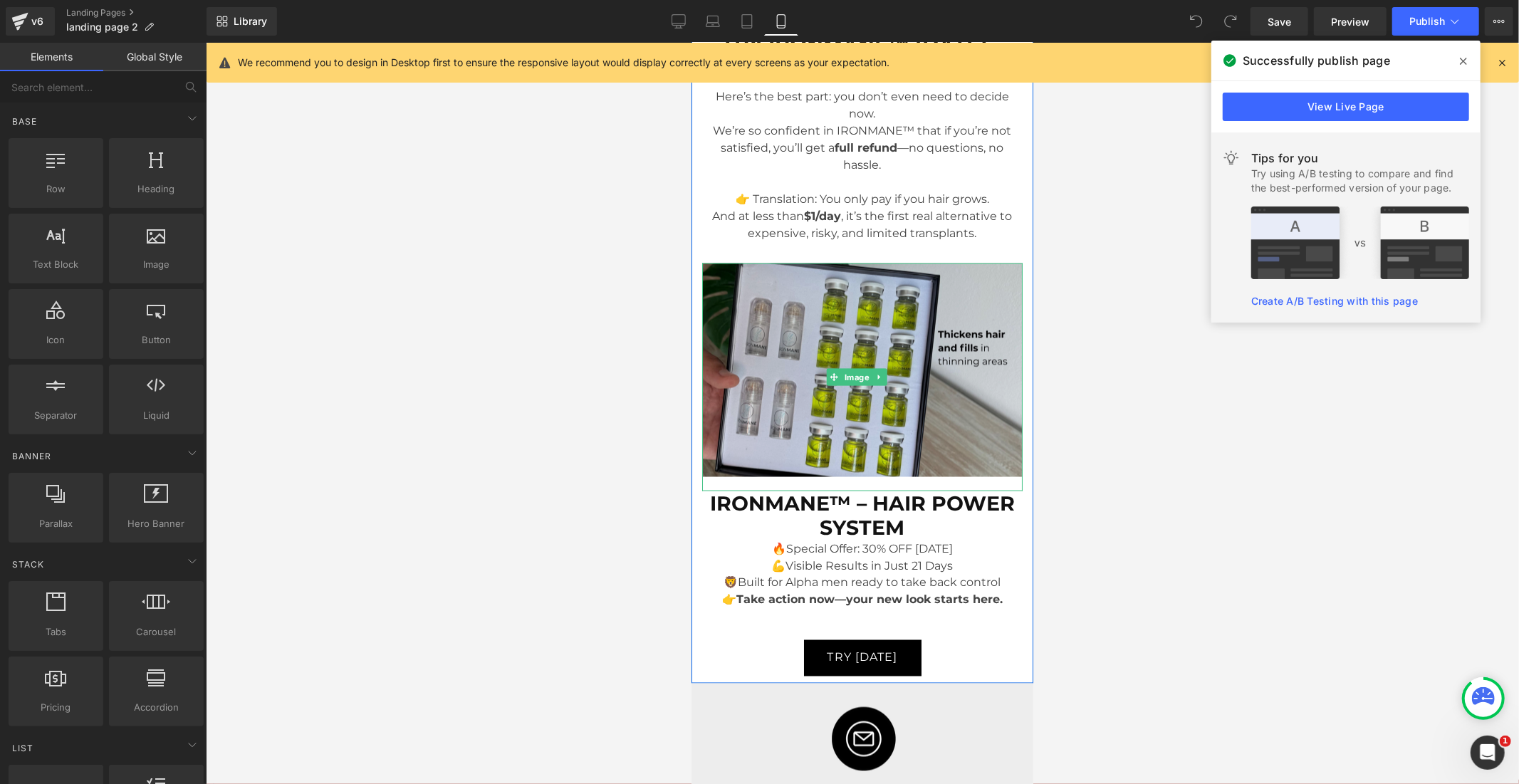
scroll to position [6056, 0]
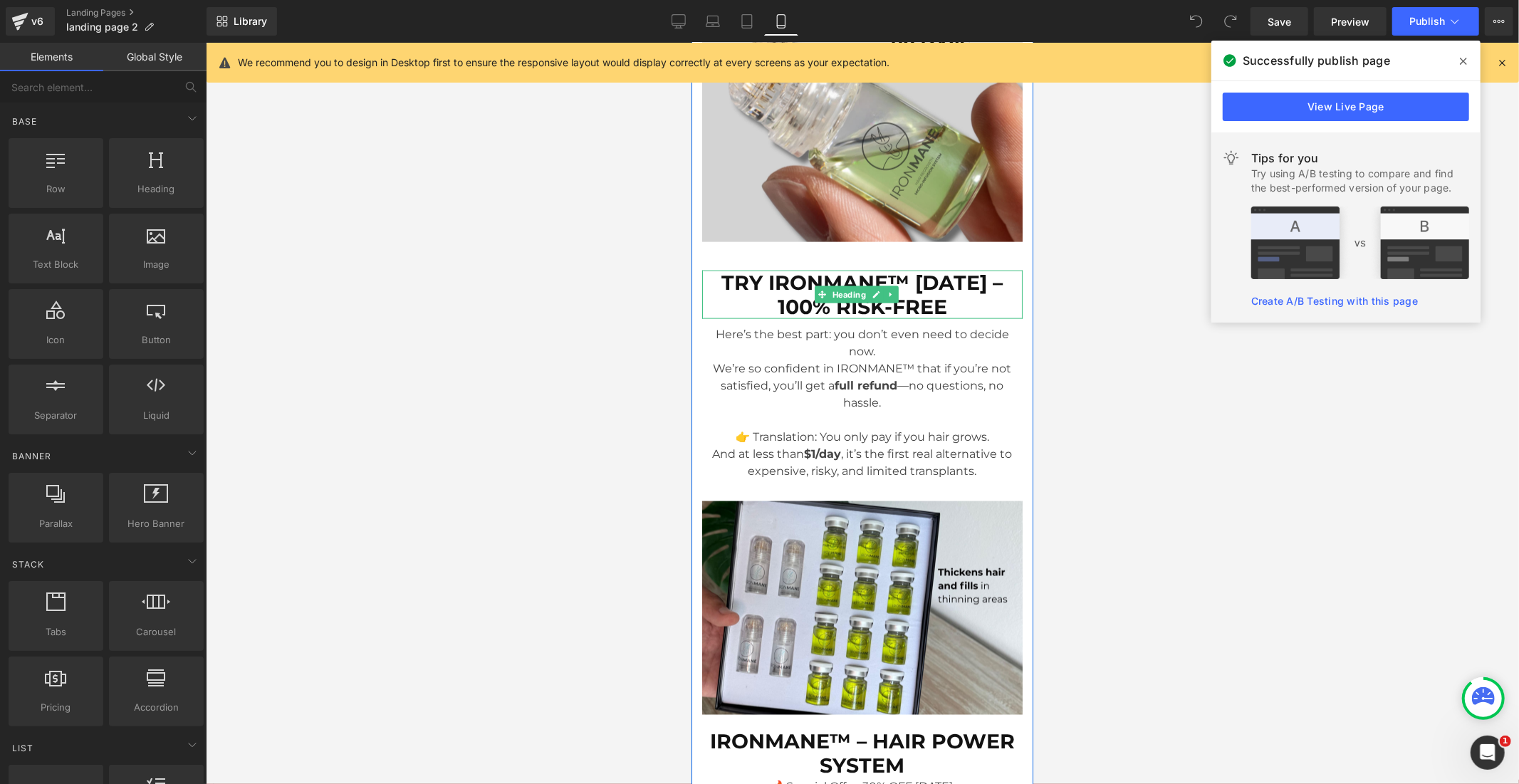
click at [775, 285] on strong "TRY IRONMANE™ [DATE] – 100% RISK-FREE" at bounding box center [862, 294] width 282 height 48
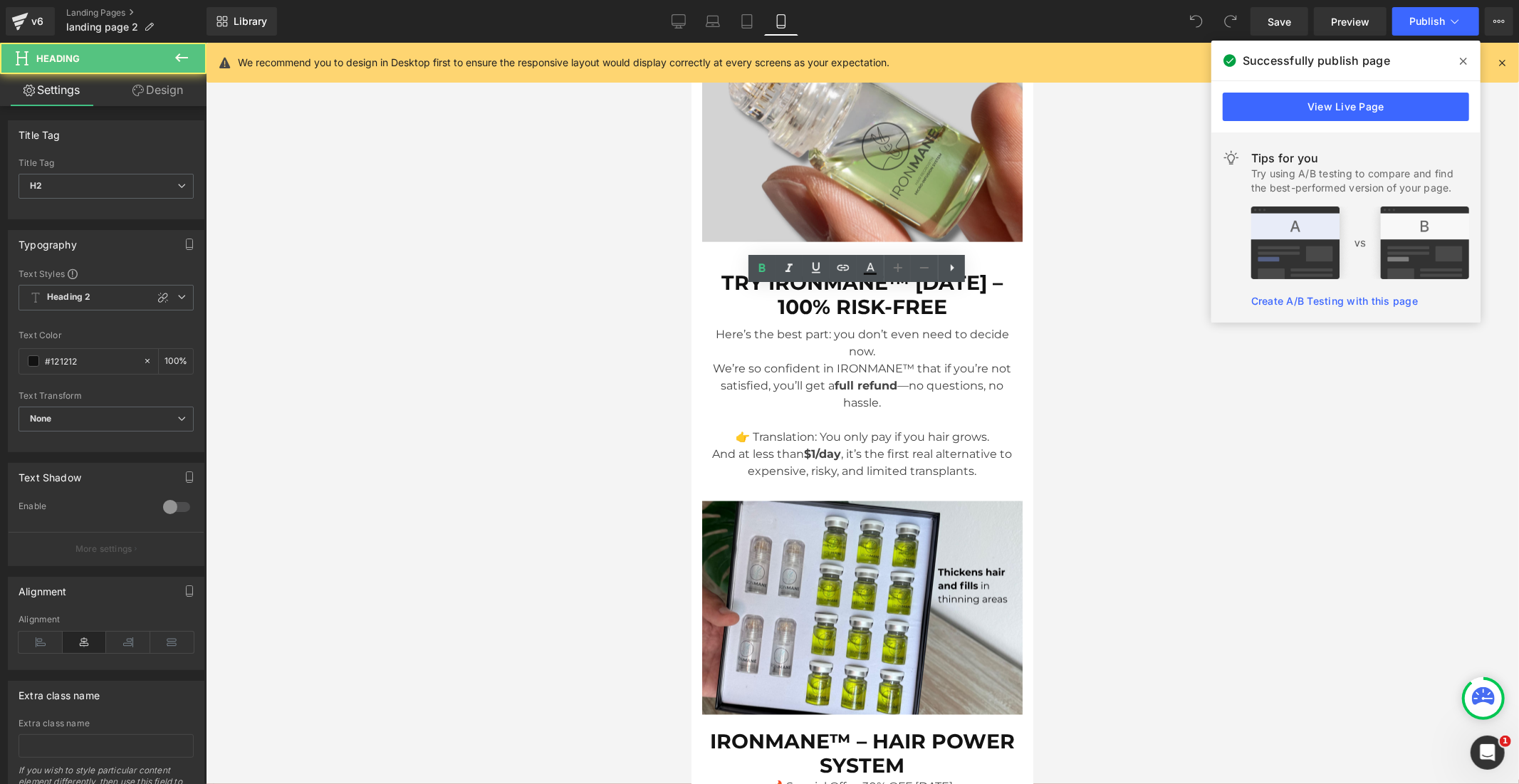
click at [649, 294] on div at bounding box center [863, 414] width 1314 height 741
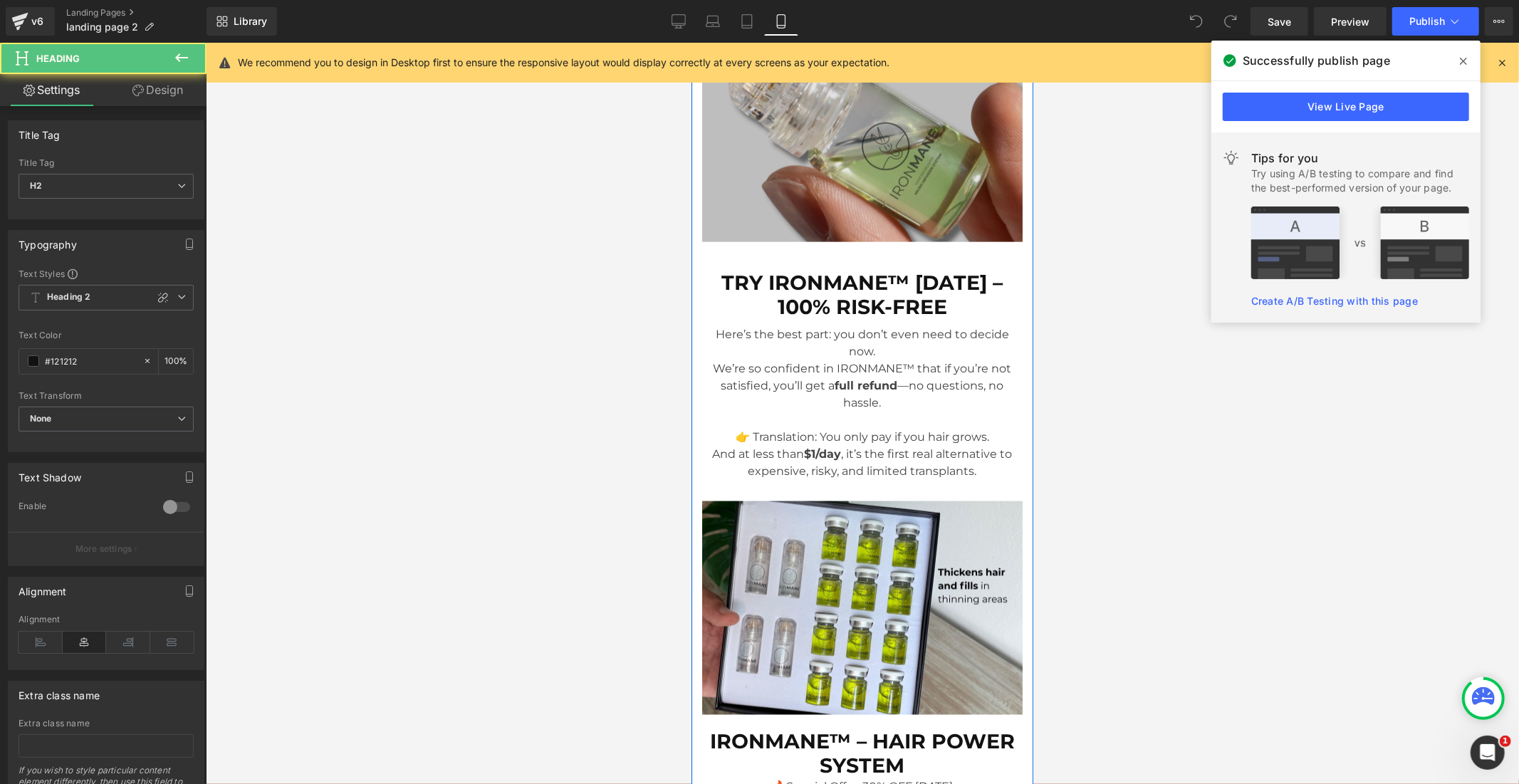
drag, startPoint x: 797, startPoint y: 287, endPoint x: 800, endPoint y: 271, distance: 16.3
click at [800, 271] on div "TRY IRONMANE™ [DATE] – 100% RISK-FREE Button IRONMANE™ vs. [MEDICAL_DATA] Headi…" at bounding box center [861, 339] width 342 height 1150
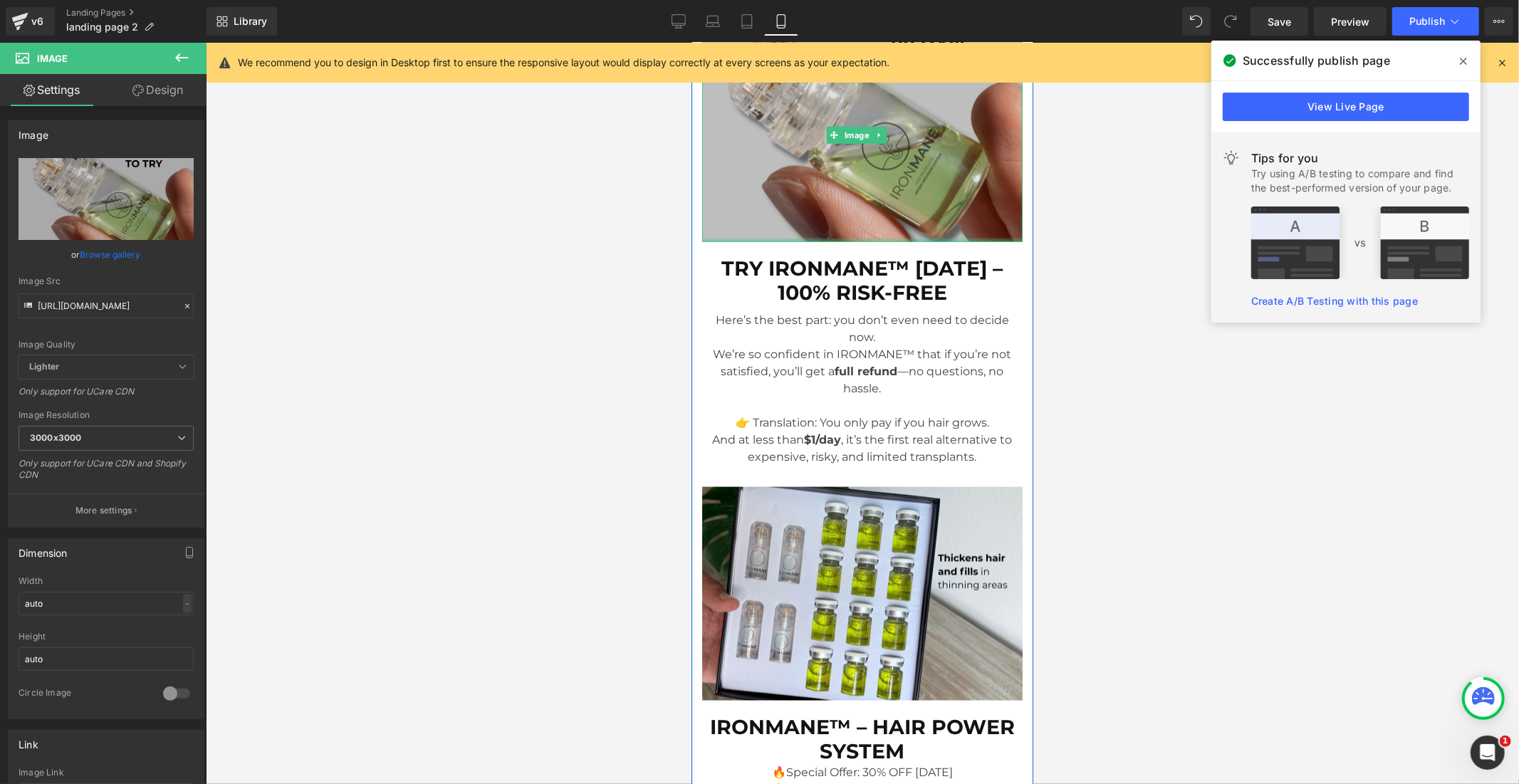
drag, startPoint x: 803, startPoint y: 270, endPoint x: 805, endPoint y: 246, distance: 24.1
click at [805, 241] on div "Image" at bounding box center [861, 134] width 321 height 214
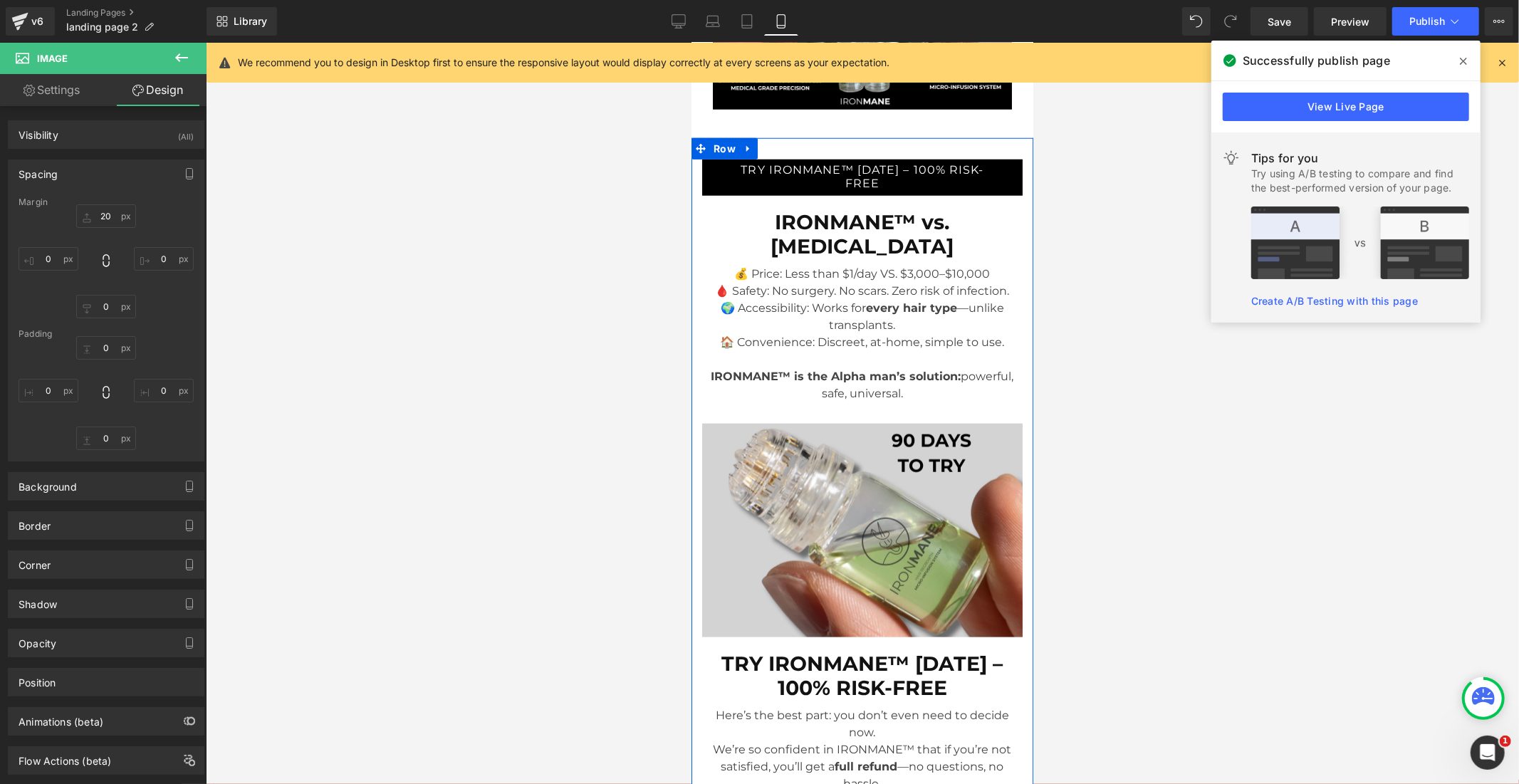
scroll to position [5424, 0]
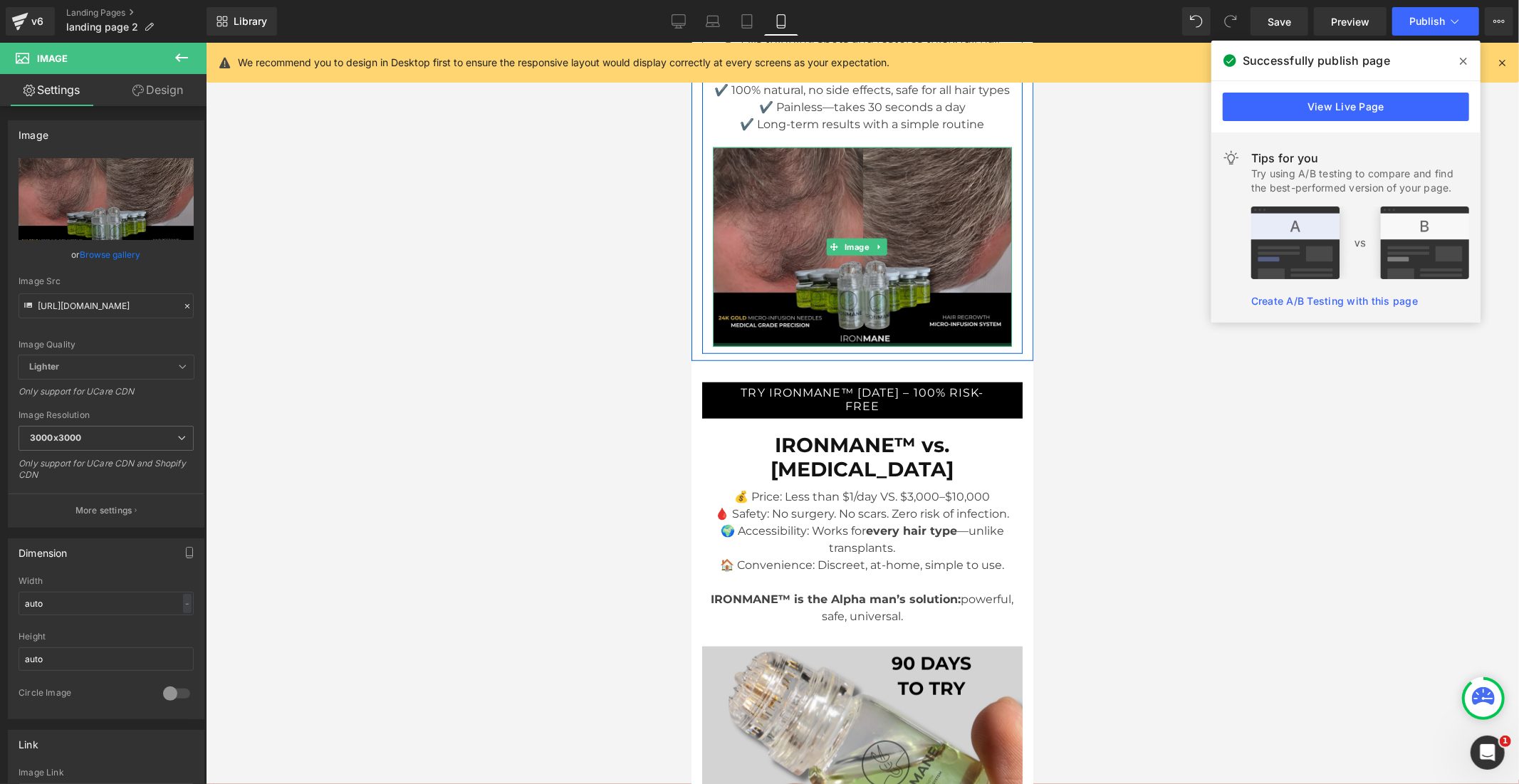
drag, startPoint x: 858, startPoint y: 381, endPoint x: 858, endPoint y: 362, distance: 19.0
click at [858, 346] on div "Image" at bounding box center [861, 246] width 299 height 199
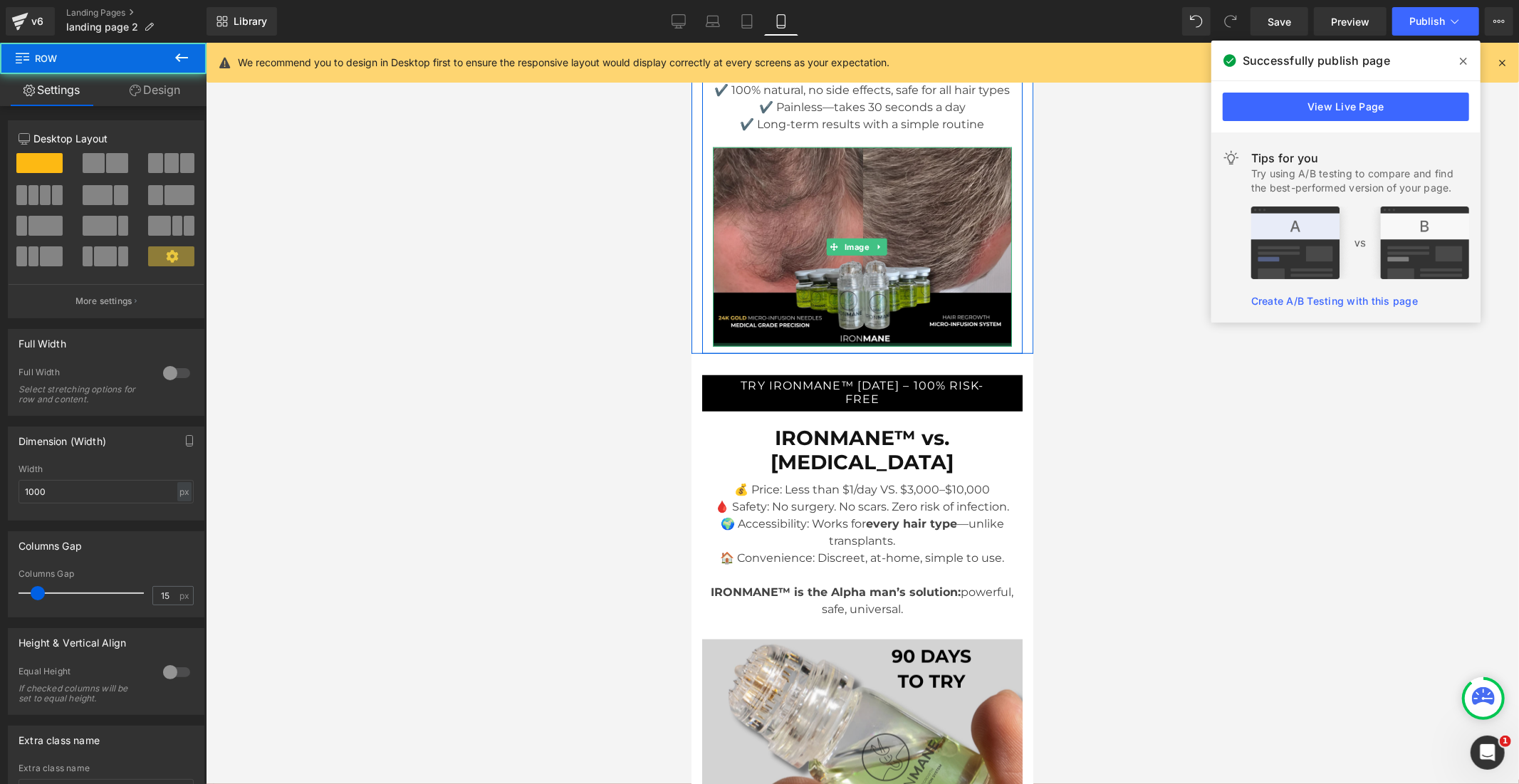
drag, startPoint x: 859, startPoint y: 383, endPoint x: 860, endPoint y: 367, distance: 16.0
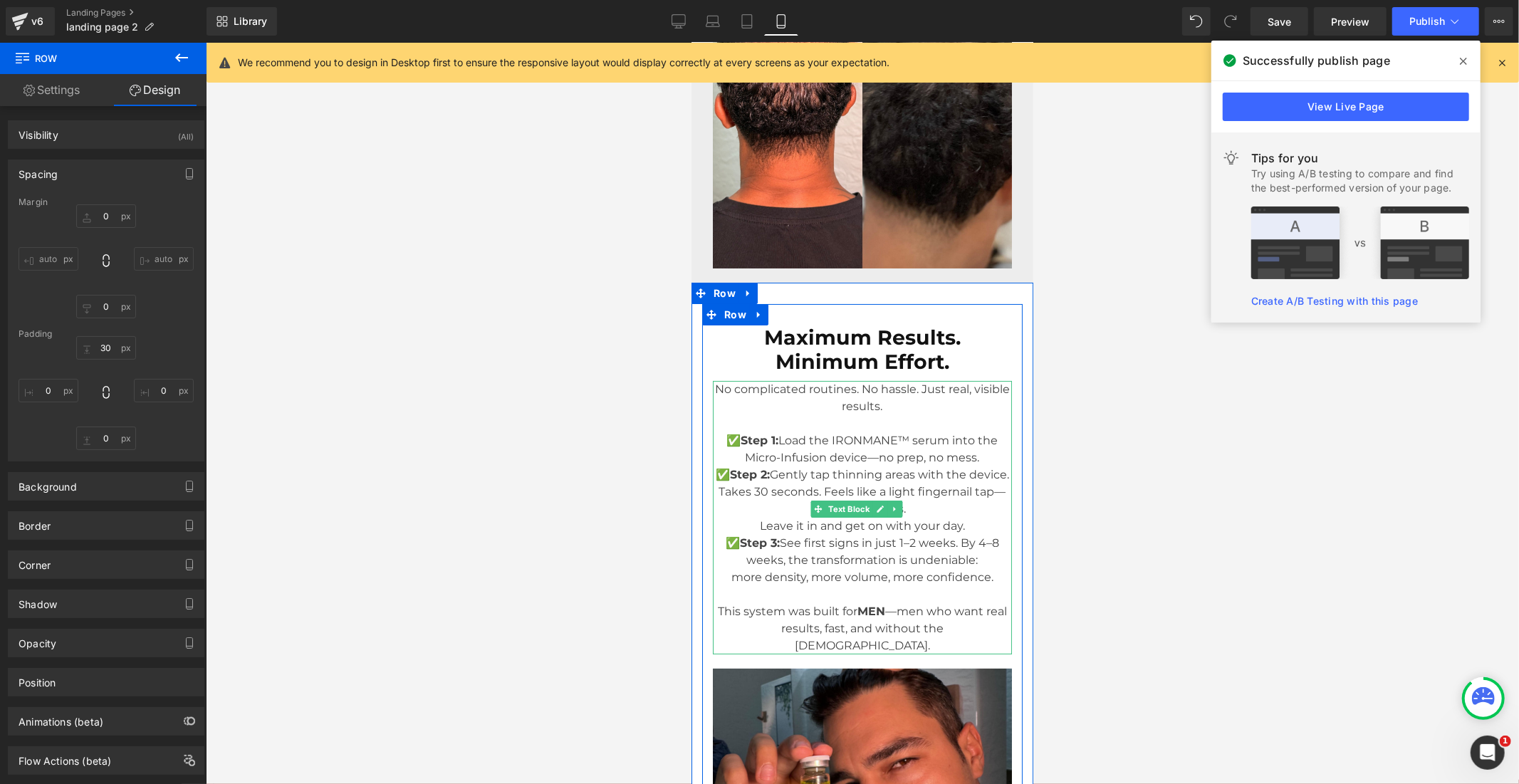
scroll to position [4475, 0]
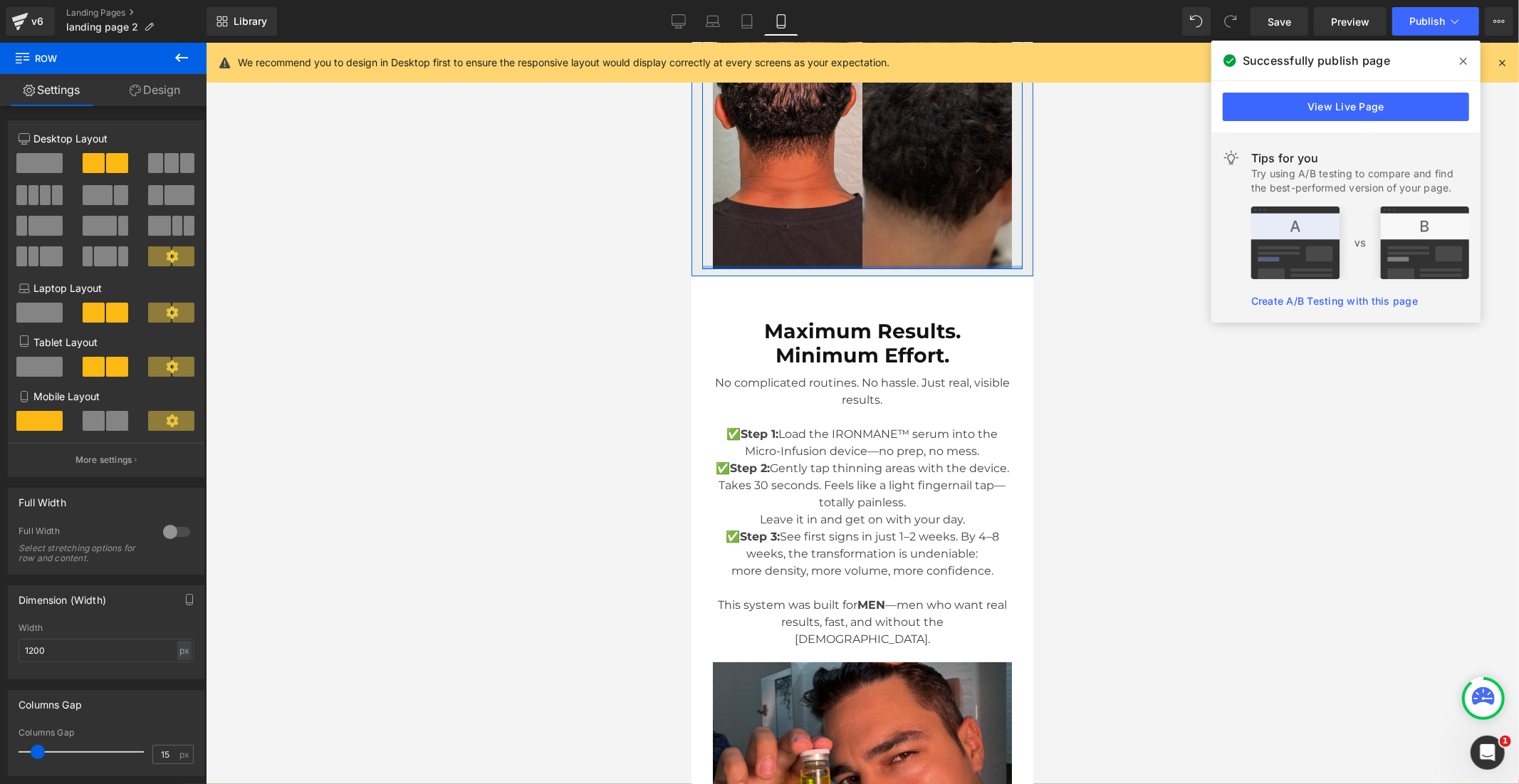
drag, startPoint x: 843, startPoint y: 314, endPoint x: 843, endPoint y: 306, distance: 8.0
click at [843, 269] on div at bounding box center [861, 266] width 321 height 4
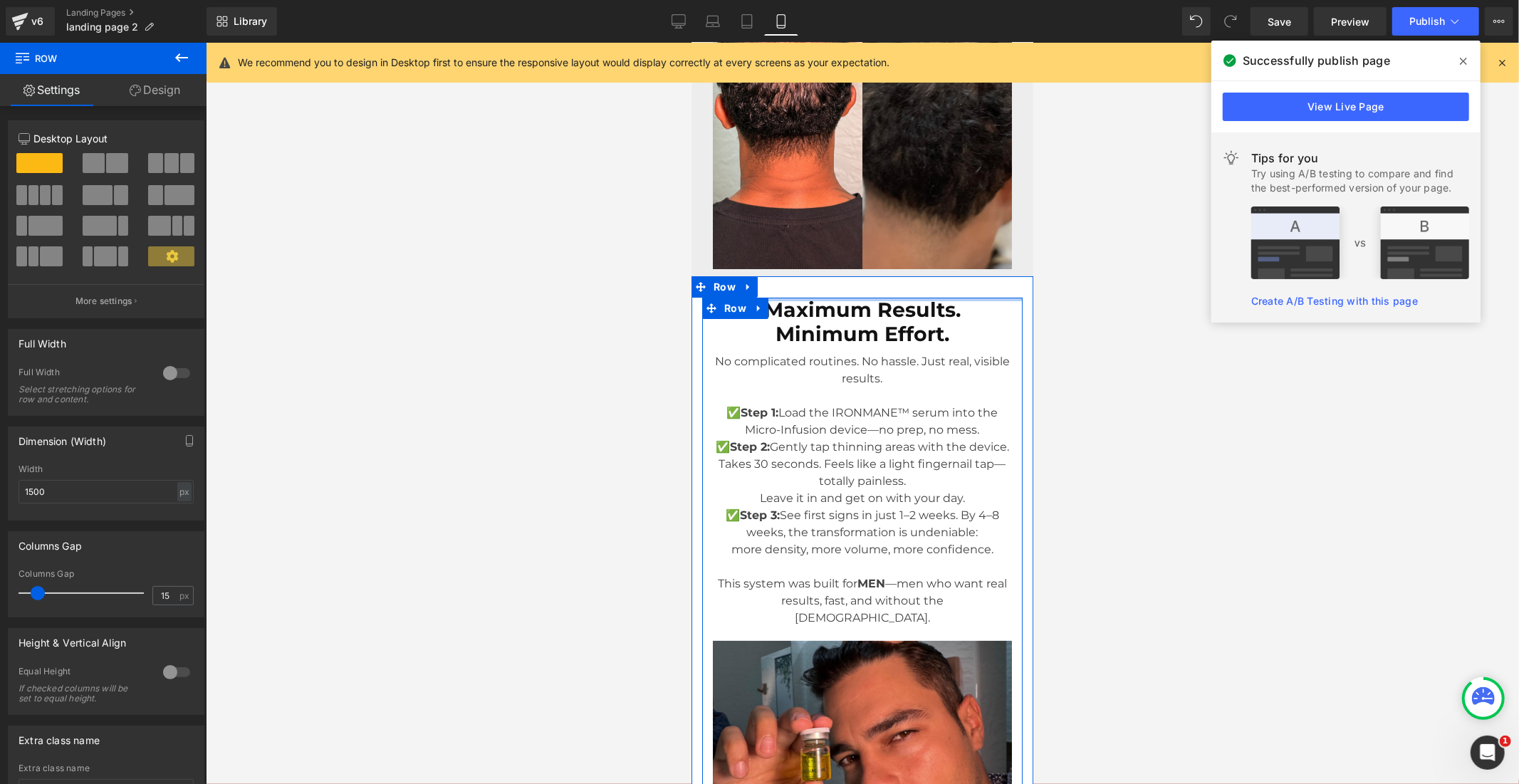
drag, startPoint x: 846, startPoint y: 342, endPoint x: 850, endPoint y: 317, distance: 25.3
click at [850, 317] on div "Maximum Results. Minimum Effort. Heading No complicated routines. No hassle. Ju…" at bounding box center [861, 774] width 342 height 998
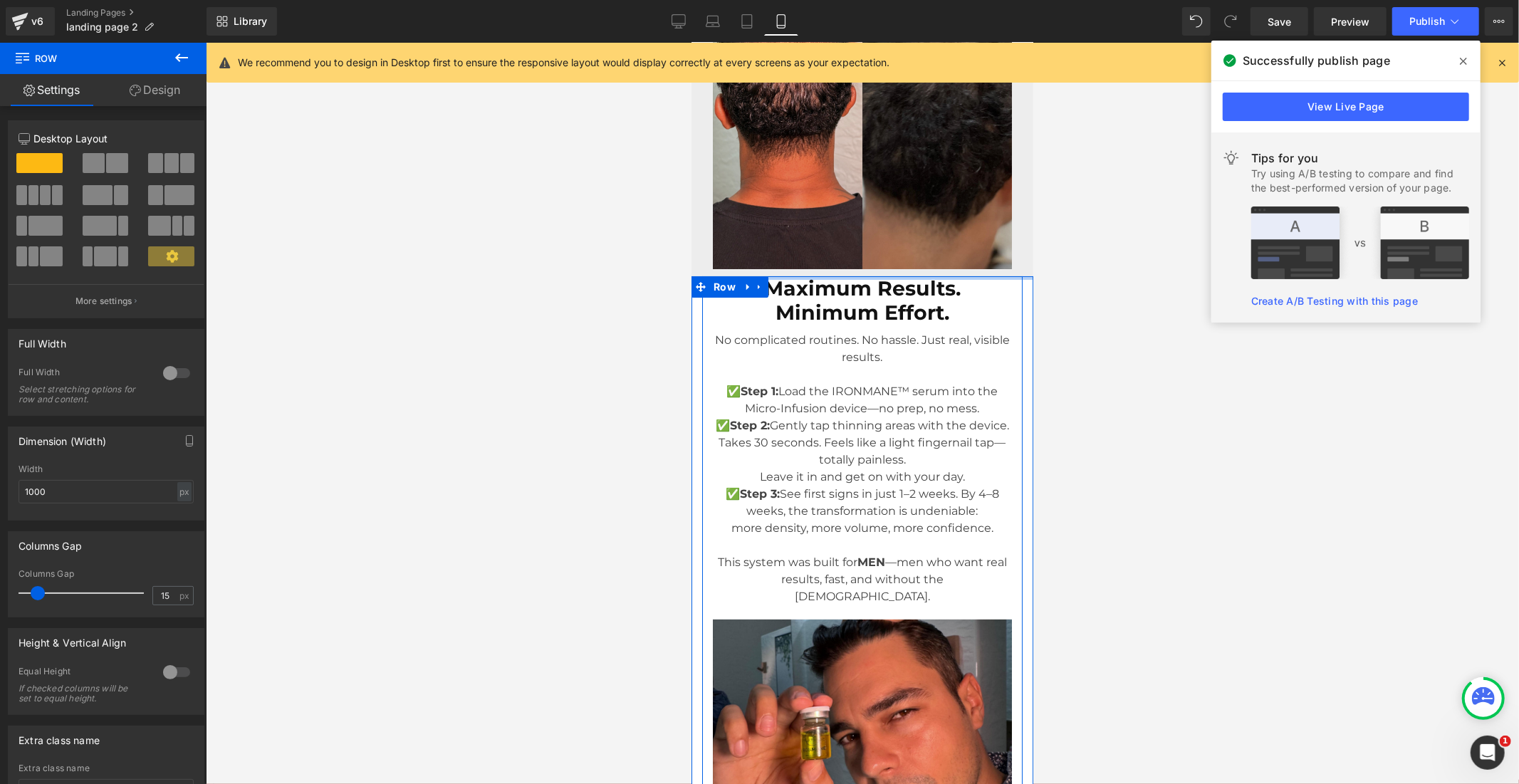
drag, startPoint x: 855, startPoint y: 318, endPoint x: 858, endPoint y: 294, distance: 24.2
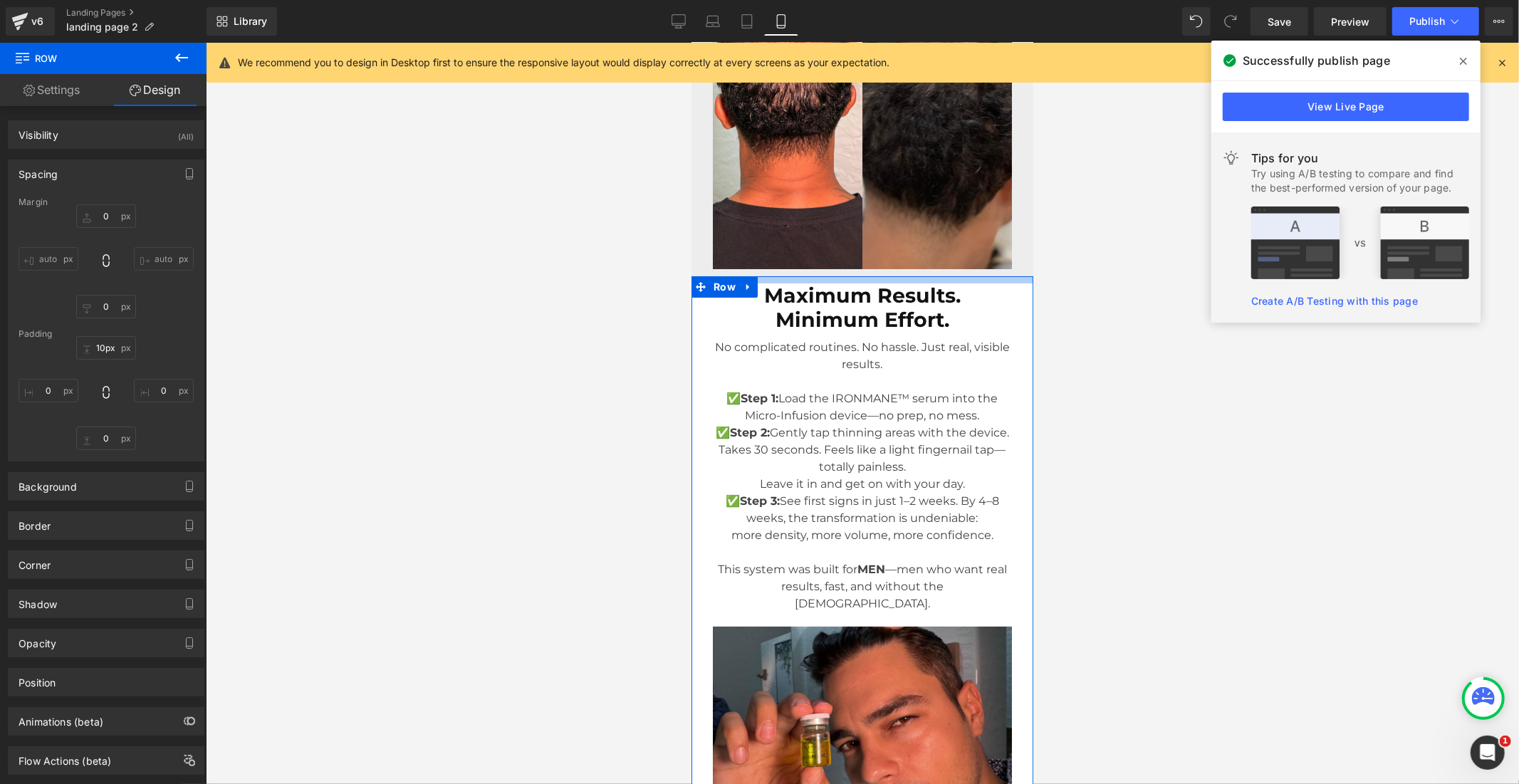
type input "11px"
drag, startPoint x: 890, startPoint y: 320, endPoint x: 889, endPoint y: 327, distance: 7.1
click at [889, 327] on div "Maximum Results. Minimum Effort. Heading No complicated routines. No hassle. Ju…" at bounding box center [861, 767] width 342 height 985
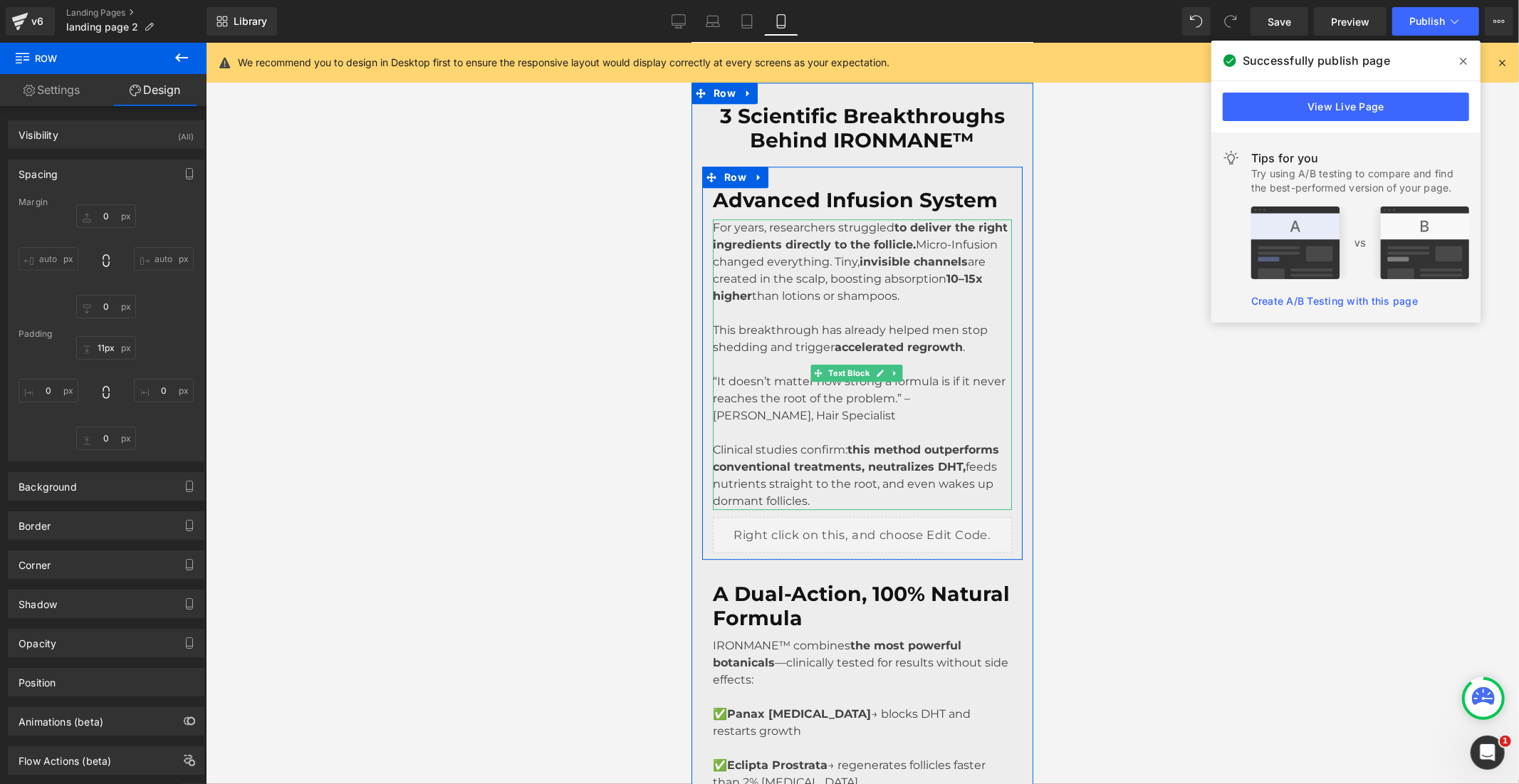
scroll to position [3051, 0]
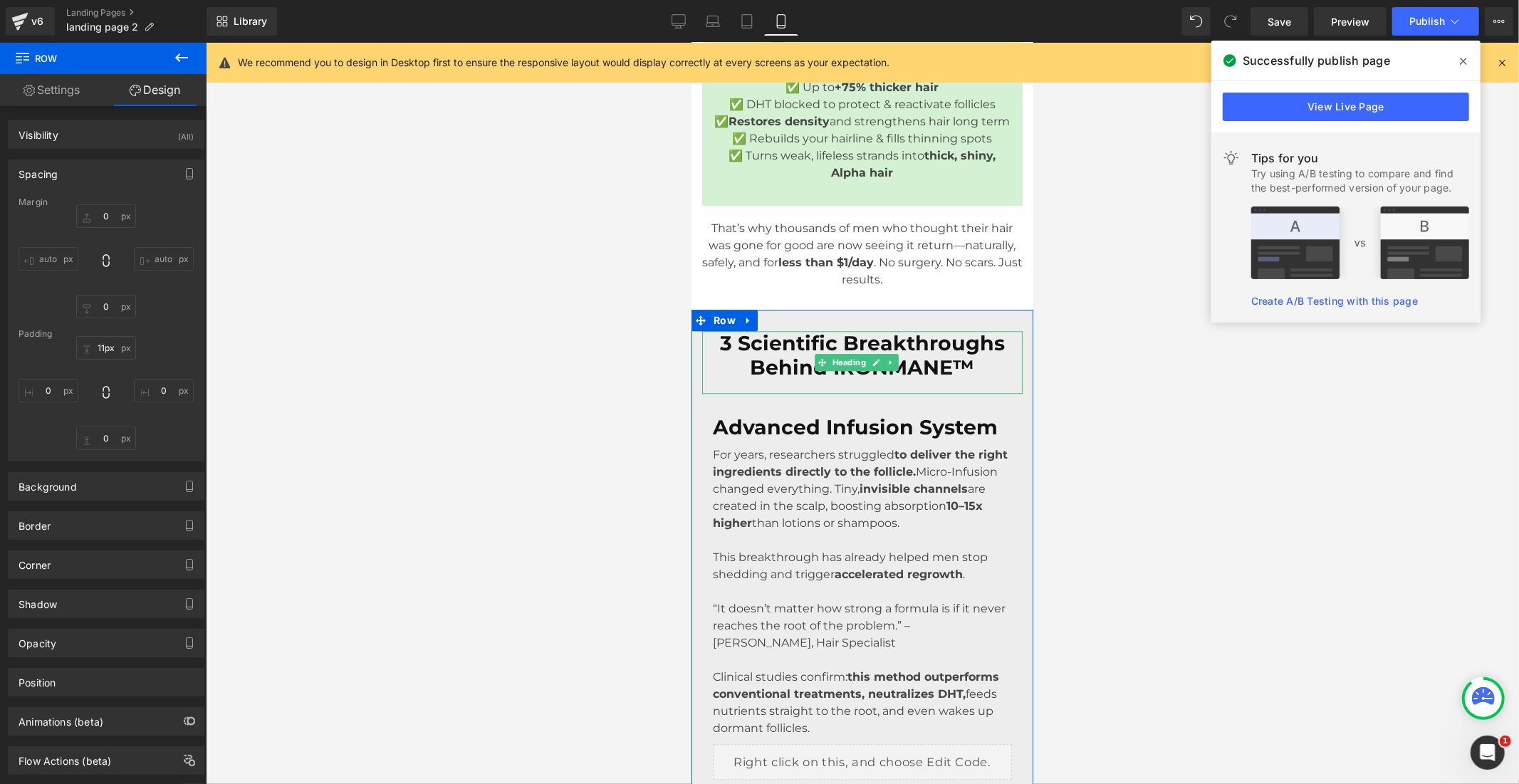
click at [772, 379] on strong "3 Scientific Breakthroughs Behind IRONMANE™" at bounding box center [861, 355] width 285 height 48
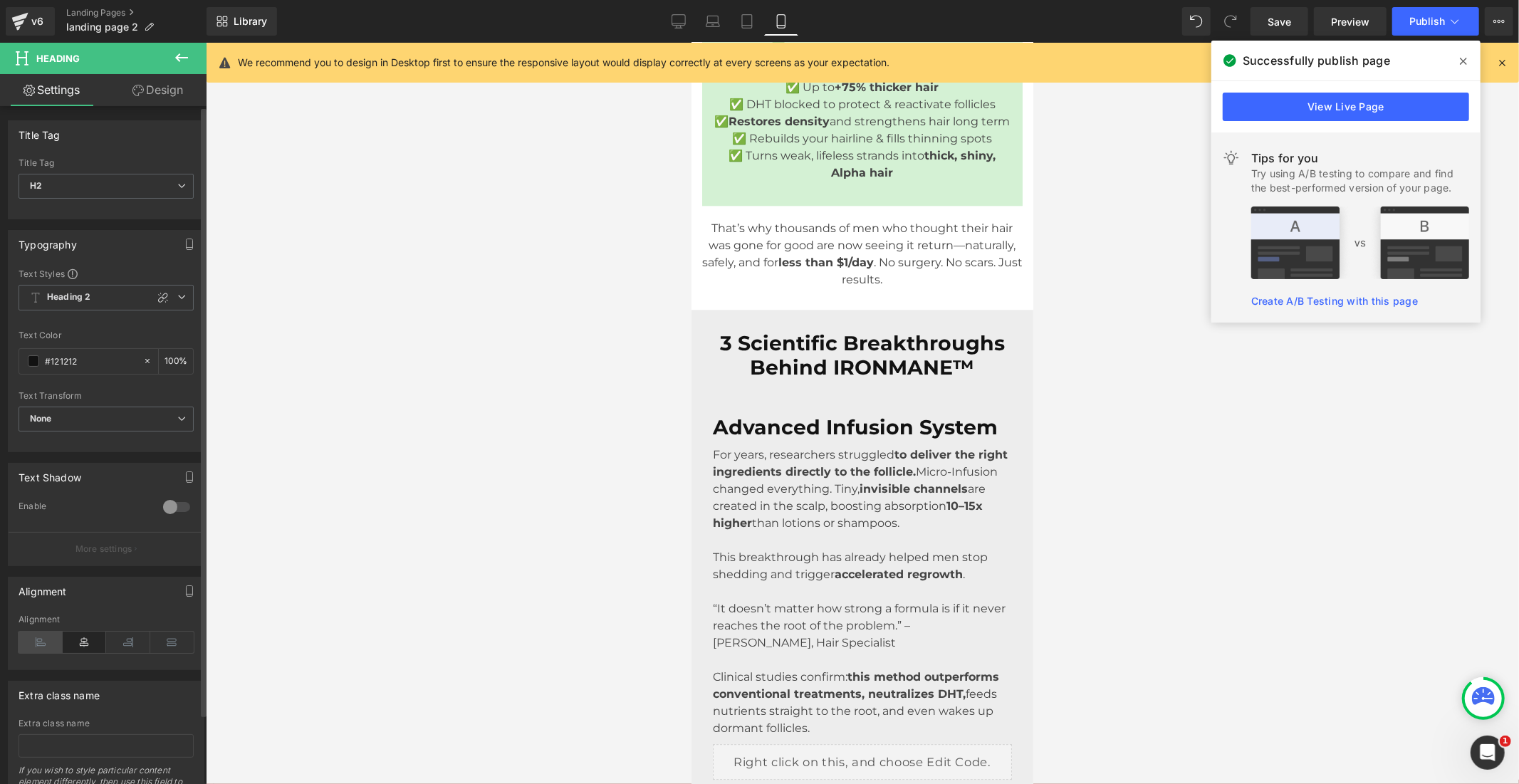
click at [46, 637] on icon at bounding box center [41, 642] width 44 height 21
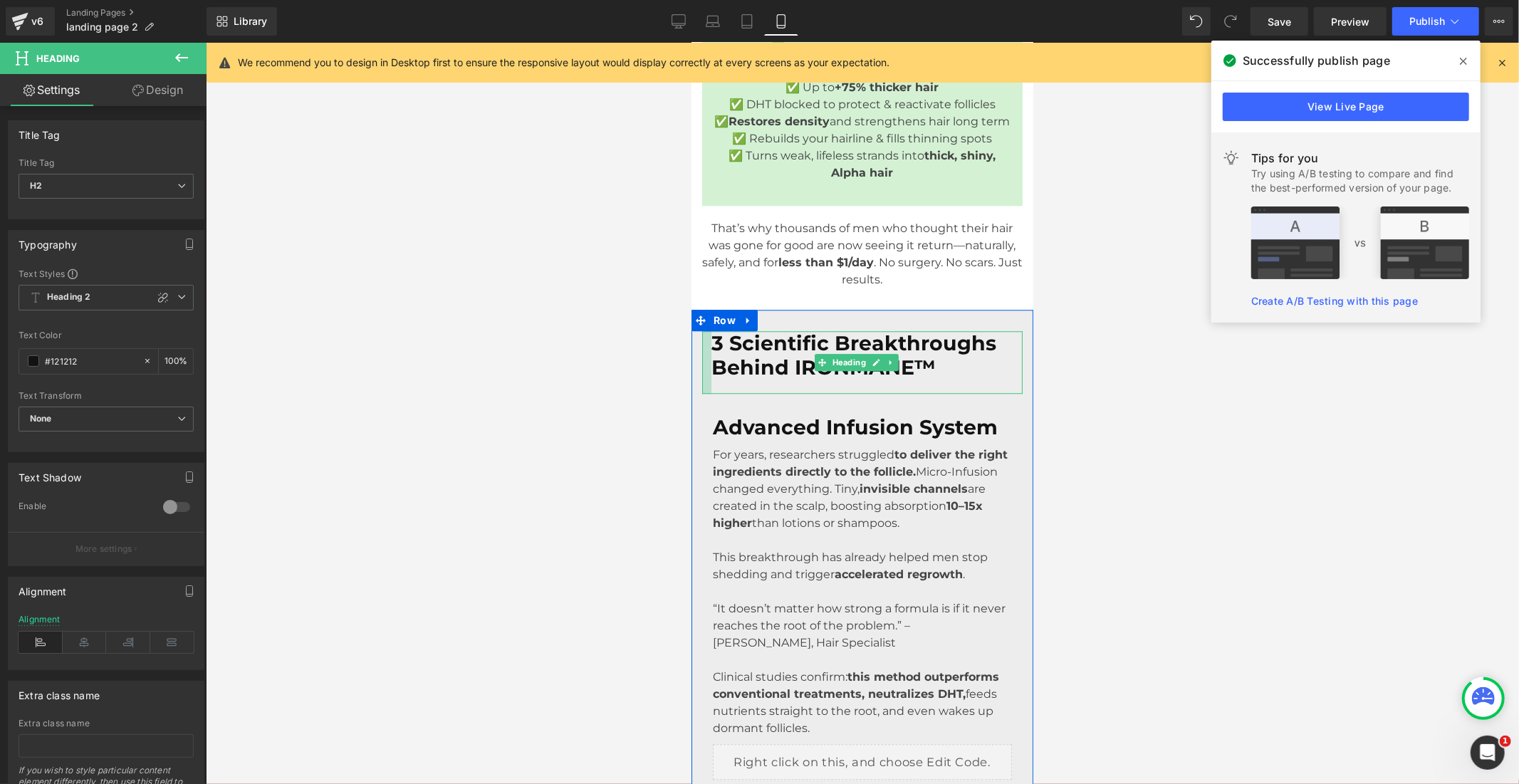
drag, startPoint x: 701, startPoint y: 384, endPoint x: 710, endPoint y: 384, distance: 9.0
click at [710, 384] on div at bounding box center [706, 361] width 9 height 63
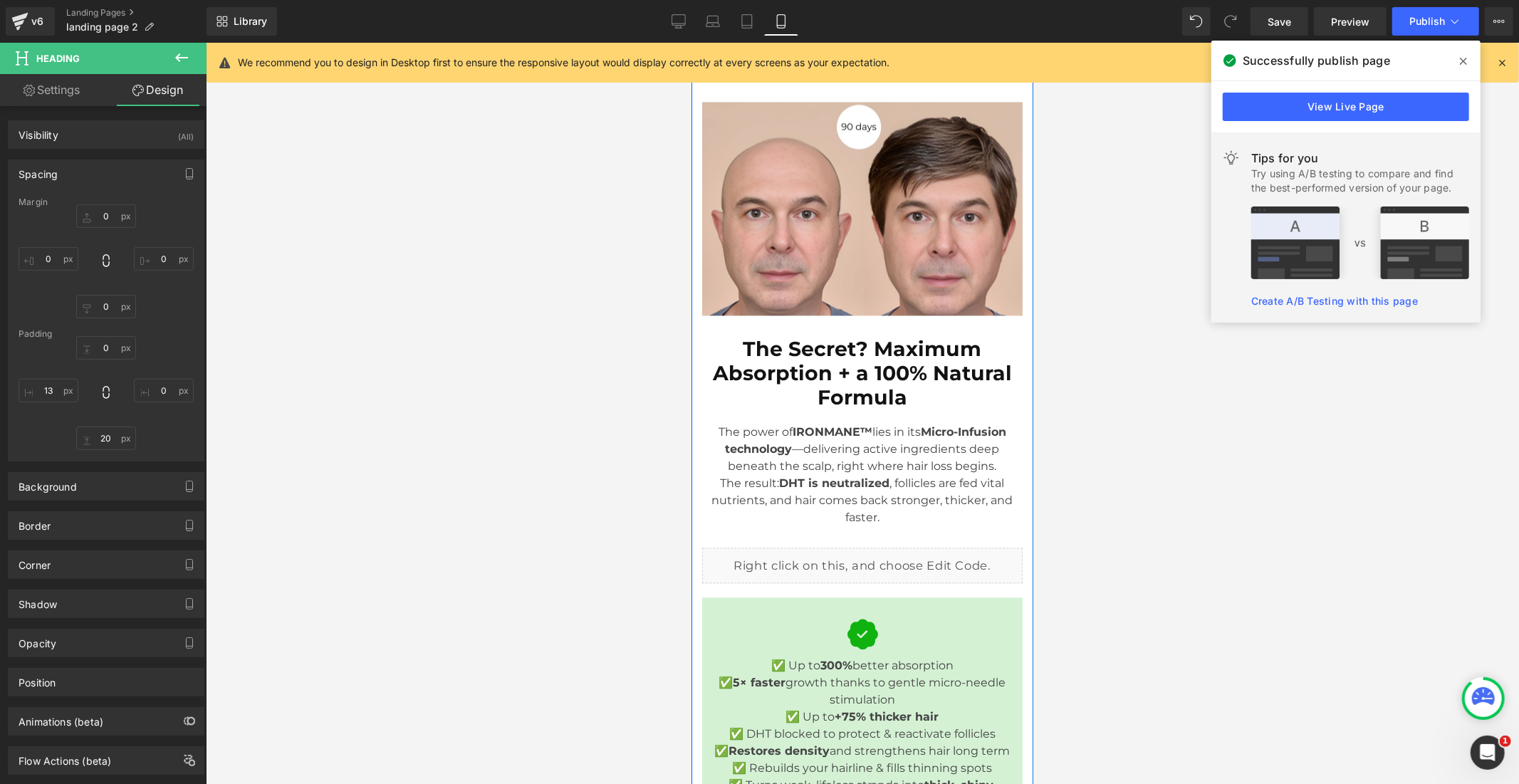
scroll to position [2418, 0]
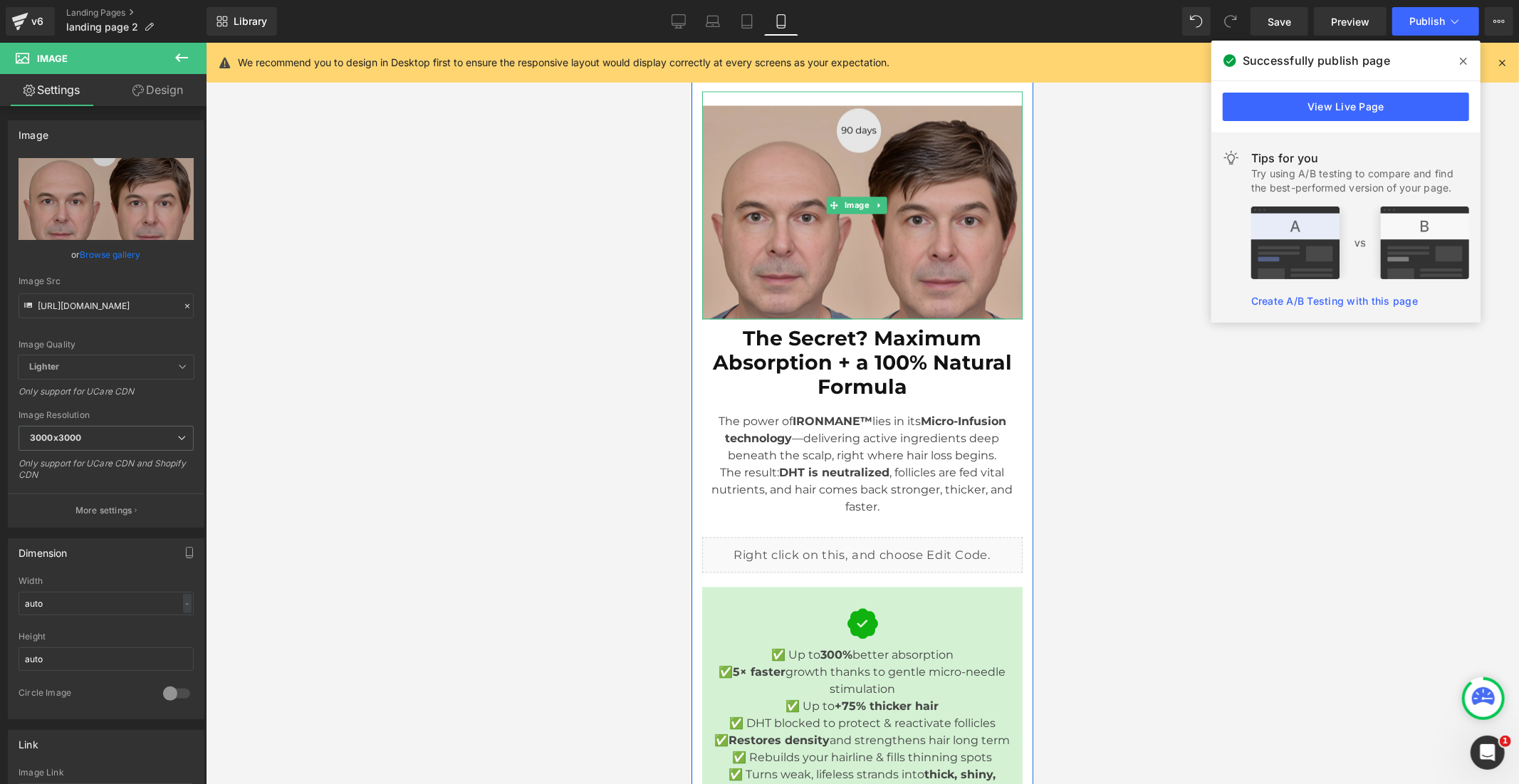
drag, startPoint x: 824, startPoint y: 349, endPoint x: 824, endPoint y: 334, distance: 15.0
click at [824, 318] on div at bounding box center [861, 318] width 321 height 1
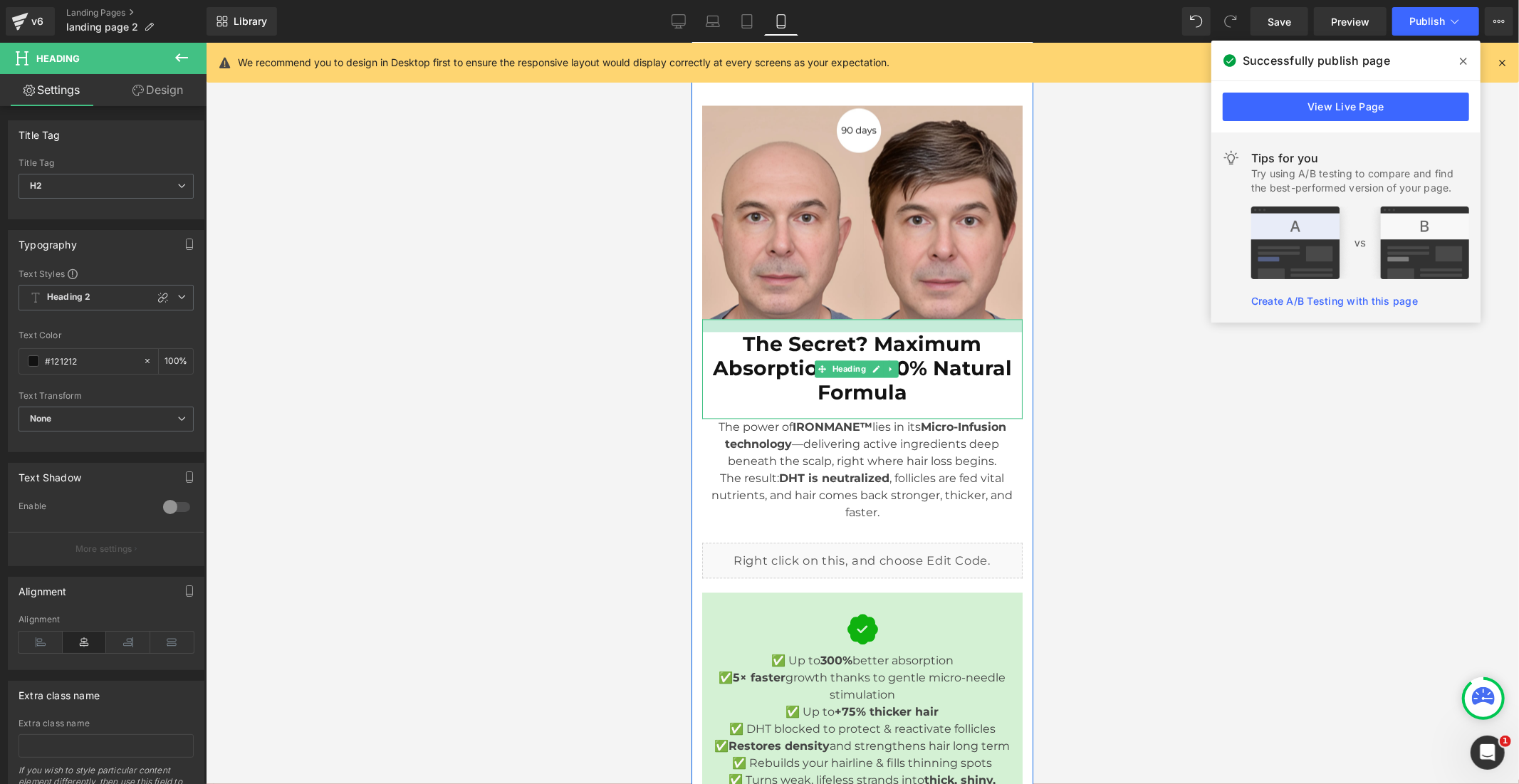
click at [868, 331] on div at bounding box center [861, 324] width 321 height 13
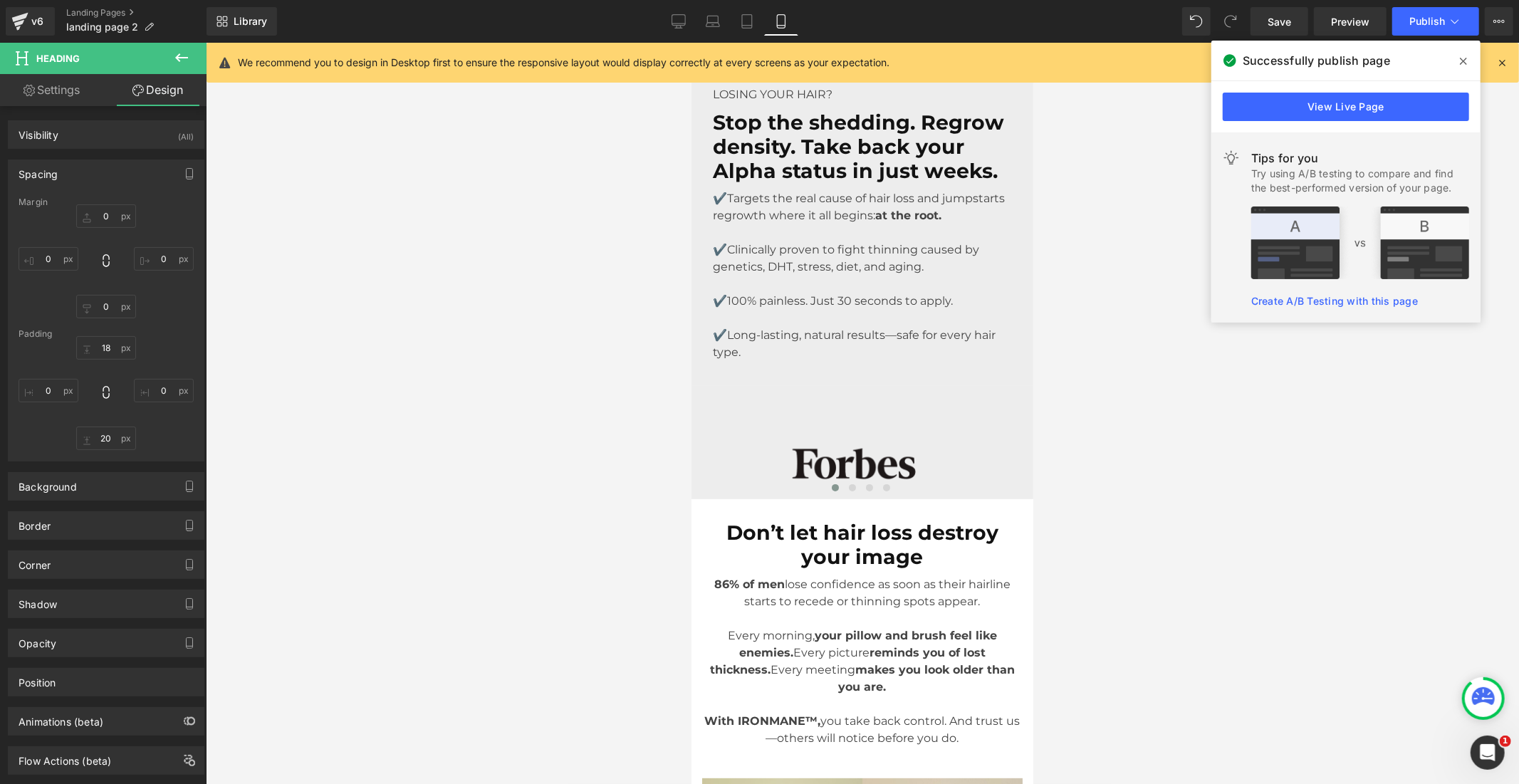
scroll to position [0, 0]
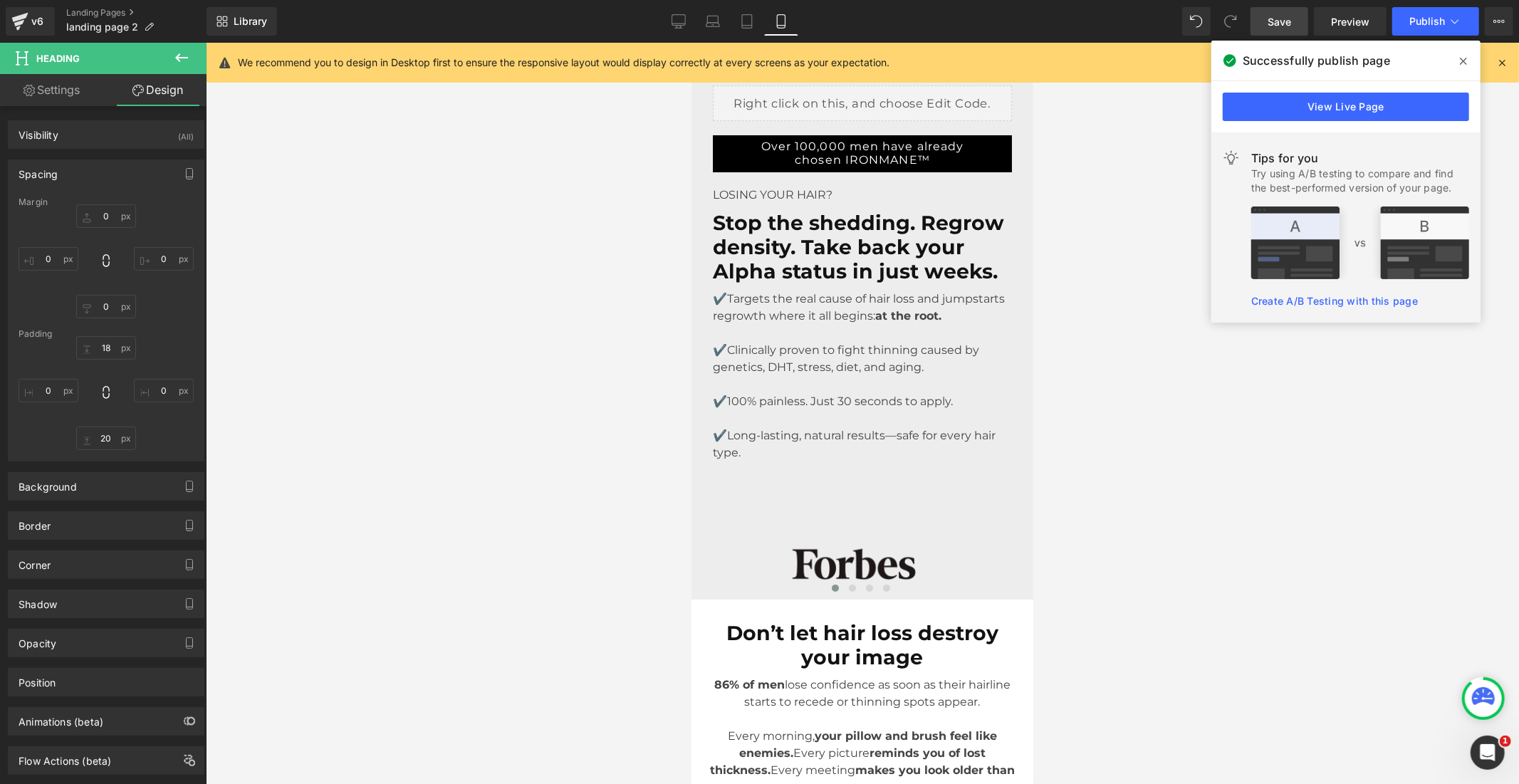
click at [1272, 26] on span "Save" at bounding box center [1279, 22] width 23 height 15
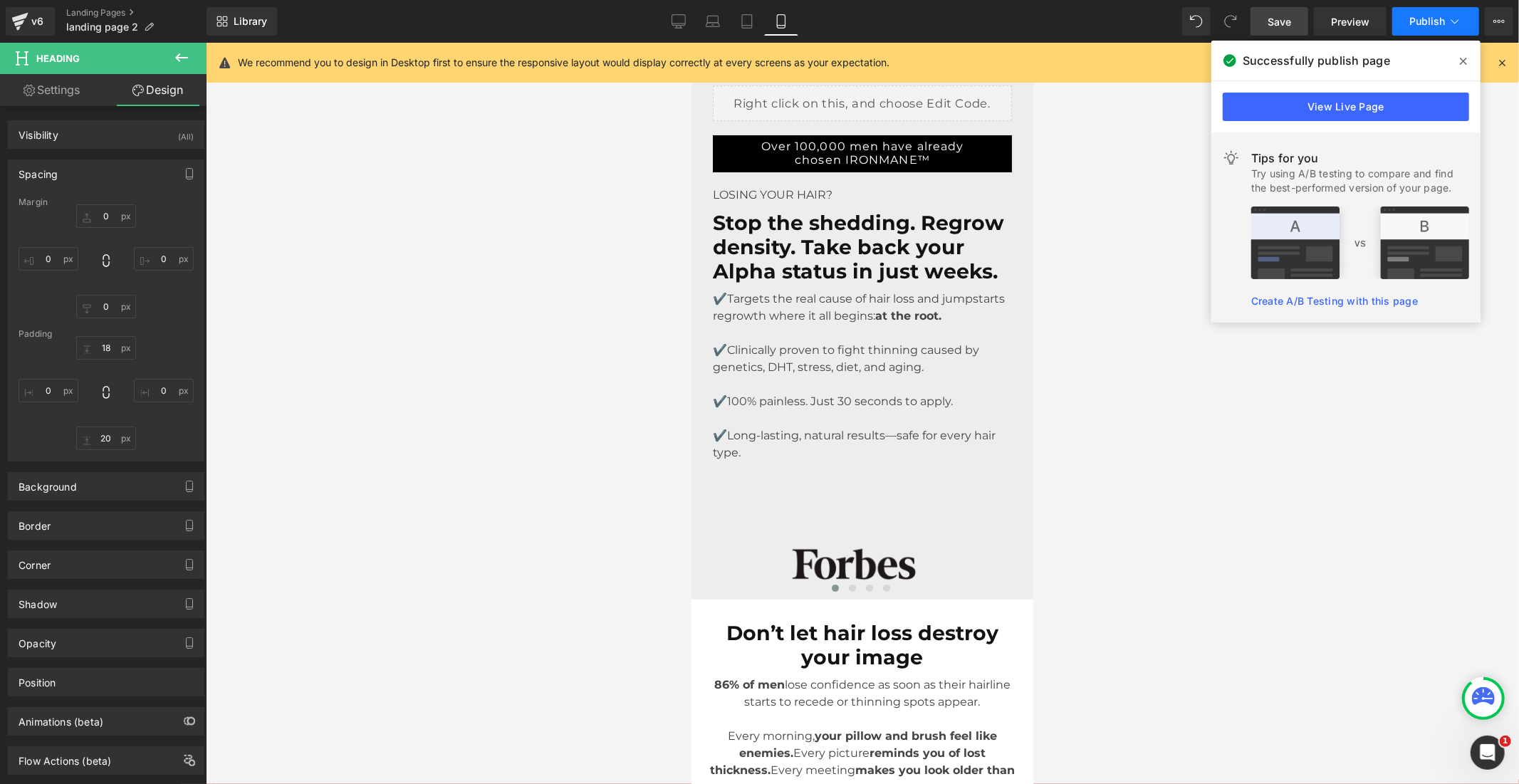
click at [1409, 16] on button "Publish" at bounding box center [1435, 21] width 87 height 29
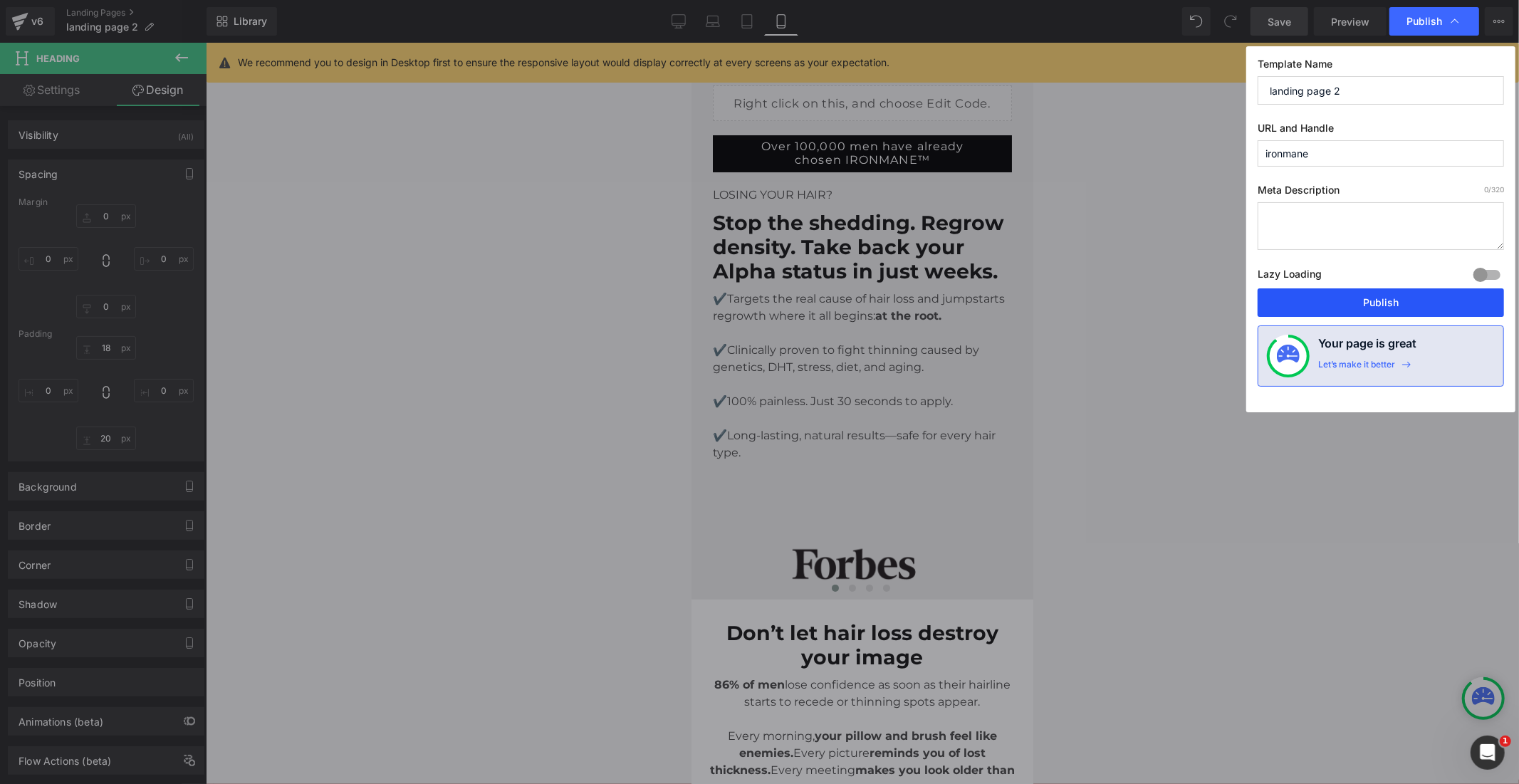
click at [1386, 305] on button "Publish" at bounding box center [1381, 303] width 246 height 29
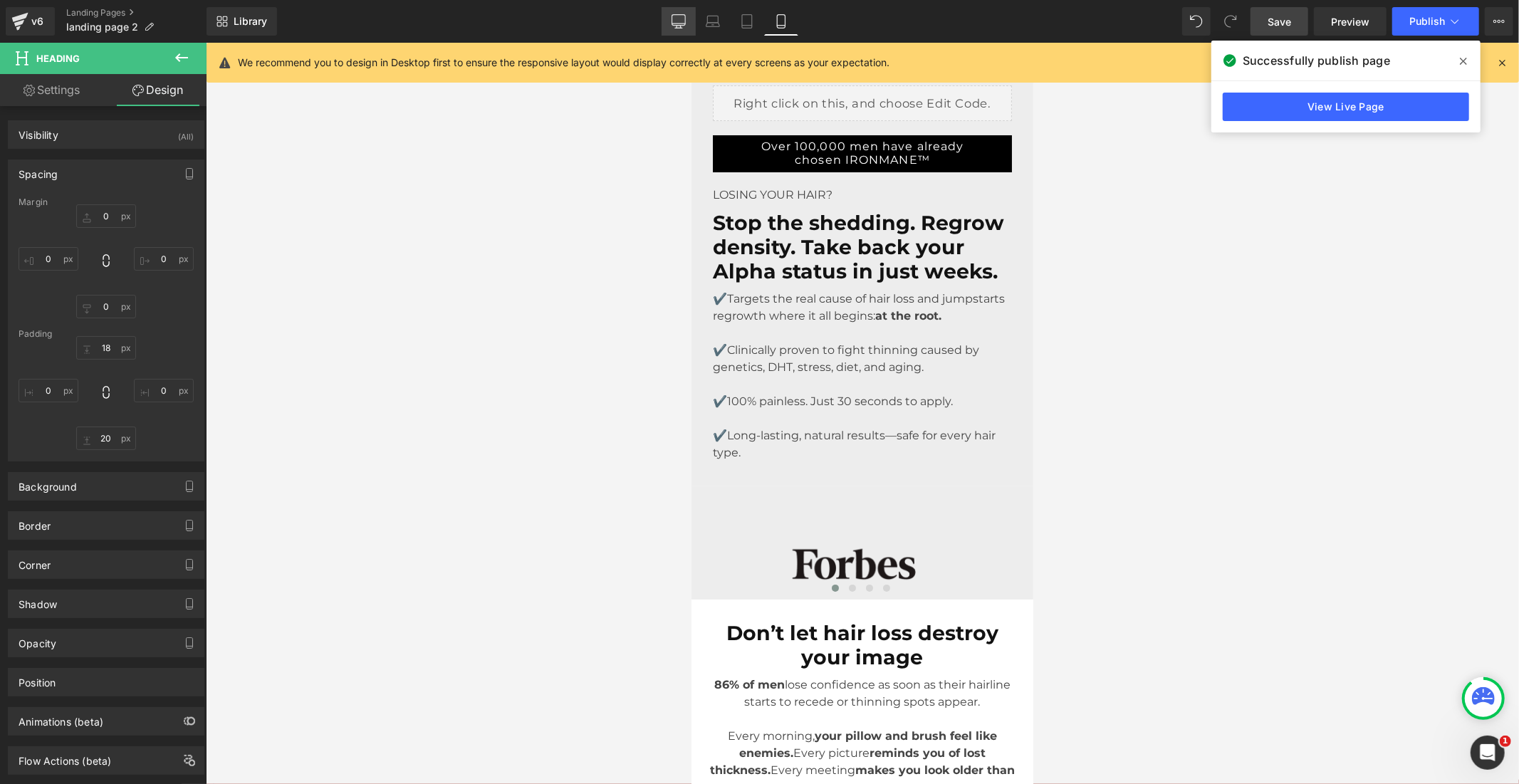
click at [692, 23] on link "Desktop" at bounding box center [678, 21] width 34 height 29
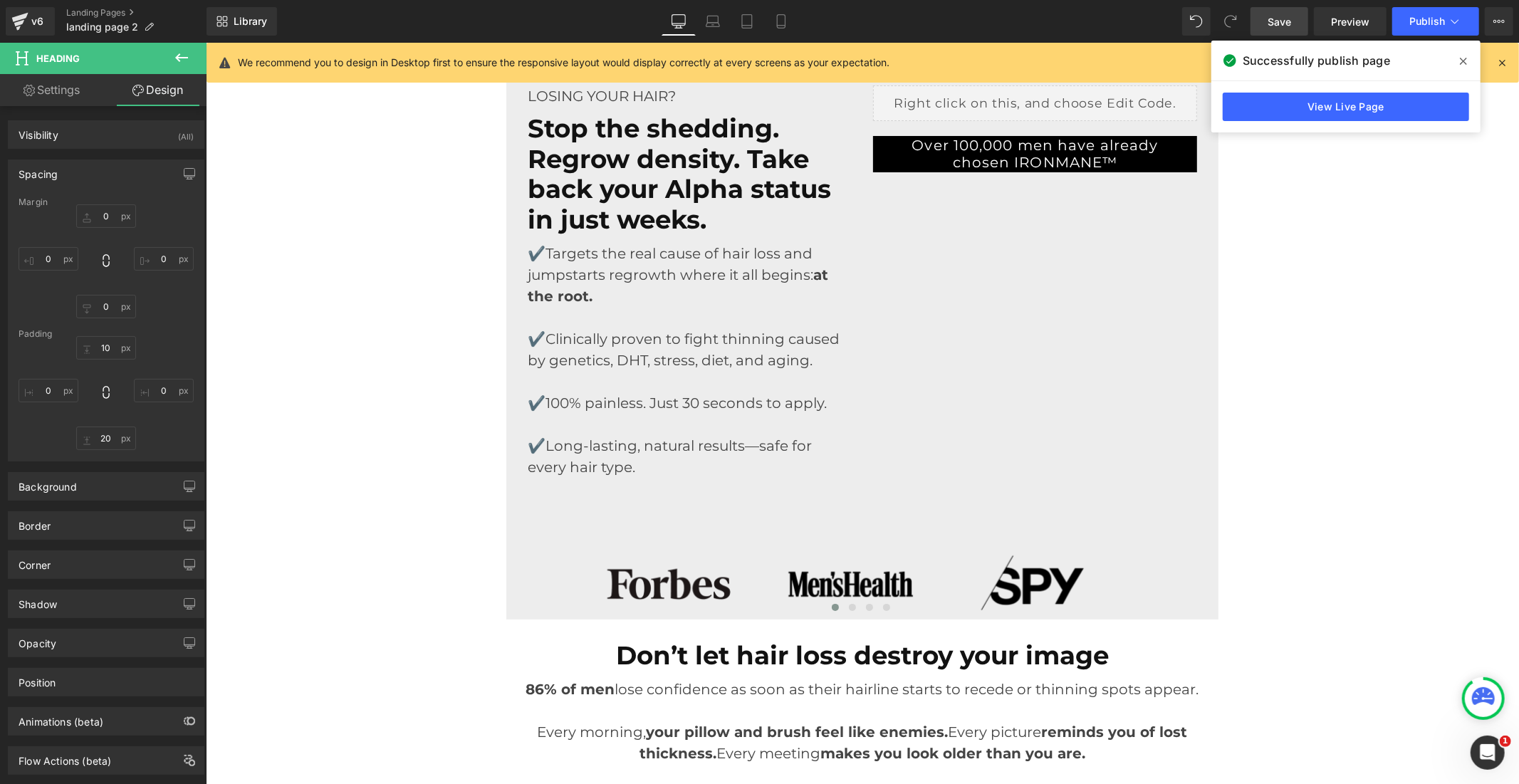
type input "0"
type input "10"
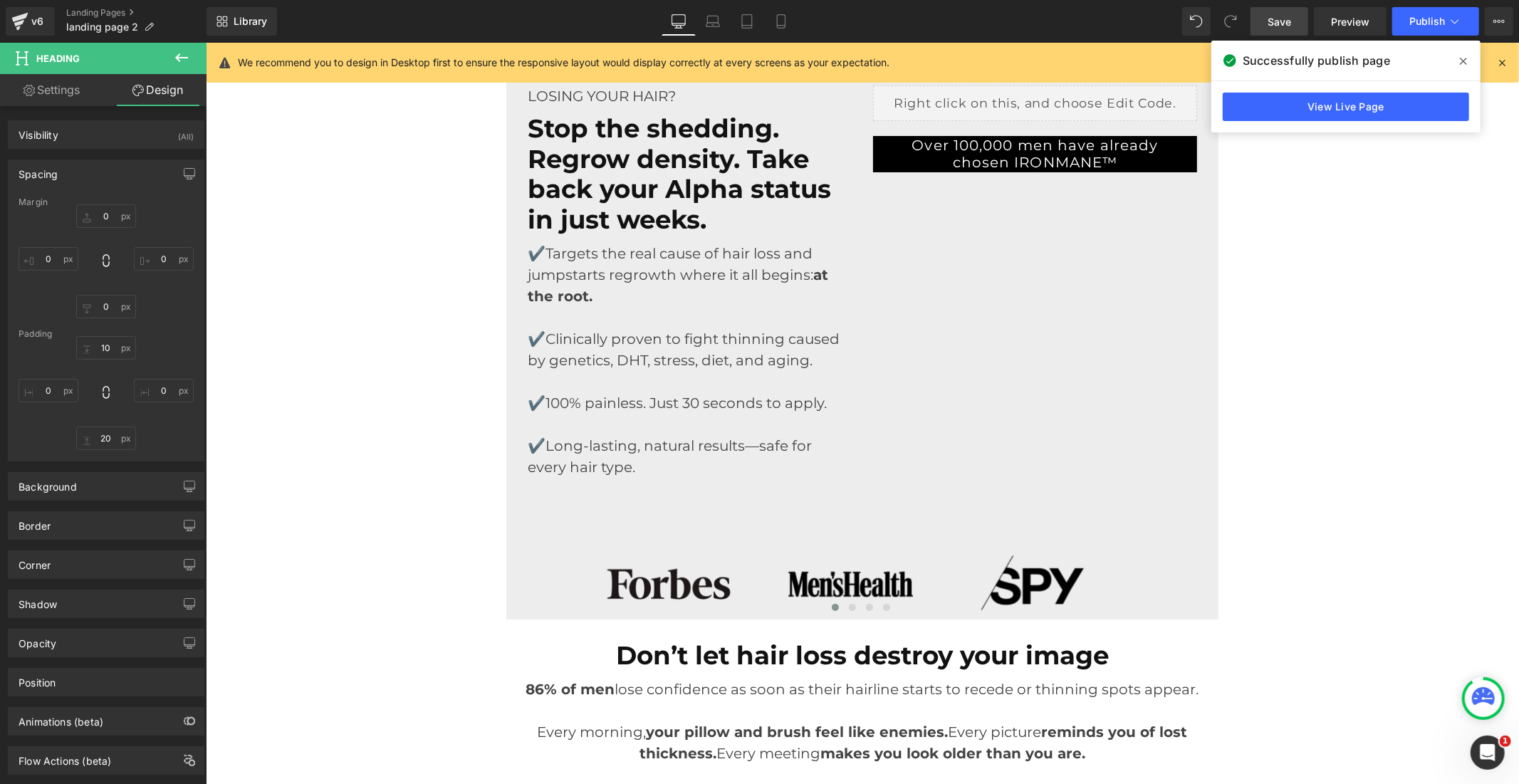
type input "0"
type input "20"
type input "0"
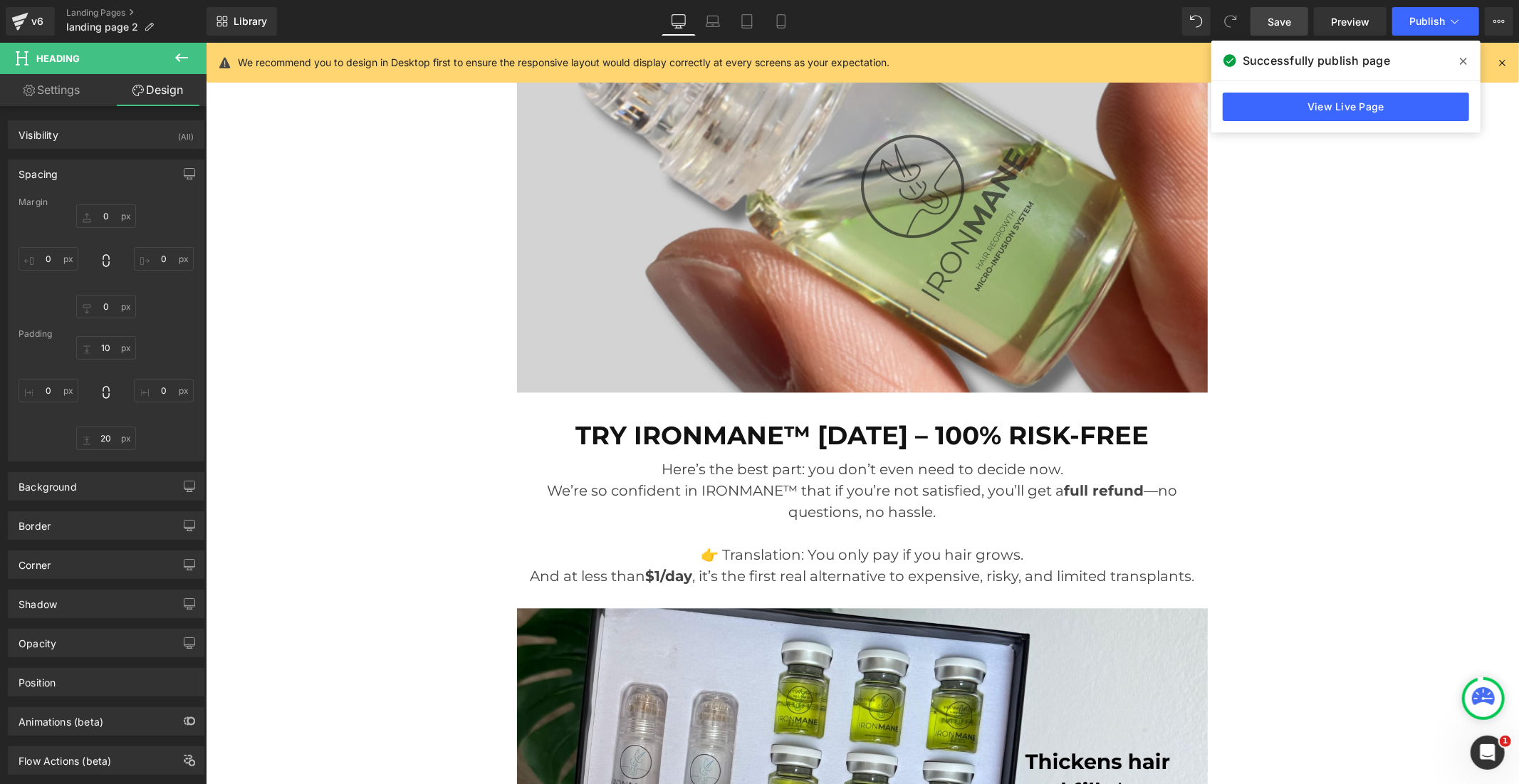
scroll to position [7276, 0]
